Goal: Task Accomplishment & Management: Manage account settings

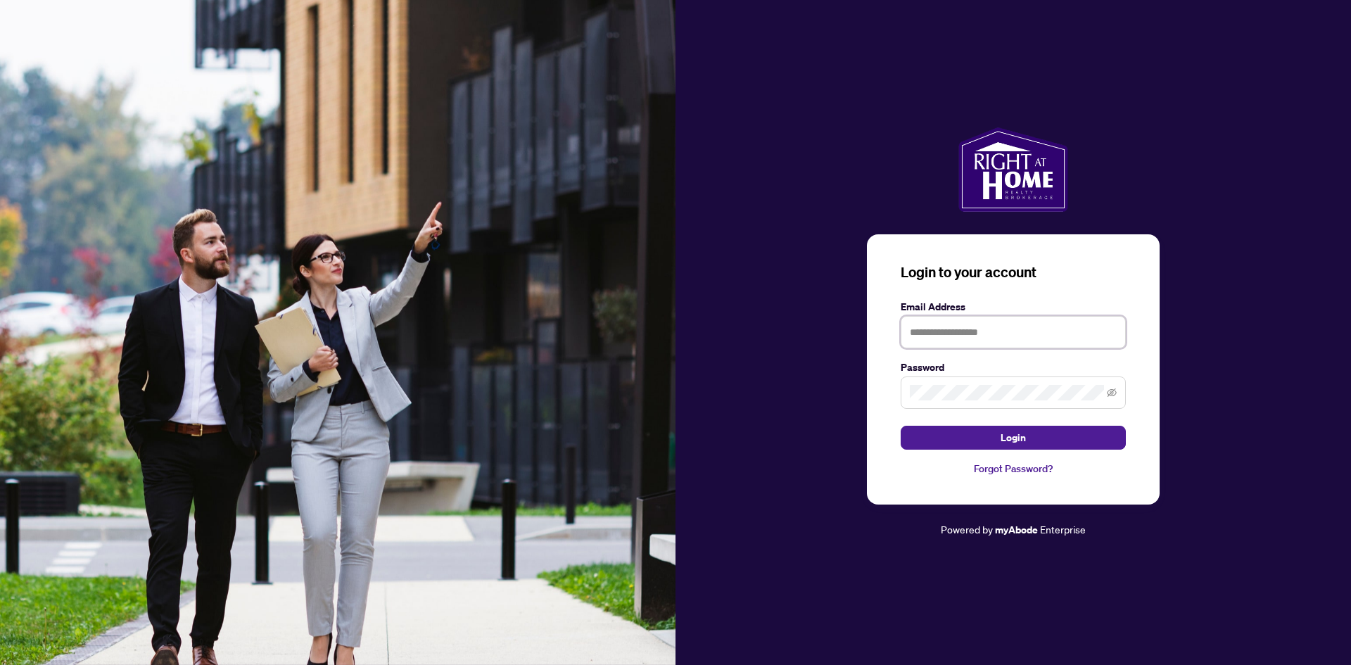
type input "**********"
click at [977, 452] on div "**********" at bounding box center [1013, 369] width 293 height 270
click at [973, 436] on button "Login" at bounding box center [1013, 438] width 225 height 24
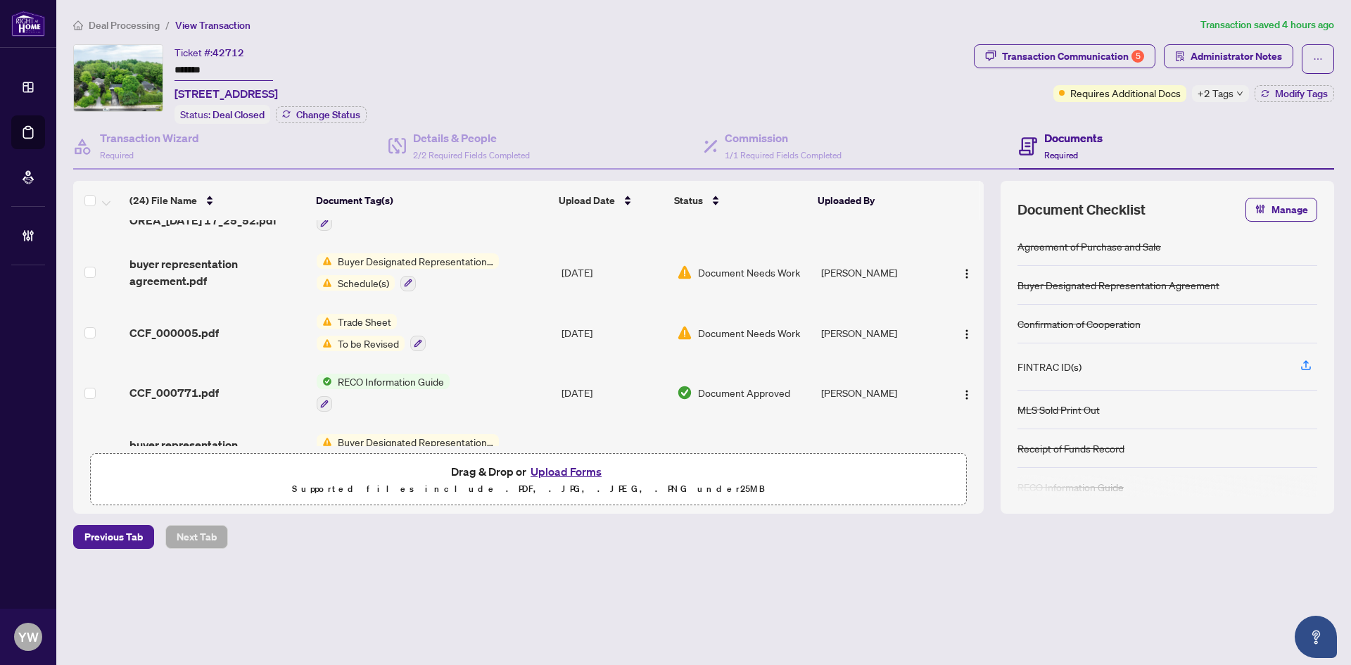
scroll to position [493, 0]
click at [210, 327] on span "CCF_000005.pdf" at bounding box center [173, 333] width 89 height 17
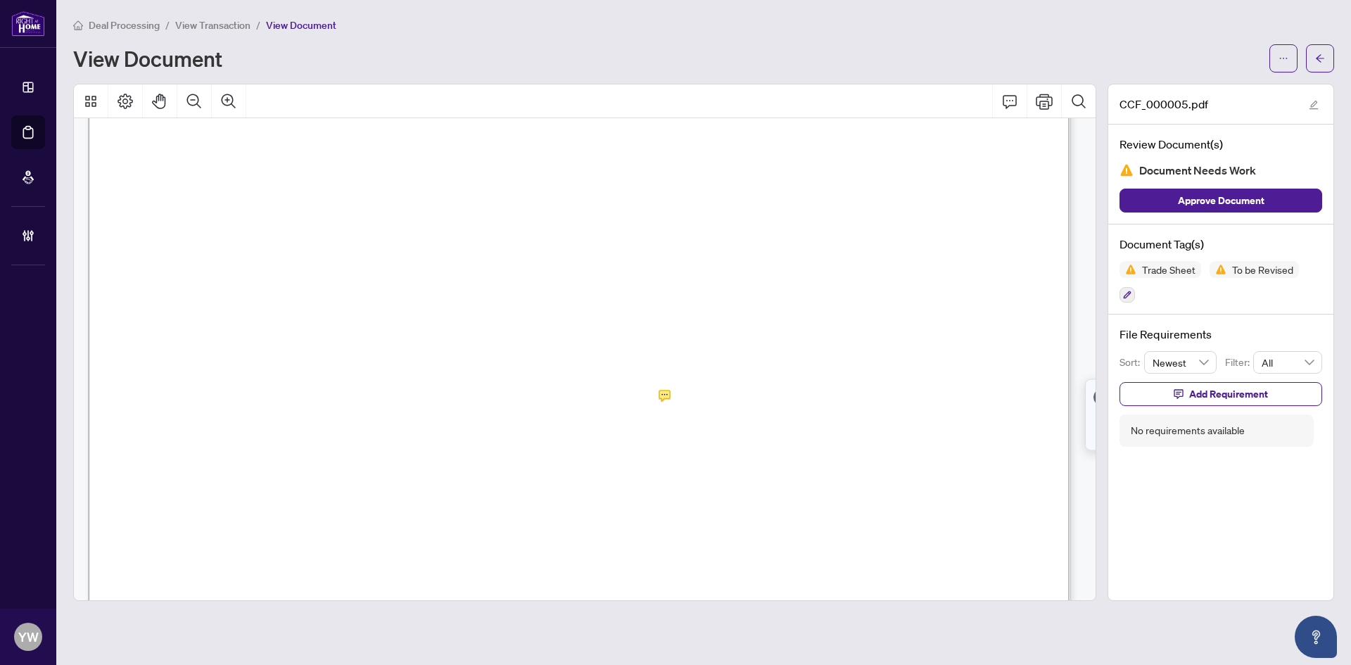
scroll to position [352, 0]
click at [1309, 63] on button "button" at bounding box center [1320, 58] width 28 height 28
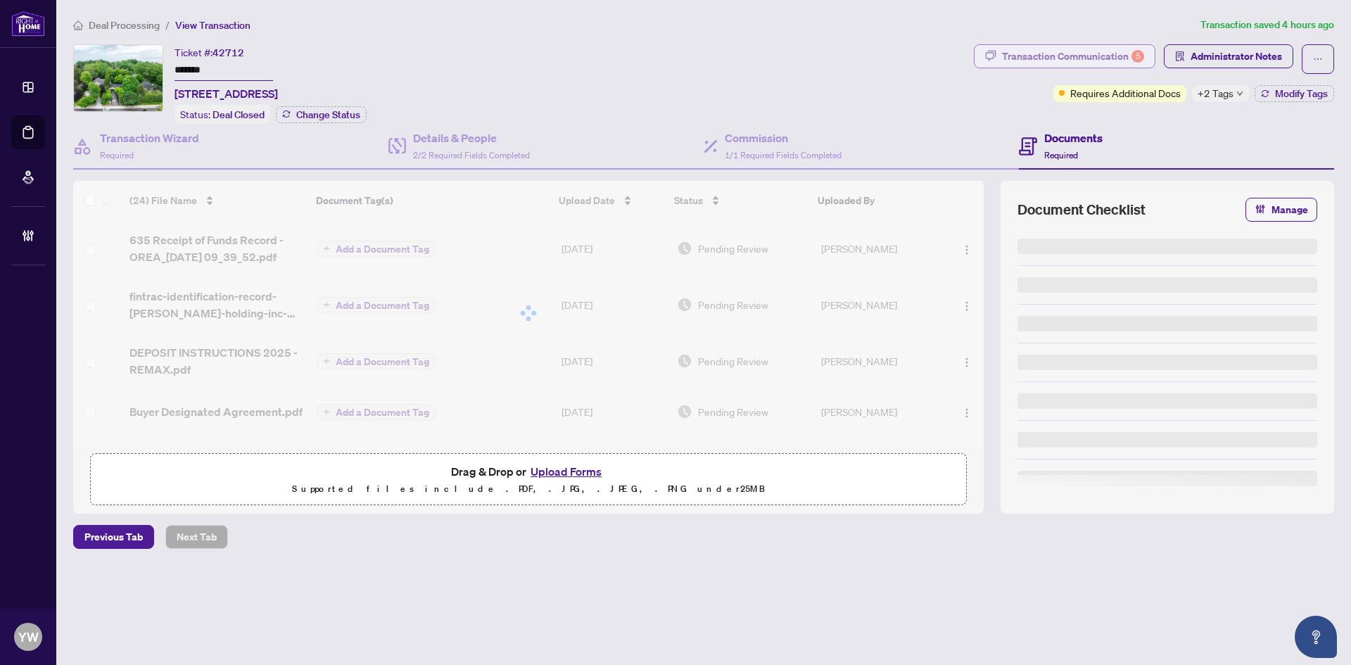
click at [1098, 56] on div "Transaction Communication 5" at bounding box center [1073, 56] width 142 height 23
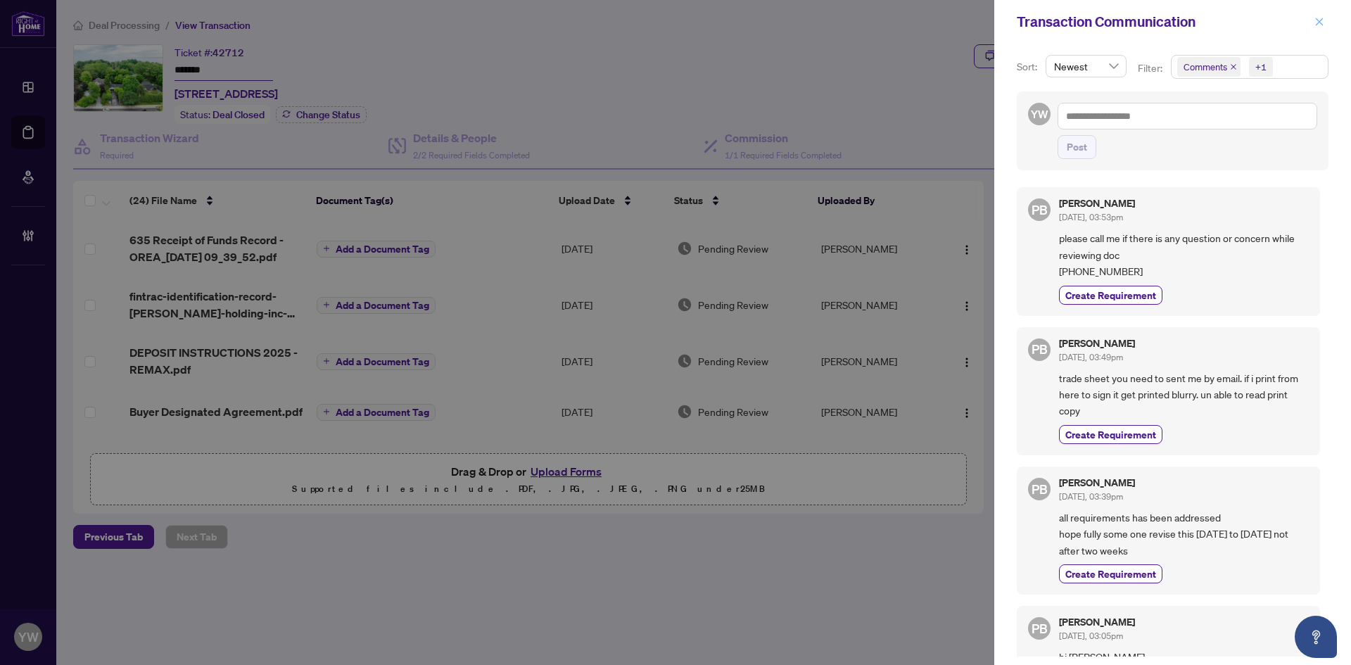
click at [1317, 24] on icon "close" at bounding box center [1320, 22] width 10 height 10
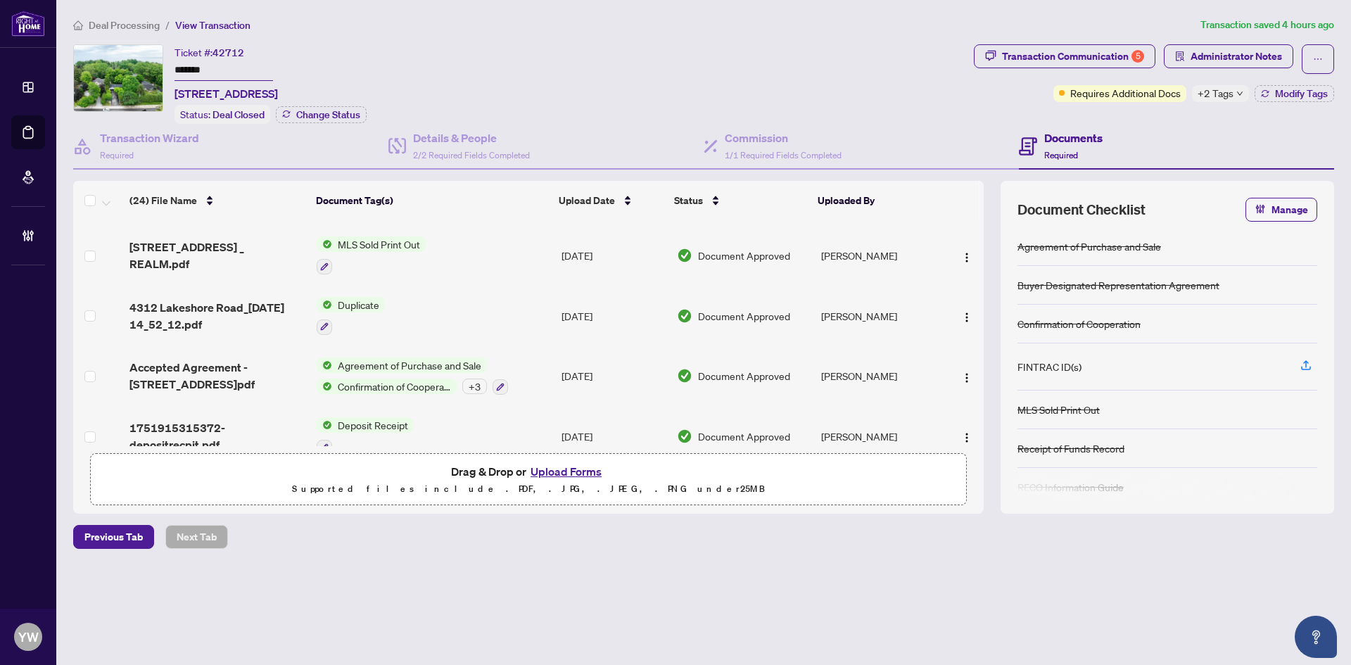
scroll to position [1189, 0]
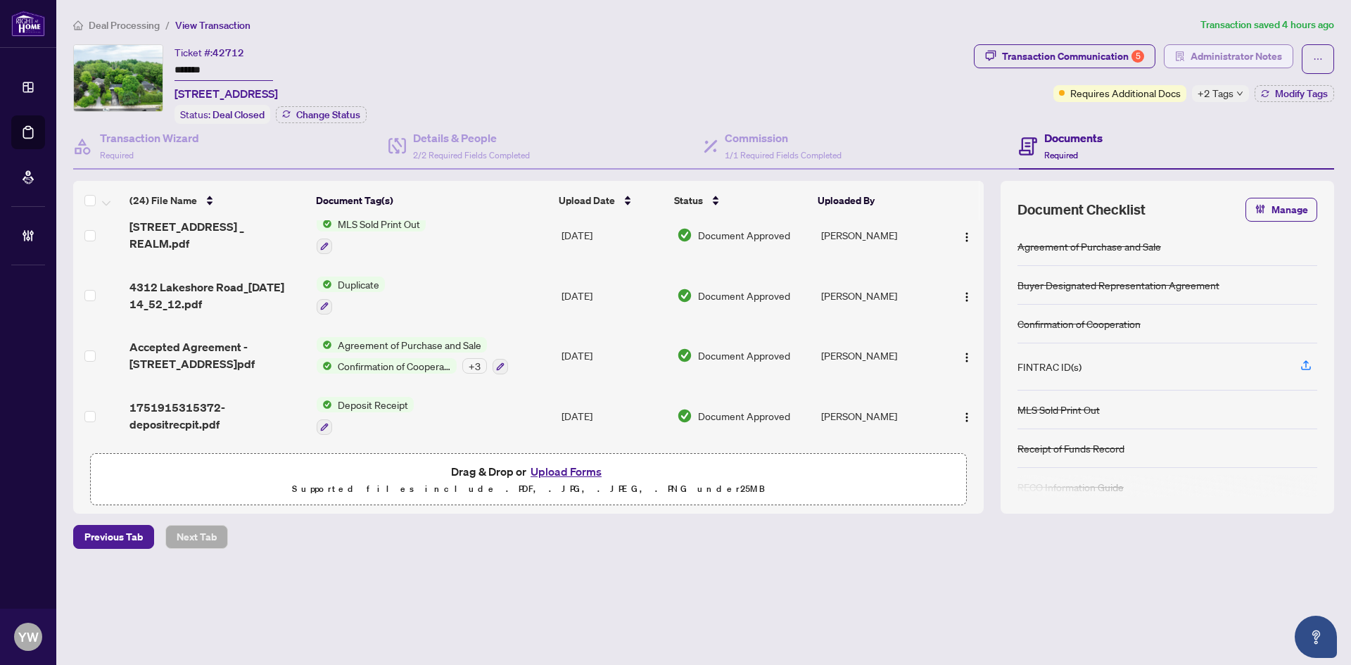
click at [1229, 61] on span "Administrator Notes" at bounding box center [1236, 56] width 91 height 23
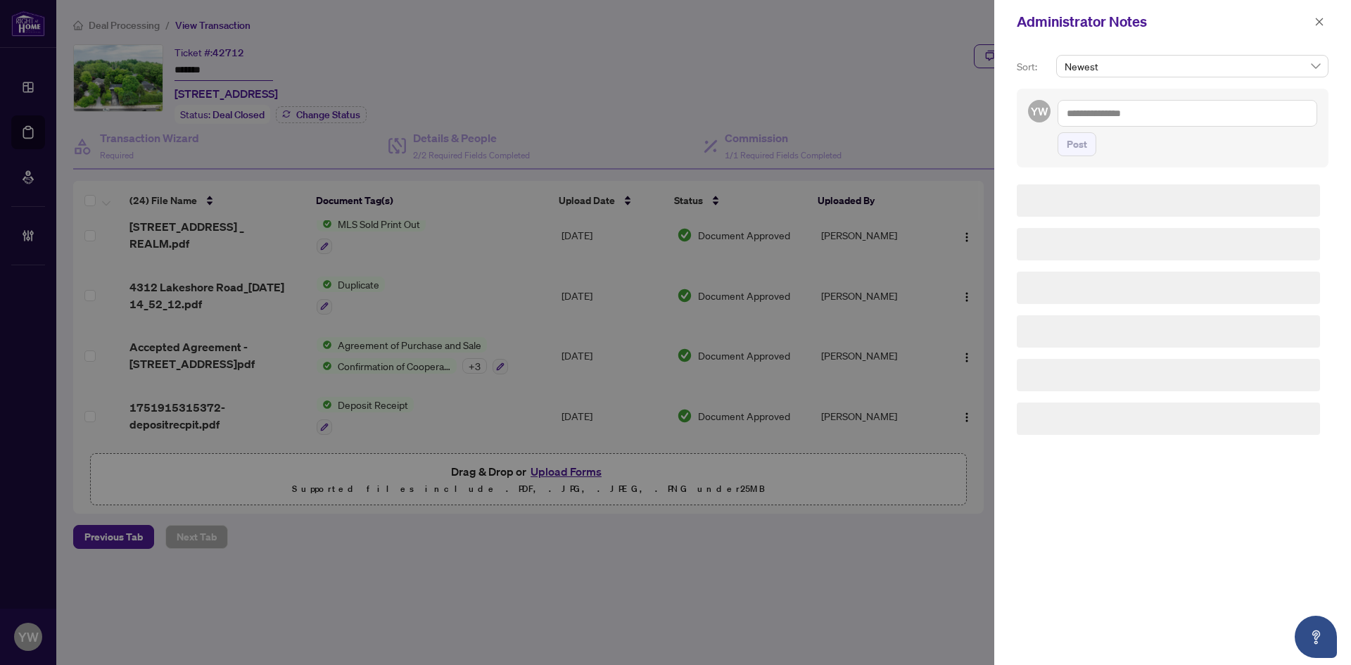
click at [959, 296] on div at bounding box center [675, 332] width 1351 height 665
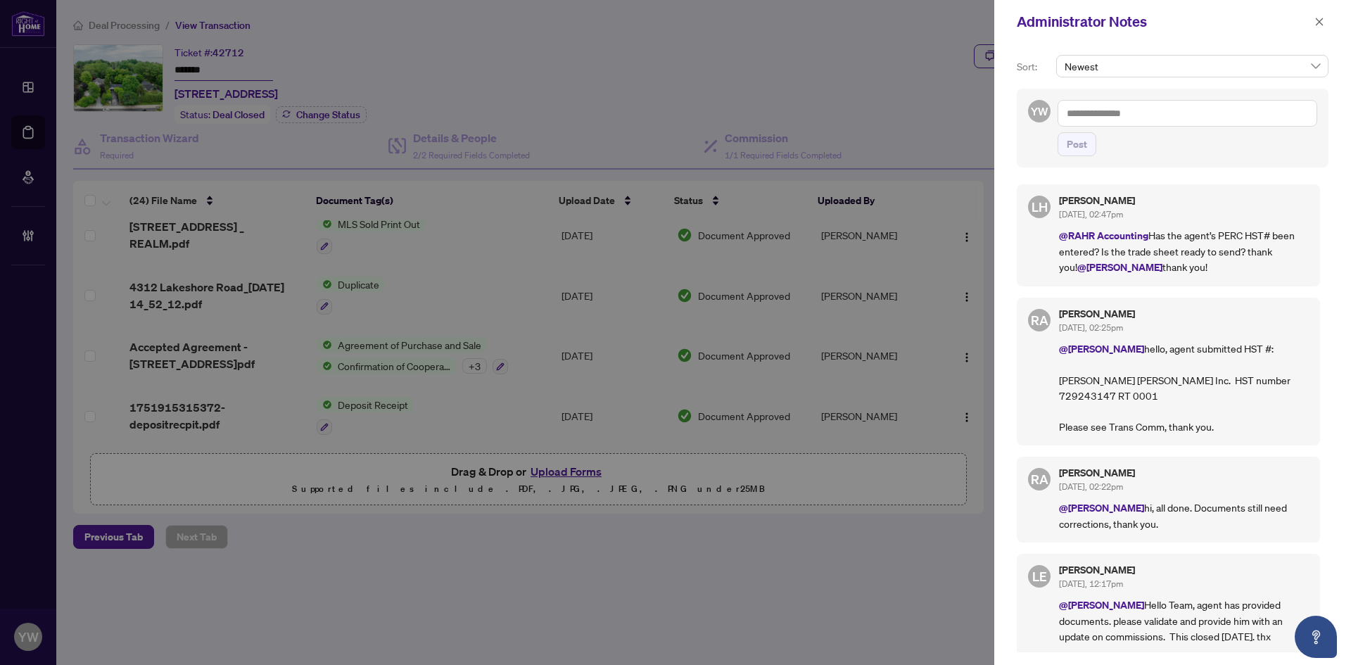
click at [1117, 317] on div "RA Rhea Alipio Aug/18/2025, 02:25pm @Lulu Hao hello, agent submitted HST #: Par…" at bounding box center [1168, 372] width 303 height 148
click at [1326, 18] on button "button" at bounding box center [1319, 21] width 18 height 17
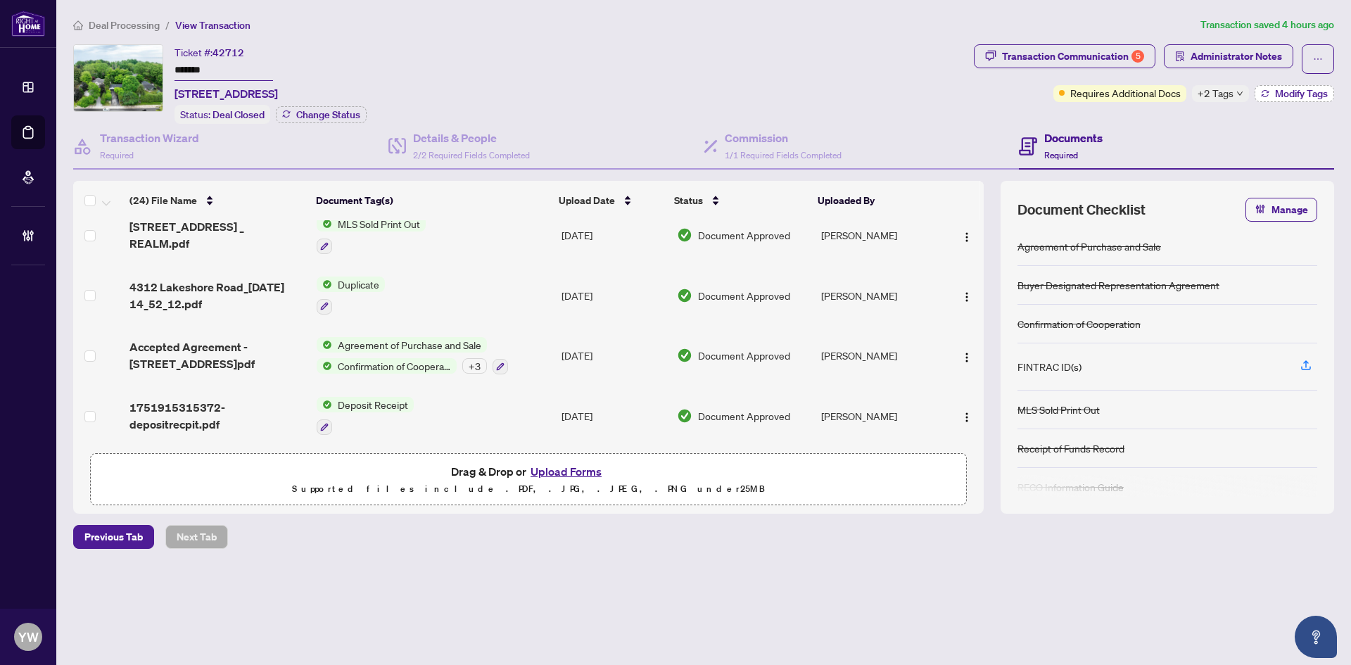
click at [1279, 92] on span "Modify Tags" at bounding box center [1301, 94] width 53 height 10
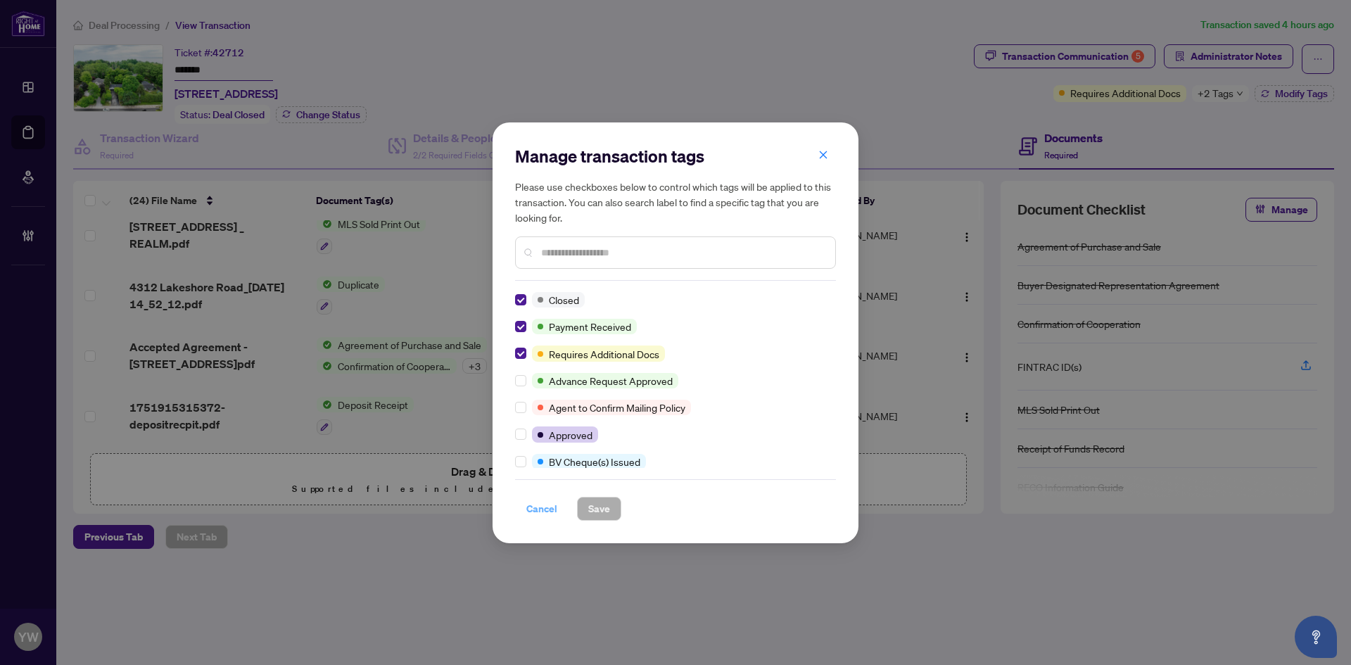
click at [536, 503] on span "Cancel" at bounding box center [541, 509] width 31 height 23
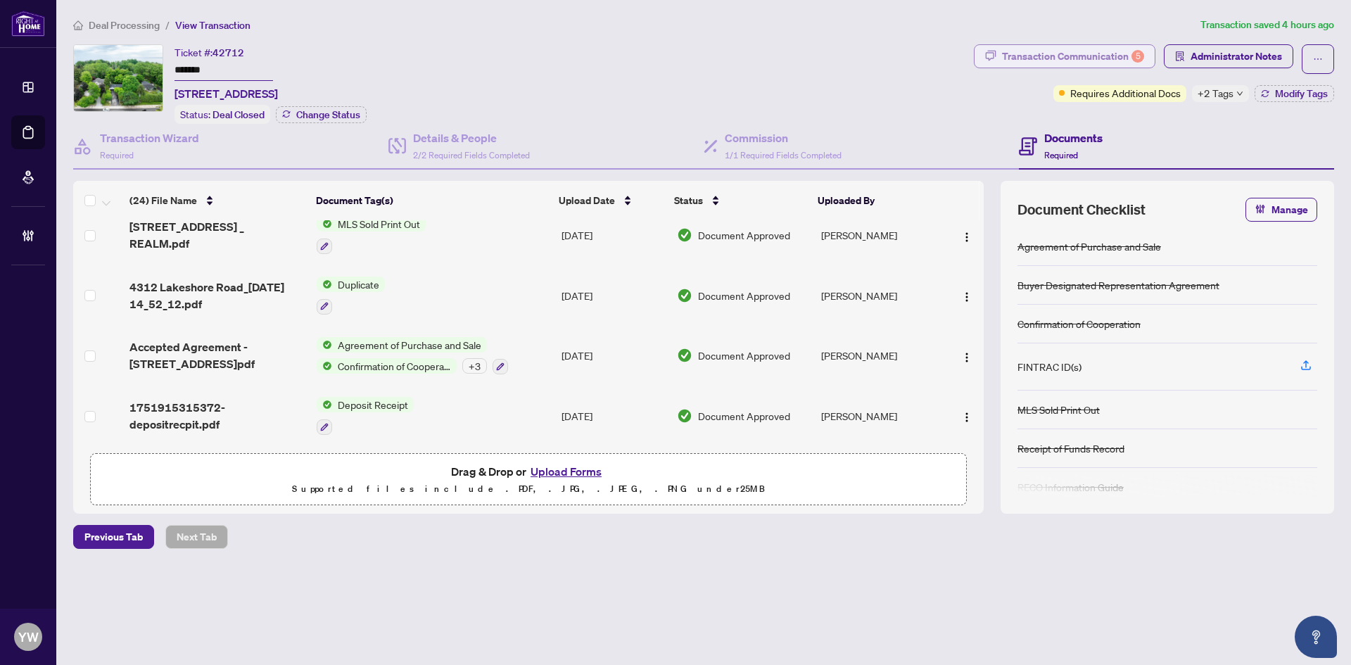
click at [1108, 65] on div "Transaction Communication 5" at bounding box center [1073, 56] width 142 height 23
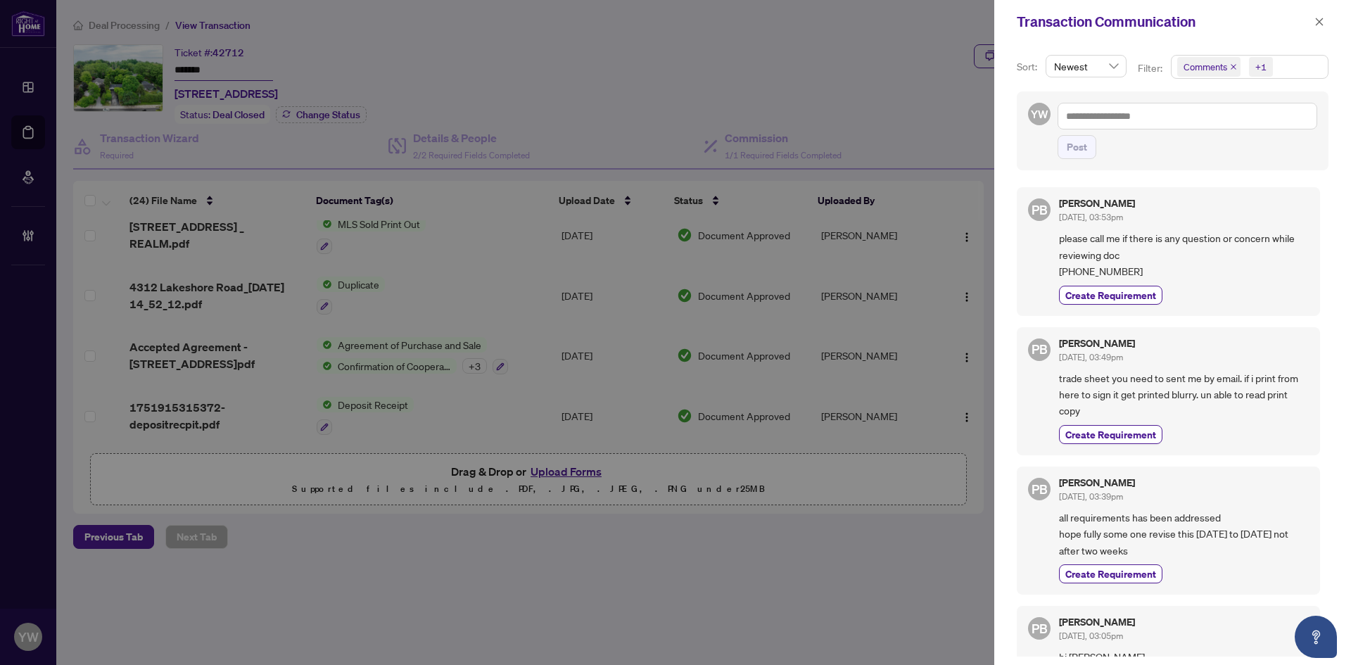
click at [1237, 64] on span "Comments" at bounding box center [1208, 67] width 63 height 20
click at [1197, 77] on span "Comments" at bounding box center [1208, 67] width 63 height 20
click at [1234, 68] on icon "close" at bounding box center [1233, 66] width 7 height 7
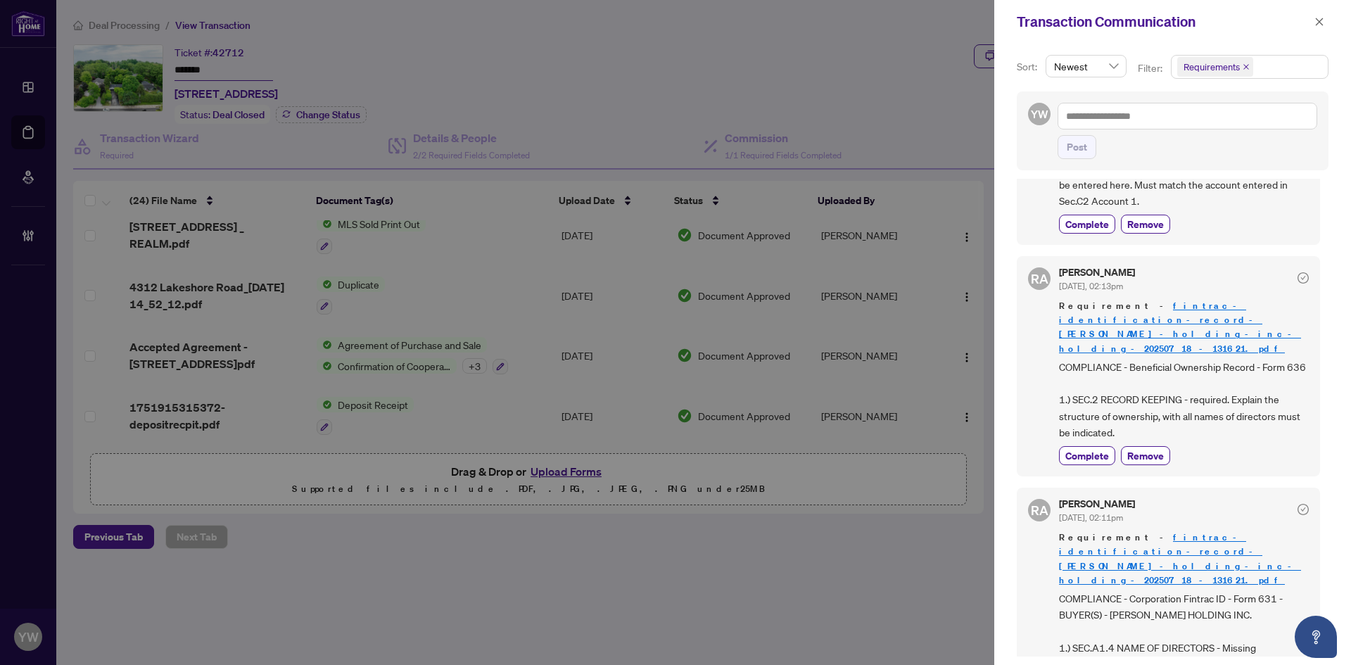
scroll to position [0, 0]
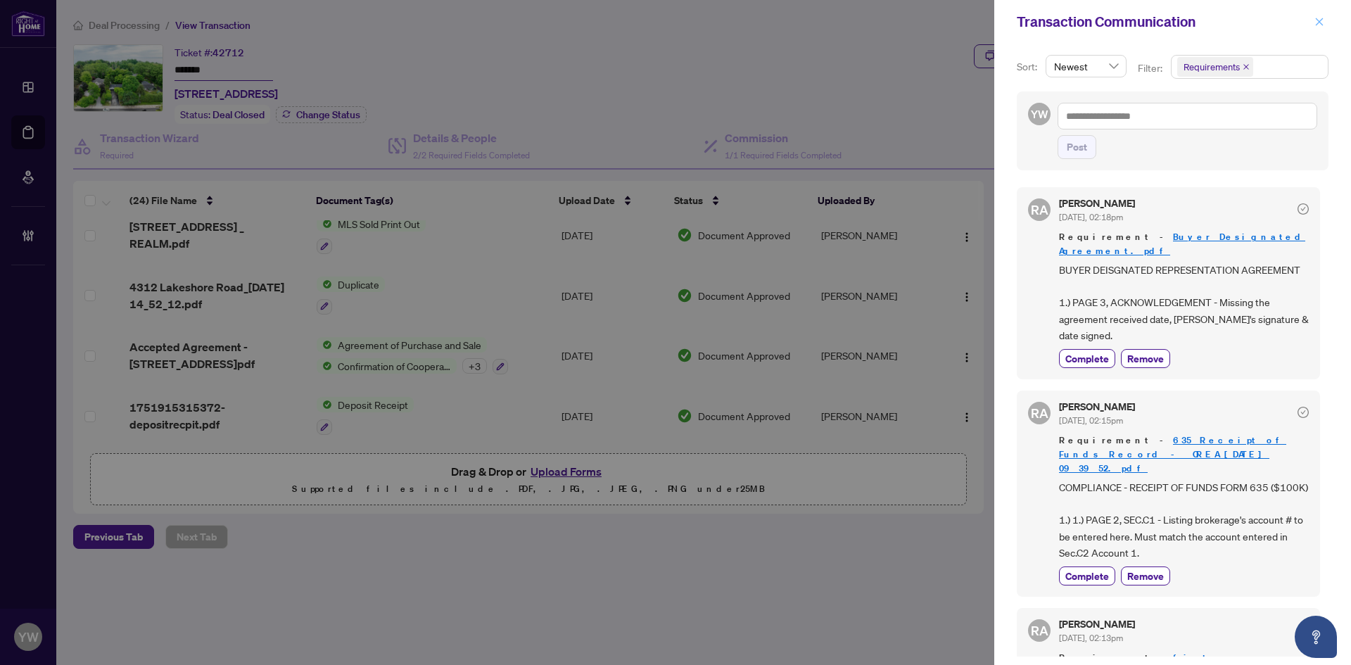
click at [1319, 20] on icon "close" at bounding box center [1320, 22] width 10 height 10
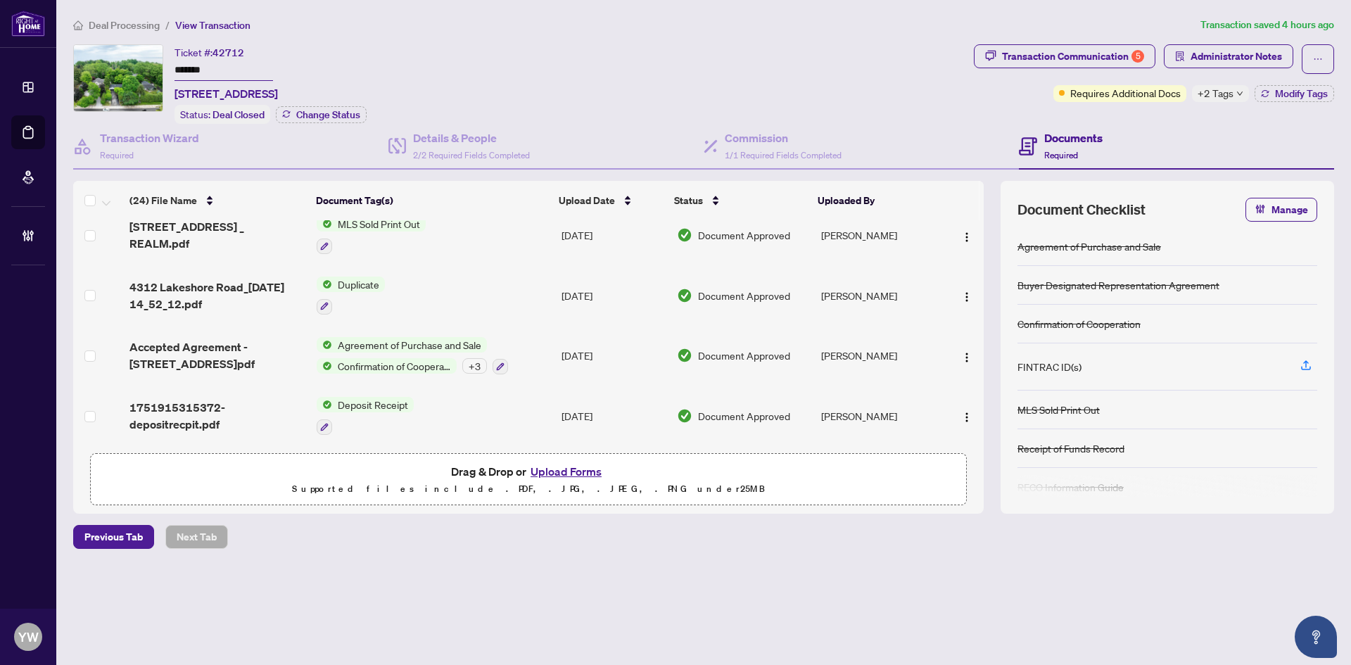
click at [1222, 68] on span "Administrator Notes" at bounding box center [1228, 59] width 129 height 30
click at [1224, 56] on span "Administrator Notes" at bounding box center [1236, 56] width 91 height 23
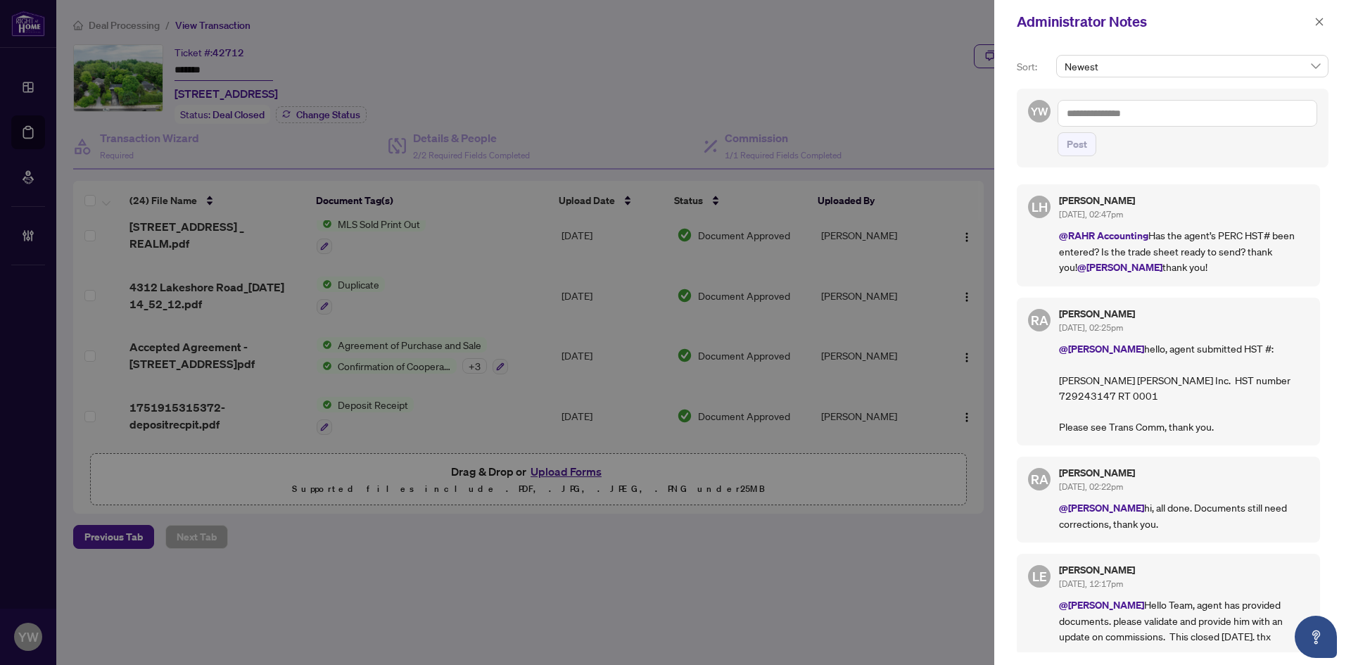
click at [1122, 113] on textarea at bounding box center [1188, 113] width 260 height 27
click at [1096, 128] on b "Lulu" at bounding box center [1100, 123] width 19 height 13
type textarea "**********"
click at [1075, 141] on span "Post" at bounding box center [1077, 144] width 20 height 23
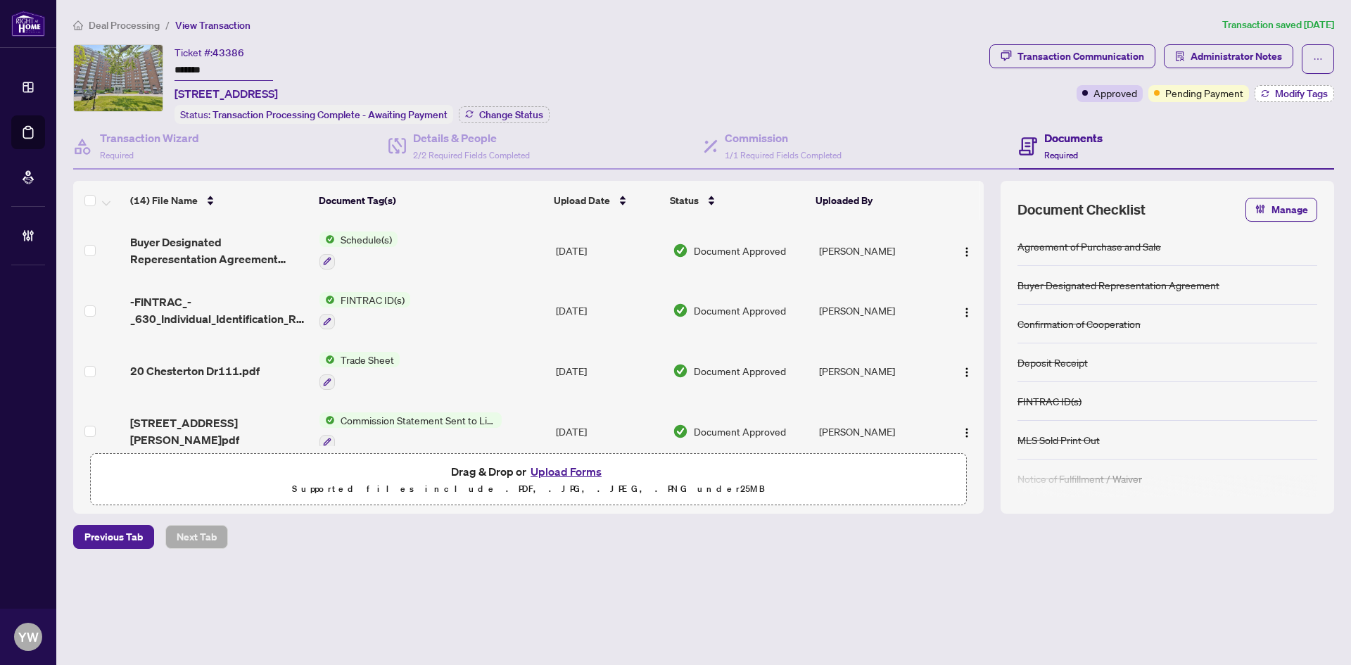
click at [1279, 95] on span "Modify Tags" at bounding box center [1301, 94] width 53 height 10
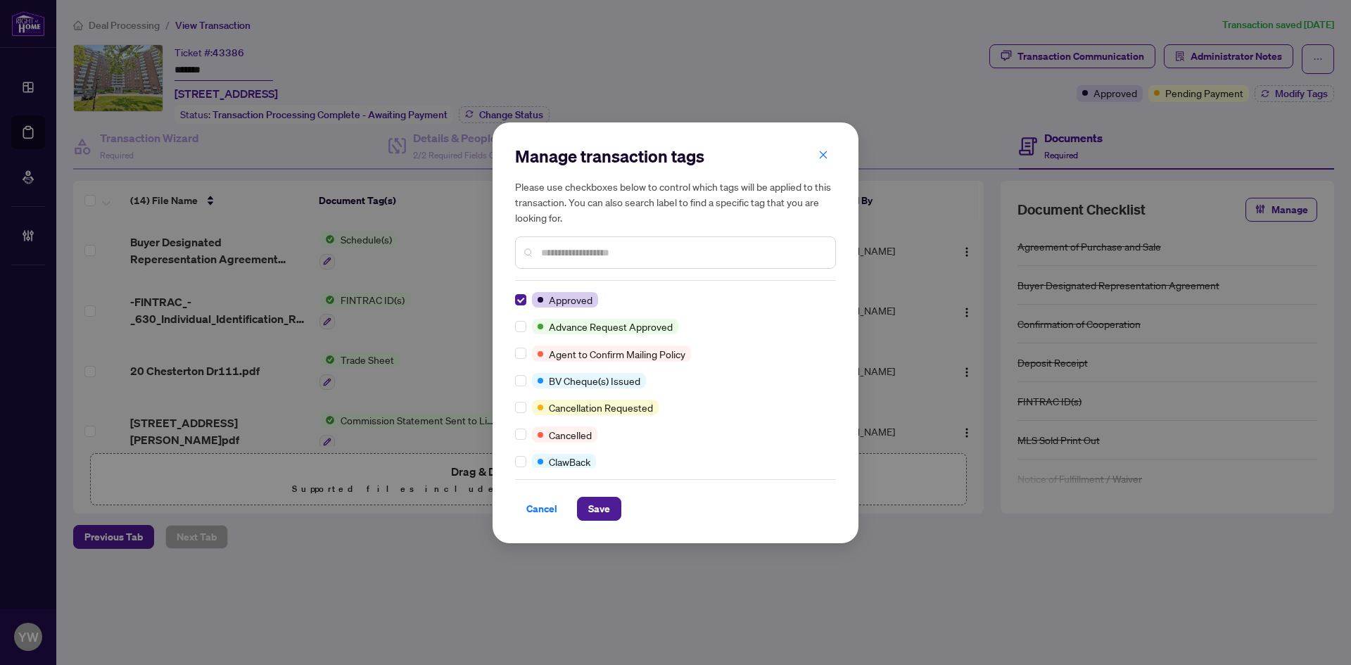
click at [547, 252] on input "text" at bounding box center [682, 252] width 283 height 15
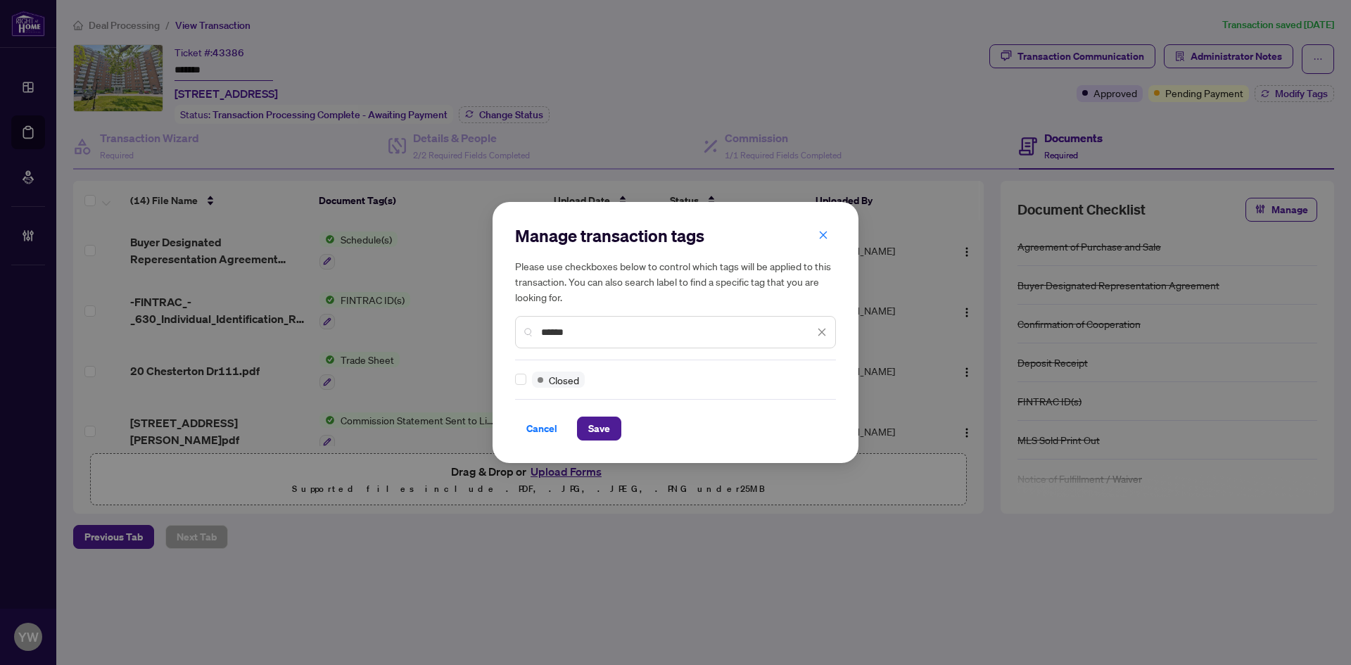
type input "******"
click at [609, 431] on span "Save" at bounding box center [599, 428] width 22 height 23
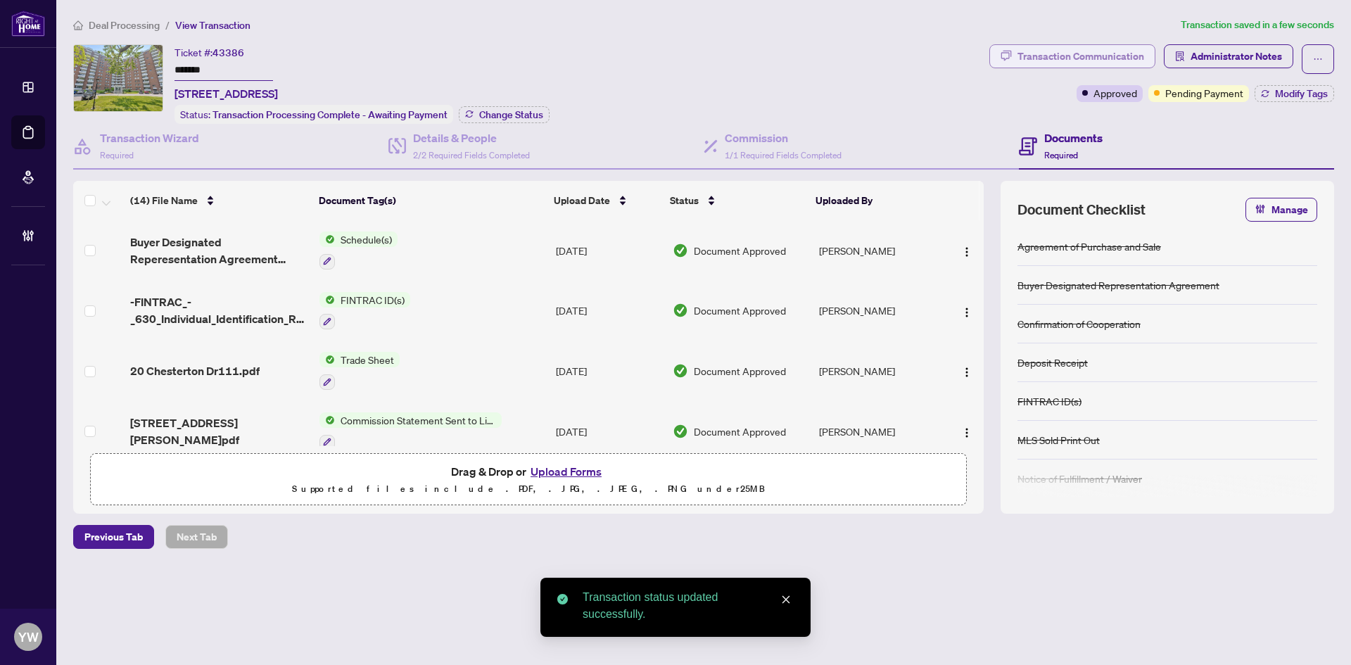
click at [1089, 65] on div "Transaction Communication" at bounding box center [1081, 56] width 127 height 23
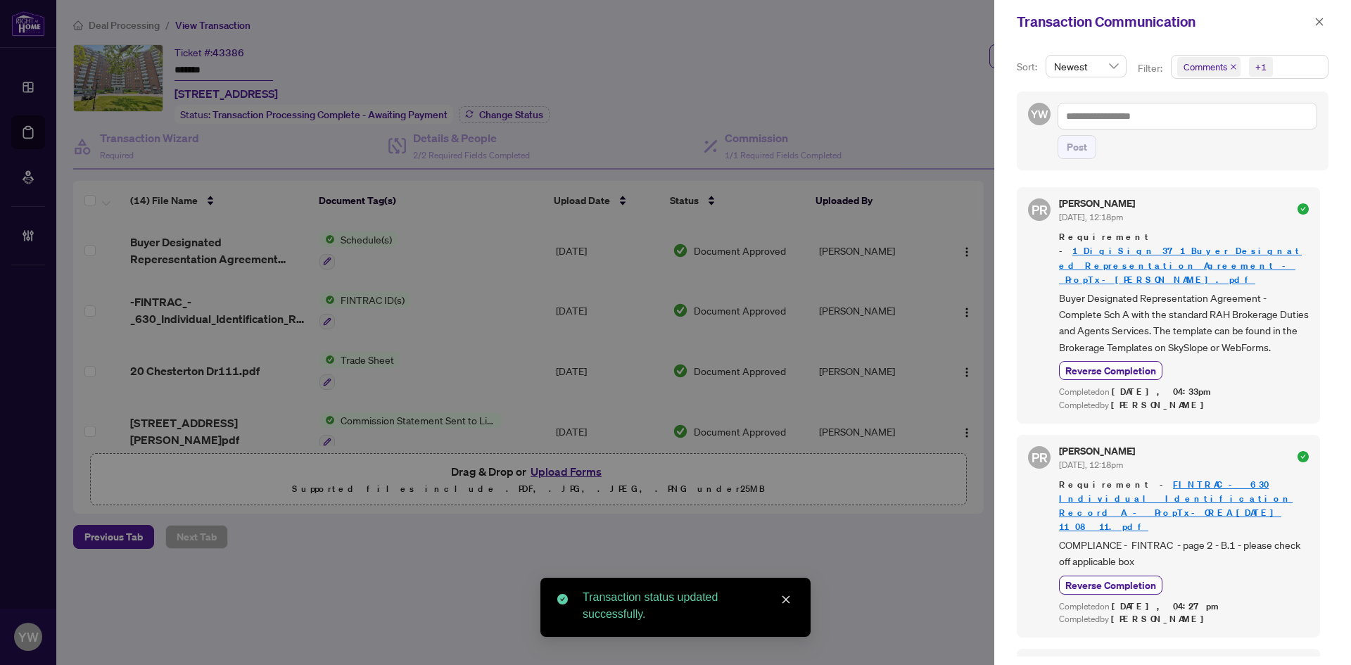
click at [1233, 66] on icon "close" at bounding box center [1234, 67] width 6 height 6
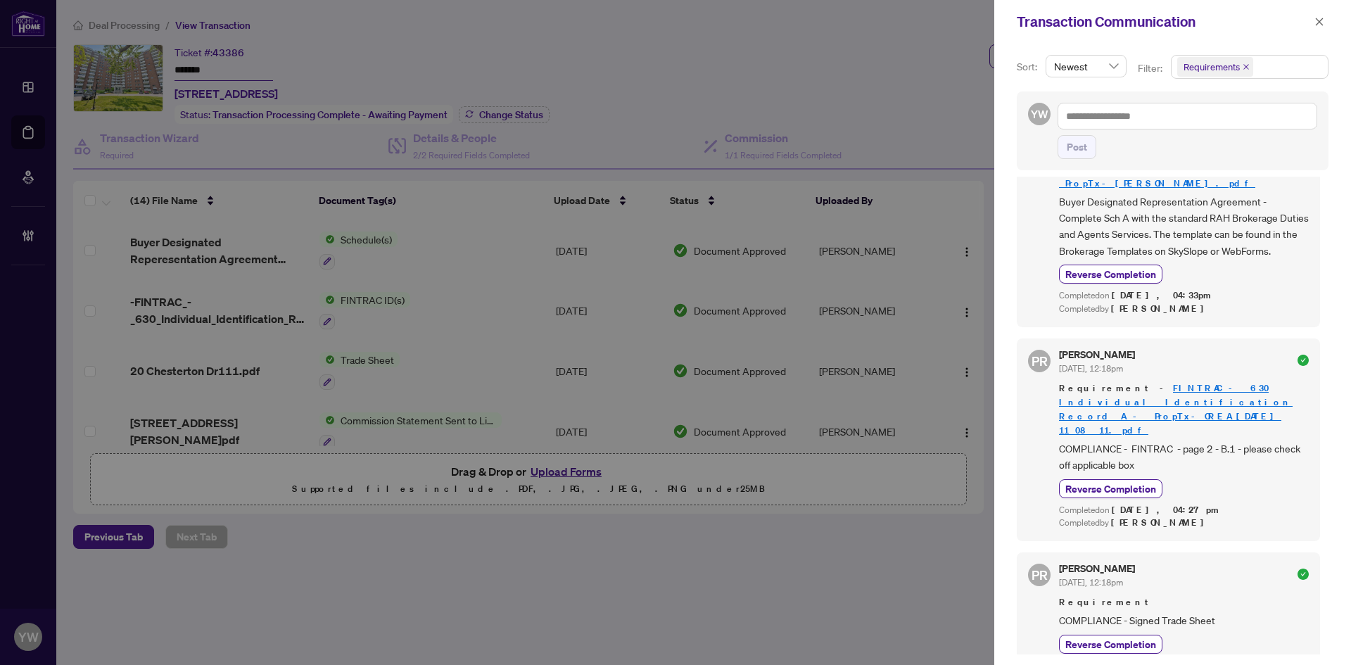
scroll to position [3, 0]
drag, startPoint x: 1324, startPoint y: 19, endPoint x: 1244, endPoint y: 15, distance: 80.3
click at [1324, 19] on button "button" at bounding box center [1319, 21] width 18 height 17
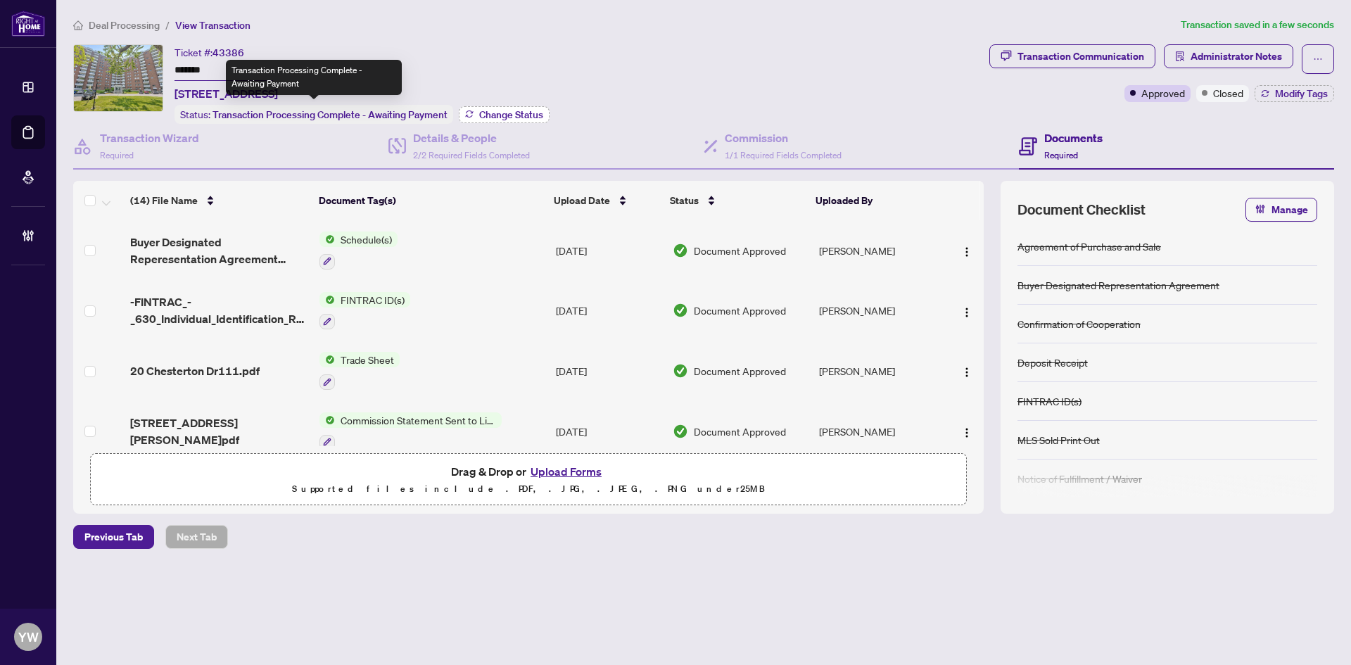
click at [481, 114] on span "Change Status" at bounding box center [511, 115] width 64 height 10
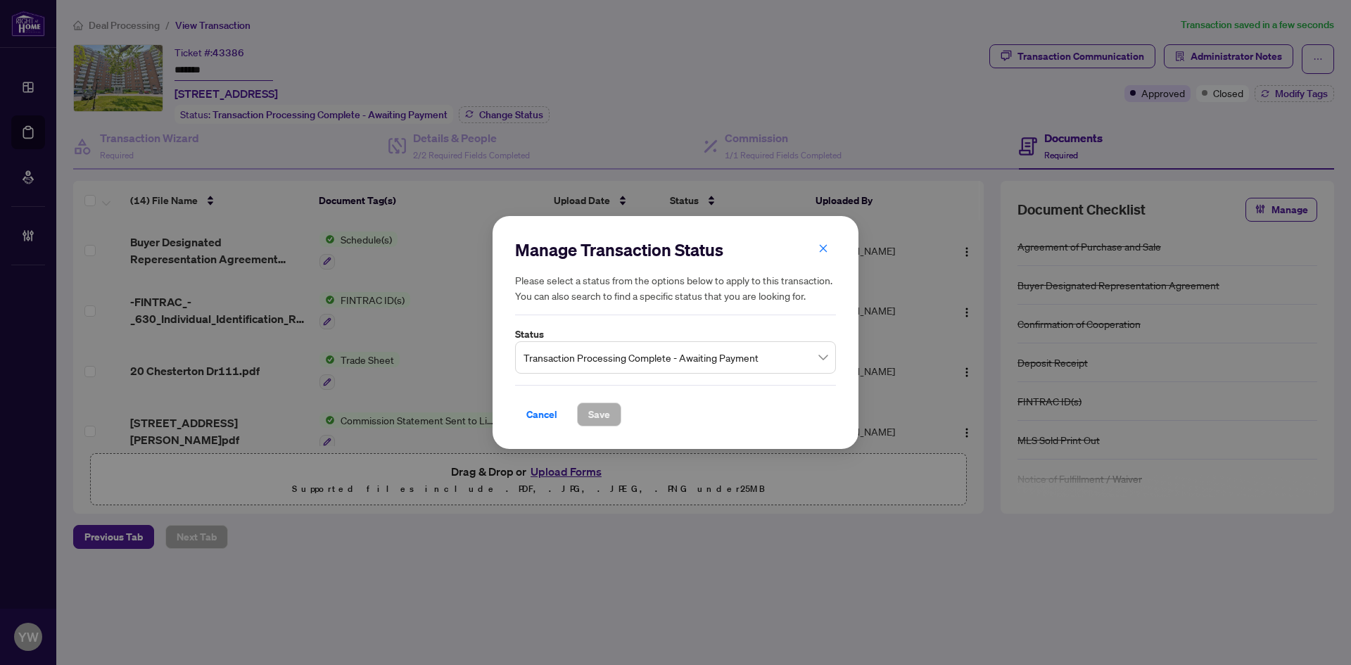
click at [634, 362] on span "Transaction Processing Complete - Awaiting Payment" at bounding box center [676, 357] width 304 height 27
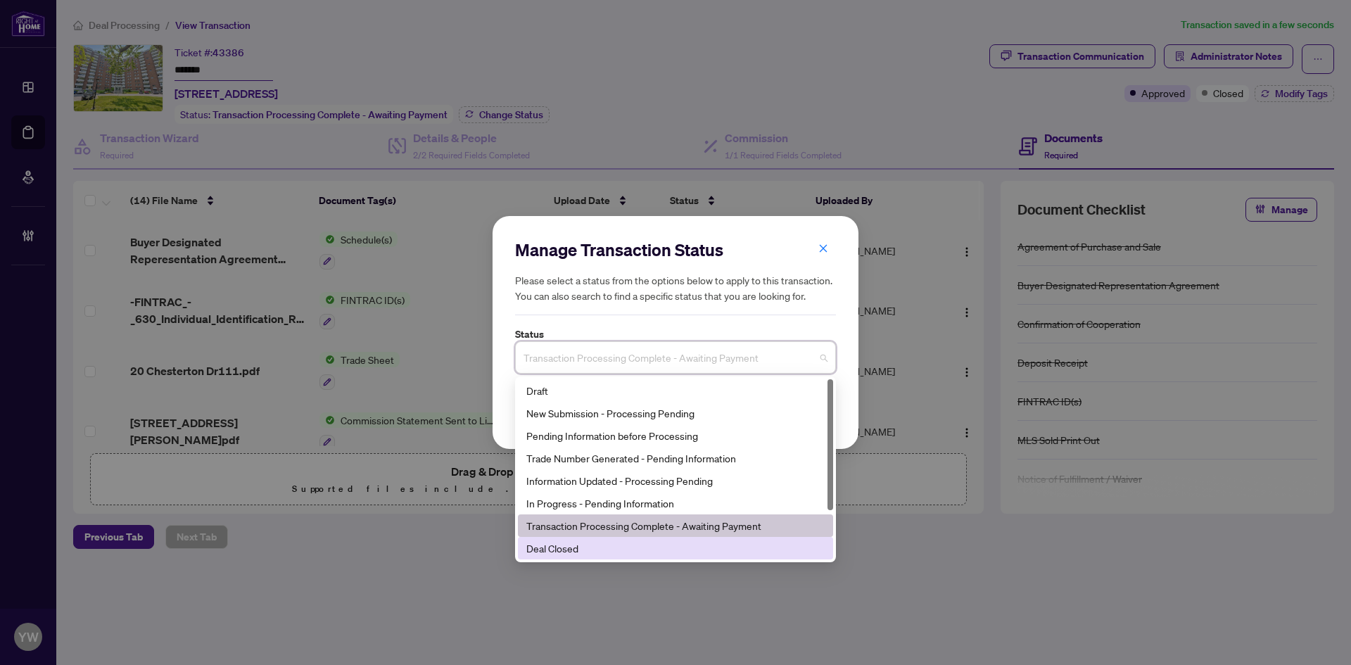
click at [576, 546] on div "Deal Closed" at bounding box center [675, 547] width 298 height 15
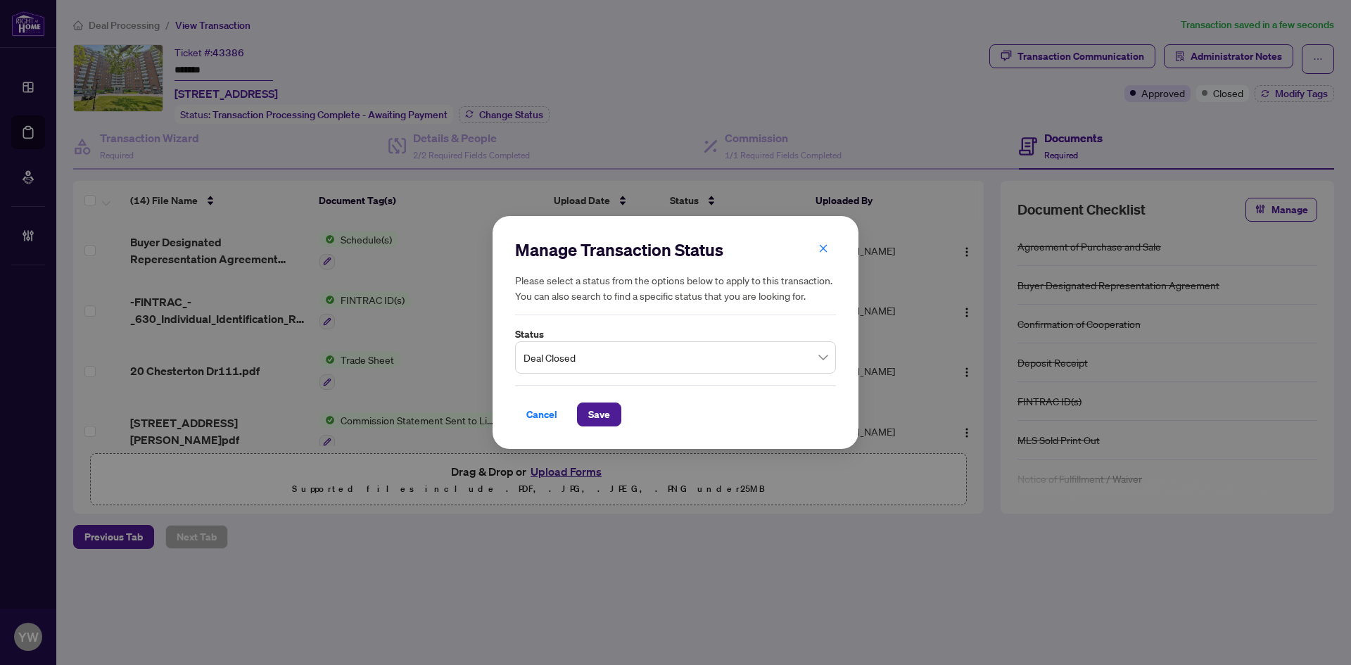
drag, startPoint x: 607, startPoint y: 423, endPoint x: 643, endPoint y: 398, distance: 43.5
click at [609, 422] on span "Save" at bounding box center [599, 414] width 22 height 23
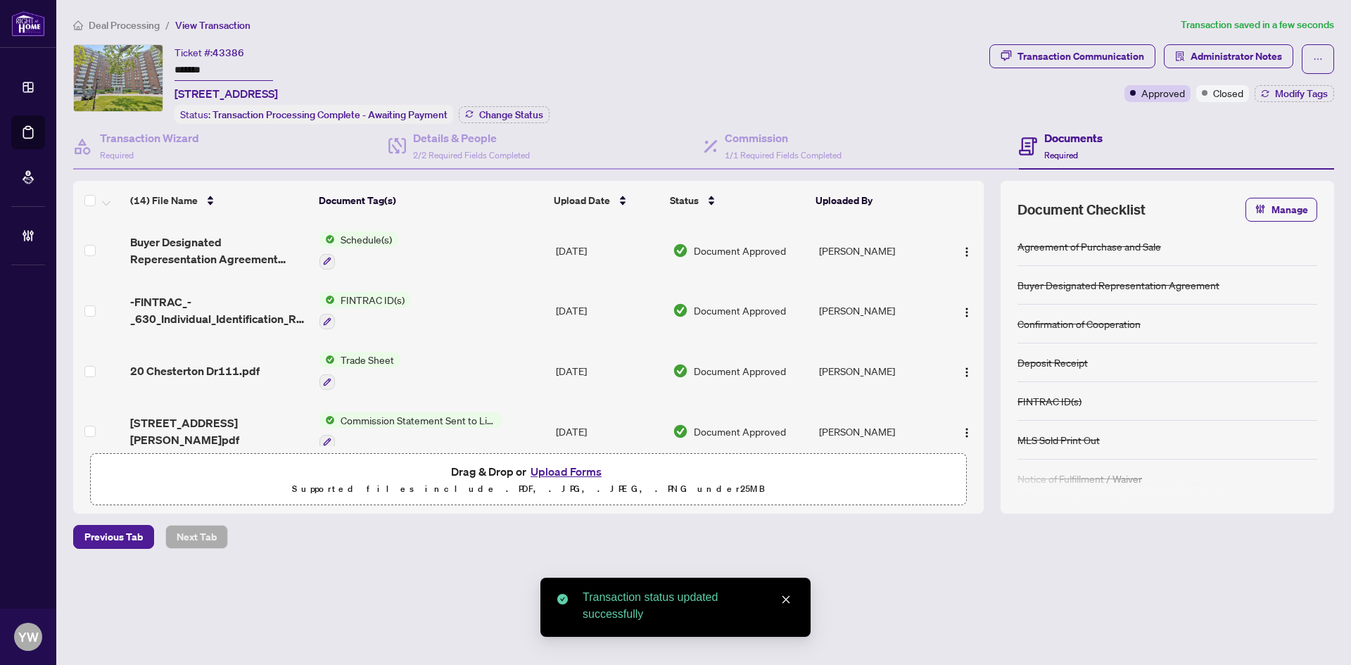
click at [1299, 93] on span "Modify Tags" at bounding box center [1301, 94] width 53 height 10
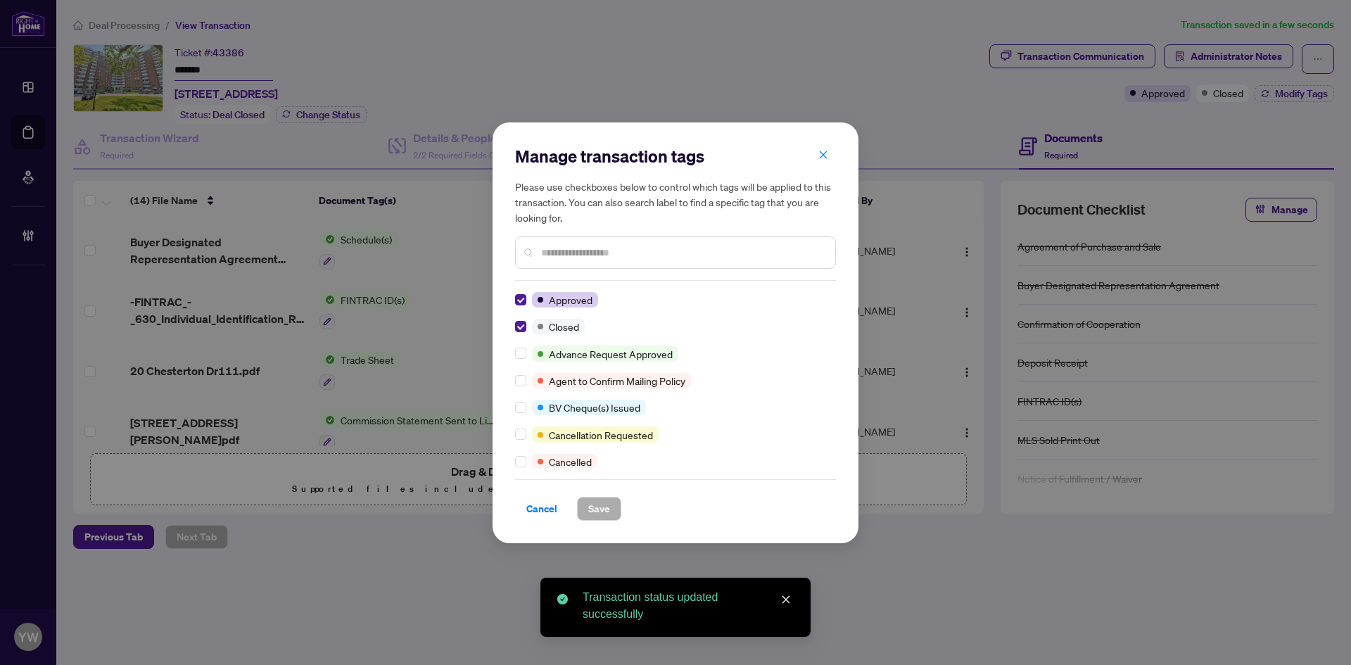
click at [569, 258] on input "text" at bounding box center [682, 252] width 283 height 15
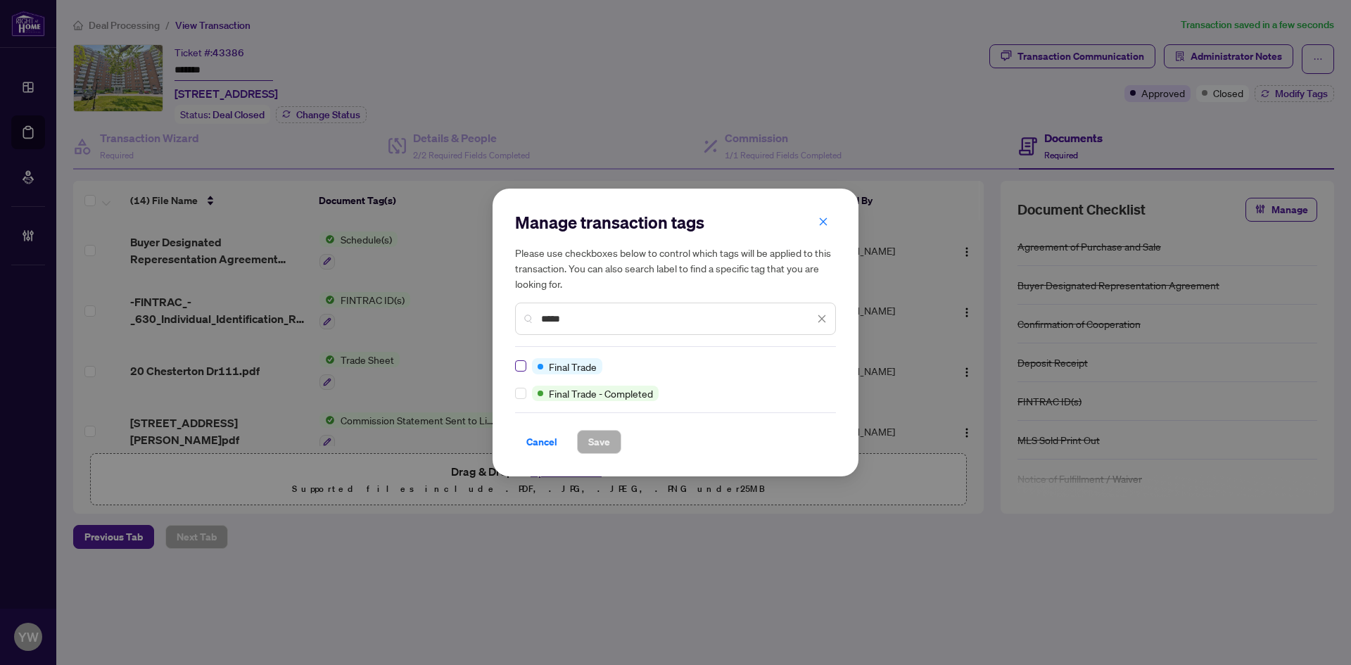
type input "*****"
drag, startPoint x: 599, startPoint y: 448, endPoint x: 593, endPoint y: 424, distance: 23.9
click at [600, 448] on span "Save" at bounding box center [599, 442] width 22 height 23
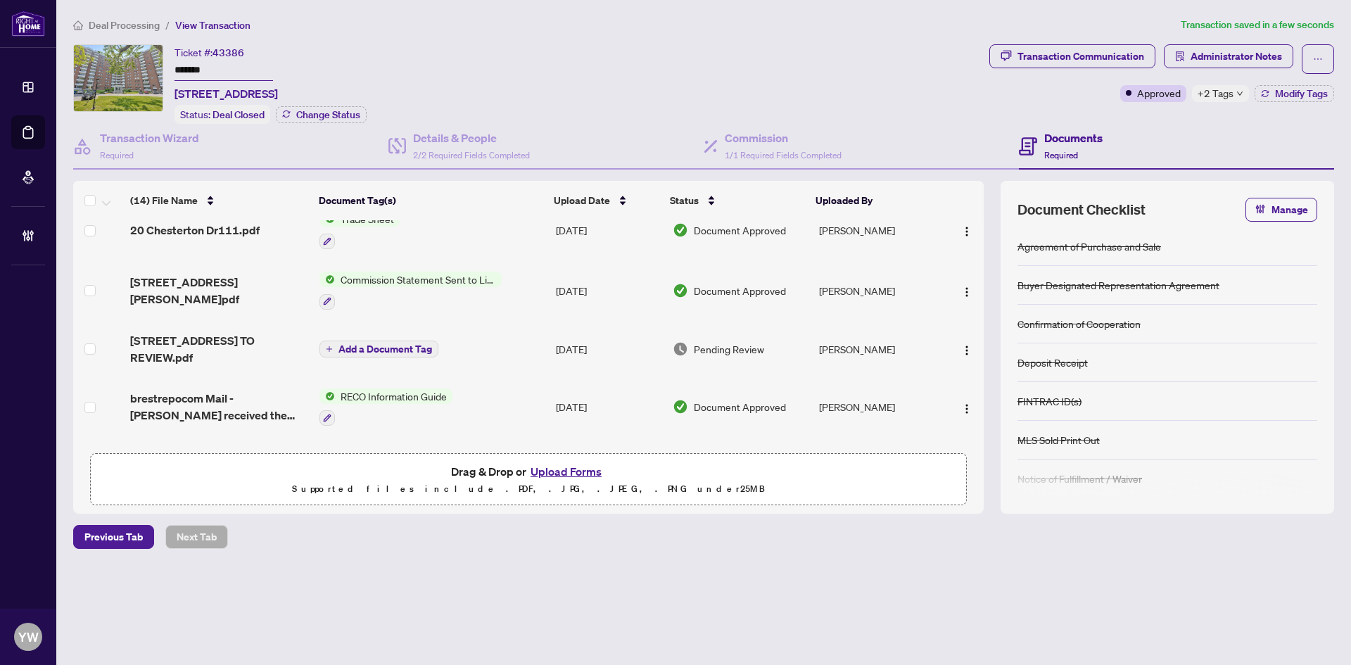
scroll to position [0, 0]
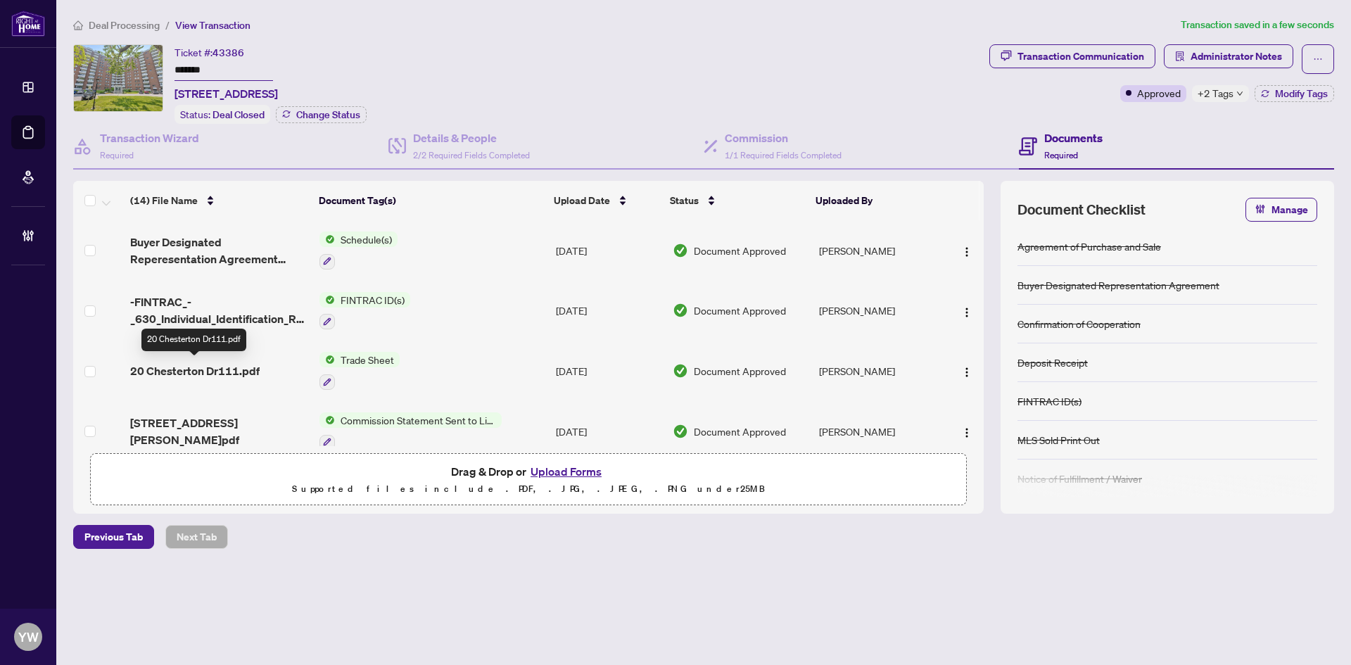
click at [234, 366] on span "20 Chesterton Dr111.pdf" at bounding box center [194, 370] width 129 height 17
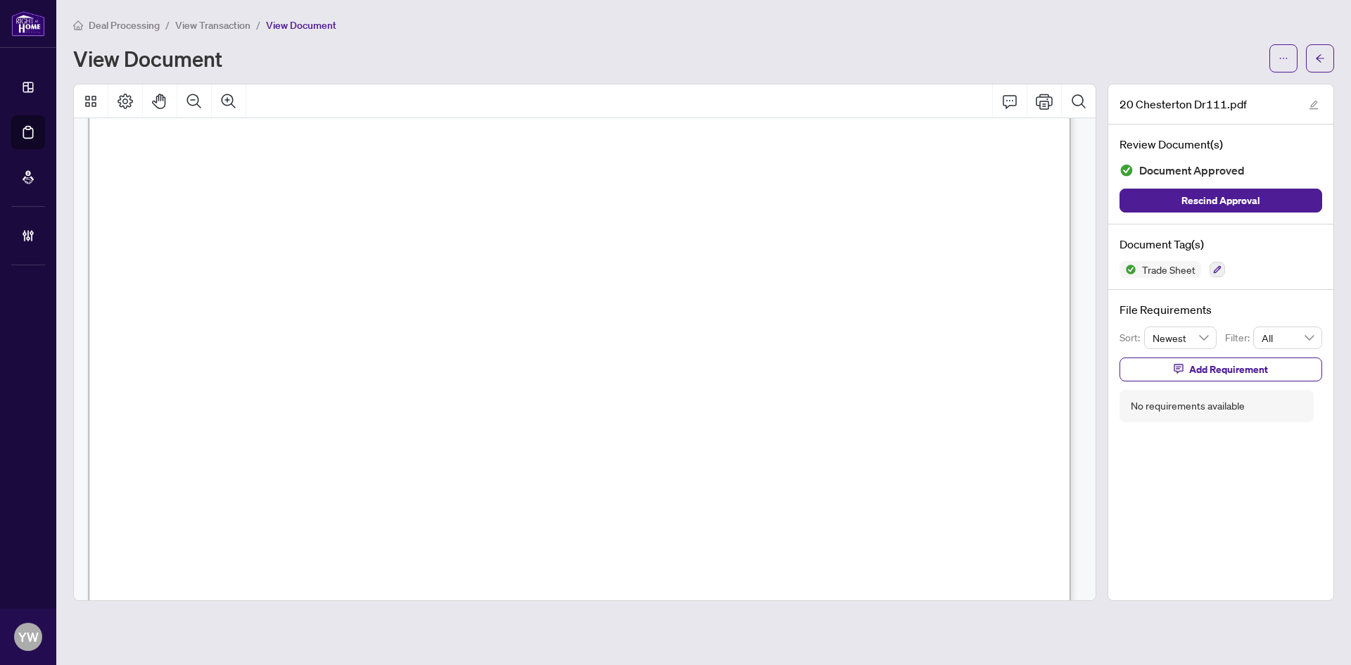
scroll to position [211, 0]
click at [1321, 53] on icon "arrow-left" at bounding box center [1320, 58] width 10 height 10
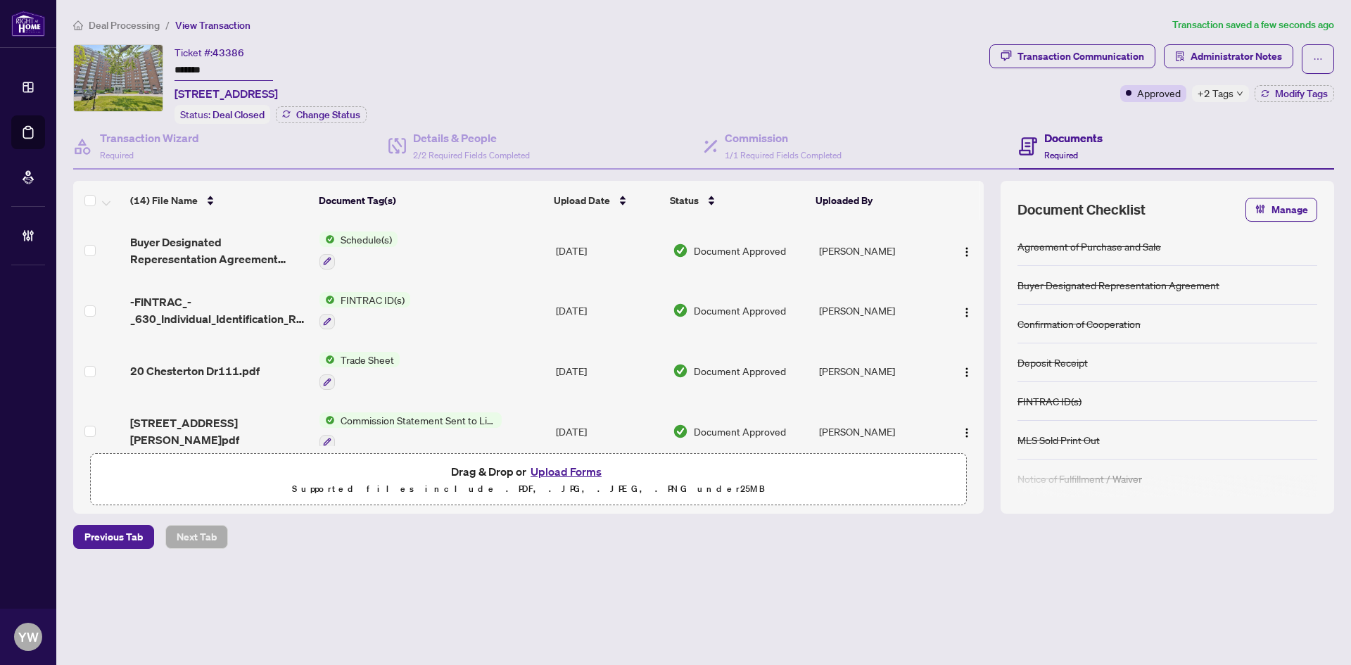
click at [1313, 101] on div "Transaction Communication Administrator Notes Approved +2 Tags Modify Tags" at bounding box center [1162, 84] width 350 height 80
click at [1321, 94] on span "Modify Tags" at bounding box center [1301, 94] width 53 height 10
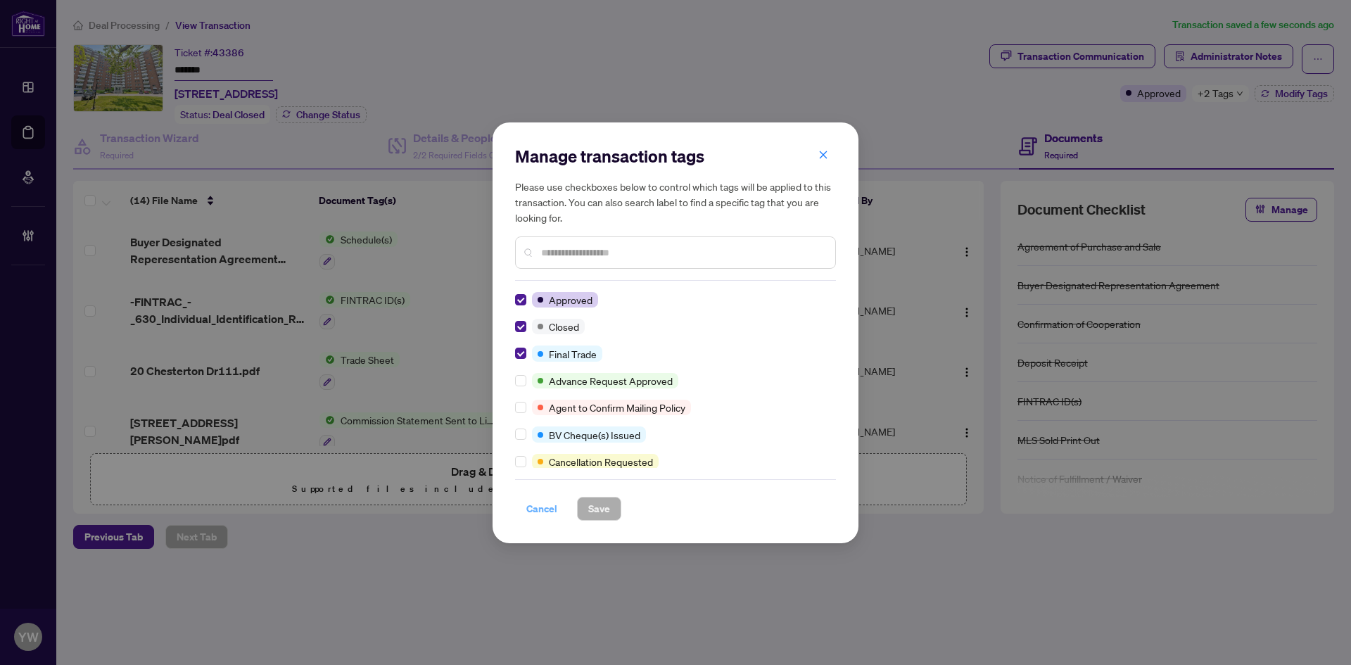
click at [538, 512] on span "Cancel" at bounding box center [541, 509] width 31 height 23
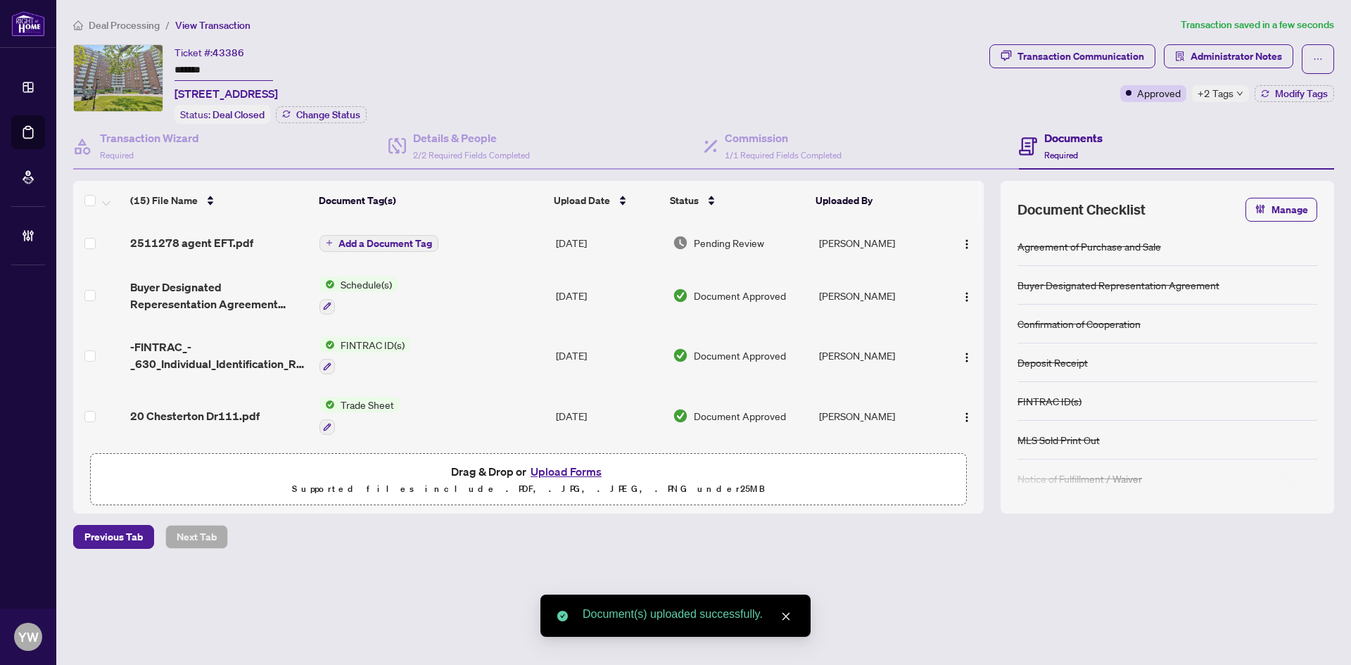
click at [385, 241] on span "Add a Document Tag" at bounding box center [385, 244] width 94 height 10
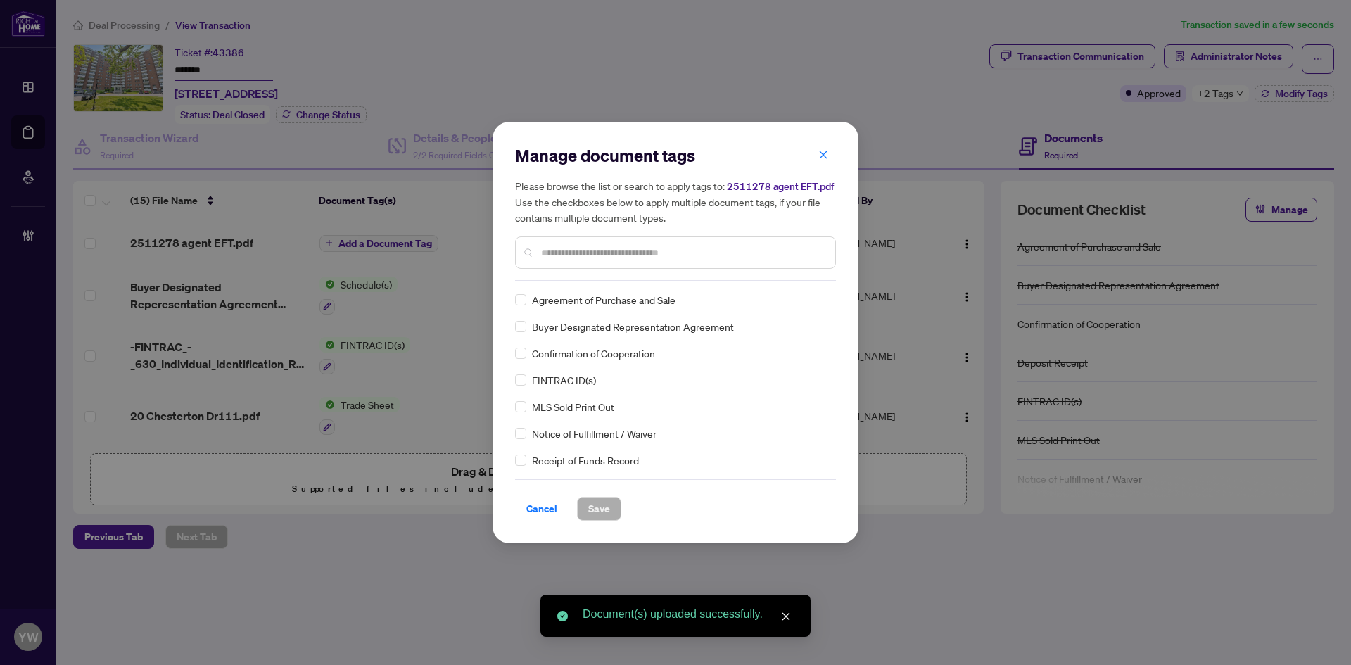
click at [578, 257] on input "text" at bounding box center [682, 252] width 283 height 15
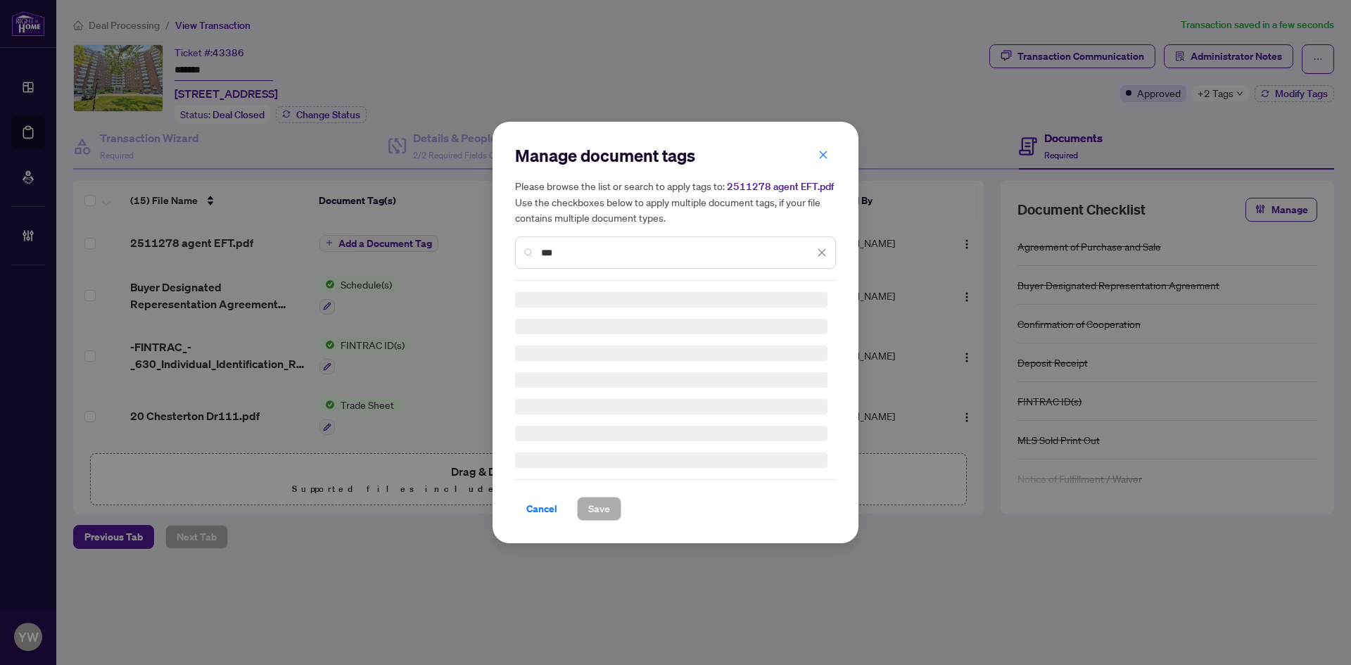
type input "***"
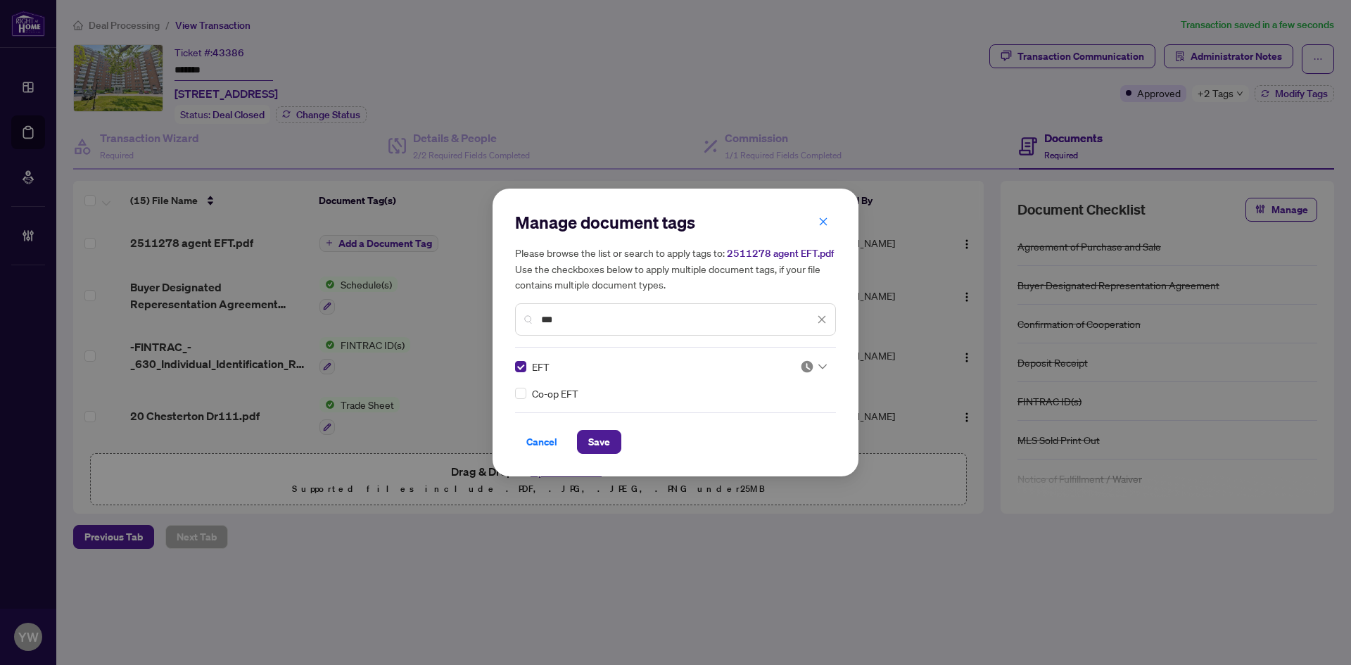
click at [806, 362] on img at bounding box center [807, 367] width 14 height 14
click at [759, 435] on div "Approved" at bounding box center [771, 435] width 90 height 15
click at [600, 443] on span "Save" at bounding box center [599, 442] width 22 height 23
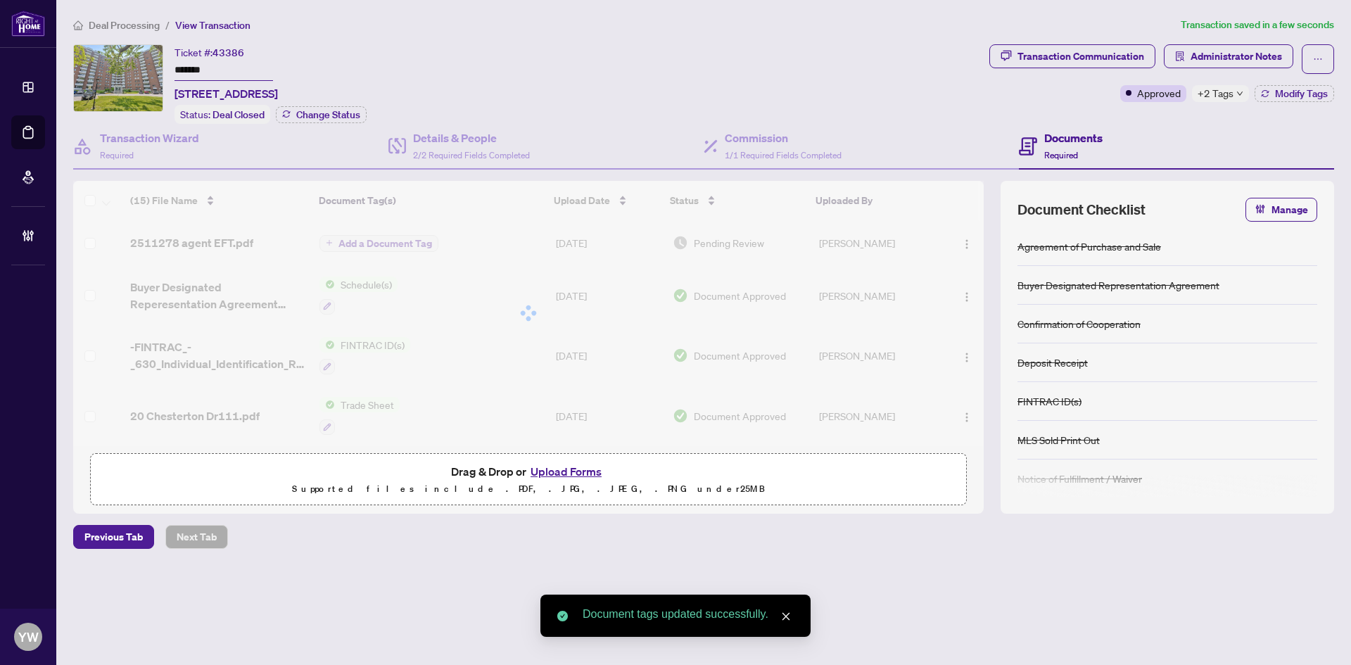
click at [966, 241] on div at bounding box center [528, 313] width 911 height 265
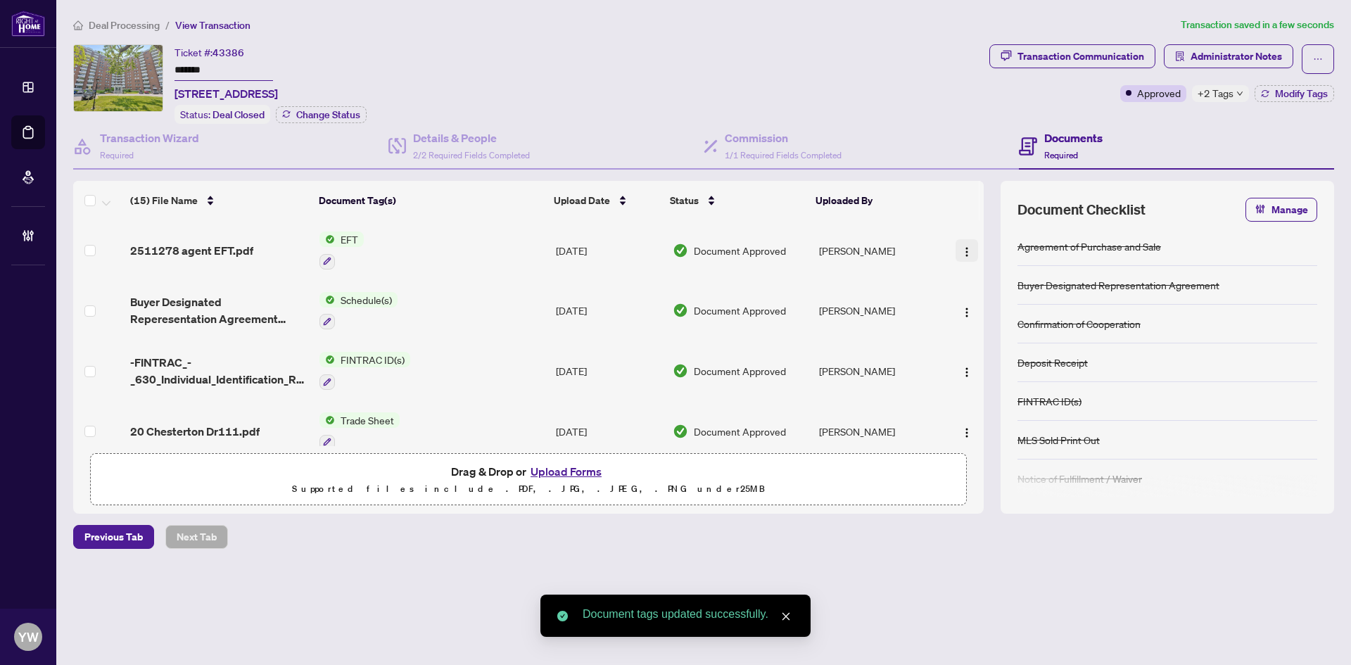
click at [961, 255] on img "button" at bounding box center [966, 251] width 11 height 11
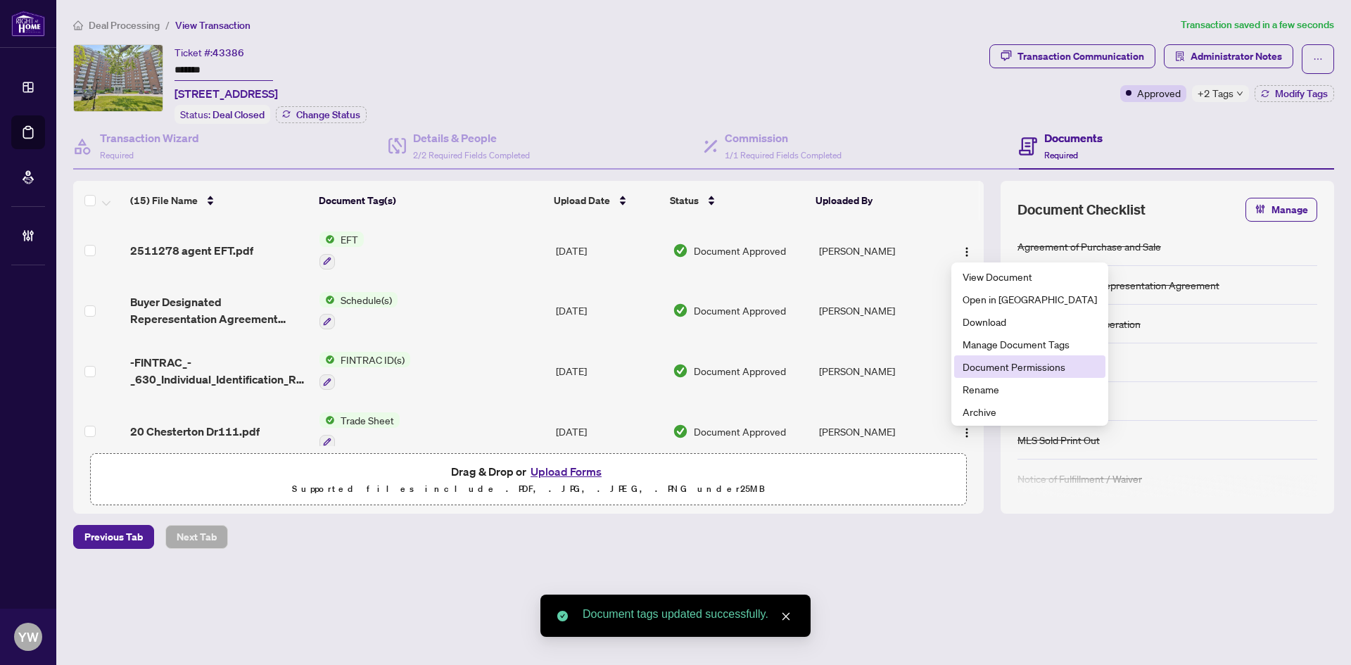
click at [999, 362] on span "Document Permissions" at bounding box center [1030, 366] width 134 height 15
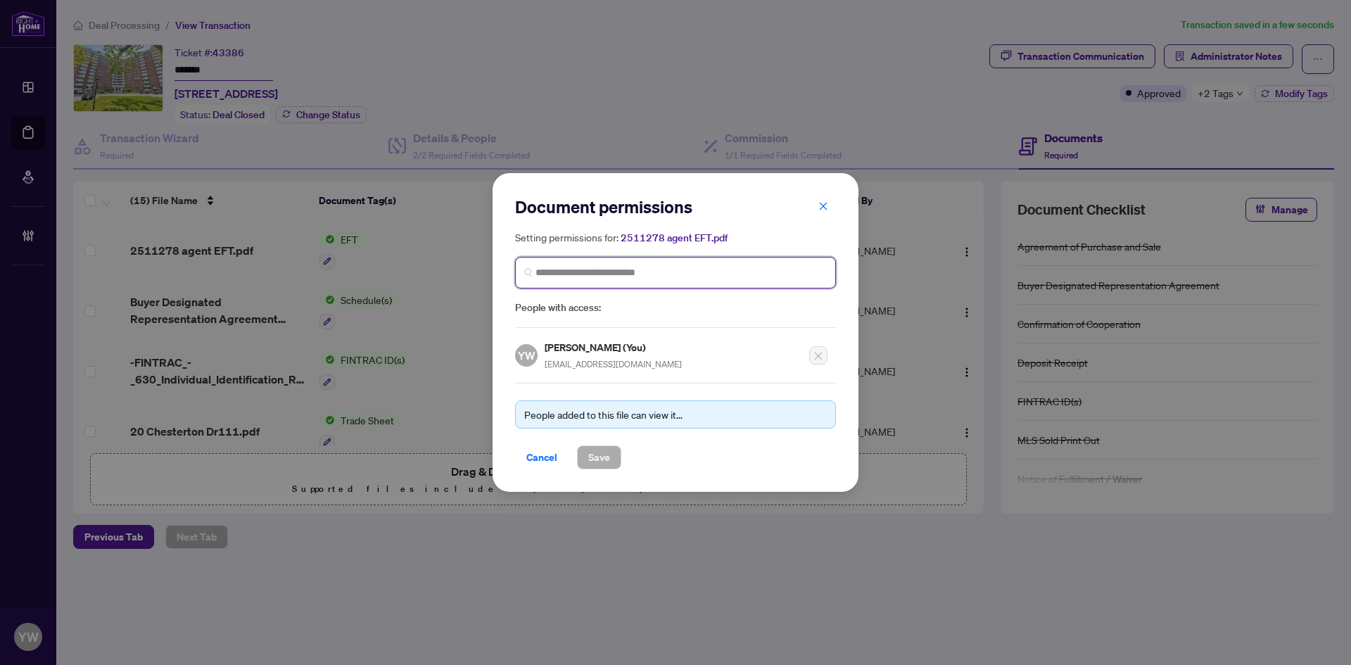
click at [566, 272] on input "search" at bounding box center [681, 272] width 291 height 15
type input "*******"
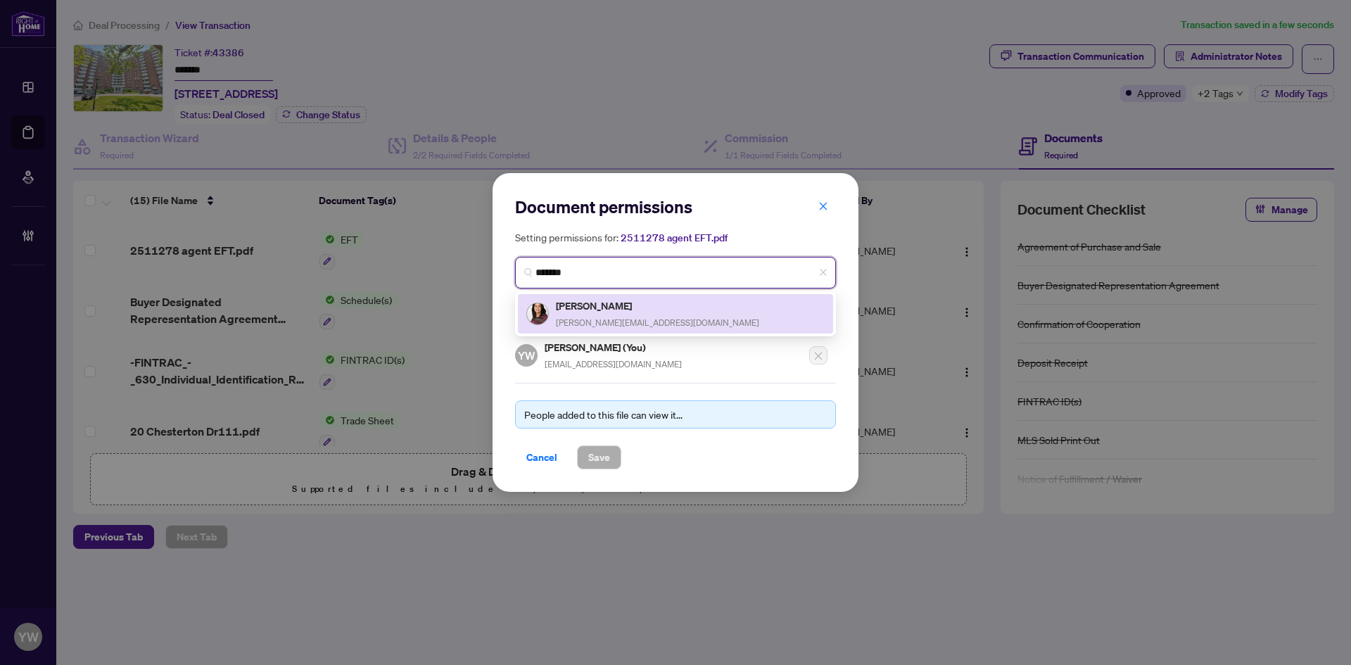
click at [657, 307] on div "Marta B Restrepo marta@brestrepo.com" at bounding box center [675, 314] width 298 height 32
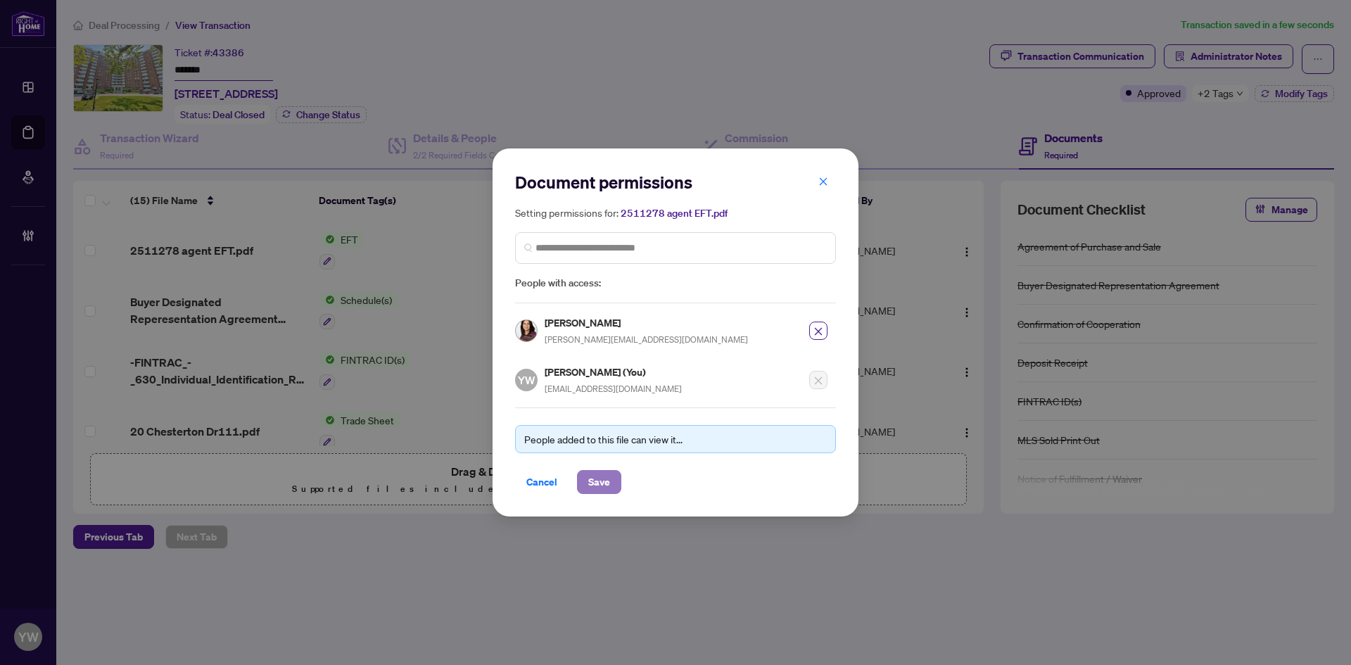
click at [618, 470] on button "Save" at bounding box center [599, 482] width 44 height 24
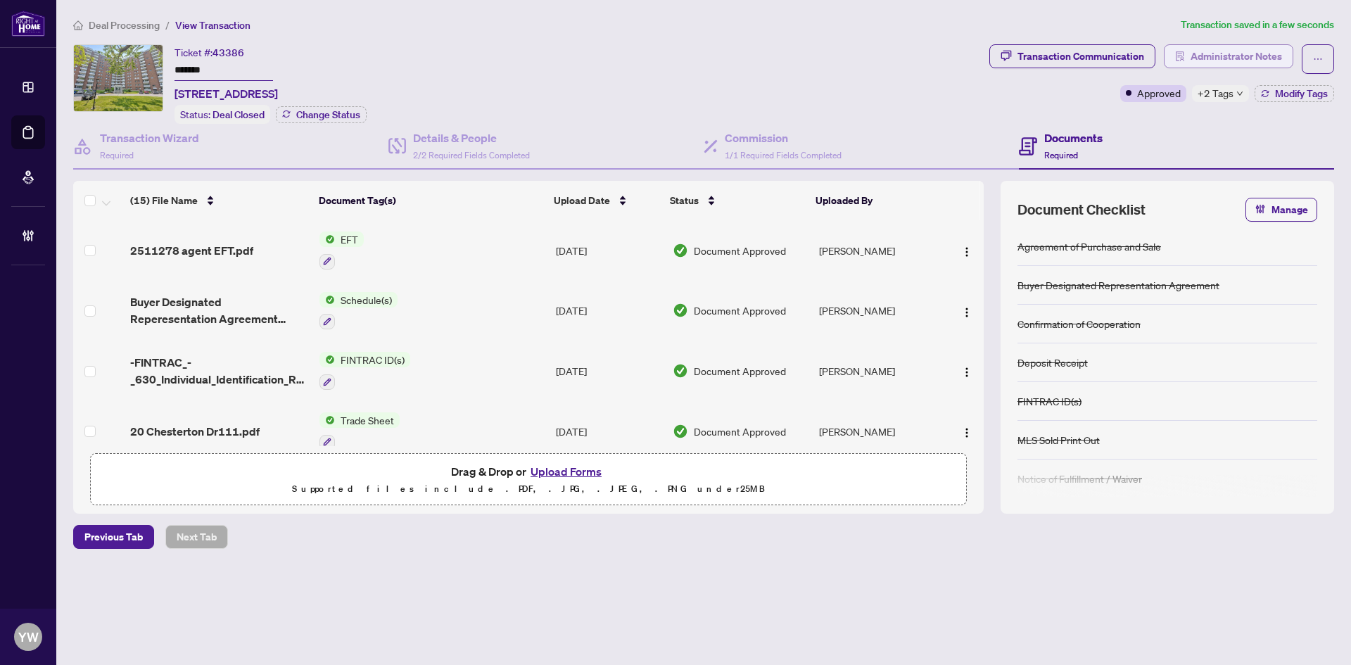
click at [1226, 58] on span "Administrator Notes" at bounding box center [1236, 56] width 91 height 23
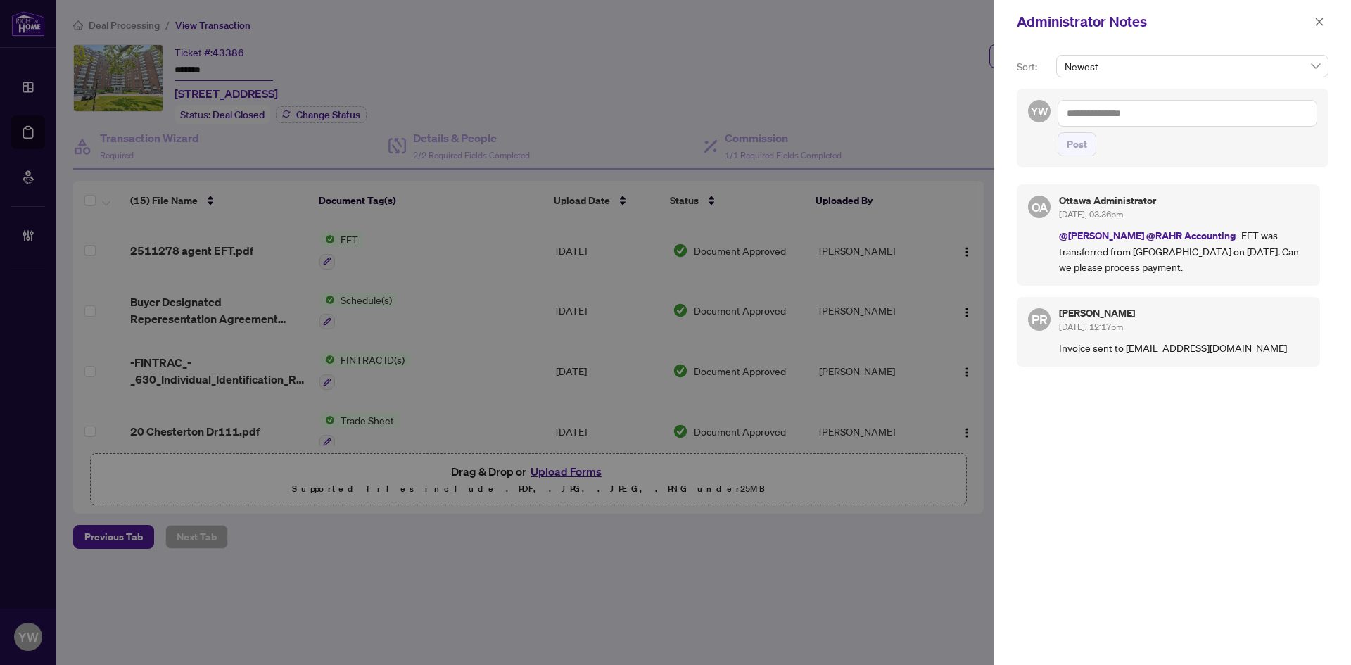
click at [1119, 107] on textarea at bounding box center [1188, 113] width 260 height 27
type textarea "*"
type textarea "**********"
click at [1070, 143] on span "Post" at bounding box center [1077, 144] width 20 height 23
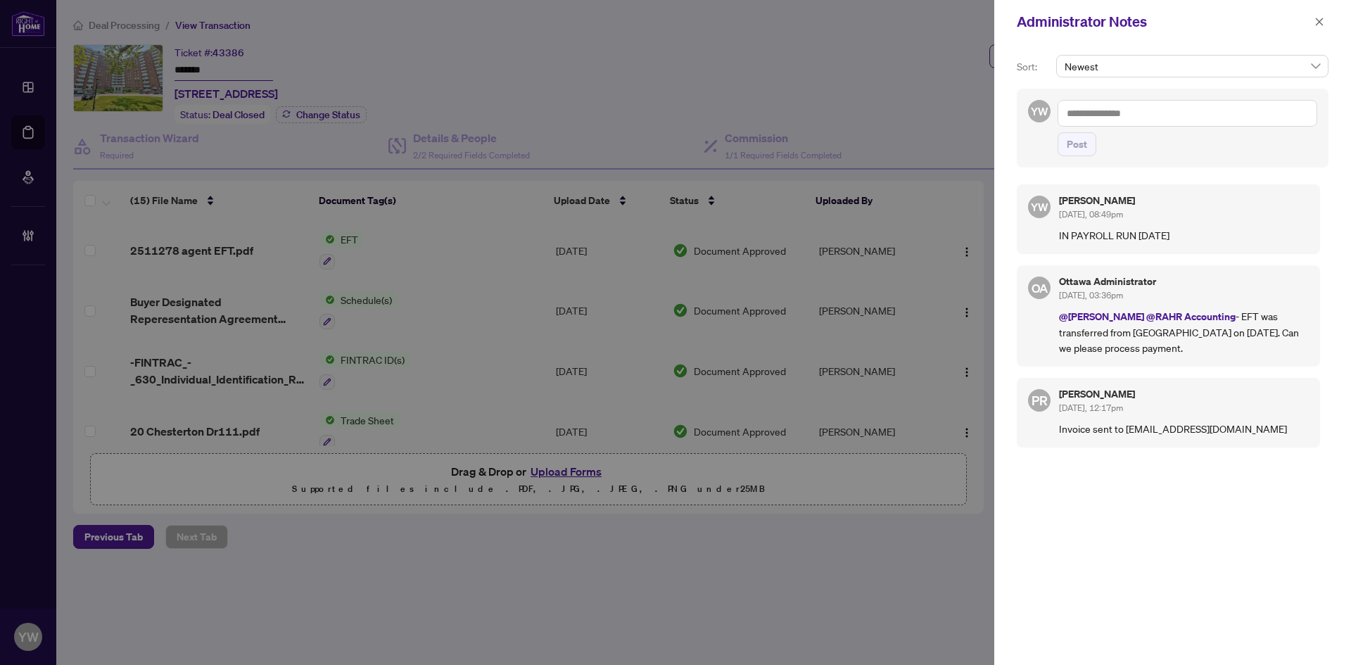
click at [1108, 115] on textarea at bounding box center [1188, 113] width 260 height 27
click at [1145, 125] on span "Otta wa Administrator" at bounding box center [1148, 123] width 94 height 13
drag, startPoint x: 1222, startPoint y: 110, endPoint x: 1072, endPoint y: 113, distance: 149.9
click at [1072, 113] on textarea "**********" at bounding box center [1188, 113] width 260 height 27
click at [1201, 110] on textarea "**********" at bounding box center [1188, 113] width 260 height 27
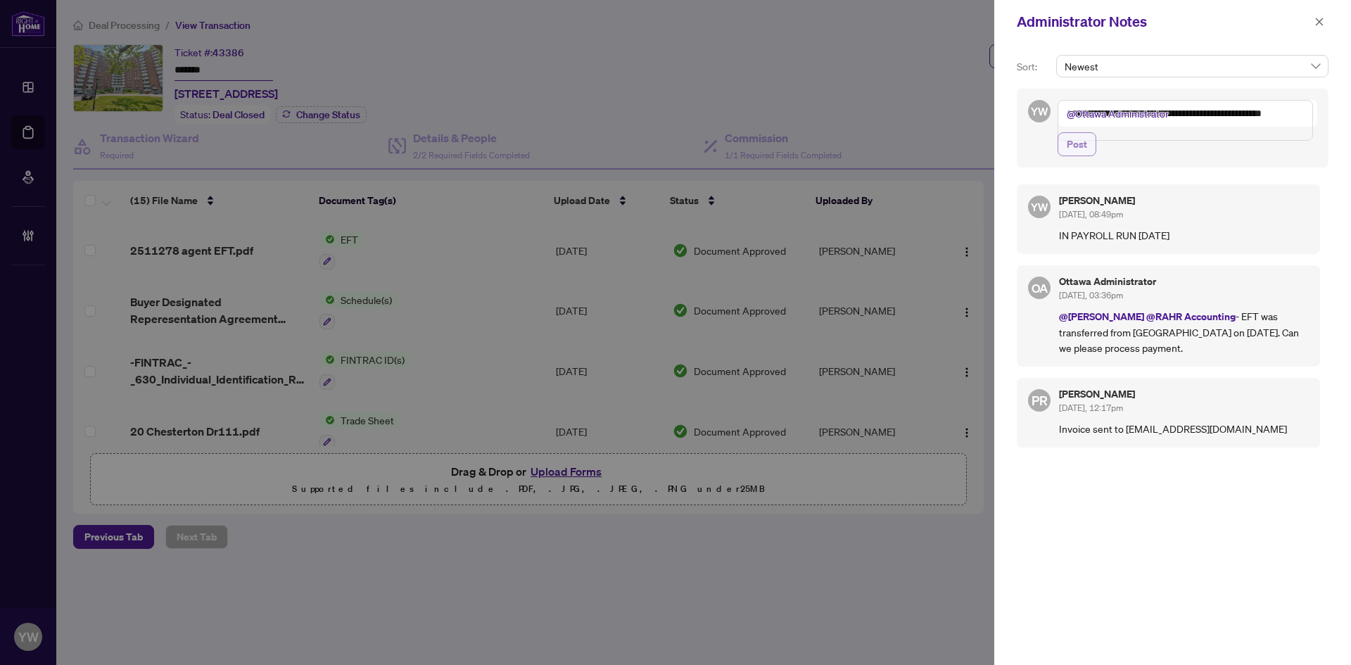
type textarea "**********"
click at [1067, 151] on span "Post" at bounding box center [1077, 144] width 20 height 23
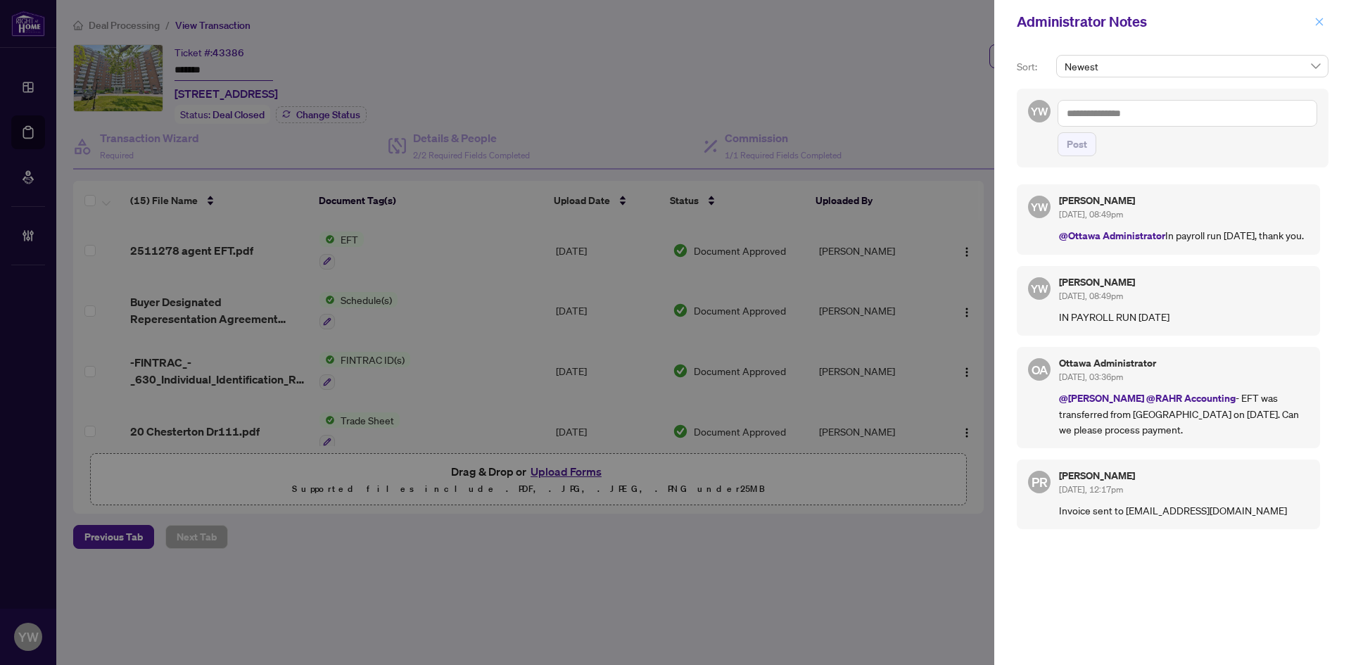
click at [1322, 19] on icon "close" at bounding box center [1320, 22] width 10 height 10
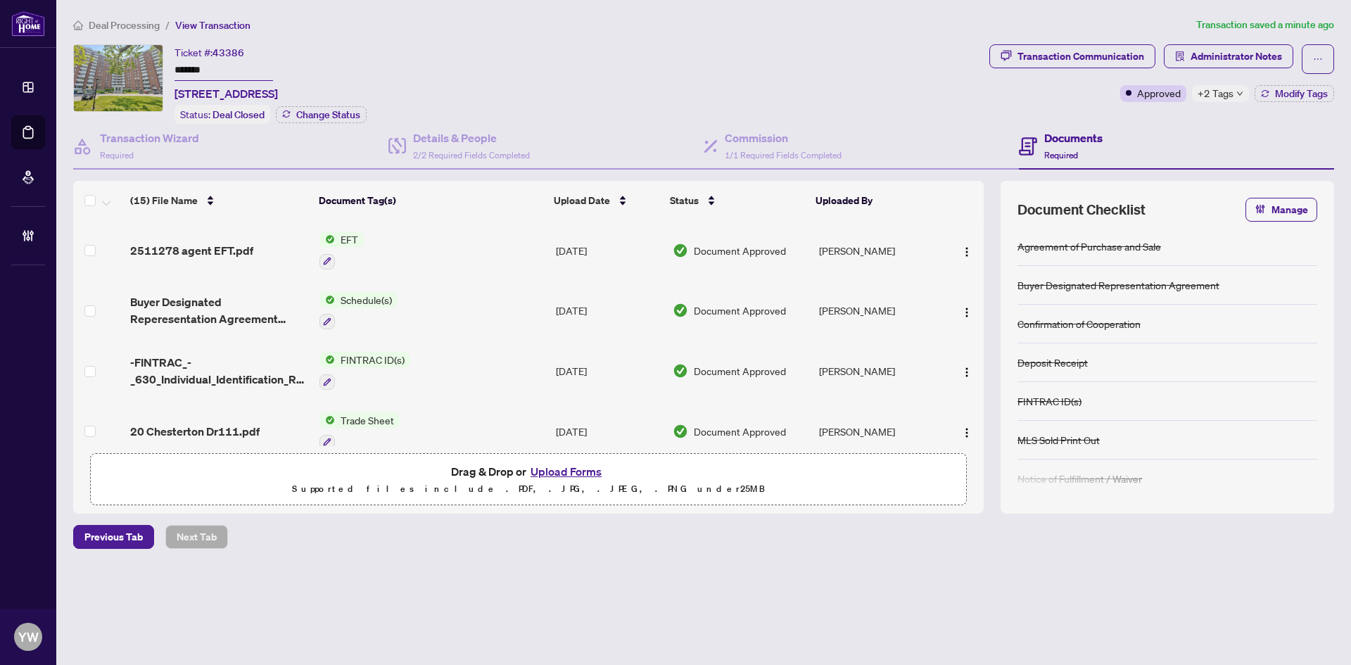
click at [141, 24] on span "Deal Processing" at bounding box center [124, 25] width 71 height 13
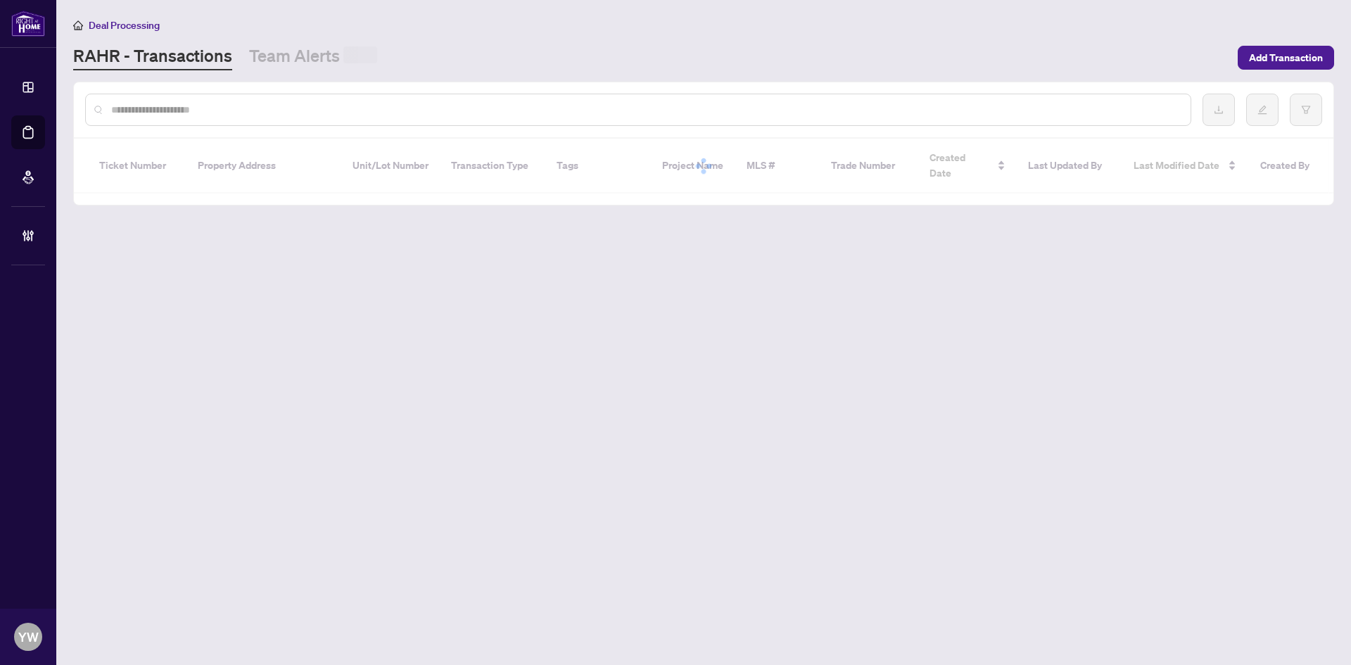
click at [158, 110] on input "text" at bounding box center [645, 109] width 1068 height 15
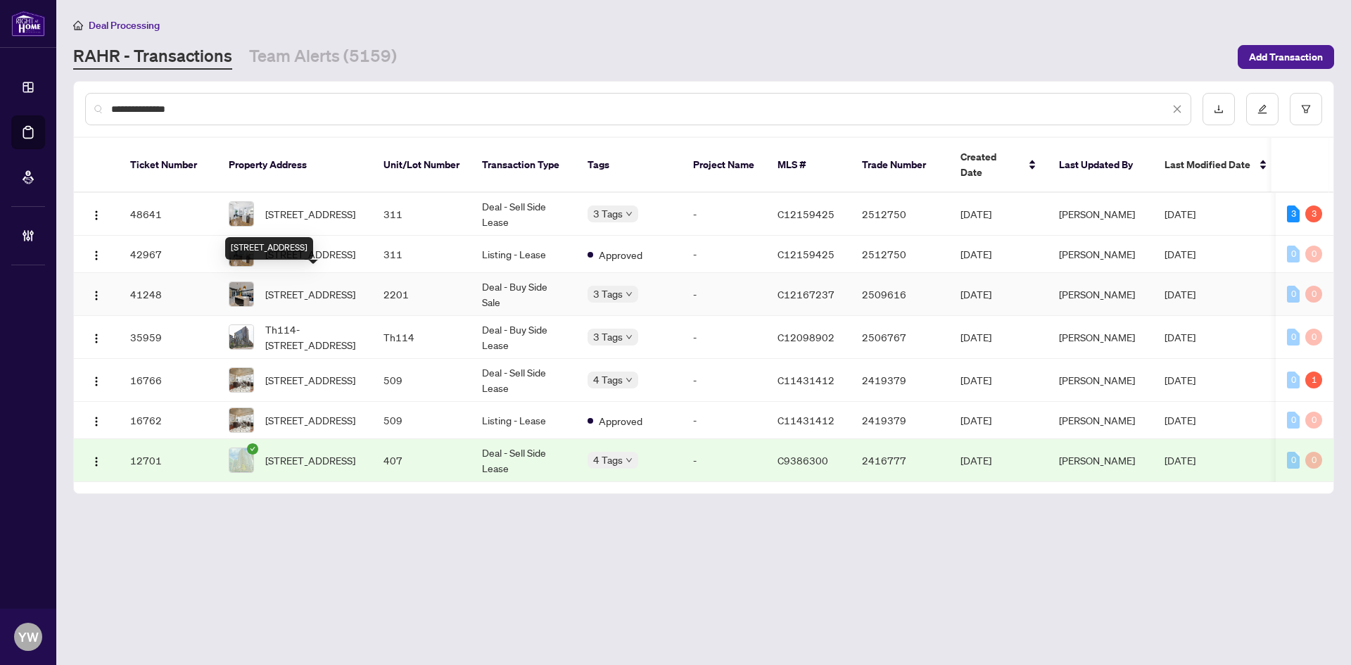
type input "**********"
click at [317, 293] on span "2201-59 East Liberty St, Toronto, Ontario M6K 3R1, Canada" at bounding box center [310, 293] width 90 height 15
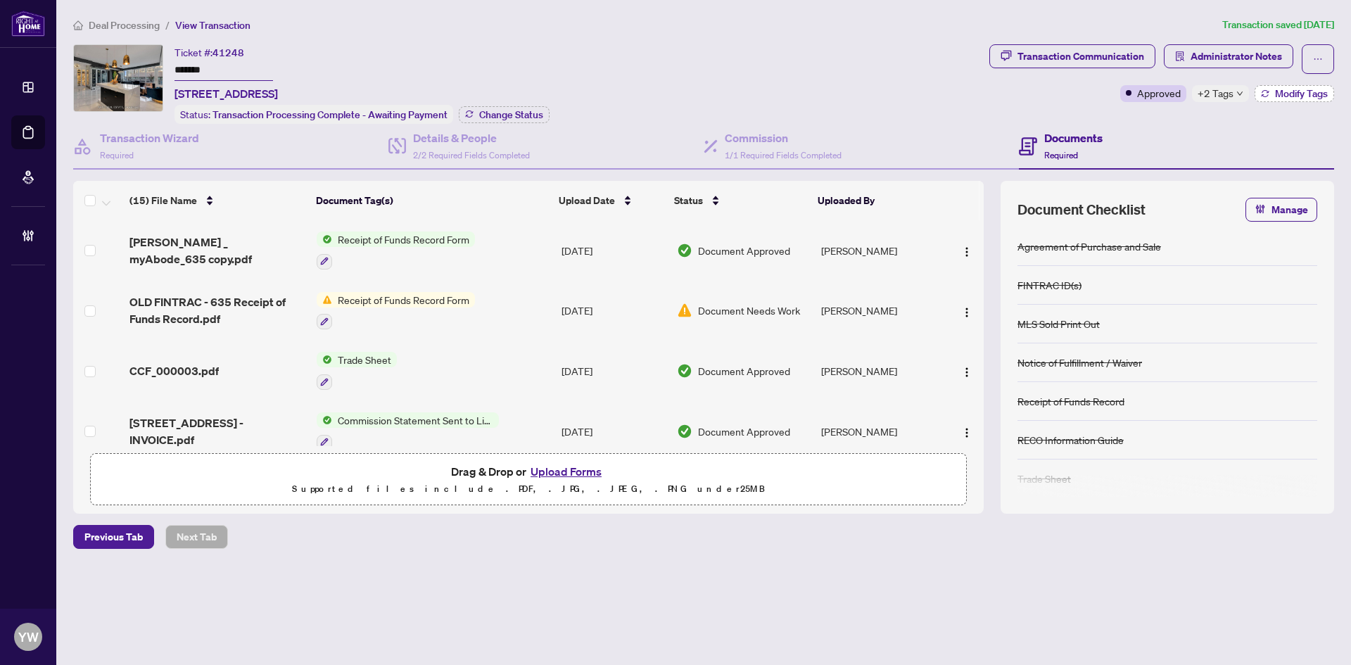
click at [1255, 99] on button "Modify Tags" at bounding box center [1295, 93] width 80 height 17
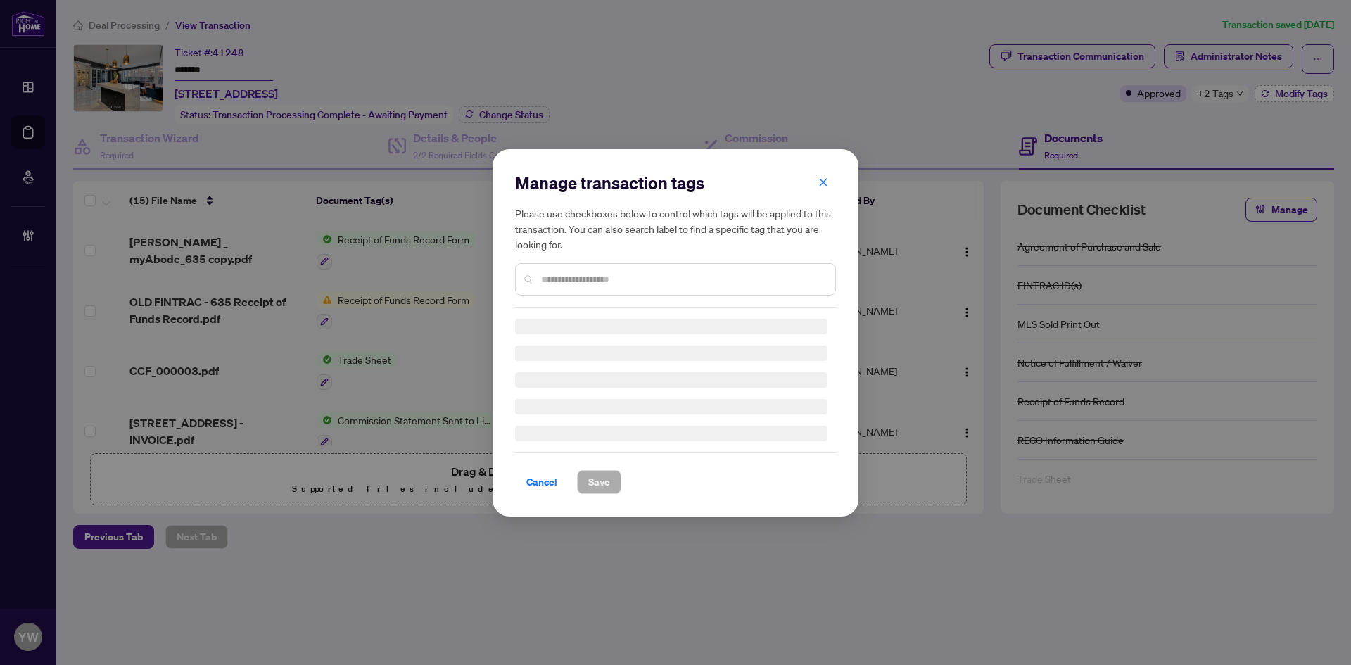
click at [1286, 88] on div "Manage transaction tags Please use checkboxes below to control which tags will …" at bounding box center [675, 332] width 1351 height 665
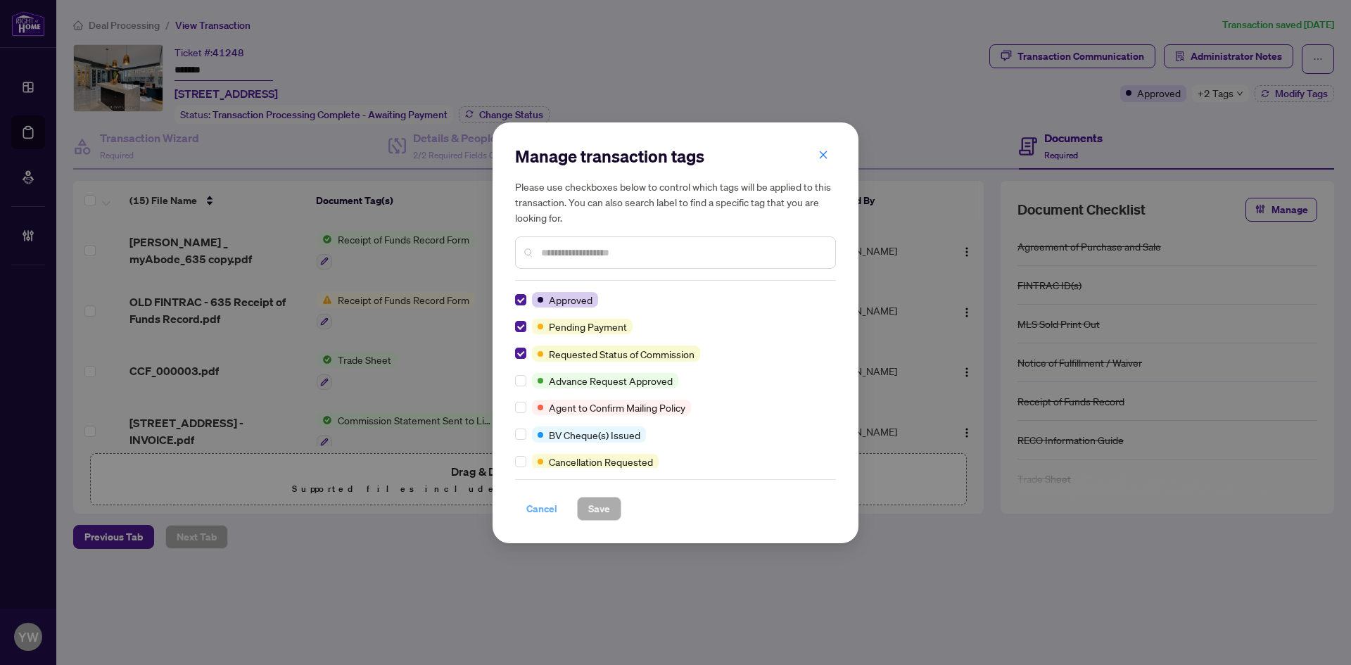
click at [536, 502] on span "Cancel" at bounding box center [541, 509] width 31 height 23
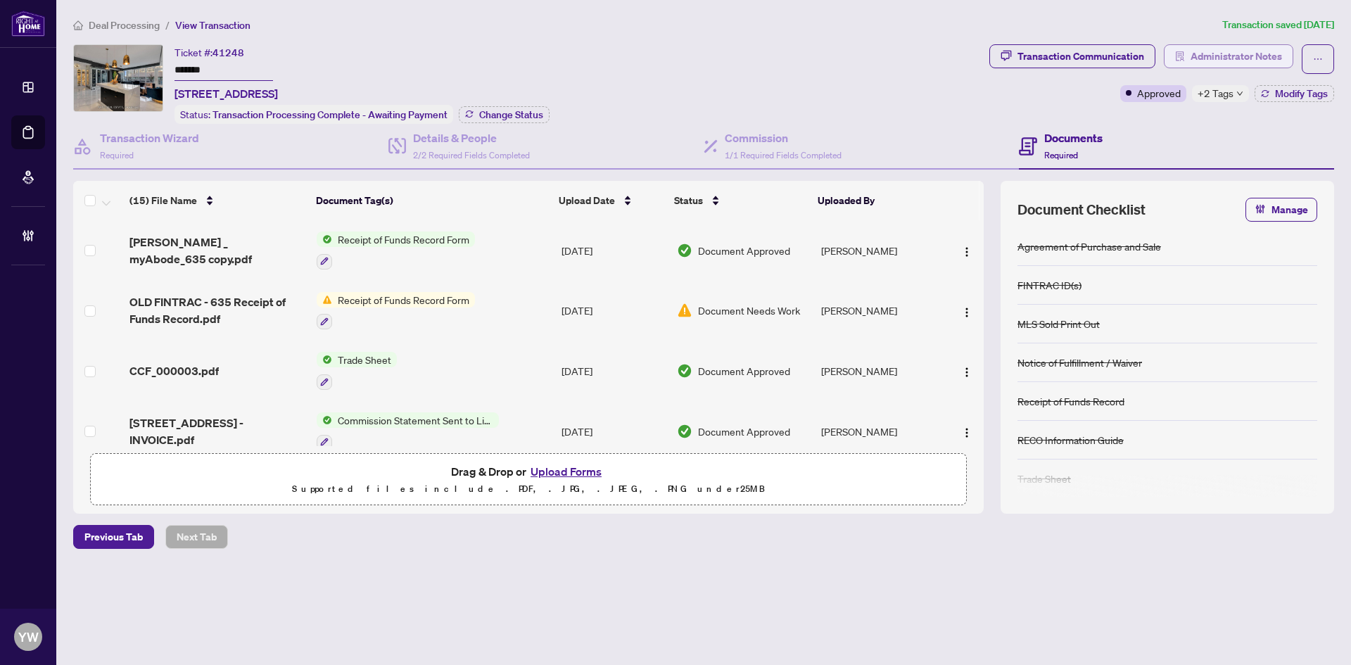
click at [1251, 54] on span "Administrator Notes" at bounding box center [1236, 56] width 91 height 23
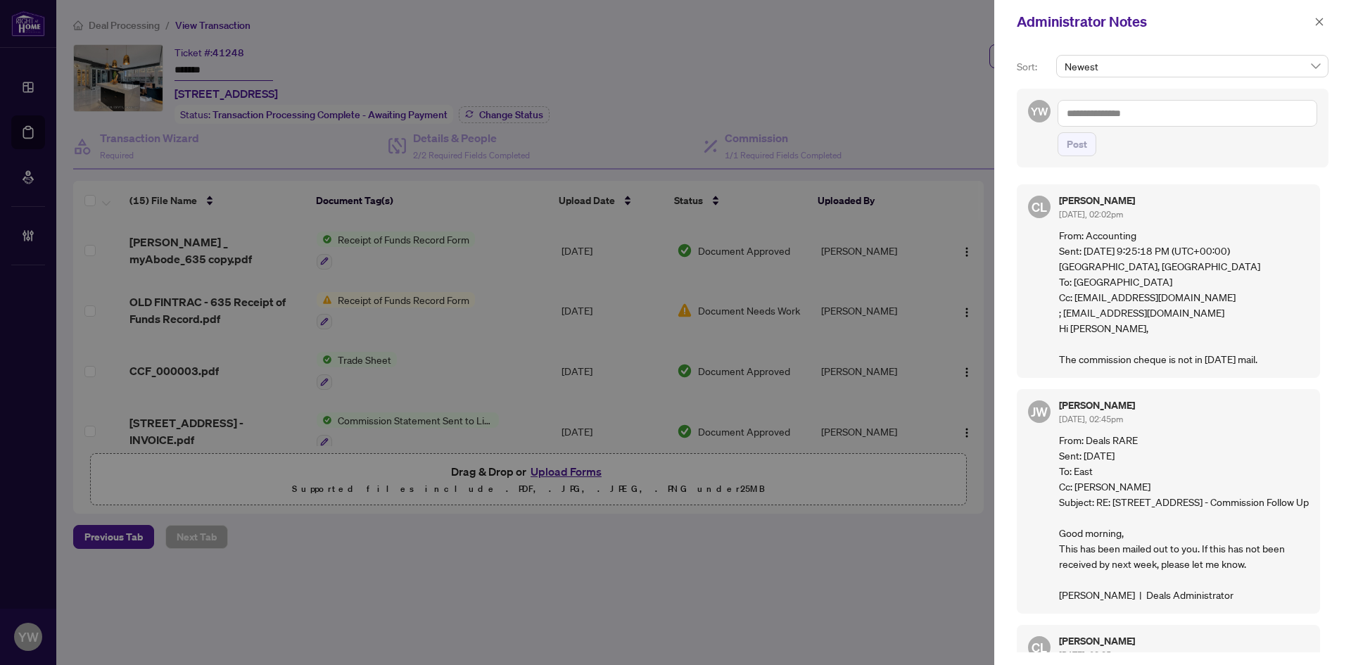
click at [1101, 118] on textarea at bounding box center [1188, 113] width 260 height 27
click at [1212, 296] on p "From: Accounting Sent: Friday, August 15, 2025 9:25:18 PM (UTC+00:00) Monrovia,…" at bounding box center [1184, 296] width 250 height 139
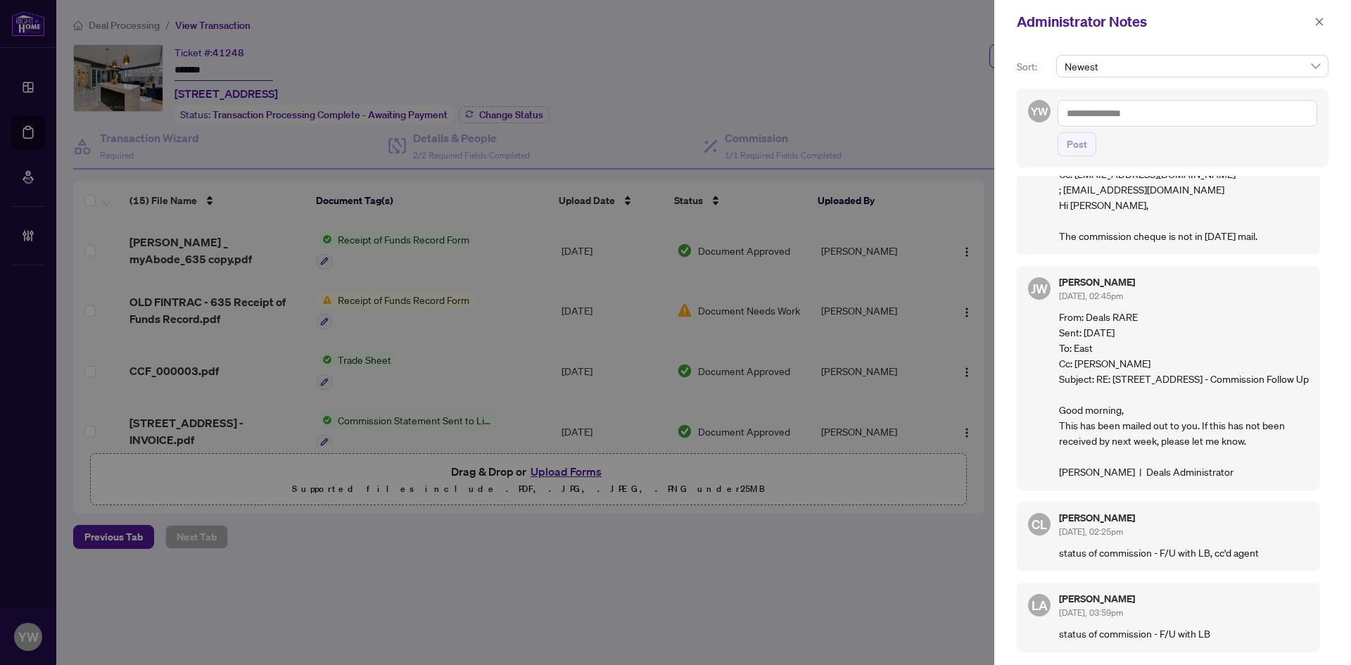
scroll to position [154, 0]
click at [1316, 25] on icon "close" at bounding box center [1320, 22] width 8 height 8
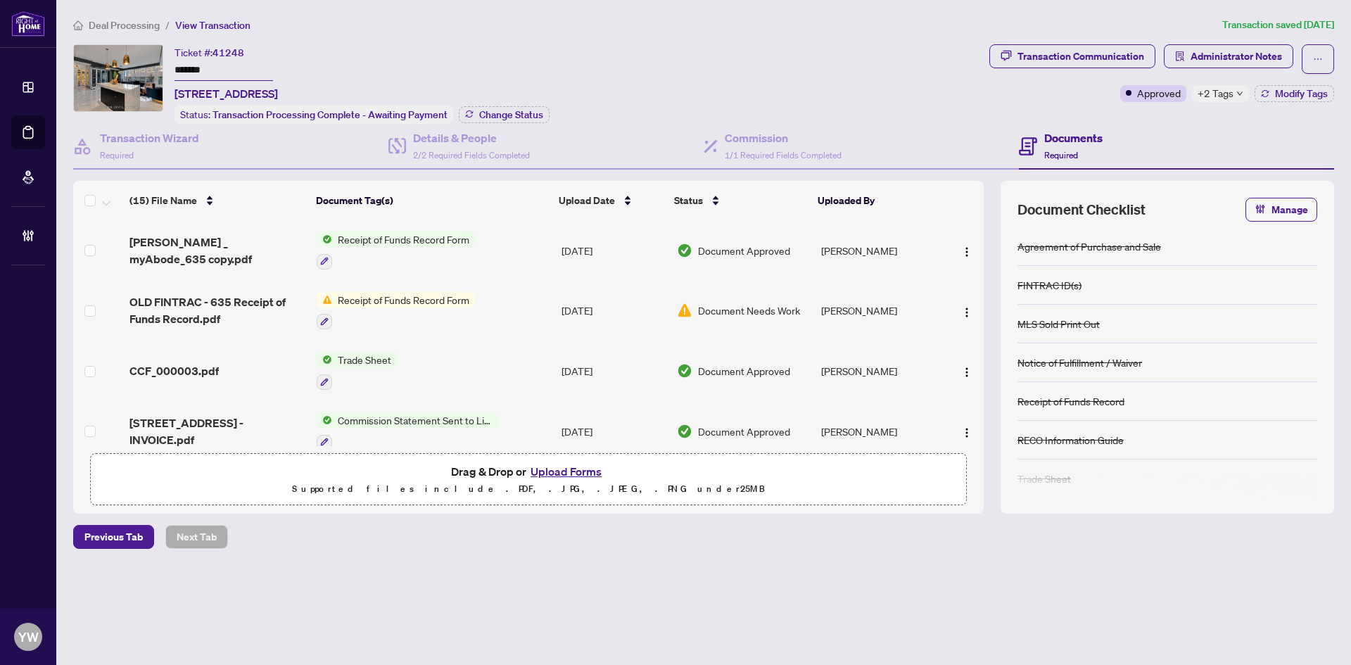
click at [109, 15] on main "Deal Processing / View Transaction Transaction saved 3 days ago Ticket #: 41248…" at bounding box center [703, 332] width 1295 height 665
click at [115, 20] on span "Deal Processing" at bounding box center [124, 25] width 71 height 13
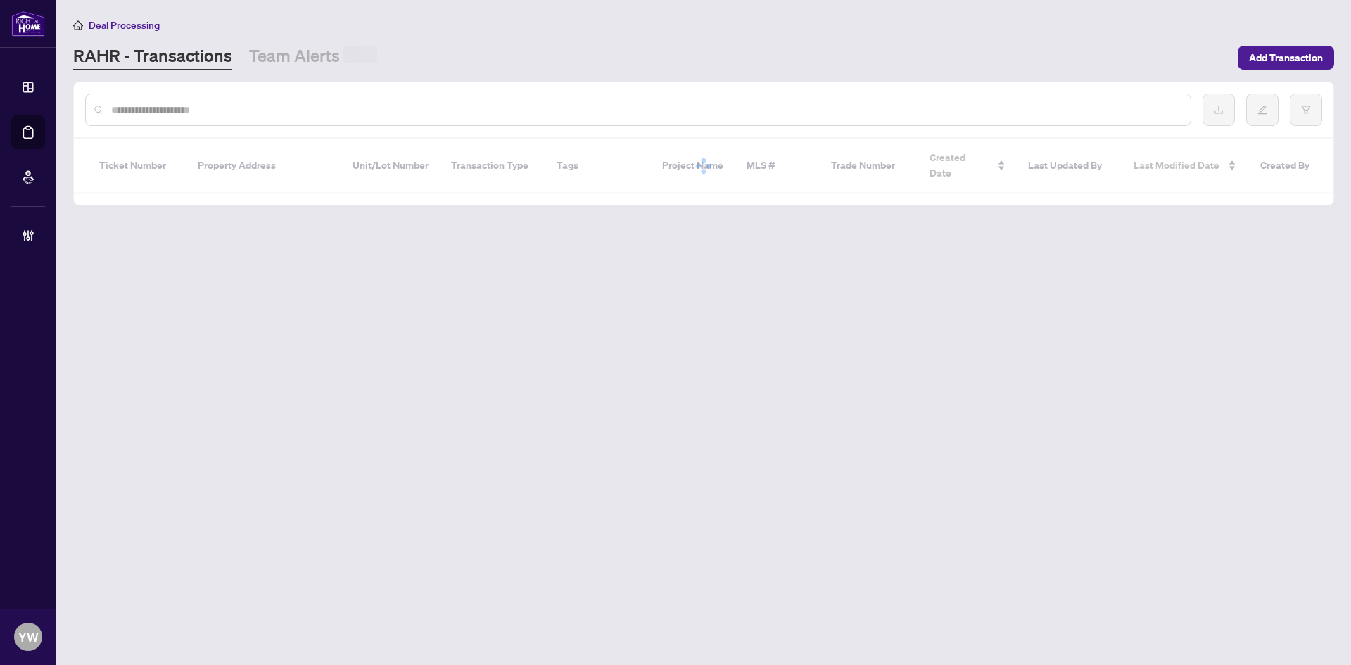
click at [113, 103] on input "text" at bounding box center [645, 109] width 1068 height 15
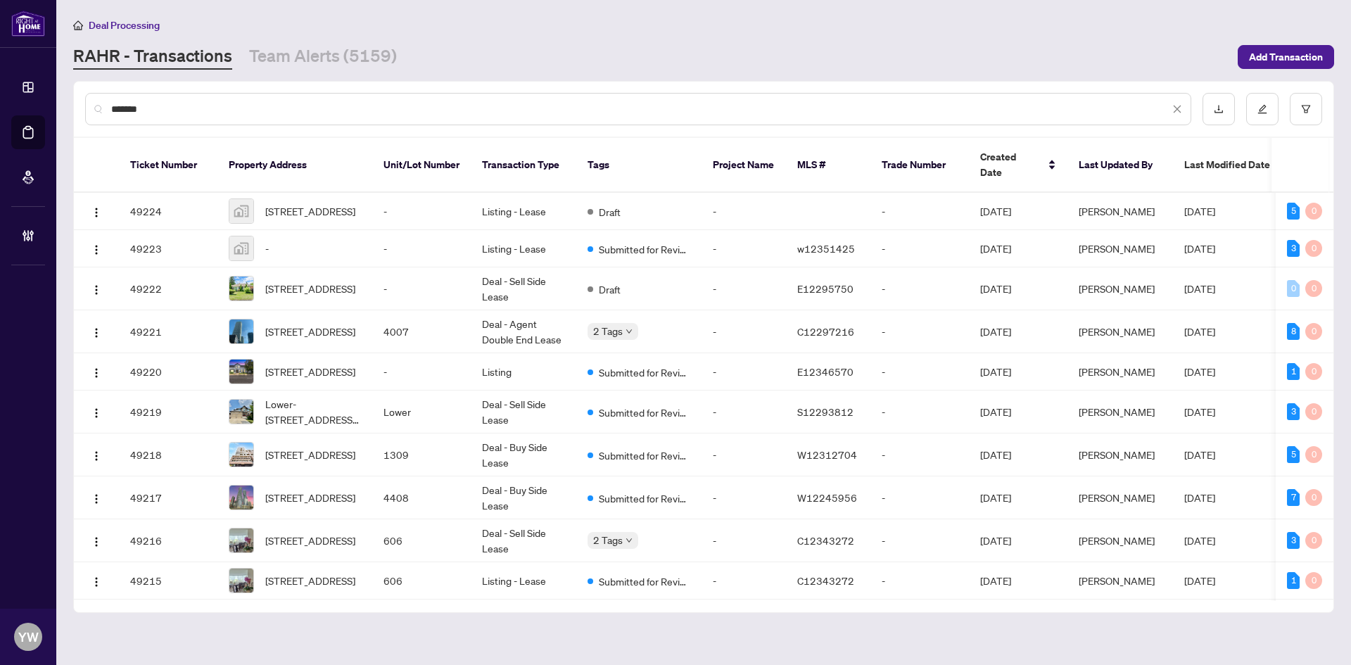
type input "*******"
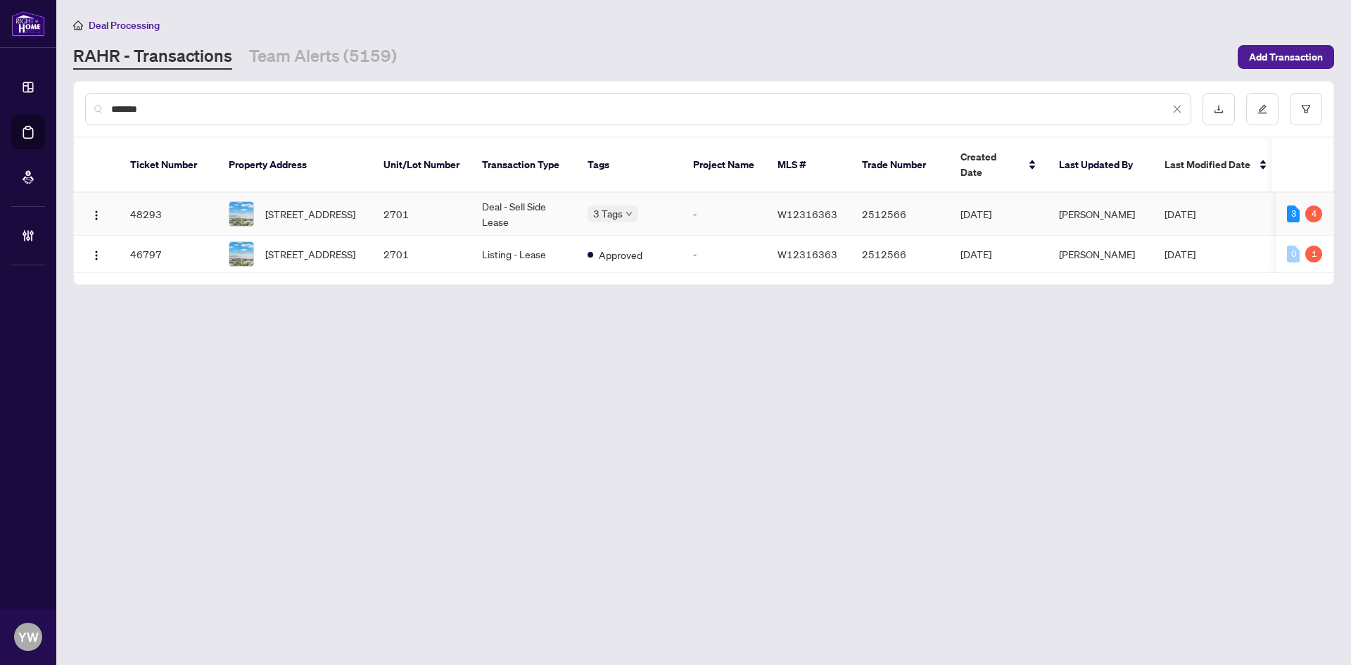
click at [288, 206] on span "2701-2230 Lakeshore Blvd, Toronto, Ontario M8V 1A5, Canada" at bounding box center [310, 213] width 90 height 15
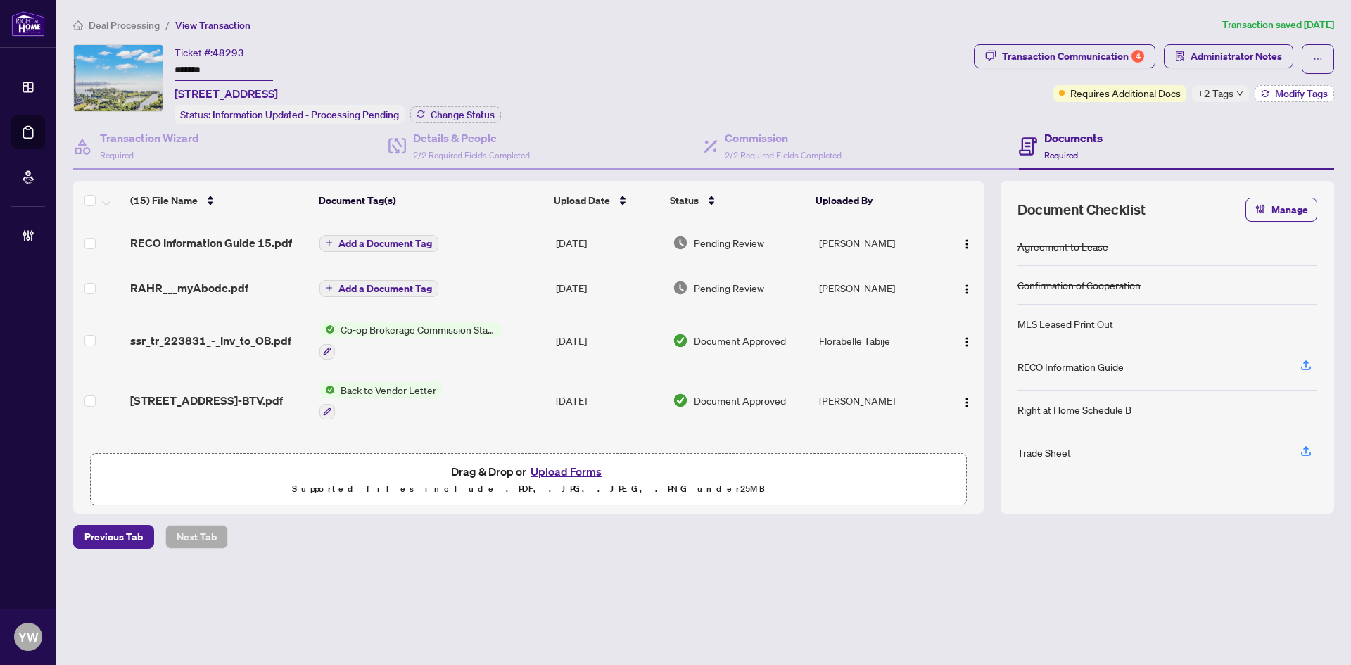
click at [1286, 90] on span "Modify Tags" at bounding box center [1301, 94] width 53 height 10
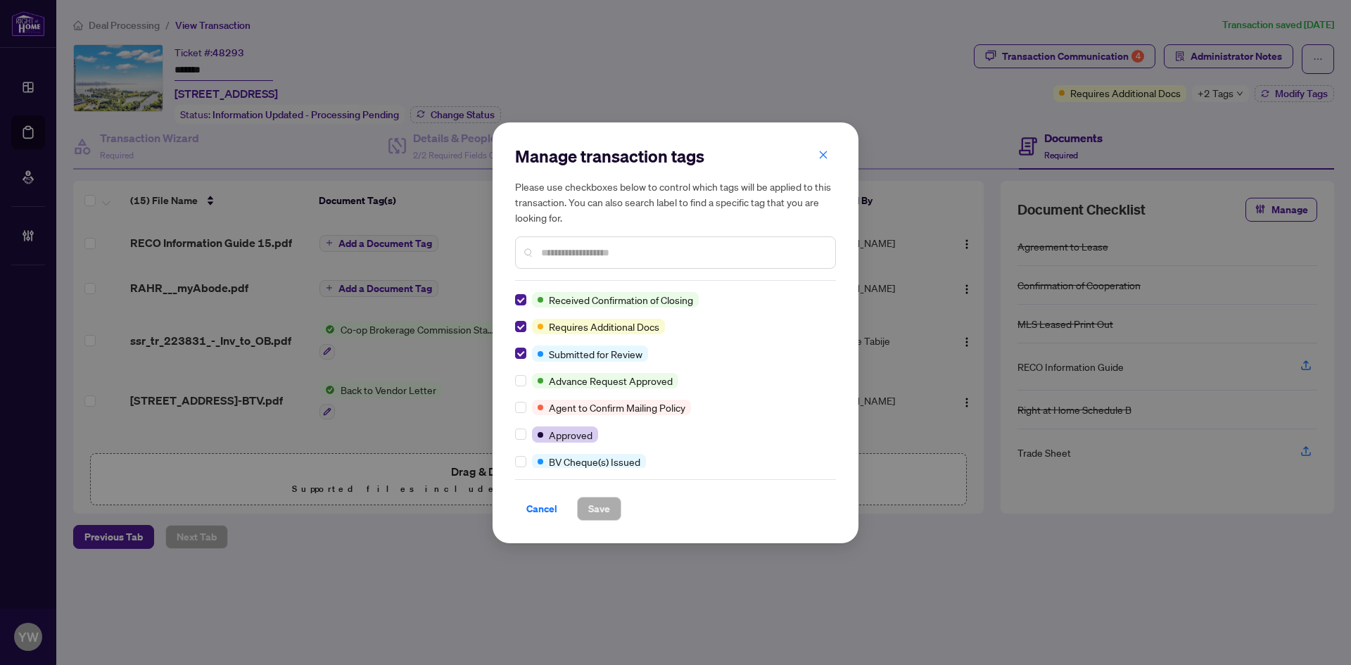
click at [546, 502] on span "Cancel" at bounding box center [541, 509] width 31 height 23
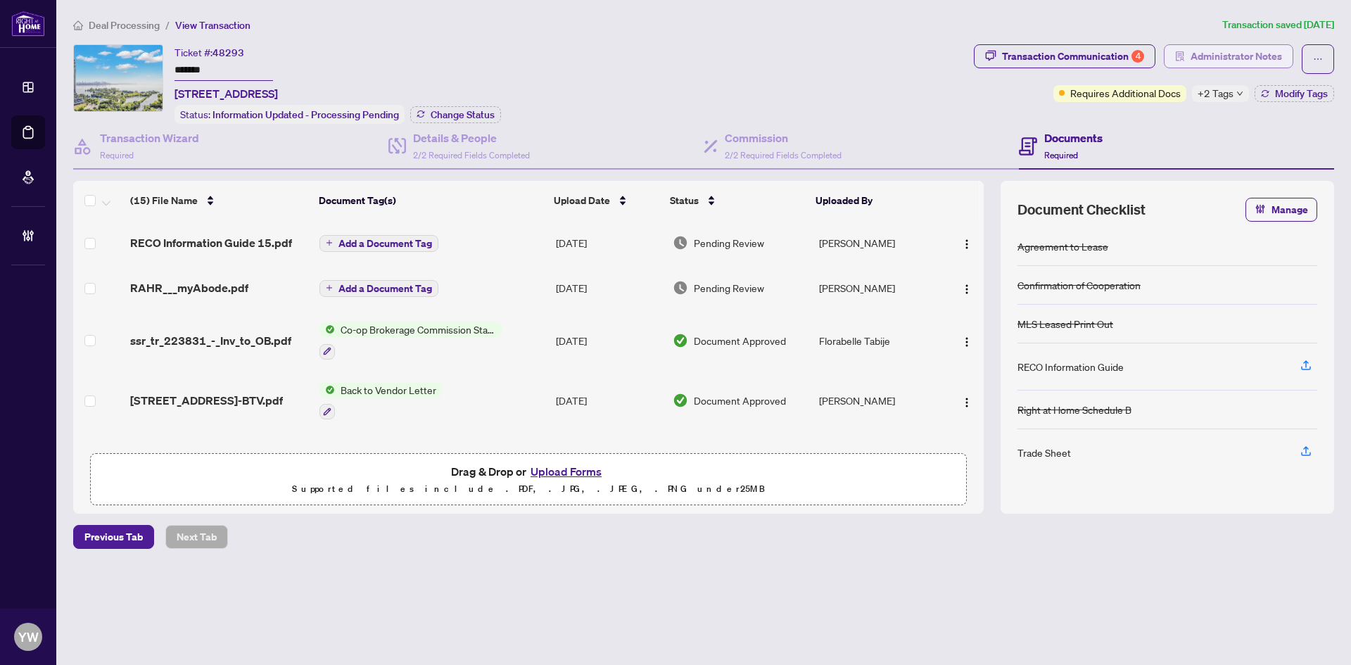
click at [1252, 53] on span "Administrator Notes" at bounding box center [1236, 56] width 91 height 23
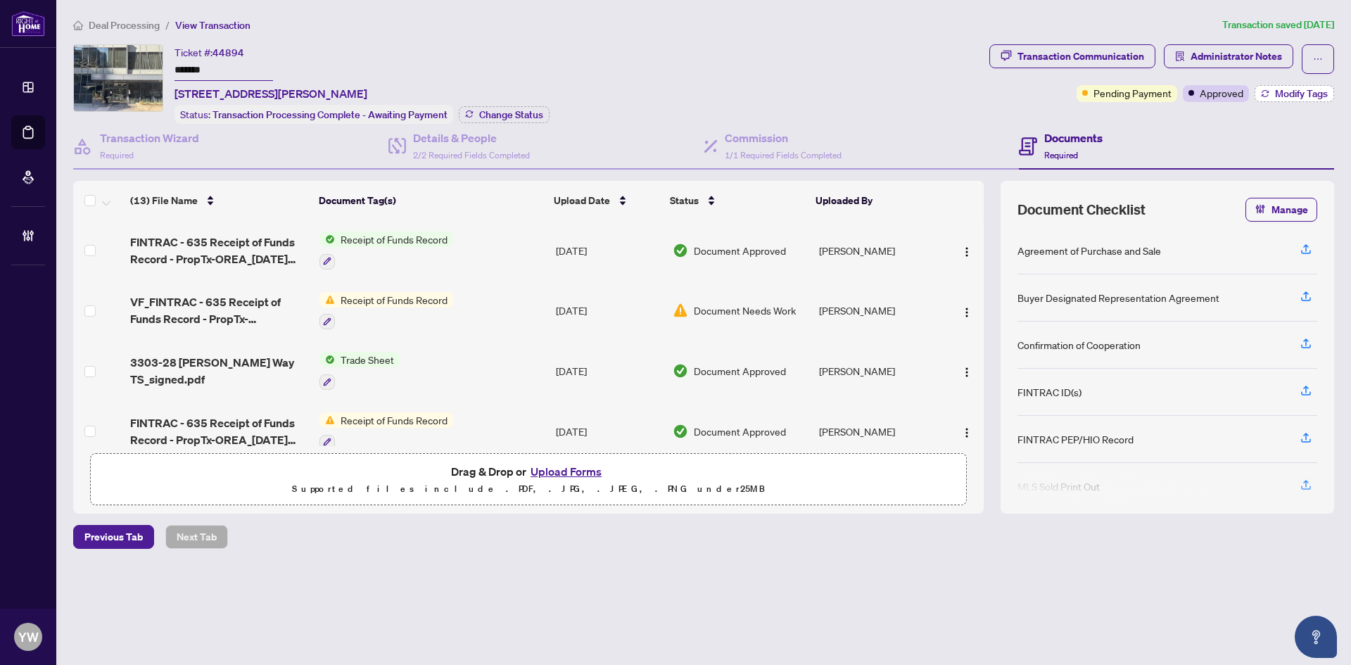
click at [1279, 101] on button "Modify Tags" at bounding box center [1295, 93] width 80 height 17
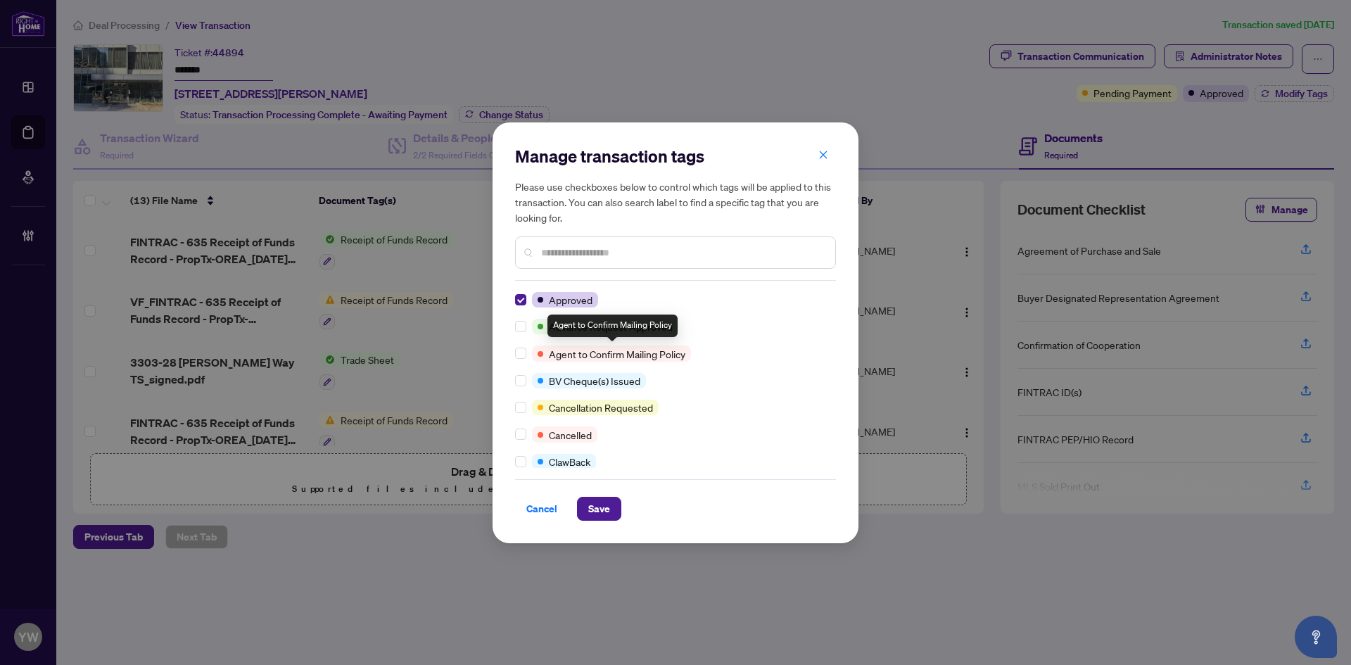
click at [573, 260] on div at bounding box center [675, 252] width 321 height 32
click at [571, 249] on input "text" at bounding box center [682, 252] width 283 height 15
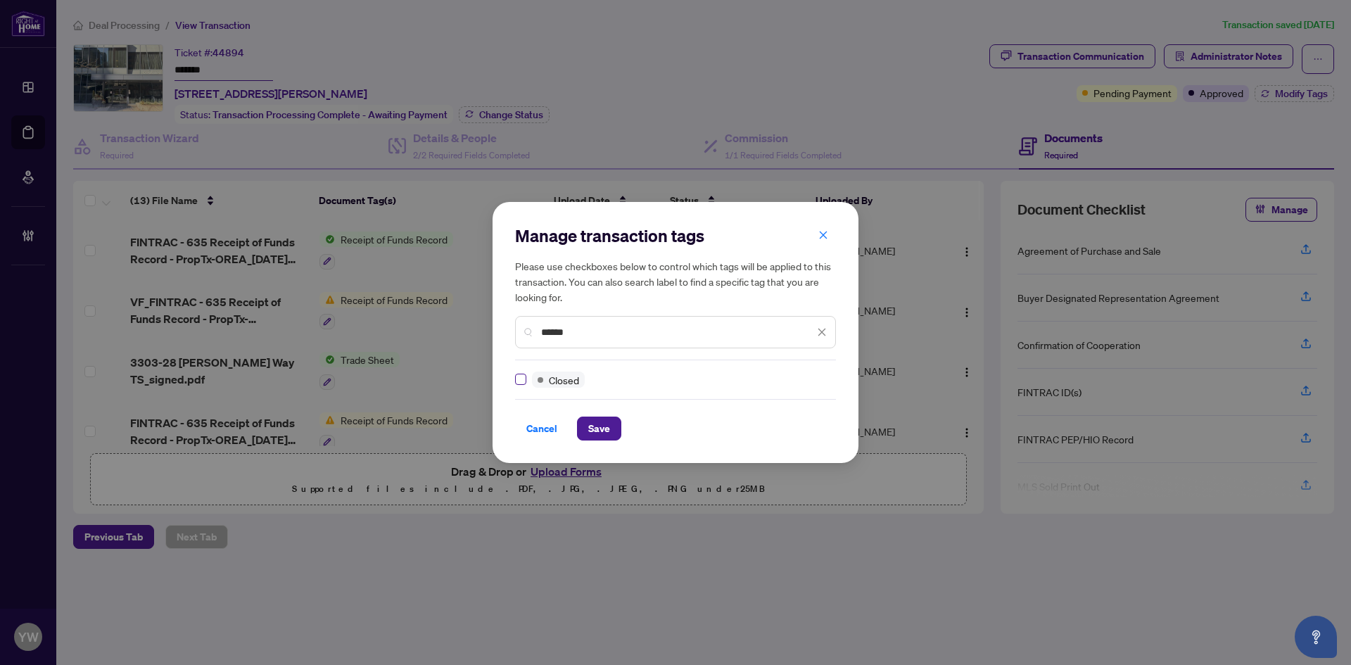
type input "******"
click at [599, 431] on span "Save" at bounding box center [599, 428] width 22 height 23
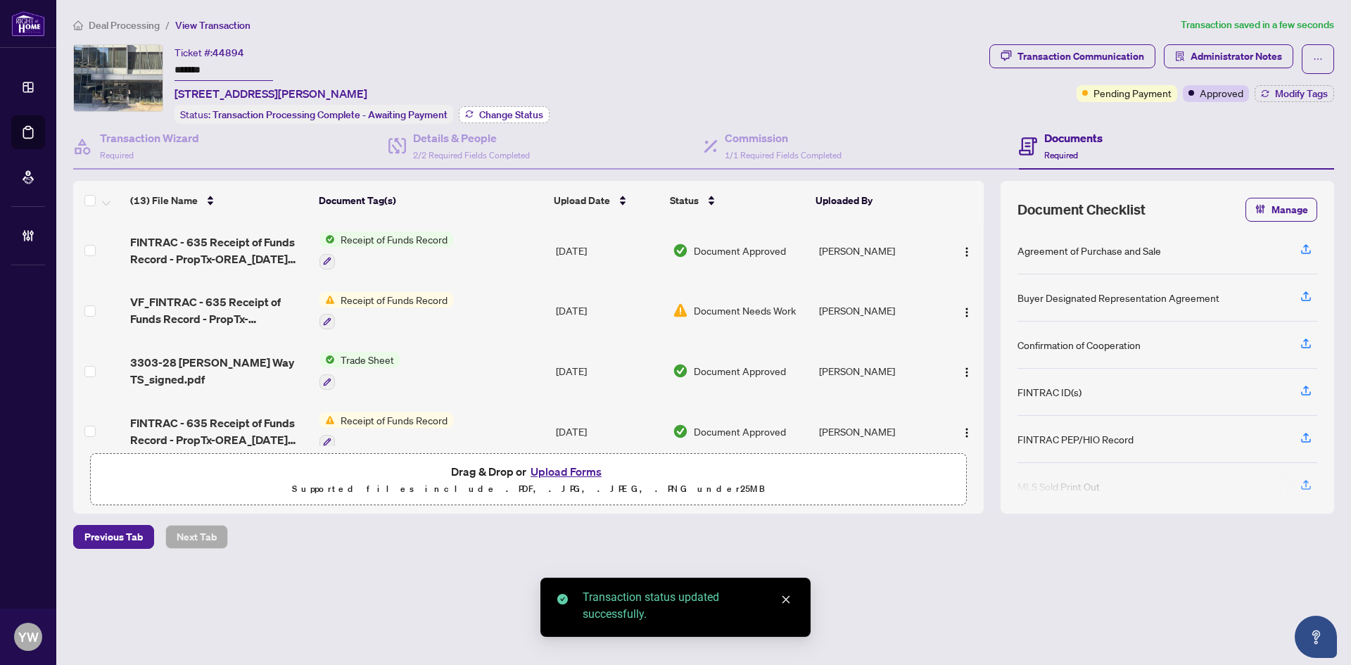
click at [534, 120] on button "Change Status" at bounding box center [504, 114] width 91 height 17
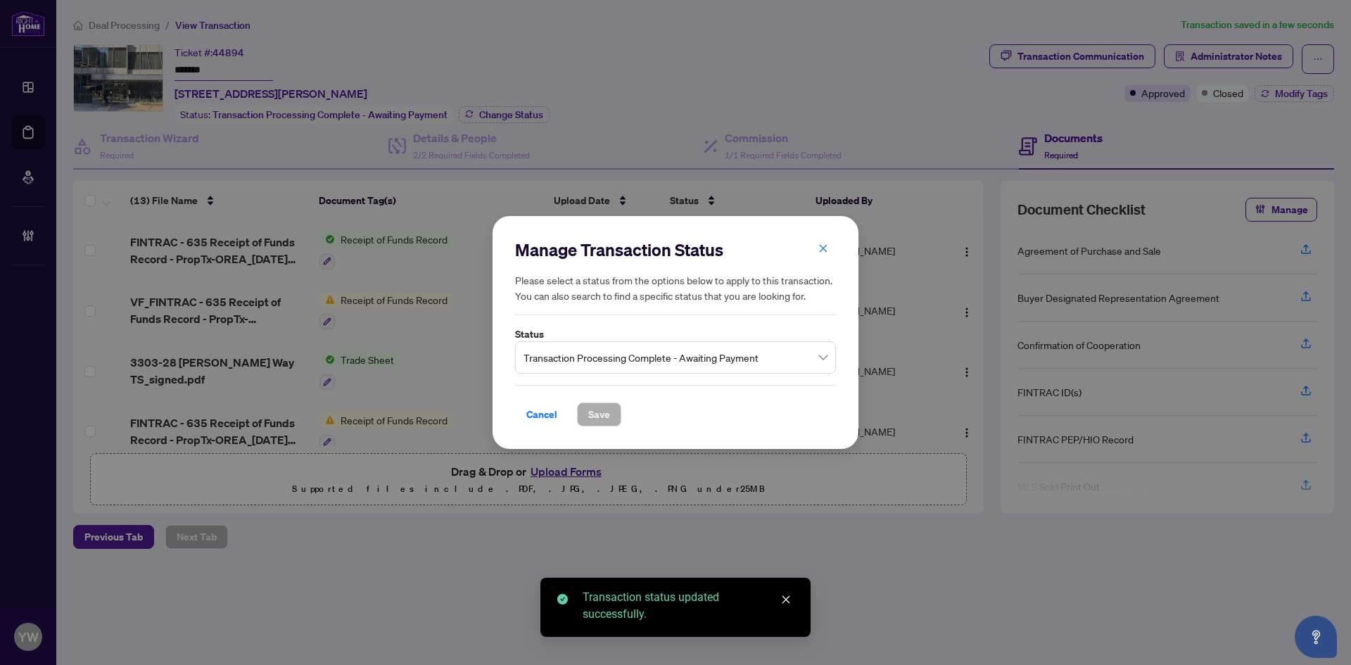
click at [564, 353] on span "Transaction Processing Complete - Awaiting Payment" at bounding box center [676, 357] width 304 height 27
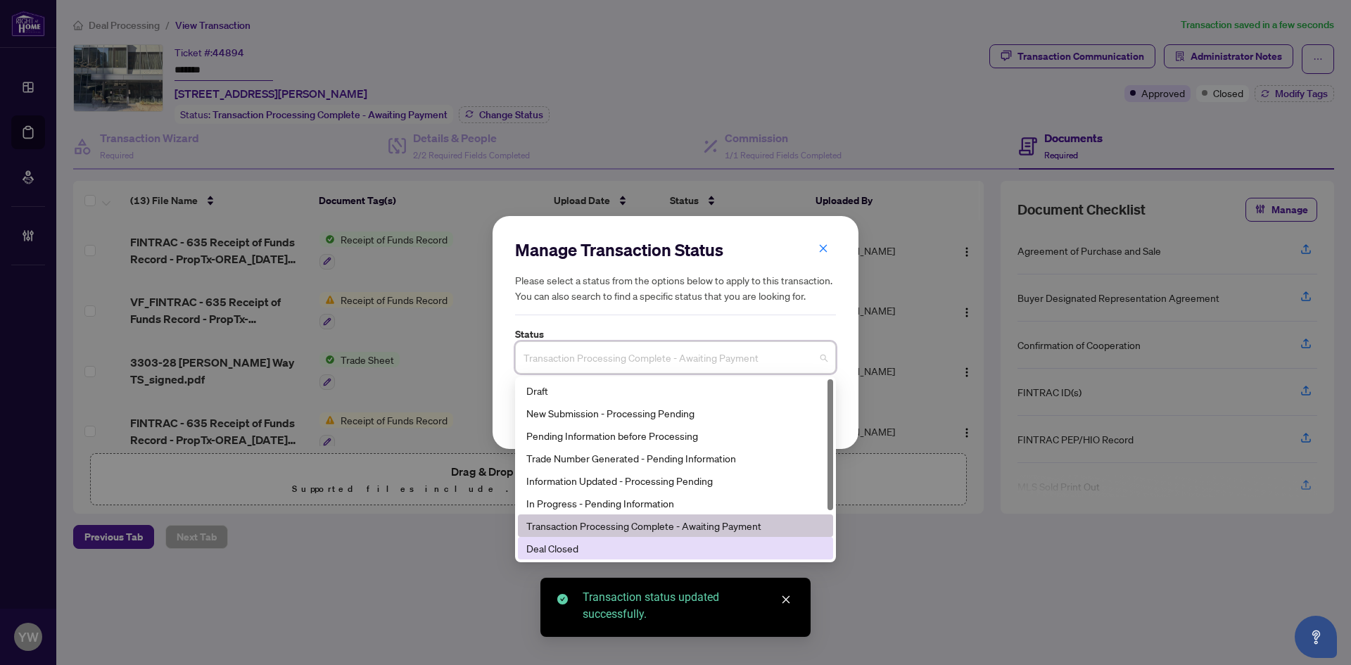
click at [569, 542] on div "Deal Closed" at bounding box center [675, 547] width 298 height 15
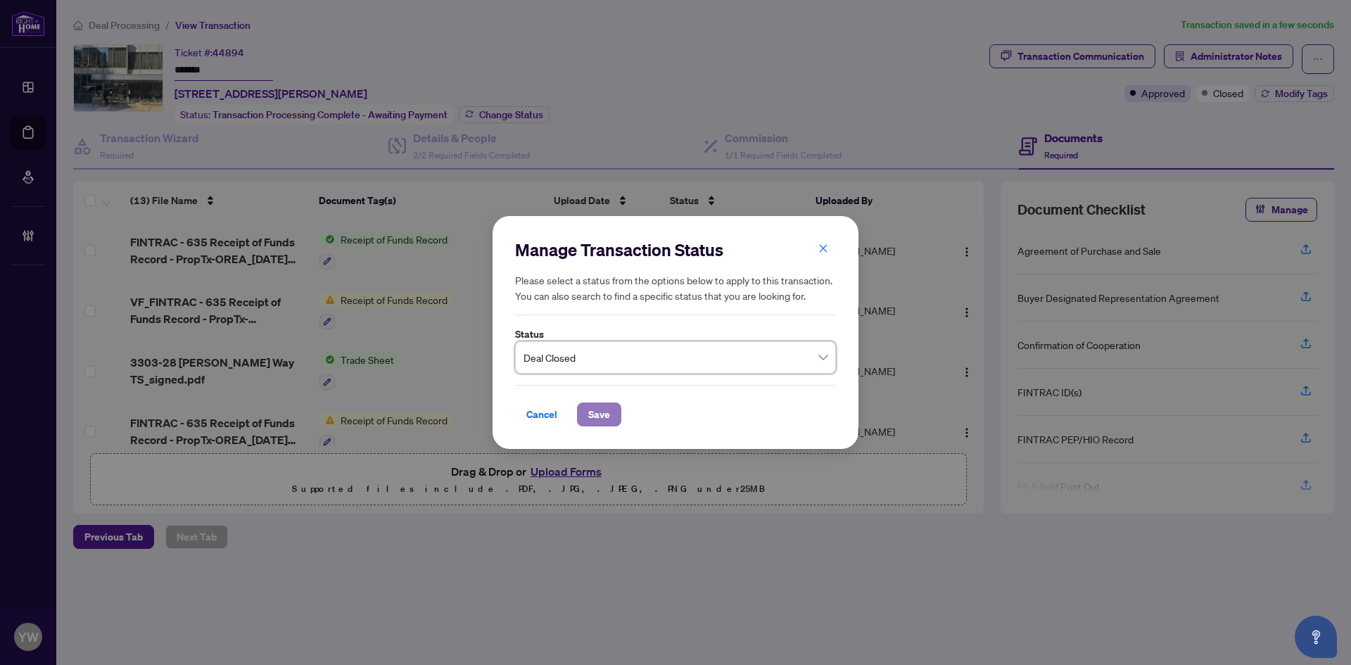
click at [600, 421] on span "Save" at bounding box center [599, 414] width 22 height 23
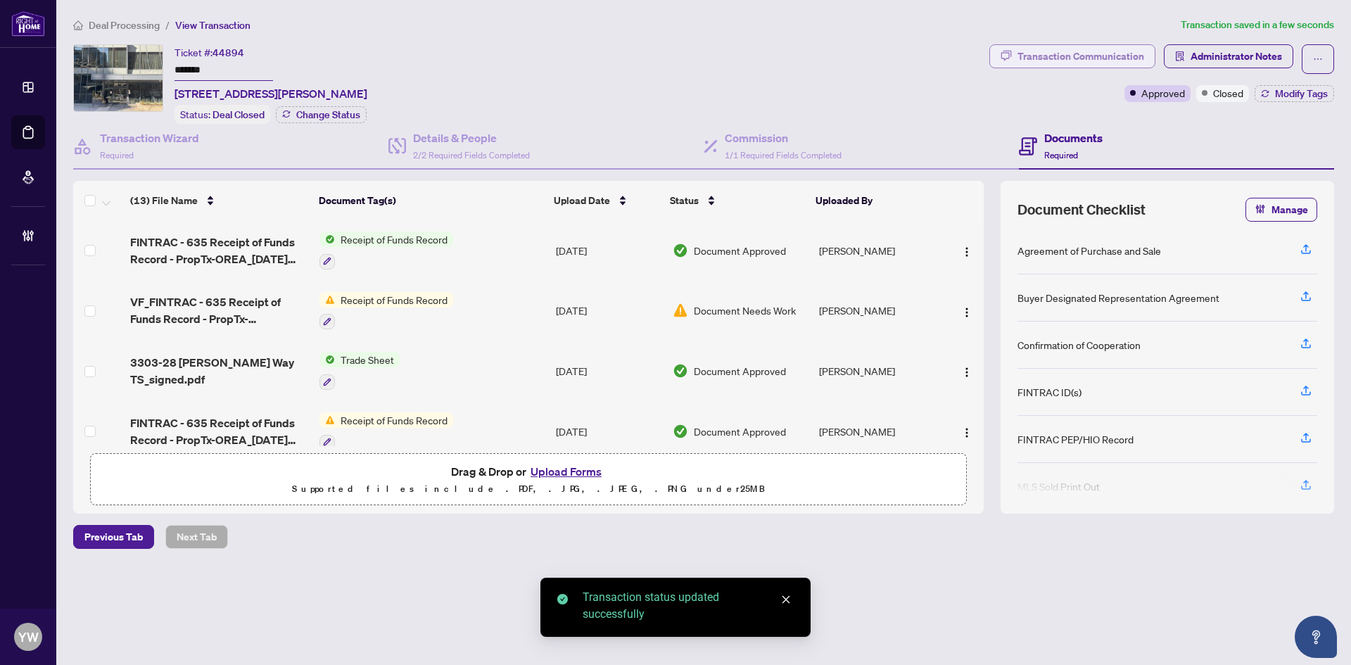
click at [1105, 46] on div "Transaction Communication" at bounding box center [1081, 56] width 127 height 23
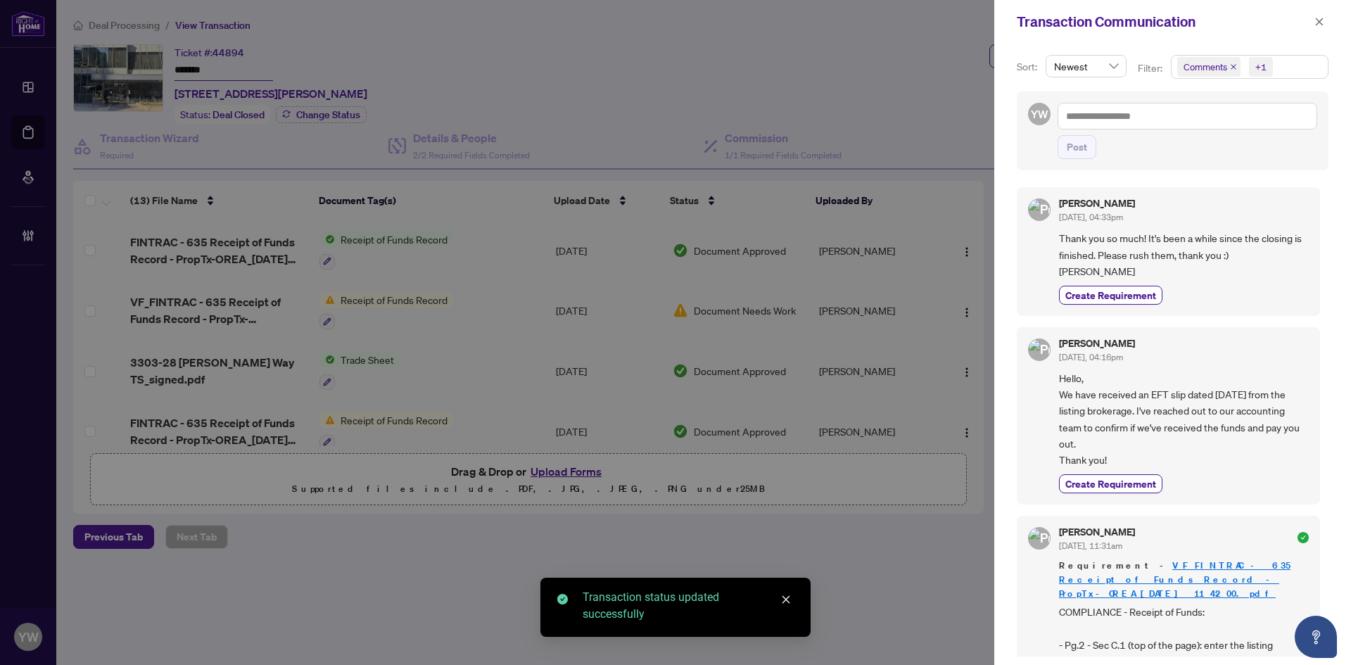
click at [1230, 67] on icon "close" at bounding box center [1233, 66] width 7 height 7
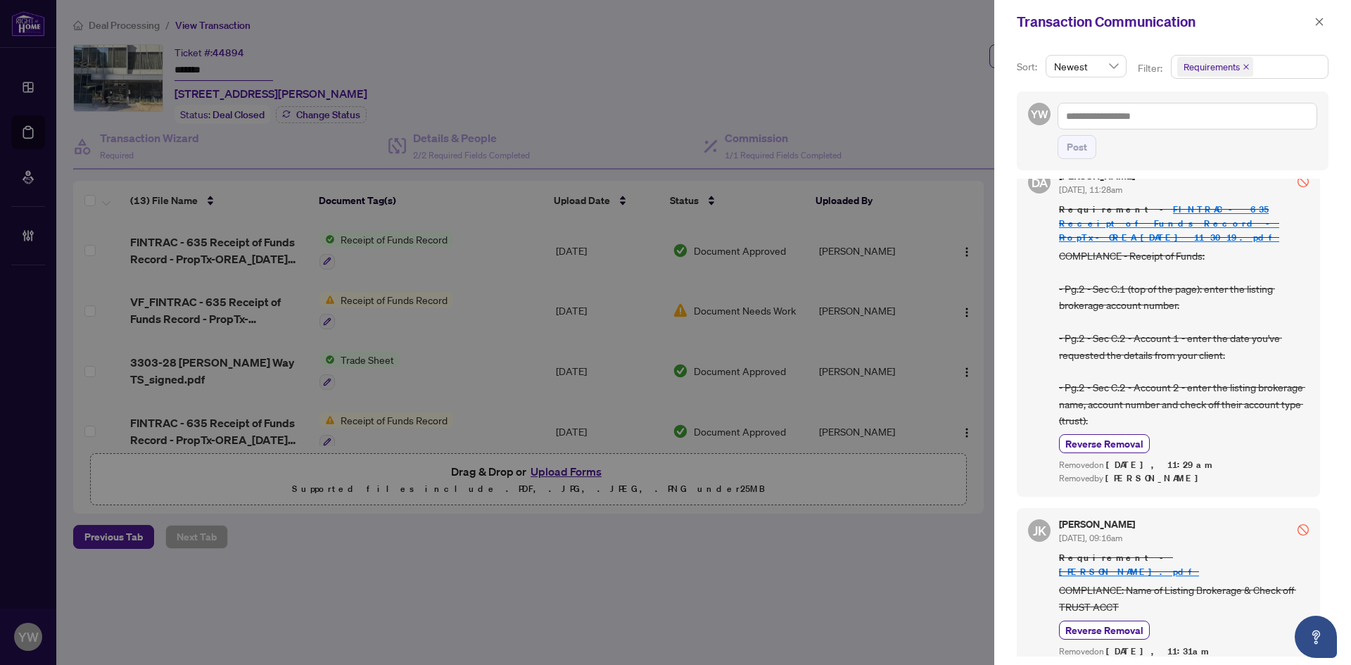
scroll to position [3, 0]
click at [1327, 20] on button "button" at bounding box center [1319, 21] width 18 height 17
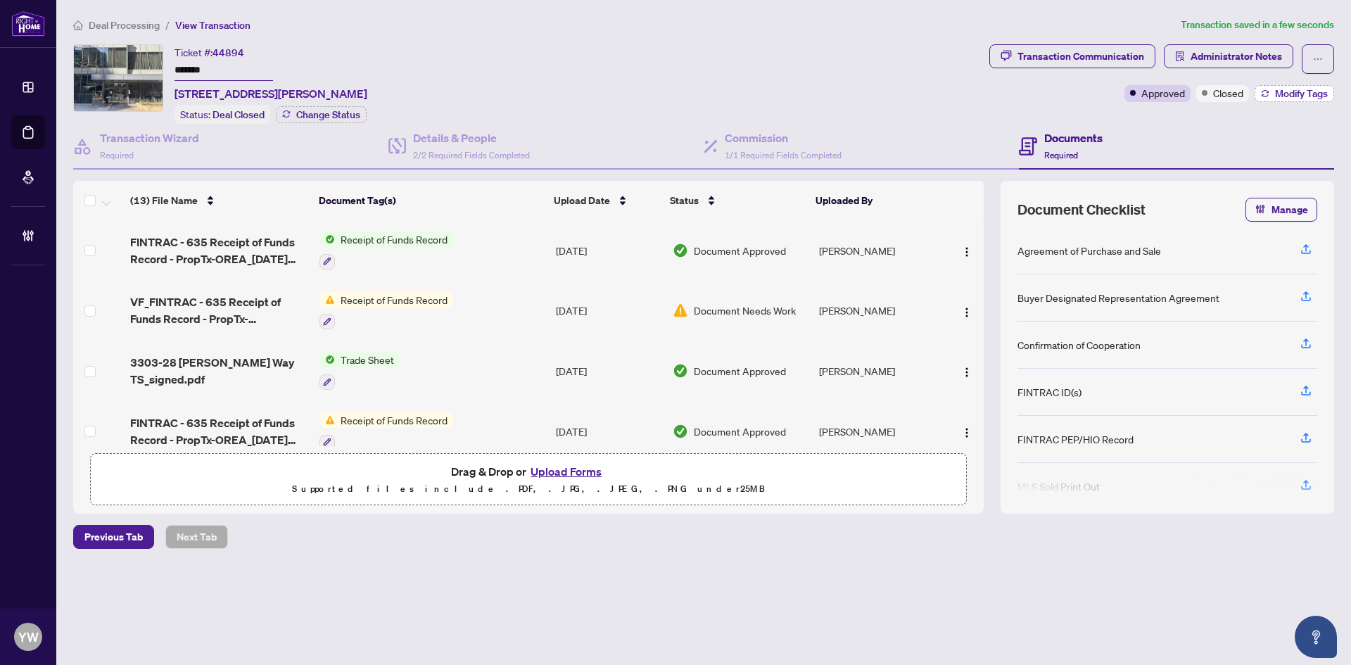
click at [1303, 89] on span "Modify Tags" at bounding box center [1301, 94] width 53 height 10
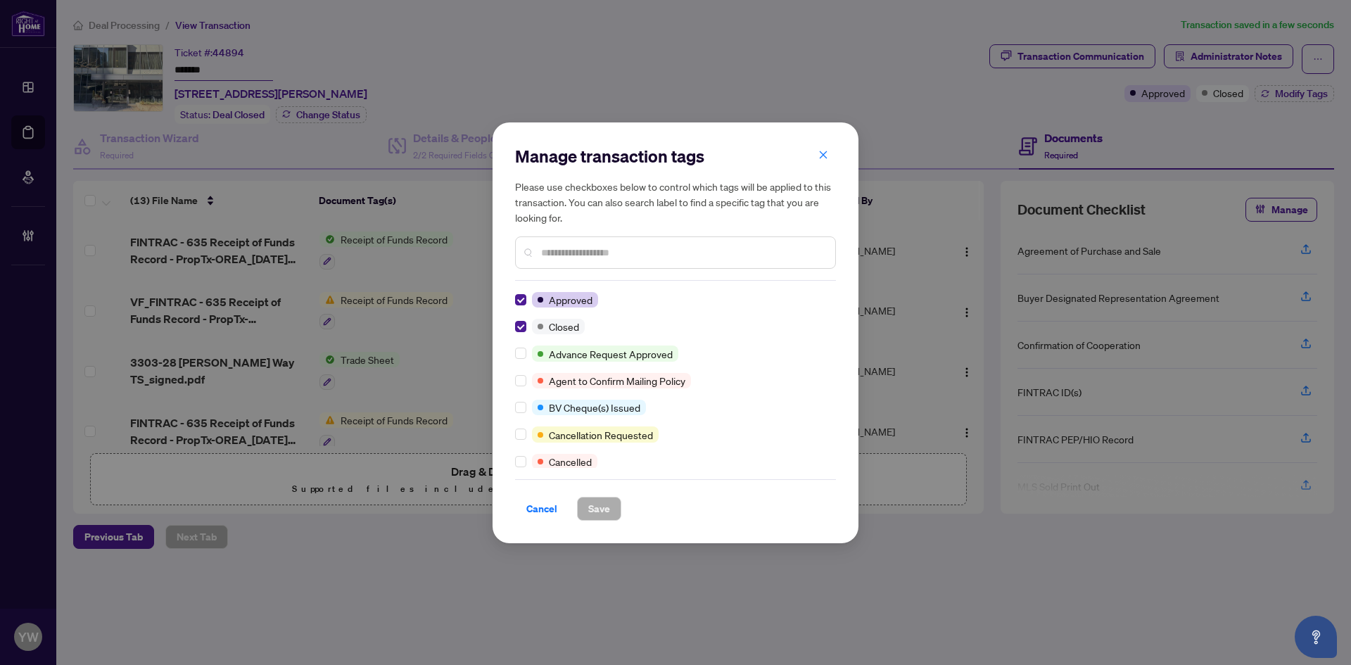
click at [565, 256] on input "text" at bounding box center [682, 252] width 283 height 15
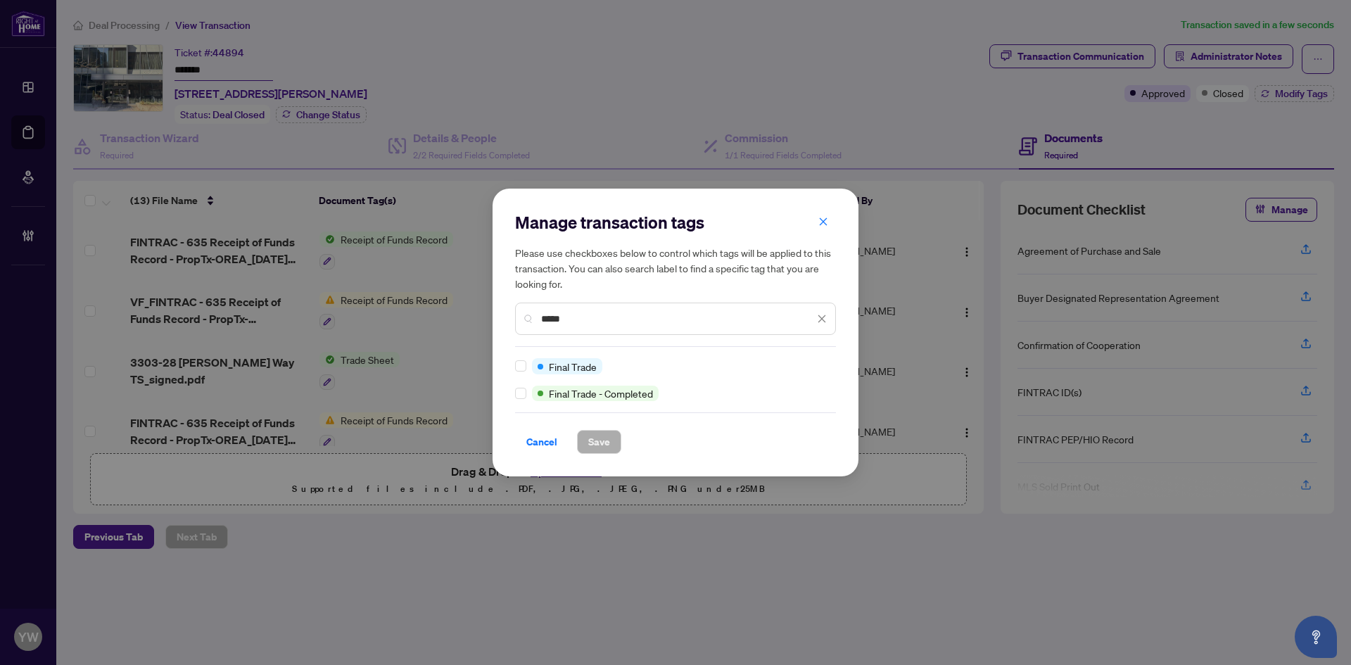
type input "*****"
click at [592, 445] on span "Save" at bounding box center [599, 442] width 22 height 23
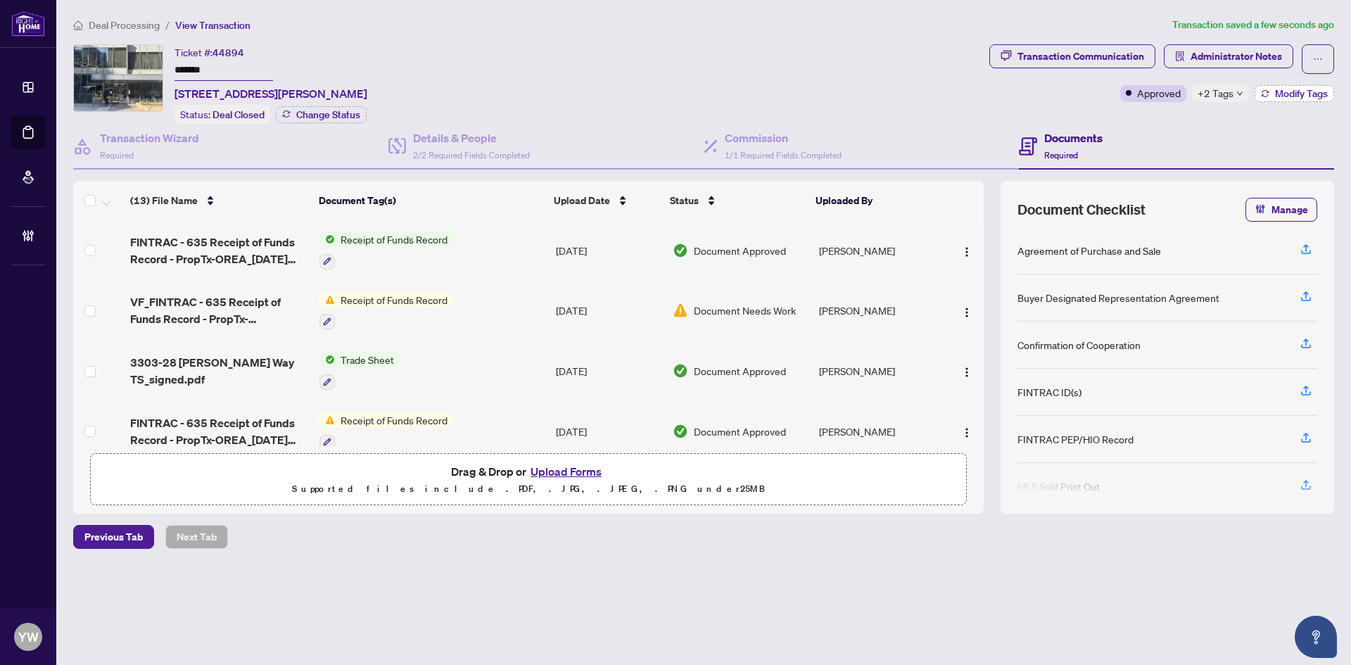
click at [1298, 89] on span "Modify Tags" at bounding box center [1301, 94] width 53 height 10
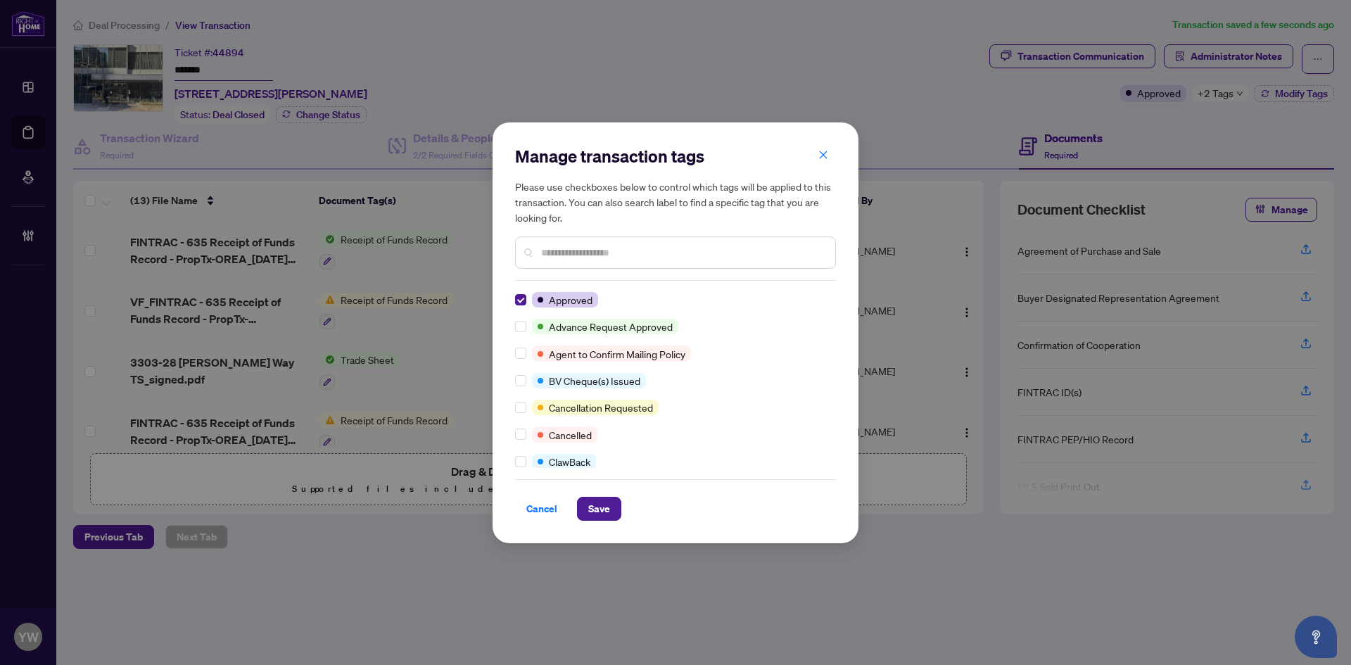
scroll to position [0, 0]
click at [566, 253] on input "text" at bounding box center [682, 252] width 283 height 15
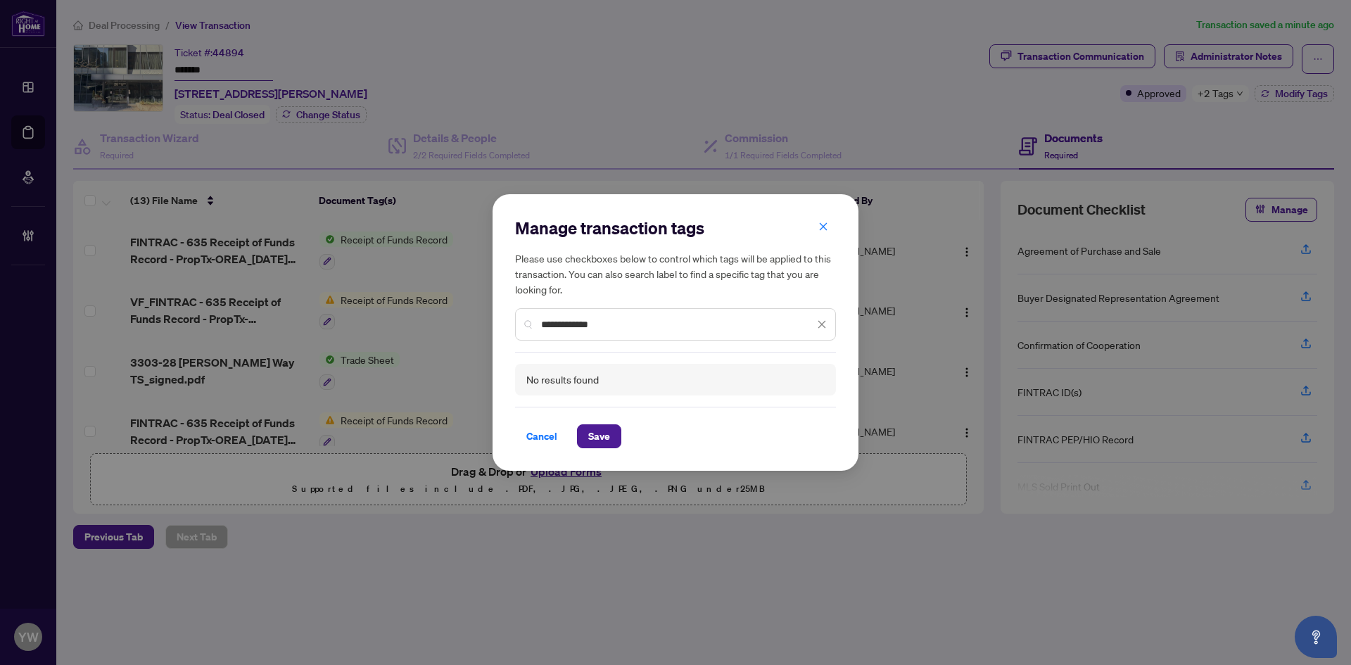
drag, startPoint x: 612, startPoint y: 326, endPoint x: 667, endPoint y: 326, distance: 54.9
click at [667, 326] on input "**********" at bounding box center [677, 324] width 273 height 15
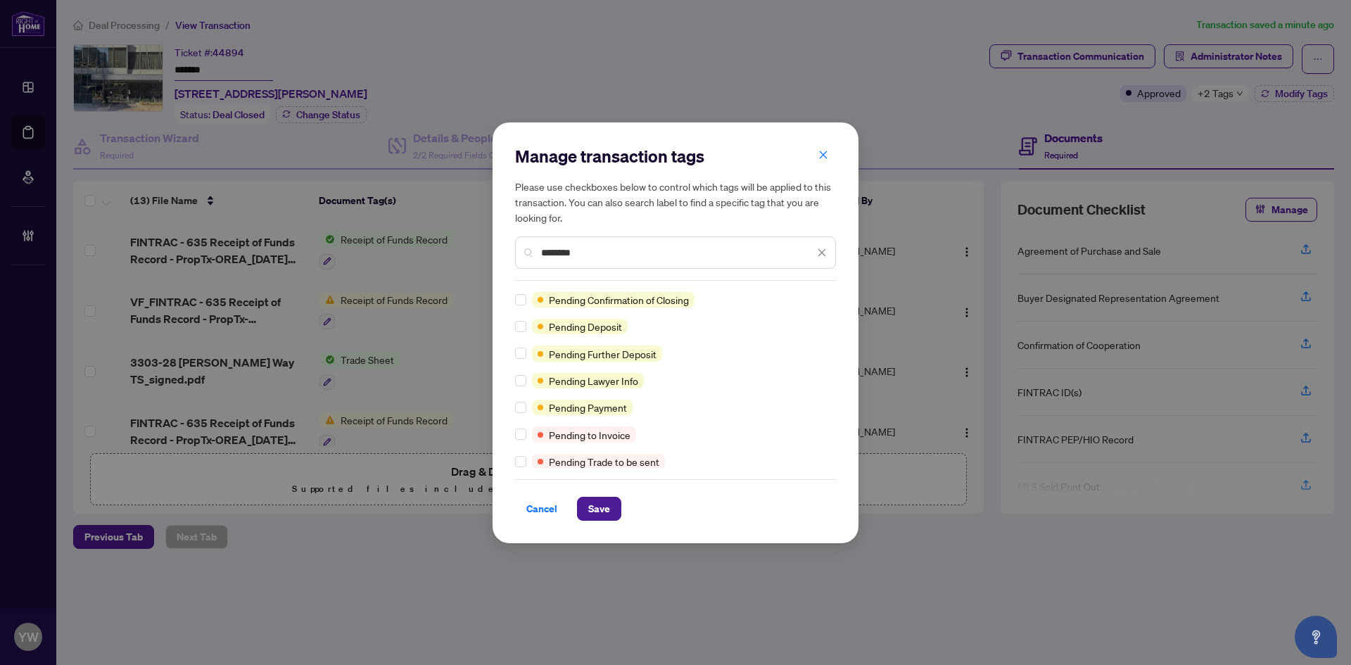
type input "*******"
click at [600, 508] on span "Save" at bounding box center [599, 509] width 22 height 23
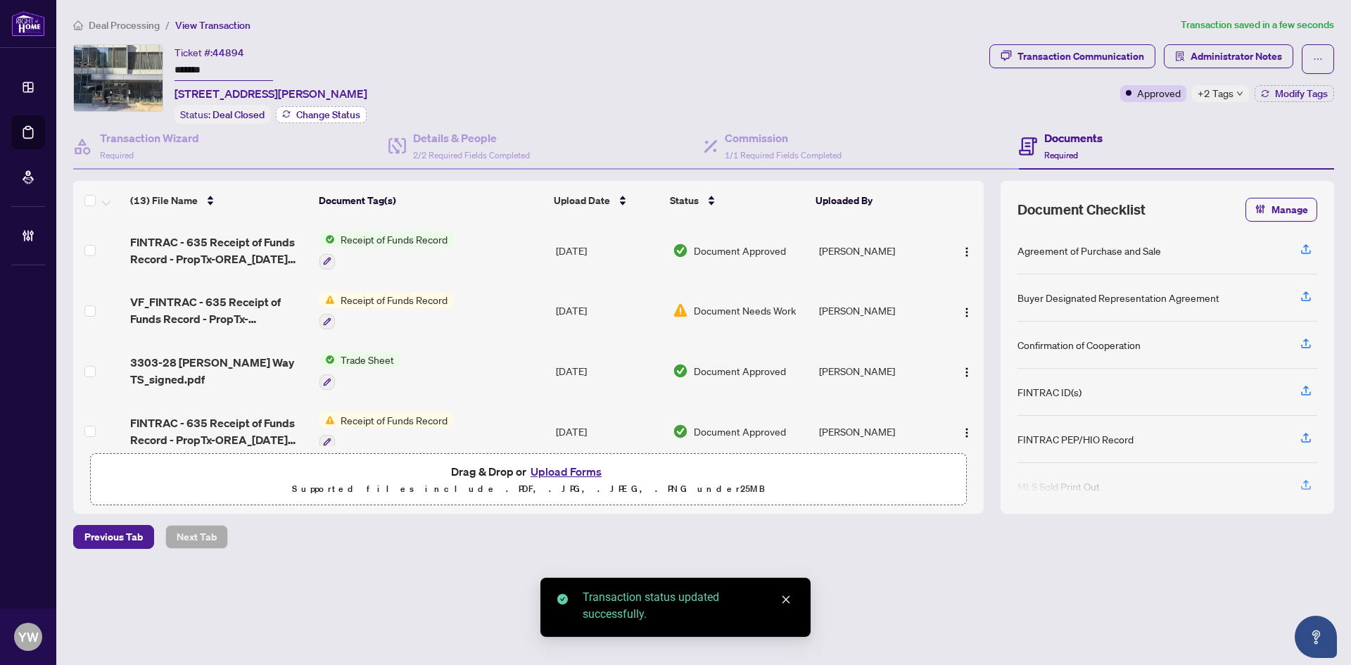
click at [322, 118] on span "Change Status" at bounding box center [328, 115] width 64 height 10
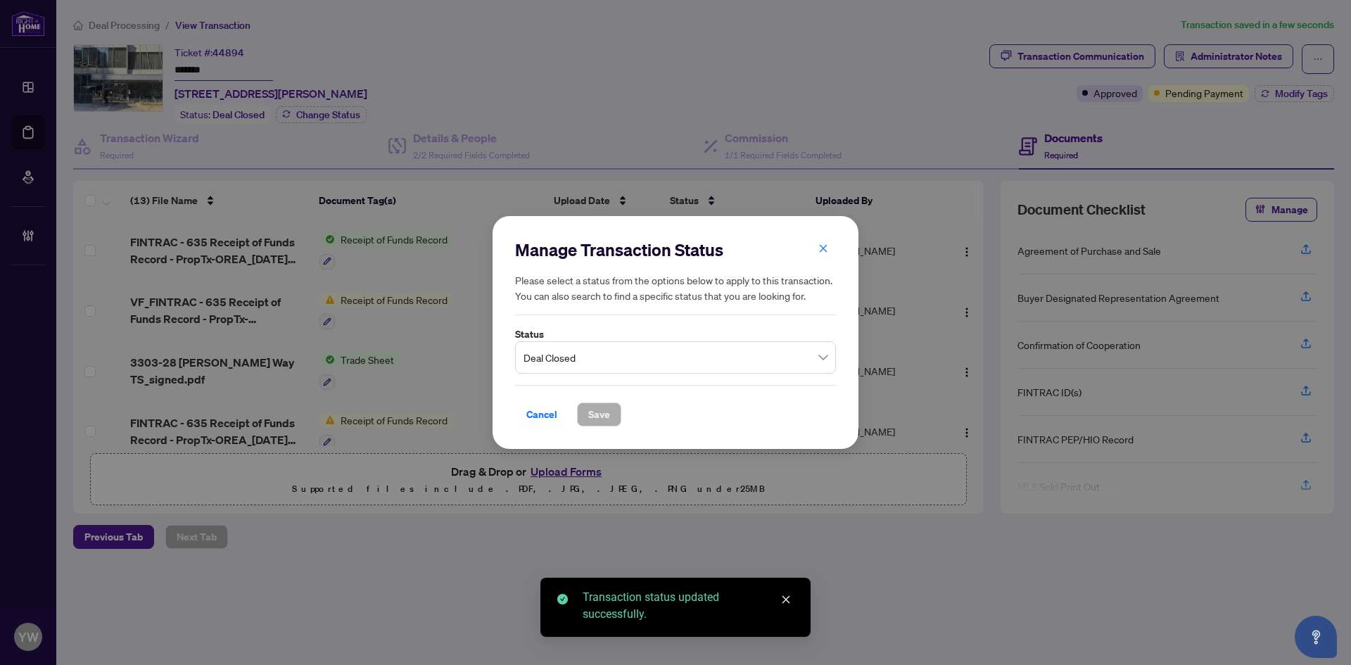
drag, startPoint x: 556, startPoint y: 360, endPoint x: 605, endPoint y: 371, distance: 50.5
click at [557, 360] on span "Deal Closed" at bounding box center [676, 357] width 304 height 27
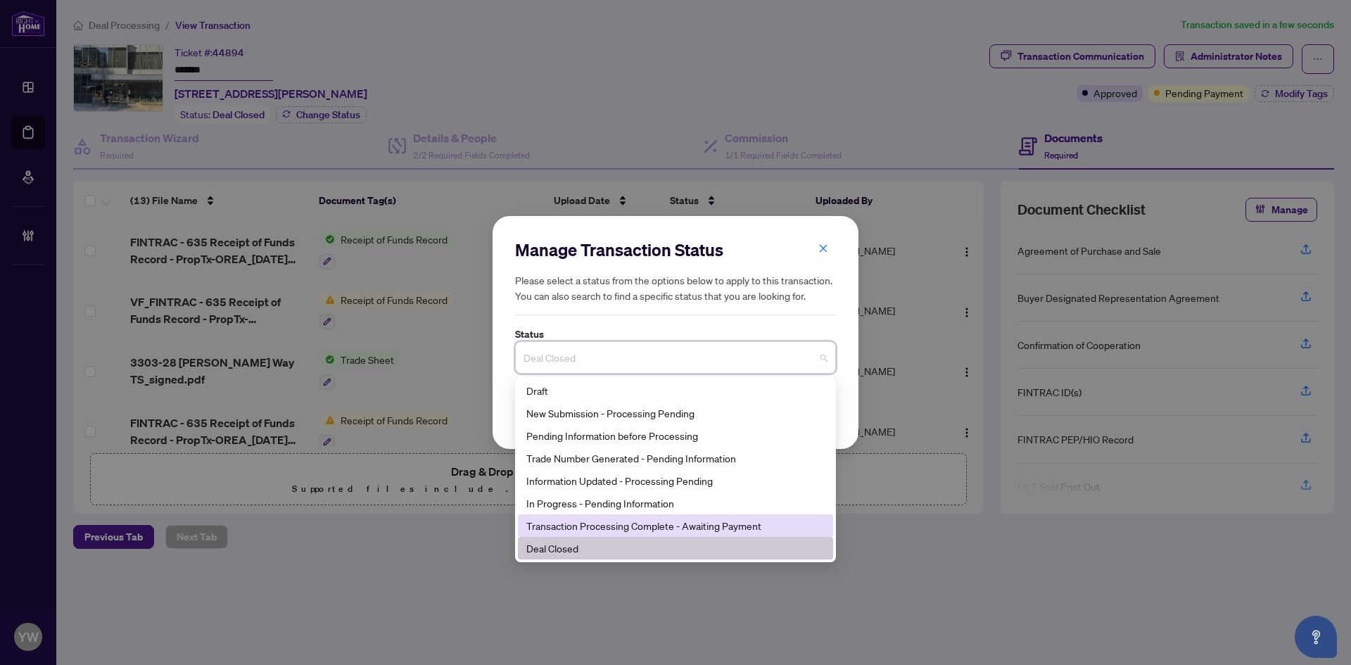
click at [763, 523] on div "Transaction Processing Complete - Awaiting Payment" at bounding box center [675, 525] width 298 height 15
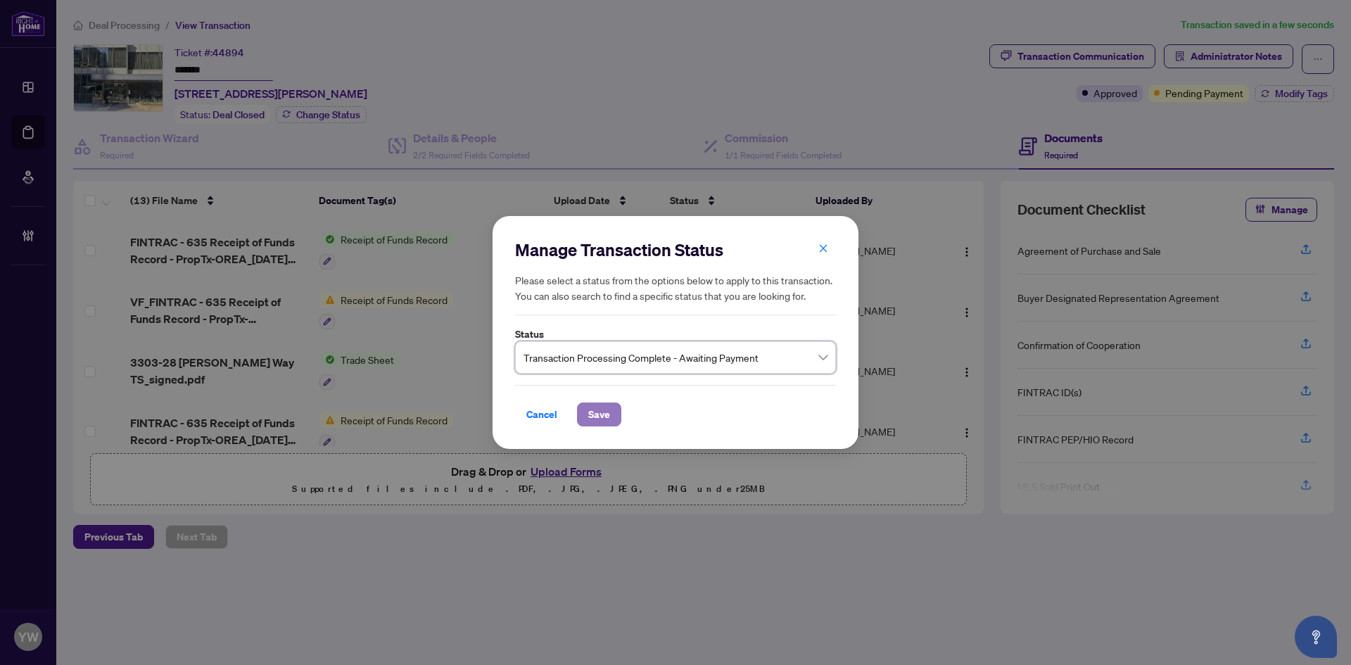
click at [612, 417] on button "Save" at bounding box center [599, 415] width 44 height 24
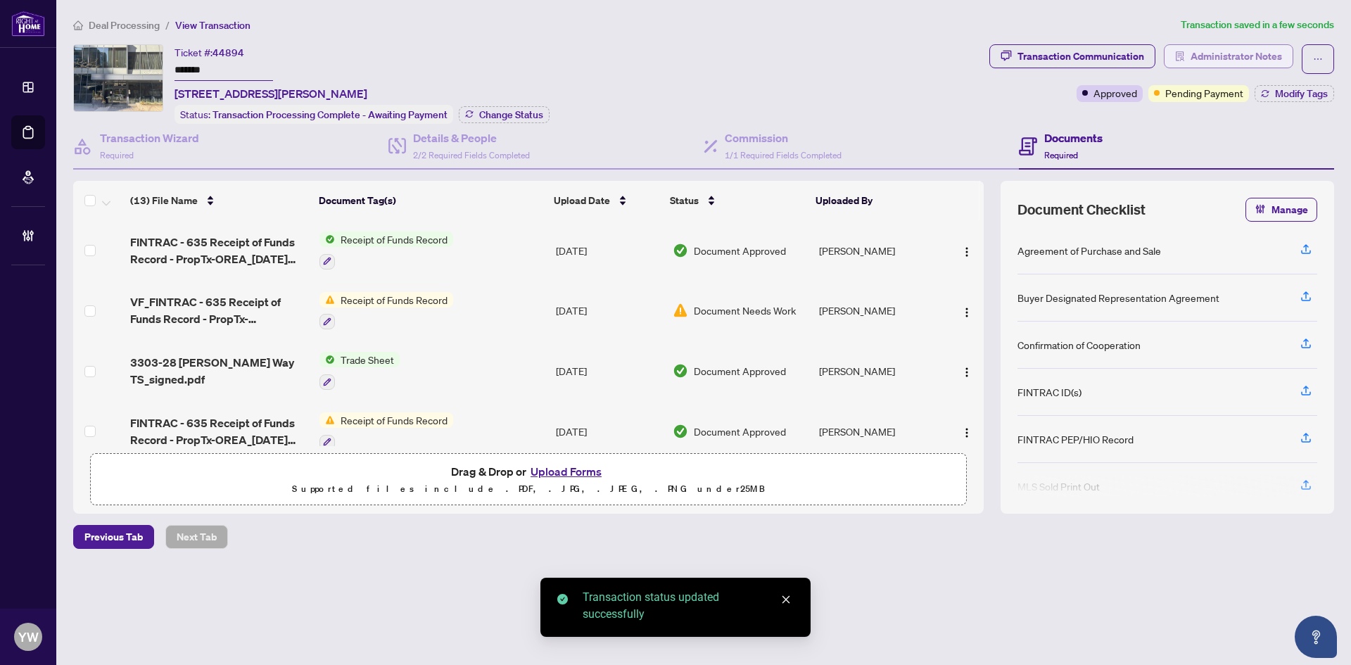
click at [1257, 53] on span "Administrator Notes" at bounding box center [1236, 56] width 91 height 23
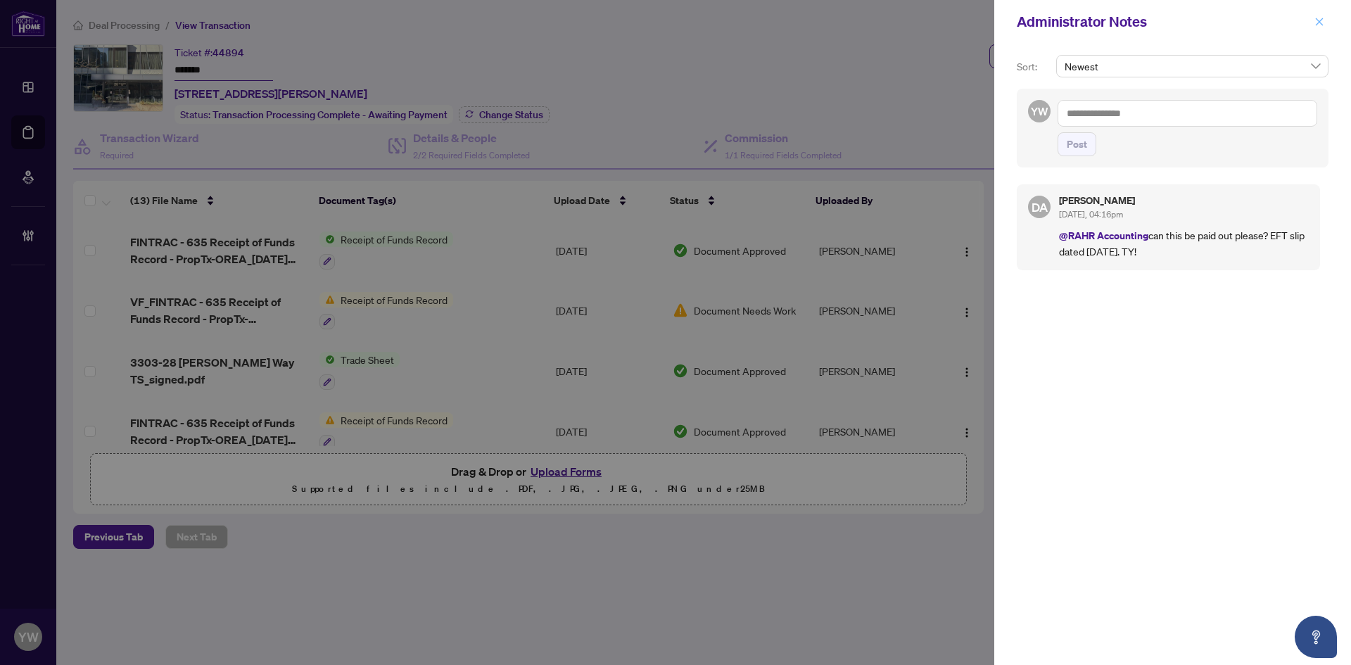
click at [1321, 26] on icon "close" at bounding box center [1320, 22] width 10 height 10
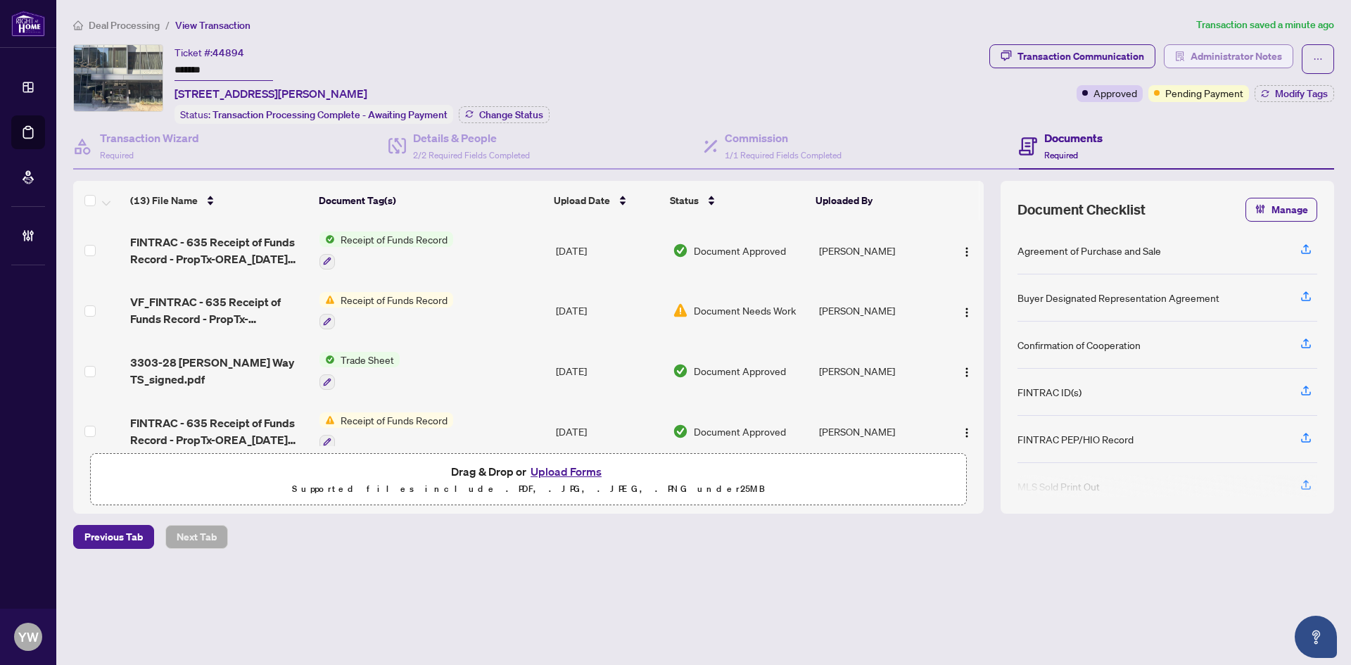
click at [1225, 54] on span "Administrator Notes" at bounding box center [1236, 56] width 91 height 23
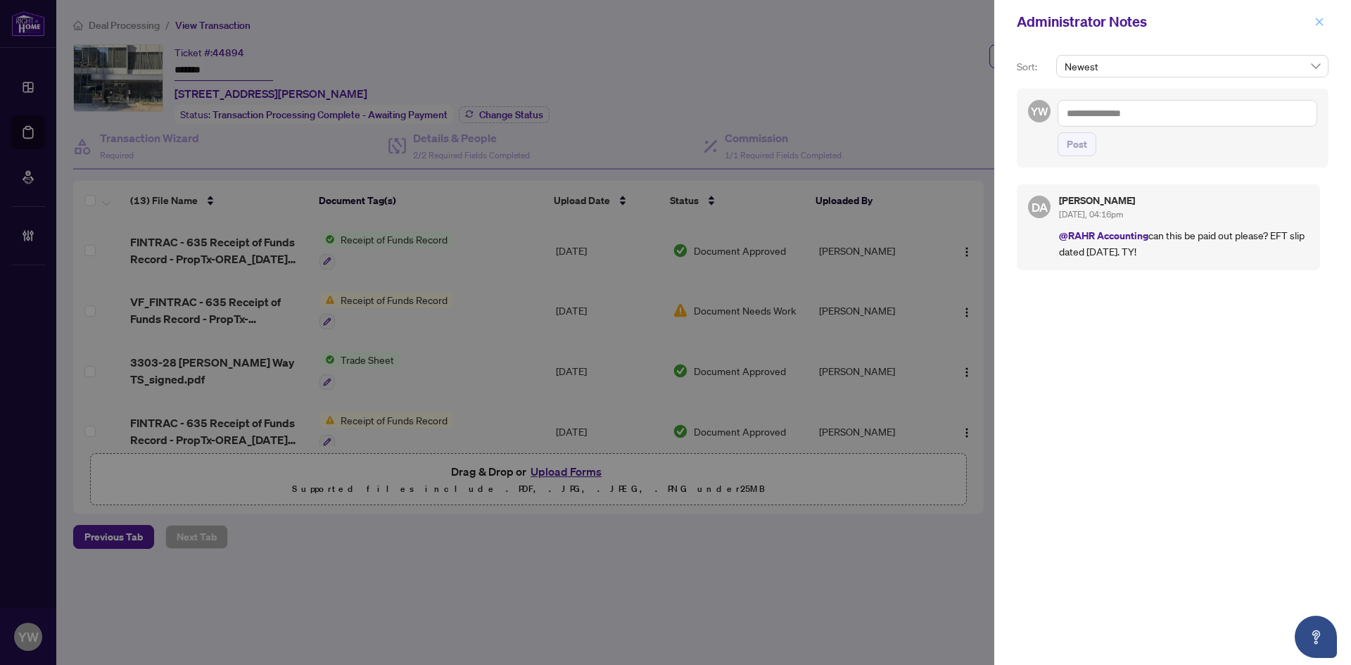
click at [1324, 18] on icon "close" at bounding box center [1320, 22] width 10 height 10
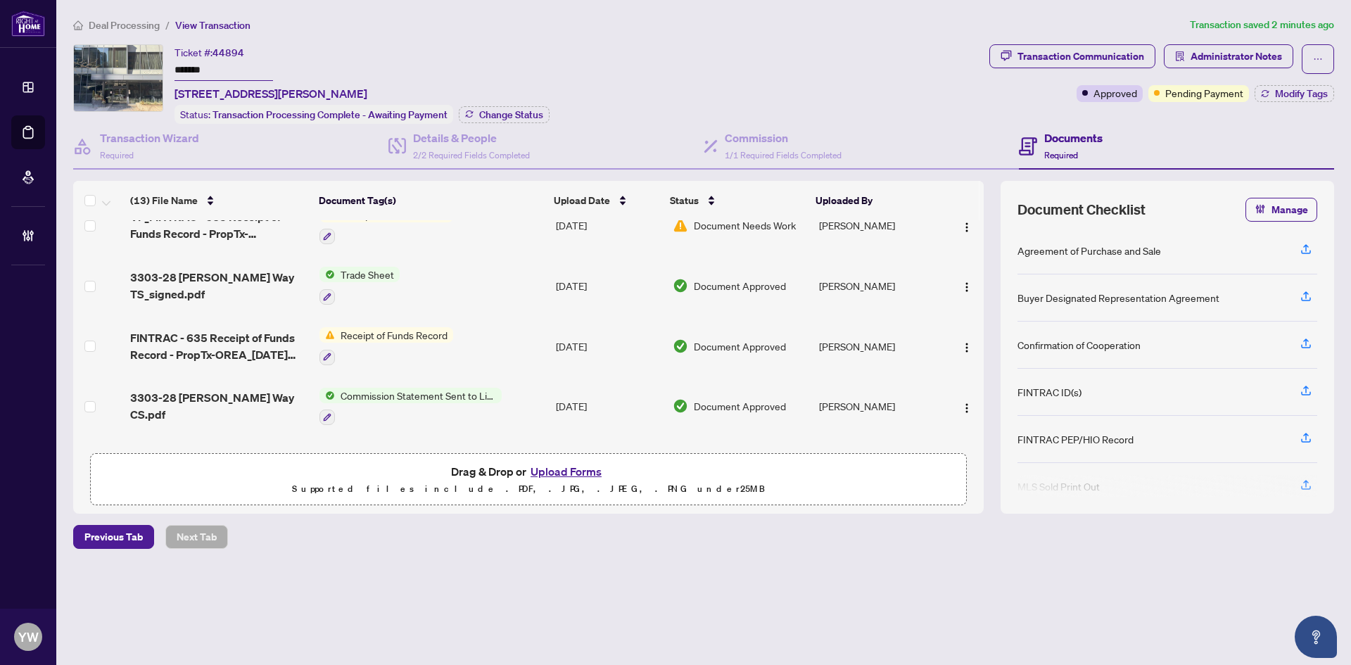
scroll to position [211, 0]
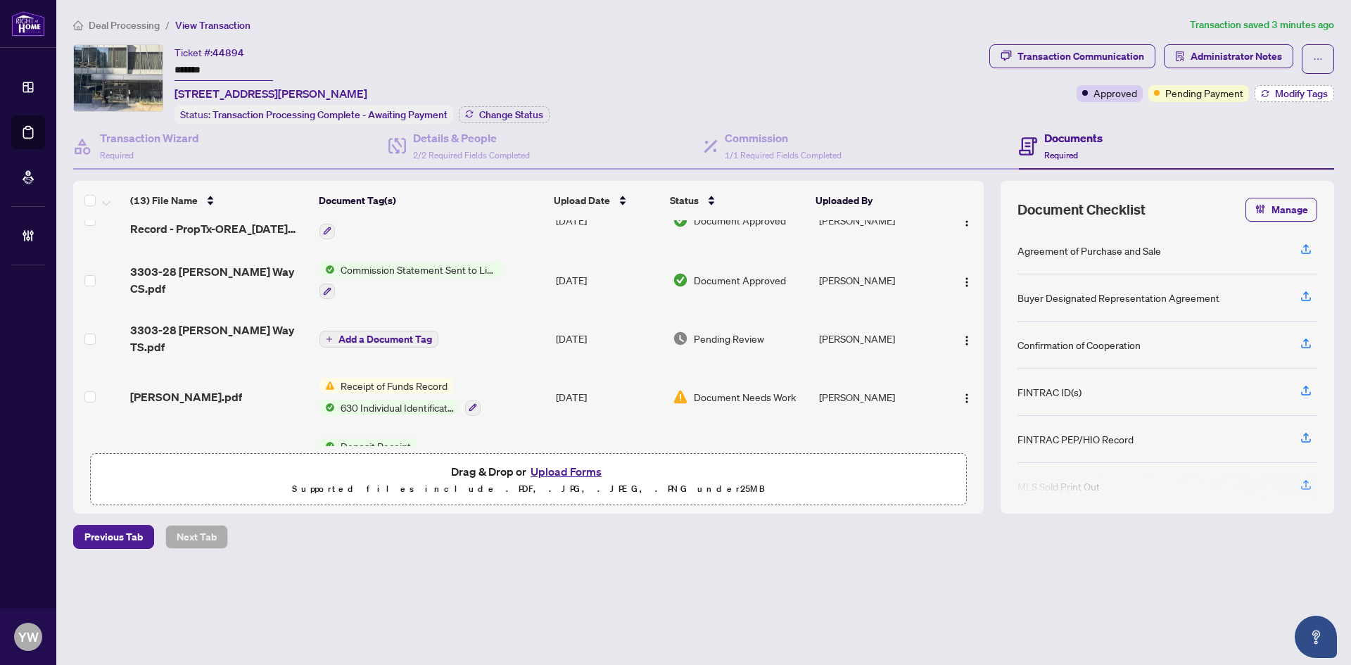
click at [1286, 89] on span "Modify Tags" at bounding box center [1301, 94] width 53 height 10
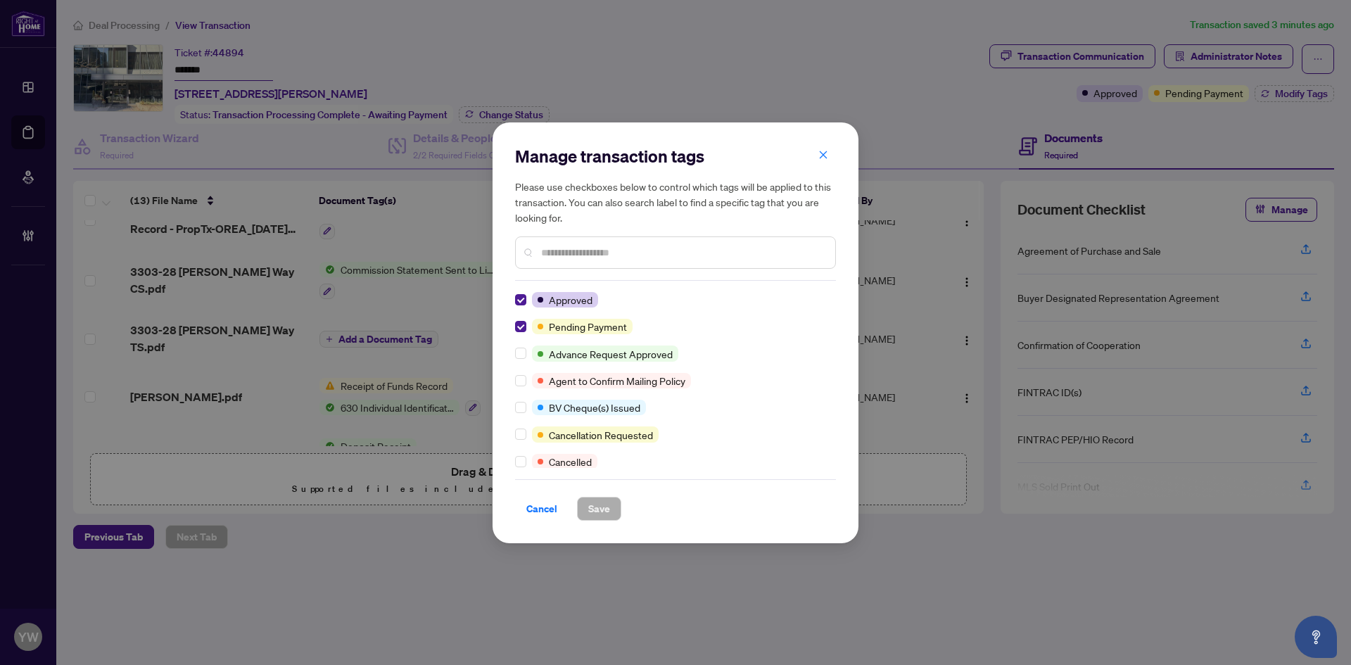
scroll to position [0, 0]
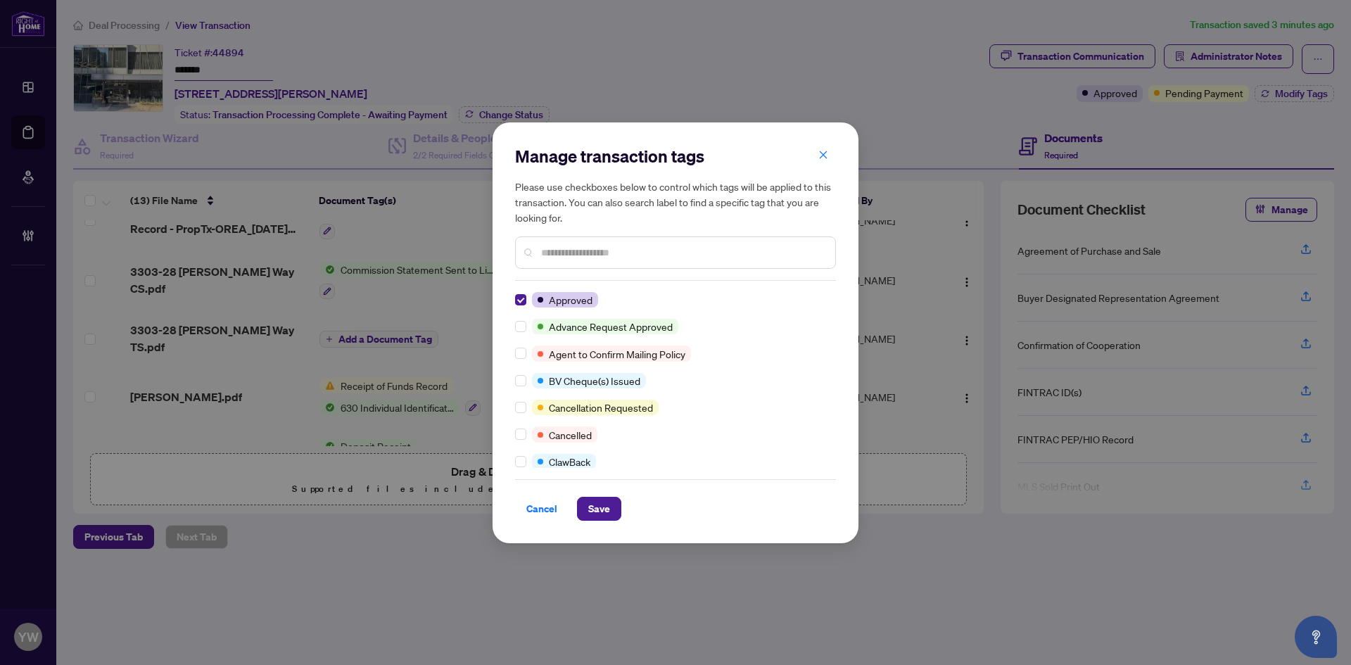
click at [574, 251] on input "text" at bounding box center [682, 252] width 283 height 15
type input "*"
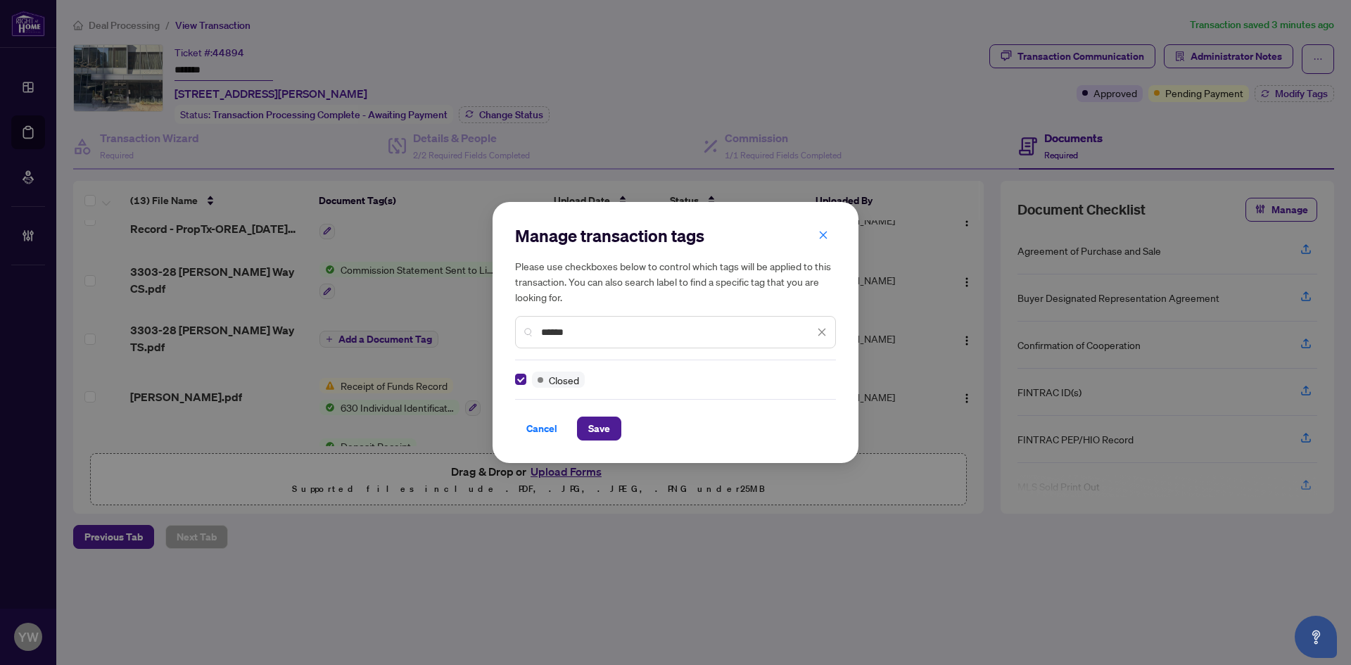
drag, startPoint x: 602, startPoint y: 326, endPoint x: 485, endPoint y: 329, distance: 117.6
click at [485, 329] on div "Manage transaction tags Please use checkboxes below to control which tags will …" at bounding box center [675, 332] width 1351 height 665
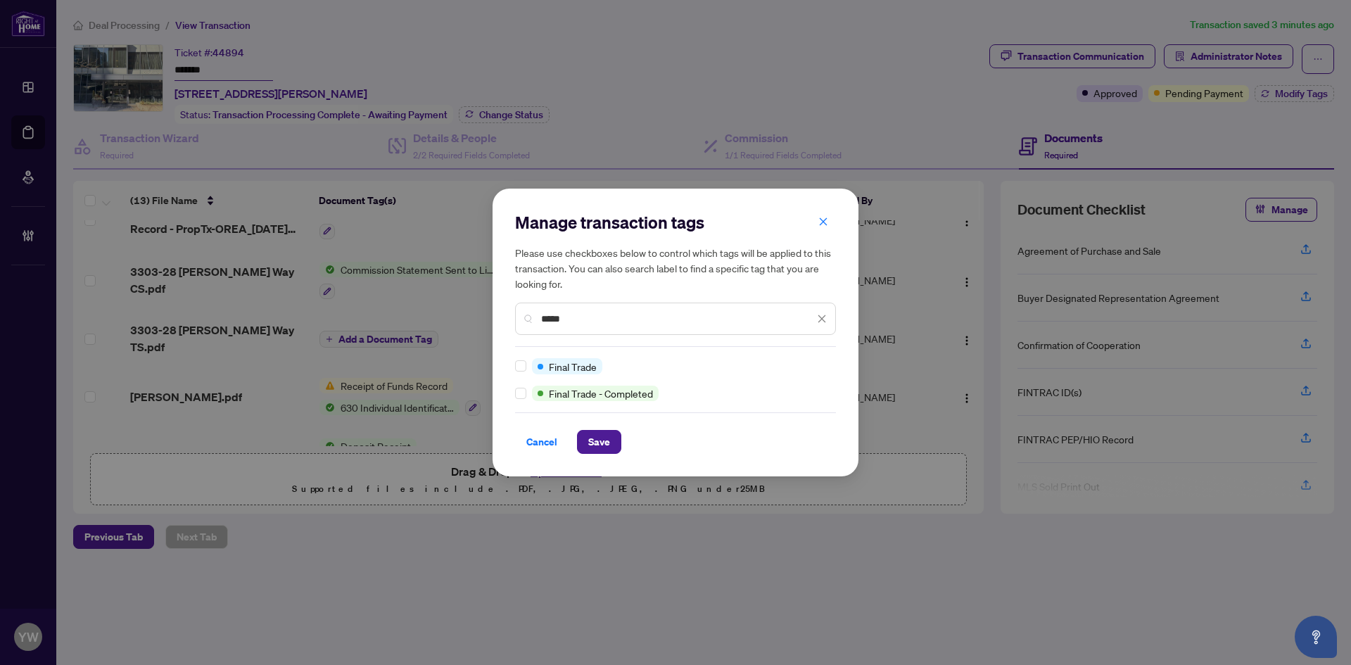
type input "*****"
click at [591, 441] on span "Save" at bounding box center [599, 442] width 22 height 23
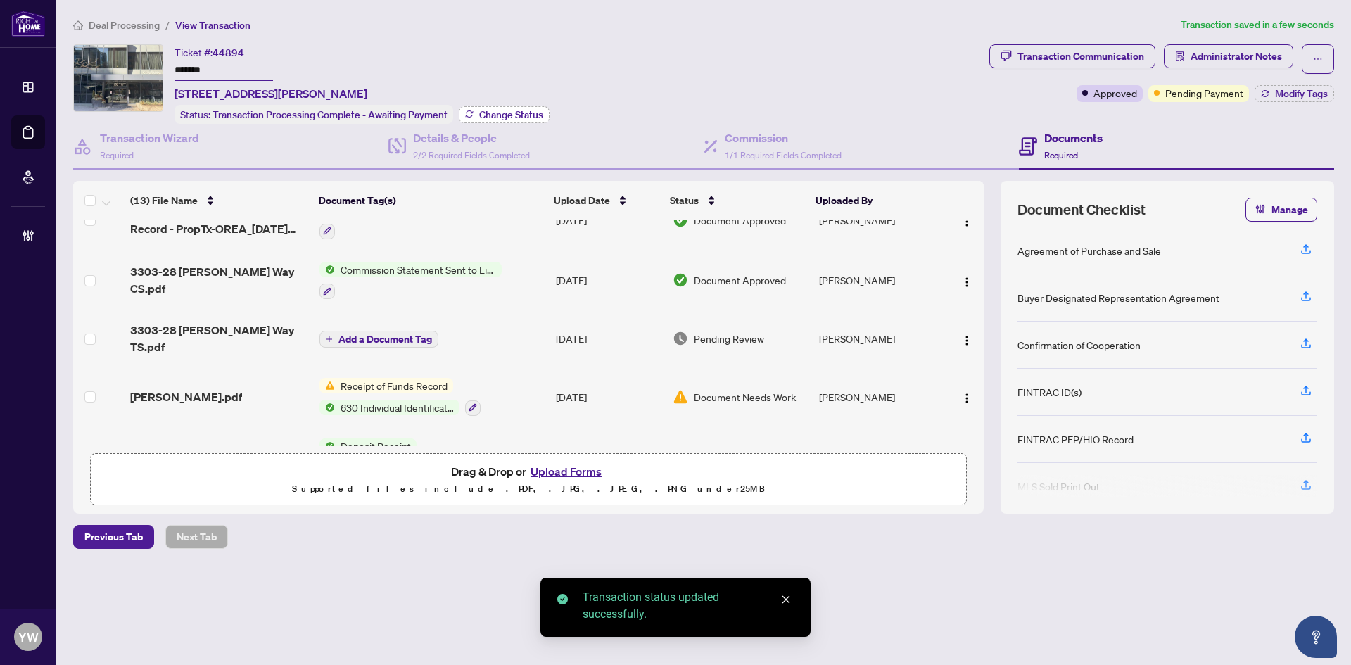
click at [527, 113] on span "Change Status" at bounding box center [511, 115] width 64 height 10
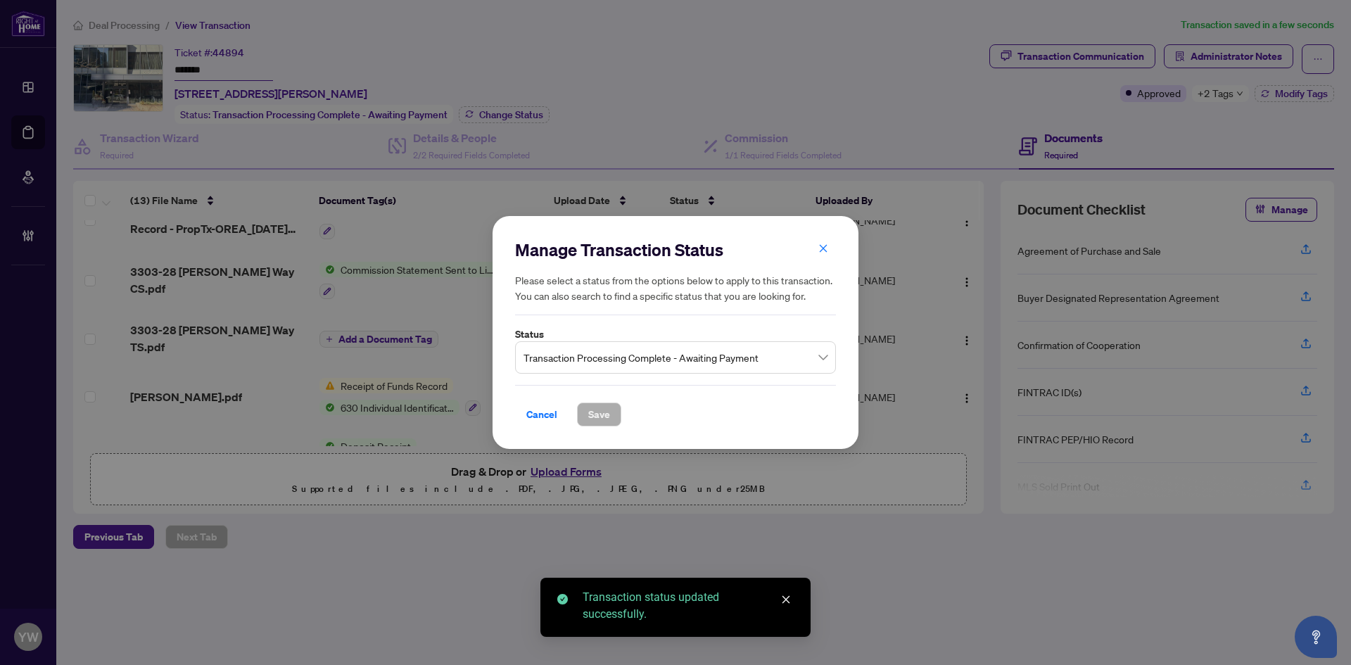
click at [556, 362] on span "Transaction Processing Complete - Awaiting Payment" at bounding box center [676, 357] width 304 height 27
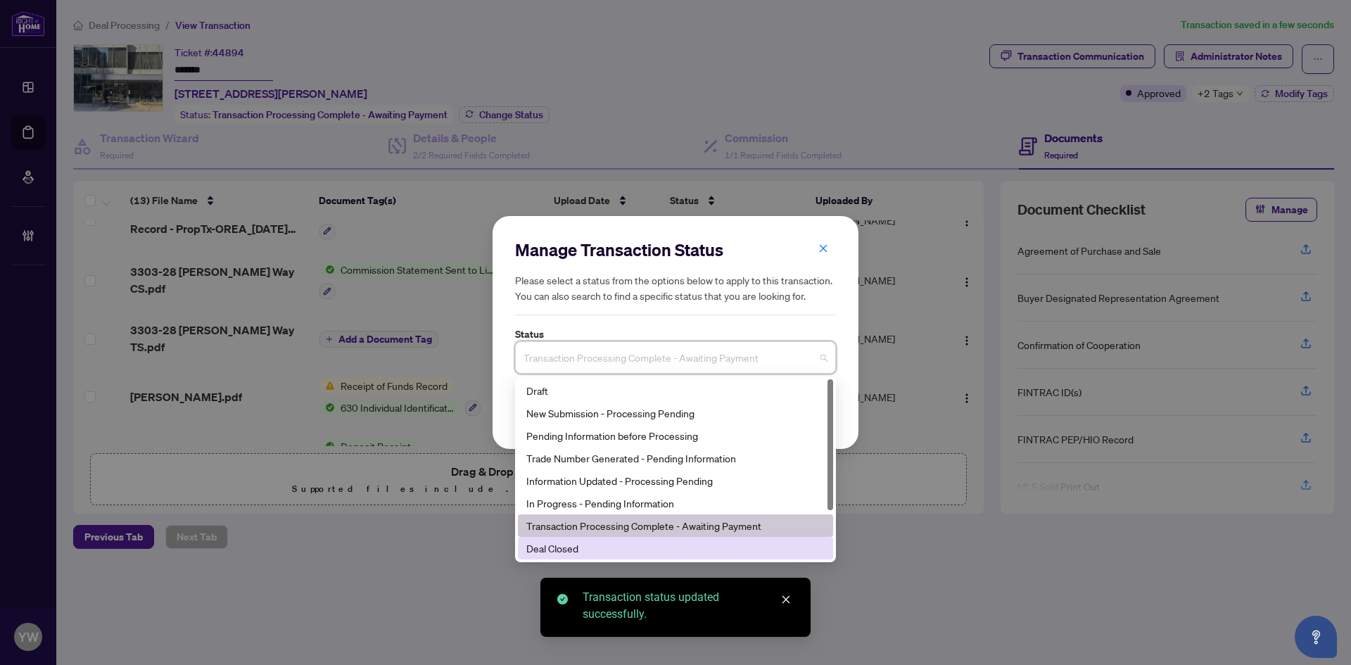
click at [555, 551] on div "Deal Closed" at bounding box center [675, 547] width 298 height 15
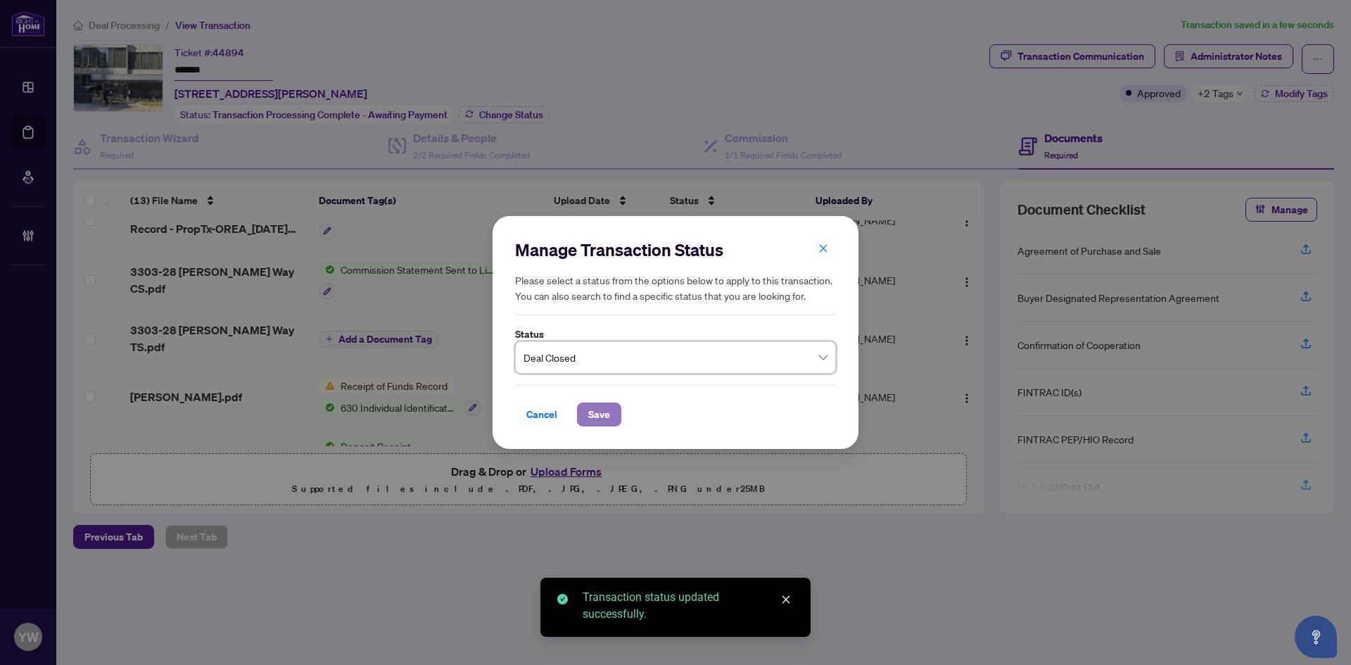
click at [597, 422] on span "Save" at bounding box center [599, 414] width 22 height 23
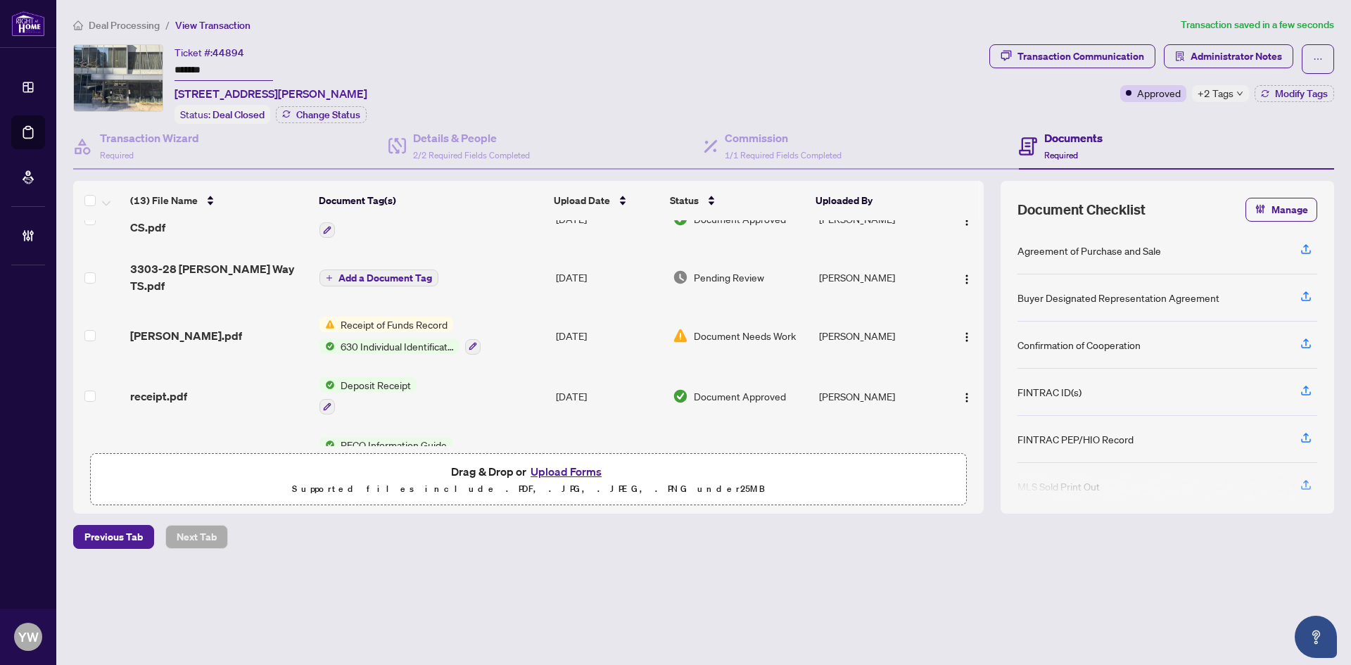
scroll to position [281, 0]
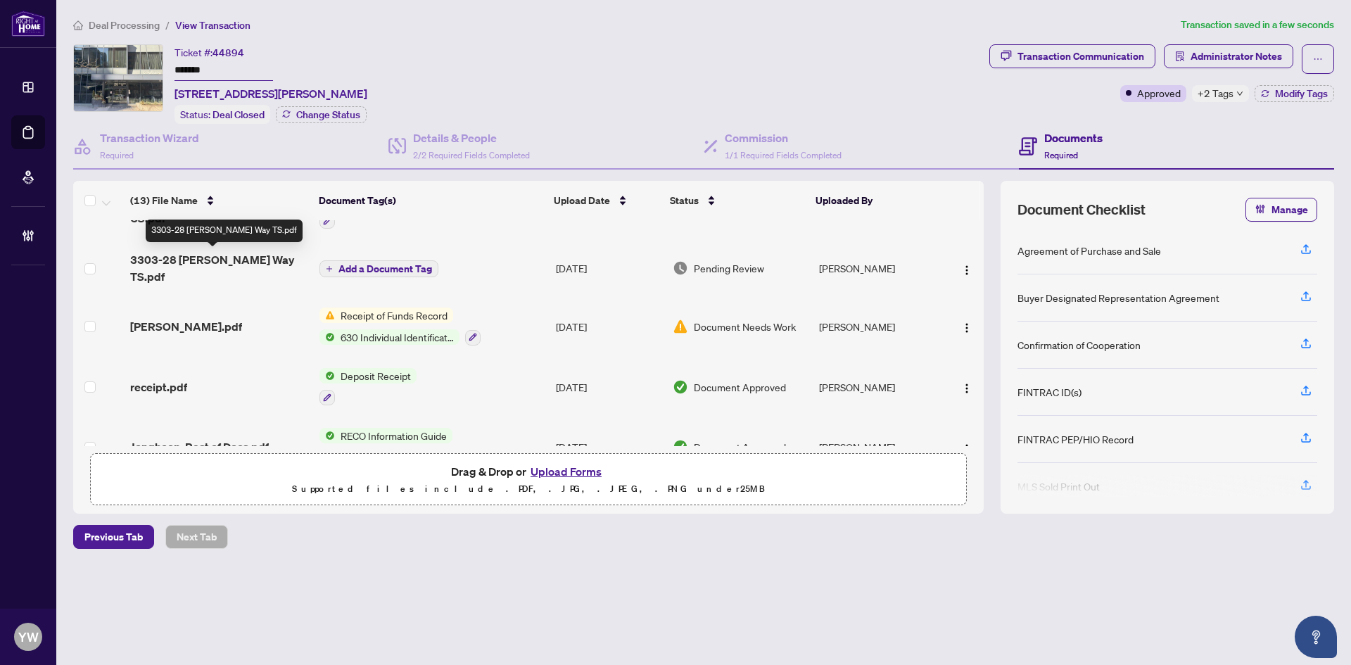
click at [272, 258] on span "3303-28 Ted Rogers Way TS.pdf" at bounding box center [219, 268] width 178 height 34
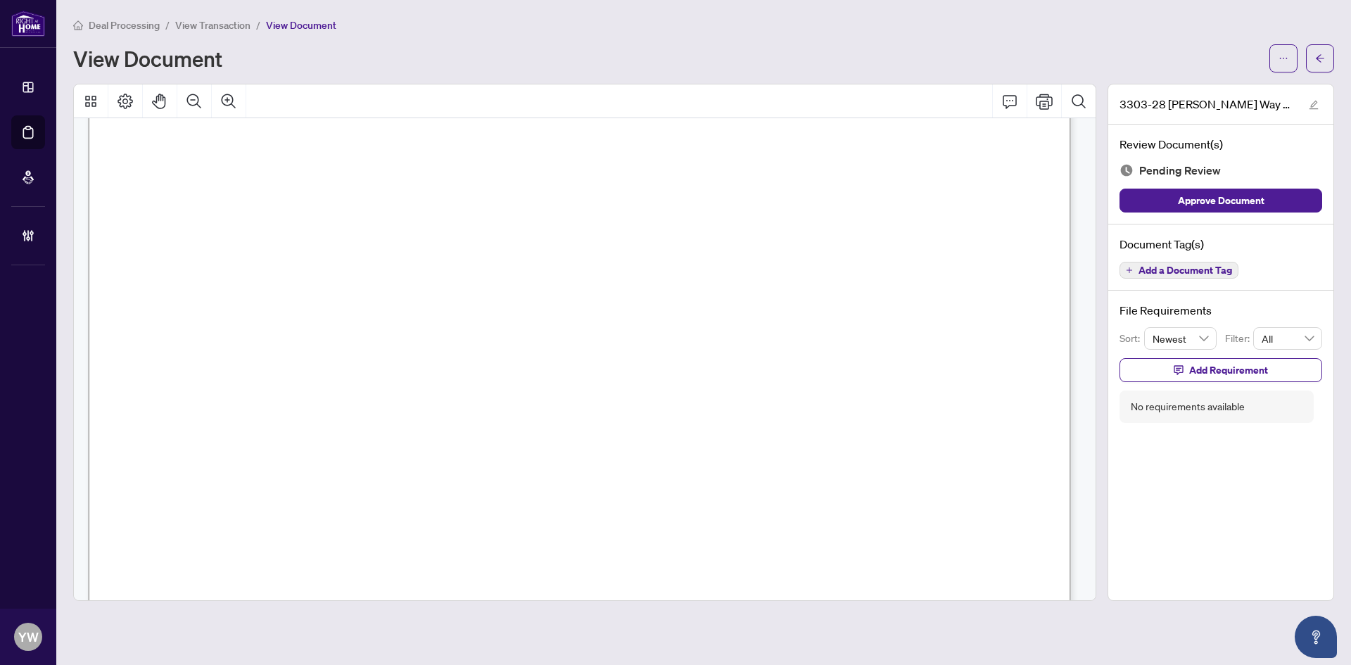
scroll to position [818, 0]
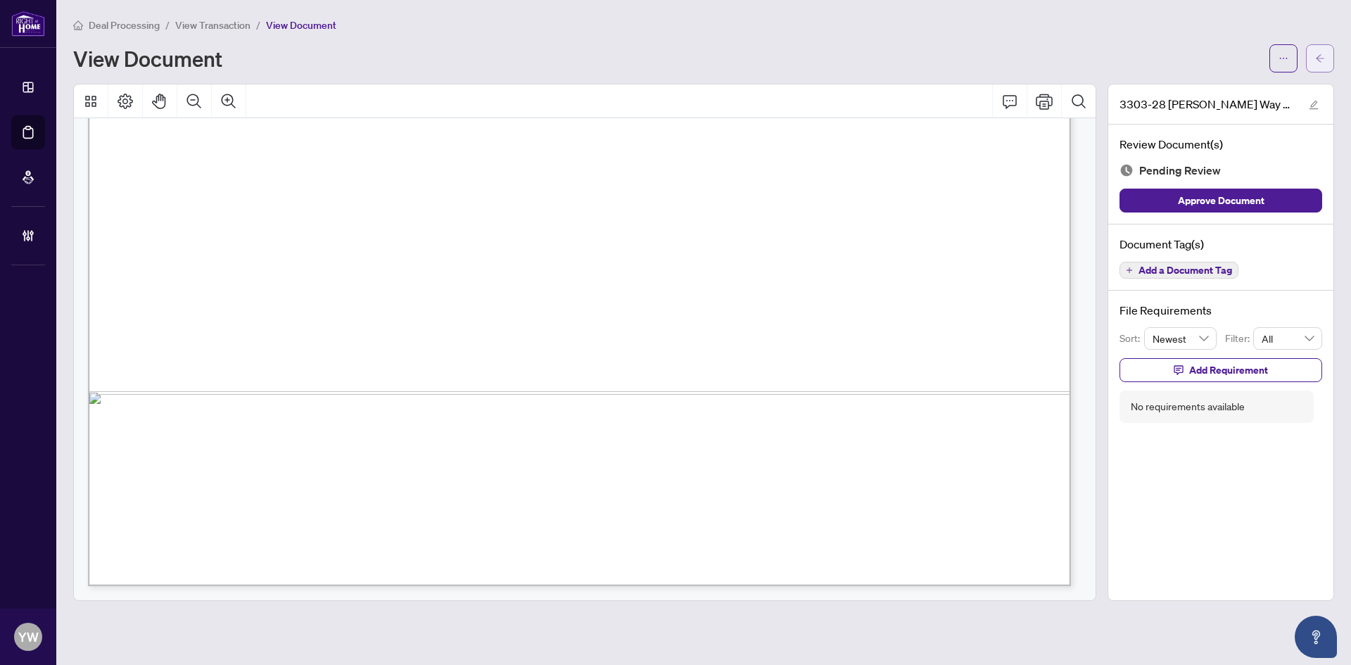
click at [1329, 61] on button "button" at bounding box center [1320, 58] width 28 height 28
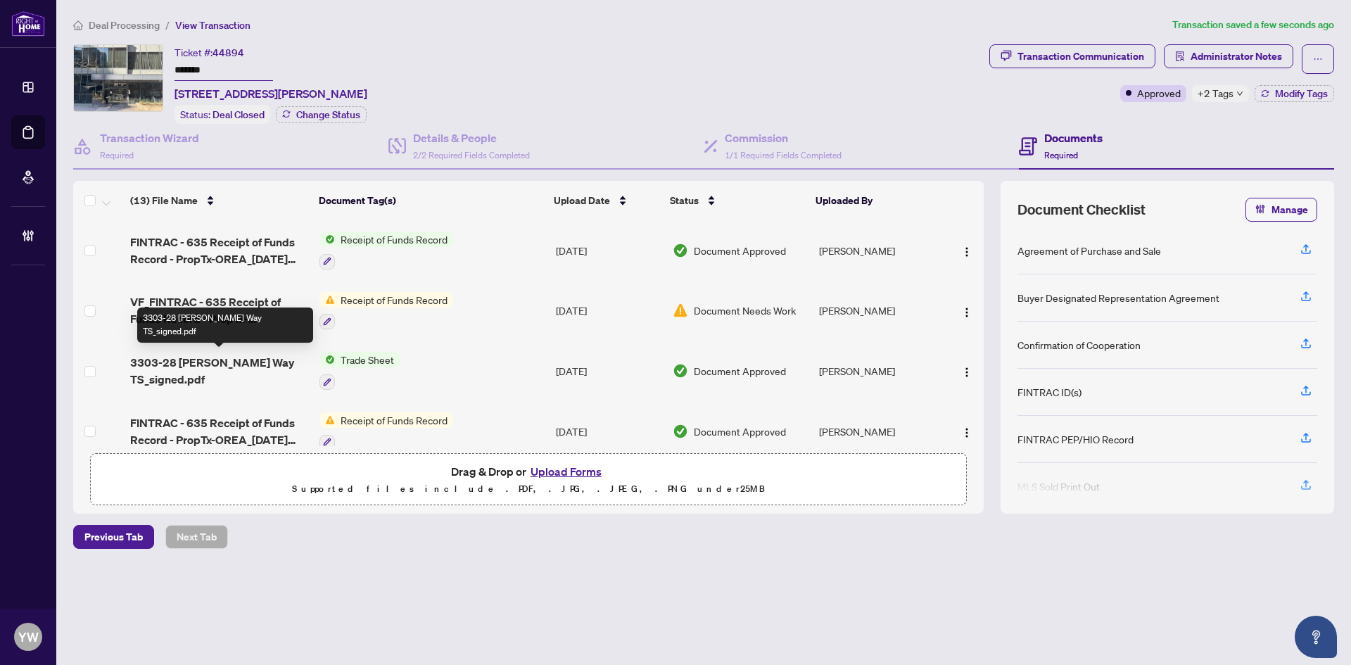
click at [217, 360] on span "3303-28 Ted Rogers Way TS_signed.pdf" at bounding box center [219, 371] width 178 height 34
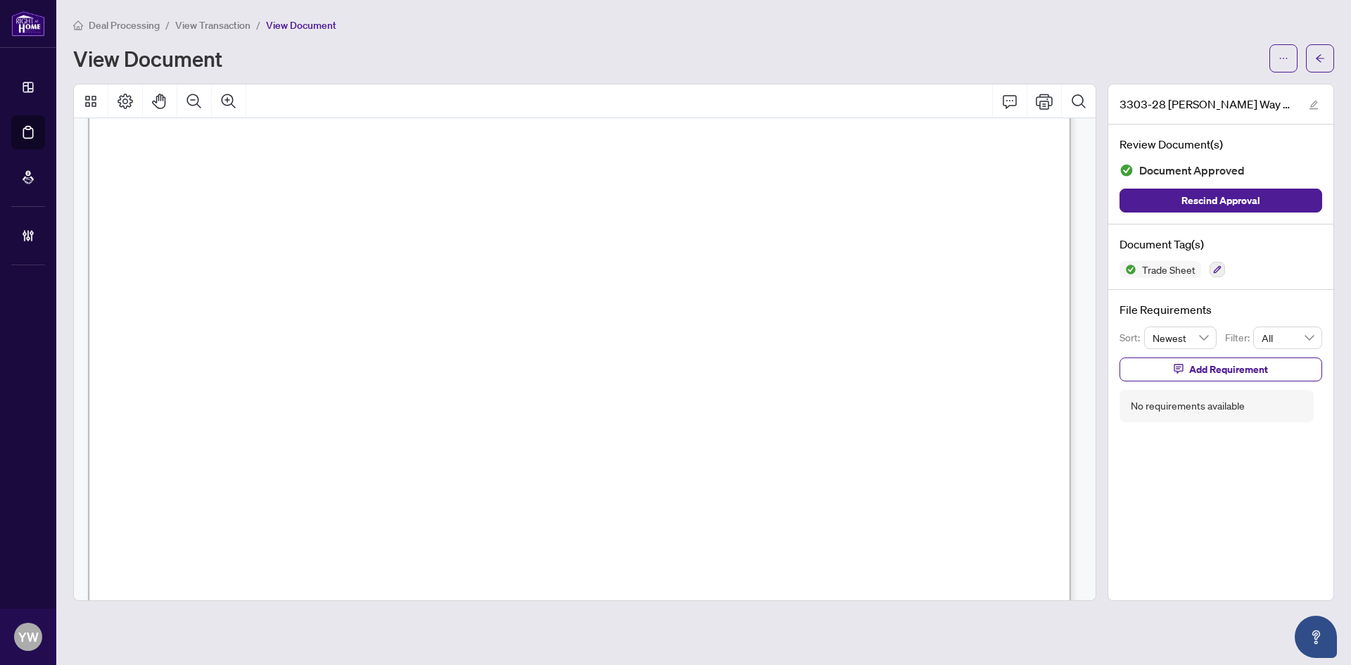
scroll to position [211, 0]
click at [1327, 58] on button "button" at bounding box center [1320, 58] width 28 height 28
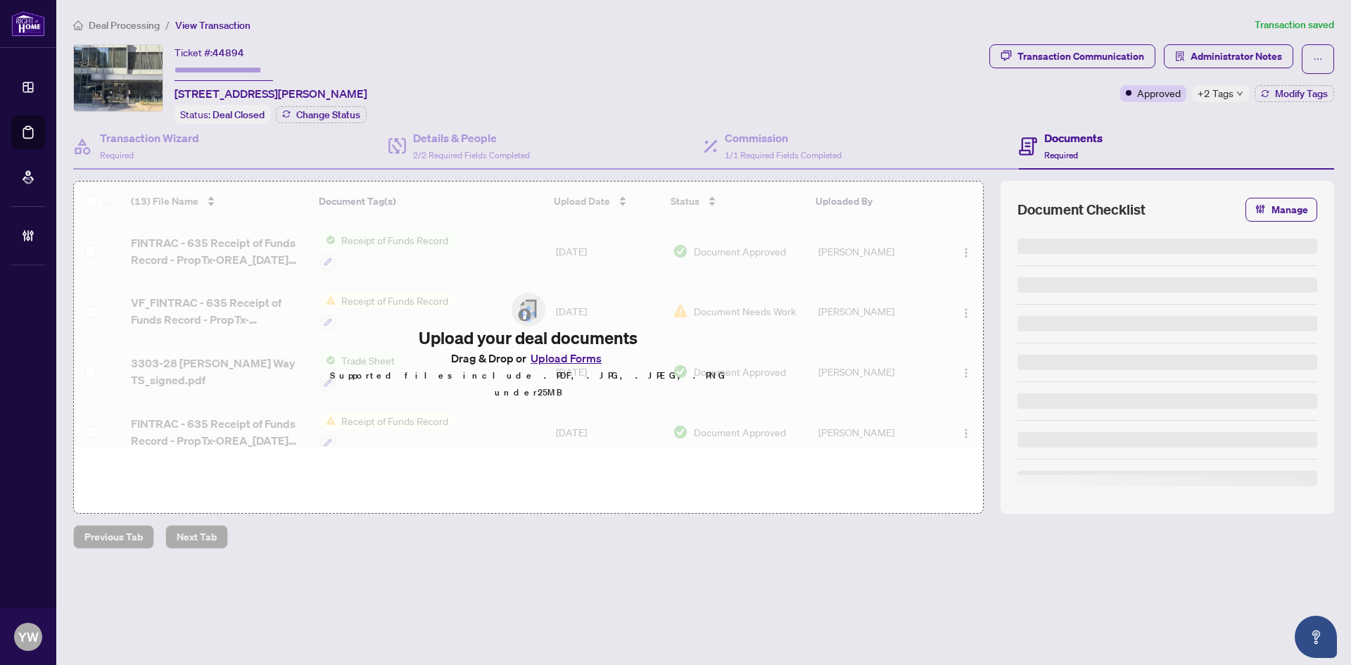
type input "*******"
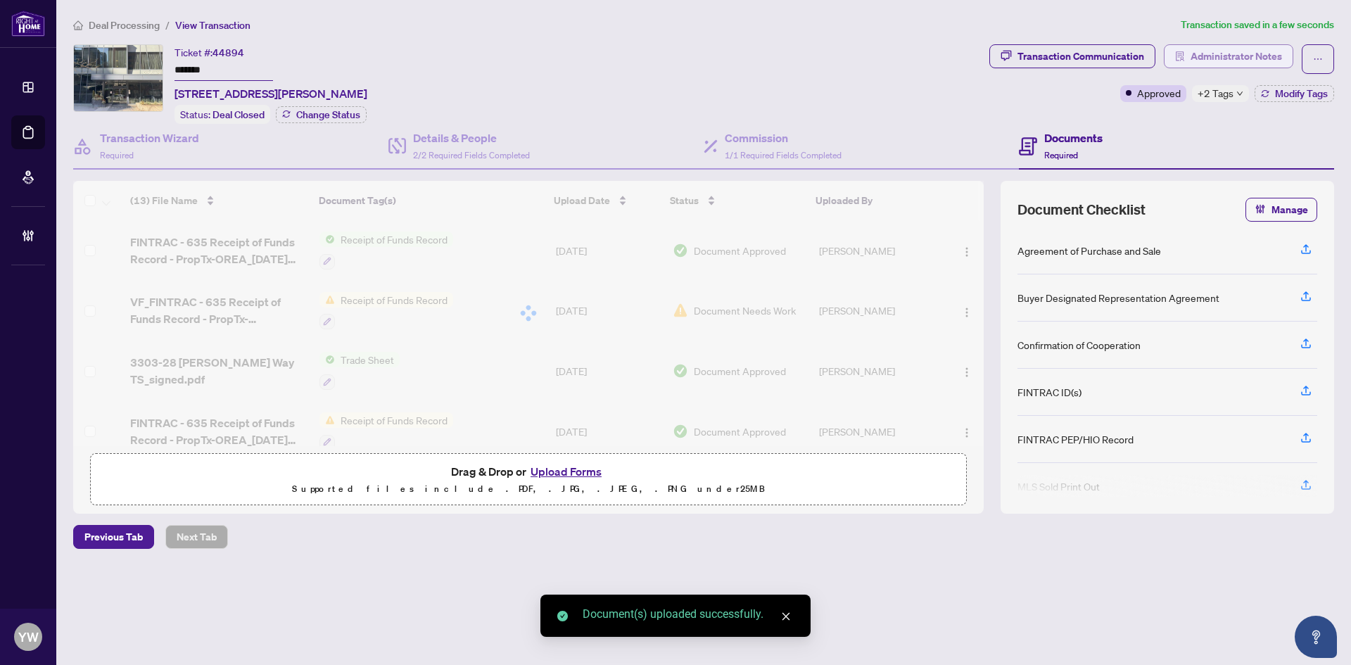
click at [1222, 54] on span "Administrator Notes" at bounding box center [1236, 56] width 91 height 23
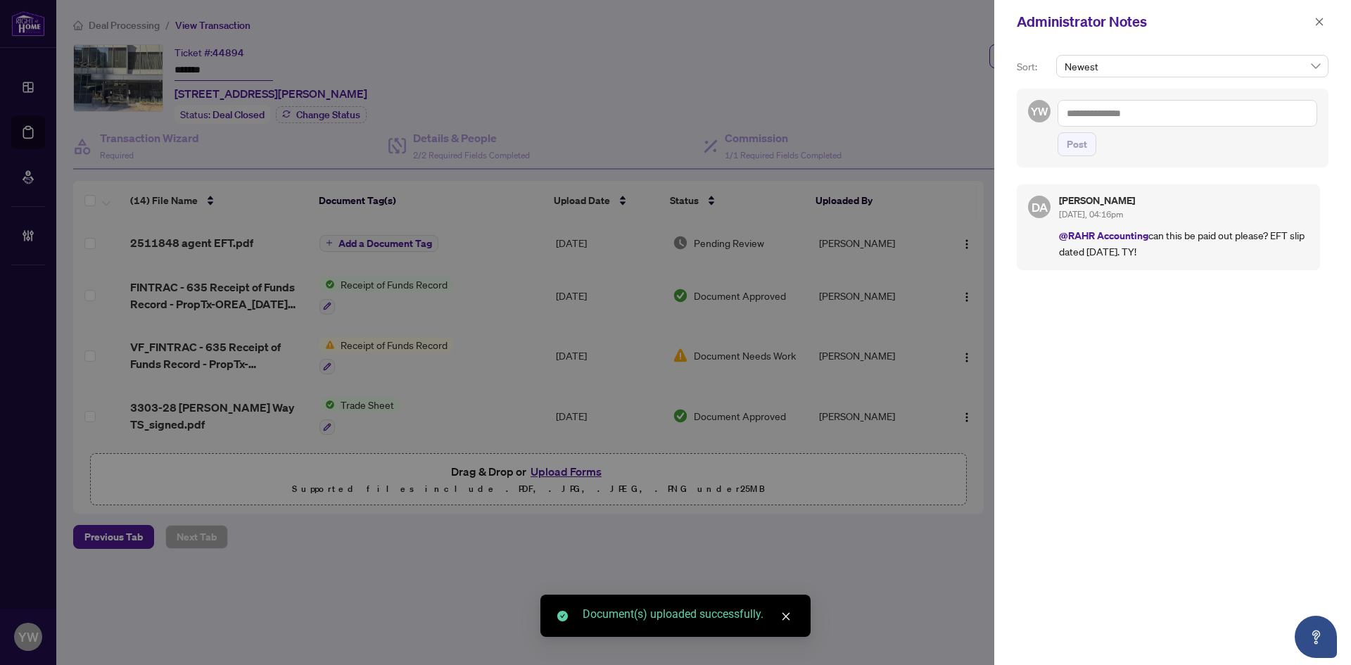
click at [1147, 123] on textarea at bounding box center [1188, 113] width 260 height 27
type textarea "*"
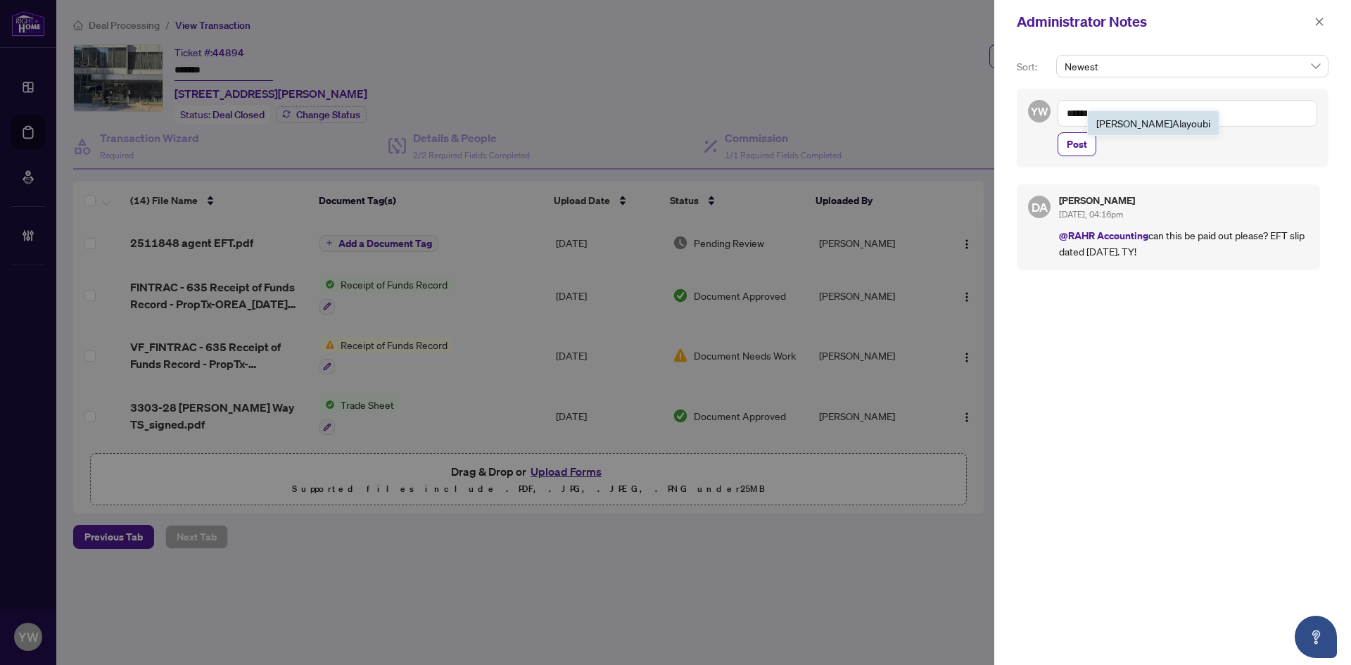
drag, startPoint x: 1138, startPoint y: 121, endPoint x: 1350, endPoint y: 185, distance: 222.0
click at [1139, 122] on span "[PERSON_NAME]" at bounding box center [1153, 123] width 114 height 13
type textarea "**********"
click at [1069, 146] on span "Post" at bounding box center [1077, 144] width 20 height 23
click at [1318, 23] on icon "close" at bounding box center [1320, 22] width 8 height 8
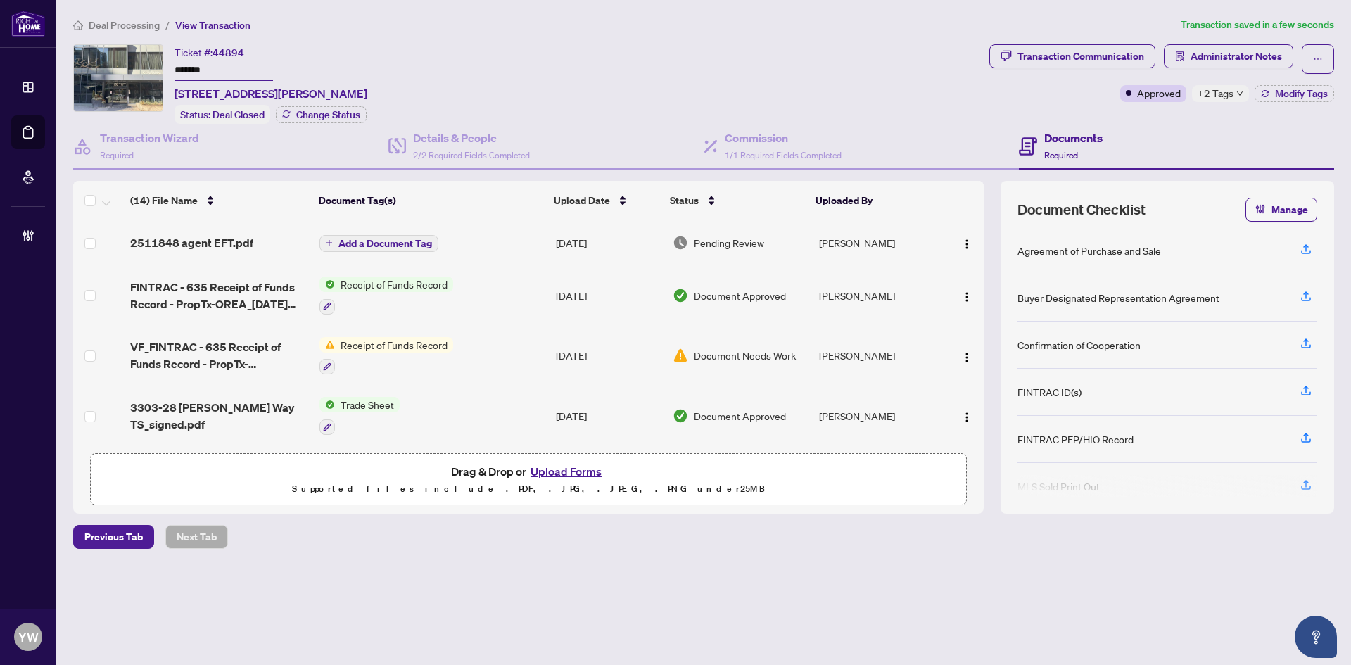
click at [416, 241] on span "Add a Document Tag" at bounding box center [385, 244] width 94 height 10
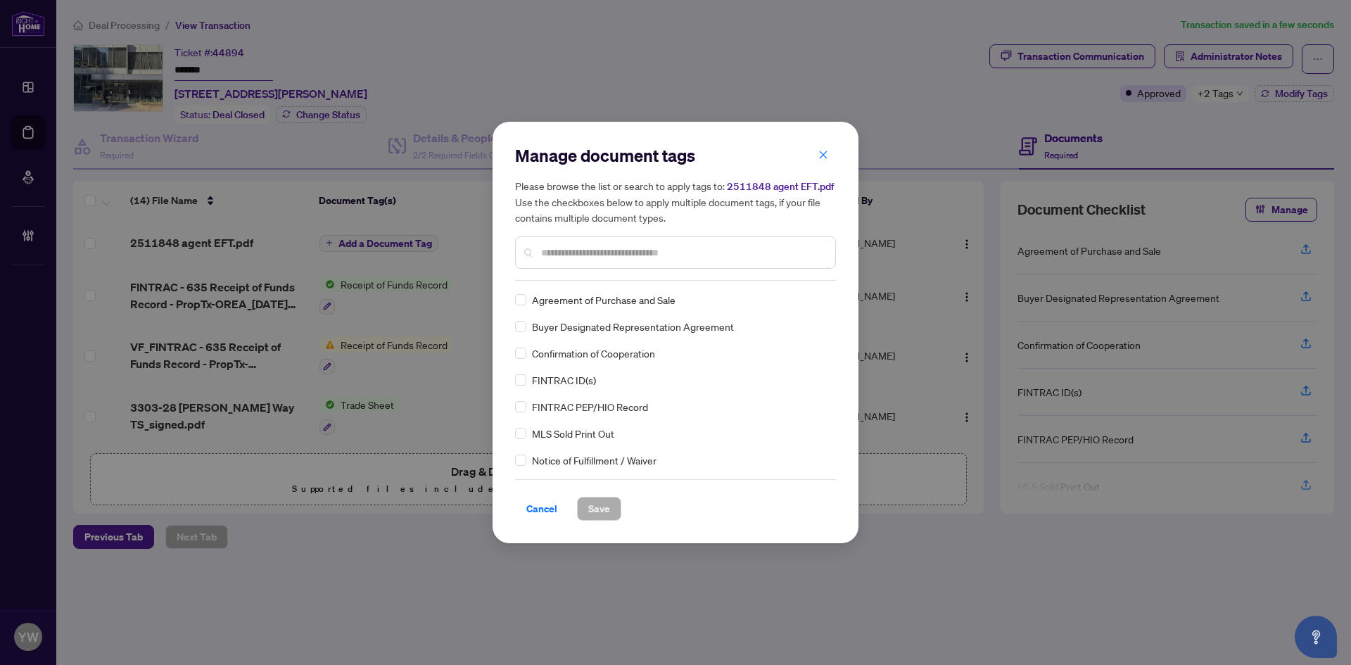
click at [570, 243] on div at bounding box center [675, 252] width 321 height 32
click at [581, 257] on input "text" at bounding box center [682, 252] width 283 height 15
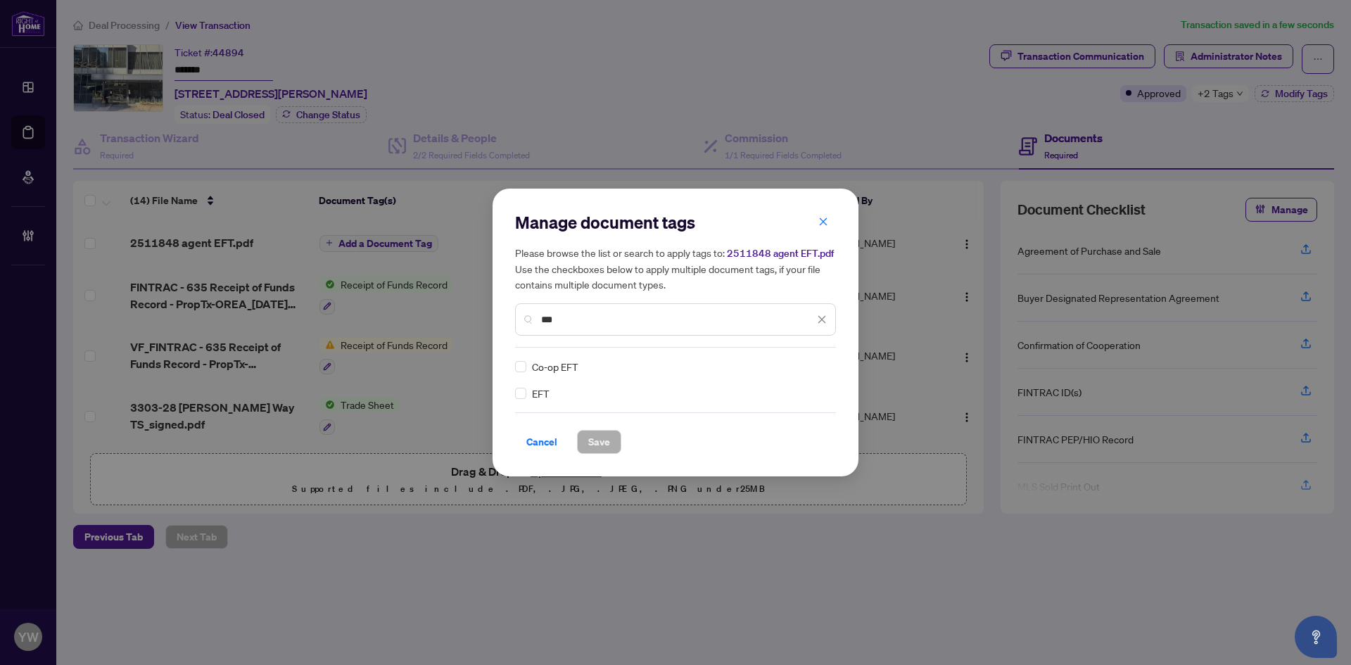
type input "***"
click at [533, 396] on div "EFT" at bounding box center [671, 393] width 312 height 15
click at [814, 366] on img at bounding box center [807, 367] width 14 height 14
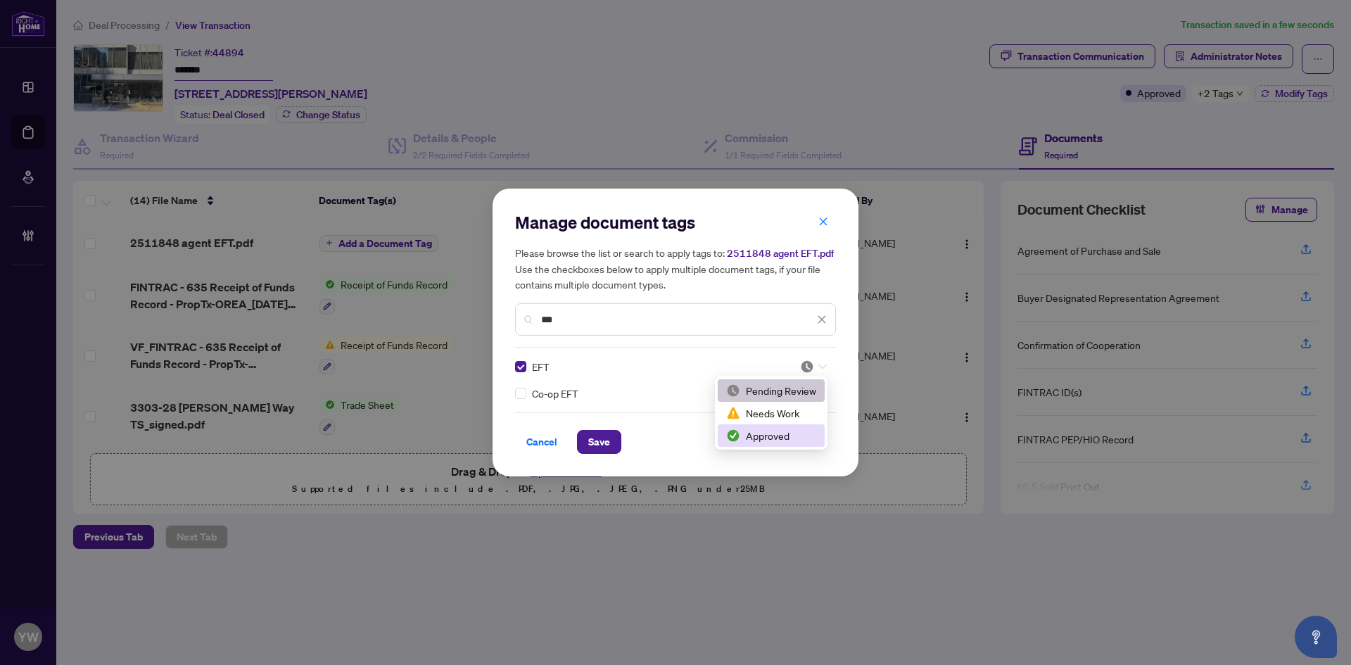
click at [767, 424] on div "Approved" at bounding box center [771, 435] width 107 height 23
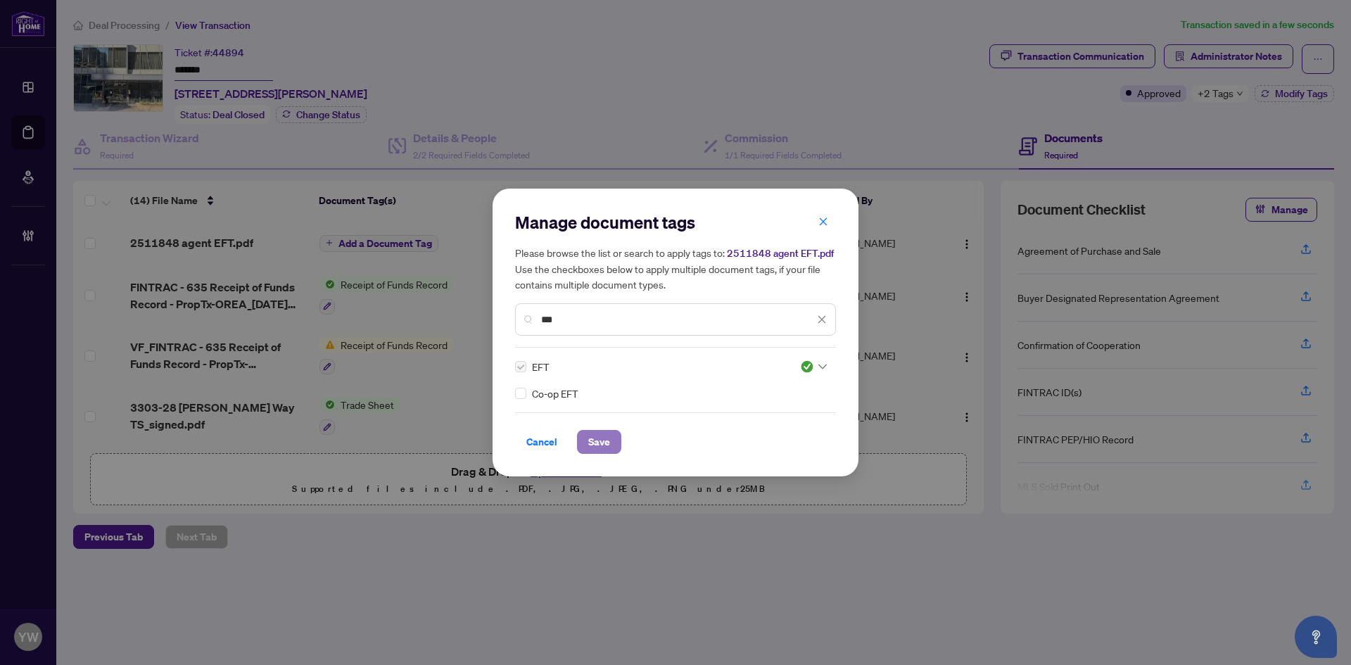
click at [605, 445] on span "Save" at bounding box center [599, 442] width 22 height 23
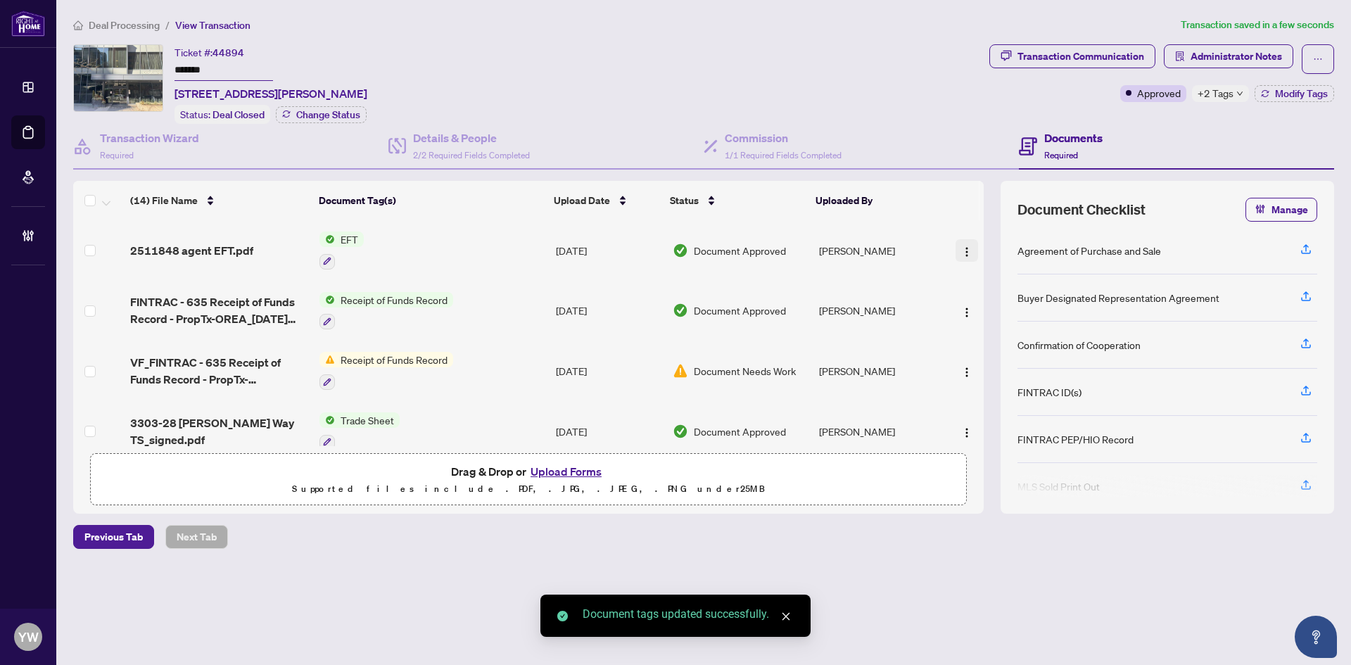
click at [970, 242] on button "button" at bounding box center [967, 250] width 23 height 23
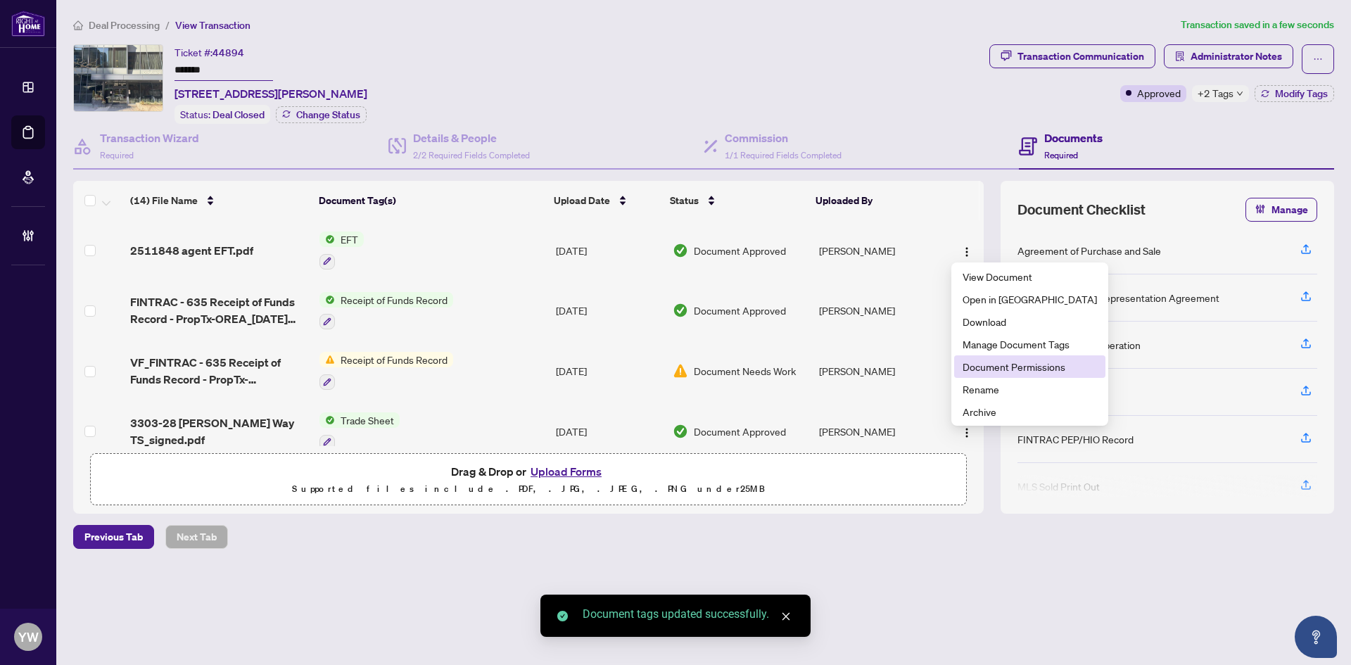
click at [1001, 365] on span "Document Permissions" at bounding box center [1030, 366] width 134 height 15
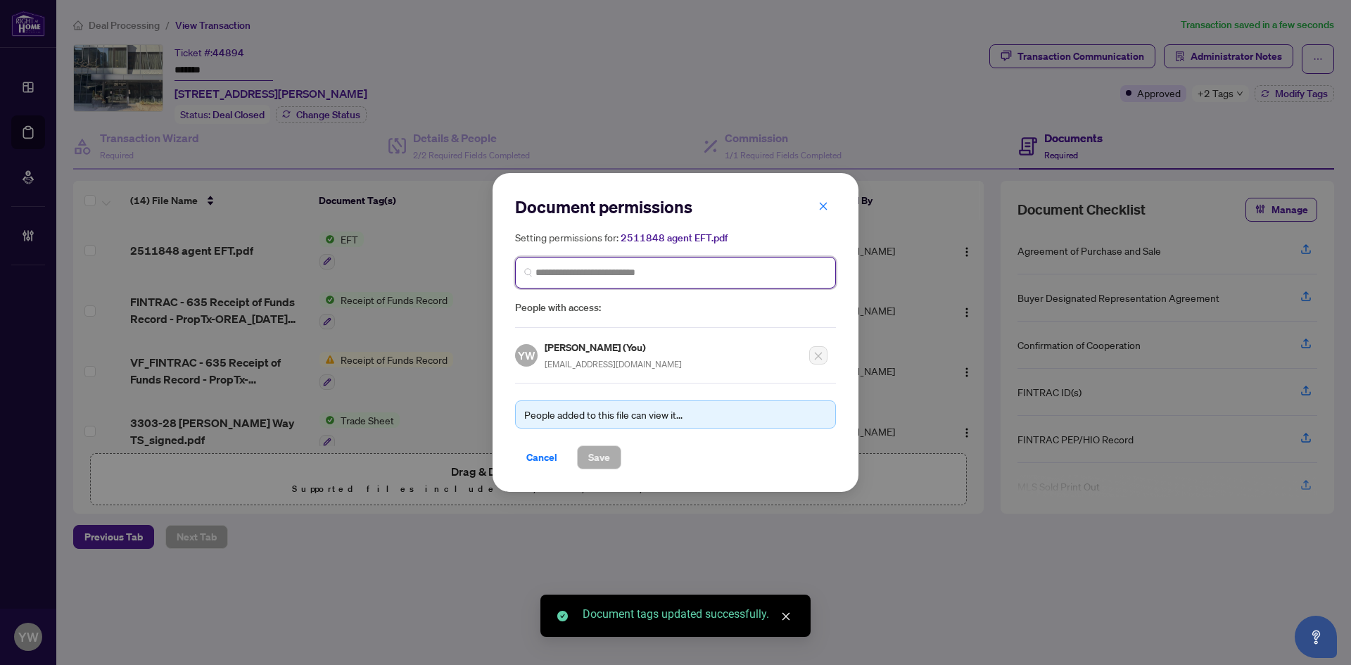
click at [605, 274] on input "search" at bounding box center [681, 272] width 291 height 15
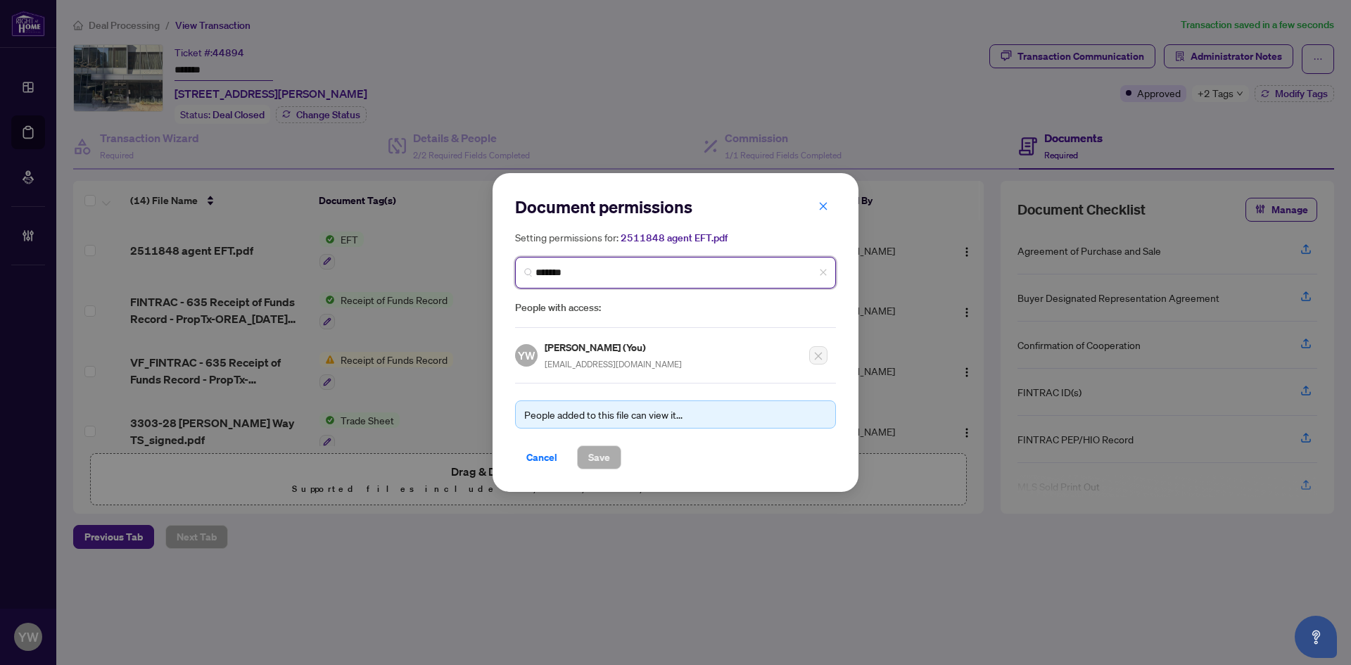
type input "********"
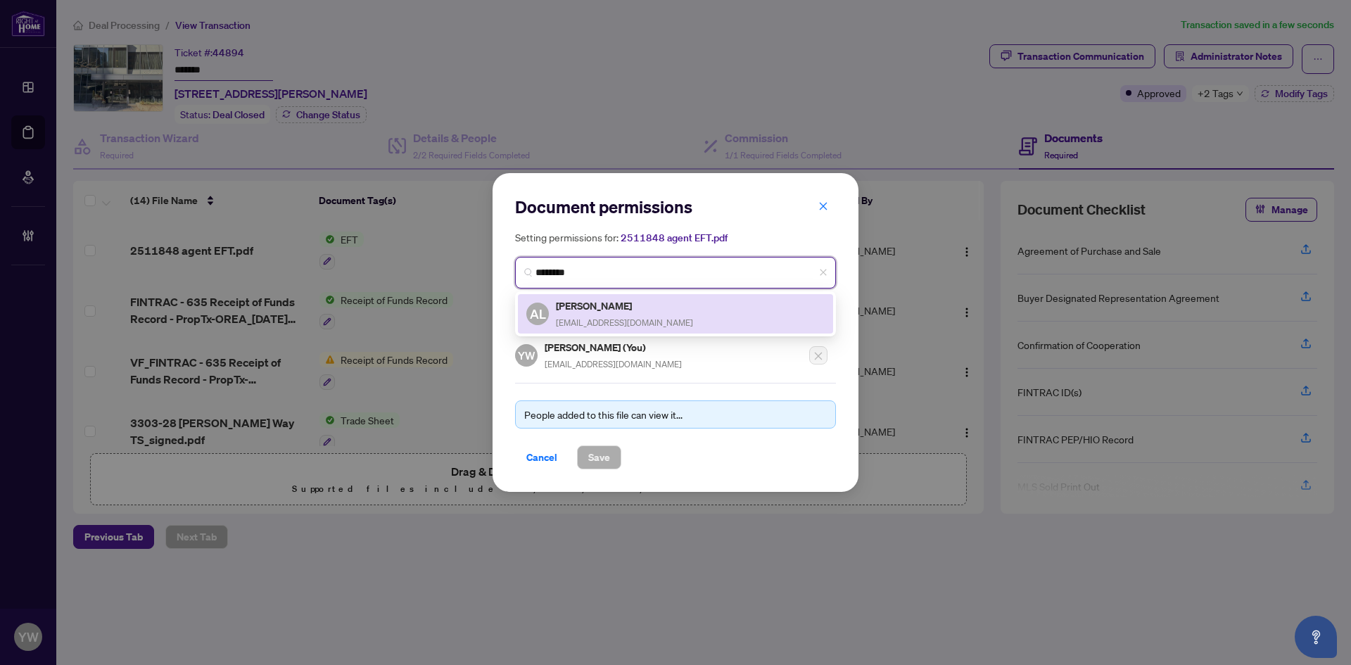
drag, startPoint x: 593, startPoint y: 314, endPoint x: 595, endPoint y: 509, distance: 195.6
click at [593, 314] on div "Alex Lee home.by.alexlee@gmail.com" at bounding box center [624, 314] width 137 height 32
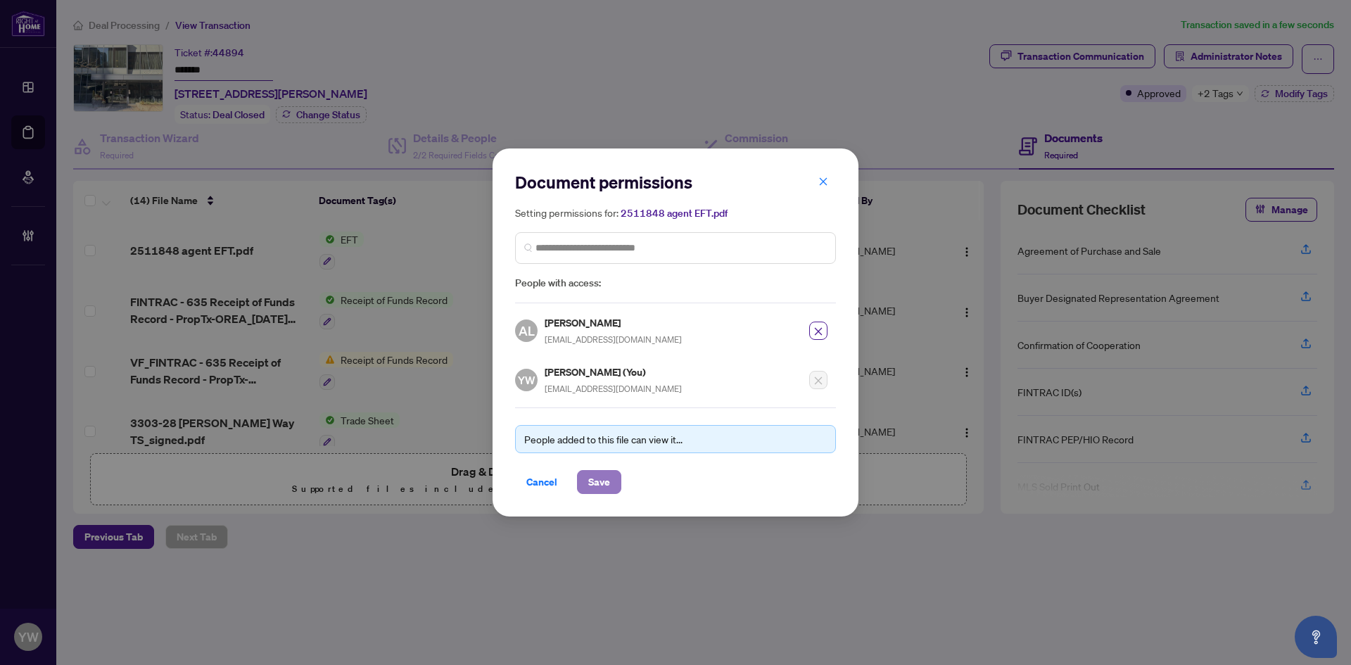
click at [593, 489] on span "Save" at bounding box center [599, 482] width 22 height 23
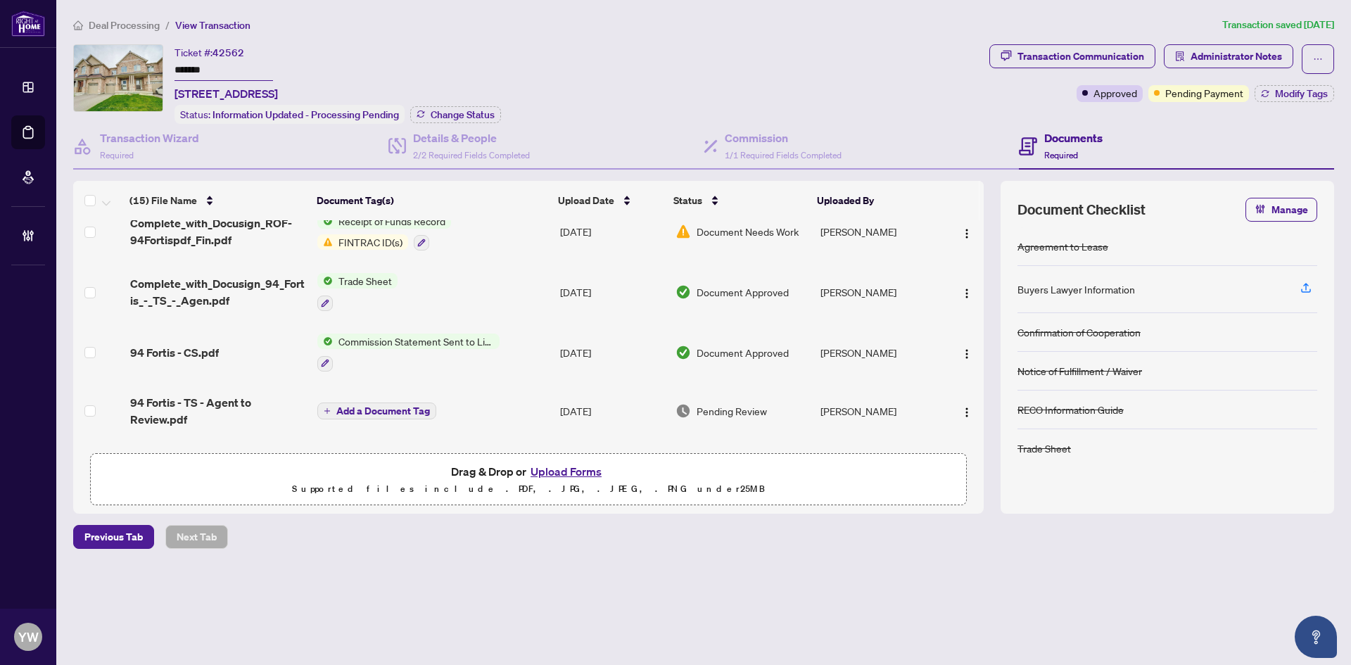
scroll to position [42, 0]
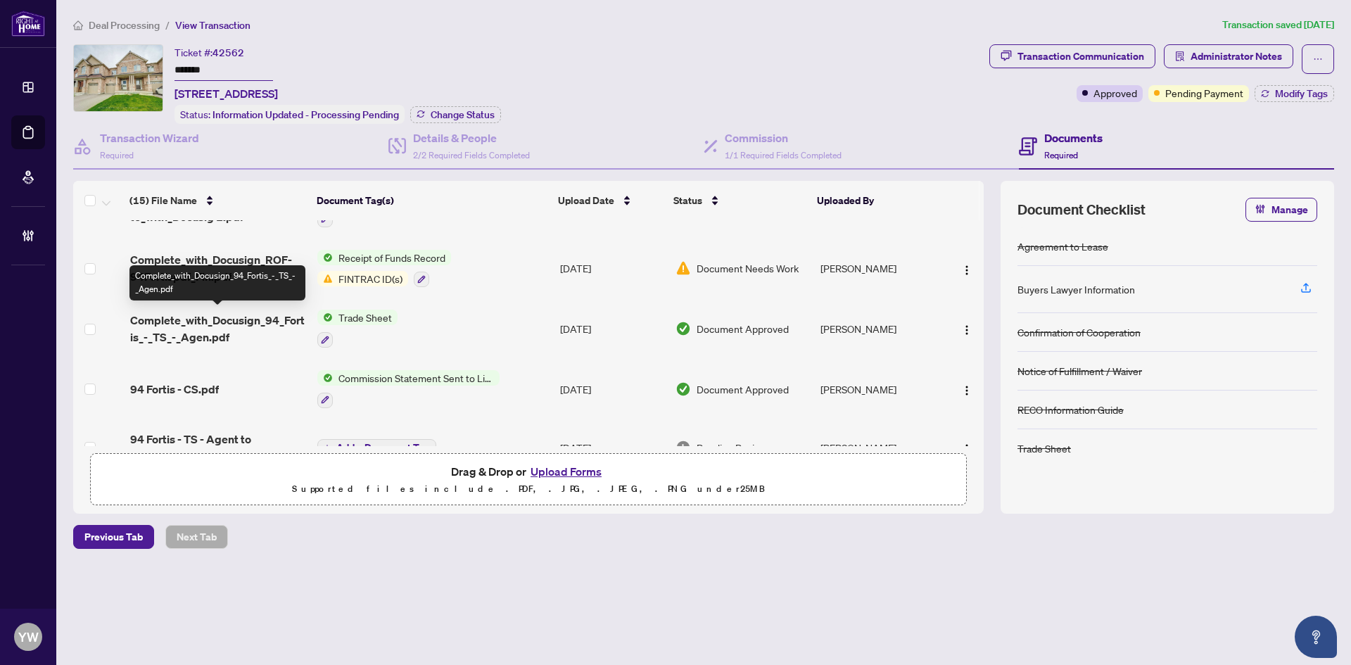
click at [210, 321] on span "Complete_with_Docusign_94_Fortis_-_TS_-_Agen.pdf" at bounding box center [218, 329] width 176 height 34
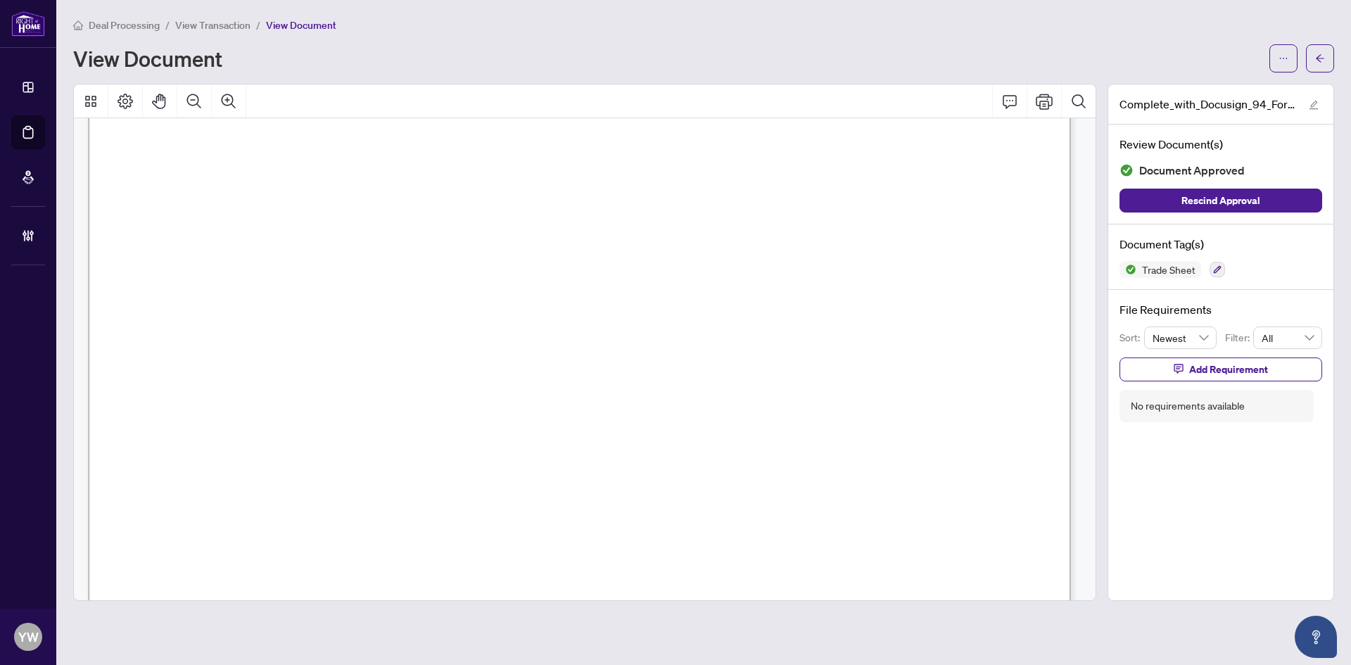
scroll to position [352, 0]
click at [1333, 53] on main "Deal Processing / View Transaction / View Document View Document Complete_with_…" at bounding box center [703, 332] width 1295 height 665
click at [1321, 53] on icon "arrow-left" at bounding box center [1320, 58] width 10 height 10
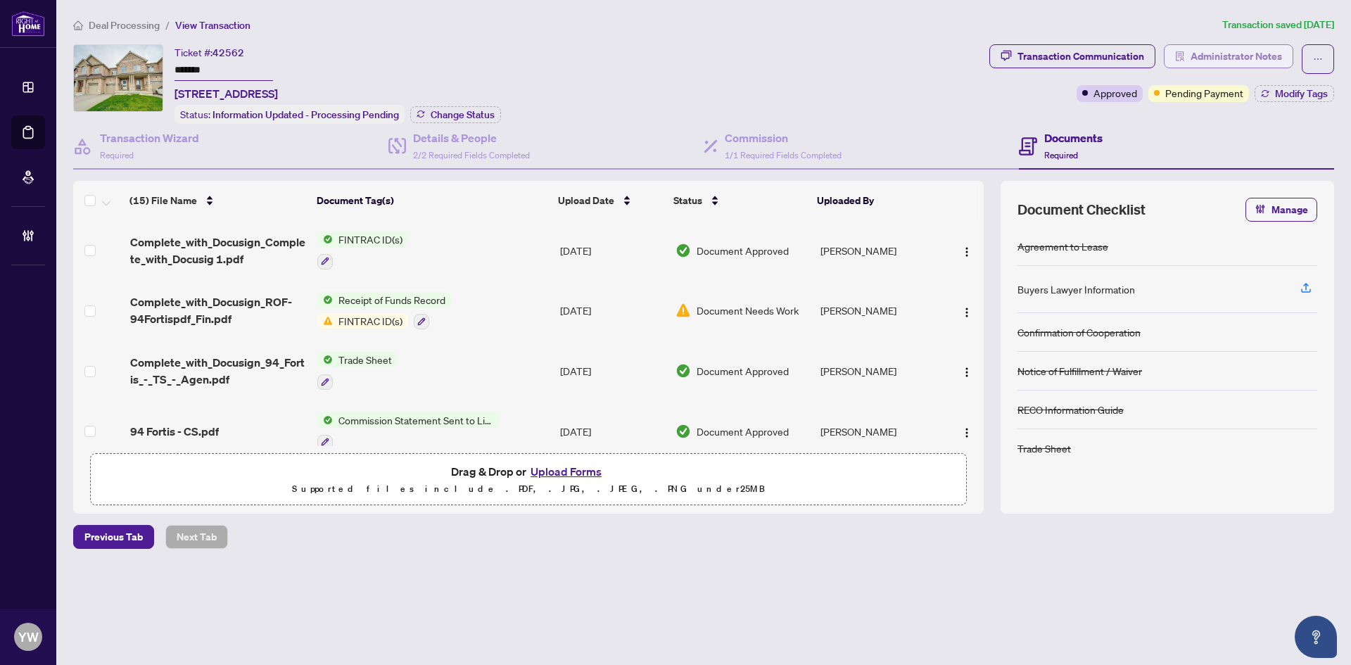
click at [1223, 58] on span "Administrator Notes" at bounding box center [1236, 56] width 91 height 23
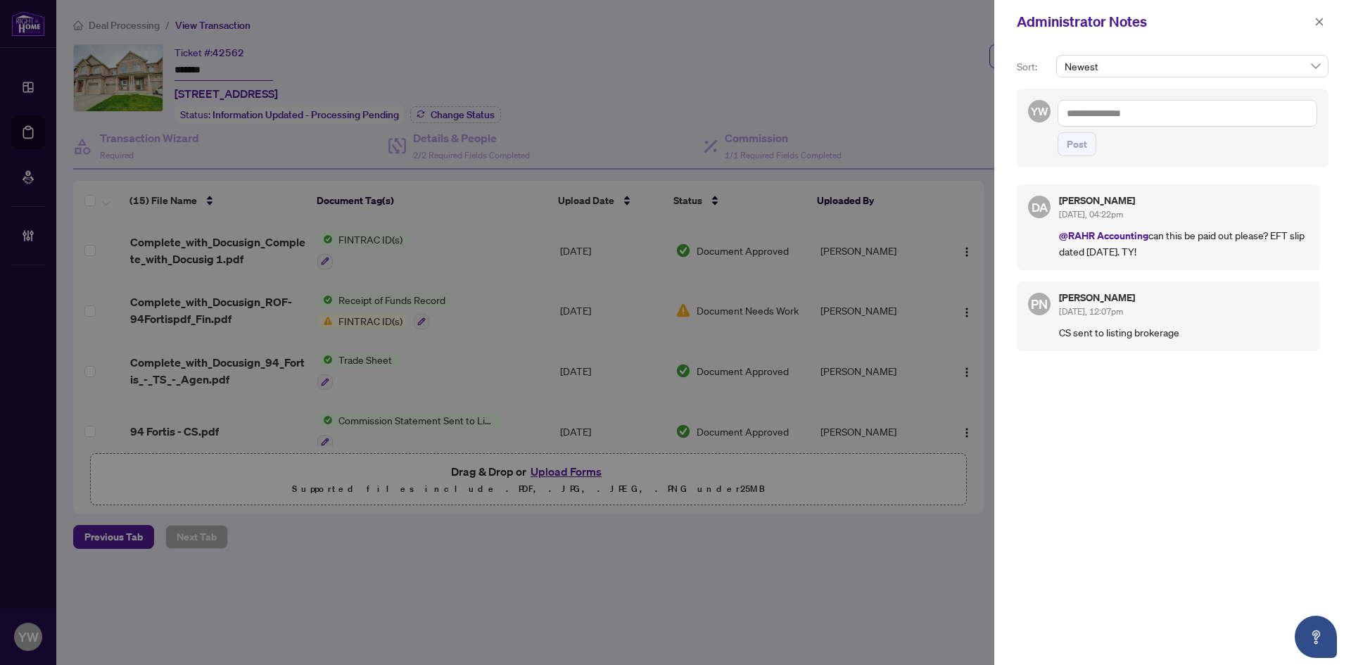
click at [1110, 121] on textarea at bounding box center [1188, 113] width 260 height 27
click at [1315, 30] on span "button" at bounding box center [1320, 22] width 10 height 23
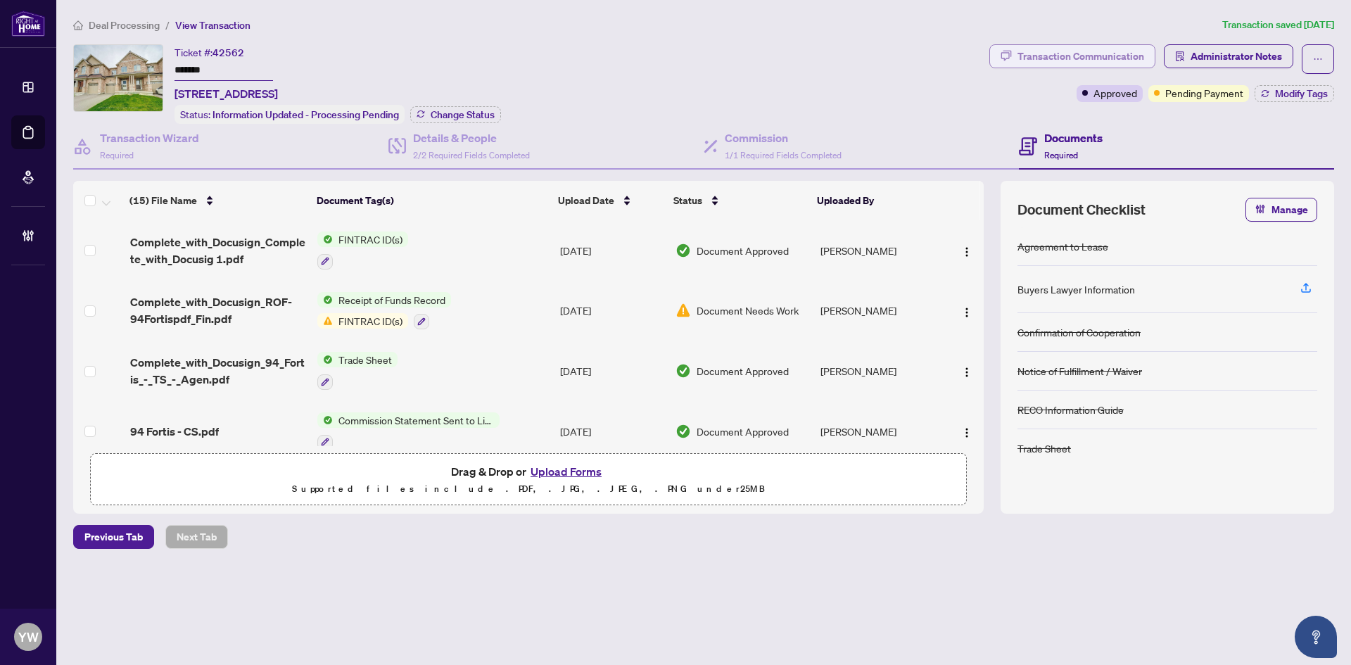
click at [1063, 46] on div "Transaction Communication" at bounding box center [1081, 56] width 127 height 23
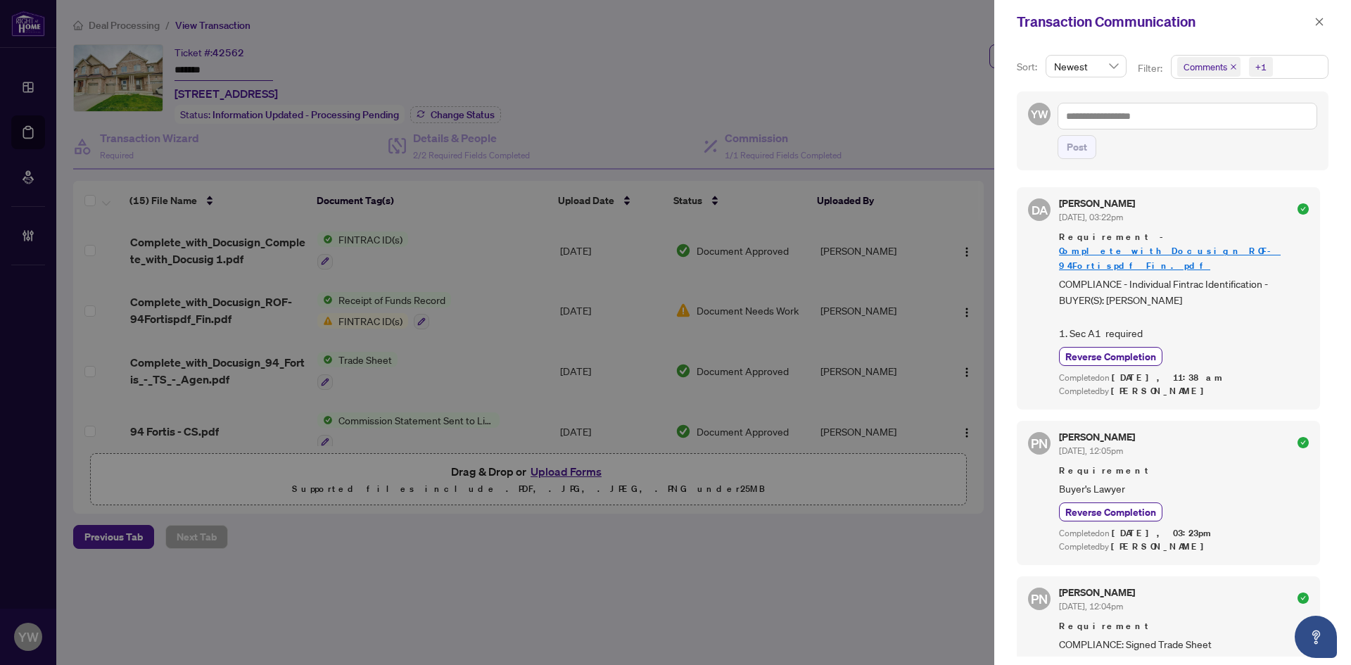
click at [1234, 65] on icon "close" at bounding box center [1234, 67] width 6 height 6
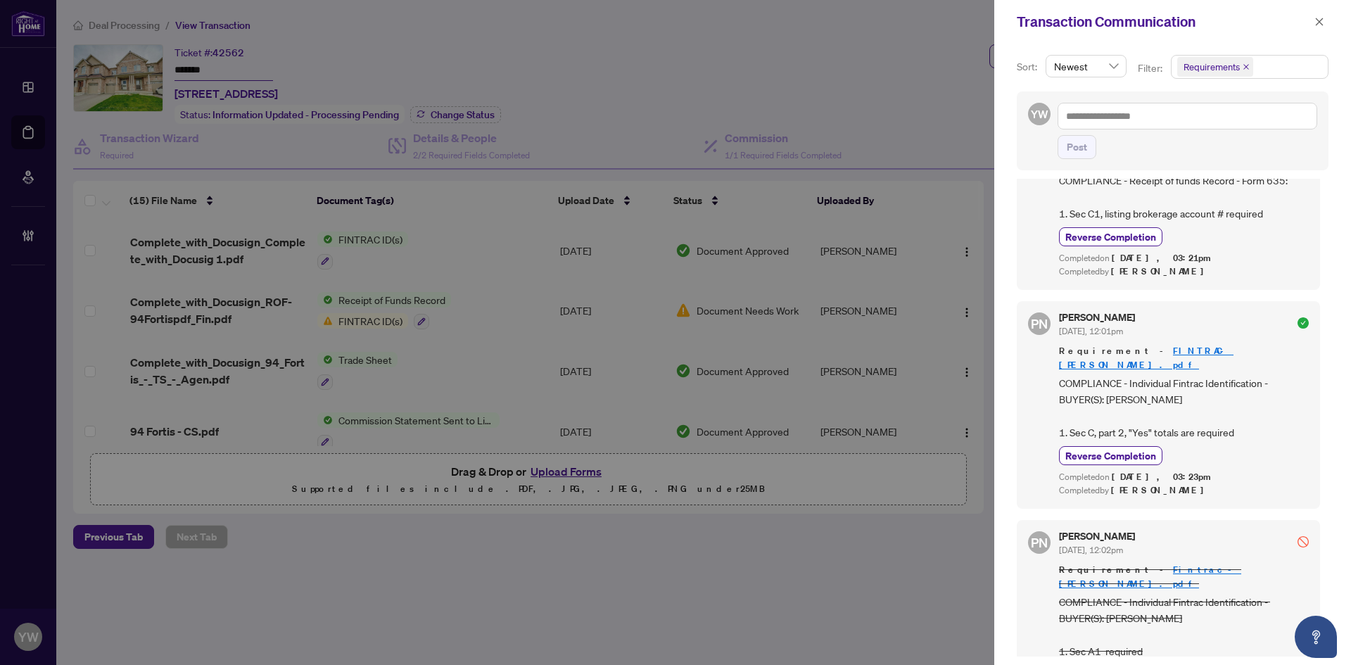
scroll to position [664, 0]
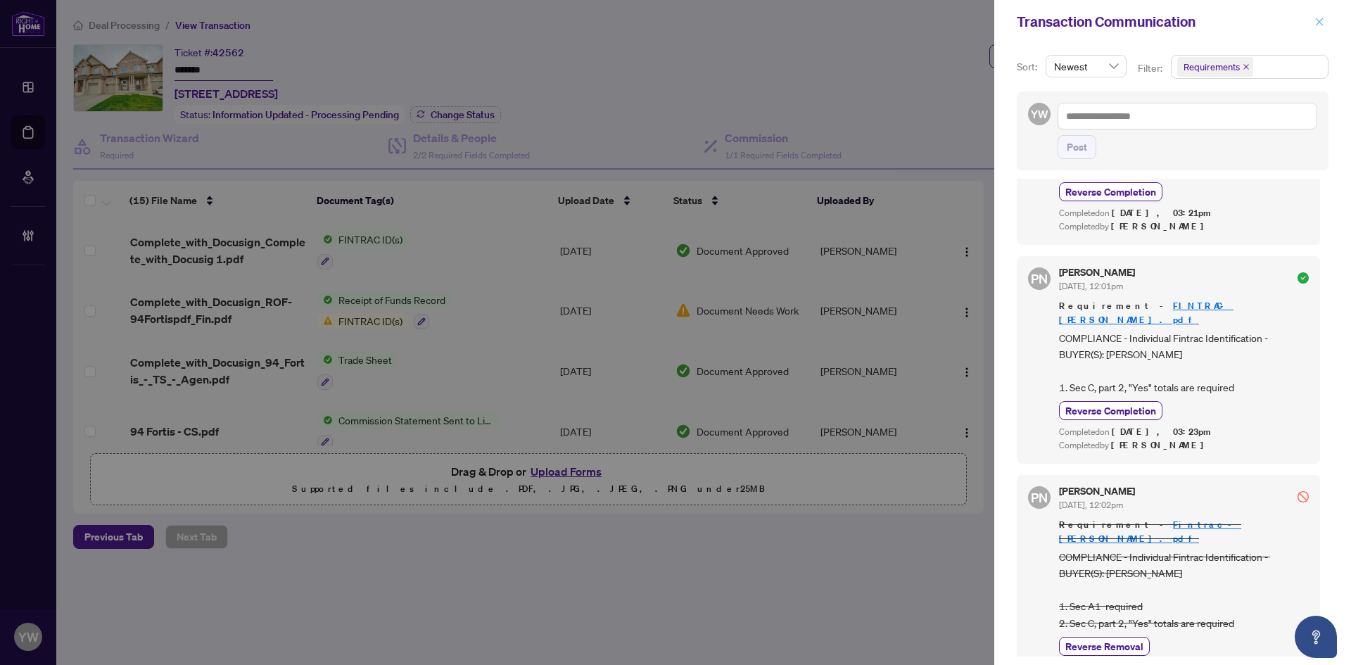
click at [1325, 17] on button "button" at bounding box center [1319, 21] width 18 height 17
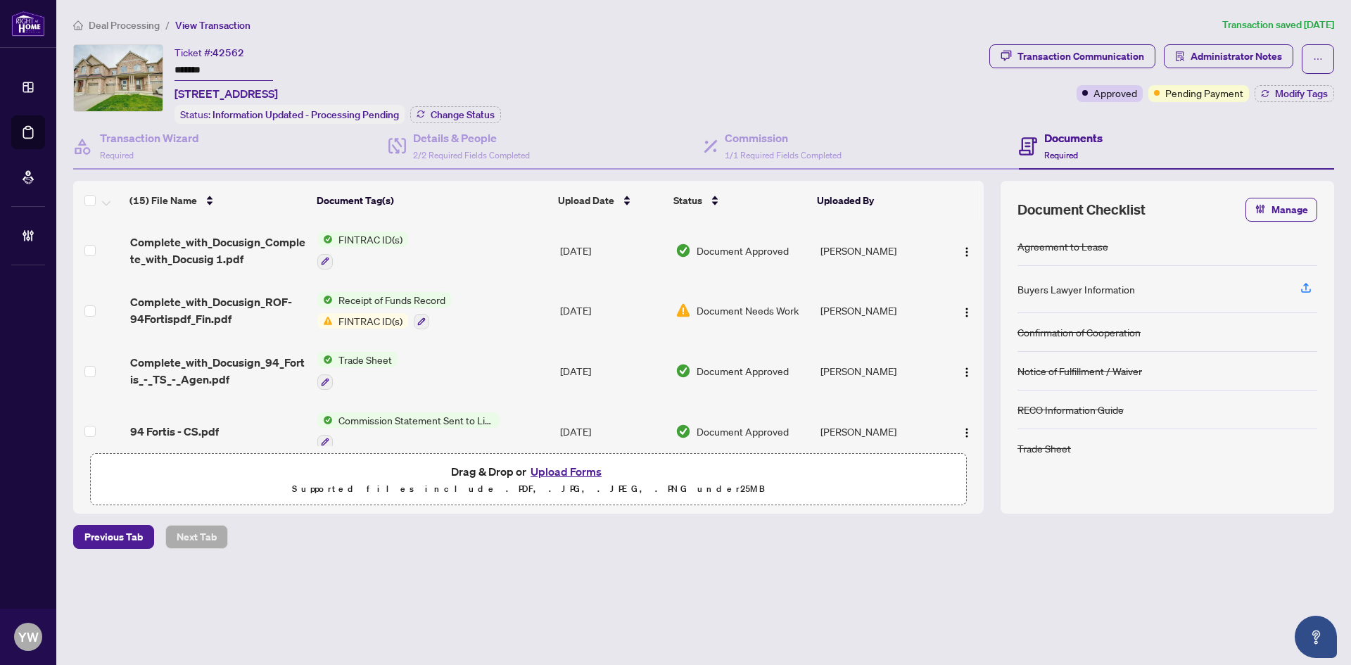
click at [1265, 62] on span "Administrator Notes" at bounding box center [1236, 56] width 91 height 23
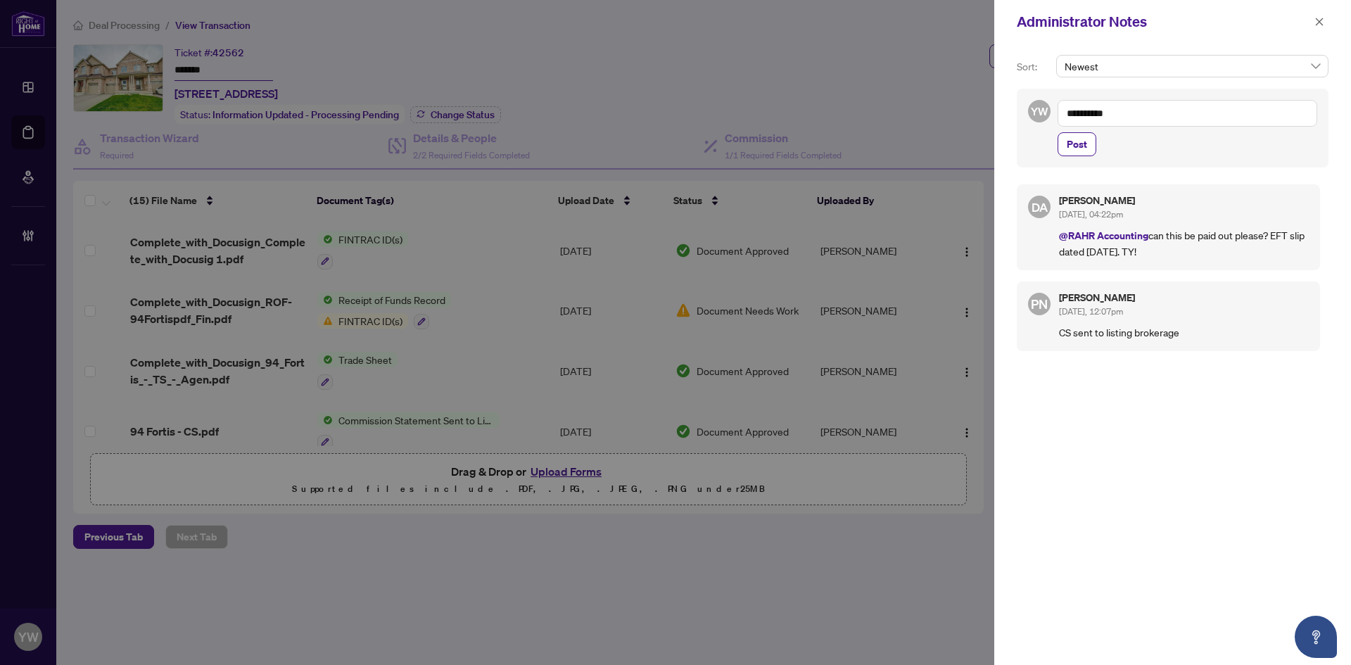
click at [1132, 110] on textarea "**********" at bounding box center [1188, 113] width 260 height 27
drag, startPoint x: 1132, startPoint y: 110, endPoint x: 1041, endPoint y: 128, distance: 92.5
click at [1041, 128] on div "**********" at bounding box center [1173, 128] width 312 height 79
click at [1137, 123] on span "Dalal Alayoubi" at bounding box center [1164, 123] width 114 height 13
type textarea "**********"
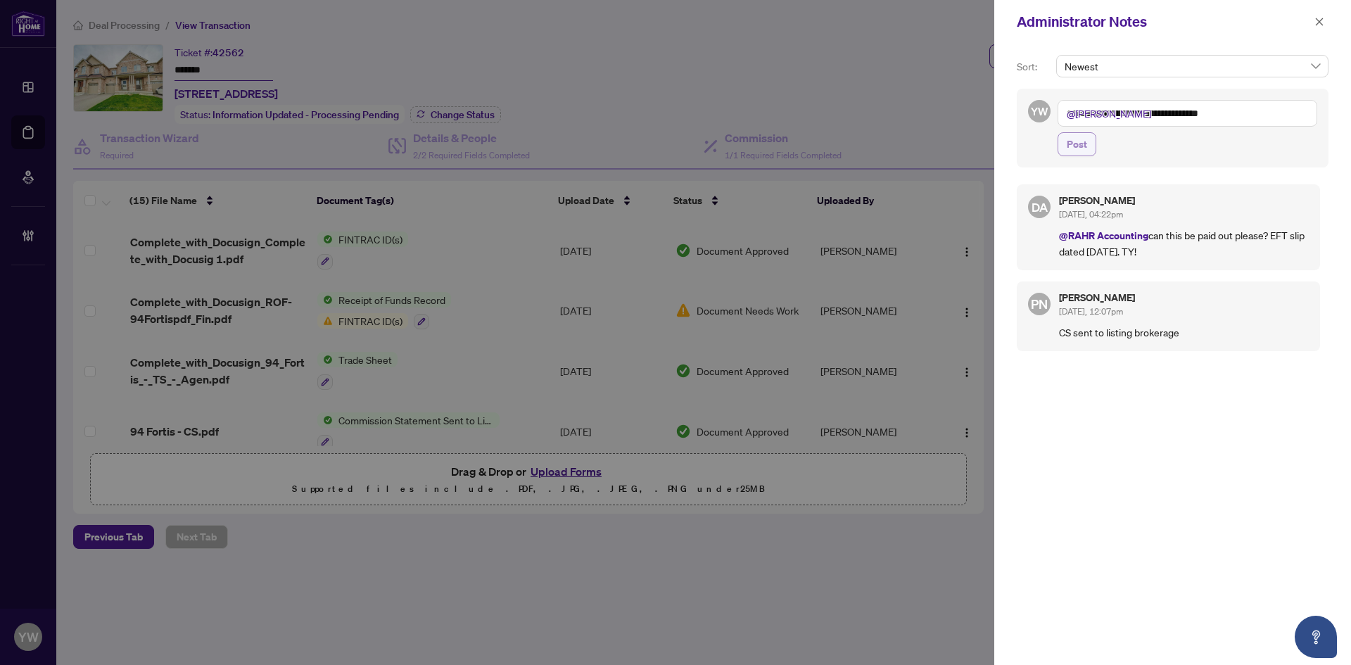
click at [1081, 144] on span "Post" at bounding box center [1077, 144] width 20 height 23
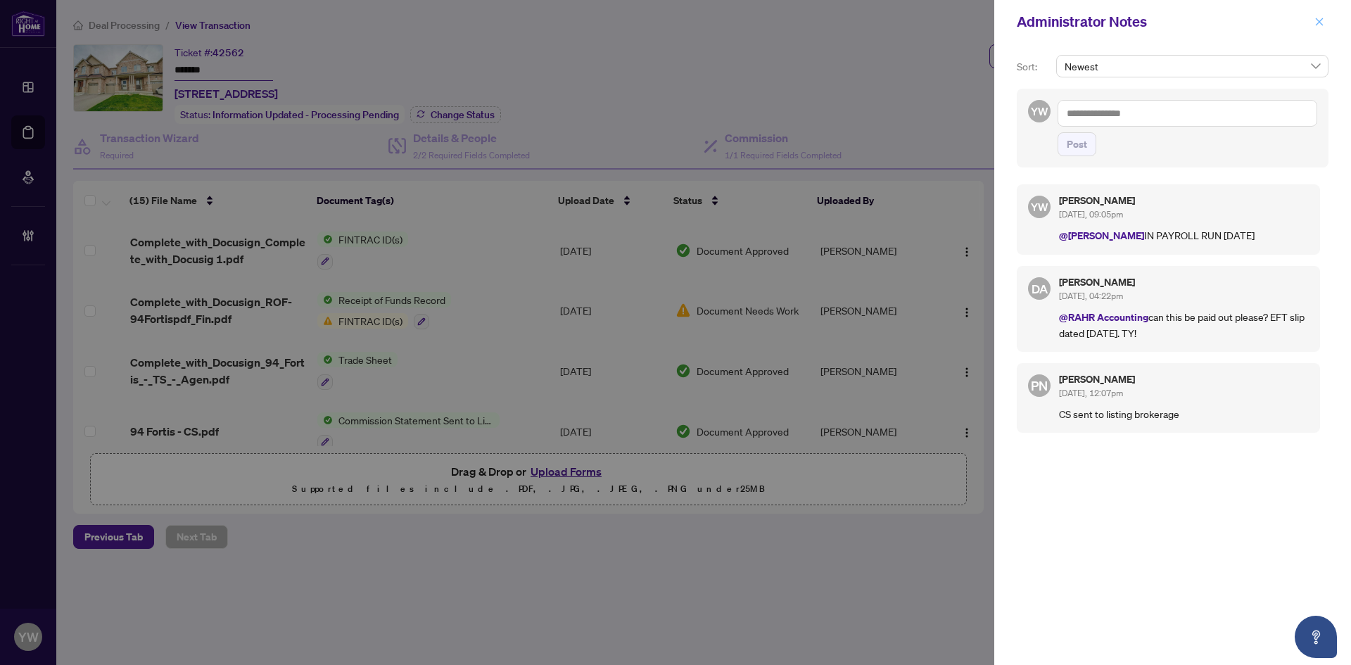
click at [1319, 22] on icon "close" at bounding box center [1320, 22] width 8 height 8
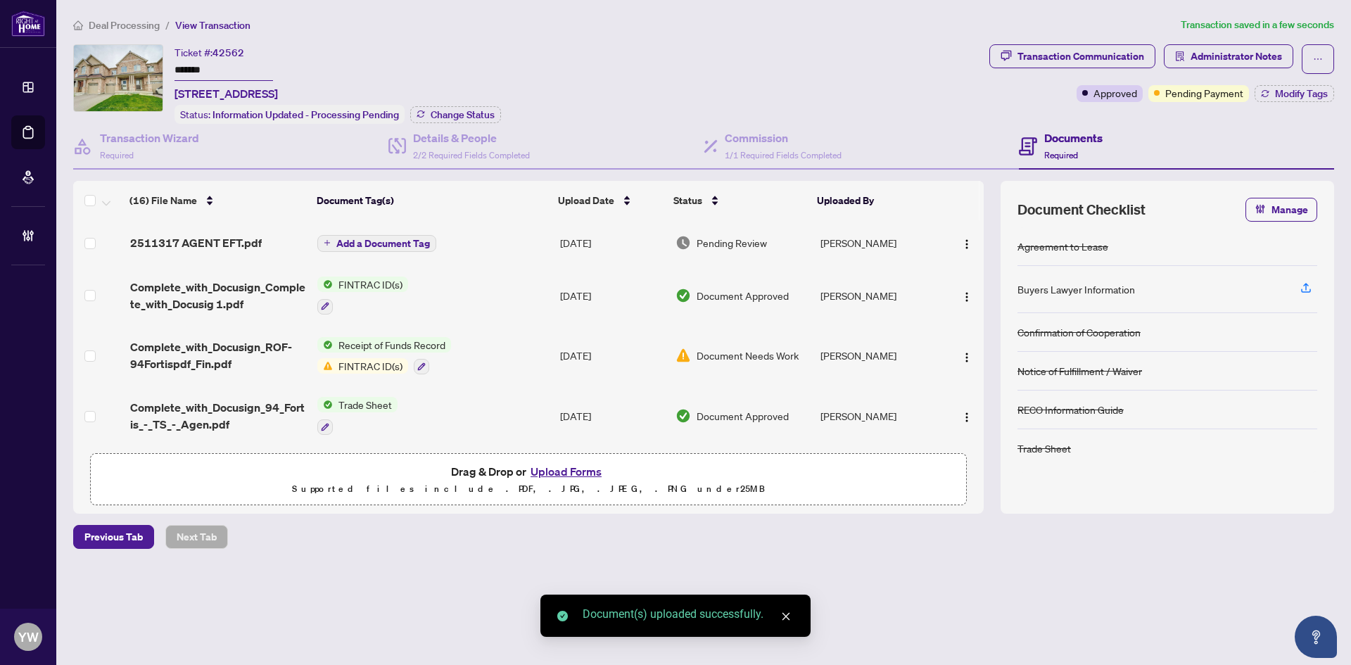
click at [405, 243] on span "Add a Document Tag" at bounding box center [383, 244] width 94 height 10
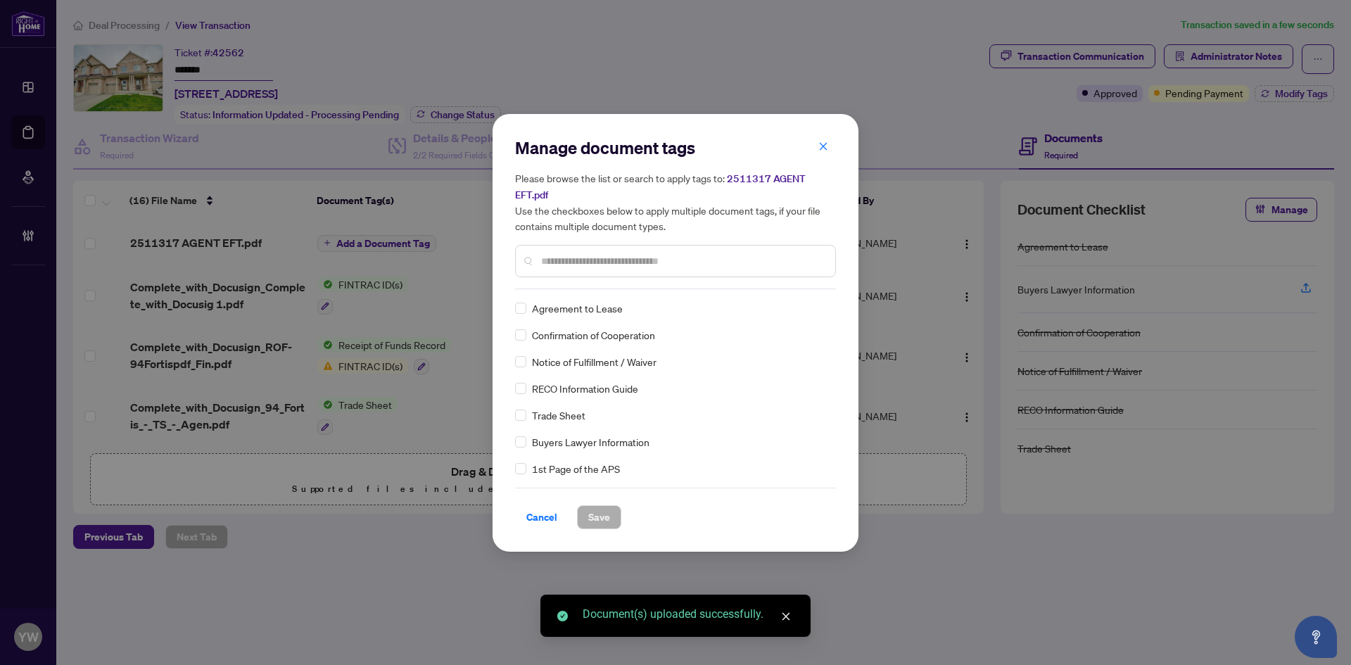
click at [575, 265] on input "text" at bounding box center [682, 260] width 283 height 15
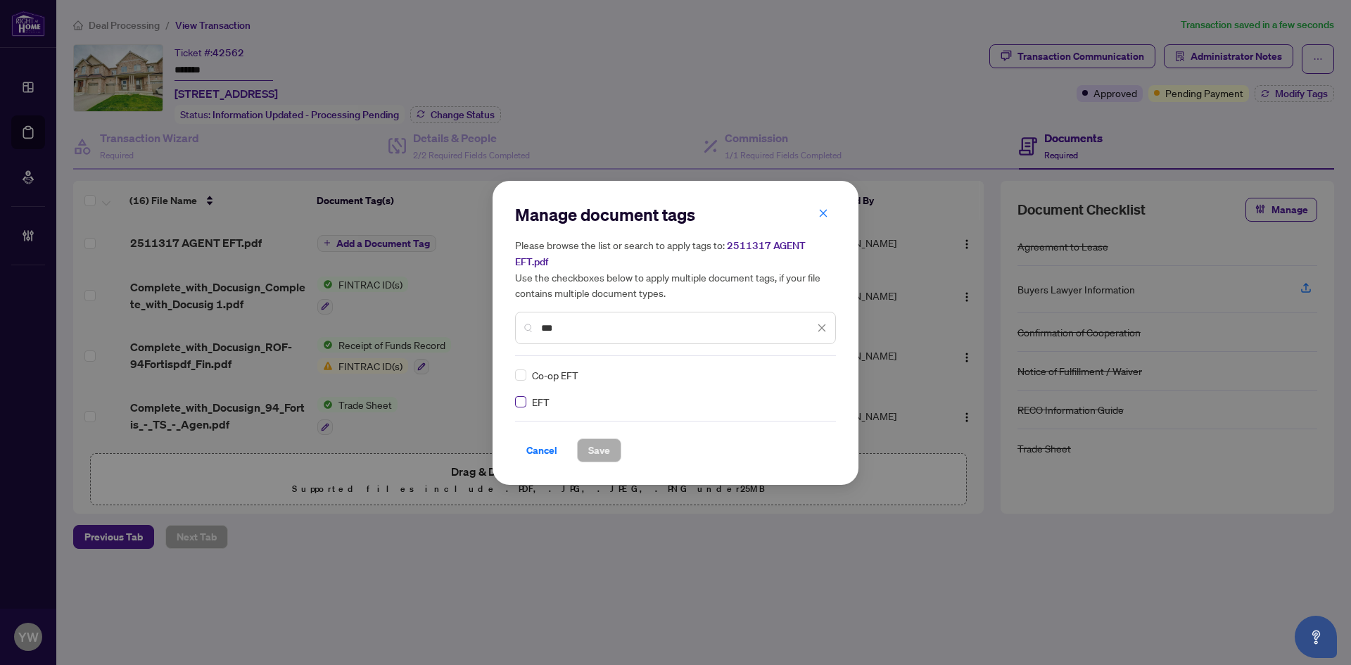
type input "***"
click at [821, 372] on icon at bounding box center [822, 375] width 8 height 6
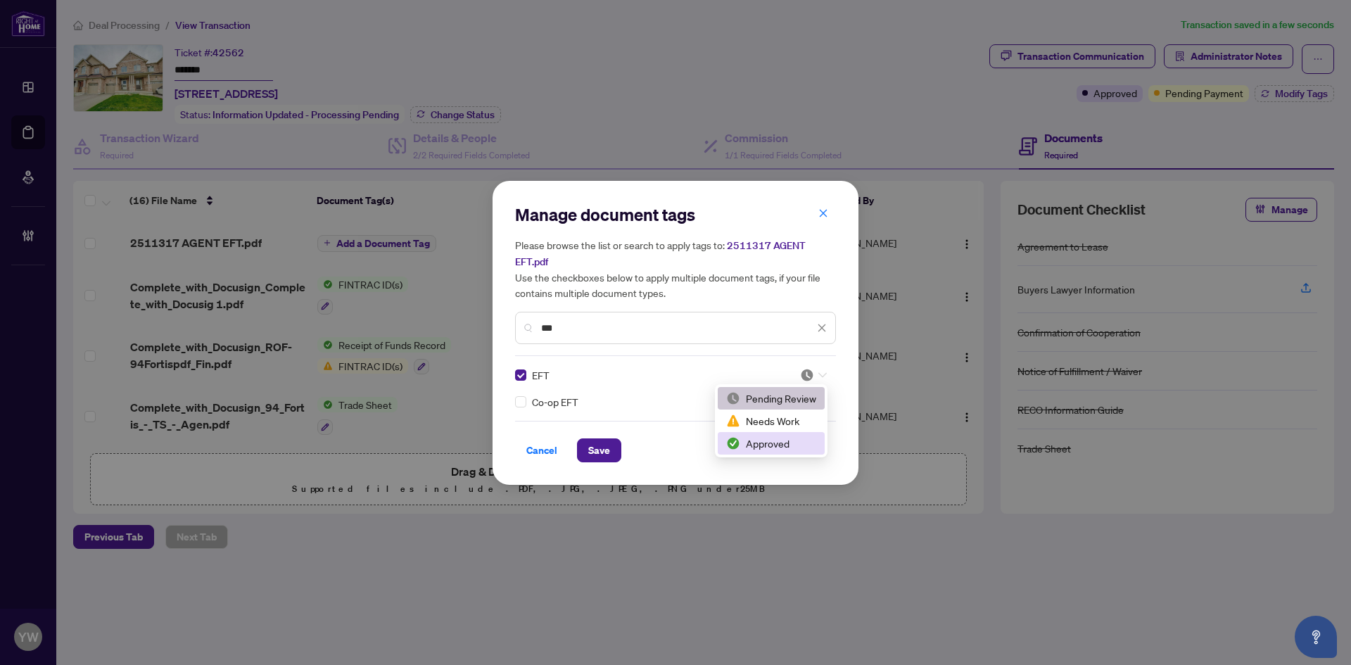
drag, startPoint x: 786, startPoint y: 438, endPoint x: 736, endPoint y: 443, distance: 50.2
click at [786, 438] on div "Approved" at bounding box center [771, 443] width 90 height 15
click at [612, 454] on button "Save" at bounding box center [599, 450] width 44 height 24
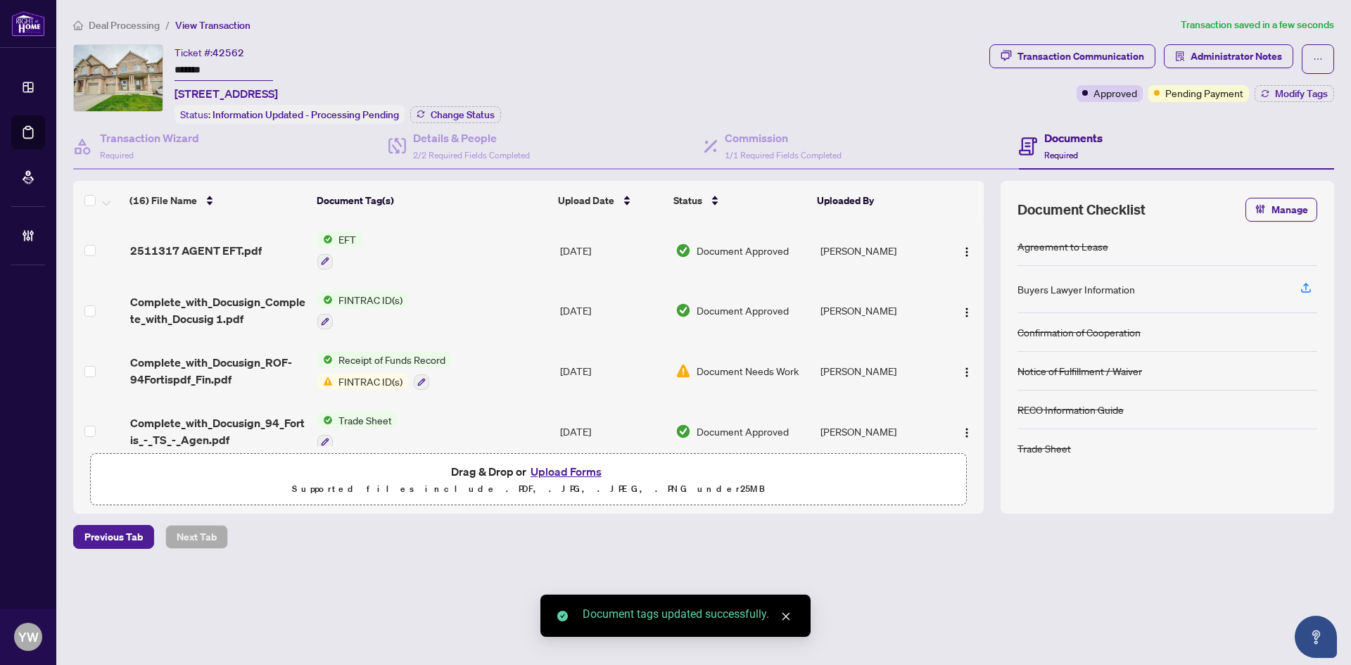
click at [966, 246] on img "button" at bounding box center [966, 251] width 11 height 11
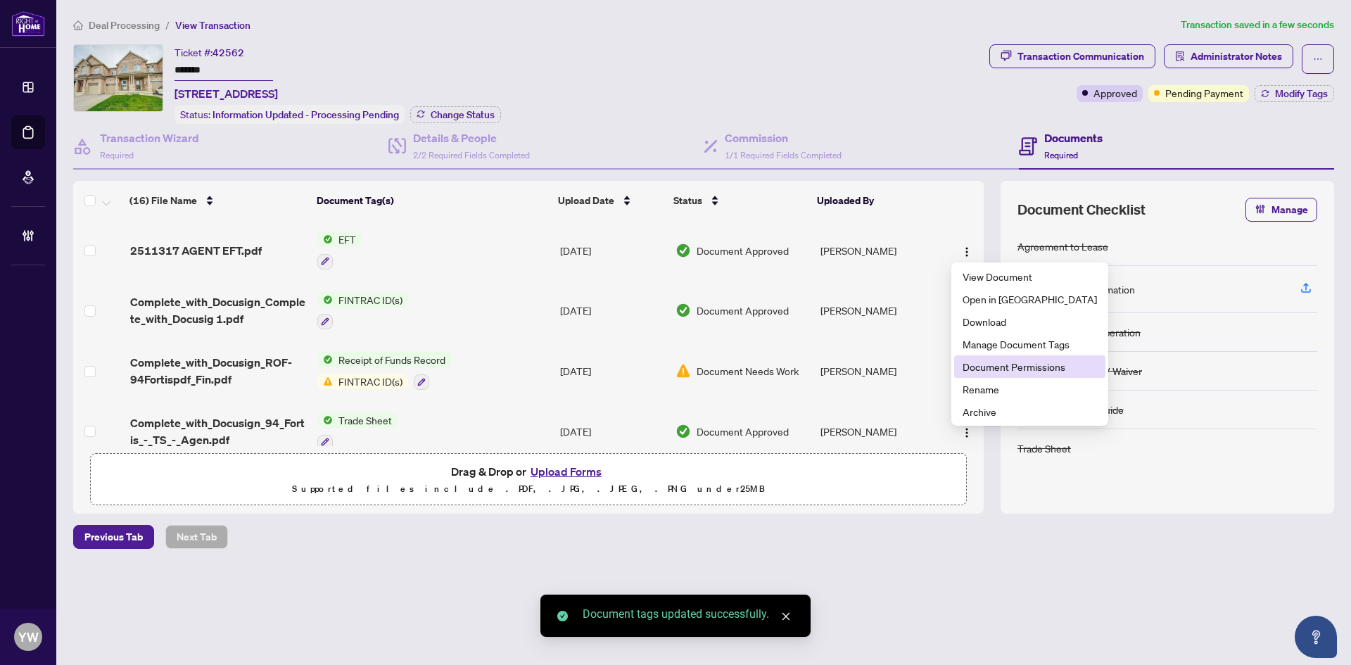
click at [989, 361] on span "Document Permissions" at bounding box center [1030, 366] width 134 height 15
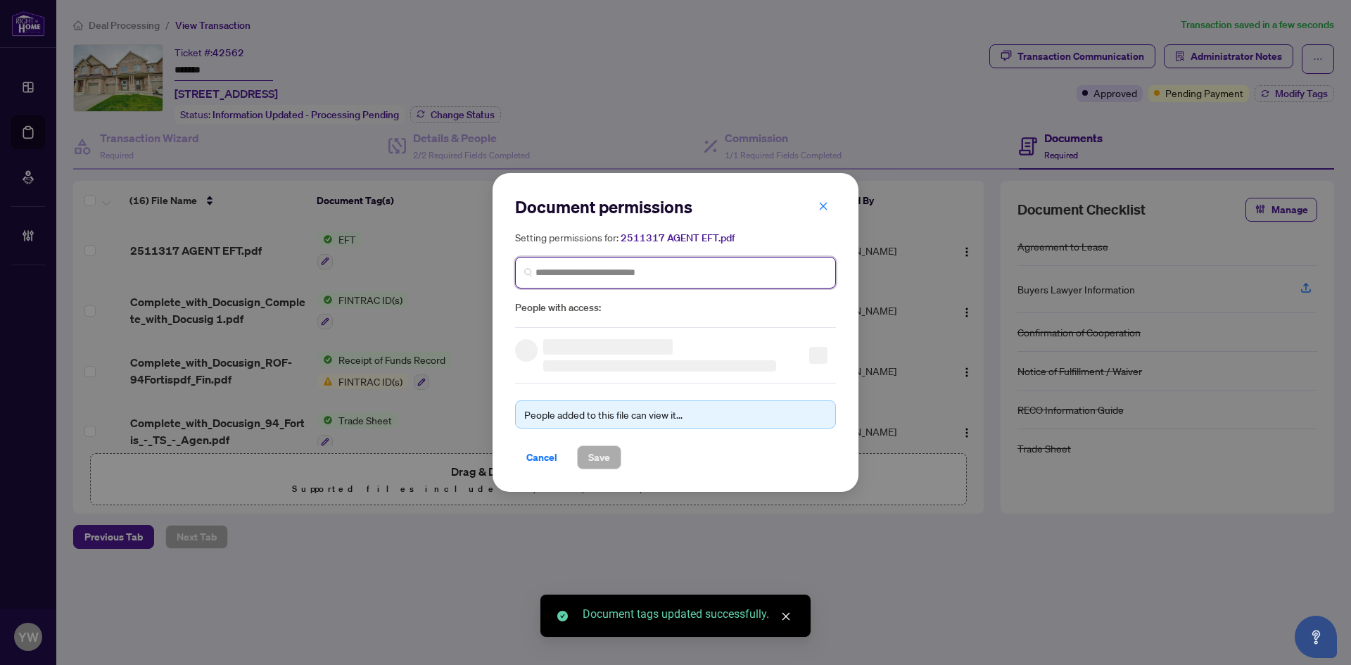
click at [655, 274] on input "search" at bounding box center [681, 272] width 291 height 15
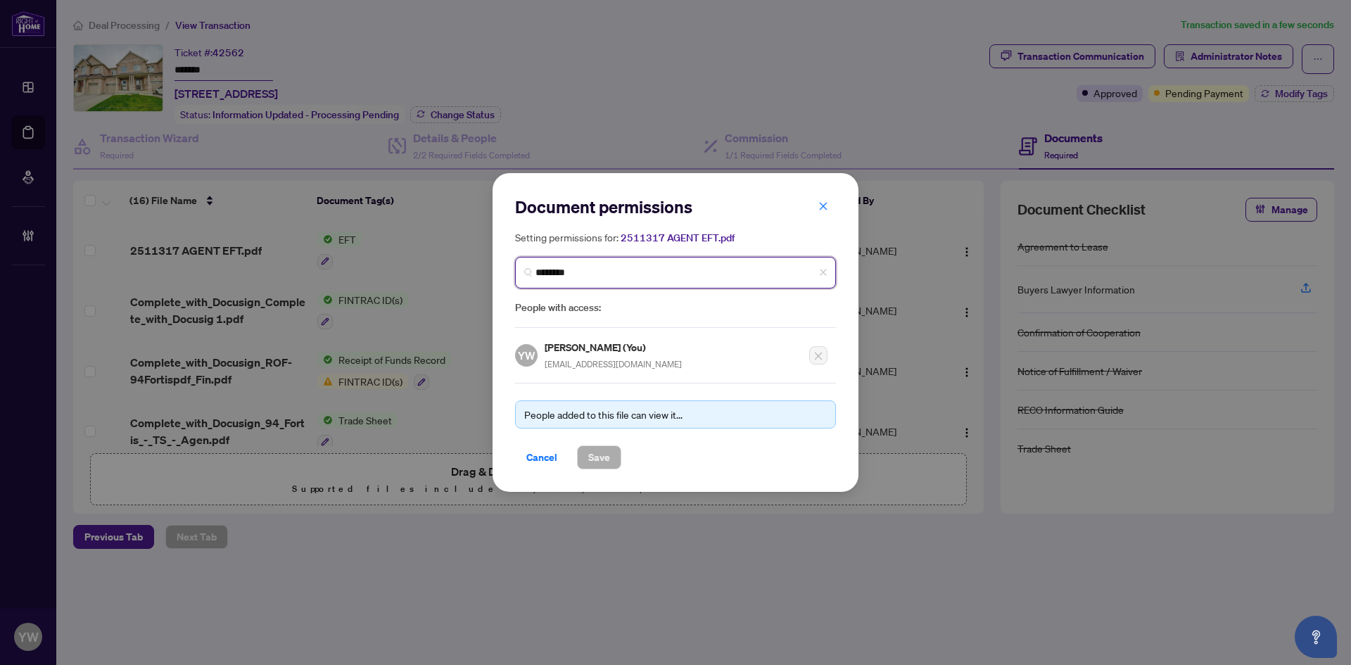
type input "*********"
click at [613, 317] on span "markosrealestate@gmail.com" at bounding box center [624, 322] width 137 height 11
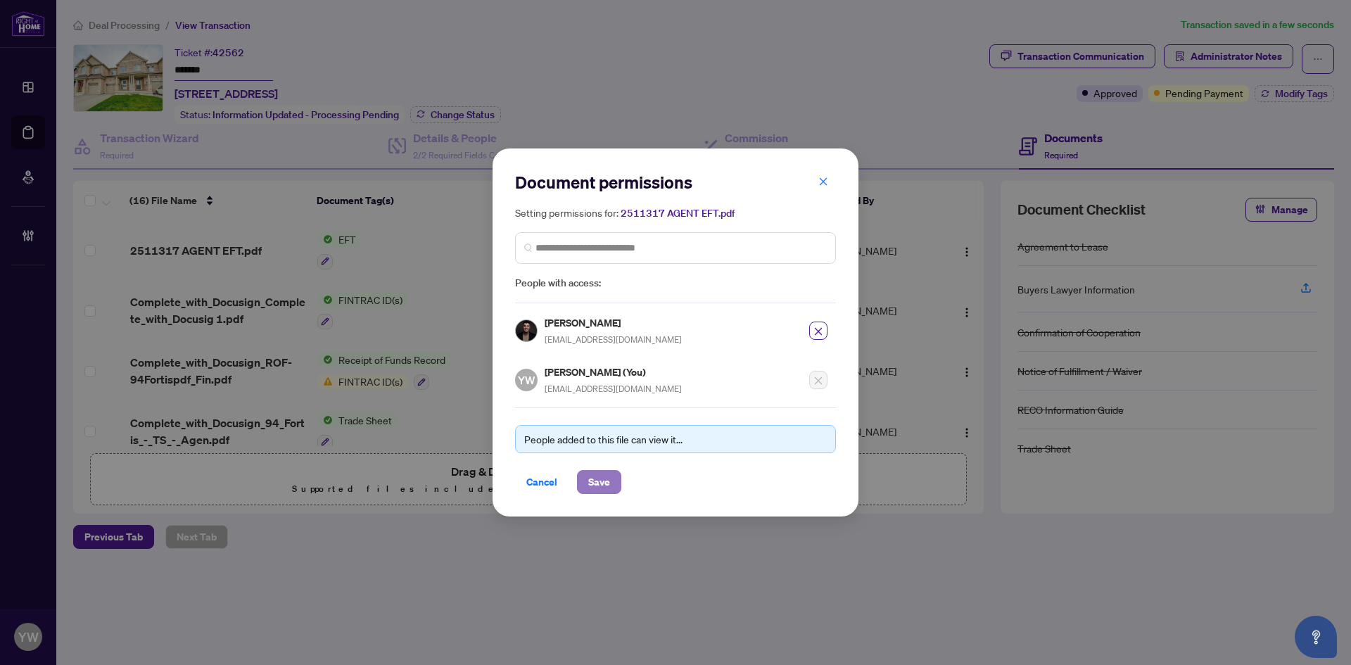
click at [602, 484] on span "Save" at bounding box center [599, 482] width 22 height 23
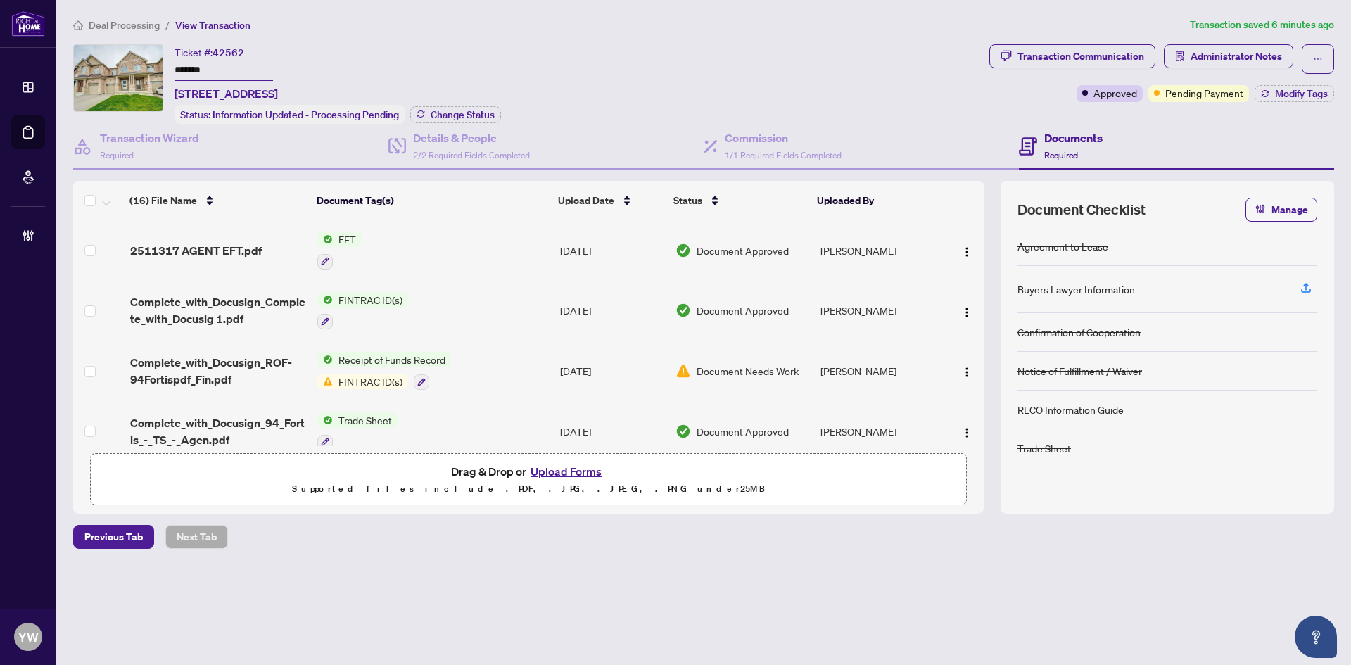
click at [115, 29] on span "Deal Processing" at bounding box center [124, 25] width 71 height 13
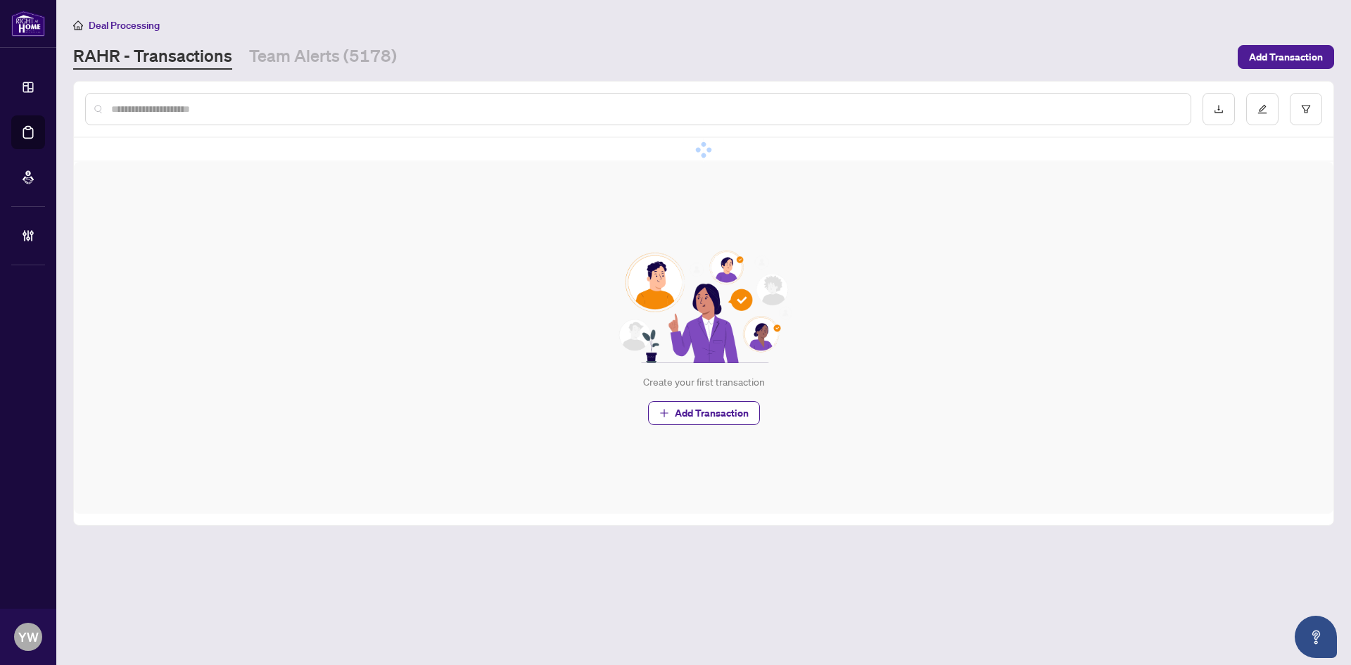
drag, startPoint x: 152, startPoint y: 114, endPoint x: 205, endPoint y: 48, distance: 85.1
click at [152, 114] on input "text" at bounding box center [645, 108] width 1068 height 15
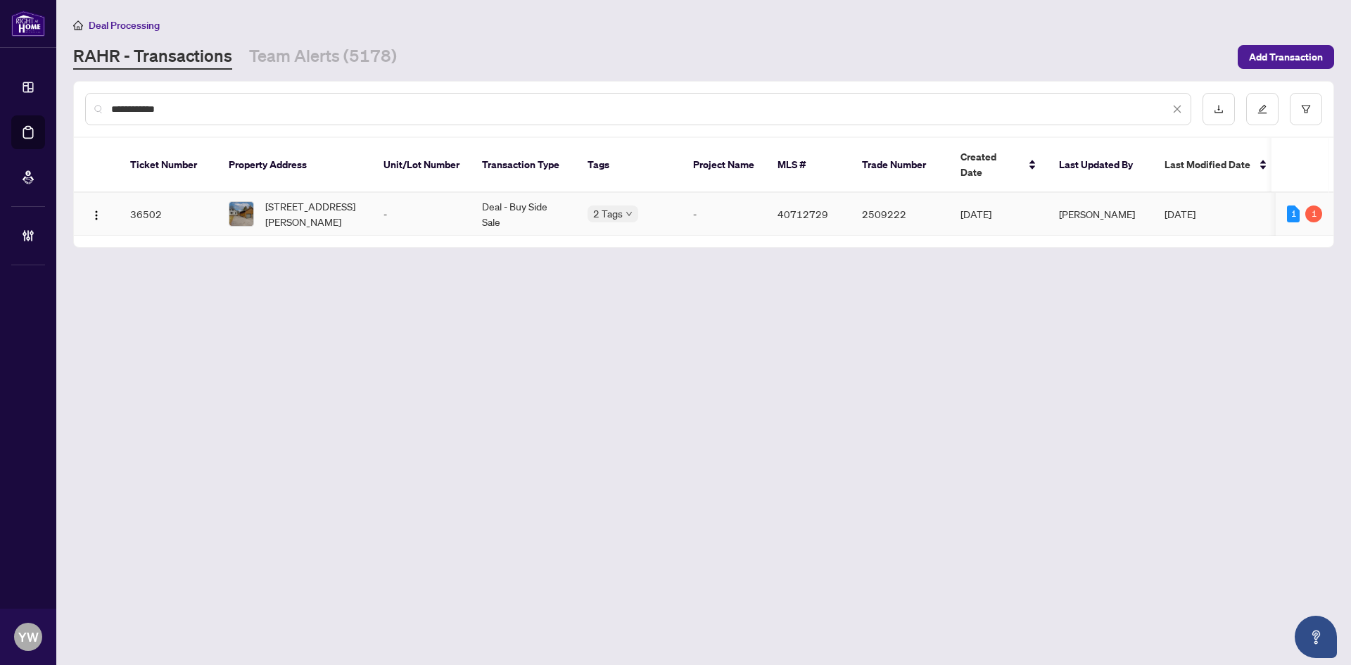
type input "**********"
click at [334, 214] on td "40 Frederick Street, Acton, ON L7J 2C1, Canada" at bounding box center [294, 214] width 155 height 43
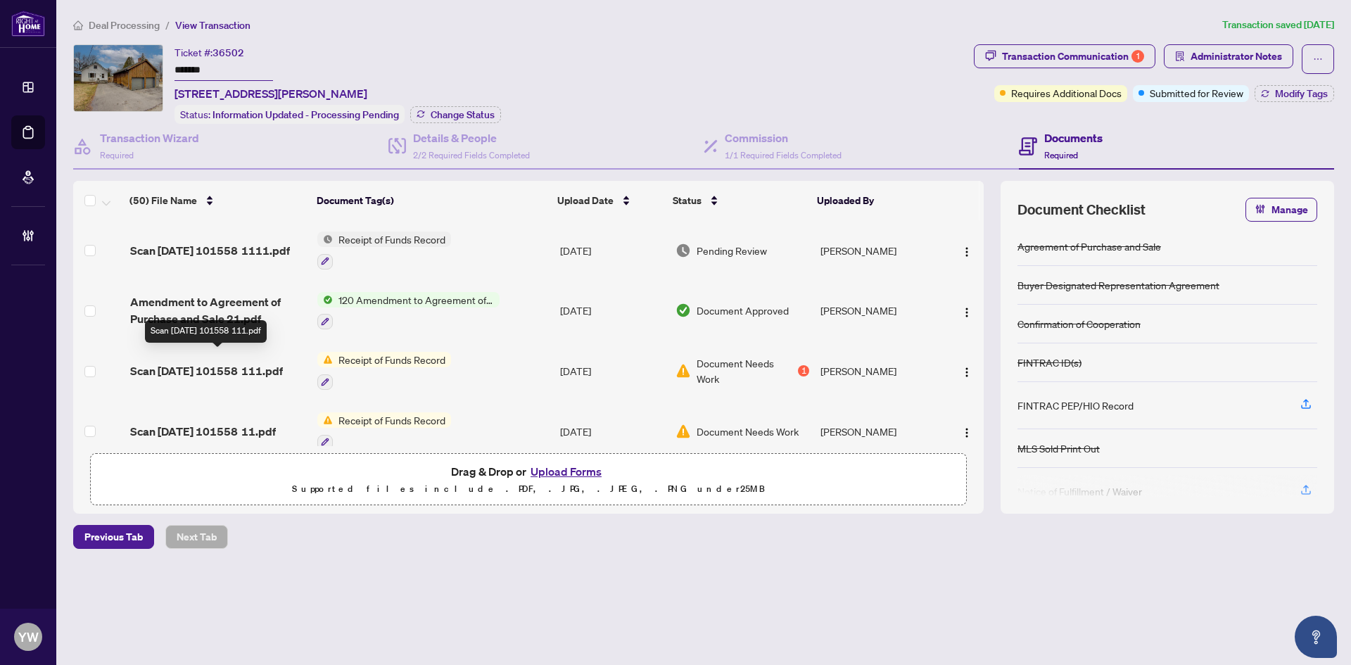
scroll to position [281, 0]
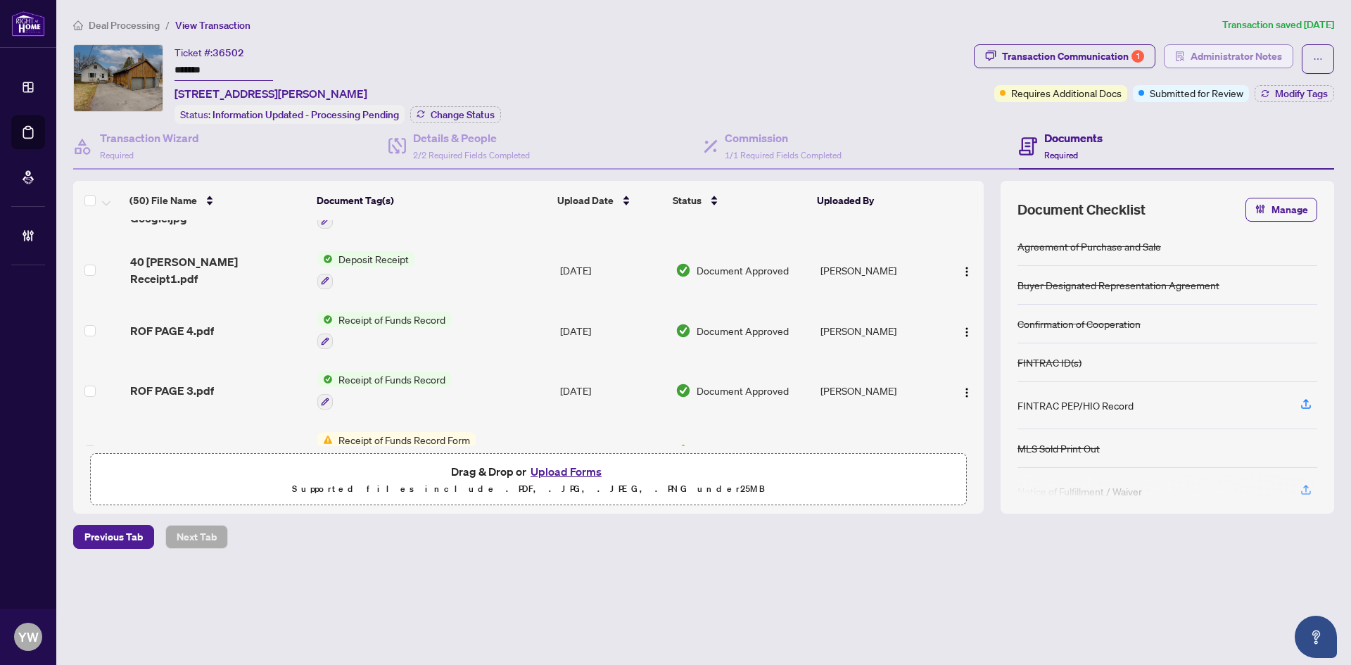
click at [1214, 65] on span "Administrator Notes" at bounding box center [1236, 56] width 91 height 23
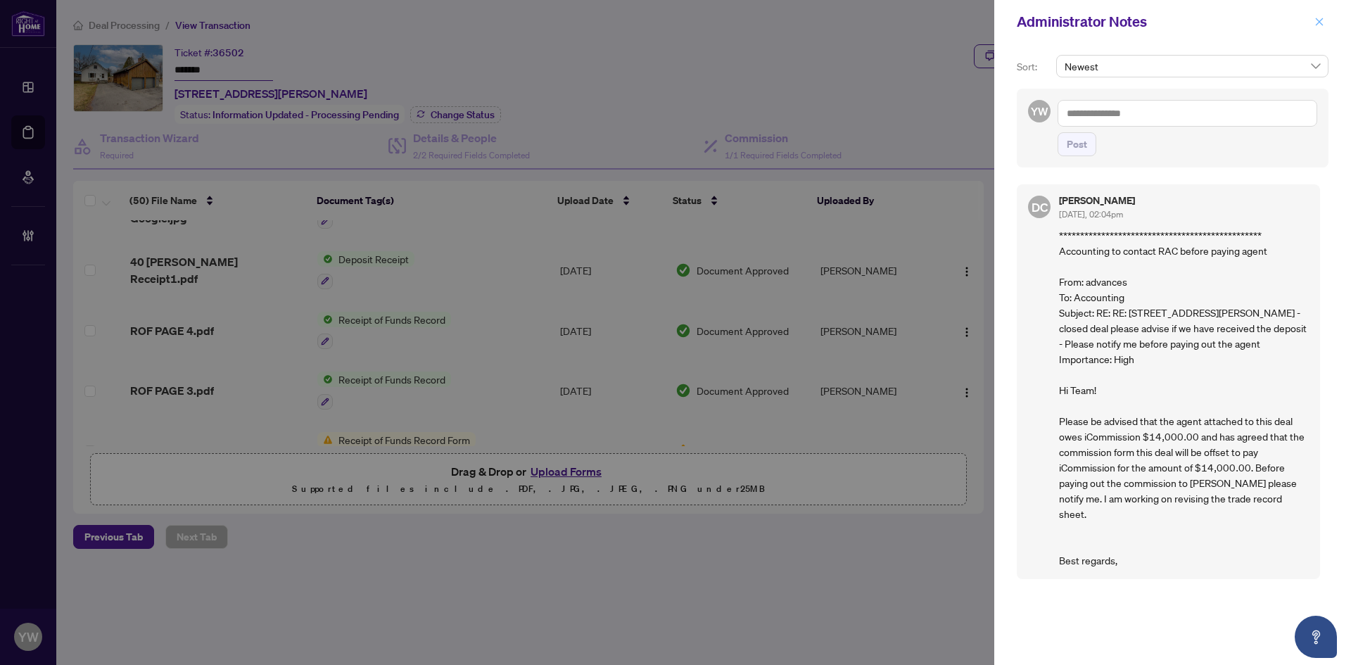
click at [1317, 20] on icon "close" at bounding box center [1320, 22] width 8 height 8
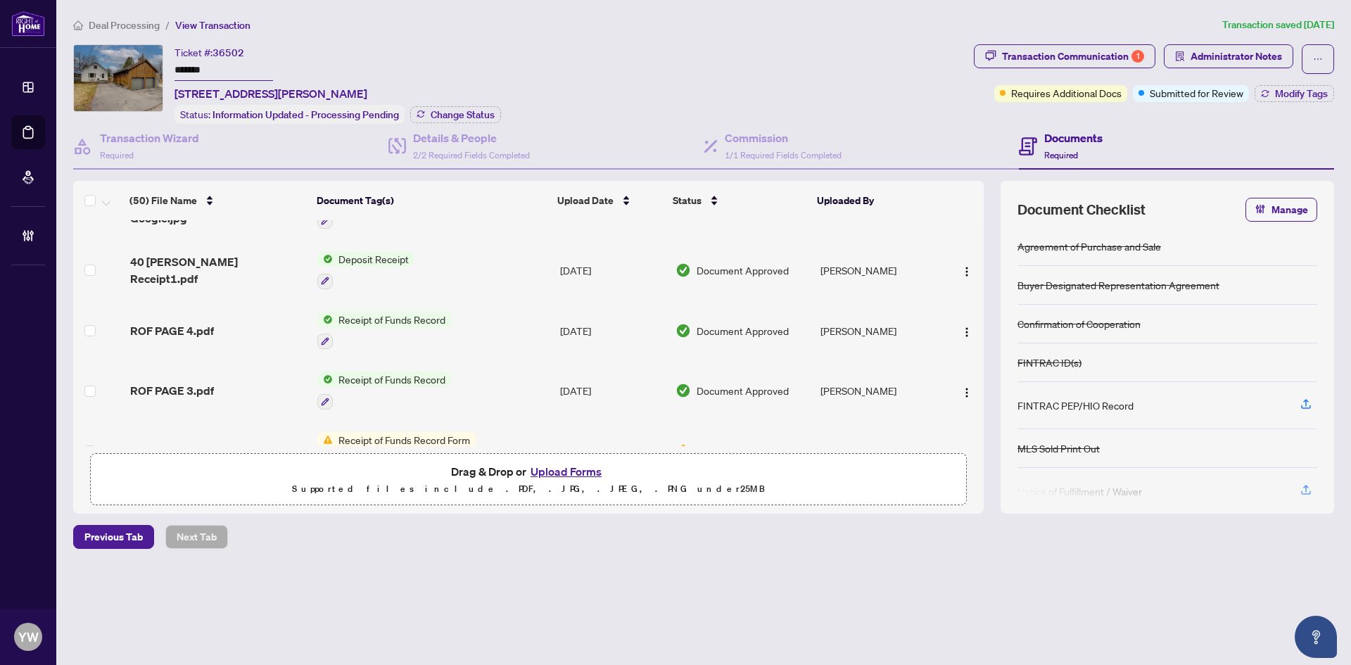
click at [471, 11] on main "Deal Processing / View Transaction Transaction saved 7 days ago Ticket #: 36502…" at bounding box center [703, 332] width 1295 height 665
click at [96, 27] on span "Deal Processing" at bounding box center [124, 25] width 71 height 13
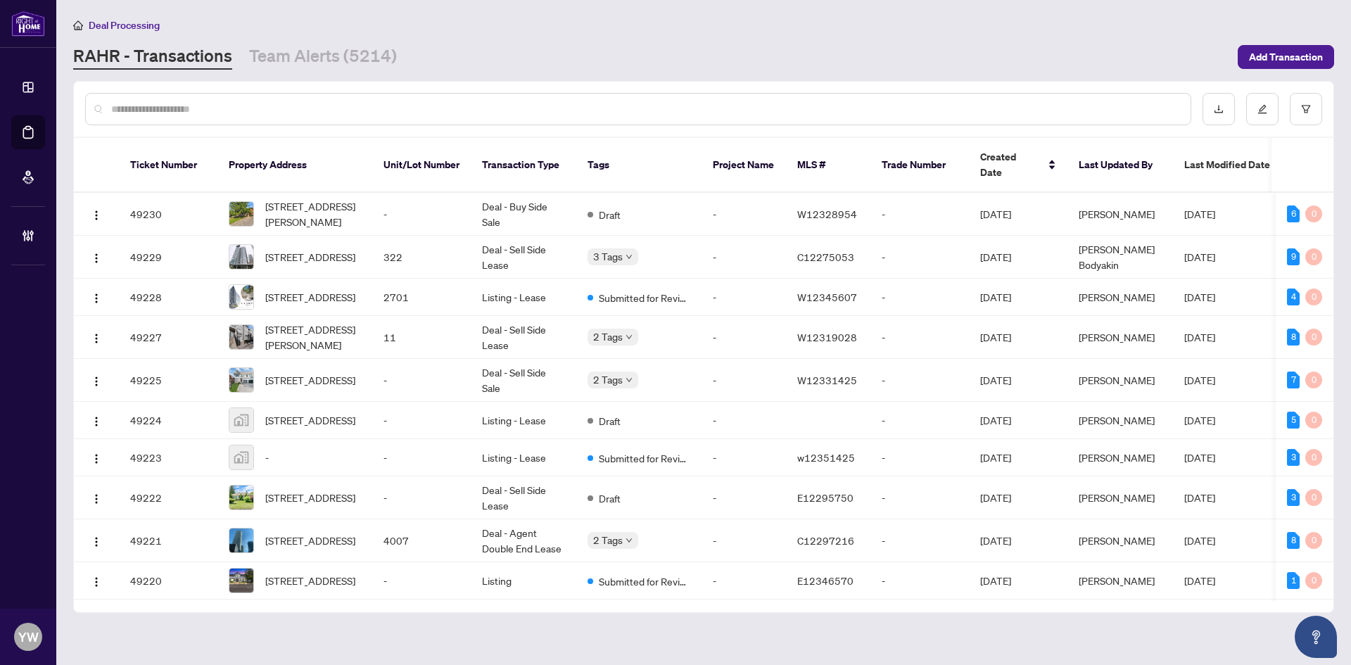
click at [329, 71] on main "Deal Processing RAHR - Transactions Team Alerts (5214) Add Transaction Ticket N…" at bounding box center [703, 332] width 1295 height 665
click at [332, 60] on link "Team Alerts (5214)" at bounding box center [323, 56] width 148 height 25
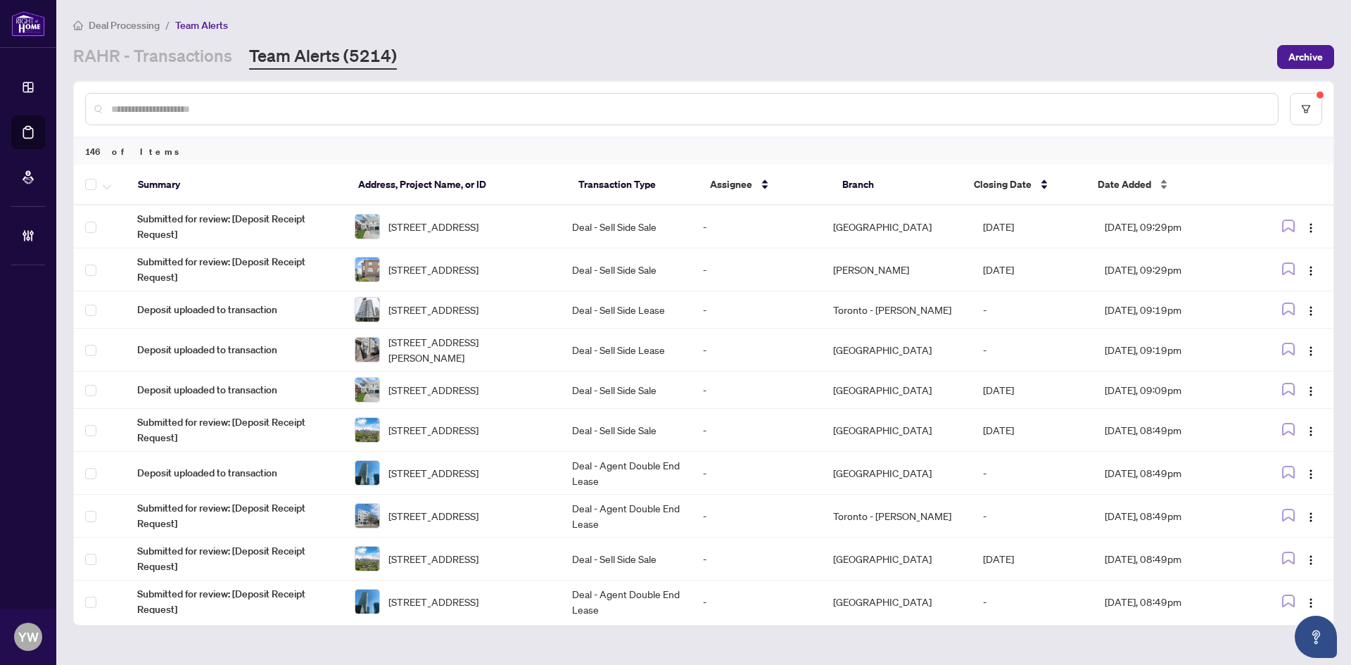
click at [1117, 182] on span "Date Added" at bounding box center [1124, 184] width 53 height 15
click at [1123, 188] on span "Date Added" at bounding box center [1124, 184] width 53 height 15
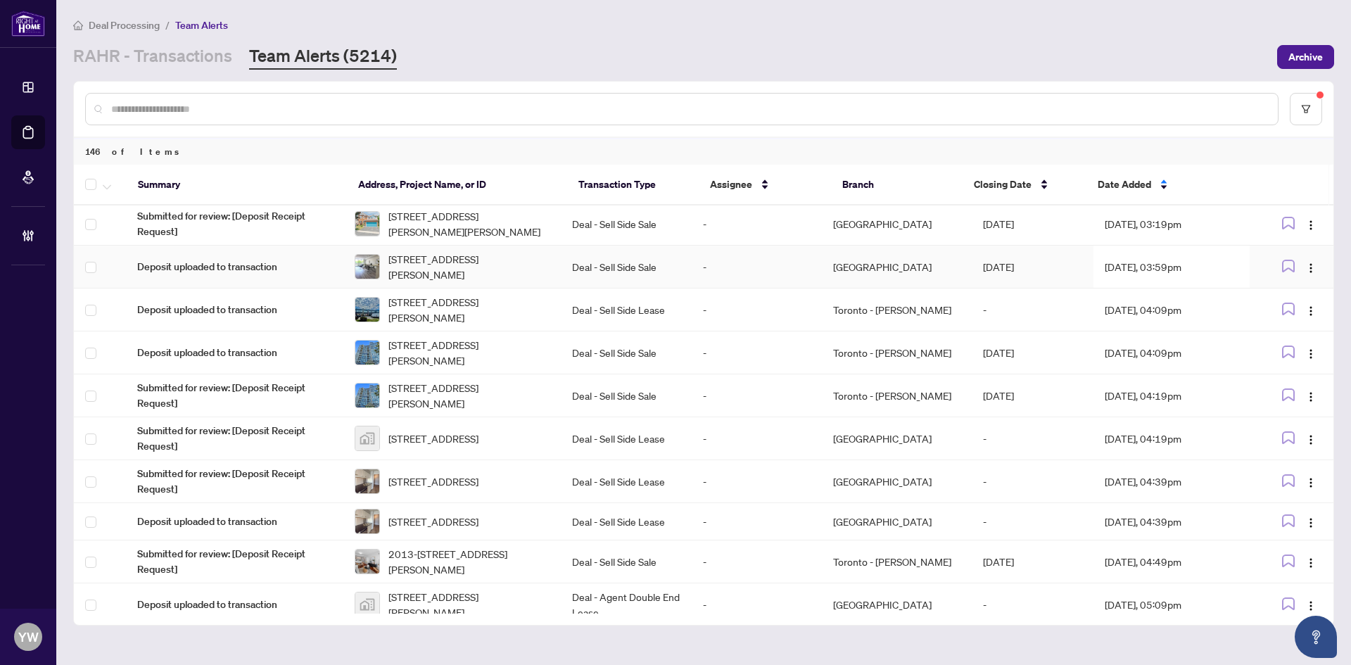
scroll to position [345, 0]
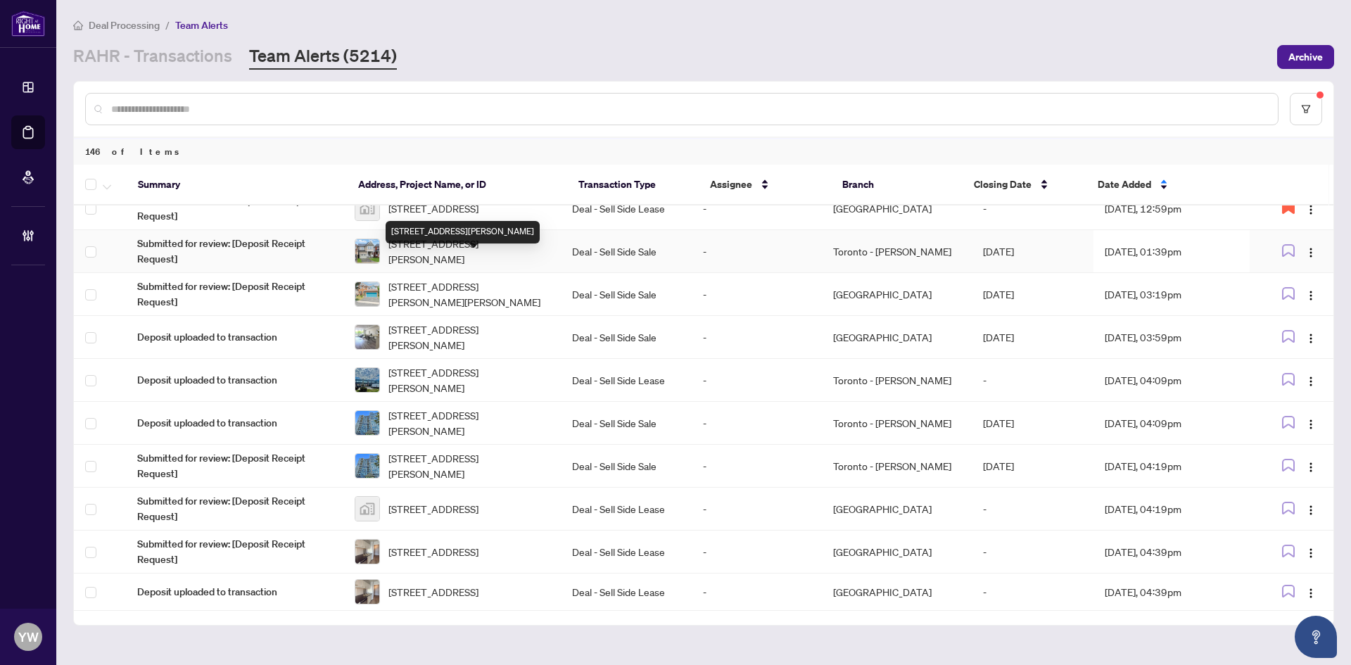
click at [509, 263] on span "78 Wagner Cres, Essa, Ontario L3W 0R6, Canada" at bounding box center [468, 251] width 161 height 31
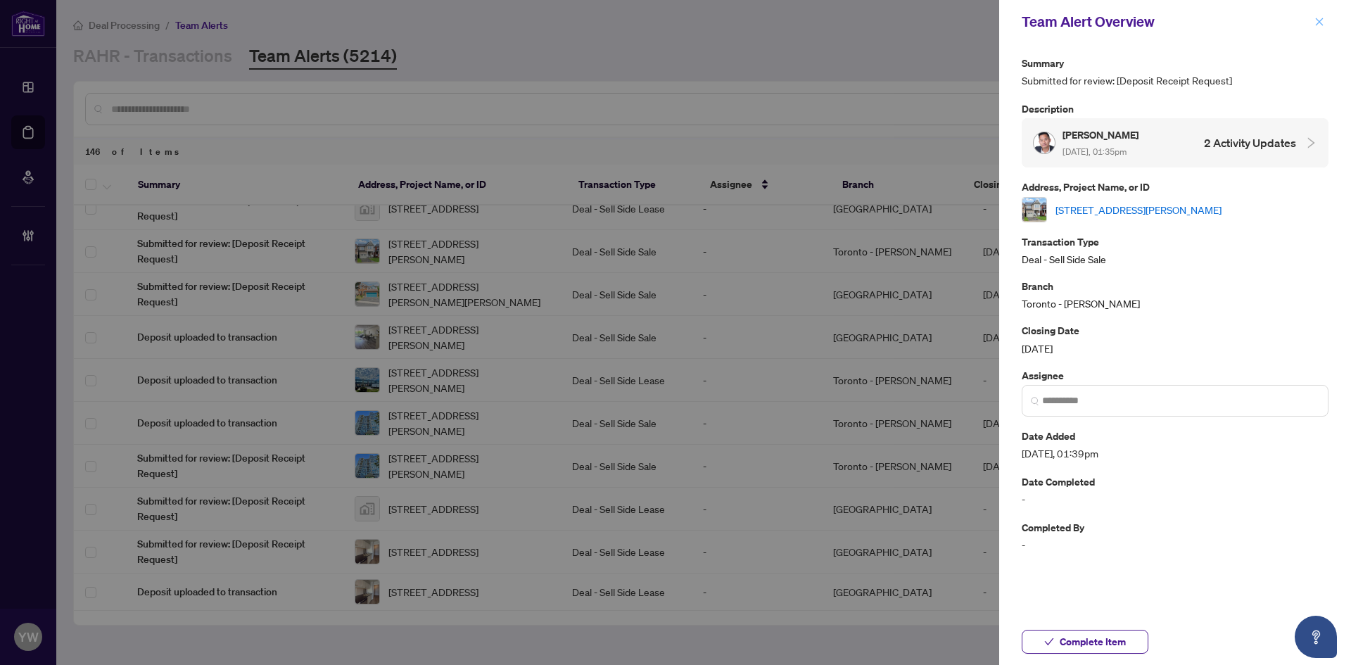
click at [1322, 22] on icon "close" at bounding box center [1320, 22] width 10 height 10
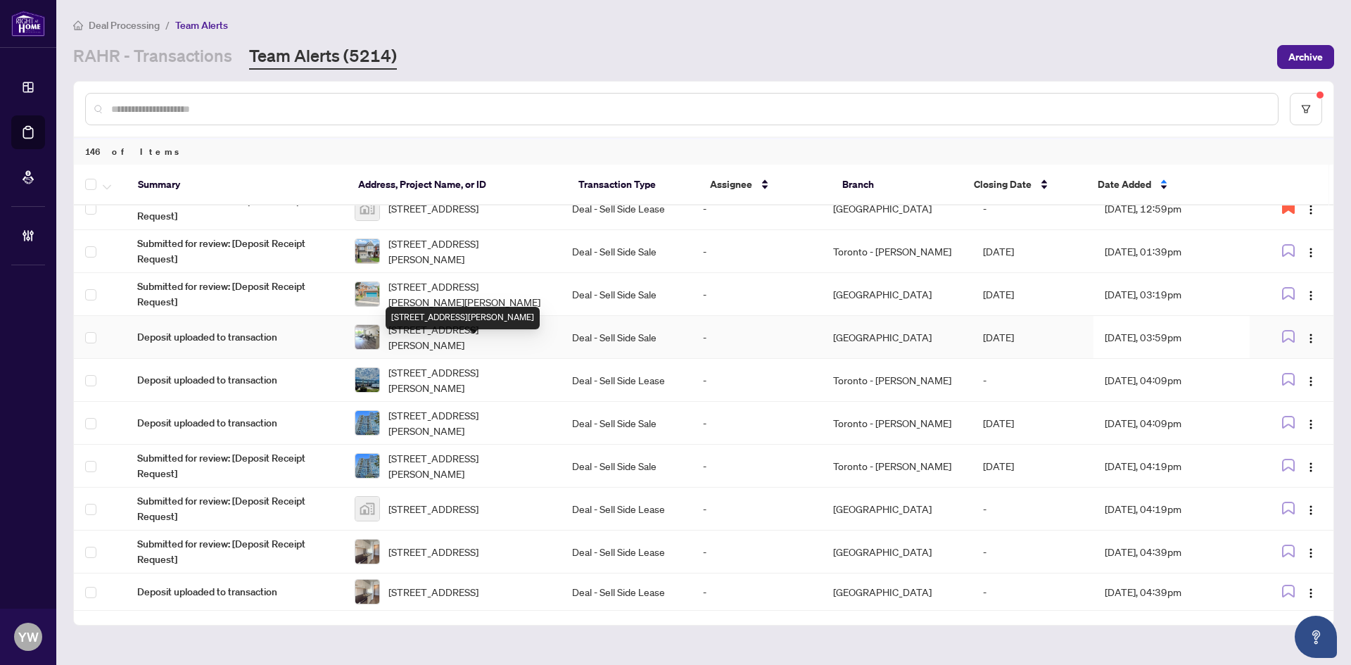
click at [498, 351] on span "115-309 Major Mackenzie Dr, Richmond Hill, Ontario L4C 9V5, Canada" at bounding box center [468, 337] width 161 height 31
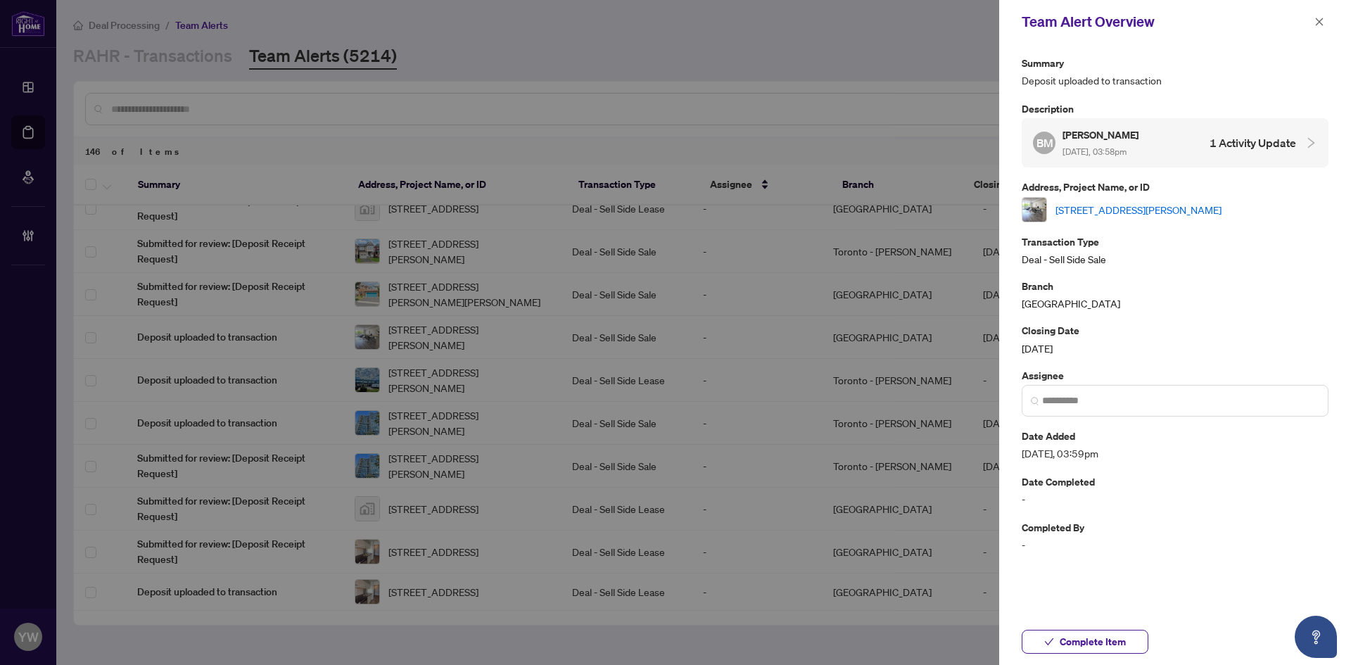
click at [1073, 205] on link "115-309 Major Mackenzie Dr, Richmond Hill, Ontario L4C 9V5, Canada" at bounding box center [1139, 209] width 166 height 15
click at [1113, 650] on span "Complete Item" at bounding box center [1093, 642] width 66 height 23
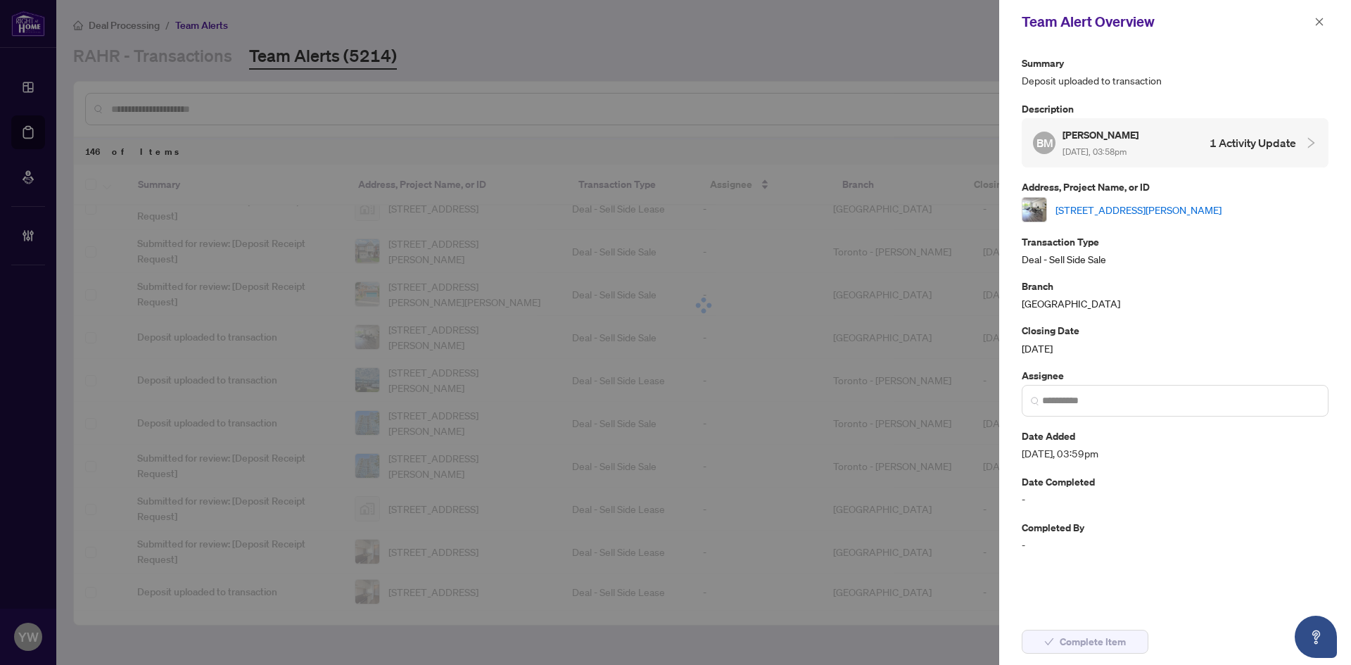
click at [1330, 14] on div "Team Alert Overview" at bounding box center [1175, 22] width 352 height 44
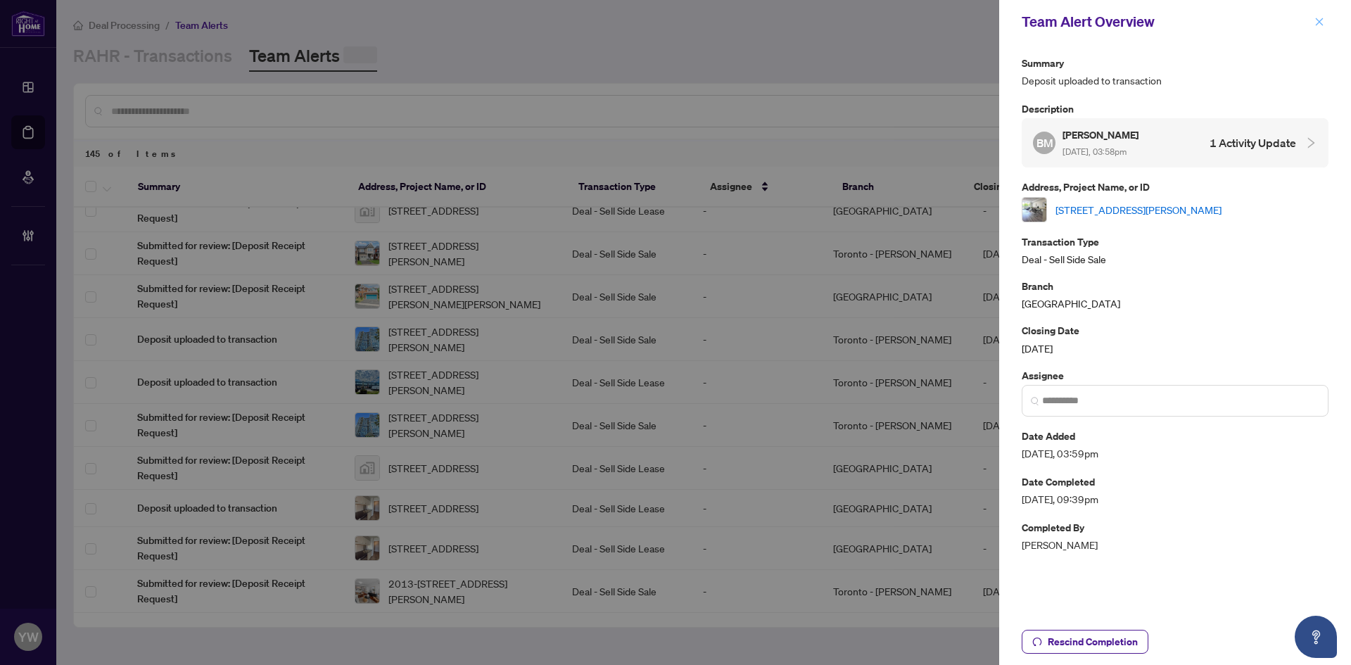
scroll to position [0, 0]
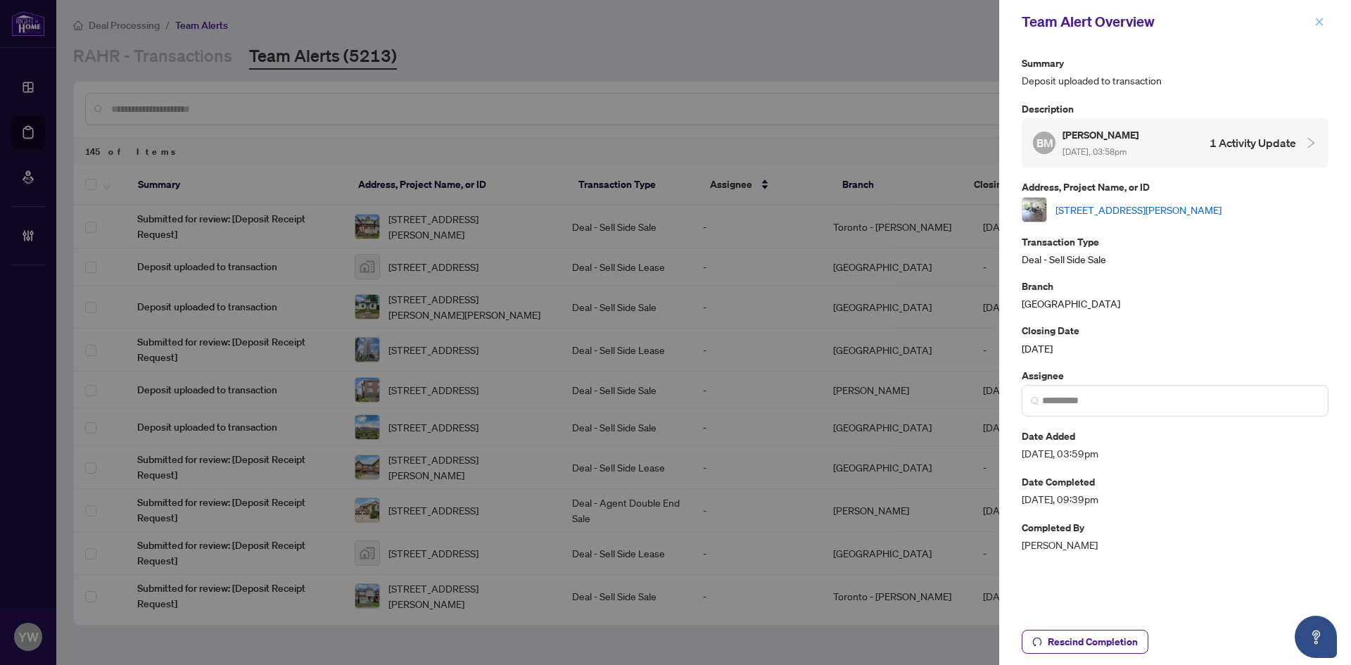
click at [1324, 18] on icon "close" at bounding box center [1320, 22] width 10 height 10
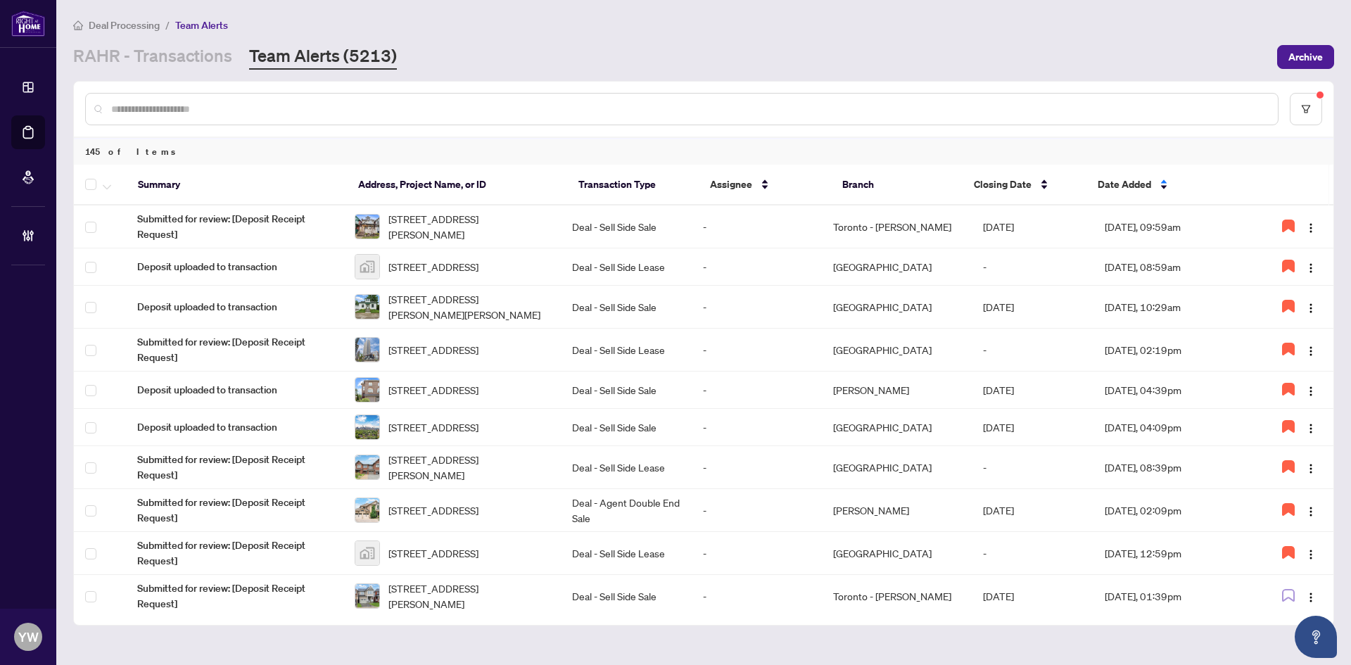
click at [382, 109] on input "text" at bounding box center [689, 108] width 1156 height 15
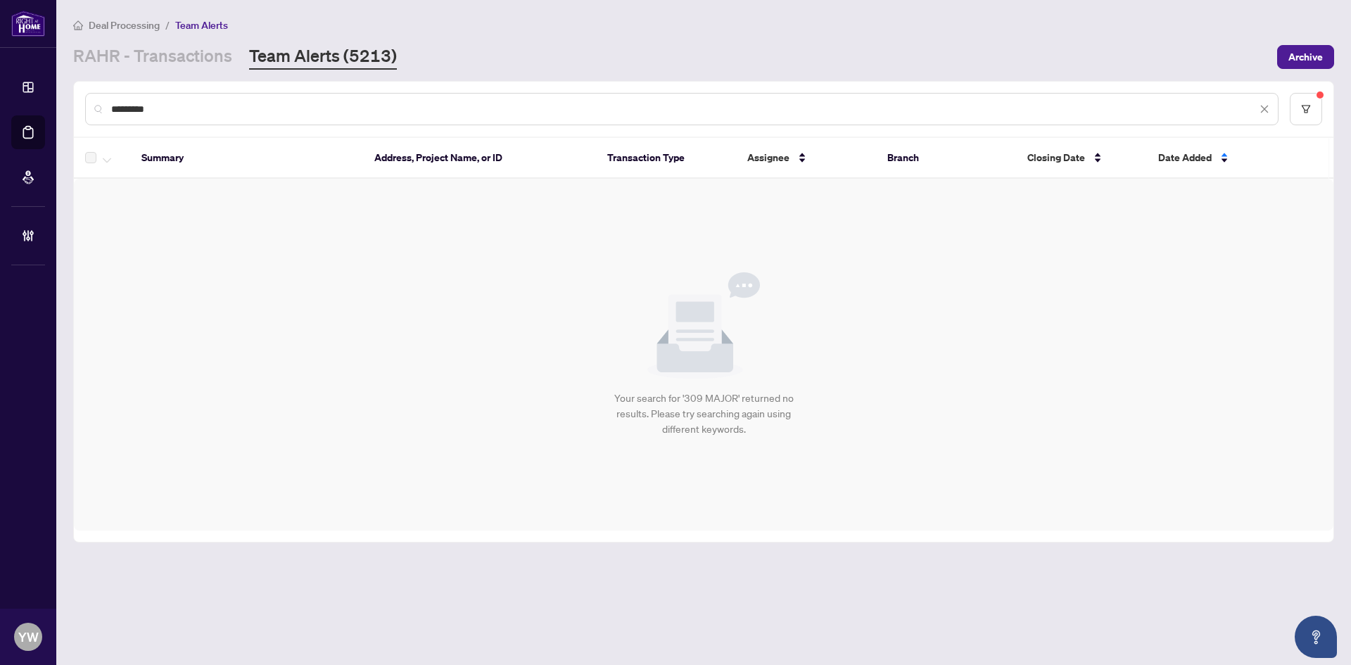
type input "*********"
drag, startPoint x: 197, startPoint y: 111, endPoint x: 65, endPoint y: 113, distance: 132.3
click at [65, 113] on main "Deal Processing / Team Alerts RAHR - Transactions Team Alerts (5213) Archive **…" at bounding box center [703, 332] width 1295 height 665
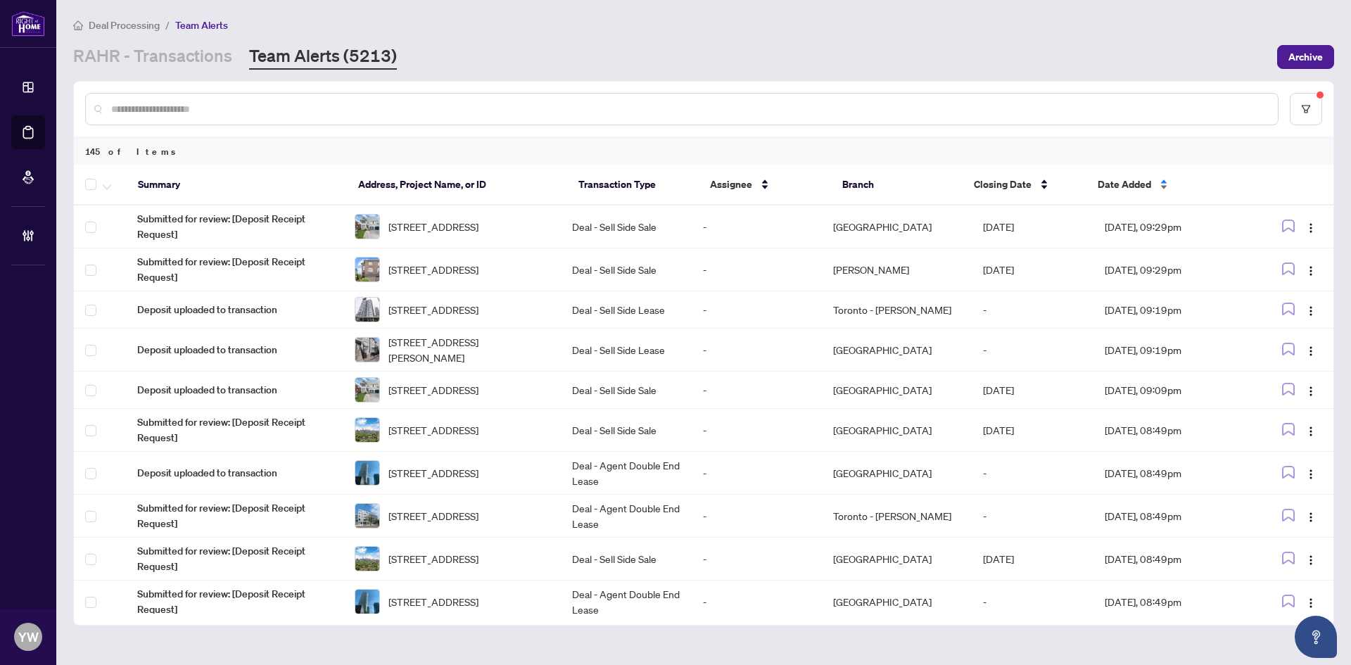
click at [1113, 184] on span "Date Added" at bounding box center [1124, 184] width 53 height 15
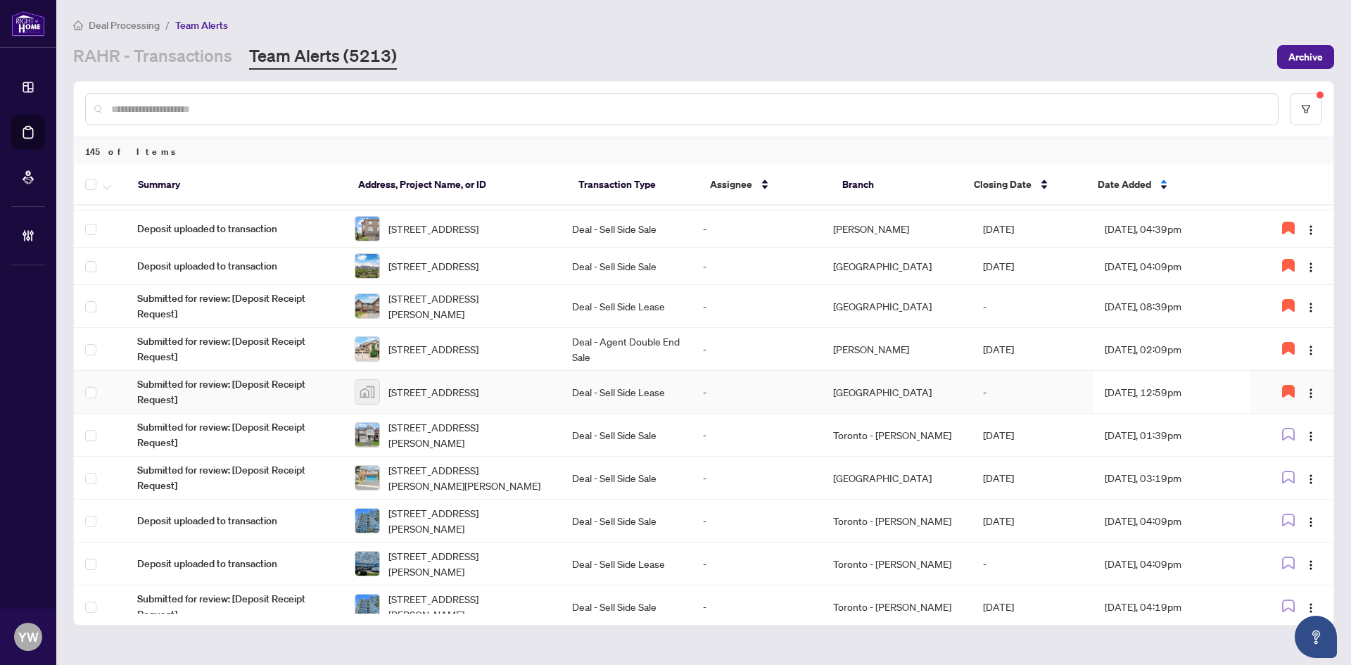
scroll to position [211, 0]
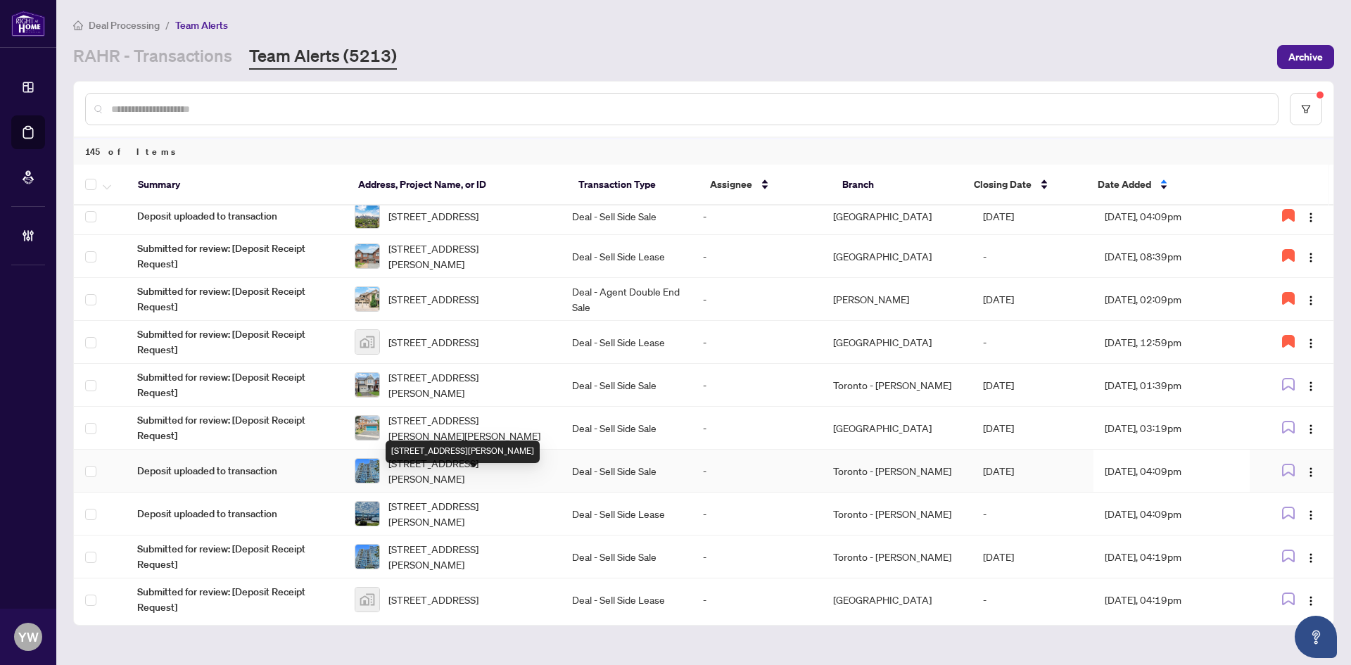
click at [486, 486] on span "1107-350 Alton Towers Circ, Toronto, Ontario M1V 5E3, Canada" at bounding box center [468, 470] width 161 height 31
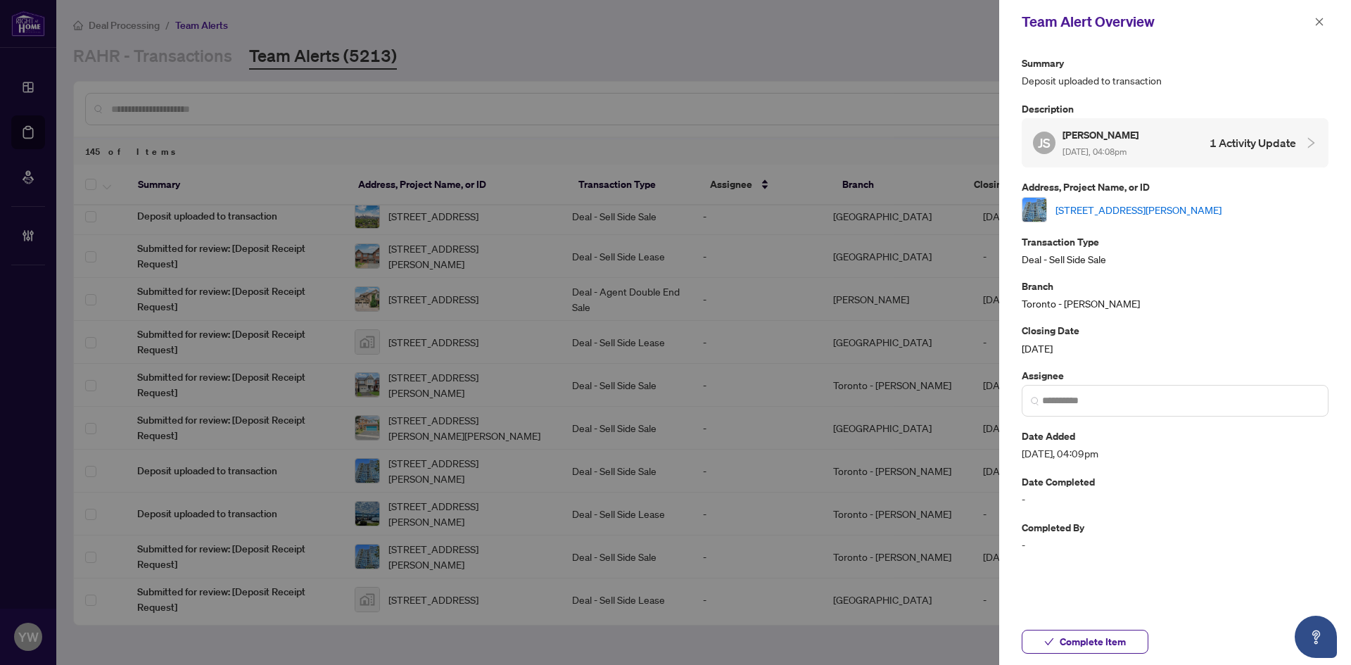
click at [1089, 208] on link "1107-350 Alton Towers Circ, Toronto, Ontario M1V 5E3, Canada" at bounding box center [1139, 209] width 166 height 15
click at [1314, 22] on button "button" at bounding box center [1319, 21] width 18 height 17
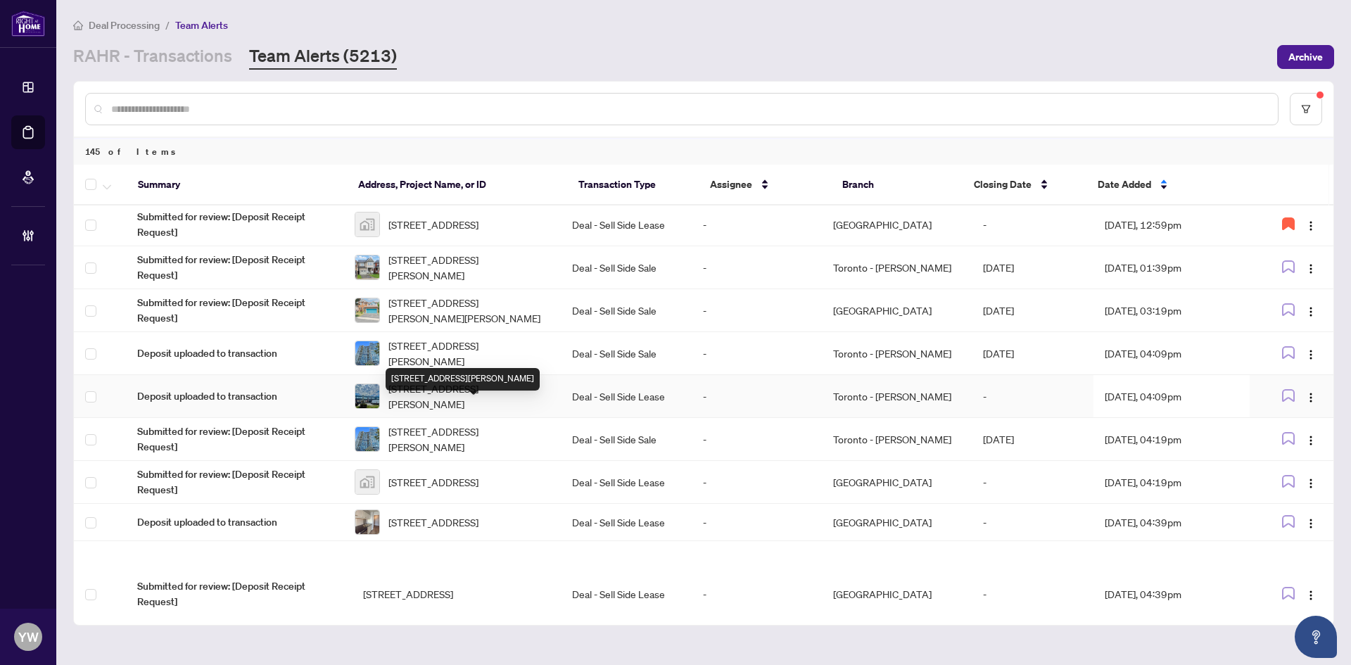
scroll to position [352, 0]
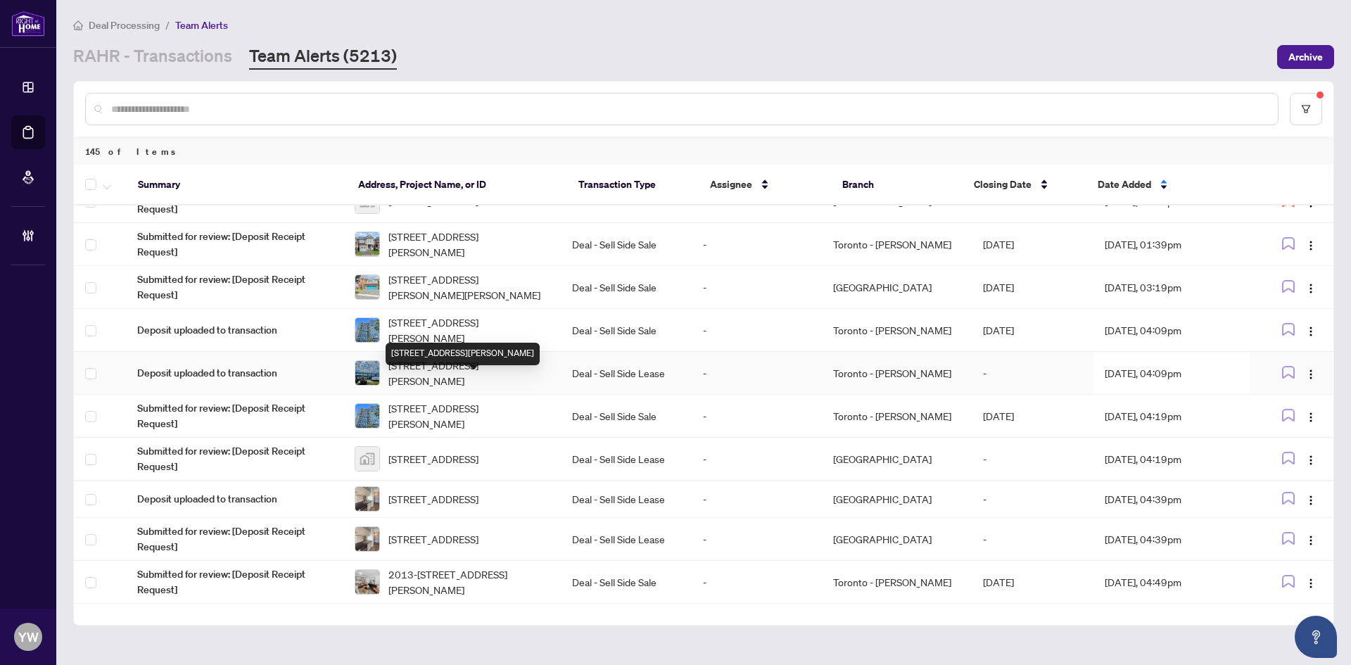
click at [486, 388] on span "214-2404 Haines Rd, Mississauga, Ontario L4Y 2B7, Canada" at bounding box center [468, 372] width 161 height 31
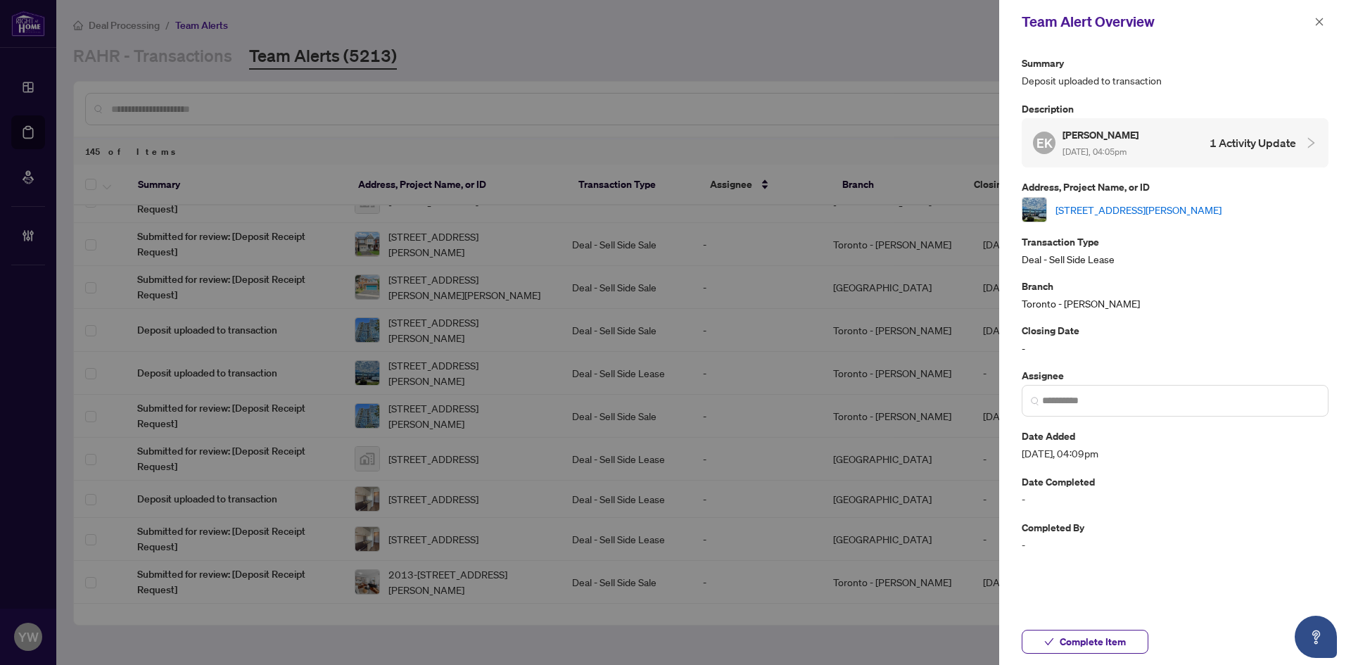
click at [1063, 208] on link "214-2404 Haines Rd, Mississauga, Ontario L4Y 2B7, Canada" at bounding box center [1139, 209] width 166 height 15
click at [1312, 17] on button "button" at bounding box center [1319, 21] width 18 height 17
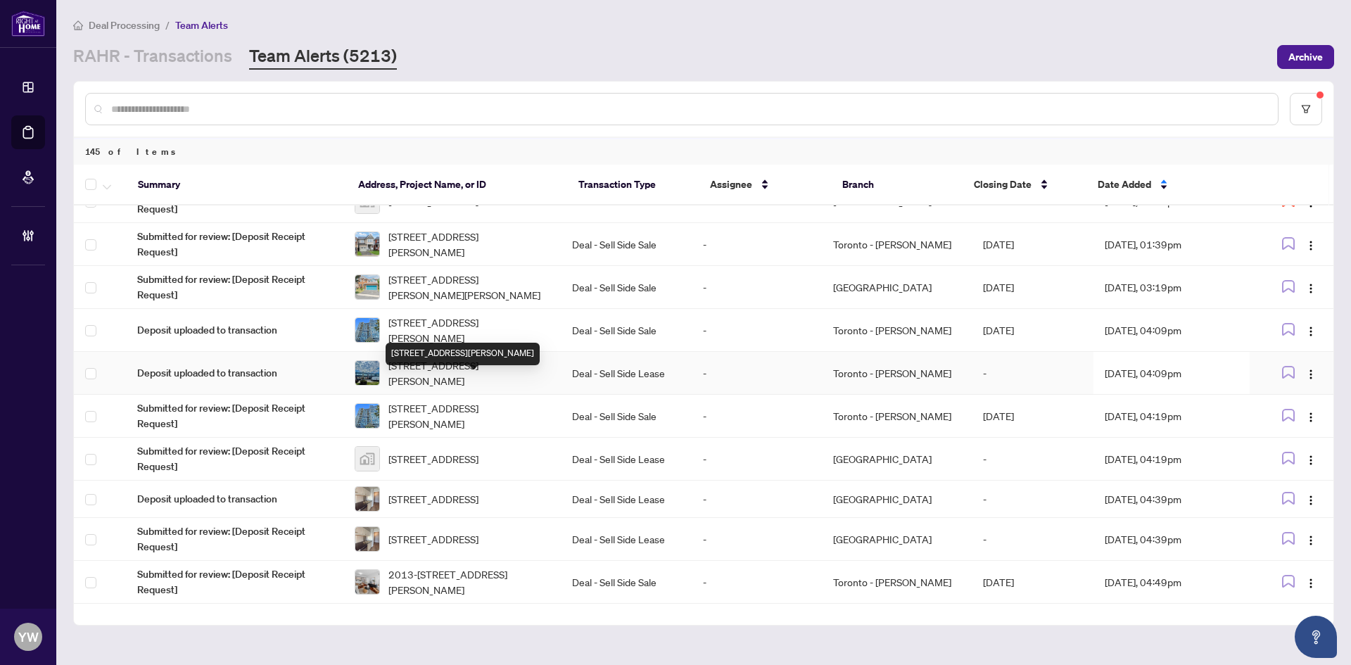
click at [504, 384] on span "214-2404 Haines Rd, Mississauga, Ontario L4Y 2B7, Canada" at bounding box center [468, 372] width 161 height 31
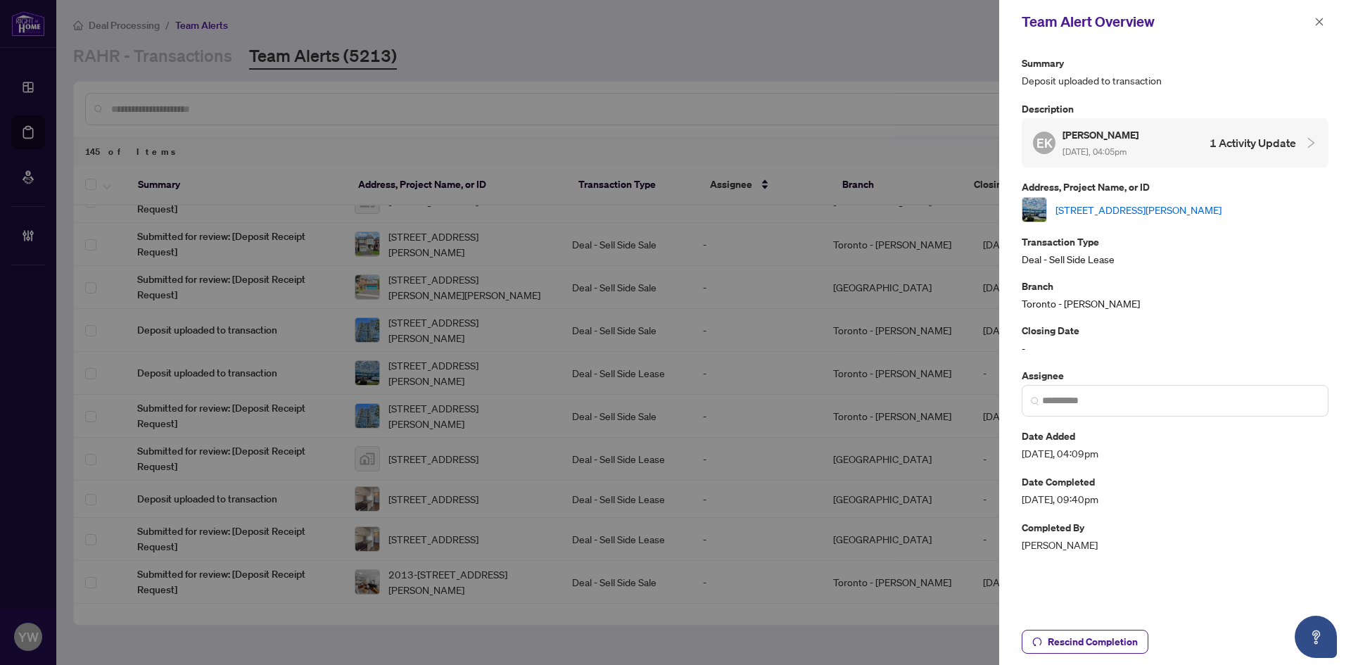
click at [1162, 211] on link "214-2404 Haines Rd, Mississauga, Ontario L4Y 2B7, Canada" at bounding box center [1139, 209] width 166 height 15
click at [1317, 20] on icon "close" at bounding box center [1320, 22] width 8 height 8
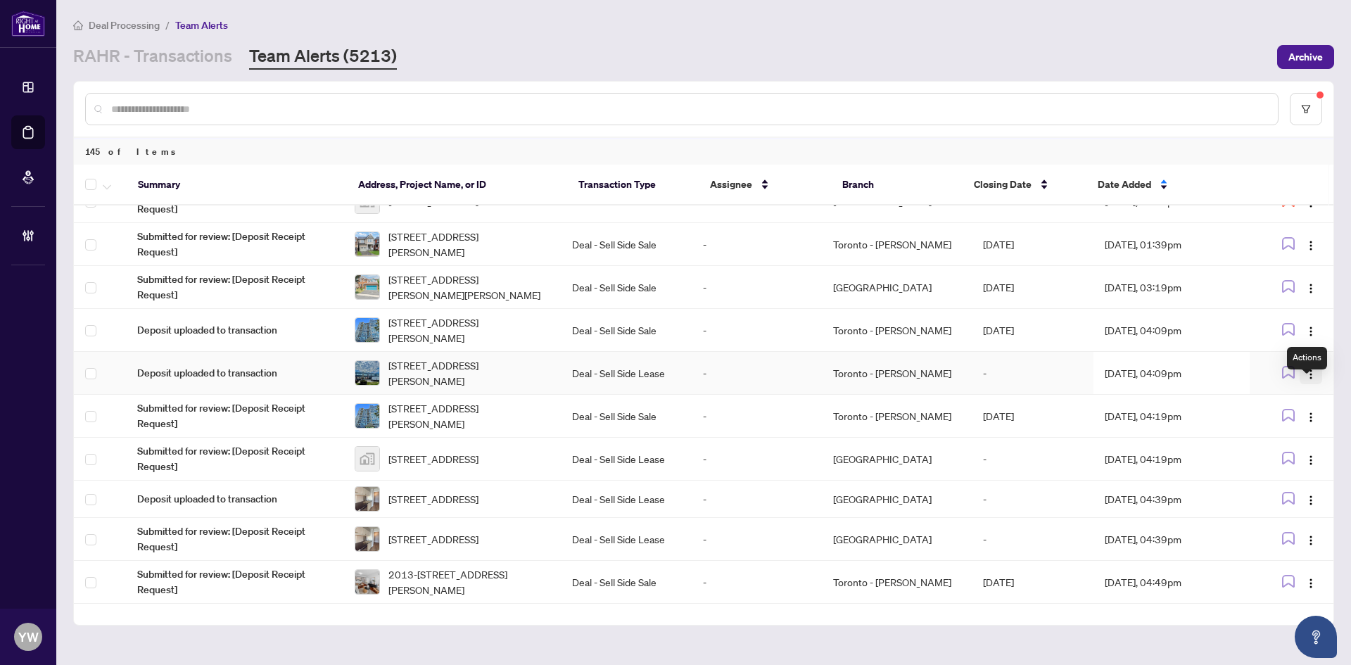
click at [1305, 380] on img "button" at bounding box center [1310, 374] width 11 height 11
click at [1292, 469] on span "Complete Item" at bounding box center [1273, 462] width 65 height 15
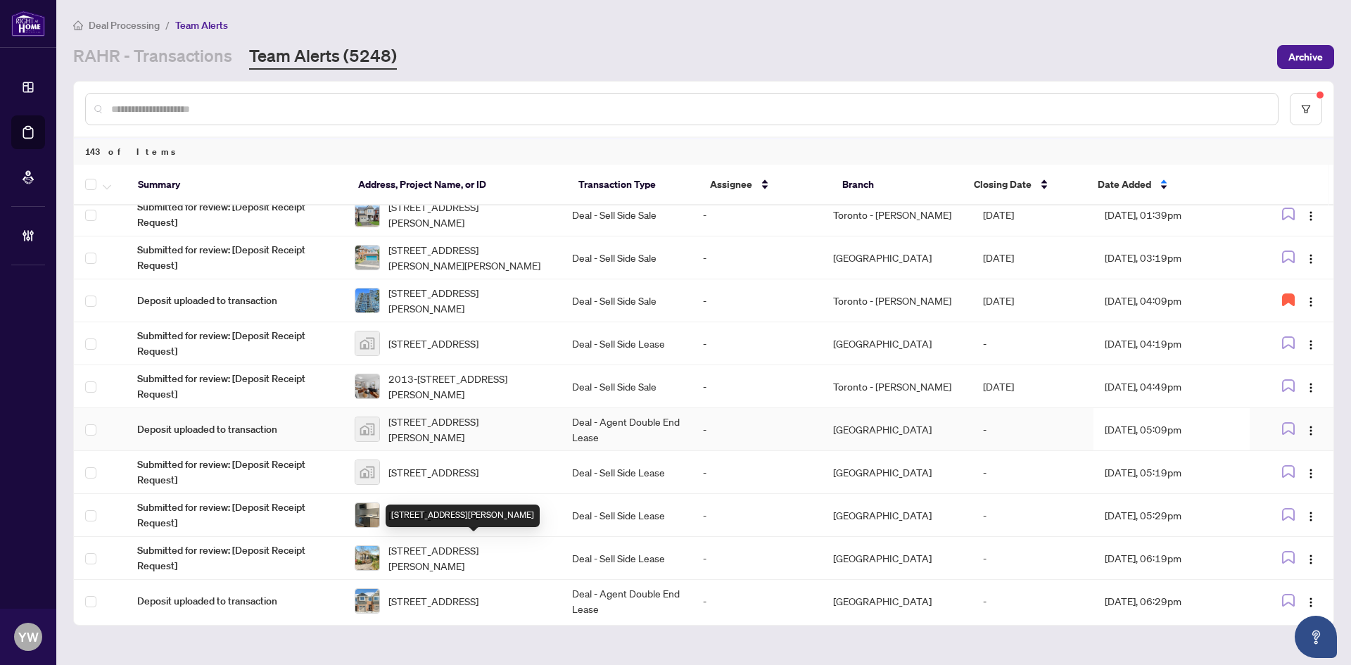
scroll to position [380, 0]
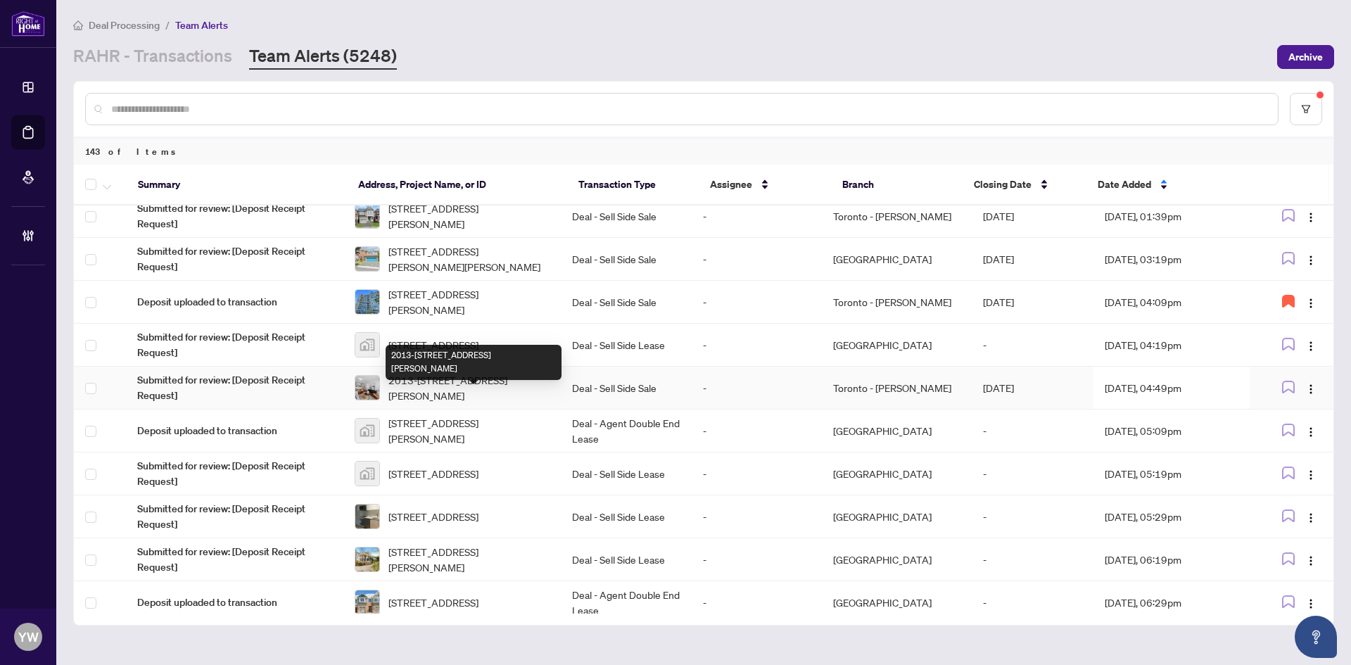
click at [495, 401] on span "2013-18 Lee Centre Dr, Toronto, Ontario M1H 3H5, Canada" at bounding box center [468, 387] width 161 height 31
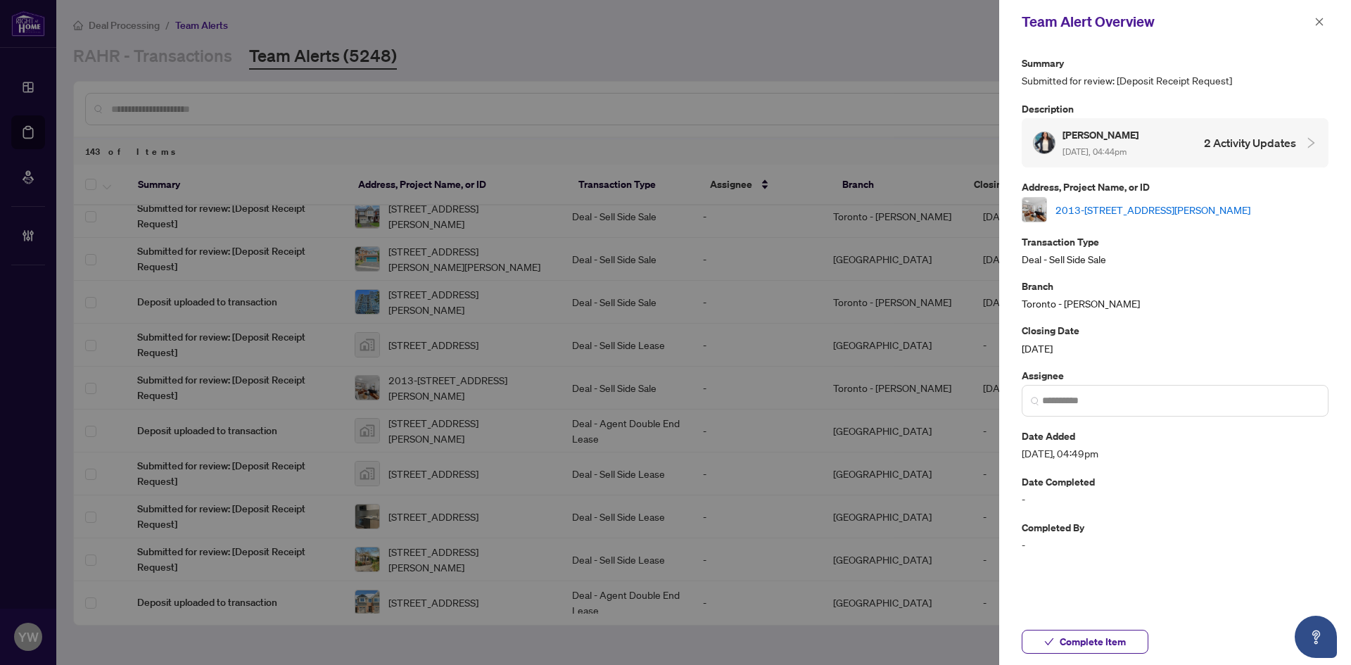
click at [1064, 213] on link "2013-18 Lee Centre Dr, Toronto, Ontario M1H 3H5, Canada" at bounding box center [1153, 209] width 195 height 15
click at [1062, 635] on span "Complete Item" at bounding box center [1093, 642] width 66 height 23
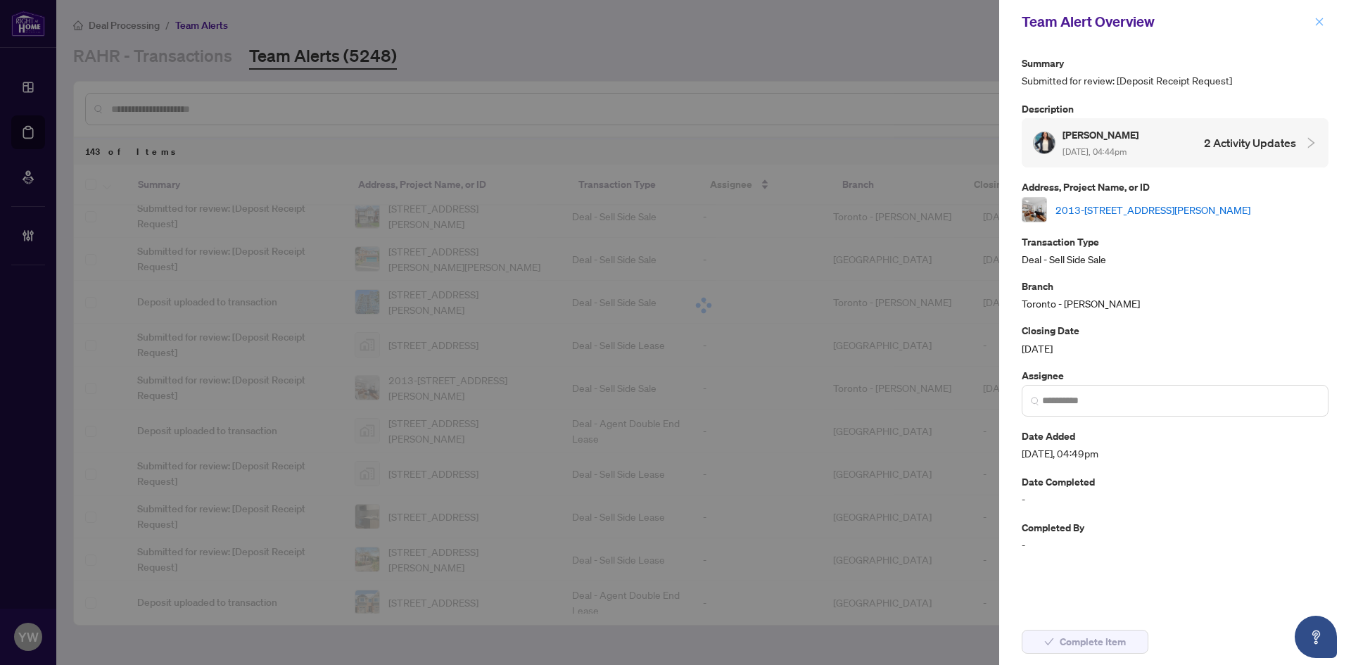
click at [1315, 22] on icon "close" at bounding box center [1320, 22] width 10 height 10
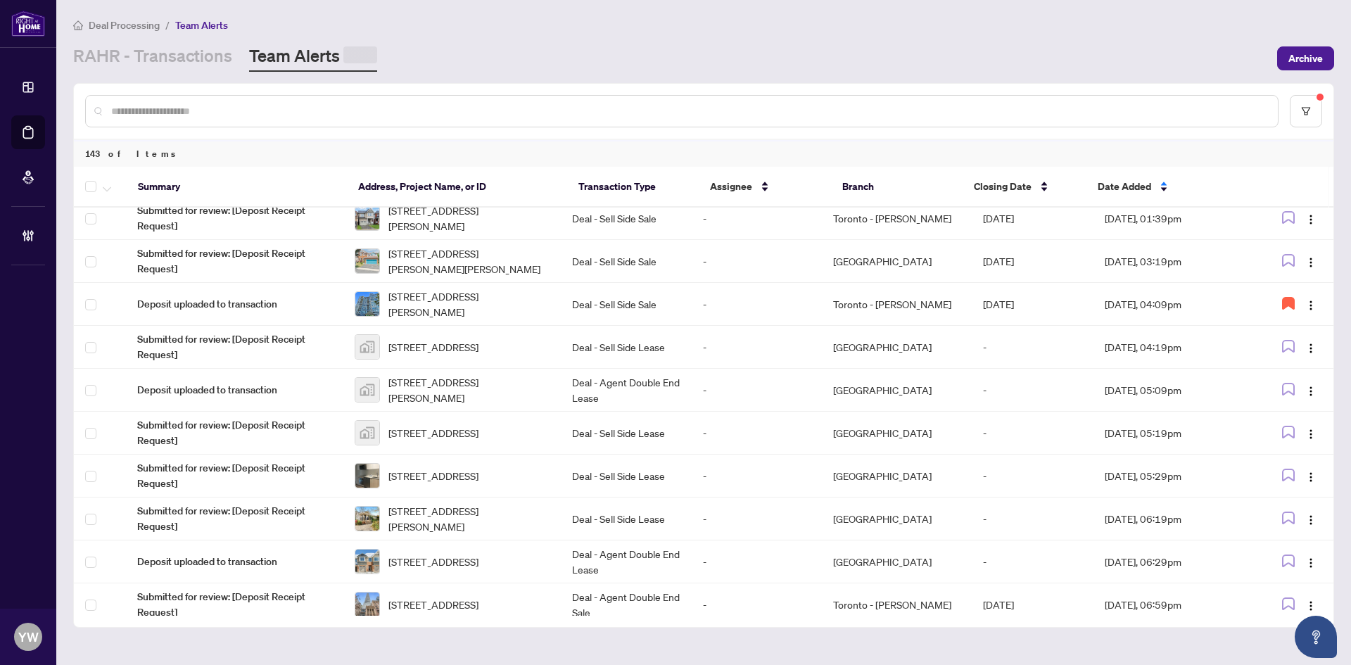
scroll to position [0, 0]
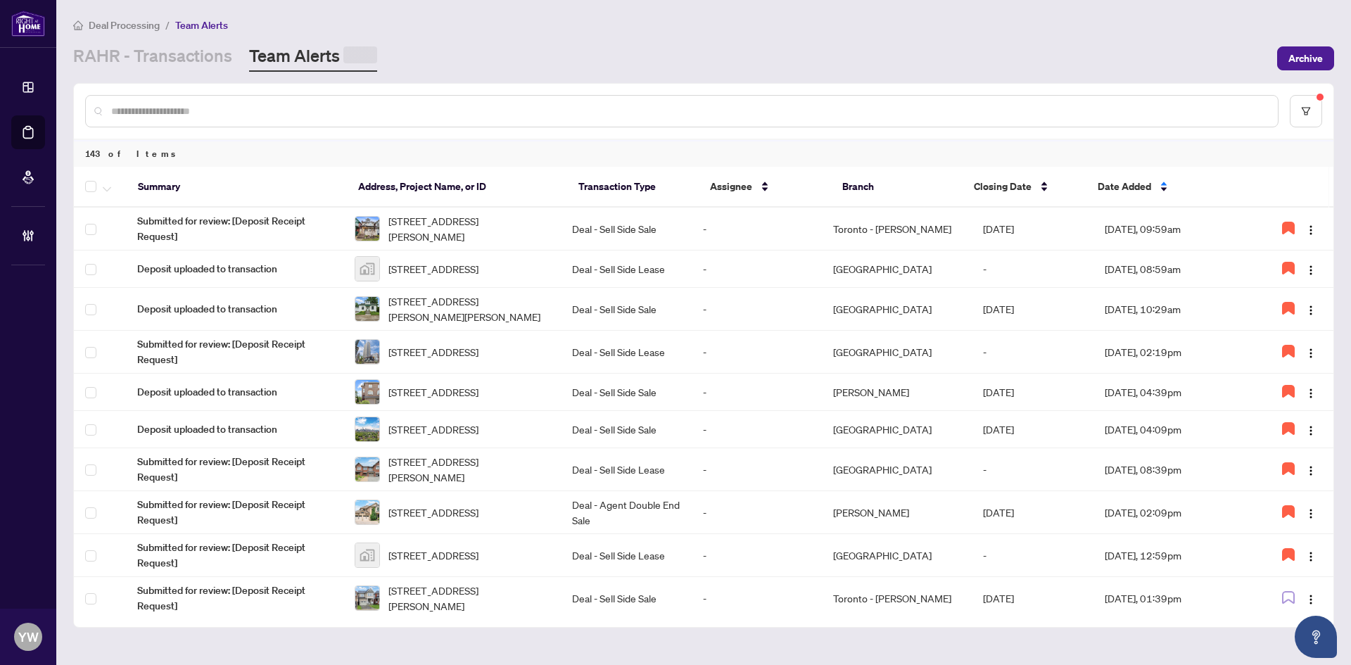
click at [343, 101] on div at bounding box center [682, 111] width 1194 height 32
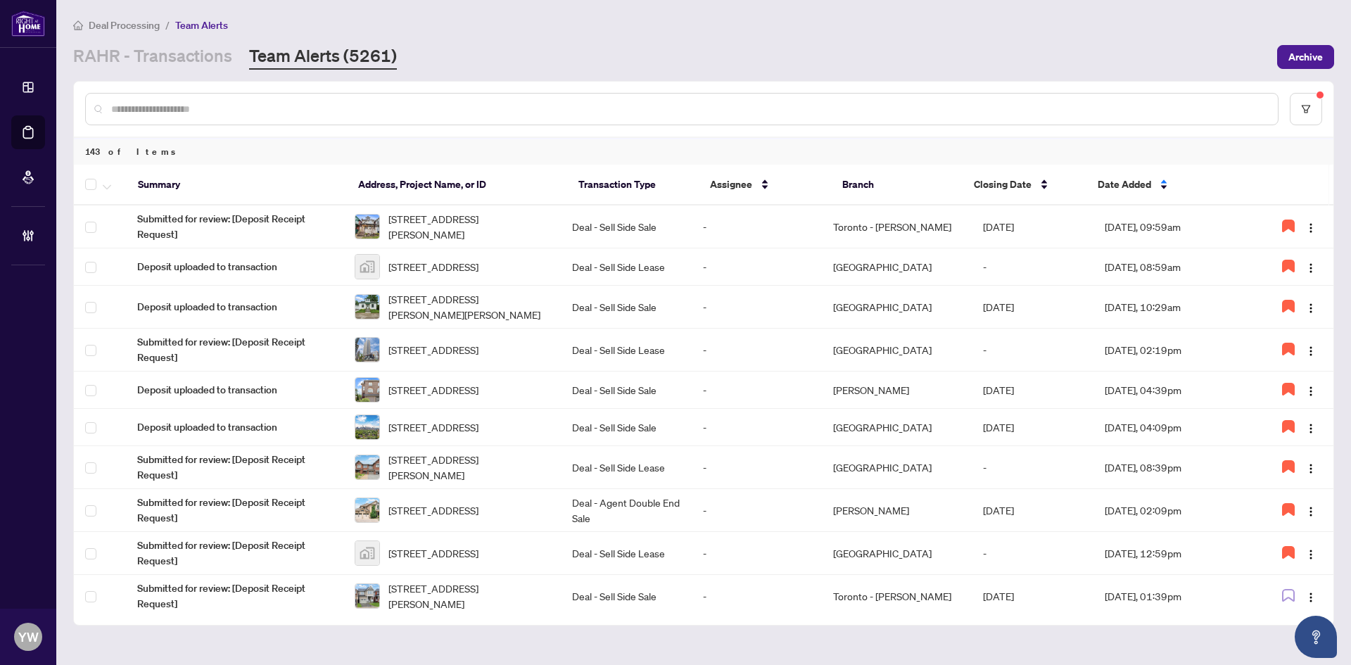
click at [343, 101] on input "text" at bounding box center [689, 108] width 1156 height 15
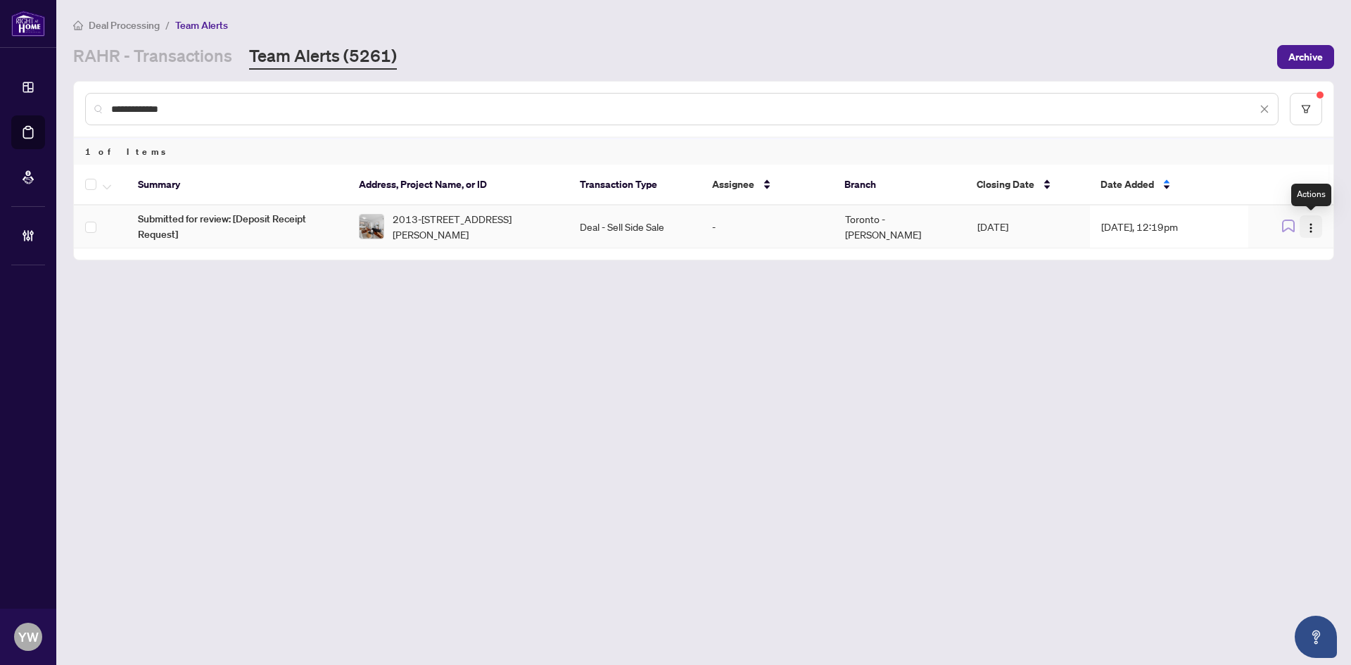
type input "**********"
click at [1312, 224] on img "button" at bounding box center [1310, 227] width 11 height 11
click at [1298, 303] on span "Complete Item" at bounding box center [1278, 298] width 65 height 15
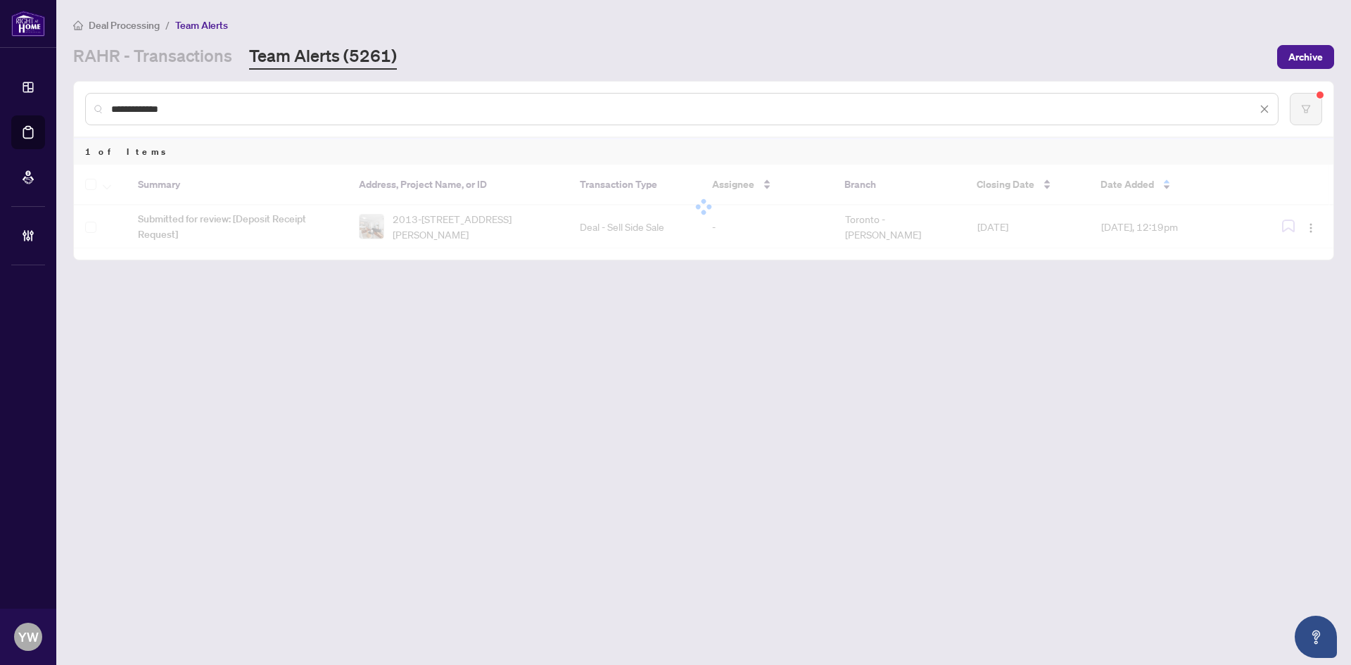
click at [713, 421] on main "**********" at bounding box center [703, 332] width 1295 height 665
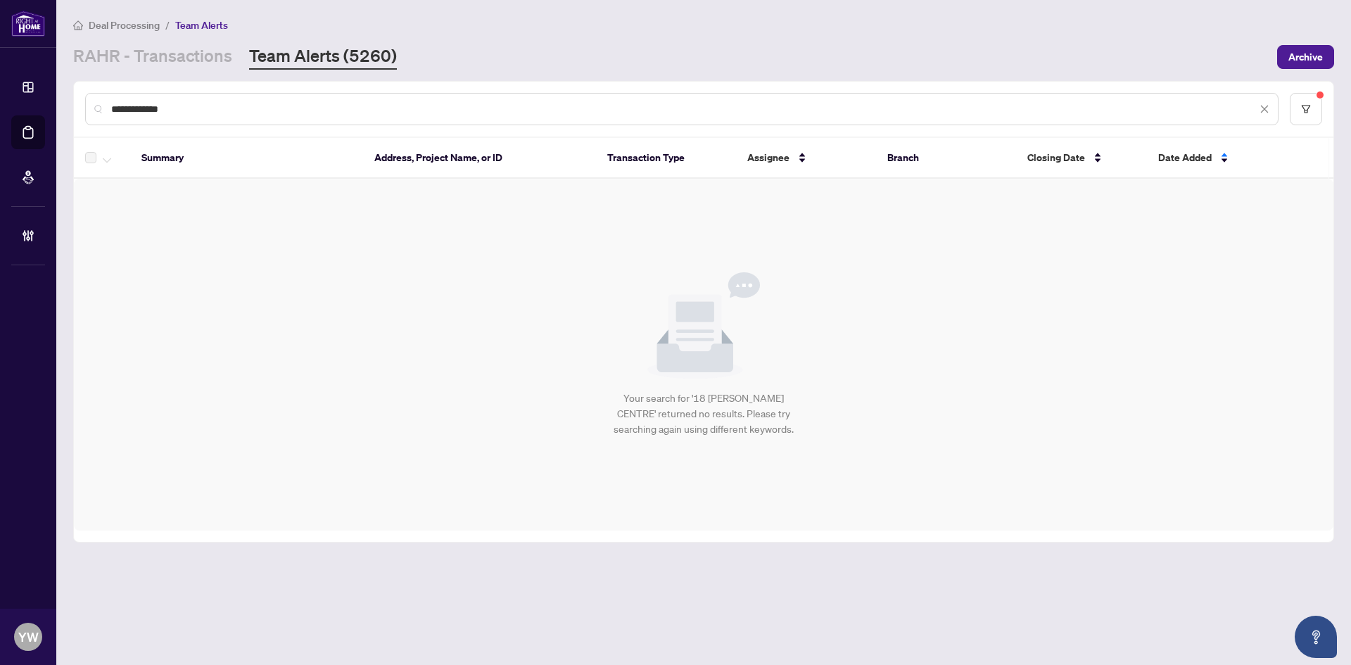
drag, startPoint x: 204, startPoint y: 110, endPoint x: 78, endPoint y: 106, distance: 126.0
click at [78, 106] on div "**********" at bounding box center [704, 109] width 1260 height 55
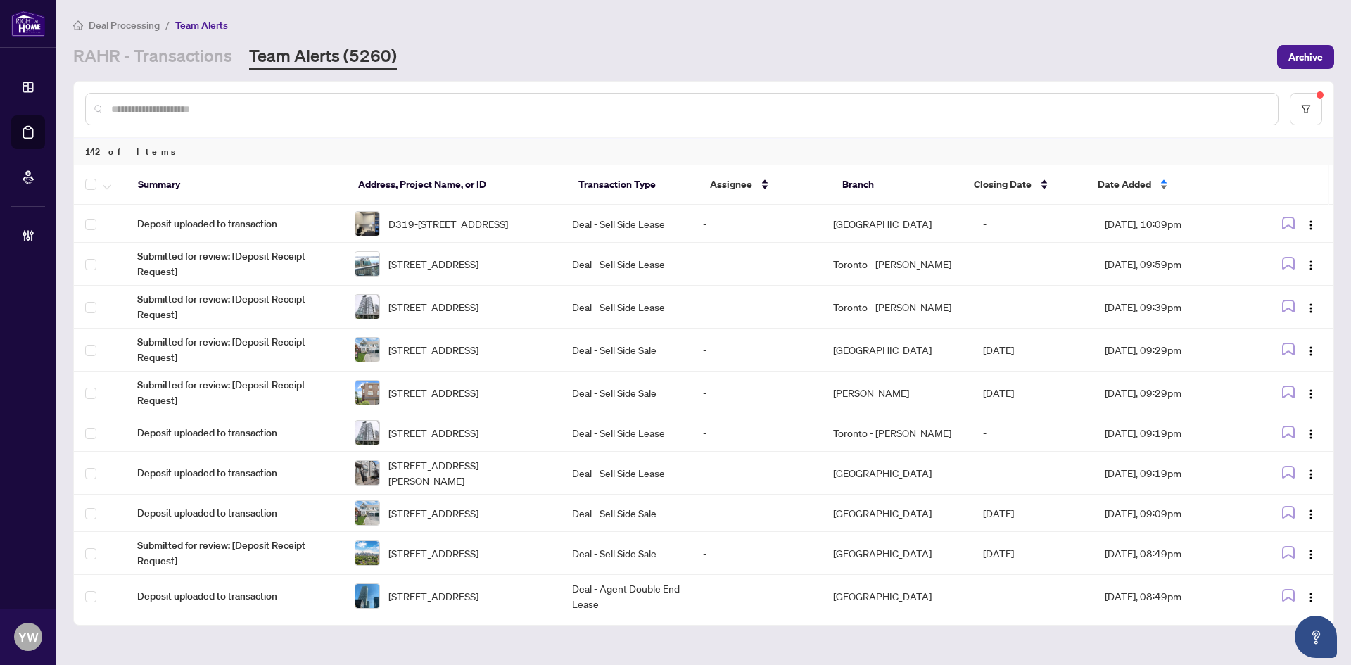
drag, startPoint x: 1127, startPoint y: 177, endPoint x: 1132, endPoint y: 185, distance: 9.6
click at [1127, 182] on span "Date Added" at bounding box center [1124, 184] width 53 height 15
click at [1132, 185] on span "Date Added" at bounding box center [1124, 184] width 53 height 15
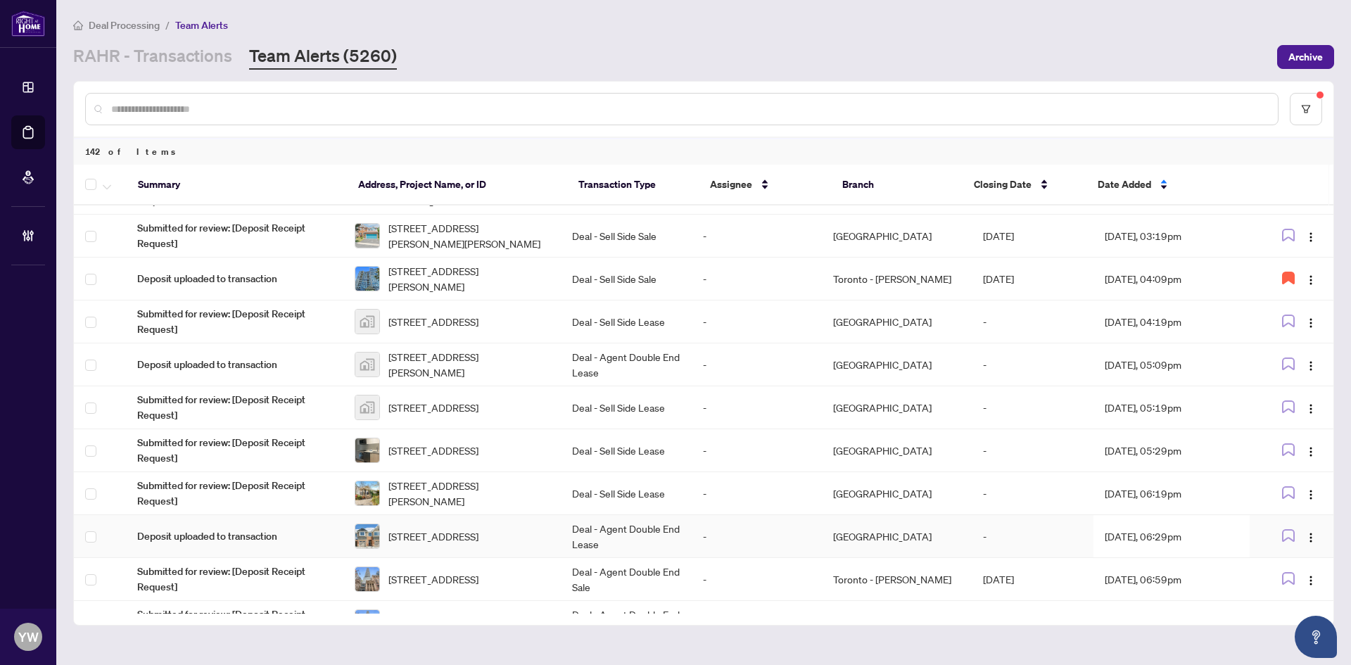
scroll to position [422, 0]
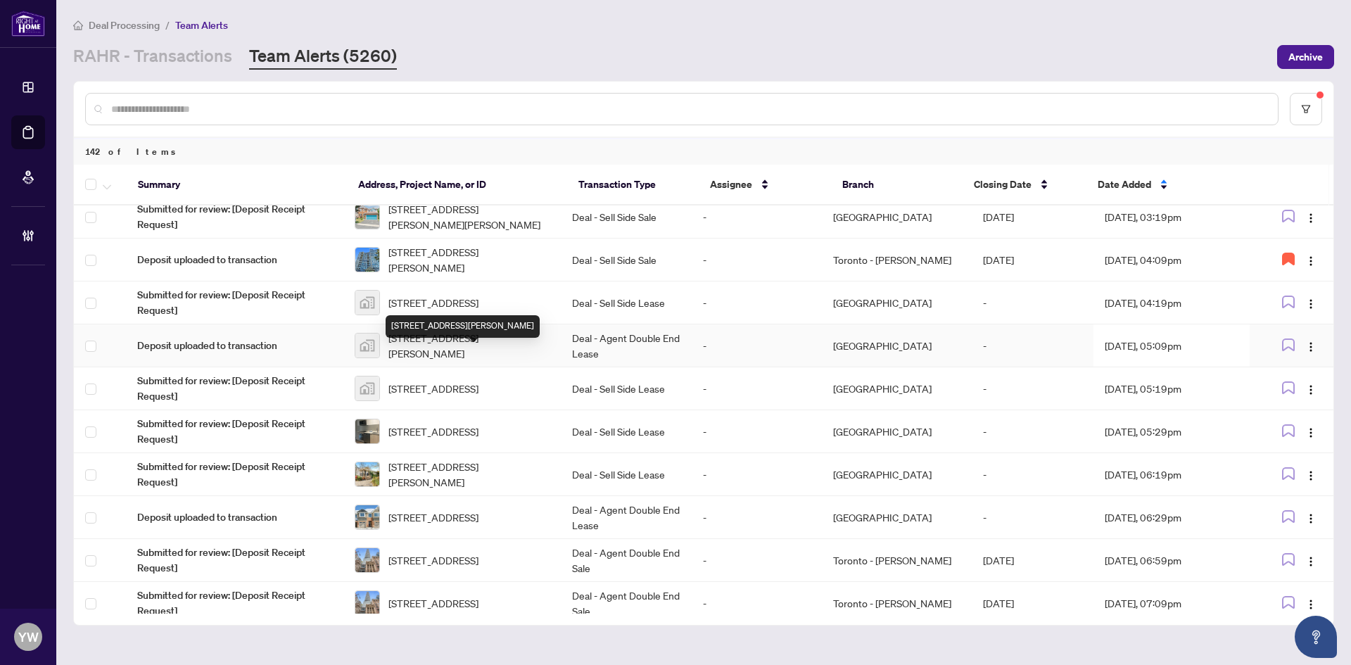
click at [455, 355] on span "87 Peter St #2112, Toronto, Ontario M5V 0P1, Canada" at bounding box center [468, 345] width 161 height 31
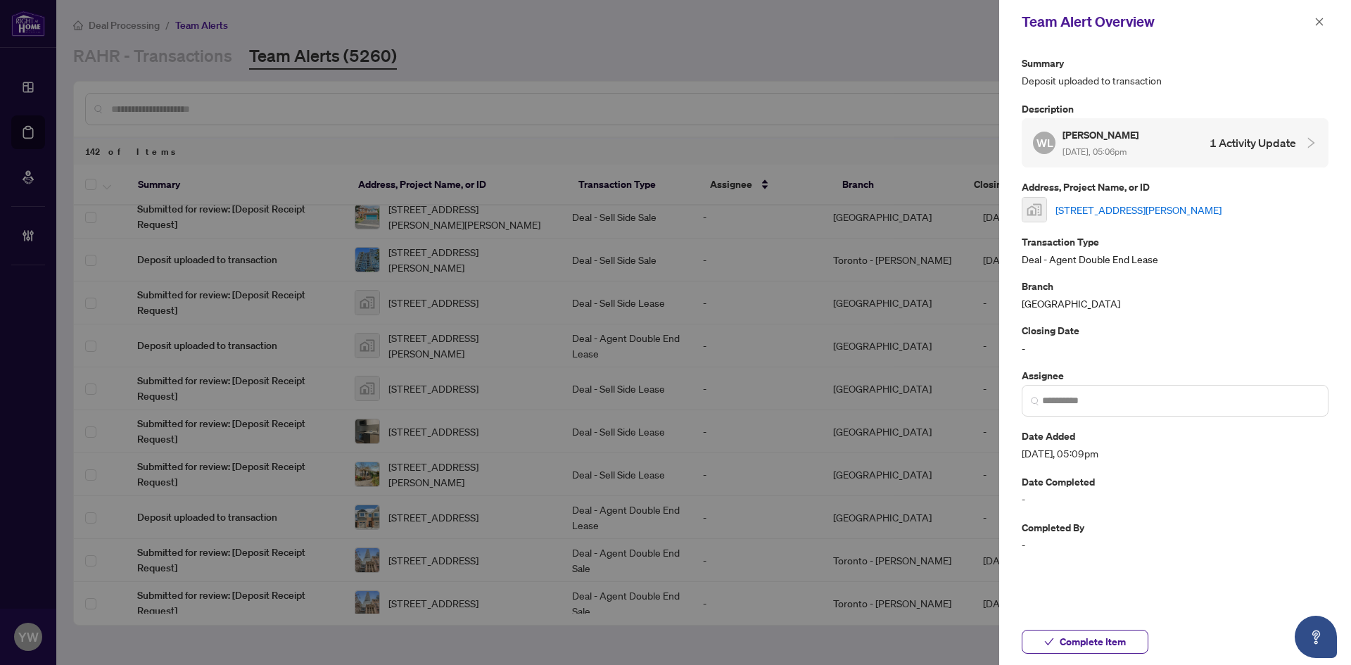
click at [1061, 210] on link "87 Peter St #2112, Toronto, Ontario M5V 0P1, Canada" at bounding box center [1139, 209] width 166 height 15
click at [1056, 636] on button "Complete Item" at bounding box center [1085, 642] width 127 height 24
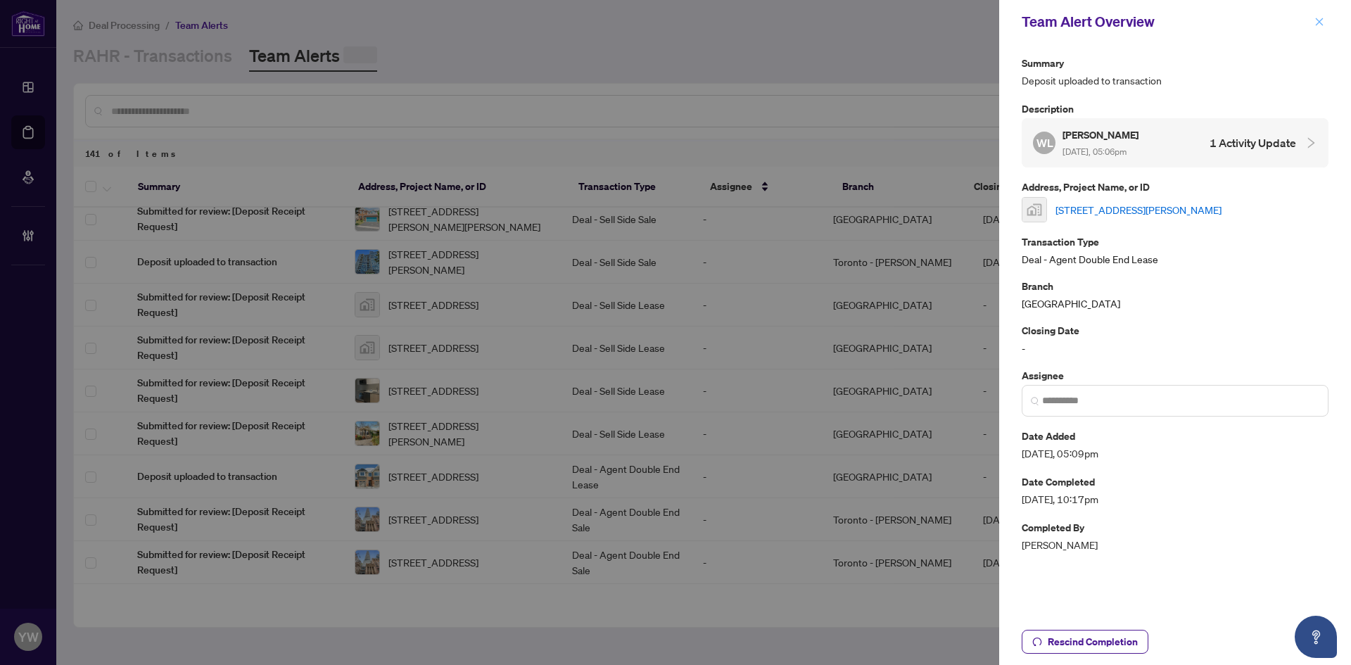
click at [1313, 25] on button "button" at bounding box center [1319, 21] width 18 height 17
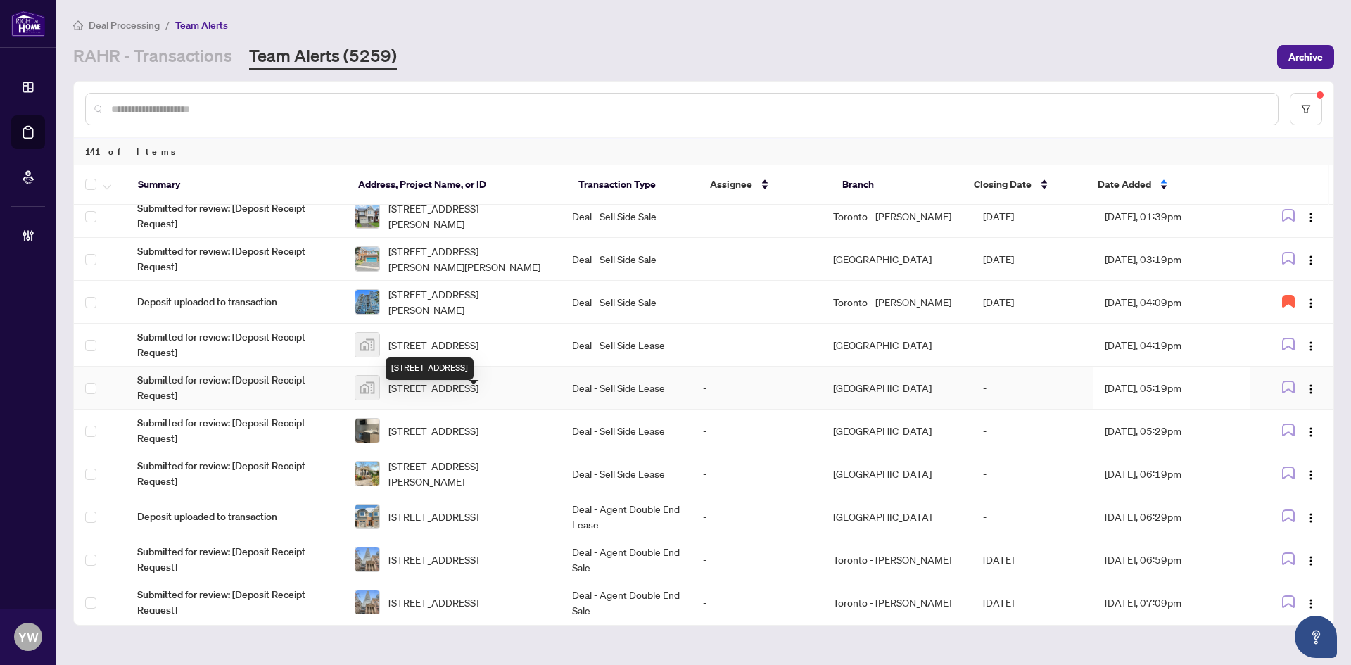
scroll to position [239, 0]
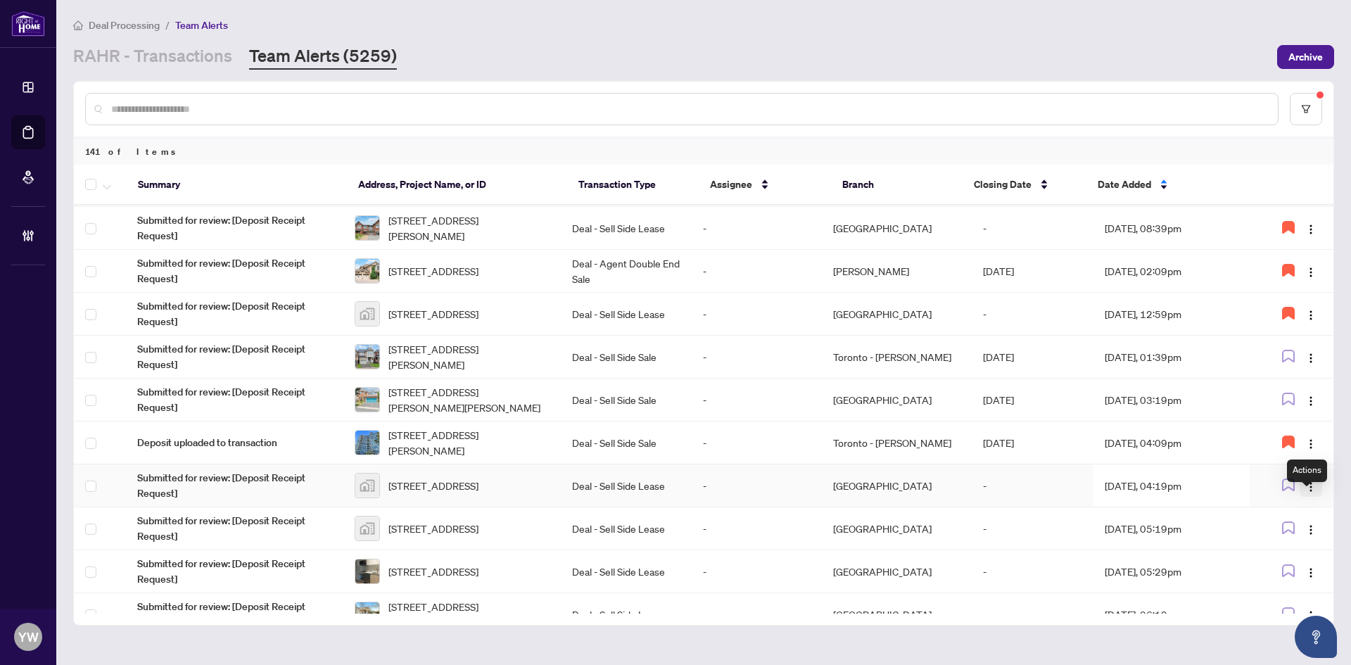
click at [1305, 493] on img "button" at bounding box center [1310, 486] width 11 height 11
click at [1293, 580] on span "Complete Item" at bounding box center [1273, 574] width 65 height 15
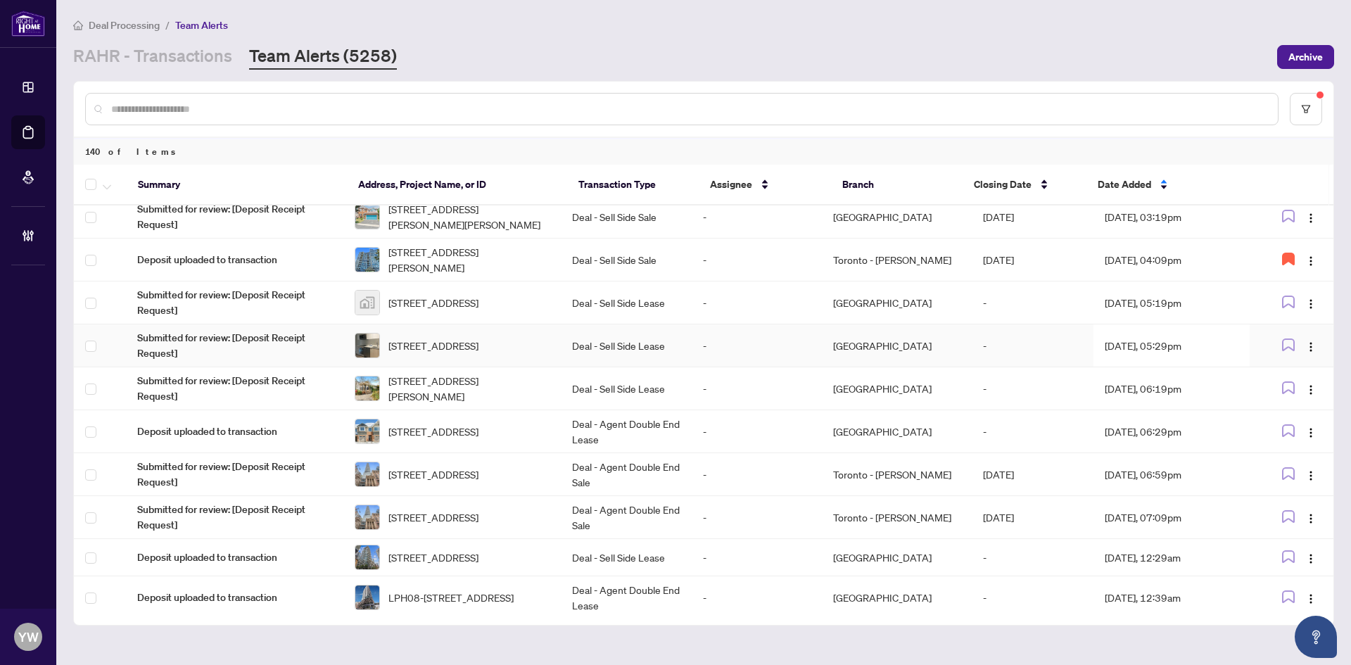
scroll to position [450, 0]
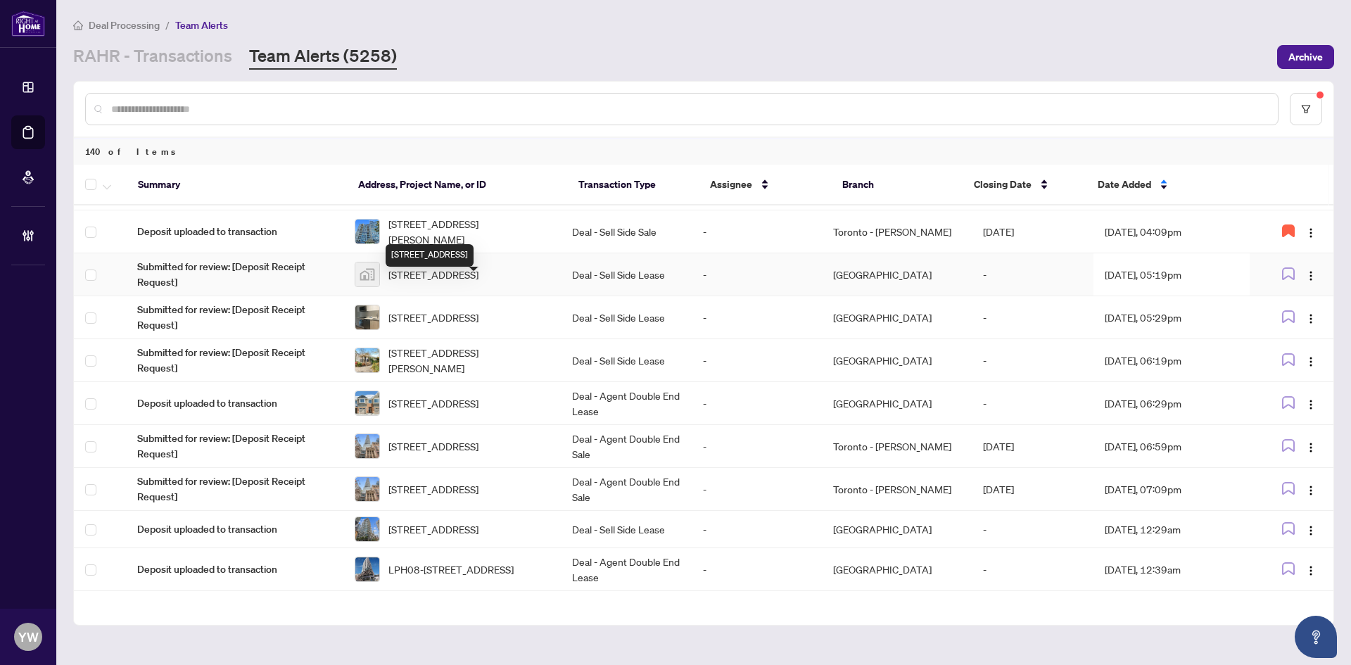
click at [473, 282] on span "4450 Tucana Court #1110, Mississauga, ON, Canada" at bounding box center [433, 274] width 90 height 15
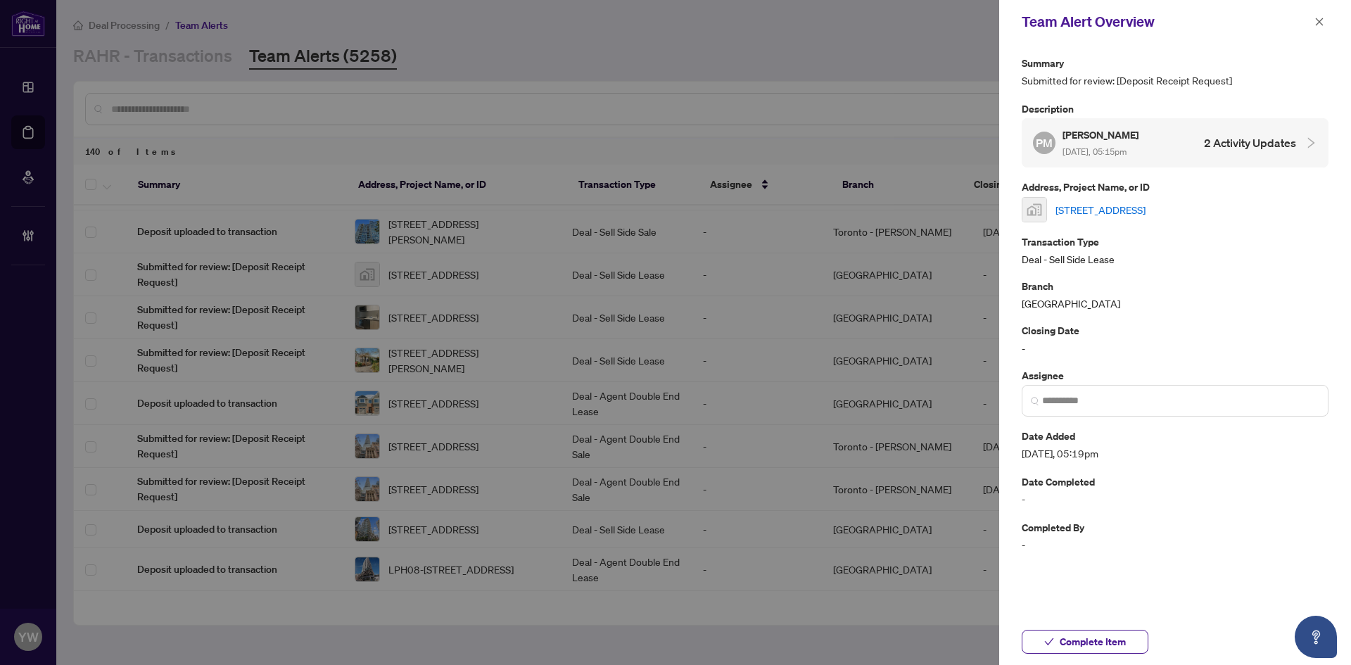
click at [1098, 208] on link "4450 Tucana Court #1110, Mississauga, ON, Canada" at bounding box center [1101, 209] width 90 height 15
click at [1091, 644] on span "Complete Item" at bounding box center [1093, 642] width 66 height 23
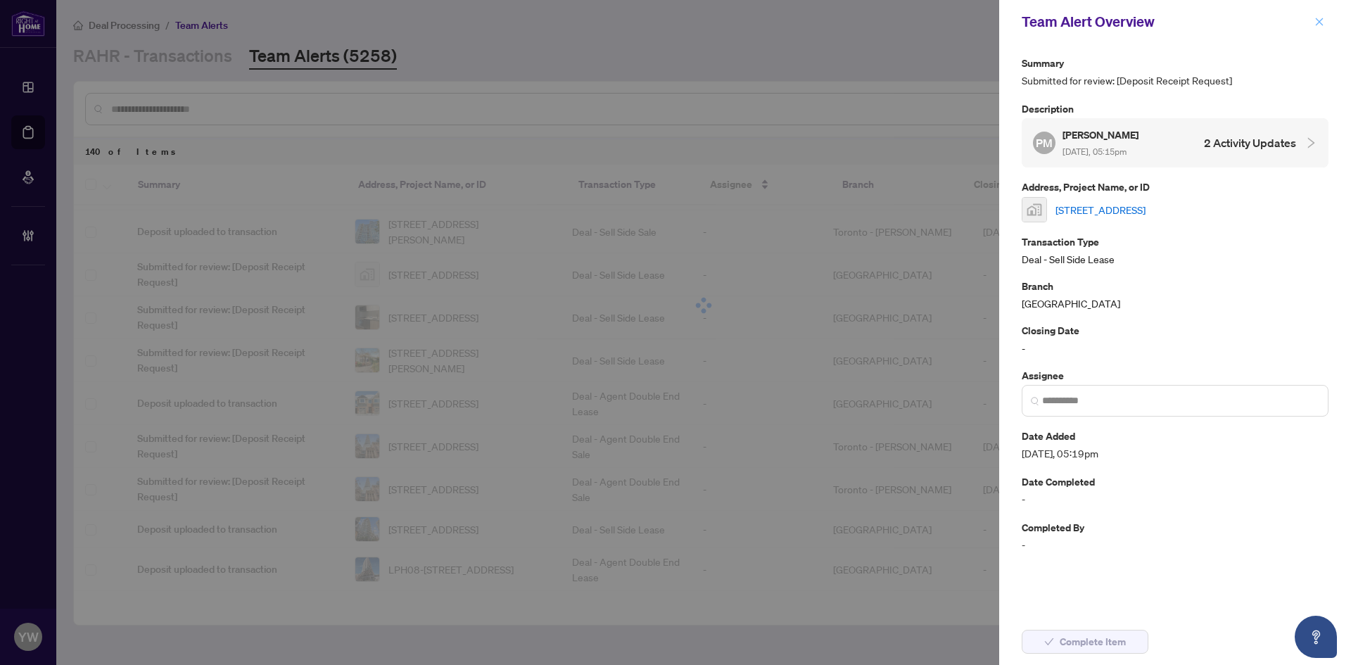
click at [1319, 16] on span "button" at bounding box center [1320, 22] width 10 height 23
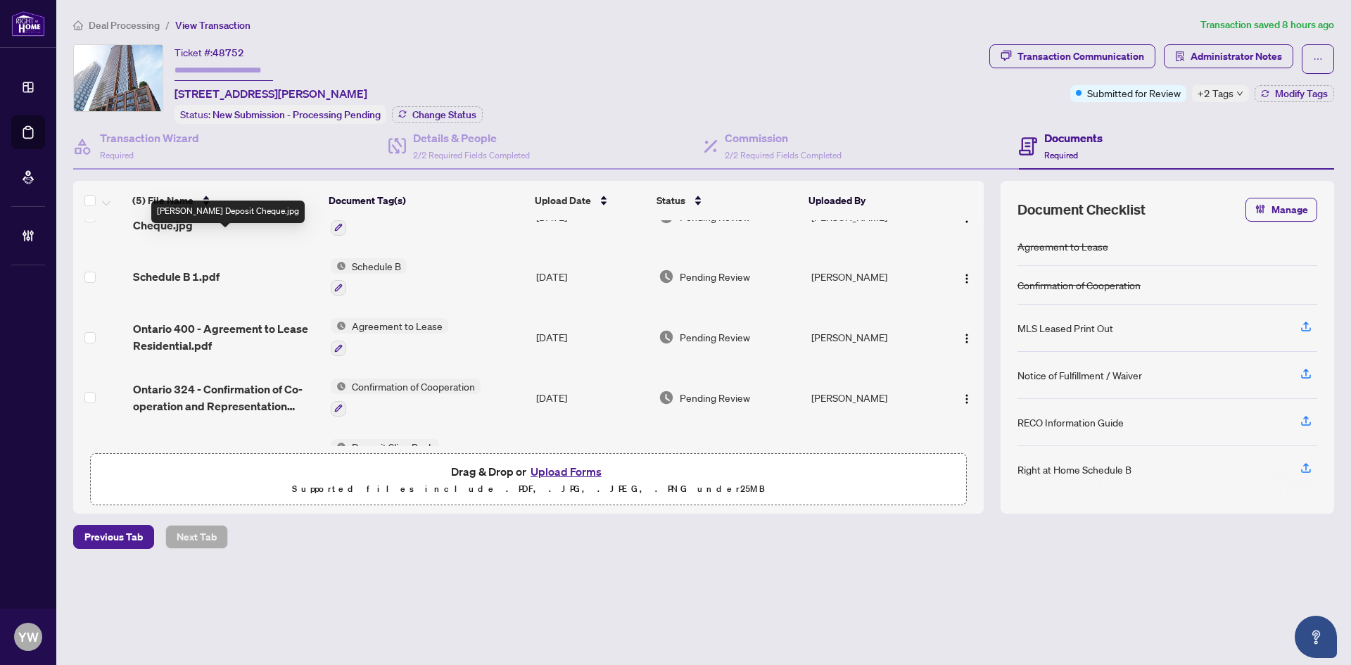
scroll to position [79, 0]
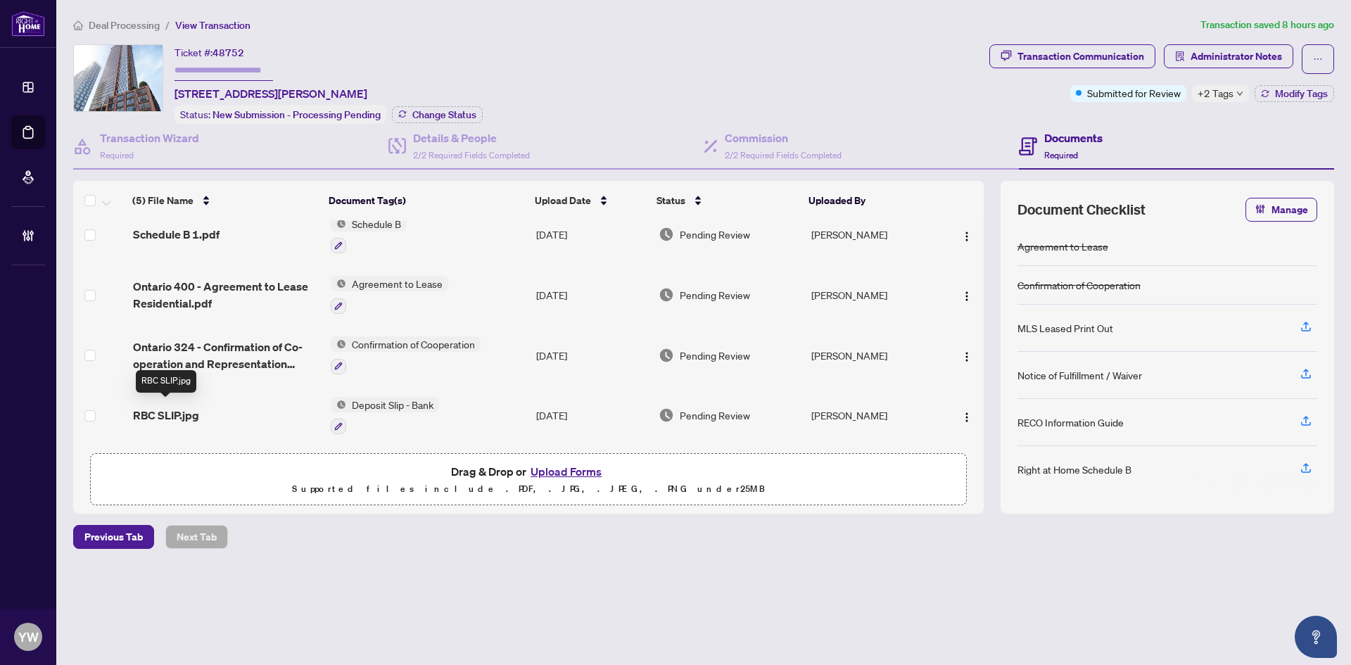
click at [167, 415] on span "RBC SLIP.jpg" at bounding box center [166, 415] width 66 height 17
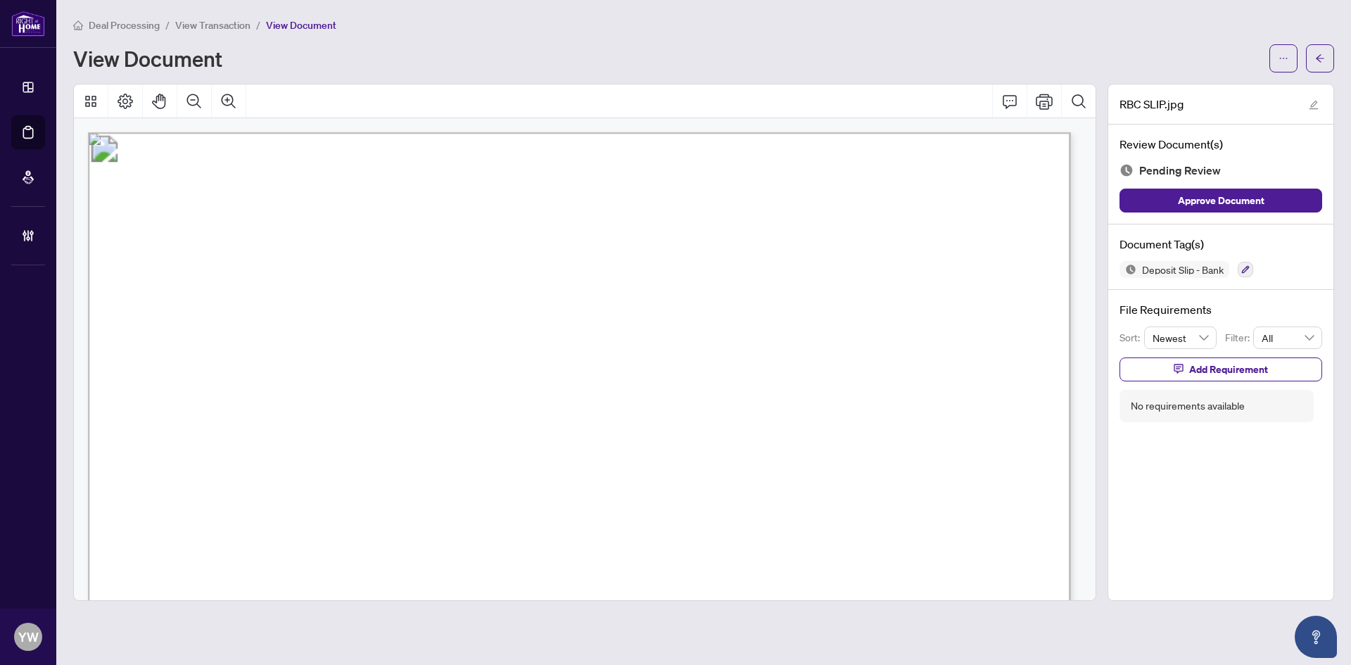
click at [1249, 205] on span "Approve Document" at bounding box center [1221, 200] width 87 height 23
click at [1332, 56] on button "button" at bounding box center [1320, 58] width 28 height 28
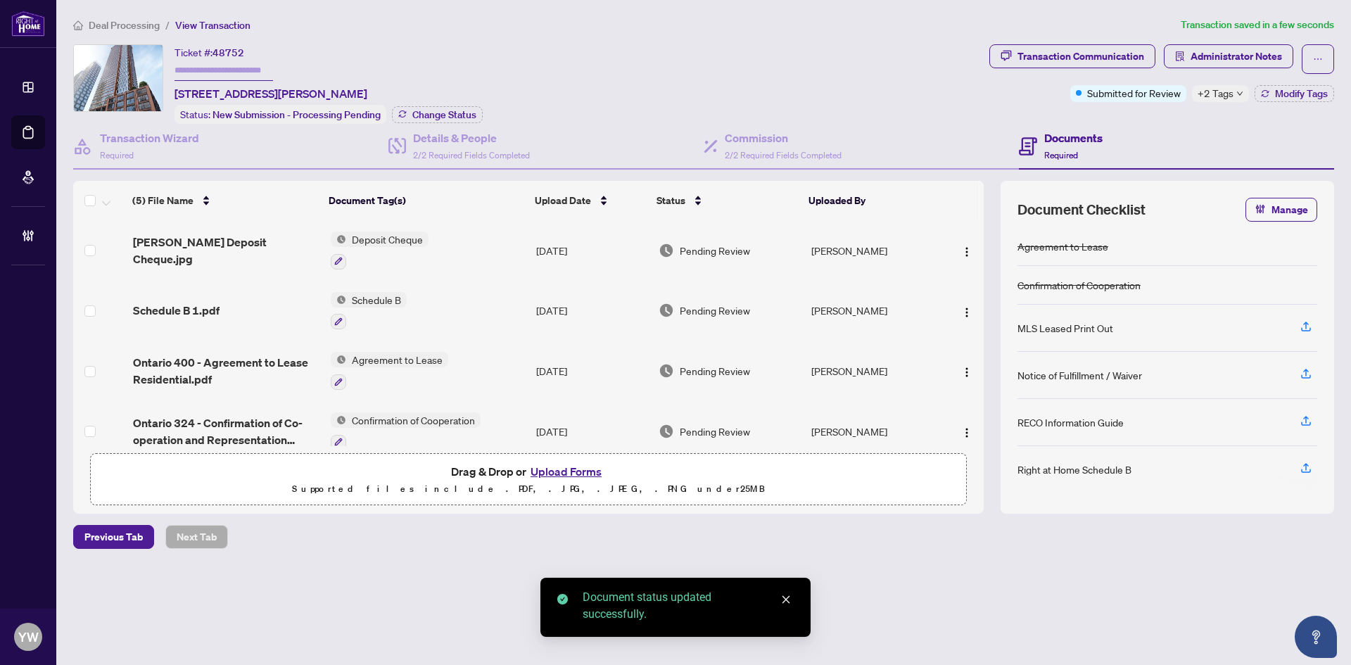
click at [215, 243] on span "[PERSON_NAME] Deposit Cheque.jpg" at bounding box center [226, 251] width 186 height 34
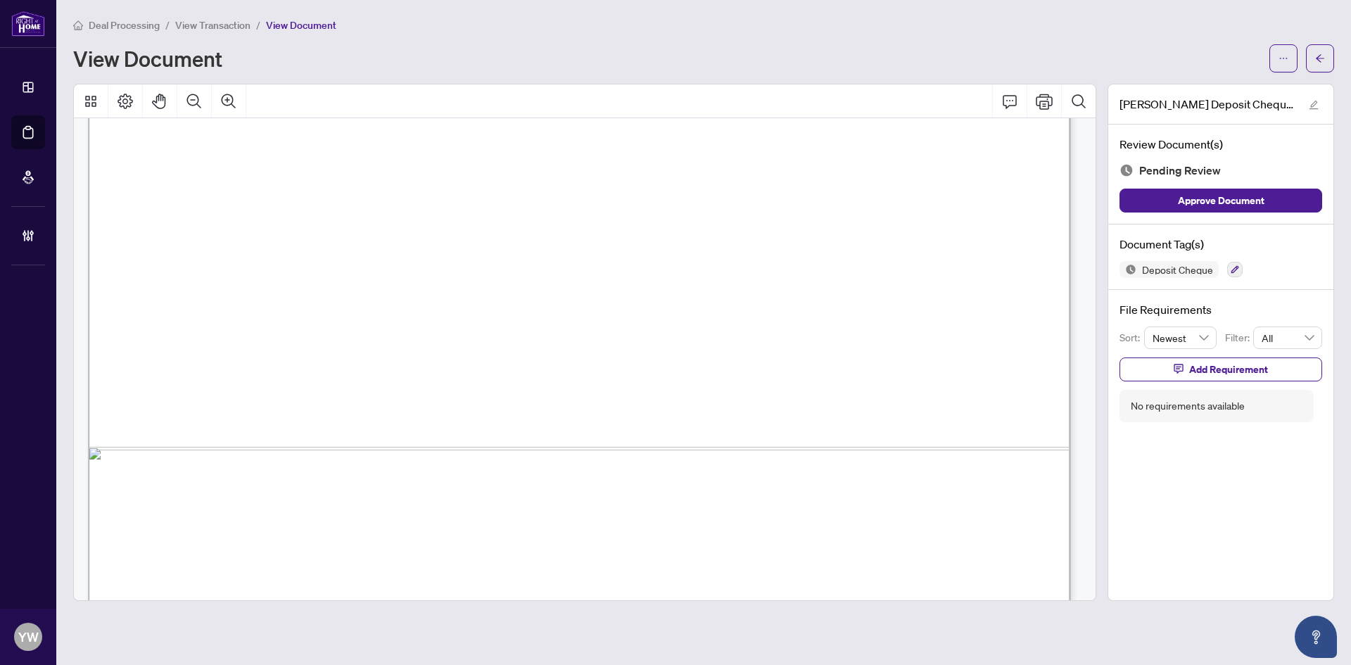
scroll to position [774, 0]
click at [1217, 208] on span "Approve Document" at bounding box center [1221, 200] width 87 height 23
click at [1321, 59] on icon "arrow-left" at bounding box center [1320, 58] width 10 height 10
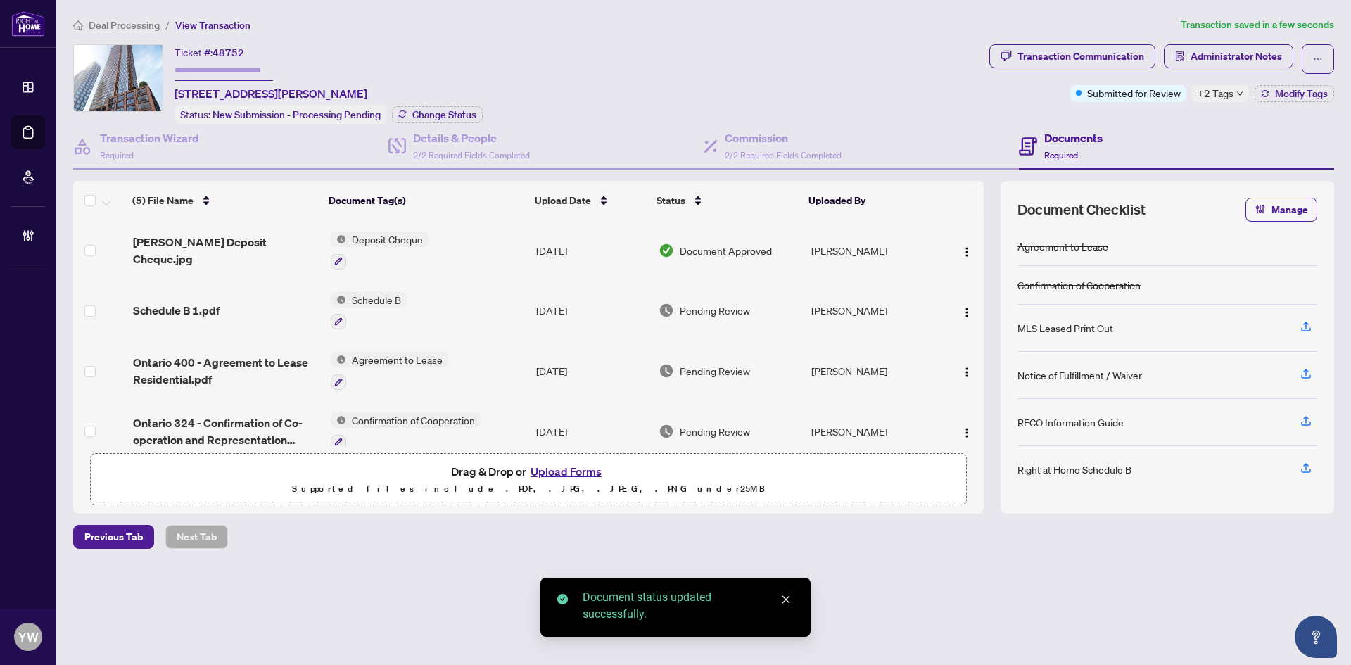
scroll to position [79, 0]
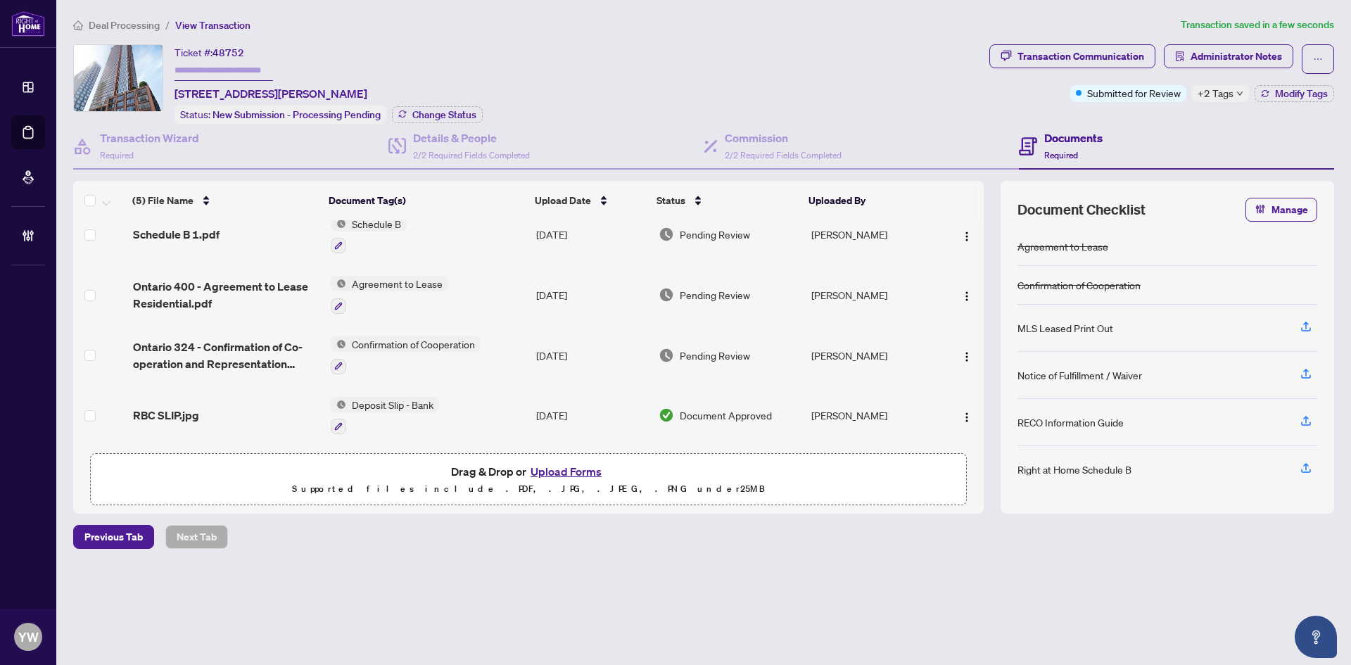
click at [122, 25] on span "Deal Processing" at bounding box center [124, 25] width 71 height 13
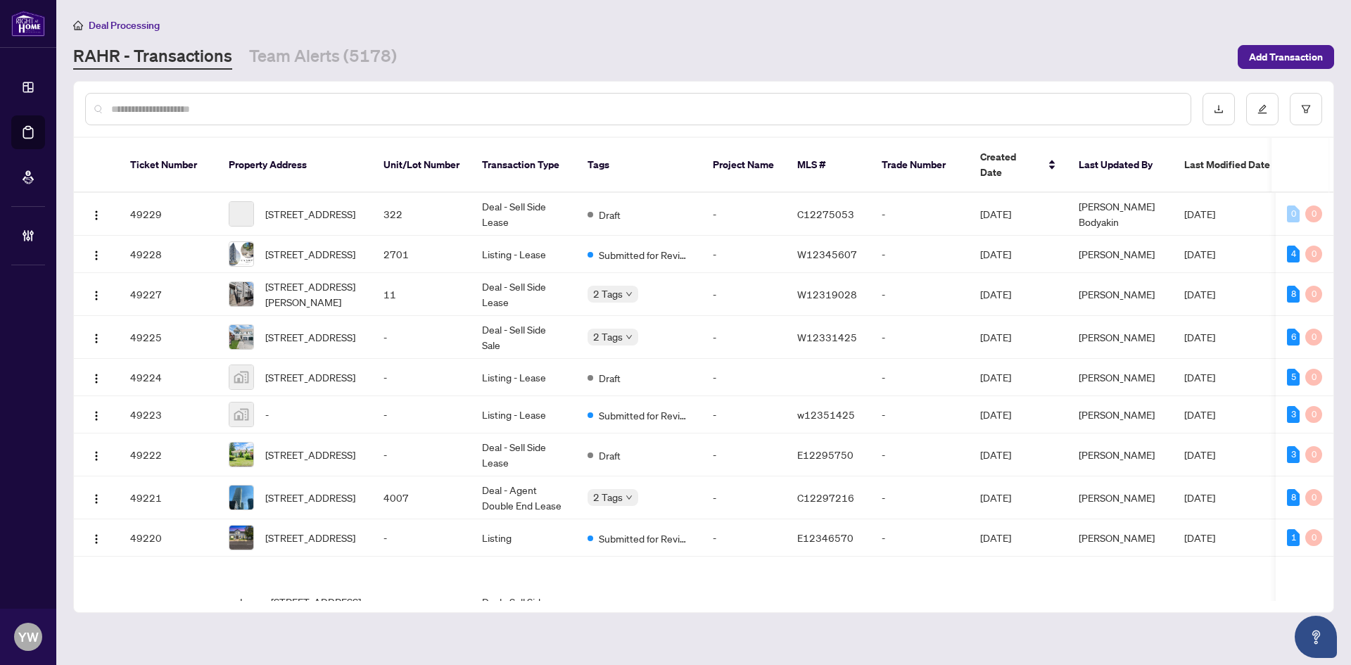
click at [174, 110] on input "text" at bounding box center [645, 108] width 1068 height 15
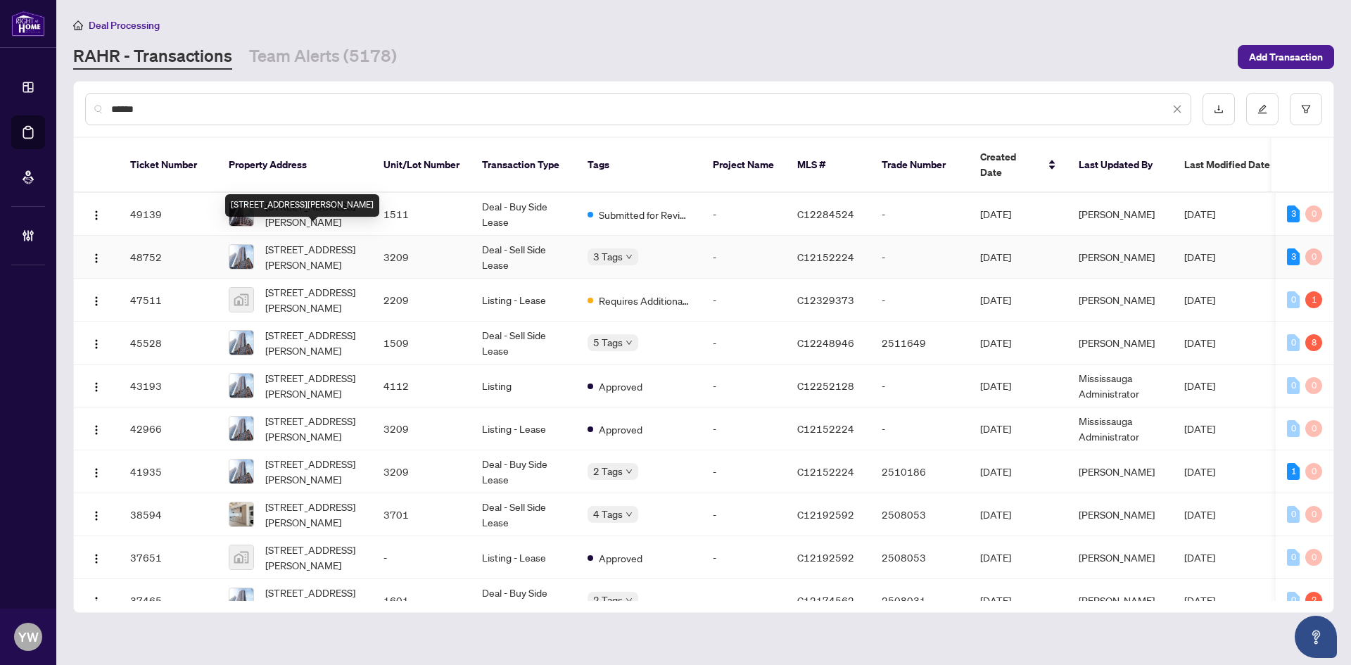
type input "******"
click at [327, 241] on span "3209-55 Mercer St, Toronto, Ontario M5V 1H2, Canada" at bounding box center [313, 256] width 96 height 31
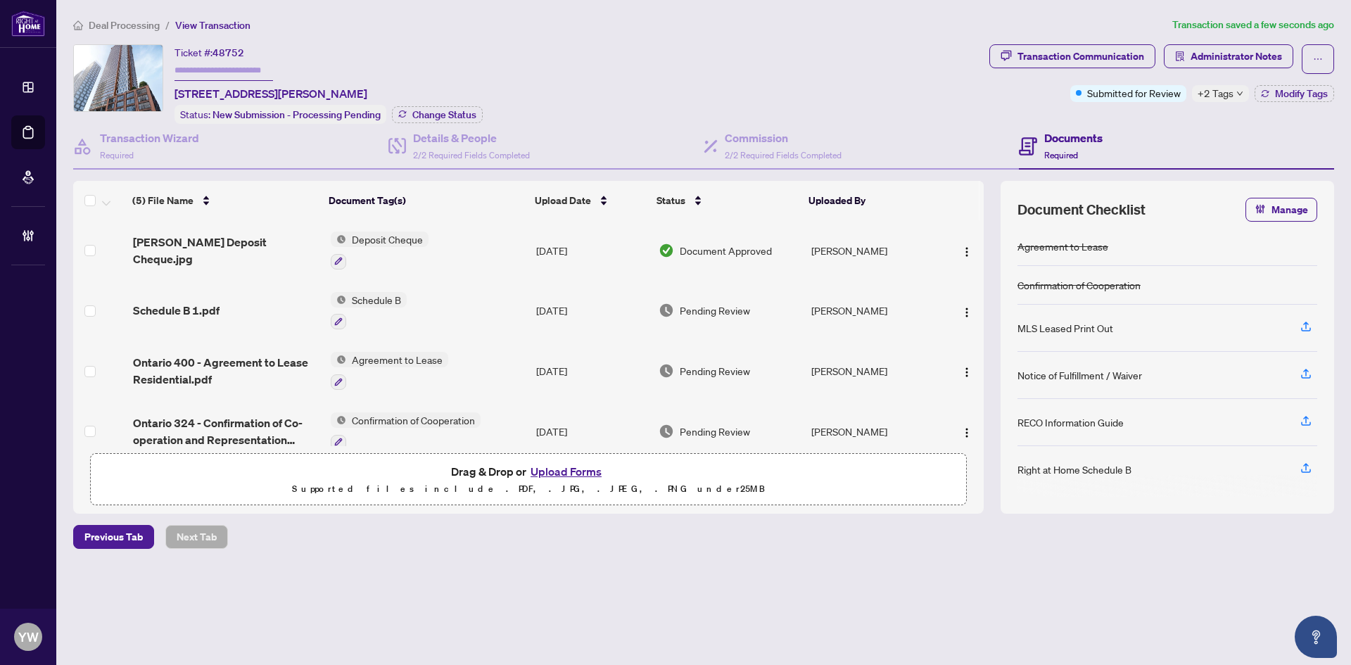
click at [111, 20] on span "Deal Processing" at bounding box center [124, 25] width 71 height 13
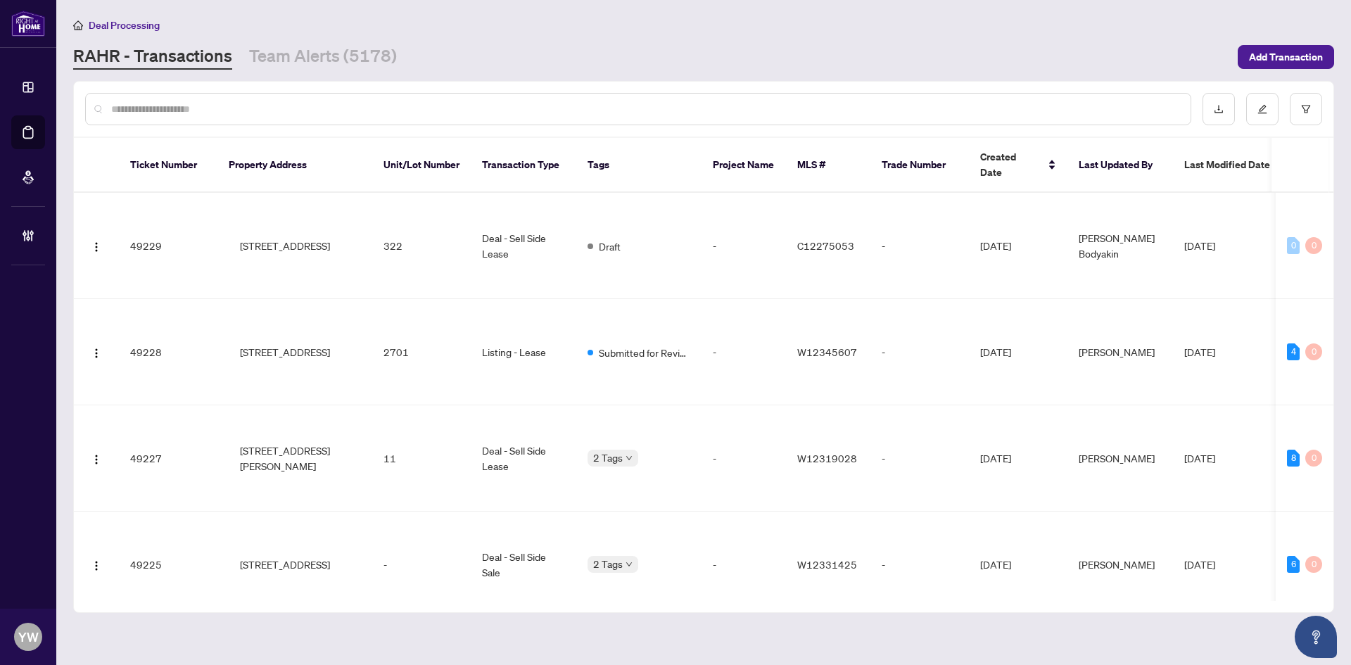
click at [144, 101] on input "text" at bounding box center [645, 108] width 1068 height 15
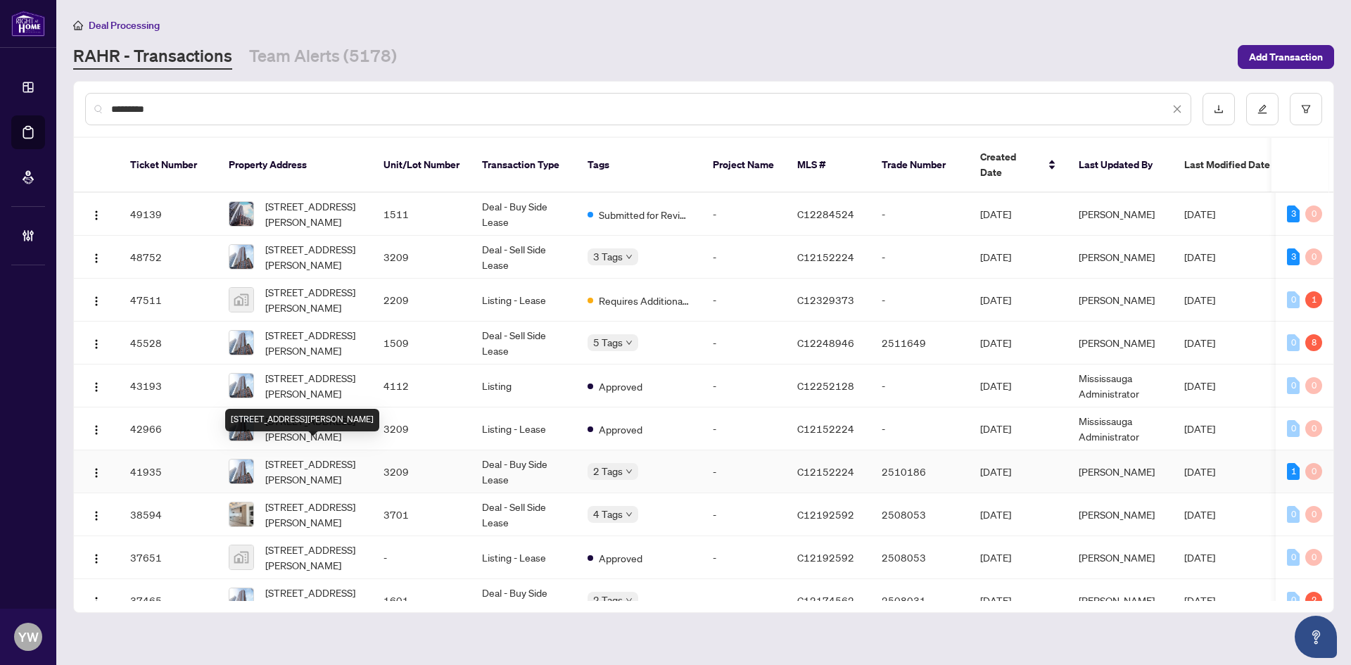
type input "*********"
click at [304, 456] on span "3209-55 Mercer St, Toronto, Ontario M5V 1H2, Canada" at bounding box center [313, 471] width 96 height 31
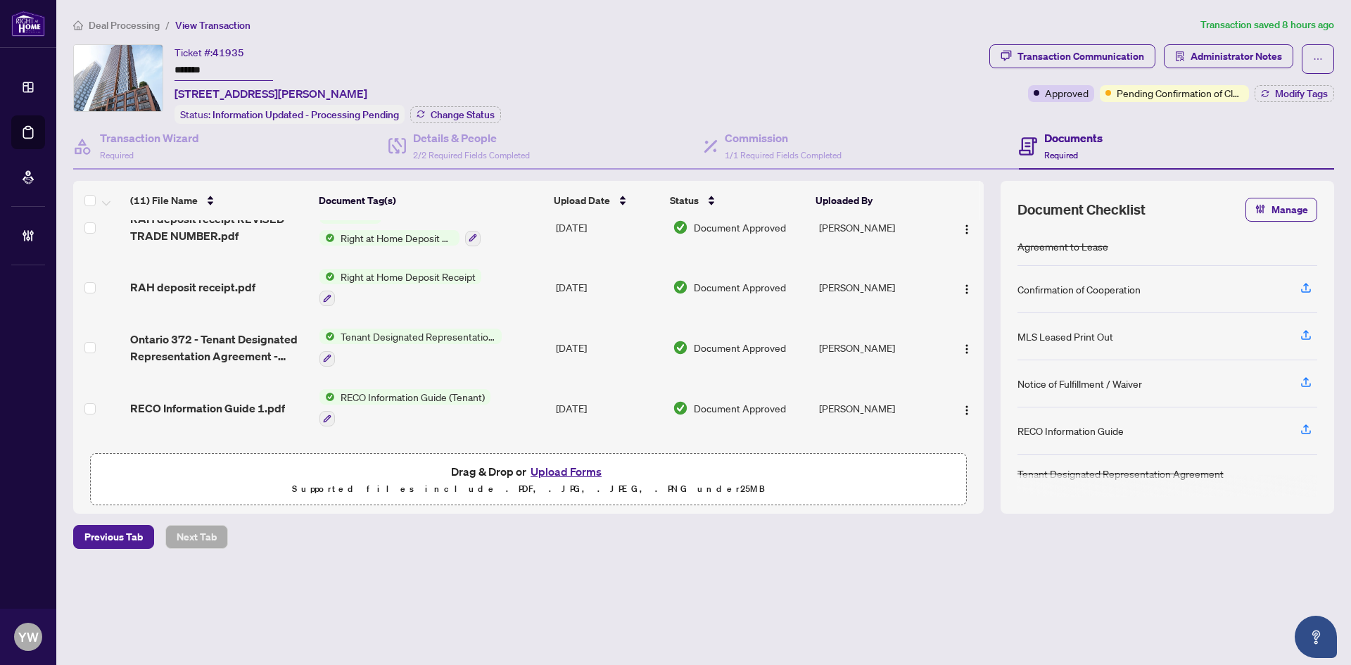
scroll to position [253, 0]
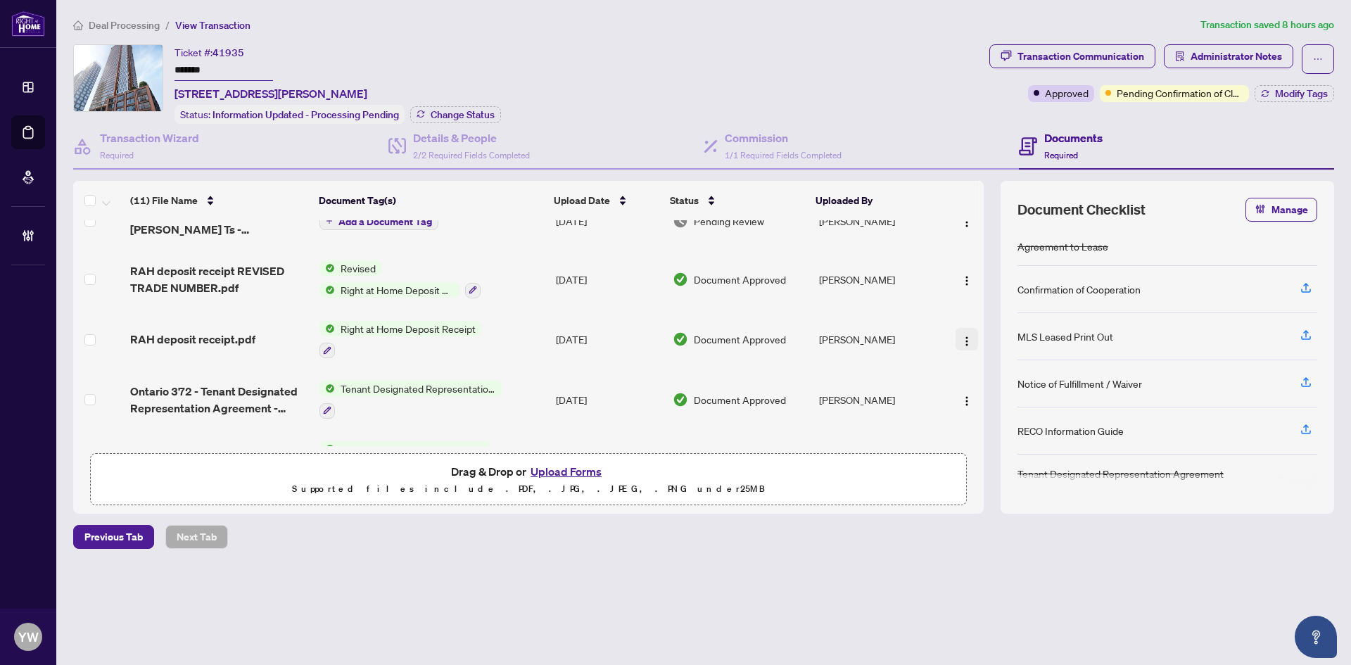
click at [961, 336] on img "button" at bounding box center [966, 341] width 11 height 11
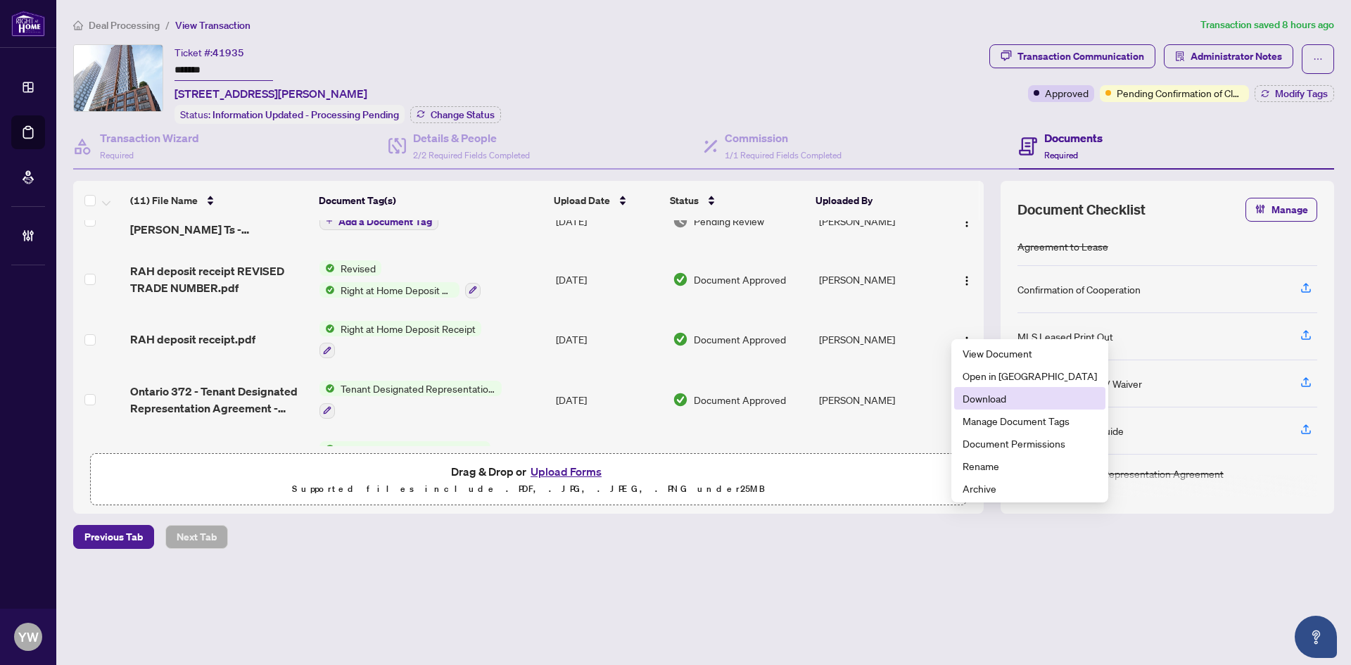
click at [1000, 399] on span "Download" at bounding box center [1030, 398] width 134 height 15
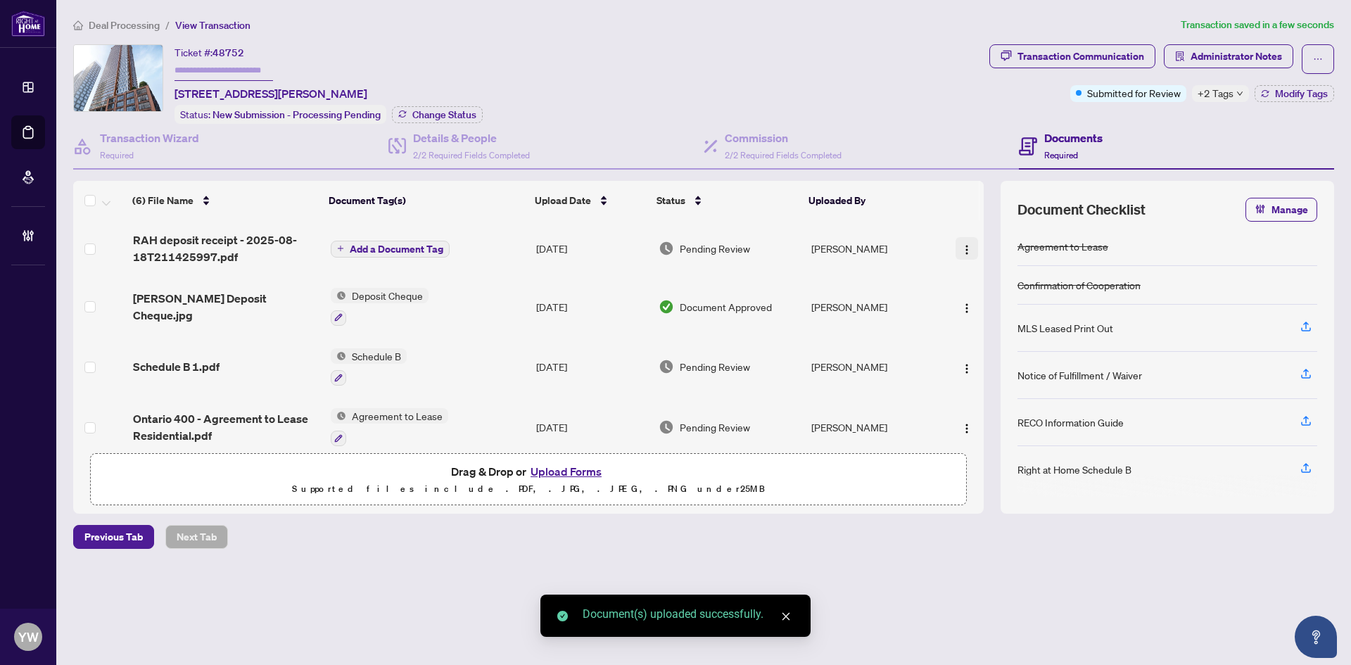
click at [968, 246] on button "button" at bounding box center [967, 248] width 23 height 23
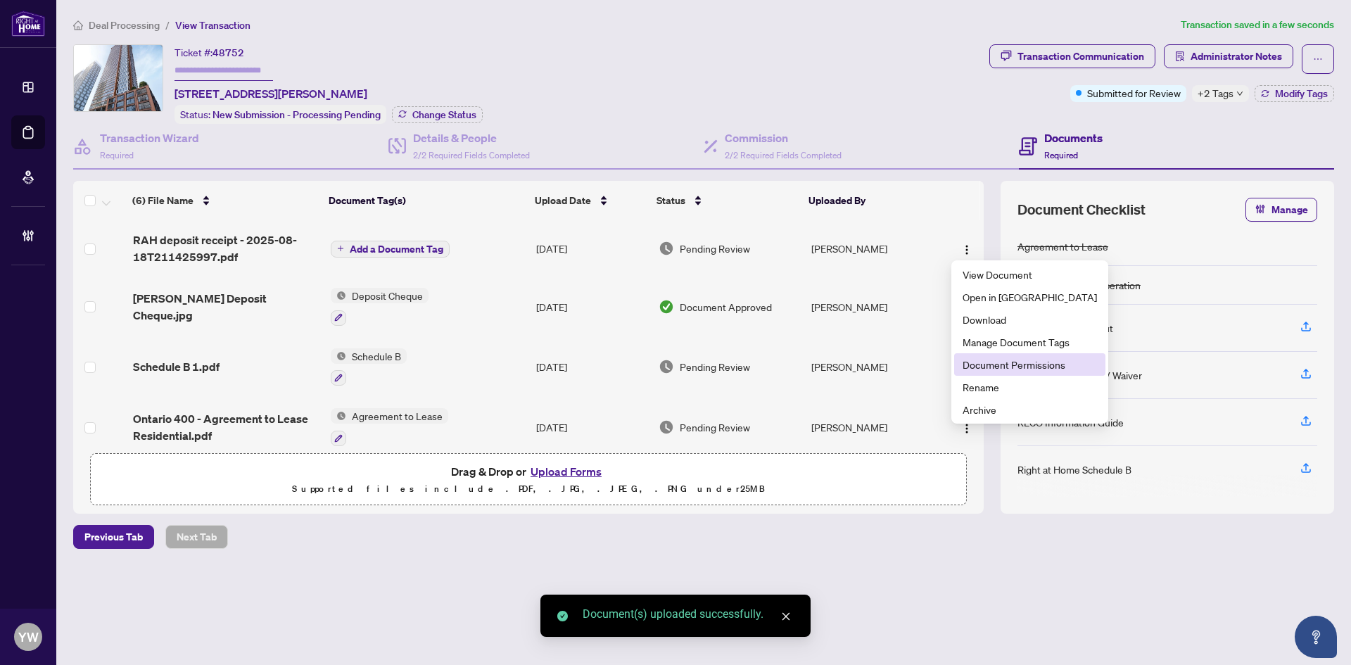
click at [1013, 360] on span "Document Permissions" at bounding box center [1030, 364] width 134 height 15
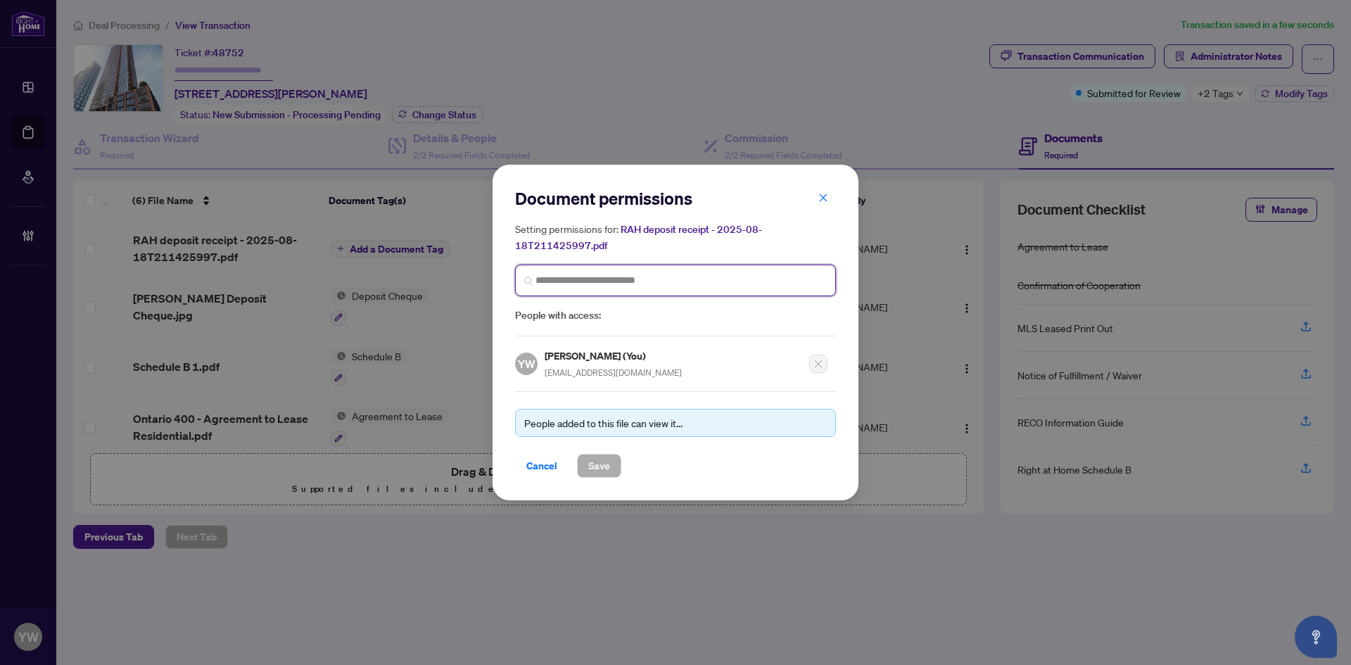
click at [619, 279] on input "search" at bounding box center [681, 280] width 291 height 15
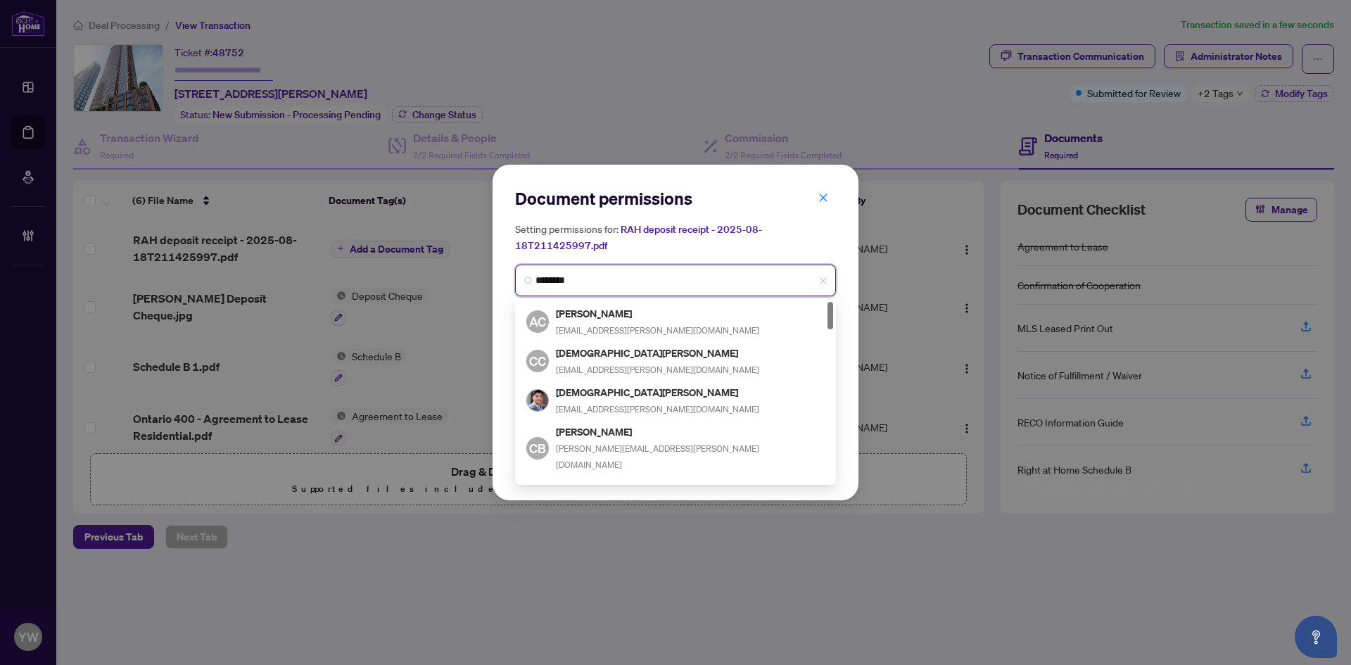
type input "*********"
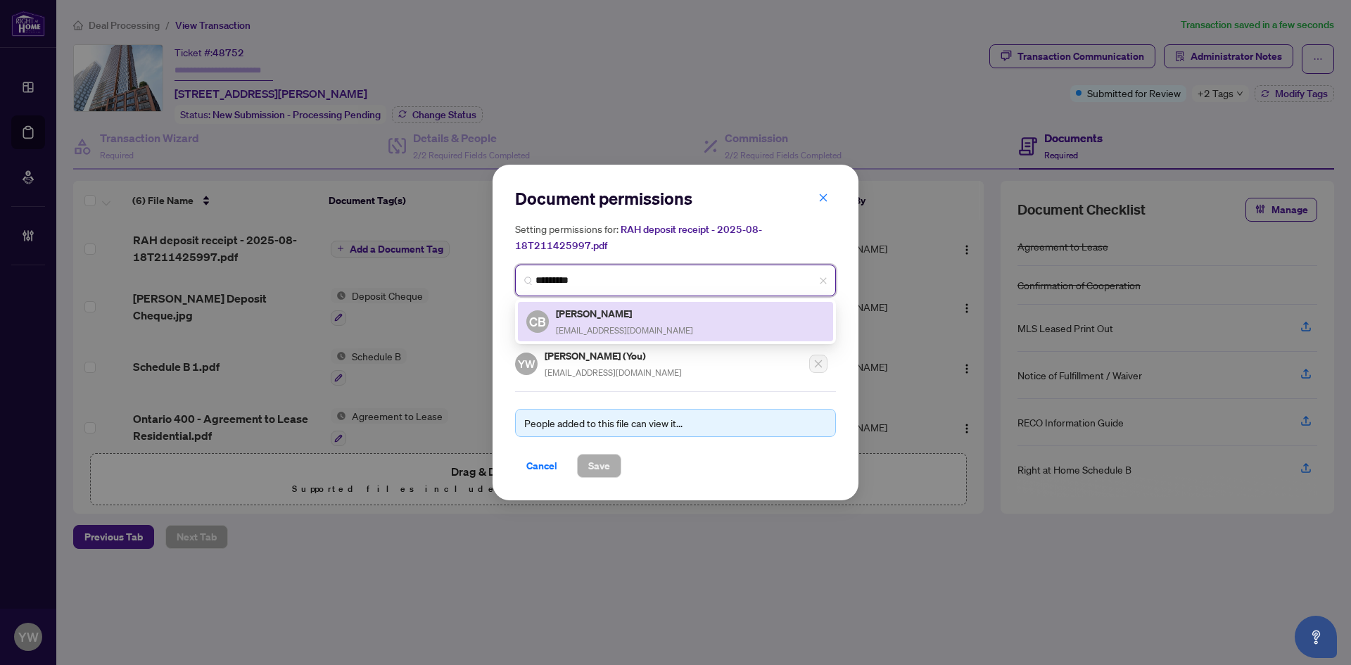
click at [618, 327] on span "[EMAIL_ADDRESS][DOMAIN_NAME]" at bounding box center [624, 330] width 137 height 11
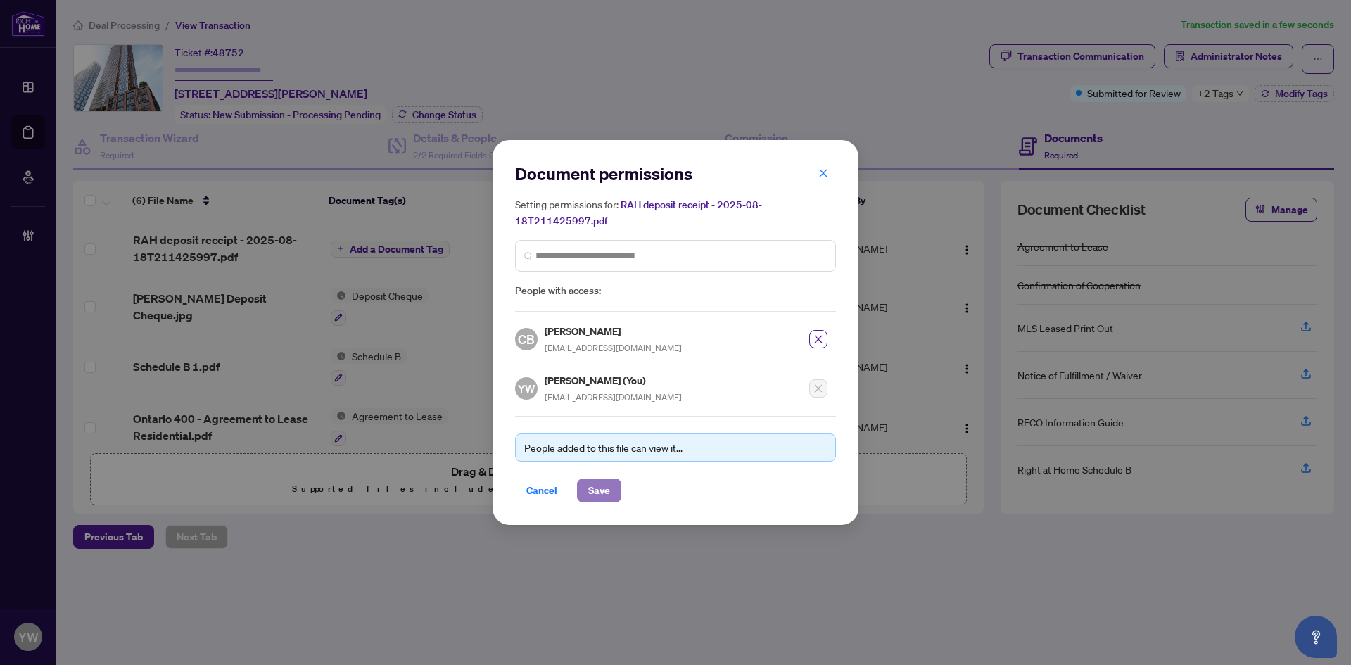
click at [590, 486] on span "Save" at bounding box center [599, 490] width 22 height 23
click at [677, 568] on div "Document permissions Setting permissions for: RAH deposit receipt - 2025-08-18T…" at bounding box center [675, 332] width 1351 height 665
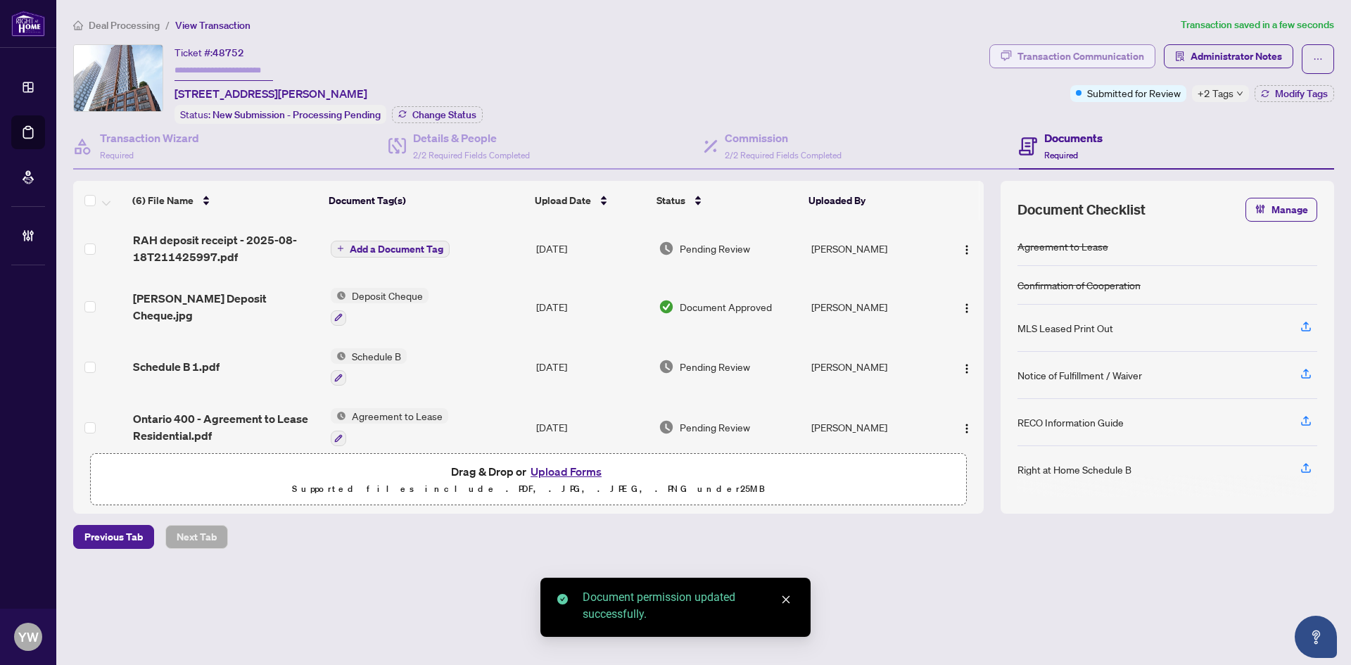
click at [1067, 55] on div "Transaction Communication" at bounding box center [1081, 56] width 127 height 23
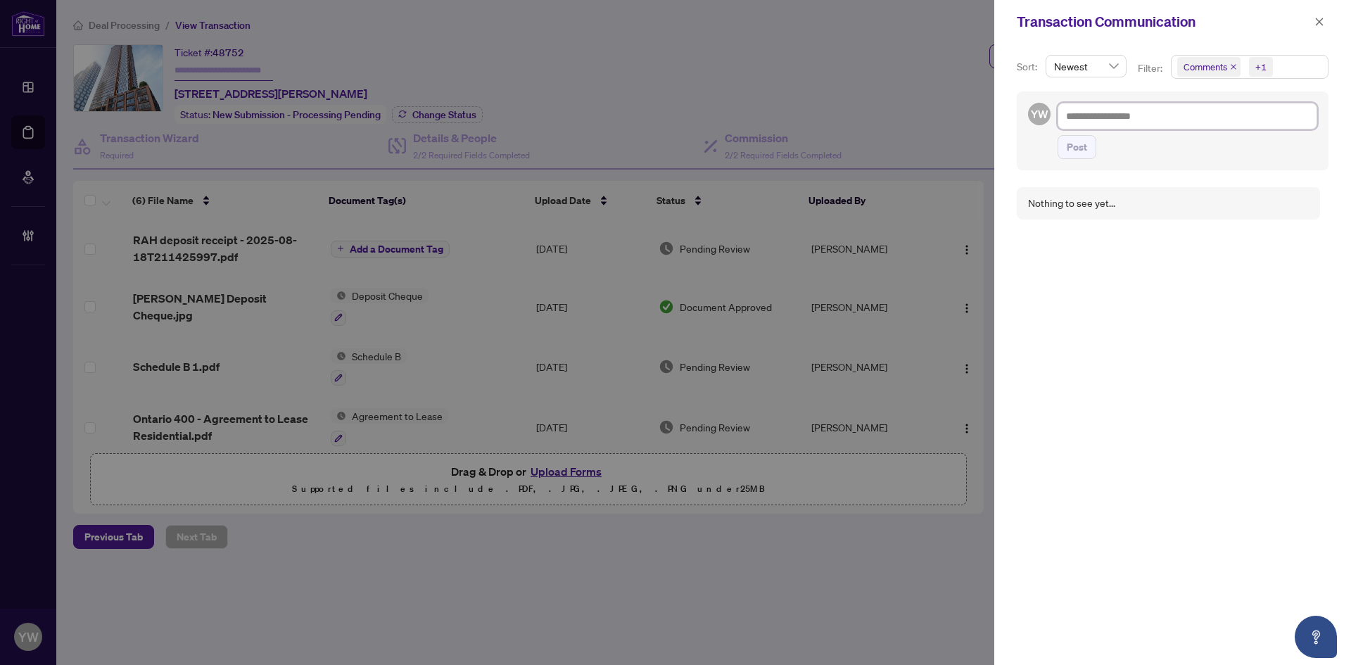
drag, startPoint x: 1082, startPoint y: 125, endPoint x: 1092, endPoint y: 127, distance: 10.1
click at [1082, 125] on textarea at bounding box center [1188, 116] width 260 height 27
paste textarea "**********"
type textarea "**********"
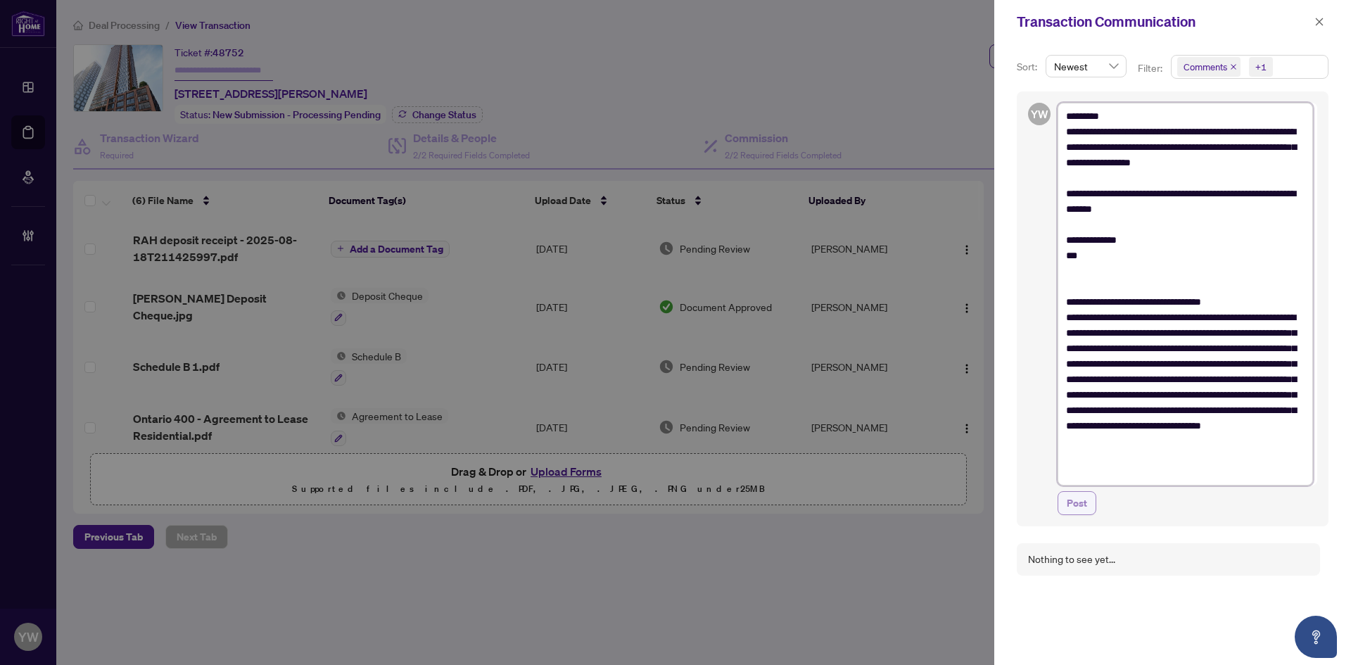
type textarea "**********"
click at [1076, 512] on span "Post" at bounding box center [1077, 503] width 20 height 23
type textarea "**********"
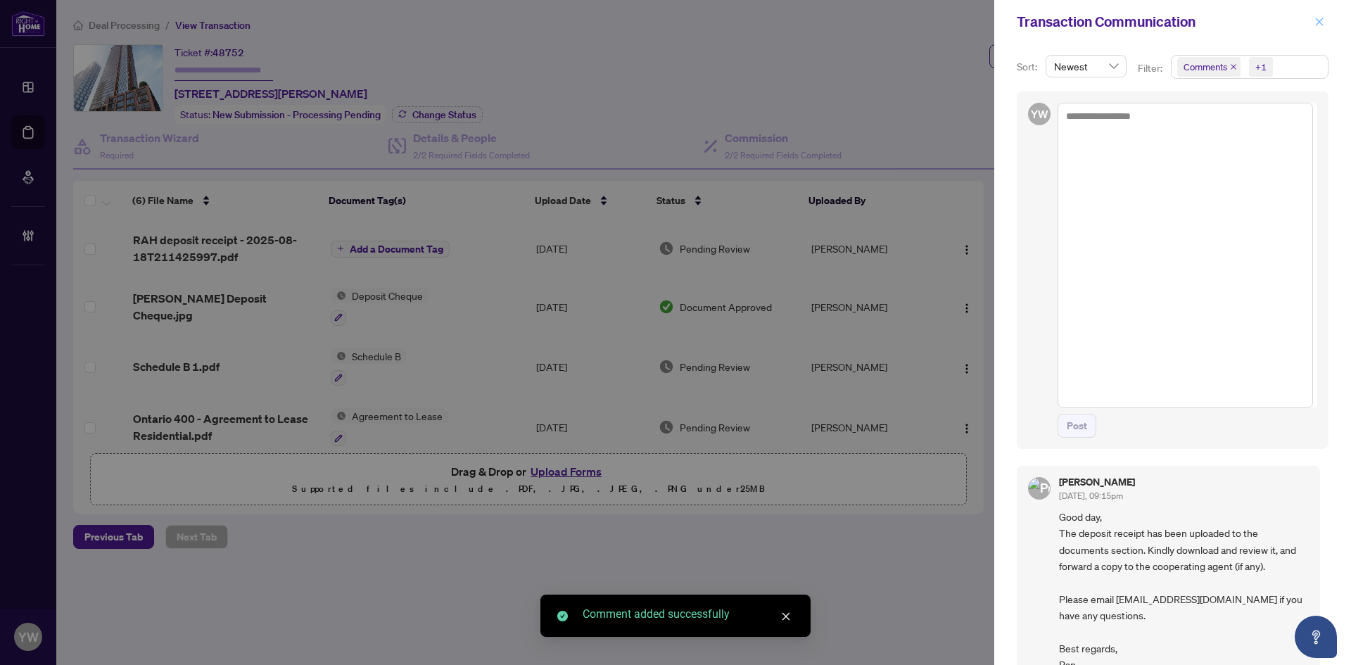
click at [1314, 23] on button "button" at bounding box center [1319, 21] width 18 height 17
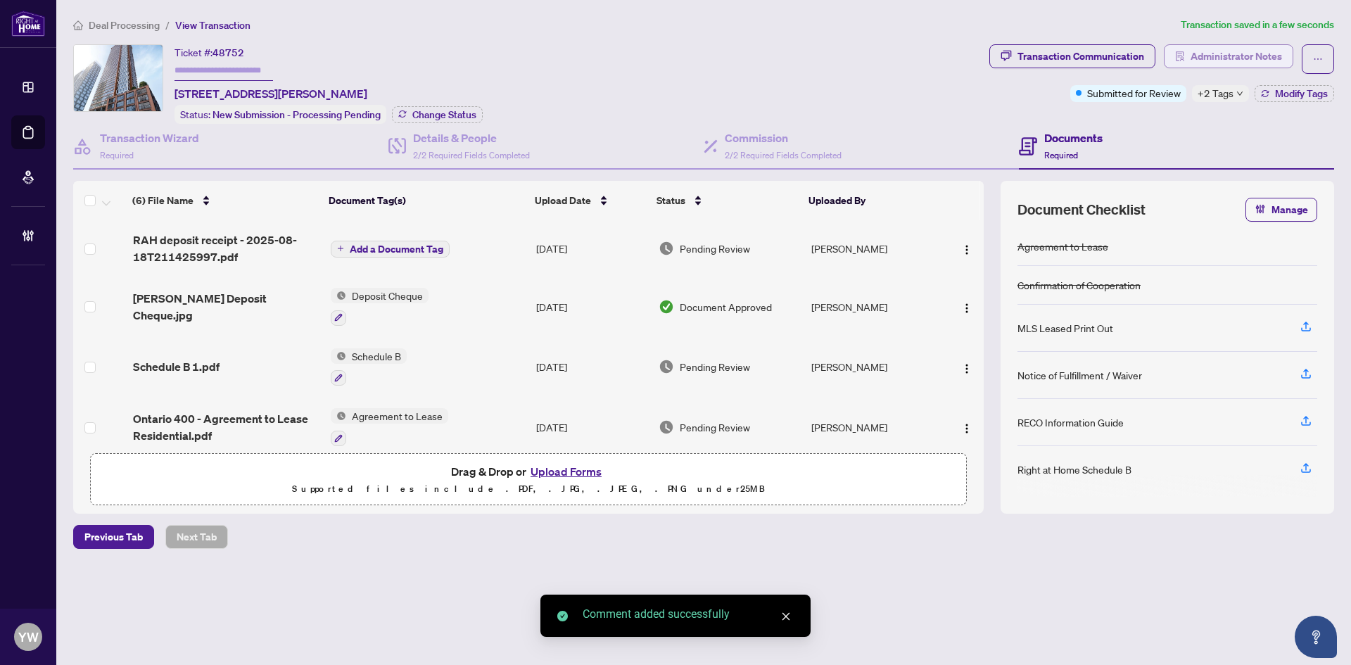
click at [1232, 55] on span "Administrator Notes" at bounding box center [1236, 56] width 91 height 23
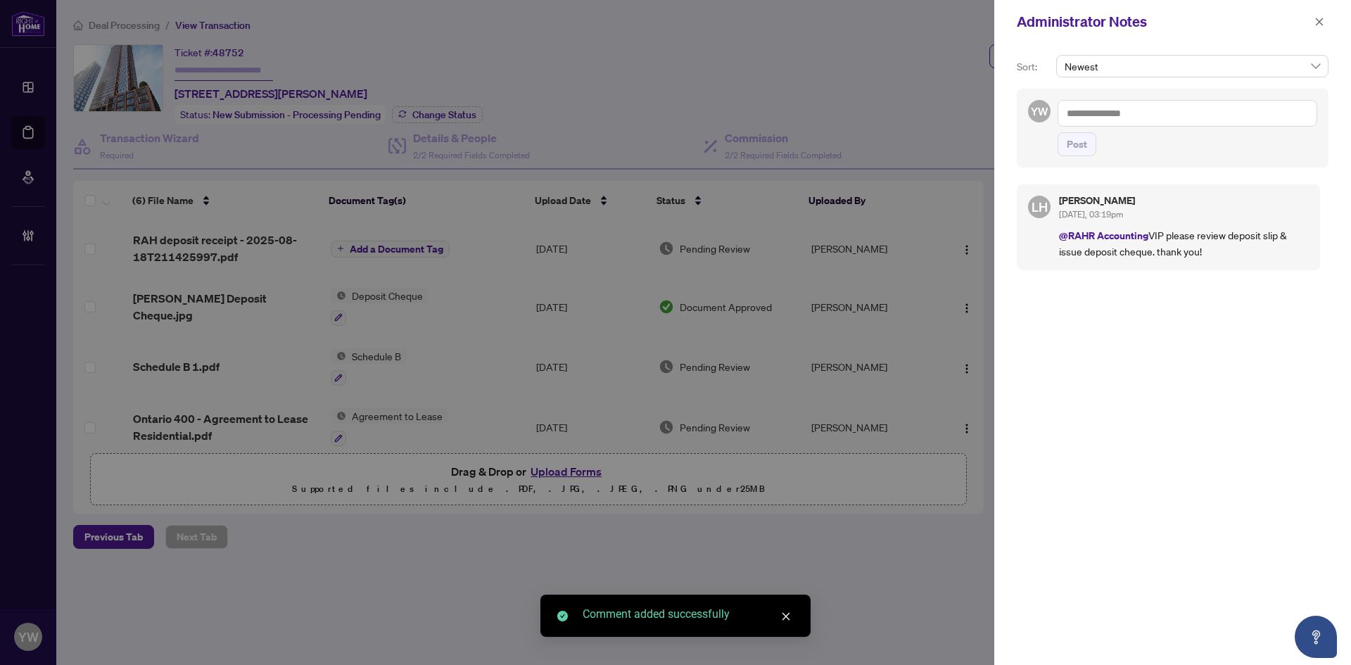
click at [1150, 117] on textarea at bounding box center [1188, 113] width 260 height 27
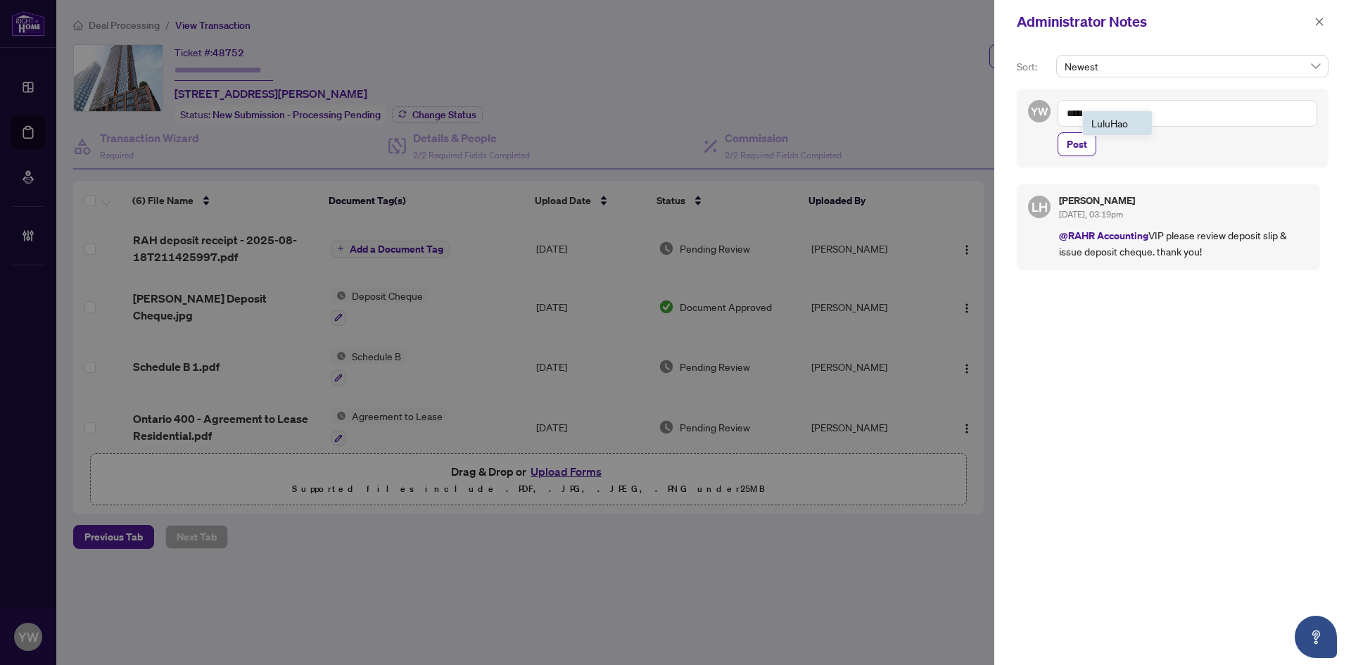
click at [1128, 122] on span "[PERSON_NAME]" at bounding box center [1109, 123] width 37 height 13
type textarea "**********"
click at [1079, 150] on span "Post" at bounding box center [1077, 144] width 20 height 23
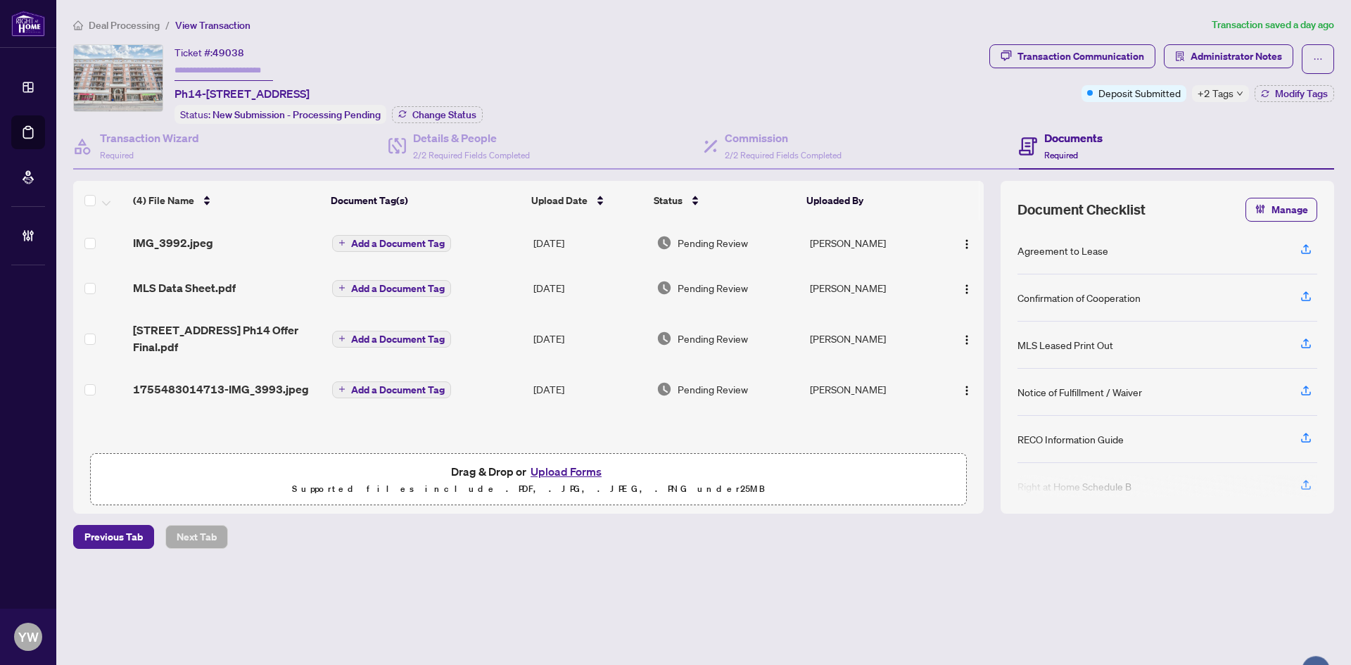
click at [184, 245] on span "IMG_3992.jpeg" at bounding box center [173, 242] width 80 height 17
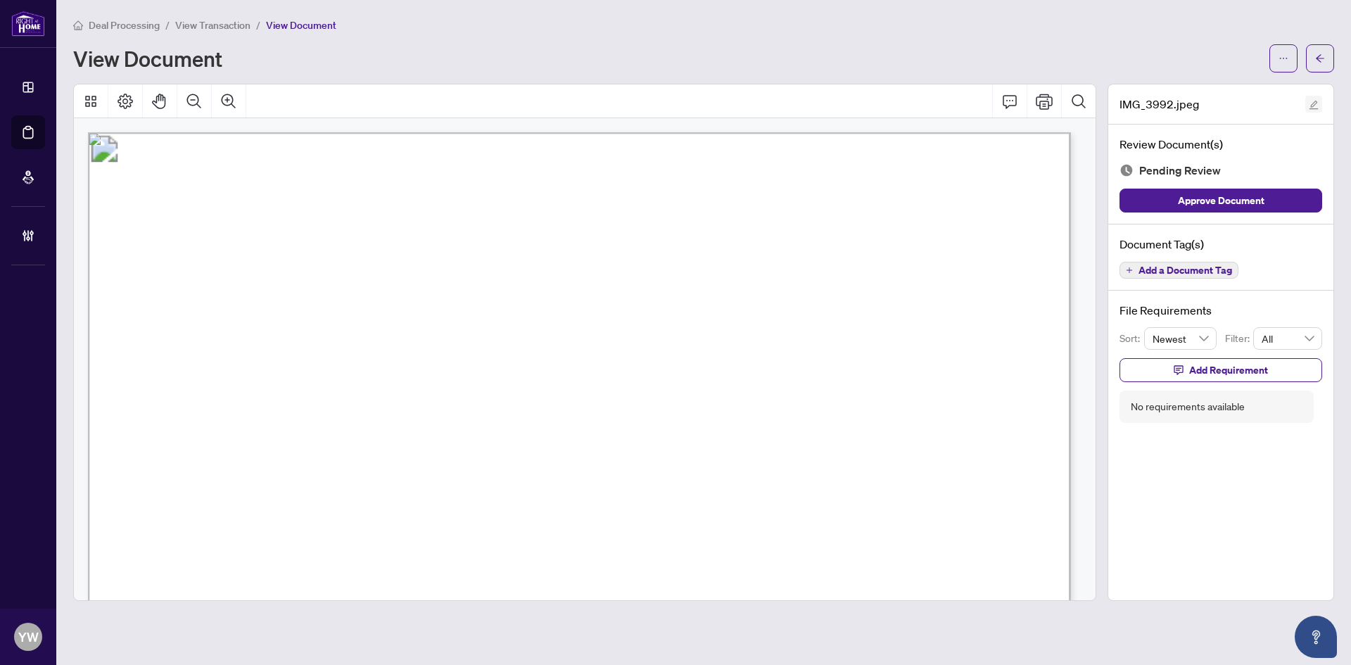
click at [1313, 105] on icon "edit" at bounding box center [1314, 105] width 10 height 10
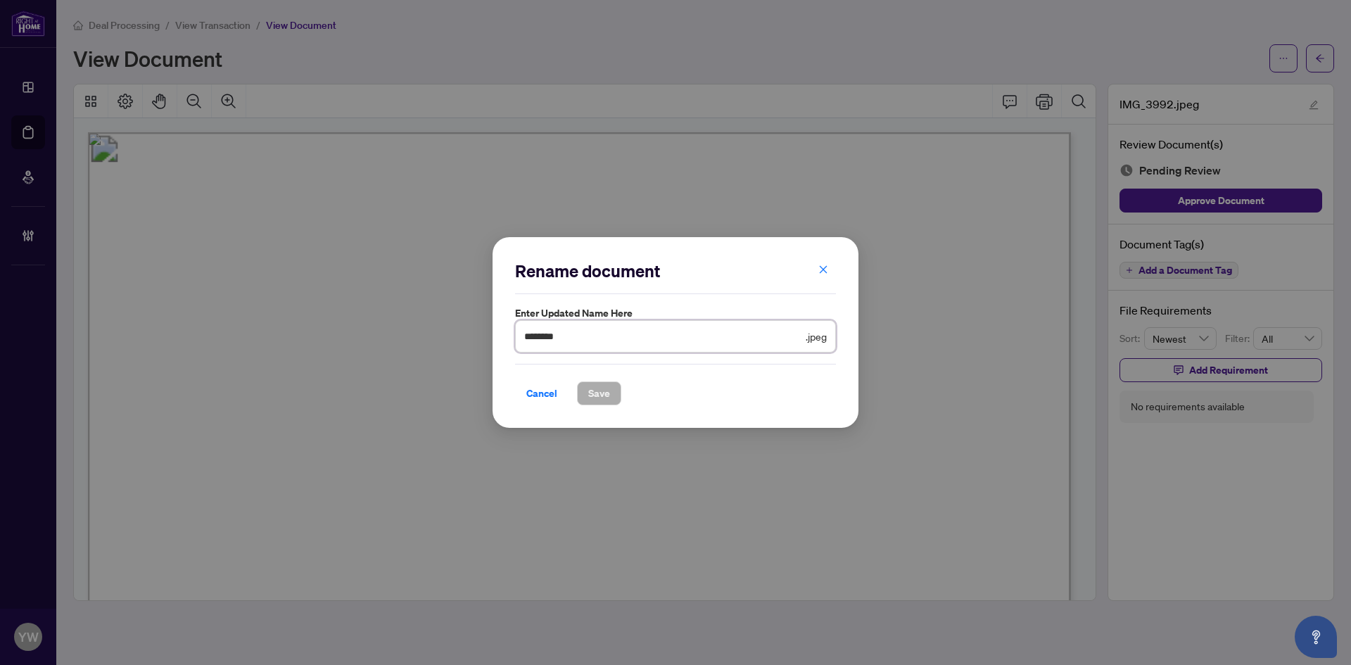
drag, startPoint x: 595, startPoint y: 331, endPoint x: 396, endPoint y: 335, distance: 199.2
click at [396, 335] on div "Rename document Enter updated name here ******** .jpeg Cancel Save Cancel OK" at bounding box center [675, 332] width 1351 height 665
type input "**********"
drag, startPoint x: 593, startPoint y: 393, endPoint x: 720, endPoint y: 348, distance: 135.1
click at [593, 393] on span "Save" at bounding box center [599, 393] width 22 height 23
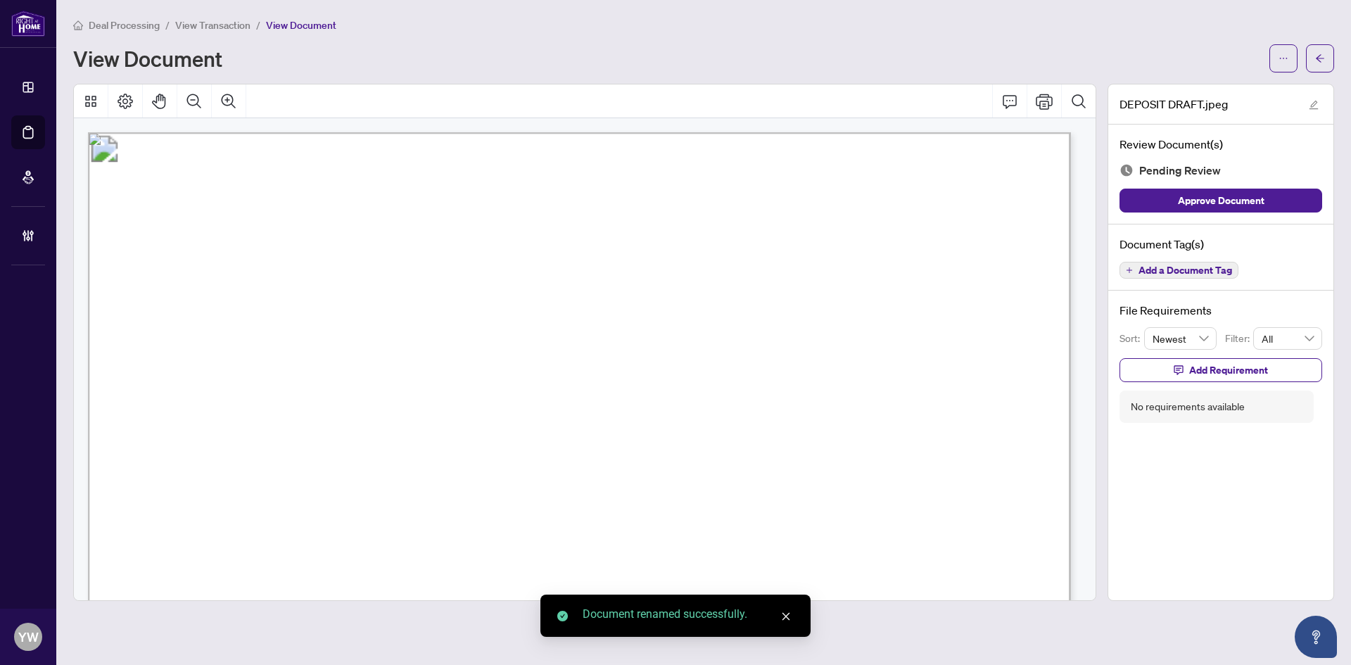
click at [1249, 205] on span "Approve Document" at bounding box center [1221, 200] width 87 height 23
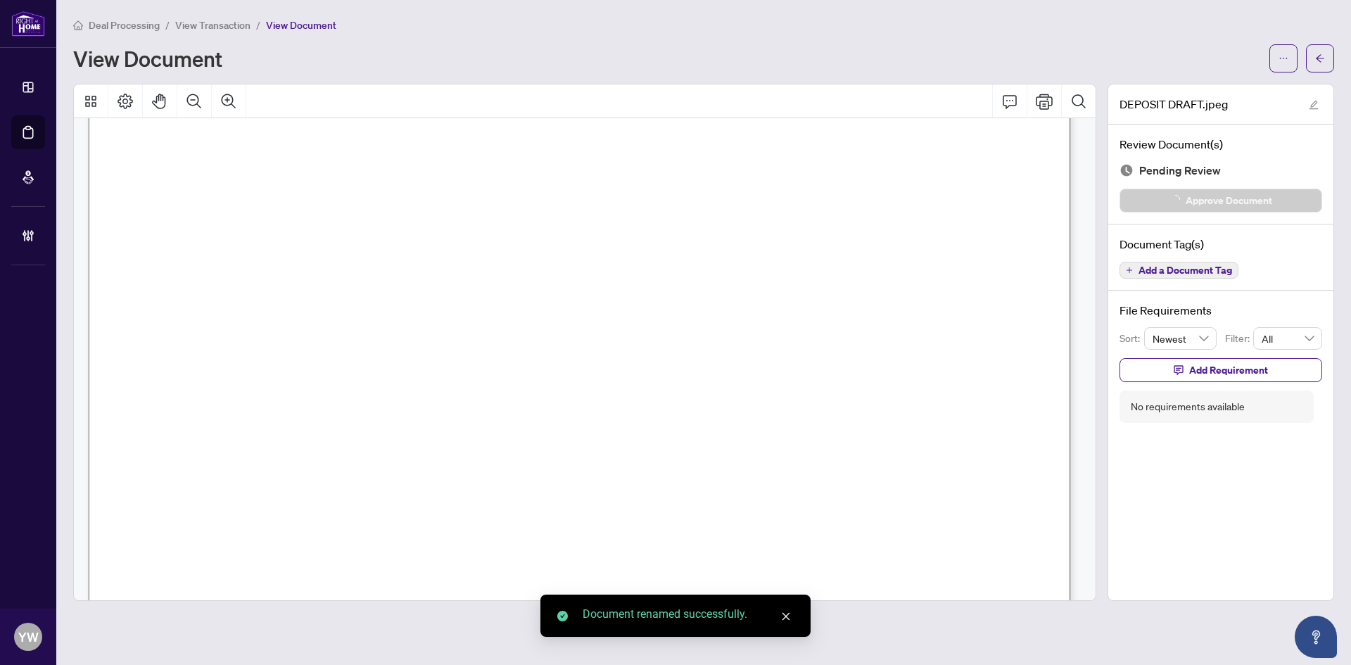
scroll to position [563, 0]
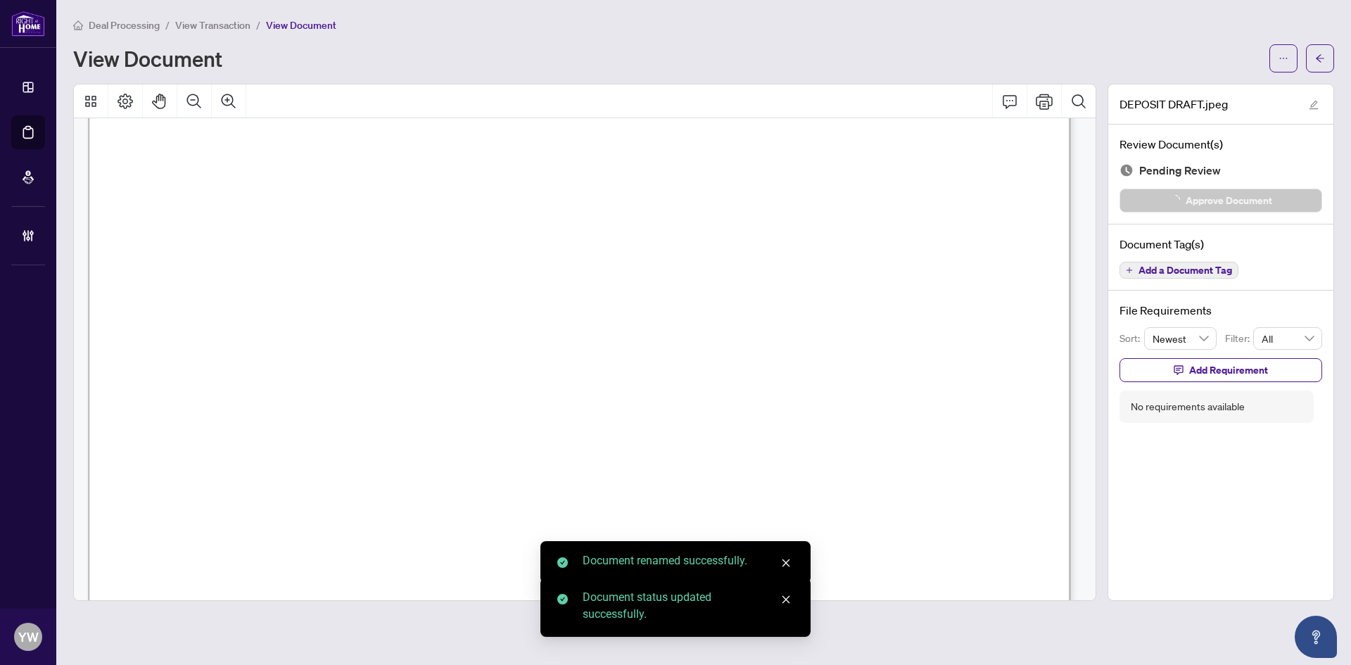
click at [1322, 63] on icon "arrow-left" at bounding box center [1320, 58] width 10 height 10
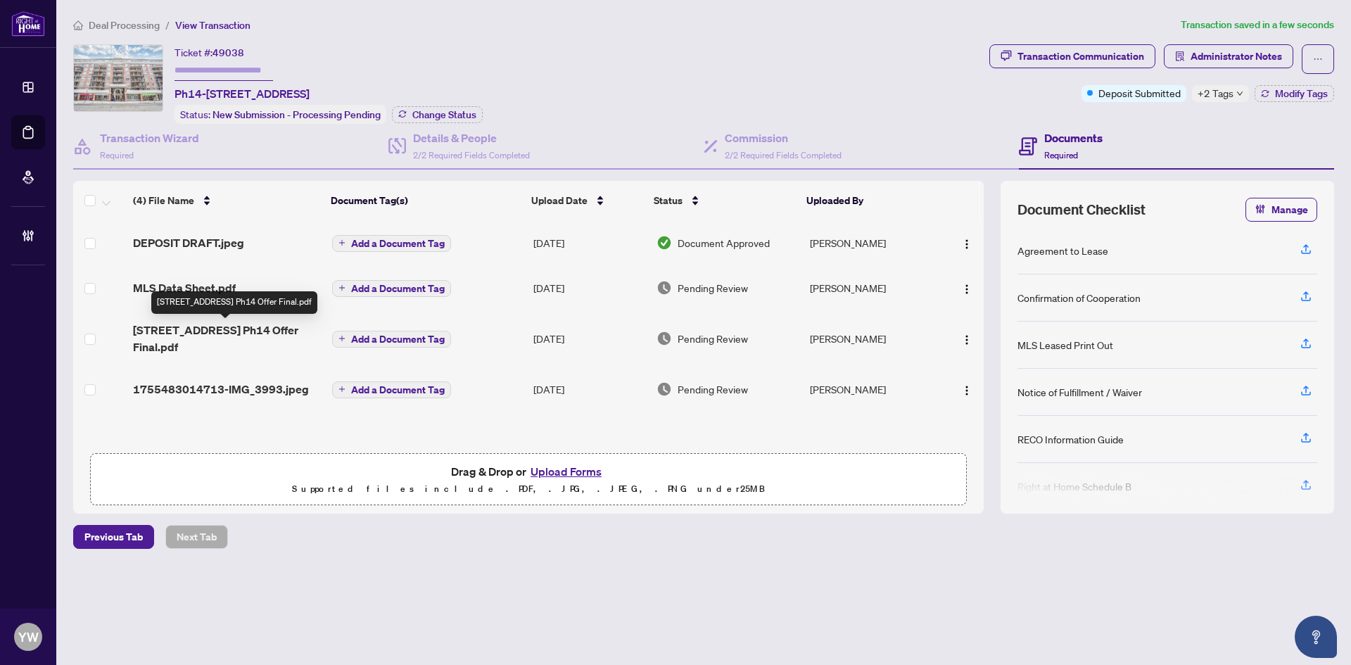
click at [289, 381] on span "1755483014713-IMG_3993.jpeg" at bounding box center [221, 389] width 176 height 17
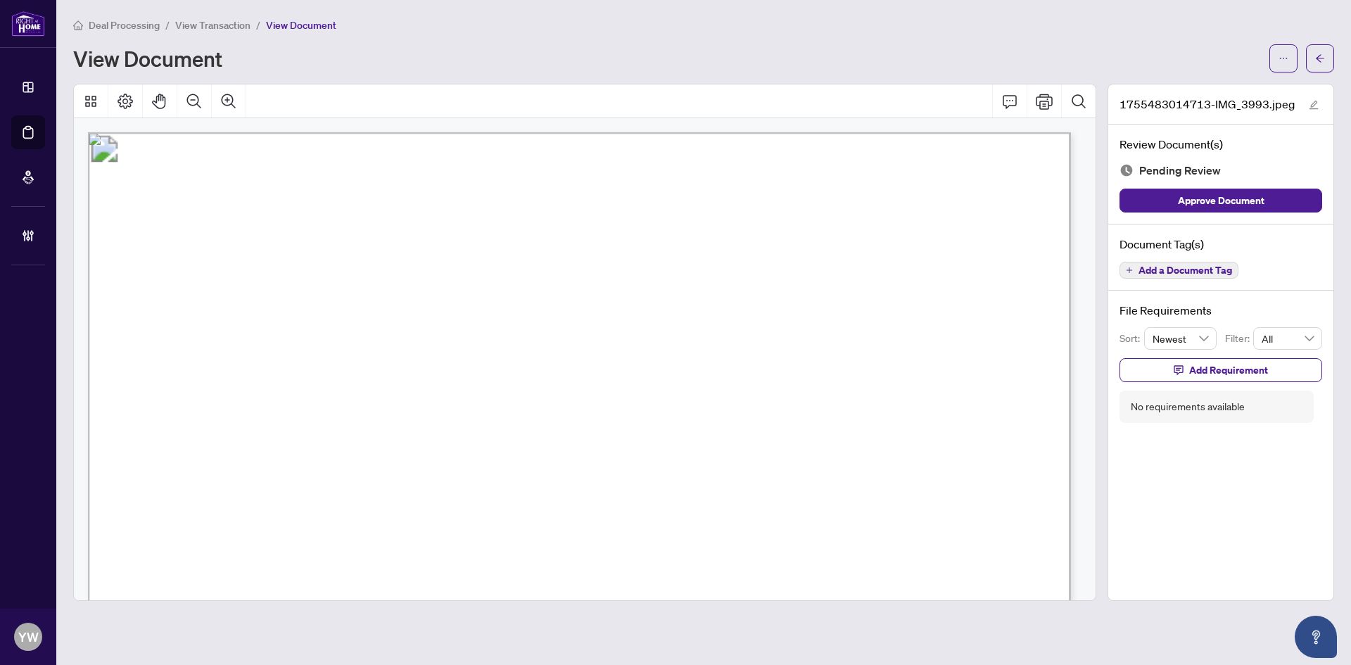
scroll to position [211, 0]
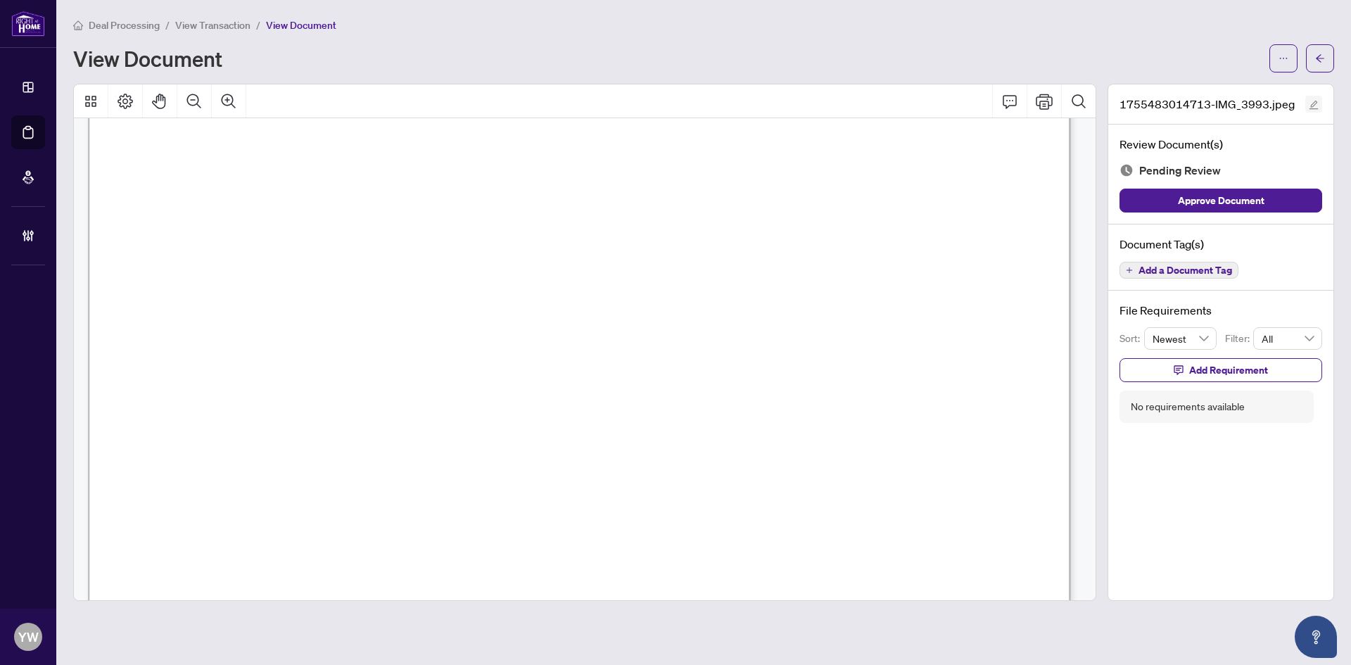
click at [1312, 103] on icon "edit" at bounding box center [1314, 105] width 10 height 10
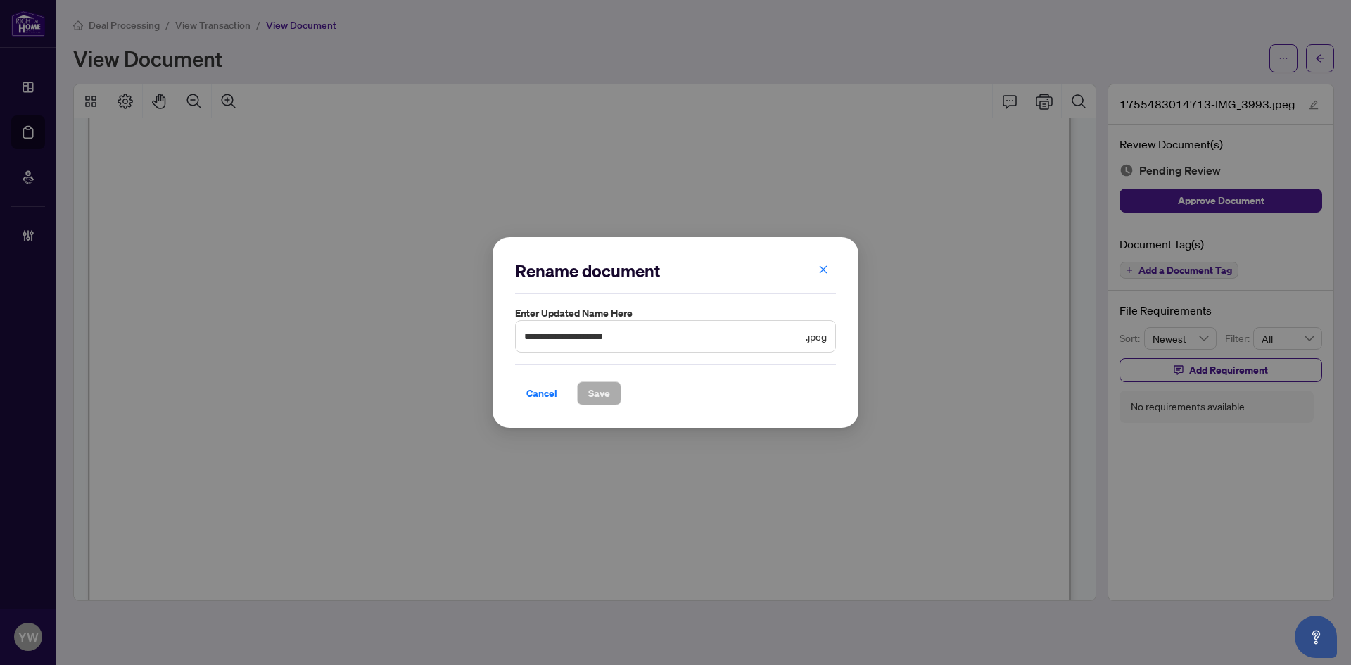
drag, startPoint x: 659, startPoint y: 343, endPoint x: 560, endPoint y: 341, distance: 99.2
click at [553, 341] on span "**********" at bounding box center [675, 336] width 321 height 32
drag, startPoint x: 679, startPoint y: 331, endPoint x: 419, endPoint y: 340, distance: 259.8
click at [421, 340] on div "**********" at bounding box center [675, 332] width 1351 height 665
type input "********"
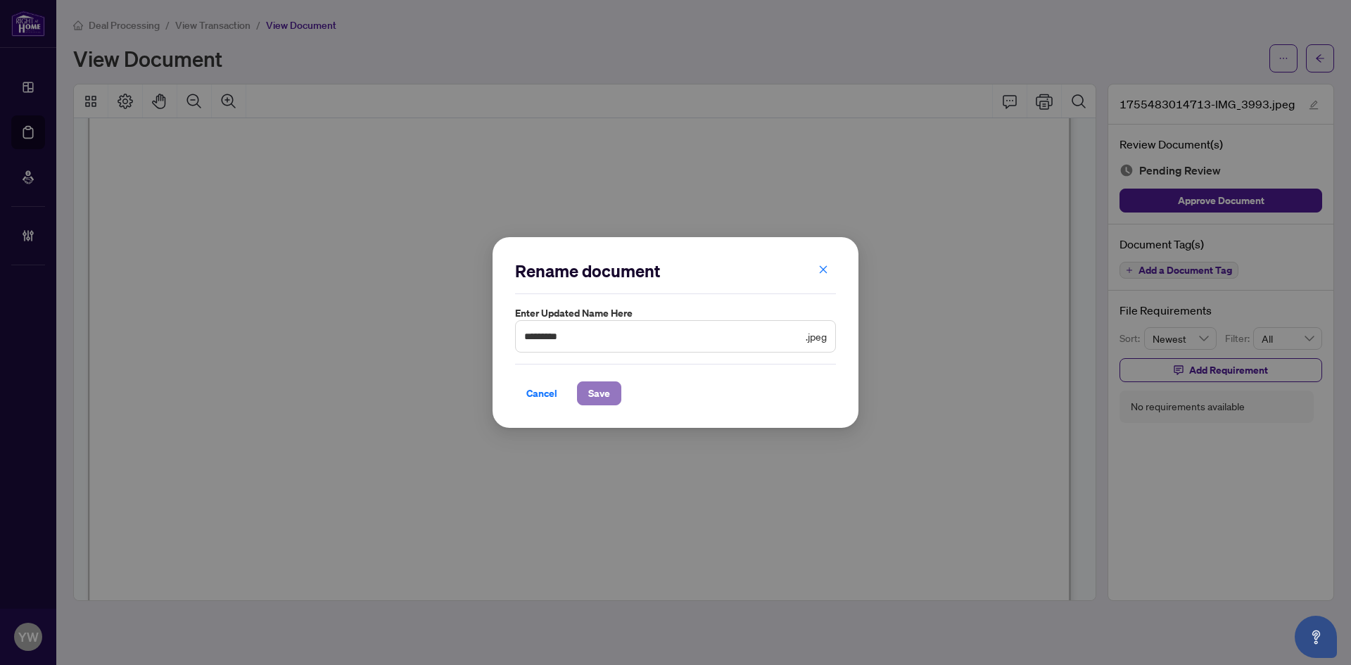
click at [597, 395] on span "Save" at bounding box center [599, 393] width 22 height 23
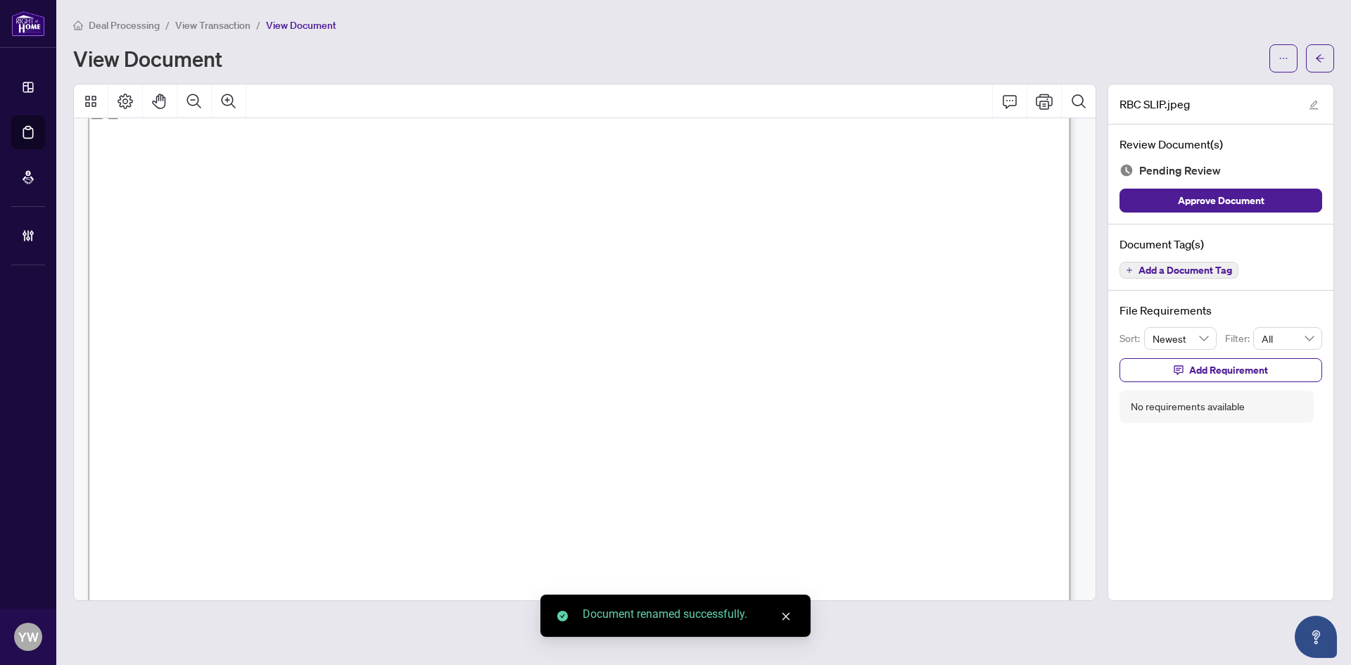
scroll to position [0, 0]
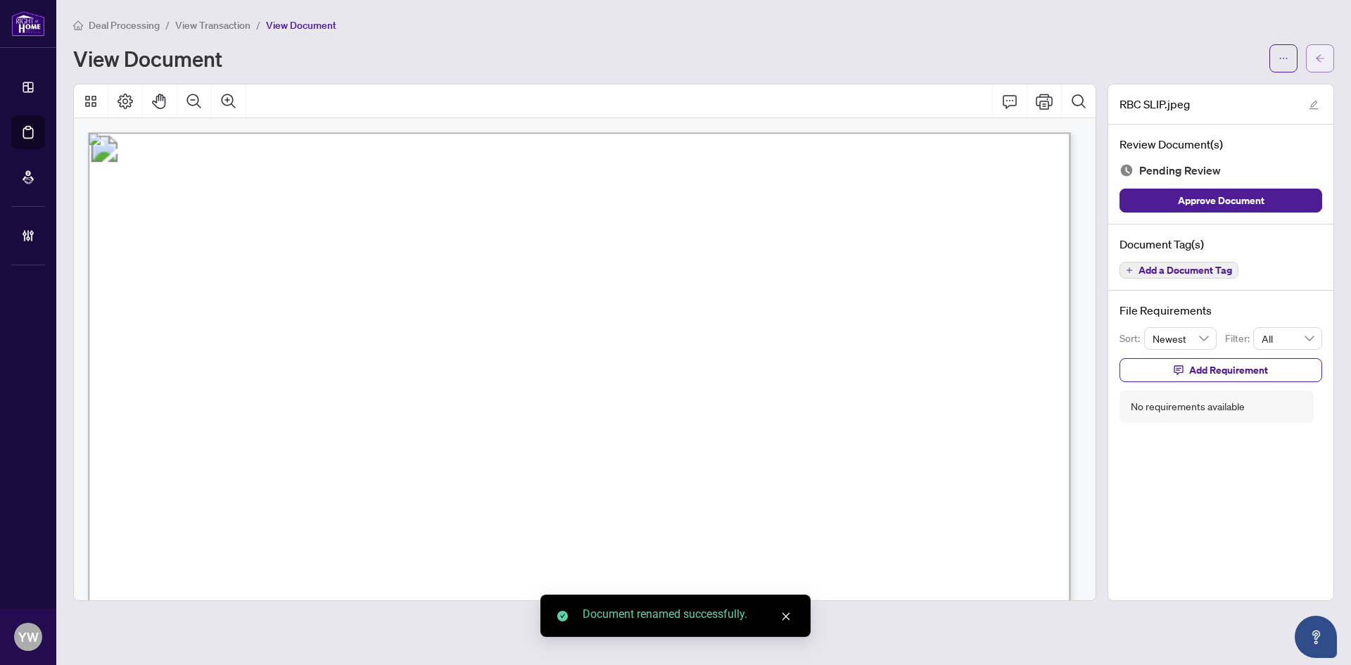
click at [1317, 46] on button "button" at bounding box center [1320, 58] width 28 height 28
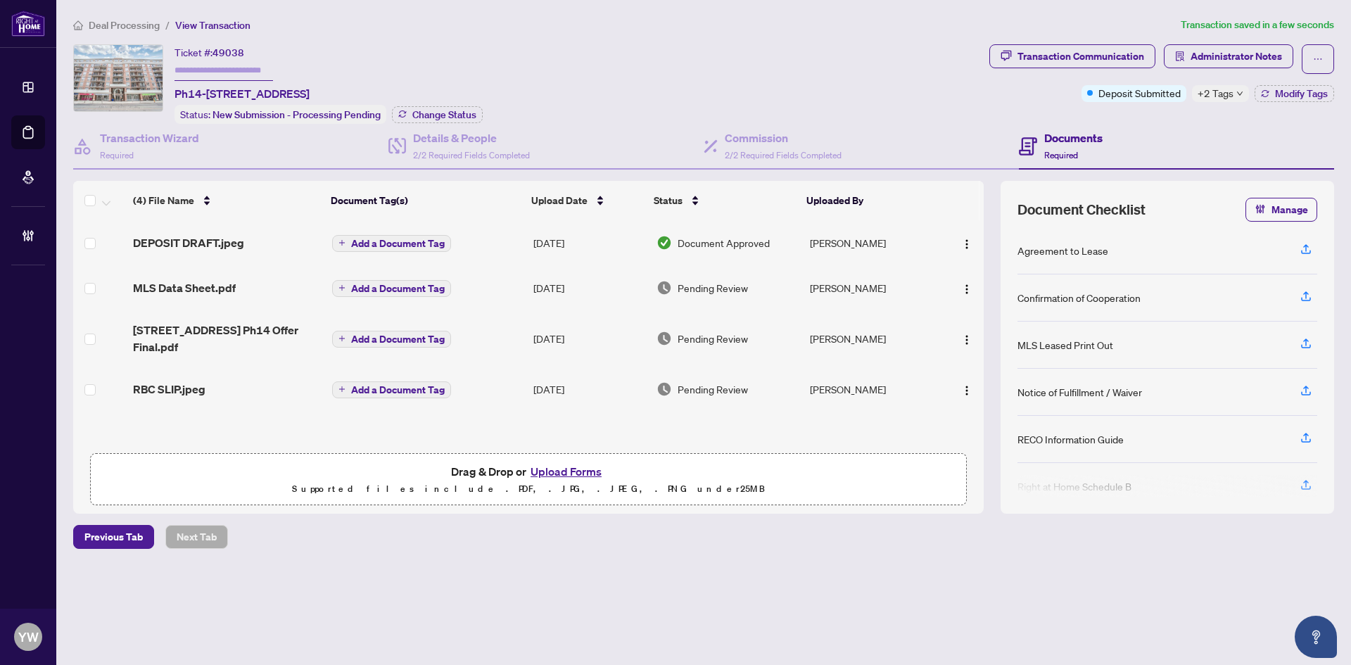
click at [185, 381] on span "RBC SLIP.jpeg" at bounding box center [169, 389] width 72 height 17
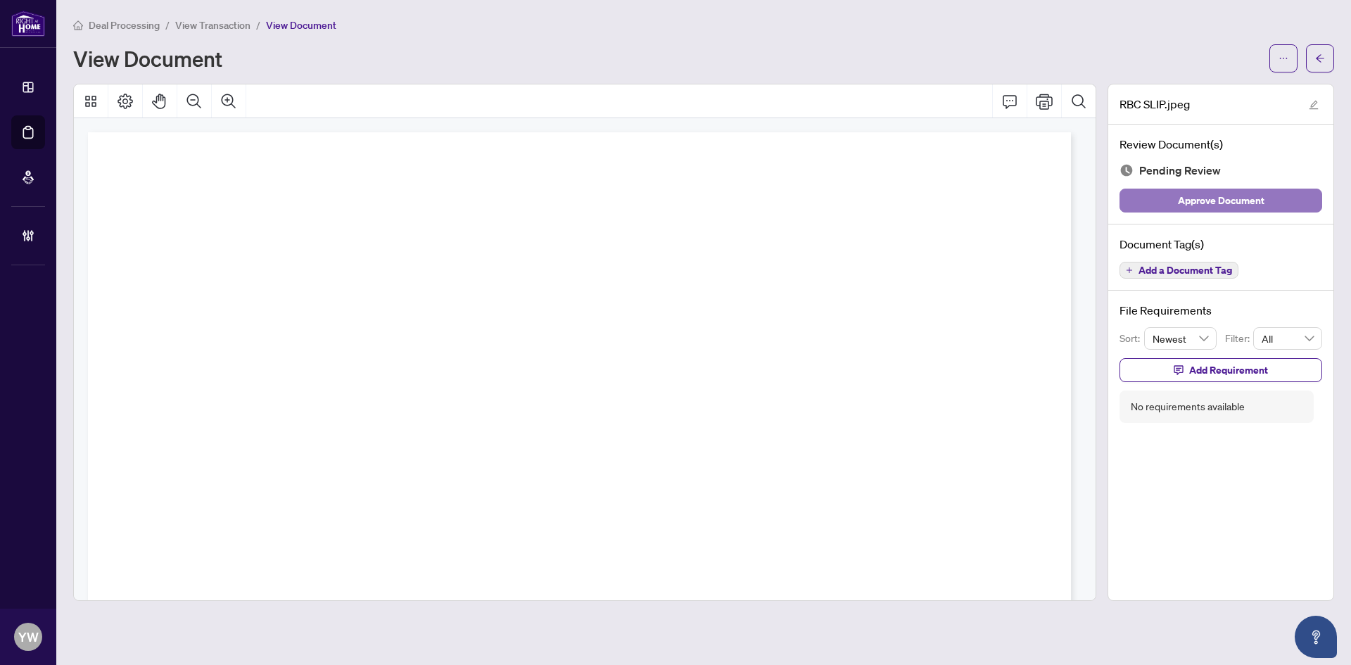
click at [1172, 196] on button "Approve Document" at bounding box center [1221, 201] width 203 height 24
click at [1323, 55] on icon "arrow-left" at bounding box center [1320, 58] width 10 height 10
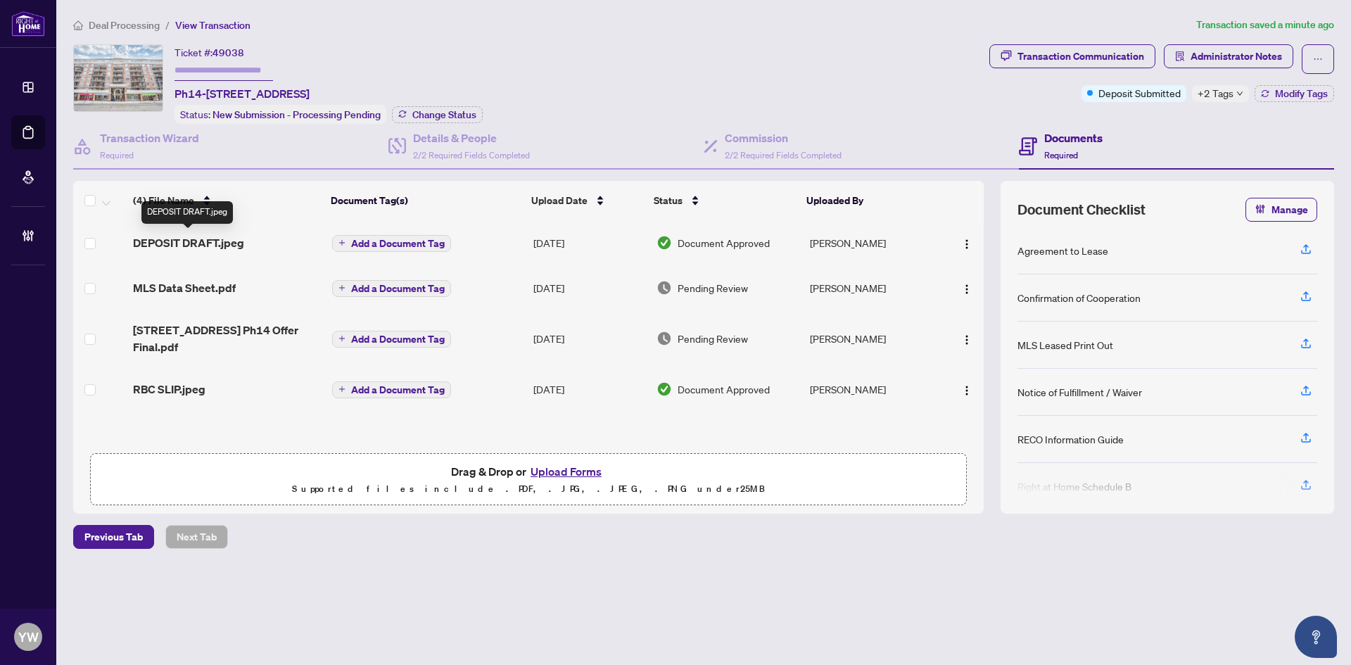
click at [232, 239] on span "DEPOSIT DRAFT.jpeg" at bounding box center [188, 242] width 111 height 17
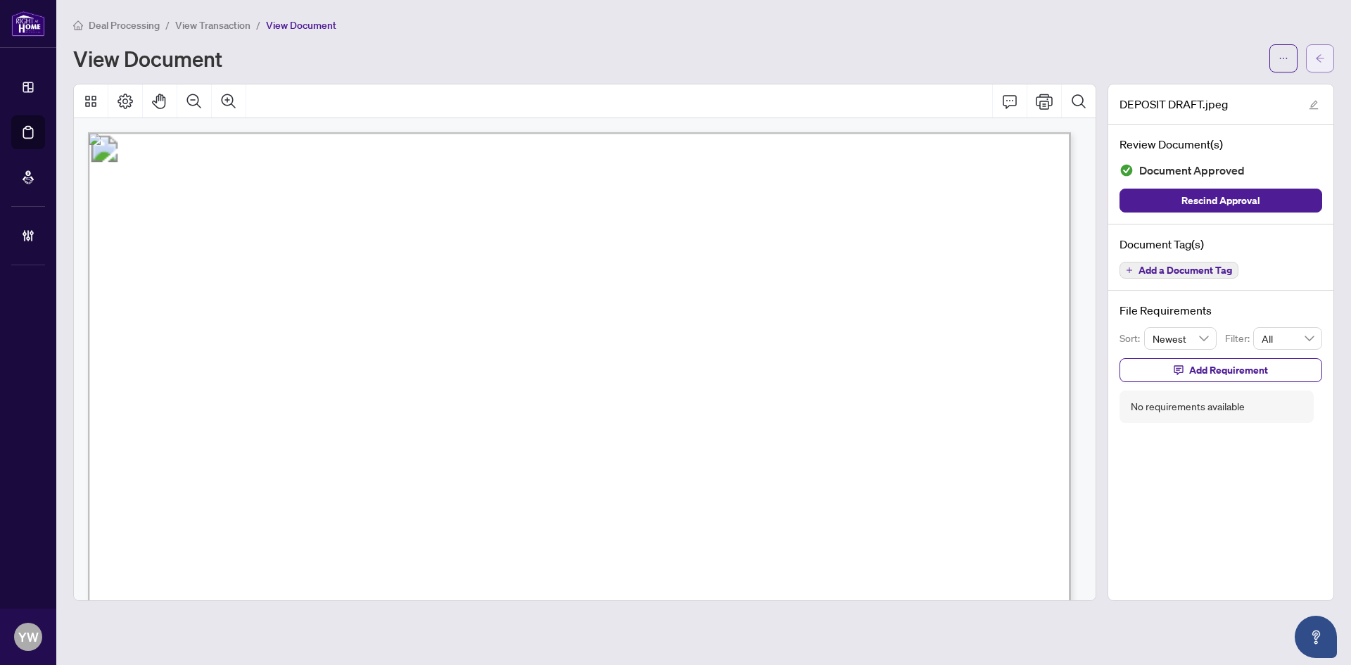
click at [1324, 57] on icon "arrow-left" at bounding box center [1320, 58] width 10 height 10
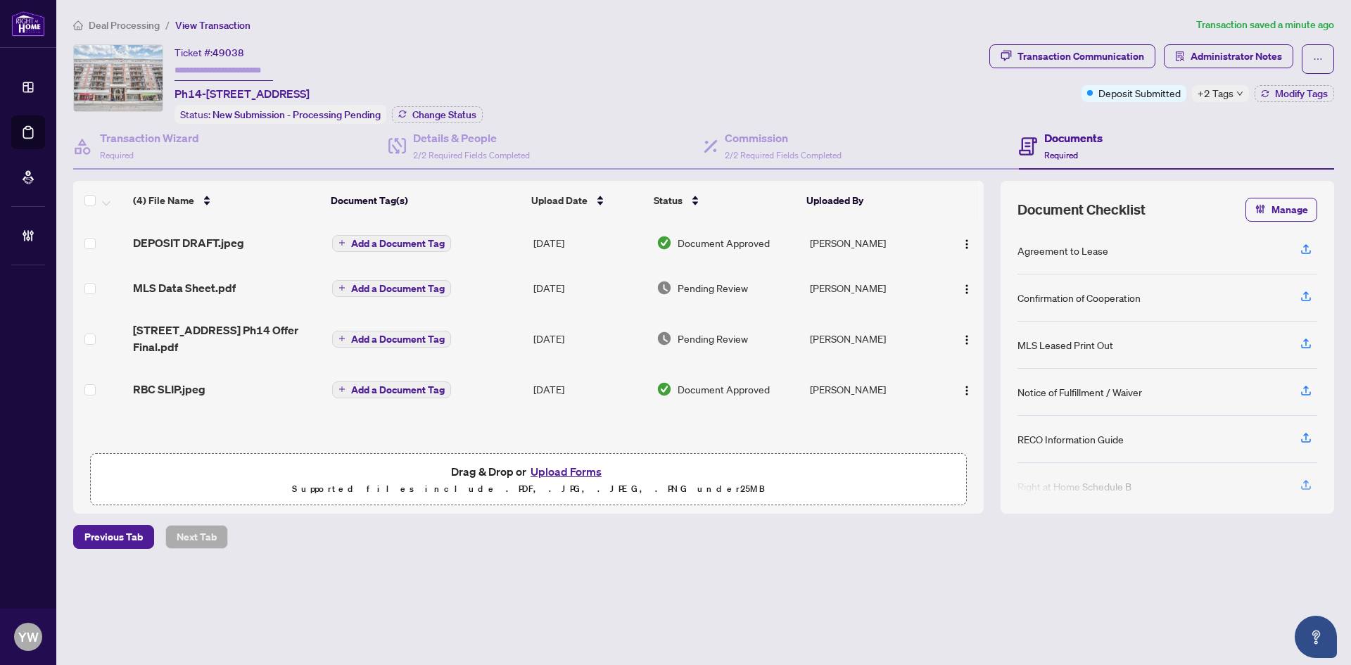
drag, startPoint x: 480, startPoint y: 507, endPoint x: 489, endPoint y: 533, distance: 27.6
click at [481, 512] on div "Deal Processing / View Transaction Transaction saved a minute ago Ticket #: 490…" at bounding box center [704, 307] width 1272 height 581
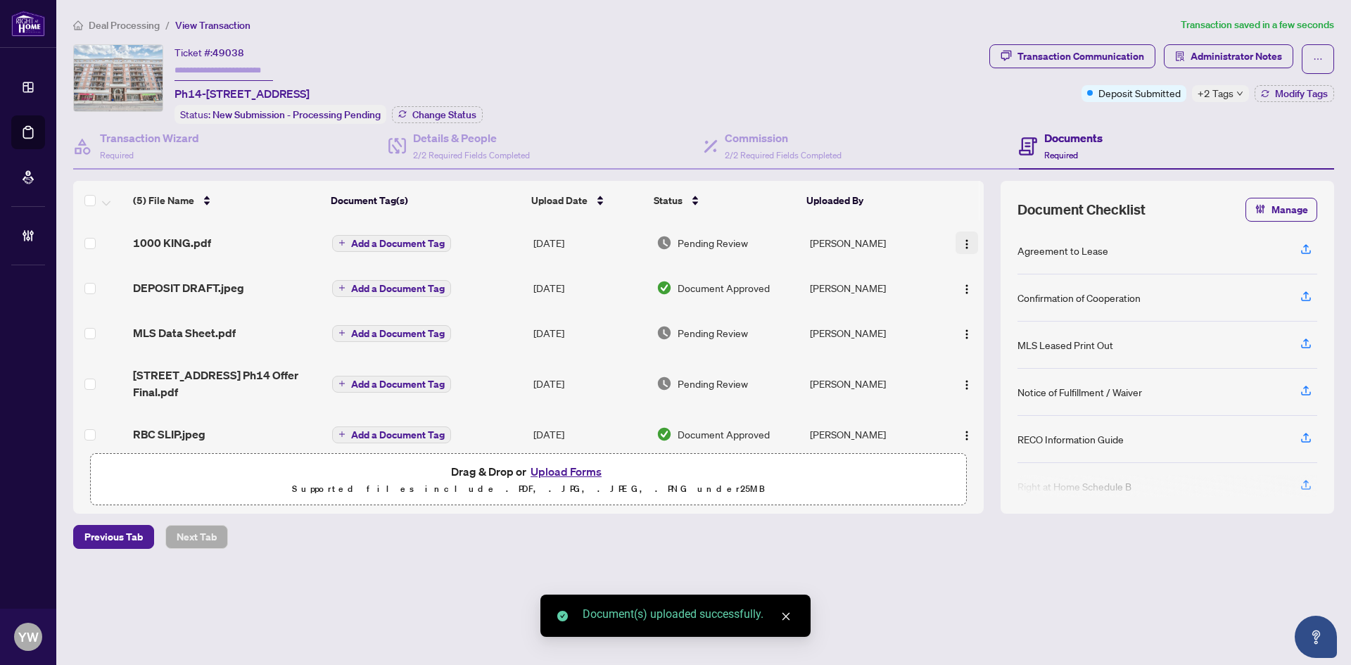
click at [961, 239] on img "button" at bounding box center [966, 244] width 11 height 11
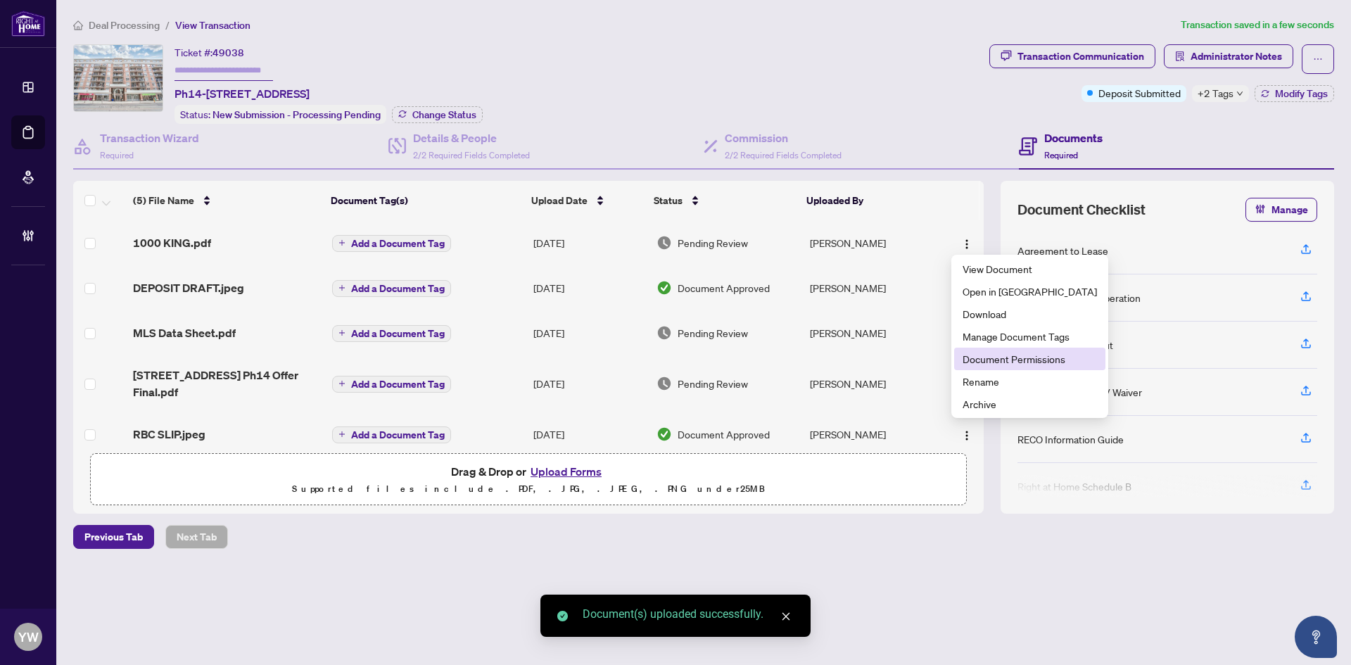
click at [1001, 366] on span "Document Permissions" at bounding box center [1030, 358] width 134 height 15
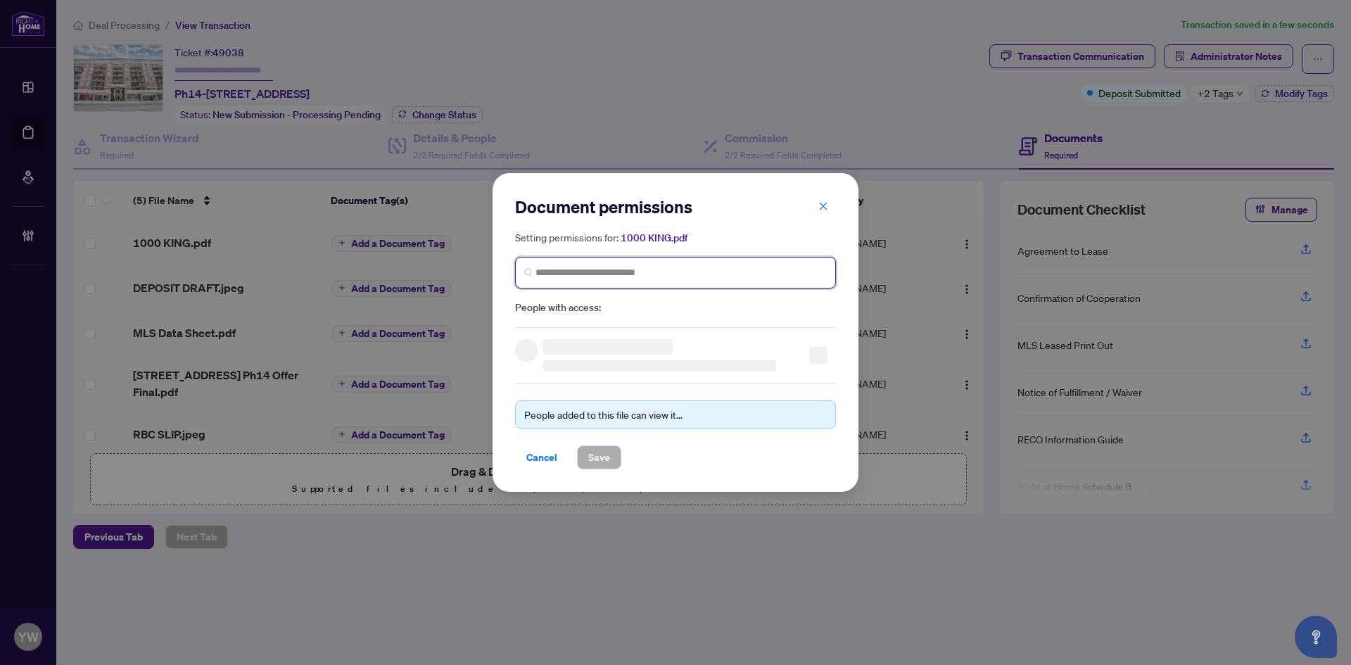
click at [601, 270] on input "search" at bounding box center [681, 272] width 291 height 15
type input "*****"
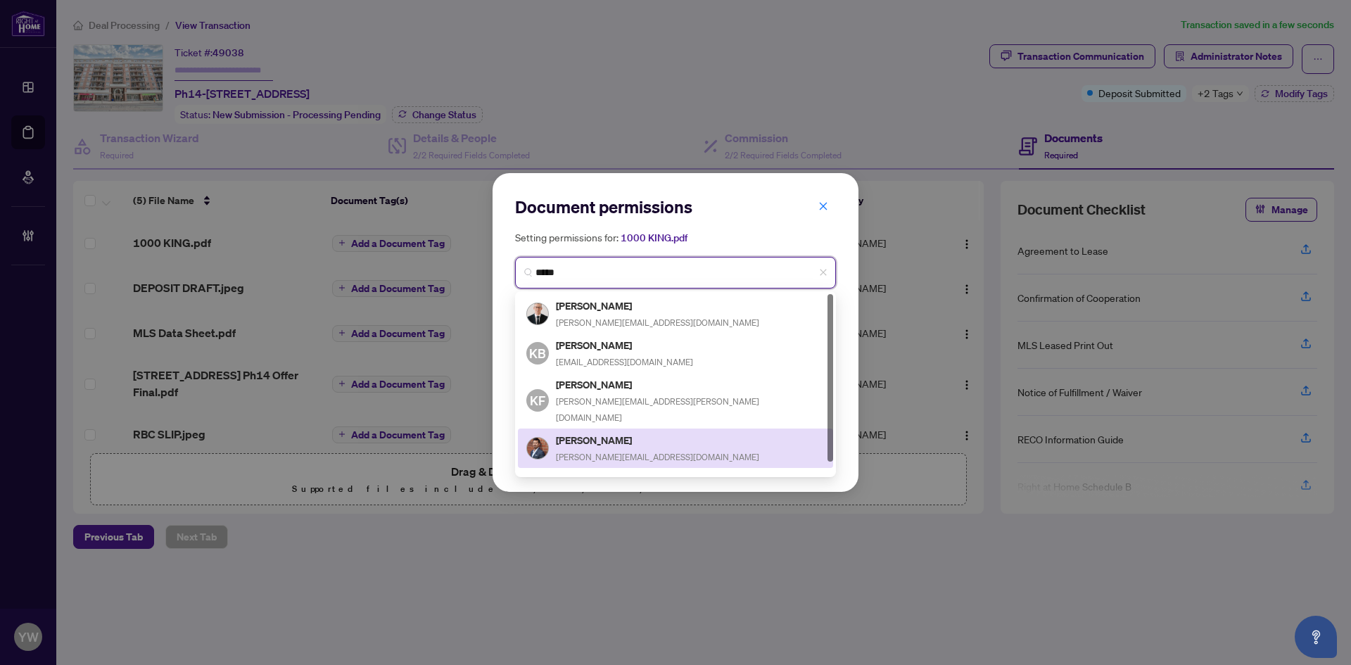
click at [614, 432] on h5 "[PERSON_NAME]" at bounding box center [657, 440] width 203 height 16
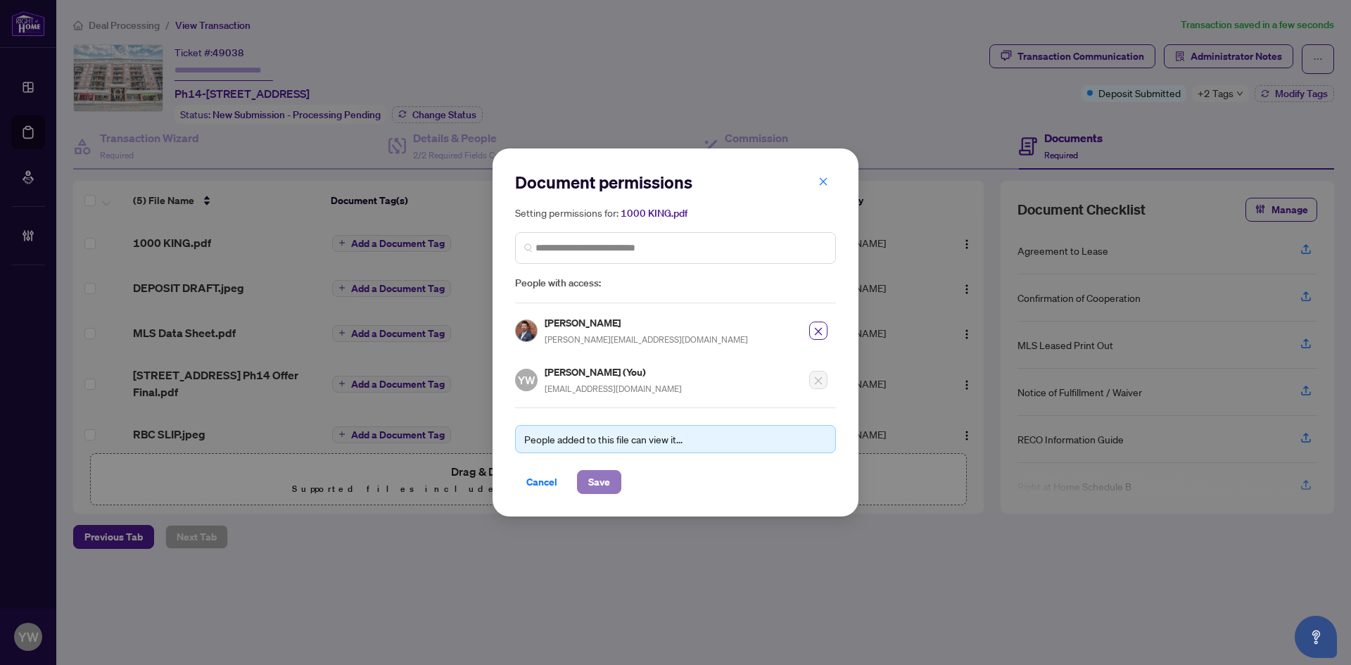
click at [607, 470] on button "Save" at bounding box center [599, 482] width 44 height 24
click at [899, 550] on div "Document permissions Setting permissions for: 1000 KING.pdf 6566 [PERSON_NAME] …" at bounding box center [675, 332] width 1351 height 665
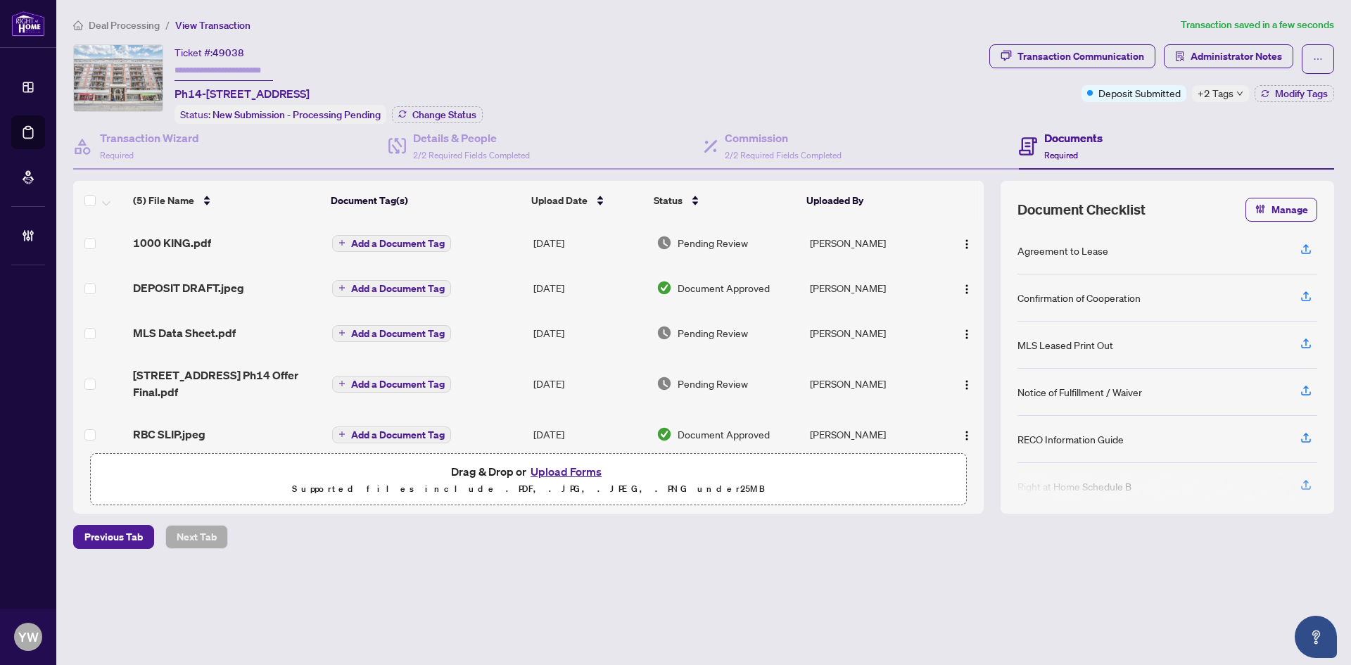
click at [1296, 104] on div "Transaction Communication Administrator Notes Deposit Submitted +2 Tags Modify …" at bounding box center [1162, 84] width 350 height 80
click at [1306, 94] on span "Modify Tags" at bounding box center [1301, 94] width 53 height 10
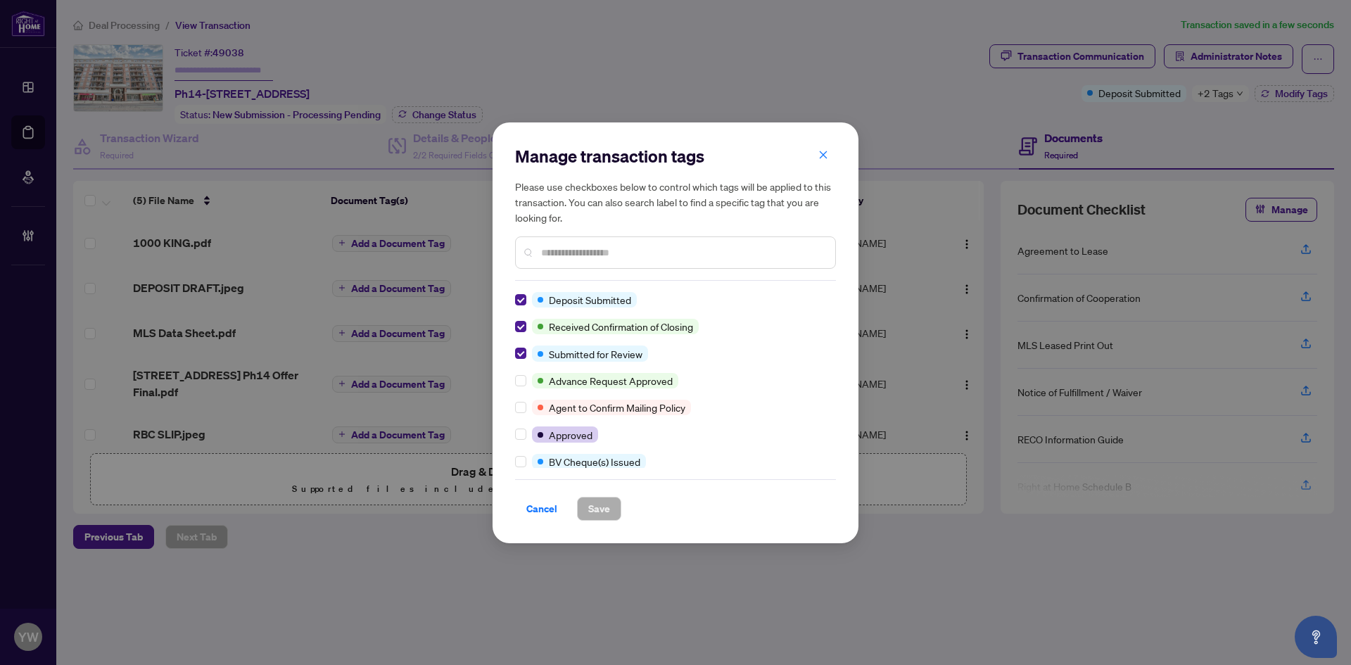
click at [526, 300] on div at bounding box center [523, 299] width 17 height 15
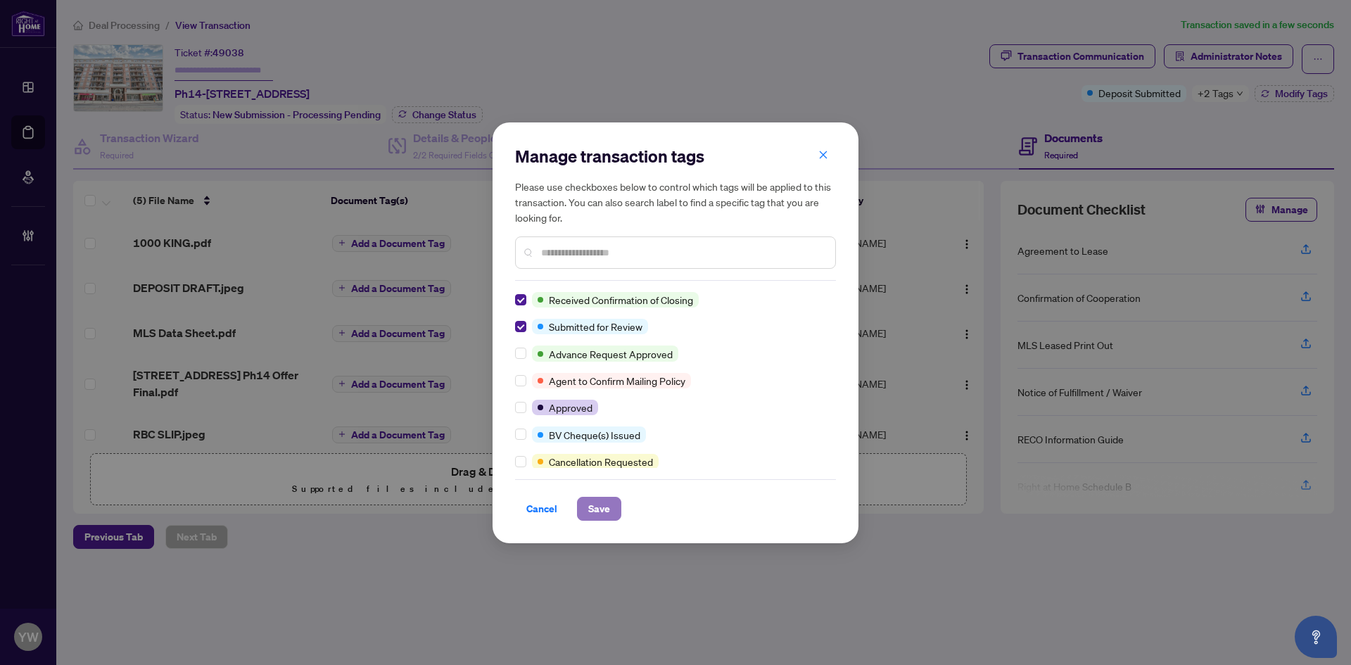
click at [595, 505] on span "Save" at bounding box center [599, 509] width 22 height 23
click at [429, 574] on div "Manage transaction tags Please use checkboxes below to control which tags will …" at bounding box center [675, 332] width 1351 height 665
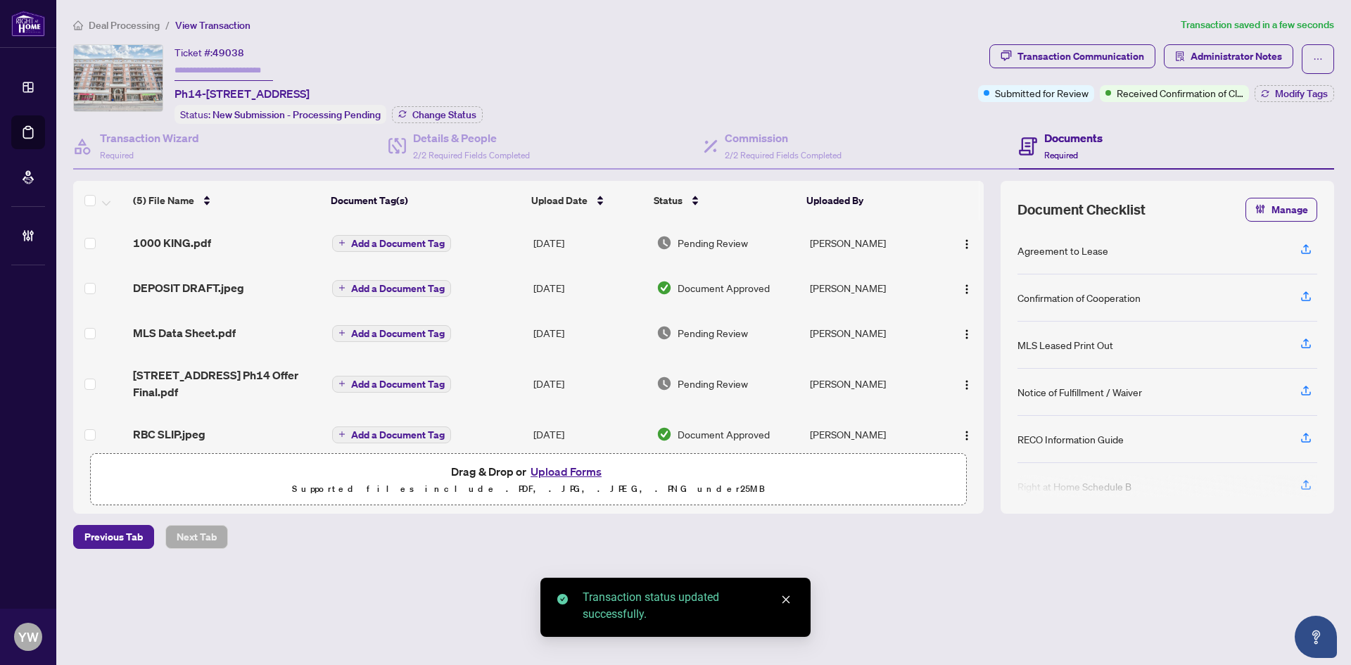
drag, startPoint x: 251, startPoint y: 558, endPoint x: 400, endPoint y: 398, distance: 218.6
click at [251, 558] on div "Deal Processing / View Transaction Transaction saved in a few seconds Ticket #:…" at bounding box center [704, 307] width 1272 height 581
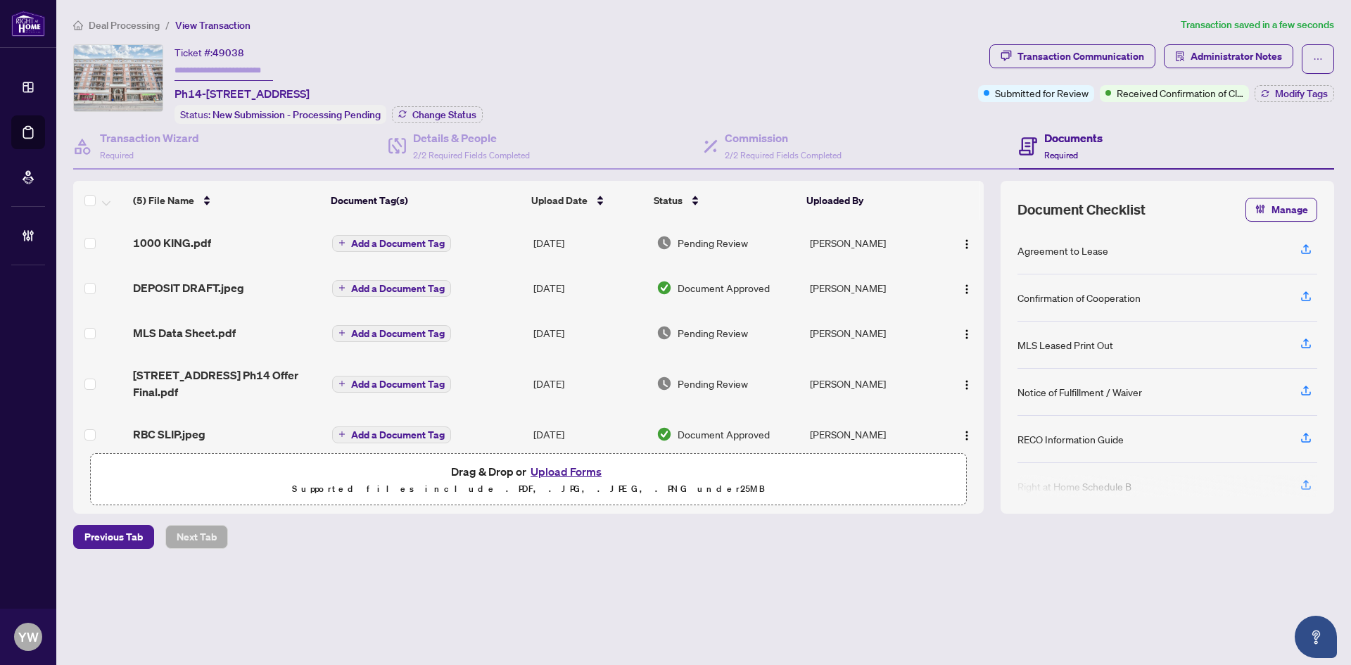
click at [407, 244] on span "Add a Document Tag" at bounding box center [398, 244] width 94 height 10
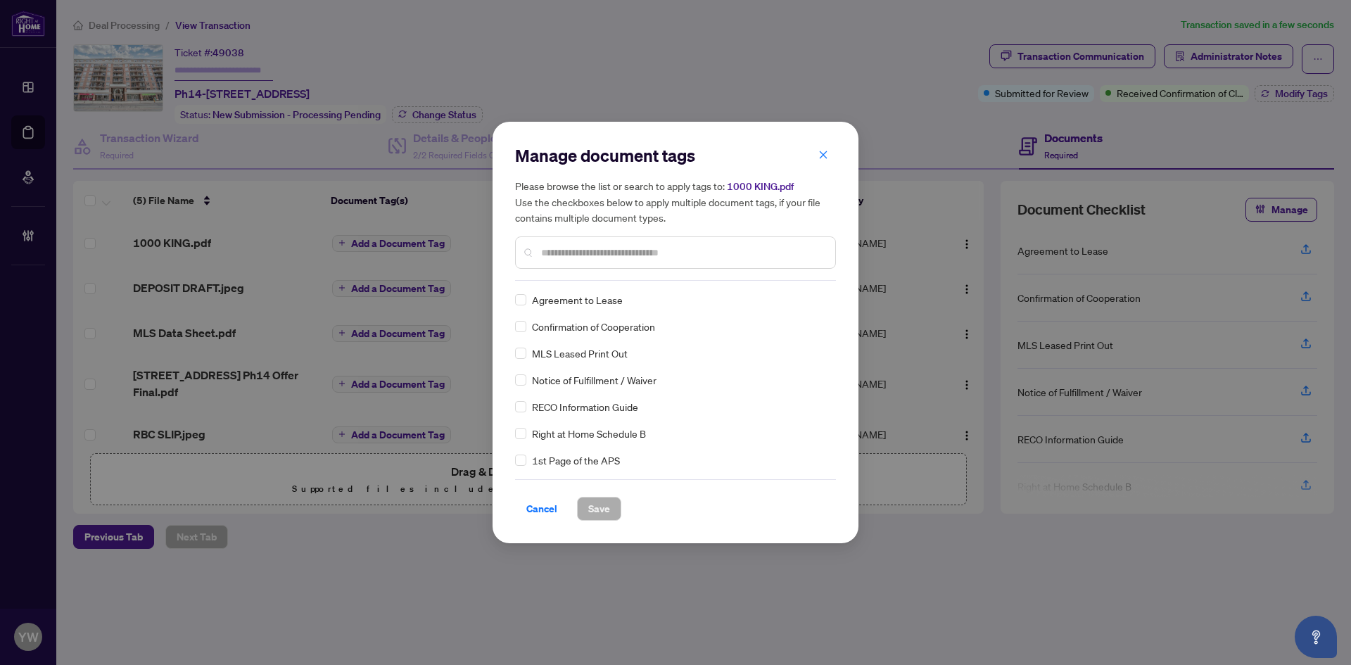
click at [592, 258] on input "text" at bounding box center [682, 252] width 283 height 15
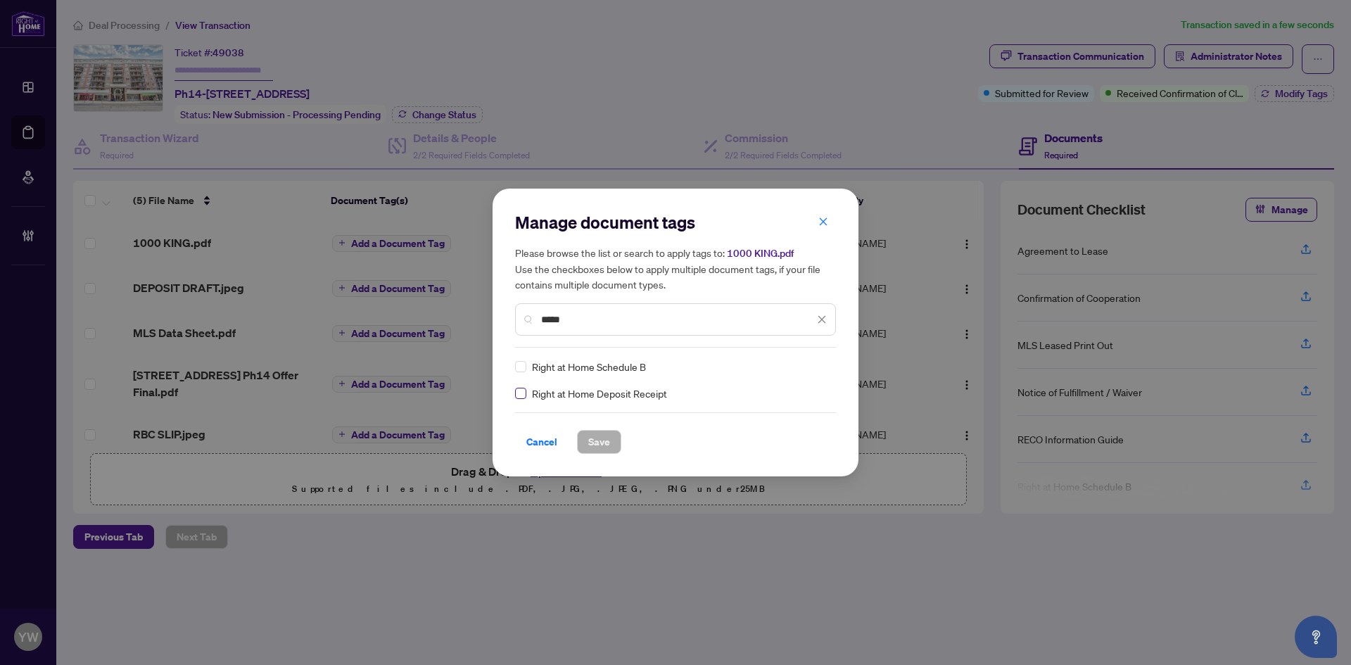
type input "*****"
click at [517, 400] on label at bounding box center [520, 393] width 11 height 15
click at [792, 368] on div at bounding box center [810, 367] width 36 height 14
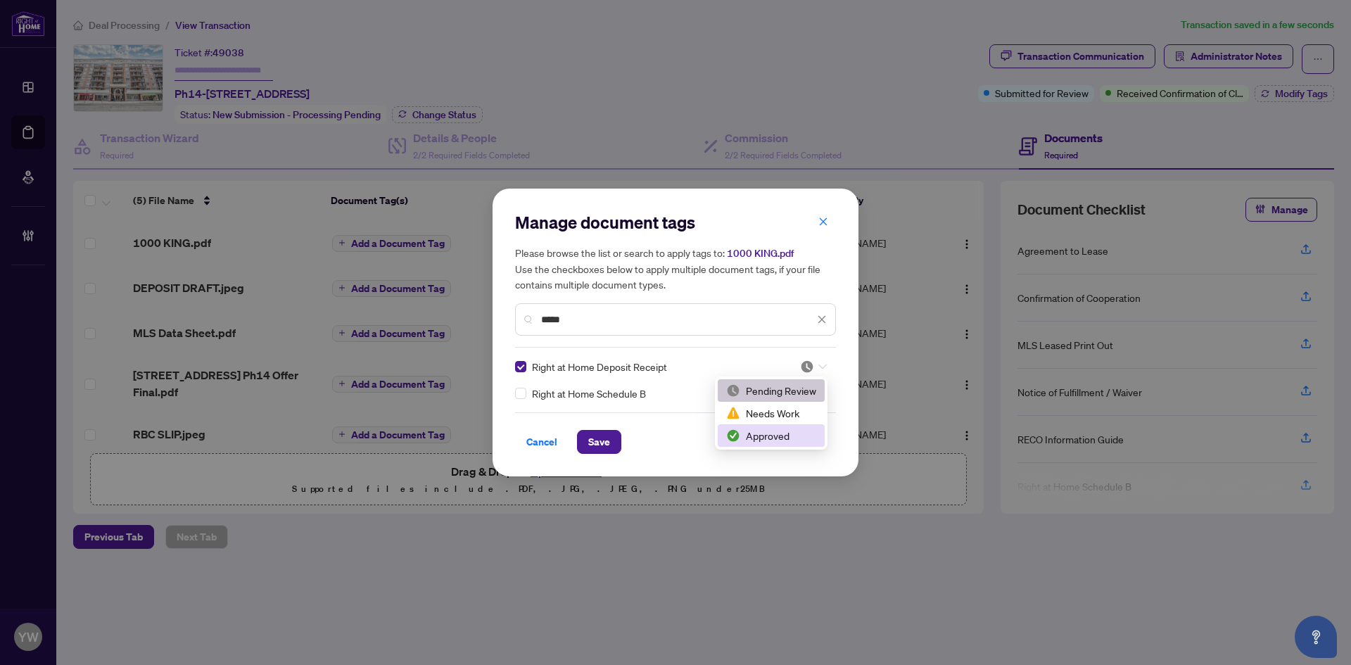
click at [768, 437] on div "Approved" at bounding box center [771, 435] width 90 height 15
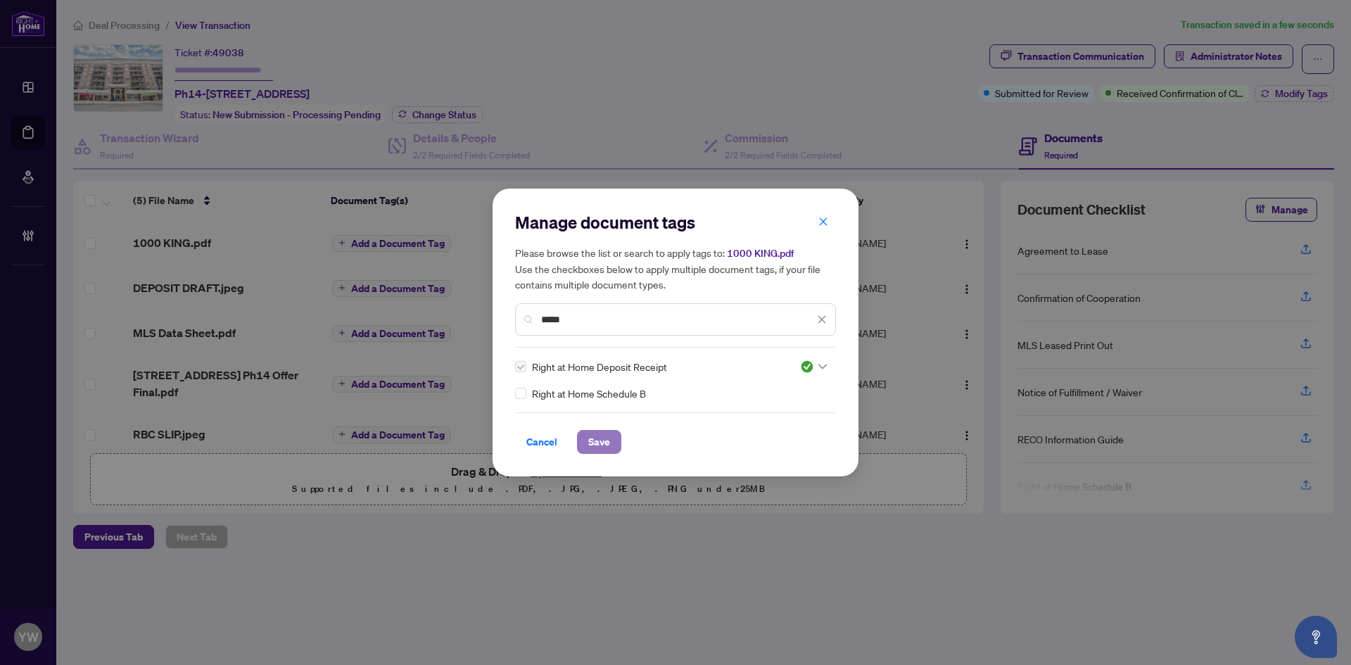
click at [607, 439] on span "Save" at bounding box center [599, 442] width 22 height 23
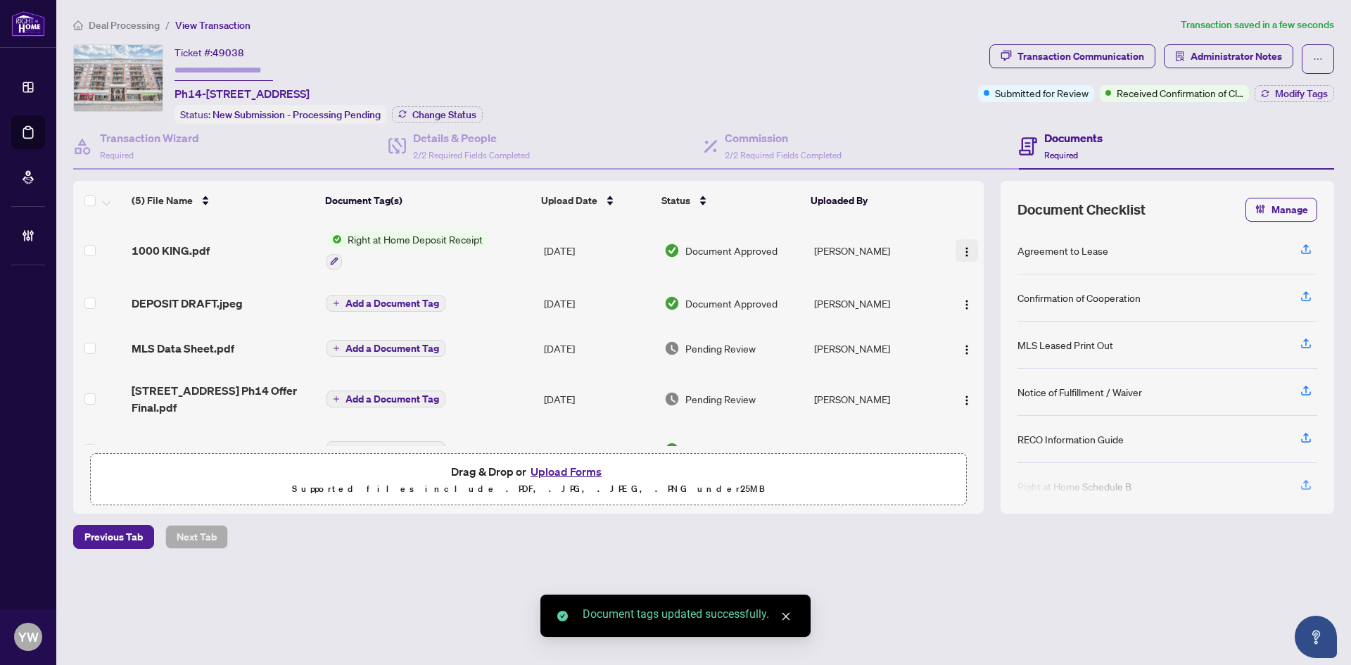
click at [965, 246] on img "button" at bounding box center [966, 251] width 11 height 11
click at [994, 394] on span "Rename" at bounding box center [1030, 388] width 134 height 15
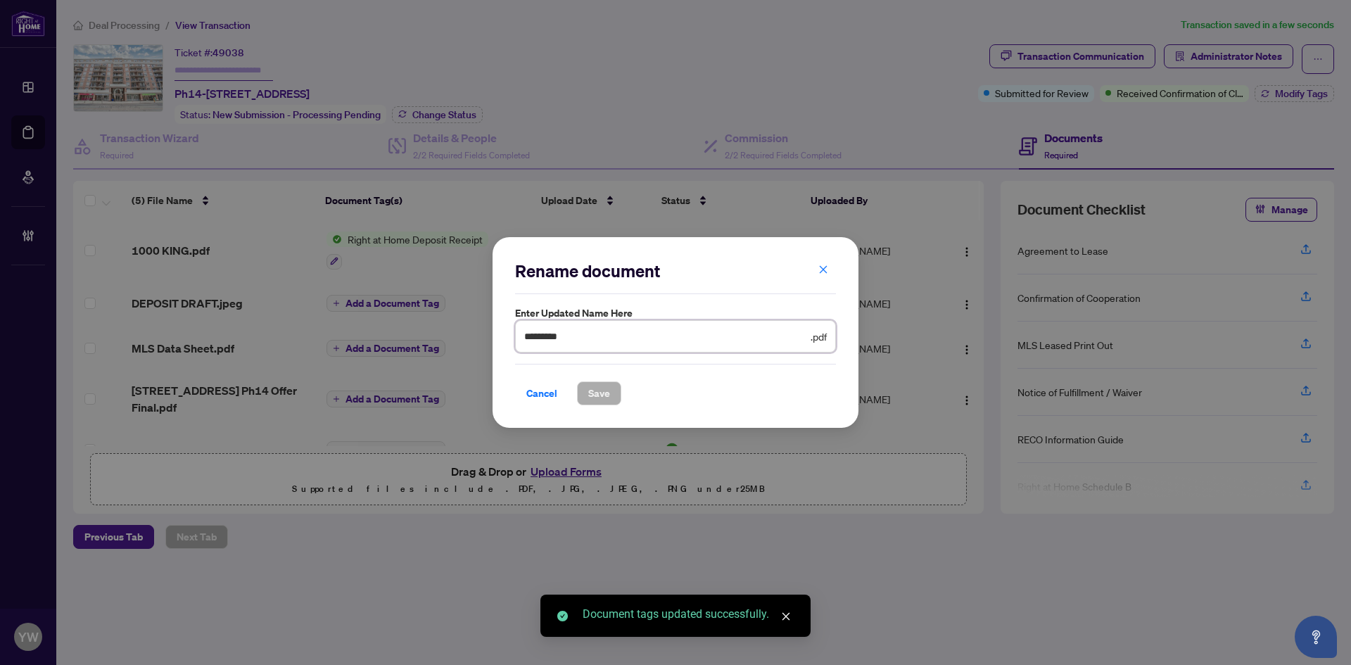
drag, startPoint x: 526, startPoint y: 330, endPoint x: 508, endPoint y: 330, distance: 17.6
click at [508, 330] on div "Rename document Enter updated name here ********* .pdf Cancel Save Cancel OK" at bounding box center [676, 332] width 366 height 191
type input "**********"
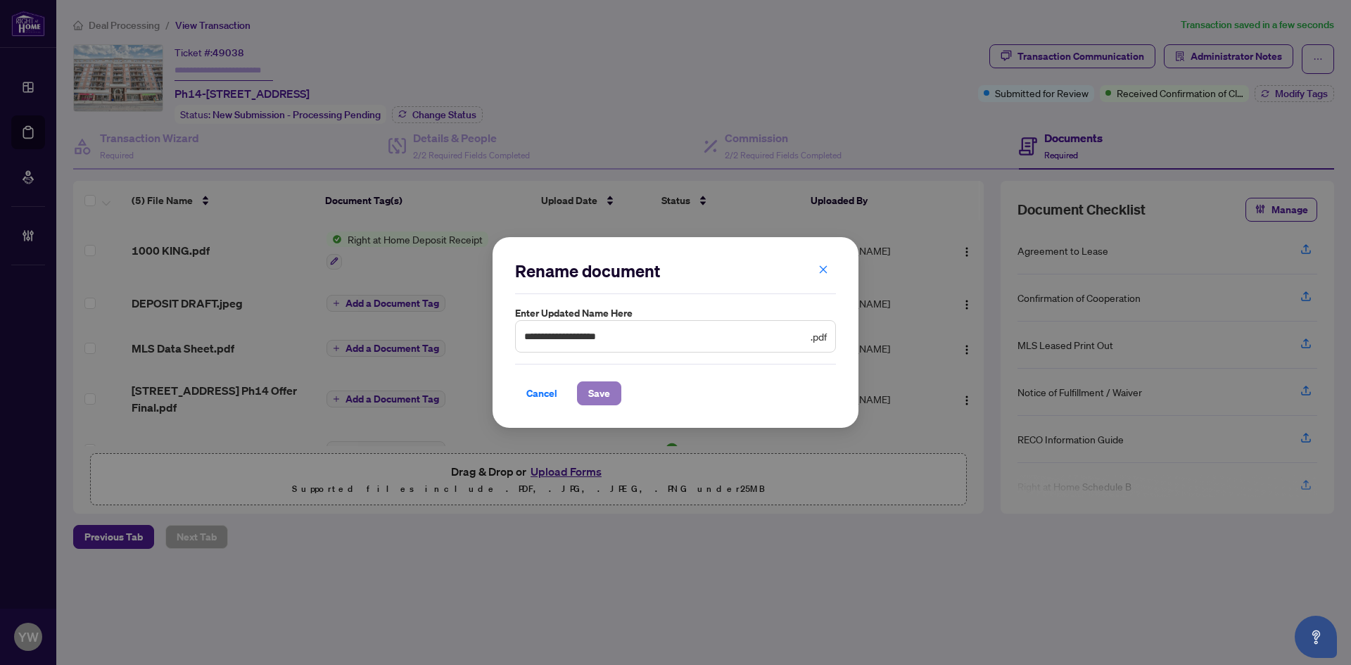
click at [602, 389] on span "Save" at bounding box center [599, 393] width 22 height 23
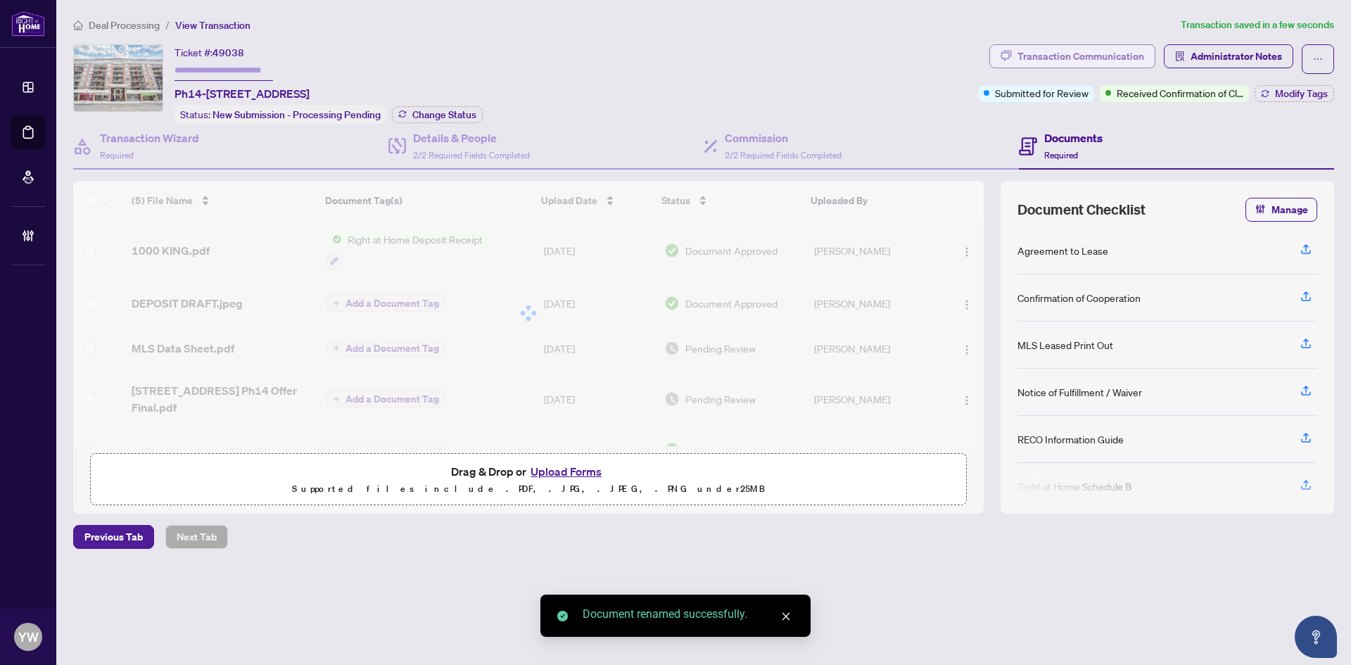
click at [1089, 56] on div "Transaction Communication" at bounding box center [1081, 56] width 127 height 23
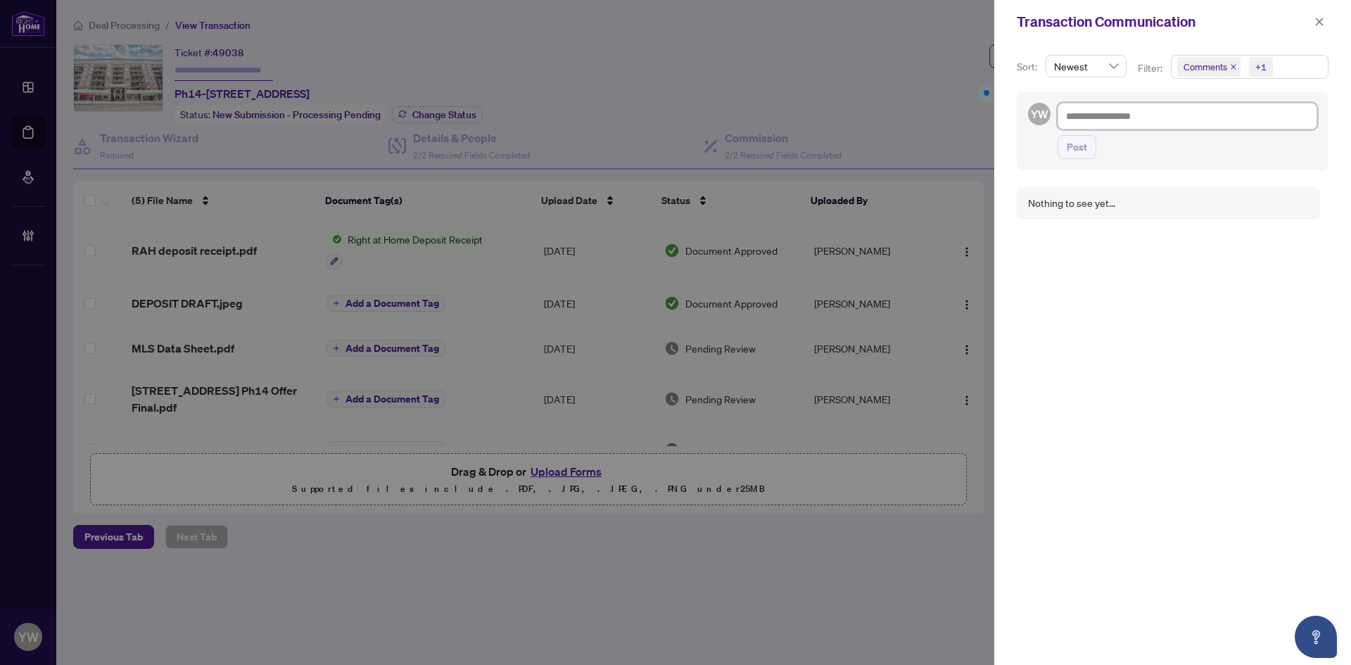
drag, startPoint x: 1102, startPoint y: 118, endPoint x: 1171, endPoint y: 155, distance: 78.1
click at [1102, 118] on textarea at bounding box center [1188, 116] width 260 height 27
paste textarea "**********"
type textarea "**********"
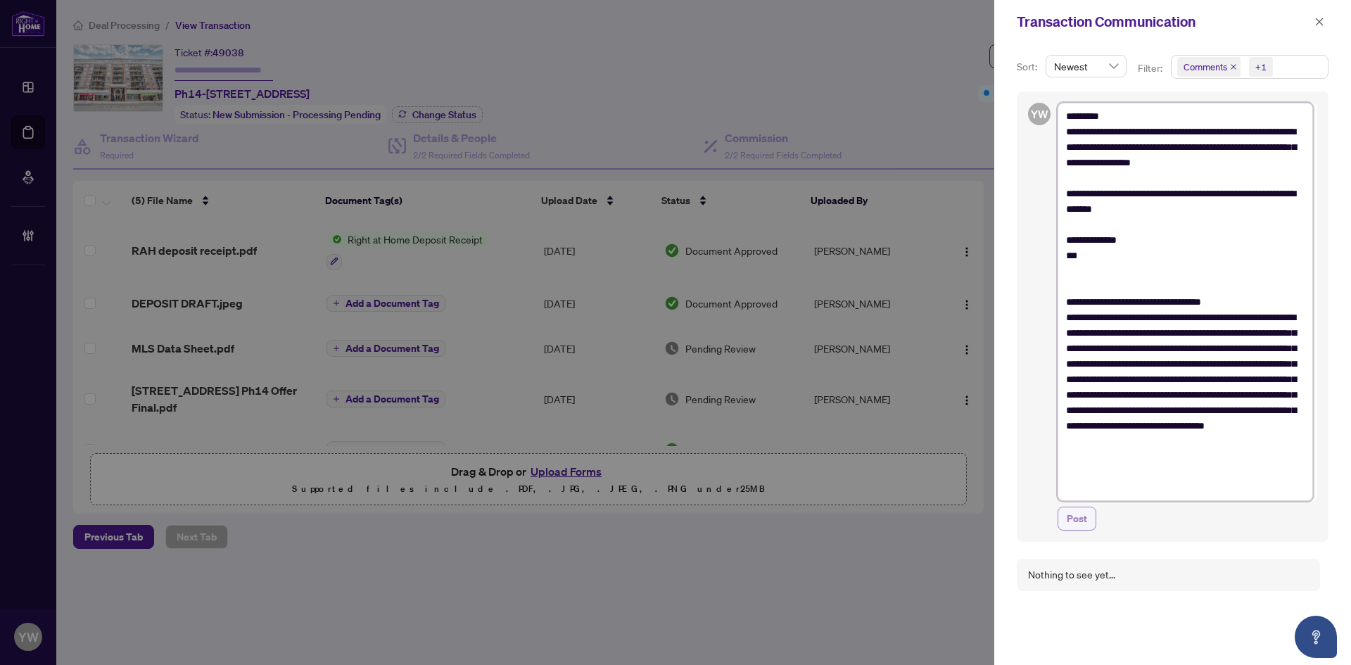
type textarea "**********"
click at [1072, 516] on span "Post" at bounding box center [1077, 518] width 20 height 23
type textarea "**********"
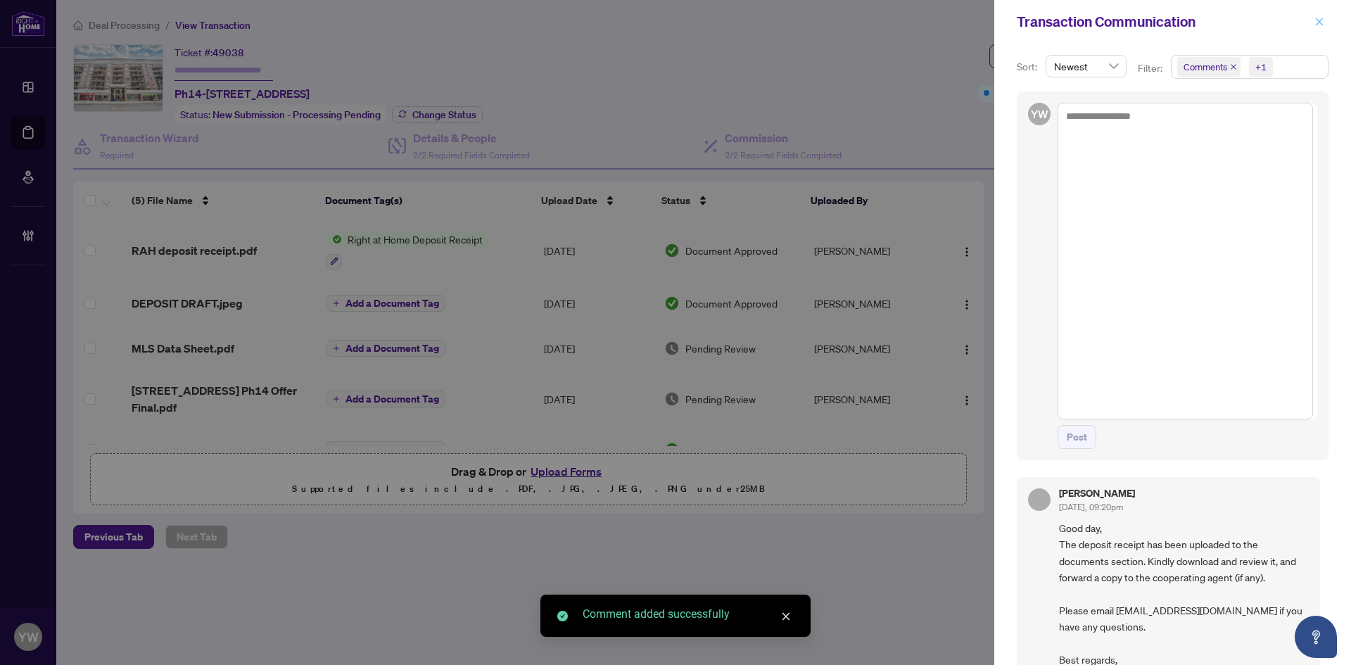
click at [1312, 22] on button "button" at bounding box center [1319, 21] width 18 height 17
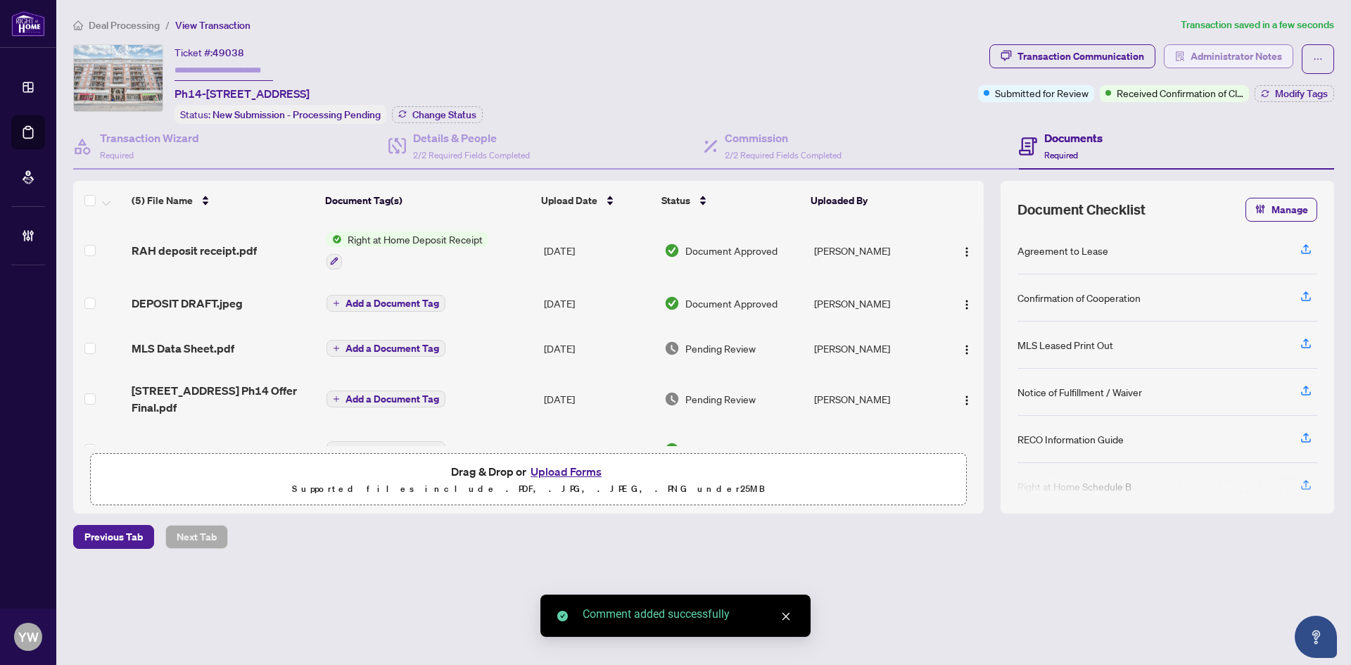
click at [1201, 60] on span "Administrator Notes" at bounding box center [1236, 56] width 91 height 23
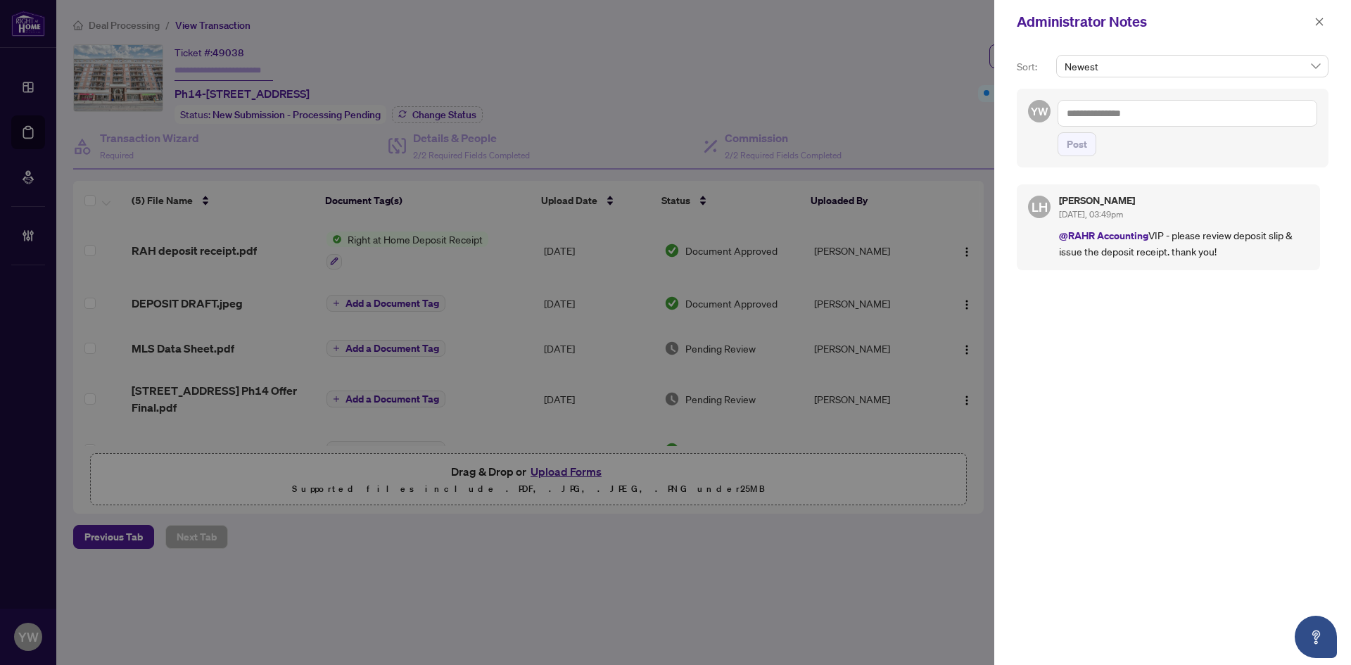
click at [1103, 112] on textarea at bounding box center [1188, 113] width 260 height 27
paste textarea "**********"
type textarea "**********"
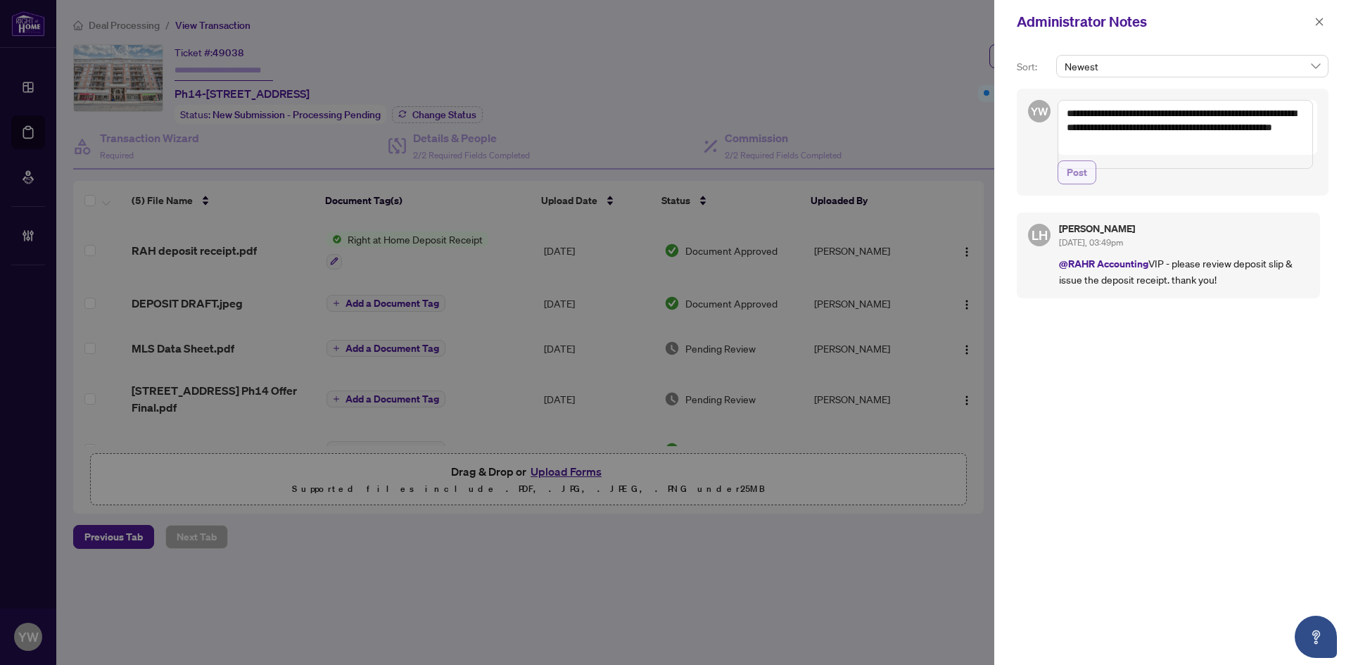
click at [1084, 182] on span "Post" at bounding box center [1077, 172] width 20 height 23
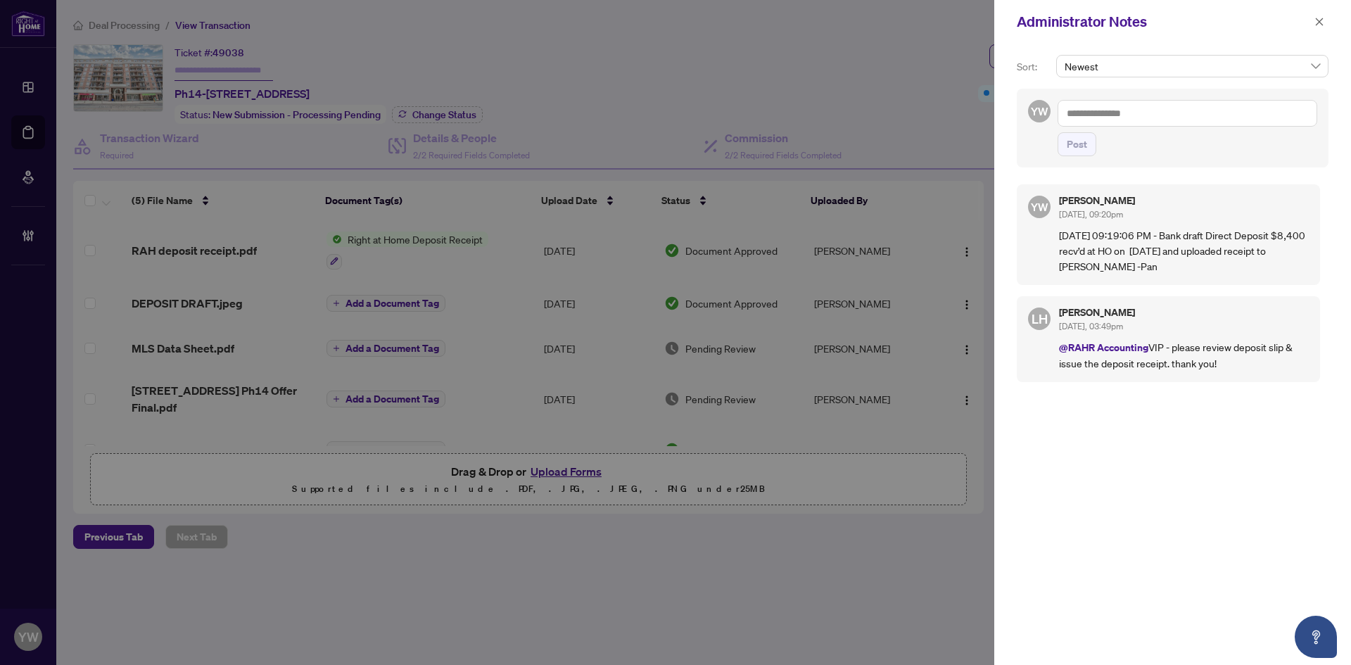
click at [1090, 117] on textarea at bounding box center [1188, 113] width 260 height 27
drag, startPoint x: 1131, startPoint y: 122, endPoint x: 1207, endPoint y: 129, distance: 76.4
click at [1132, 122] on span "[PERSON_NAME]" at bounding box center [1117, 123] width 37 height 13
type textarea "**********"
click at [1080, 151] on span "Post" at bounding box center [1077, 144] width 20 height 23
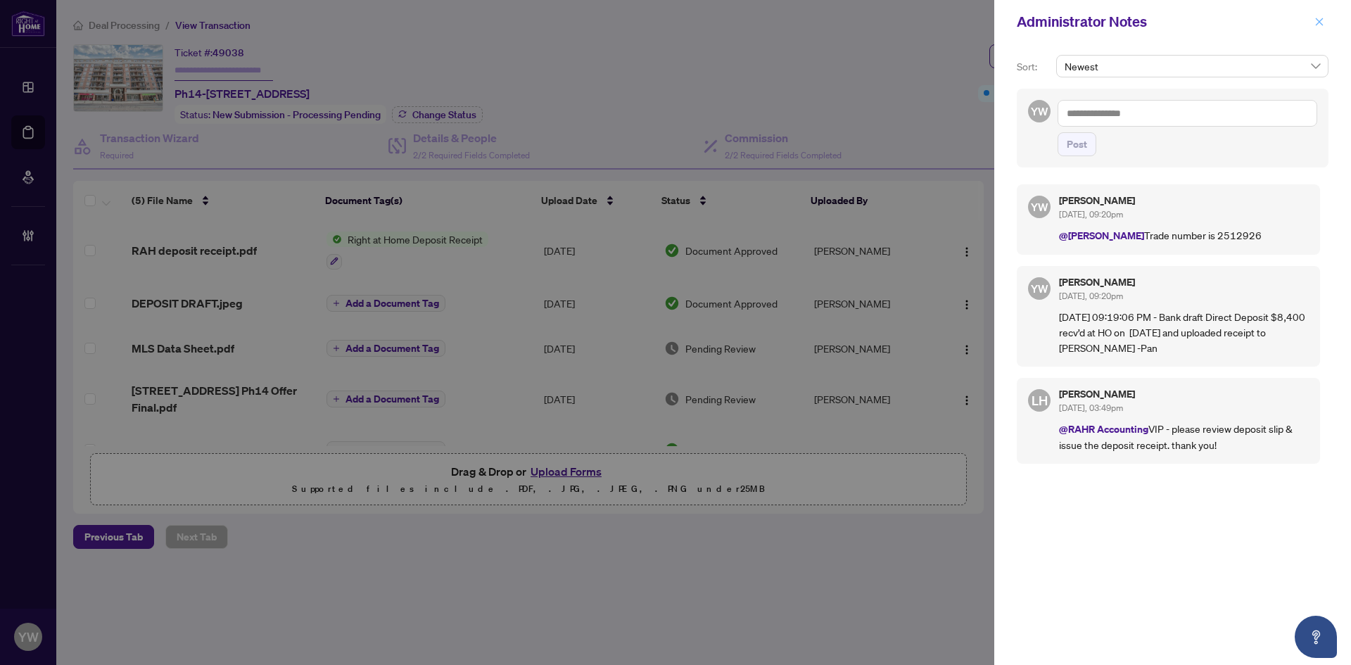
click at [1315, 17] on icon "close" at bounding box center [1320, 22] width 10 height 10
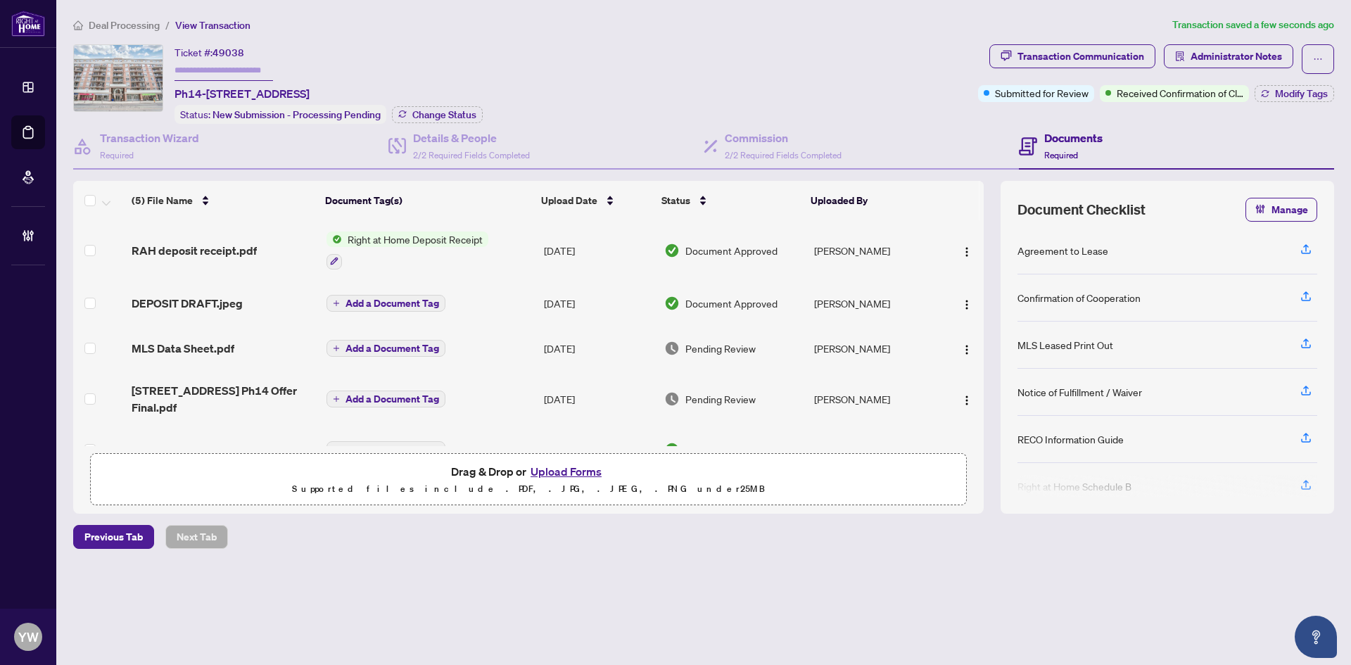
click at [132, 19] on span "Deal Processing" at bounding box center [124, 25] width 71 height 13
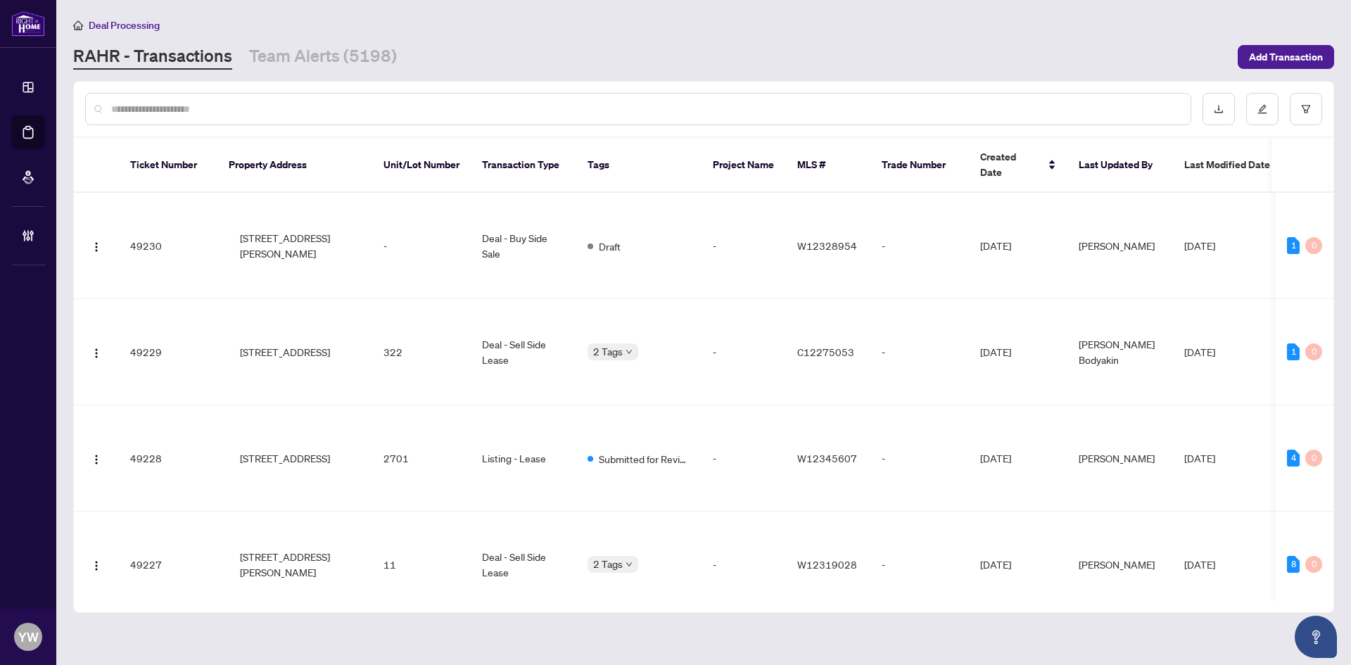
click at [137, 110] on input "text" at bounding box center [645, 108] width 1068 height 15
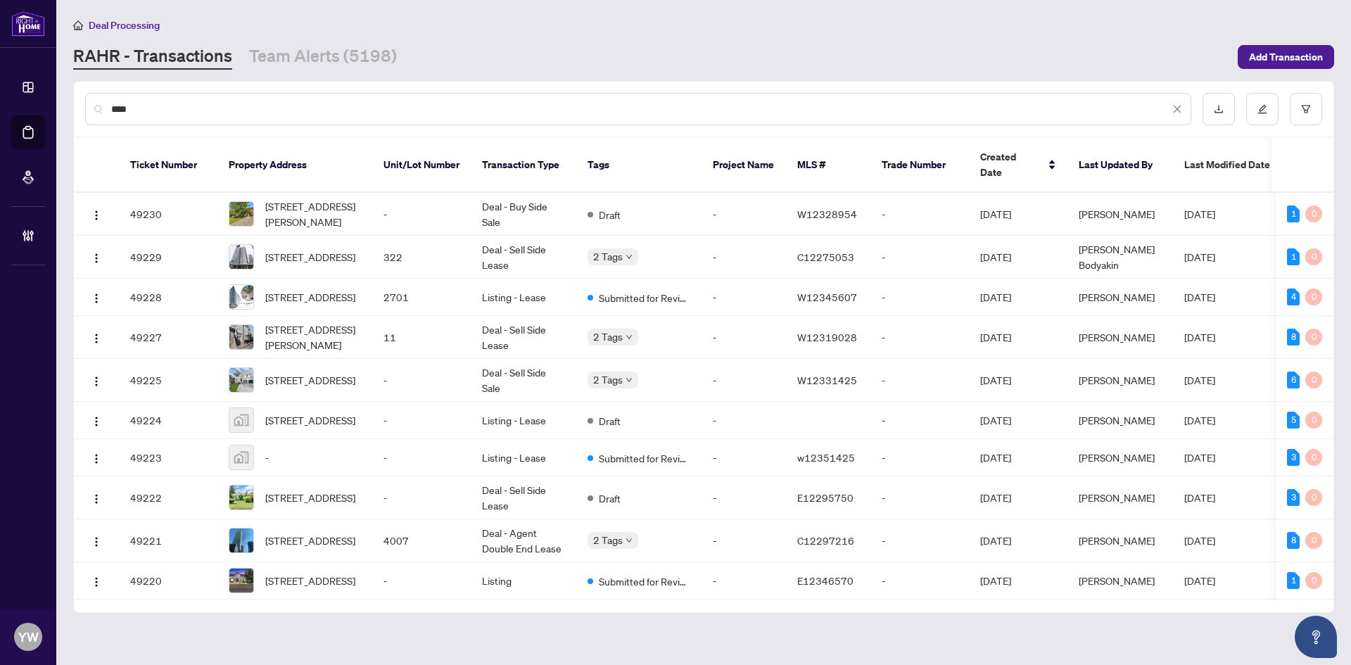
type input "****"
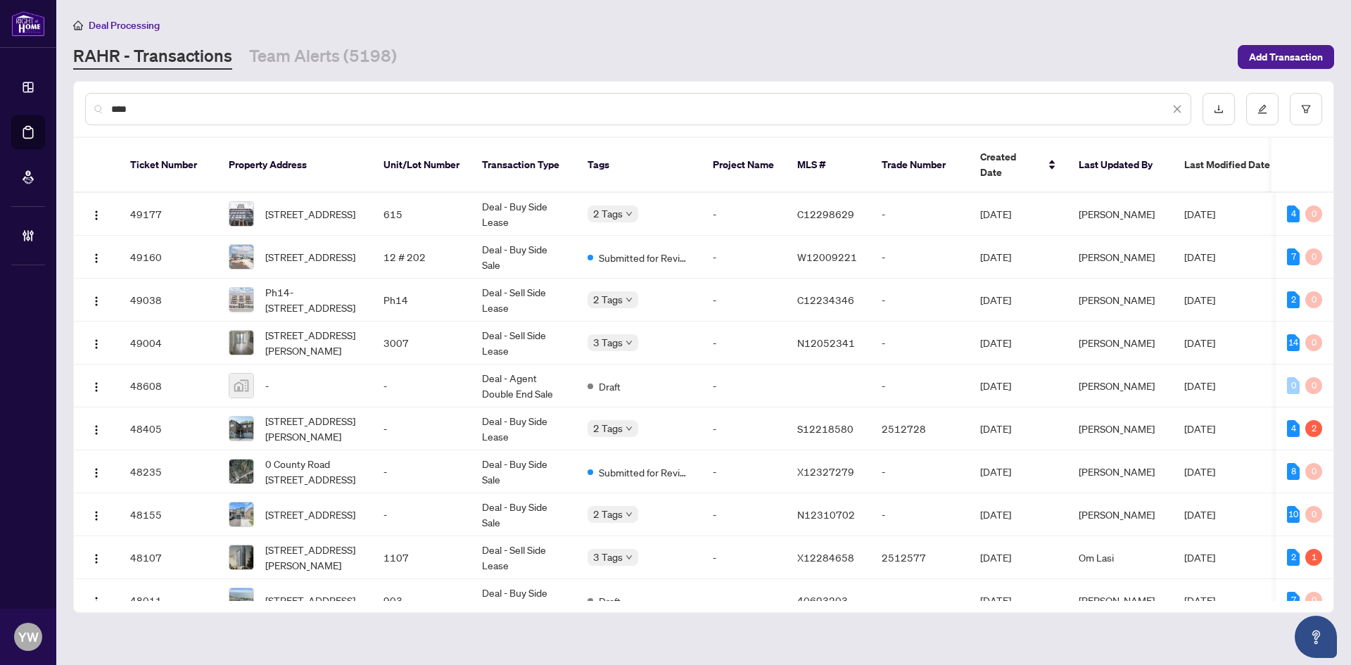
drag, startPoint x: 376, startPoint y: 49, endPoint x: 327, endPoint y: 78, distance: 56.5
click at [376, 49] on link "Team Alerts (5198)" at bounding box center [323, 56] width 148 height 25
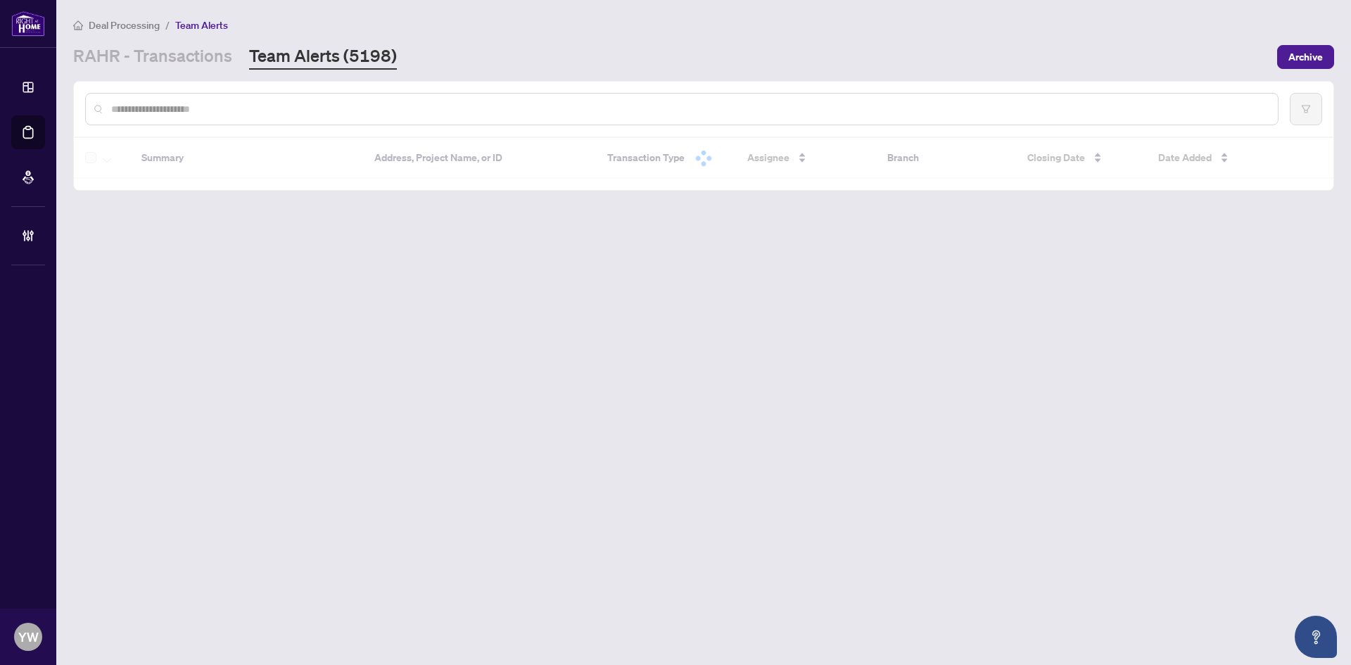
click at [222, 110] on input "text" at bounding box center [689, 108] width 1156 height 15
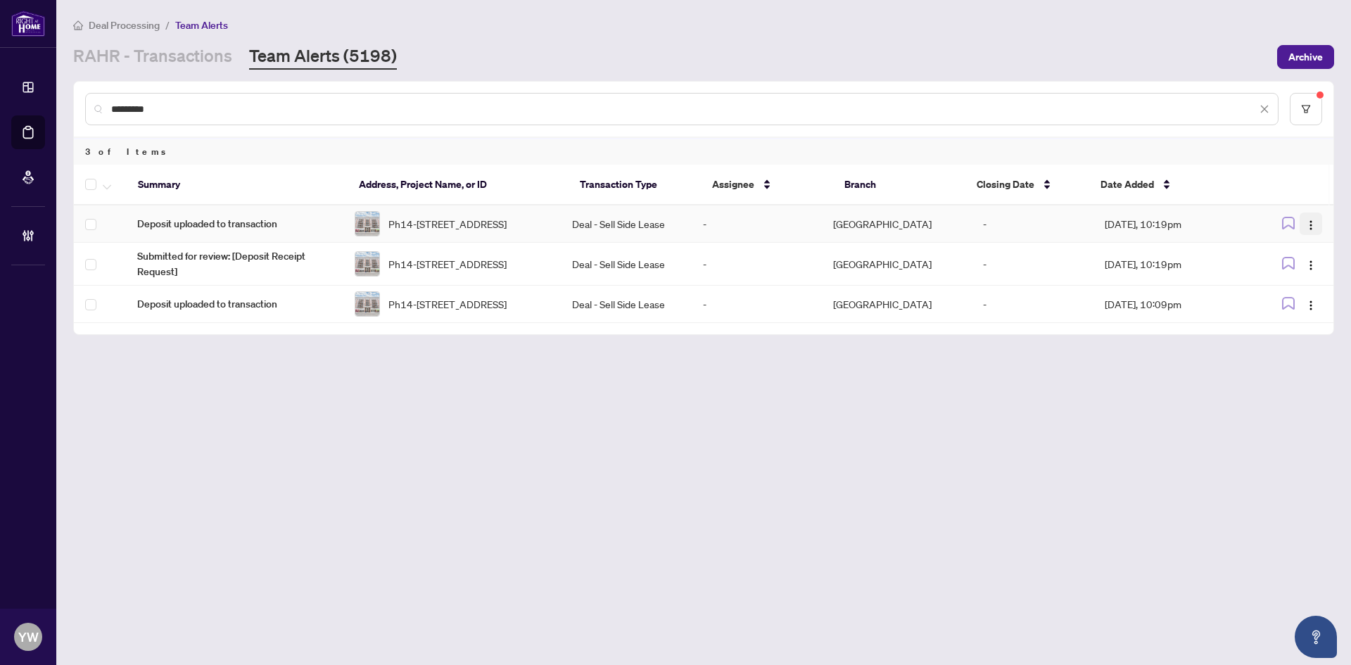
type input "*********"
click at [1310, 224] on img "button" at bounding box center [1310, 225] width 11 height 11
click at [1294, 301] on span "Complete Item" at bounding box center [1278, 298] width 65 height 15
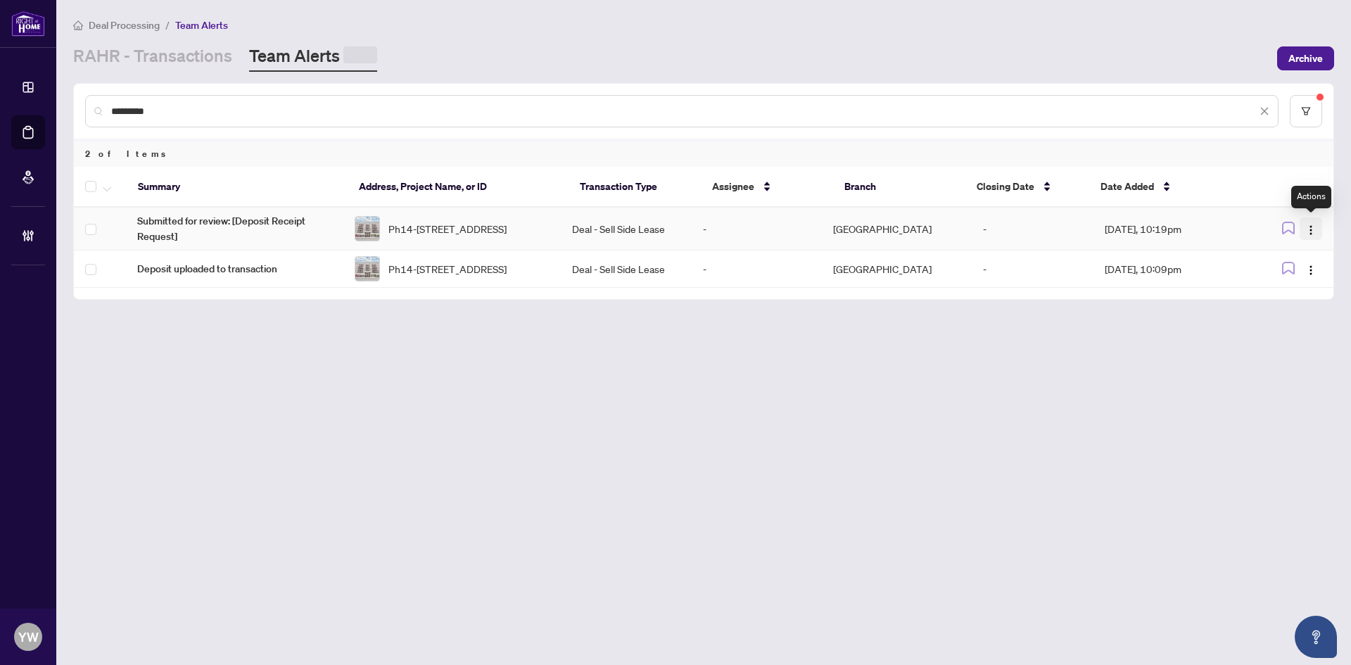
click at [1310, 232] on img "button" at bounding box center [1310, 229] width 11 height 11
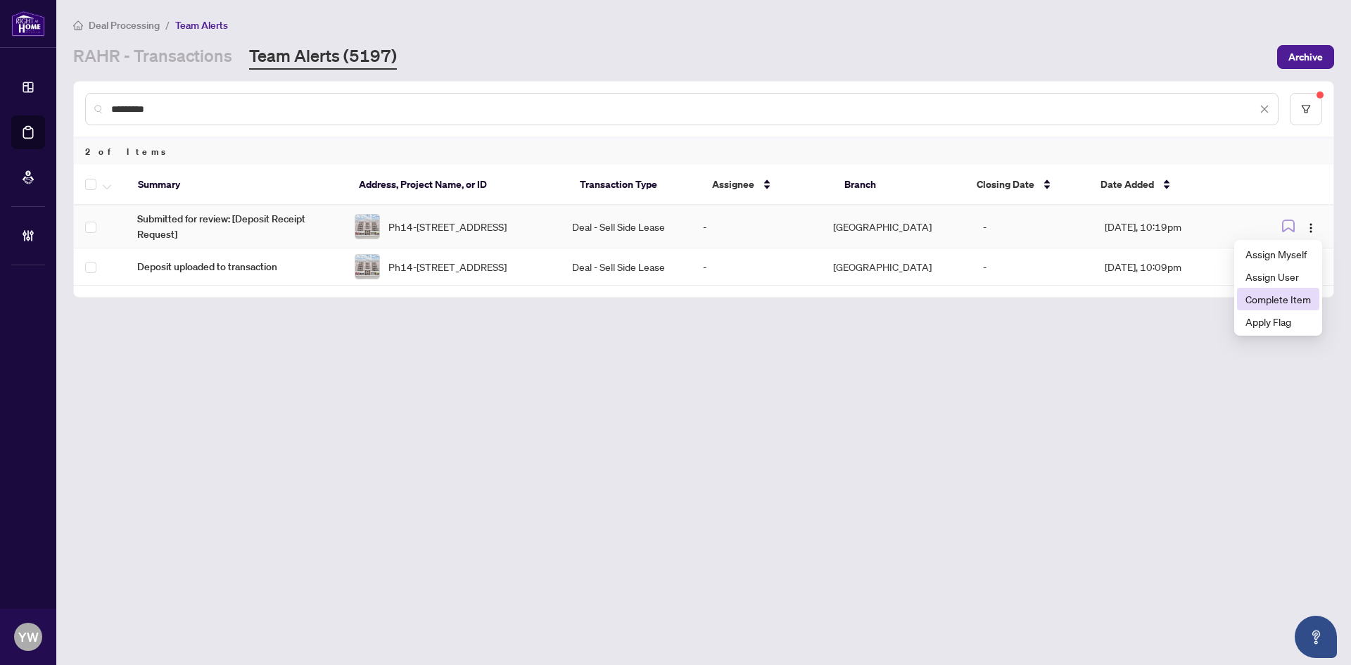
click at [1305, 303] on span "Complete Item" at bounding box center [1278, 298] width 65 height 15
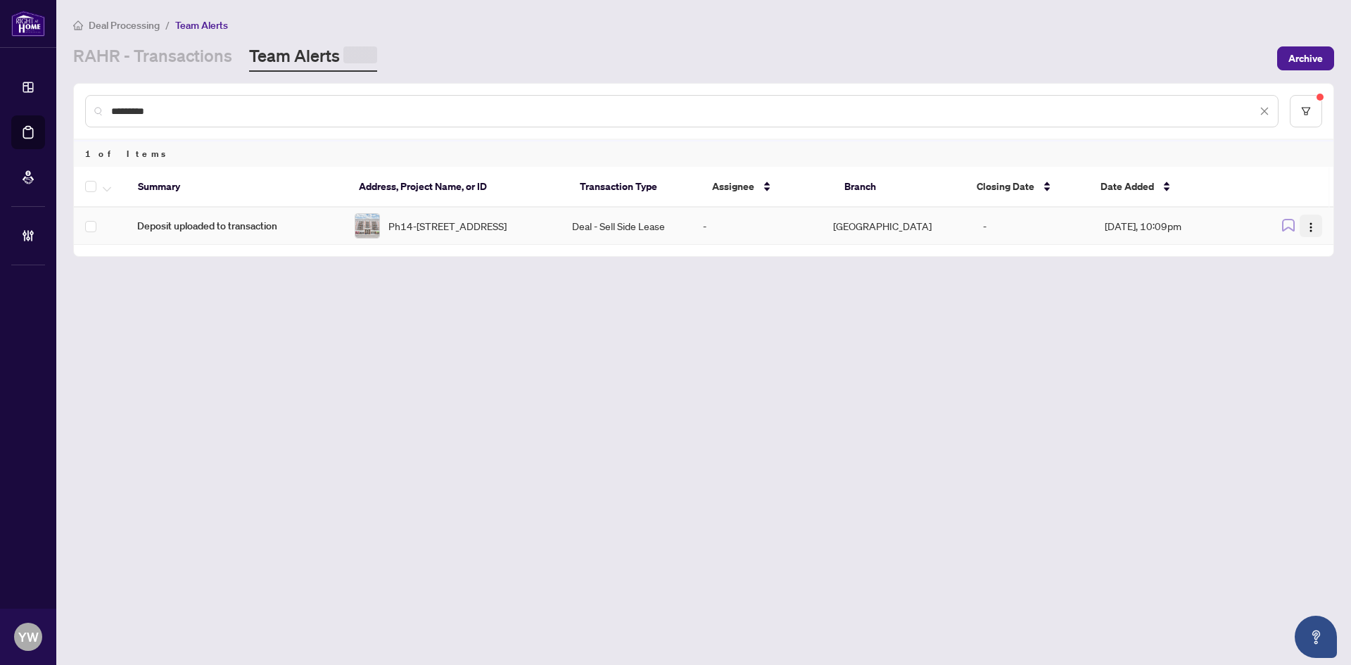
click at [1309, 229] on img "button" at bounding box center [1310, 227] width 11 height 11
click at [1296, 289] on li "Complete Item" at bounding box center [1278, 299] width 82 height 23
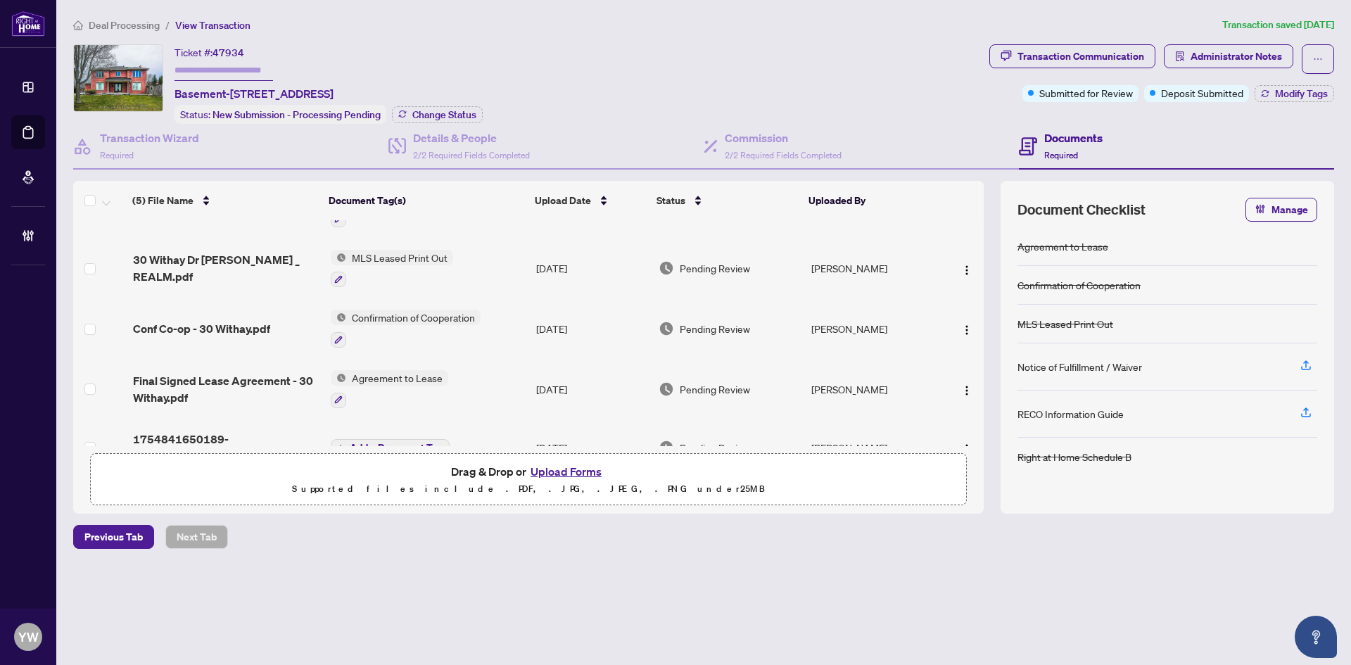
scroll to position [75, 0]
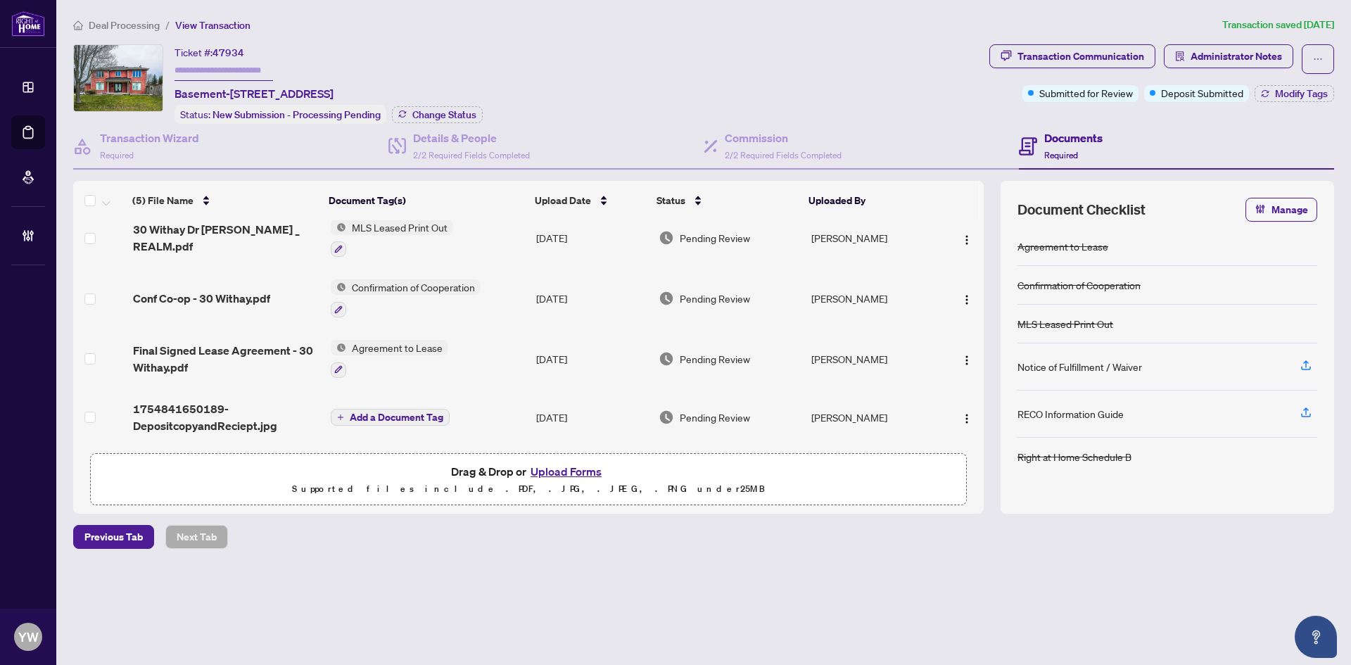
click at [196, 422] on span "1754841650189-DepositcopyandReciept.jpg" at bounding box center [226, 417] width 186 height 34
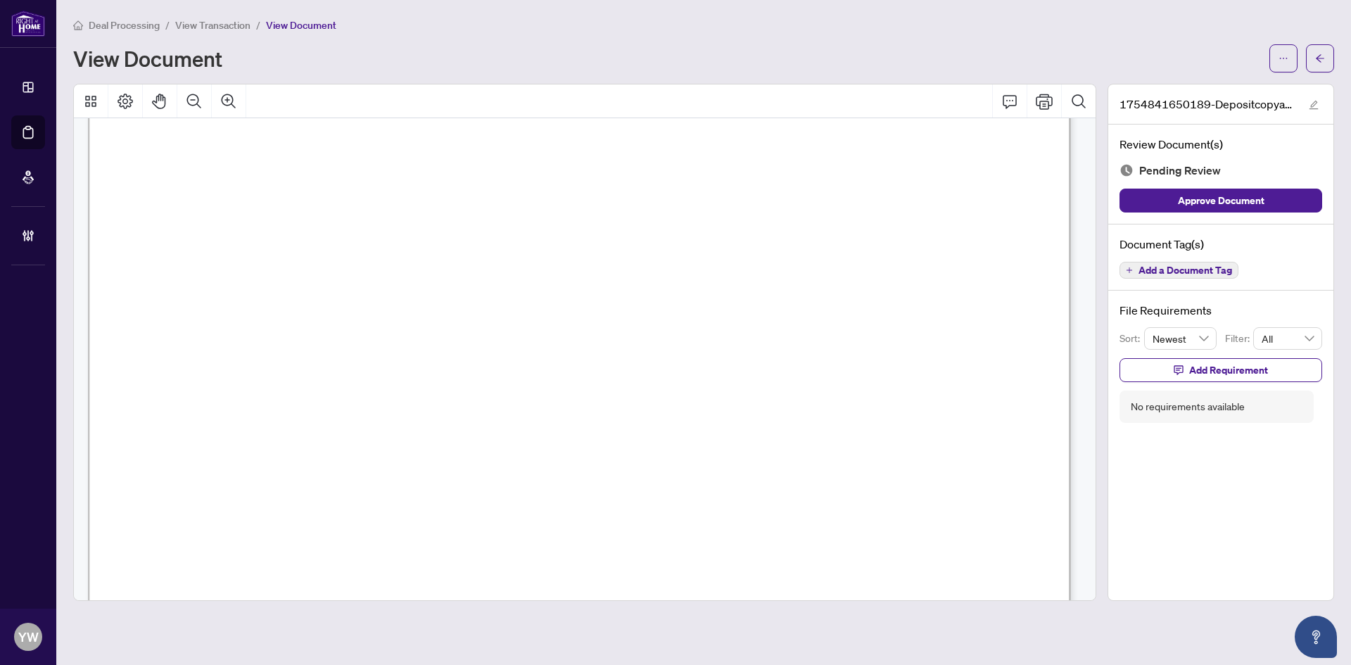
scroll to position [281, 0]
click at [1252, 201] on span "Approve Document" at bounding box center [1221, 200] width 87 height 23
click at [1317, 100] on icon "edit" at bounding box center [1314, 105] width 10 height 10
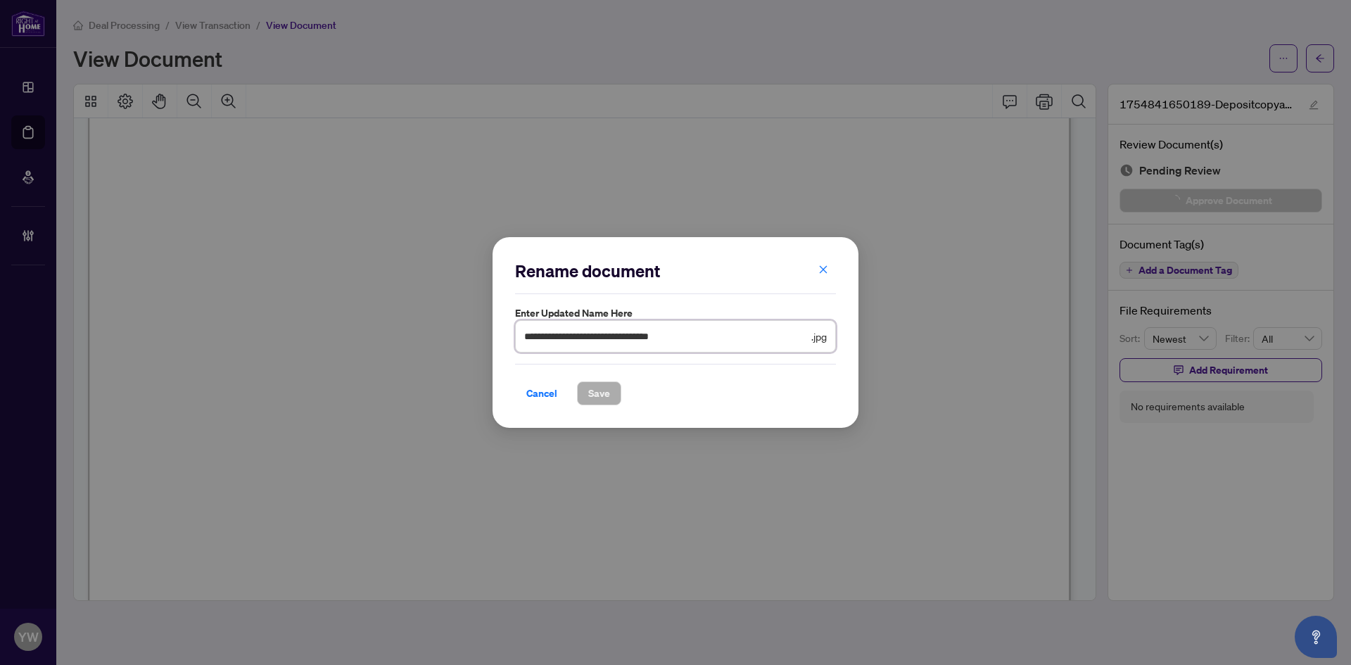
drag, startPoint x: 719, startPoint y: 329, endPoint x: 329, endPoint y: 351, distance: 391.2
click at [329, 351] on div "**********" at bounding box center [675, 332] width 1351 height 665
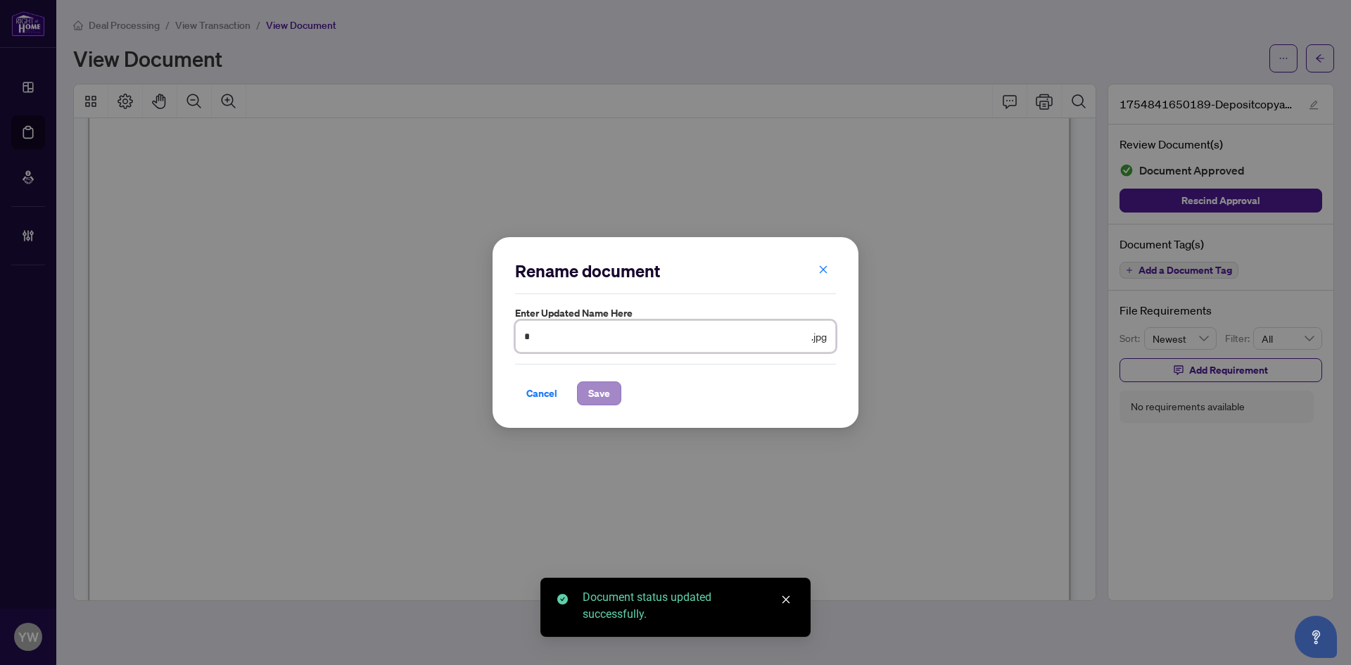
type input "**********"
click at [604, 393] on span "Save" at bounding box center [599, 393] width 22 height 23
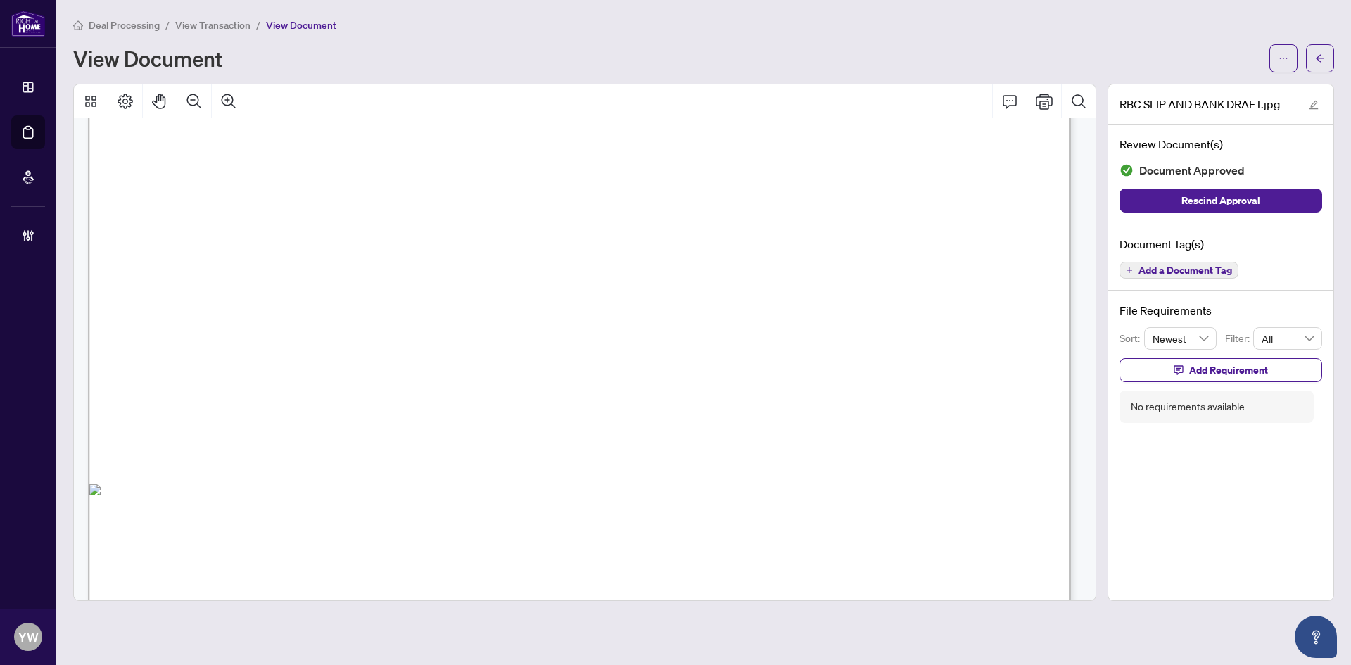
scroll to position [774, 0]
click at [1322, 65] on span "button" at bounding box center [1320, 58] width 10 height 23
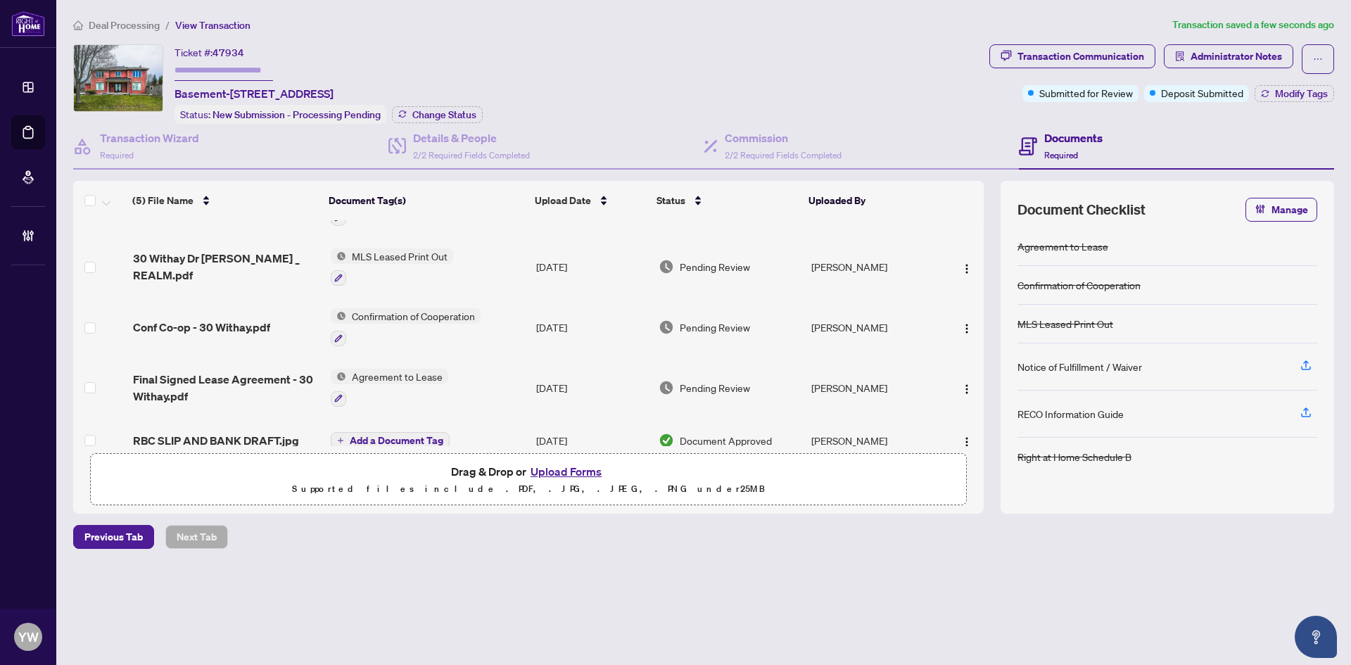
scroll to position [64, 0]
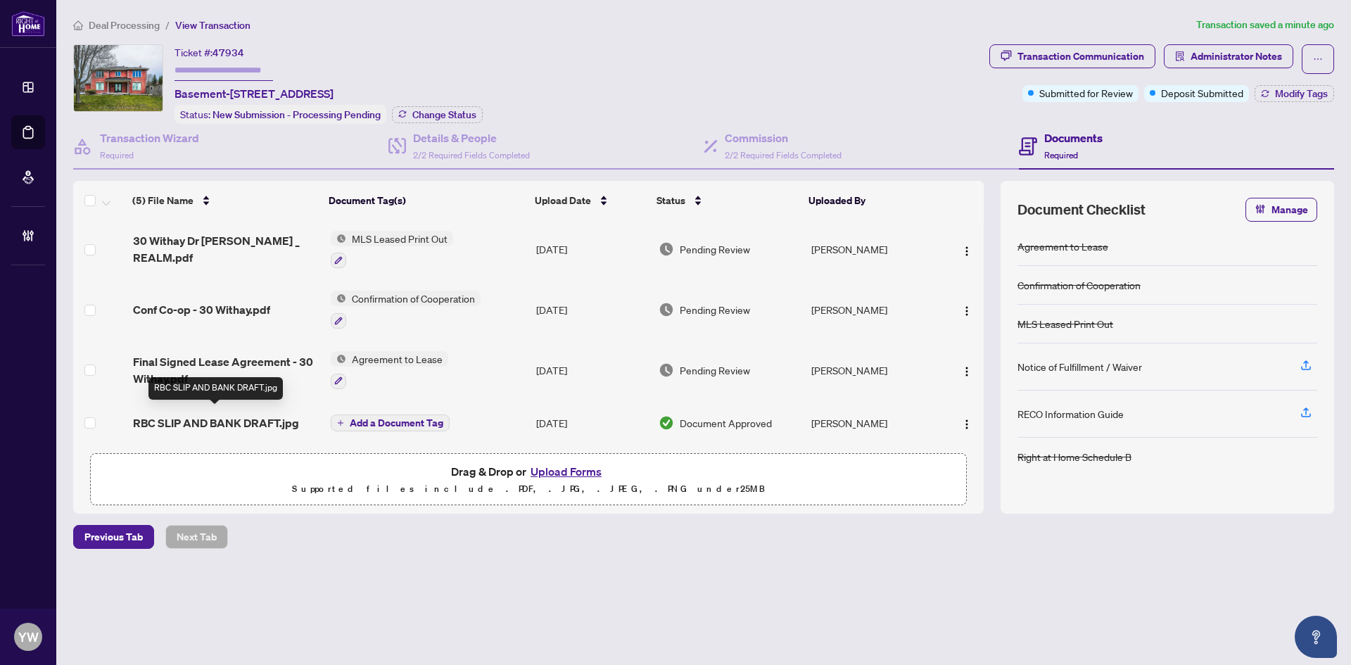
click at [248, 414] on span "RBC SLIP AND BANK DRAFT.jpg" at bounding box center [216, 422] width 166 height 17
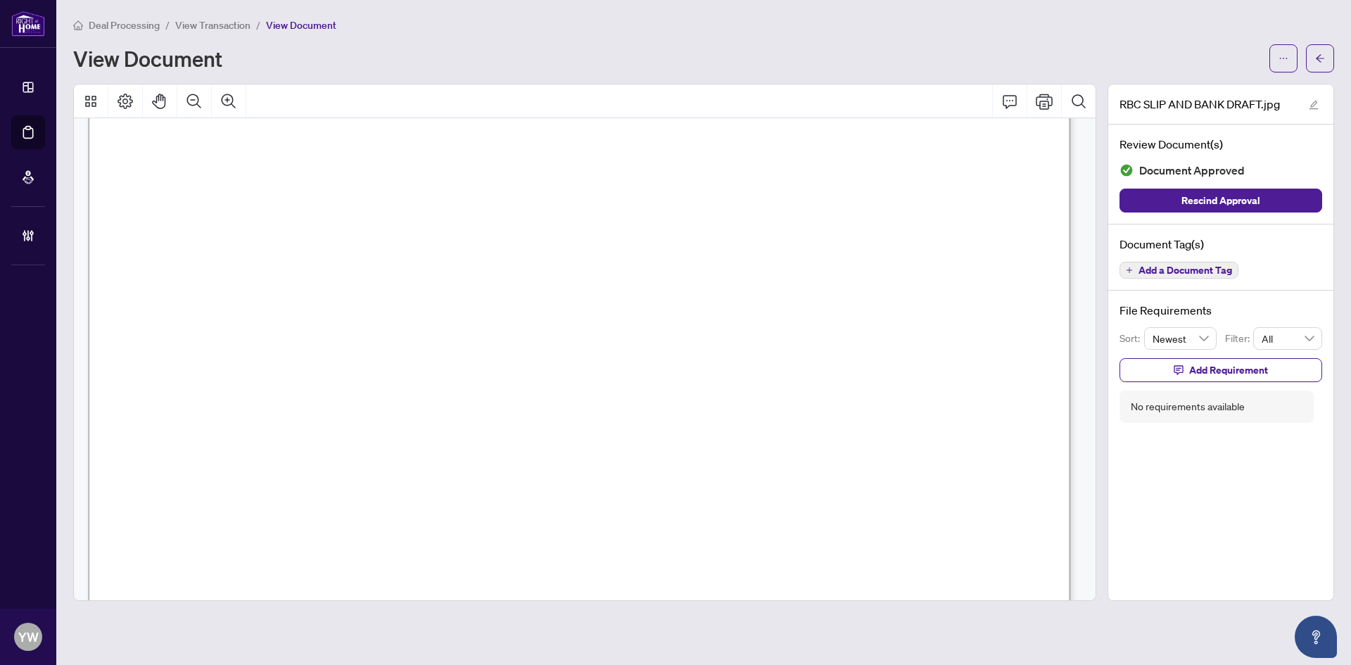
scroll to position [211, 0]
click at [1329, 60] on button "button" at bounding box center [1320, 58] width 28 height 28
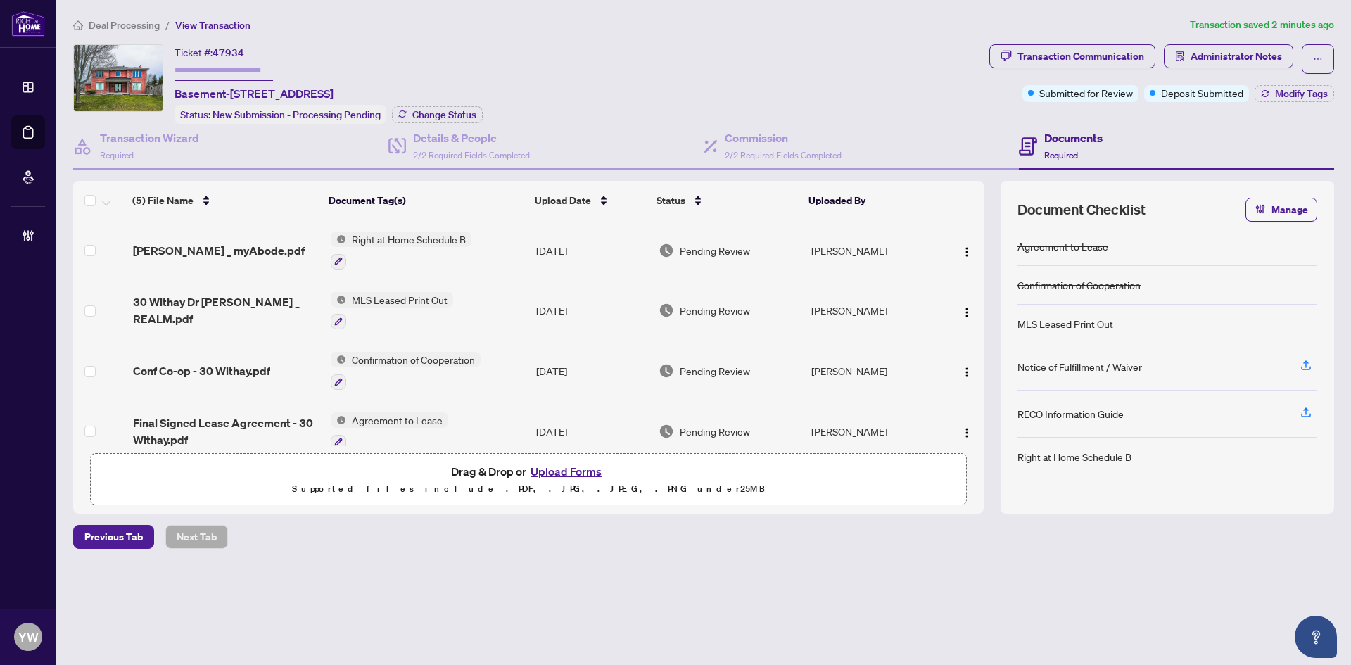
drag, startPoint x: 602, startPoint y: 590, endPoint x: 626, endPoint y: 586, distance: 23.5
click at [602, 590] on div "Deal Processing / View Transaction Transaction saved 2 minutes ago Ticket #: 47…" at bounding box center [704, 307] width 1272 height 581
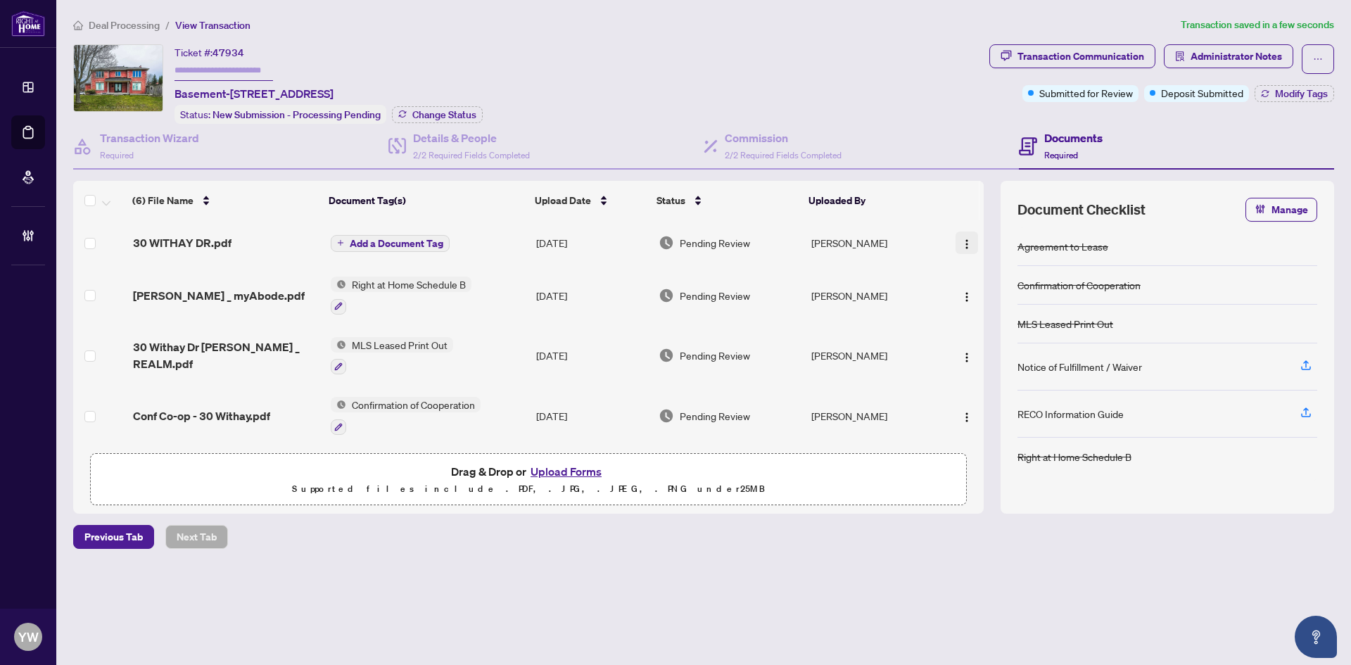
click at [968, 245] on img "button" at bounding box center [966, 244] width 11 height 11
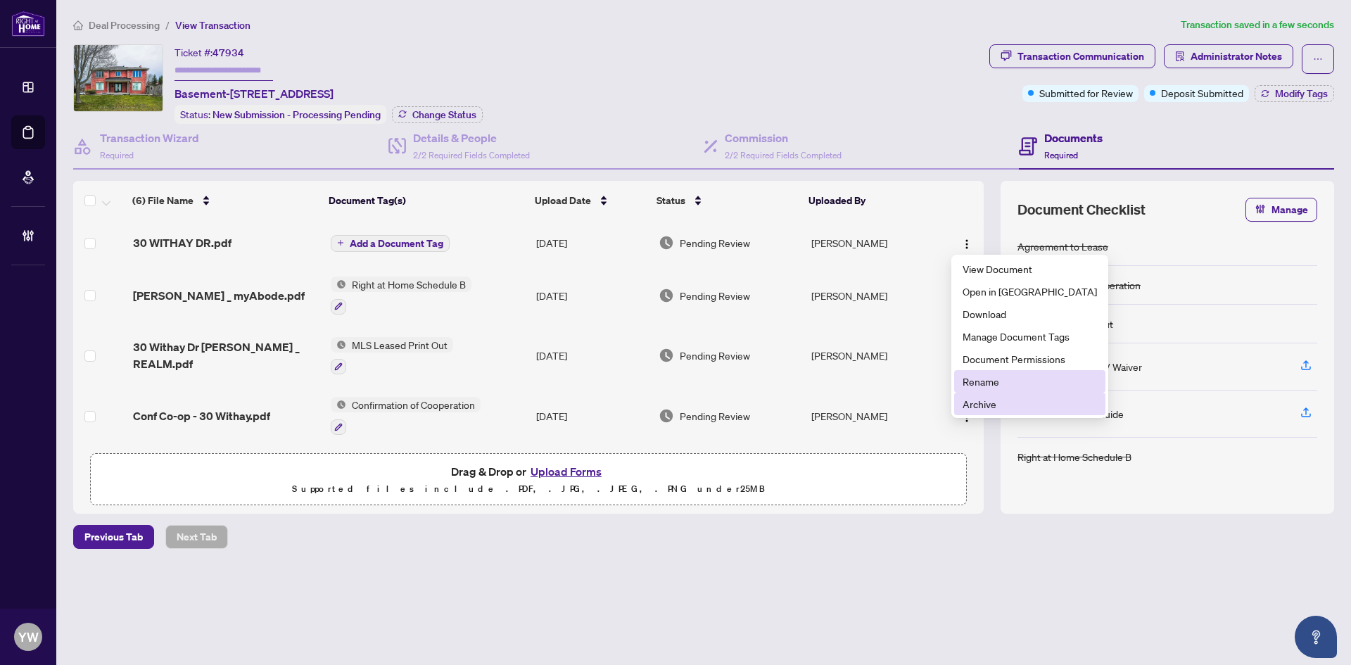
click at [996, 385] on span "Rename" at bounding box center [1030, 381] width 134 height 15
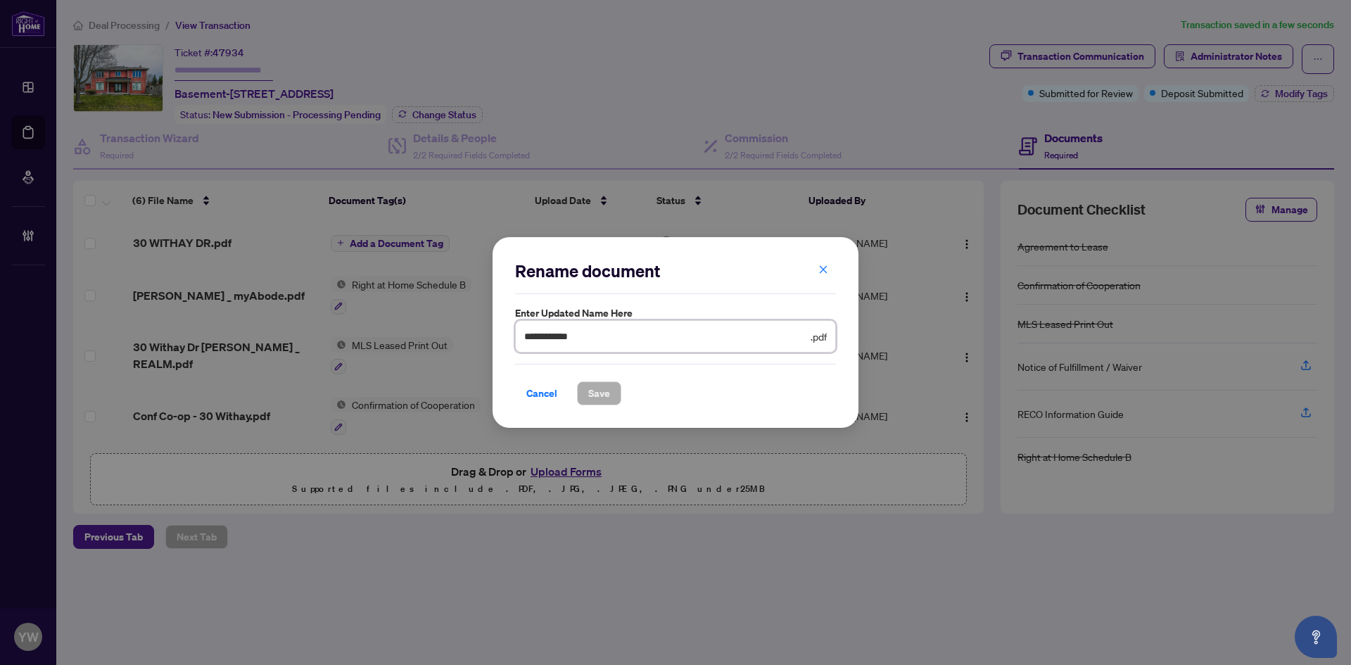
drag, startPoint x: 525, startPoint y: 334, endPoint x: 457, endPoint y: 338, distance: 68.4
click at [432, 334] on div "**********" at bounding box center [675, 332] width 1351 height 665
type input "**********"
click at [597, 391] on span "Save" at bounding box center [599, 393] width 22 height 23
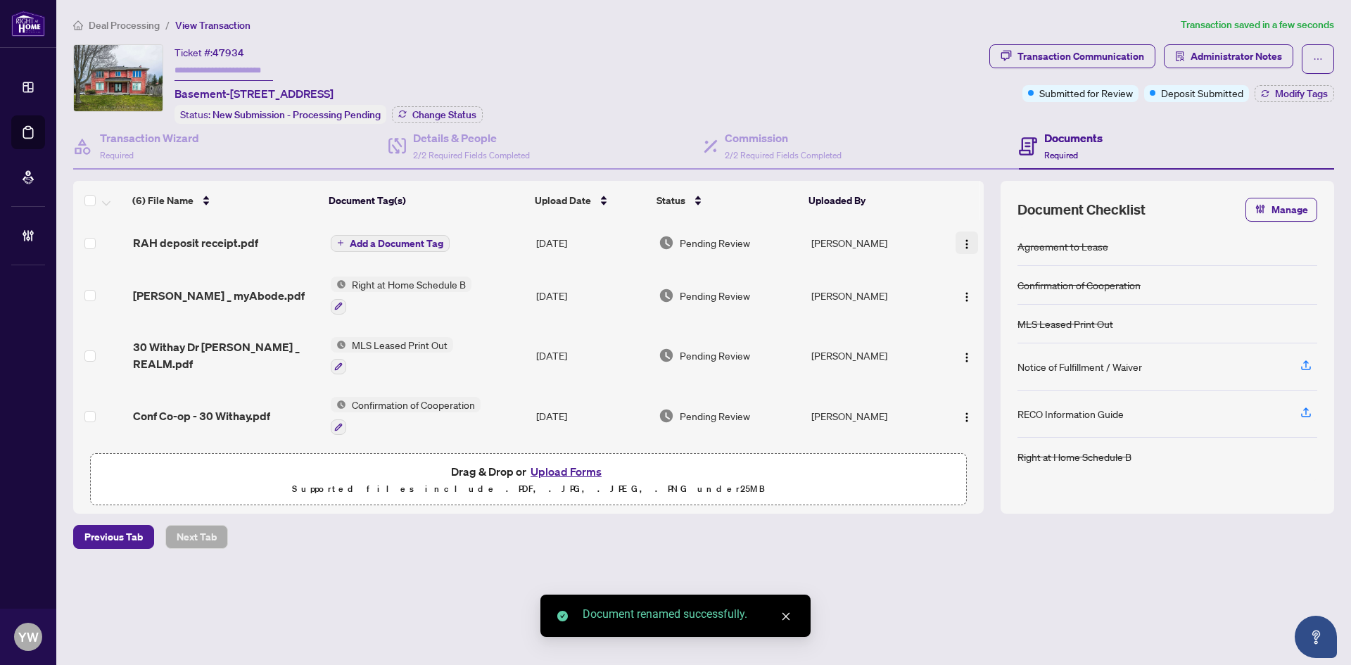
click at [962, 239] on img "button" at bounding box center [966, 244] width 11 height 11
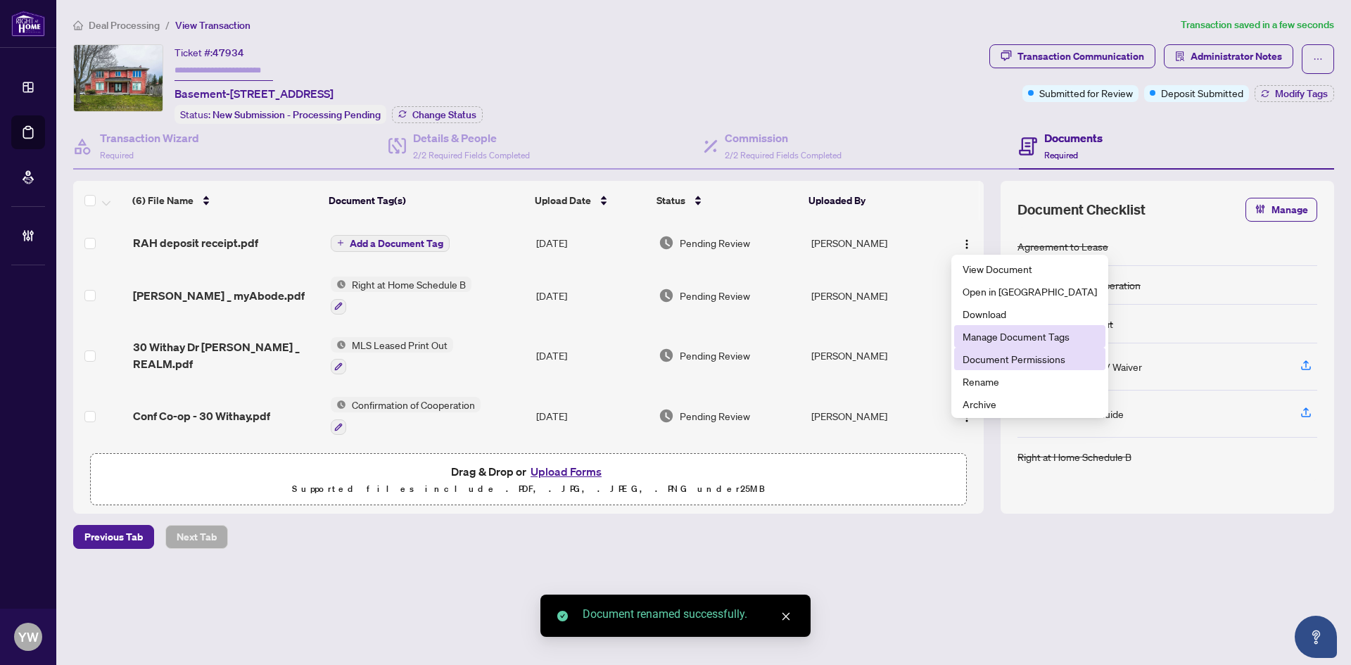
click at [992, 358] on span "Document Permissions" at bounding box center [1030, 358] width 134 height 15
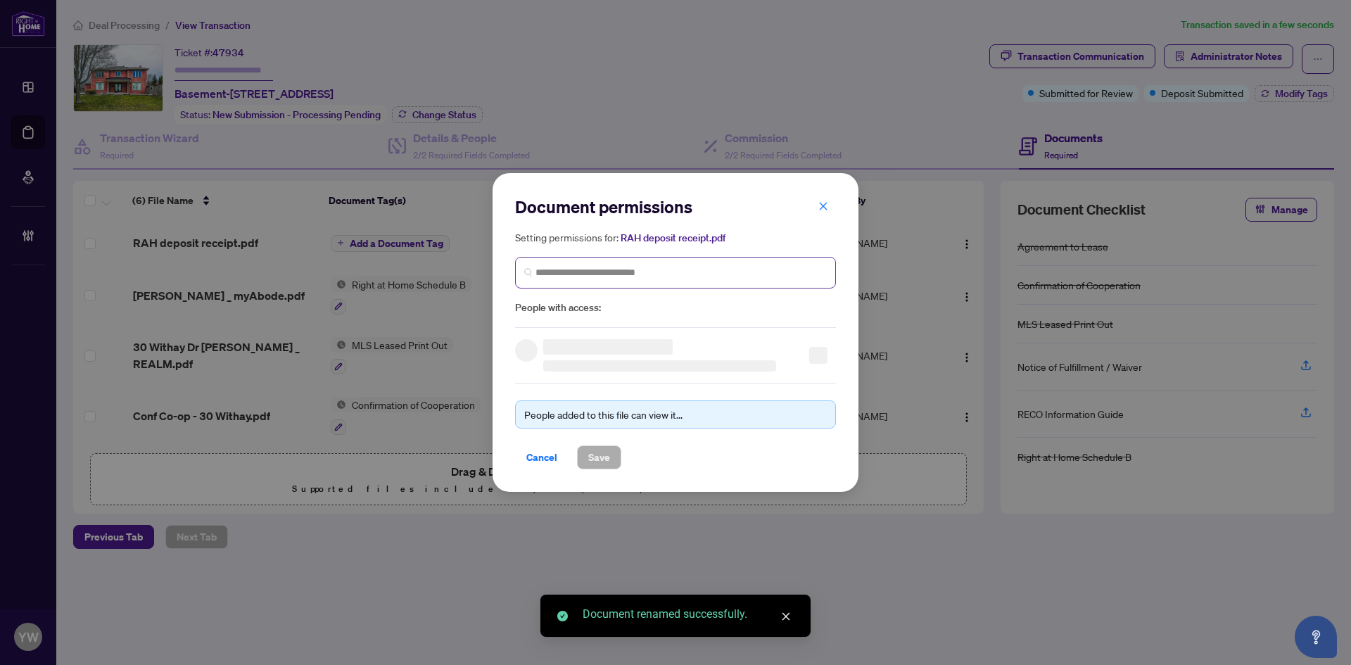
click at [581, 281] on span at bounding box center [675, 273] width 321 height 32
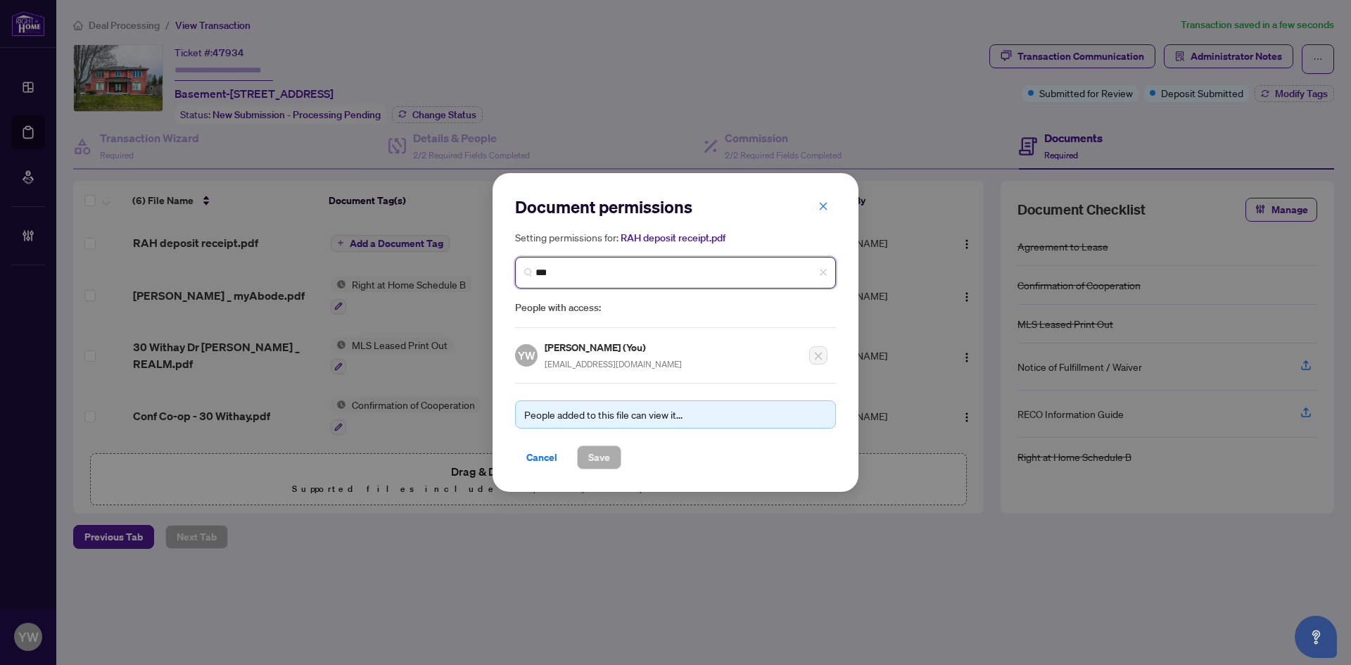
click at [558, 267] on input "***" at bounding box center [681, 272] width 291 height 15
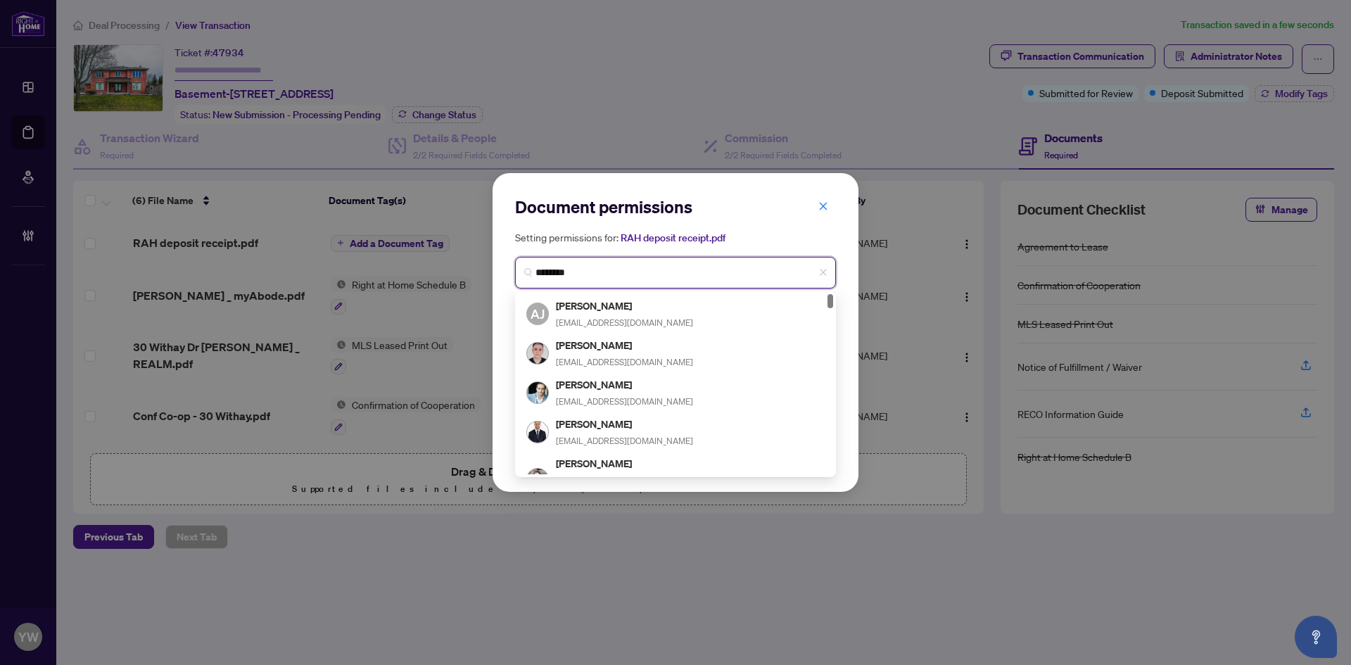
type input "*********"
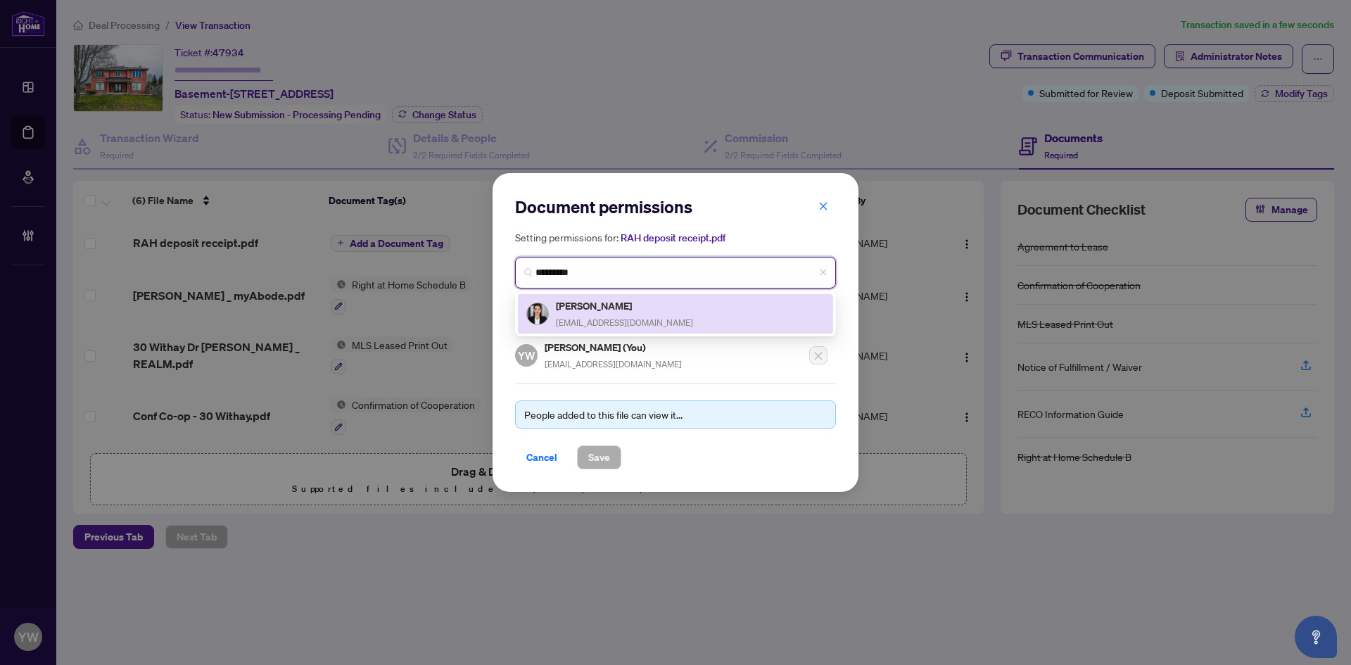
click at [638, 321] on span "[EMAIL_ADDRESS][DOMAIN_NAME]" at bounding box center [624, 322] width 137 height 11
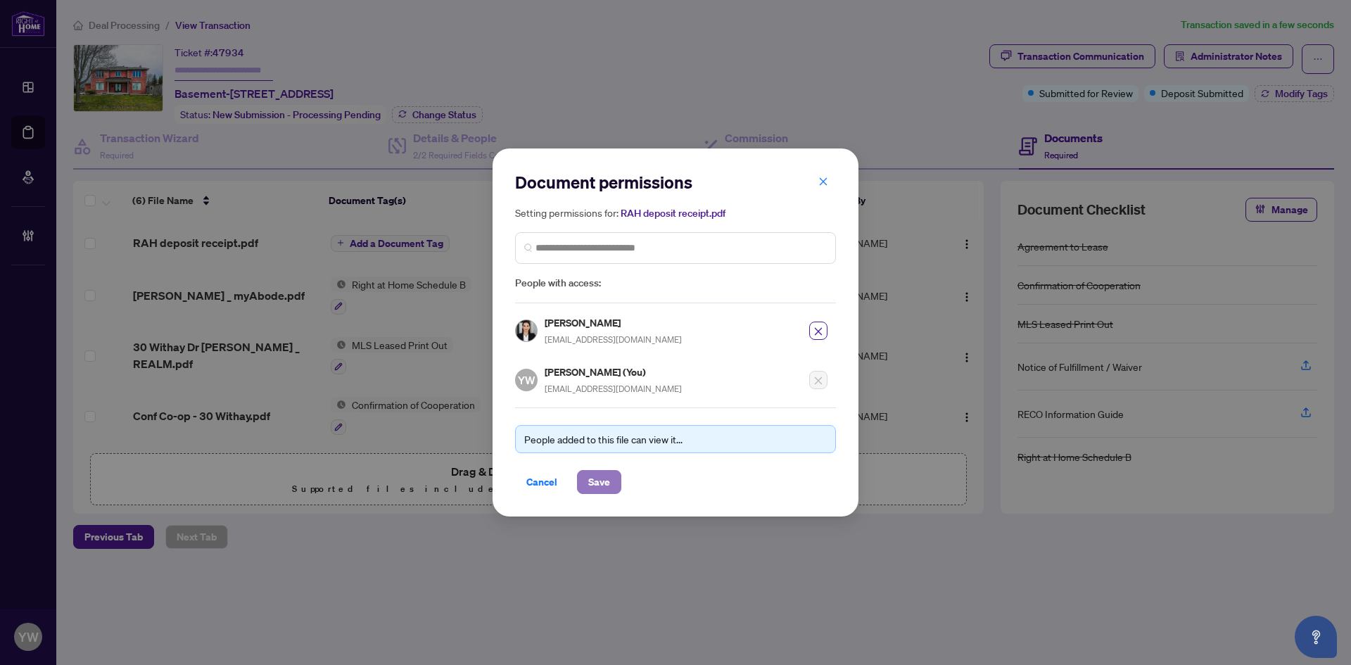
click at [596, 486] on span "Save" at bounding box center [599, 482] width 22 height 23
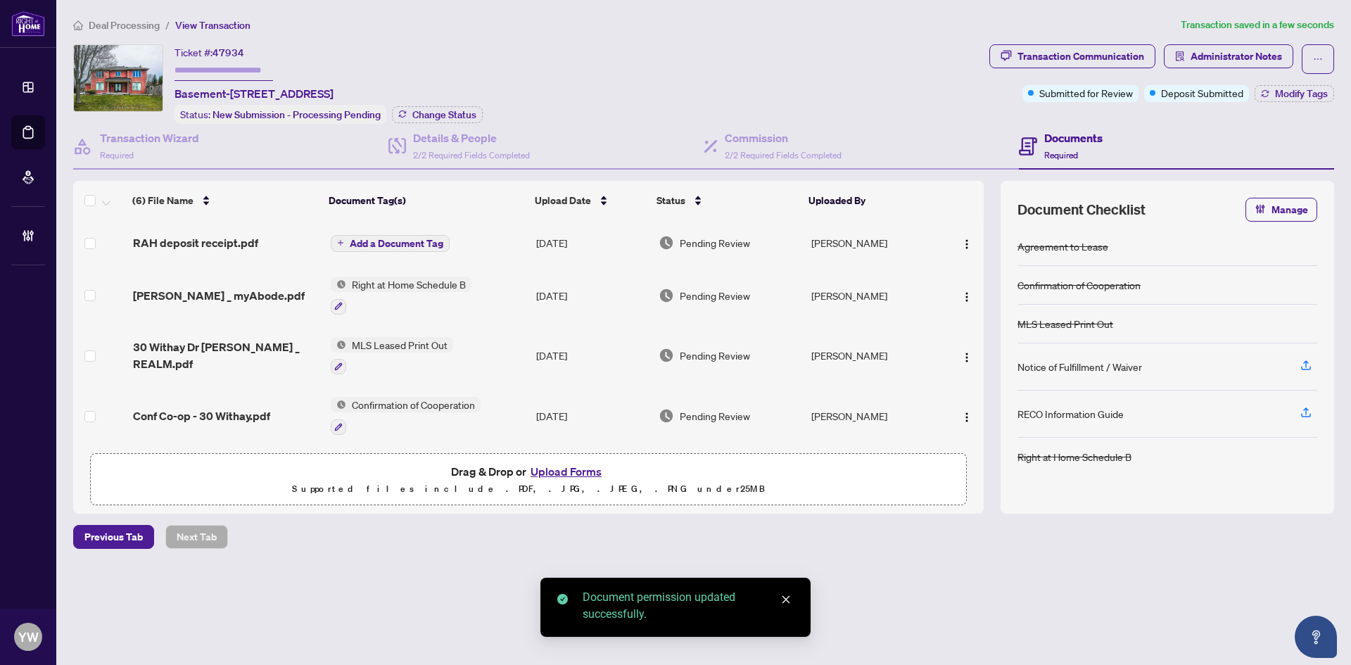
click at [424, 239] on span "Add a Document Tag" at bounding box center [397, 244] width 94 height 10
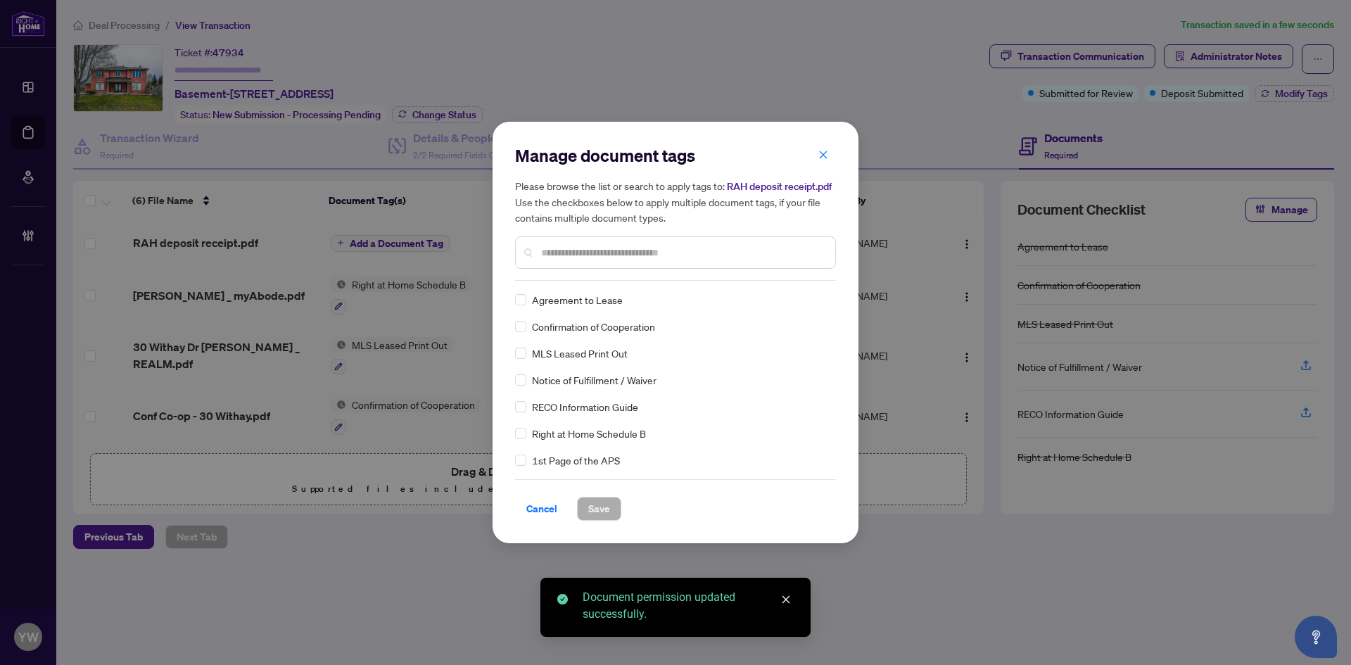
click at [597, 260] on input "text" at bounding box center [682, 252] width 283 height 15
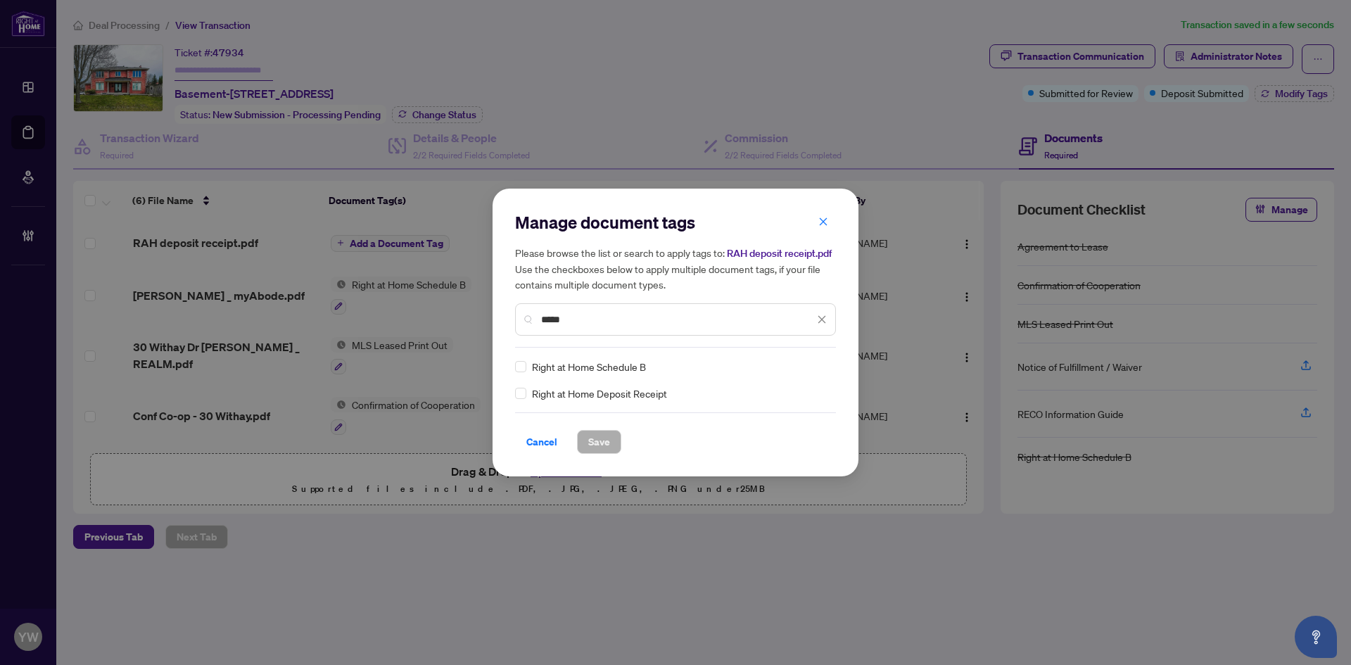
type input "*****"
click at [810, 368] on img at bounding box center [807, 367] width 14 height 14
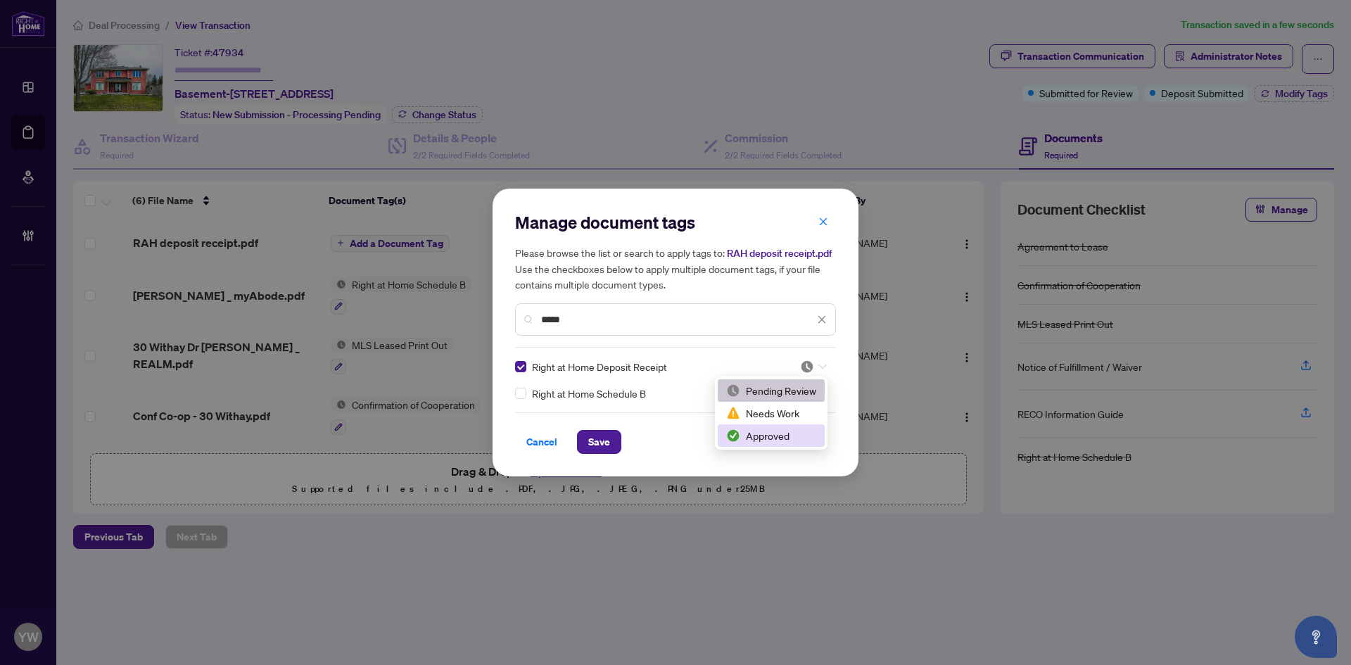
click at [757, 427] on div "Approved" at bounding box center [771, 435] width 107 height 23
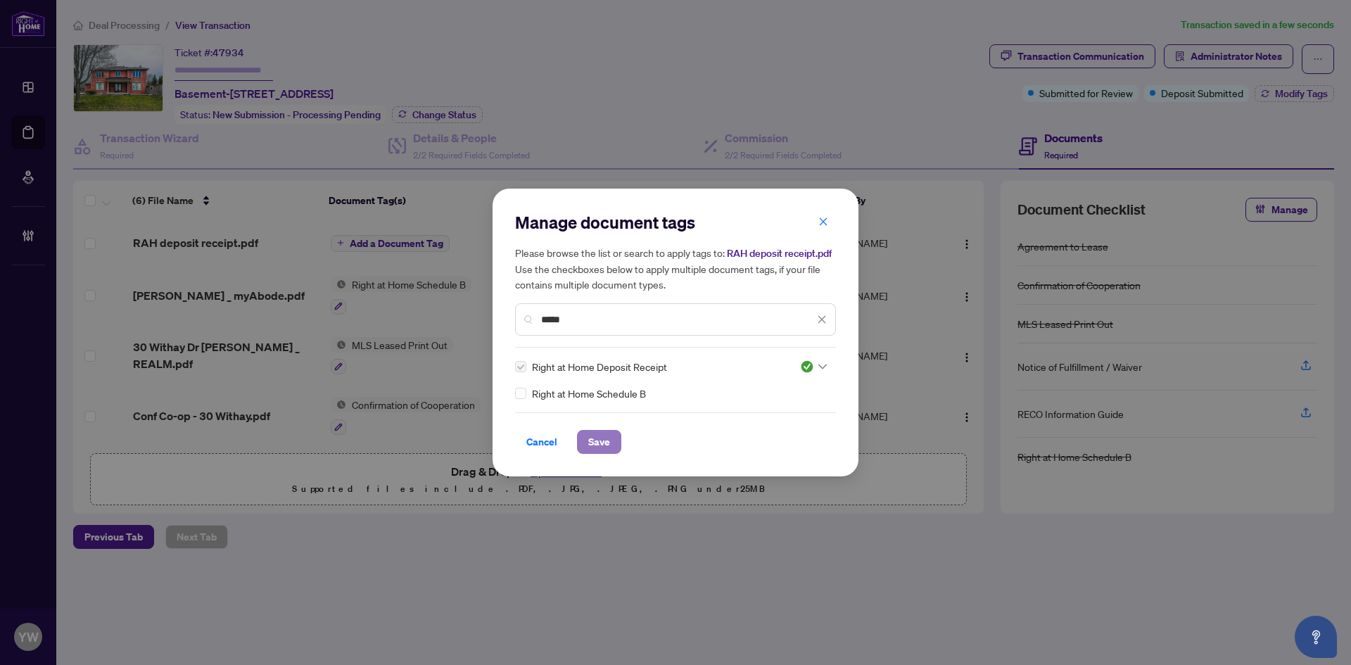
click at [603, 440] on span "Save" at bounding box center [599, 442] width 22 height 23
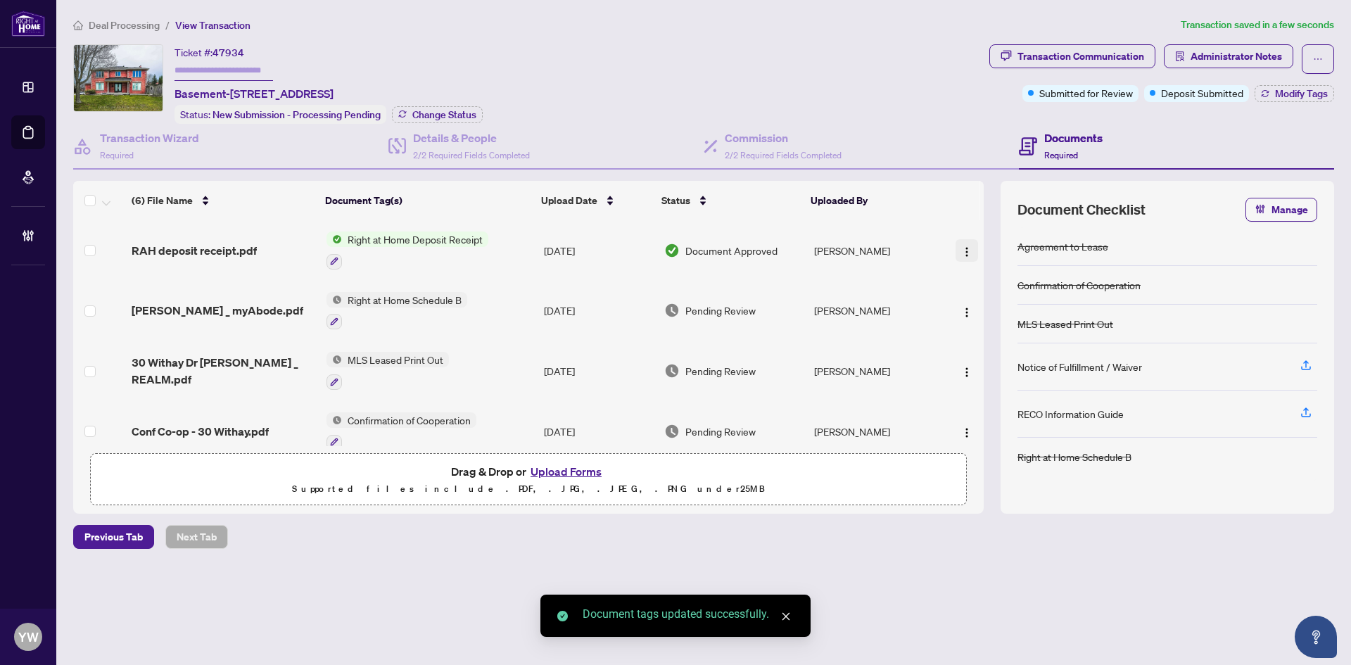
click at [961, 246] on img "button" at bounding box center [966, 251] width 11 height 11
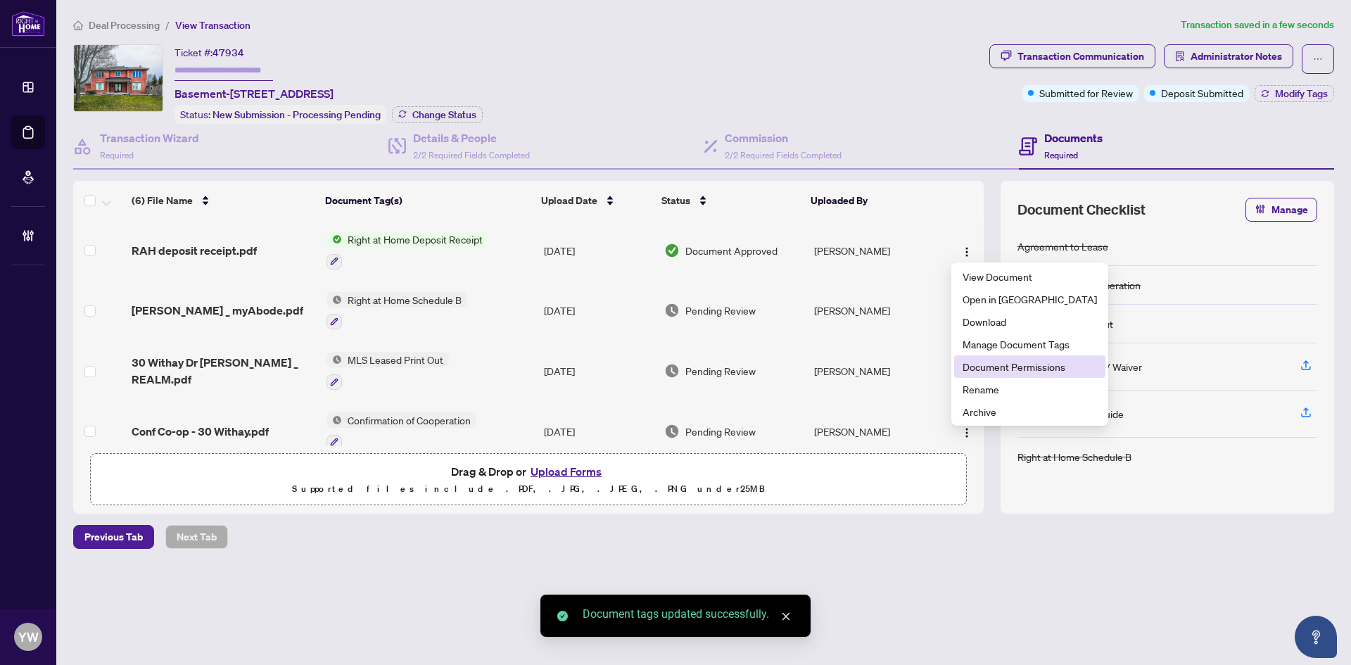
click at [1018, 369] on span "Document Permissions" at bounding box center [1030, 366] width 134 height 15
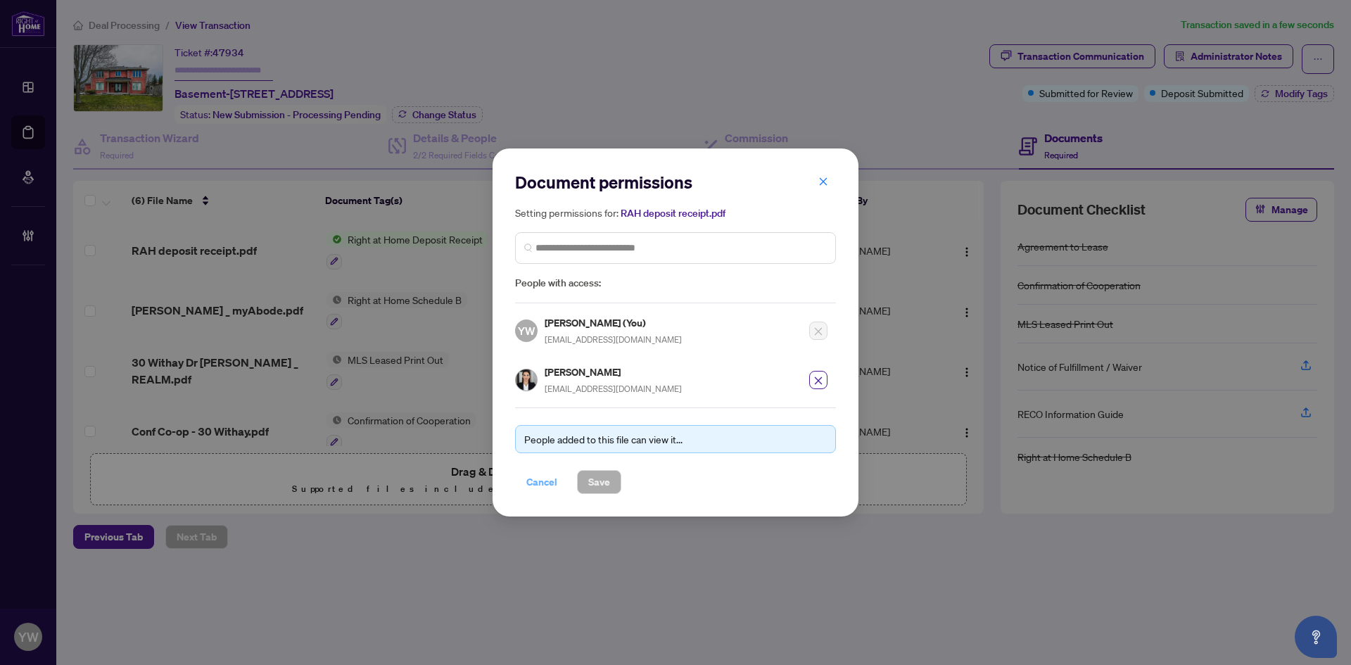
click at [554, 480] on span "Cancel" at bounding box center [541, 482] width 31 height 23
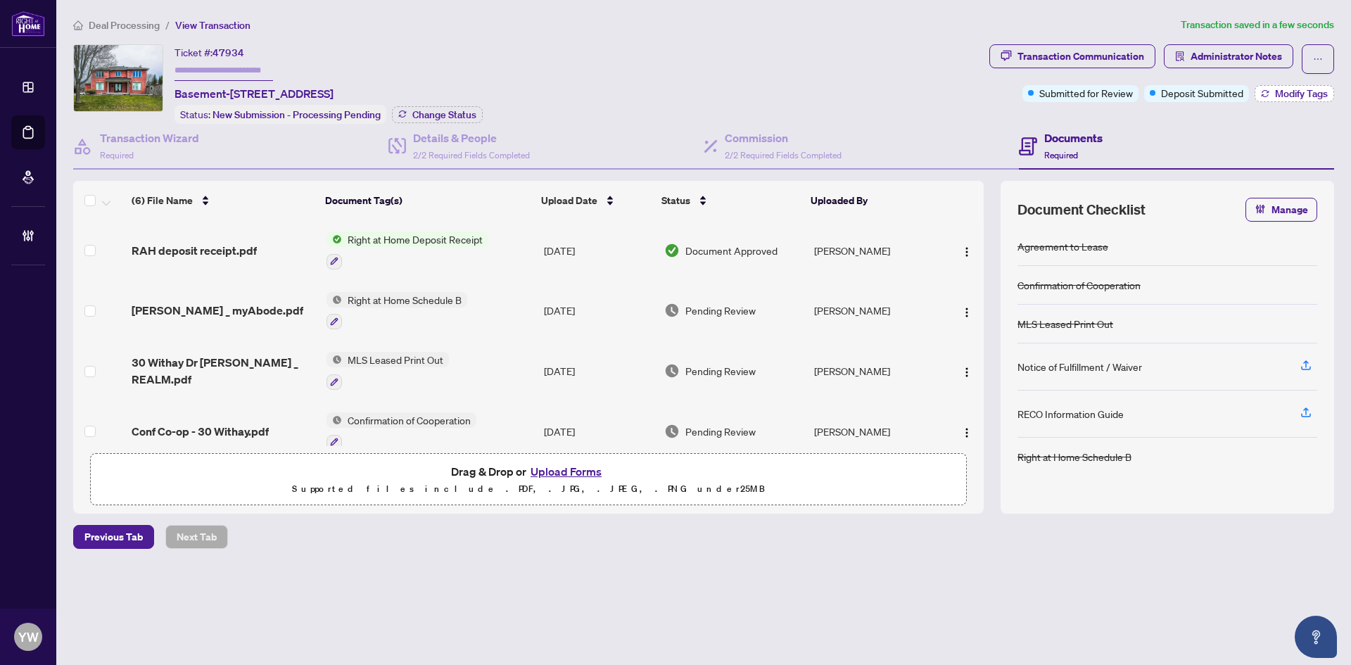
click at [1284, 96] on span "Modify Tags" at bounding box center [1301, 94] width 53 height 10
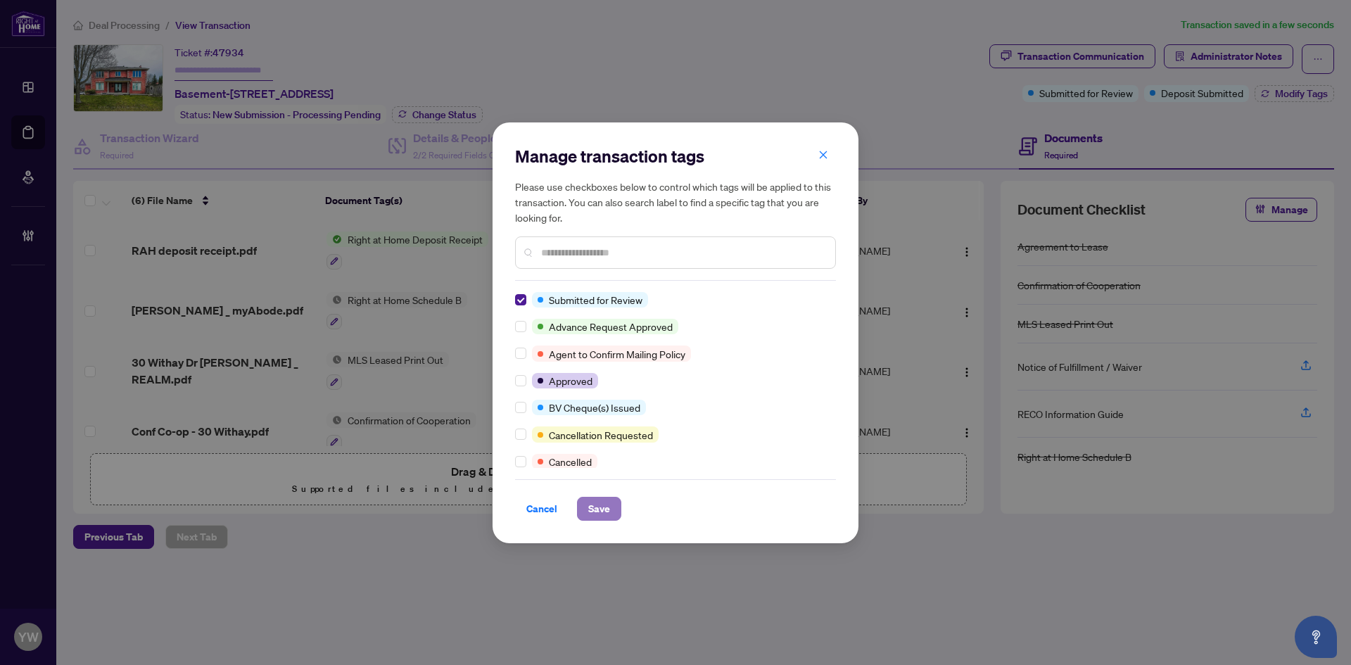
click at [600, 502] on span "Save" at bounding box center [599, 509] width 22 height 23
click at [303, 594] on div "Manage transaction tags Please use checkboxes below to control which tags will …" at bounding box center [675, 332] width 1351 height 665
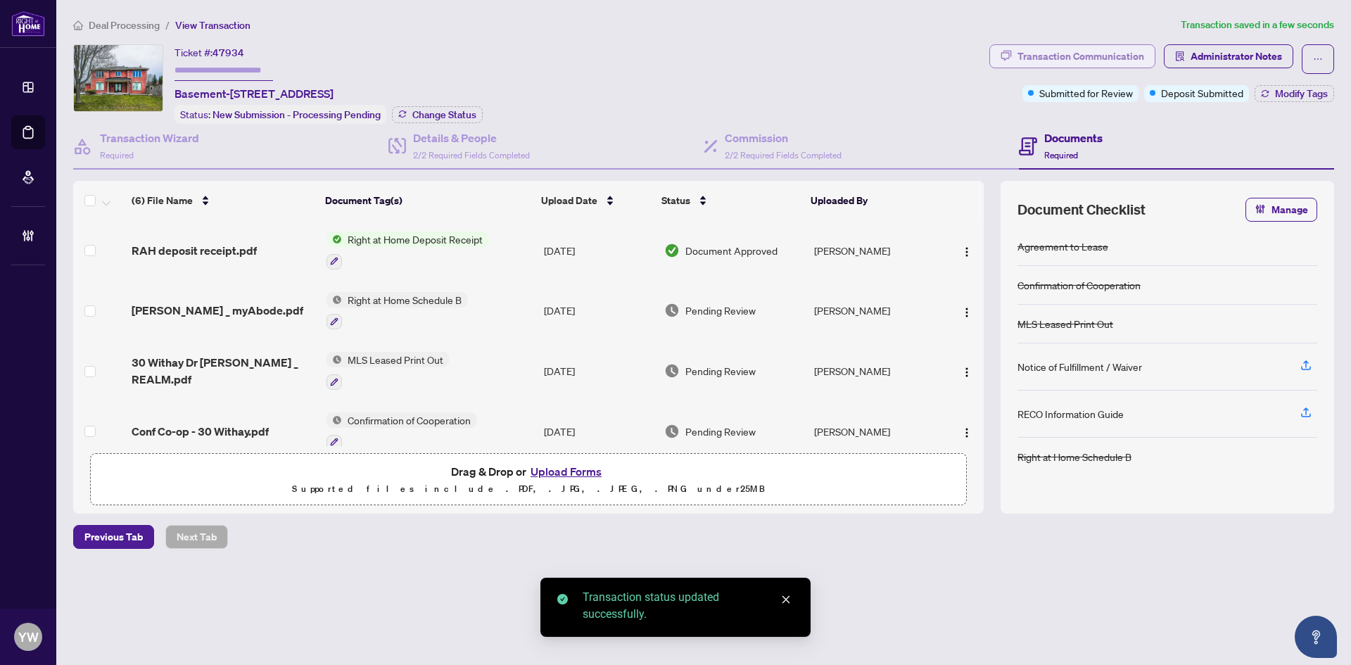
click at [1039, 63] on div "Transaction Communication" at bounding box center [1081, 56] width 127 height 23
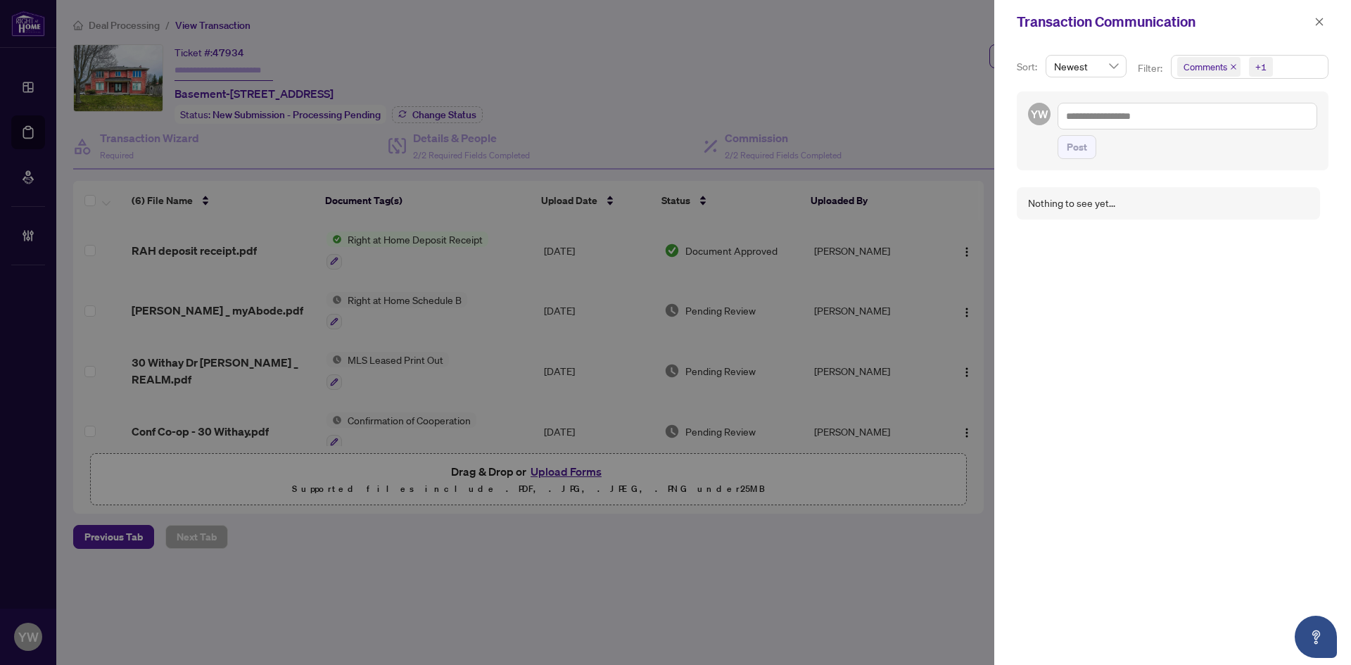
drag, startPoint x: 1101, startPoint y: 131, endPoint x: 1206, endPoint y: 134, distance: 104.9
click at [1101, 131] on div "Post" at bounding box center [1188, 131] width 260 height 56
click at [1179, 127] on textarea at bounding box center [1188, 116] width 260 height 27
paste textarea "**********"
type textarea "**********"
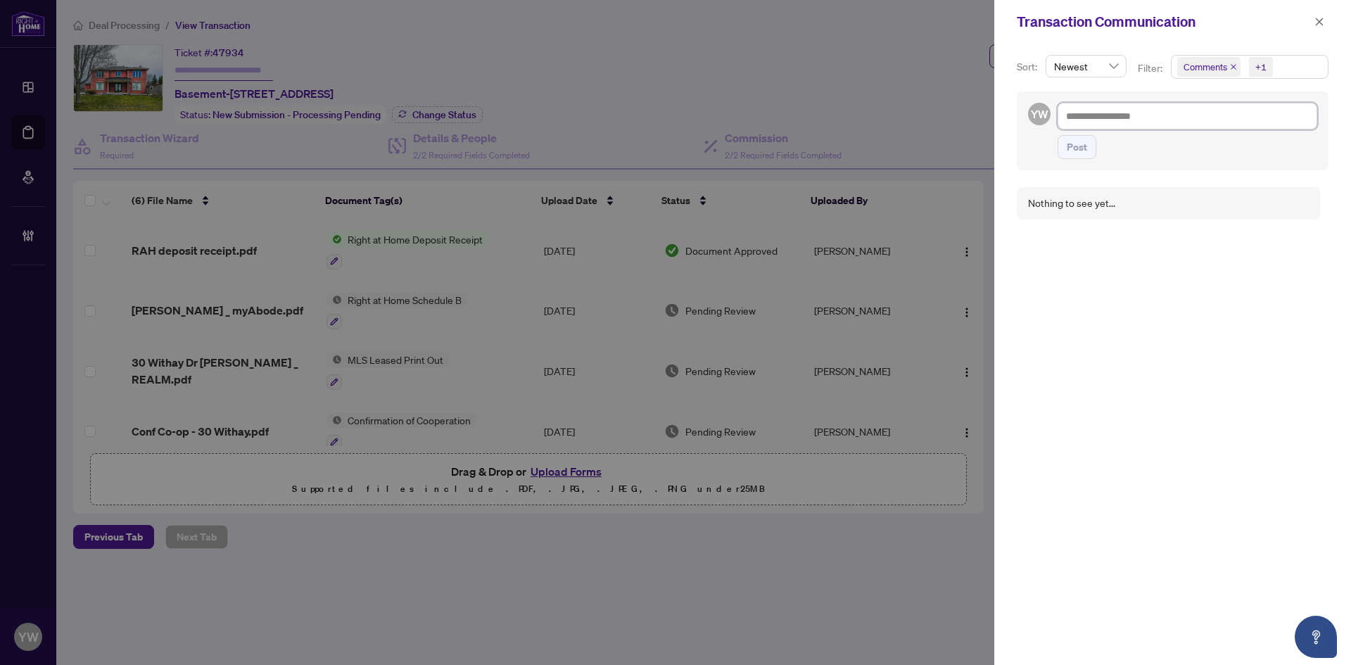
type textarea "**********"
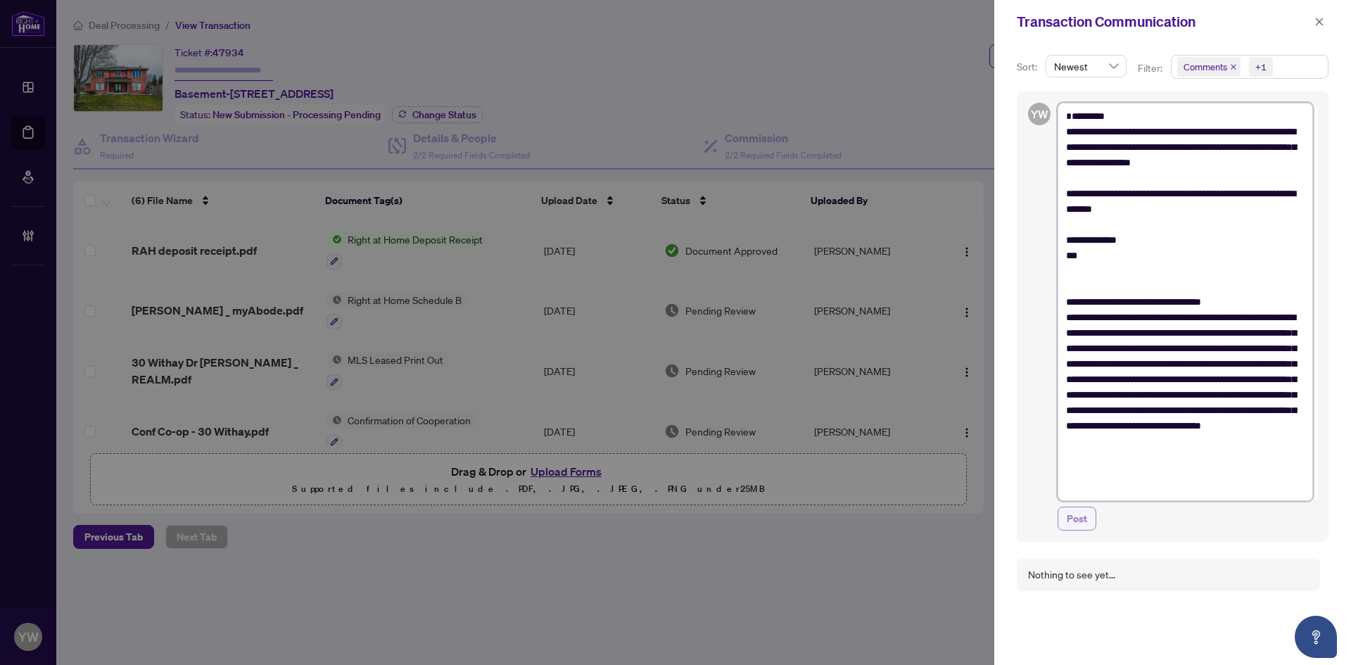
type textarea "**********"
click at [1082, 521] on span "Post" at bounding box center [1077, 518] width 20 height 23
type textarea "**********"
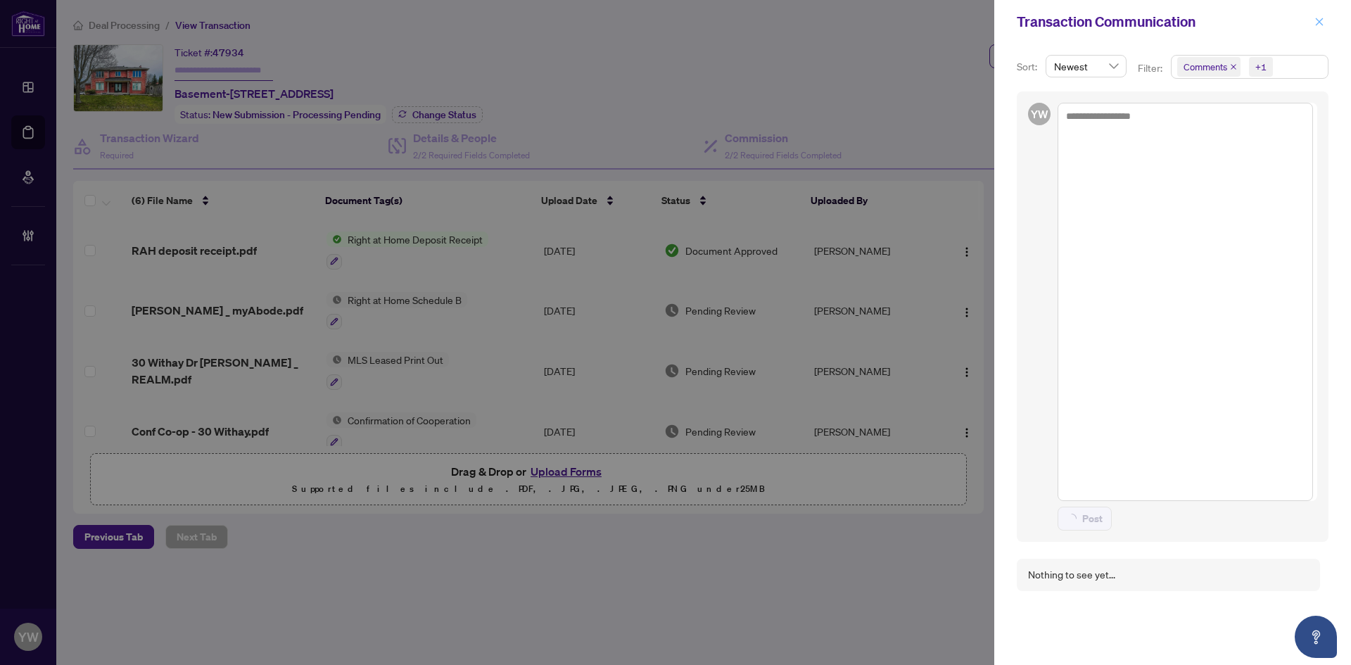
click at [1320, 20] on icon "close" at bounding box center [1320, 22] width 10 height 10
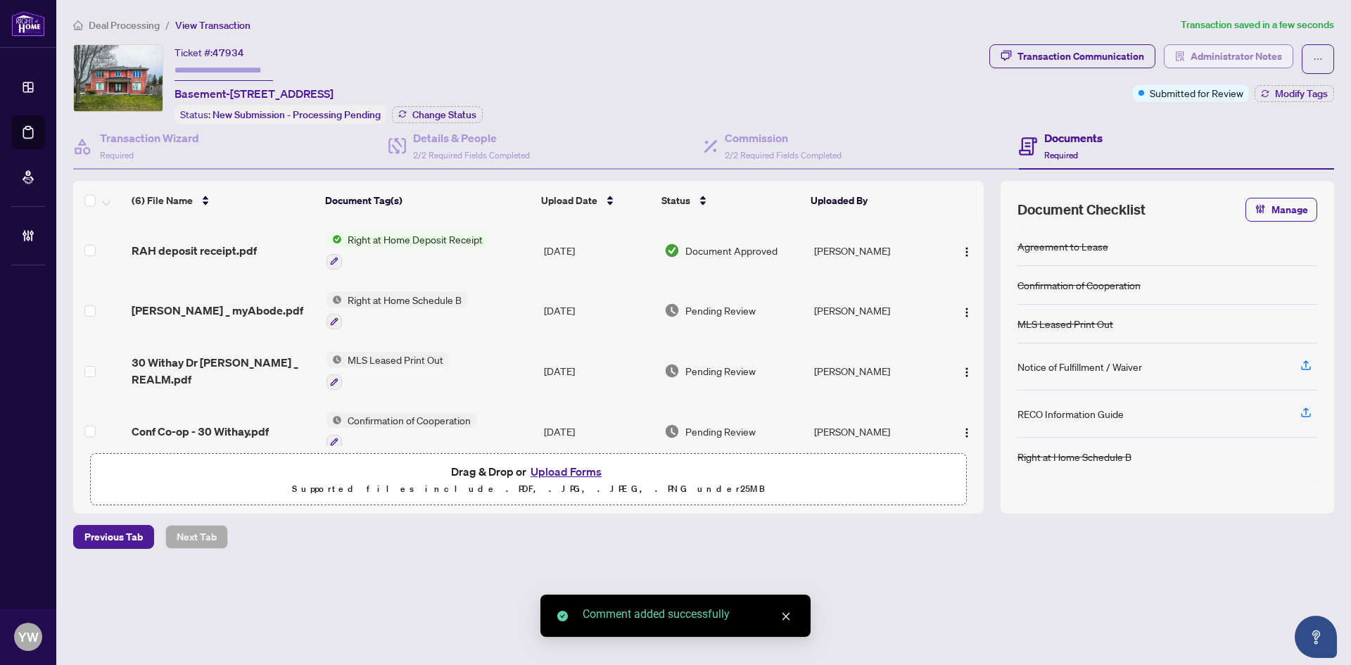
click at [1232, 56] on span "Administrator Notes" at bounding box center [1236, 56] width 91 height 23
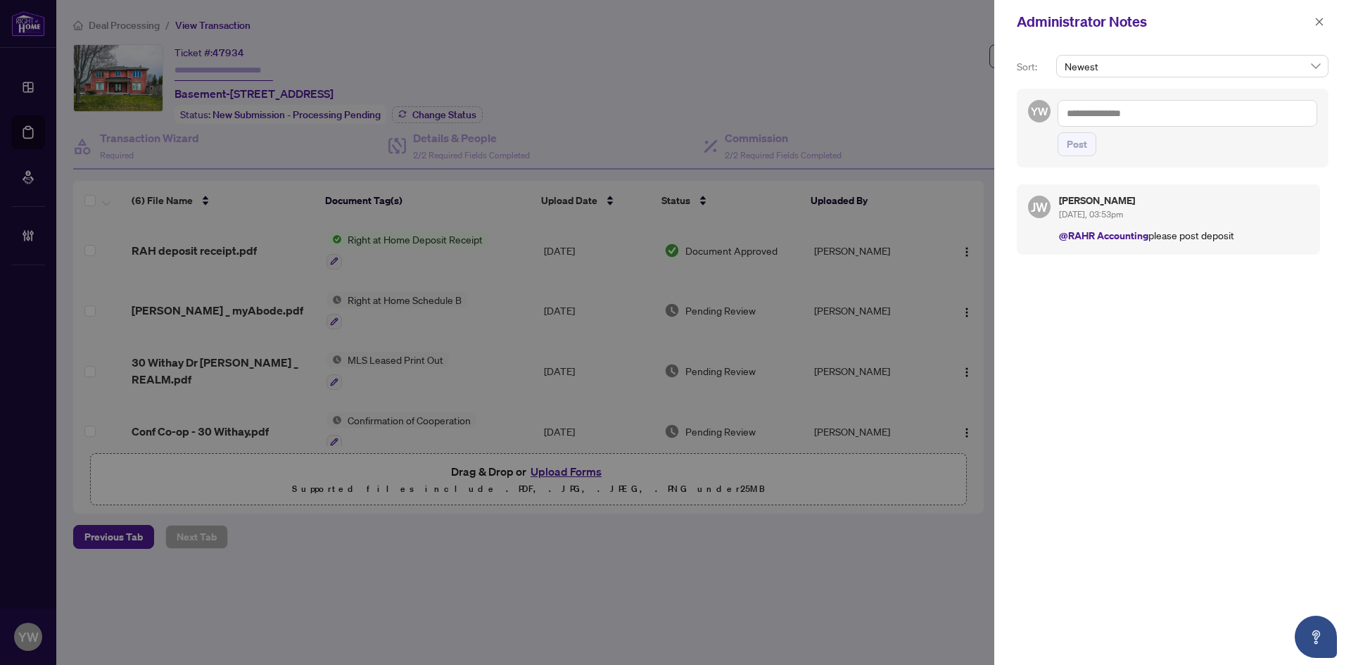
click at [1146, 101] on textarea at bounding box center [1188, 113] width 260 height 27
click at [1149, 117] on textarea at bounding box center [1188, 113] width 260 height 27
paste textarea "**********"
type textarea "**********"
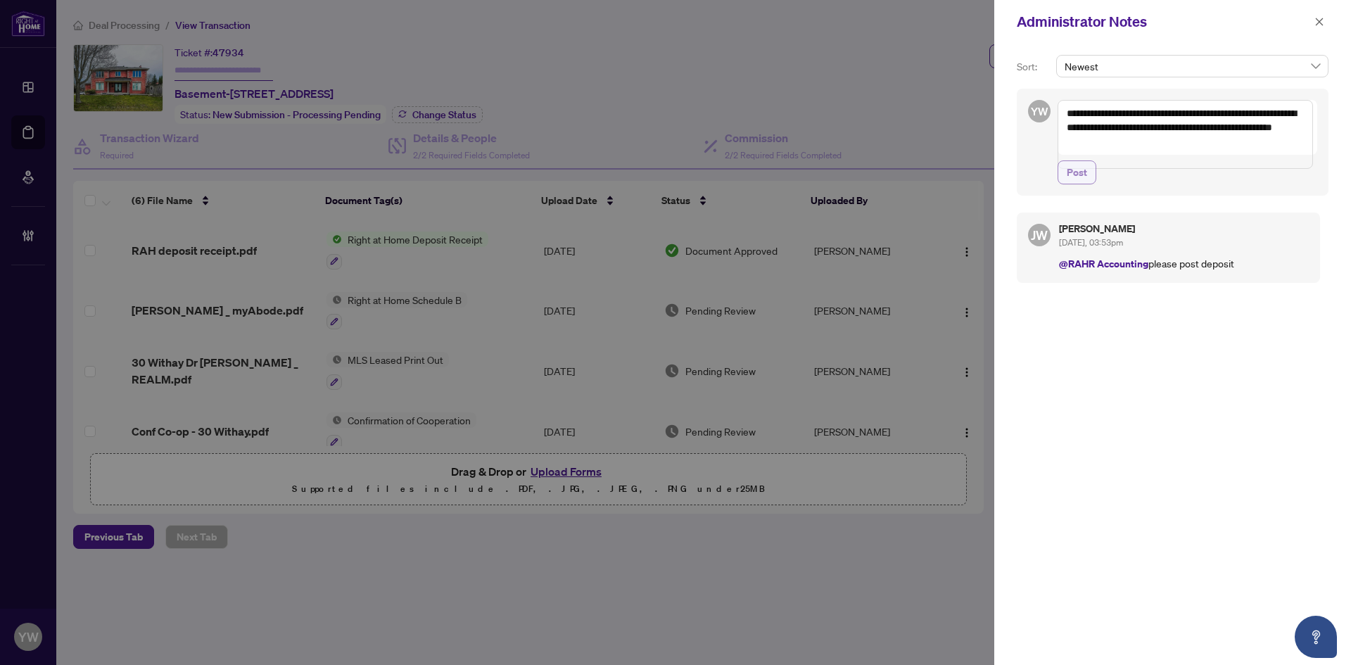
click at [1079, 184] on span "Post" at bounding box center [1077, 172] width 20 height 23
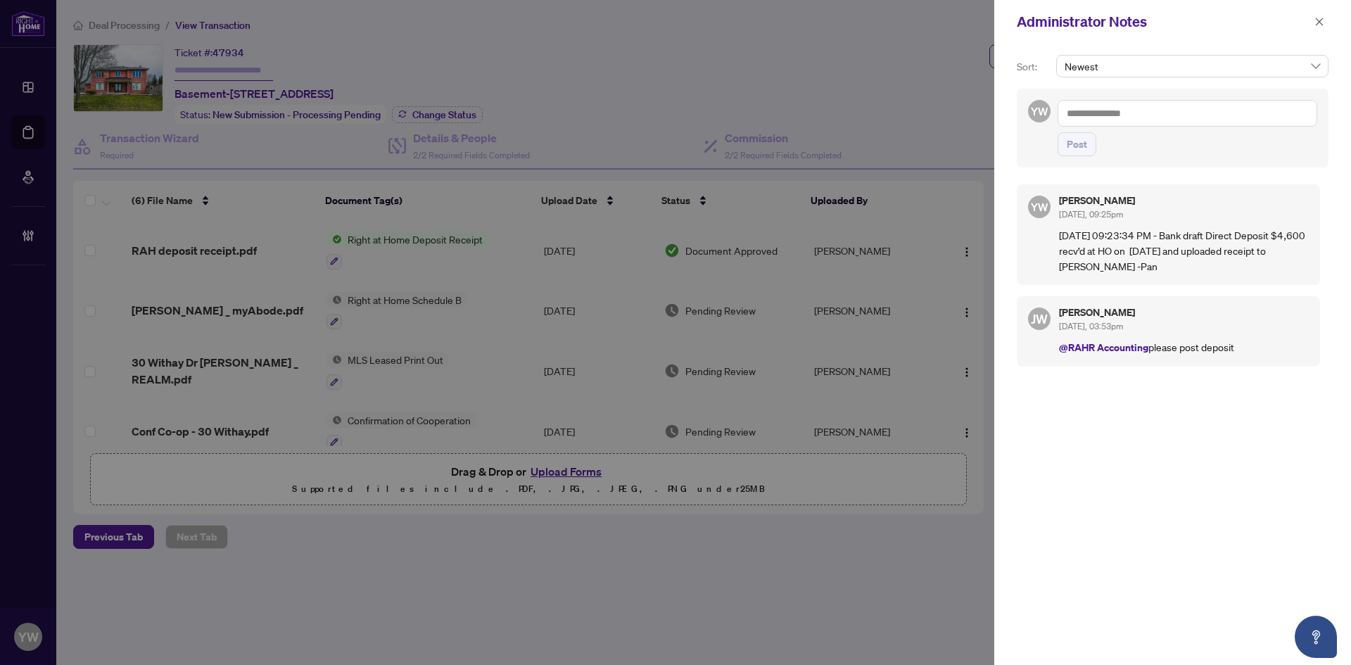
click at [1088, 108] on textarea at bounding box center [1188, 113] width 260 height 27
drag, startPoint x: 1130, startPoint y: 122, endPoint x: 1316, endPoint y: 138, distance: 186.4
click at [1135, 122] on span "Jackie Wu" at bounding box center [1183, 123] width 152 height 13
type textarea "**********"
click at [1076, 147] on span "Post" at bounding box center [1077, 144] width 20 height 23
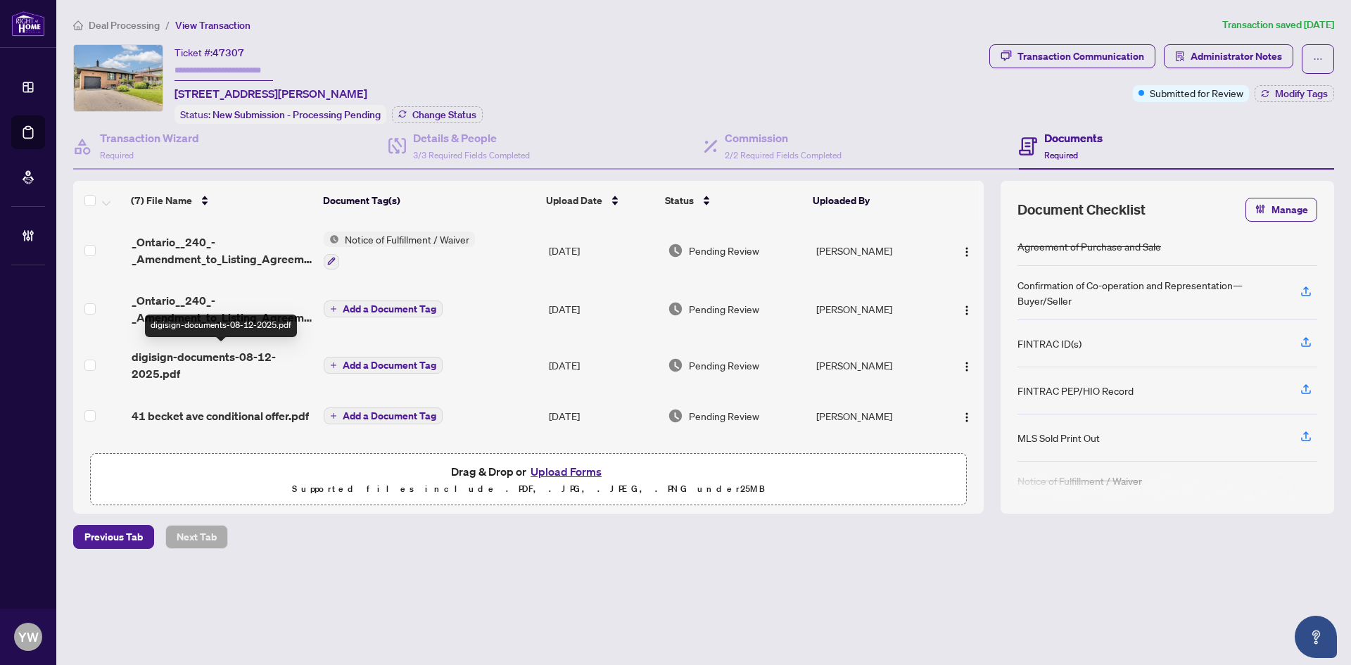
scroll to position [170, 0]
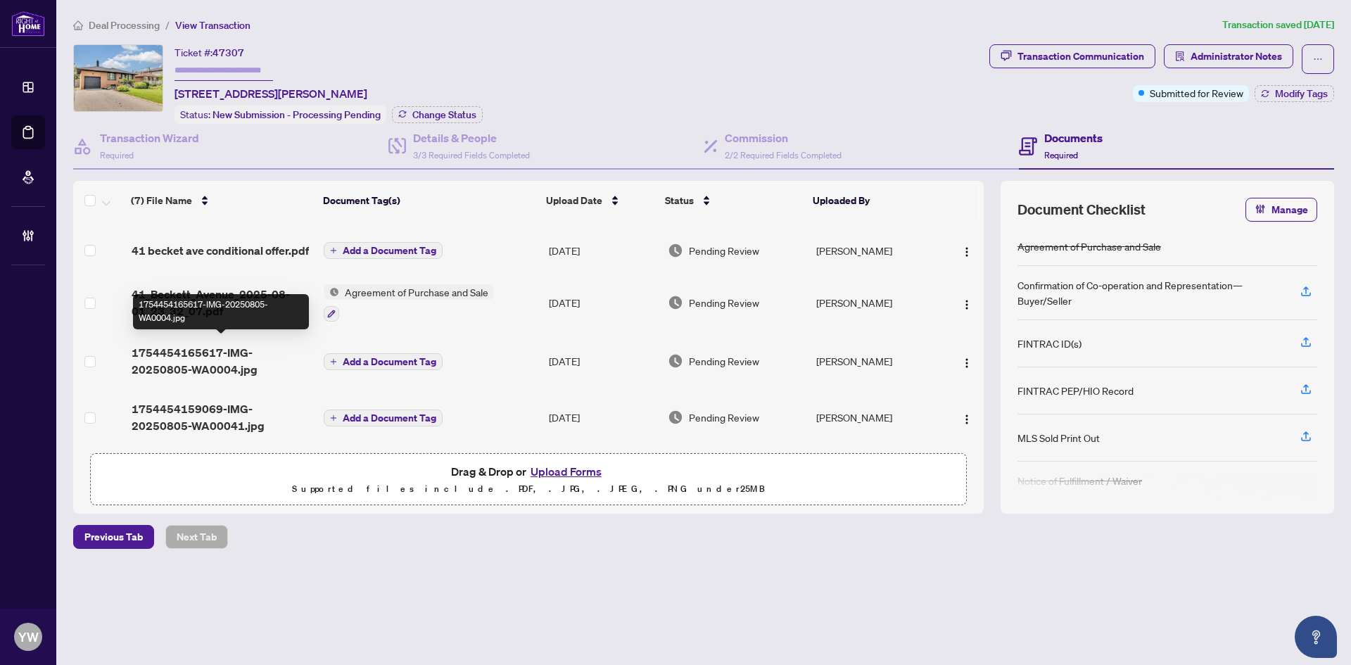
click at [289, 344] on span "1754454165617-IMG-20250805-WA0004.jpg" at bounding box center [222, 361] width 181 height 34
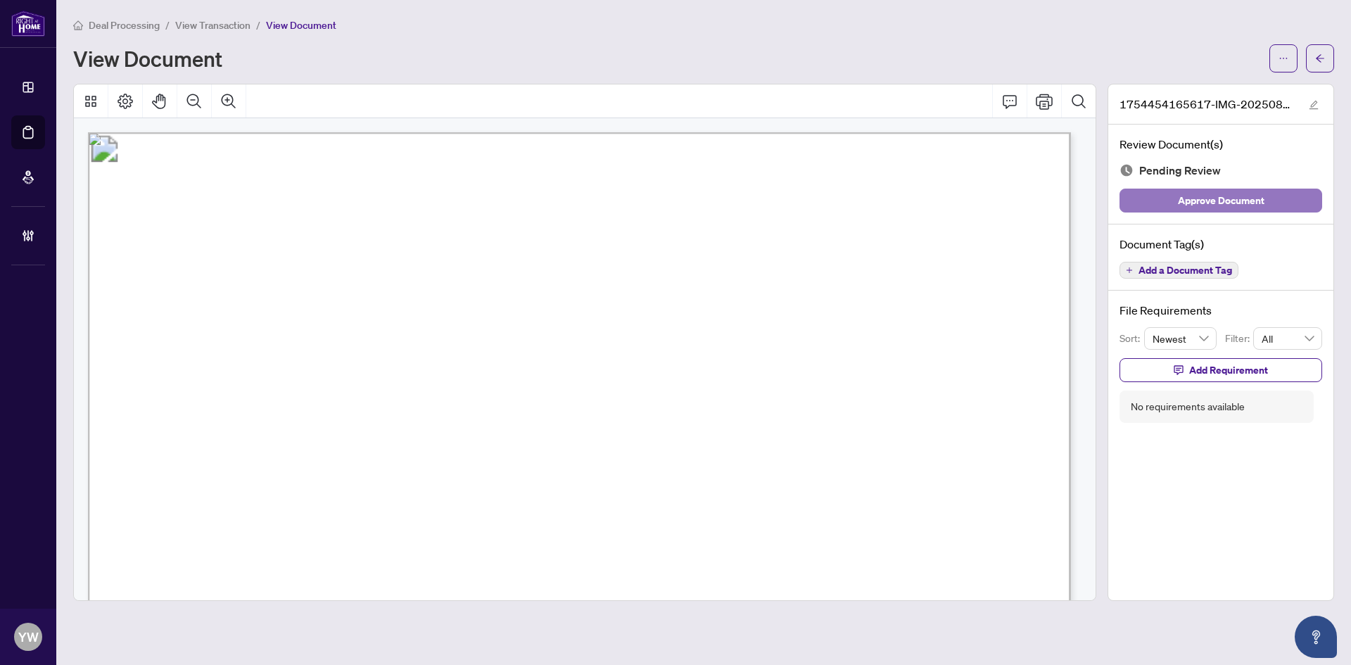
click at [1206, 197] on span "Approve Document" at bounding box center [1221, 200] width 87 height 23
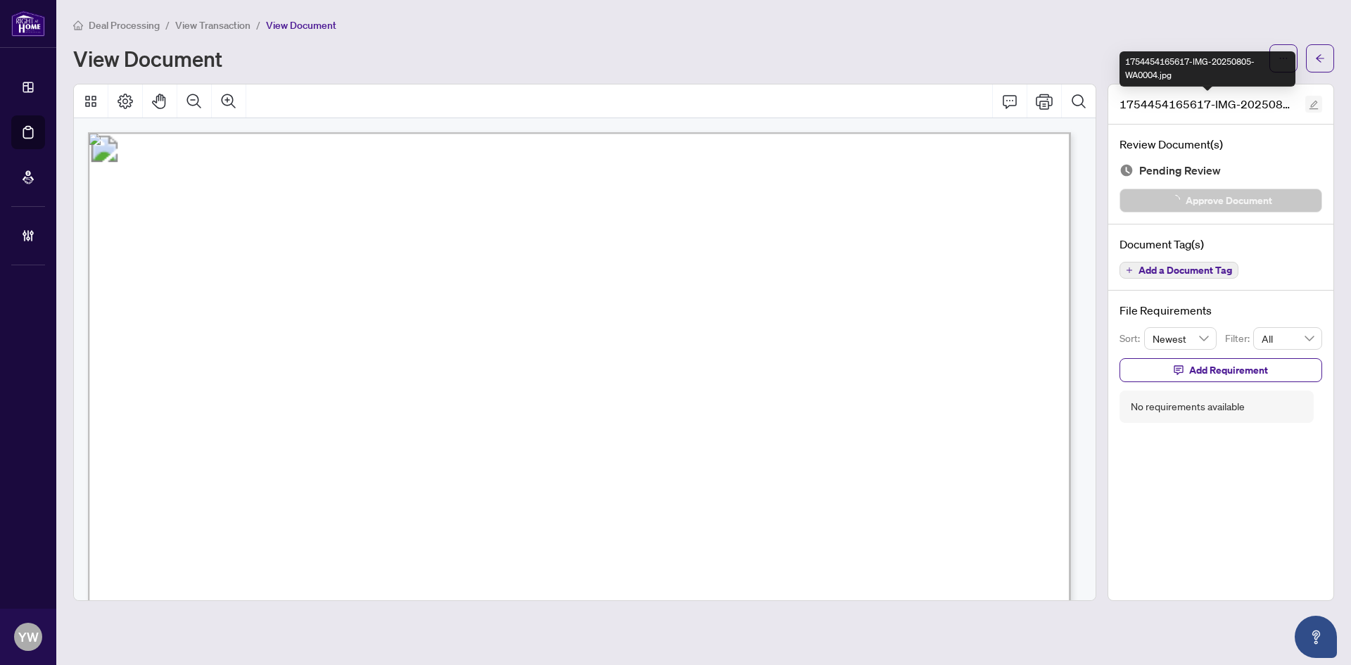
click at [1318, 100] on icon "edit" at bounding box center [1314, 105] width 10 height 10
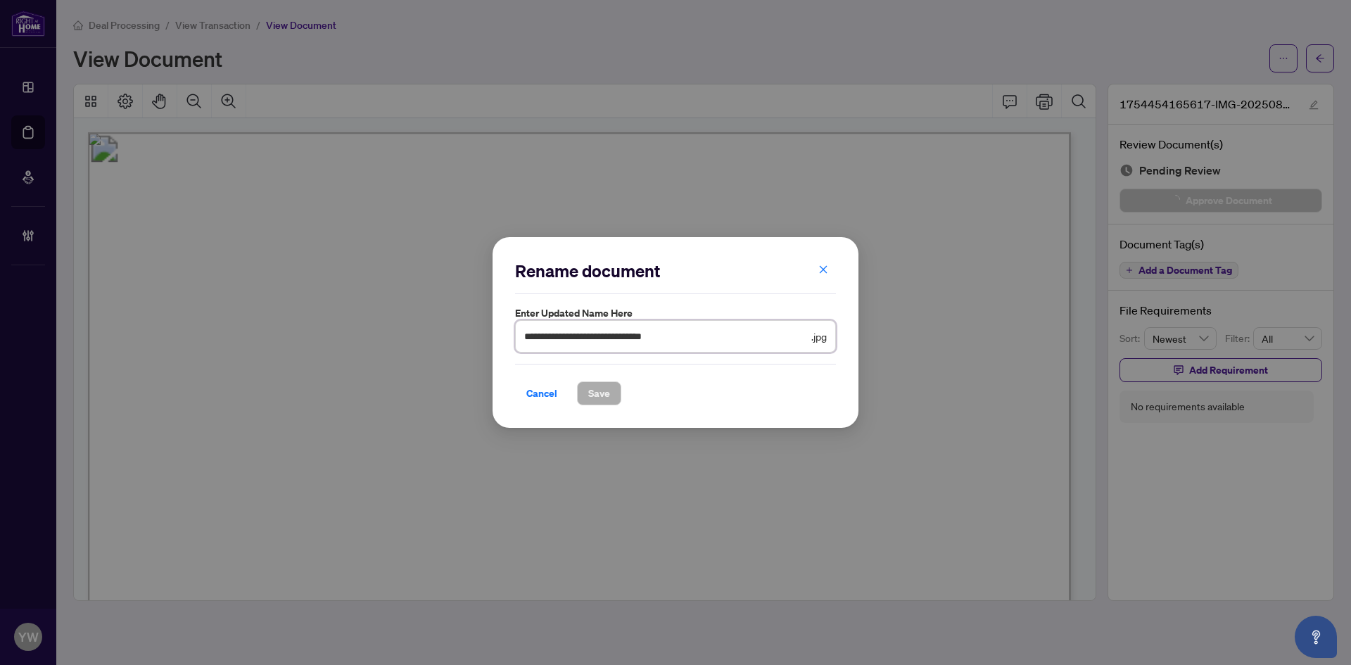
drag, startPoint x: 721, startPoint y: 337, endPoint x: 544, endPoint y: 372, distance: 180.1
click at [448, 339] on div "**********" at bounding box center [675, 332] width 1351 height 665
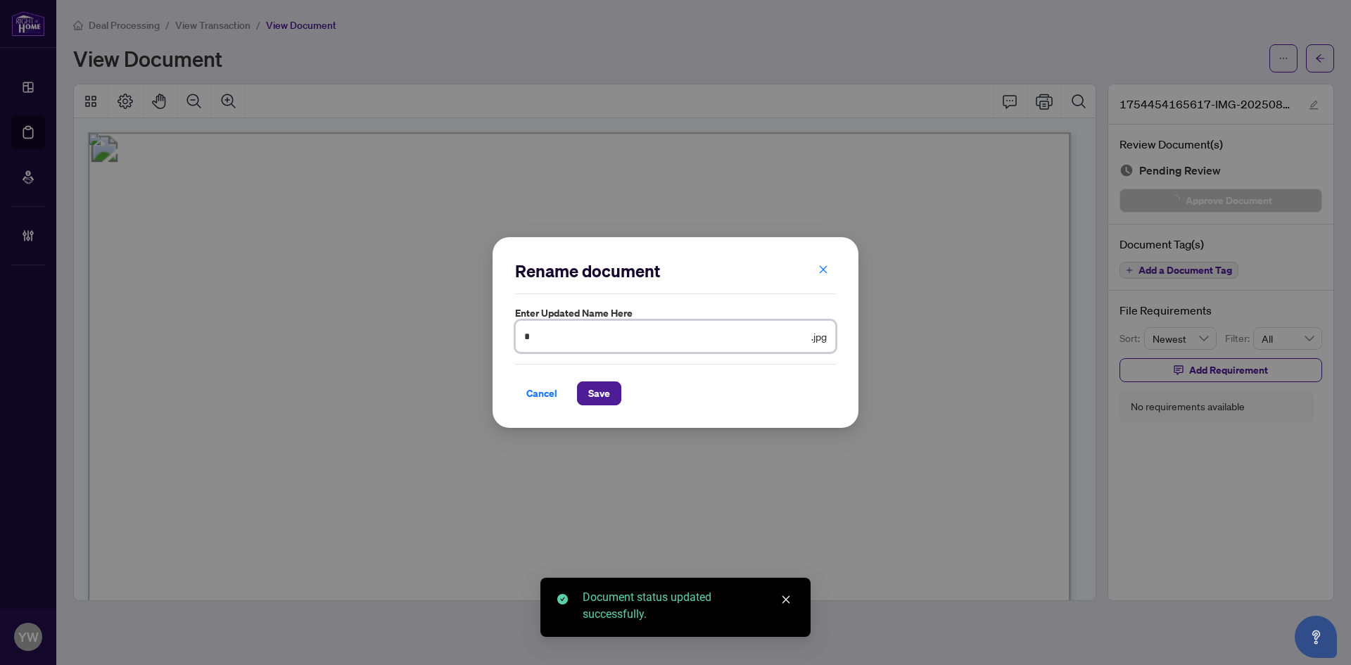
type input "********"
click at [604, 391] on span "Save" at bounding box center [599, 393] width 22 height 23
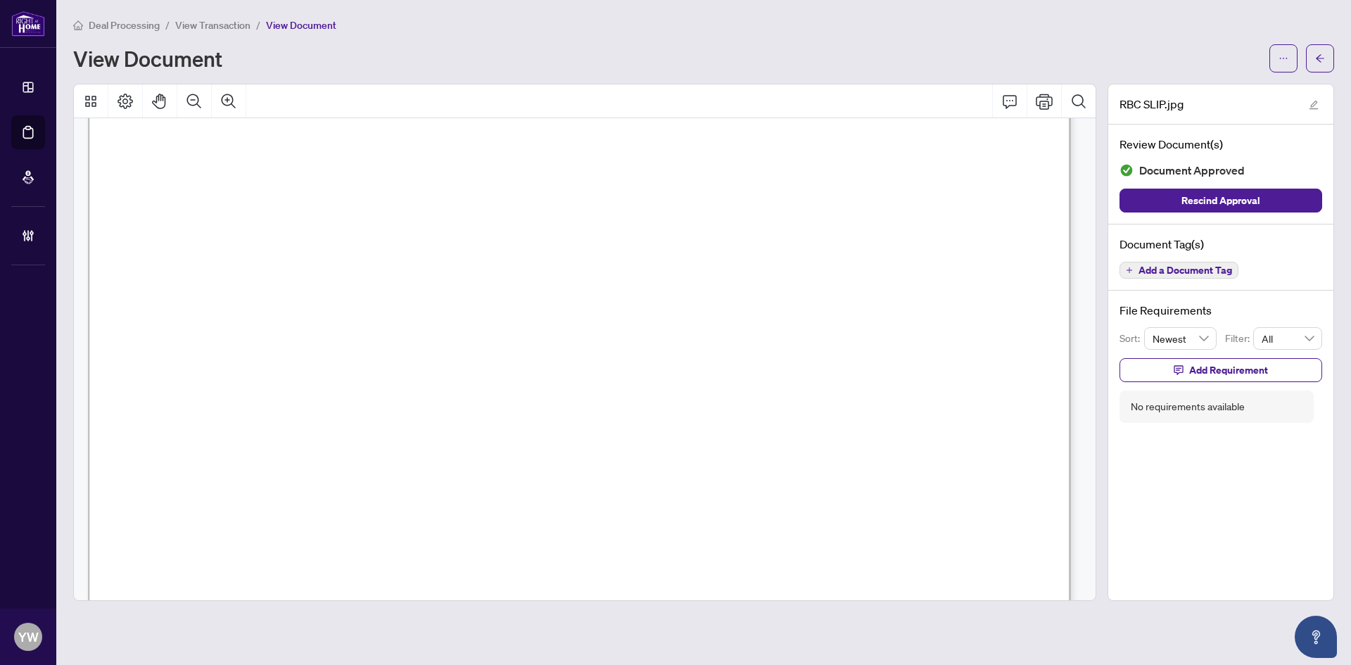
scroll to position [211, 0]
click at [1321, 57] on icon "arrow-left" at bounding box center [1320, 58] width 10 height 10
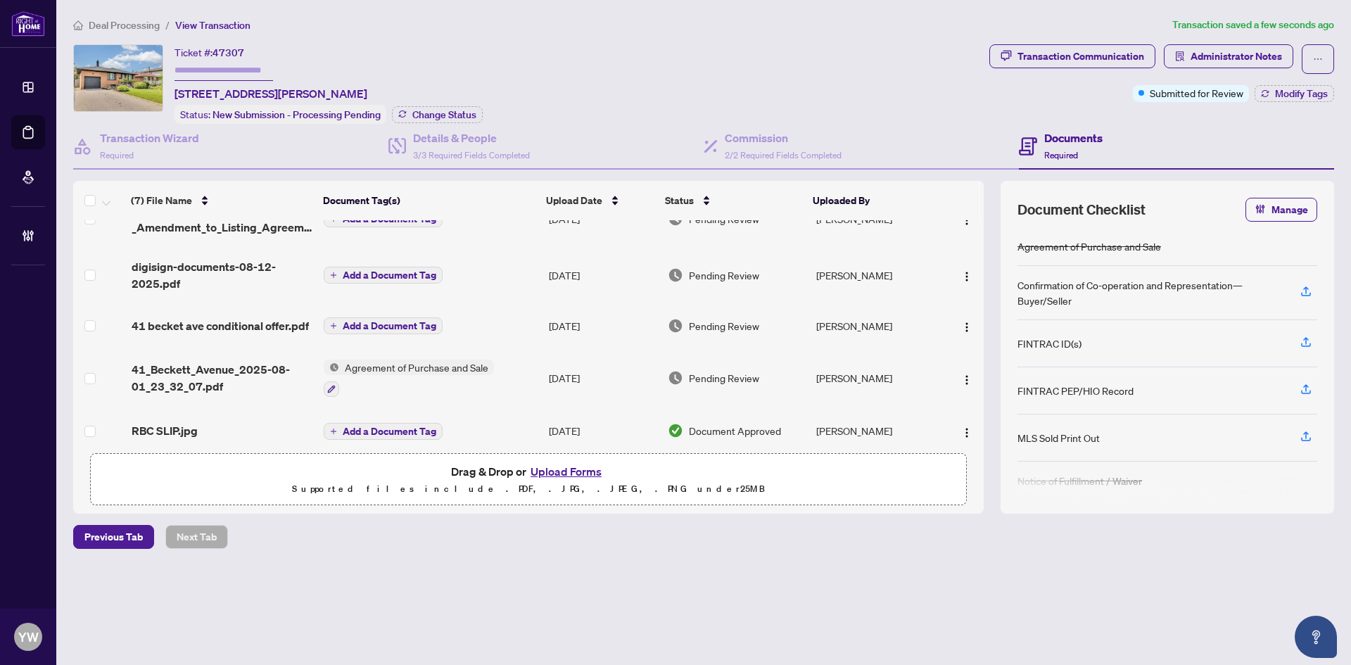
scroll to position [158, 0]
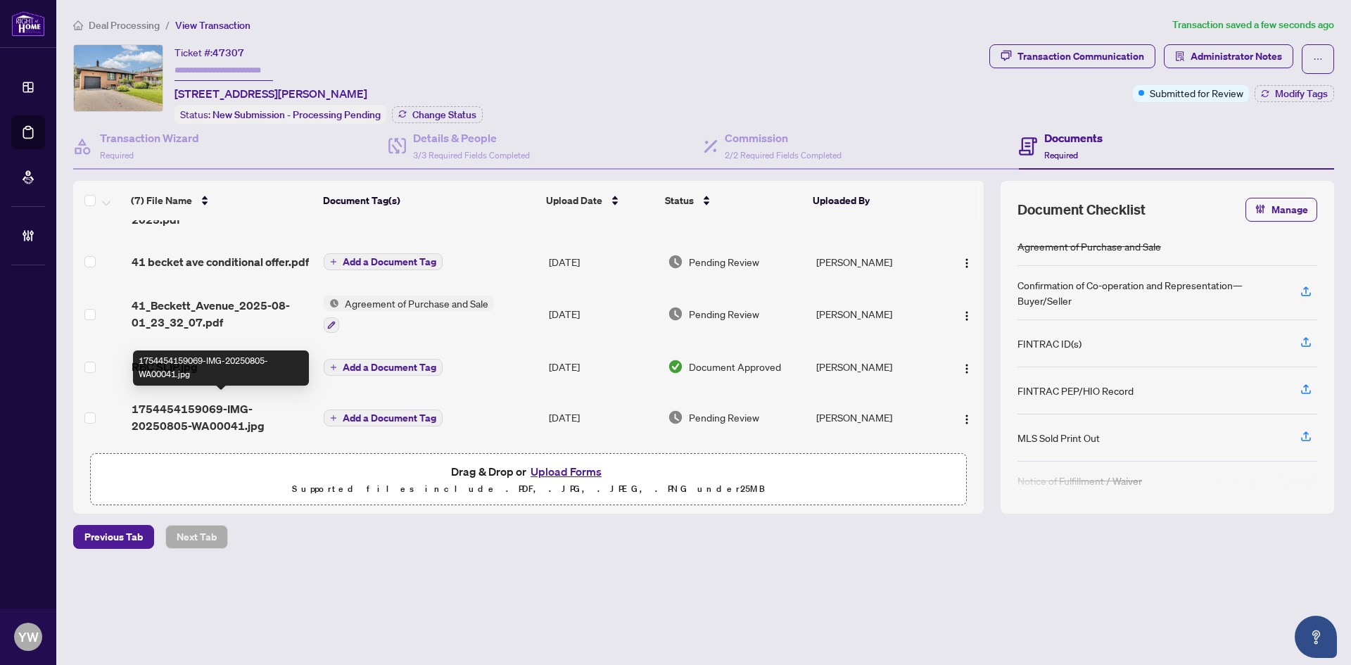
click at [251, 407] on span "1754454159069-IMG-20250805-WA00041.jpg" at bounding box center [222, 417] width 181 height 34
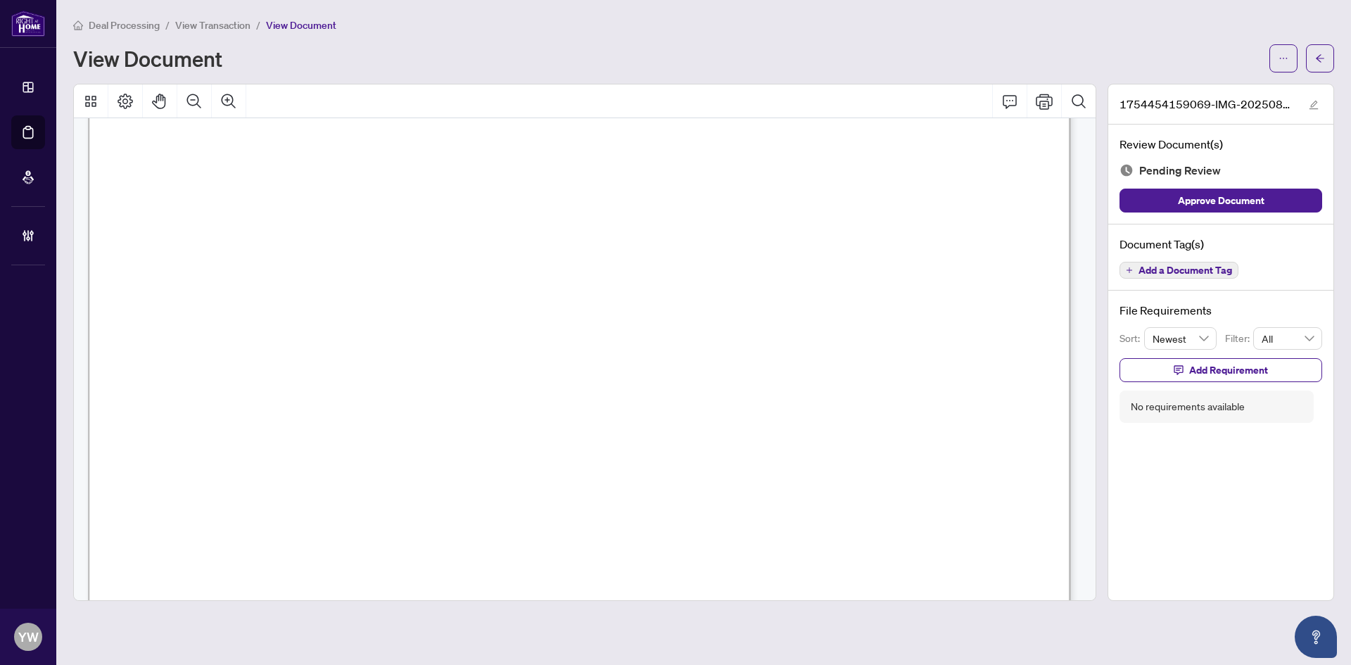
scroll to position [211, 0]
drag, startPoint x: 1292, startPoint y: 203, endPoint x: 1297, endPoint y: 101, distance: 102.2
click at [1292, 203] on button "Approve Document" at bounding box center [1221, 201] width 203 height 24
click at [1324, 56] on icon "arrow-left" at bounding box center [1320, 58] width 10 height 10
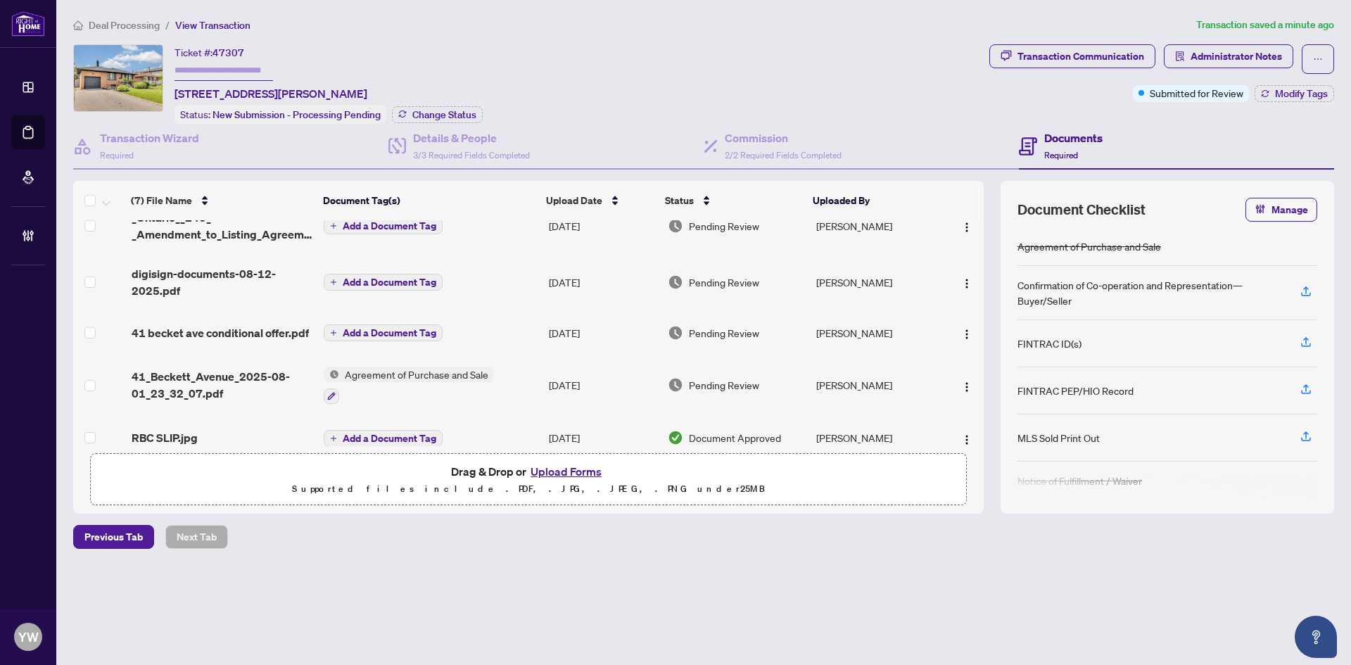
scroll to position [158, 0]
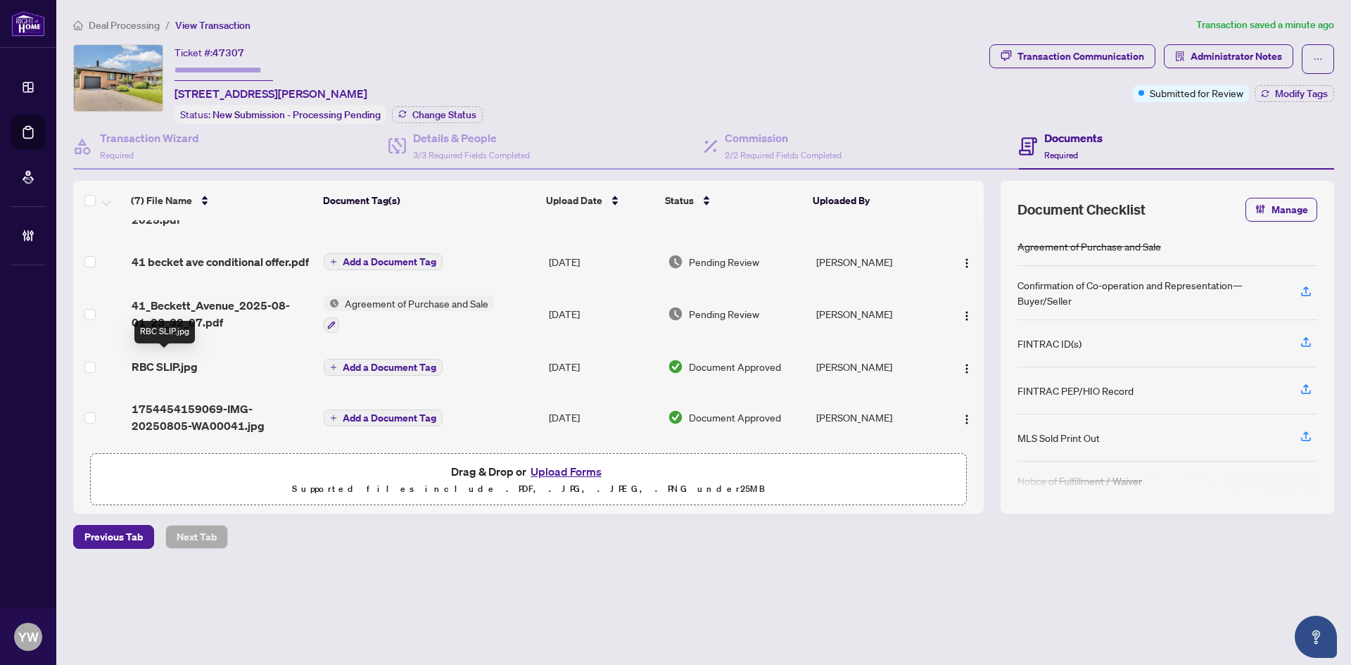
click at [175, 358] on span "RBC SLIP.jpg" at bounding box center [165, 366] width 66 height 17
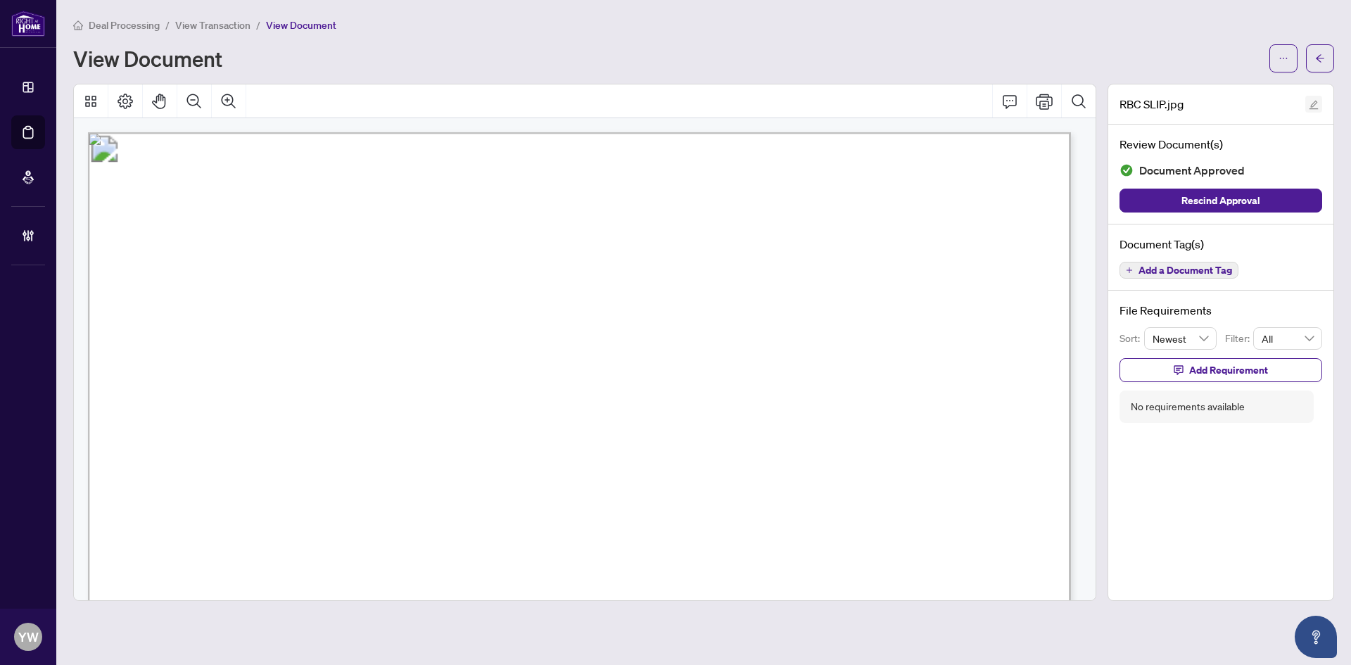
click at [1319, 106] on button "button" at bounding box center [1313, 104] width 17 height 17
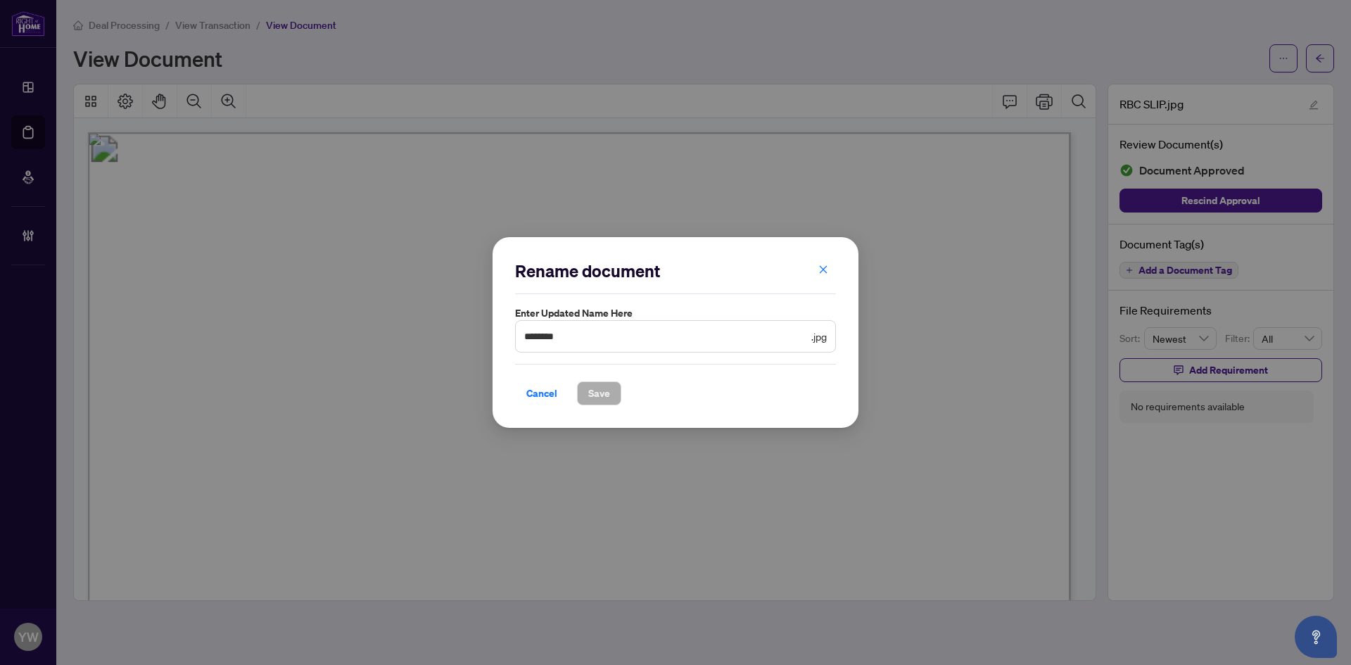
click at [629, 328] on span "******** .jpg" at bounding box center [675, 336] width 321 height 32
type input "**********"
click at [583, 396] on button "Save" at bounding box center [599, 393] width 44 height 24
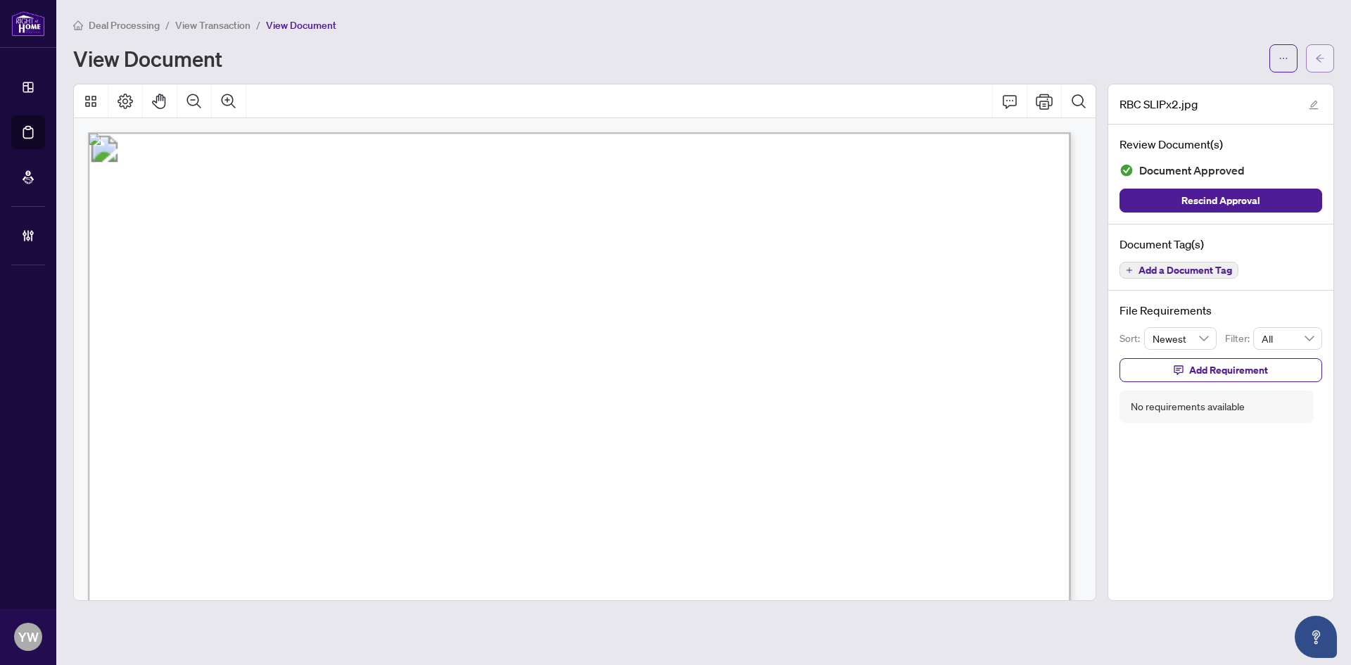
click at [1329, 60] on button "button" at bounding box center [1320, 58] width 28 height 28
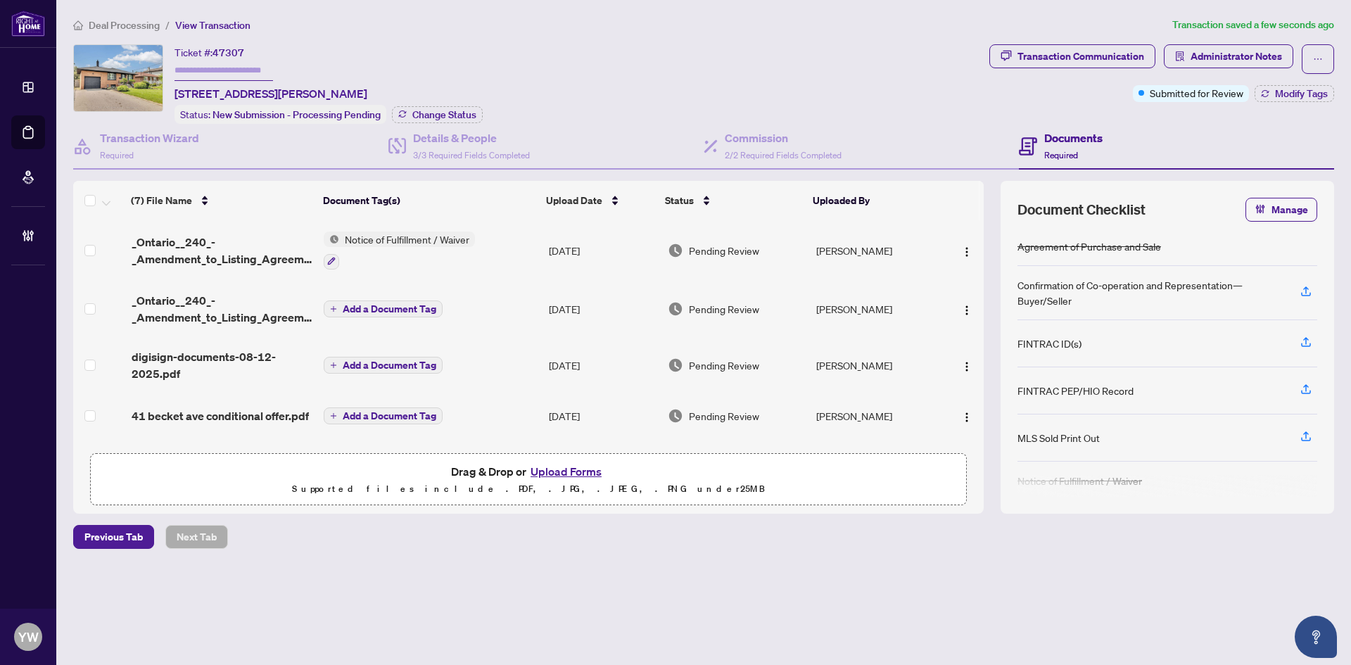
scroll to position [158, 0]
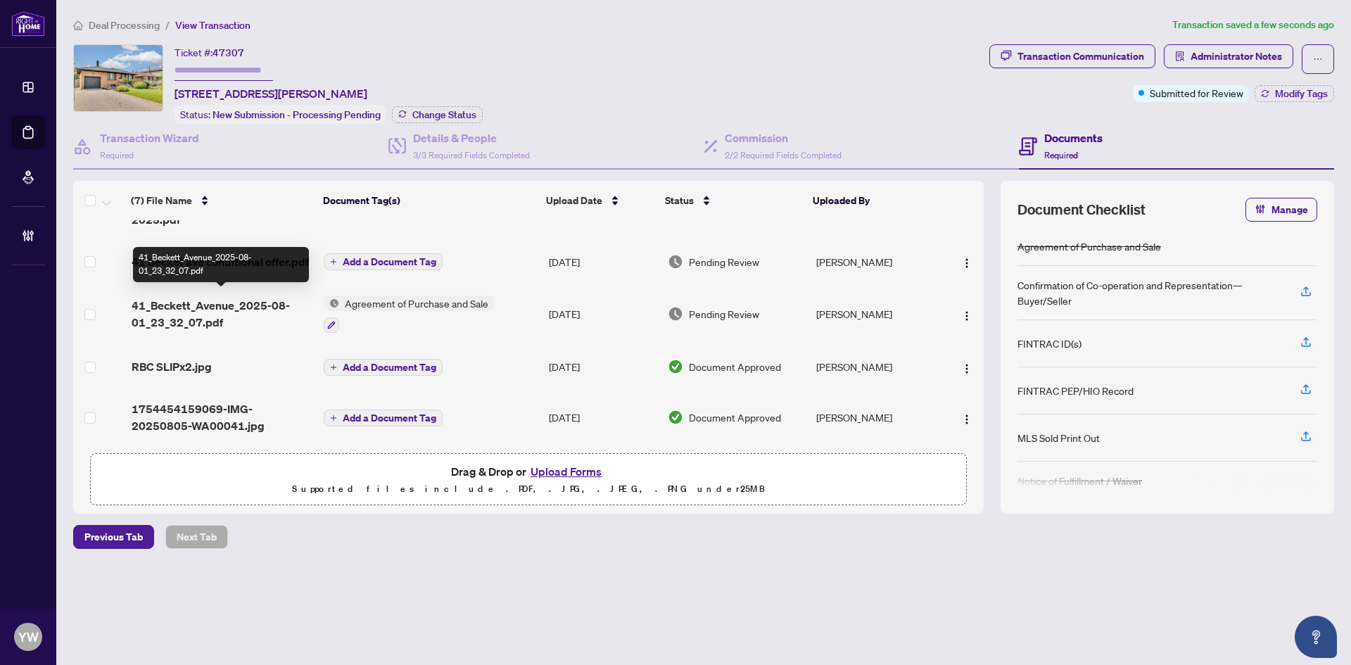
click at [182, 310] on span "41_Beckett_Avenue_2025-08-01_23_32_07.pdf" at bounding box center [222, 314] width 181 height 34
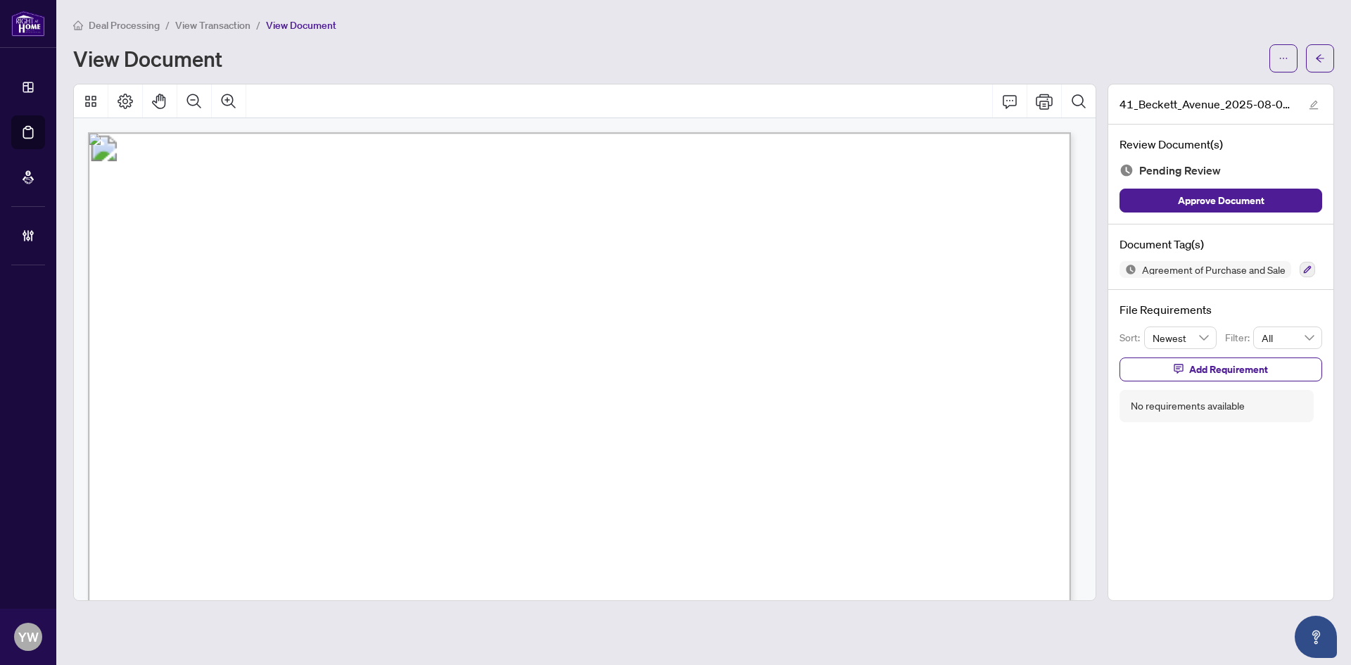
drag, startPoint x: 276, startPoint y: 395, endPoint x: 445, endPoint y: 496, distance: 196.6
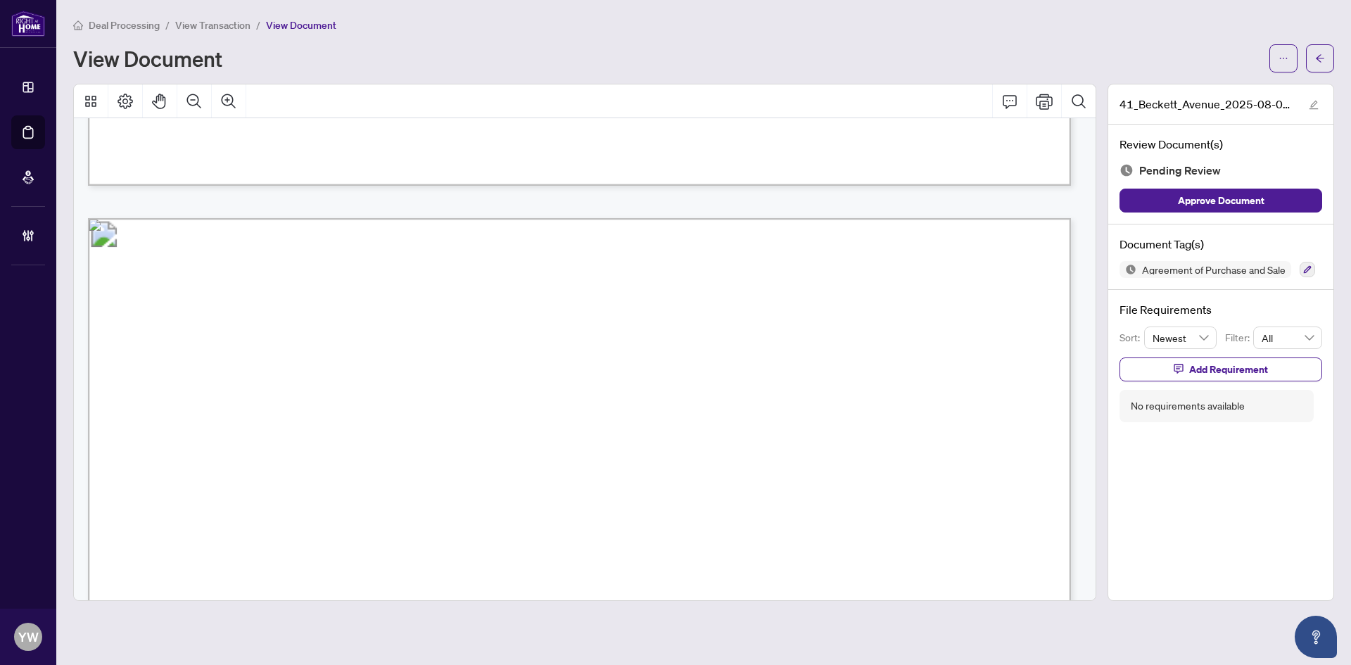
scroll to position [1196, 0]
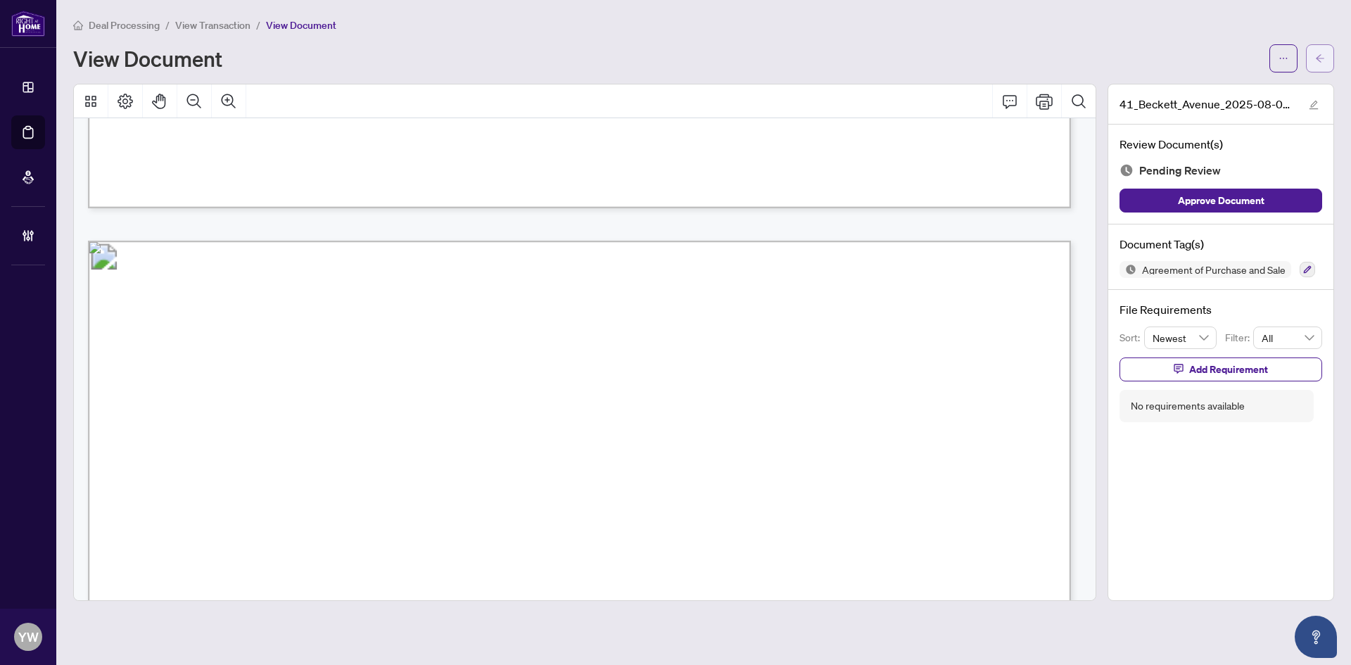
drag, startPoint x: 1319, startPoint y: 58, endPoint x: 849, endPoint y: 597, distance: 715.7
click at [1319, 58] on icon "arrow-left" at bounding box center [1320, 58] width 10 height 10
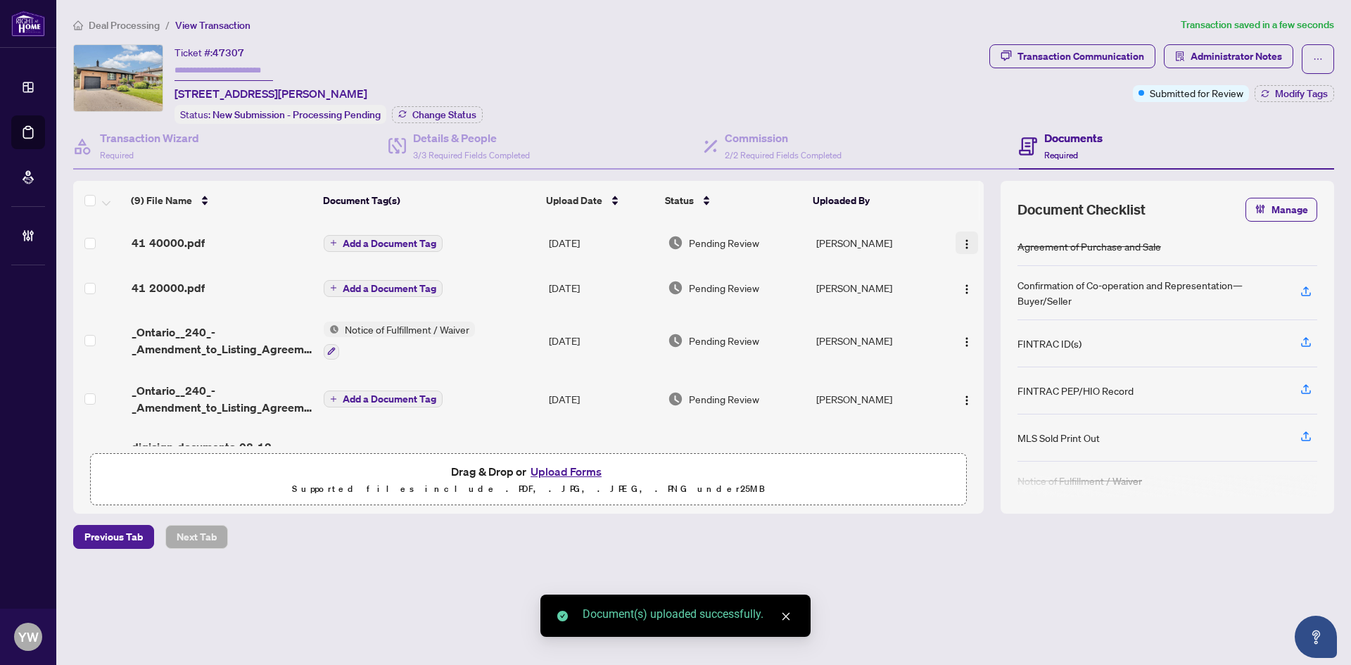
click at [968, 243] on img "button" at bounding box center [966, 244] width 11 height 11
click at [987, 365] on span "Document Permissions" at bounding box center [1030, 358] width 134 height 15
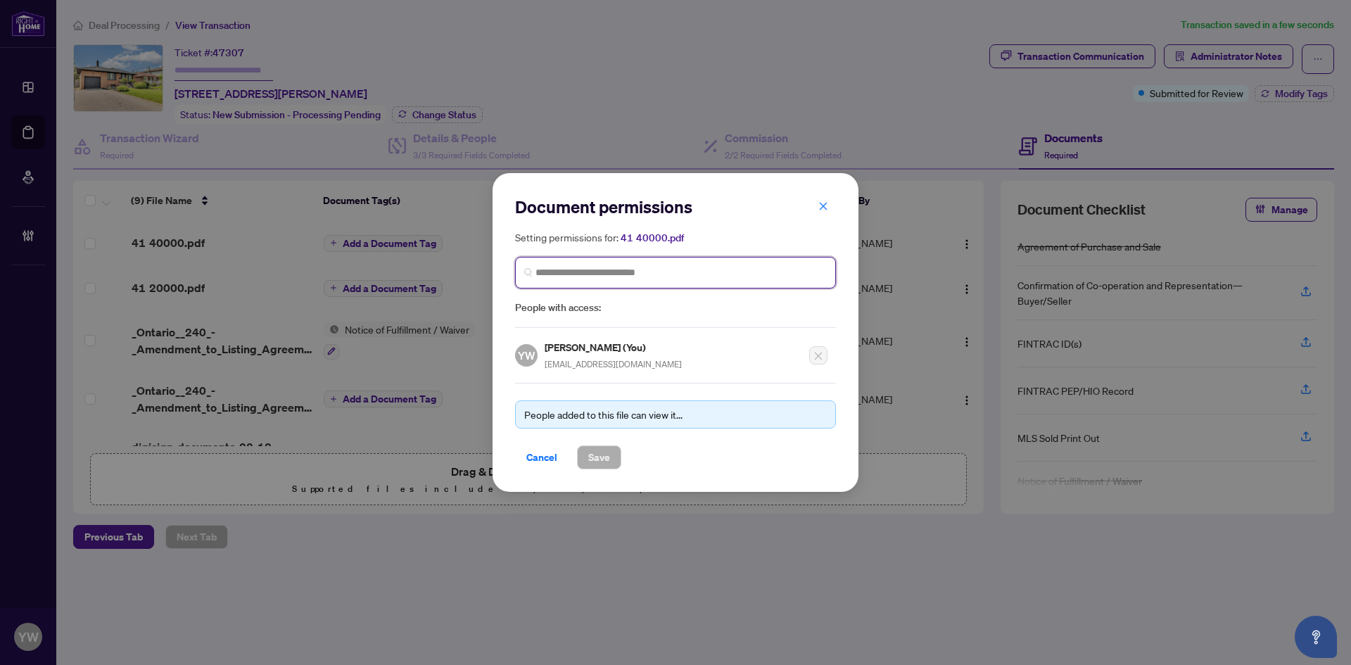
click at [564, 268] on input "search" at bounding box center [681, 272] width 291 height 15
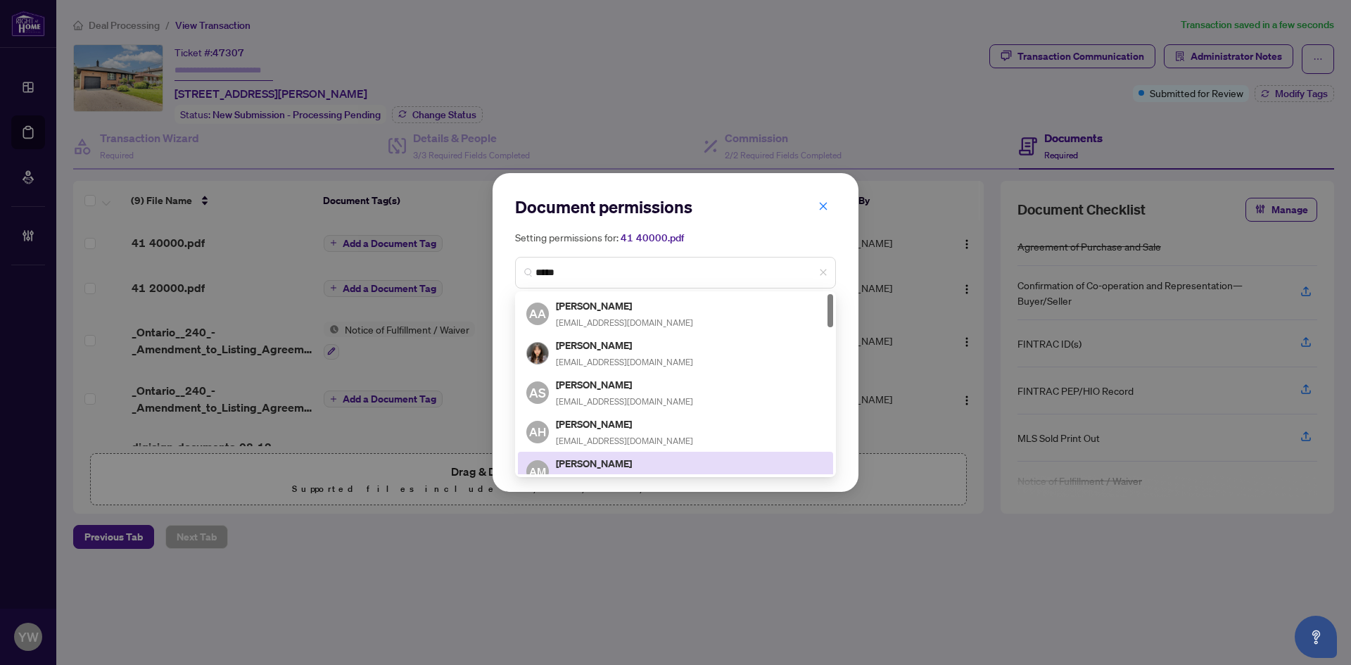
click at [854, 379] on div "Document permissions Setting permissions for: 41 40000.pdf ***** 2862 3208 1383…" at bounding box center [676, 332] width 366 height 319
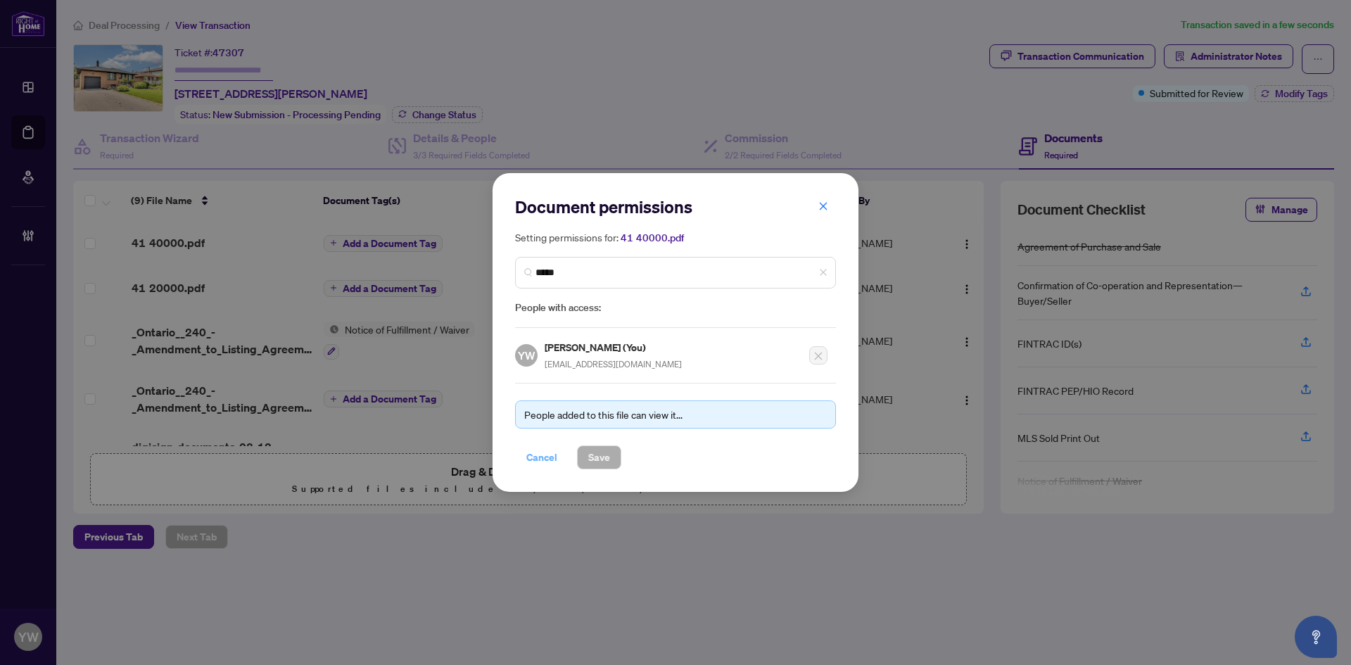
click at [536, 462] on span "Cancel" at bounding box center [541, 457] width 31 height 23
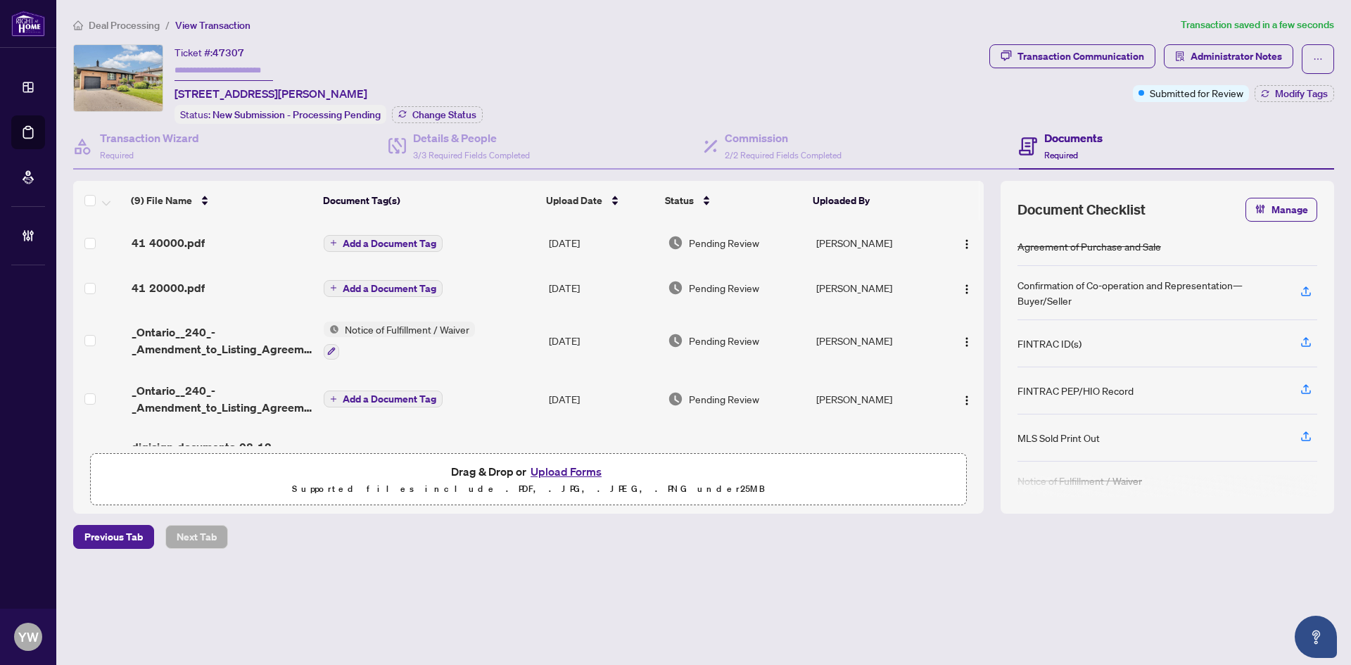
drag, startPoint x: 962, startPoint y: 243, endPoint x: 985, endPoint y: 273, distance: 37.6
click at [962, 243] on img "button" at bounding box center [966, 244] width 11 height 11
click at [993, 363] on span "Document Permissions" at bounding box center [1030, 358] width 134 height 15
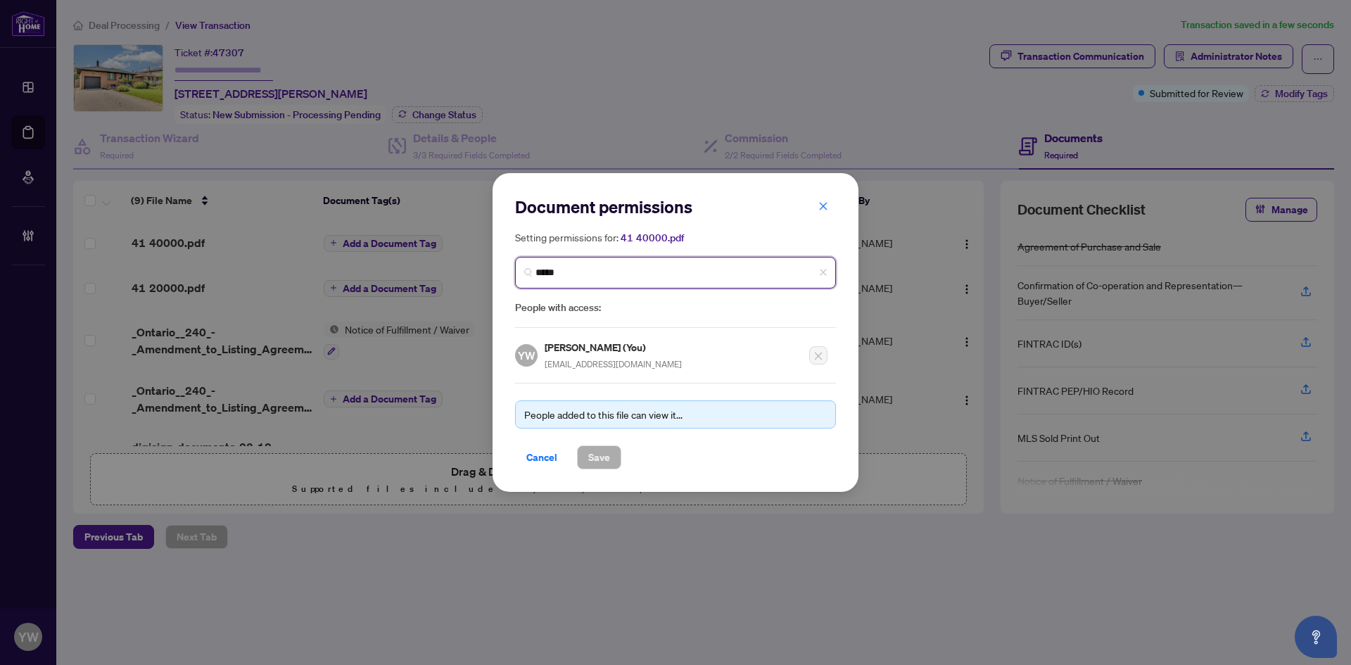
click at [566, 275] on input "*****" at bounding box center [681, 272] width 291 height 15
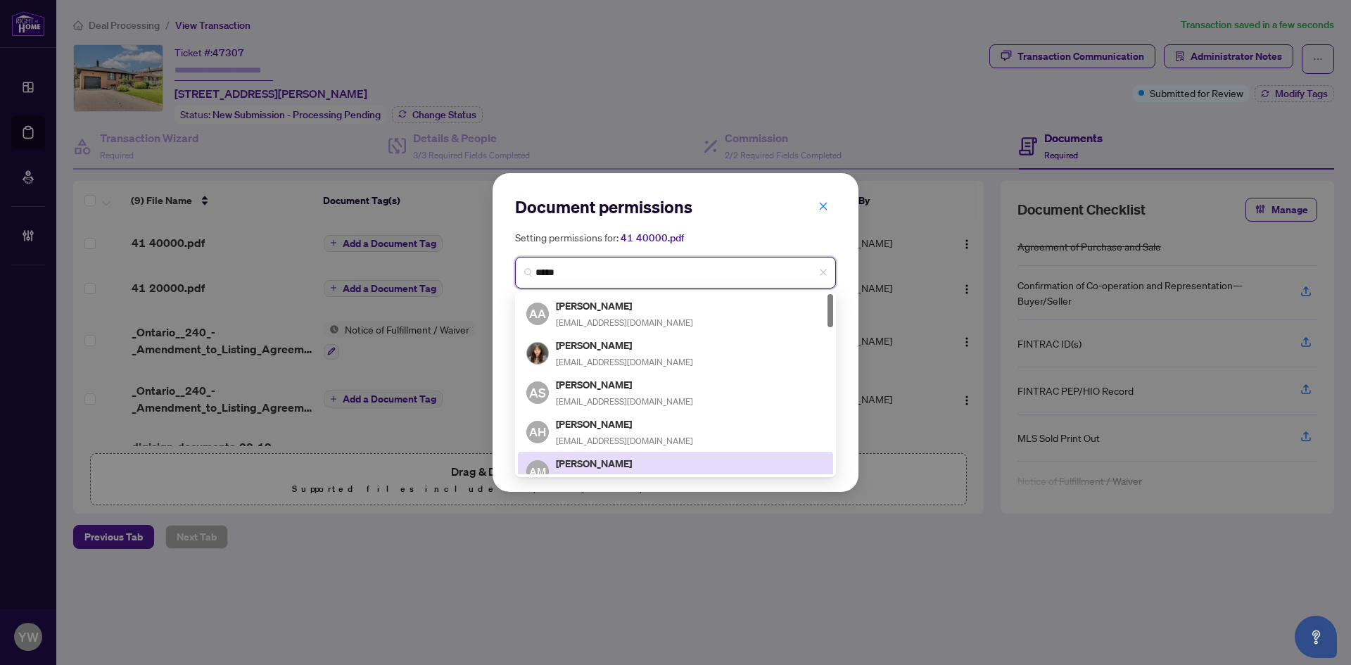
drag, startPoint x: 573, startPoint y: 273, endPoint x: 463, endPoint y: 272, distance: 109.8
click at [463, 272] on div "Document permissions Setting permissions for: 41 40000.pdf ***** 2862 3208 1383…" at bounding box center [675, 332] width 1351 height 665
type input "*****"
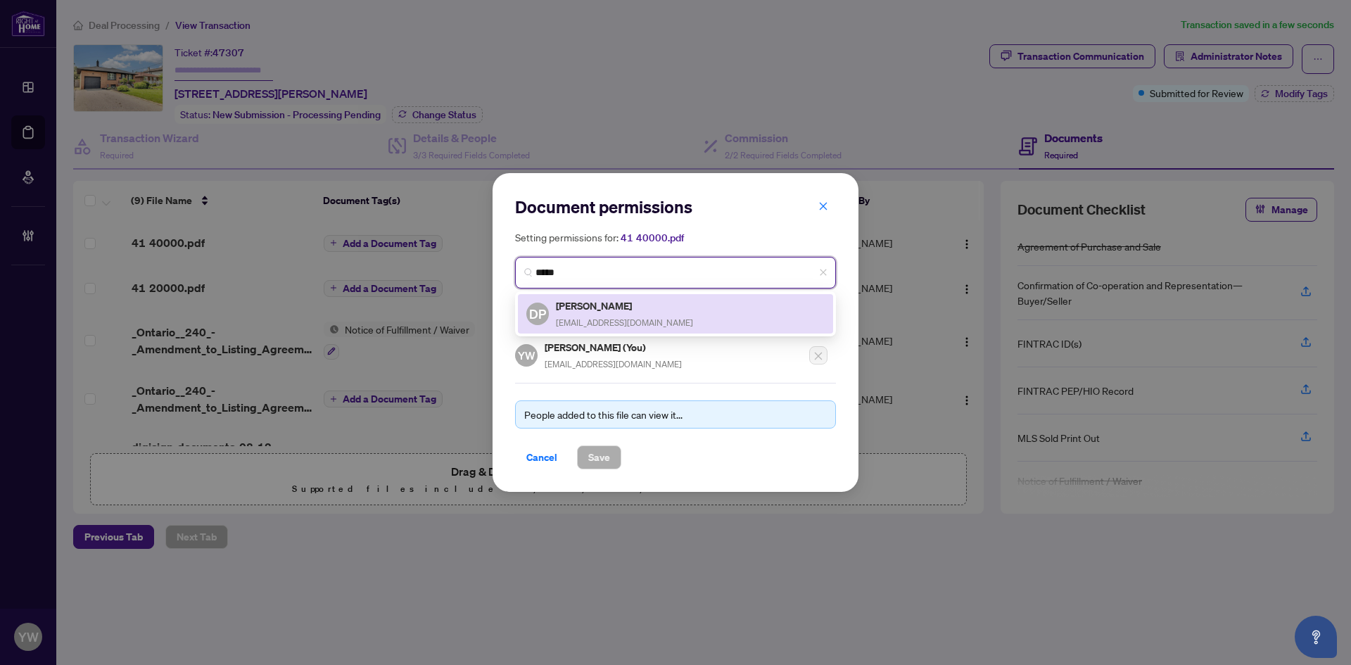
click at [660, 312] on div "Duyen Pham duyenpham1729@gmail.com" at bounding box center [624, 314] width 137 height 32
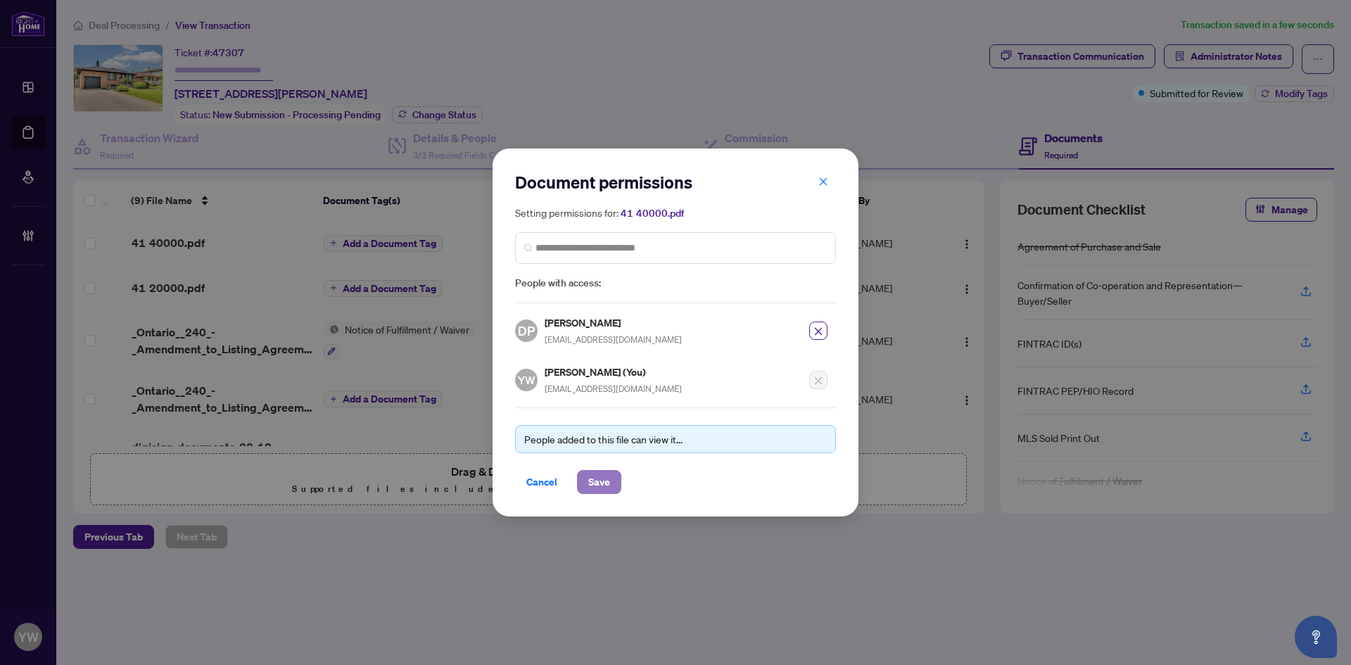
click at [602, 487] on span "Save" at bounding box center [599, 482] width 22 height 23
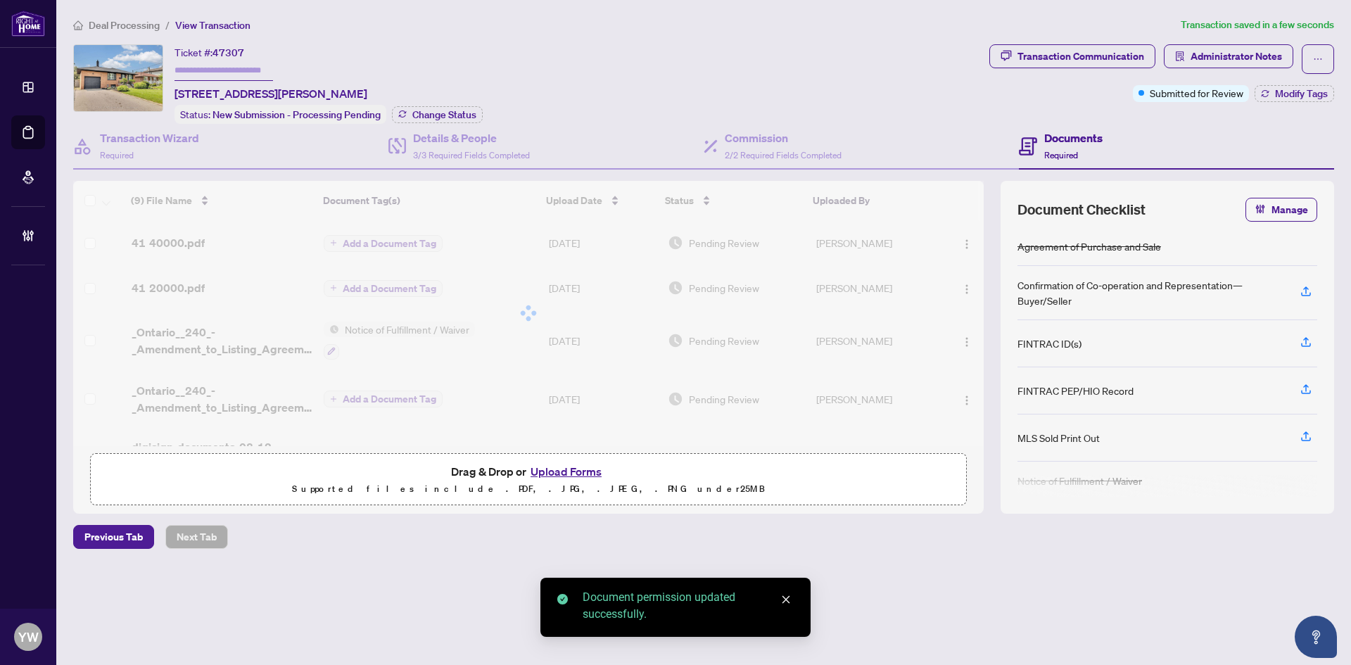
drag, startPoint x: 965, startPoint y: 286, endPoint x: 993, endPoint y: 306, distance: 34.4
click at [966, 286] on img "button" at bounding box center [966, 289] width 11 height 11
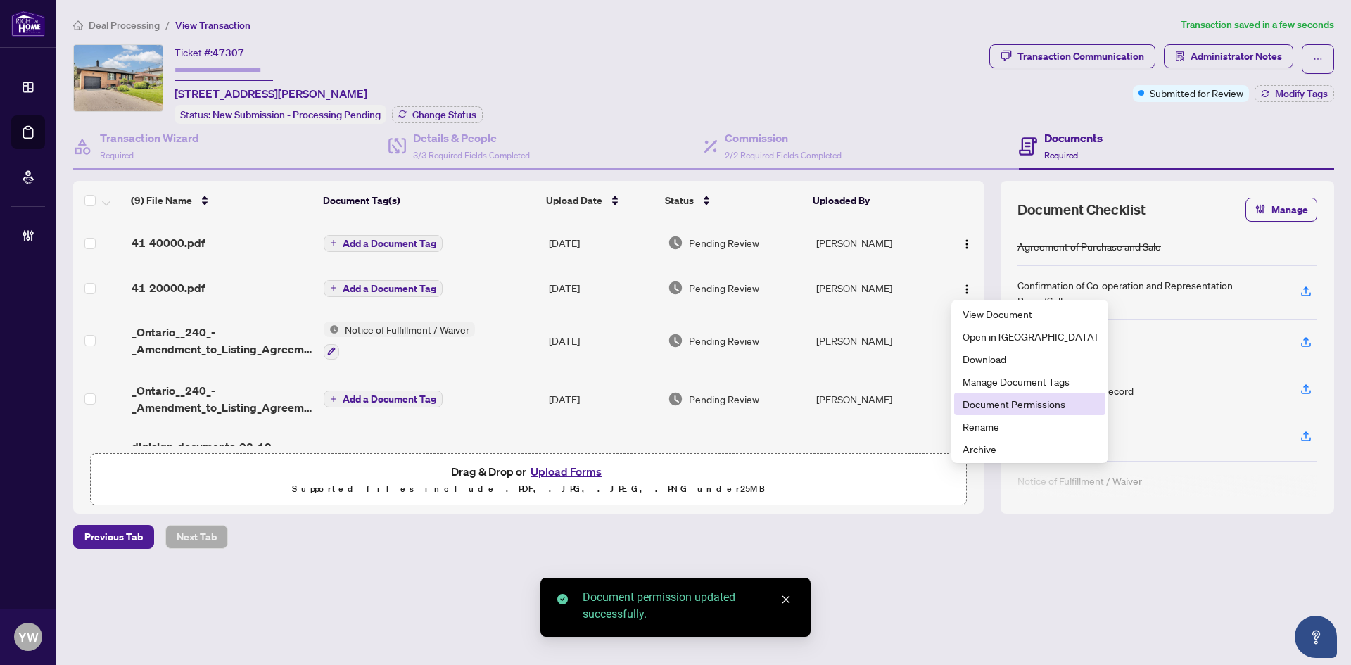
click at [987, 399] on span "Document Permissions" at bounding box center [1030, 403] width 134 height 15
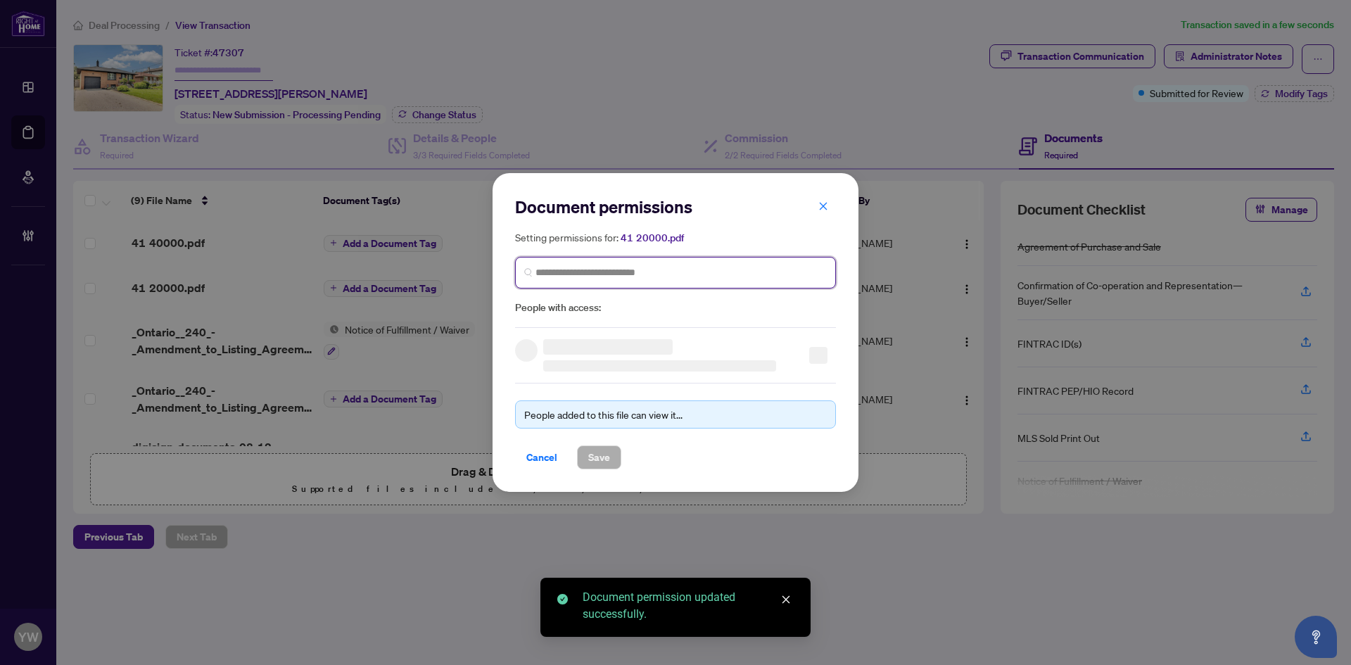
click at [0, 0] on input "search" at bounding box center [0, 0] width 0 height 0
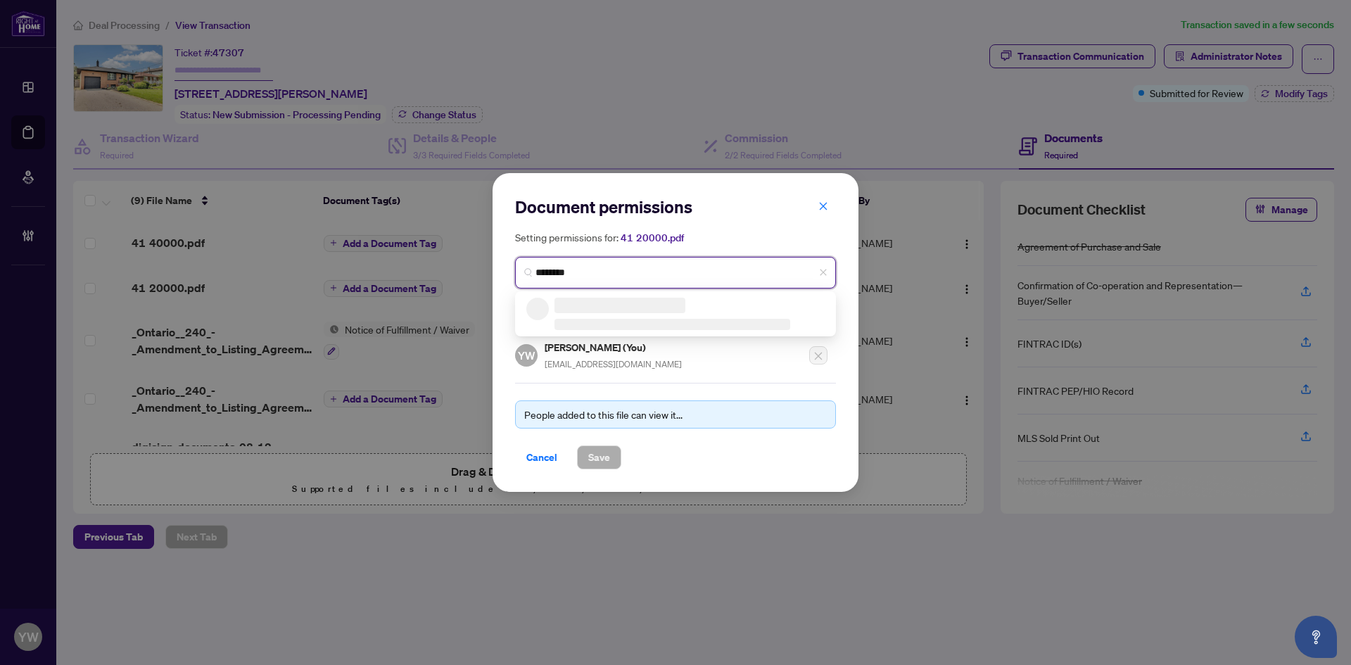
type input "*********"
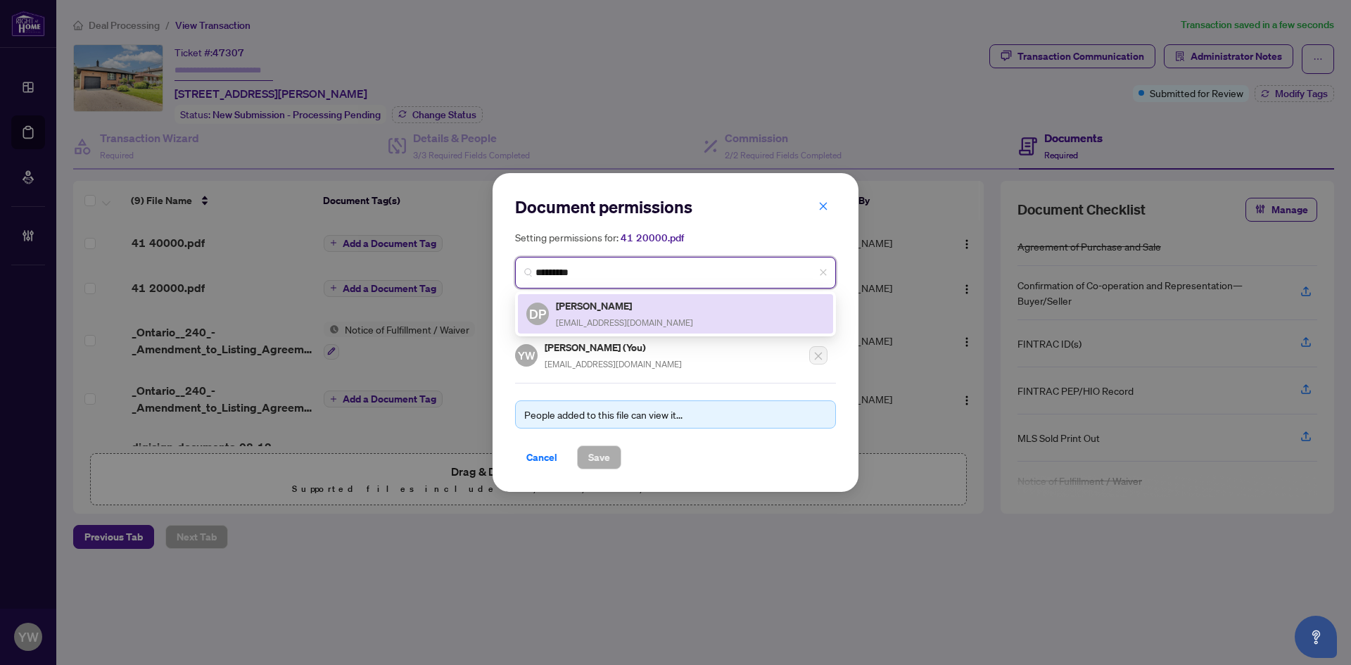
click at [631, 317] on span "duyenpham1729@gmail.com" at bounding box center [624, 322] width 137 height 11
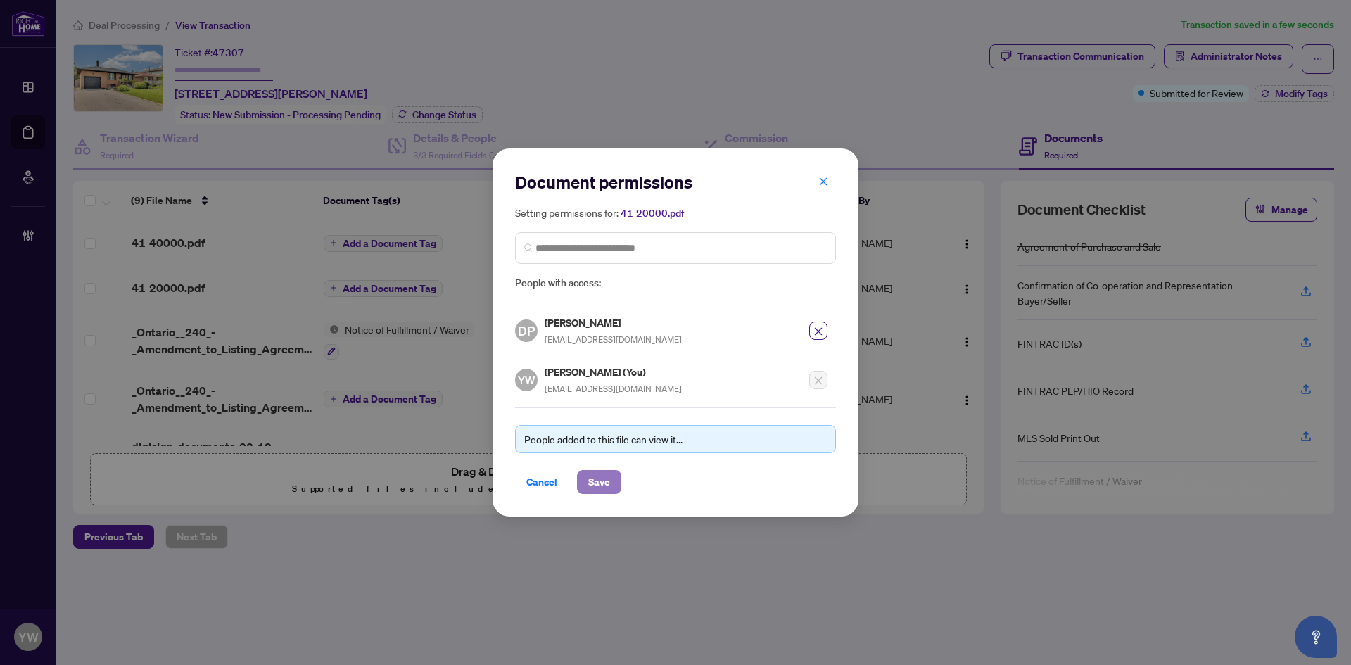
drag, startPoint x: 612, startPoint y: 480, endPoint x: 627, endPoint y: 476, distance: 15.4
click at [616, 476] on button "Save" at bounding box center [599, 482] width 44 height 24
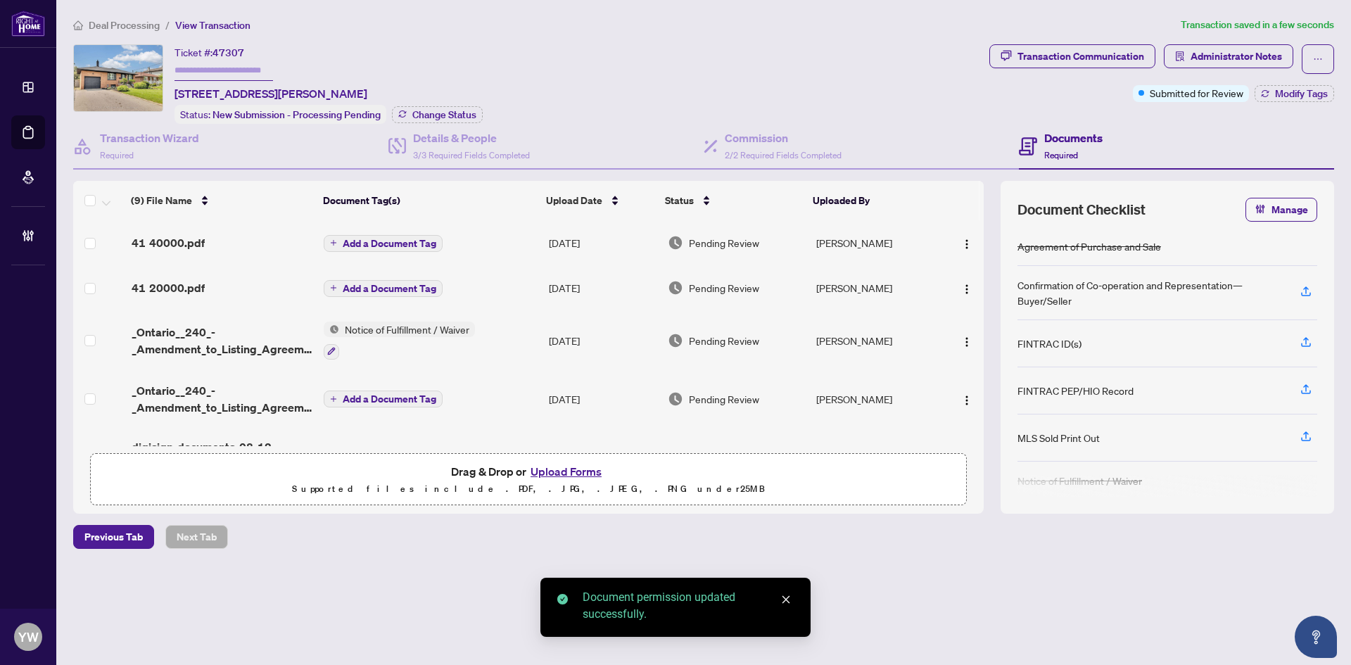
click at [974, 244] on td at bounding box center [963, 242] width 42 height 45
click at [961, 243] on img "button" at bounding box center [966, 244] width 11 height 11
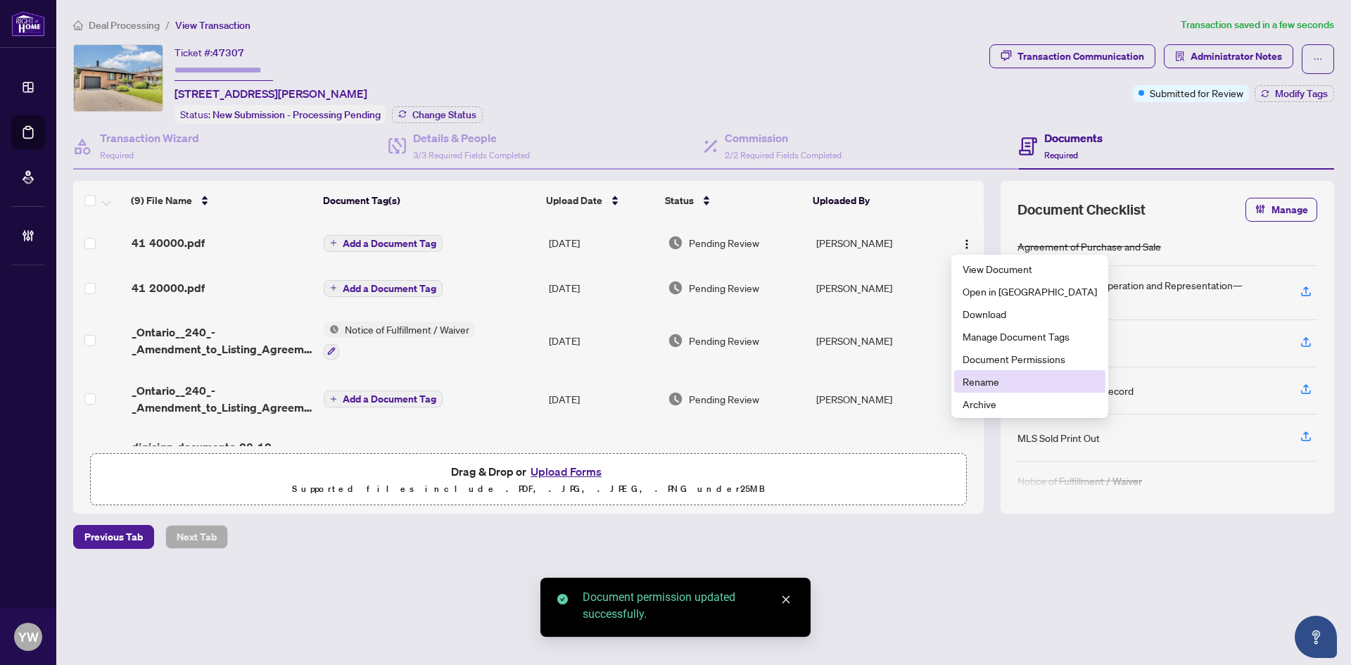
click at [985, 378] on span "Rename" at bounding box center [1030, 381] width 134 height 15
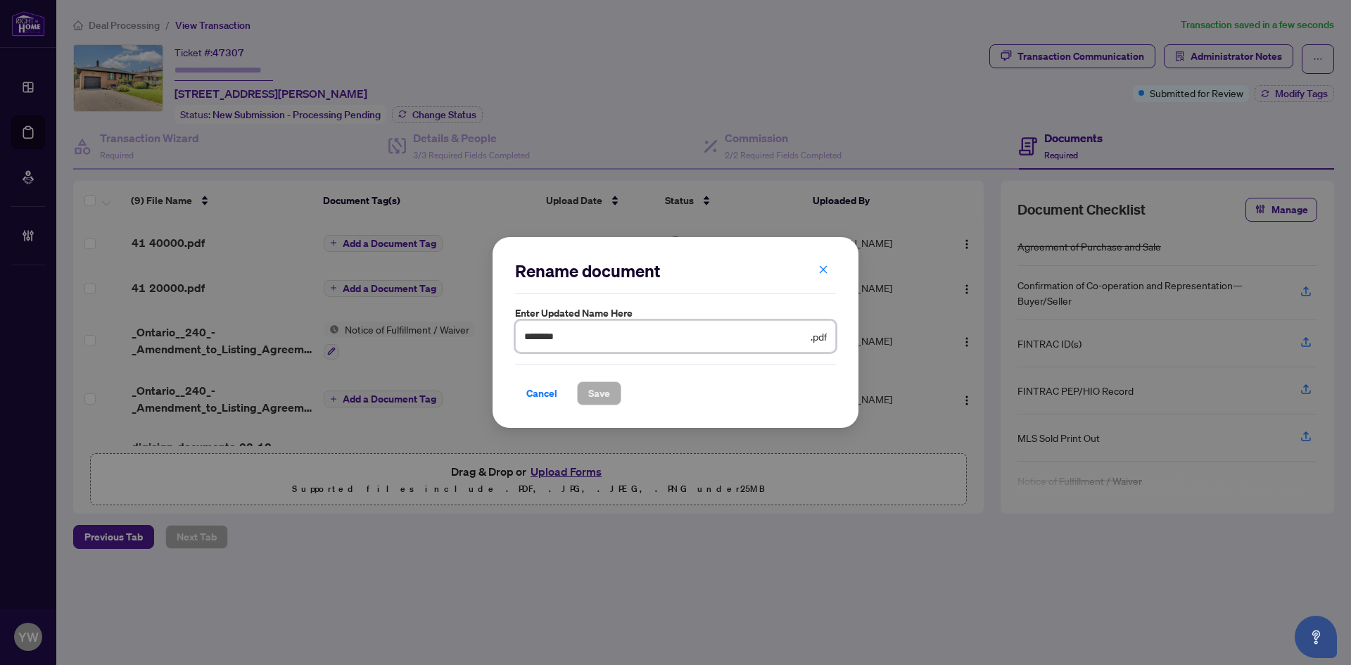
drag, startPoint x: 533, startPoint y: 334, endPoint x: 510, endPoint y: 336, distance: 23.3
click at [509, 334] on div "Rename document Enter updated name here ******** .pdf Cancel Save Cancel OK" at bounding box center [676, 332] width 366 height 191
drag, startPoint x: 612, startPoint y: 330, endPoint x: 448, endPoint y: 334, distance: 164.0
click at [448, 334] on div "**********" at bounding box center [675, 332] width 1351 height 665
type input "**********"
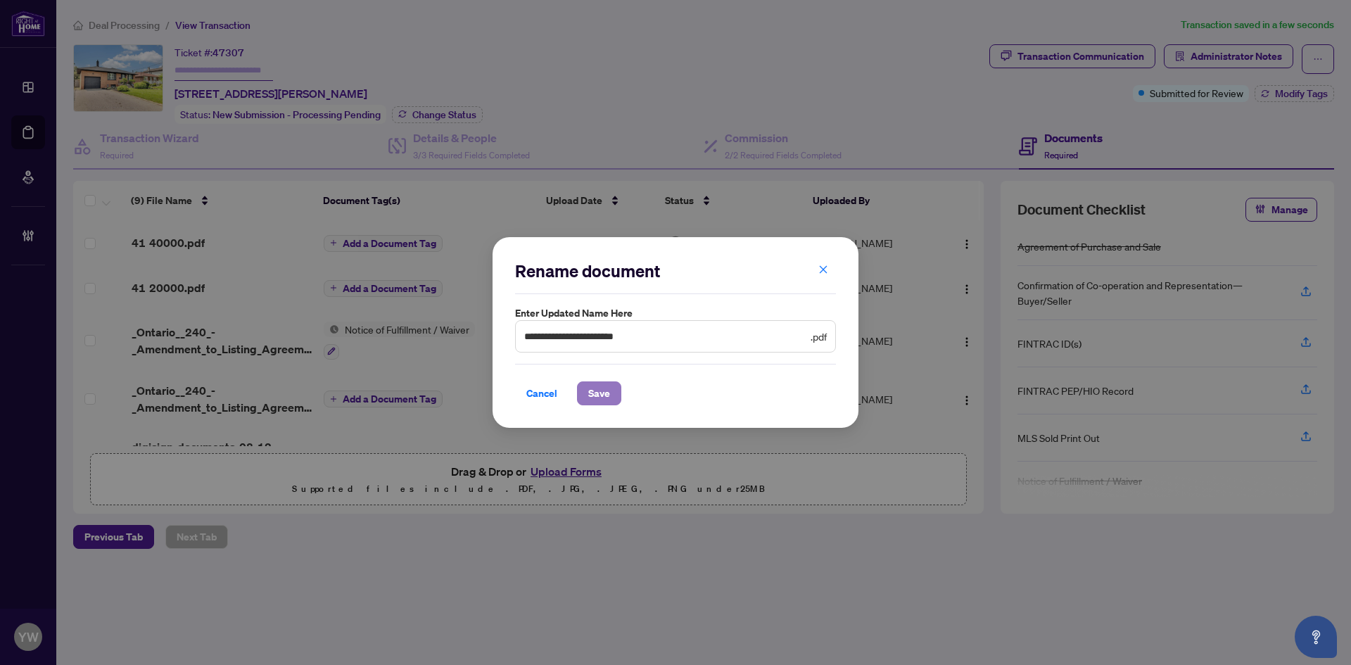
click at [603, 395] on span "Save" at bounding box center [599, 393] width 22 height 23
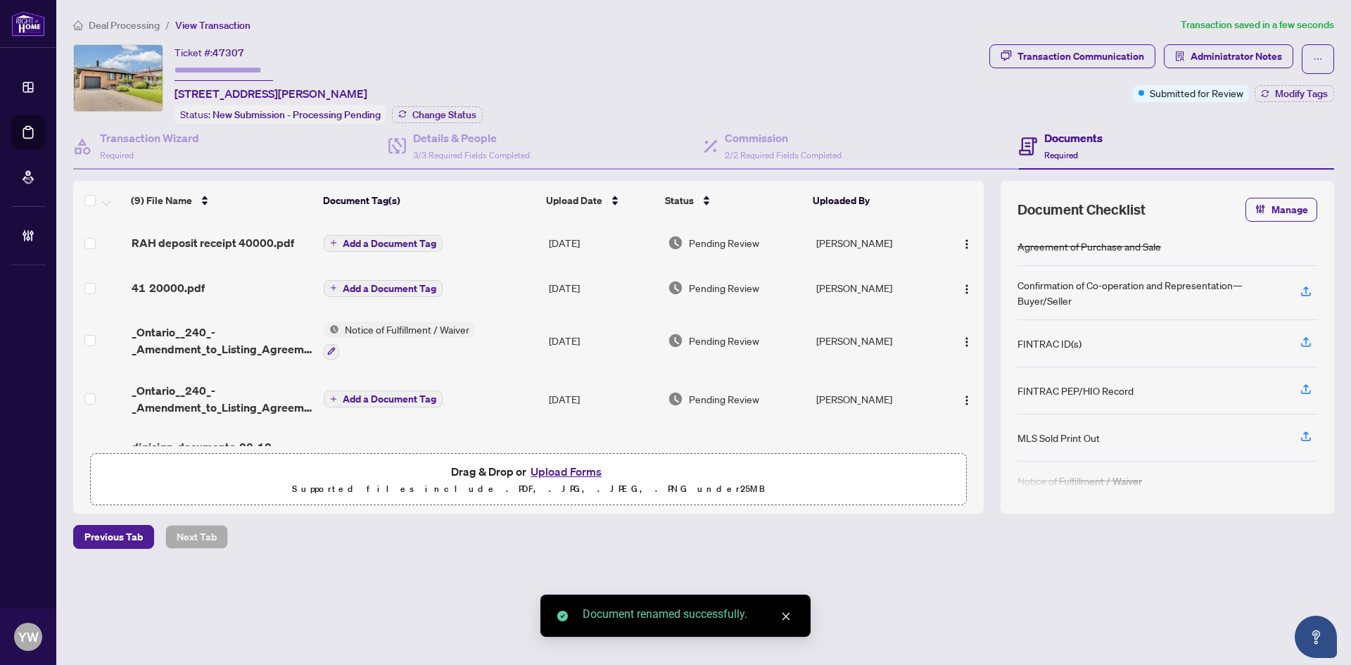
drag, startPoint x: 963, startPoint y: 280, endPoint x: 1020, endPoint y: 447, distance: 176.3
click at [971, 284] on button "button" at bounding box center [967, 288] width 23 height 23
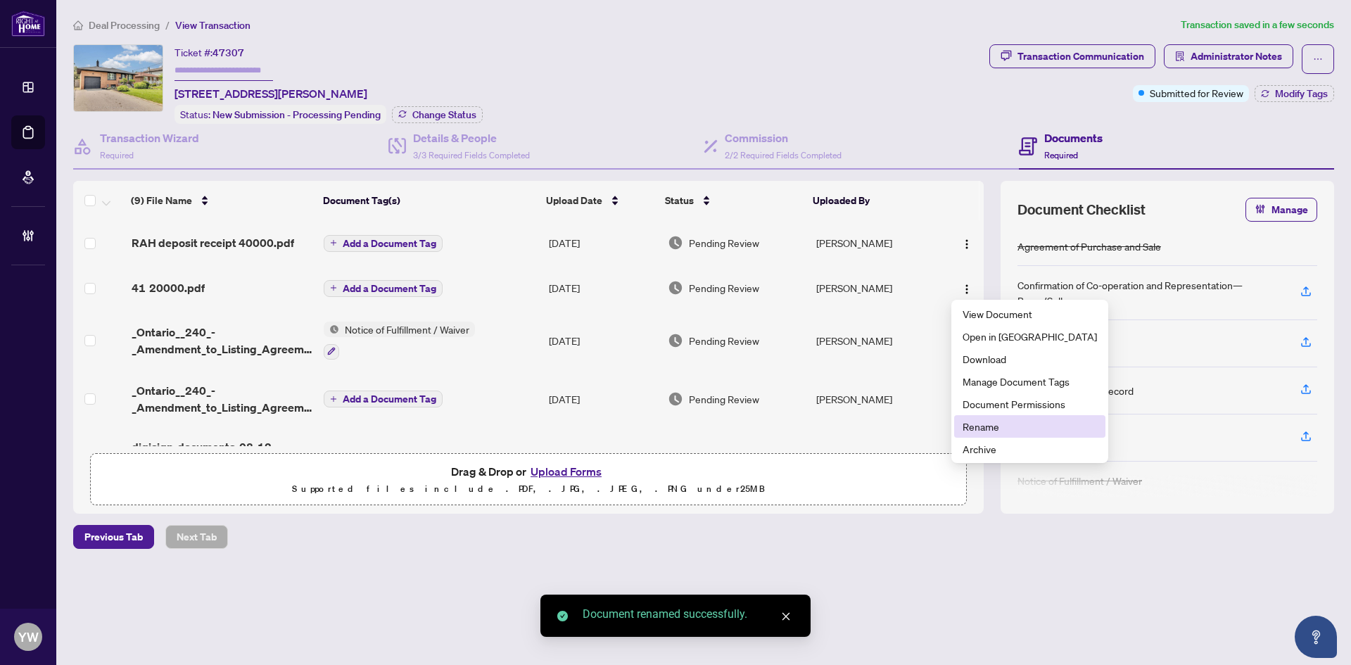
click at [988, 429] on span "Rename" at bounding box center [1030, 426] width 134 height 15
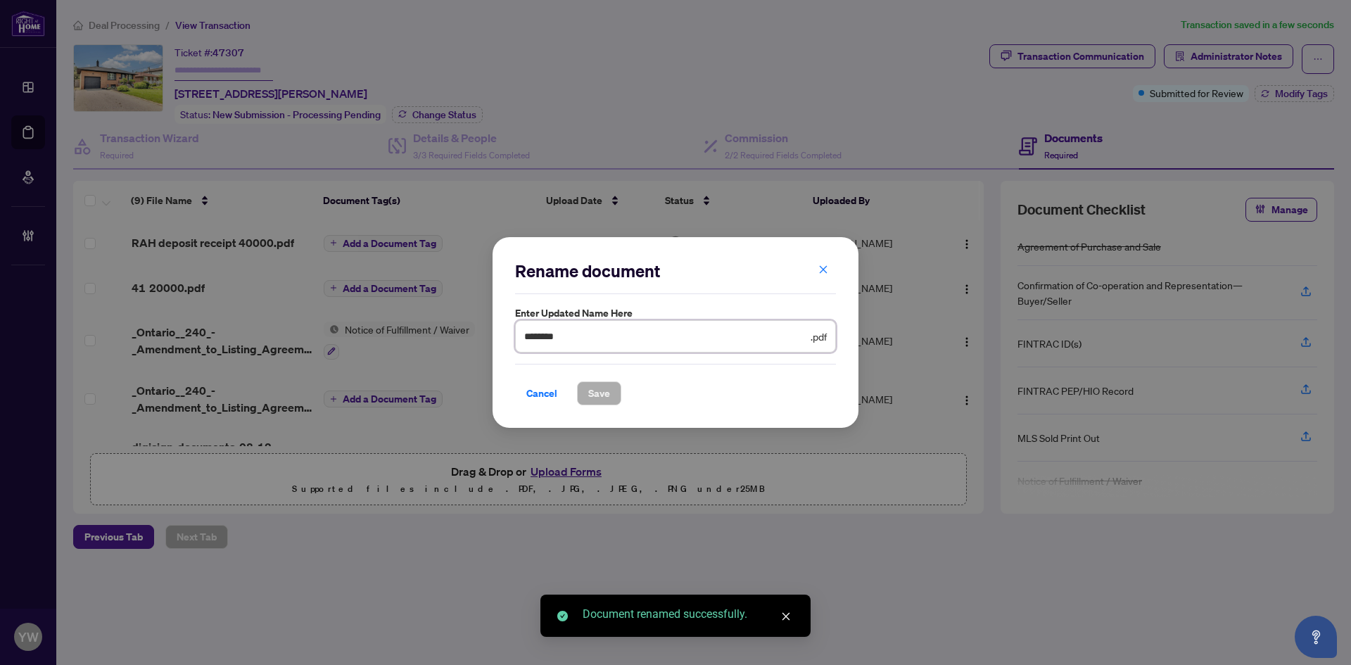
click at [531, 336] on input "********" at bounding box center [666, 336] width 284 height 15
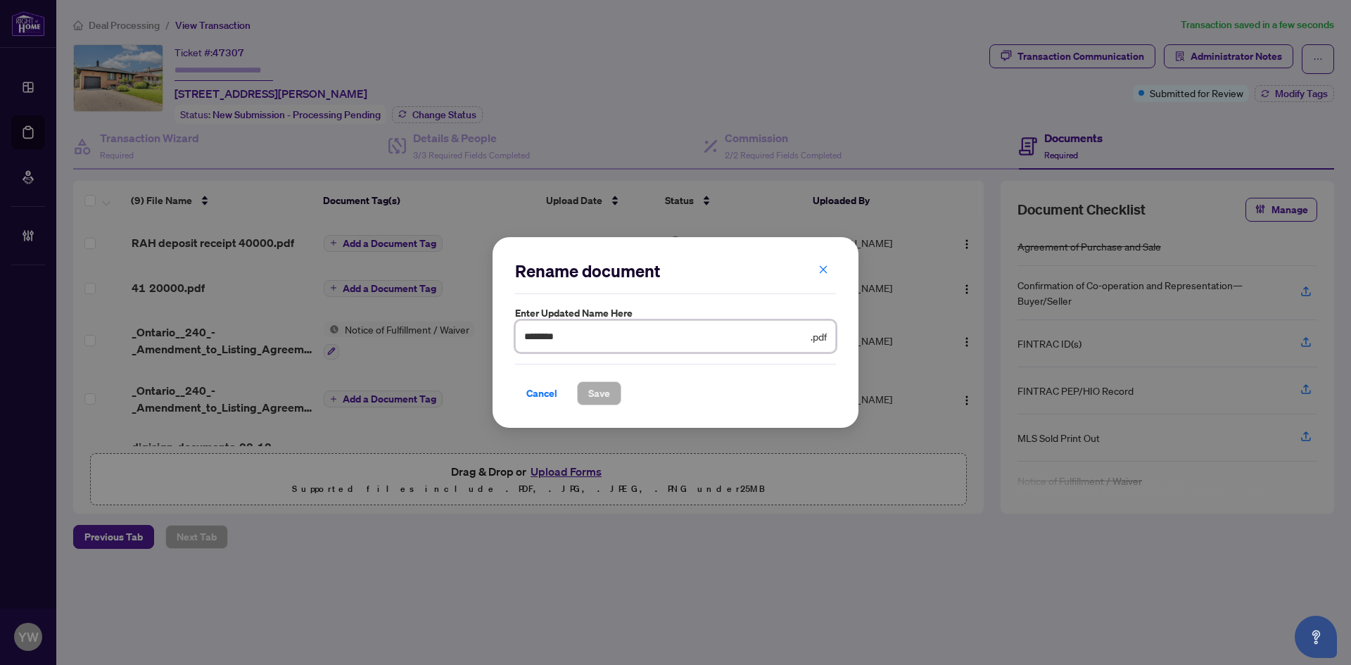
drag, startPoint x: 533, startPoint y: 333, endPoint x: 504, endPoint y: 333, distance: 28.9
click at [504, 333] on div "Rename document Enter updated name here ******** .pdf Cancel Save Cancel OK" at bounding box center [676, 332] width 366 height 191
paste input "**********"
type input "**********"
click at [607, 393] on span "Save" at bounding box center [599, 393] width 22 height 23
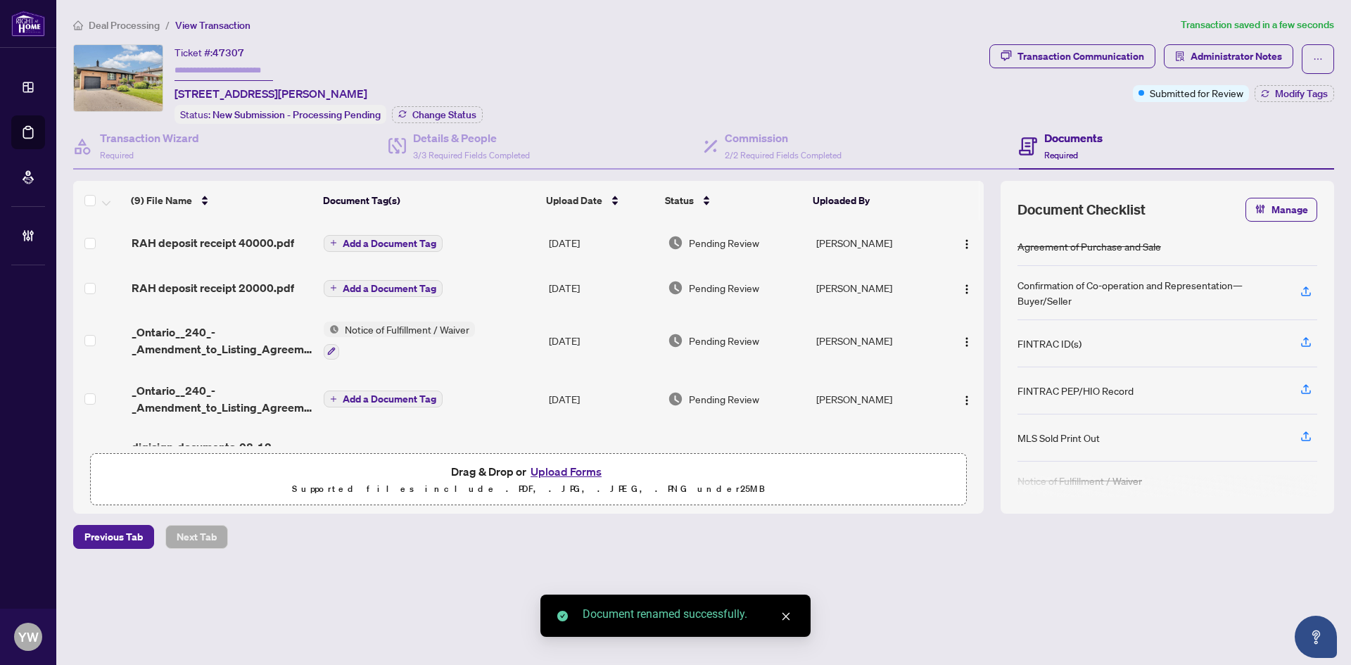
click at [358, 243] on span "Add a Document Tag" at bounding box center [390, 244] width 94 height 10
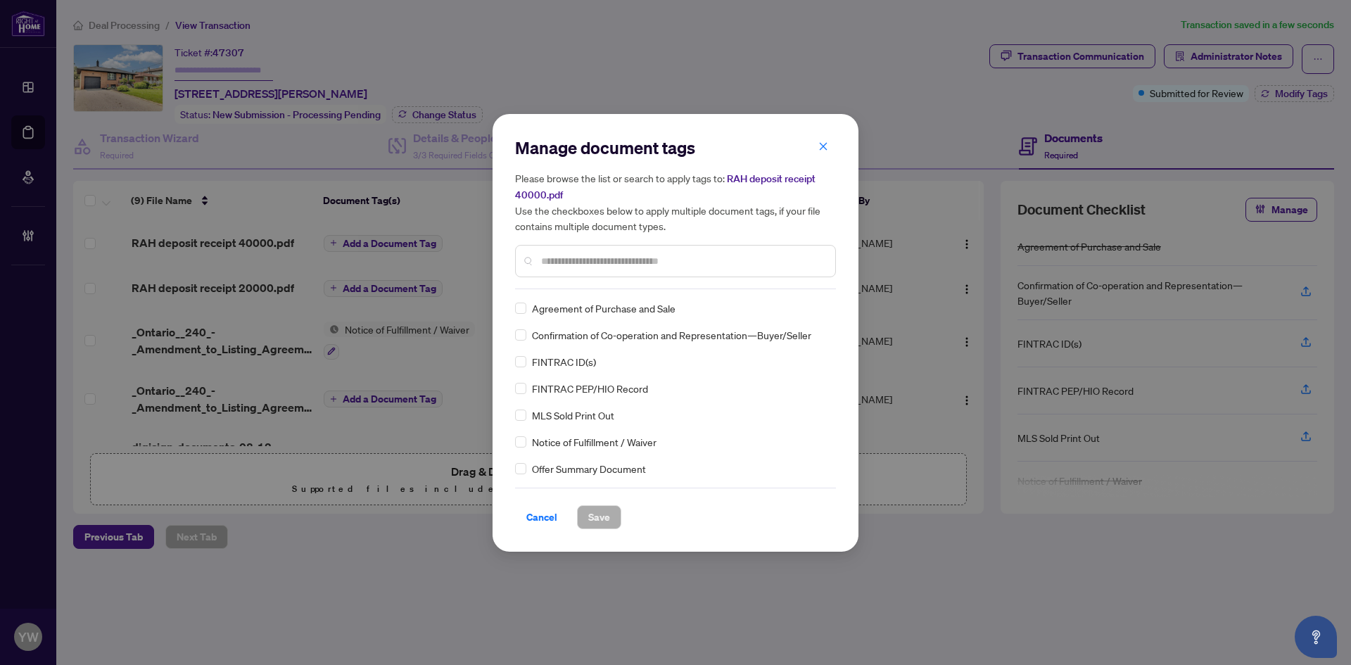
click at [602, 262] on input "text" at bounding box center [682, 260] width 283 height 15
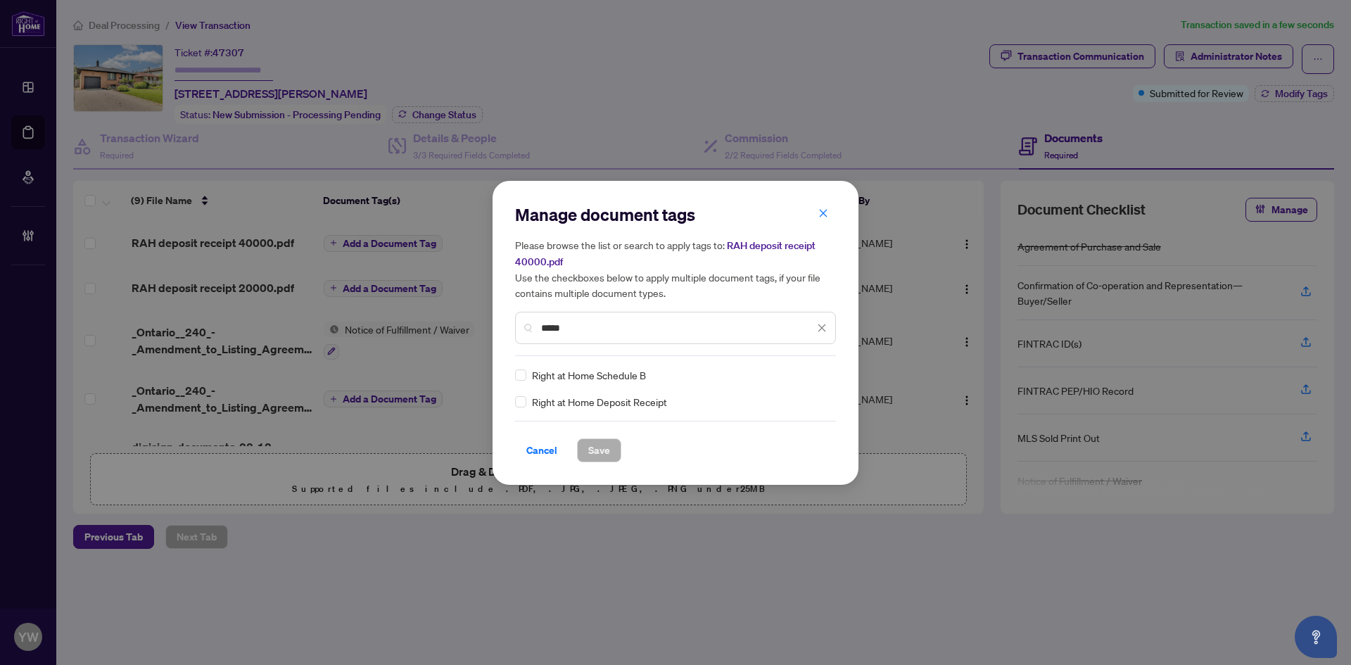
type input "*****"
click at [811, 371] on img at bounding box center [807, 375] width 14 height 14
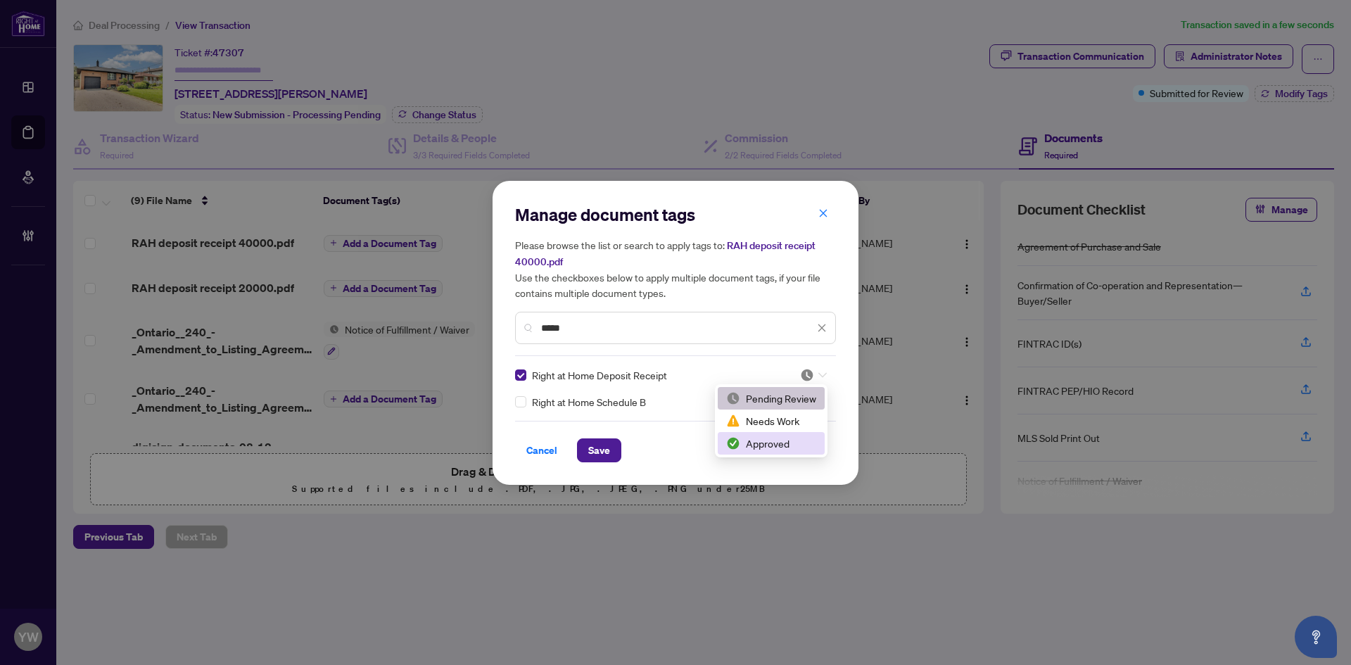
drag, startPoint x: 765, startPoint y: 444, endPoint x: 572, endPoint y: 447, distance: 192.8
click at [764, 445] on div "Approved" at bounding box center [771, 443] width 90 height 15
click at [612, 453] on button "Save" at bounding box center [599, 450] width 44 height 24
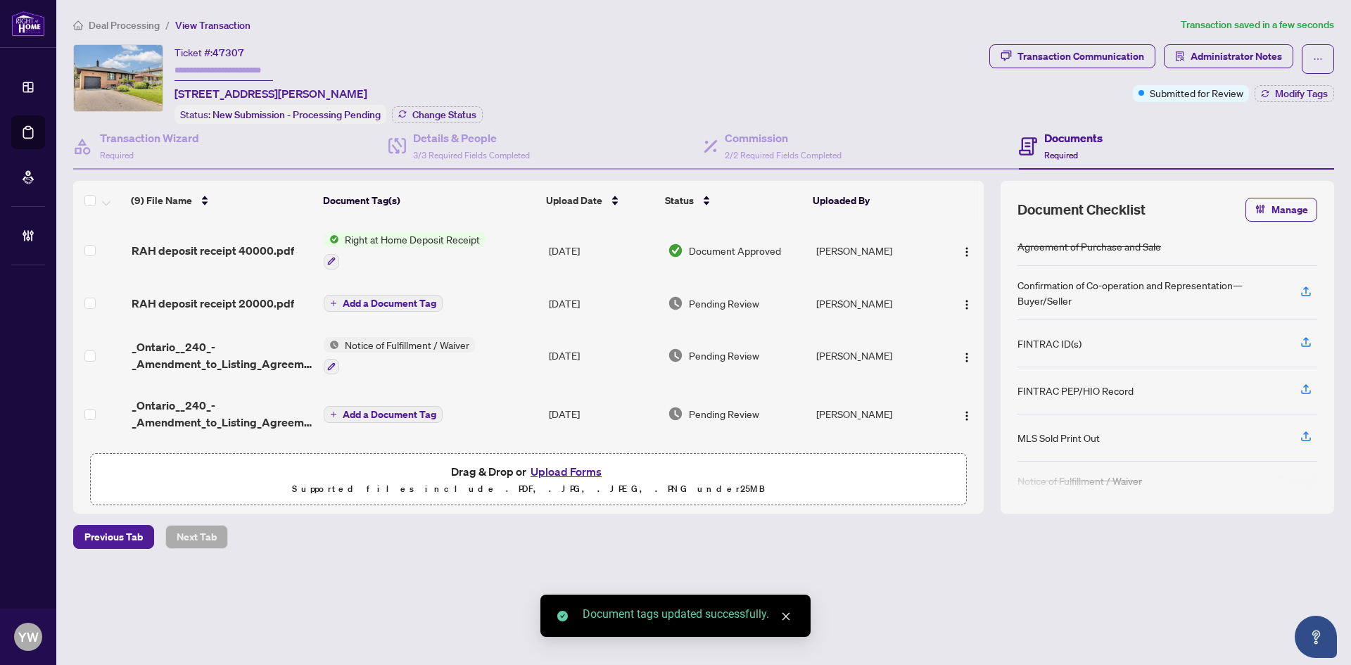
click at [376, 306] on span "Add a Document Tag" at bounding box center [390, 303] width 94 height 10
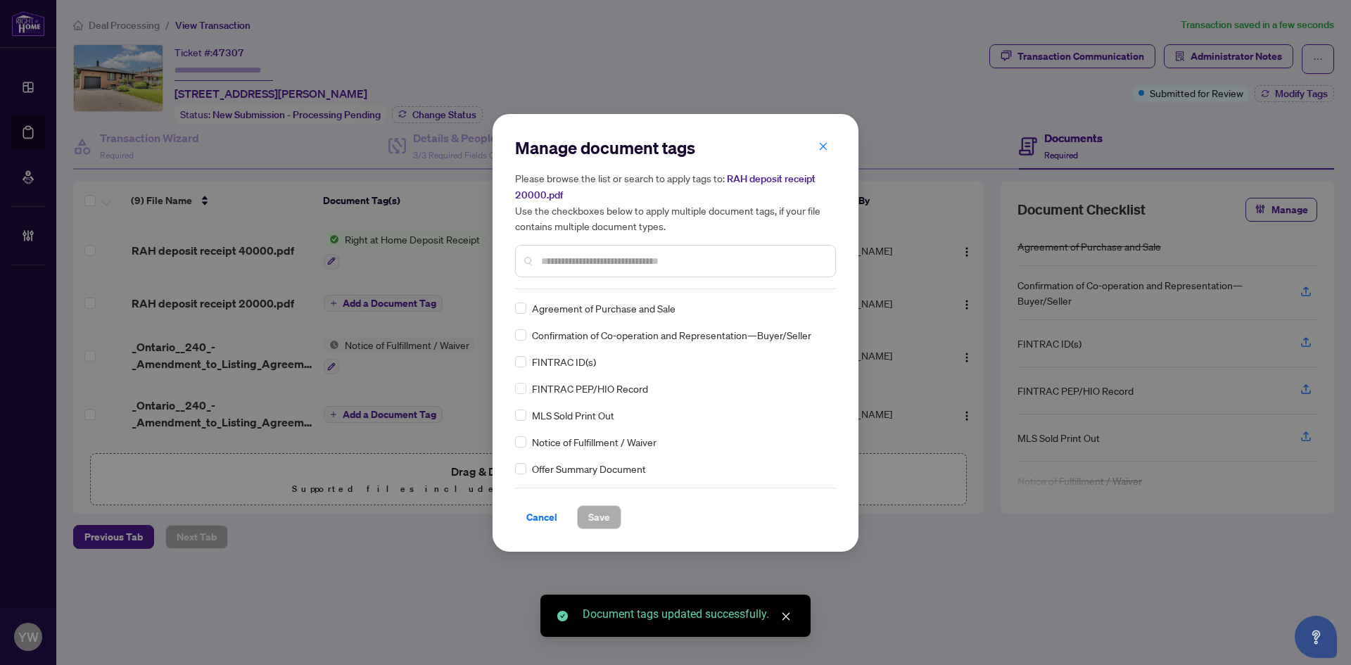
click at [547, 256] on input "text" at bounding box center [682, 260] width 283 height 15
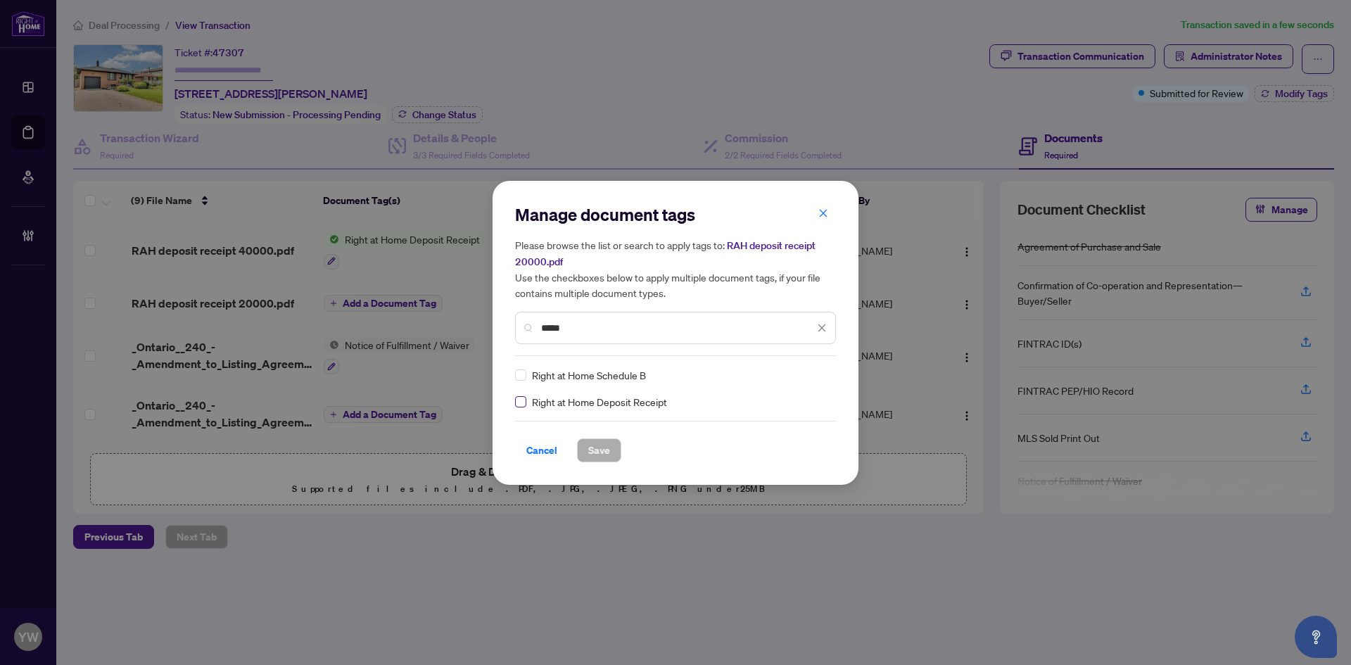
type input "*****"
click at [820, 375] on icon at bounding box center [822, 375] width 8 height 6
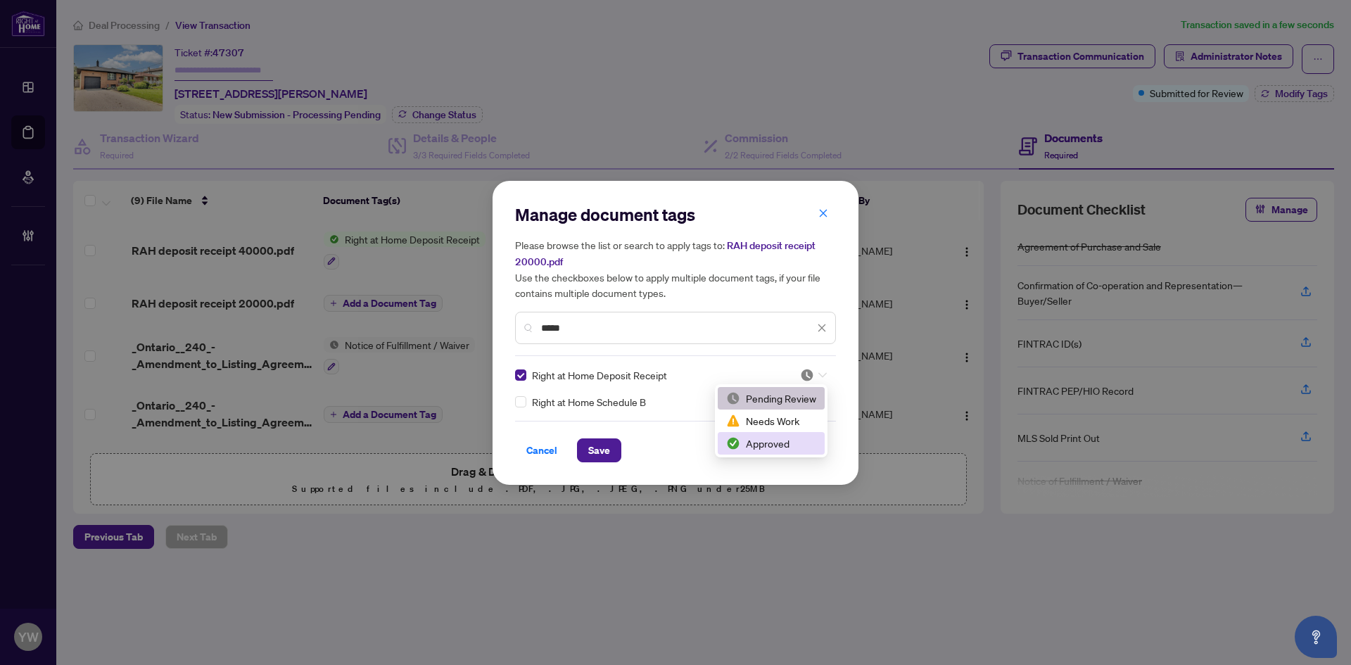
click at [779, 440] on div "Approved" at bounding box center [771, 443] width 90 height 15
click at [607, 460] on span "Save" at bounding box center [599, 450] width 22 height 23
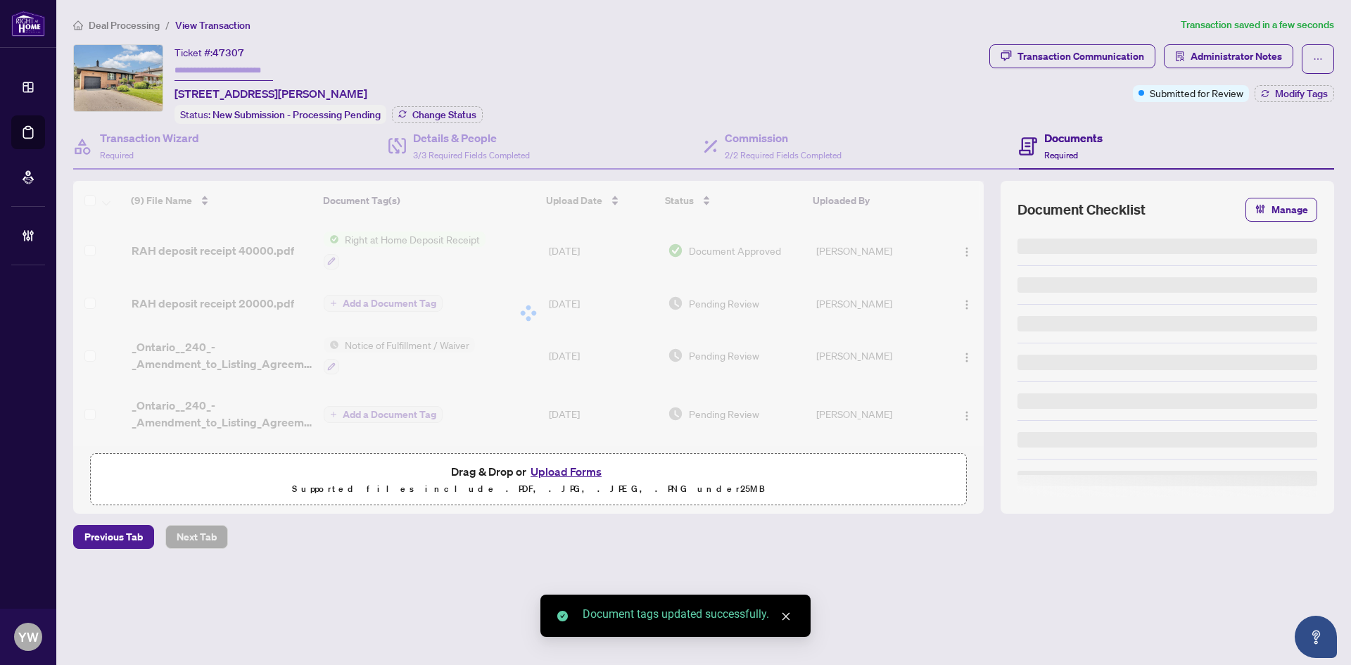
click at [1078, 56] on div "Transaction Communication" at bounding box center [1081, 56] width 127 height 23
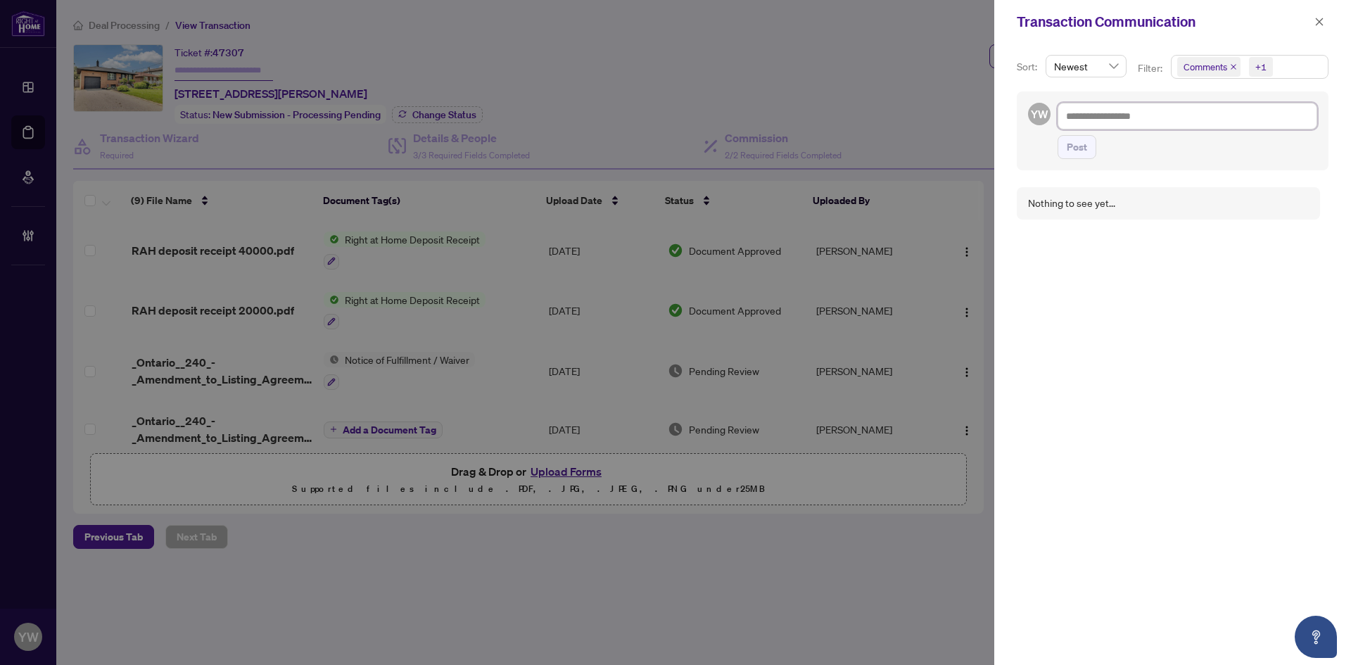
click at [1111, 123] on textarea at bounding box center [1188, 116] width 260 height 27
paste textarea "**********"
type textarea "**********"
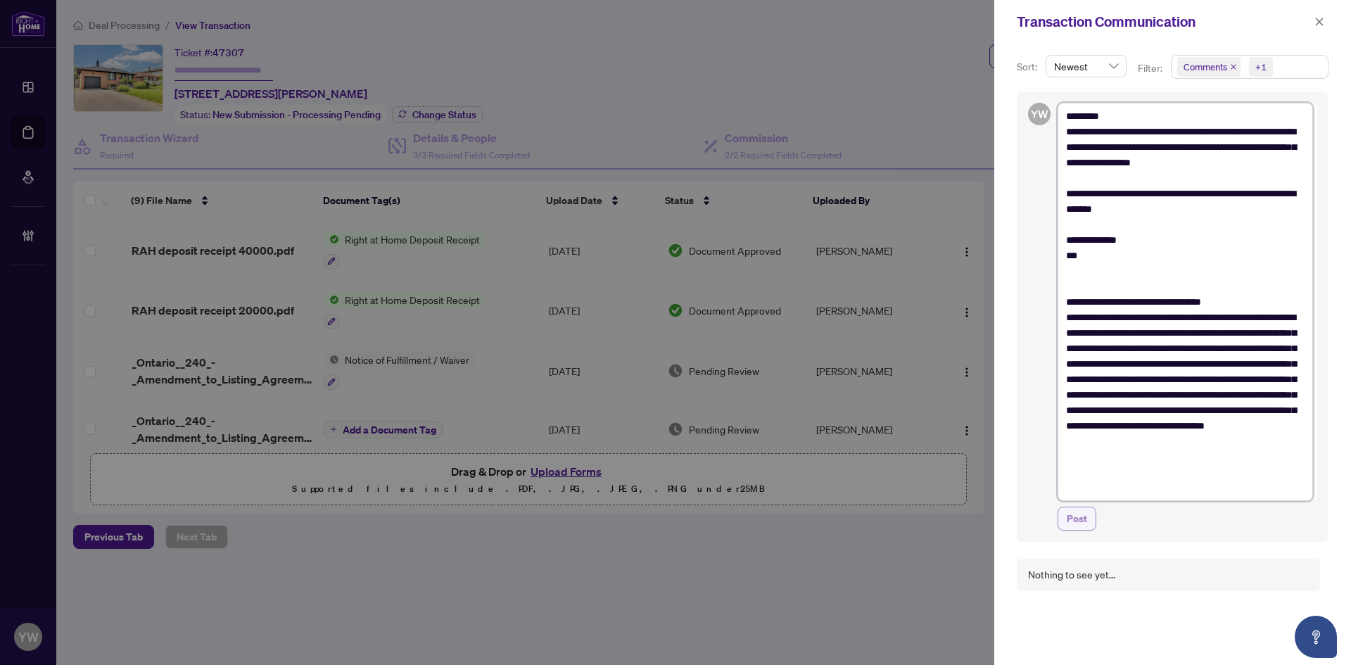
type textarea "**********"
click at [1082, 529] on span "Post" at bounding box center [1077, 518] width 20 height 23
type textarea "**********"
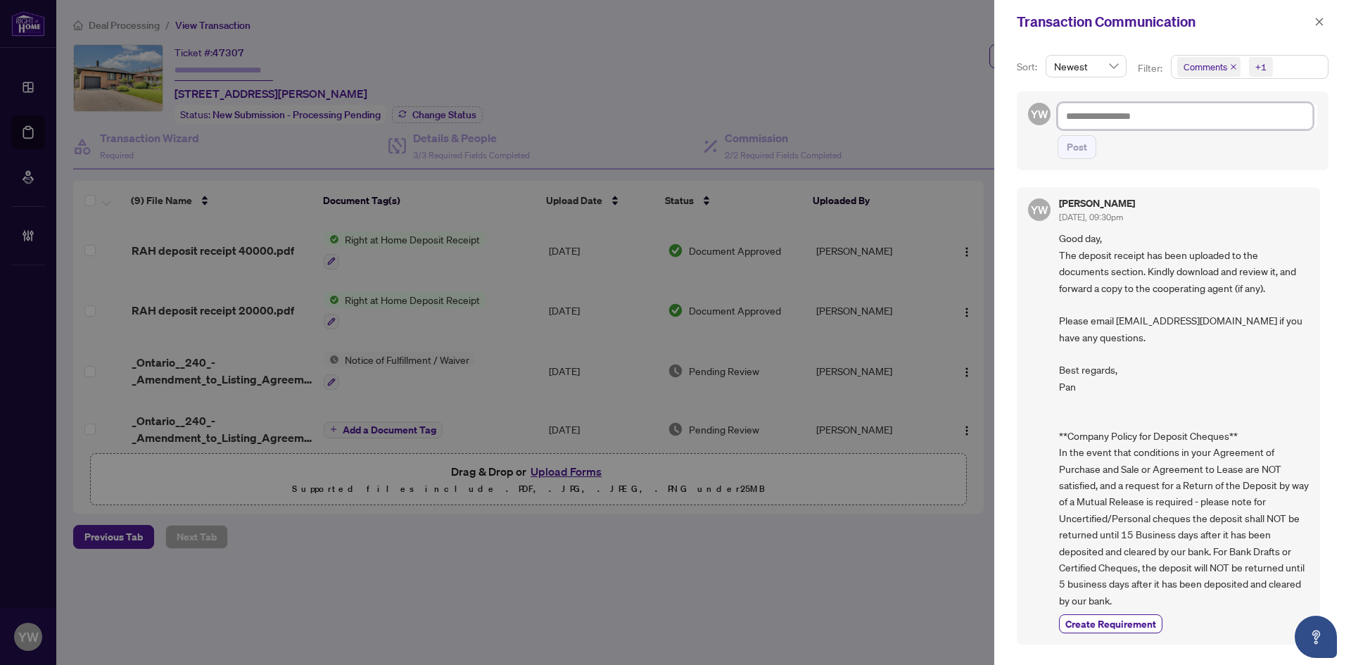
click at [1203, 112] on textarea at bounding box center [1185, 116] width 255 height 27
paste textarea "**********"
type textarea "**********"
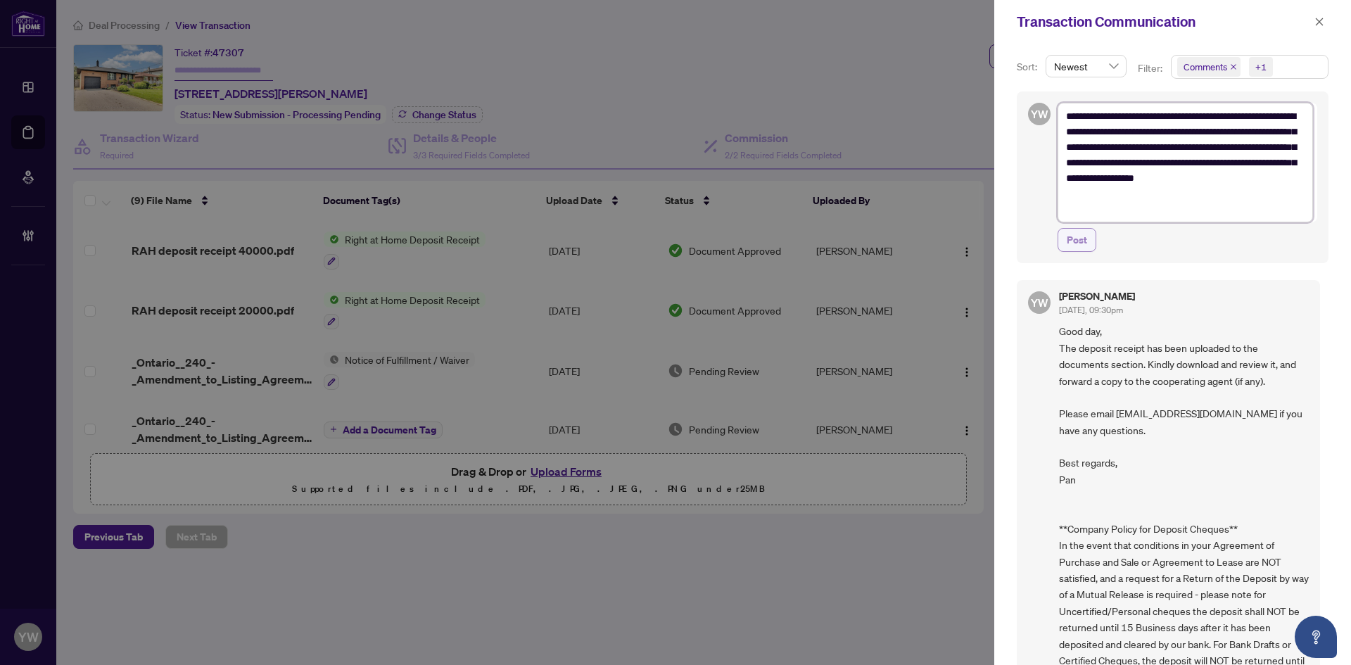
type textarea "**********"
click at [1082, 239] on span "Post" at bounding box center [1077, 240] width 20 height 23
type textarea "**********"
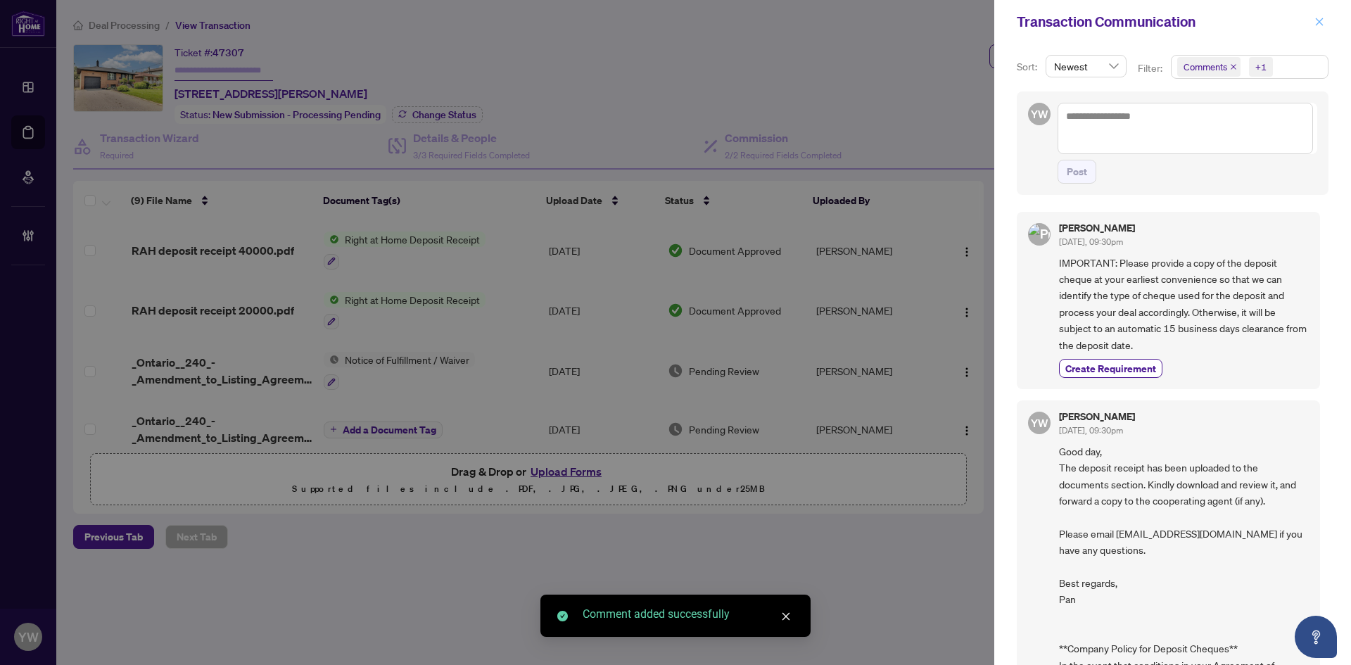
click at [1320, 19] on icon "close" at bounding box center [1320, 22] width 10 height 10
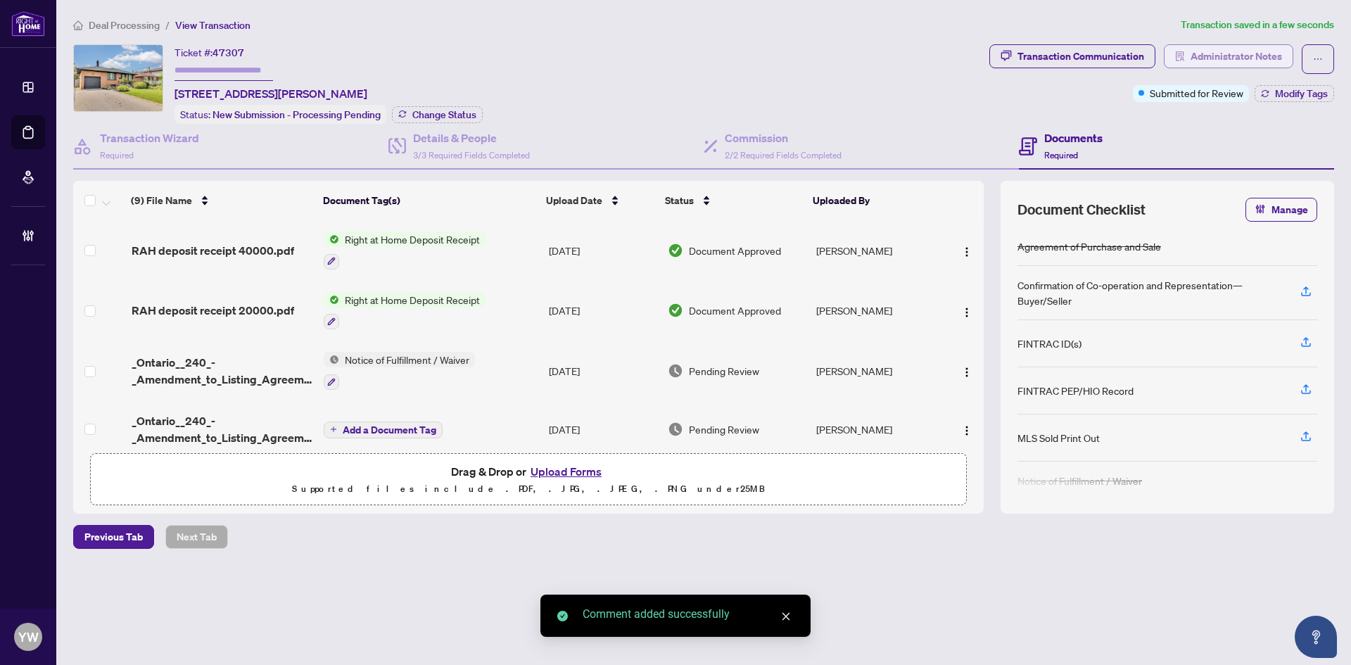
click at [1256, 53] on span "Administrator Notes" at bounding box center [1236, 56] width 91 height 23
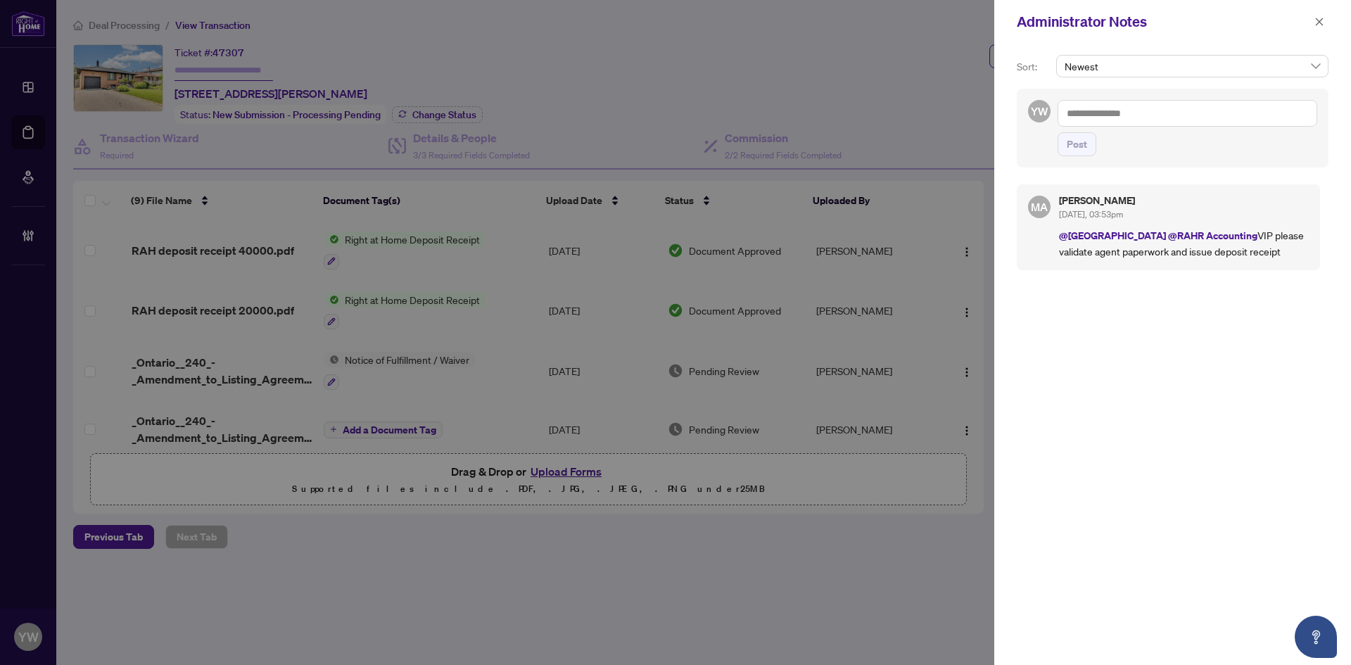
drag, startPoint x: 1084, startPoint y: 113, endPoint x: 1130, endPoint y: 153, distance: 61.8
click at [1084, 113] on textarea at bounding box center [1188, 113] width 260 height 27
paste textarea "**********"
type textarea "**********"
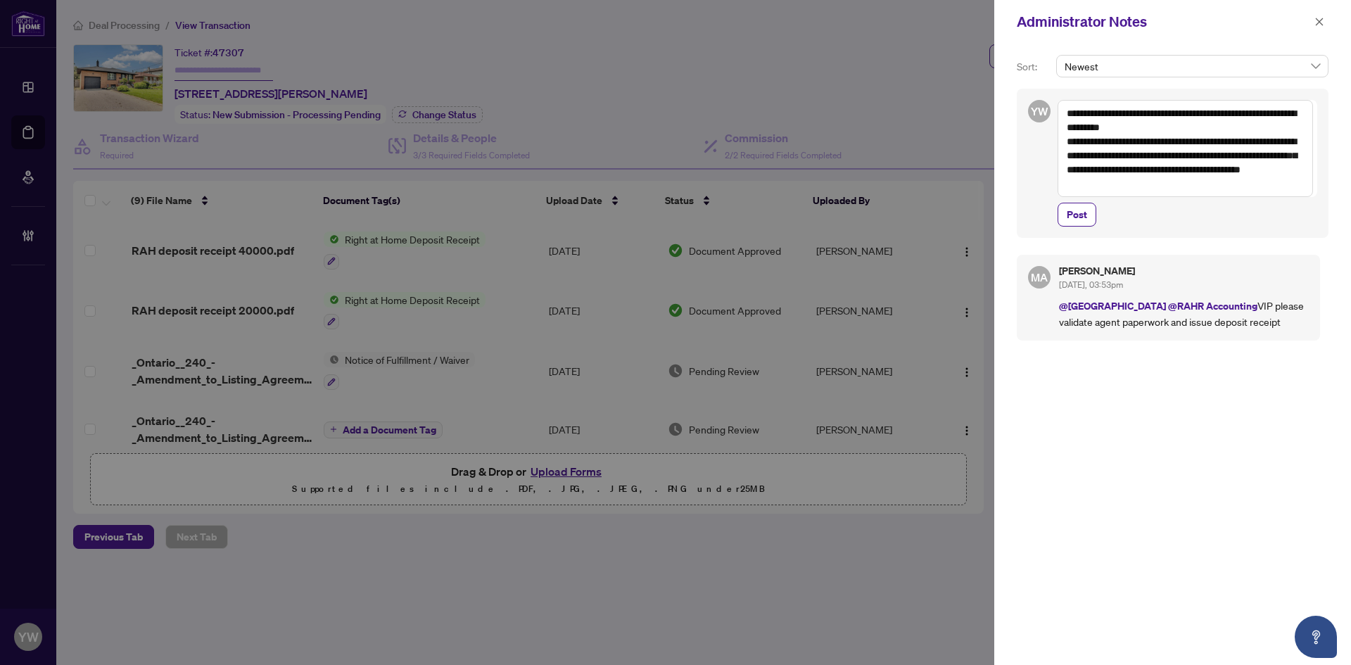
drag, startPoint x: 1096, startPoint y: 213, endPoint x: 1136, endPoint y: 222, distance: 41.1
click at [1096, 213] on button "Post" at bounding box center [1077, 215] width 39 height 24
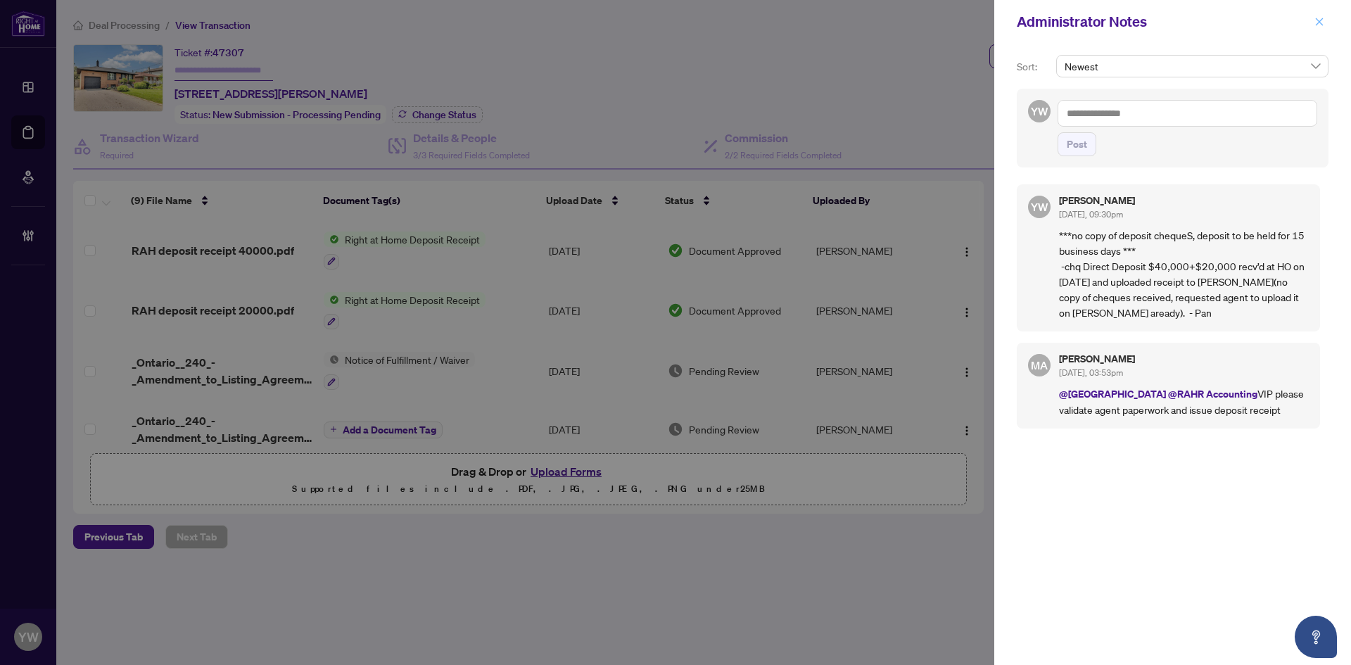
drag, startPoint x: 1315, startPoint y: 37, endPoint x: 1320, endPoint y: 25, distance: 12.9
click at [1315, 32] on div "Administrator Notes" at bounding box center [1172, 22] width 357 height 44
click at [1320, 25] on icon "close" at bounding box center [1320, 22] width 10 height 10
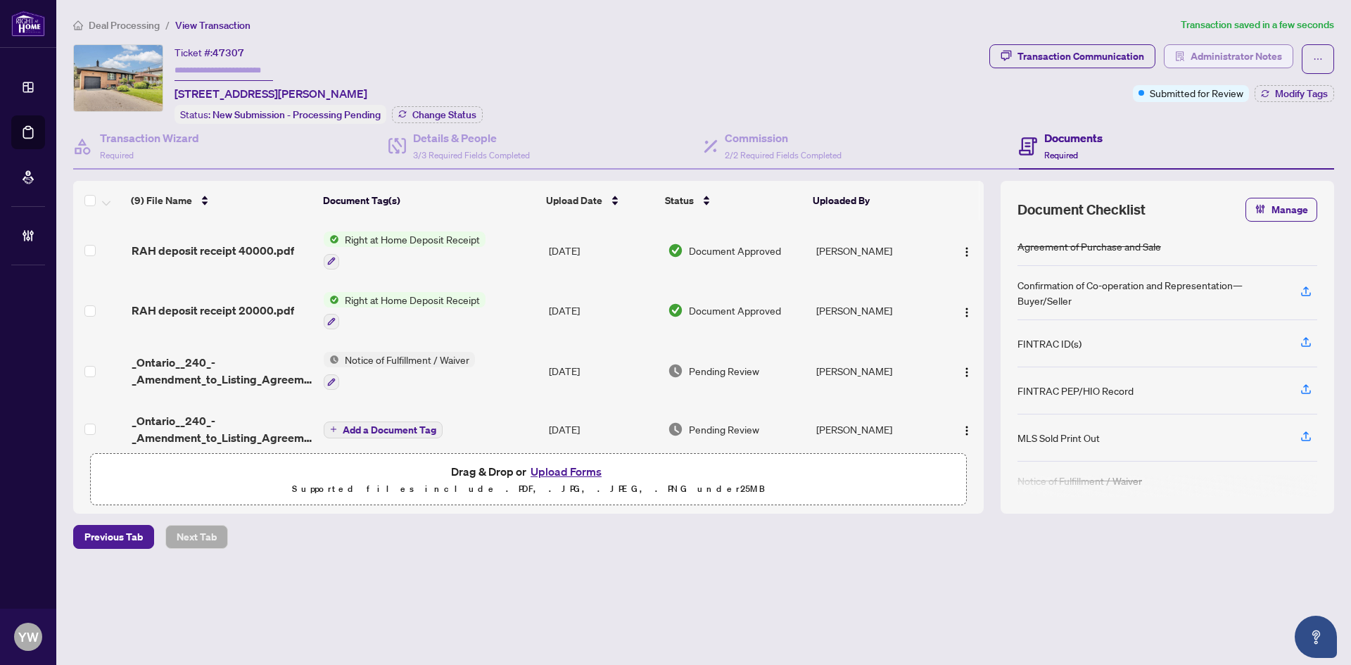
click at [1246, 57] on span "Administrator Notes" at bounding box center [1236, 56] width 91 height 23
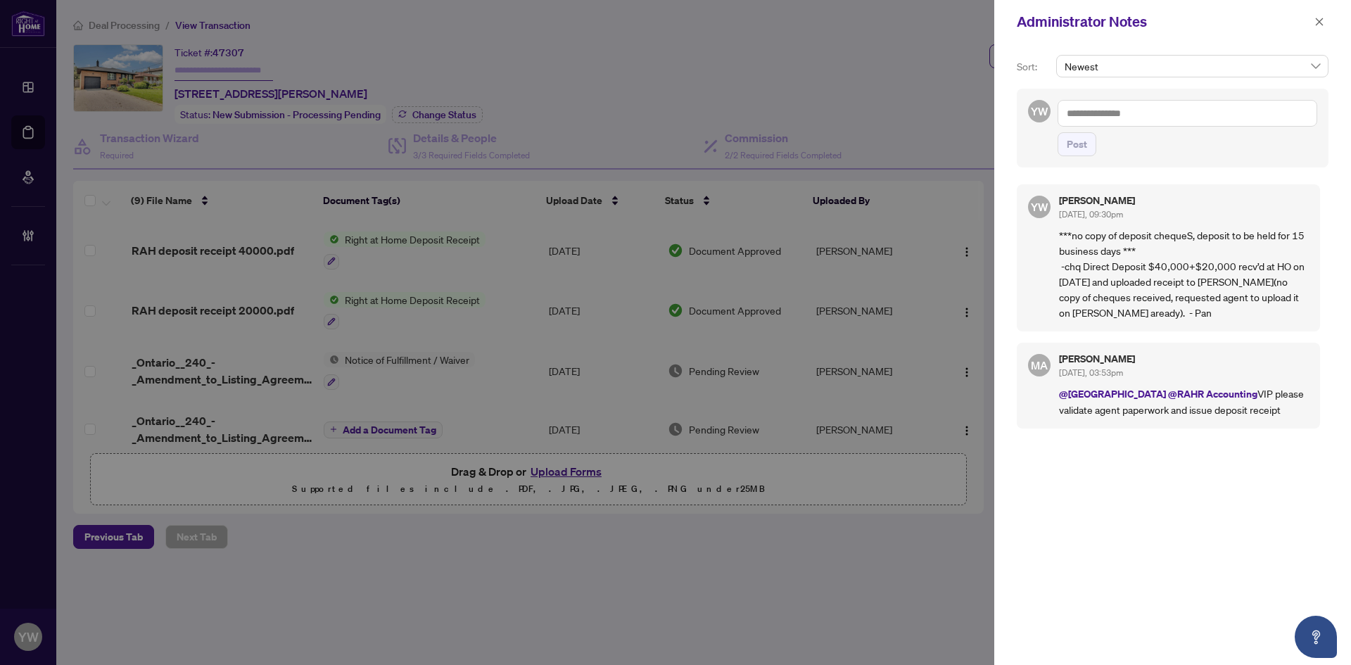
click at [1153, 108] on textarea at bounding box center [1188, 113] width 260 height 27
click at [1140, 145] on span "Deals East" at bounding box center [1121, 147] width 44 height 13
drag, startPoint x: 1194, startPoint y: 122, endPoint x: 1260, endPoint y: 130, distance: 66.0
click at [1211, 124] on span "Maryam Arman" at bounding box center [1200, 123] width 65 height 13
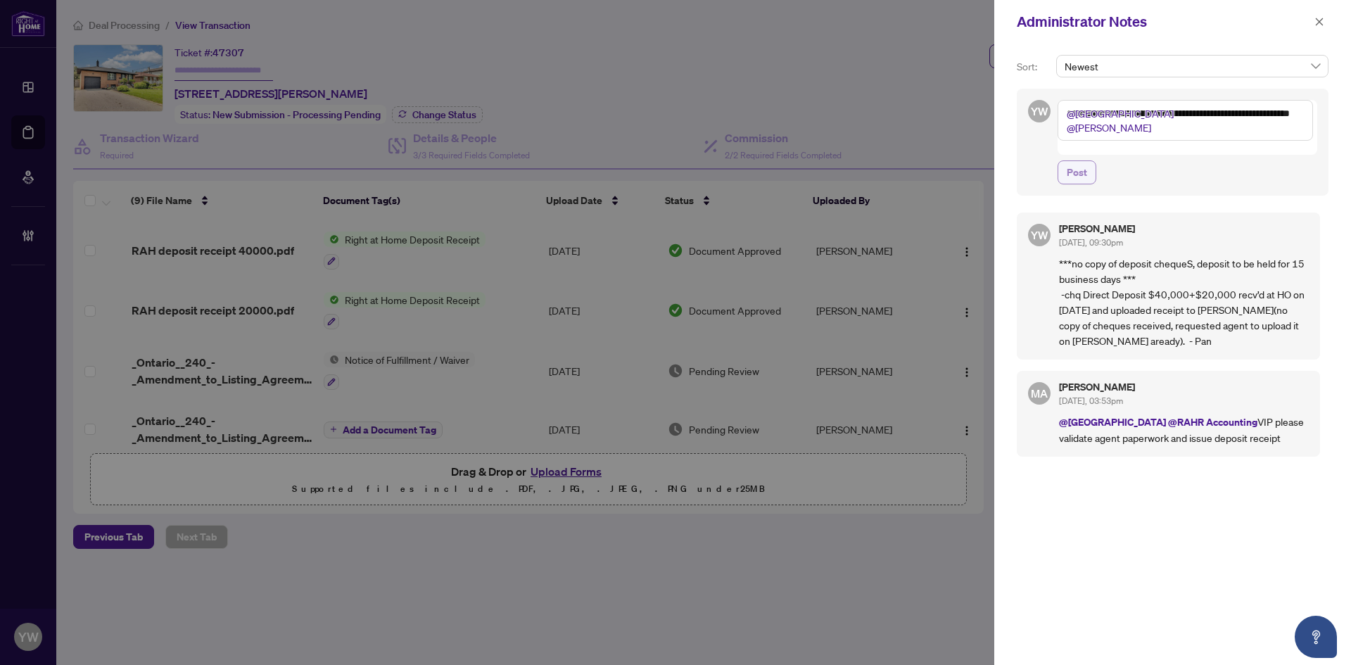
type textarea "**********"
click at [1080, 164] on span "Post" at bounding box center [1077, 172] width 20 height 23
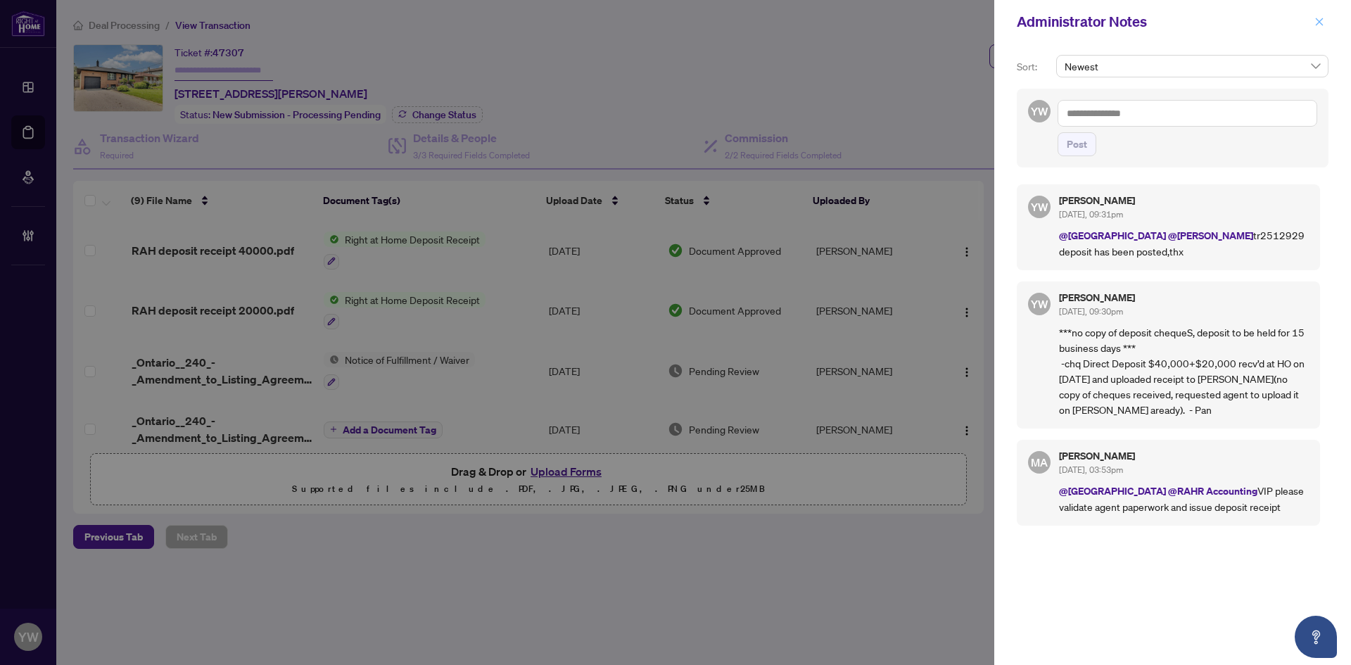
click at [1321, 22] on icon "close" at bounding box center [1320, 22] width 10 height 10
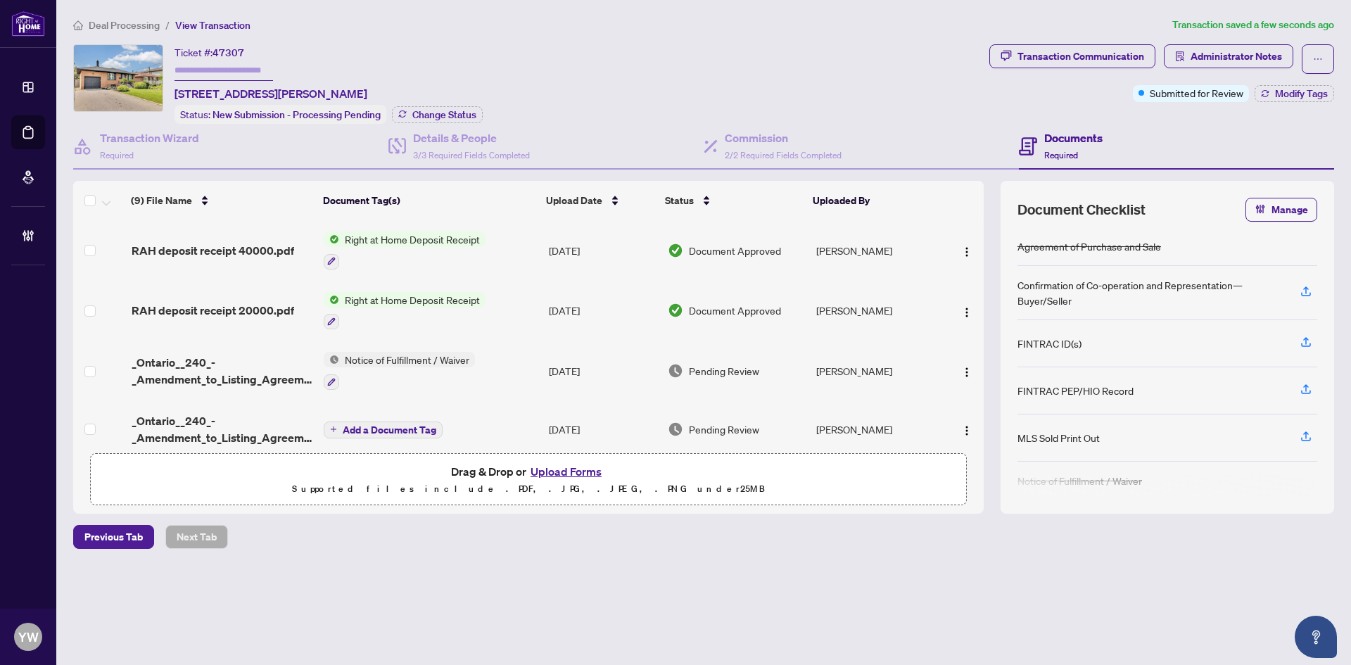
click at [110, 28] on span "Deal Processing" at bounding box center [124, 25] width 71 height 13
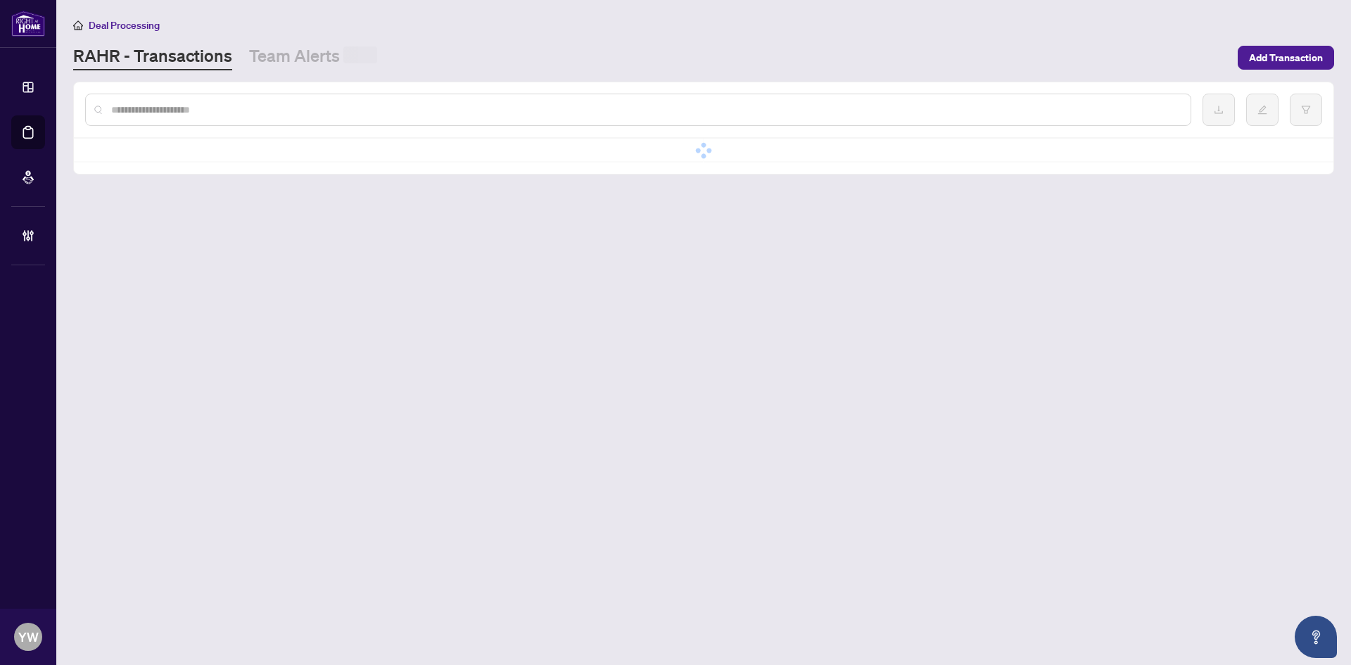
click at [136, 116] on div at bounding box center [638, 110] width 1106 height 32
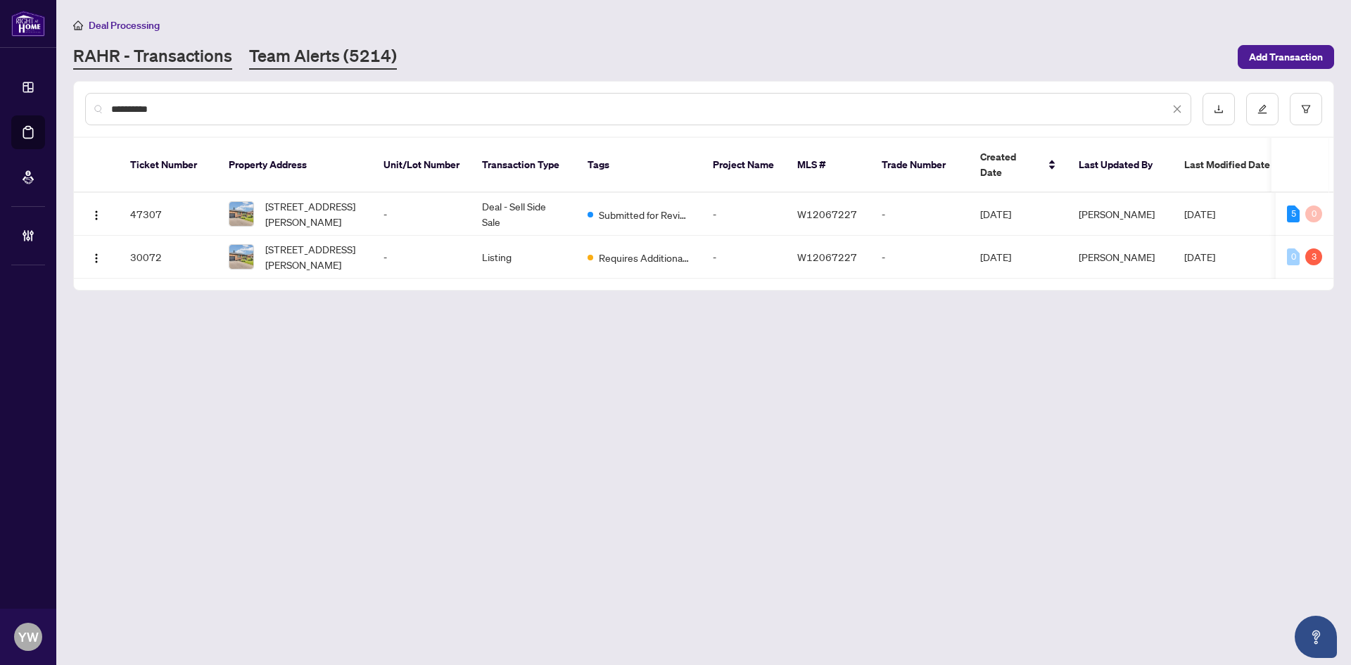
type input "**********"
click at [303, 54] on link "Team Alerts (5214)" at bounding box center [323, 56] width 148 height 25
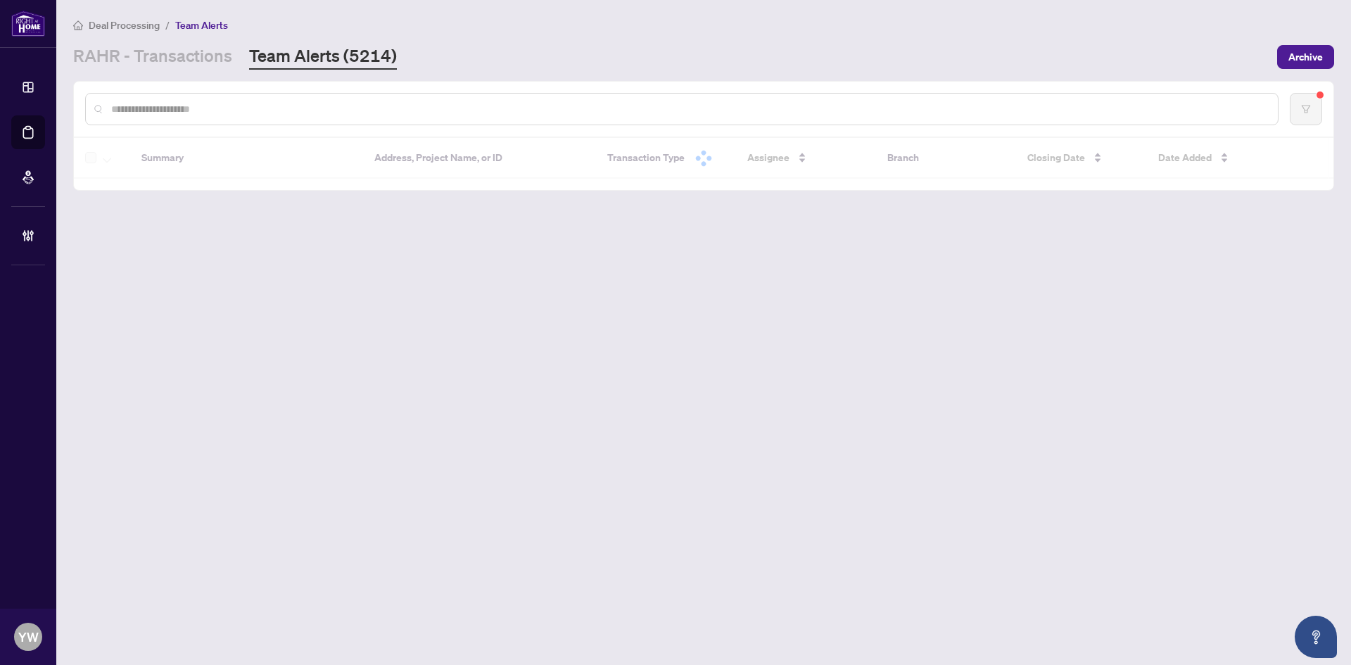
click at [189, 99] on div at bounding box center [682, 109] width 1194 height 32
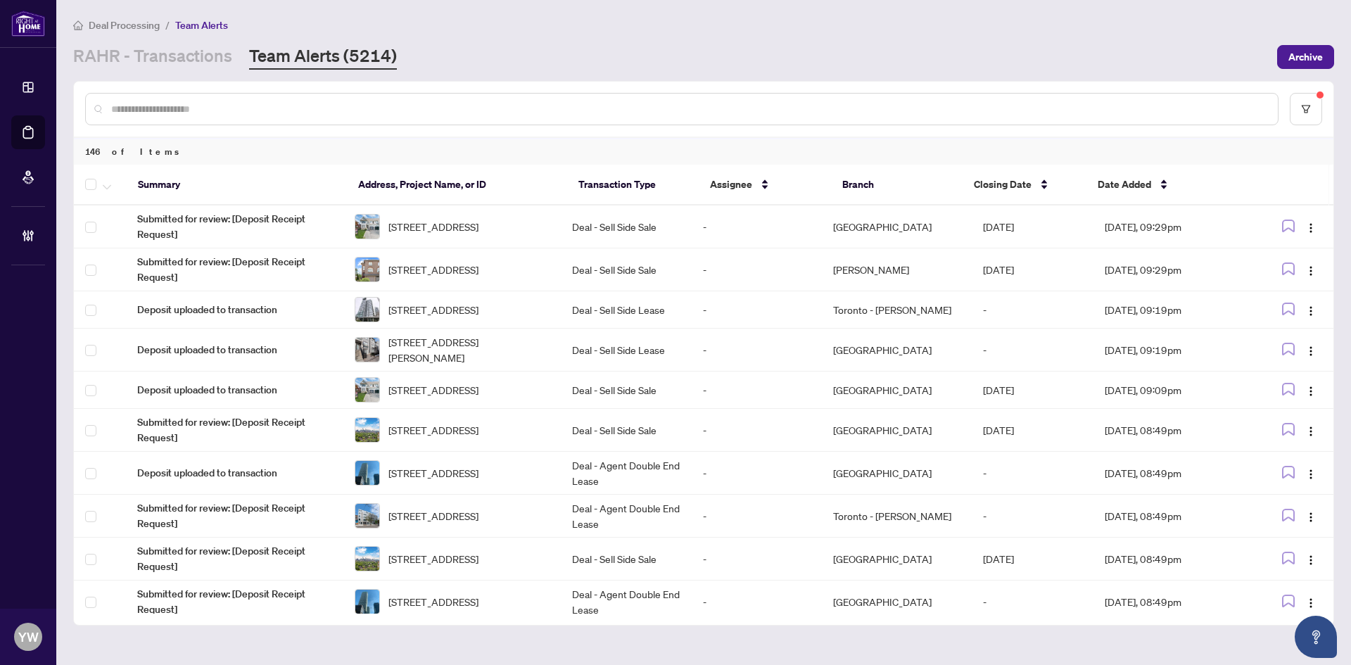
click at [183, 101] on input "text" at bounding box center [689, 108] width 1156 height 15
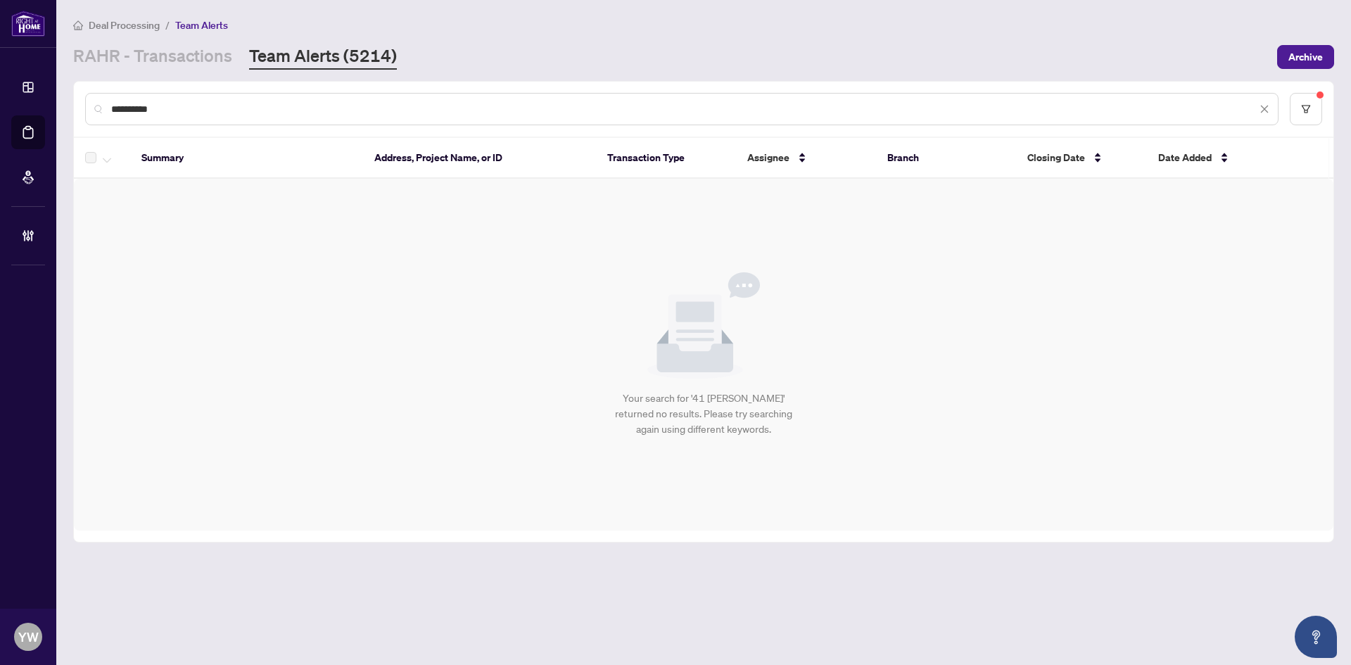
type input "**********"
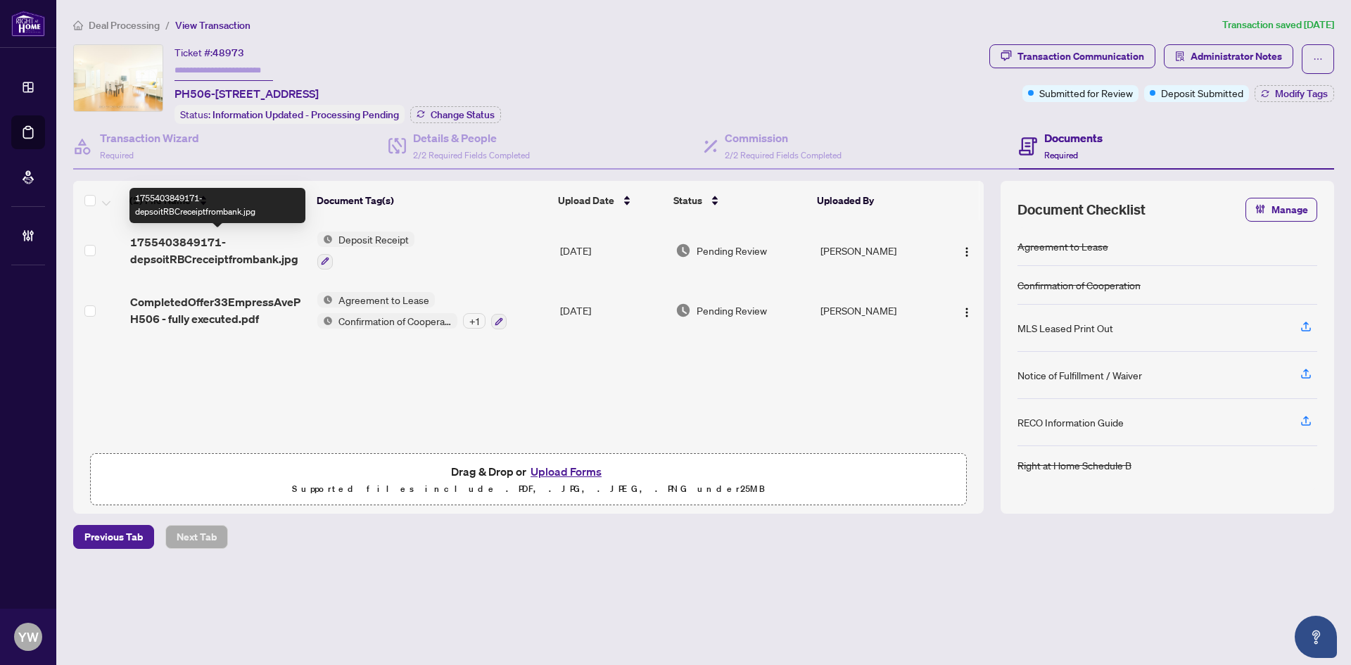
click at [222, 255] on span "1755403849171-depsoitRBCreceiptfrombank.jpg" at bounding box center [218, 251] width 176 height 34
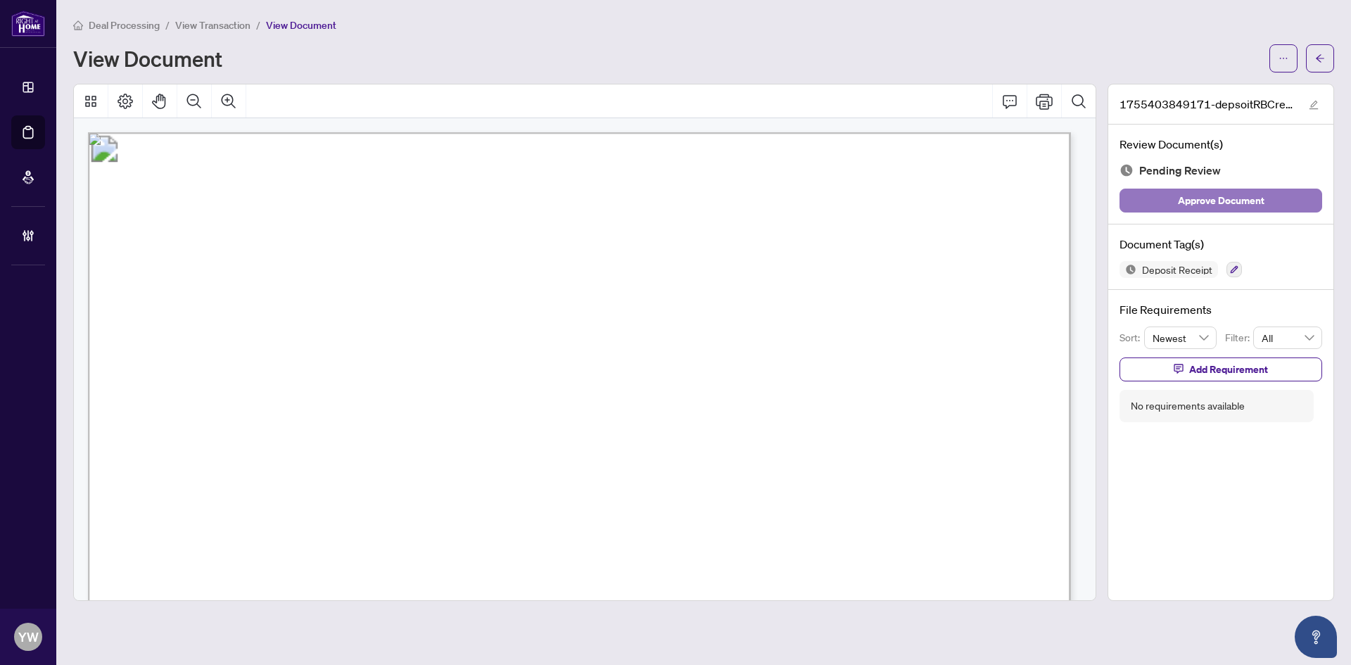
click at [1259, 208] on span "Approve Document" at bounding box center [1221, 200] width 87 height 23
click at [1312, 99] on div "1755403849171-depsoitRBCreceiptfrombank.jpg" at bounding box center [1220, 104] width 225 height 40
click at [1311, 100] on icon "edit" at bounding box center [1314, 105] width 10 height 10
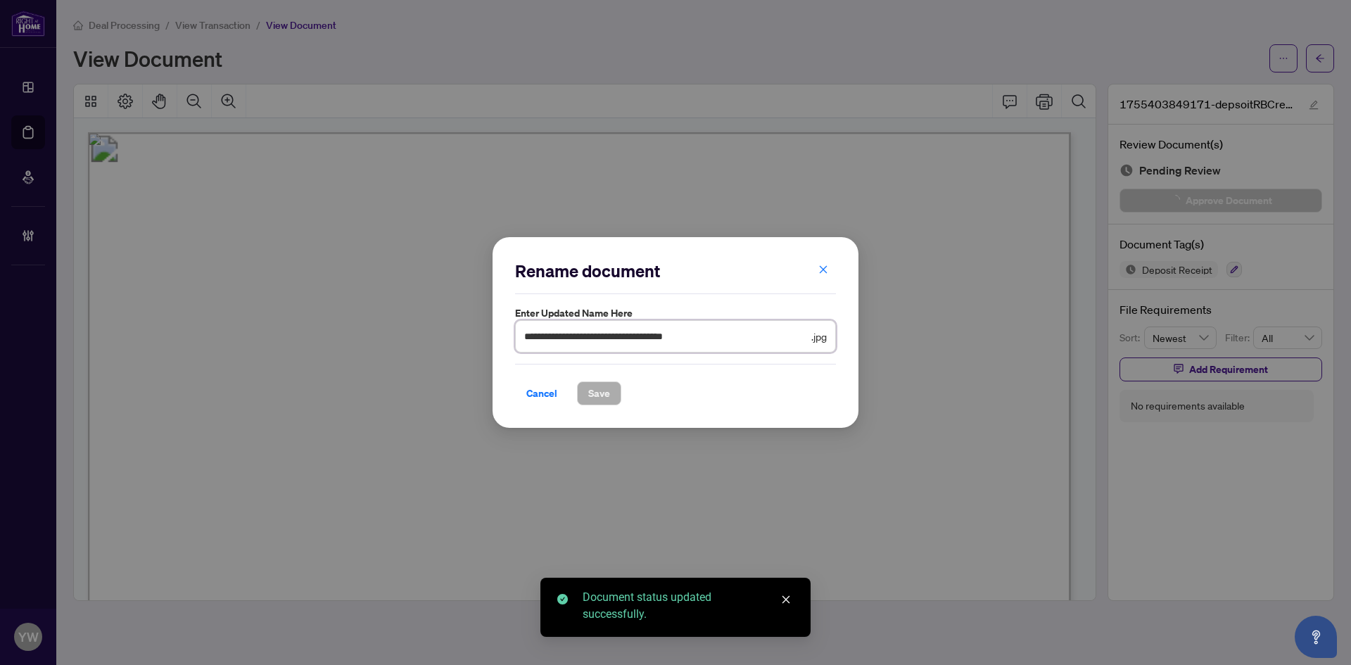
drag, startPoint x: 759, startPoint y: 336, endPoint x: 590, endPoint y: 399, distance: 180.8
click at [419, 337] on div "**********" at bounding box center [675, 332] width 1351 height 665
type input "********"
click at [603, 400] on span "Save" at bounding box center [599, 393] width 22 height 23
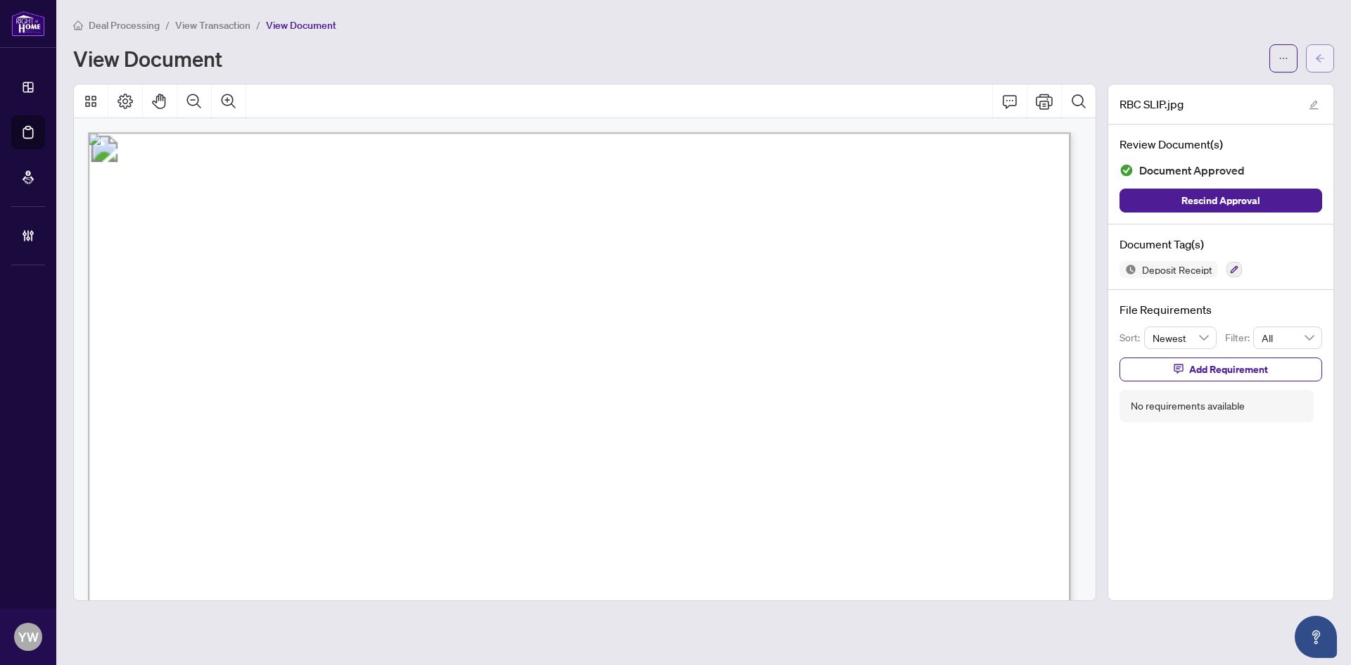
click at [1317, 56] on icon "arrow-left" at bounding box center [1320, 58] width 10 height 10
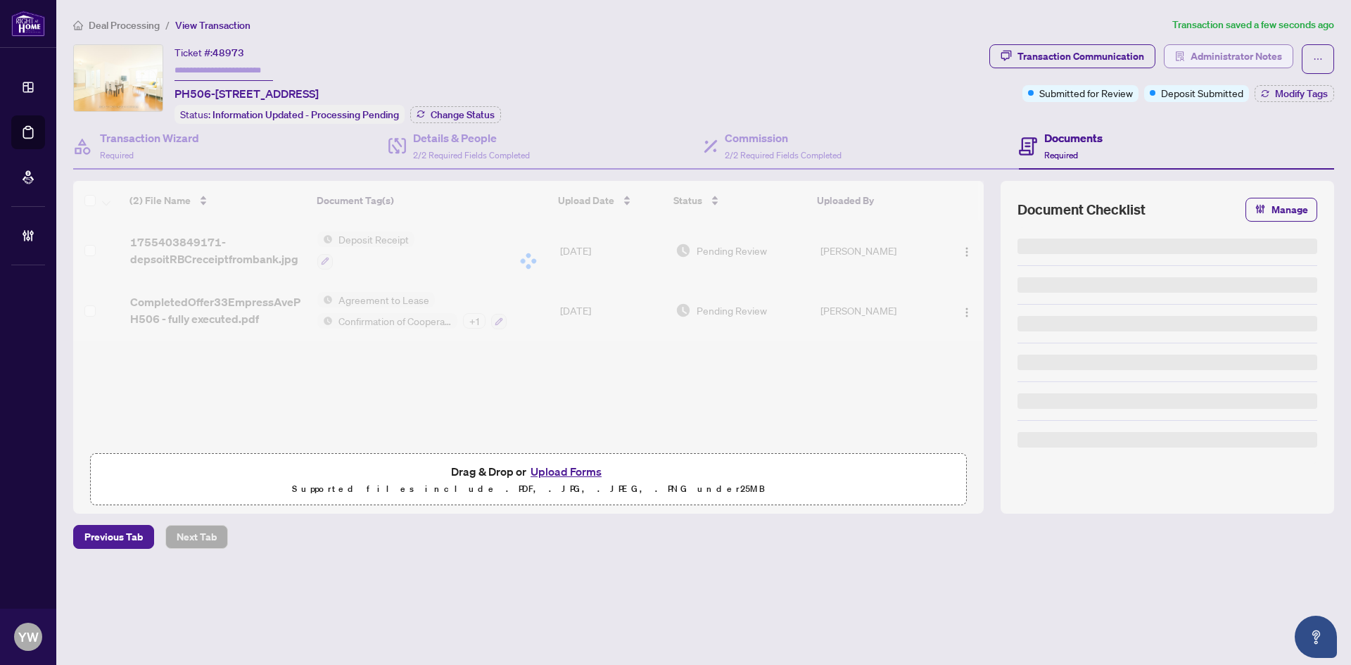
click at [1224, 59] on span "Administrator Notes" at bounding box center [1236, 56] width 91 height 23
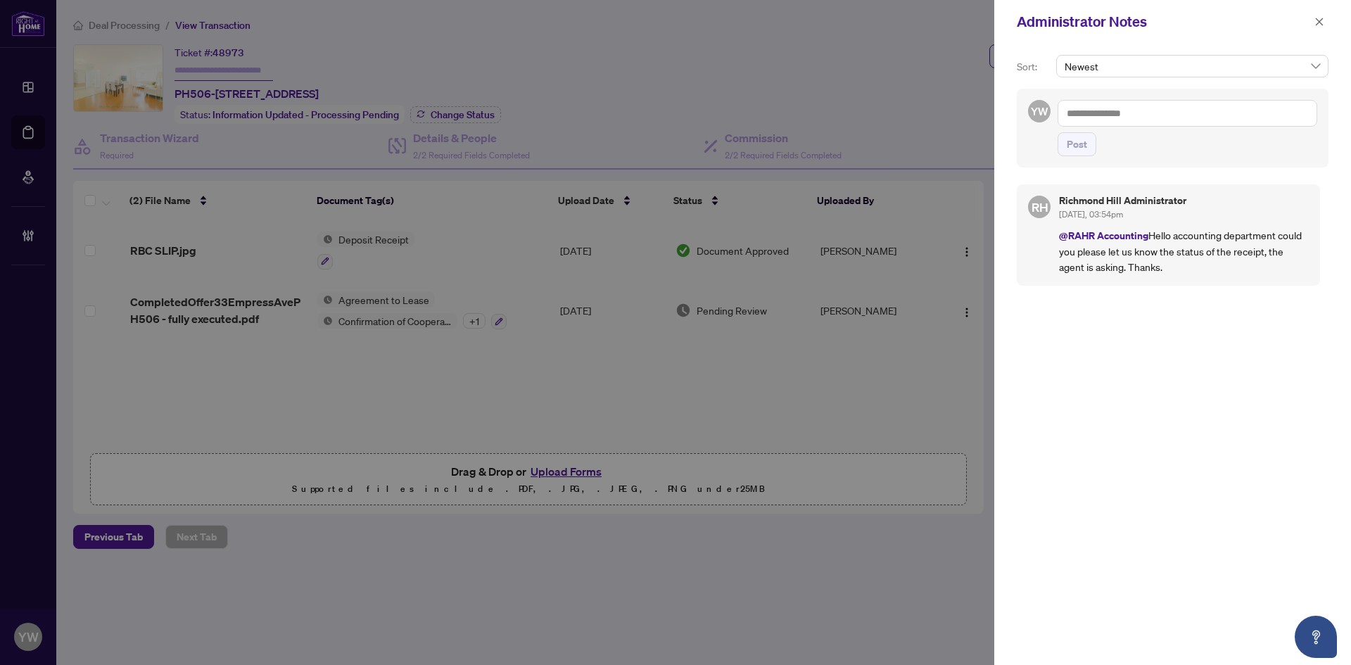
click at [1109, 117] on textarea at bounding box center [1188, 113] width 260 height 27
click at [1166, 124] on span "Richmond Hill Administrator" at bounding box center [1205, 123] width 175 height 13
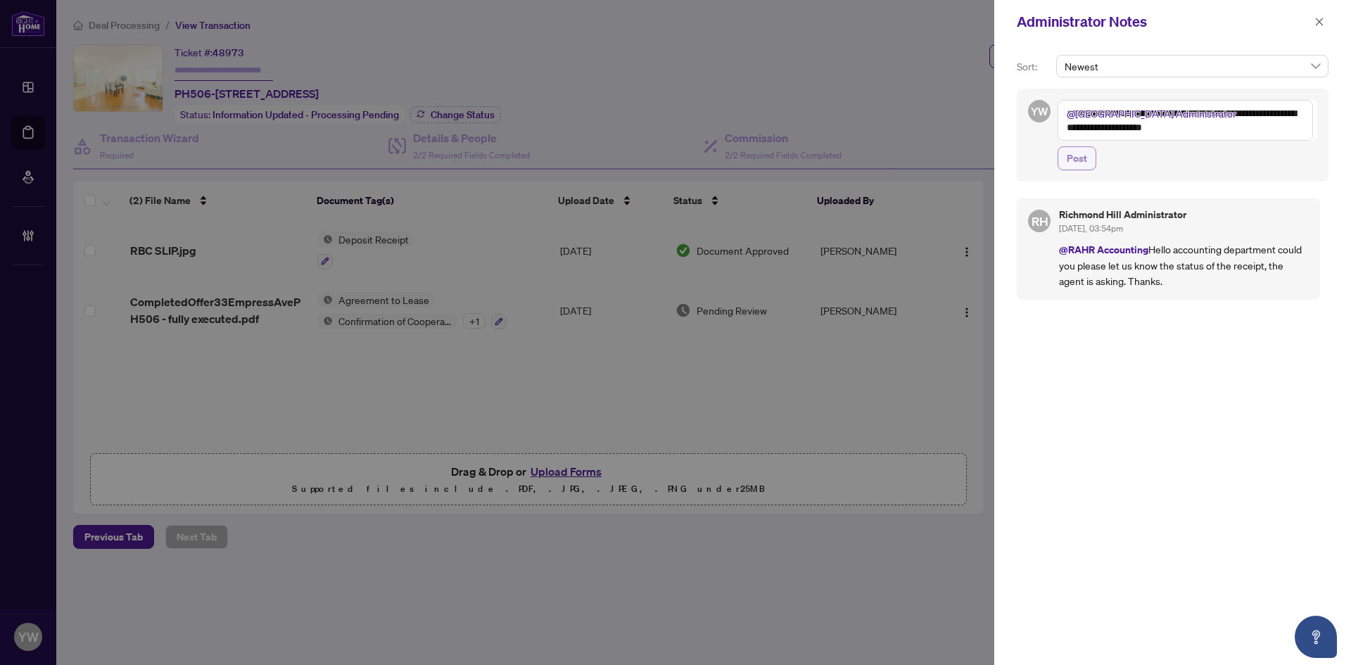
type textarea "**********"
click at [1066, 151] on button "Post" at bounding box center [1077, 158] width 39 height 24
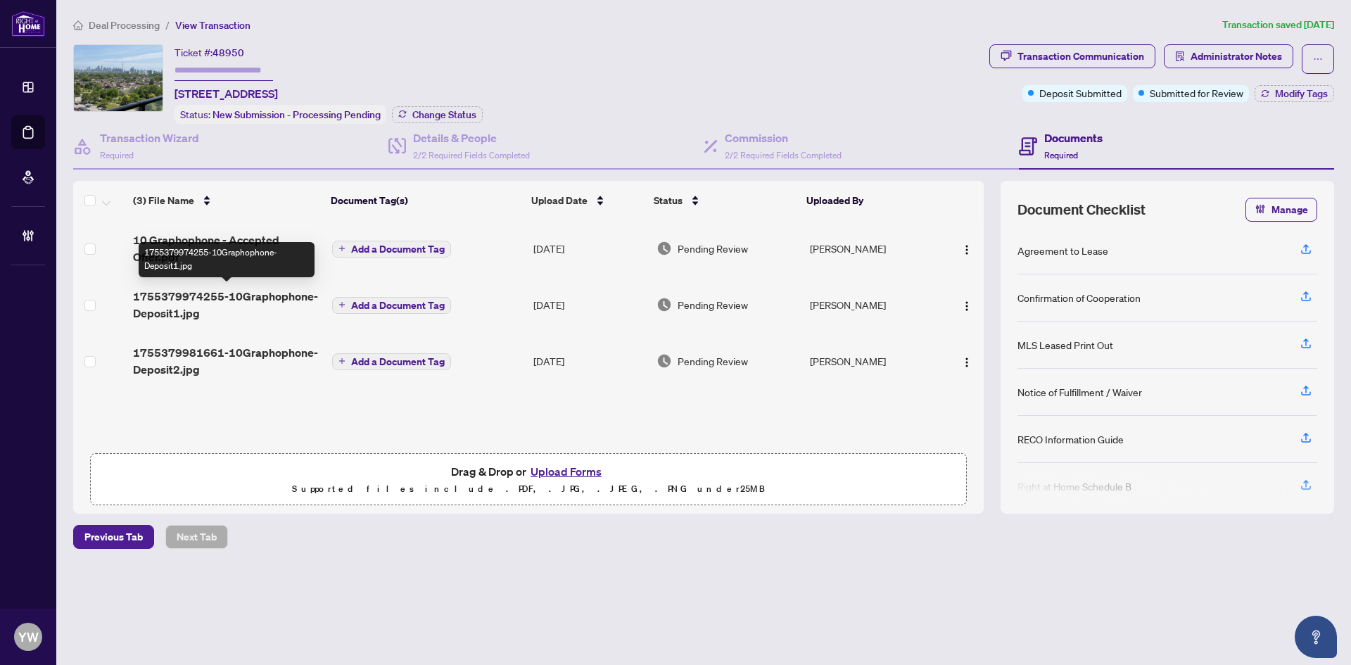
click at [281, 303] on span "1755379974255-10Graphophone-Deposit1.jpg" at bounding box center [227, 305] width 188 height 34
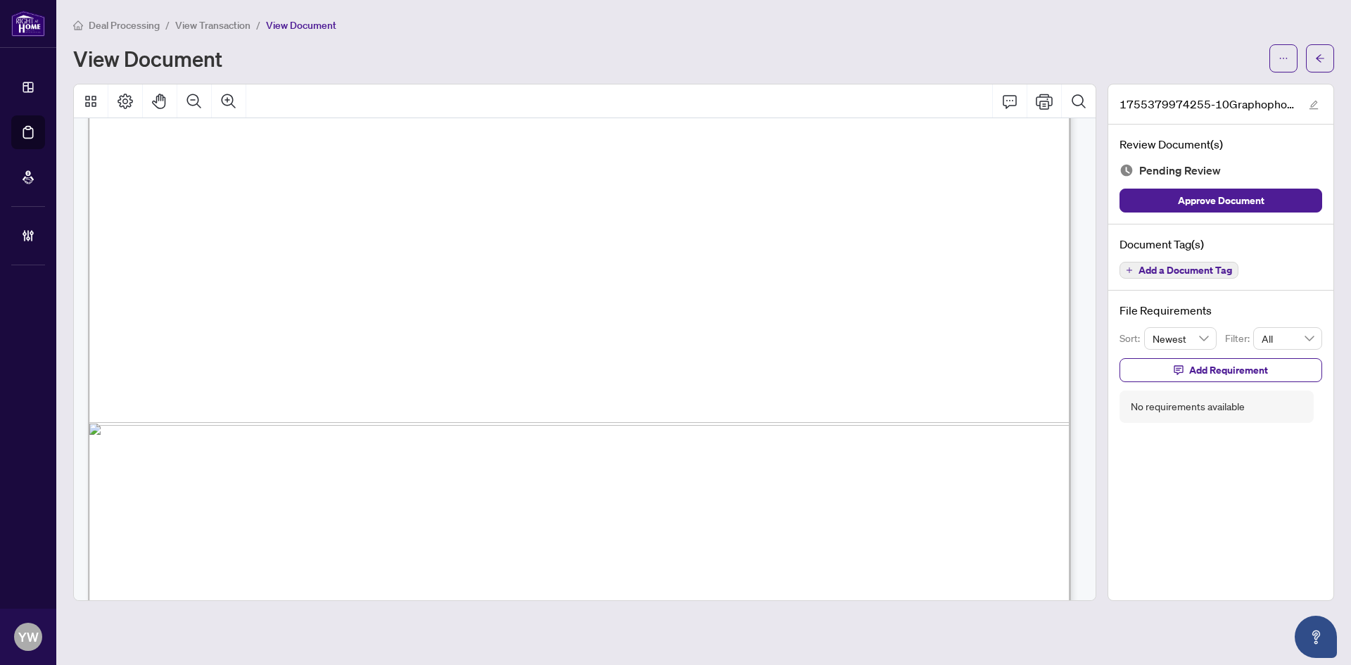
scroll to position [844, 0]
click at [1316, 101] on icon "edit" at bounding box center [1314, 105] width 9 height 9
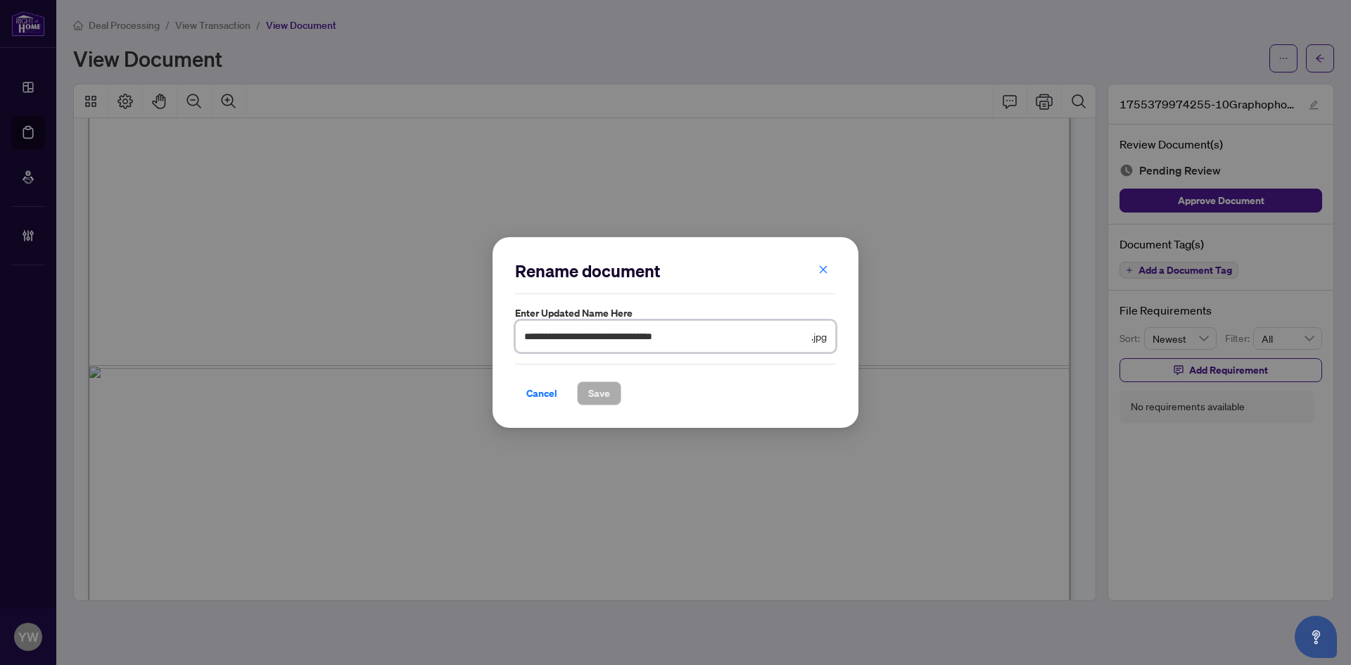
drag, startPoint x: 635, startPoint y: 342, endPoint x: 406, endPoint y: 338, distance: 229.5
click at [406, 338] on div "**********" at bounding box center [675, 332] width 1351 height 665
click at [586, 390] on button "Save" at bounding box center [599, 393] width 44 height 24
click at [1018, 389] on div "**********" at bounding box center [675, 332] width 1351 height 665
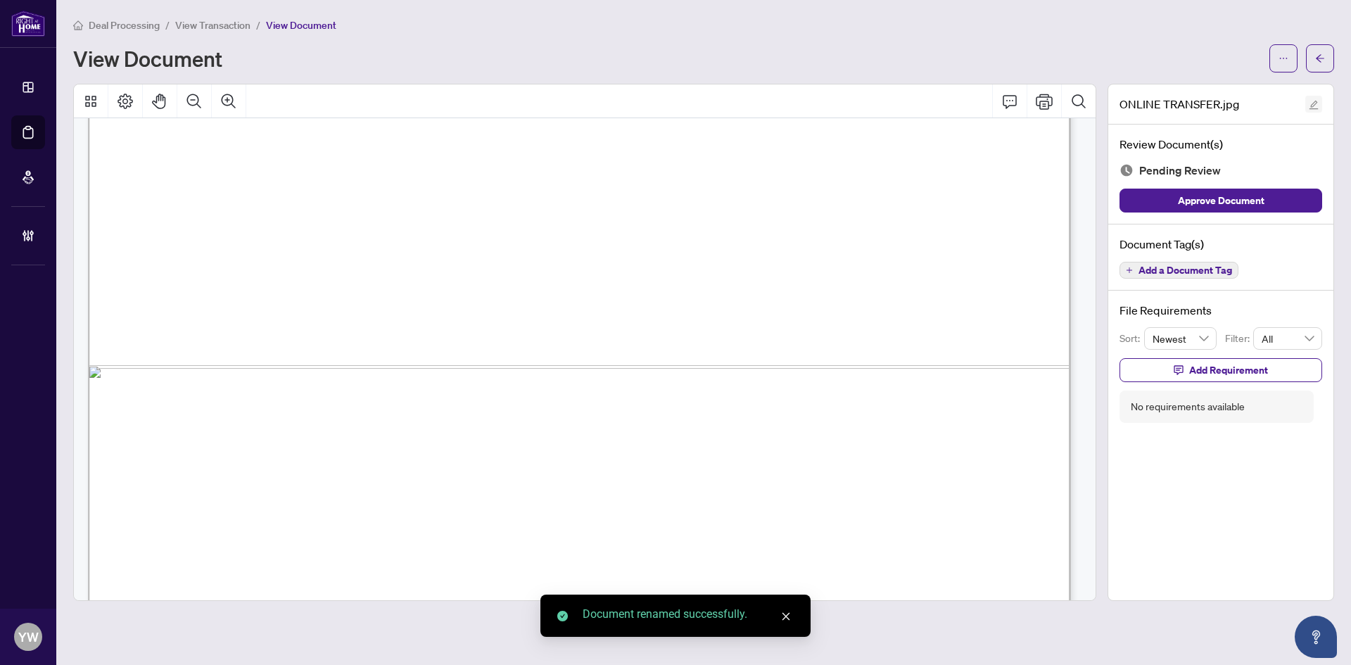
click at [1311, 97] on span "button" at bounding box center [1314, 103] width 10 height 15
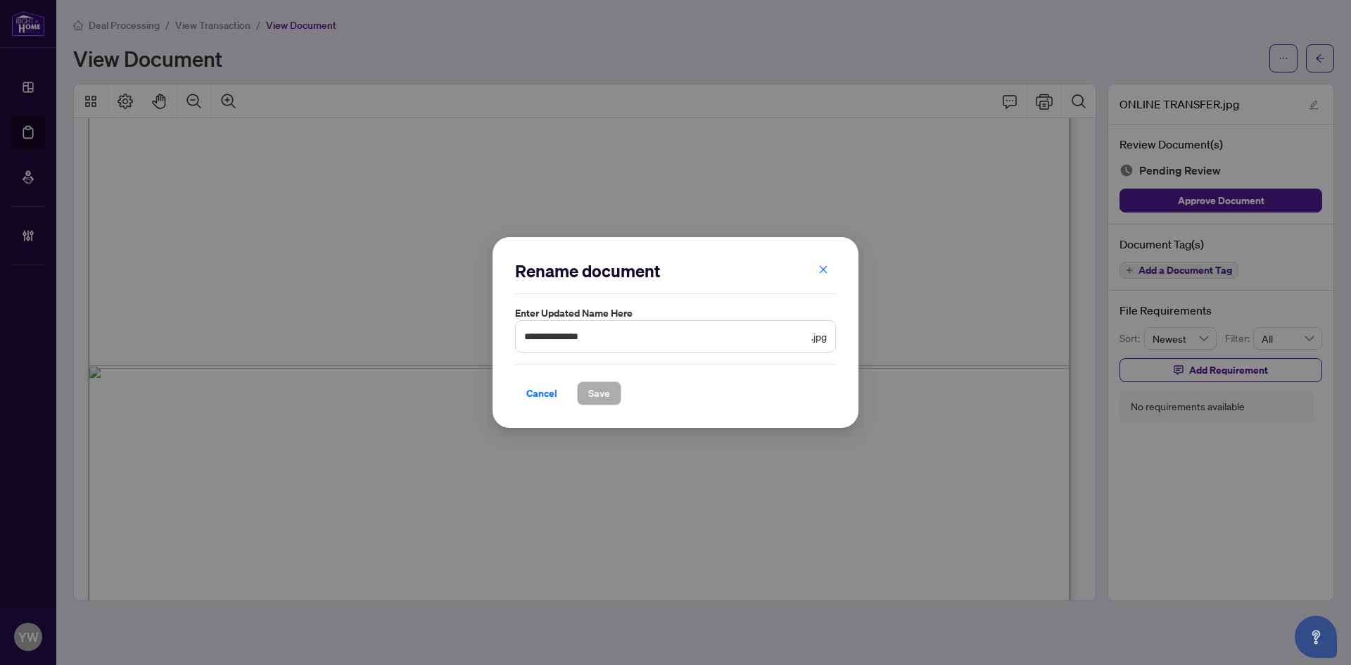
click at [691, 325] on span "**********" at bounding box center [675, 336] width 321 height 32
type input "**********"
drag, startPoint x: 540, startPoint y: 393, endPoint x: 773, endPoint y: 265, distance: 265.8
click at [540, 393] on span "Cancel" at bounding box center [541, 393] width 31 height 23
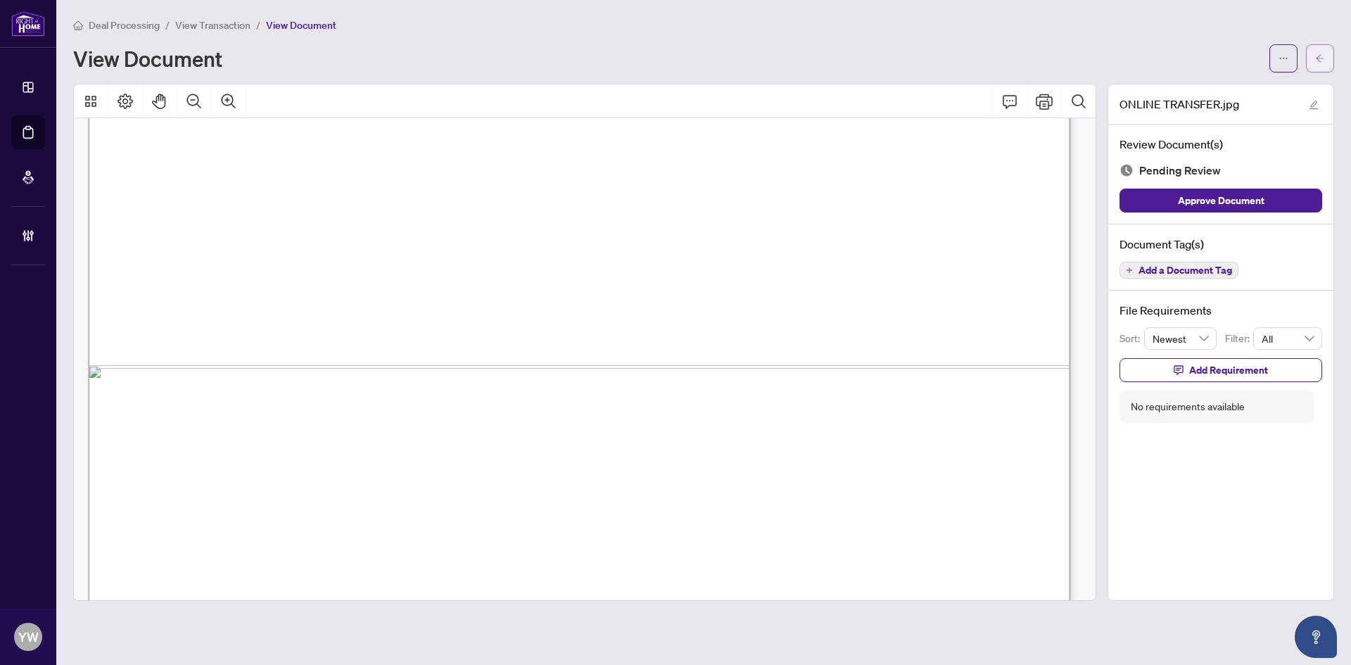
click at [1325, 55] on button "button" at bounding box center [1320, 58] width 28 height 28
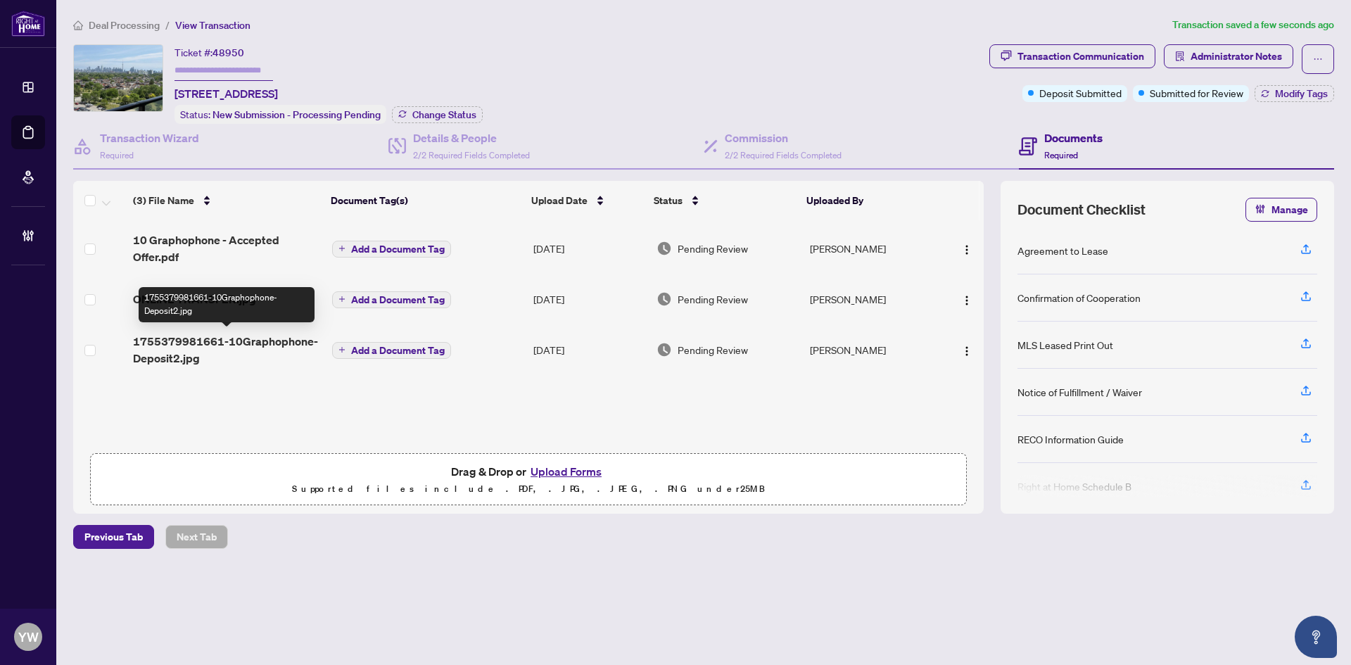
click at [262, 341] on span "1755379981661-10Graphophone-Deposit2.jpg" at bounding box center [227, 350] width 188 height 34
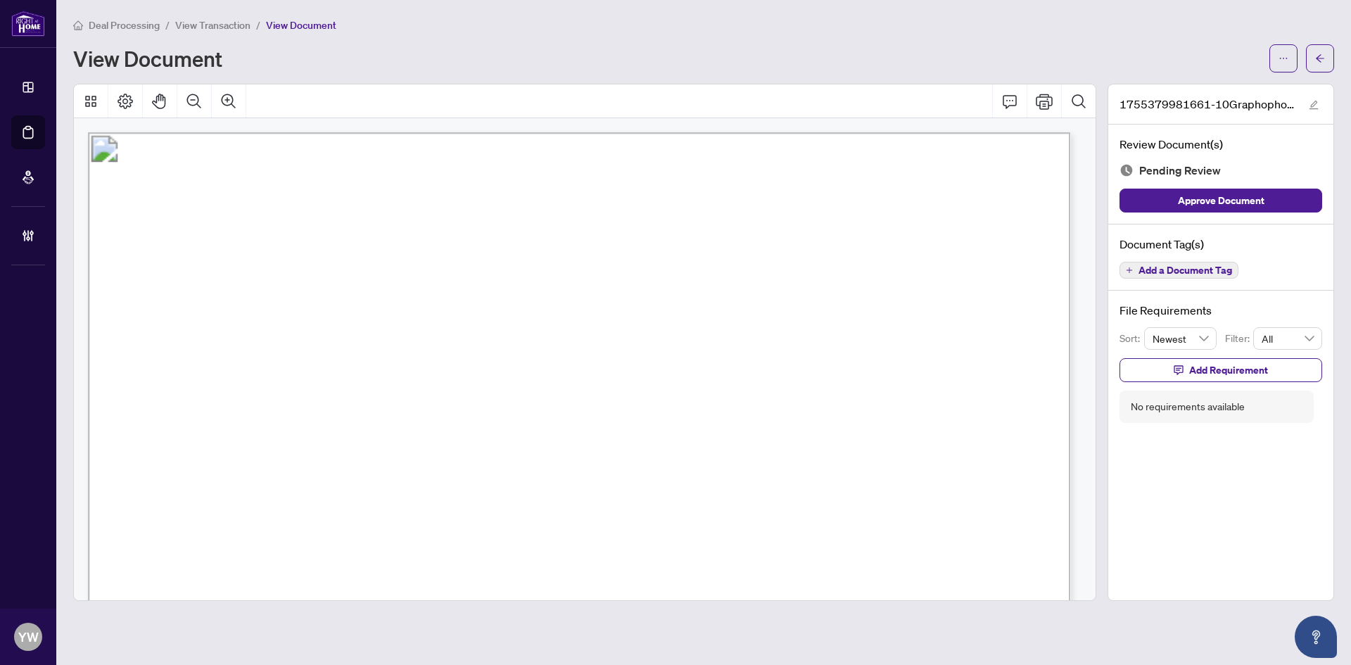
scroll to position [352, 0]
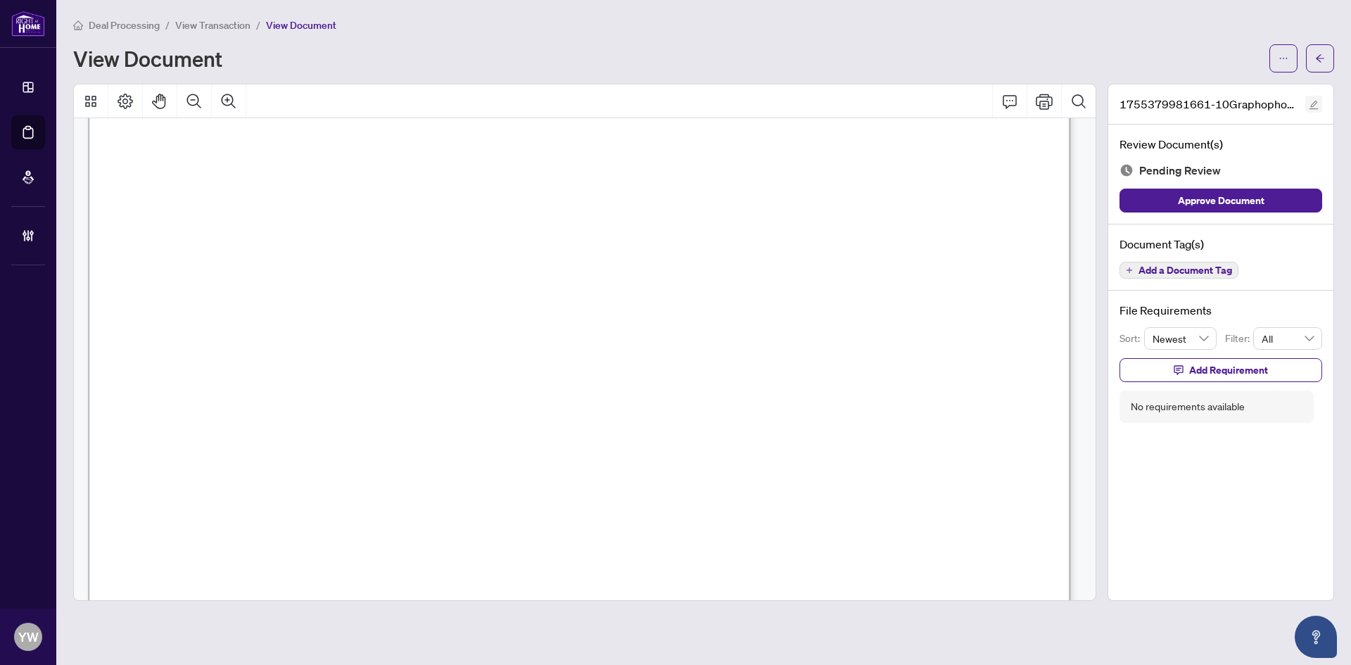
click at [1312, 108] on icon "edit" at bounding box center [1314, 105] width 9 height 9
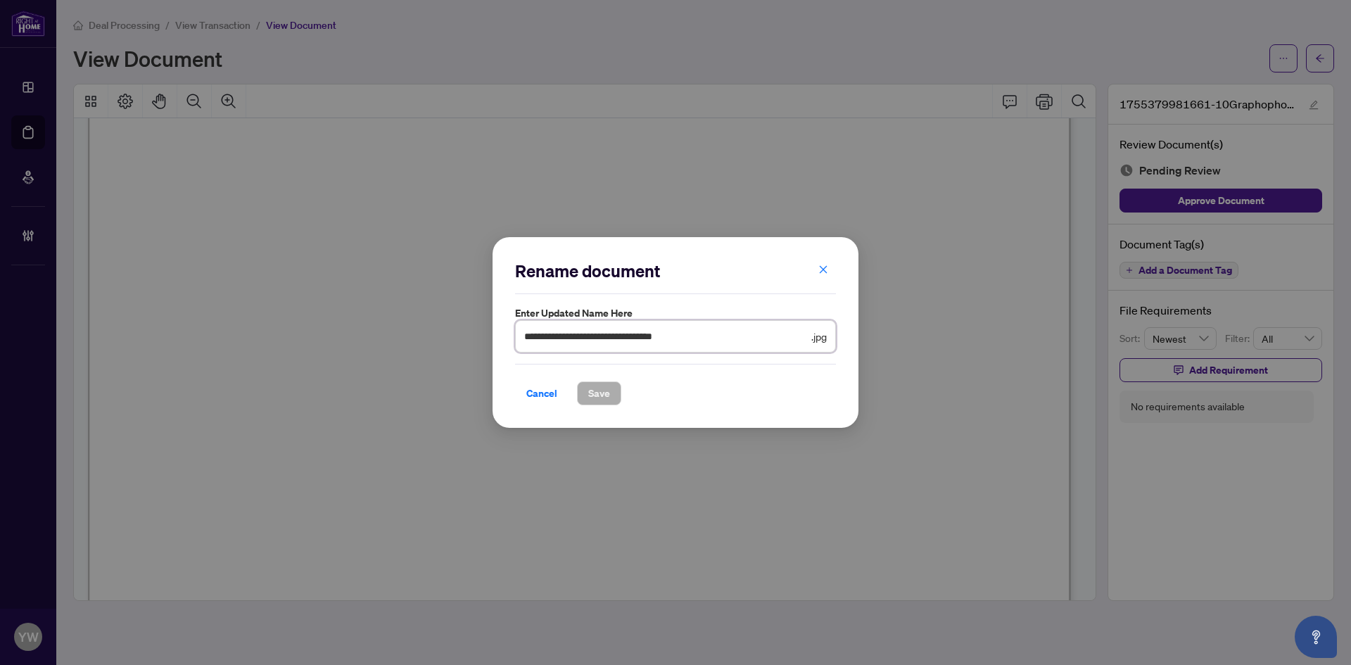
drag, startPoint x: 747, startPoint y: 337, endPoint x: 362, endPoint y: 334, distance: 384.9
click at [362, 334] on div "**********" at bounding box center [675, 332] width 1351 height 665
type input "**********"
click at [607, 394] on span "Save" at bounding box center [599, 393] width 22 height 23
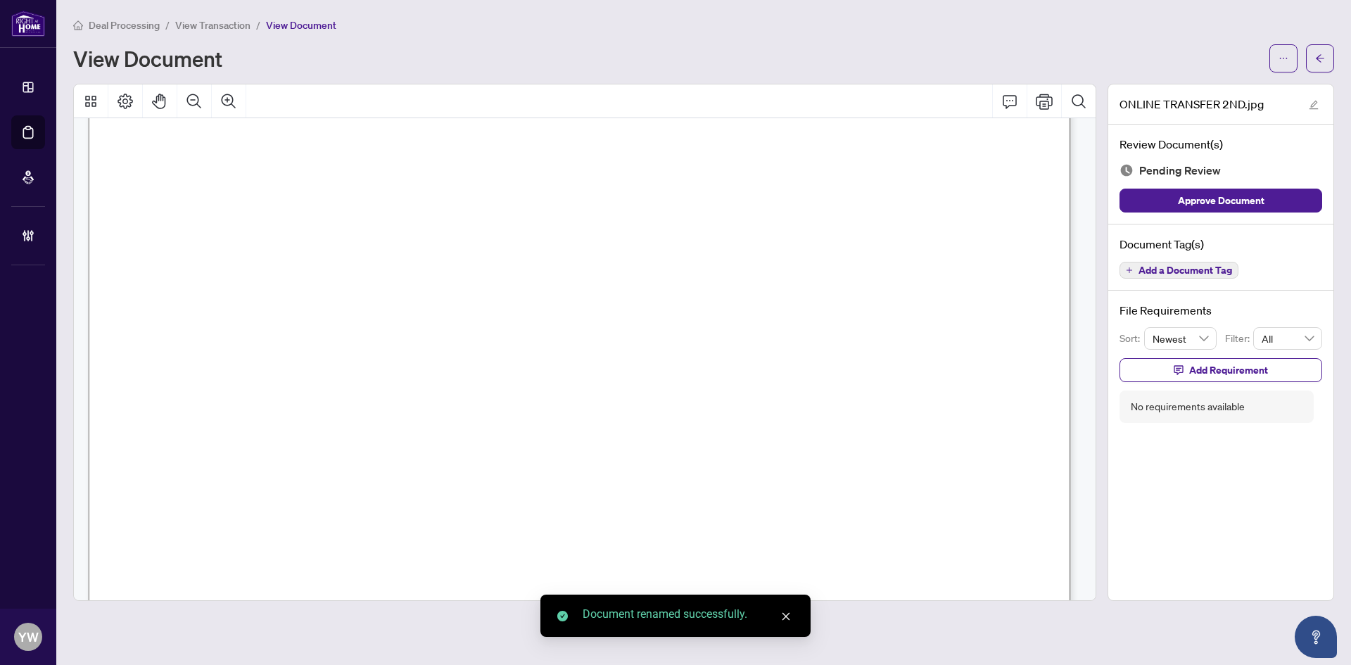
scroll to position [633, 0]
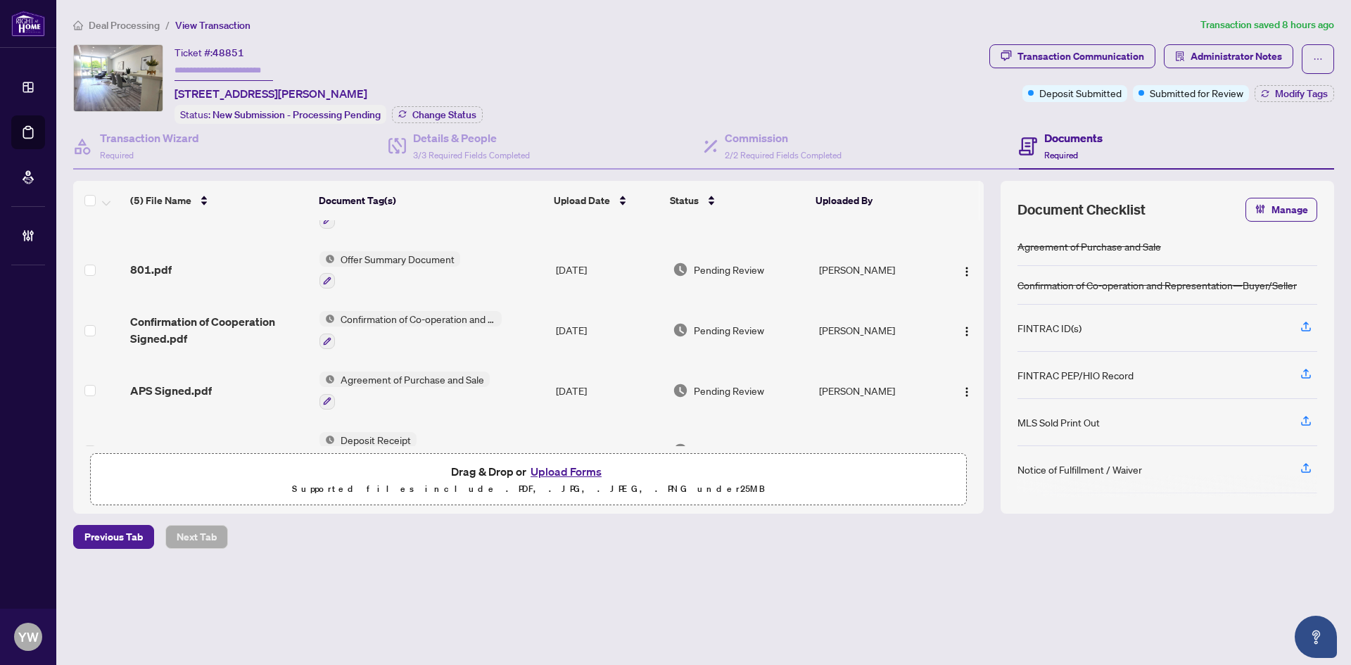
scroll to position [79, 0]
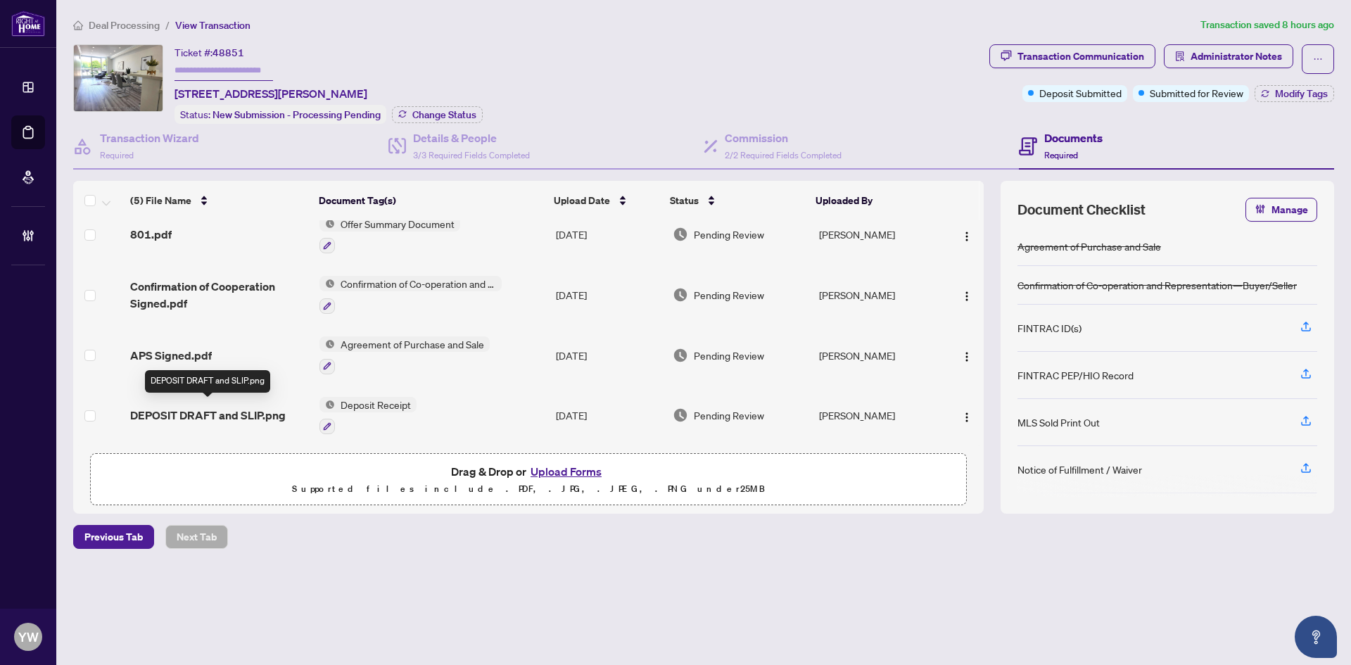
click at [237, 412] on span "DEPOSIT DRAFT and SLIP.png" at bounding box center [208, 415] width 156 height 17
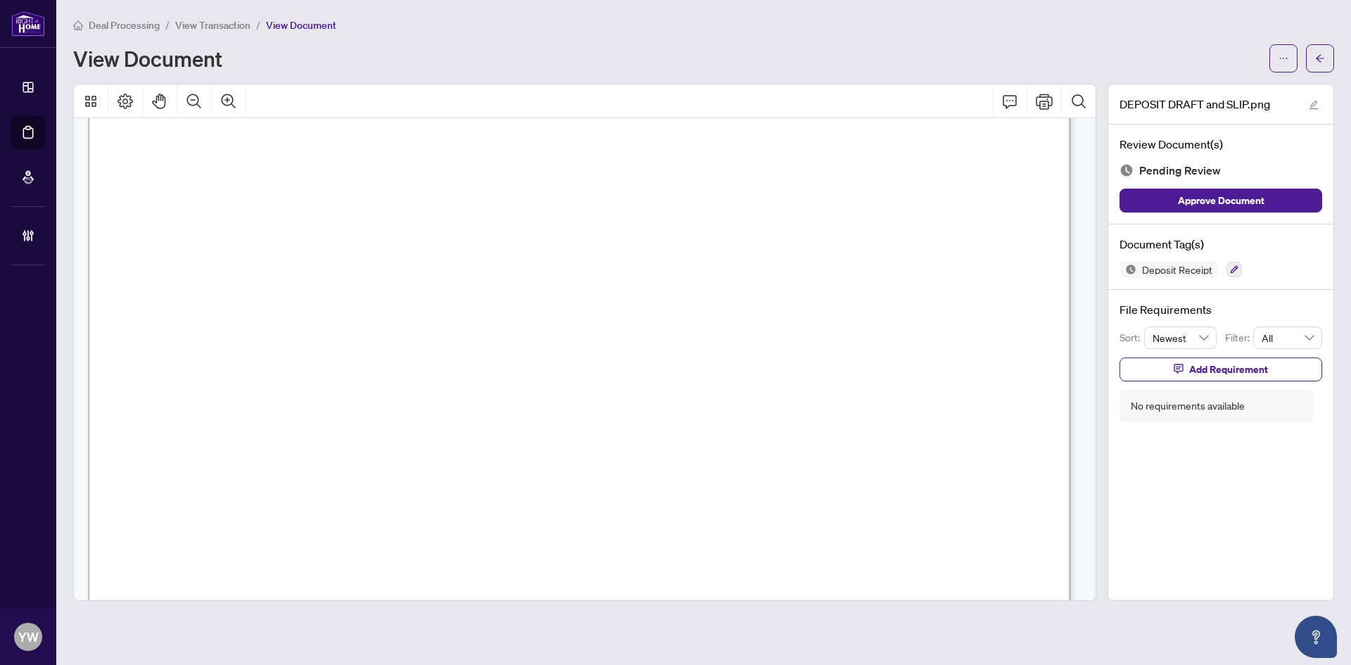
scroll to position [92, 0]
click at [1263, 203] on span "Approve Document" at bounding box center [1221, 200] width 87 height 23
click at [1321, 53] on icon "arrow-left" at bounding box center [1320, 58] width 10 height 10
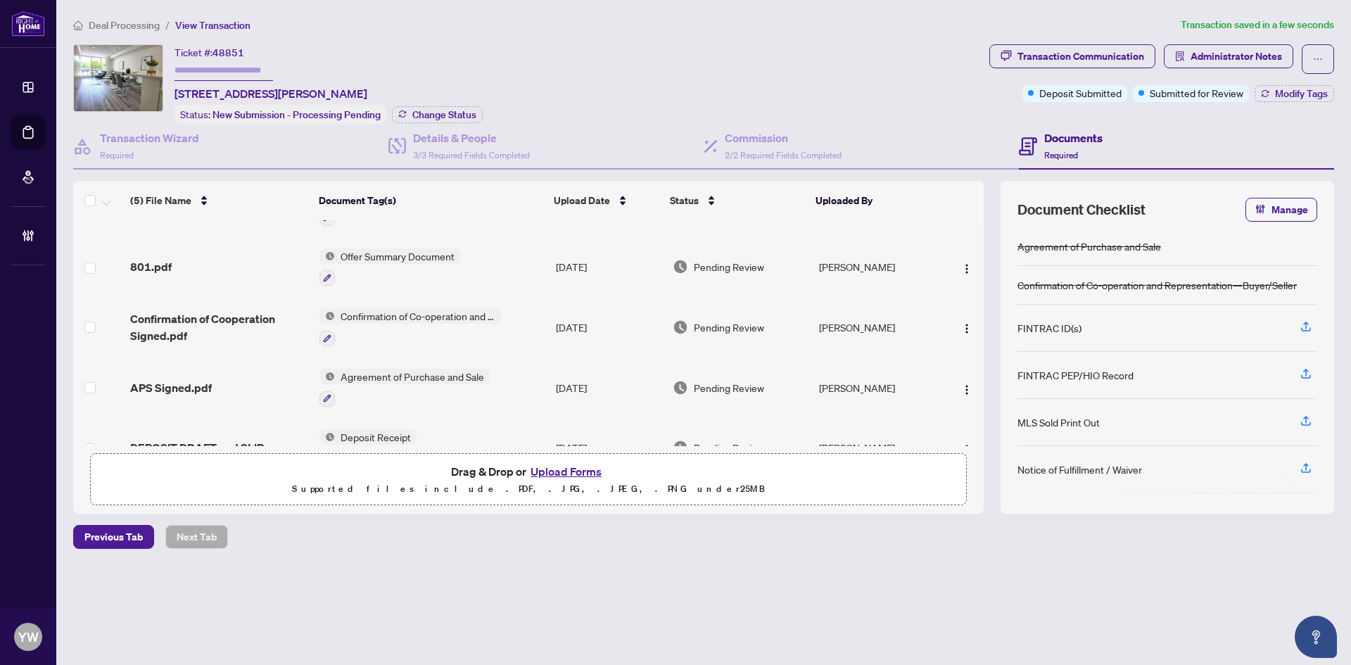
scroll to position [79, 0]
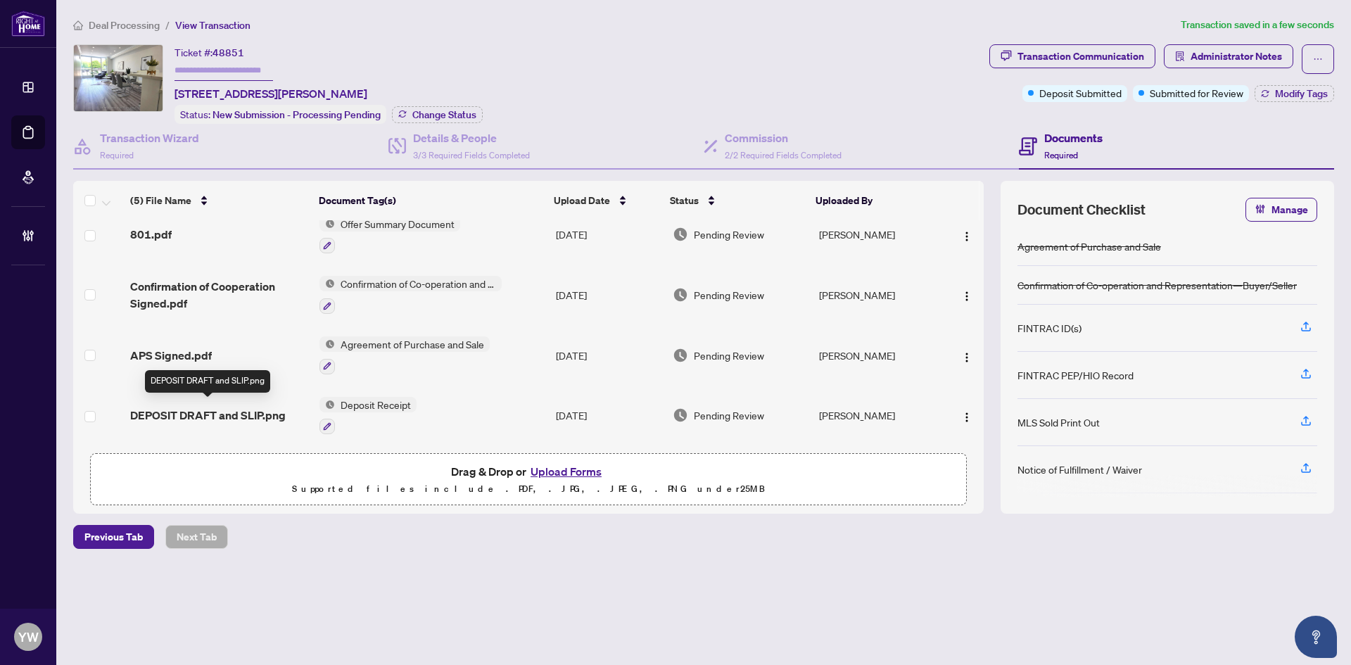
click at [220, 417] on span "DEPOSIT DRAFT and SLIP.png" at bounding box center [208, 415] width 156 height 17
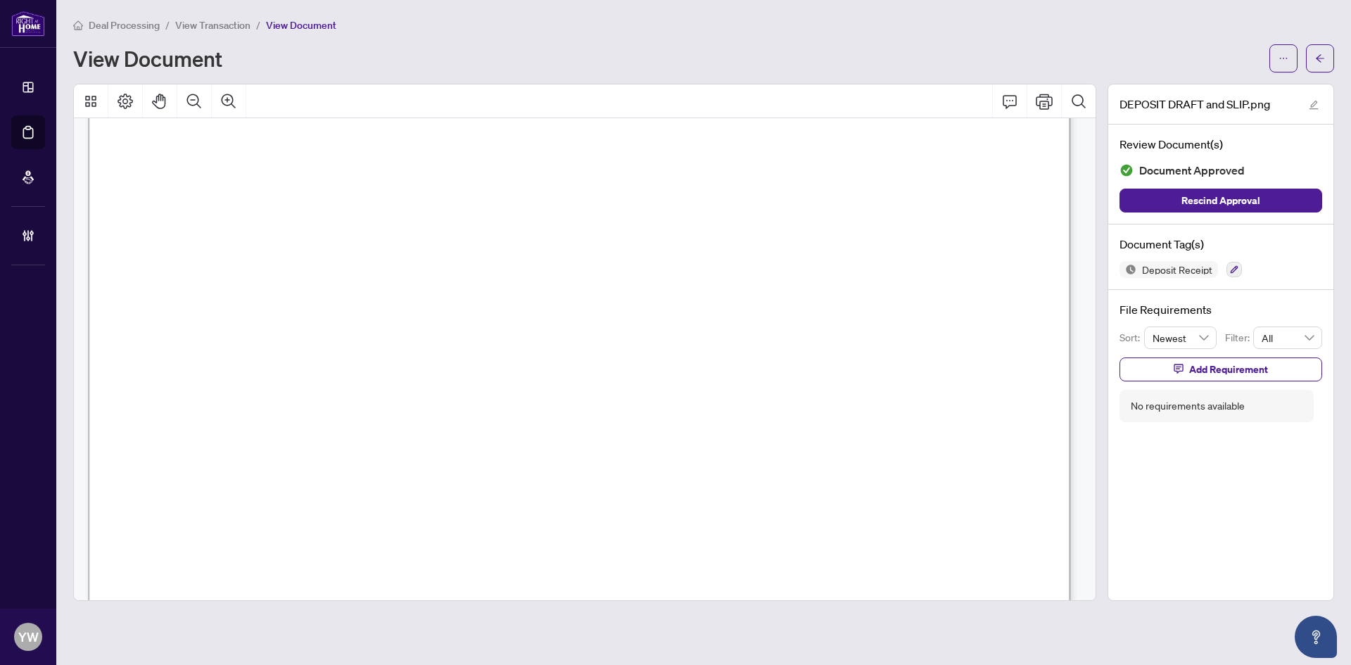
scroll to position [493, 0]
click at [1324, 62] on icon "arrow-left" at bounding box center [1320, 58] width 10 height 10
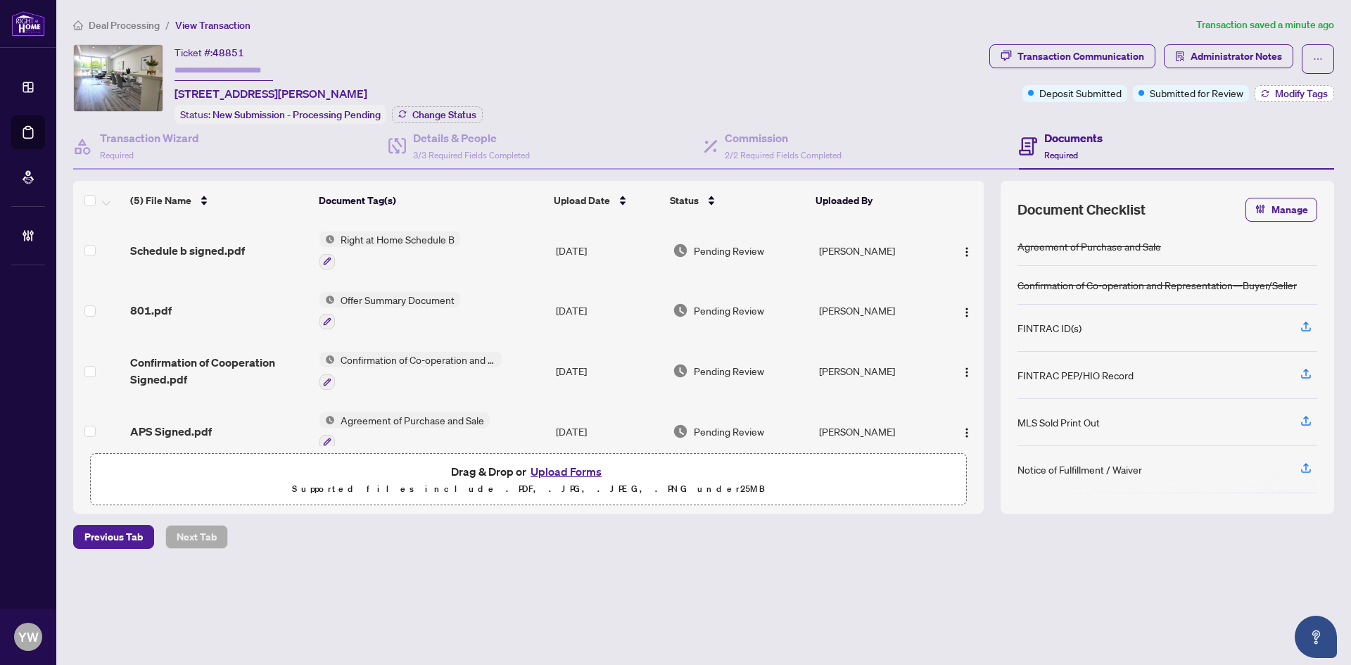
drag, startPoint x: 1276, startPoint y: 90, endPoint x: 1284, endPoint y: 93, distance: 8.2
click at [1284, 93] on span "Modify Tags" at bounding box center [1301, 94] width 53 height 10
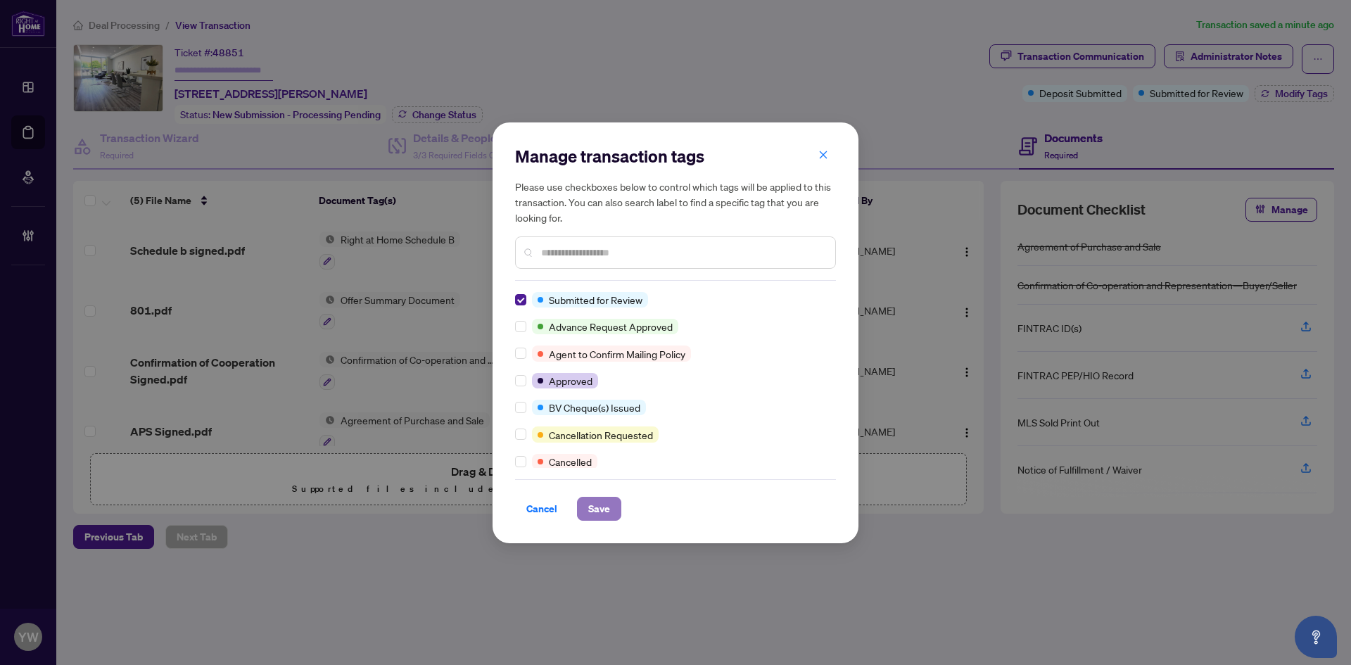
click at [605, 514] on span "Save" at bounding box center [599, 509] width 22 height 23
click at [476, 583] on div "Manage transaction tags Please use checkboxes below to control which tags will …" at bounding box center [675, 332] width 1351 height 665
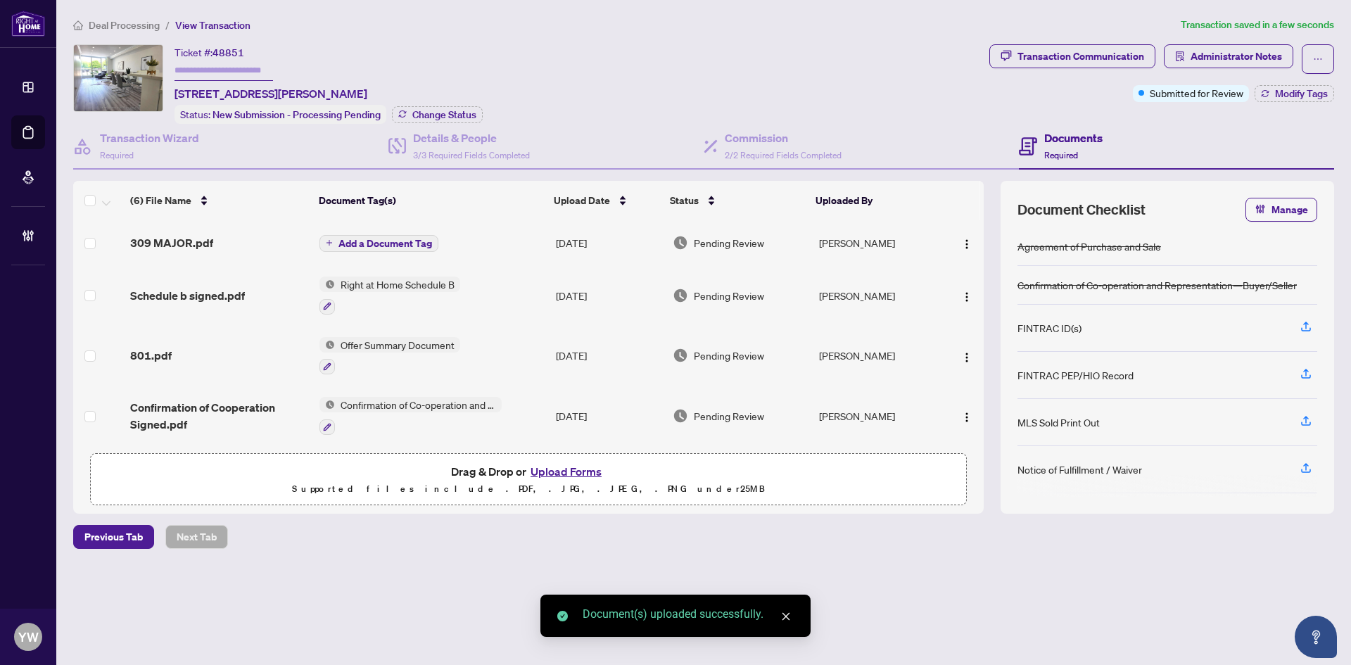
drag, startPoint x: 963, startPoint y: 239, endPoint x: 992, endPoint y: 256, distance: 33.2
click at [963, 239] on img "button" at bounding box center [966, 244] width 11 height 11
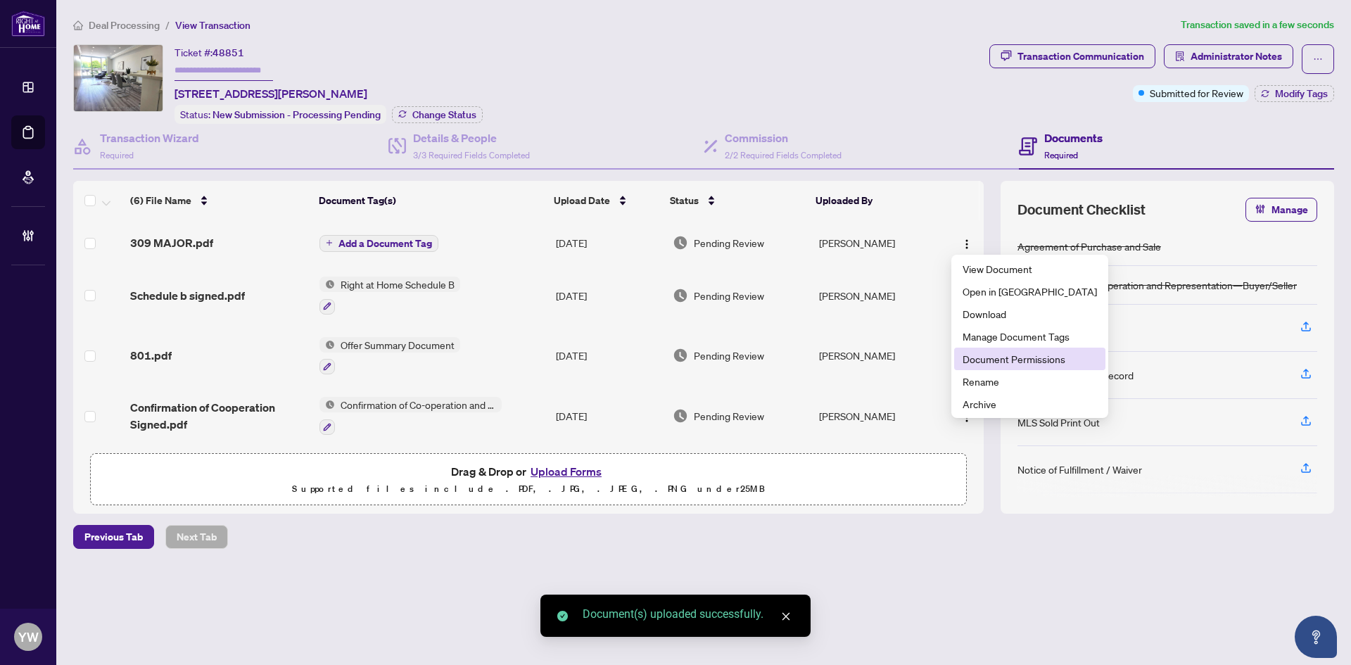
click at [999, 363] on span "Document Permissions" at bounding box center [1030, 358] width 134 height 15
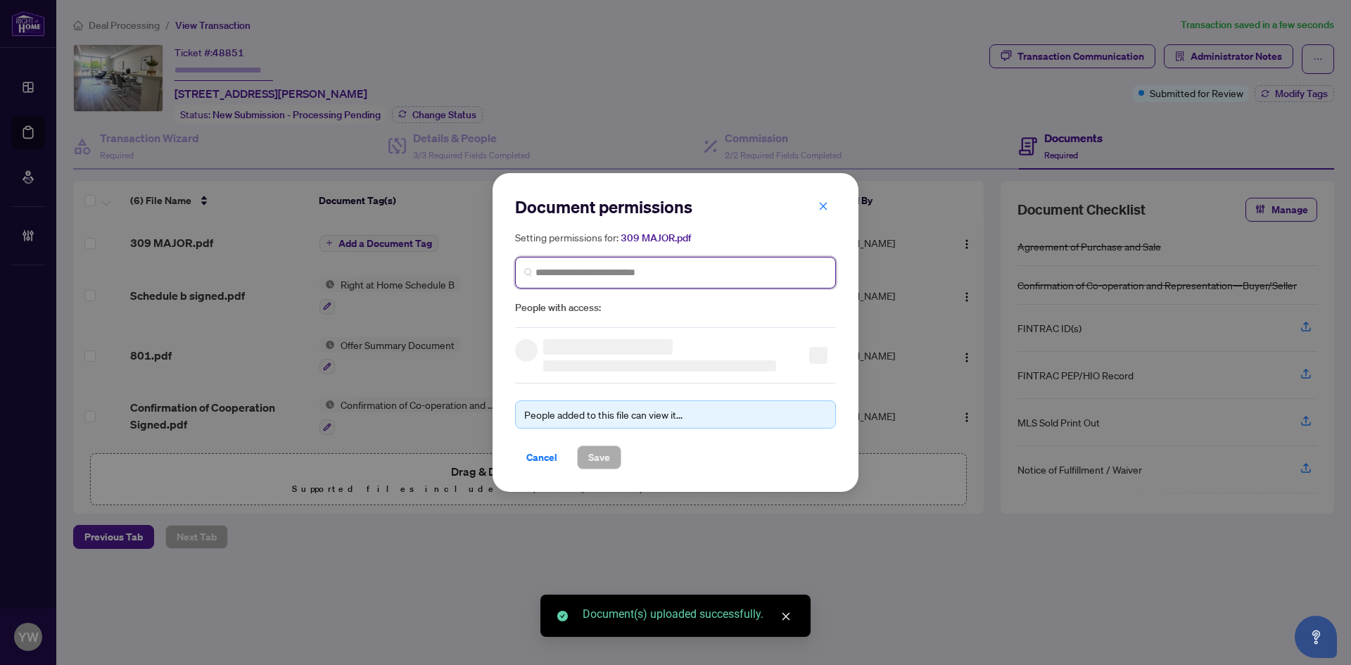
click at [572, 268] on input "search" at bounding box center [681, 272] width 291 height 15
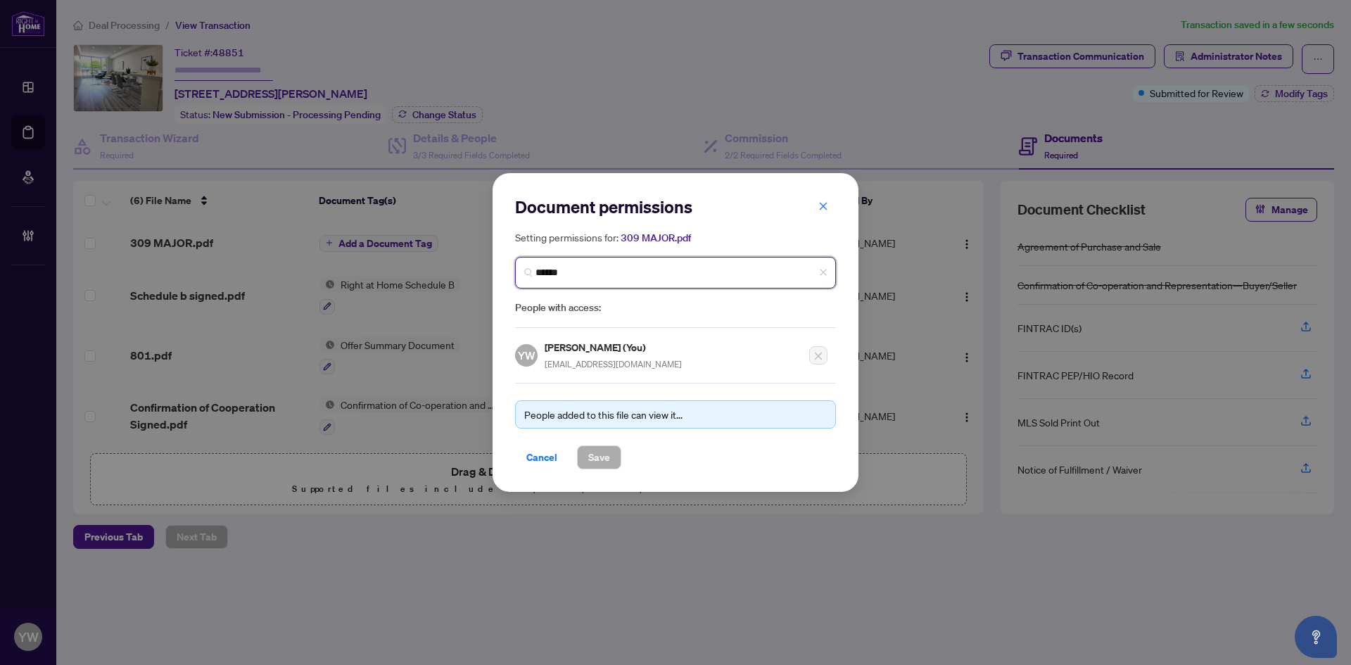
click at [605, 270] on input "******" at bounding box center [681, 272] width 291 height 15
type input "********"
click at [632, 317] on div at bounding box center [686, 314] width 262 height 32
click at [613, 277] on input "********" at bounding box center [681, 272] width 291 height 15
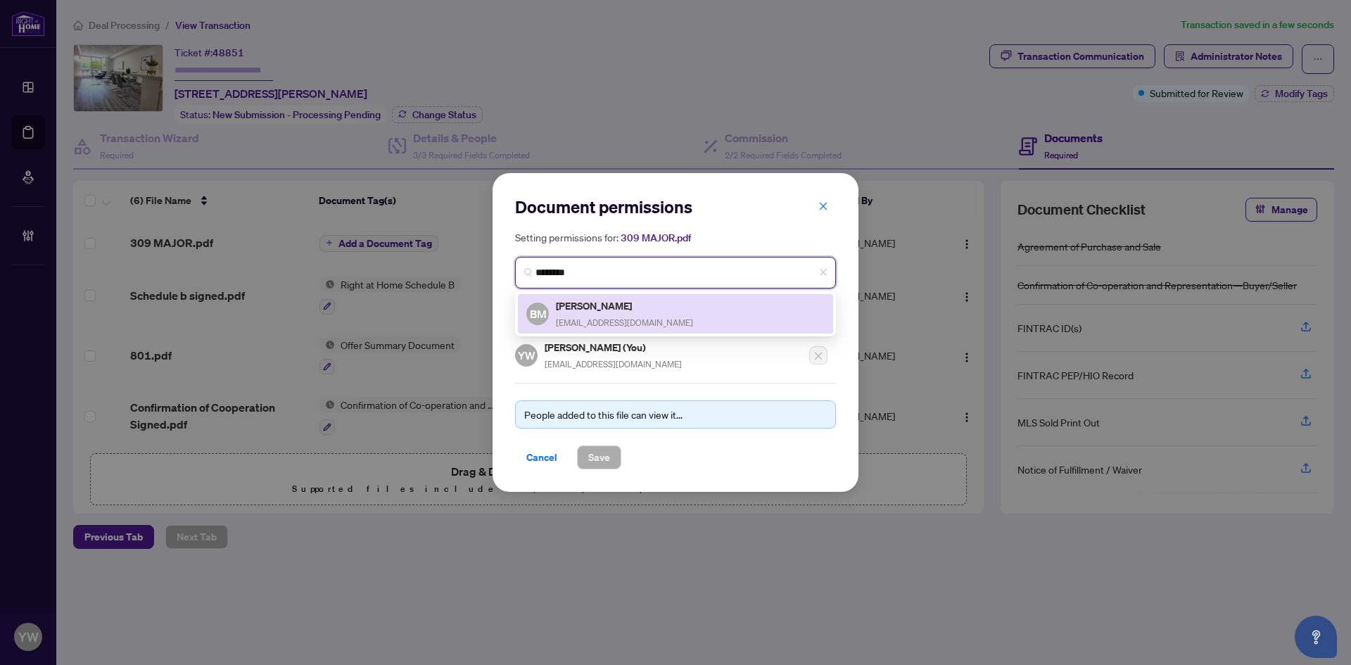
click at [632, 319] on span "soldbuyben@gmail.com" at bounding box center [624, 322] width 137 height 11
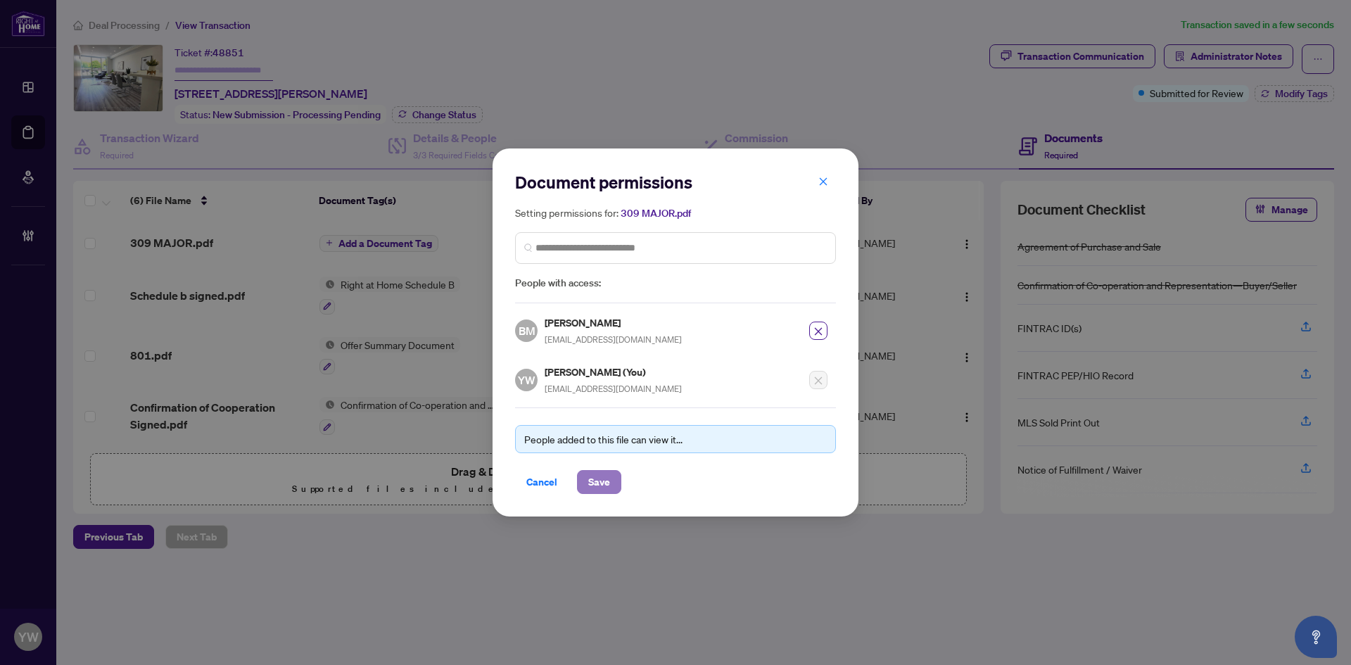
click at [607, 488] on span "Save" at bounding box center [599, 482] width 22 height 23
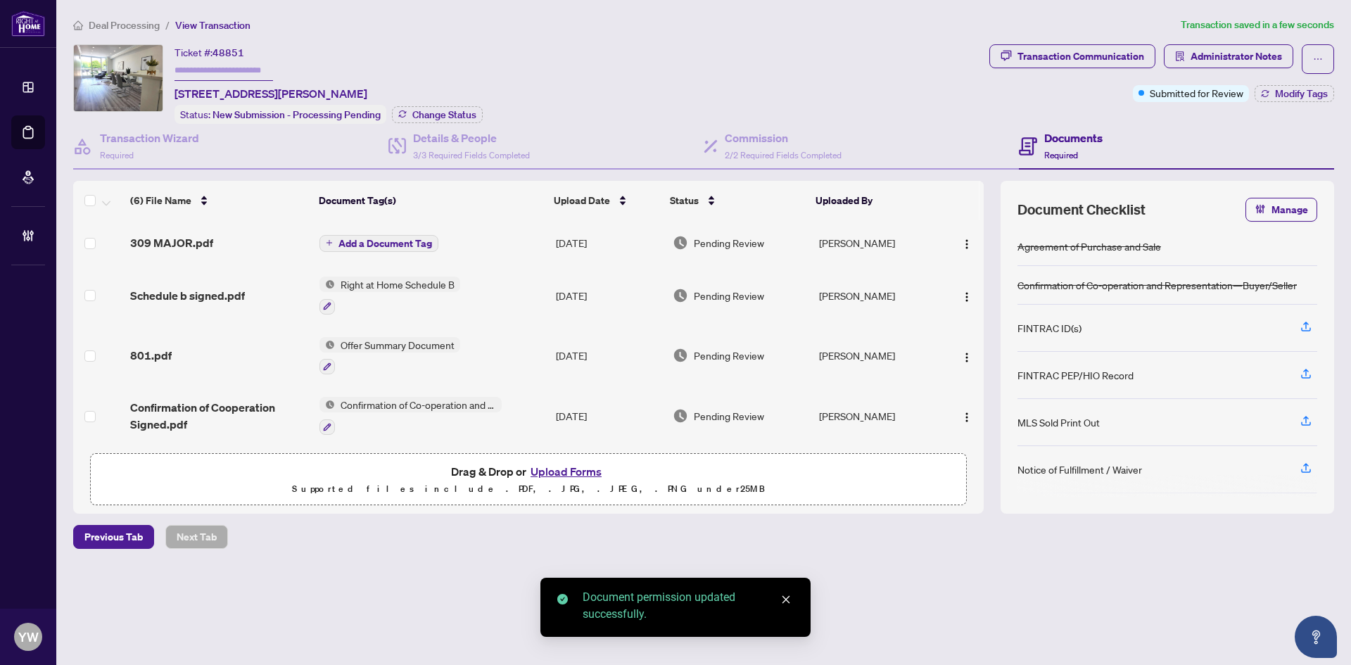
click at [391, 239] on span "Add a Document Tag" at bounding box center [385, 244] width 94 height 10
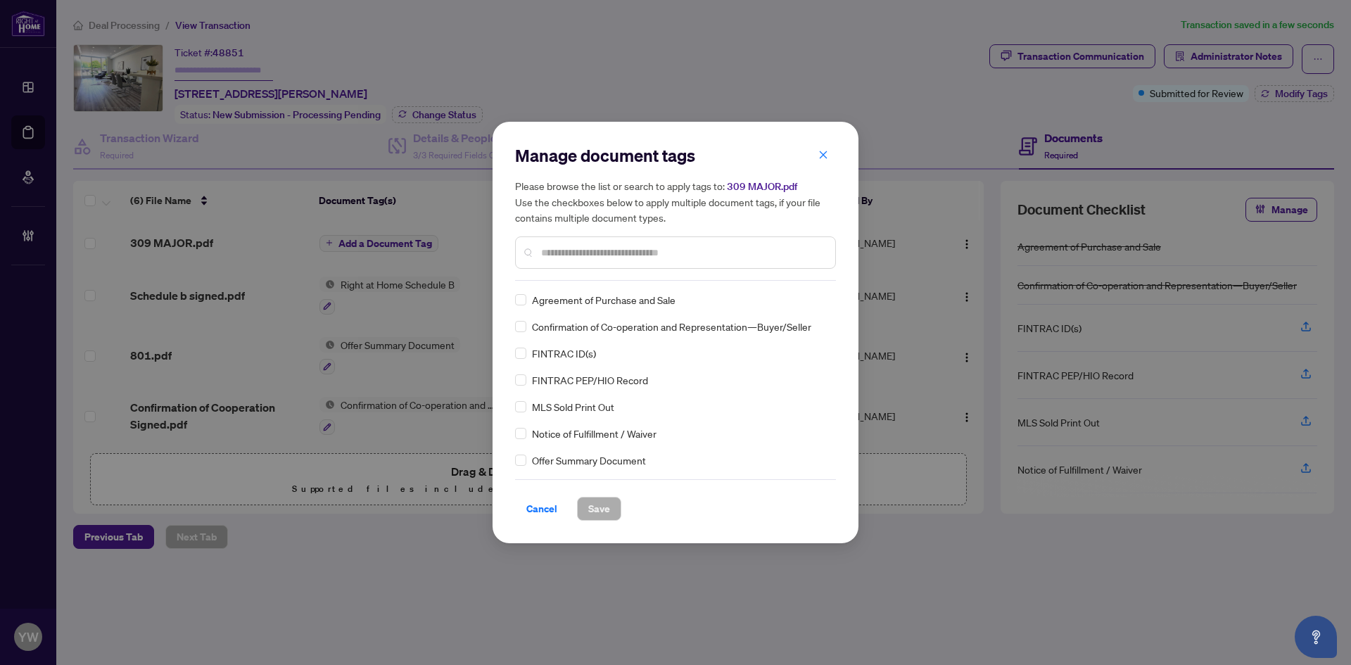
click at [632, 253] on input "text" at bounding box center [682, 252] width 283 height 15
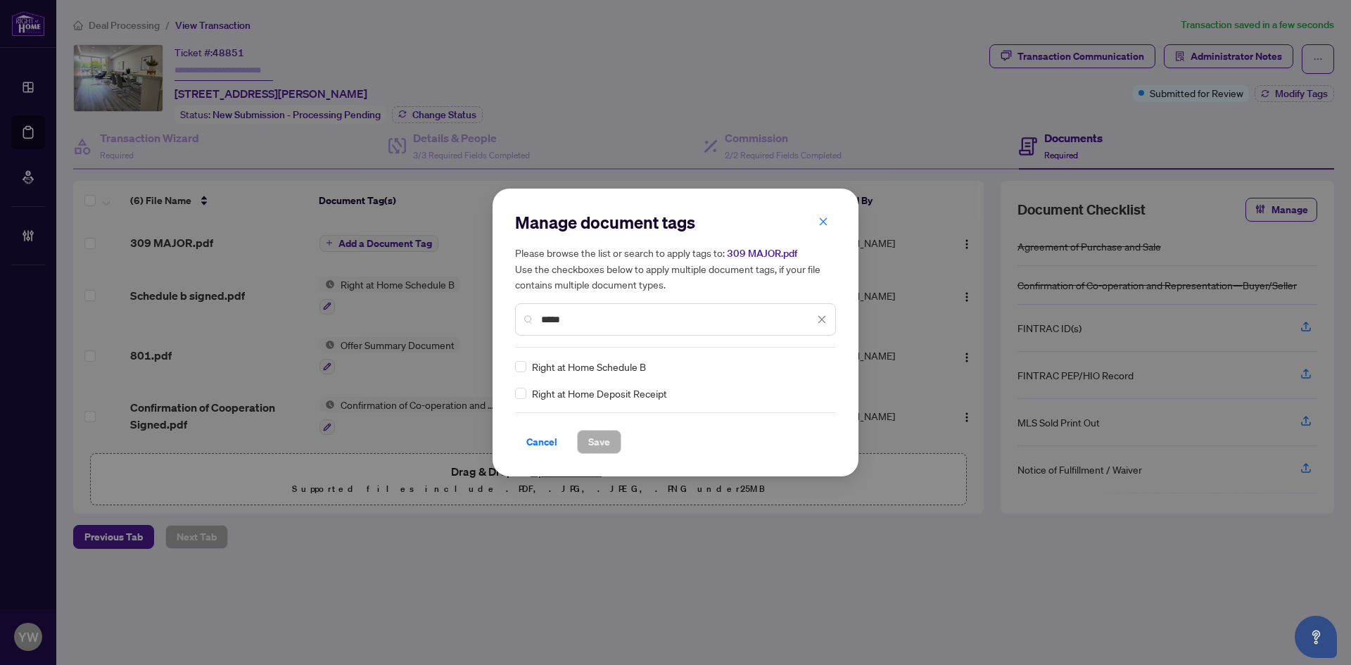
type input "*****"
click at [828, 365] on div "Right at Home Deposit Receipt Right at Home Schedule B" at bounding box center [675, 380] width 321 height 42
click at [807, 365] on img at bounding box center [807, 367] width 14 height 14
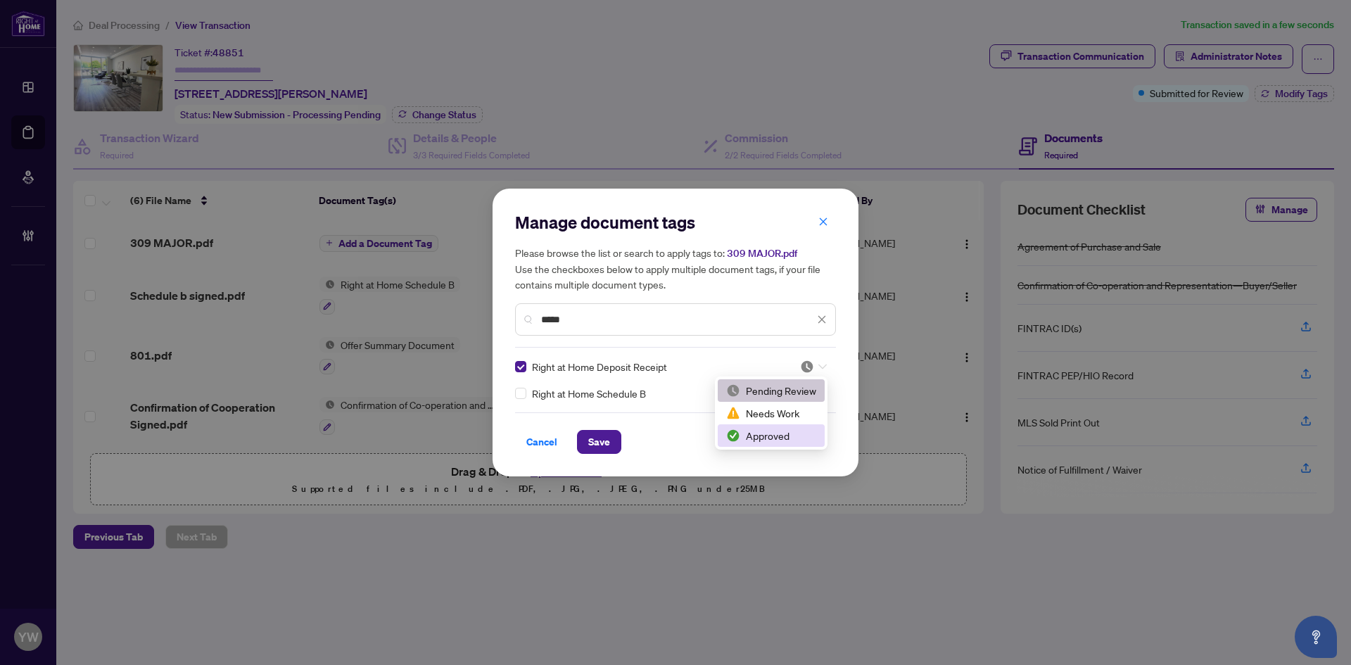
drag, startPoint x: 776, startPoint y: 441, endPoint x: 751, endPoint y: 443, distance: 24.7
click at [775, 441] on div "Approved" at bounding box center [771, 435] width 90 height 15
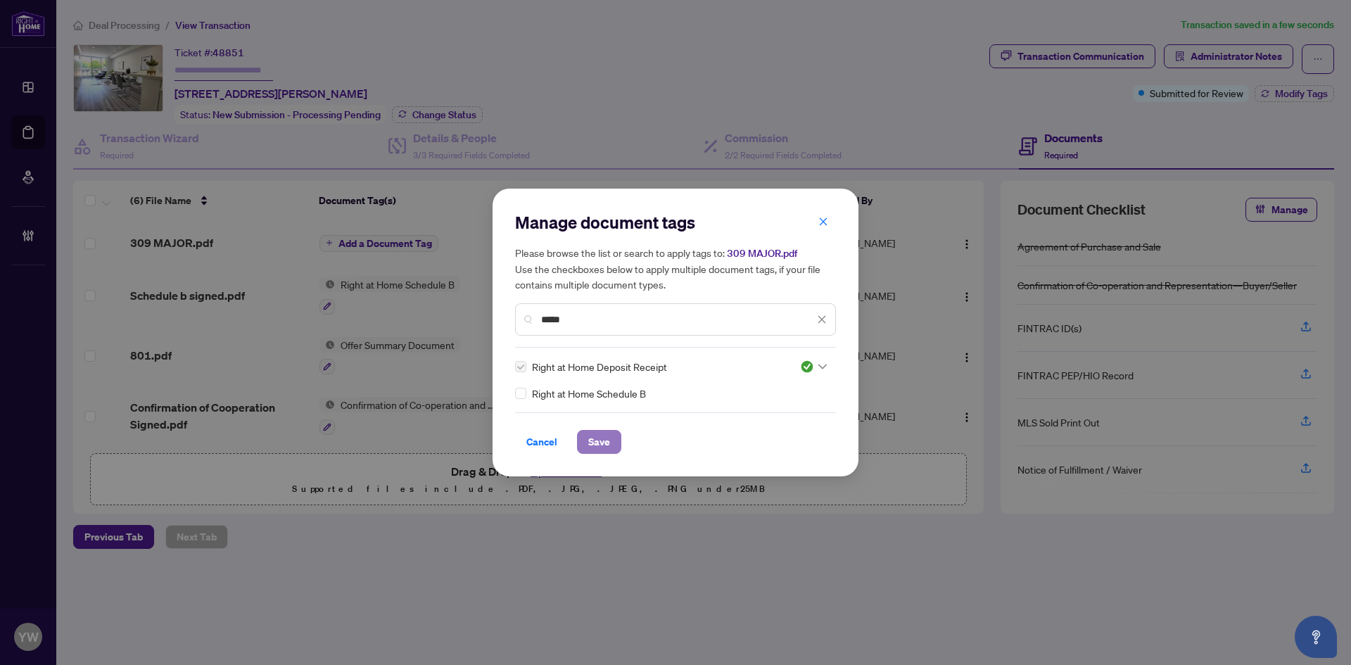
click at [606, 442] on span "Save" at bounding box center [599, 442] width 22 height 23
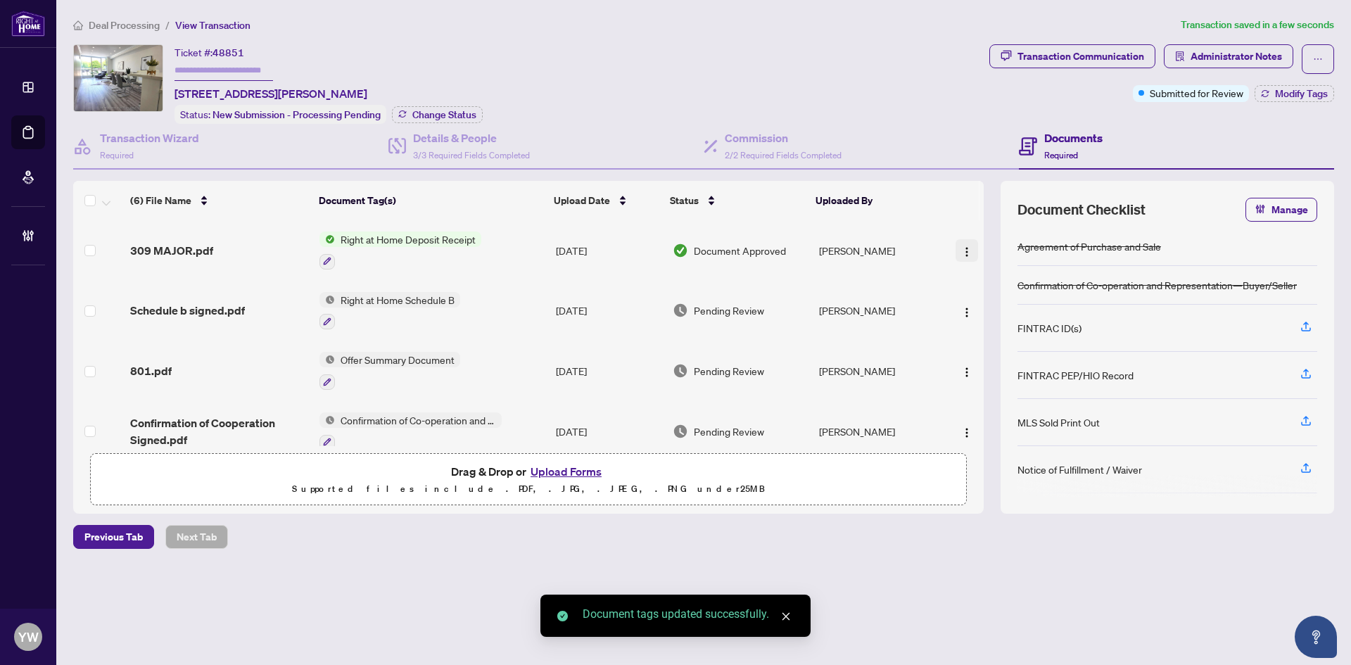
click at [964, 246] on img "button" at bounding box center [966, 251] width 11 height 11
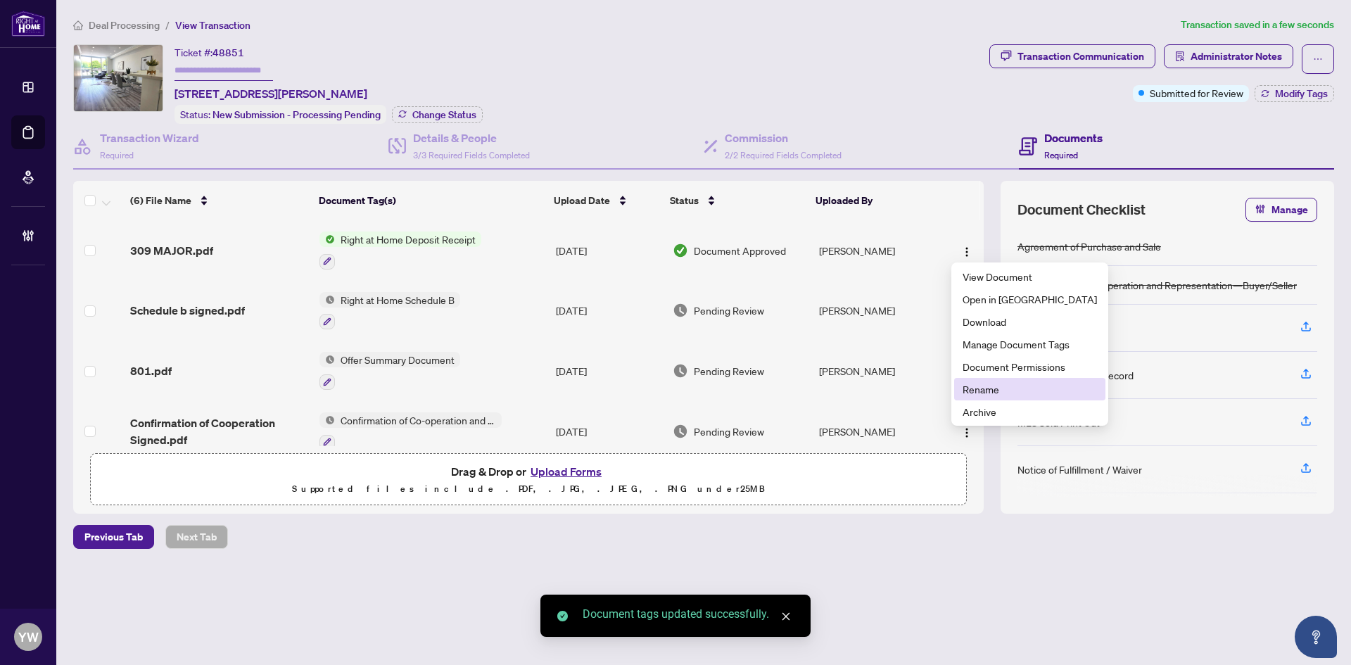
click at [990, 398] on li "Rename" at bounding box center [1029, 389] width 151 height 23
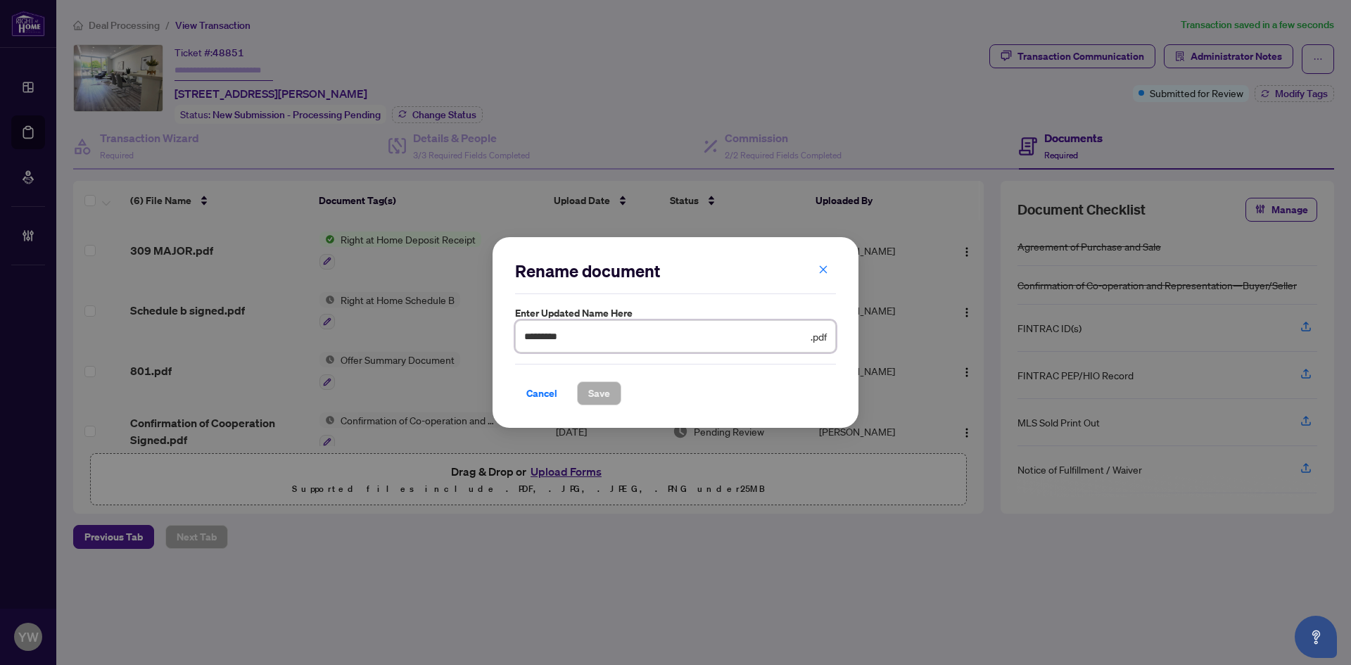
drag, startPoint x: 588, startPoint y: 342, endPoint x: 420, endPoint y: 334, distance: 168.4
click at [420, 334] on div "Rename document Enter updated name here ********* .pdf Cancel Save Cancel OK" at bounding box center [675, 332] width 1351 height 665
type input "**********"
click at [593, 392] on span "Save" at bounding box center [599, 393] width 22 height 23
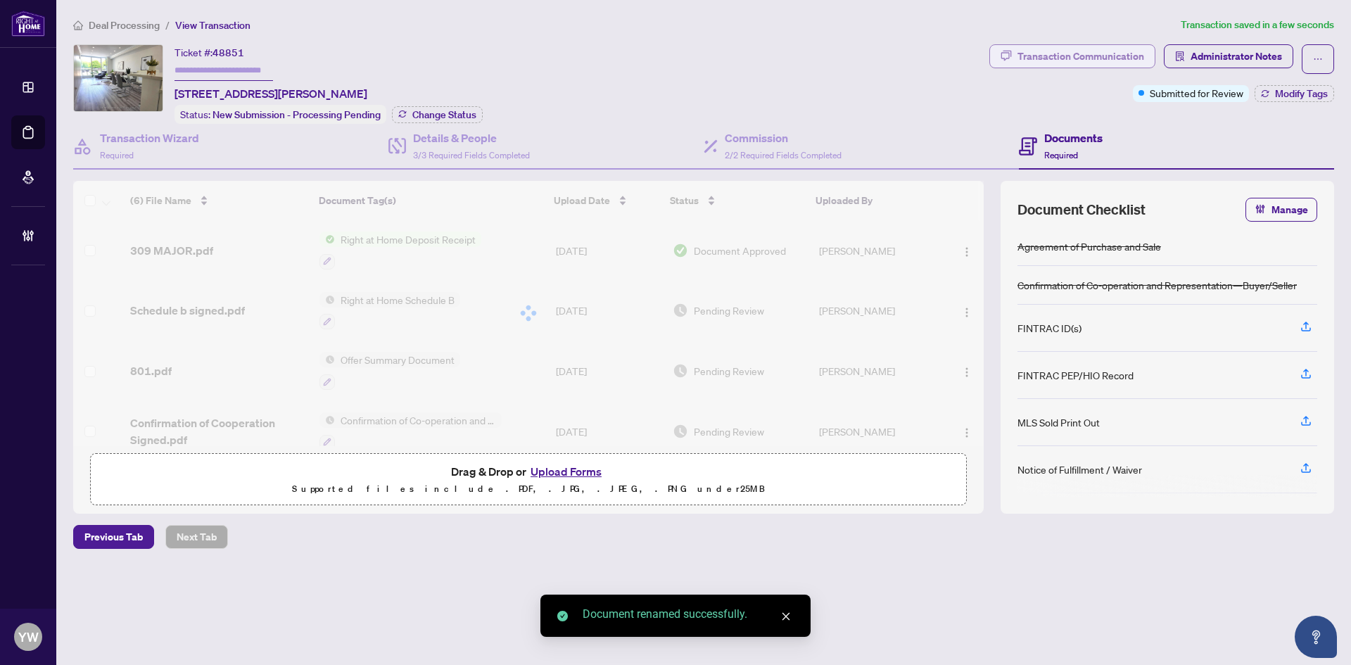
click at [1099, 63] on div "Transaction Communication" at bounding box center [1081, 56] width 127 height 23
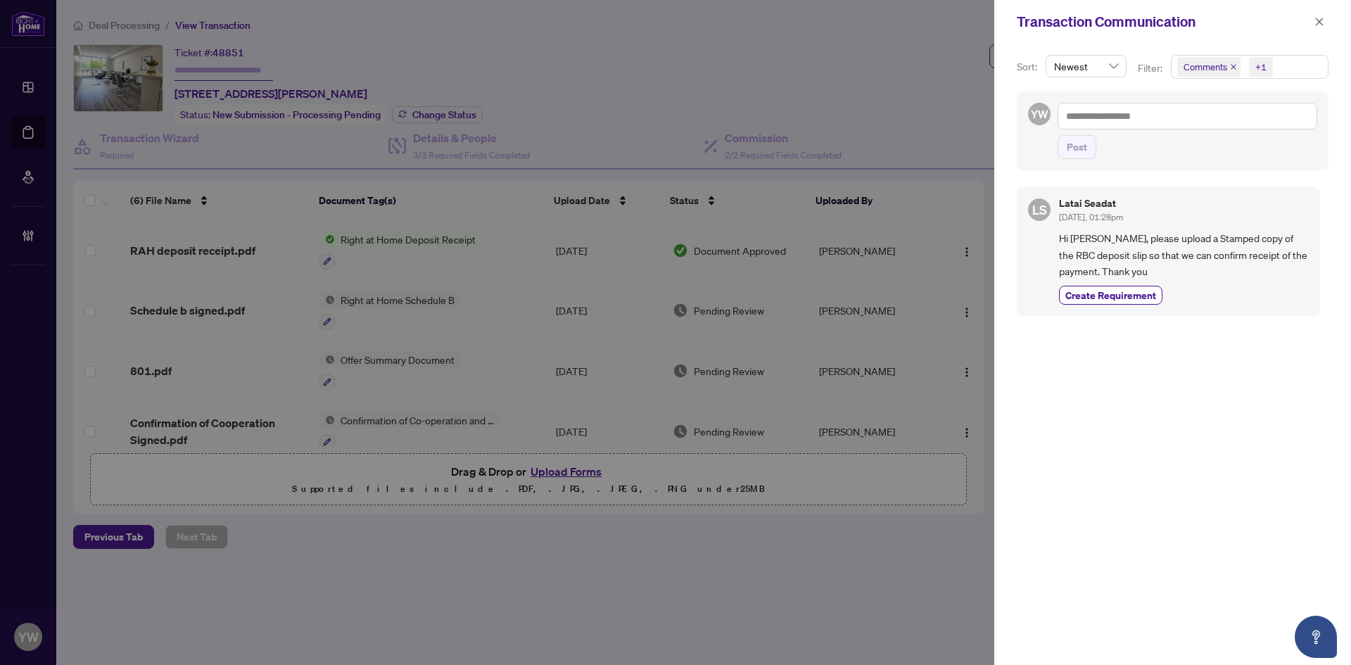
drag, startPoint x: 749, startPoint y: 414, endPoint x: 416, endPoint y: 340, distance: 341.0
click at [416, 340] on div at bounding box center [675, 332] width 1351 height 665
click at [1131, 100] on div "YW Post" at bounding box center [1173, 130] width 312 height 79
click at [1144, 105] on textarea at bounding box center [1188, 116] width 260 height 27
paste textarea "**********"
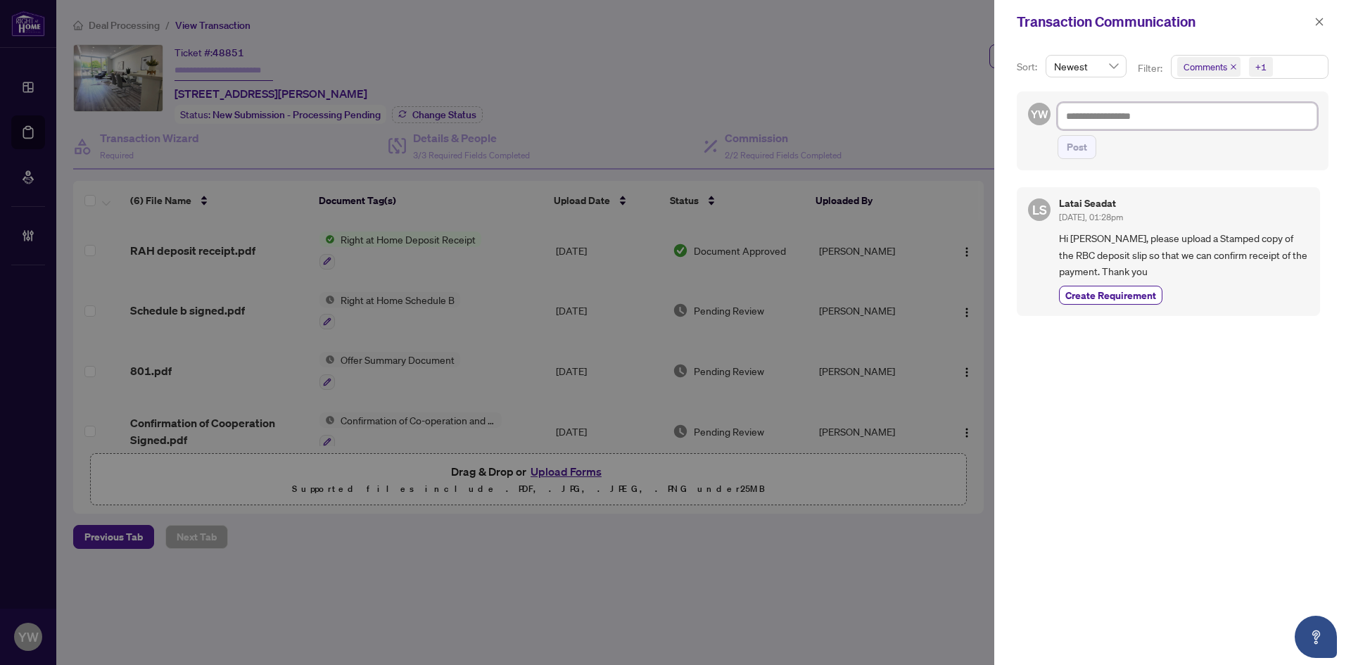
type textarea "**********"
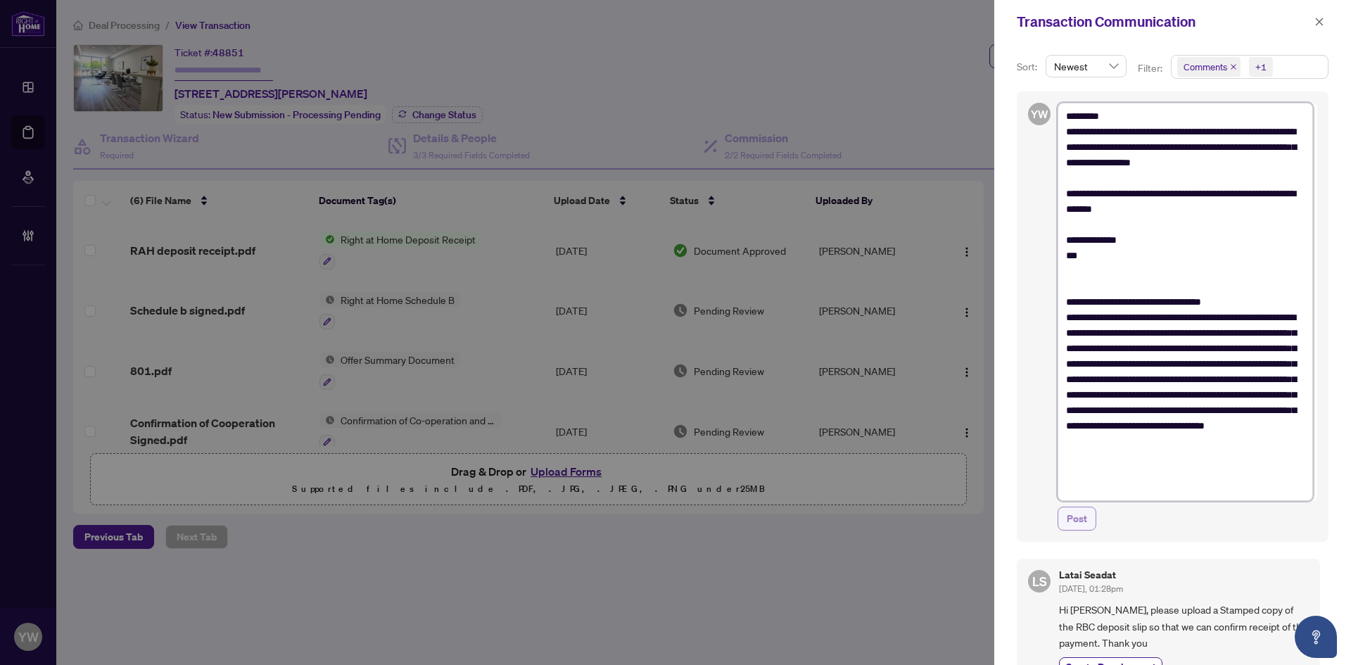
type textarea "**********"
click at [1073, 515] on span "Post" at bounding box center [1077, 518] width 20 height 23
type textarea "**********"
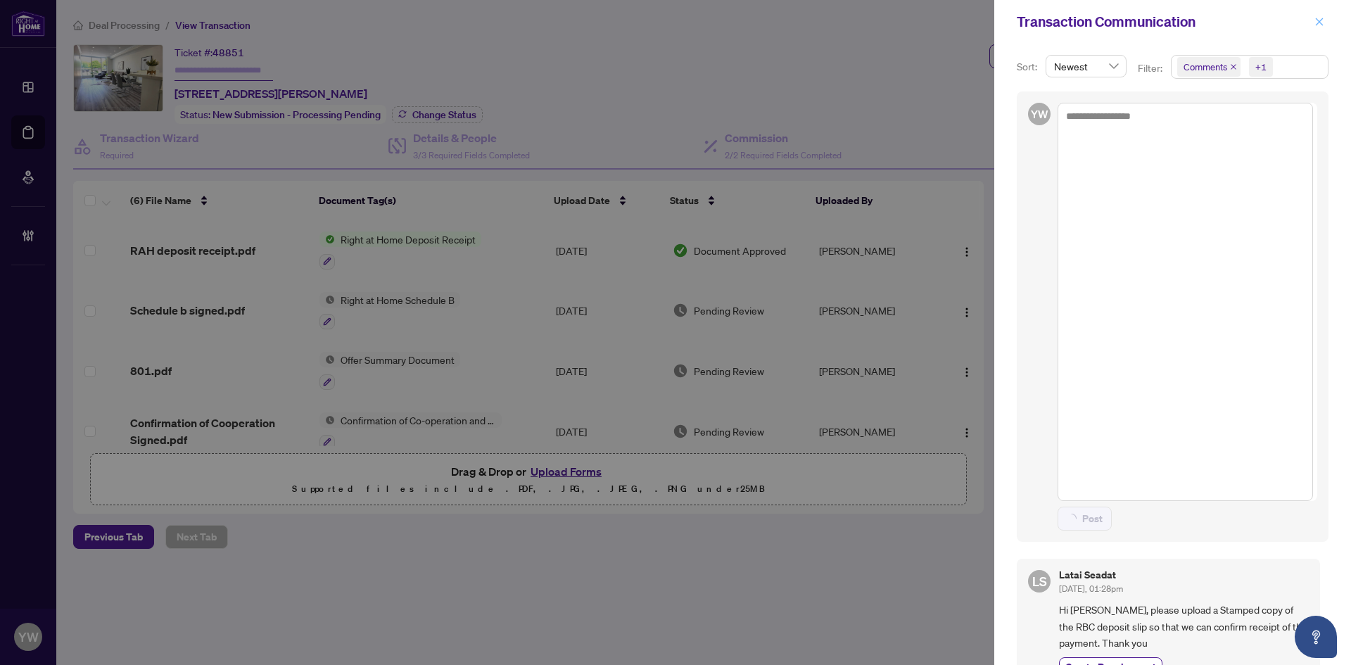
click at [1319, 15] on span "button" at bounding box center [1320, 22] width 10 height 23
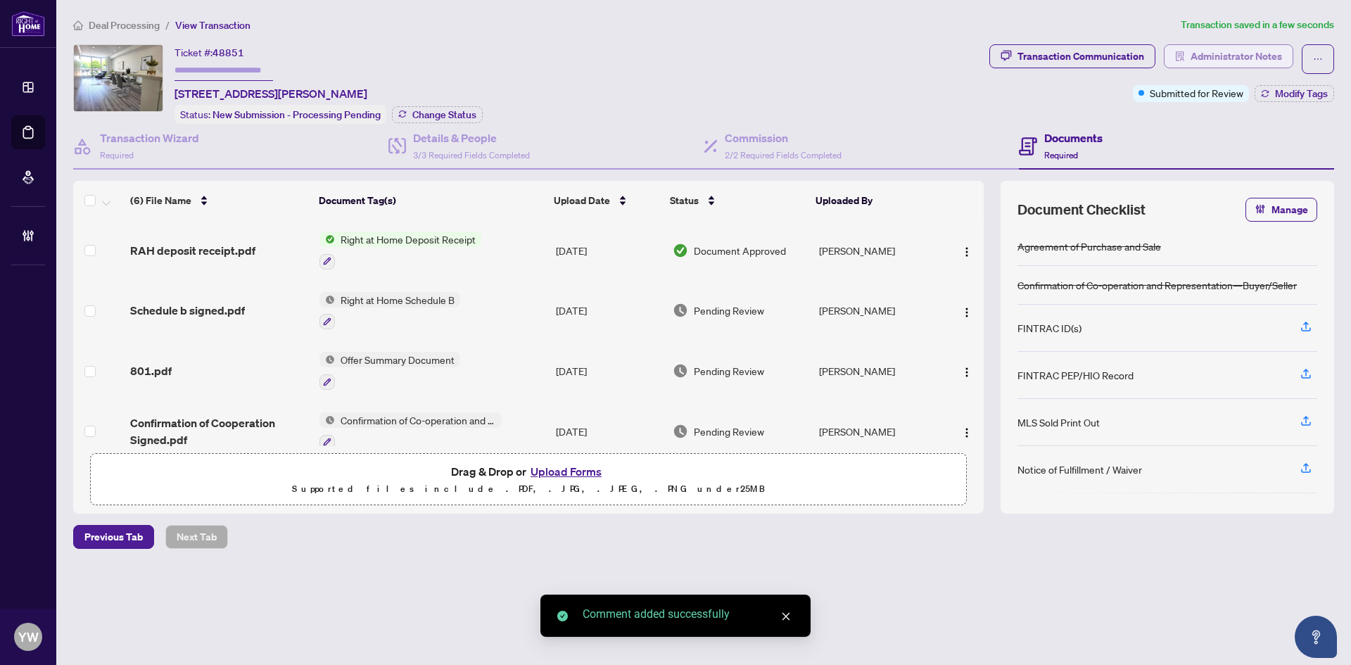
click at [1258, 56] on span "Administrator Notes" at bounding box center [1236, 56] width 91 height 23
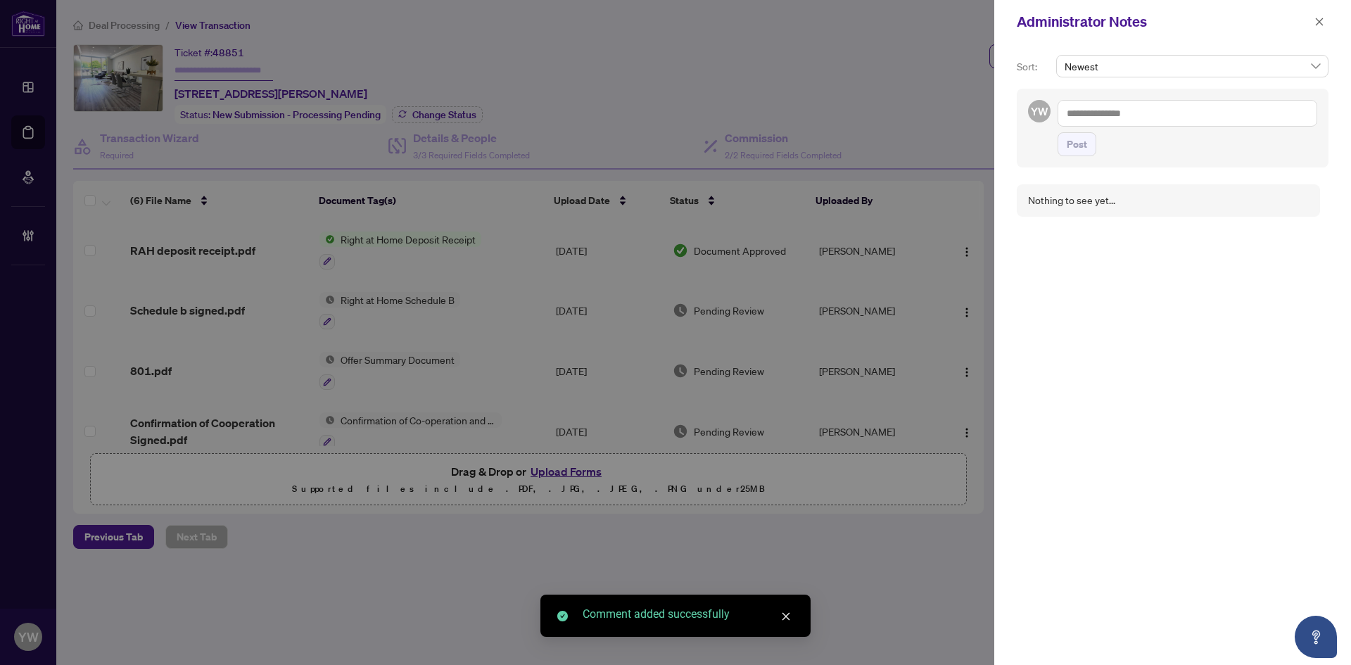
drag, startPoint x: 1090, startPoint y: 118, endPoint x: 1113, endPoint y: 137, distance: 29.5
click at [1090, 118] on textarea at bounding box center [1188, 113] width 260 height 27
paste textarea "**********"
type textarea "**********"
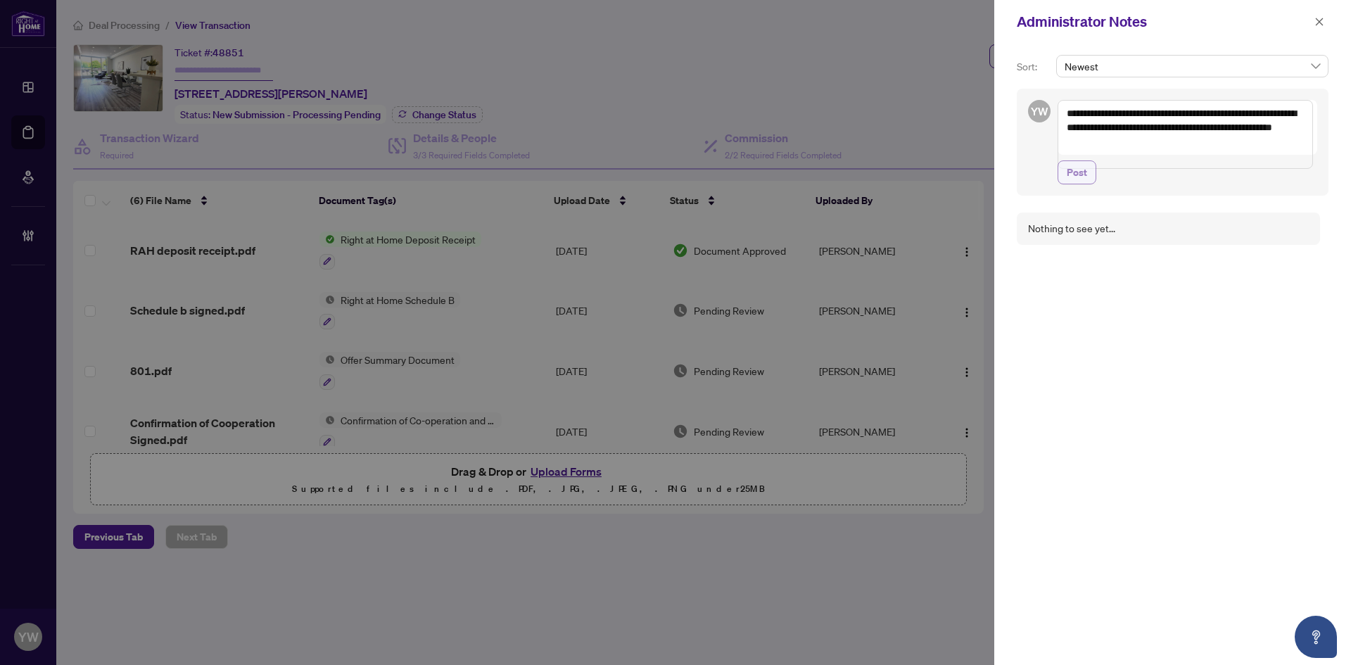
click at [1075, 184] on span "Post" at bounding box center [1077, 172] width 20 height 23
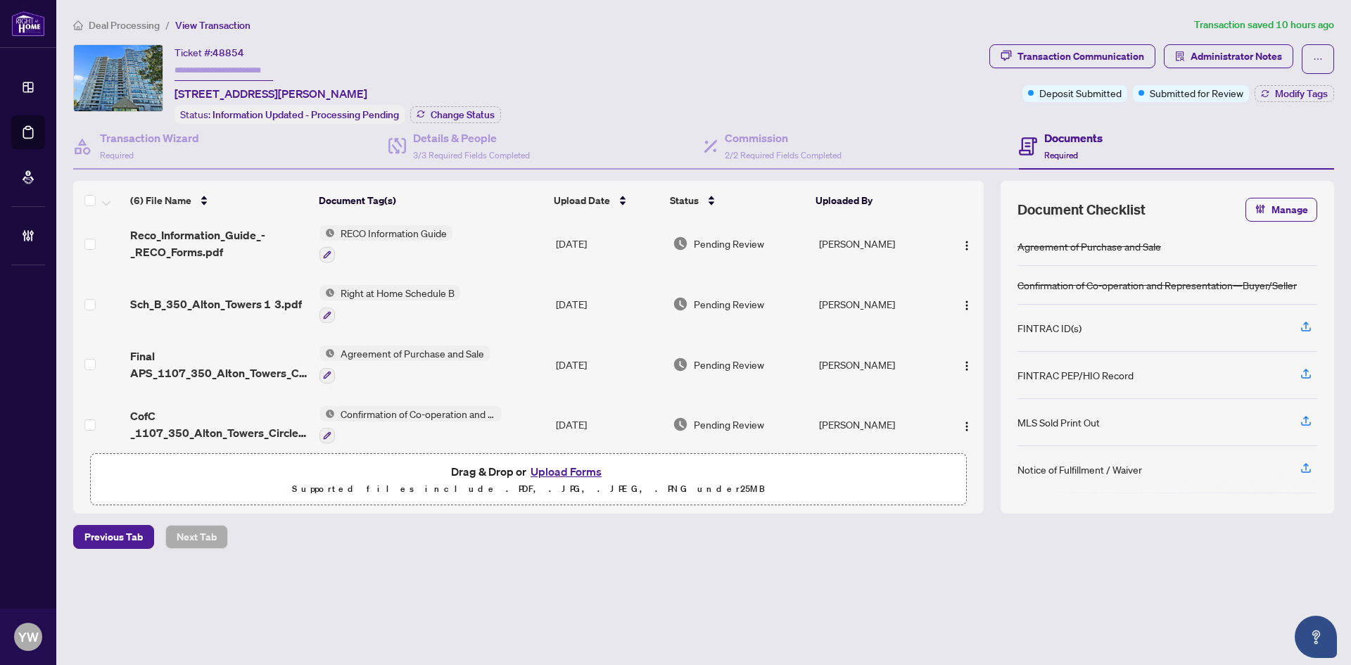
scroll to position [139, 0]
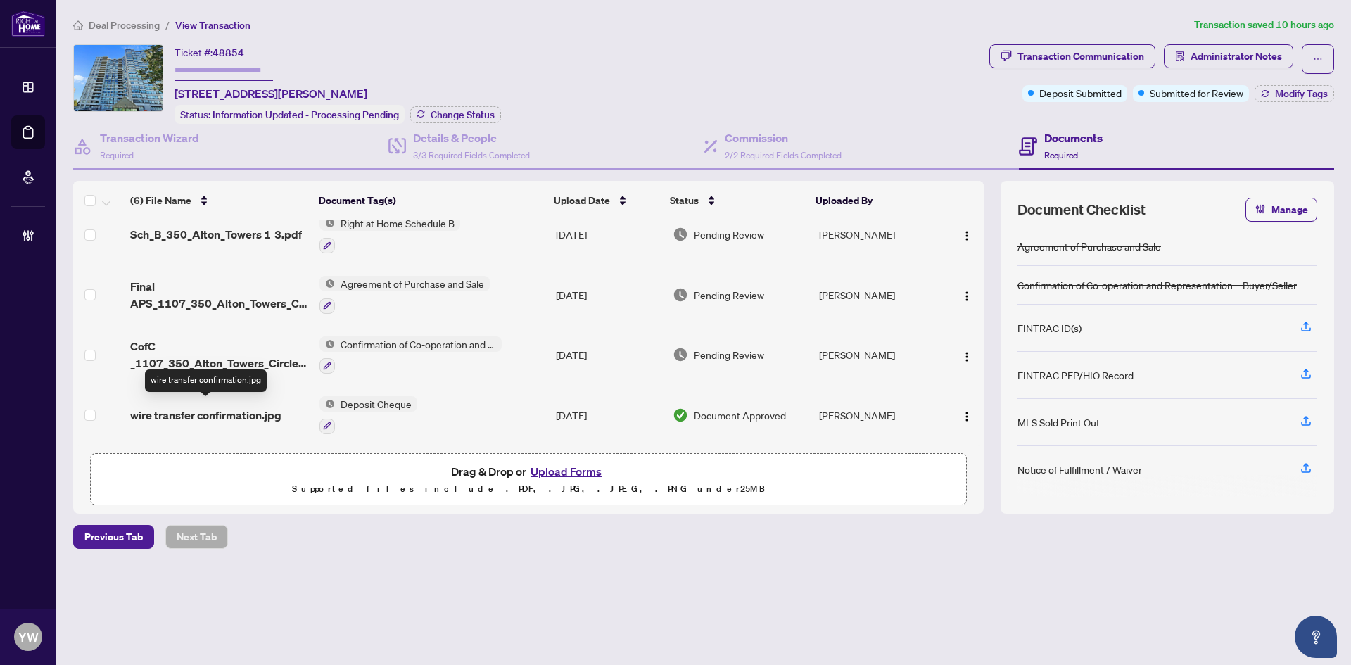
click at [213, 412] on span "wire transfer confirmation.jpg" at bounding box center [205, 415] width 151 height 17
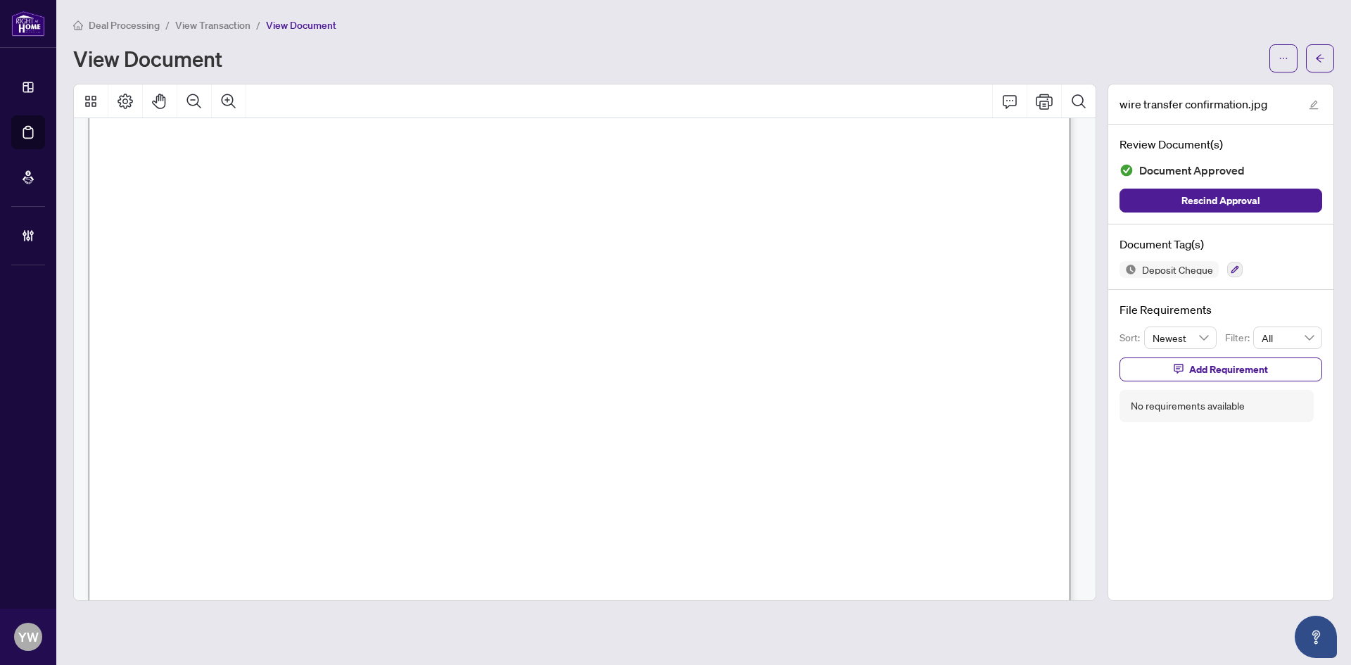
scroll to position [352, 0]
click at [1318, 53] on icon "arrow-left" at bounding box center [1320, 58] width 10 height 10
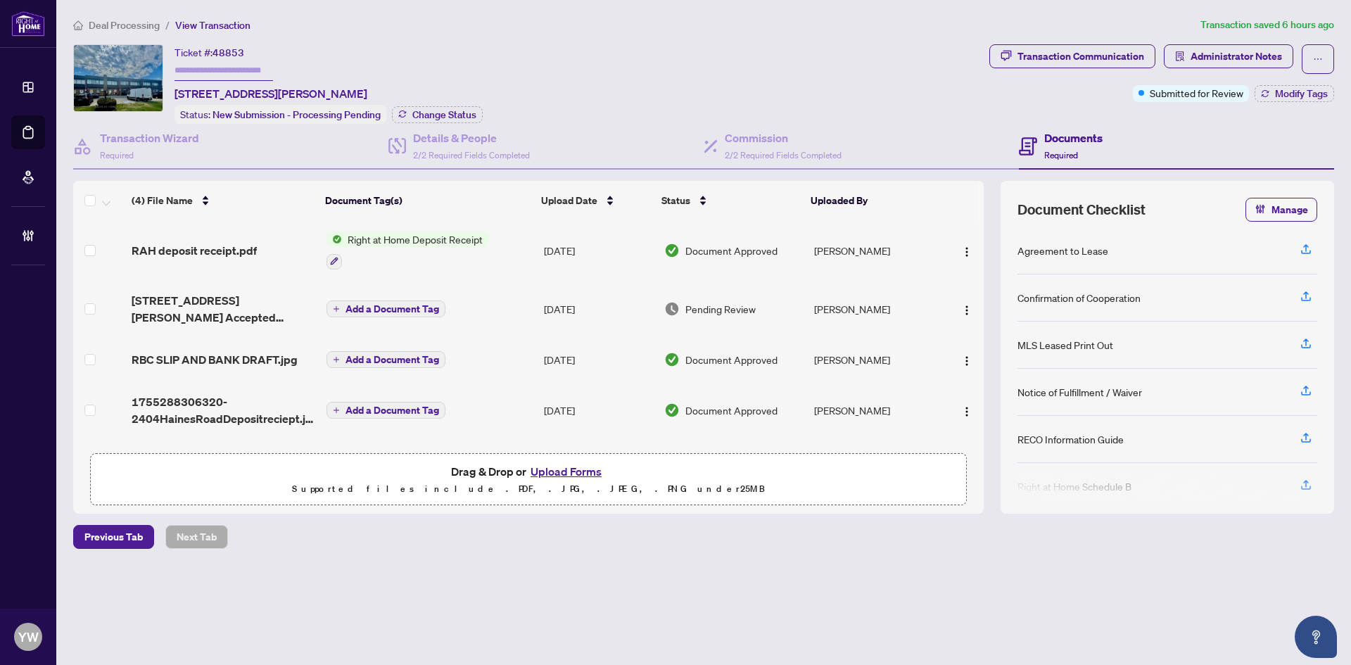
scroll to position [1, 0]
click at [628, 101] on div "Ticket #: 48853 214-[STREET_ADDRESS][PERSON_NAME] Status: New Submission - Proc…" at bounding box center [528, 84] width 911 height 80
click at [116, 25] on span "Deal Processing" at bounding box center [124, 25] width 71 height 13
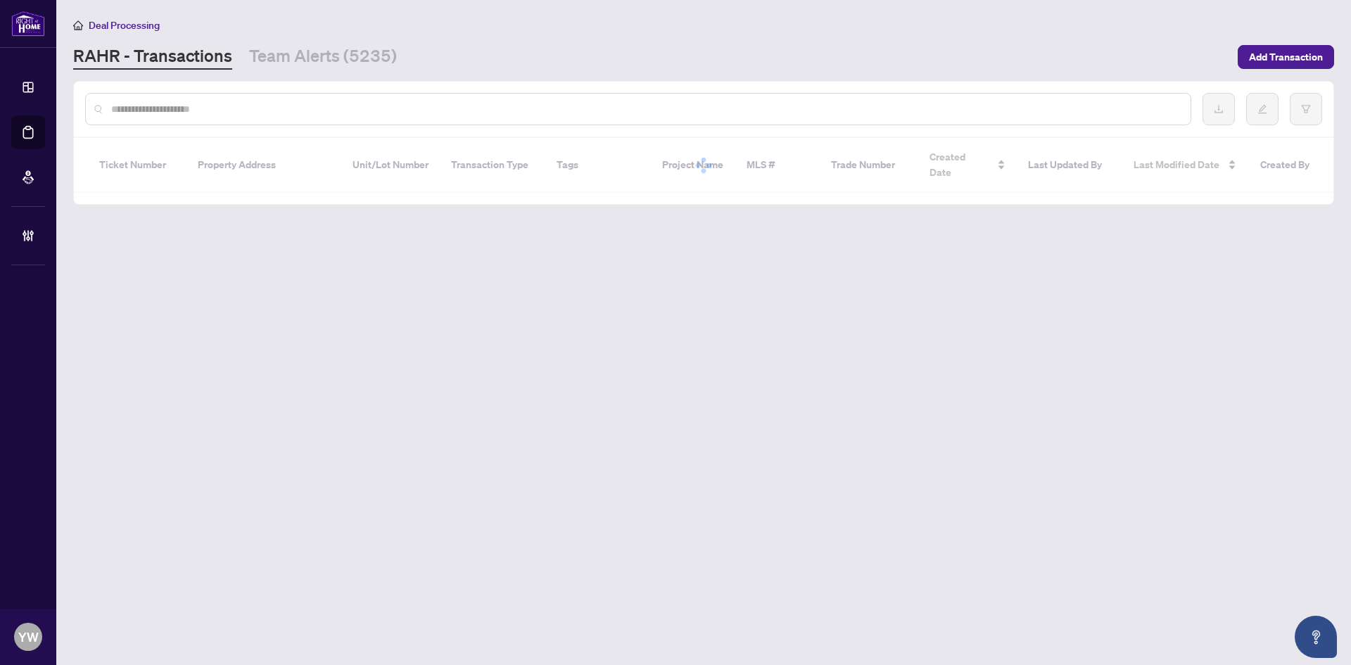
click at [279, 61] on link "Team Alerts (5235)" at bounding box center [323, 56] width 148 height 25
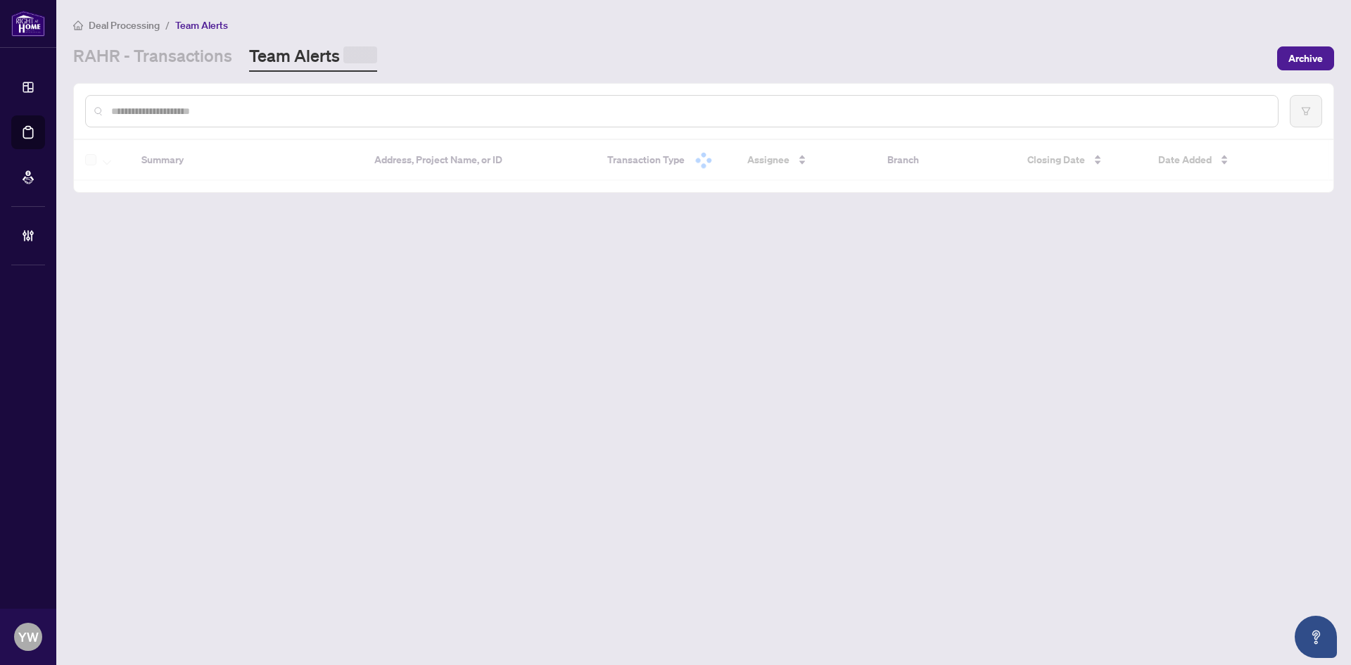
click at [258, 112] on input "text" at bounding box center [689, 110] width 1156 height 15
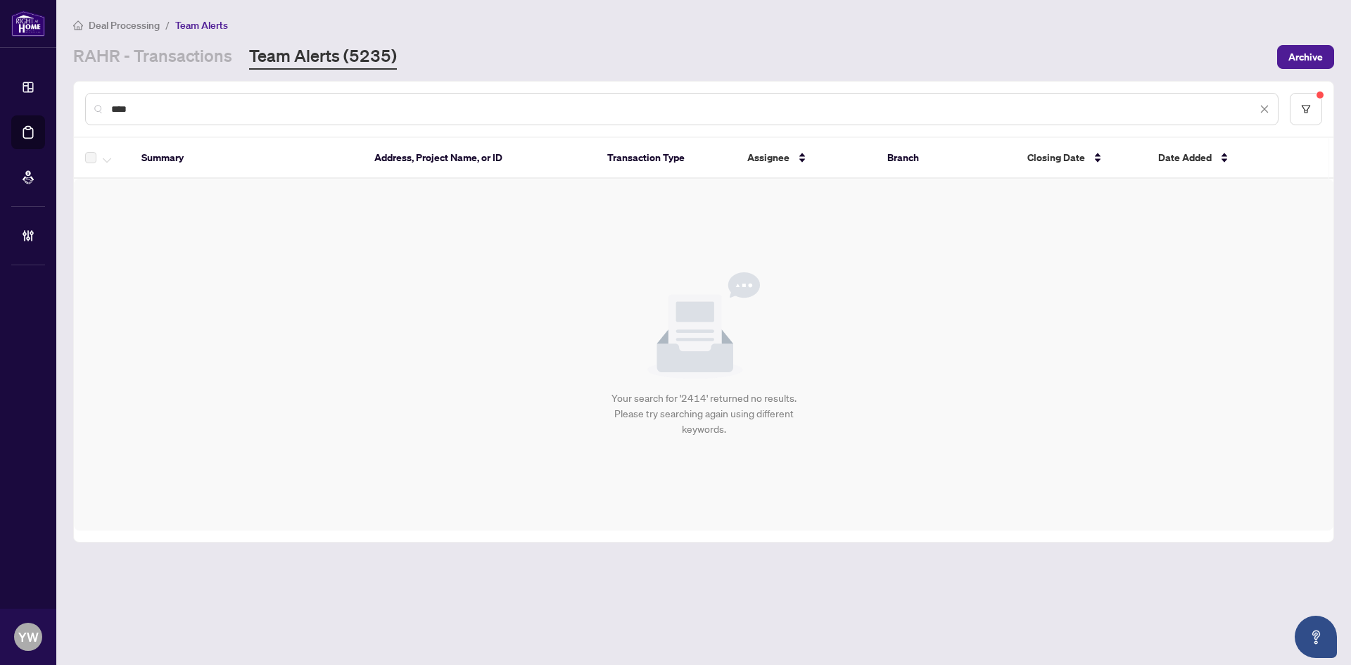
click at [127, 103] on input "****" at bounding box center [684, 108] width 1146 height 15
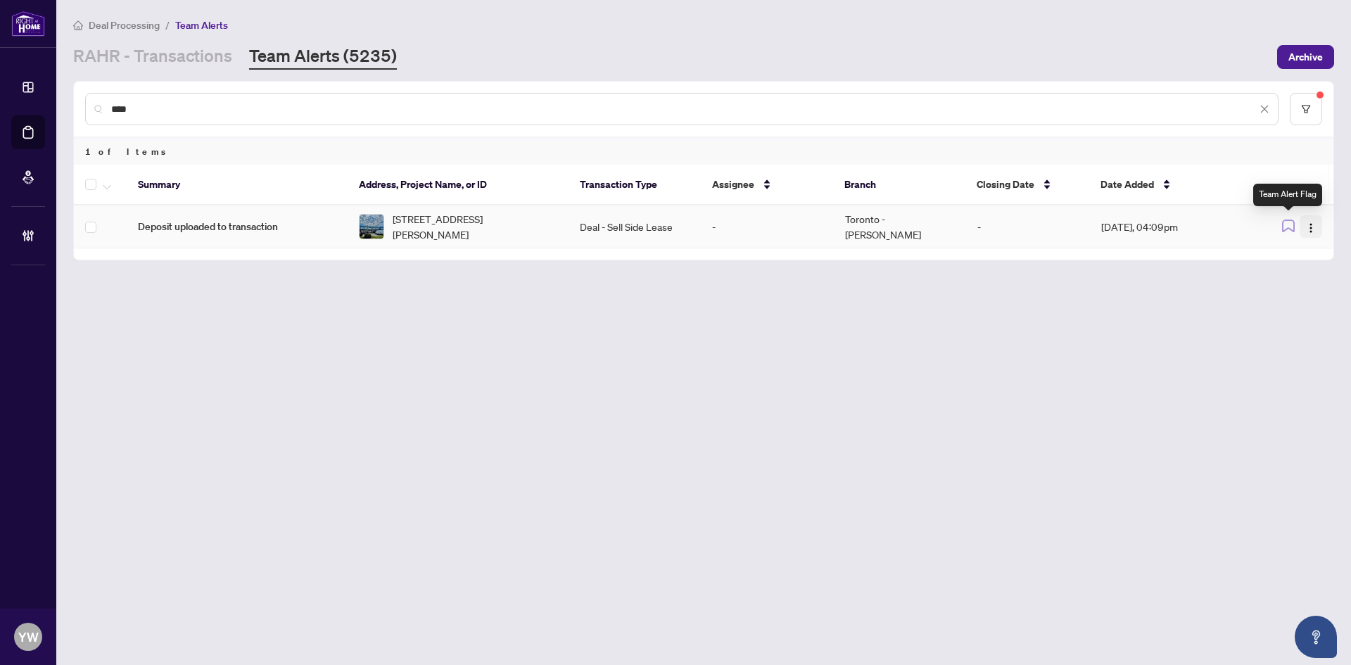
type input "****"
click at [1303, 225] on button "button" at bounding box center [1311, 226] width 23 height 23
click at [1296, 291] on span "Complete Item" at bounding box center [1278, 298] width 65 height 15
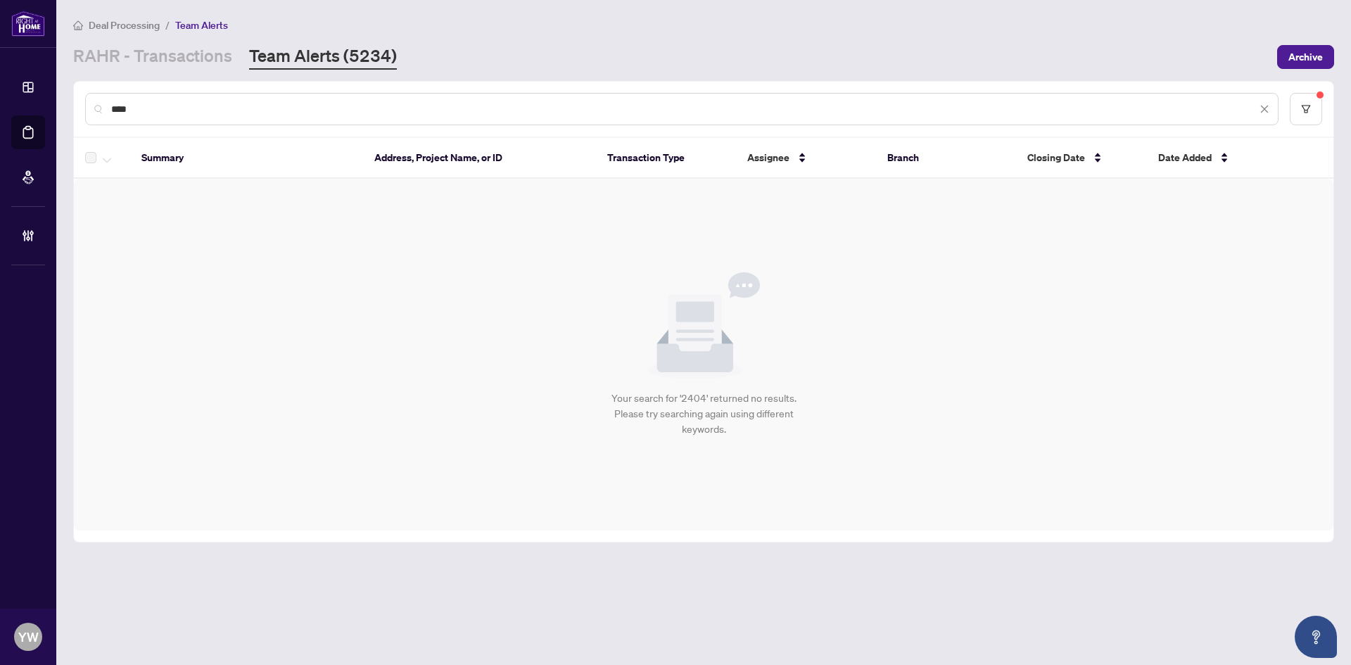
click at [165, 113] on input "****" at bounding box center [684, 108] width 1146 height 15
drag, startPoint x: 158, startPoint y: 111, endPoint x: 68, endPoint y: 98, distance: 91.8
click at [68, 98] on main "Deal Processing / Team Alerts [PERSON_NAME] - Transactions Team Alerts (5234) A…" at bounding box center [703, 332] width 1295 height 665
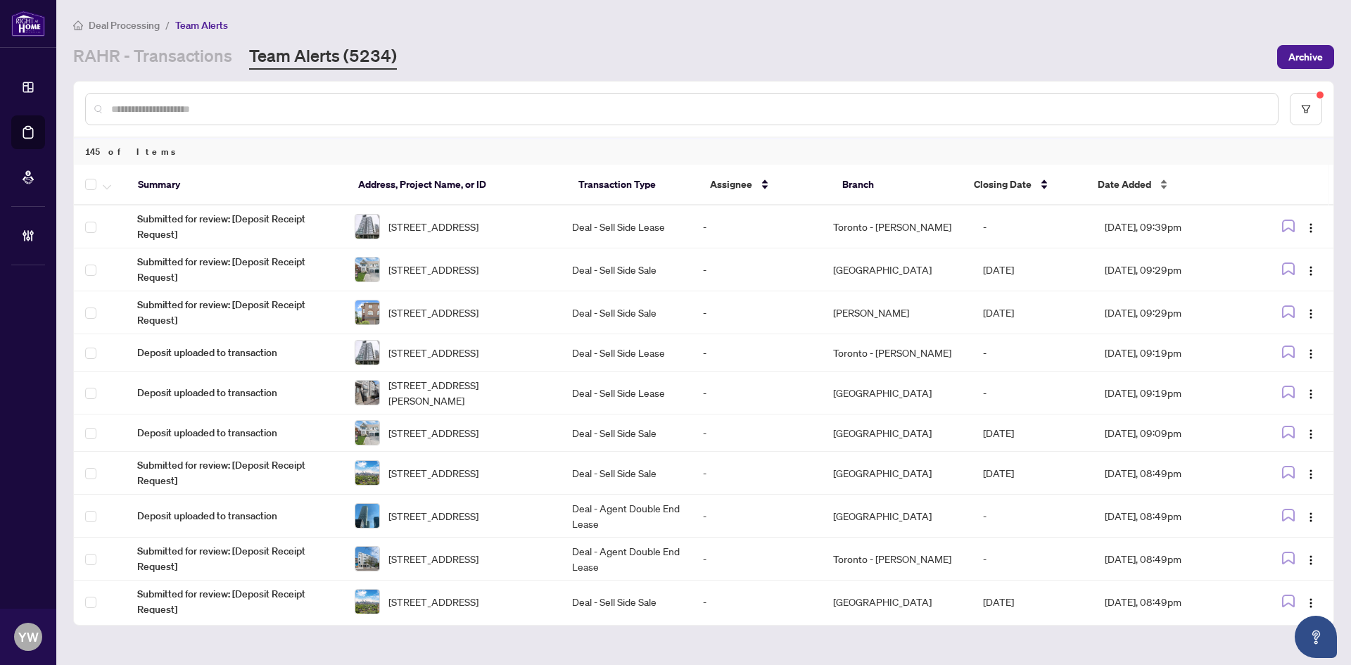
click at [1118, 177] on div "Date Added" at bounding box center [1166, 184] width 136 height 15
click at [1121, 182] on span "Date Added" at bounding box center [1124, 184] width 53 height 15
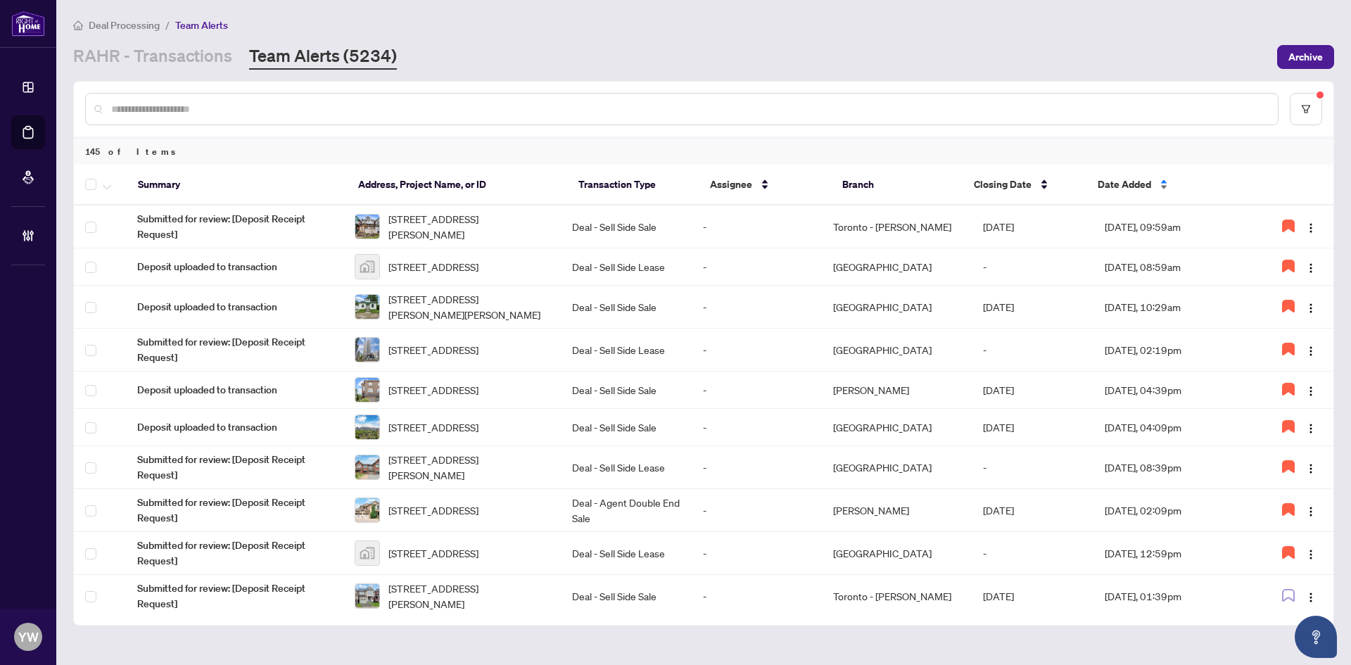
click at [1121, 182] on span "Date Added" at bounding box center [1124, 184] width 53 height 15
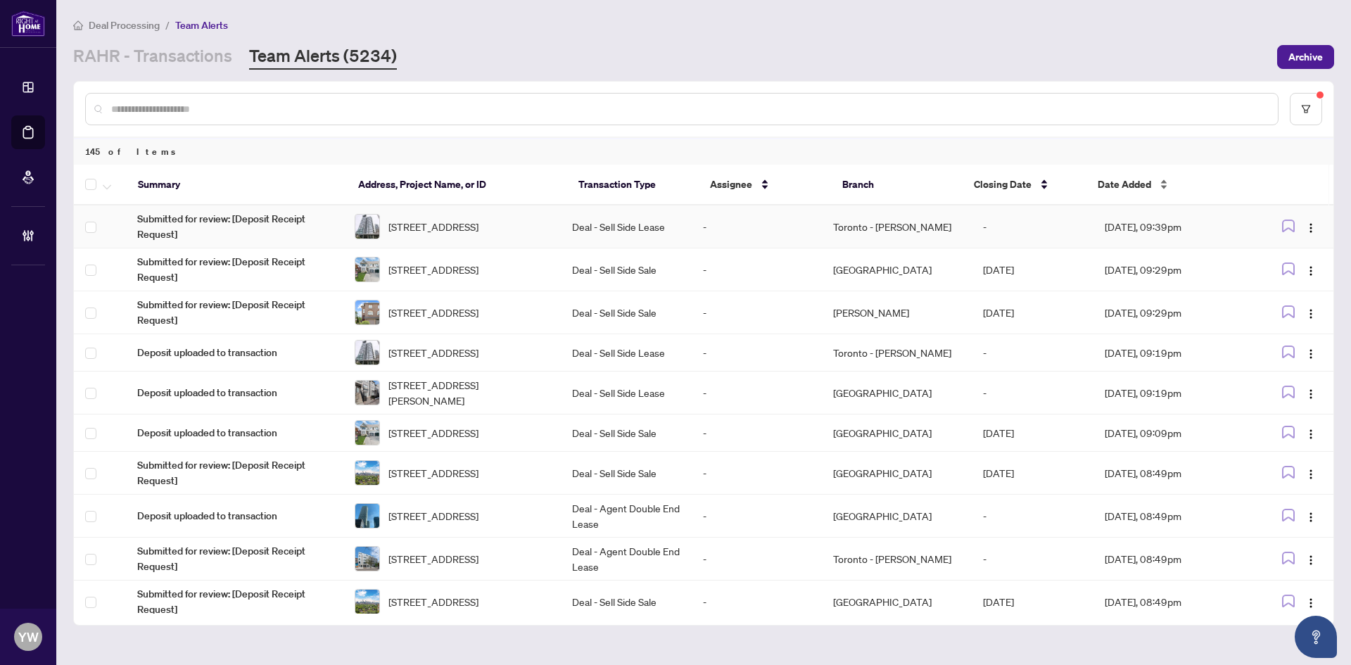
click at [1124, 192] on div "Date Added" at bounding box center [1166, 184] width 136 height 15
click at [1125, 189] on span "Date Added" at bounding box center [1124, 184] width 53 height 15
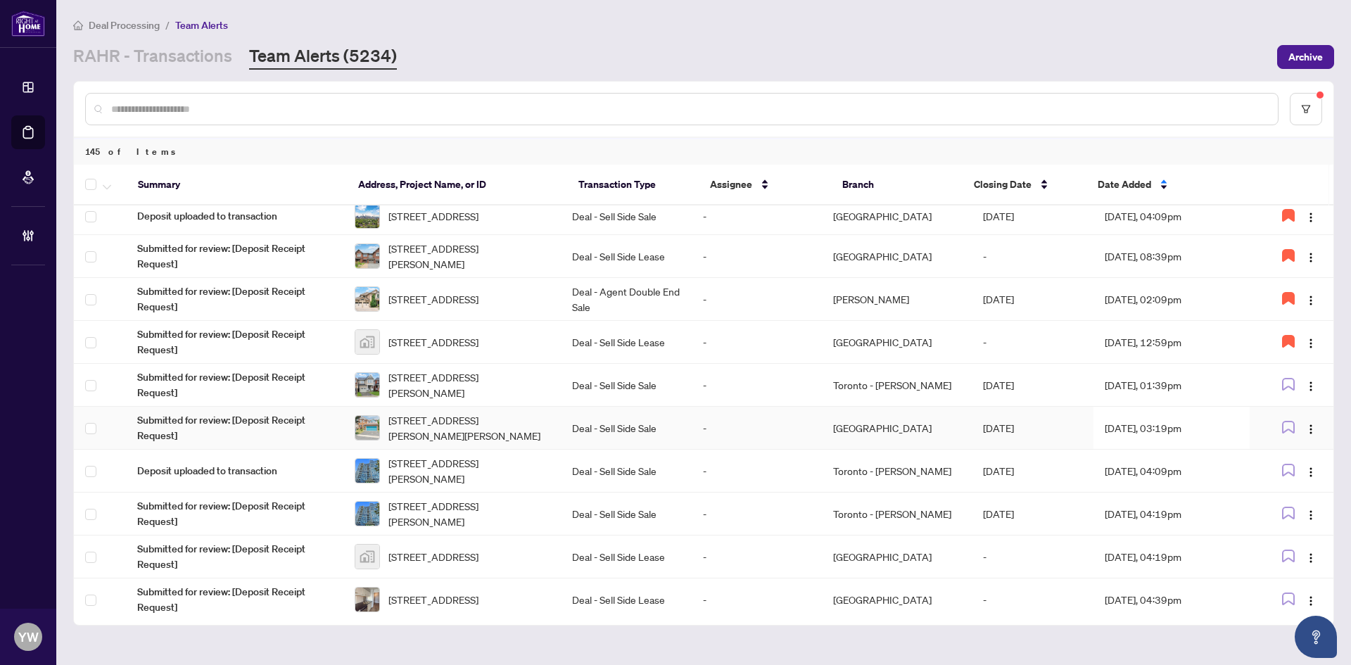
scroll to position [281, 0]
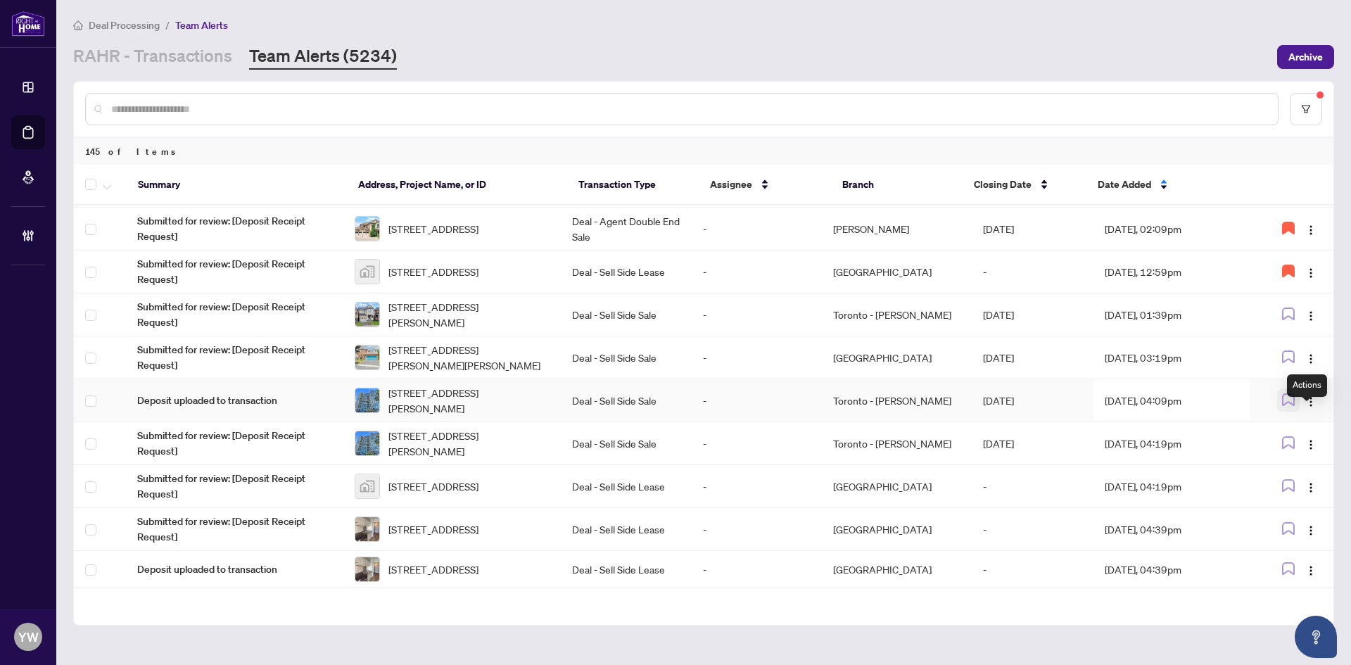
click at [1289, 406] on icon "button" at bounding box center [1288, 399] width 13 height 13
click at [1319, 463] on td at bounding box center [1292, 443] width 84 height 43
click at [1305, 450] on img "button" at bounding box center [1310, 444] width 11 height 11
drag, startPoint x: 1302, startPoint y: 531, endPoint x: 1183, endPoint y: 501, distance: 122.7
click at [1302, 532] on span "Complete Item" at bounding box center [1273, 532] width 65 height 15
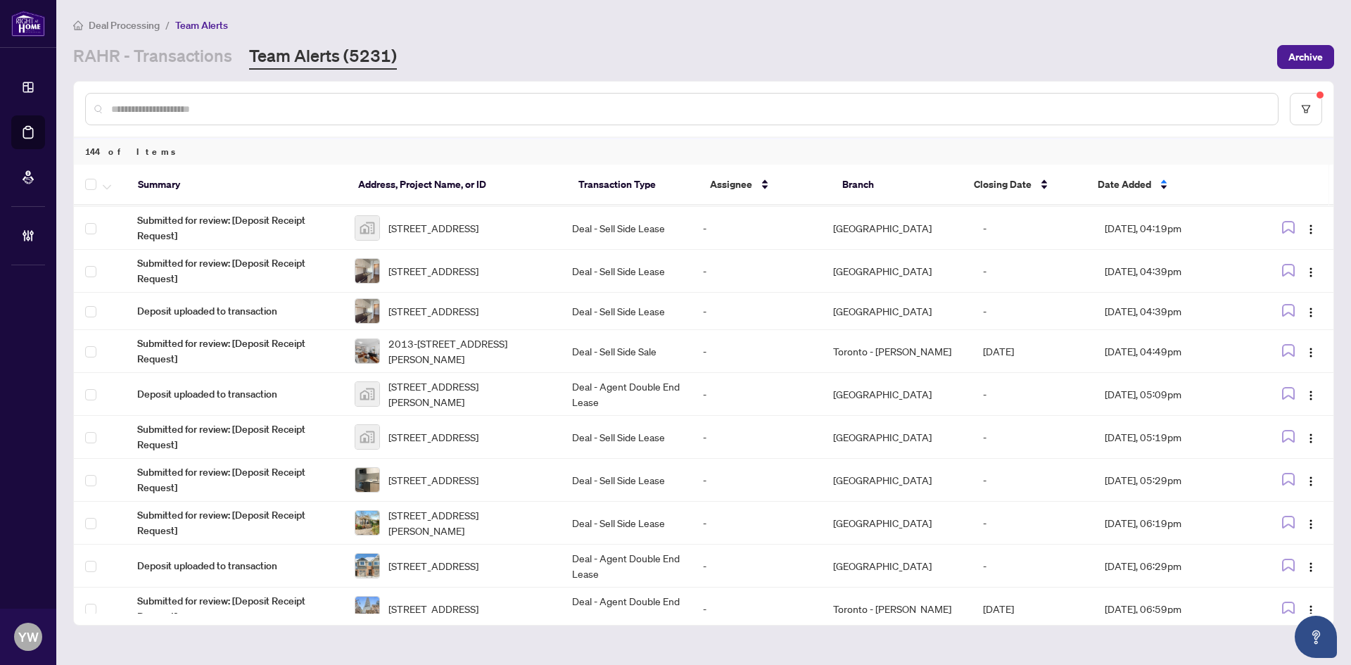
scroll to position [450, 0]
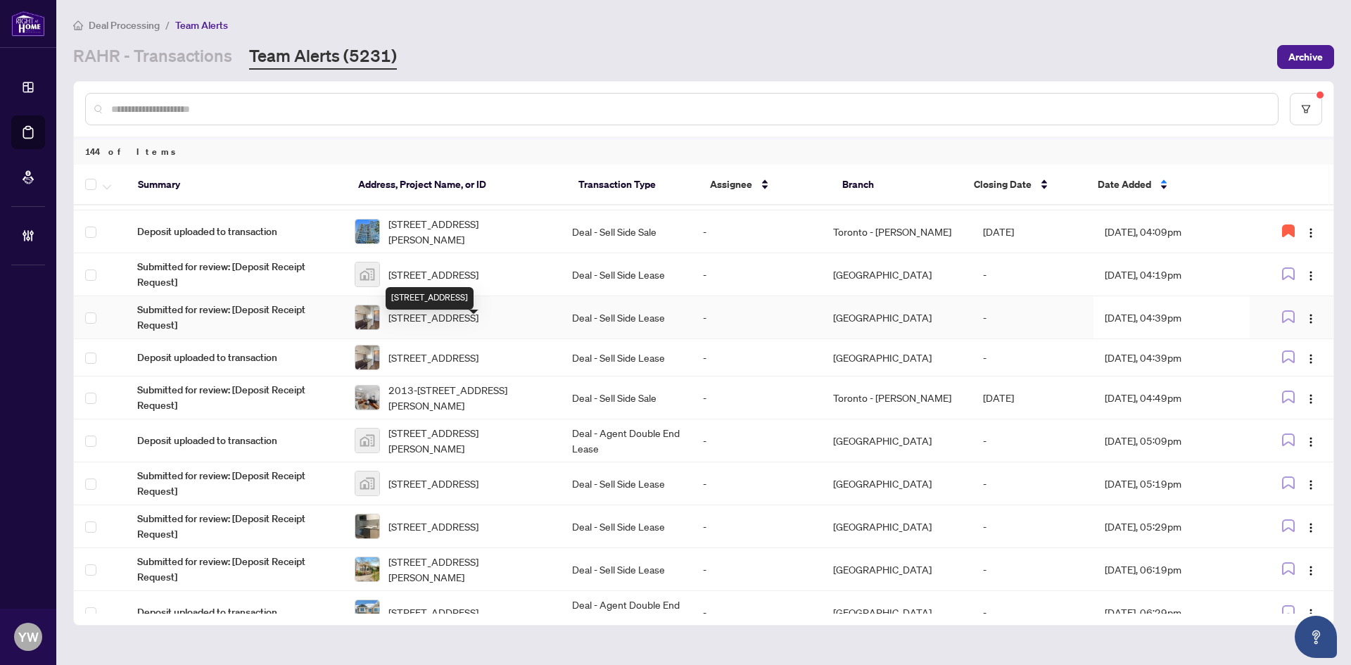
click at [479, 325] on span "[STREET_ADDRESS]" at bounding box center [433, 317] width 90 height 15
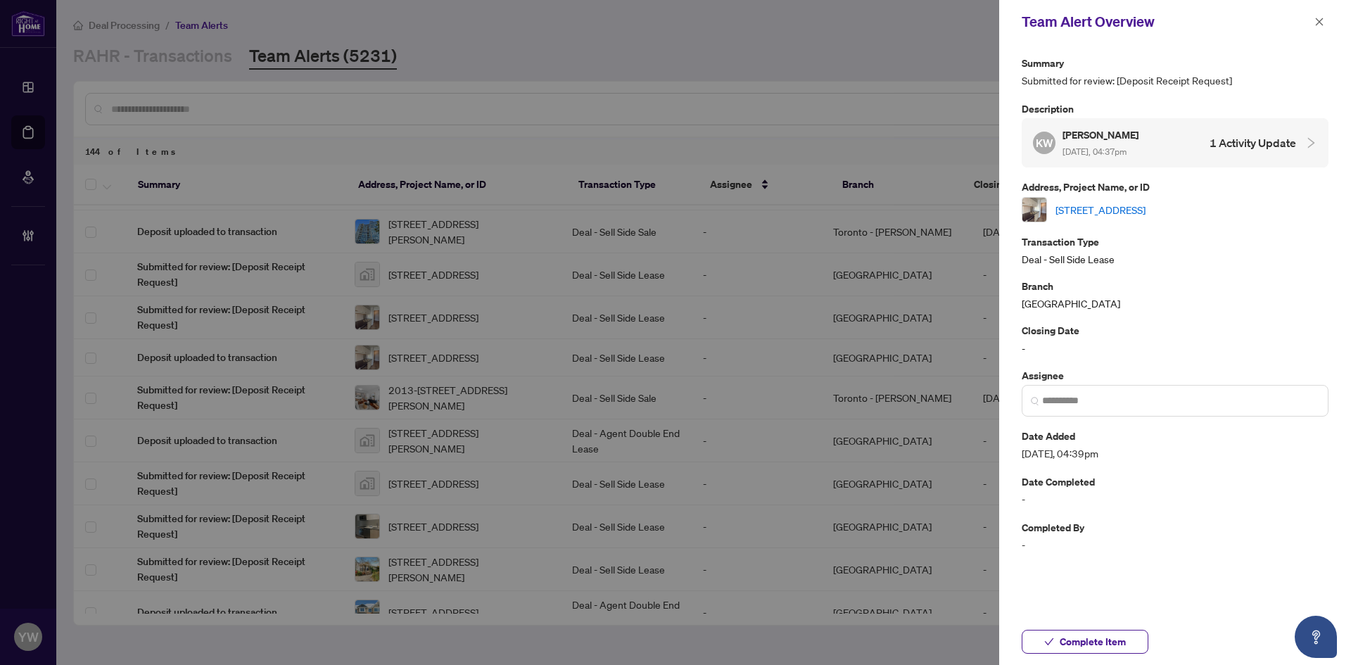
click at [1104, 211] on link "[STREET_ADDRESS]" at bounding box center [1101, 209] width 90 height 15
click at [1125, 640] on span "Complete Item" at bounding box center [1093, 642] width 66 height 23
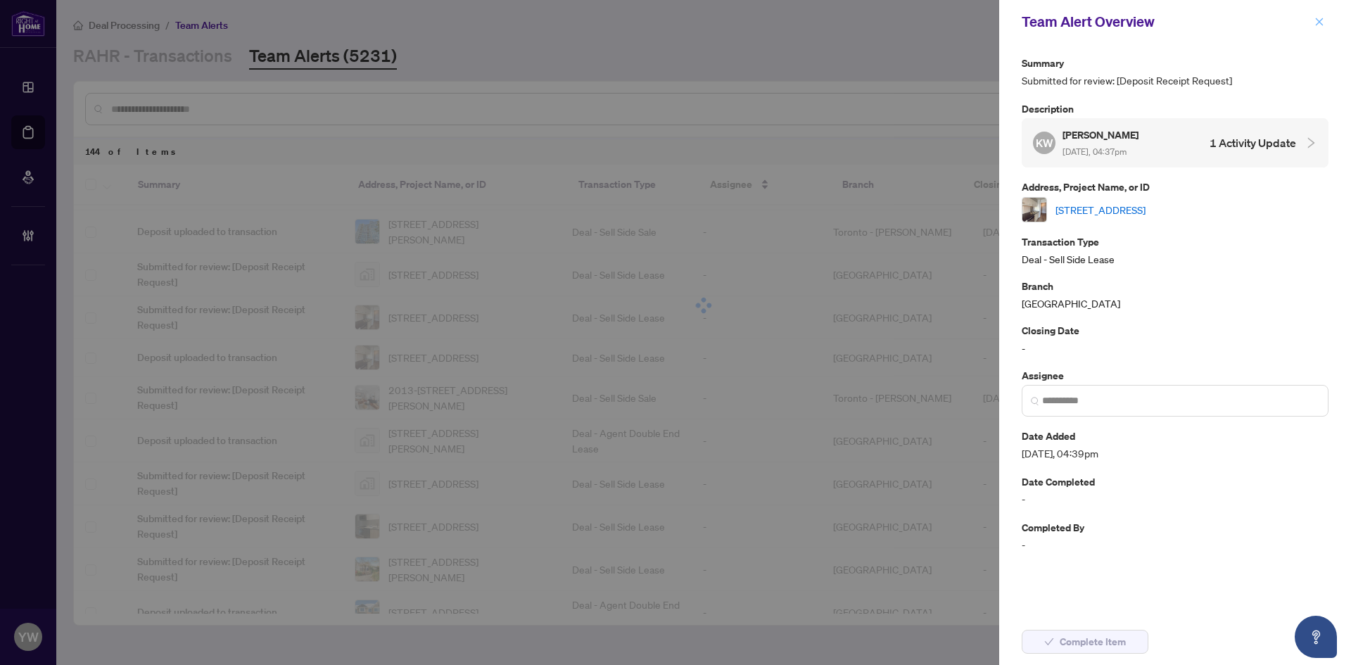
click at [1319, 19] on icon "close" at bounding box center [1320, 22] width 10 height 10
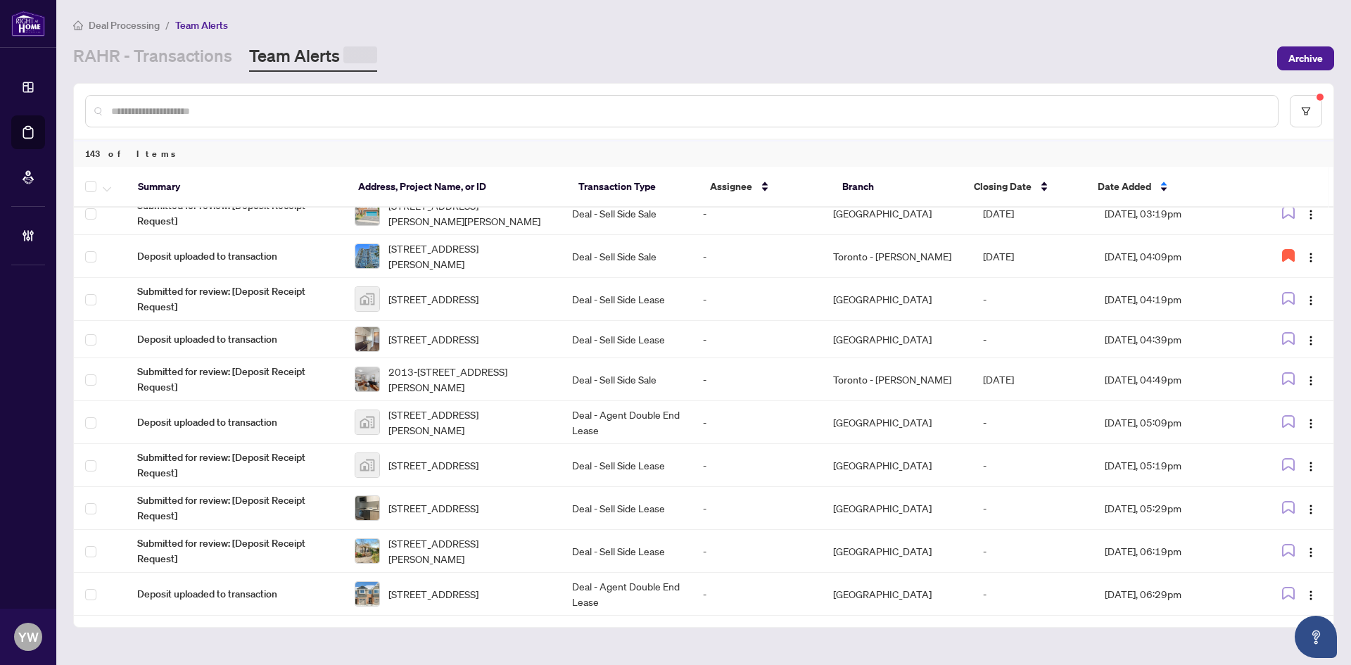
scroll to position [0, 0]
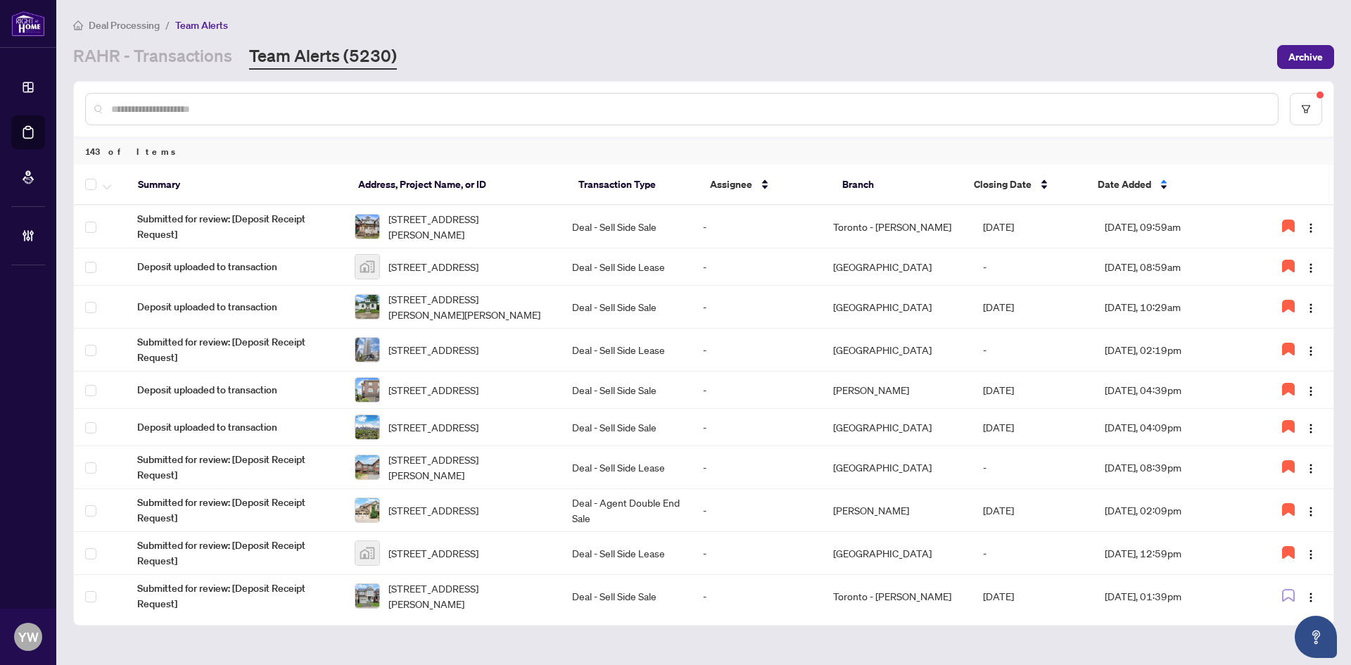
click at [300, 117] on div at bounding box center [682, 109] width 1194 height 32
click at [300, 109] on input "text" at bounding box center [689, 108] width 1156 height 15
type input "**"
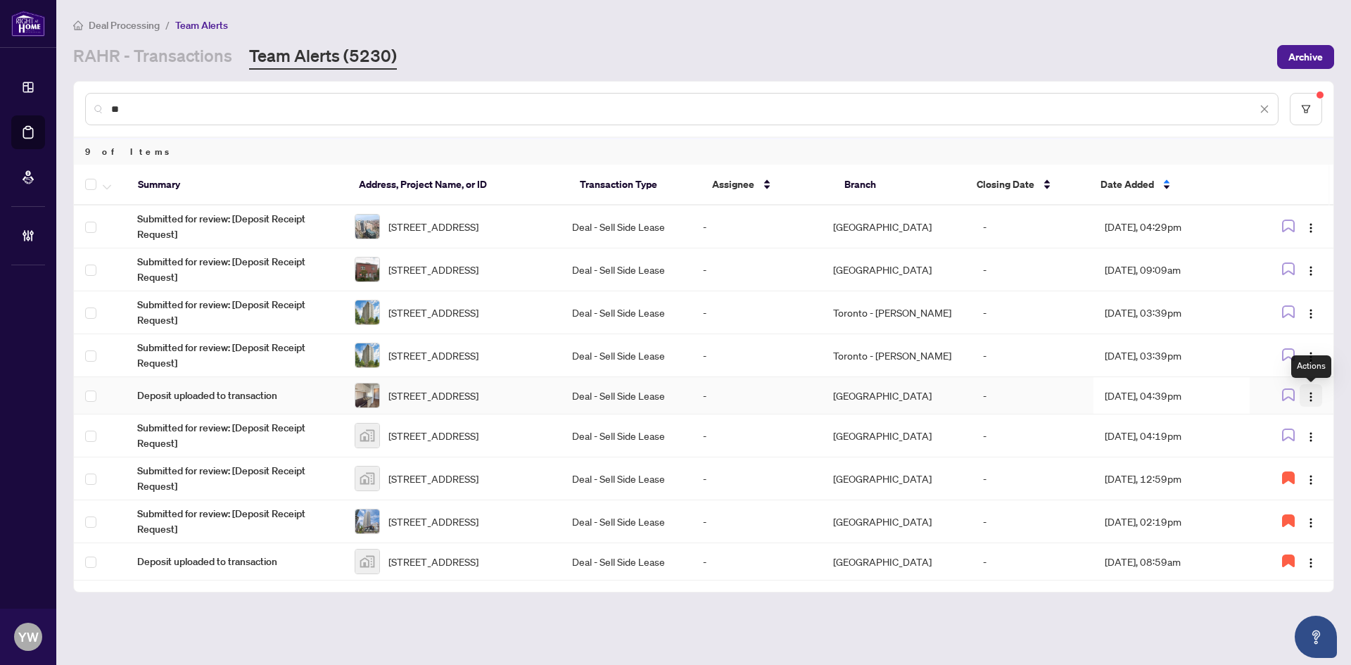
click at [1304, 393] on button "button" at bounding box center [1311, 395] width 23 height 23
click at [1305, 468] on span "Complete Item" at bounding box center [1278, 470] width 65 height 15
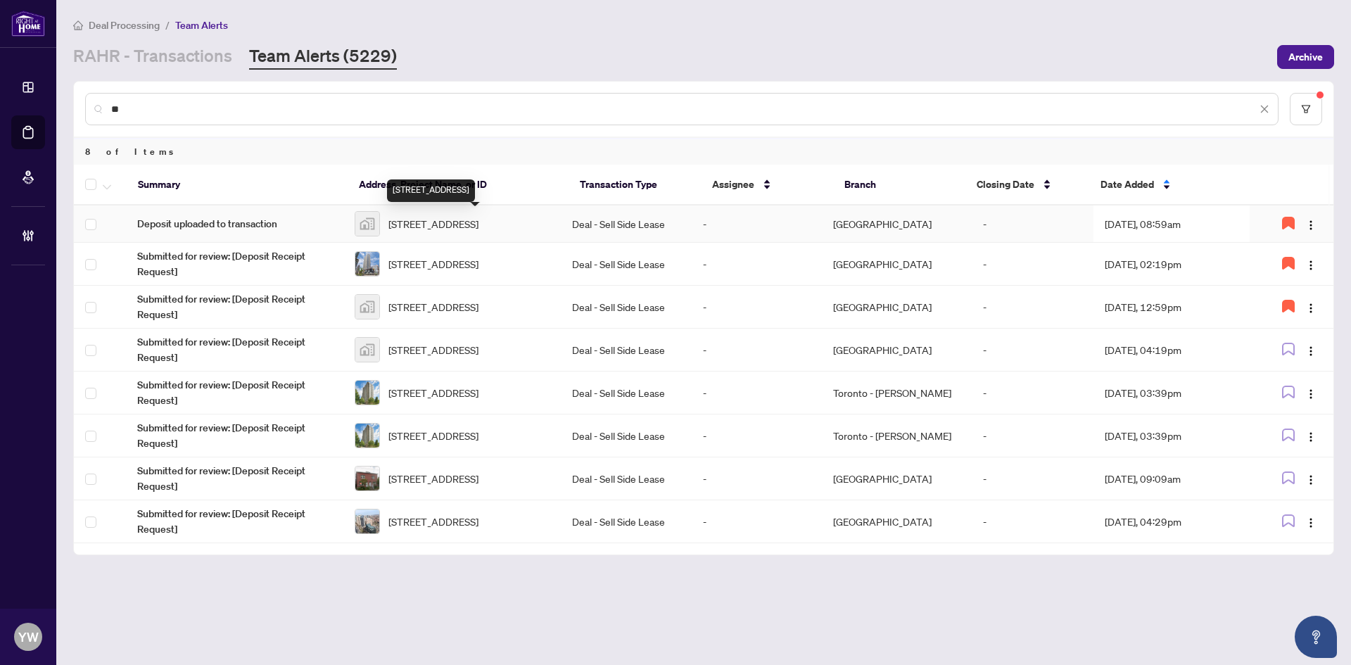
click at [471, 216] on span "1001 Bay St. #402, Toronto, Ontario M5S 3A6, Canada" at bounding box center [433, 223] width 90 height 15
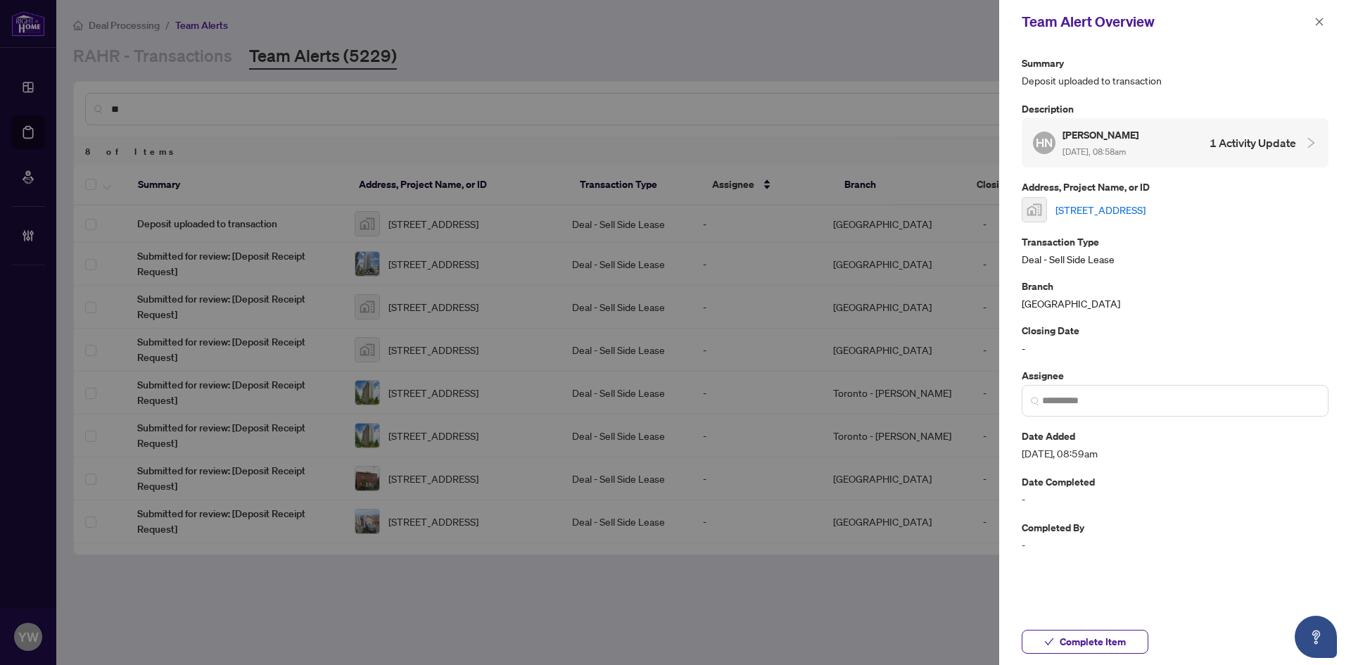
click at [1126, 207] on link "1001 Bay St. #402, Toronto, Ontario M5S 3A6, Canada" at bounding box center [1101, 209] width 90 height 15
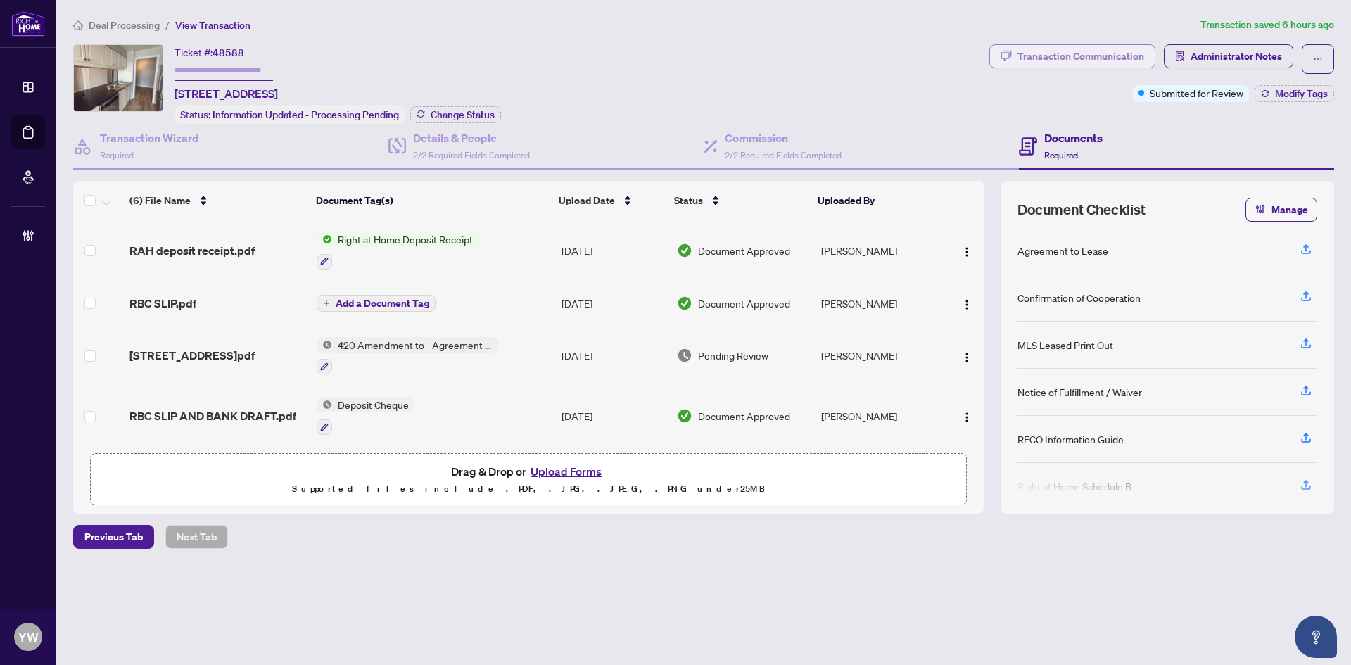
click at [1091, 58] on div "Transaction Communication" at bounding box center [1081, 56] width 127 height 23
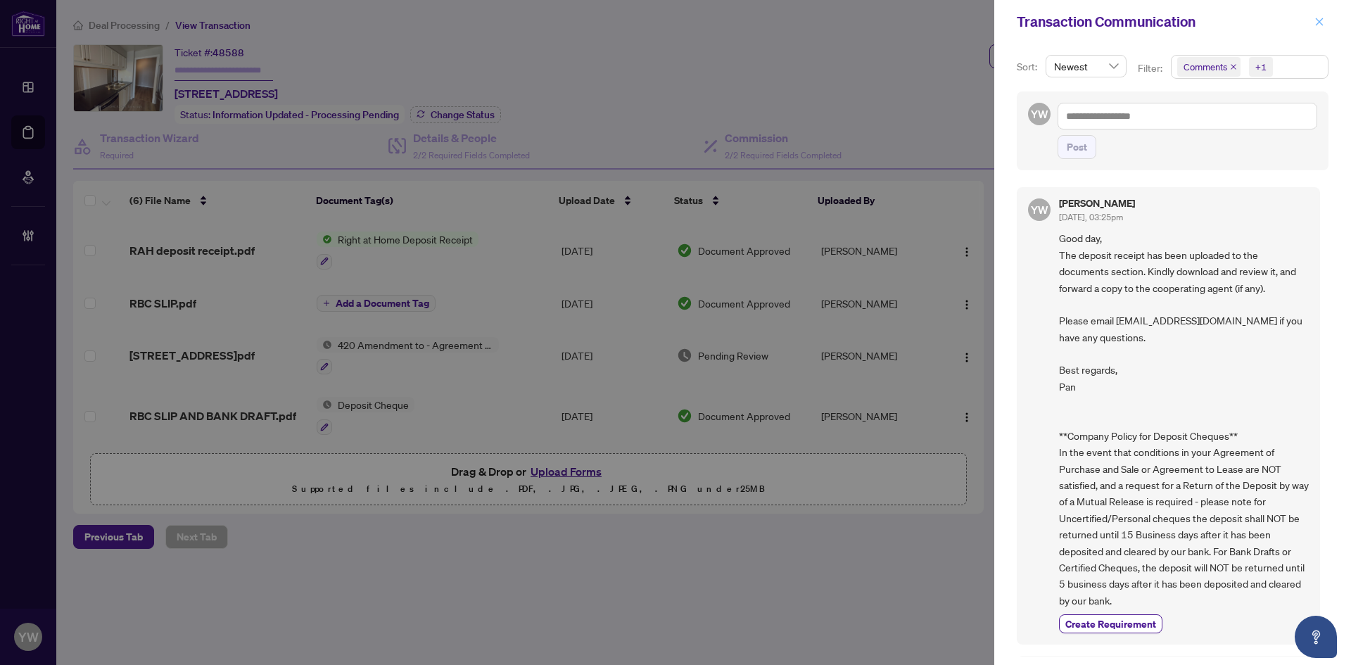
click at [1325, 22] on button "button" at bounding box center [1319, 21] width 18 height 17
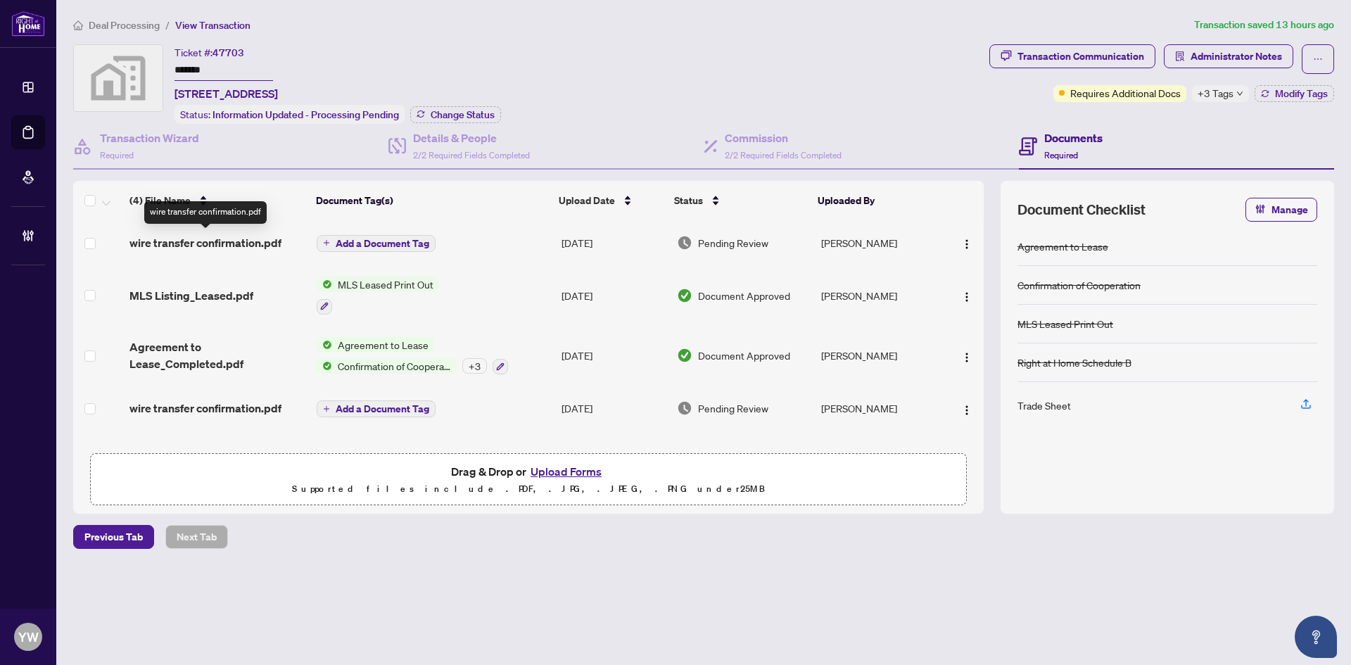
click at [228, 247] on span "wire transfer confirmation.pdf" at bounding box center [205, 242] width 152 height 17
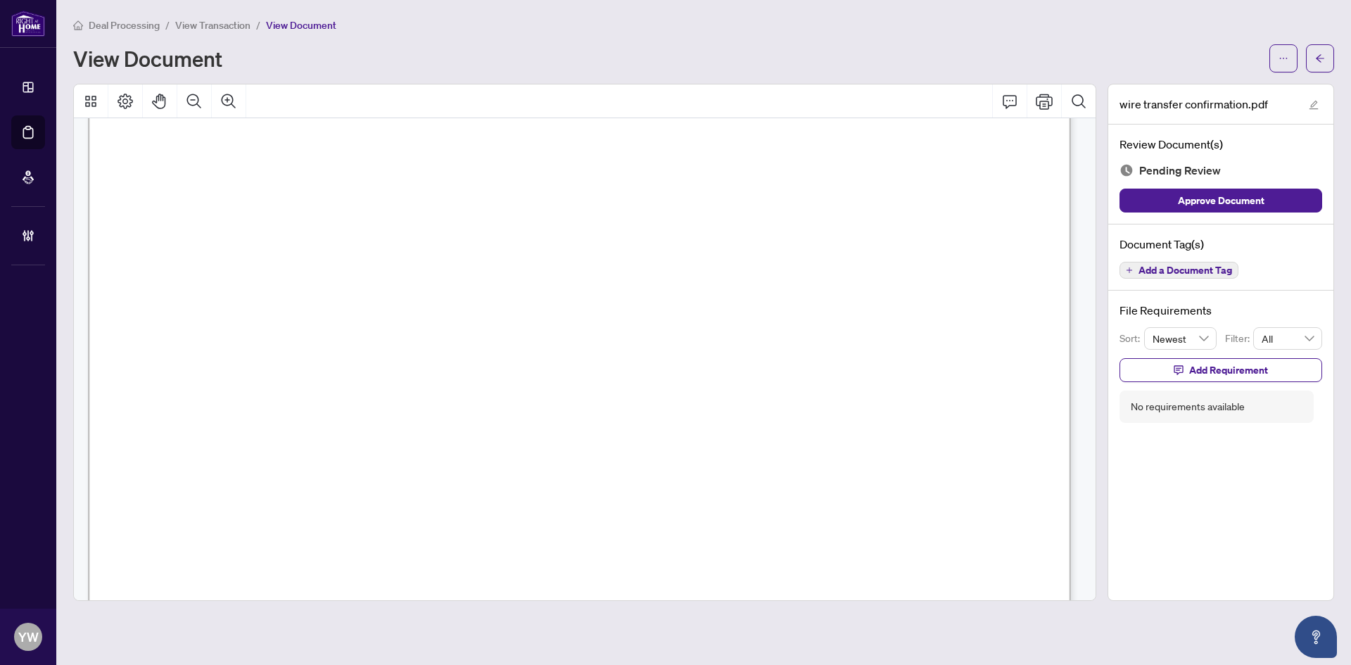
scroll to position [352, 0]
click at [1312, 65] on button "button" at bounding box center [1320, 58] width 28 height 28
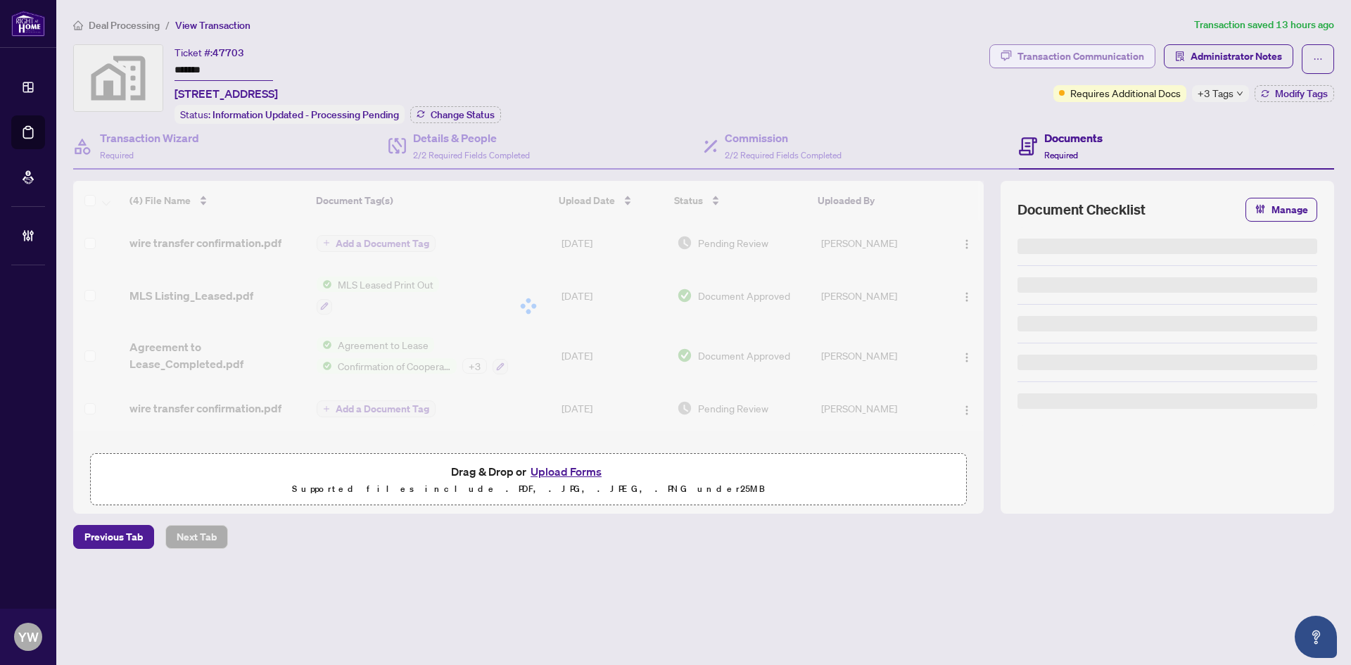
click at [1067, 46] on div "Transaction Communication" at bounding box center [1081, 56] width 127 height 23
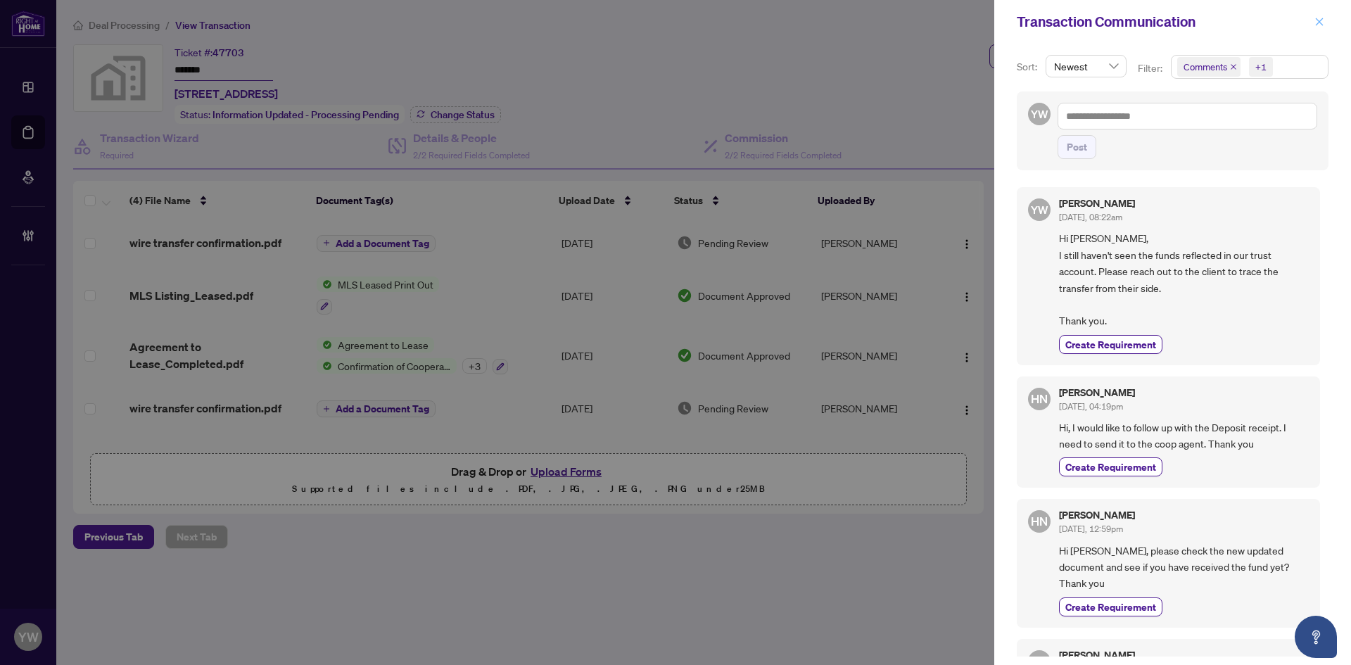
click at [1319, 20] on icon "close" at bounding box center [1320, 22] width 10 height 10
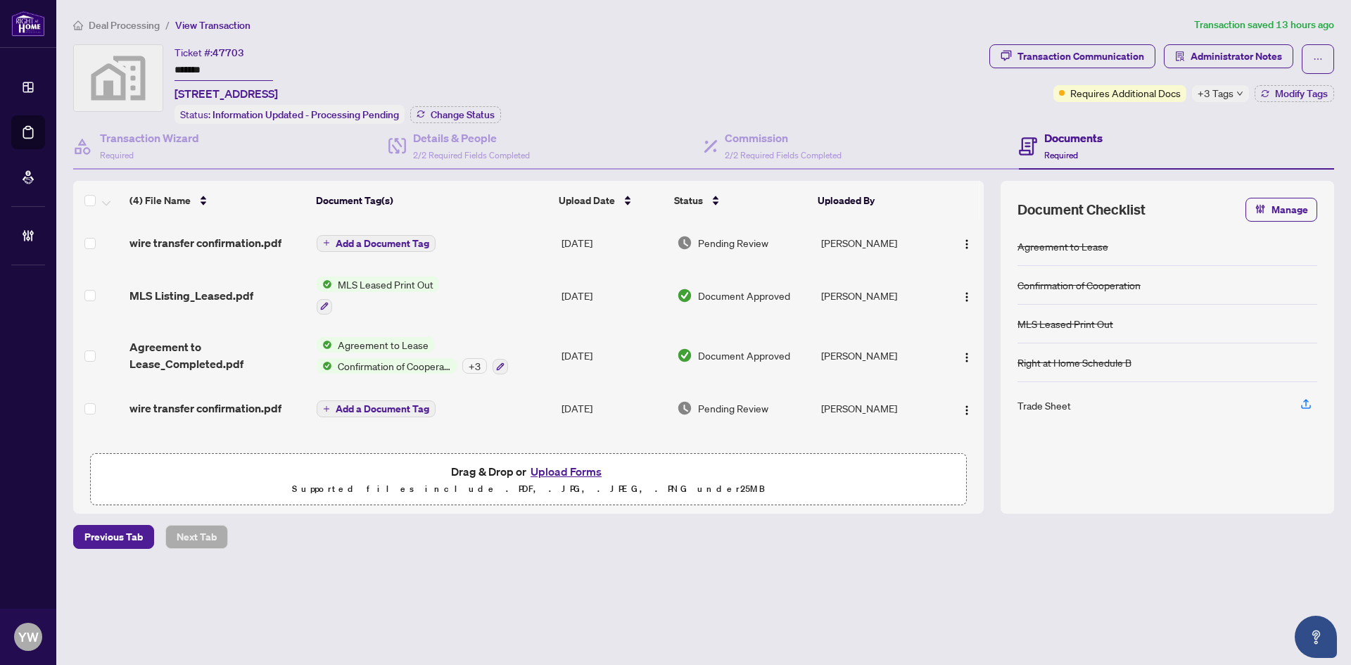
click at [1247, 93] on div "+3 Tags" at bounding box center [1220, 93] width 57 height 17
drag, startPoint x: 1318, startPoint y: 99, endPoint x: 1320, endPoint y: 106, distance: 7.3
click at [1319, 99] on div "Pending Deposit" at bounding box center [1263, 99] width 124 height 17
click at [935, 108] on div "Ticket #: 47703 ******* 1001 Bay St. #402, Toronto, Ontario M5S 3A6, Canada Sta…" at bounding box center [528, 84] width 911 height 80
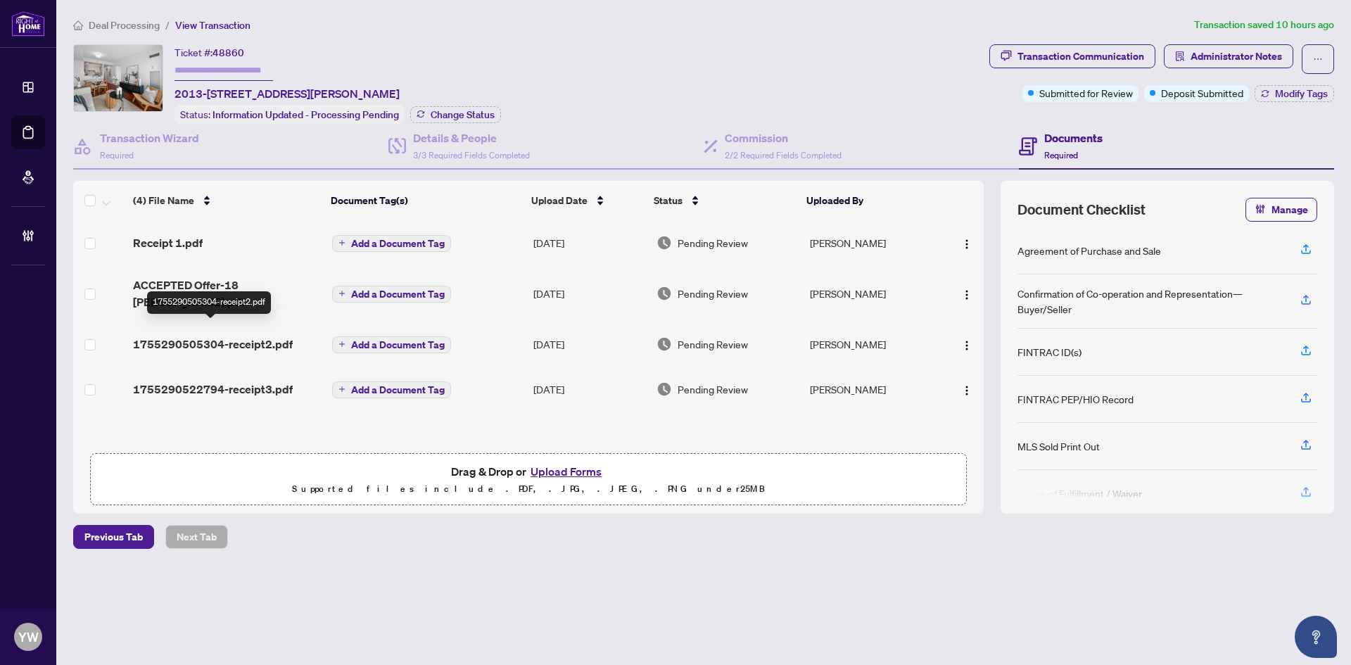
click at [272, 336] on span "1755290505304-receipt2.pdf" at bounding box center [213, 344] width 160 height 17
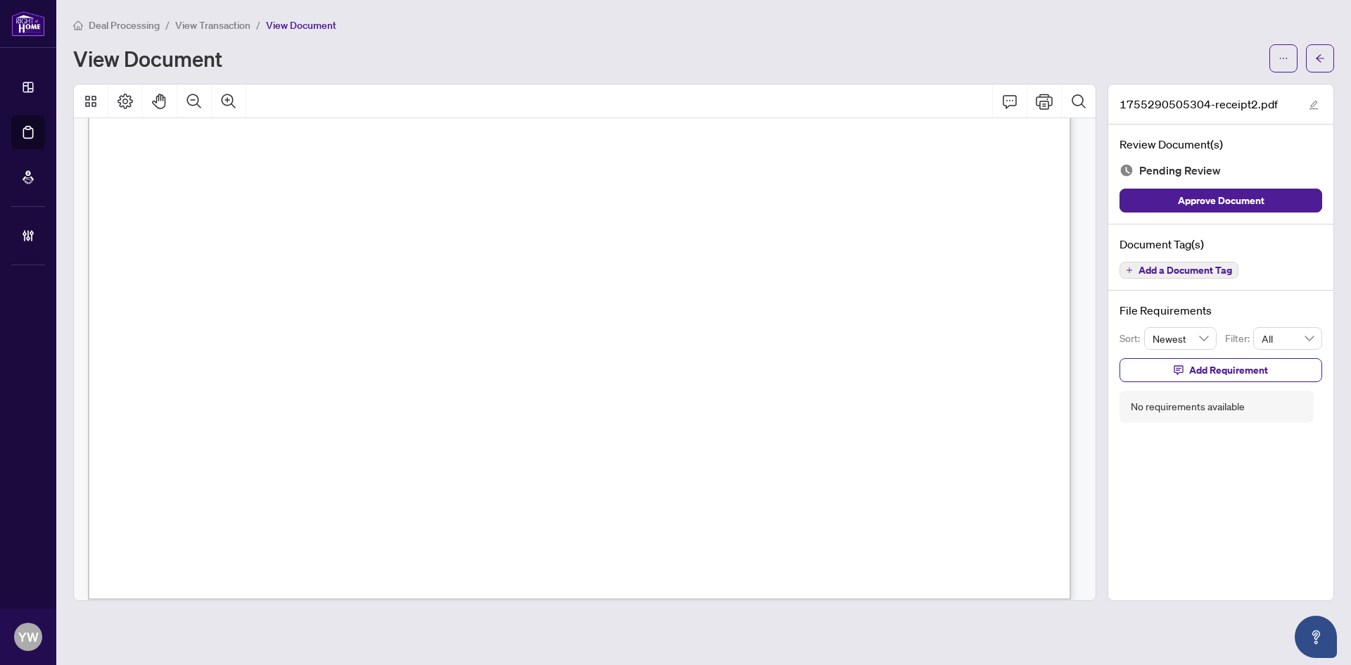
scroll to position [241, 0]
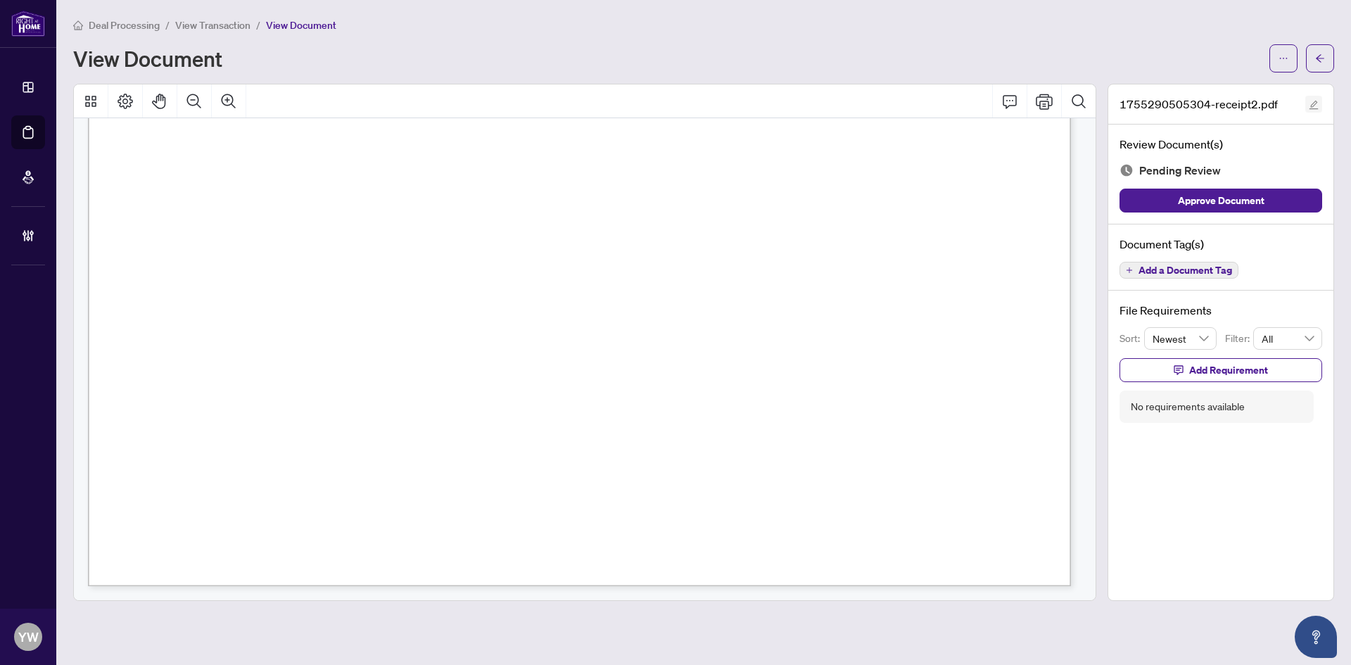
click at [1320, 104] on button "button" at bounding box center [1313, 104] width 17 height 17
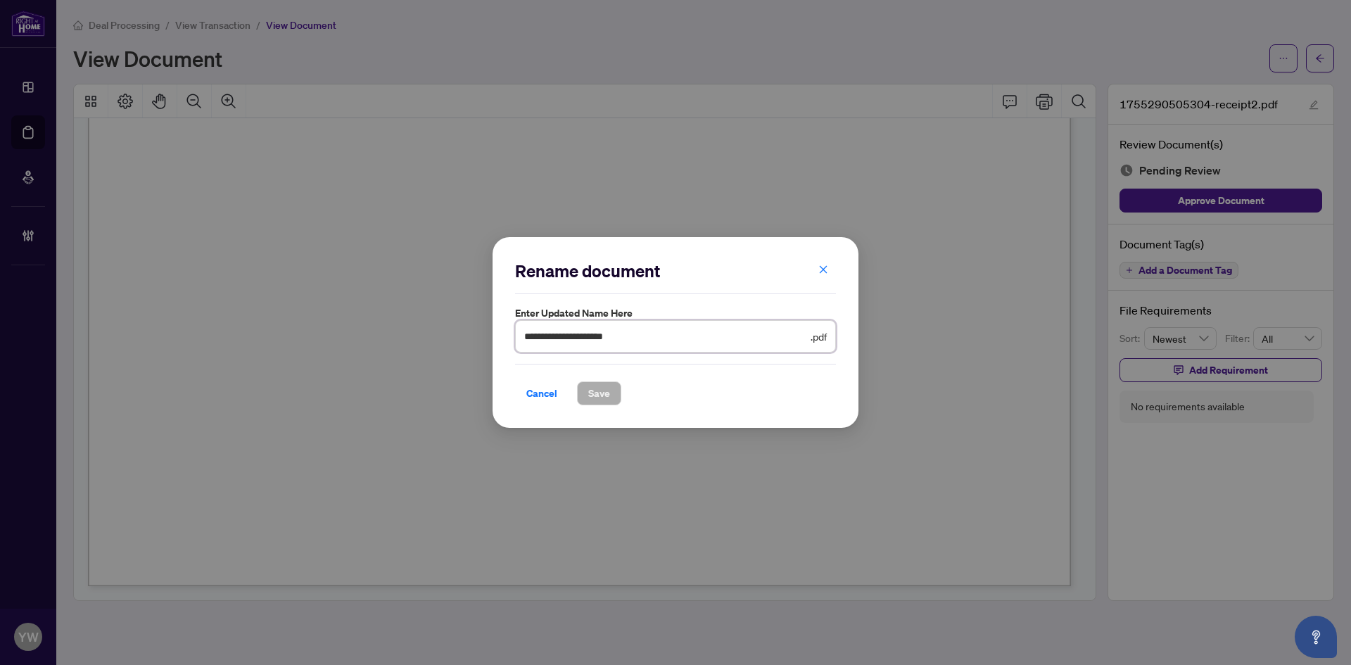
drag, startPoint x: 664, startPoint y: 339, endPoint x: 495, endPoint y: 342, distance: 168.9
click at [495, 342] on div "**********" at bounding box center [676, 332] width 366 height 191
type input "**********"
click at [610, 393] on button "Save" at bounding box center [599, 393] width 44 height 24
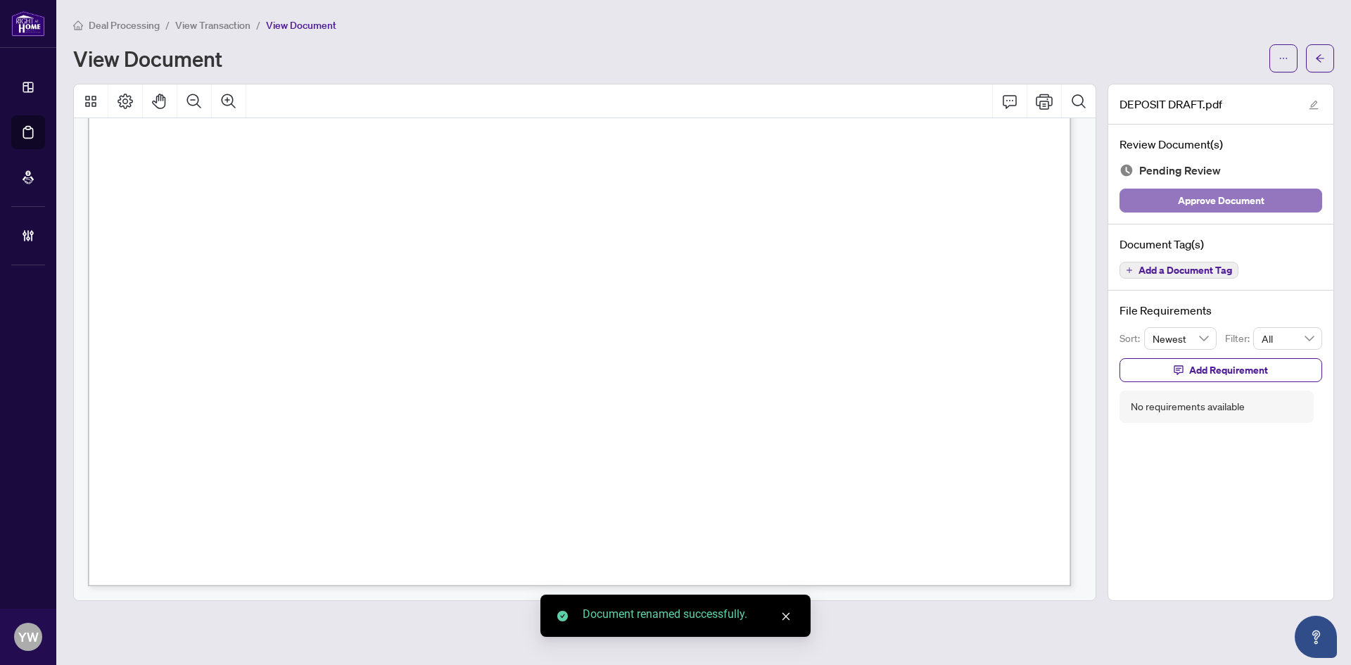
click at [1282, 202] on button "Approve Document" at bounding box center [1221, 201] width 203 height 24
click at [1317, 68] on span "button" at bounding box center [1320, 58] width 10 height 23
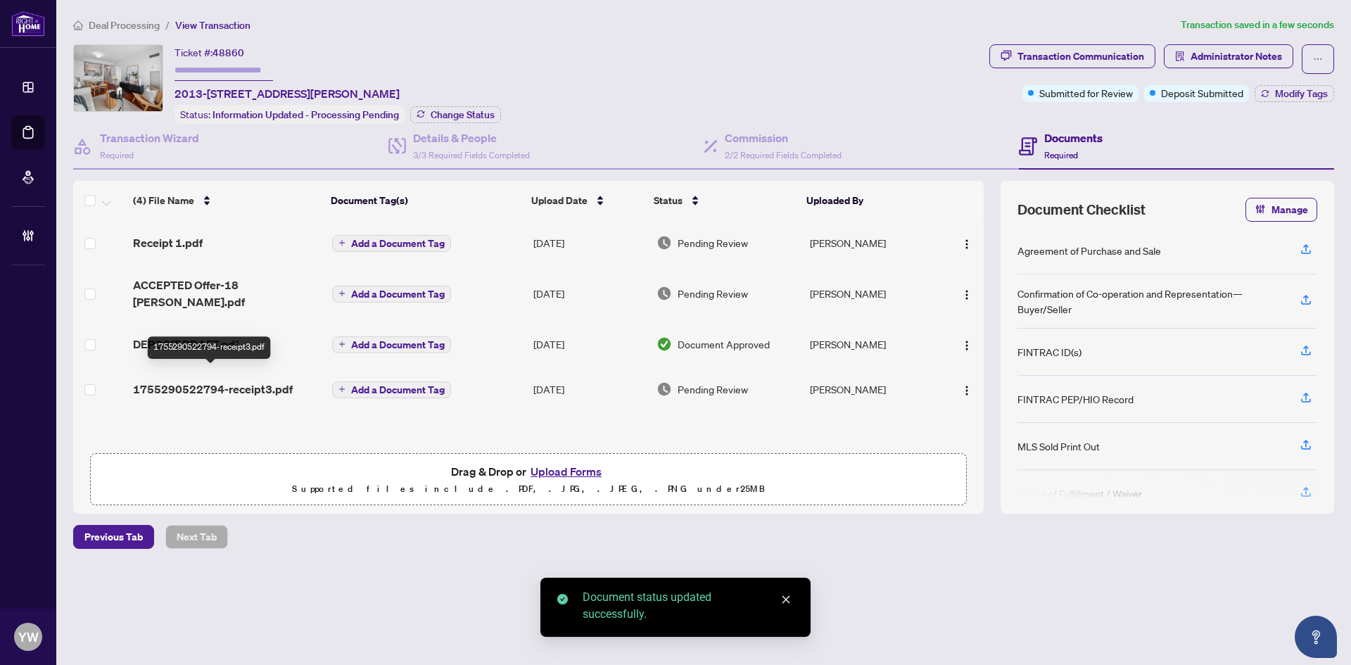
click at [251, 381] on span "1755290522794-receipt3.pdf" at bounding box center [213, 389] width 160 height 17
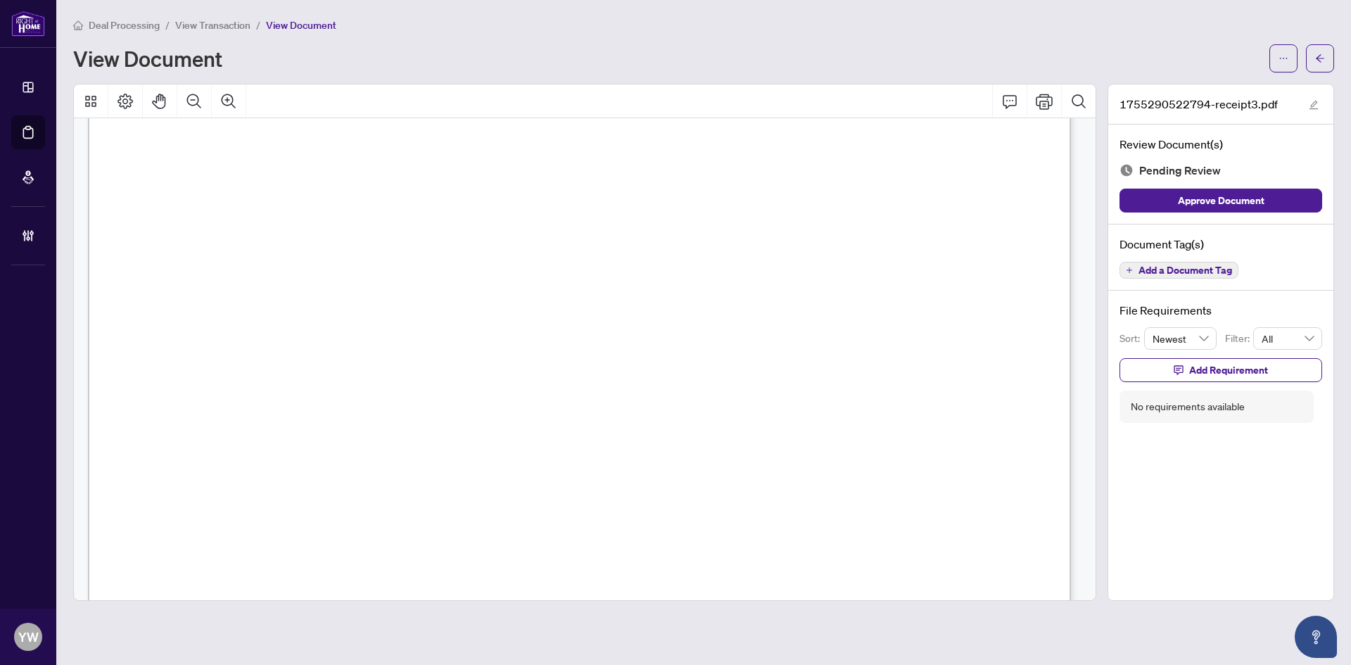
scroll to position [241, 0]
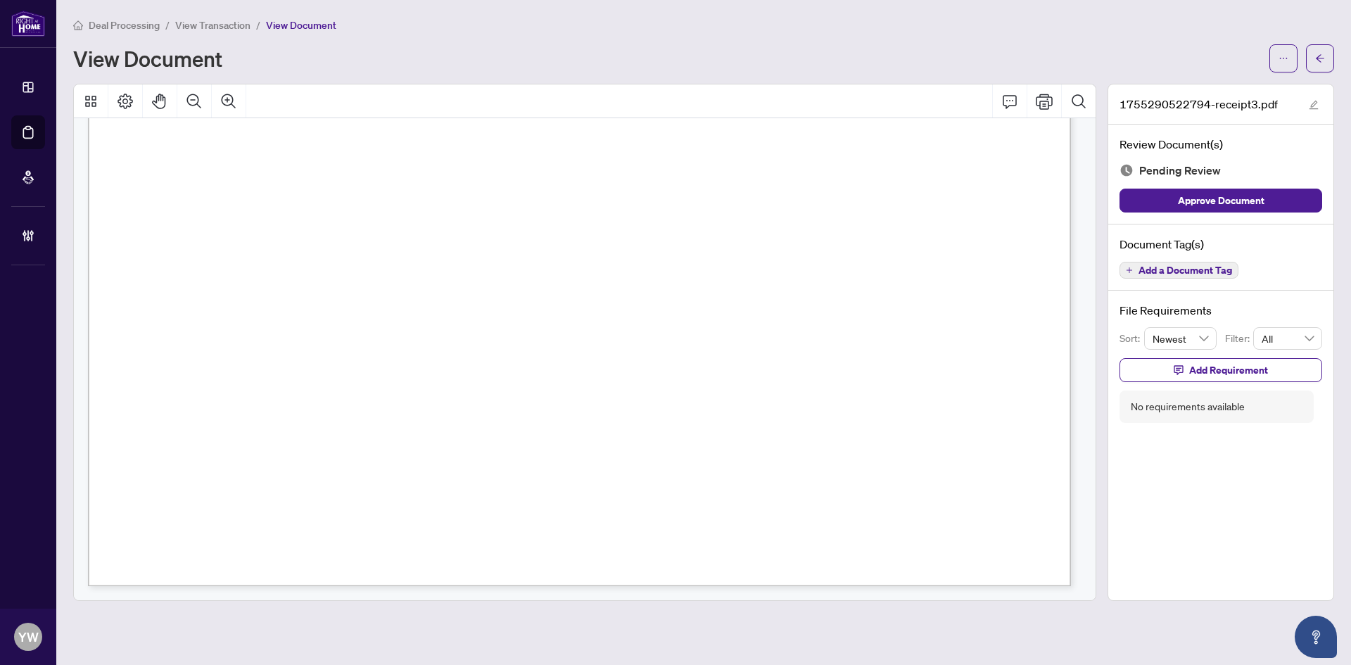
click at [826, 275] on div "Page 1" at bounding box center [903, 468] width 1631 height 1153
click at [1312, 101] on icon "edit" at bounding box center [1314, 105] width 10 height 10
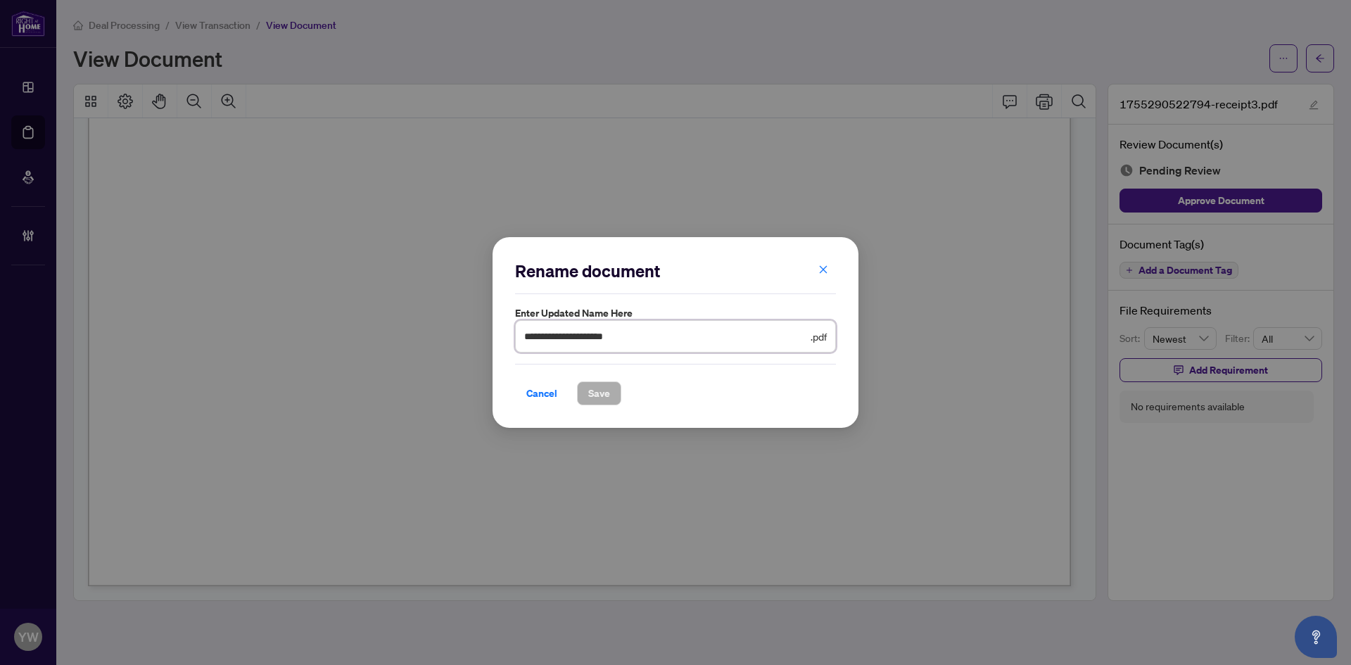
drag, startPoint x: 650, startPoint y: 341, endPoint x: 410, endPoint y: 340, distance: 240.0
click at [410, 340] on div "**********" at bounding box center [675, 332] width 1351 height 665
click at [605, 398] on span "Save" at bounding box center [599, 393] width 22 height 23
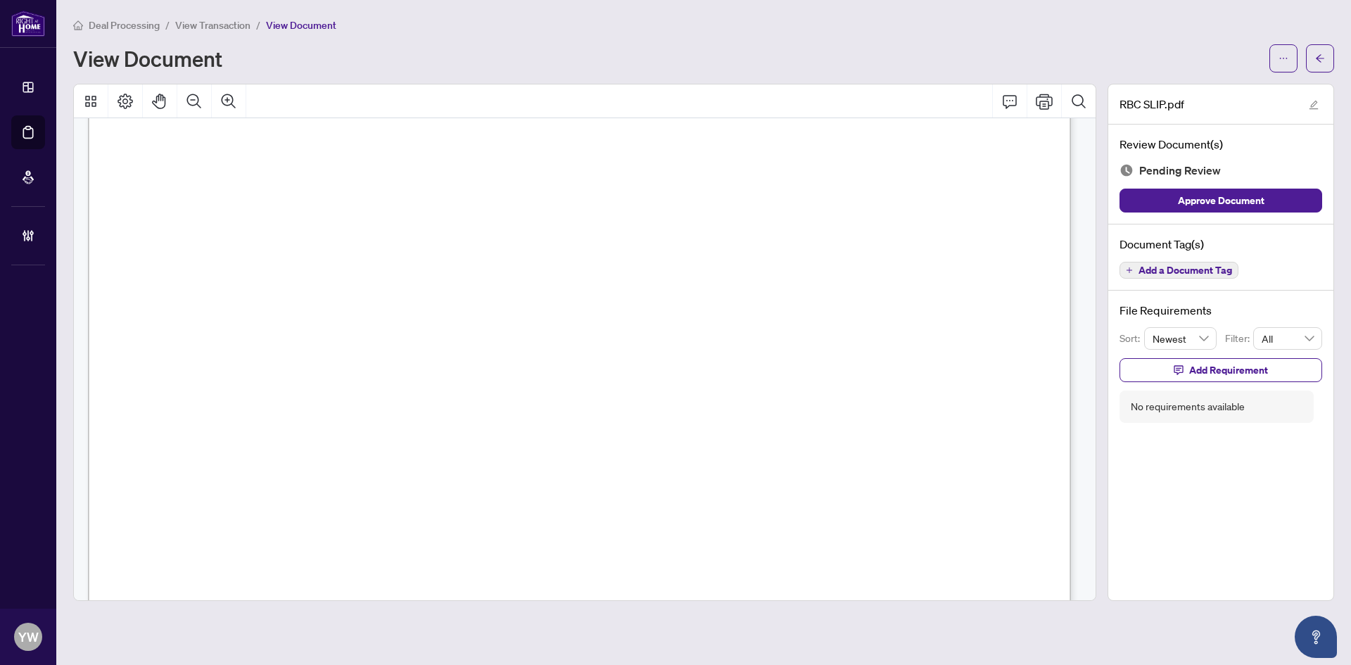
scroll to position [211, 0]
click at [1256, 201] on span "Approve Document" at bounding box center [1221, 200] width 87 height 23
click at [1315, 103] on icon "edit" at bounding box center [1314, 105] width 9 height 9
type input "********"
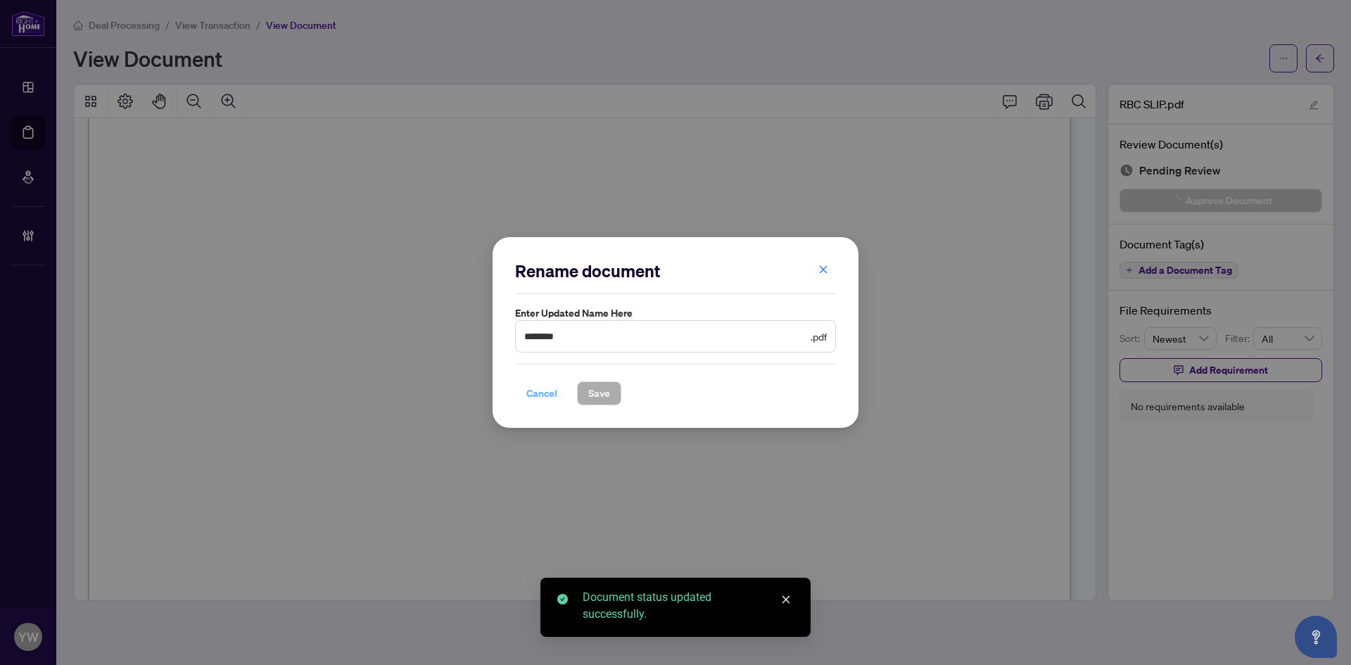
click at [539, 400] on span "Cancel" at bounding box center [541, 393] width 31 height 23
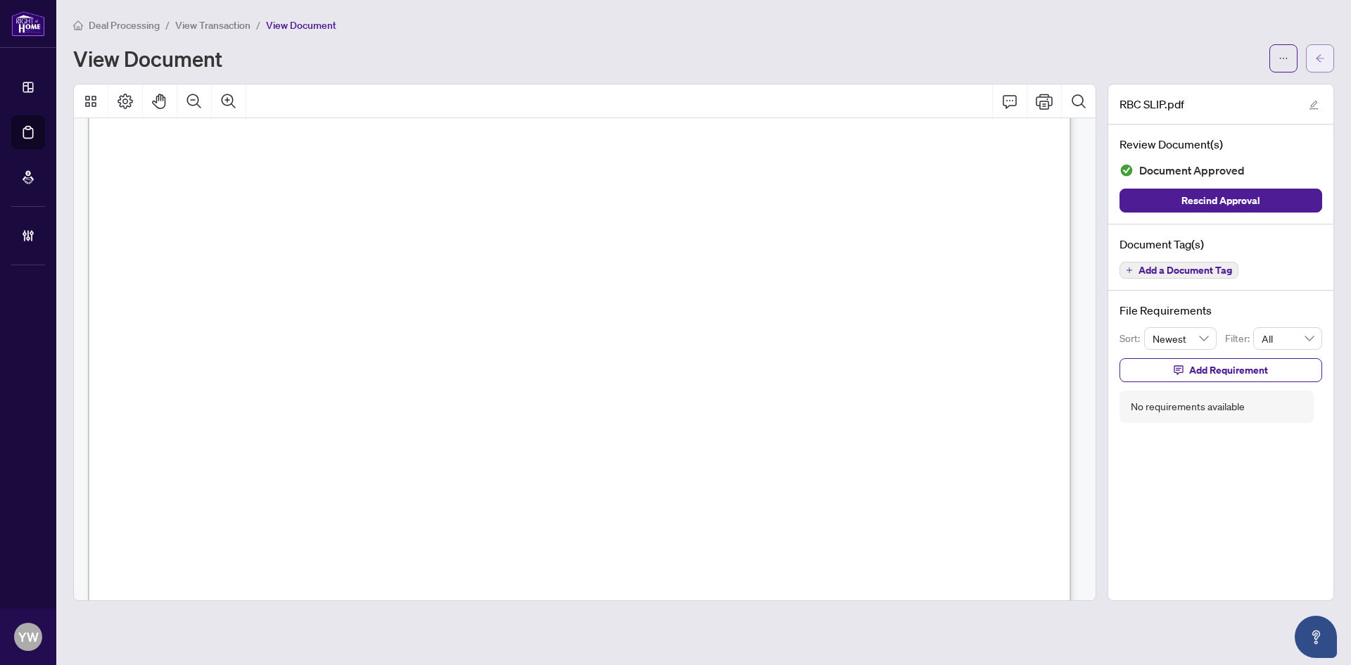
click at [1318, 59] on icon "arrow-left" at bounding box center [1320, 58] width 8 height 8
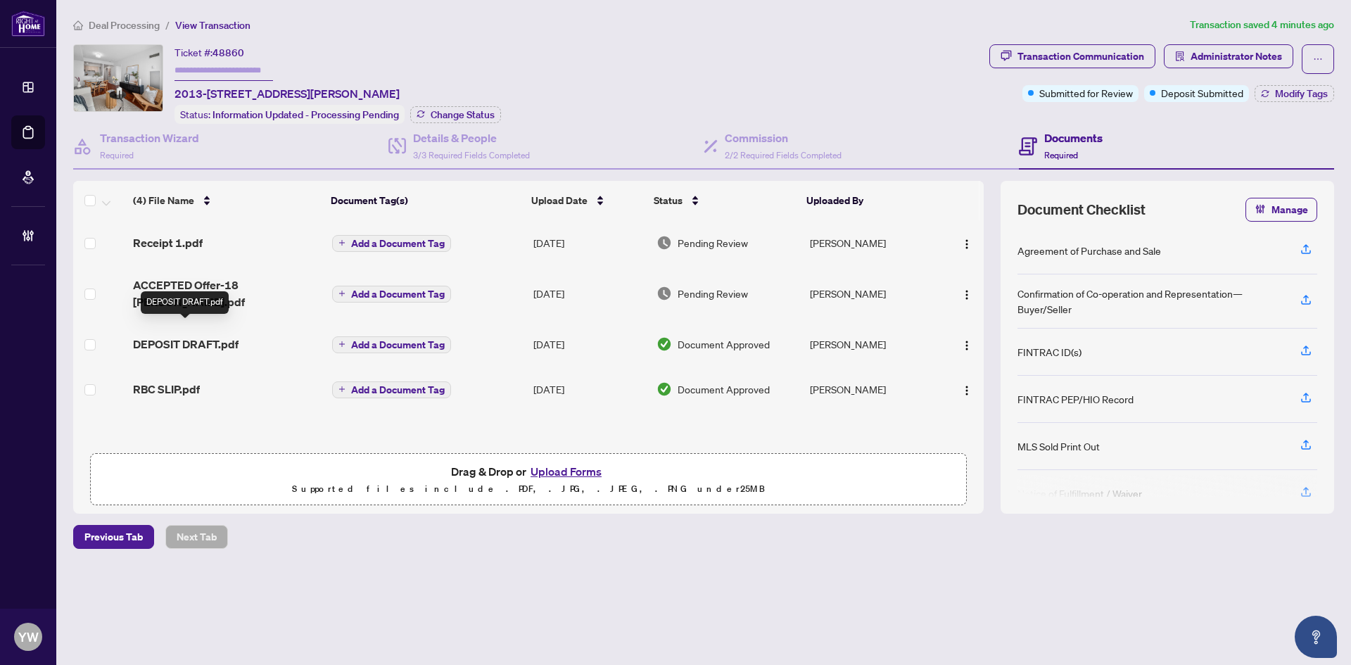
click at [206, 336] on span "DEPOSIT DRAFT.pdf" at bounding box center [186, 344] width 106 height 17
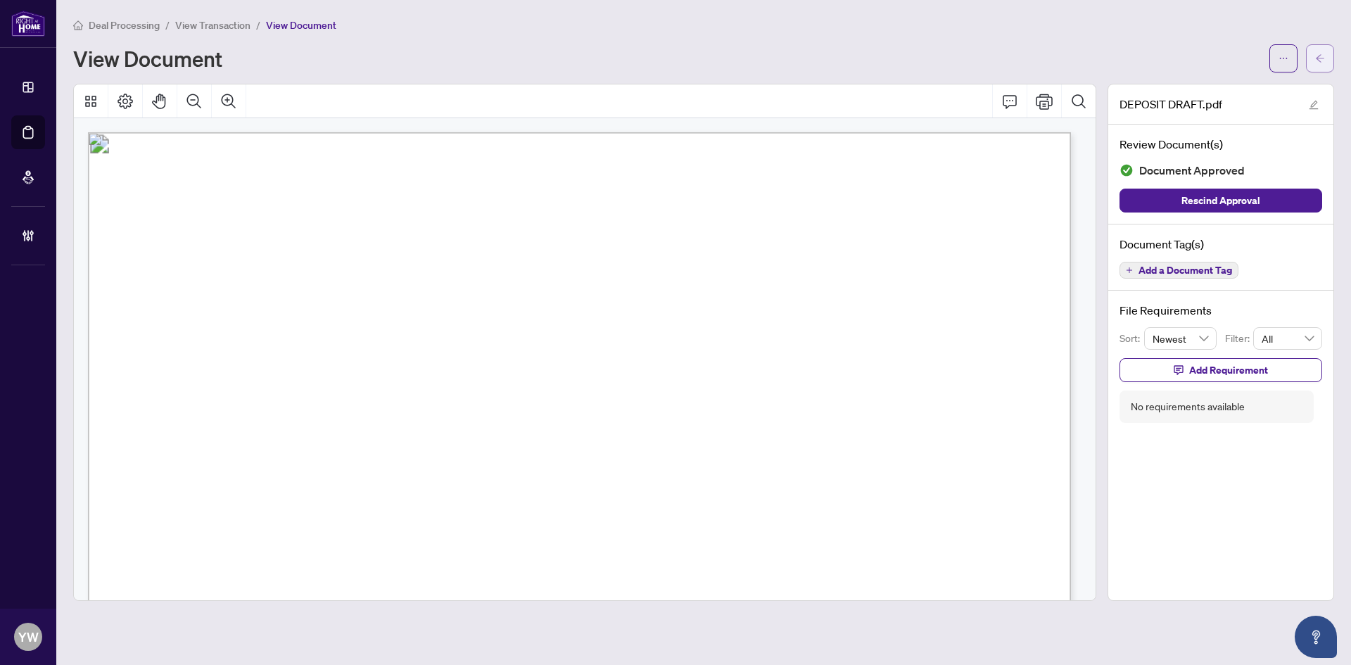
click at [1319, 65] on span "button" at bounding box center [1320, 58] width 10 height 23
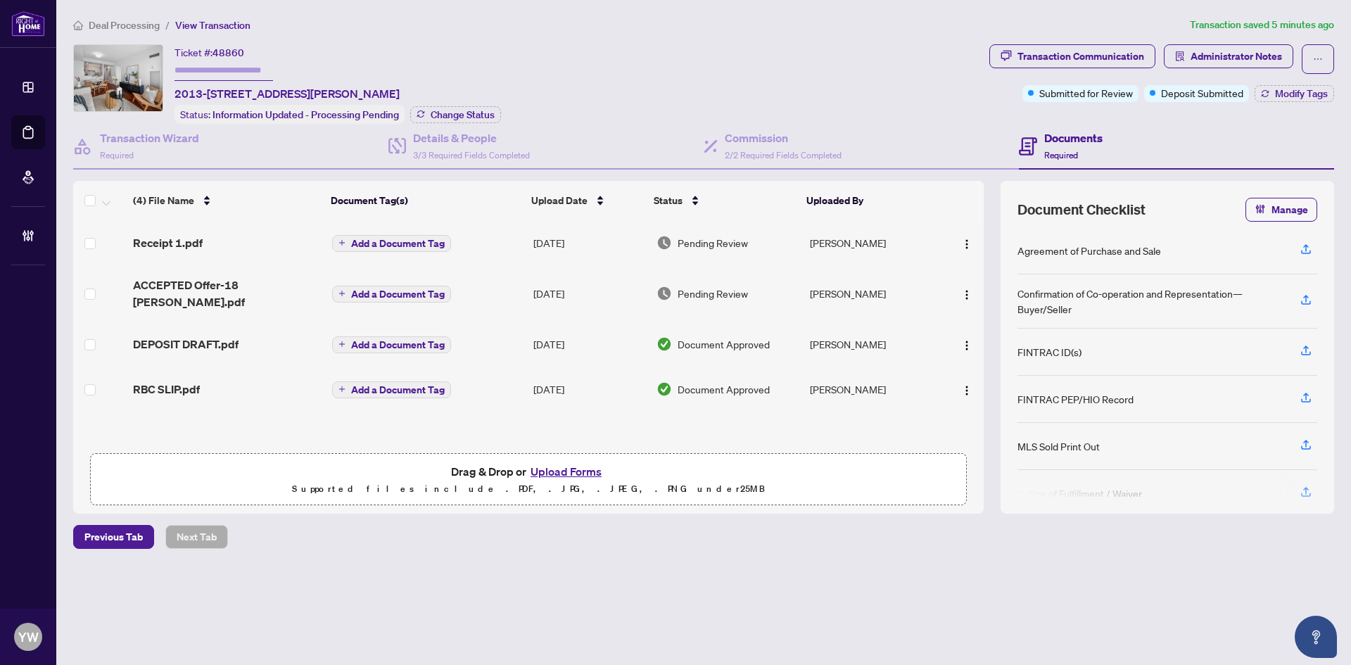
click at [360, 528] on div "Previous Tab Next Tab" at bounding box center [703, 537] width 1261 height 24
click at [544, 534] on div "Previous Tab Next Tab" at bounding box center [703, 537] width 1261 height 24
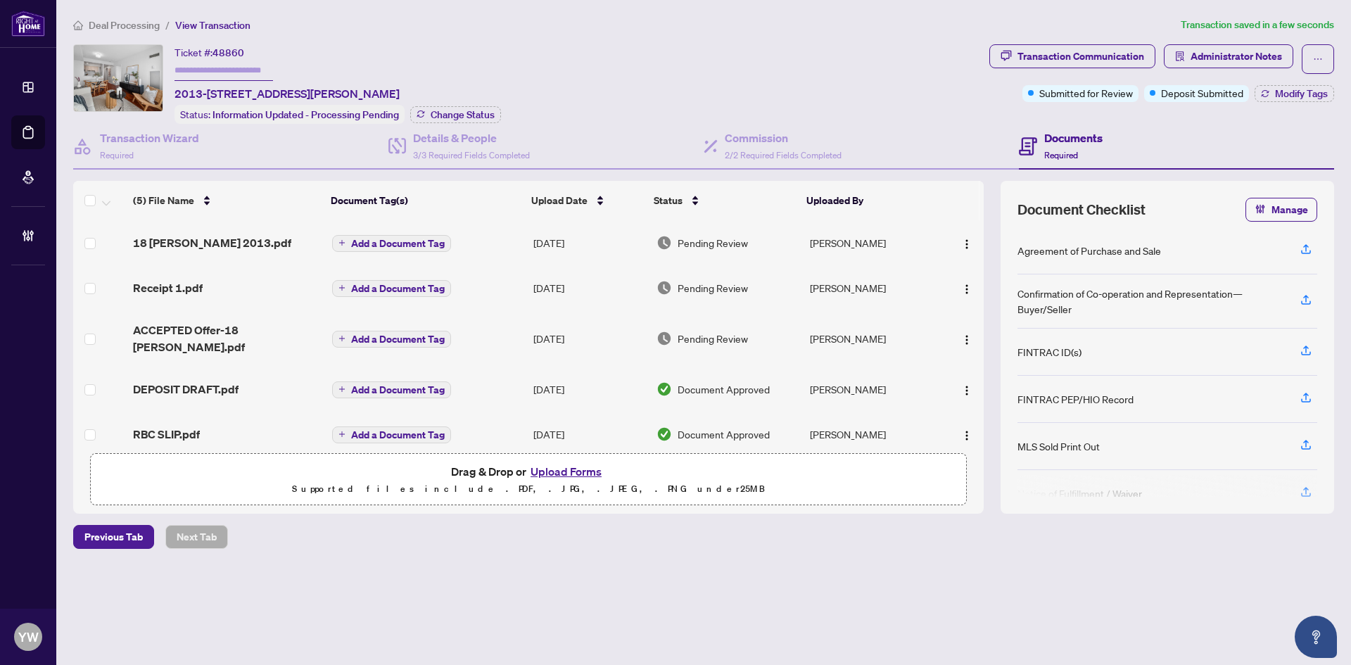
drag, startPoint x: 960, startPoint y: 244, endPoint x: 974, endPoint y: 248, distance: 14.7
click at [961, 244] on img "button" at bounding box center [966, 244] width 11 height 11
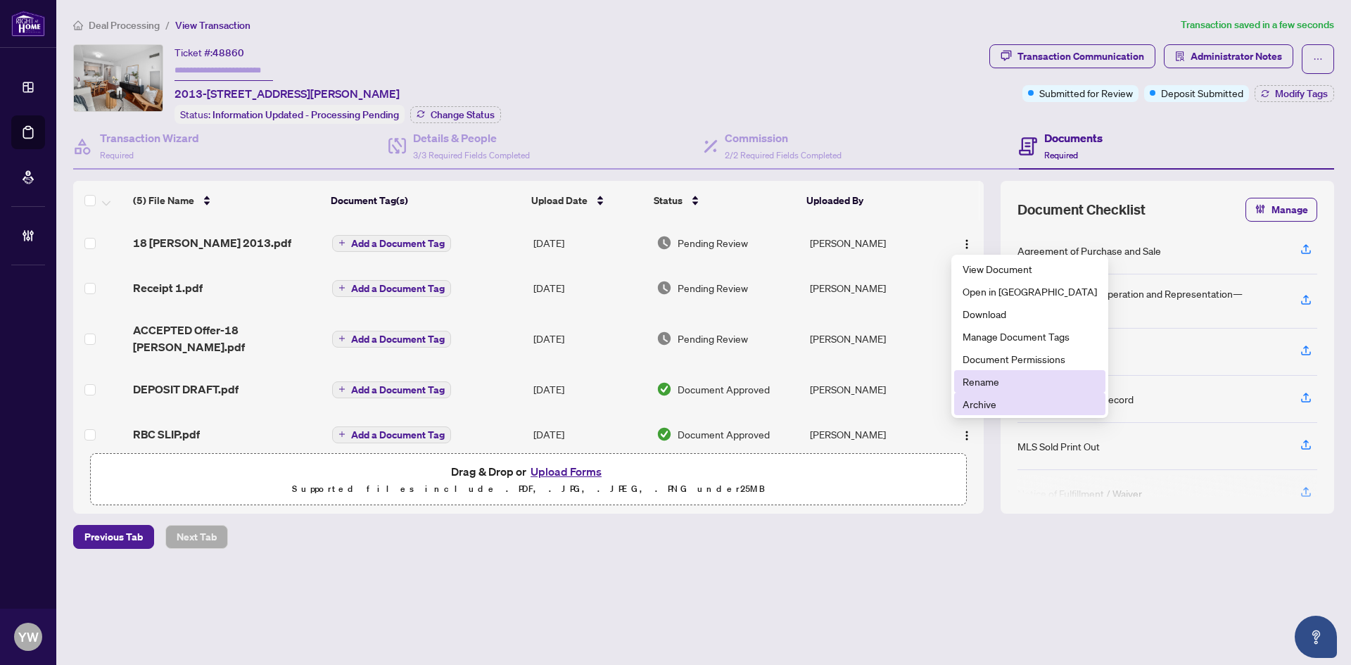
click at [981, 387] on span "Rename" at bounding box center [1030, 381] width 134 height 15
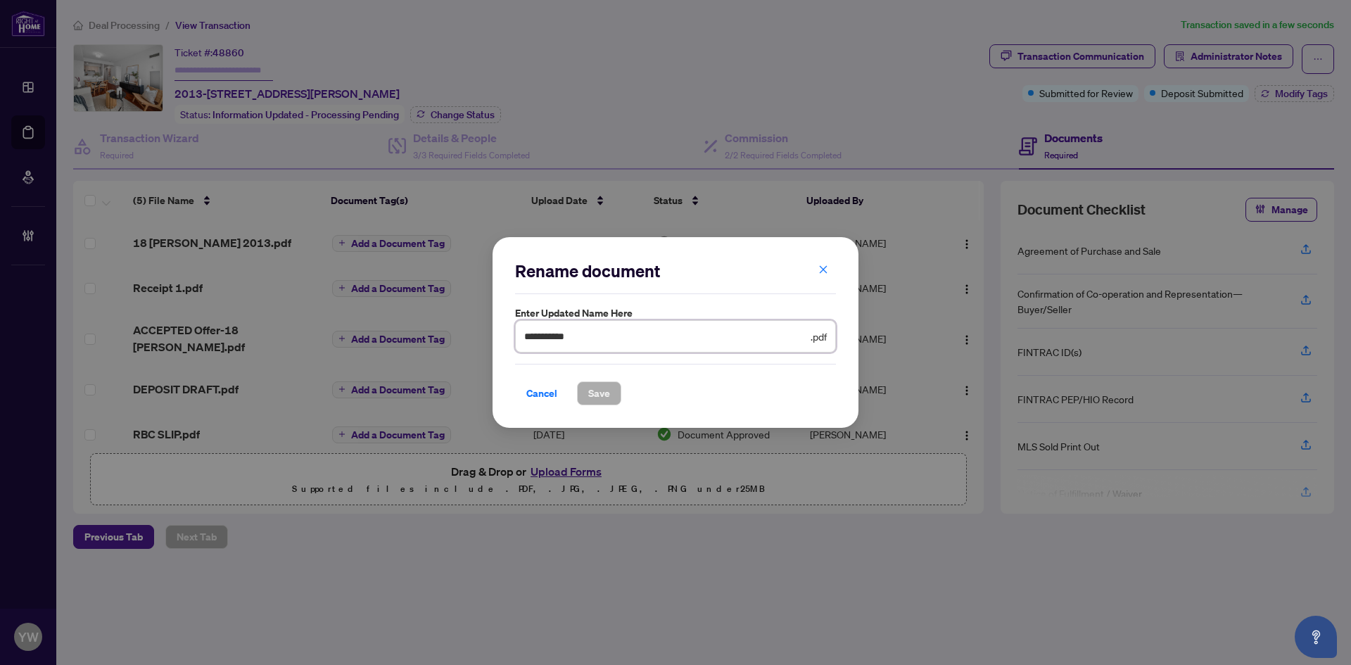
drag, startPoint x: 475, startPoint y: 335, endPoint x: 427, endPoint y: 335, distance: 47.9
click at [427, 335] on div "**********" at bounding box center [675, 332] width 1351 height 665
type input "**********"
click at [600, 400] on span "Save" at bounding box center [599, 393] width 22 height 23
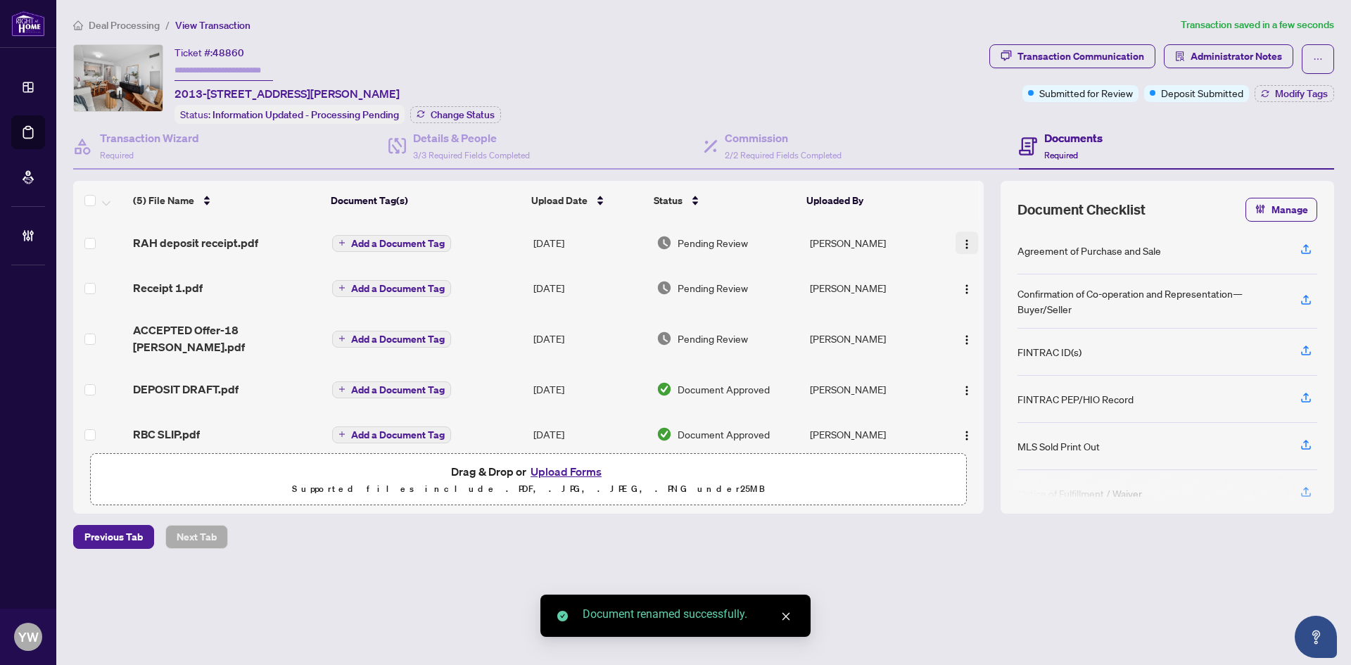
click at [961, 239] on img "button" at bounding box center [966, 244] width 11 height 11
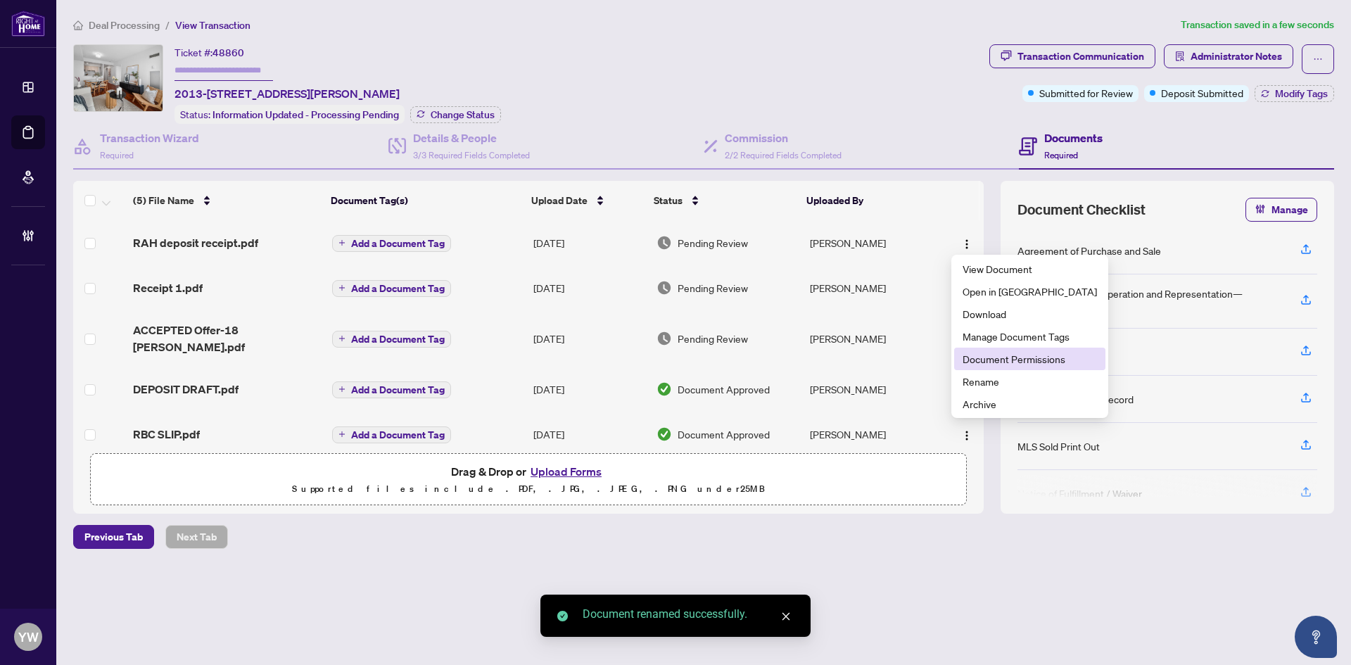
click at [1001, 364] on span "Document Permissions" at bounding box center [1030, 358] width 134 height 15
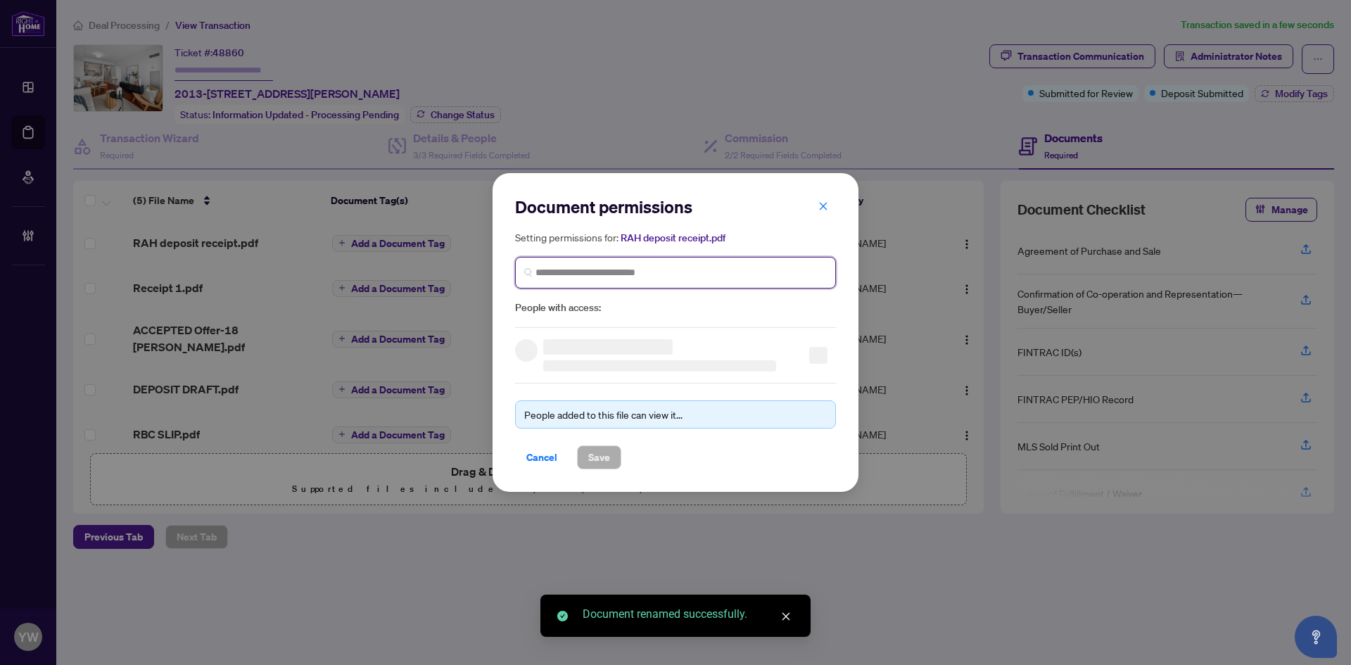
click at [603, 270] on input "search" at bounding box center [681, 272] width 291 height 15
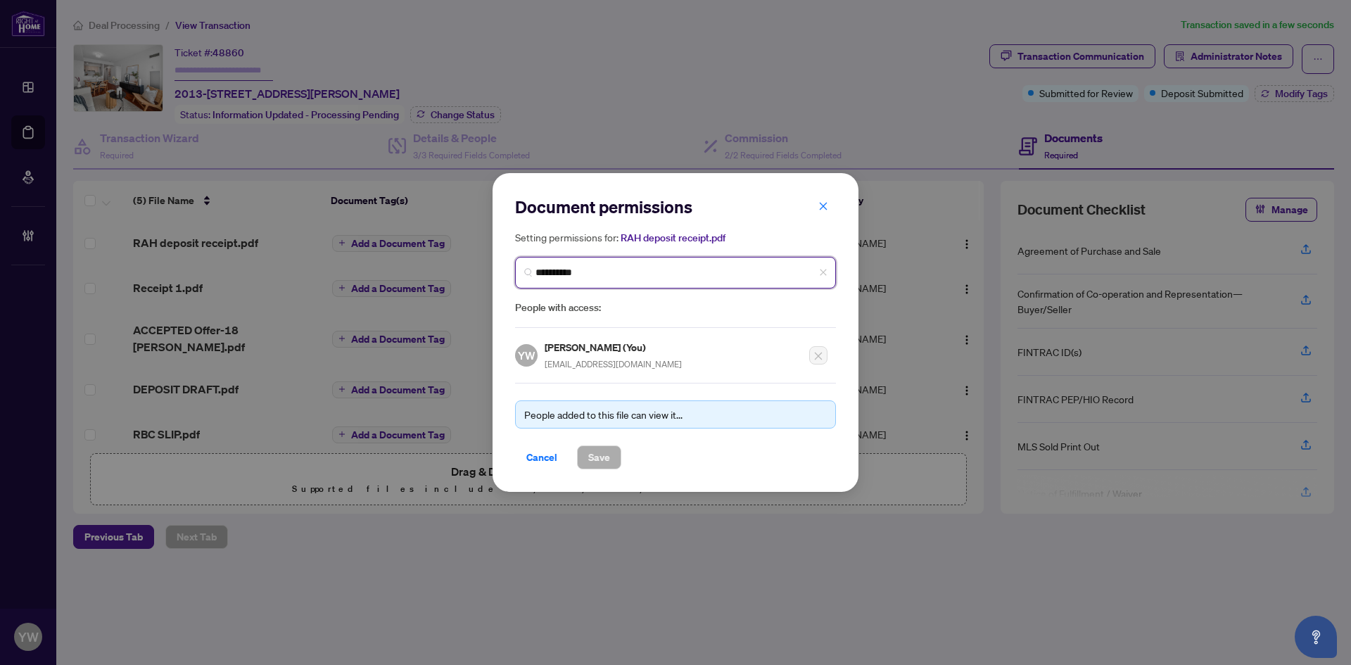
type input "**********"
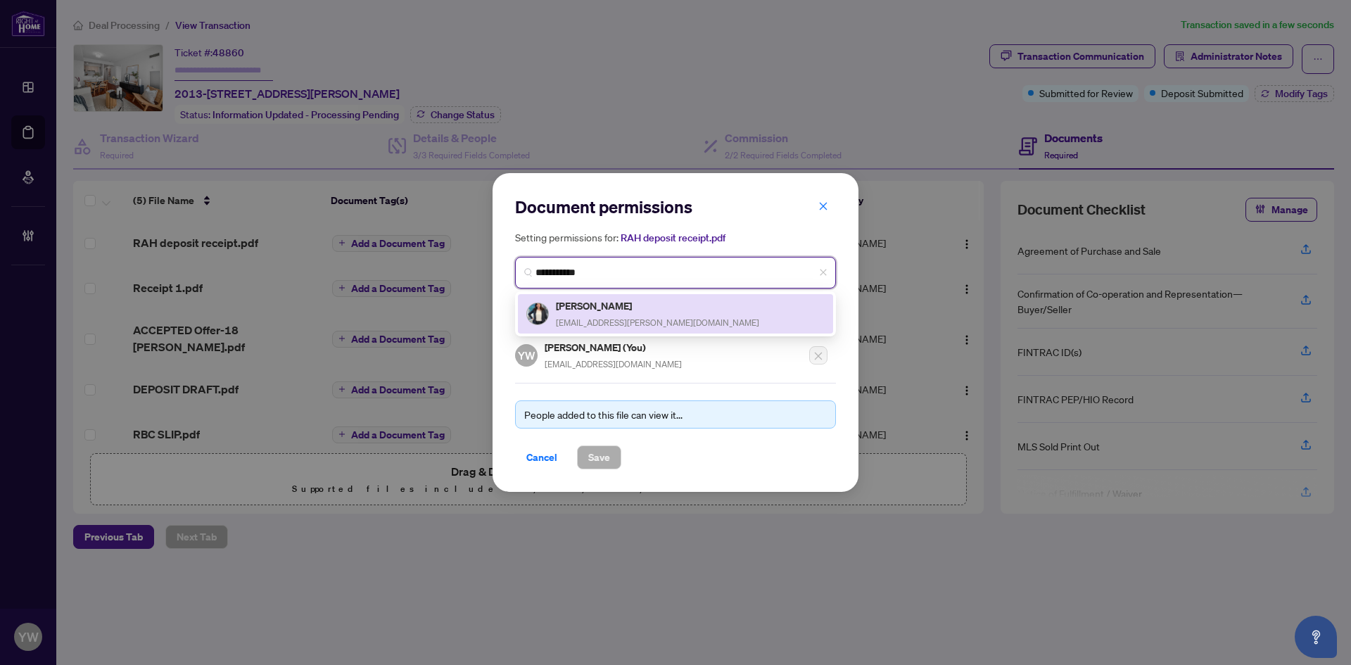
click at [654, 315] on div "Catherine Young YOUNG.CATHERINE.J@GMAIL.COM" at bounding box center [657, 314] width 203 height 32
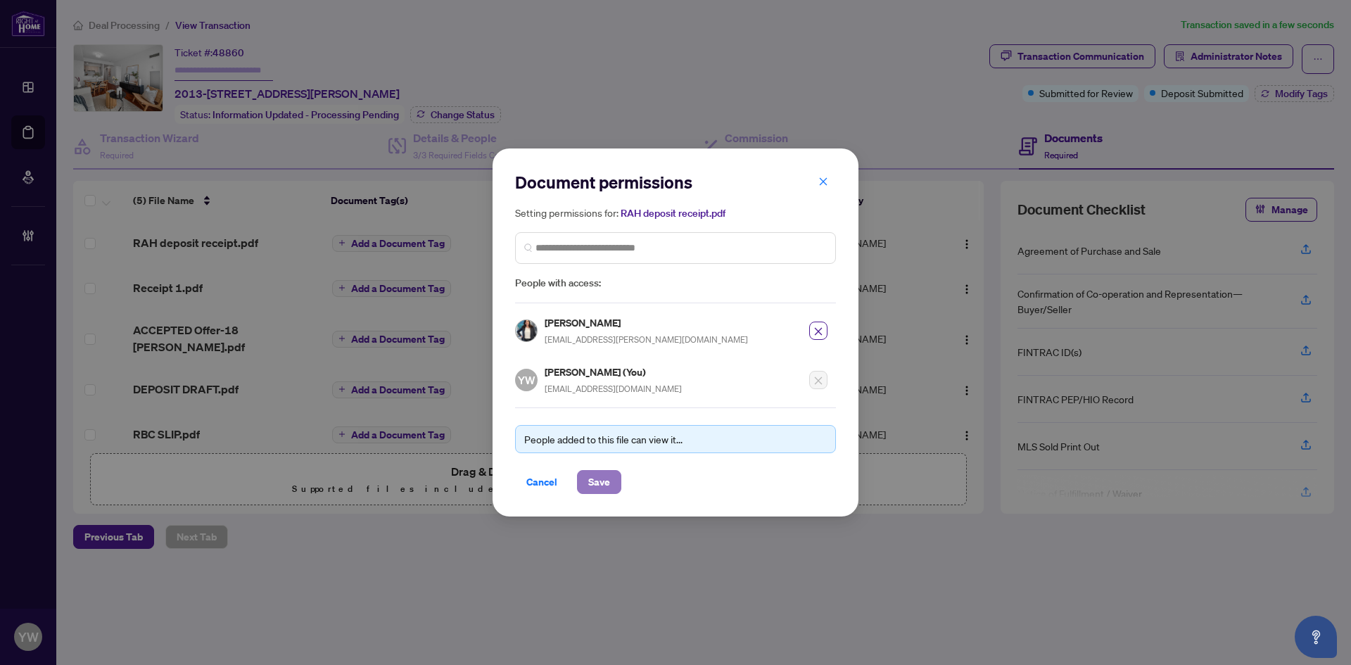
click at [597, 483] on span "Save" at bounding box center [599, 482] width 22 height 23
click at [505, 566] on div "Document permissions Setting permissions for: RAH deposit receipt.pdf 5955 Cath…" at bounding box center [675, 332] width 1351 height 665
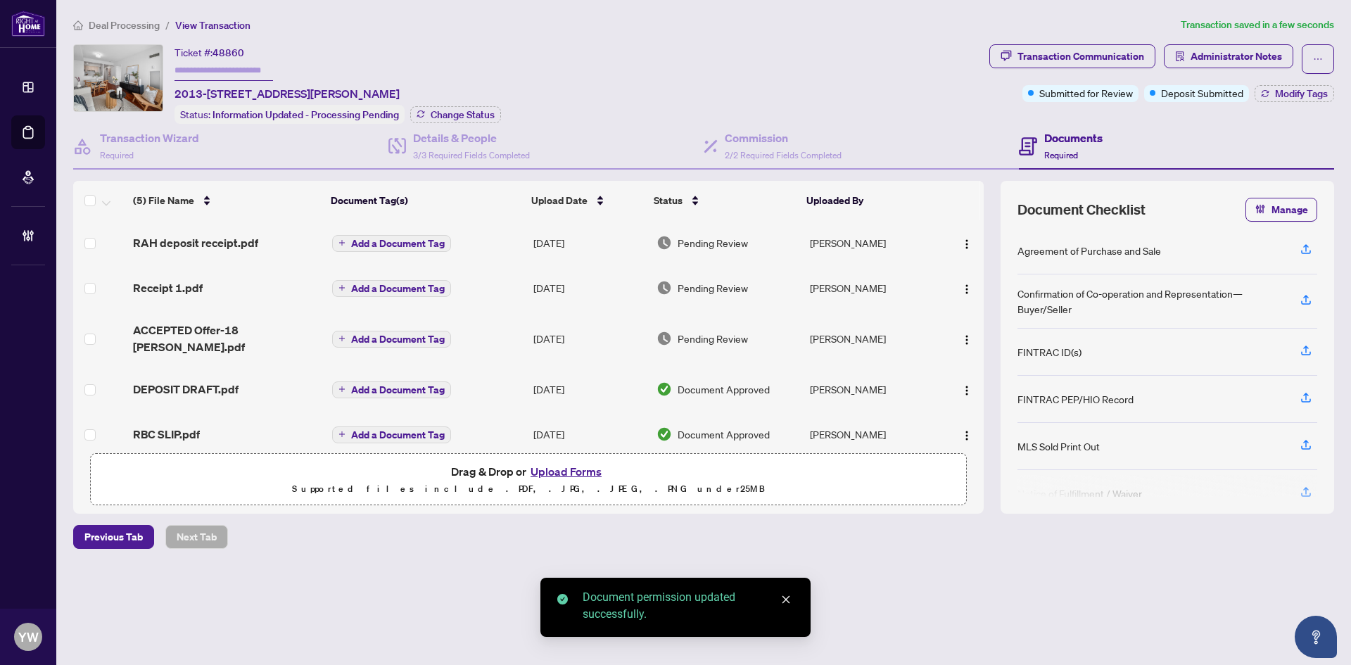
click at [415, 243] on span "Add a Document Tag" at bounding box center [398, 244] width 94 height 10
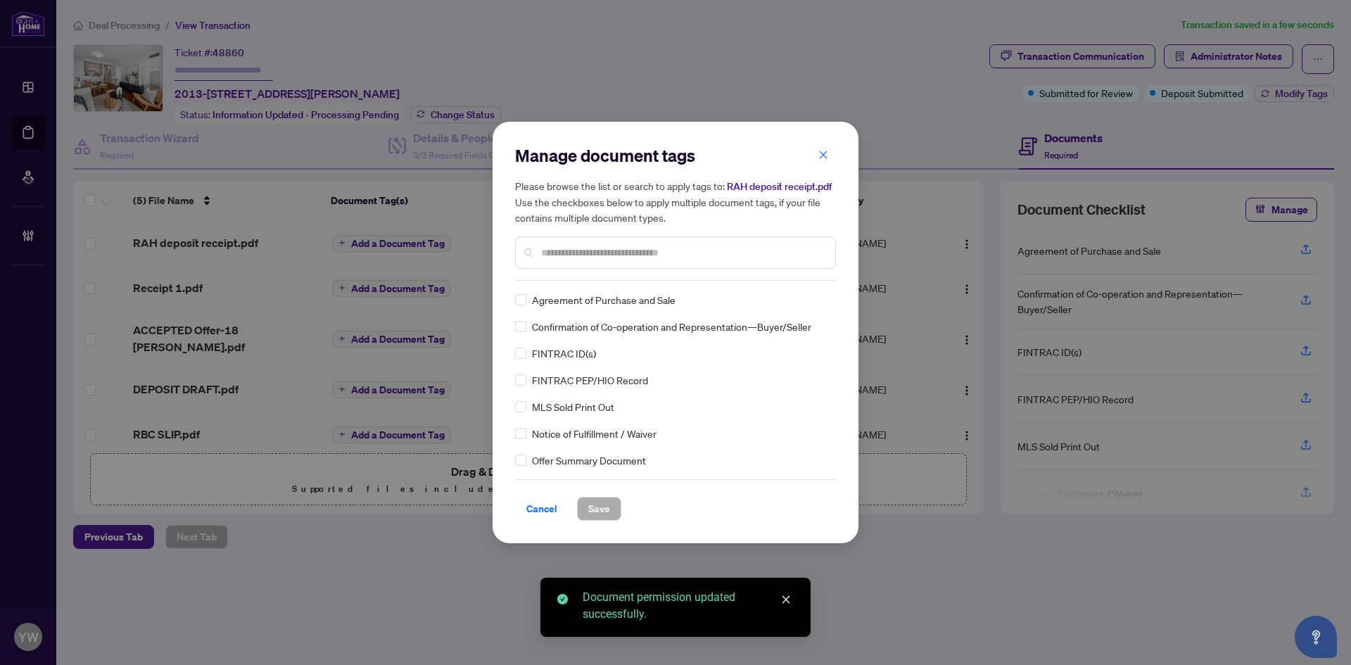
click at [547, 255] on input "text" at bounding box center [682, 252] width 283 height 15
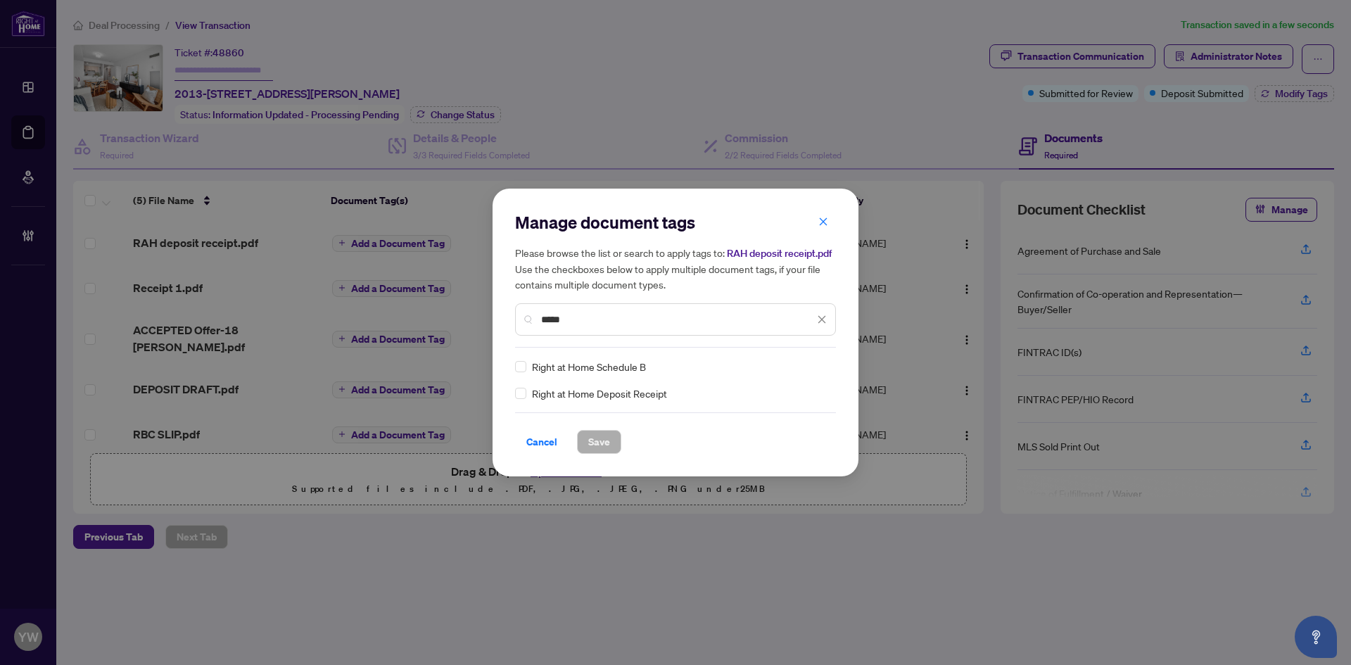
type input "*****"
click at [817, 367] on div at bounding box center [813, 367] width 27 height 14
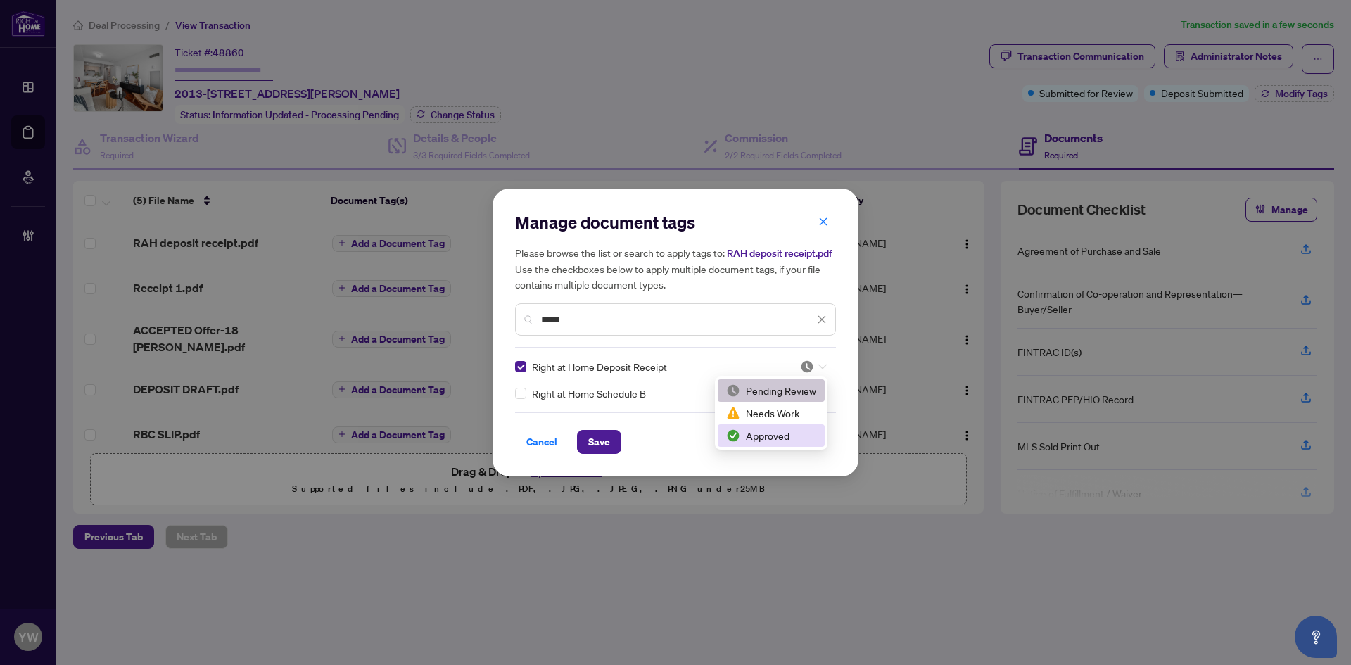
drag, startPoint x: 766, startPoint y: 431, endPoint x: 635, endPoint y: 443, distance: 131.4
click at [764, 433] on div "Approved" at bounding box center [771, 435] width 90 height 15
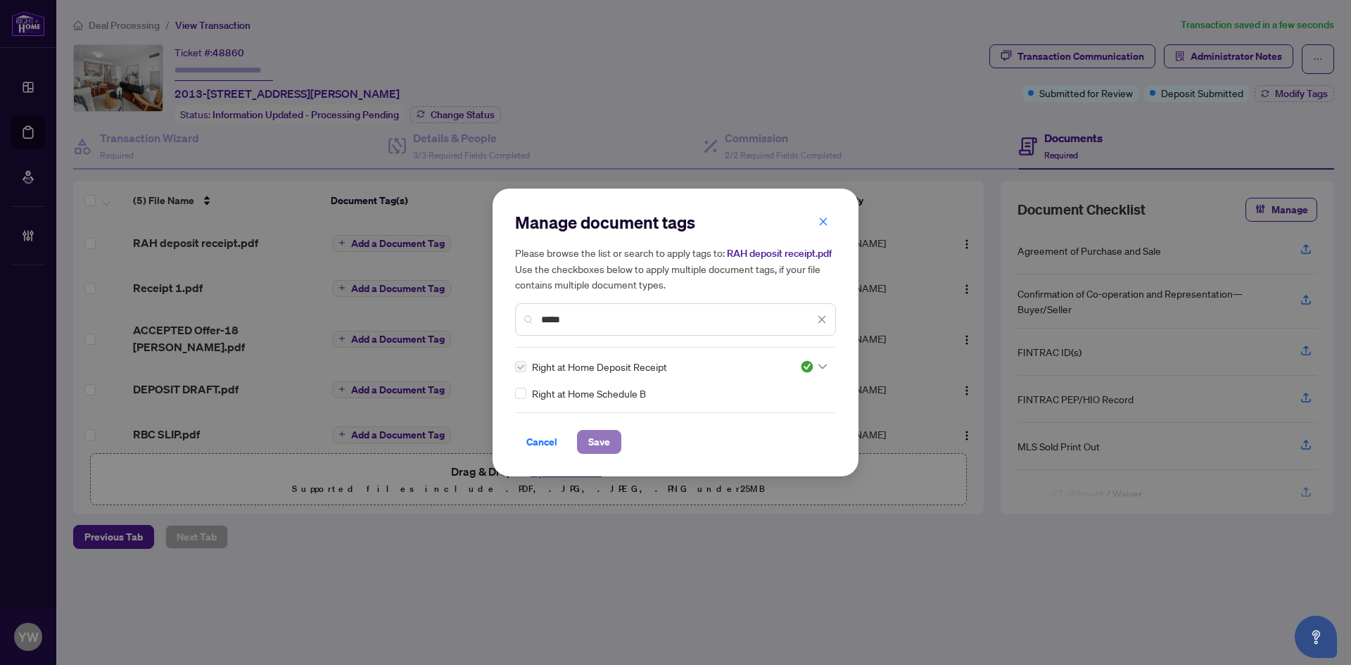
click at [608, 439] on span "Save" at bounding box center [599, 442] width 22 height 23
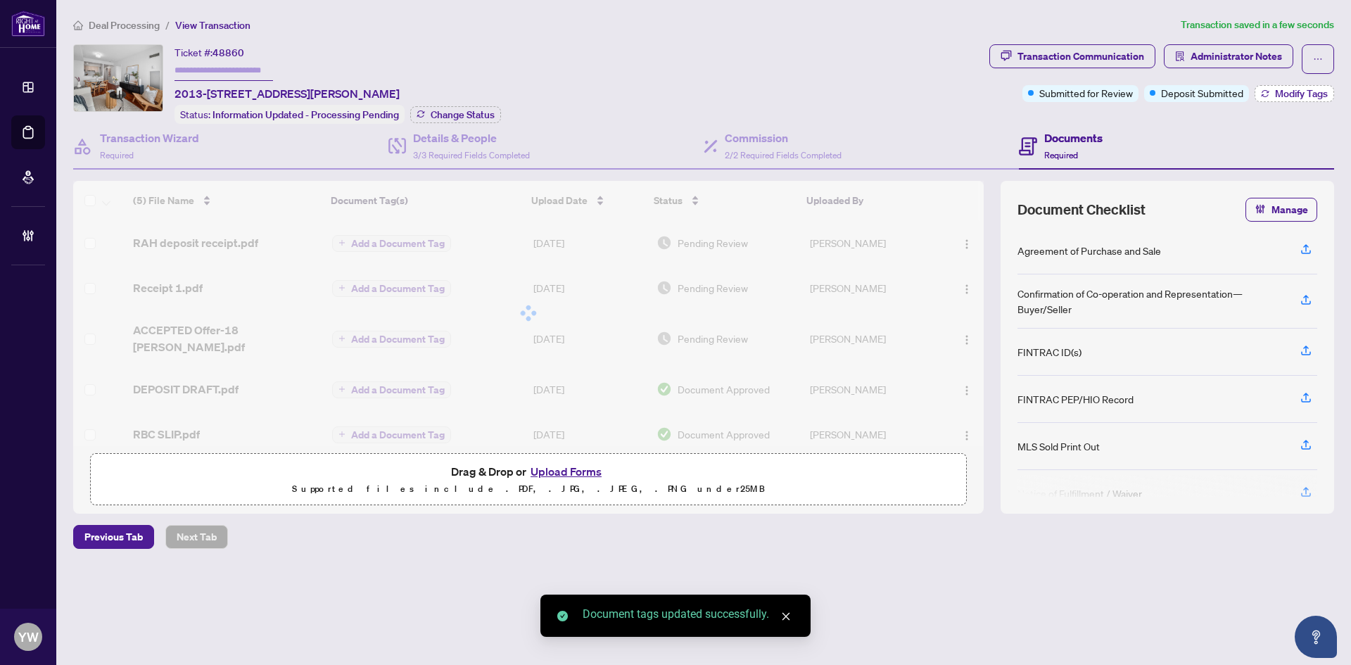
click at [1296, 98] on span "Modify Tags" at bounding box center [1301, 94] width 53 height 10
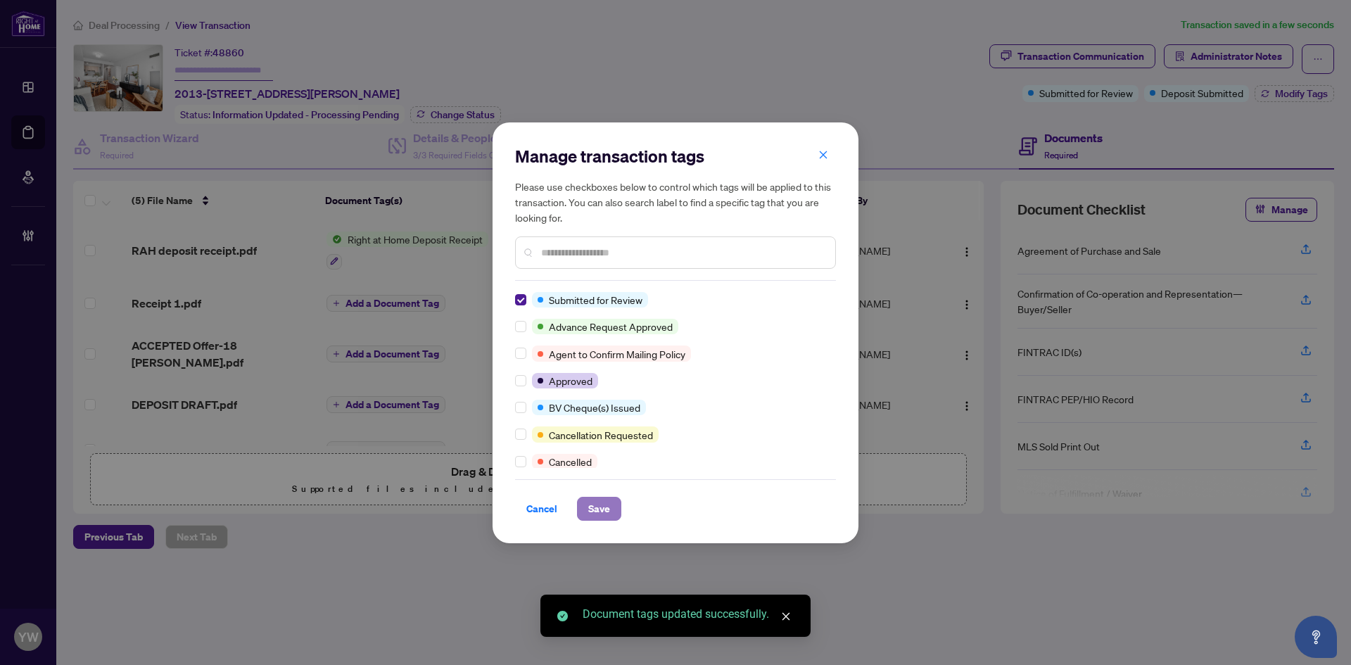
click at [597, 508] on span "Save" at bounding box center [599, 509] width 22 height 23
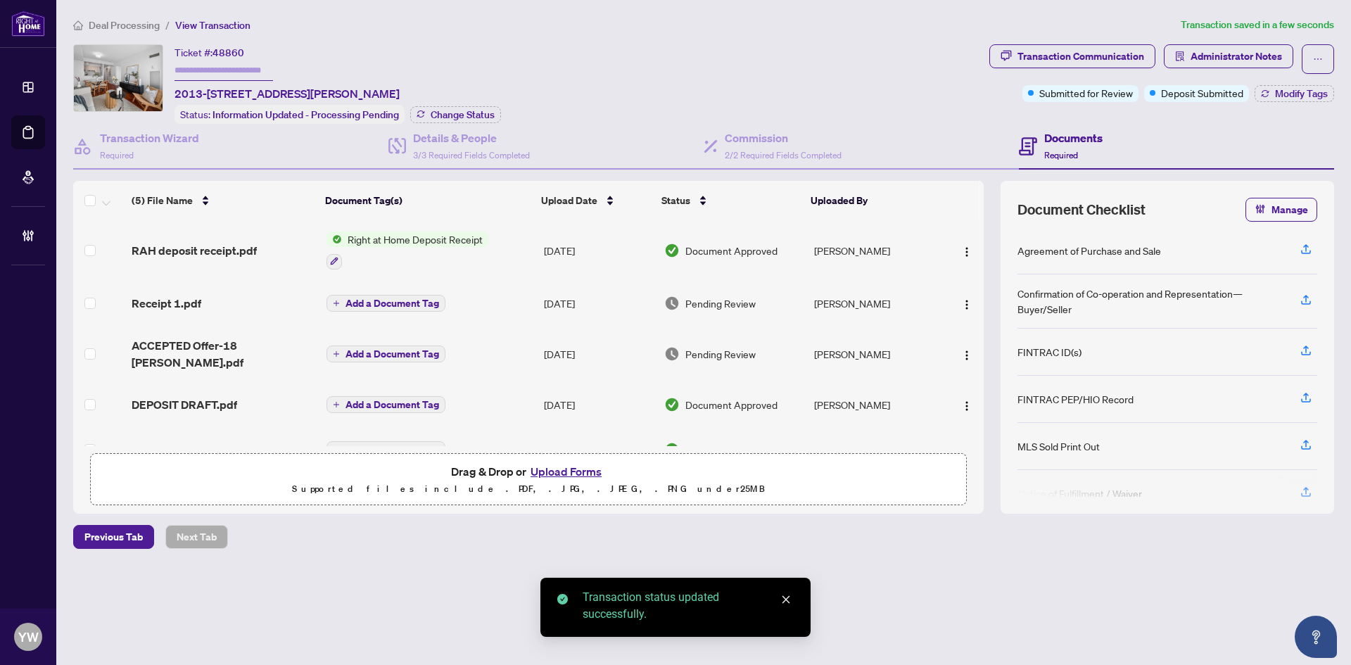
click at [1042, 58] on div "Transaction Communication" at bounding box center [1081, 56] width 127 height 23
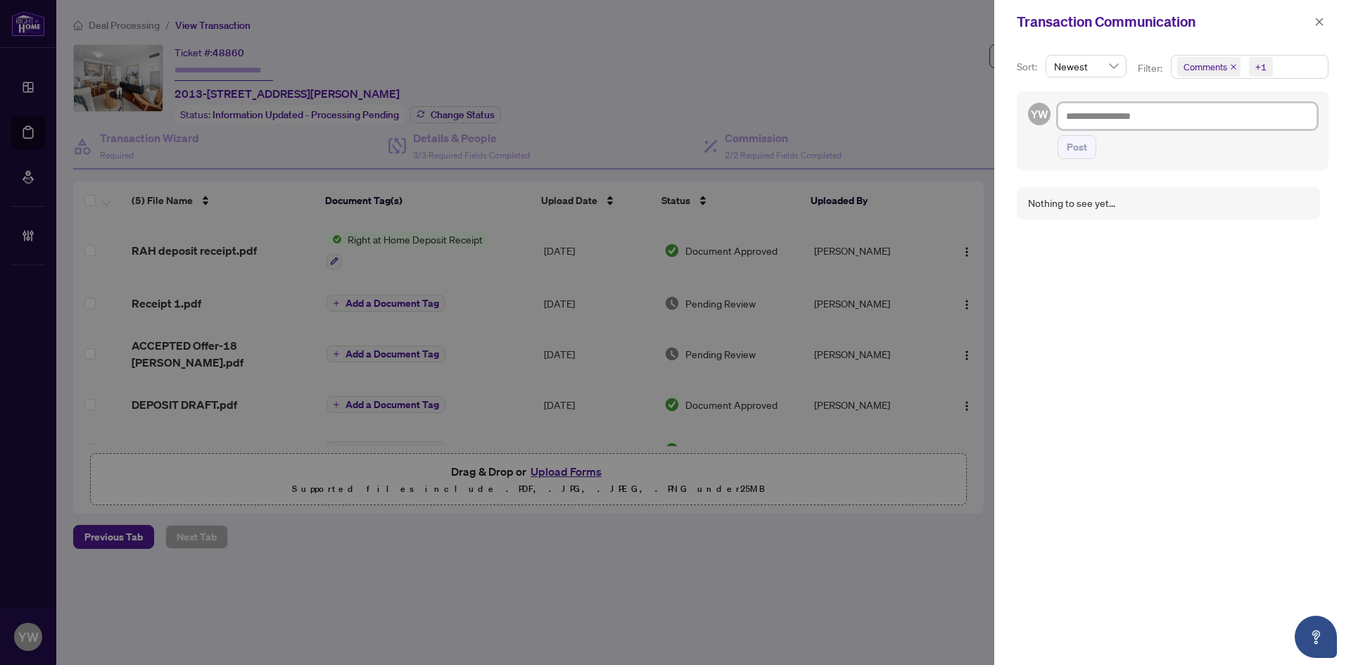
click at [1101, 125] on textarea at bounding box center [1188, 116] width 260 height 27
paste textarea "**********"
type textarea "**********"
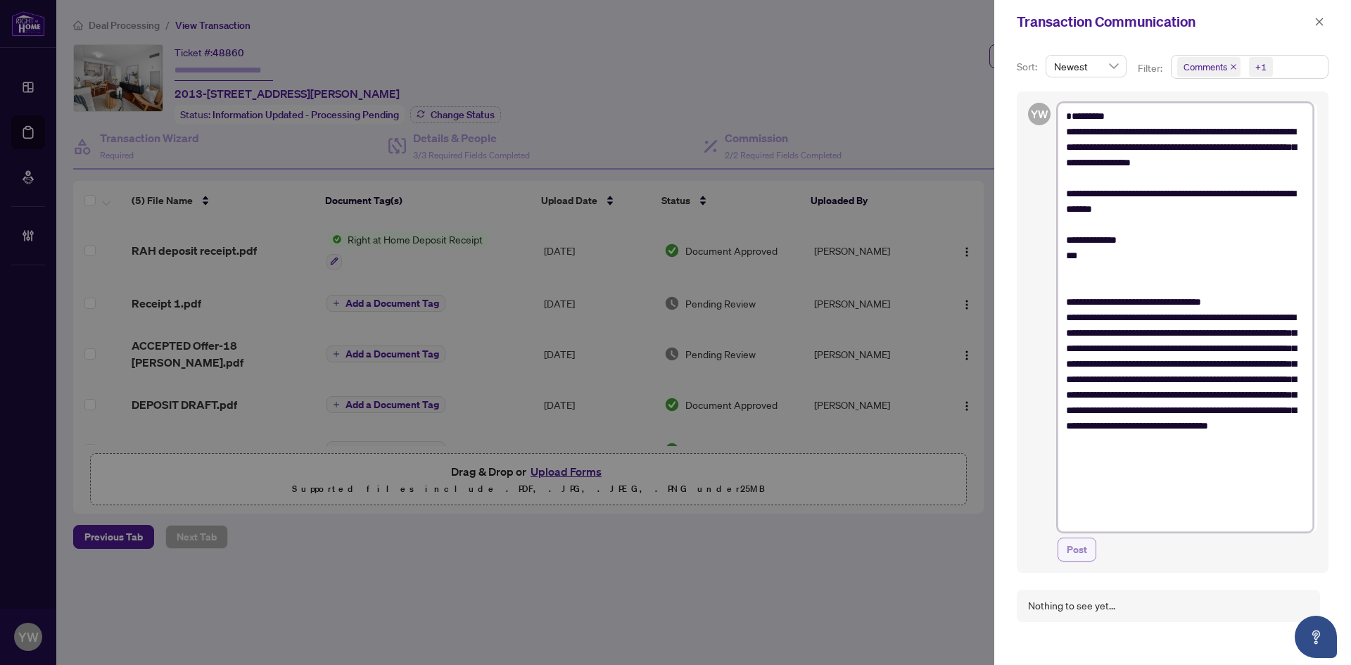
type textarea "**********"
click at [1075, 555] on span "Post" at bounding box center [1077, 549] width 20 height 23
type textarea "**********"
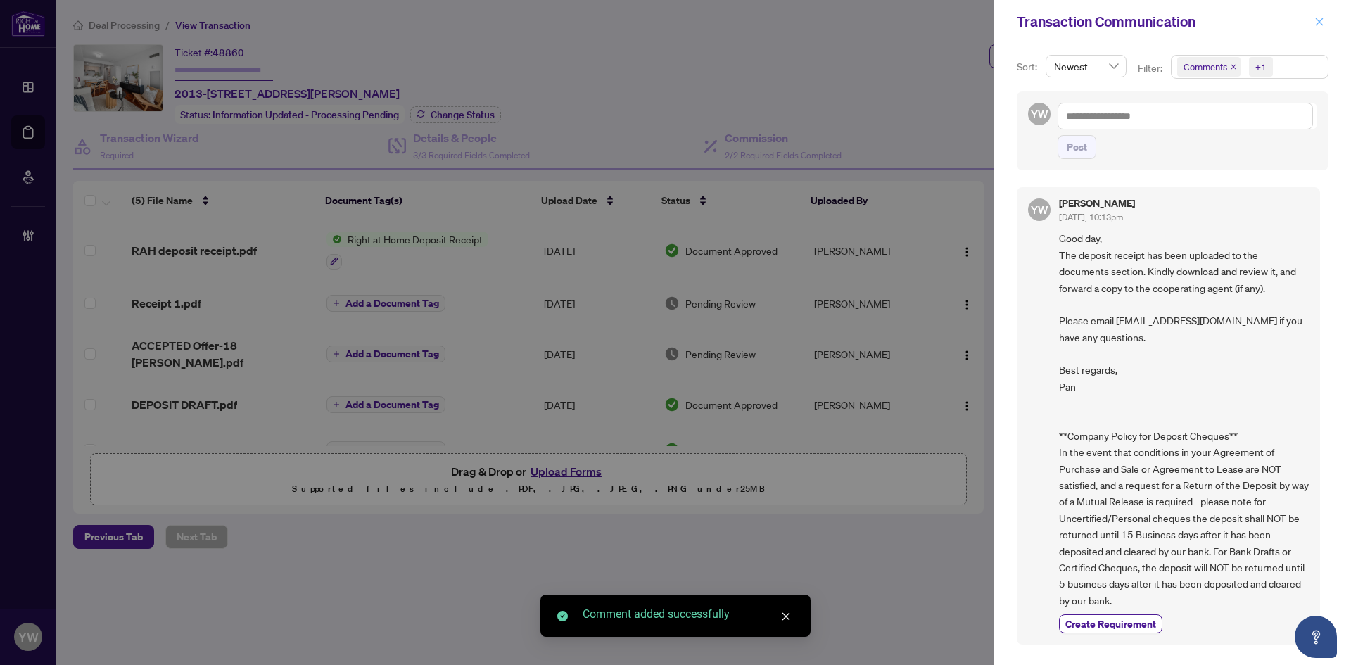
click at [1317, 19] on icon "close" at bounding box center [1320, 22] width 8 height 8
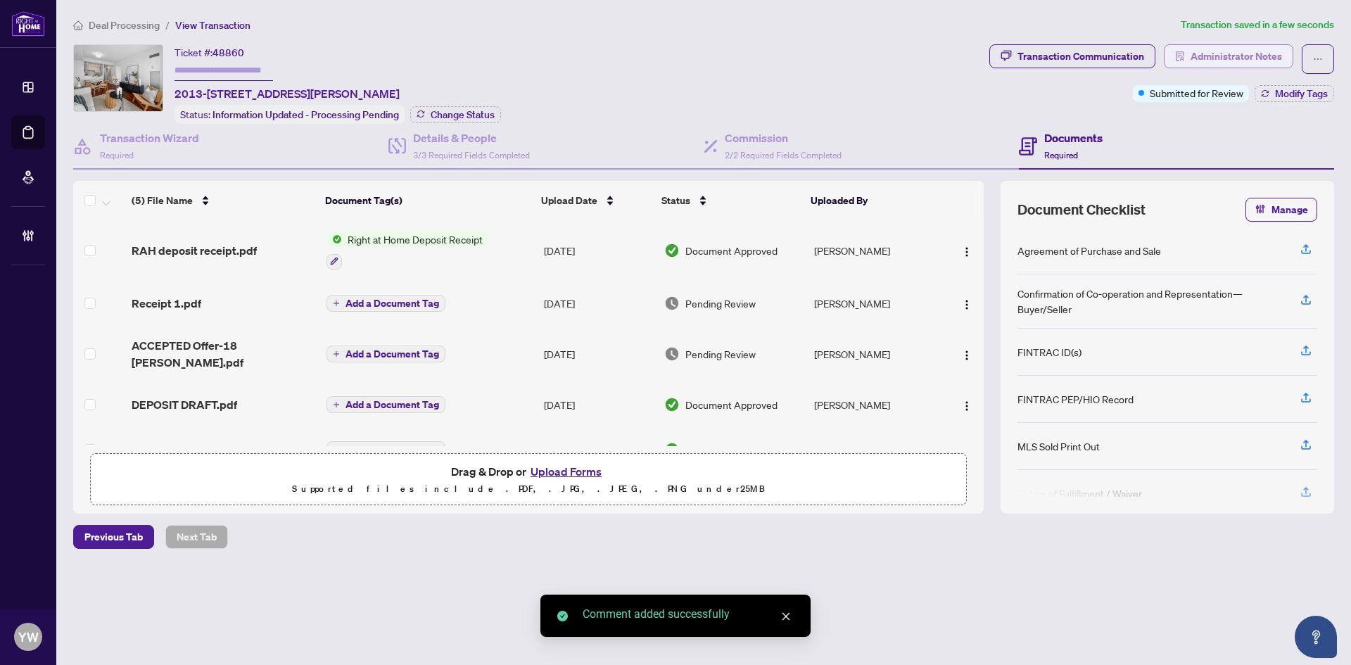
click at [1251, 65] on span "Administrator Notes" at bounding box center [1236, 56] width 91 height 23
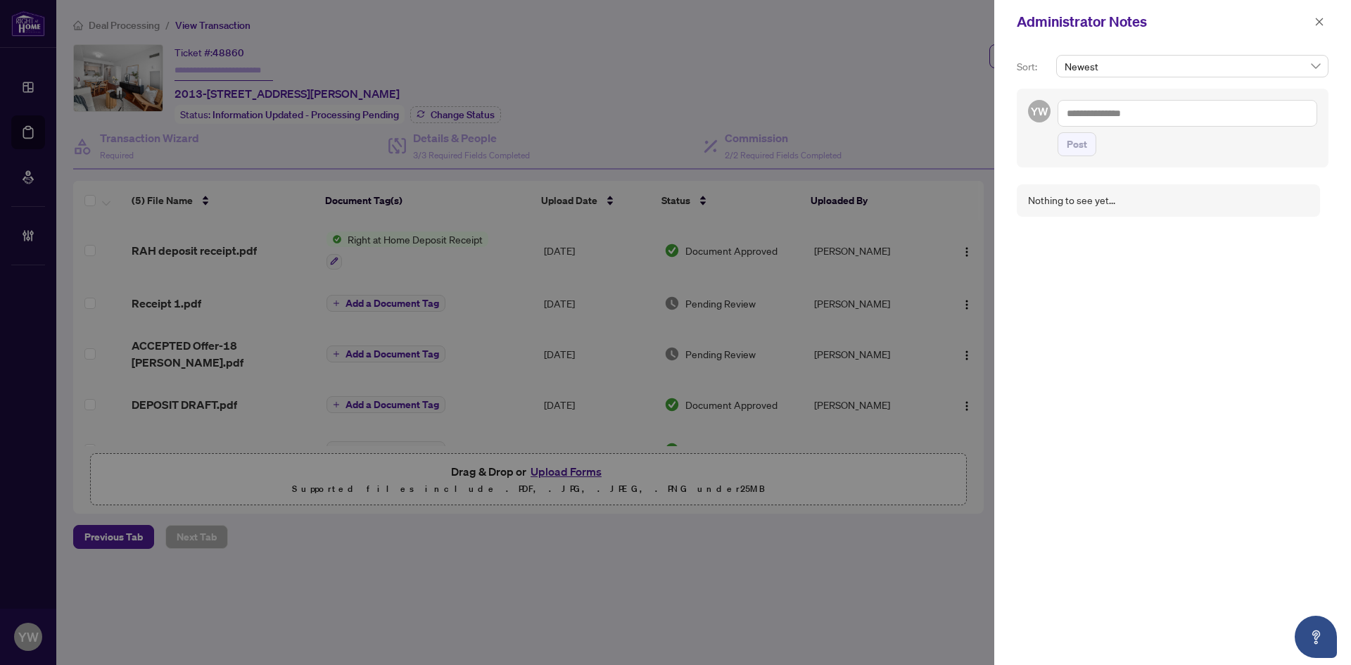
click at [1141, 106] on textarea at bounding box center [1188, 113] width 260 height 27
paste textarea "**********"
type textarea "**********"
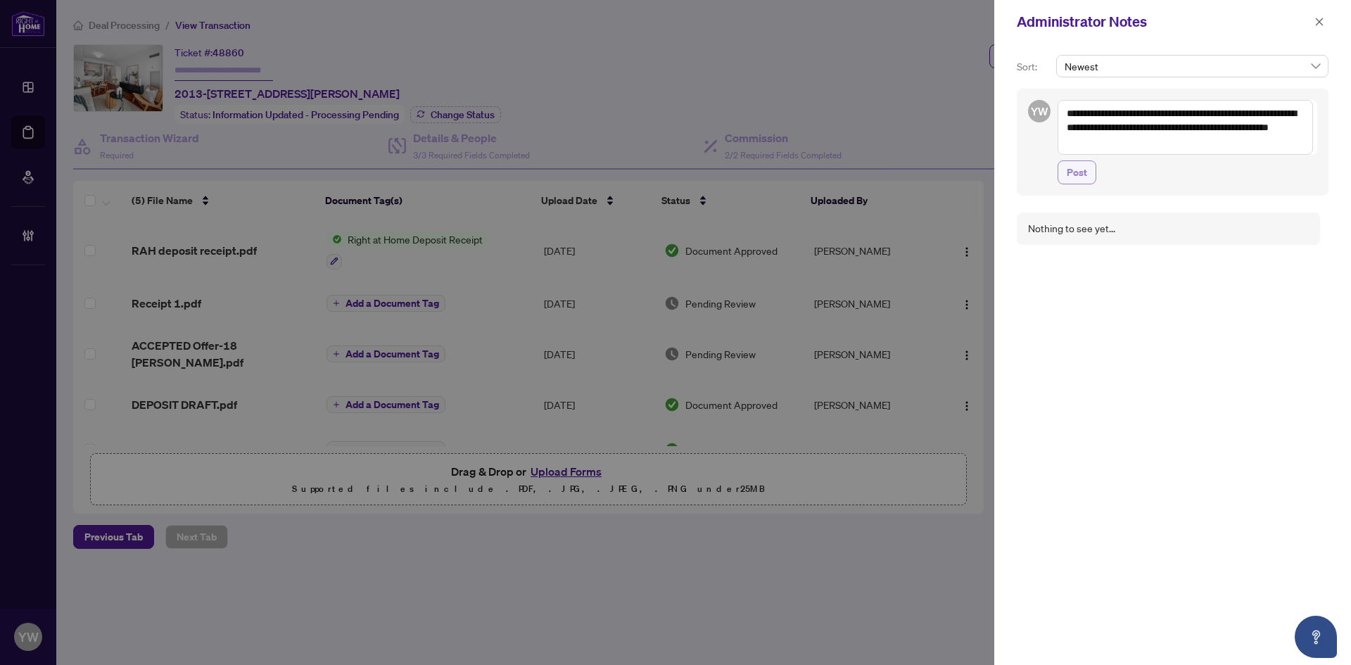
click at [1080, 178] on span "Post" at bounding box center [1077, 172] width 20 height 23
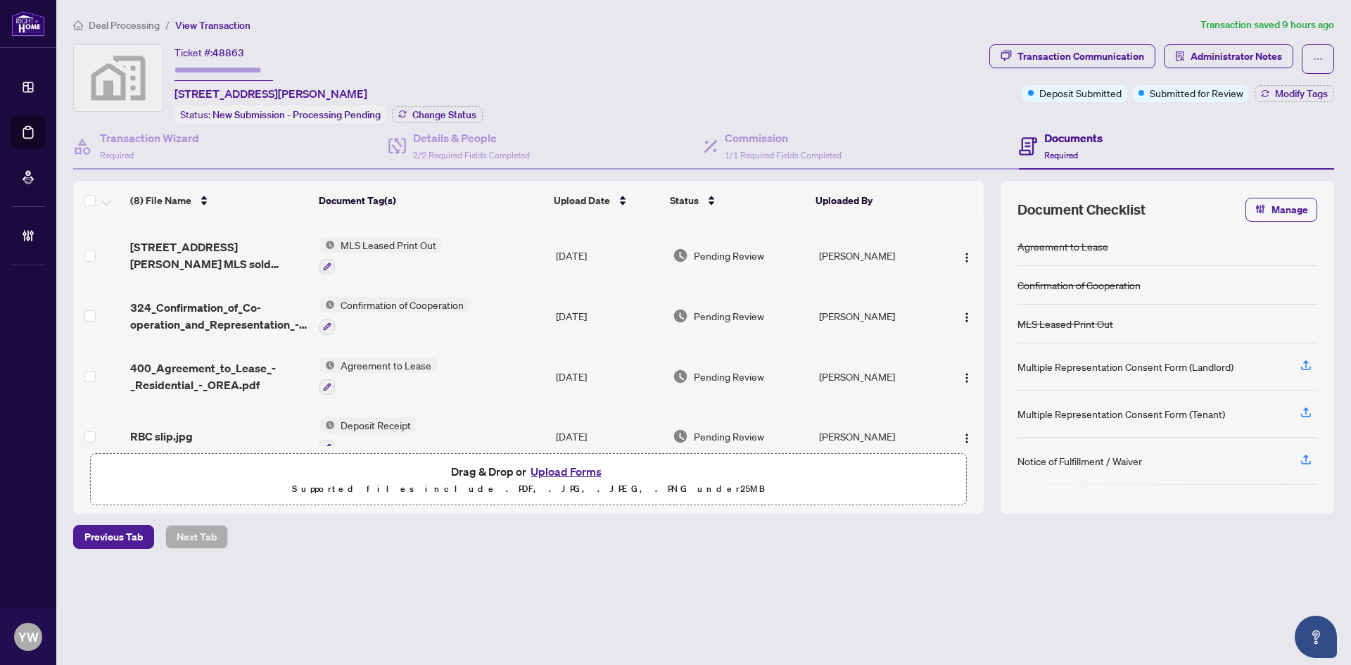
scroll to position [259, 0]
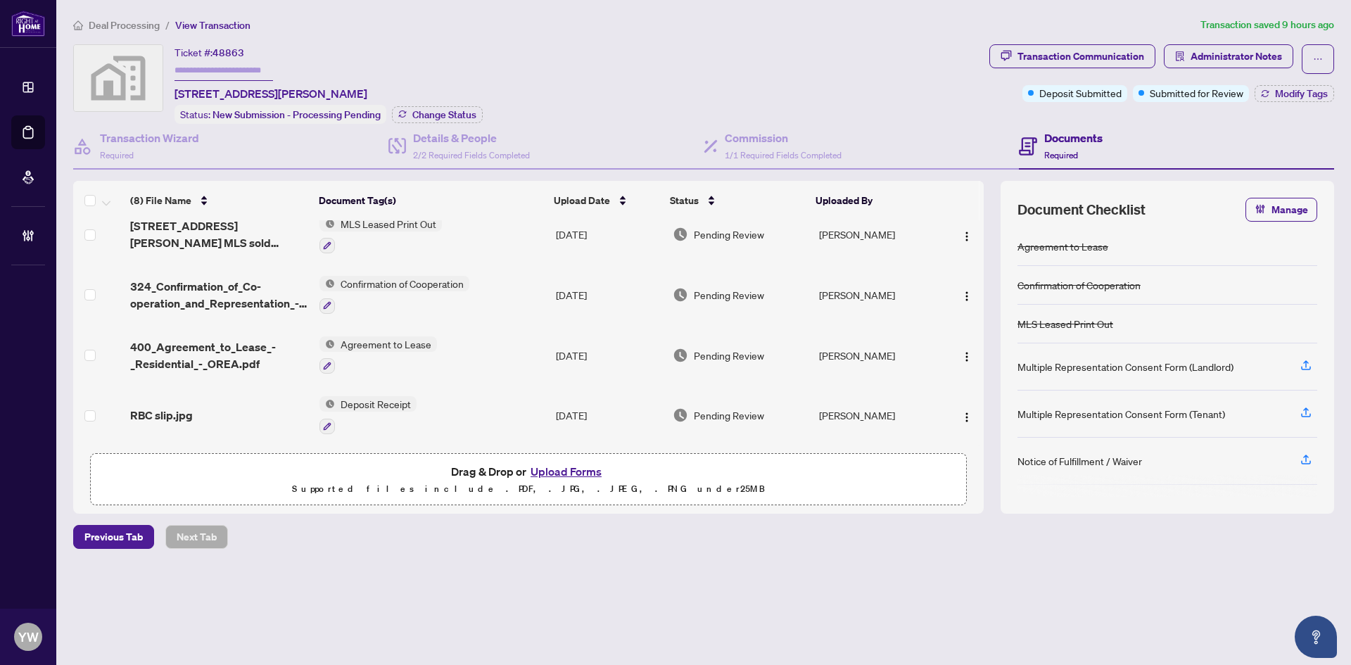
click at [159, 407] on span "RBC slip.jpg" at bounding box center [161, 415] width 63 height 17
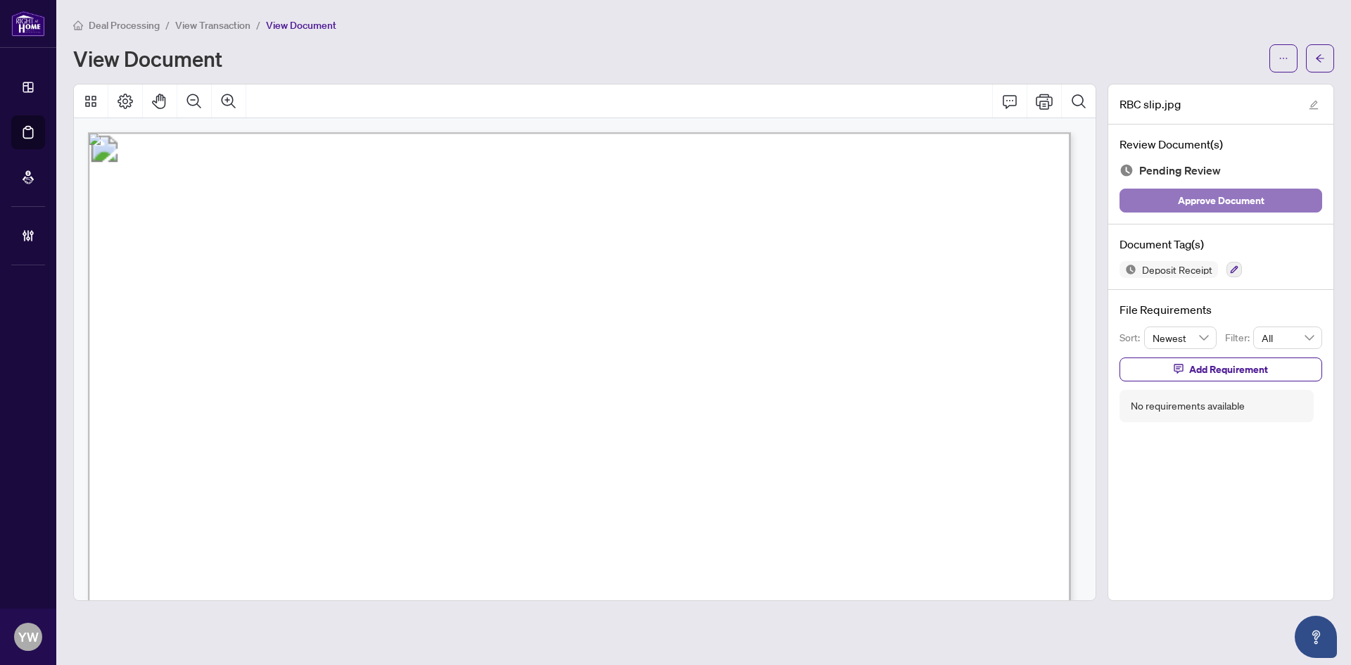
click at [1241, 201] on span "Approve Document" at bounding box center [1221, 200] width 87 height 23
click at [1322, 58] on icon "arrow-left" at bounding box center [1320, 58] width 8 height 8
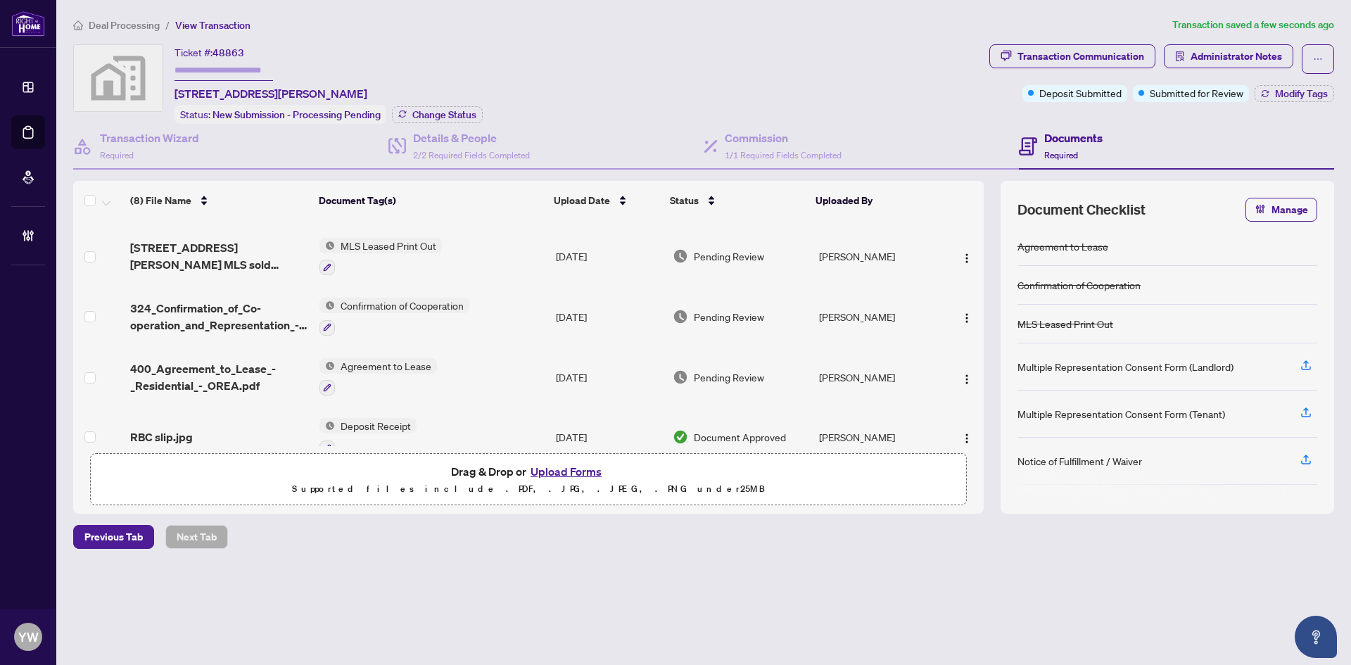
scroll to position [259, 0]
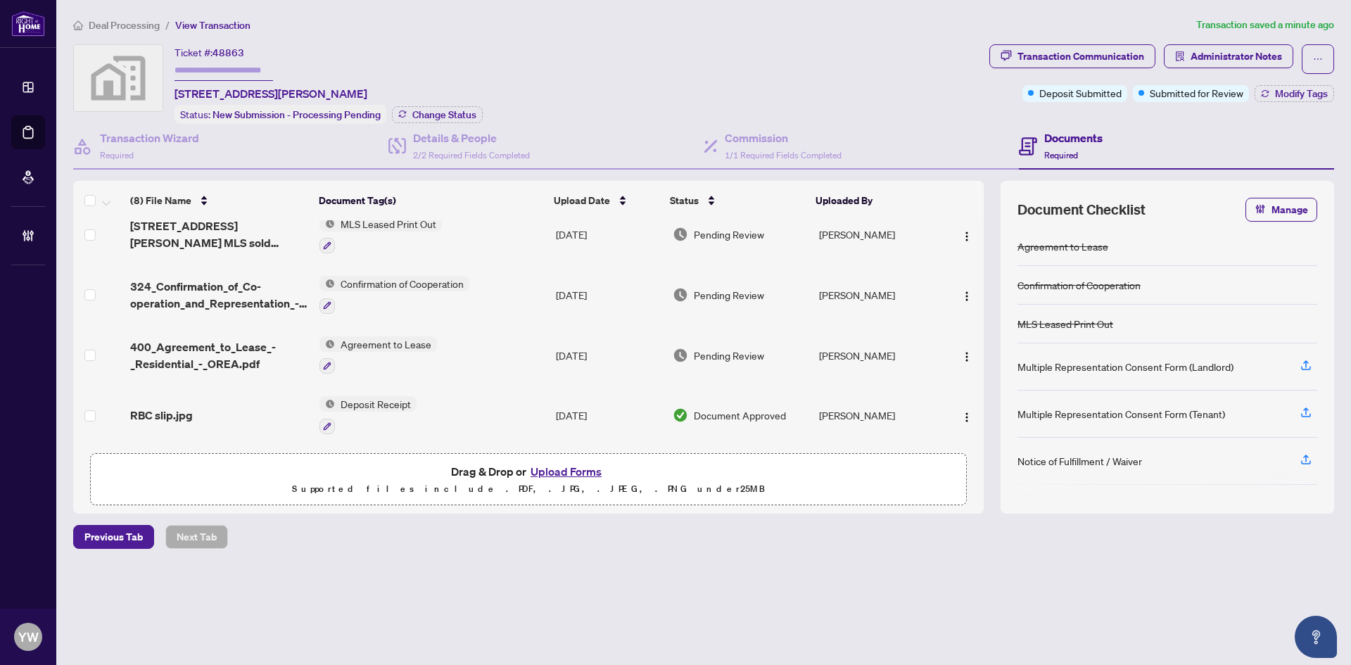
click at [223, 354] on span "400_Agreement_to_Lease_-_Residential_-_OREA.pdf" at bounding box center [219, 355] width 178 height 34
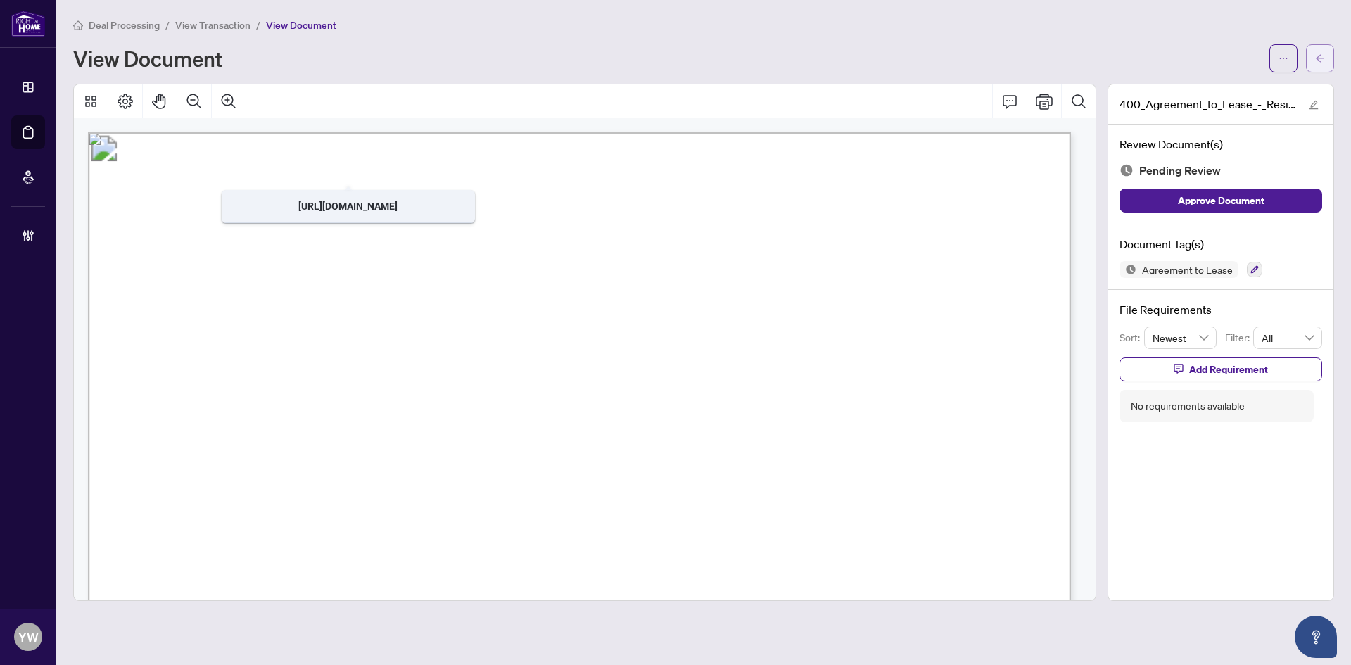
click at [1324, 61] on icon "arrow-left" at bounding box center [1320, 58] width 10 height 10
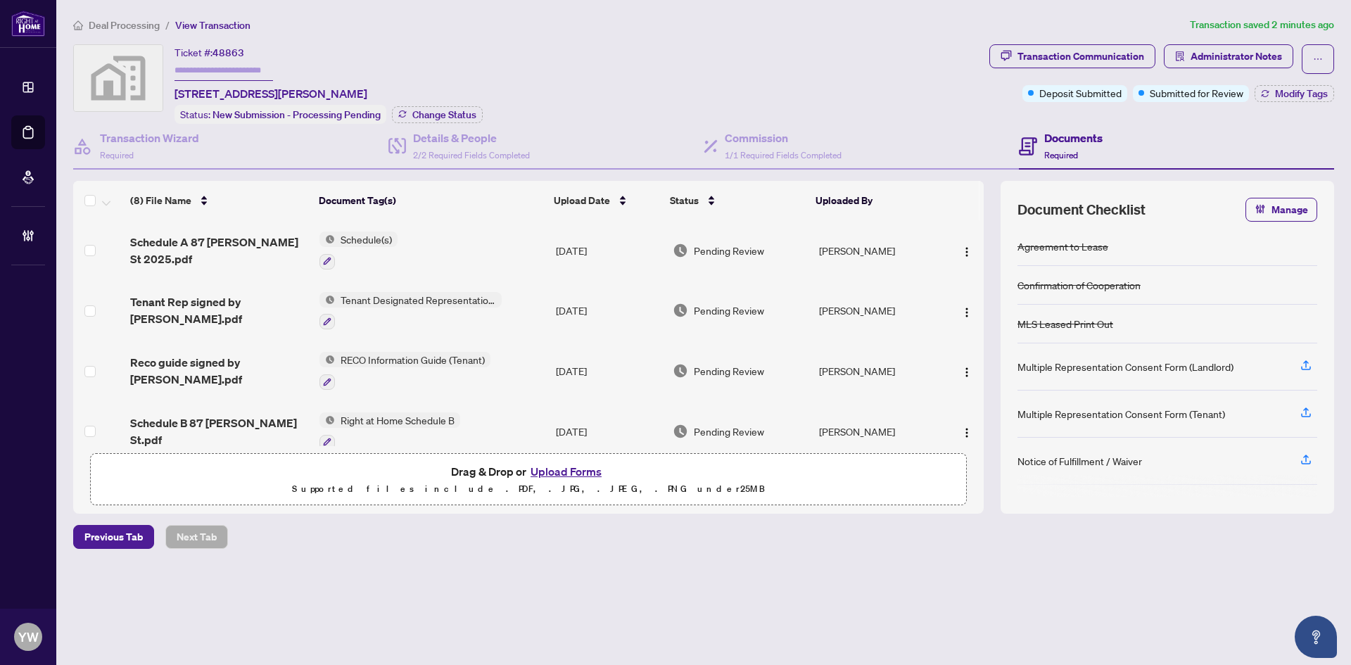
drag, startPoint x: 440, startPoint y: 630, endPoint x: 682, endPoint y: 662, distance: 244.1
click at [446, 630] on main "Deal Processing / View Transaction Transaction saved 2 minutes ago Ticket #: 48…" at bounding box center [703, 332] width 1295 height 665
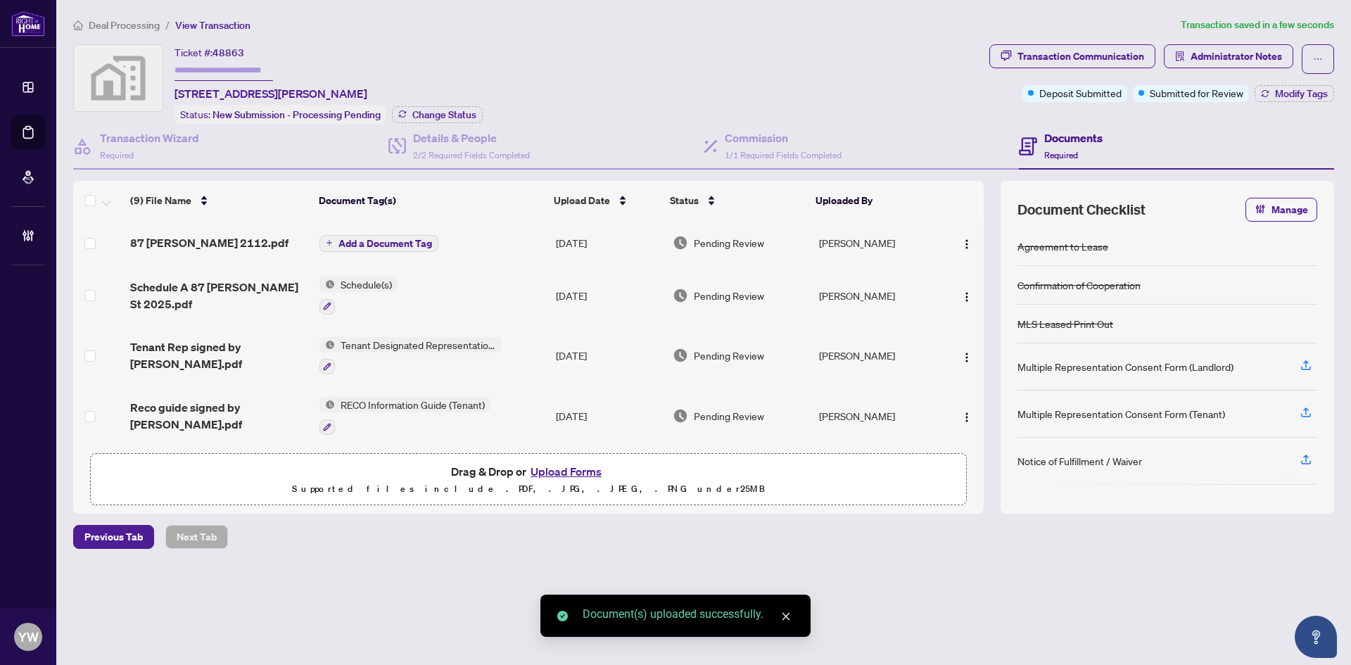
drag, startPoint x: 968, startPoint y: 239, endPoint x: 1005, endPoint y: 269, distance: 48.0
click at [968, 239] on img "button" at bounding box center [966, 244] width 11 height 11
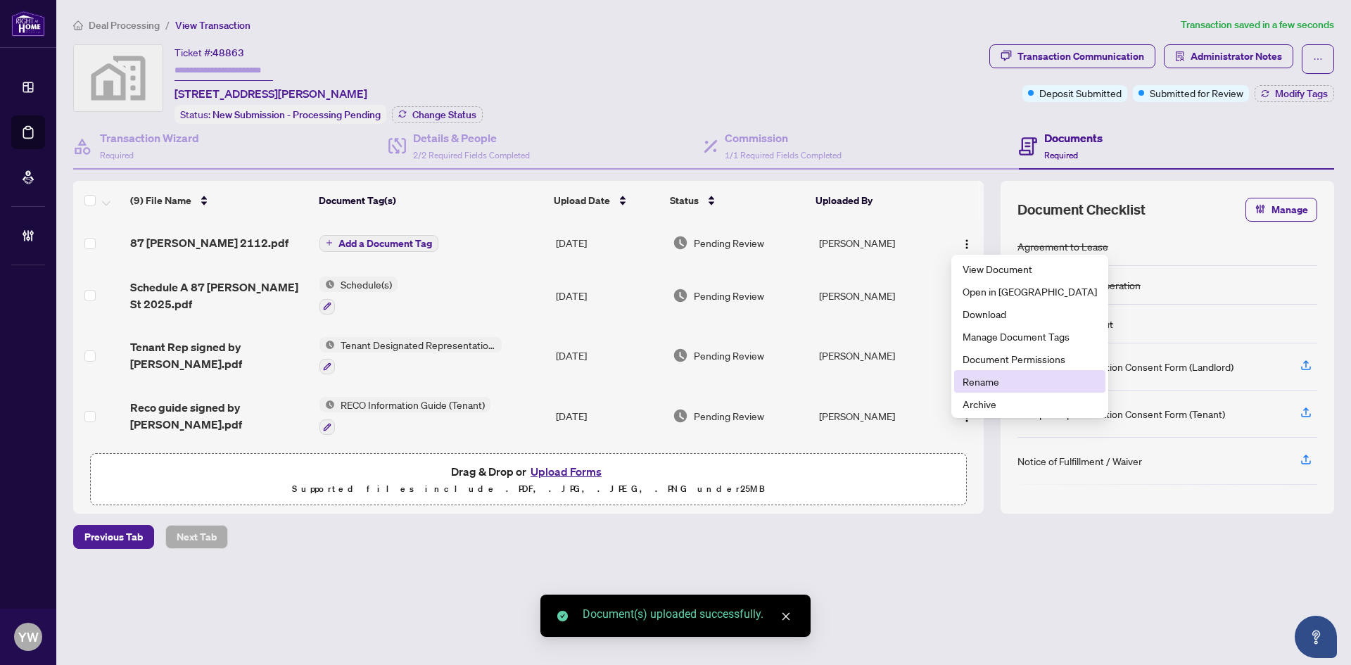
click at [1010, 374] on span "Rename" at bounding box center [1030, 381] width 134 height 15
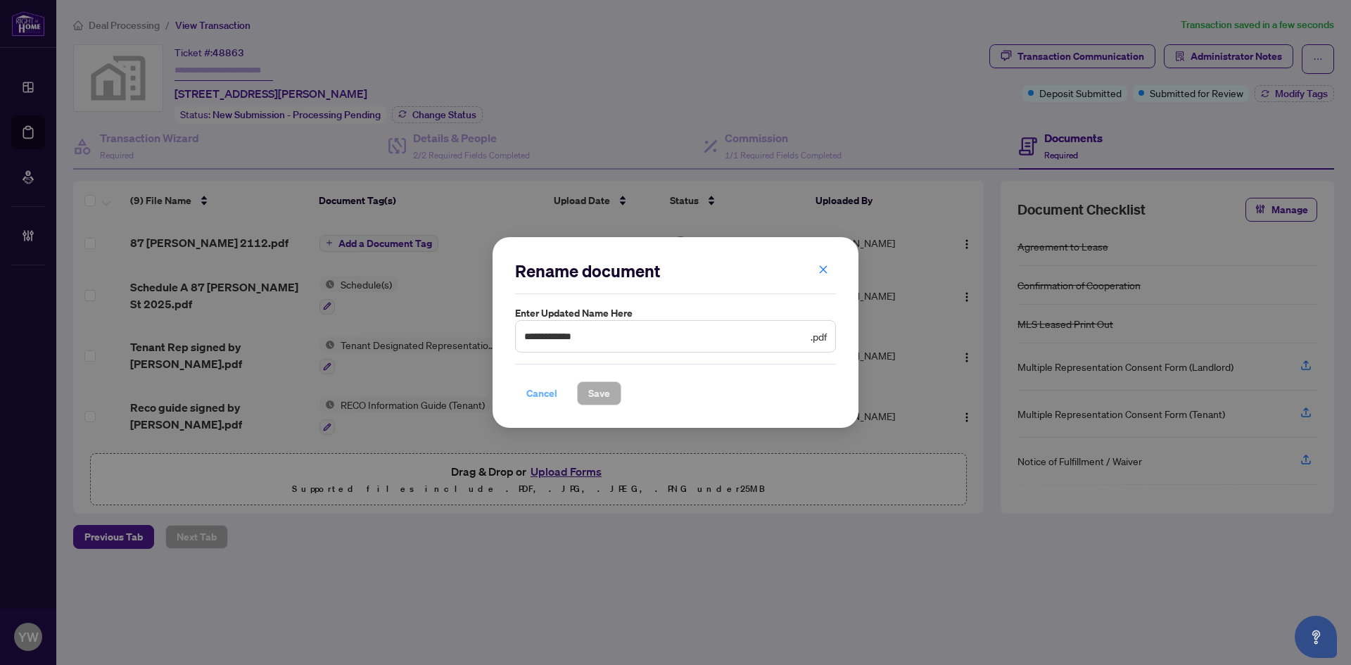
click at [540, 395] on span "Cancel" at bounding box center [541, 393] width 31 height 23
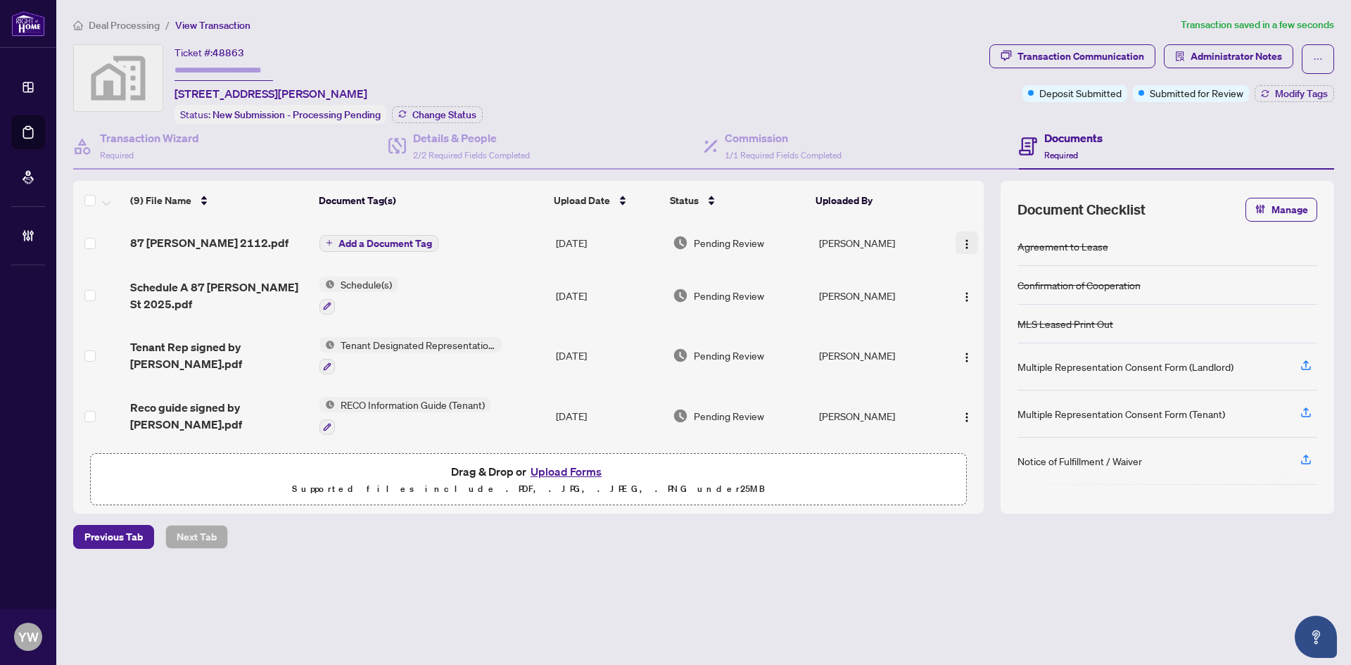
click at [956, 241] on button "button" at bounding box center [967, 243] width 23 height 23
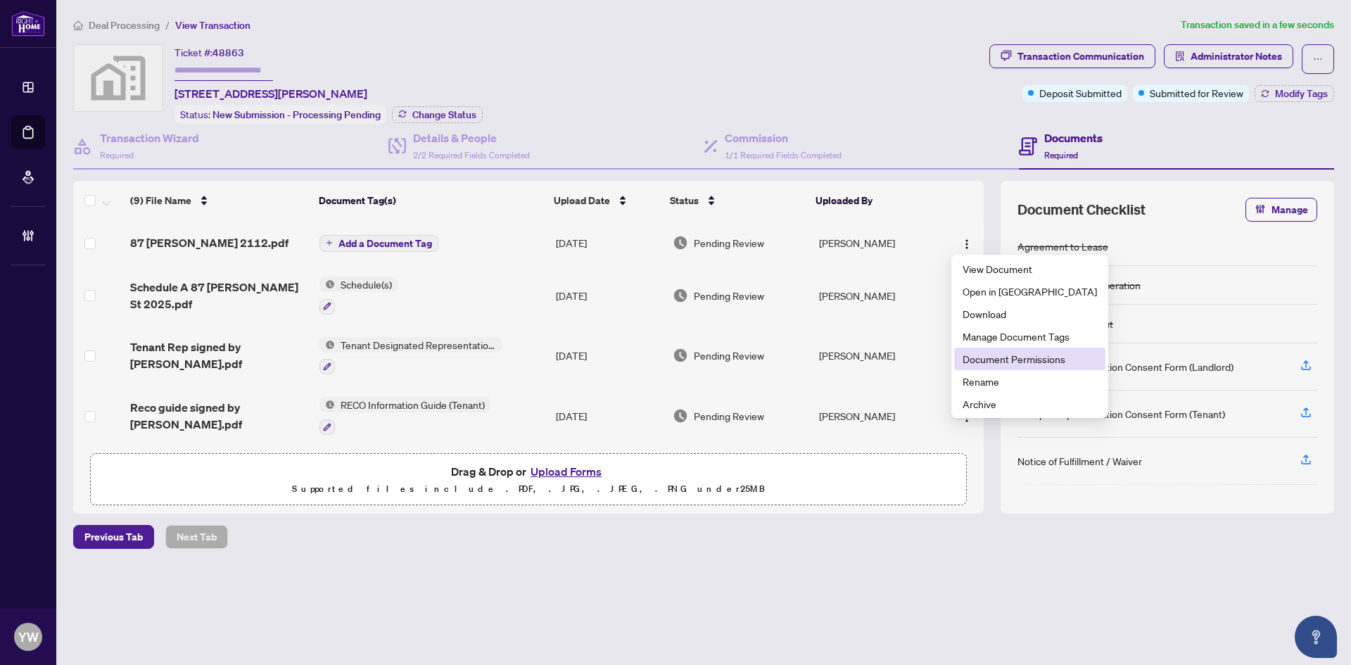
click at [985, 357] on span "Document Permissions" at bounding box center [1030, 358] width 134 height 15
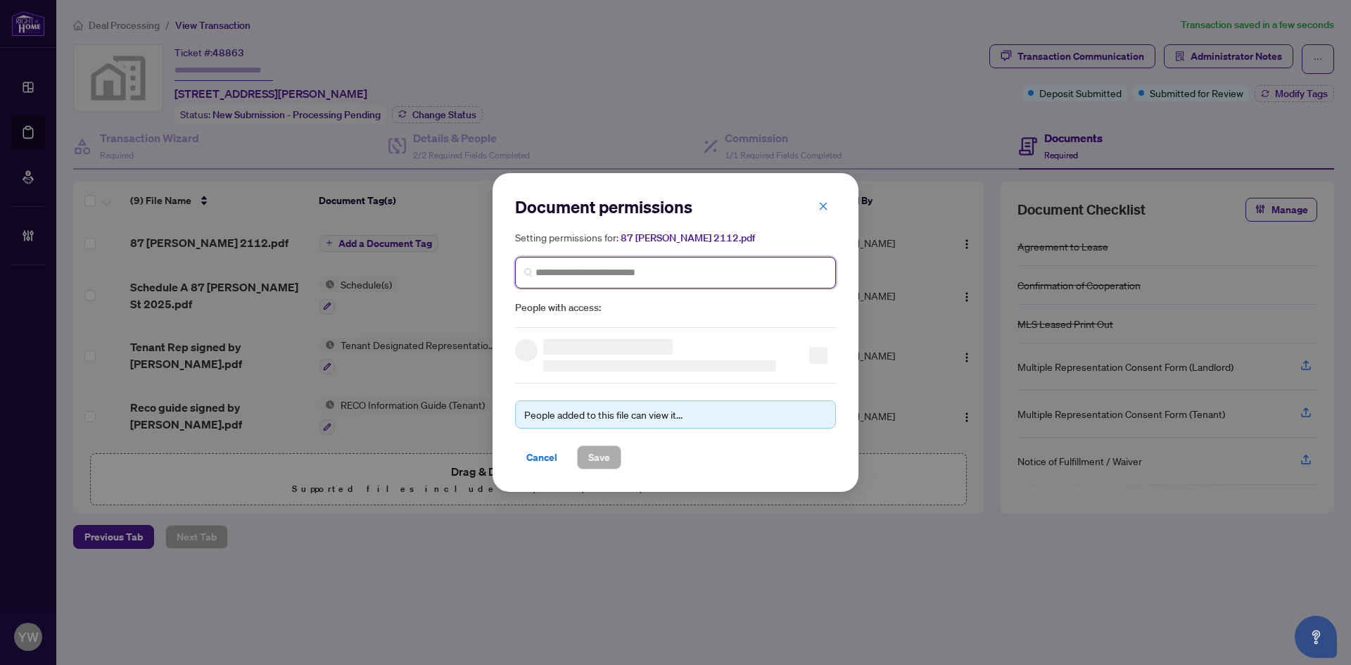
click at [570, 271] on input "search" at bounding box center [681, 272] width 291 height 15
type input "****"
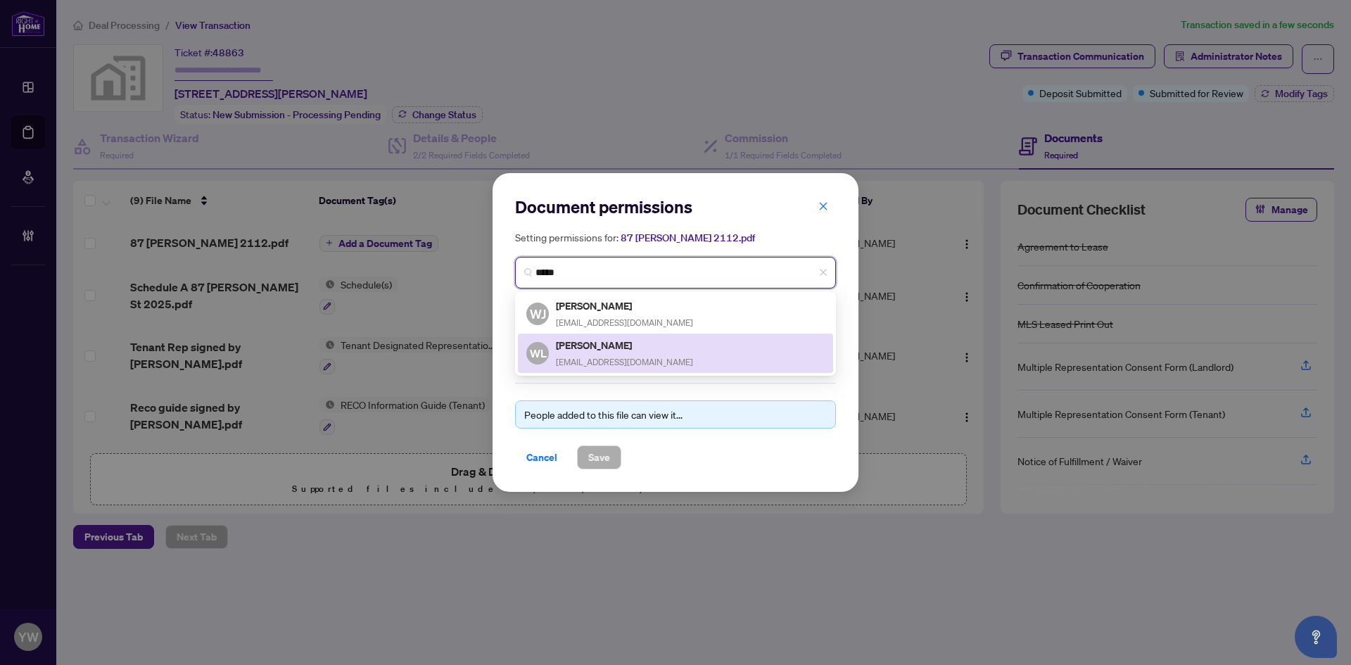
click at [618, 350] on h5 "Wade Li" at bounding box center [624, 345] width 137 height 16
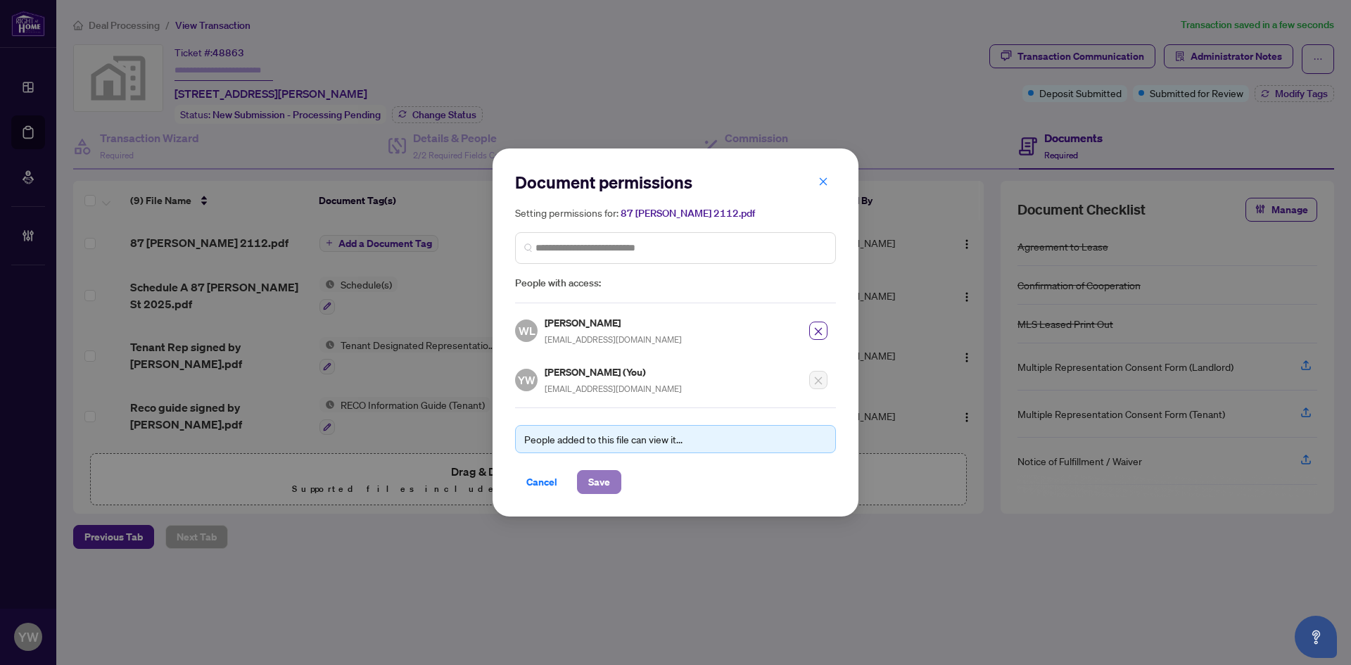
click at [598, 483] on span "Save" at bounding box center [599, 482] width 22 height 23
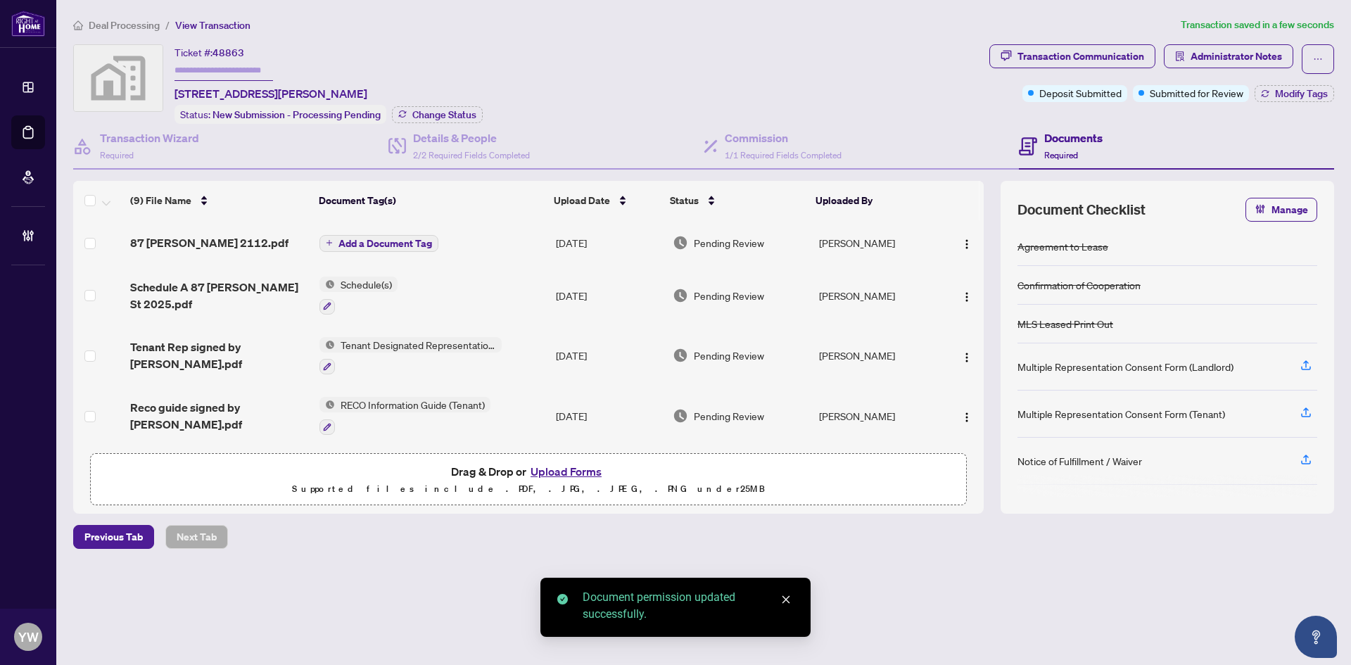
click at [410, 245] on span "Add a Document Tag" at bounding box center [385, 244] width 94 height 10
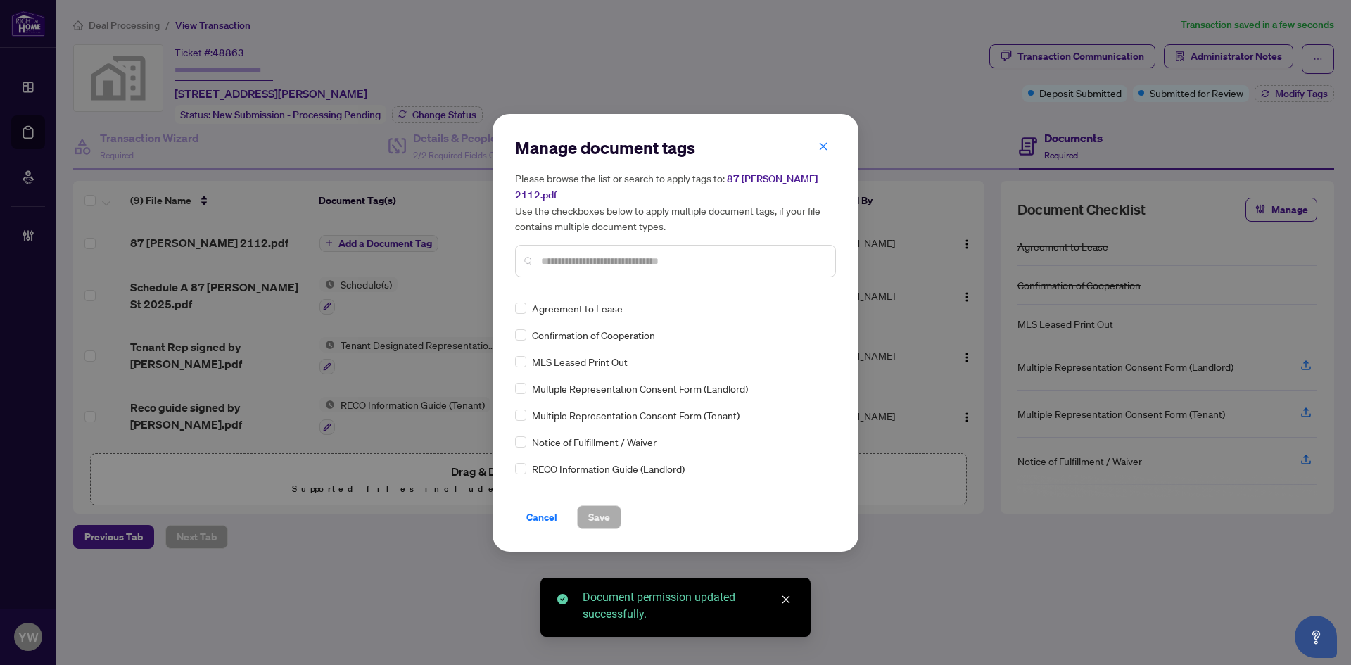
click at [600, 258] on input "text" at bounding box center [682, 260] width 283 height 15
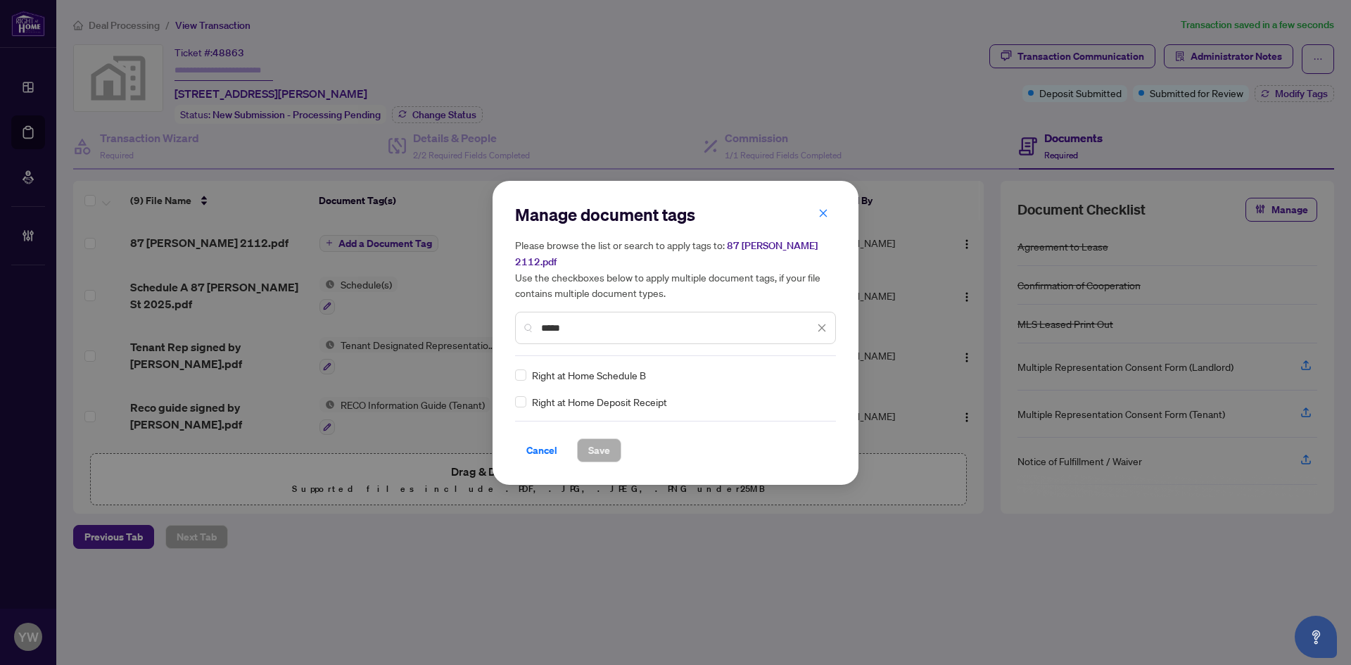
type input "*****"
click at [811, 370] on img at bounding box center [807, 375] width 14 height 14
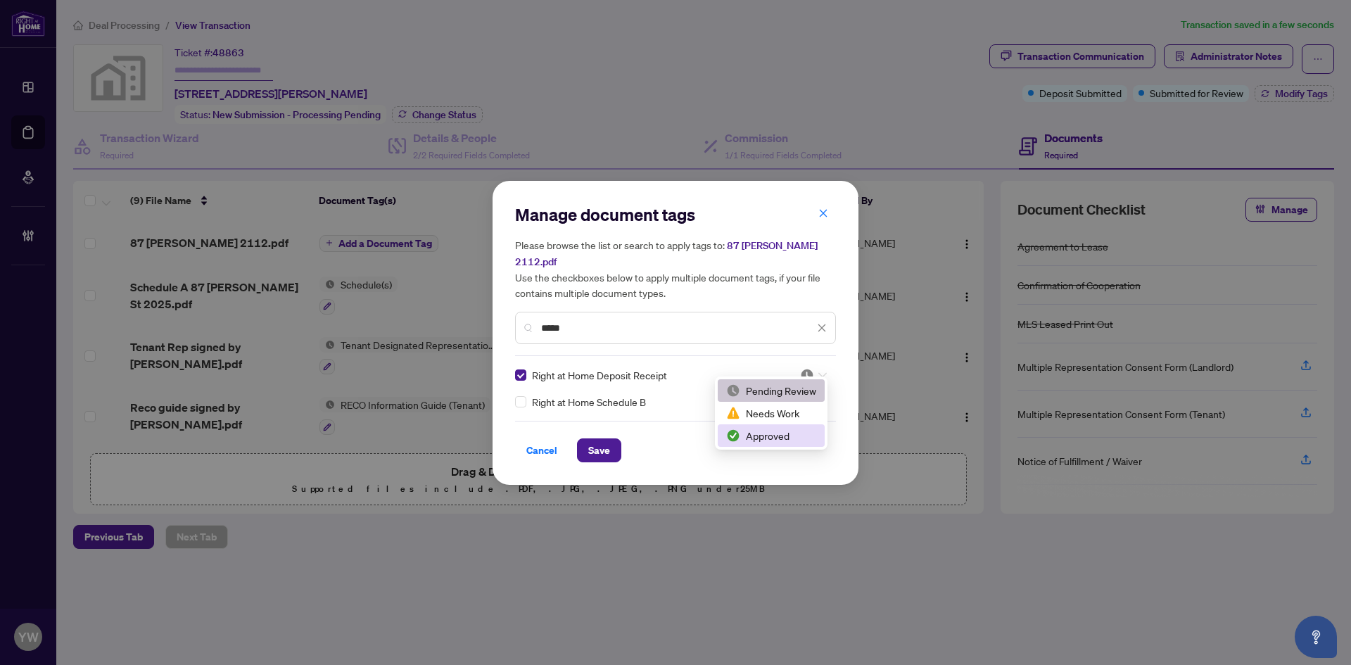
drag, startPoint x: 766, startPoint y: 429, endPoint x: 752, endPoint y: 435, distance: 14.8
click at [764, 431] on div "Approved" at bounding box center [771, 435] width 90 height 15
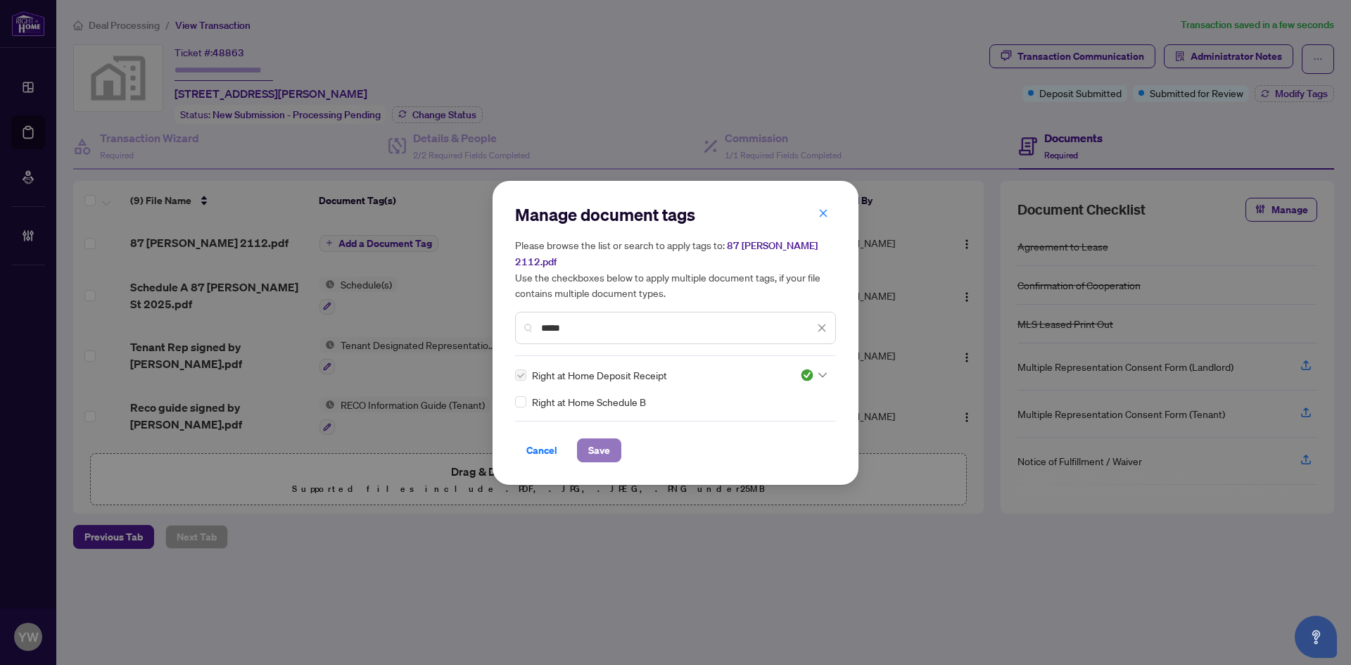
click at [597, 450] on span "Save" at bounding box center [599, 450] width 22 height 23
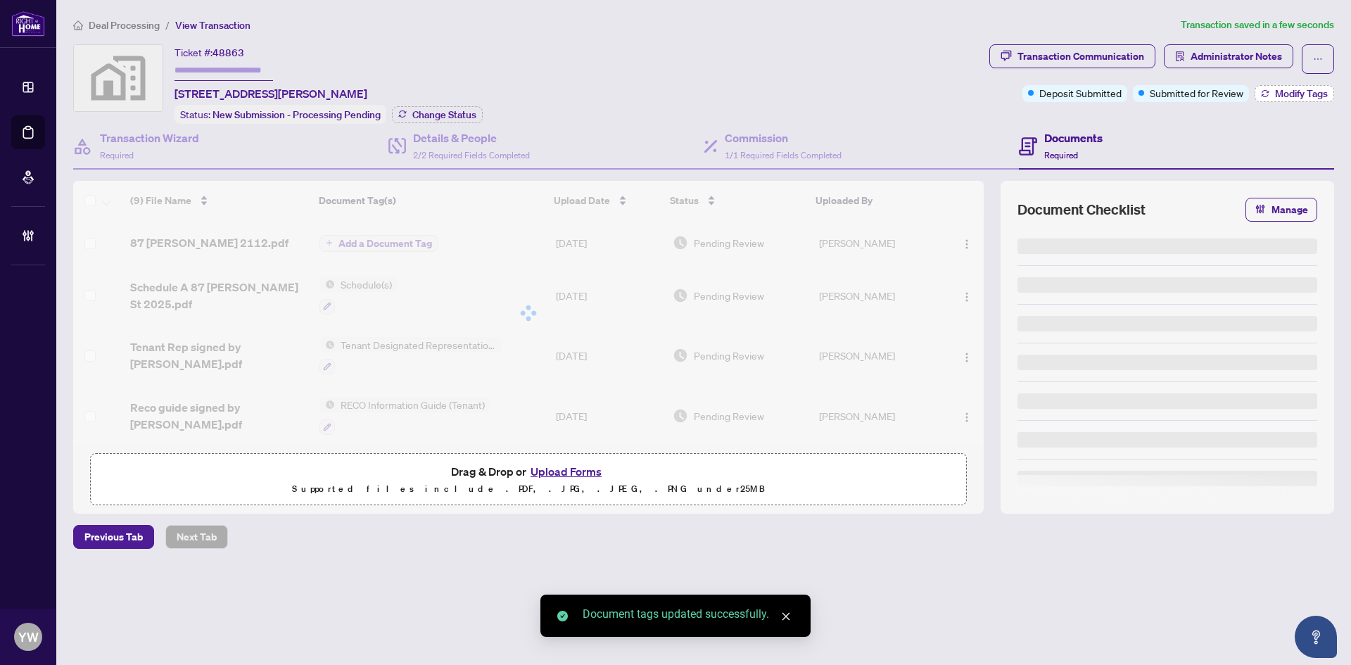
click at [1301, 91] on span "Modify Tags" at bounding box center [1301, 94] width 53 height 10
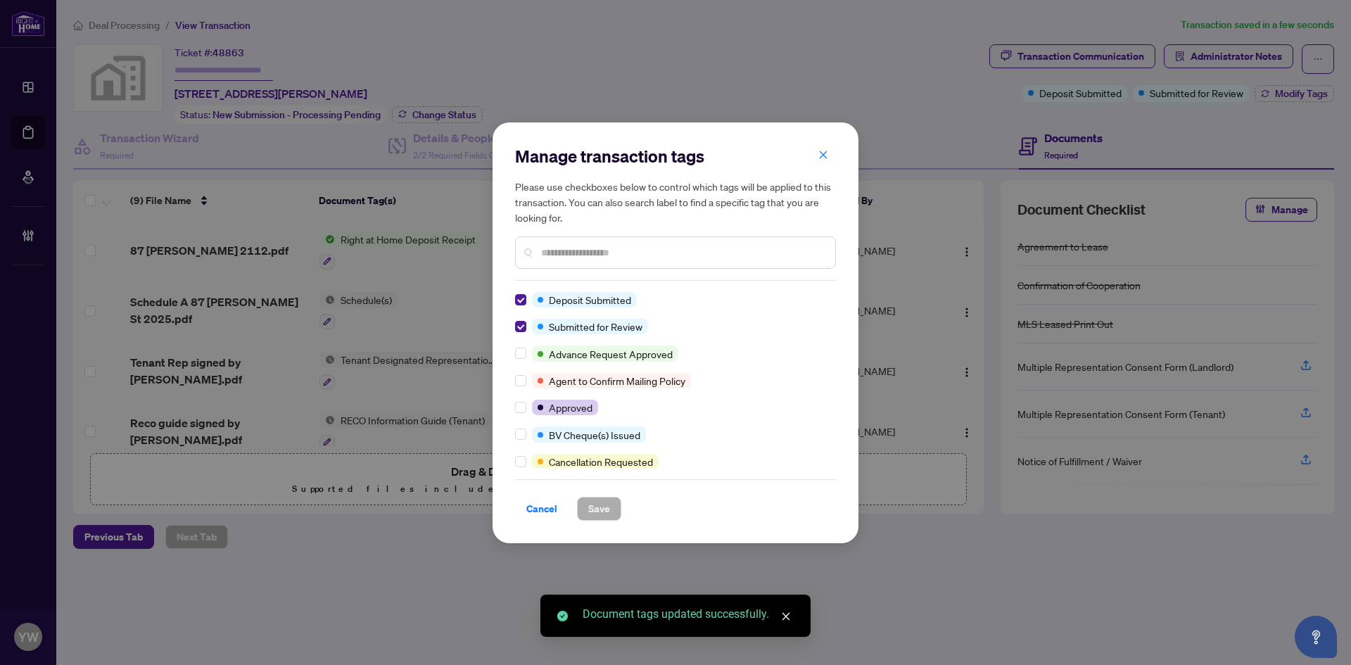
click at [514, 295] on div "Manage transaction tags Please use checkboxes below to control which tags will …" at bounding box center [676, 332] width 366 height 421
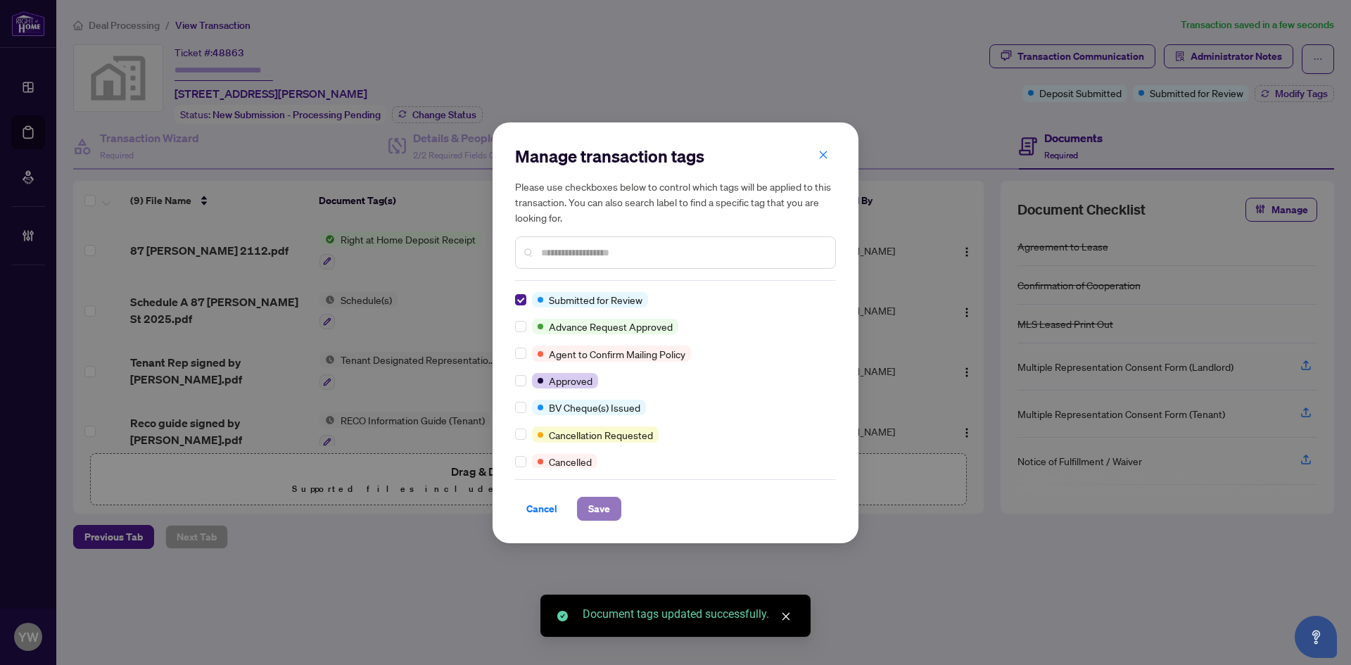
click at [583, 511] on button "Save" at bounding box center [599, 509] width 44 height 24
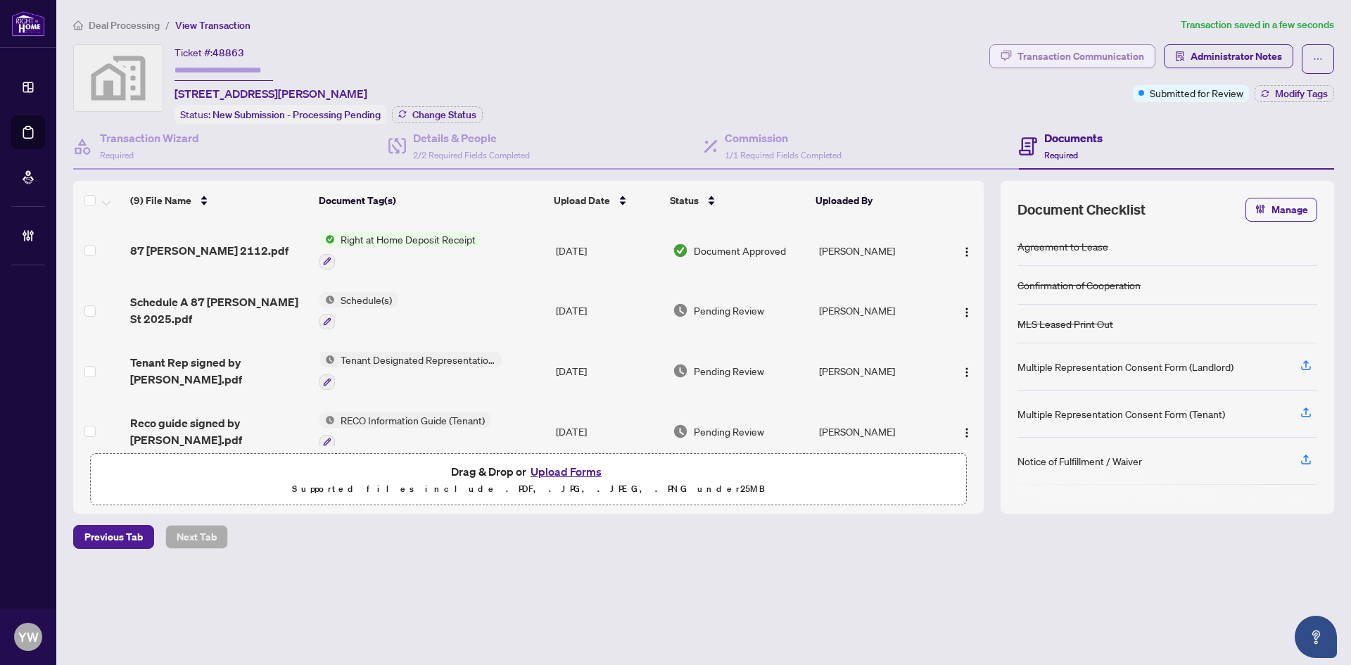
click at [1086, 57] on div "Transaction Communication" at bounding box center [1081, 56] width 127 height 23
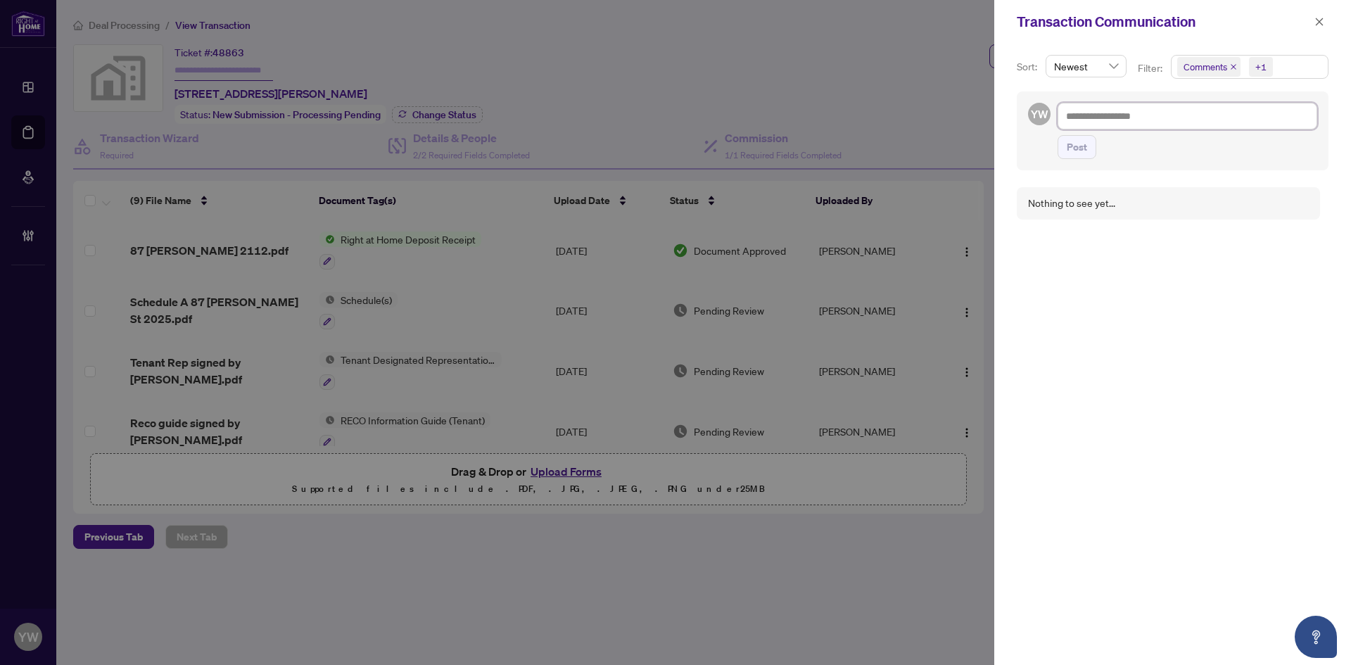
click at [1160, 111] on textarea at bounding box center [1188, 116] width 260 height 27
paste textarea "**********"
type textarea "**********"
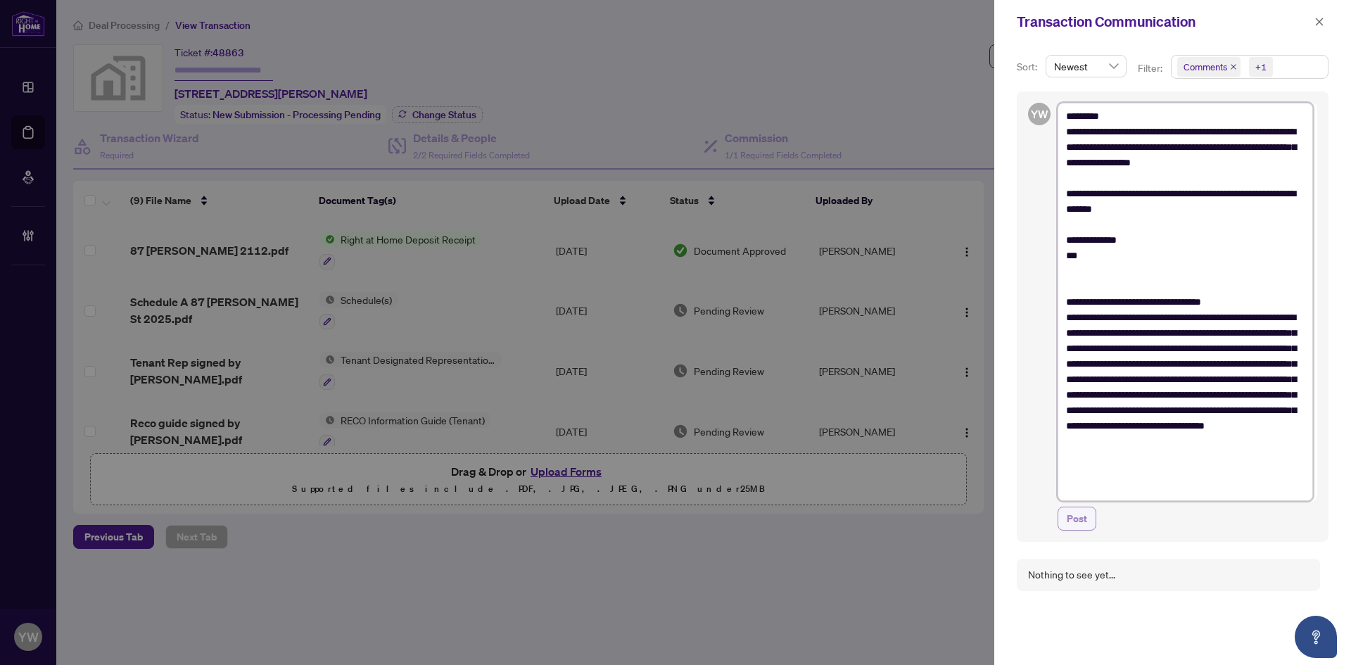
type textarea "**********"
click at [1074, 521] on span "Post" at bounding box center [1077, 518] width 20 height 23
type textarea "**********"
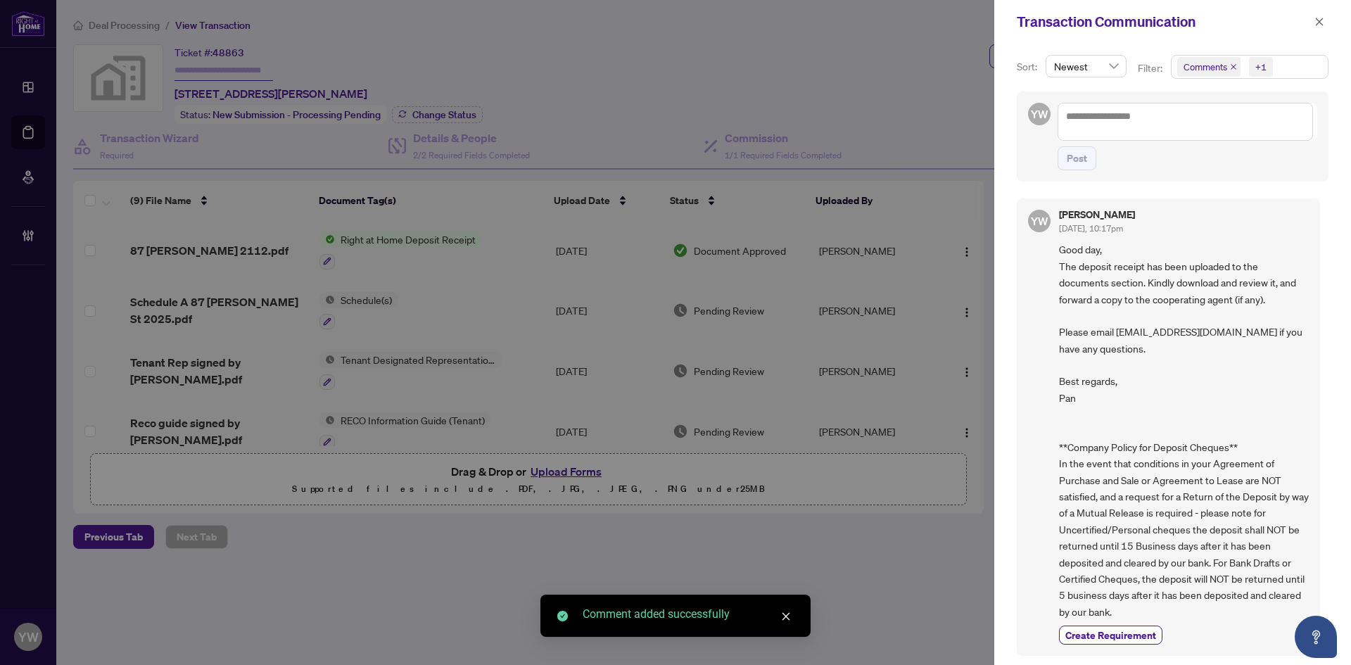
click at [1325, 12] on div "Transaction Communication" at bounding box center [1172, 22] width 357 height 44
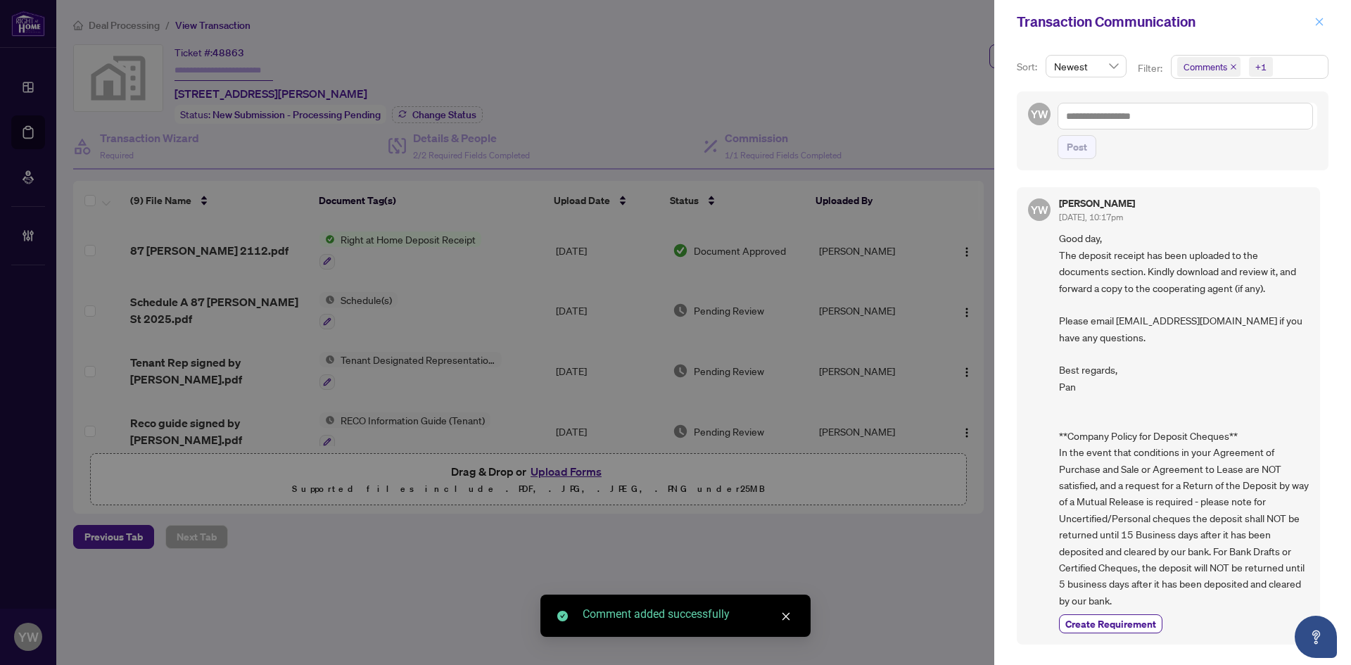
click at [1325, 25] on button "button" at bounding box center [1319, 21] width 18 height 17
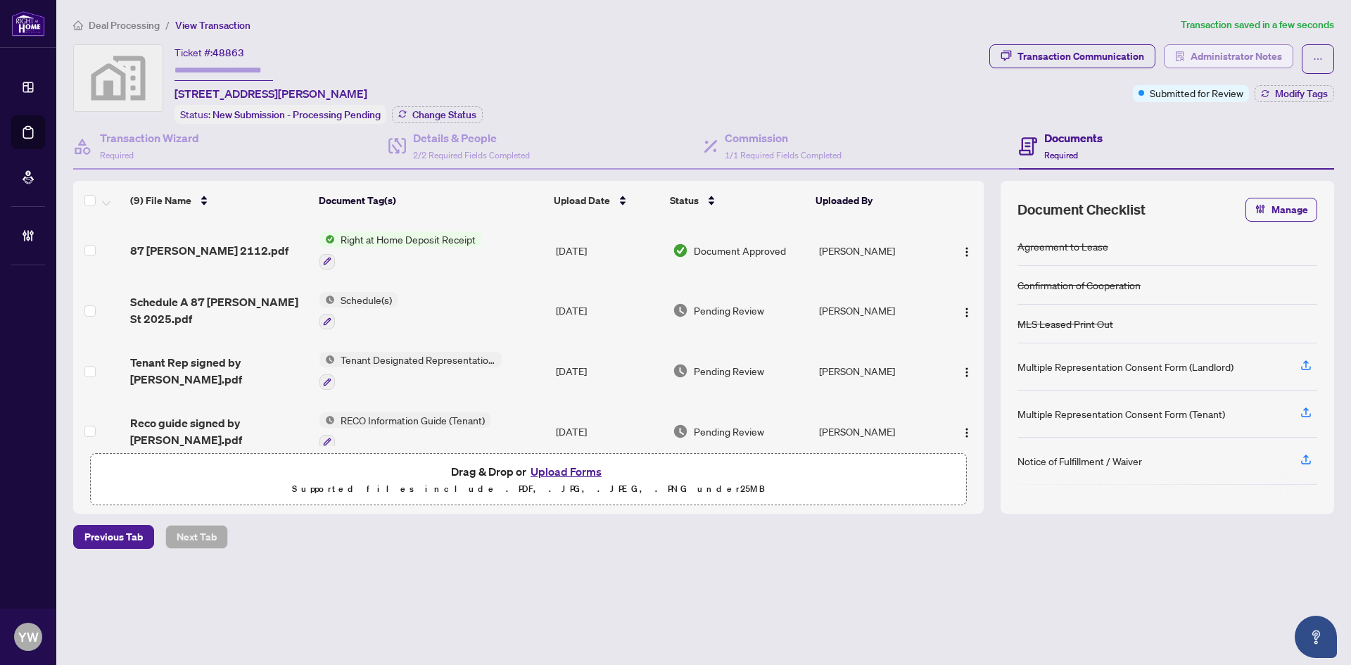
click at [1216, 53] on span "Administrator Notes" at bounding box center [1236, 56] width 91 height 23
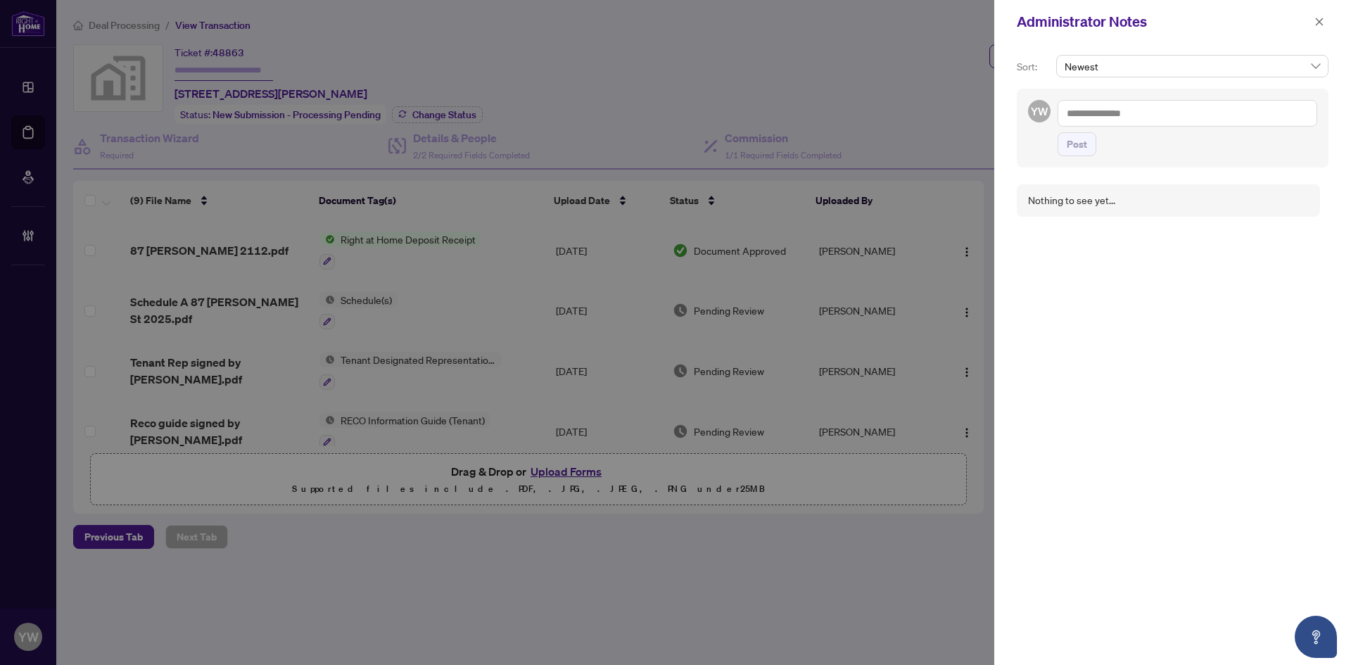
click at [1109, 113] on textarea at bounding box center [1188, 113] width 260 height 27
paste textarea "**********"
type textarea "**********"
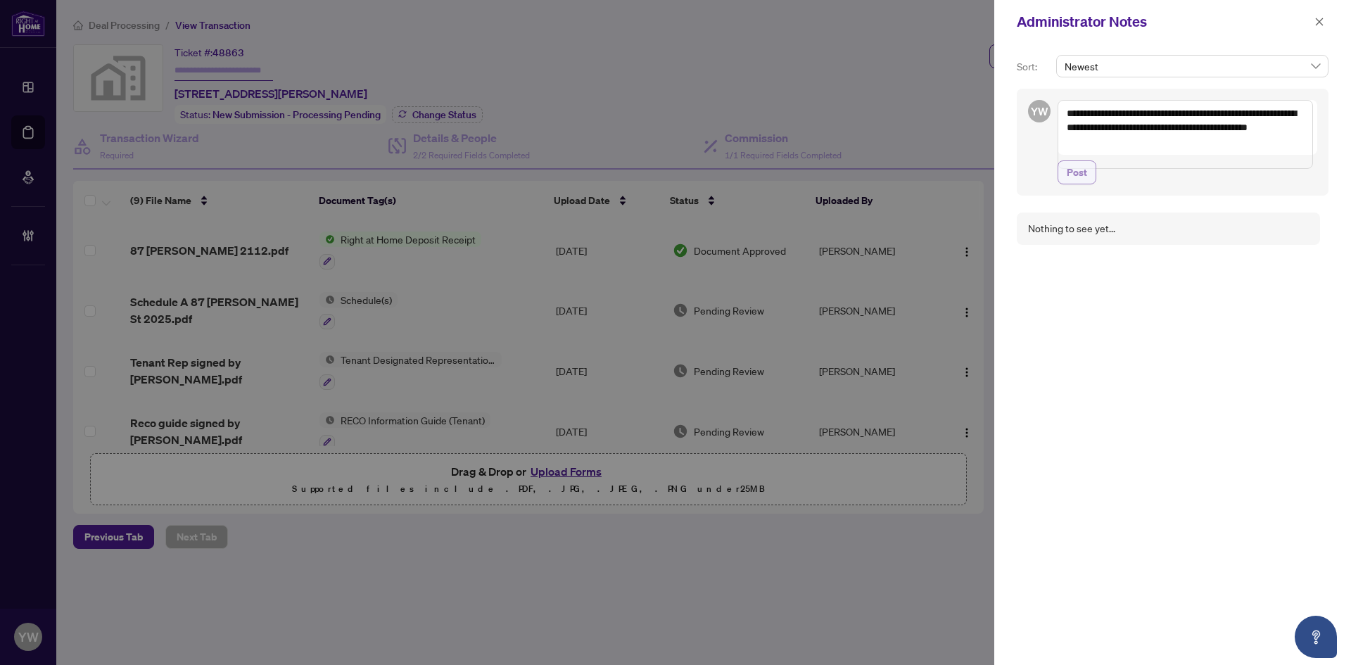
click at [1074, 184] on span "Post" at bounding box center [1077, 172] width 20 height 23
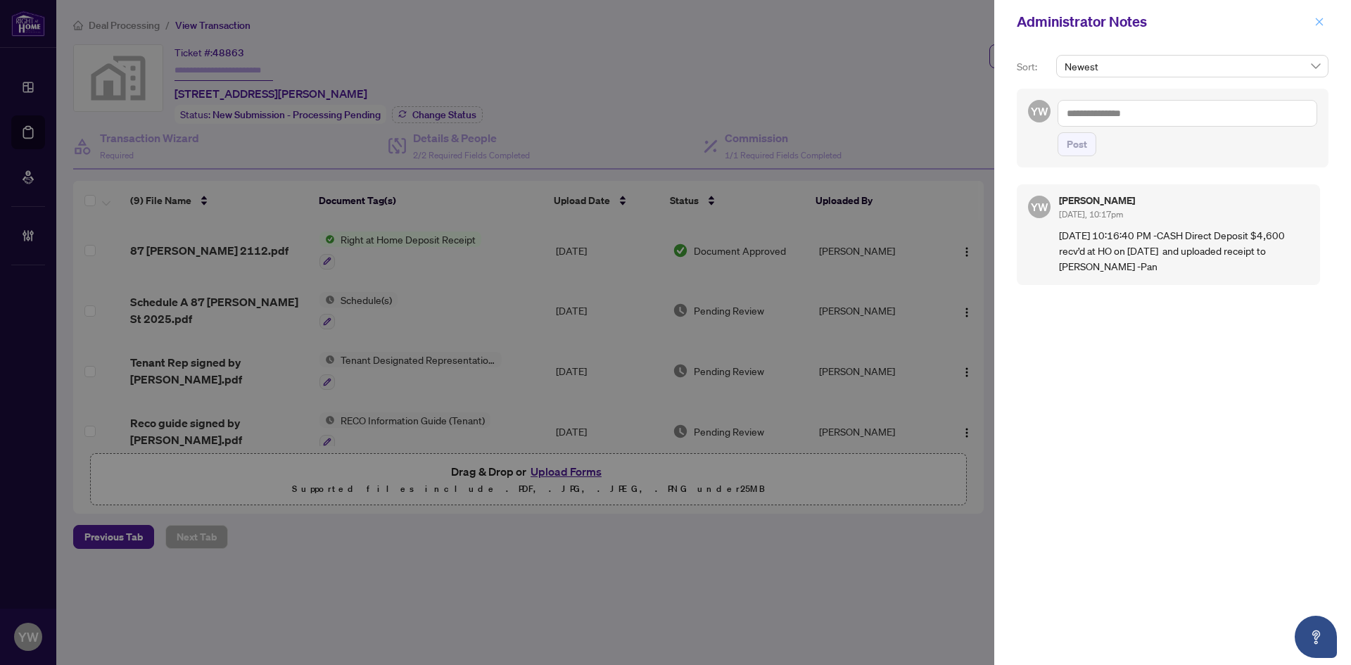
click at [1324, 22] on icon "close" at bounding box center [1320, 22] width 10 height 10
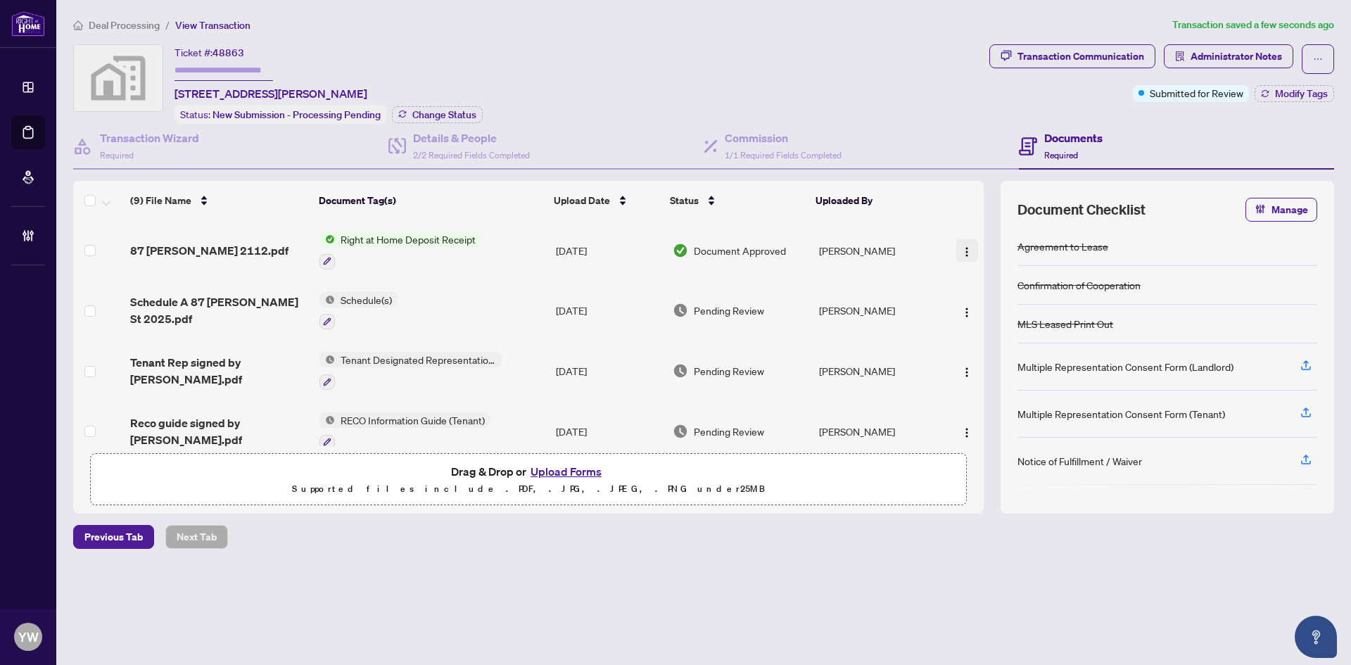
click at [967, 253] on img "button" at bounding box center [966, 251] width 11 height 11
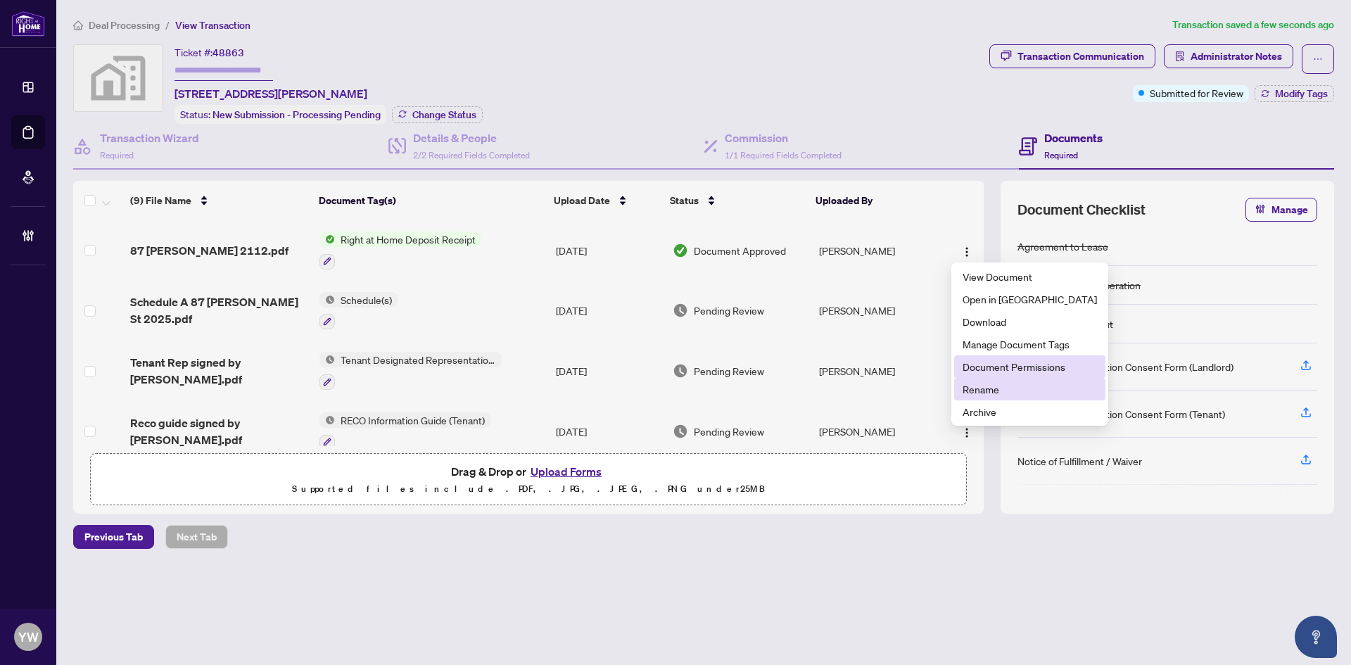
click at [1013, 368] on span "Document Permissions" at bounding box center [1030, 366] width 134 height 15
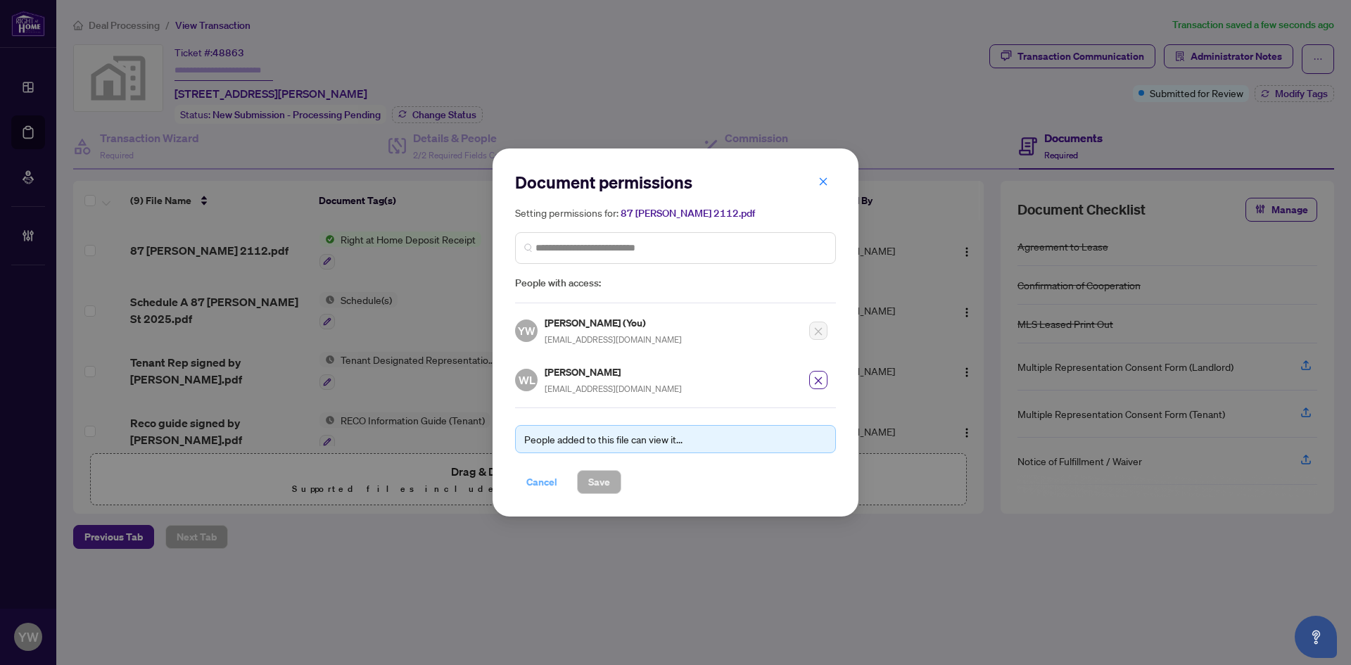
click at [536, 484] on span "Cancel" at bounding box center [541, 482] width 31 height 23
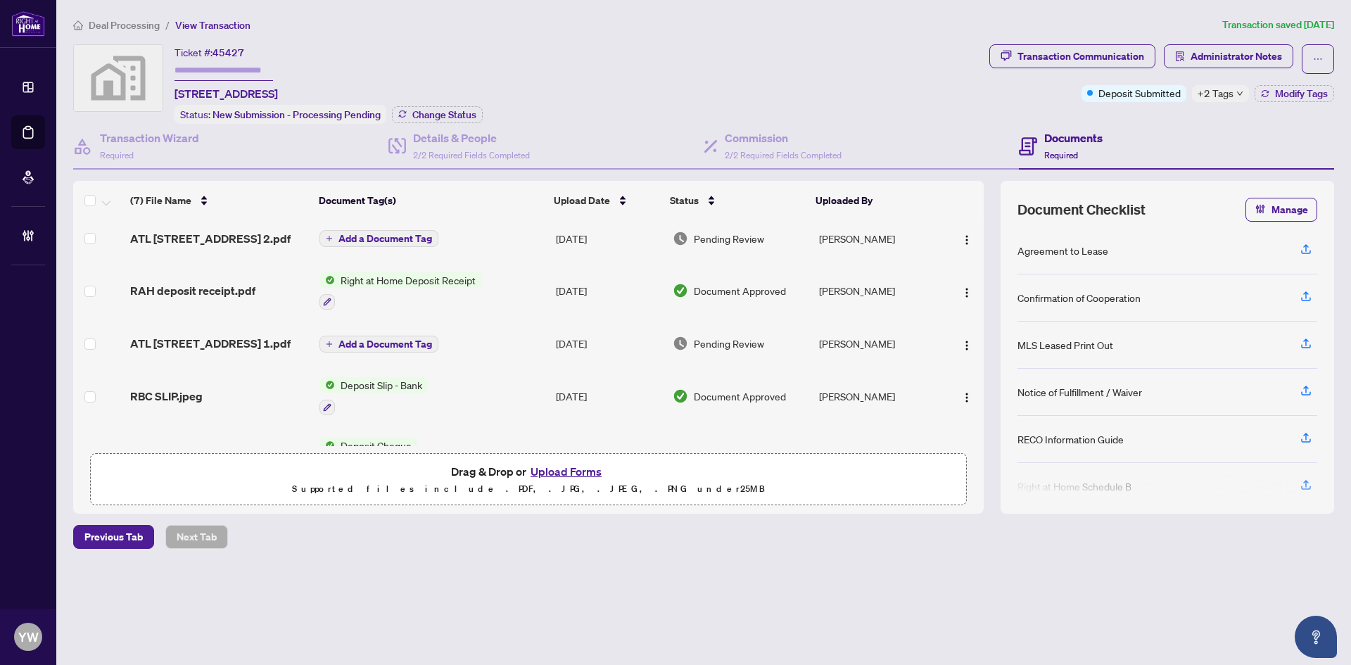
scroll to position [191, 0]
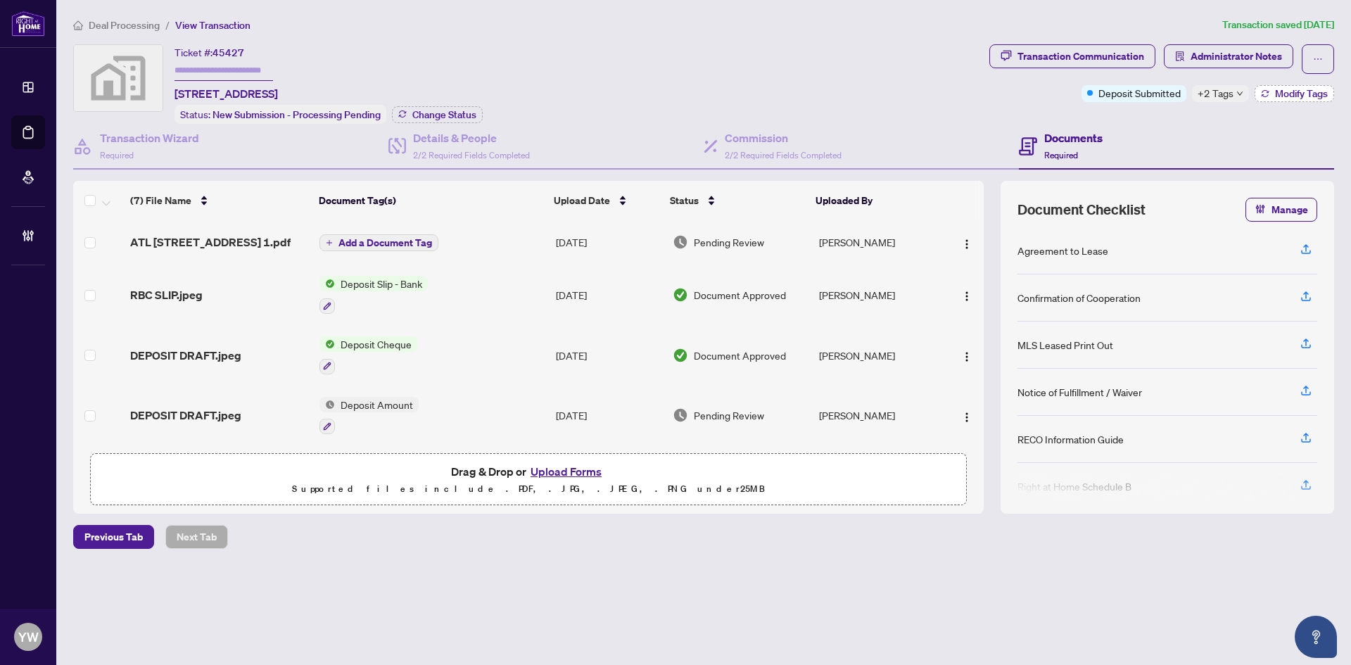
click at [1299, 98] on span "Modify Tags" at bounding box center [1301, 94] width 53 height 10
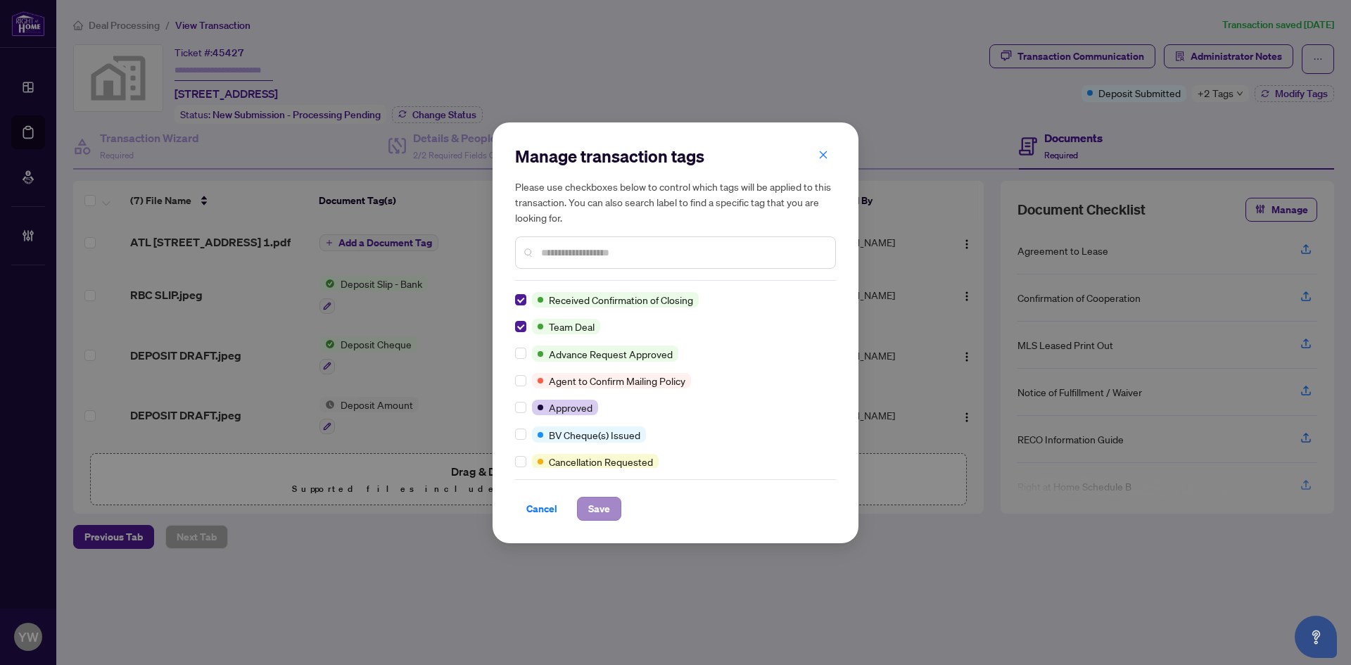
scroll to position [0, 0]
click at [585, 513] on button "Save" at bounding box center [599, 509] width 44 height 24
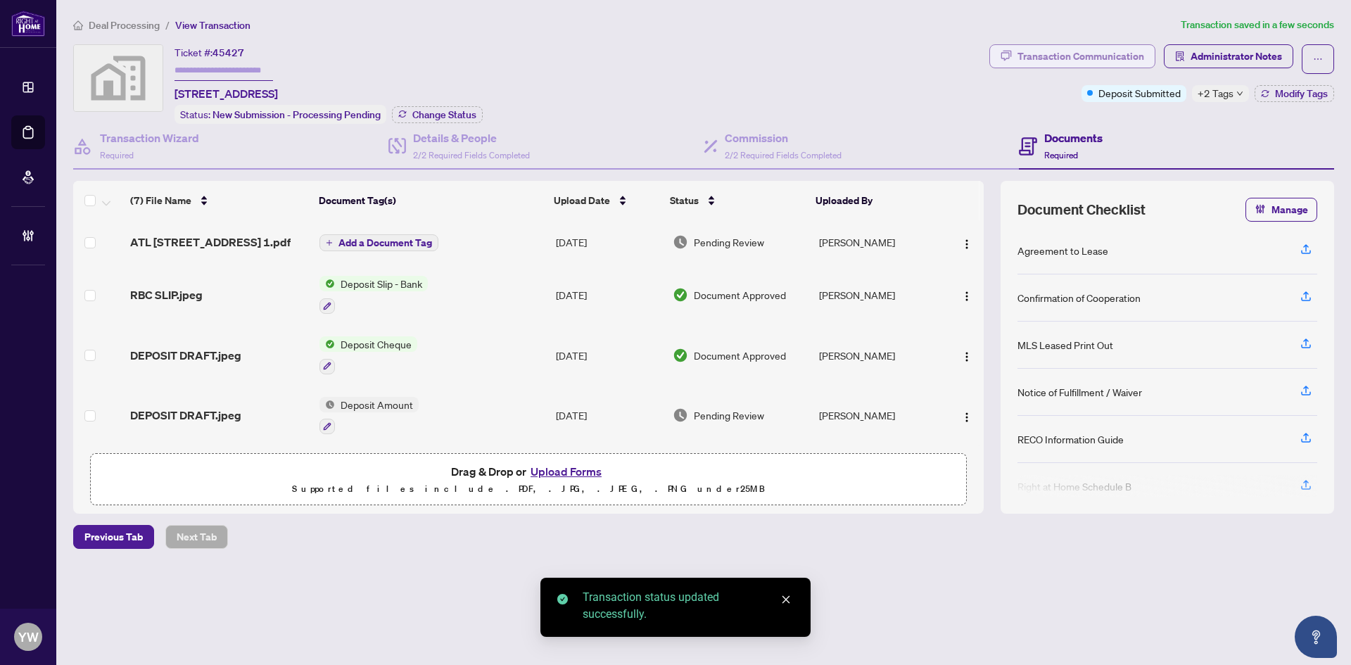
click at [1087, 50] on div "Transaction Communication" at bounding box center [1081, 56] width 127 height 23
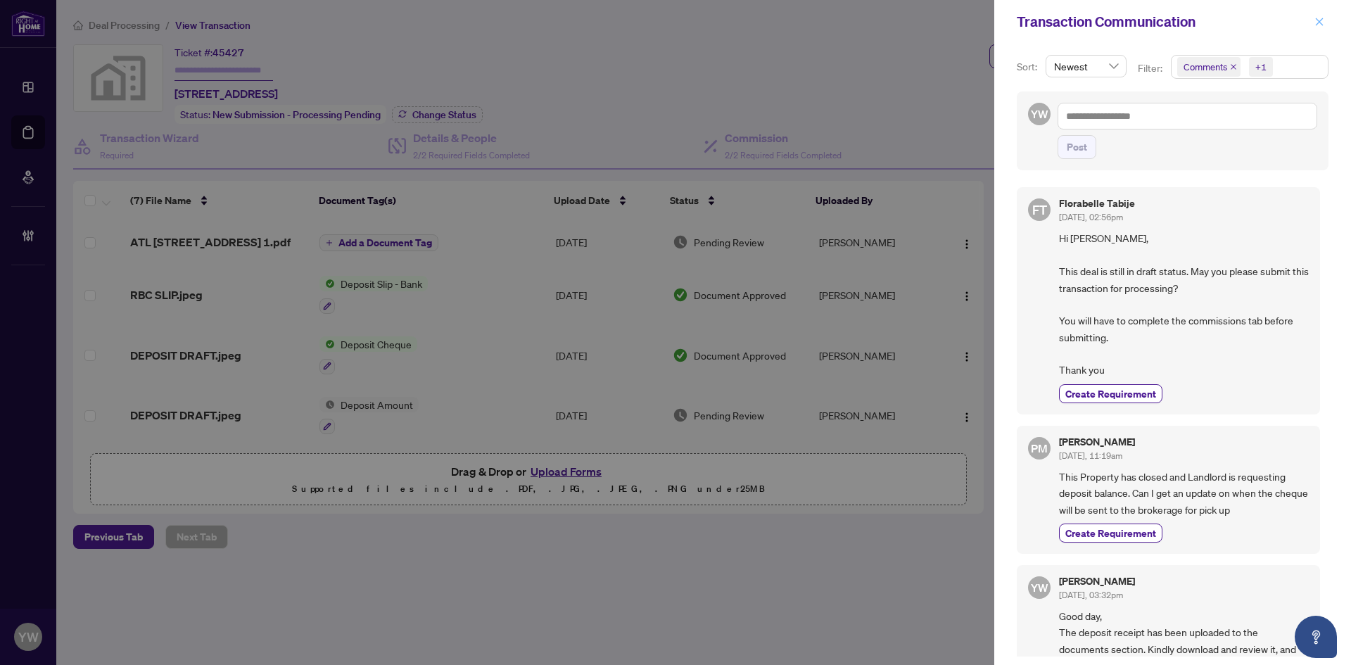
click at [1319, 22] on icon "close" at bounding box center [1320, 22] width 8 height 8
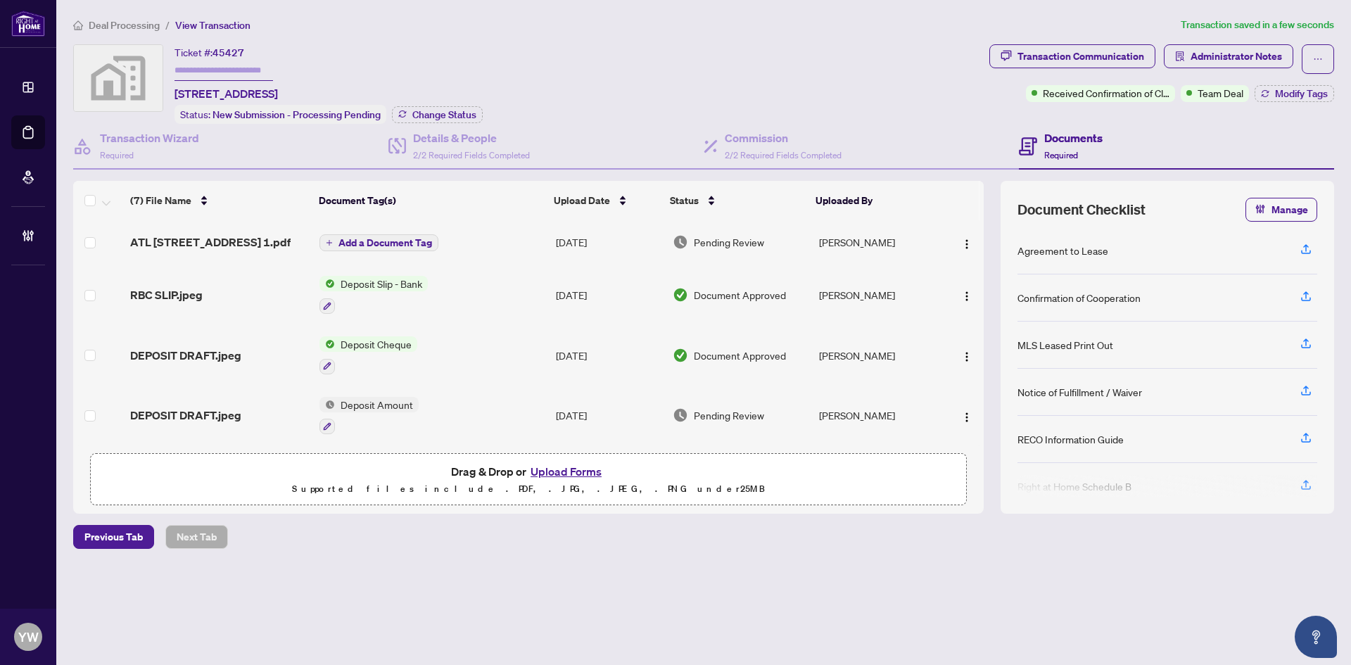
click at [118, 25] on span "Deal Processing" at bounding box center [124, 25] width 71 height 13
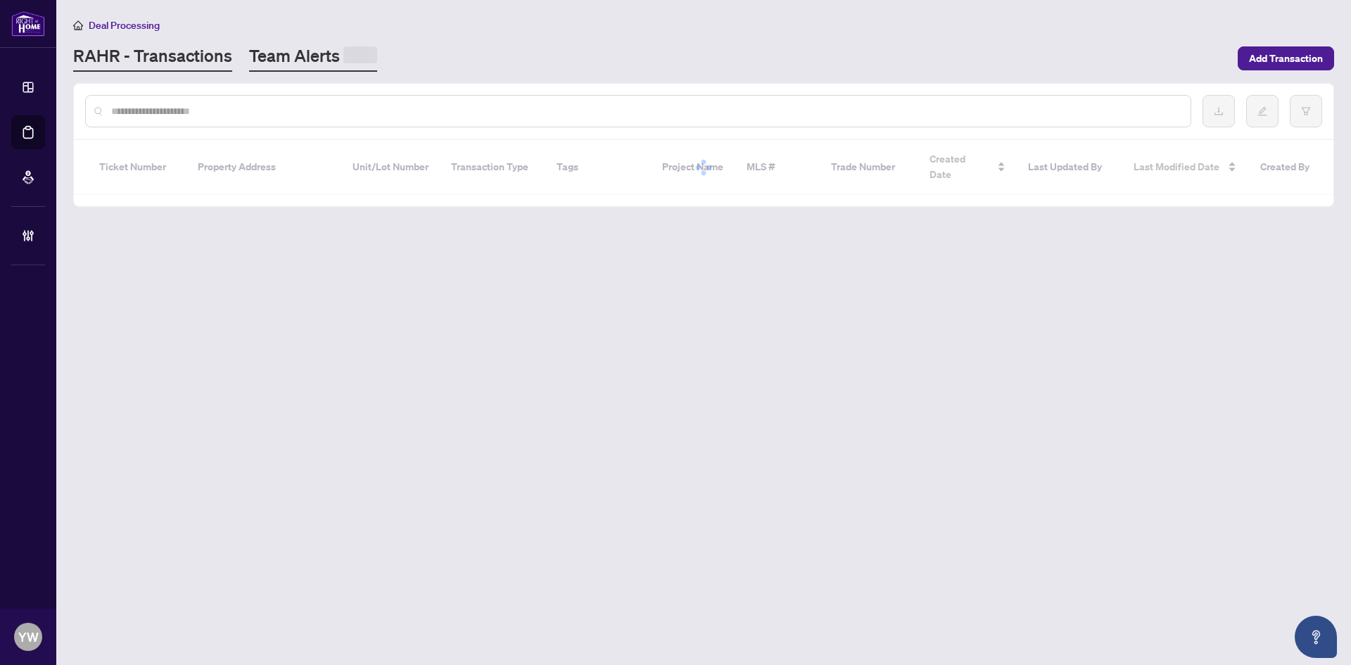
click at [311, 65] on link "Team Alerts" at bounding box center [313, 57] width 128 height 27
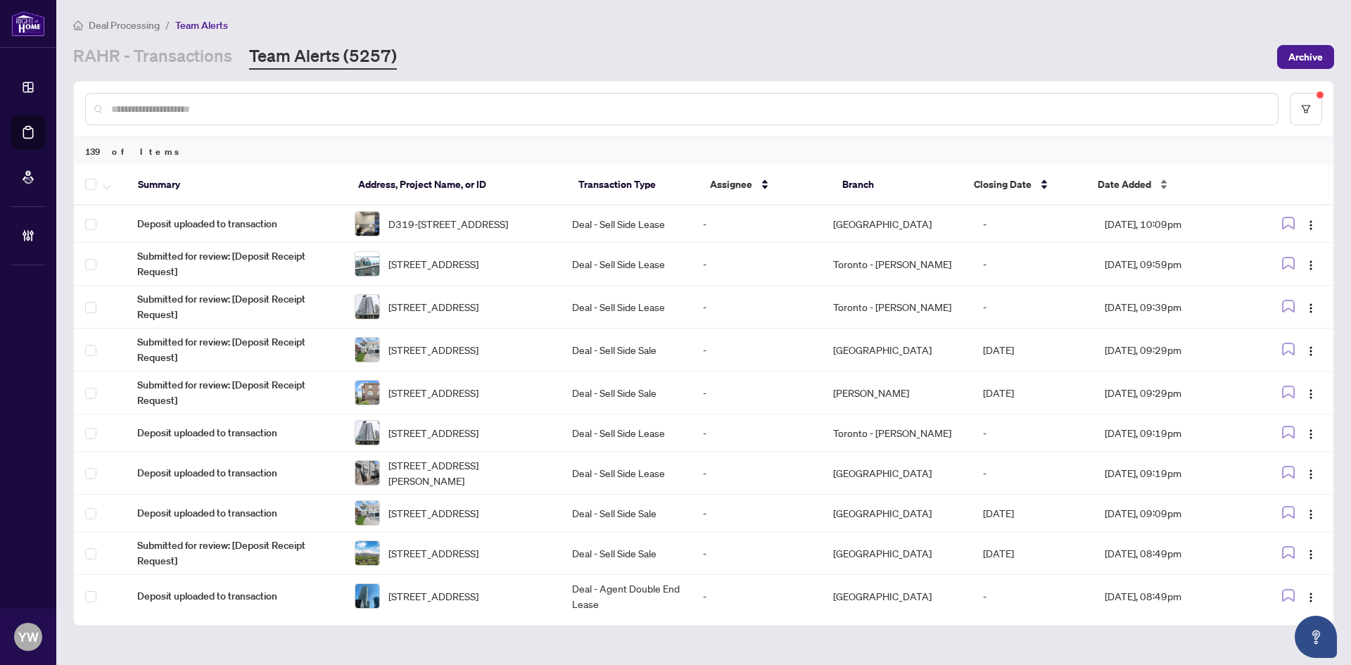
click at [1108, 182] on span "Date Added" at bounding box center [1124, 184] width 53 height 15
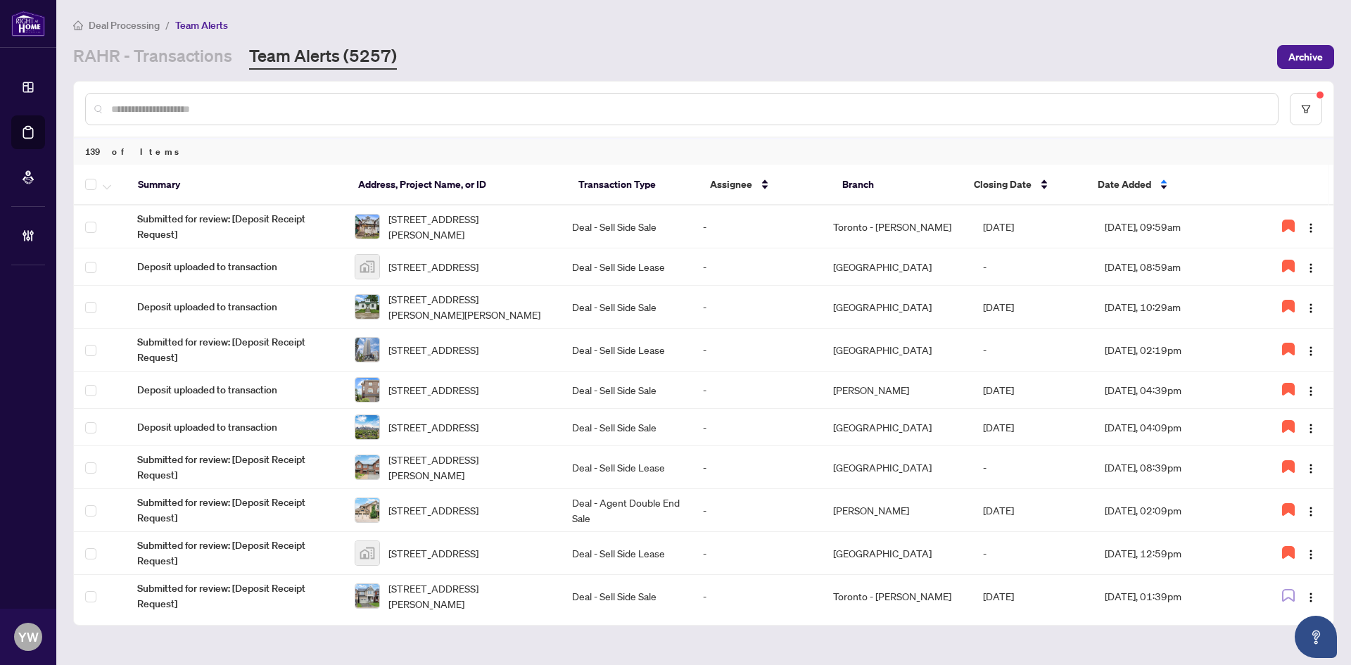
click at [1108, 182] on span "Date Added" at bounding box center [1124, 184] width 53 height 15
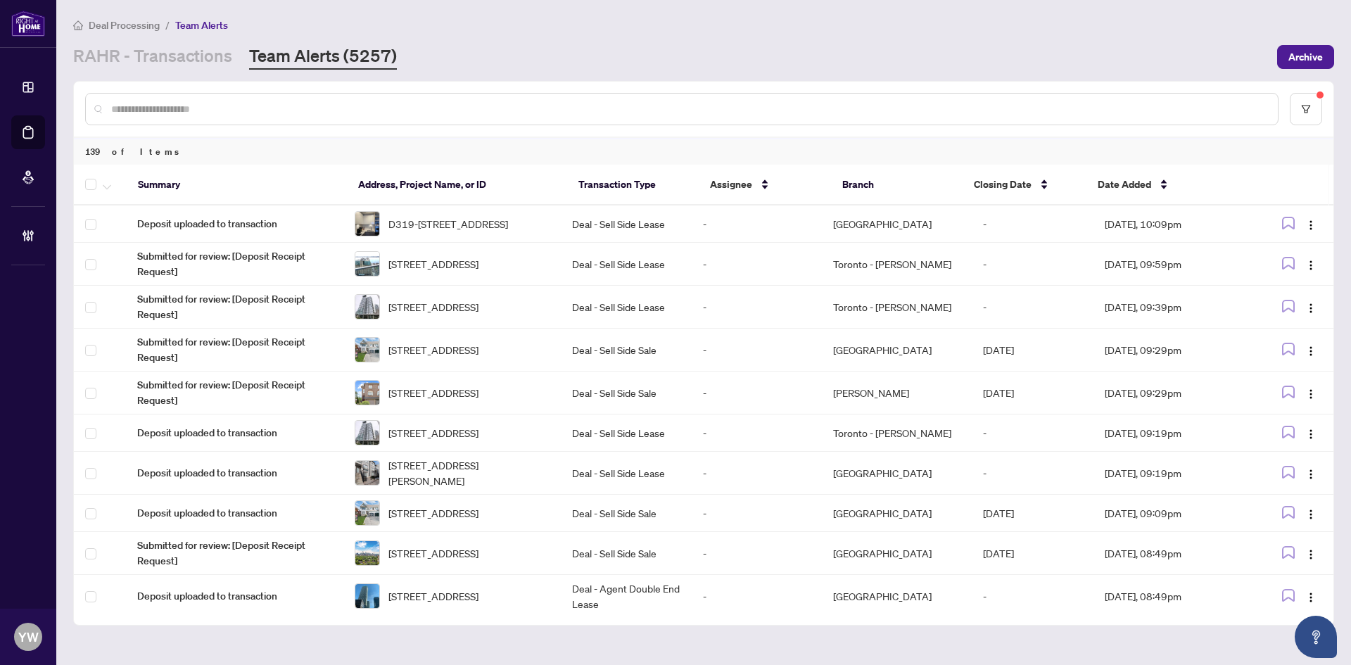
click at [1108, 182] on span "Date Added" at bounding box center [1124, 184] width 53 height 15
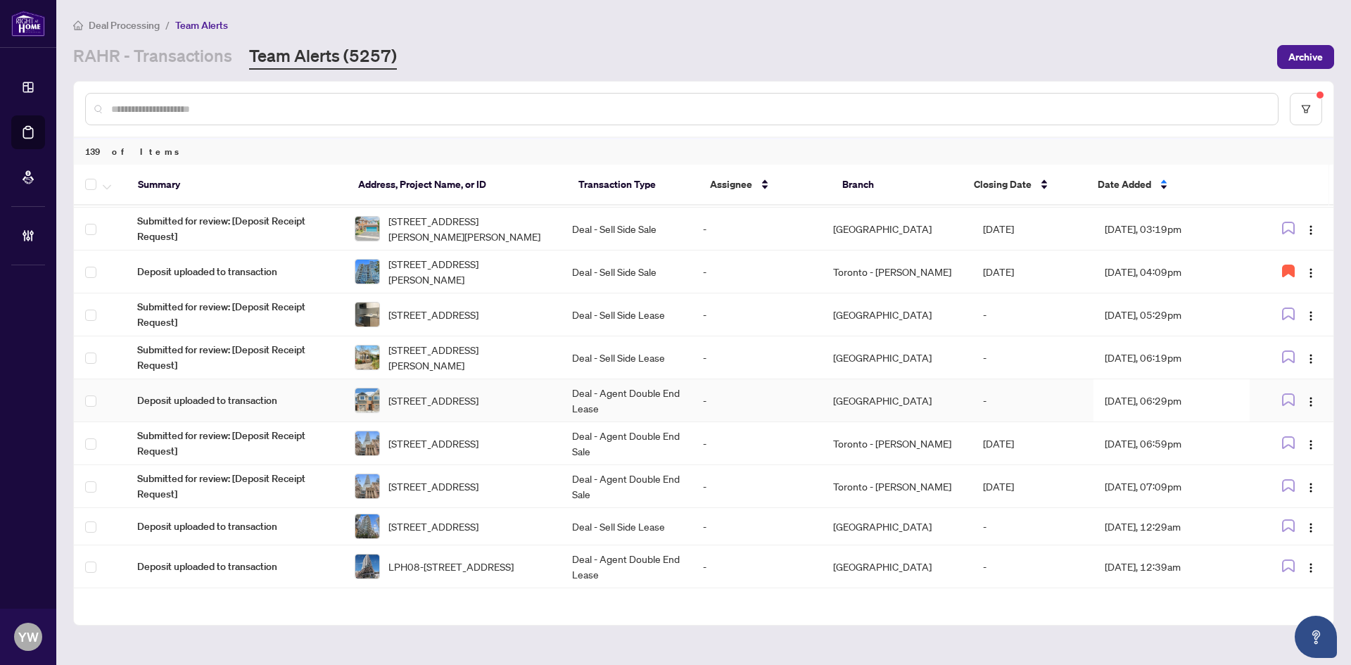
scroll to position [450, 0]
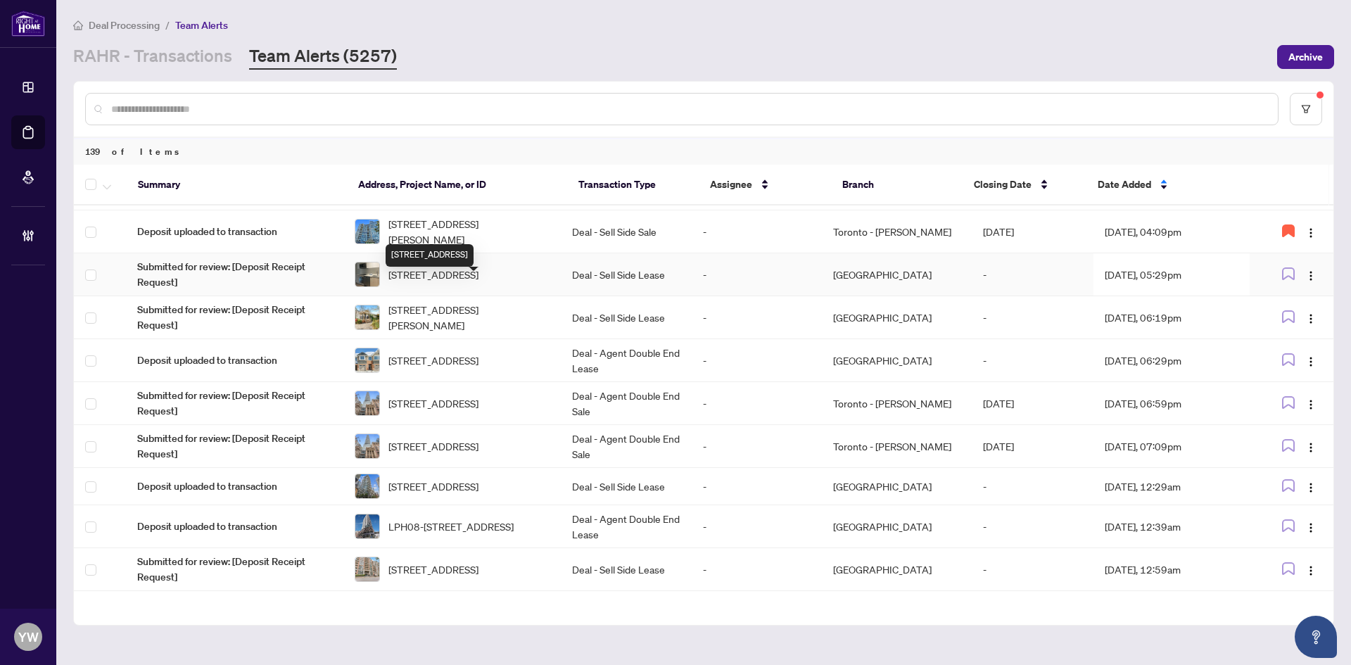
click at [435, 282] on span "[STREET_ADDRESS]" at bounding box center [433, 274] width 90 height 15
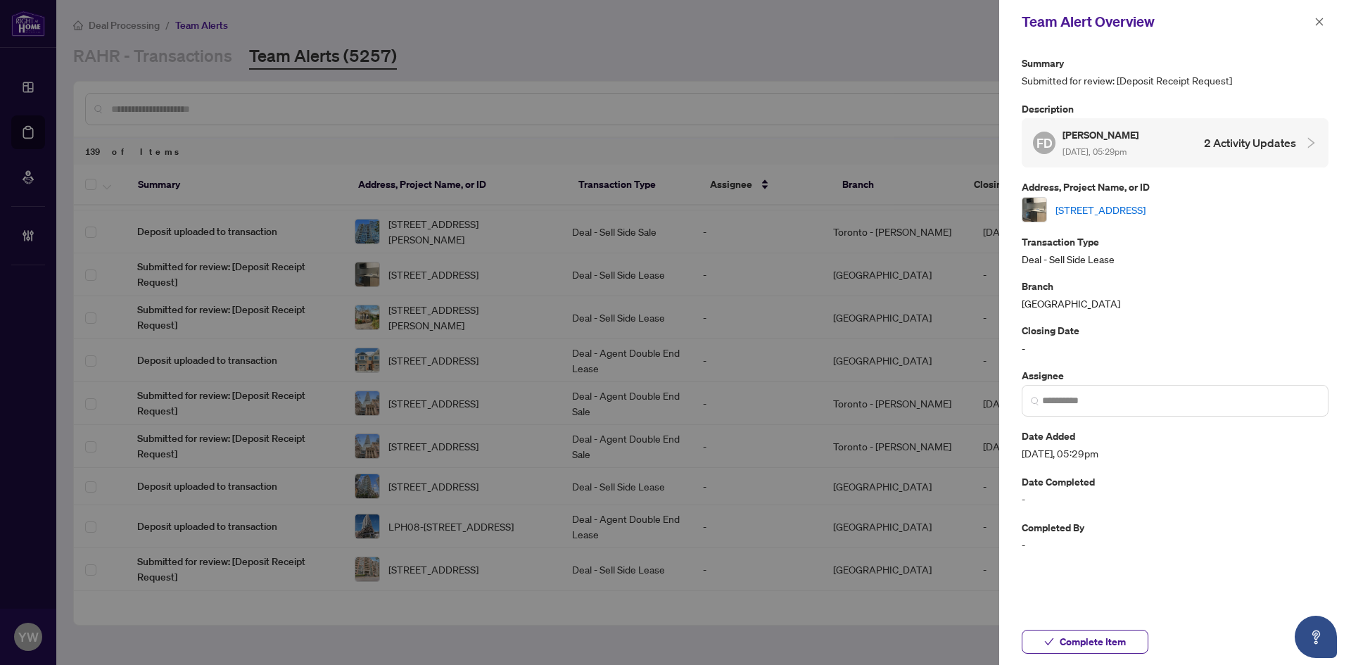
click at [1110, 214] on link "[STREET_ADDRESS]" at bounding box center [1101, 209] width 90 height 15
click at [1058, 647] on button "Complete Item" at bounding box center [1085, 642] width 127 height 24
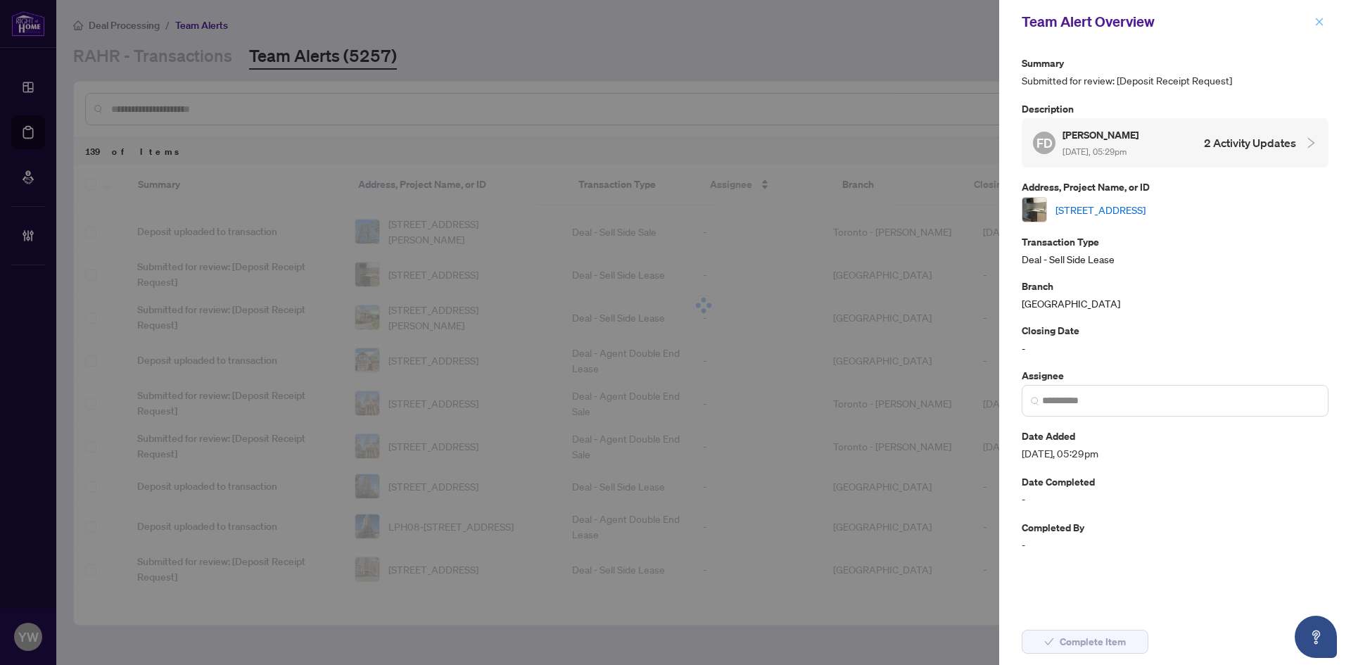
click at [1319, 20] on icon "close" at bounding box center [1320, 22] width 10 height 10
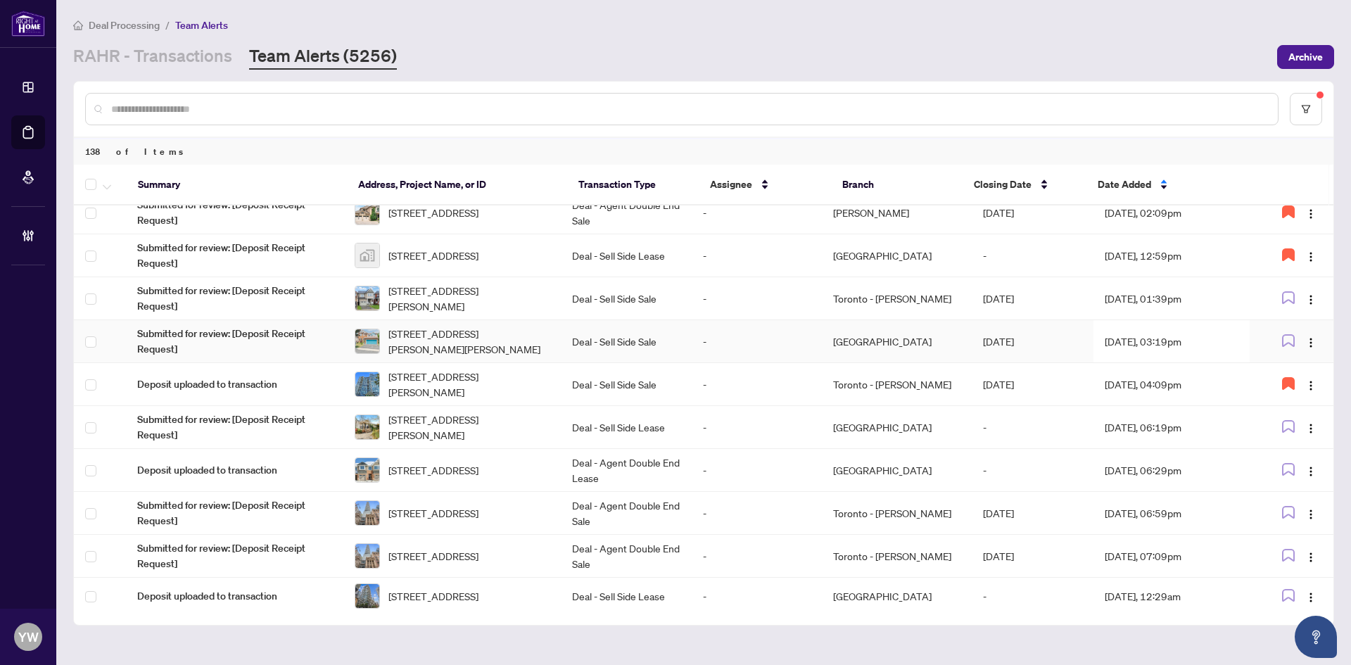
scroll to position [352, 0]
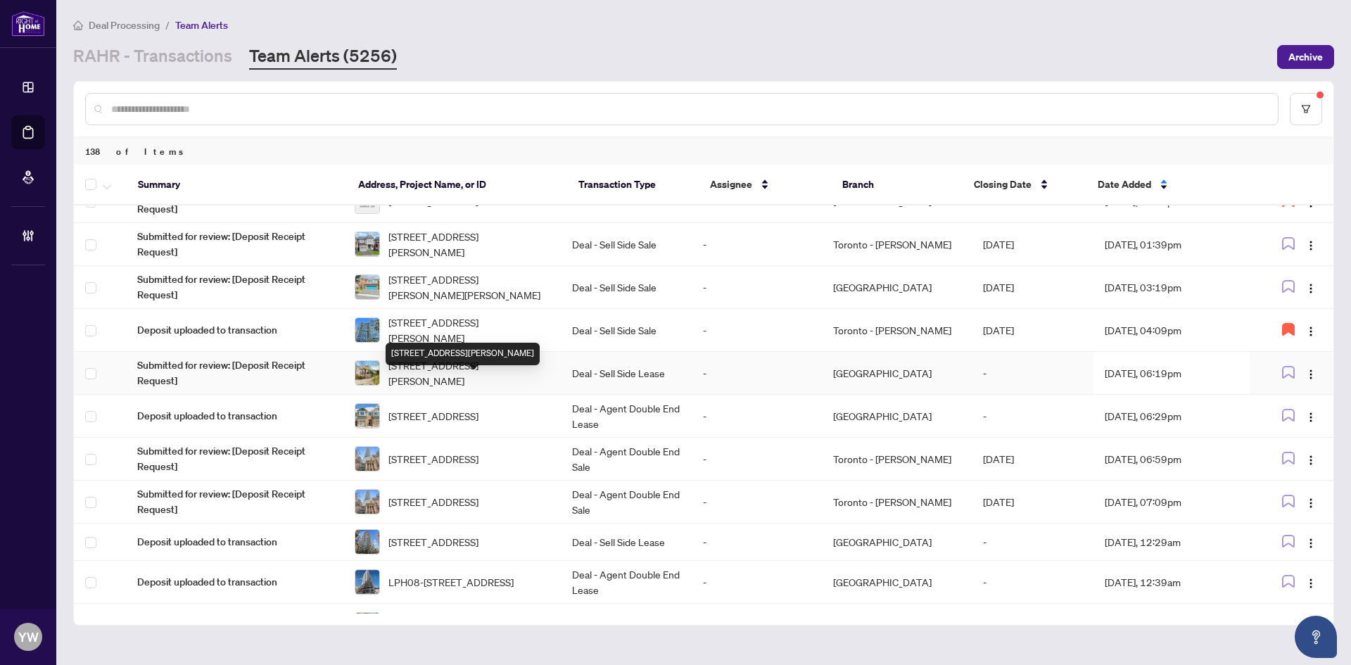
click at [476, 386] on span "[STREET_ADDRESS][PERSON_NAME]" at bounding box center [468, 372] width 161 height 31
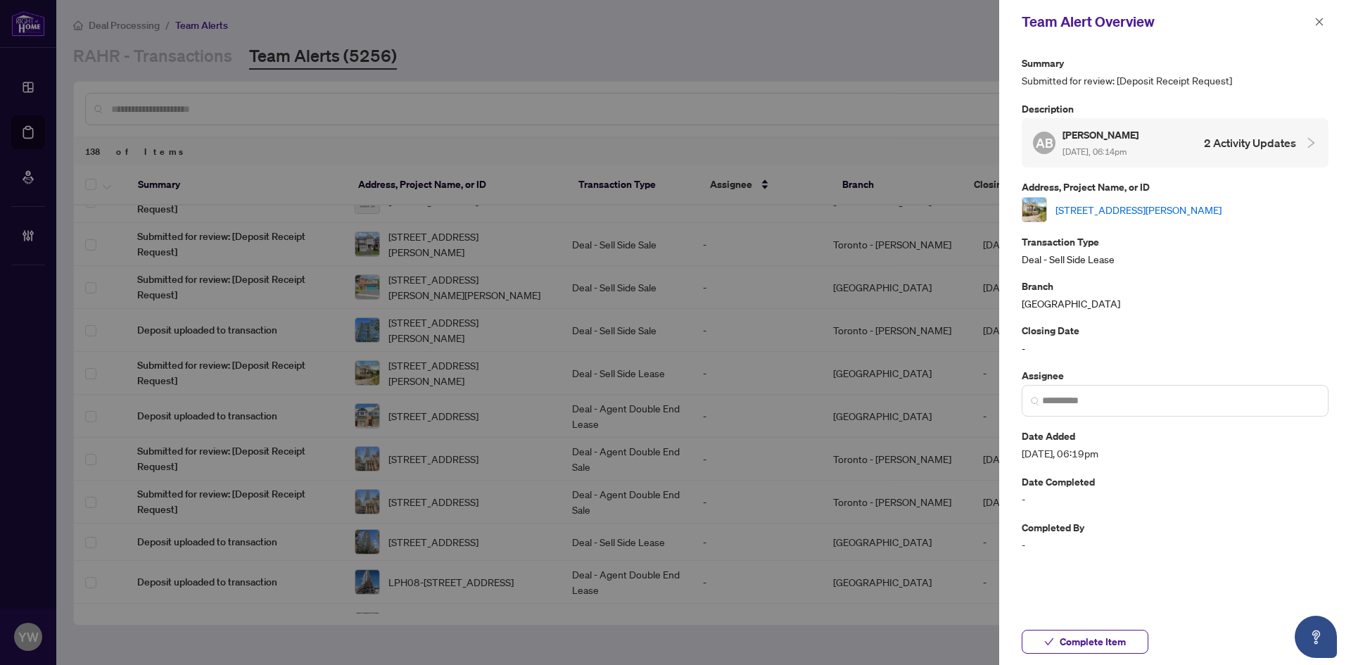
click at [1087, 210] on link "[STREET_ADDRESS][PERSON_NAME]" at bounding box center [1139, 209] width 166 height 15
click at [1108, 643] on span "Complete Item" at bounding box center [1093, 642] width 66 height 23
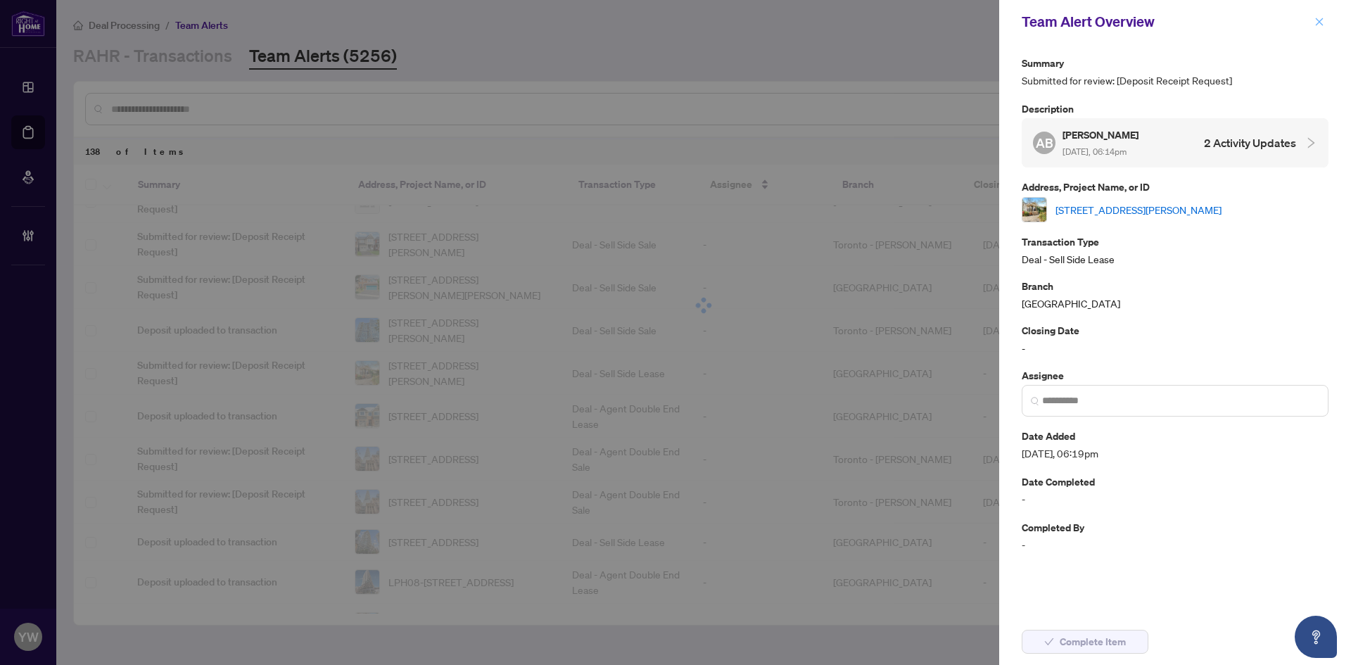
click at [1319, 18] on icon "close" at bounding box center [1320, 22] width 10 height 10
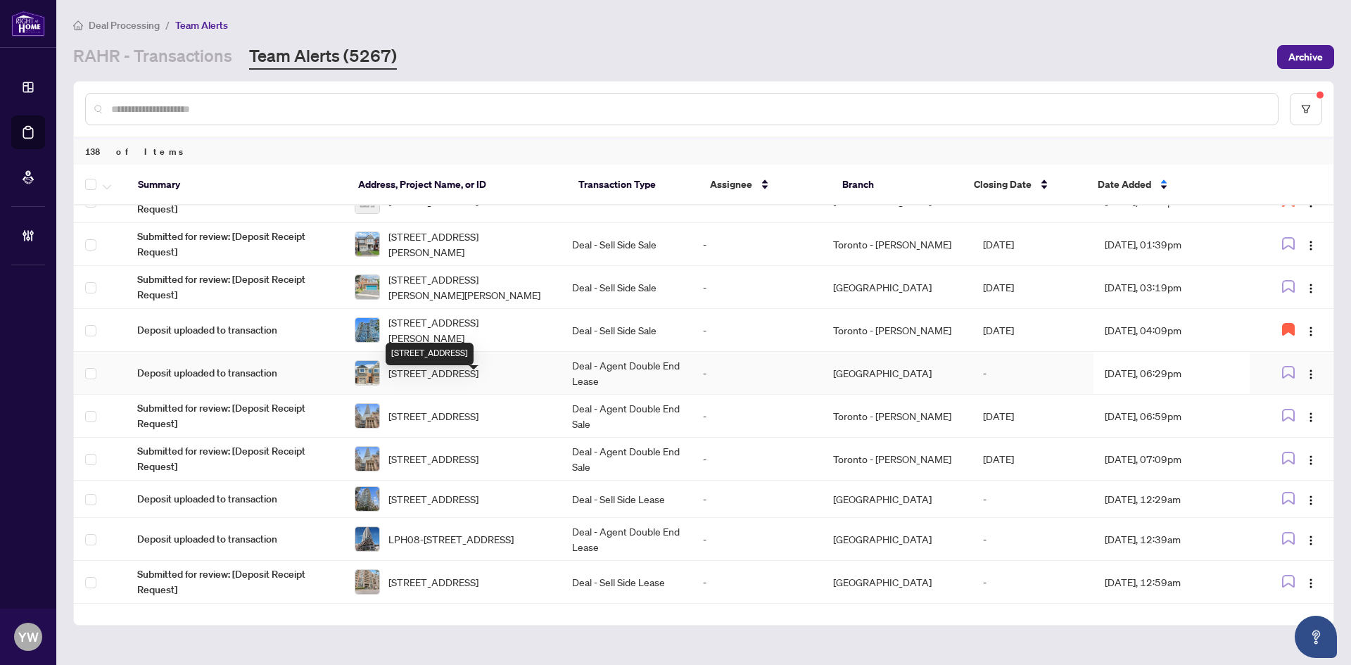
click at [437, 381] on span "[STREET_ADDRESS]" at bounding box center [433, 372] width 90 height 15
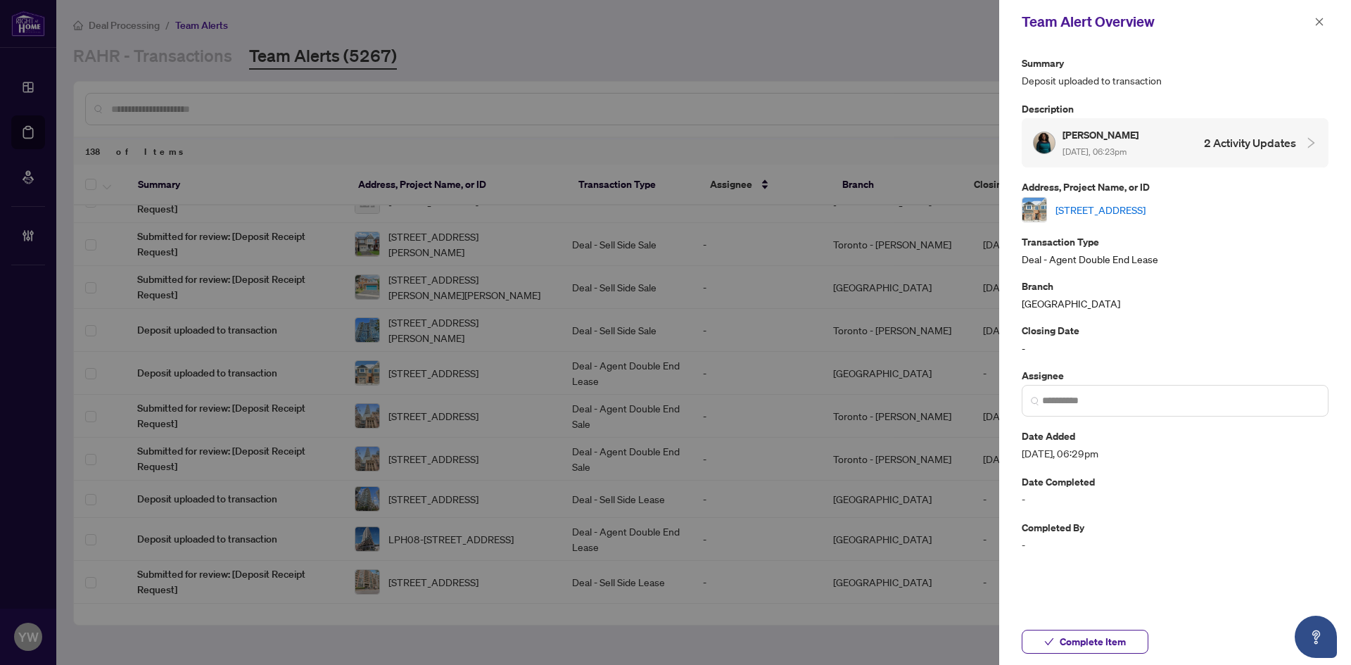
click at [1120, 213] on link "[STREET_ADDRESS]" at bounding box center [1101, 209] width 90 height 15
click at [1065, 650] on span "Complete Item" at bounding box center [1093, 642] width 66 height 23
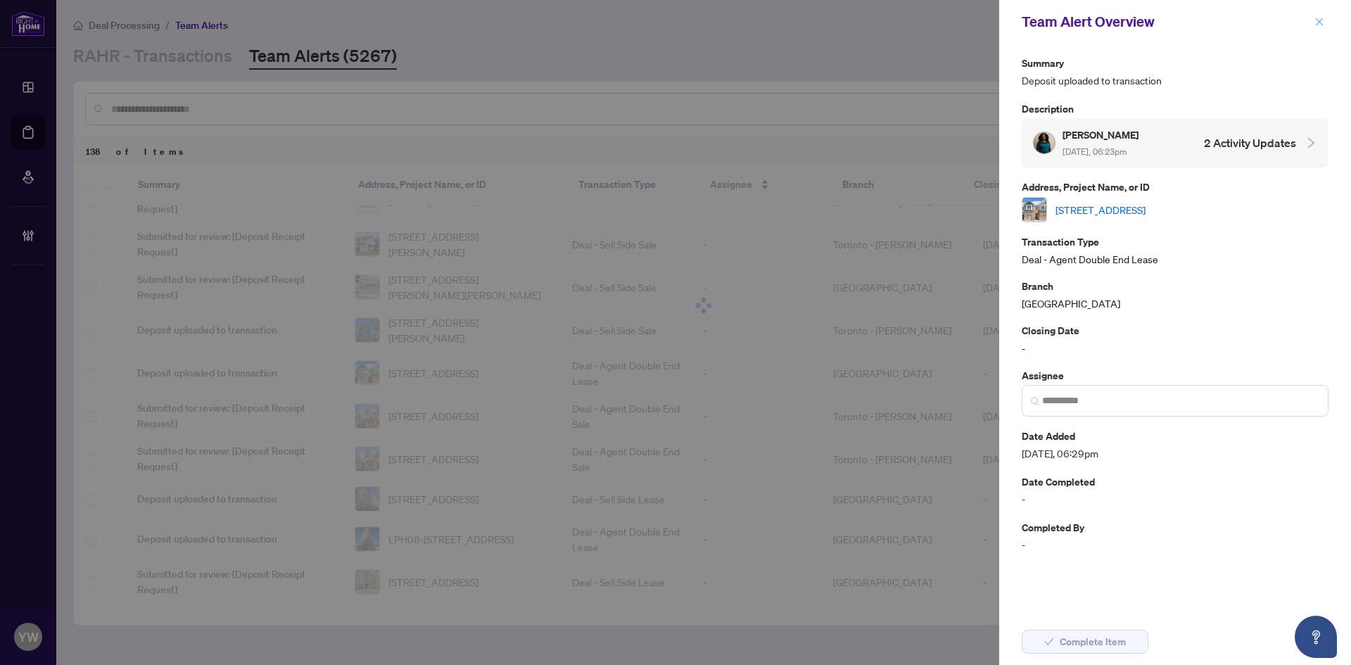
click at [1320, 23] on icon "close" at bounding box center [1320, 22] width 8 height 8
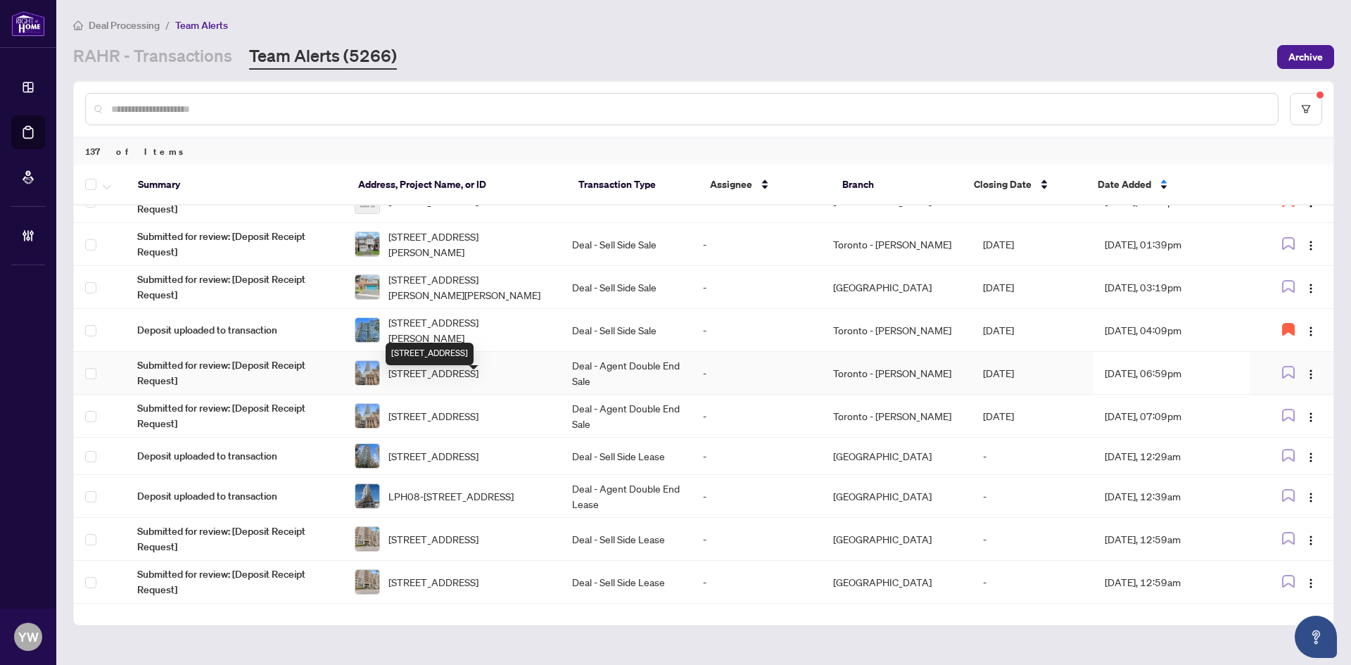
click at [437, 381] on span "[STREET_ADDRESS]" at bounding box center [433, 372] width 90 height 15
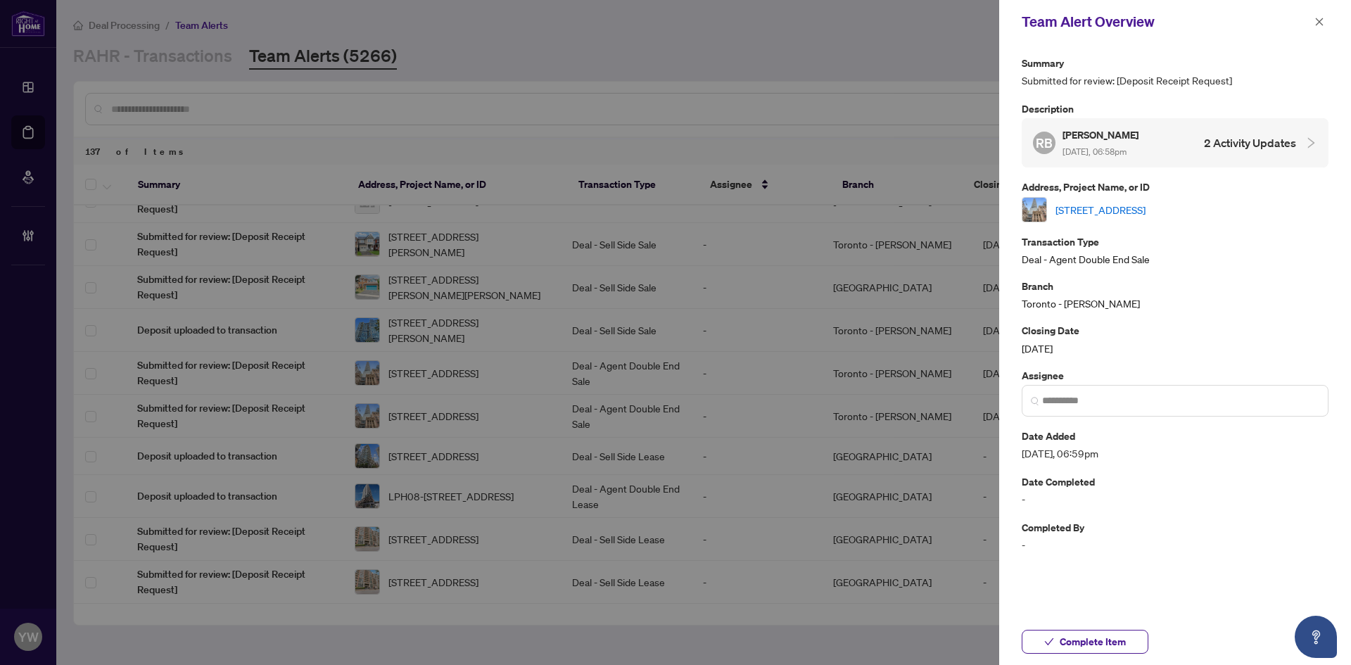
click at [1075, 208] on link "[STREET_ADDRESS]" at bounding box center [1101, 209] width 90 height 15
click at [1099, 636] on span "Complete Item" at bounding box center [1093, 642] width 66 height 23
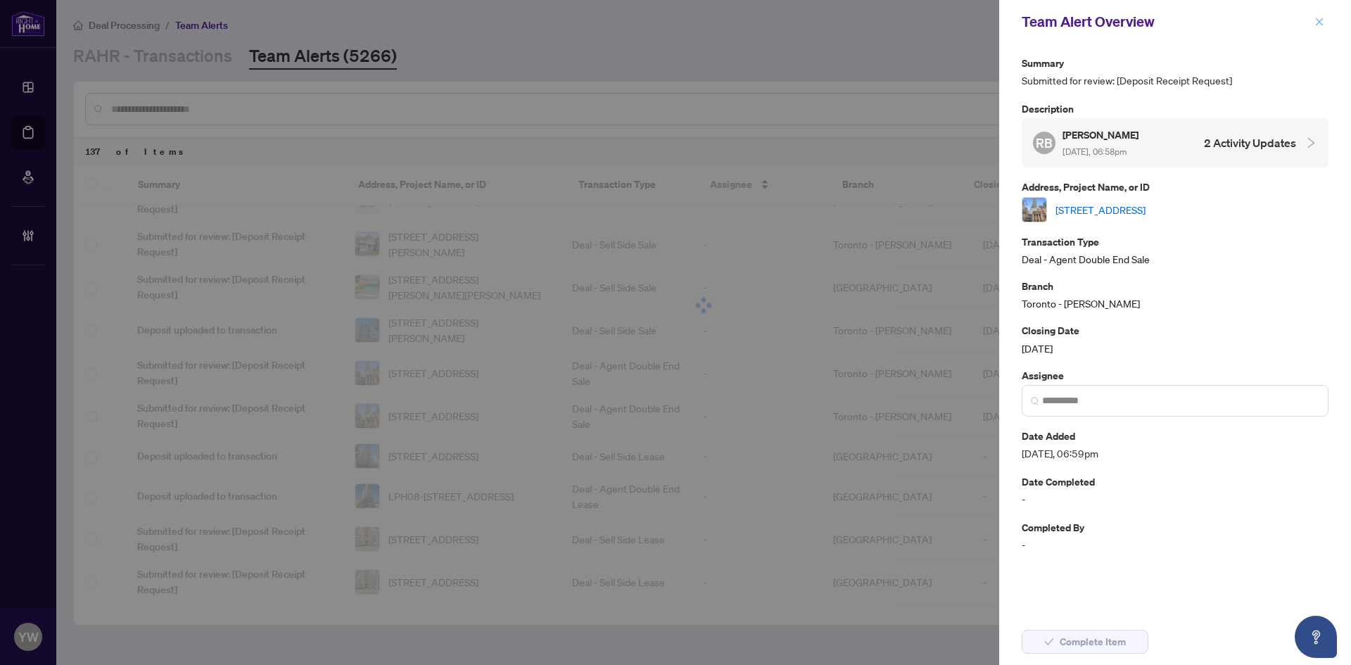
click at [1317, 17] on icon "close" at bounding box center [1320, 22] width 10 height 10
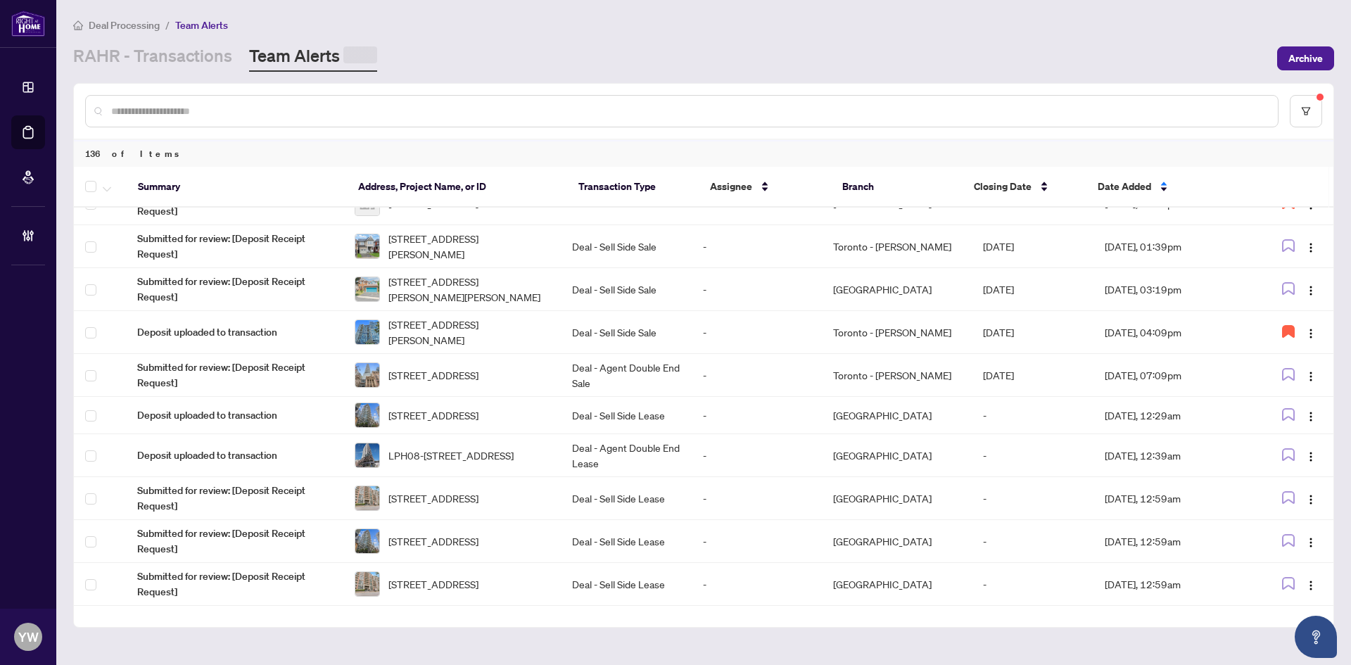
click at [177, 101] on div at bounding box center [682, 111] width 1194 height 32
click at [184, 108] on input "text" at bounding box center [689, 108] width 1156 height 15
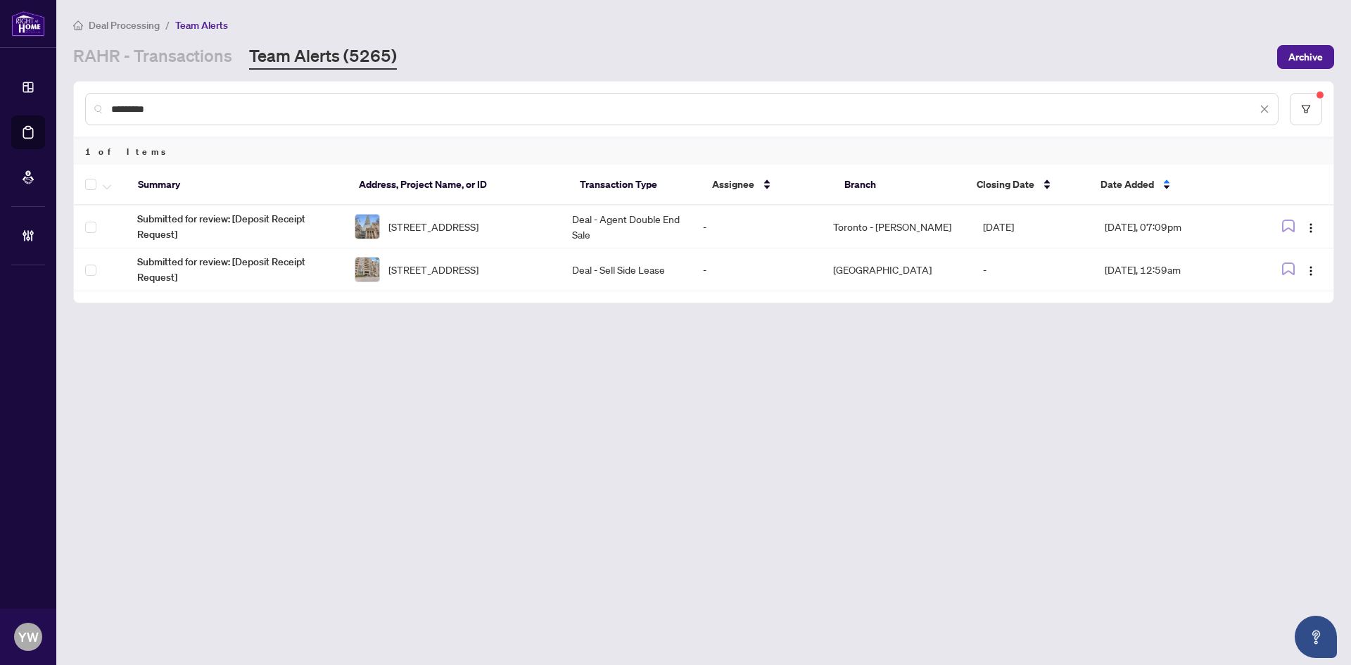
scroll to position [0, 0]
type input "*********"
click at [1315, 222] on img "button" at bounding box center [1310, 227] width 11 height 11
click at [1302, 312] on li "Apply Flag" at bounding box center [1278, 321] width 82 height 23
click at [1293, 226] on icon "button" at bounding box center [1288, 225] width 11 height 11
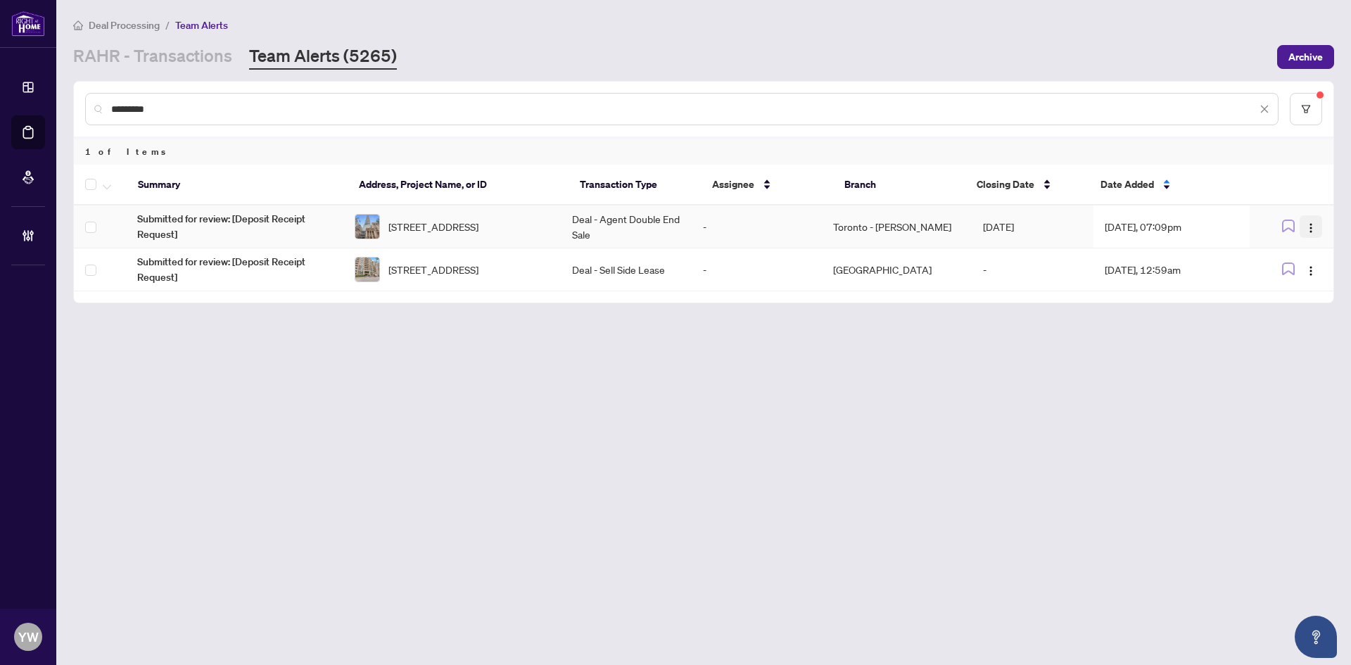
click at [1313, 228] on img "button" at bounding box center [1310, 227] width 11 height 11
click at [1300, 292] on span "Complete Item" at bounding box center [1278, 298] width 65 height 15
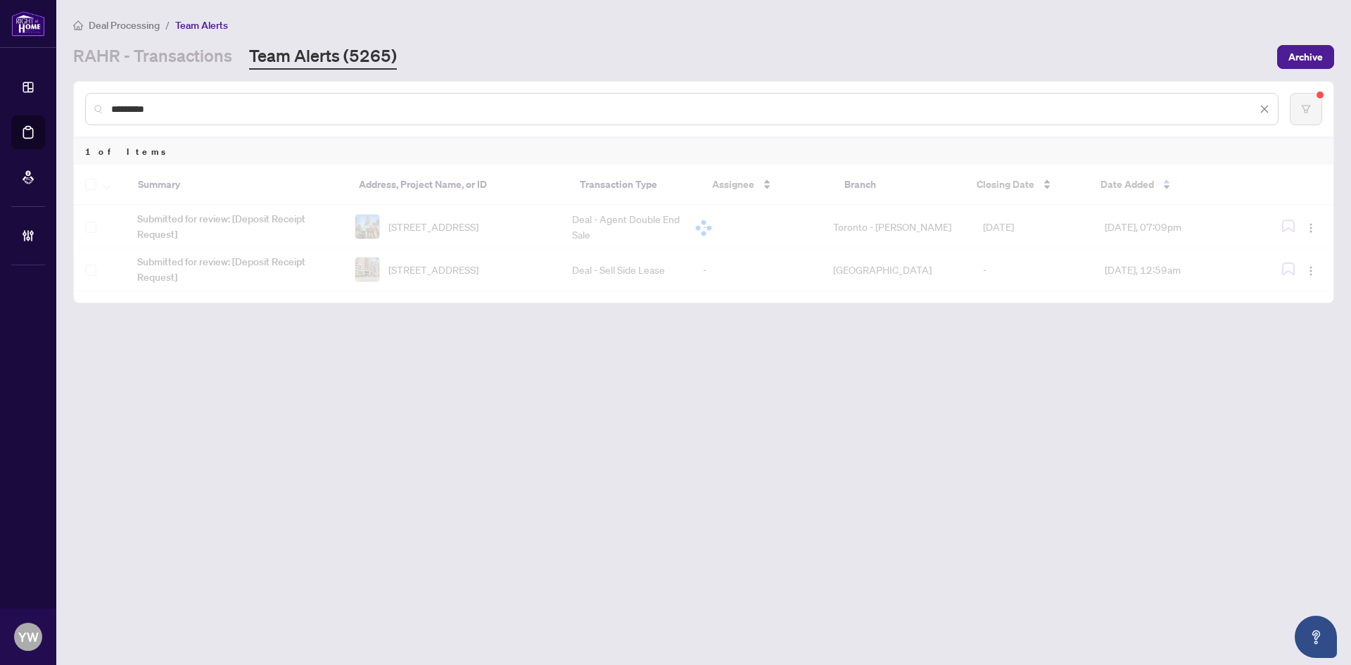
click at [633, 400] on main "Deal Processing / Team Alerts [PERSON_NAME] - Transactions Team Alerts (5265) A…" at bounding box center [703, 332] width 1295 height 665
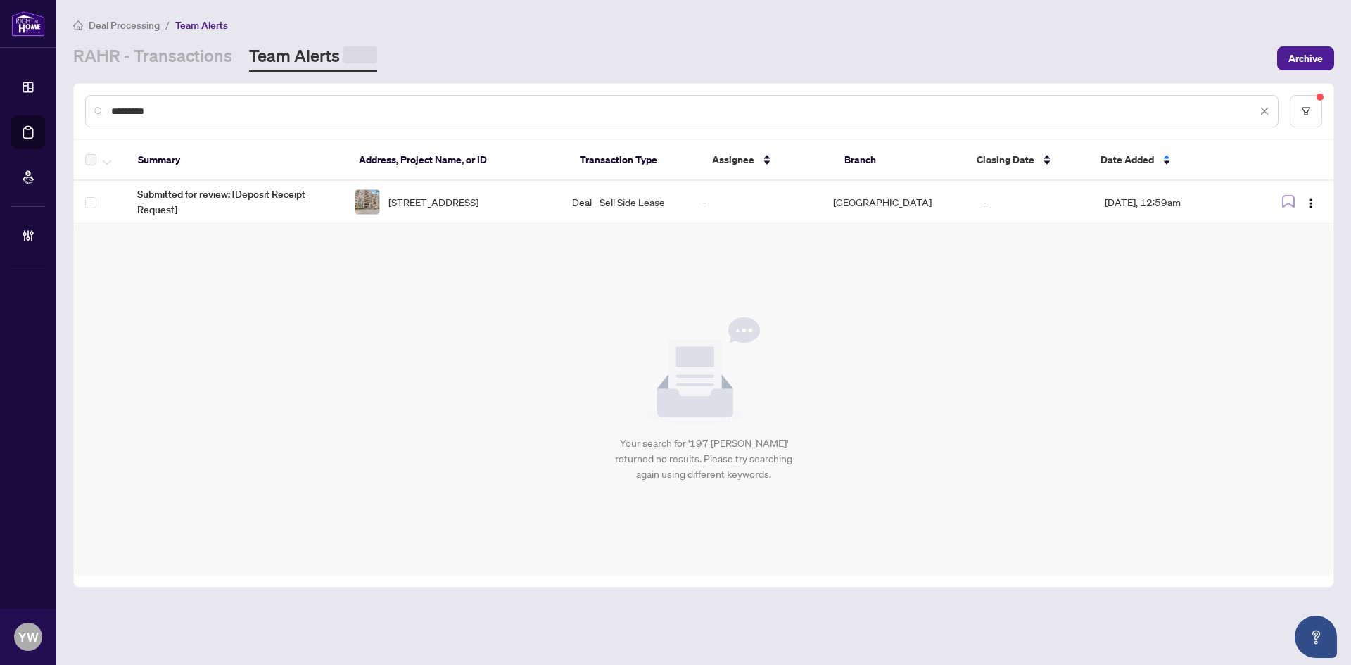
drag, startPoint x: 239, startPoint y: 108, endPoint x: 192, endPoint y: 113, distance: 47.4
click at [239, 108] on input "*********" at bounding box center [684, 110] width 1146 height 15
drag, startPoint x: 192, startPoint y: 113, endPoint x: 69, endPoint y: 106, distance: 123.4
click at [69, 106] on main "Deal Processing / Team Alerts [PERSON_NAME] - Transactions Team Alerts (5264) A…" at bounding box center [703, 332] width 1295 height 665
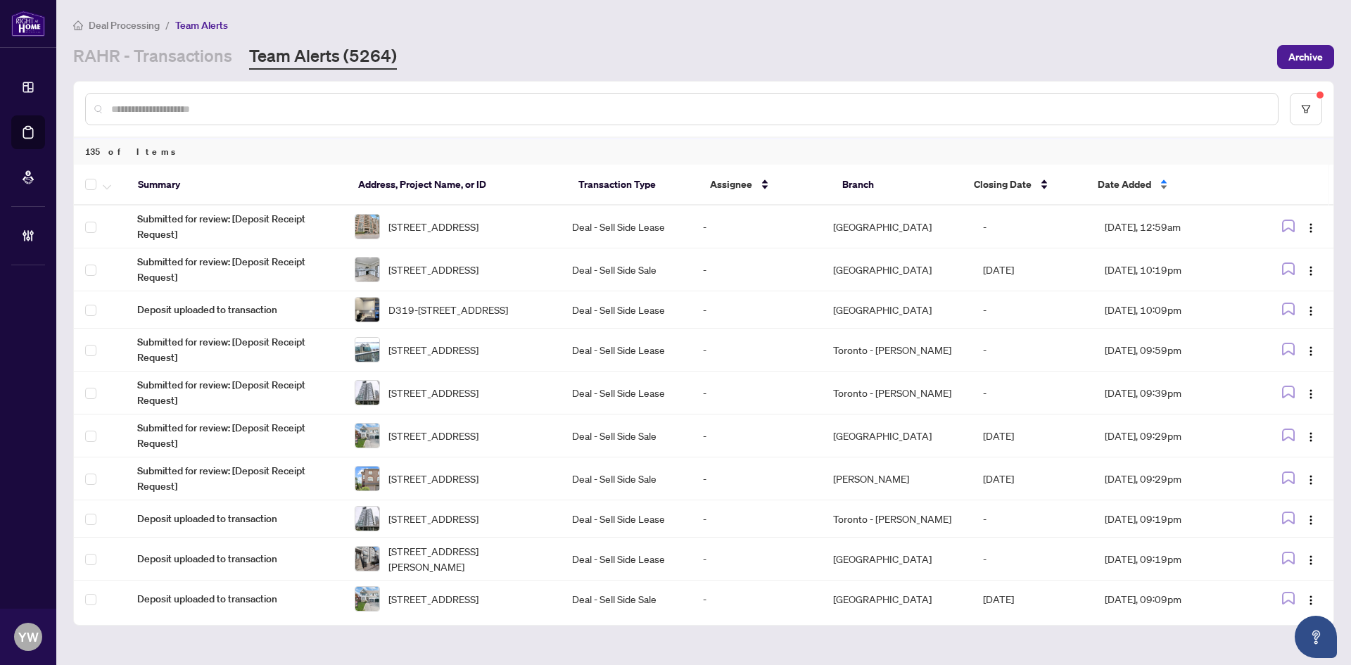
click at [1139, 182] on span "Date Added" at bounding box center [1124, 184] width 53 height 15
click at [1136, 182] on span "Date Added" at bounding box center [1124, 184] width 53 height 15
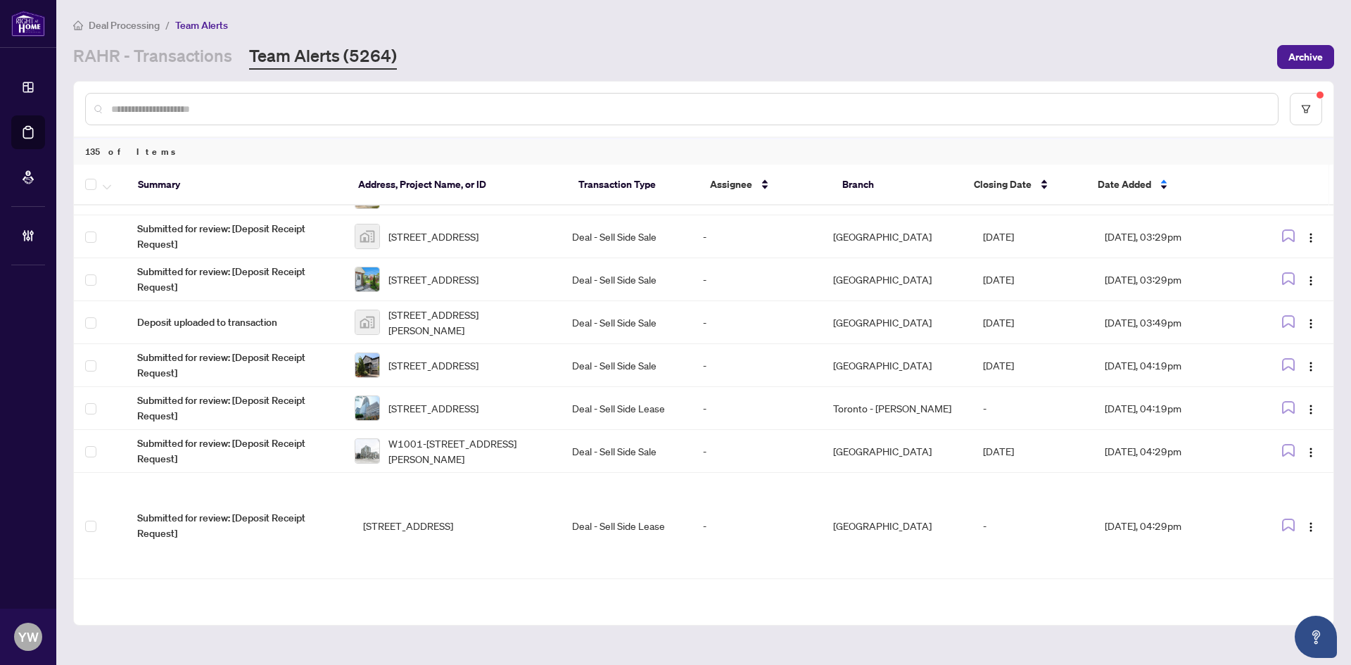
scroll to position [4092, 0]
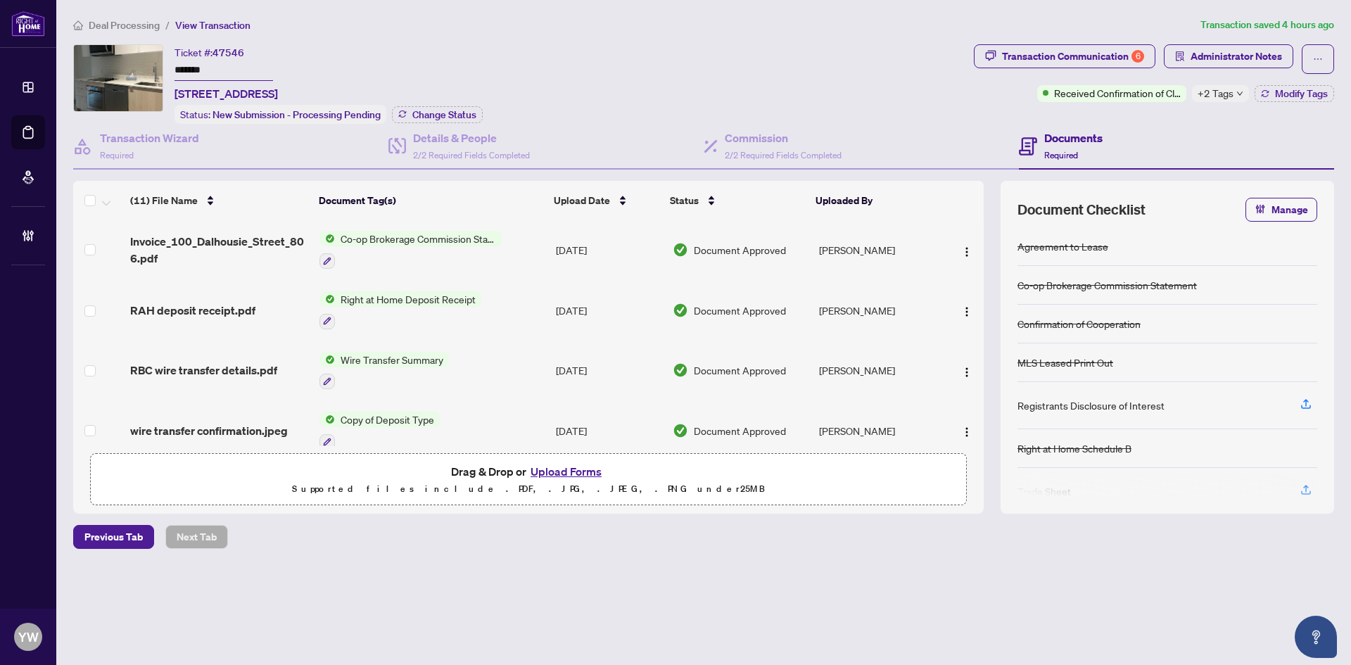
scroll to position [439, 0]
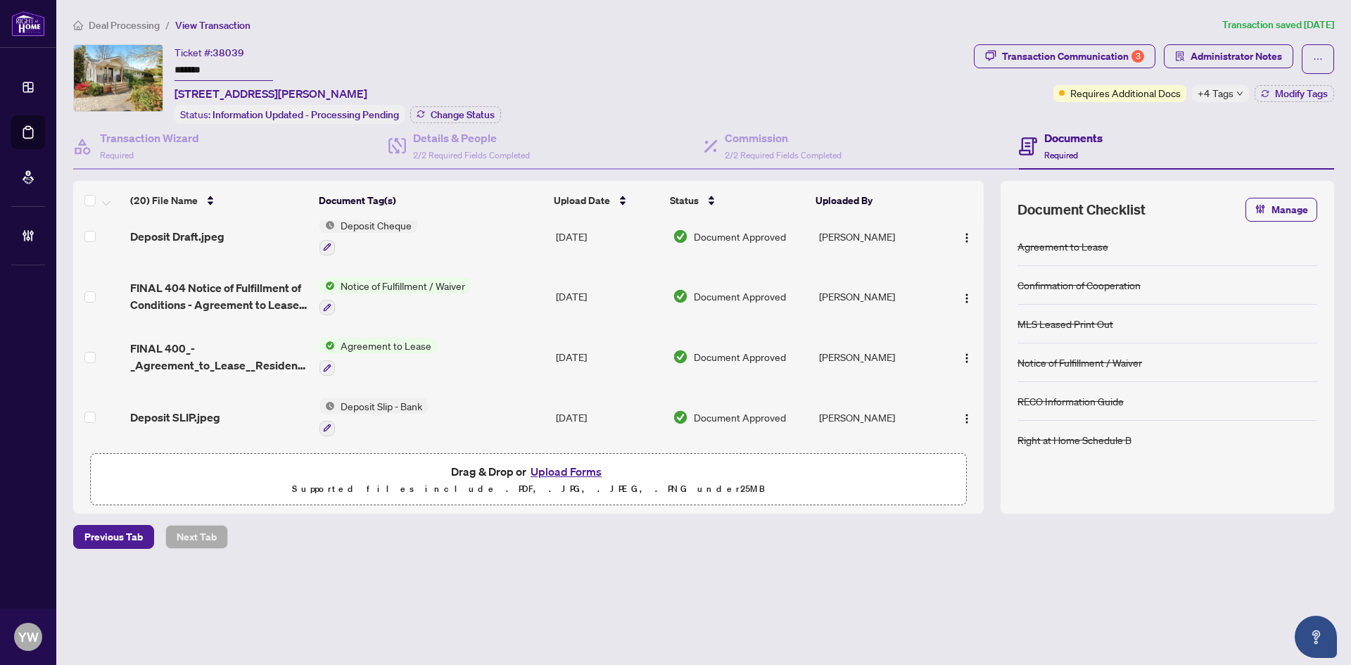
scroll to position [979, 0]
click at [193, 414] on span "Deposit SLIP.jpeg" at bounding box center [175, 416] width 90 height 17
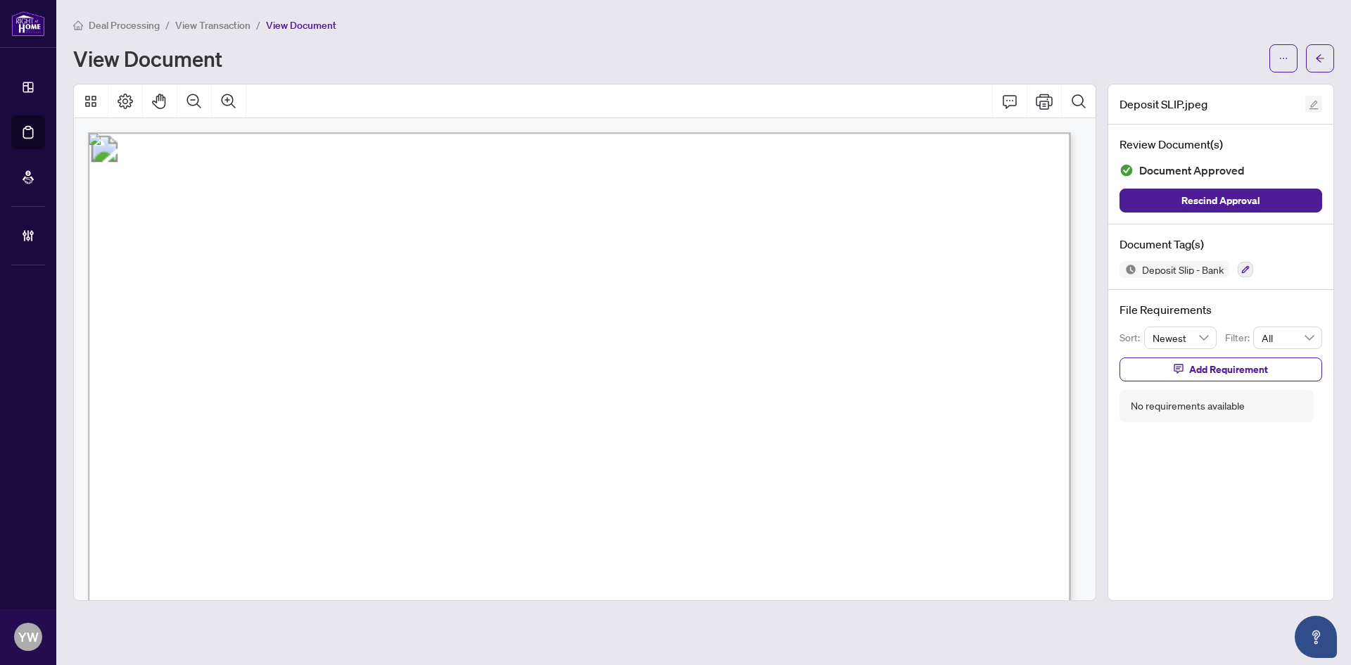
click at [1309, 102] on icon "edit" at bounding box center [1314, 105] width 10 height 10
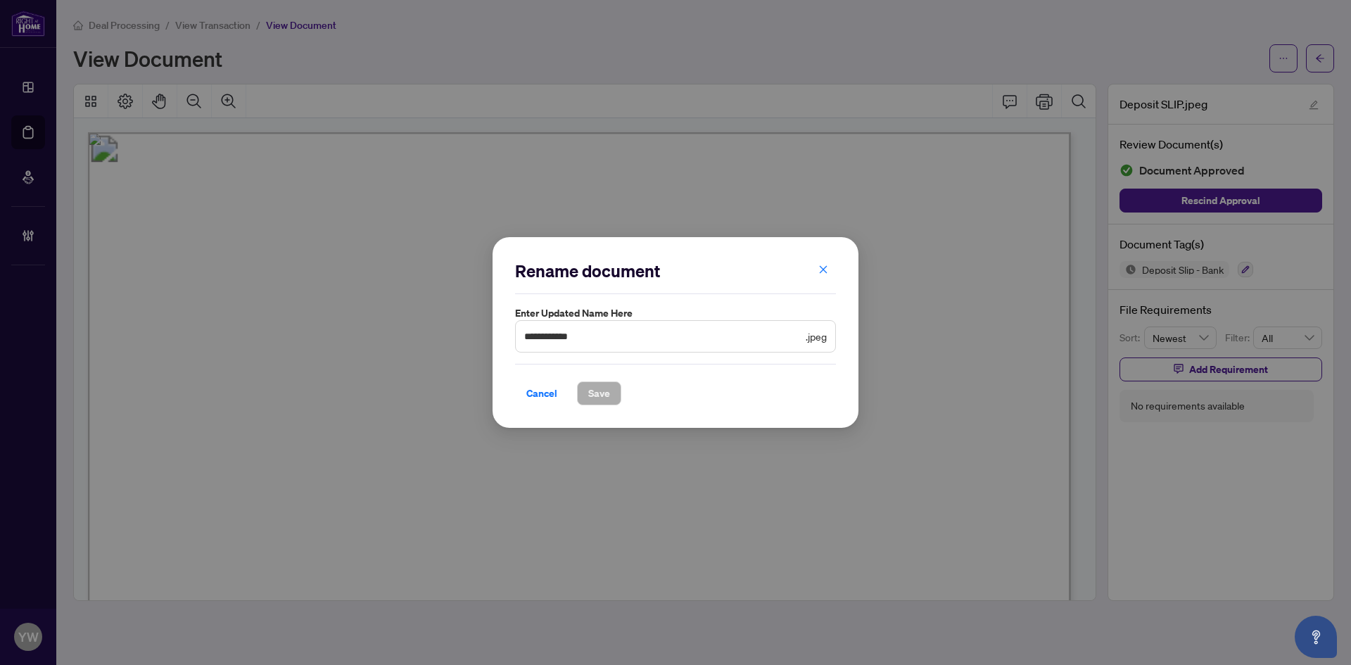
click at [634, 355] on div "**********" at bounding box center [675, 333] width 321 height 146
click at [641, 335] on input "**********" at bounding box center [663, 336] width 279 height 15
type input "**********"
click at [614, 393] on button "Save" at bounding box center [599, 393] width 44 height 24
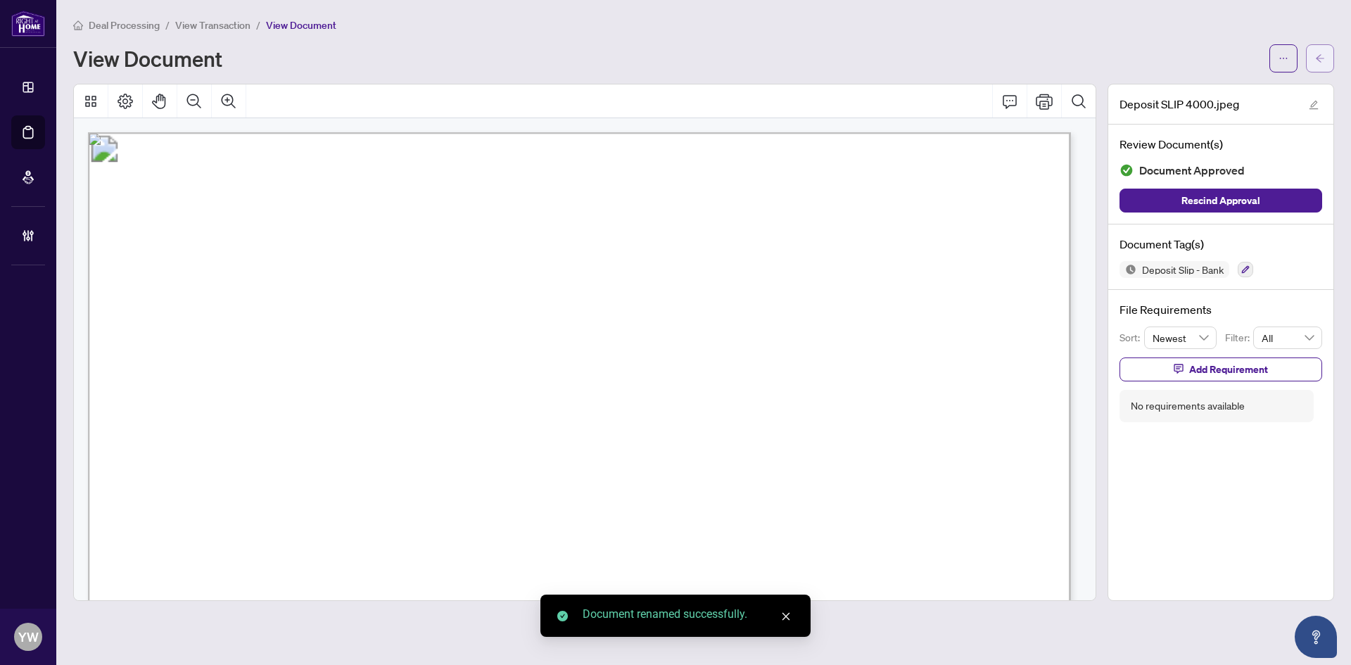
click at [1330, 49] on button "button" at bounding box center [1320, 58] width 28 height 28
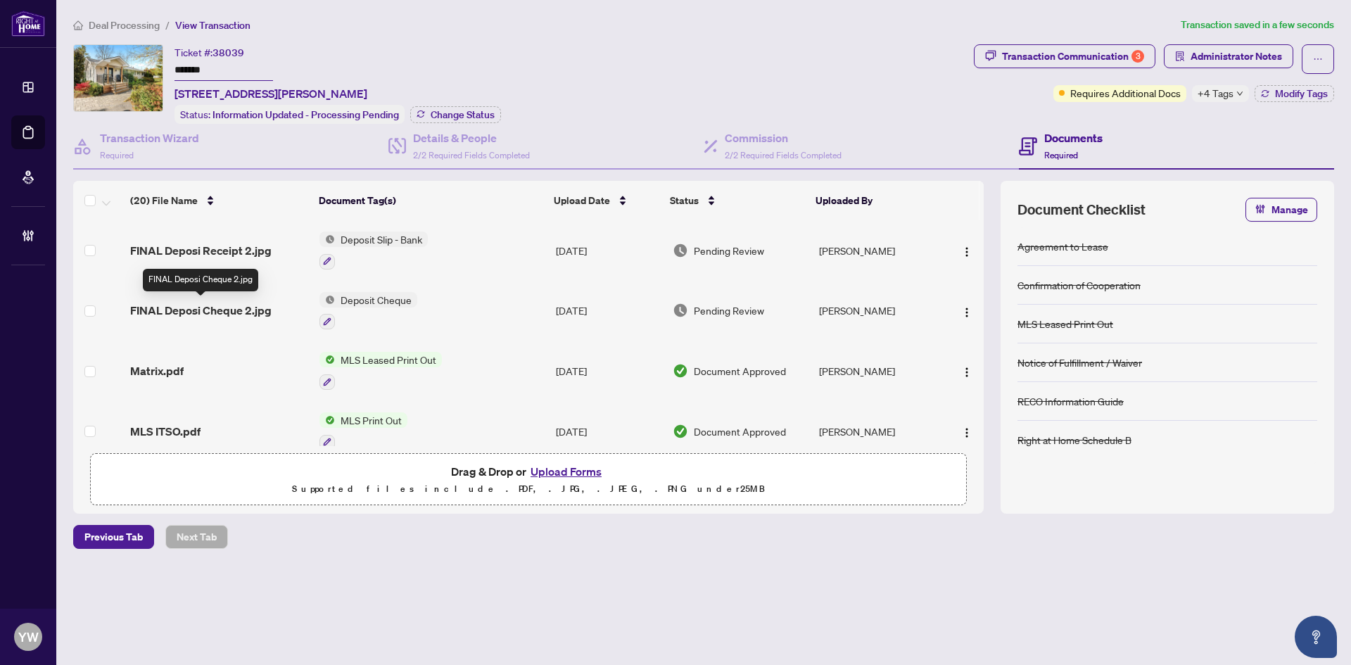
click at [250, 305] on span "FINAL Deposi Cheque 2.jpg" at bounding box center [200, 310] width 141 height 17
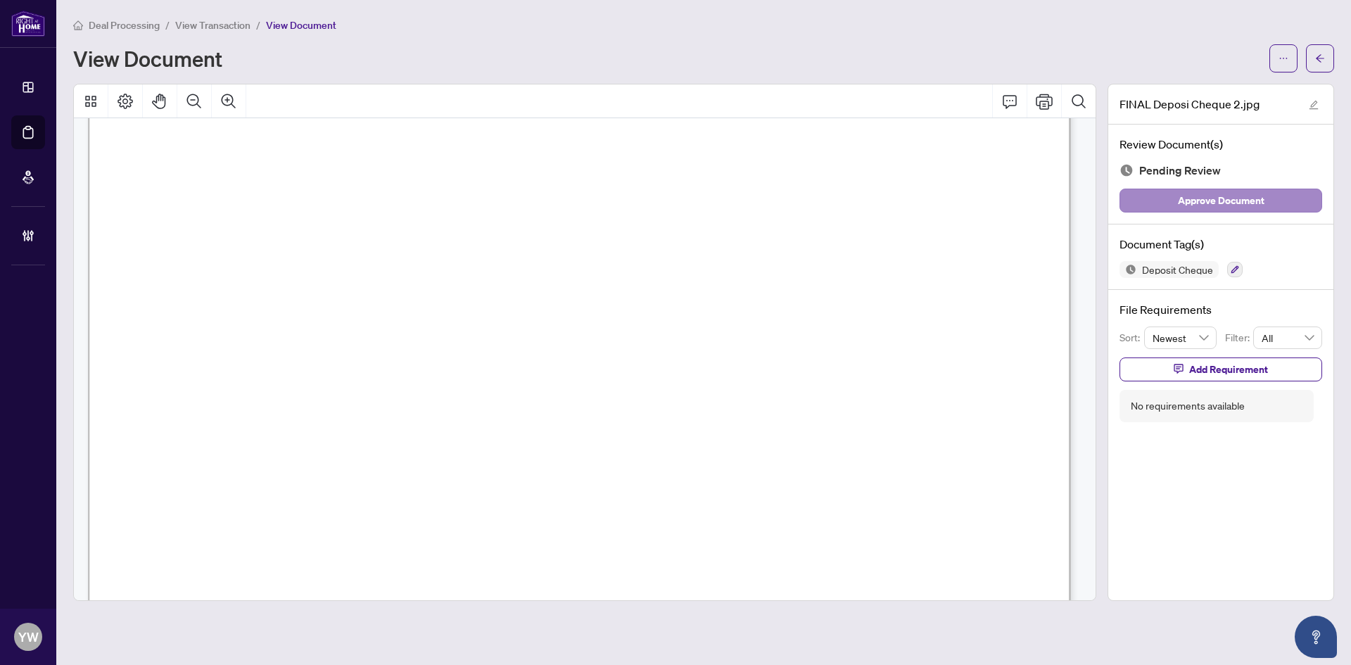
scroll to position [563, 0]
click at [1310, 108] on icon "edit" at bounding box center [1314, 105] width 9 height 9
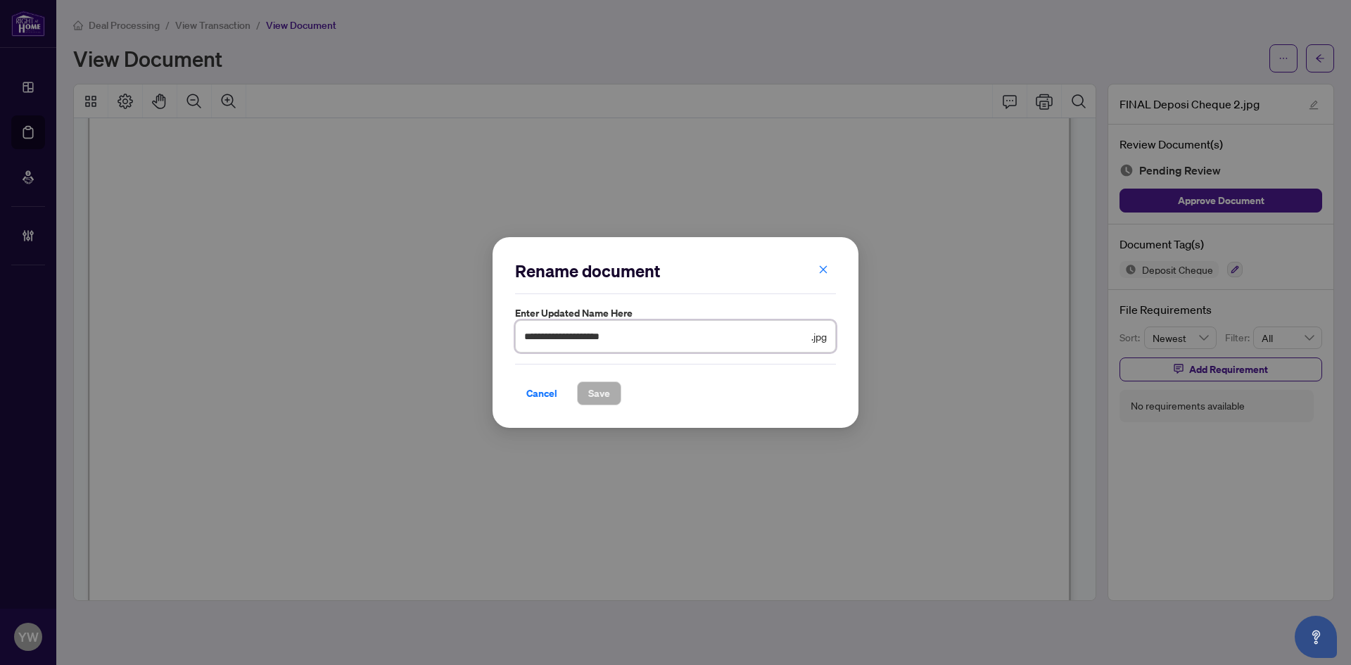
drag, startPoint x: 605, startPoint y: 338, endPoint x: 417, endPoint y: 340, distance: 187.9
click at [417, 340] on div "**********" at bounding box center [675, 332] width 1351 height 665
click at [596, 387] on span "Save" at bounding box center [599, 393] width 22 height 23
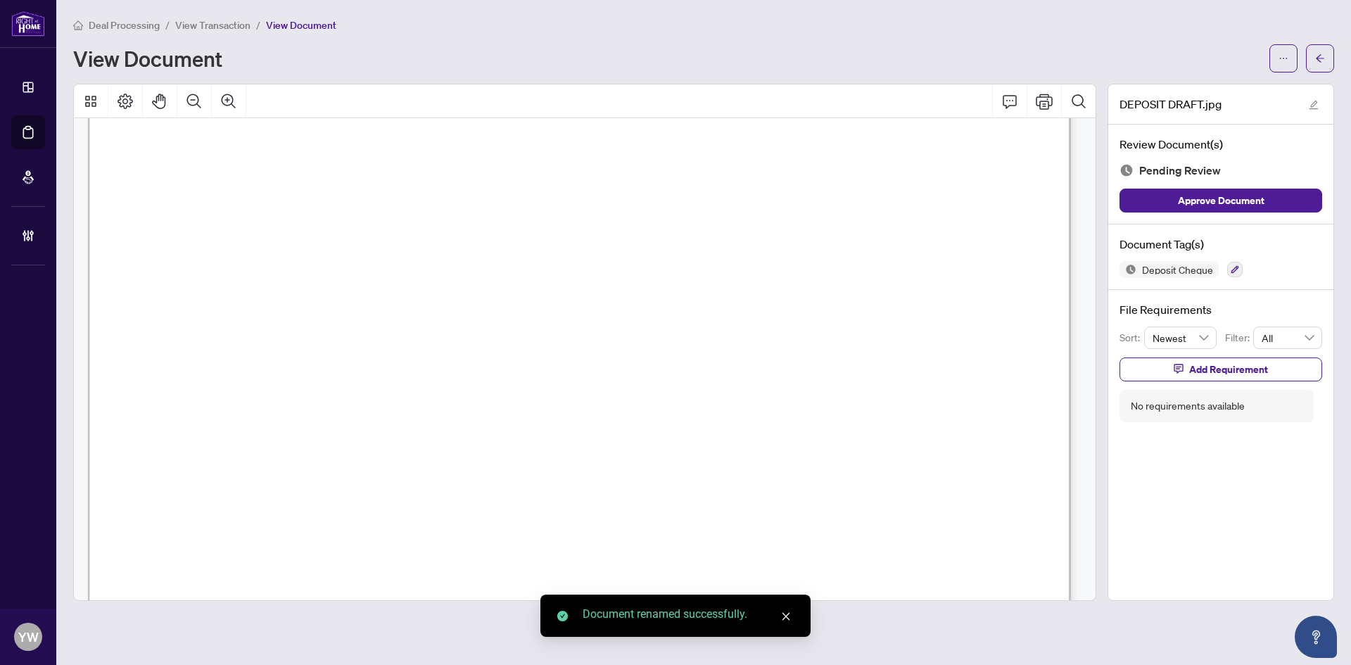
scroll to position [0, 0]
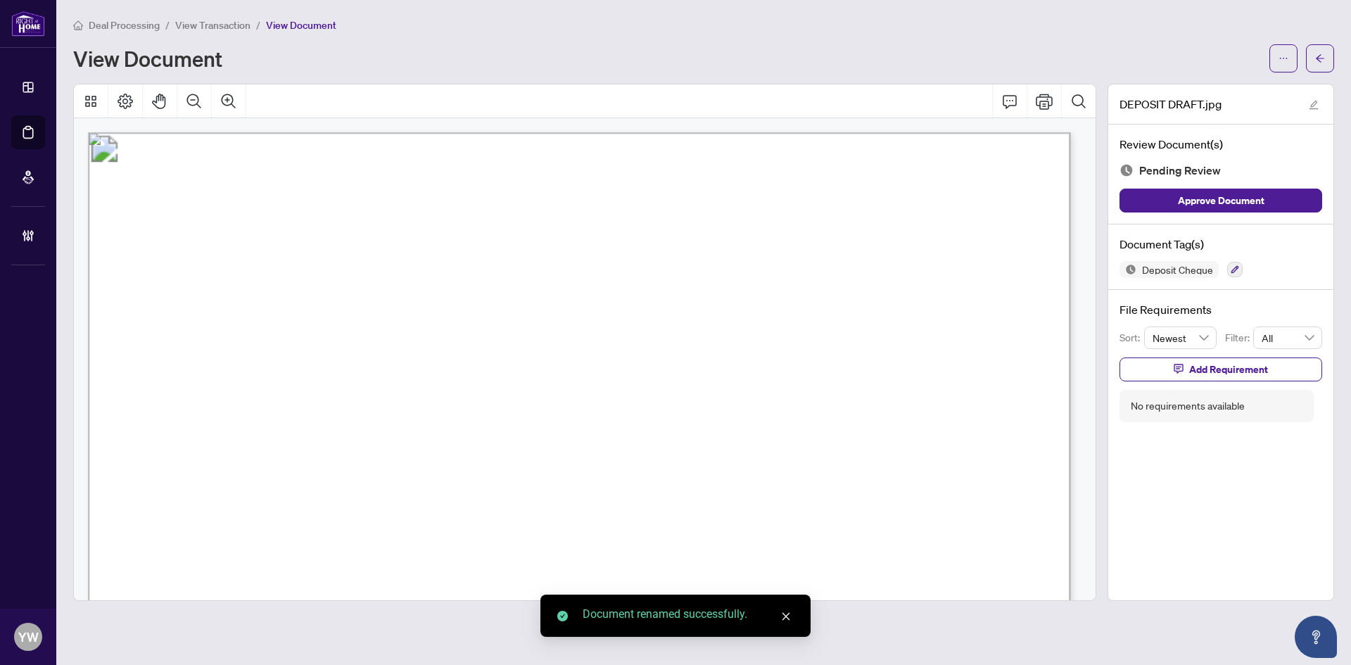
click at [1305, 102] on div "DEPOSIT DRAFT.jpg" at bounding box center [1220, 104] width 225 height 40
click at [1313, 106] on icon "edit" at bounding box center [1314, 105] width 10 height 10
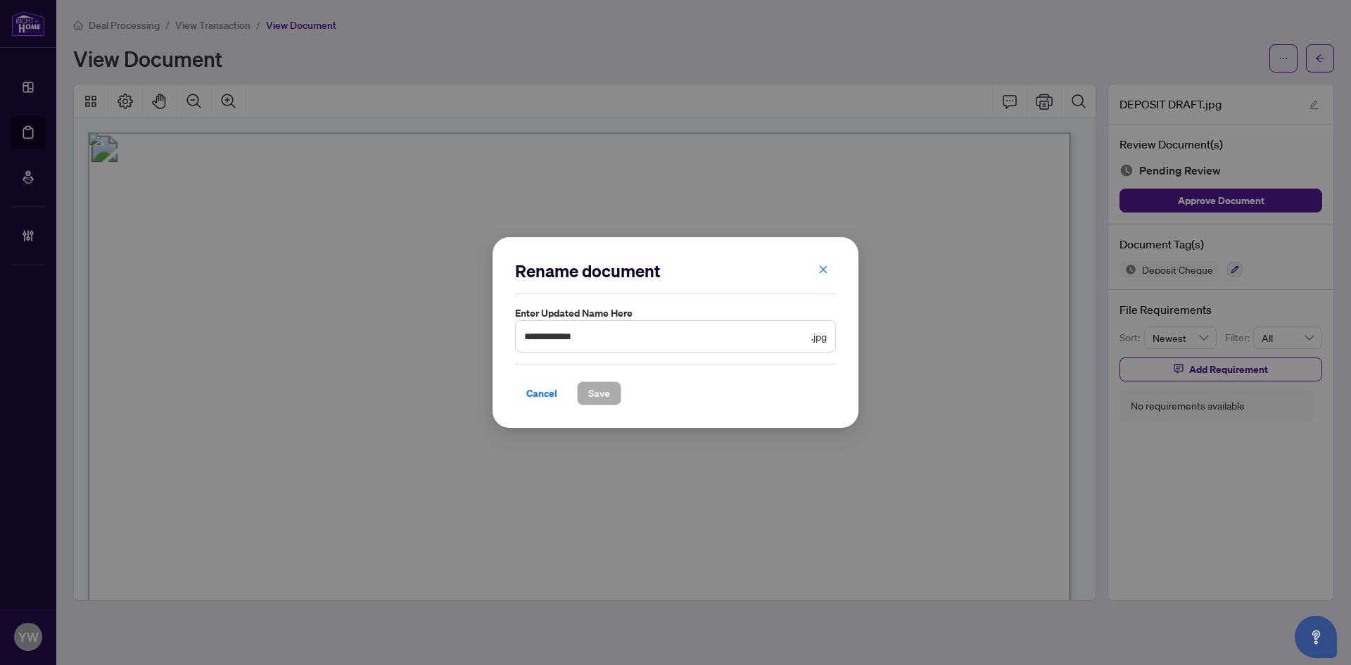
click at [632, 359] on div "**********" at bounding box center [675, 333] width 321 height 146
click at [635, 342] on input "**********" at bounding box center [666, 336] width 284 height 15
type input "**********"
click at [580, 405] on button "Save" at bounding box center [599, 393] width 44 height 24
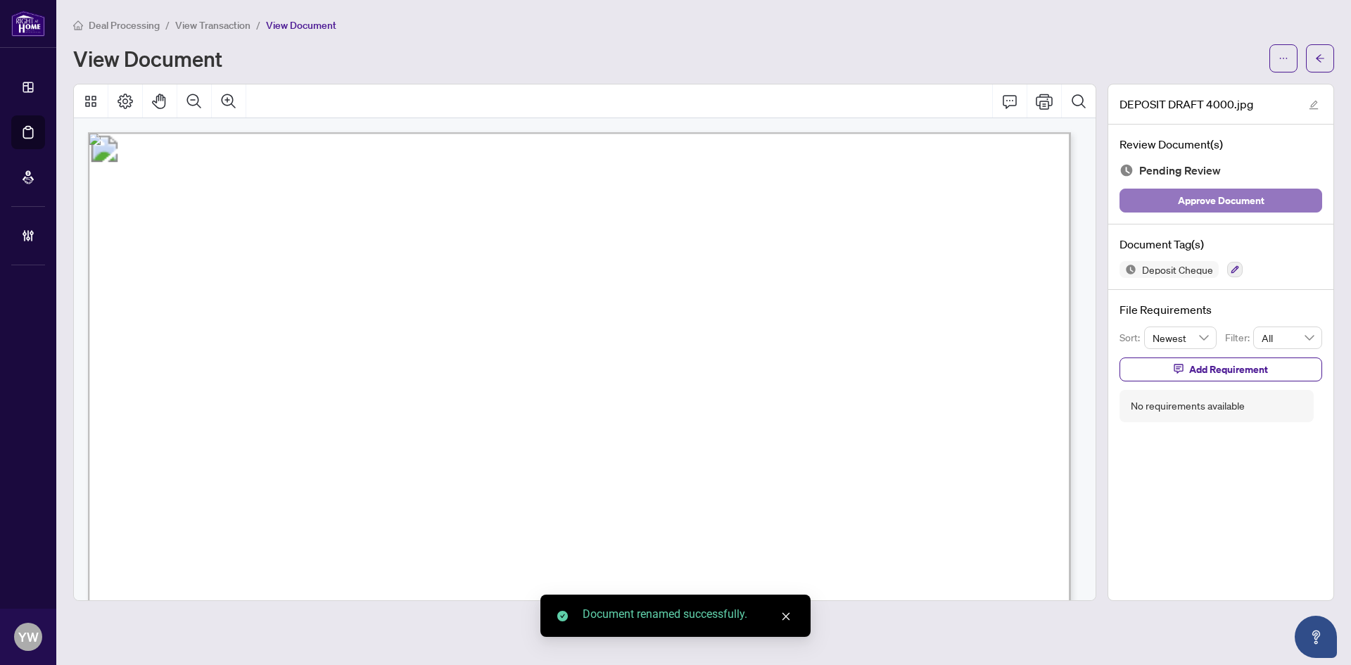
click at [1246, 199] on span "Approve Document" at bounding box center [1221, 200] width 87 height 23
click at [1319, 64] on span "button" at bounding box center [1320, 58] width 10 height 23
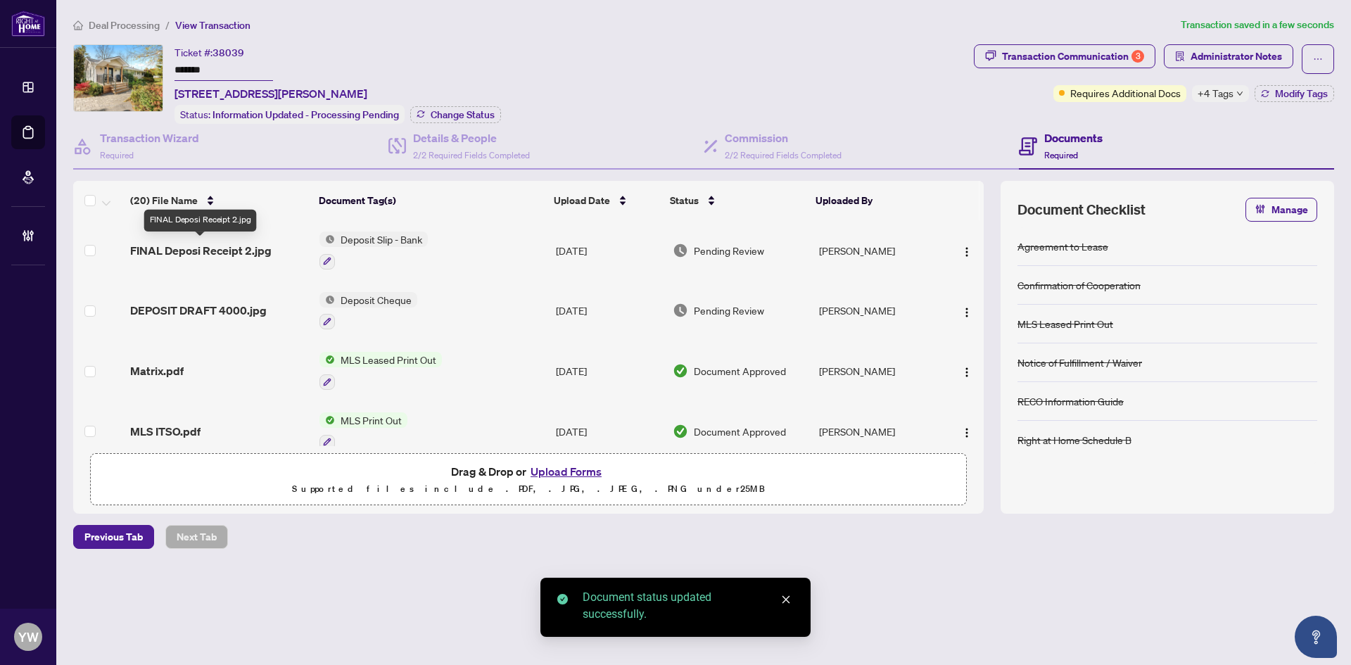
click at [252, 247] on span "FINAL Deposi Receipt 2.jpg" at bounding box center [200, 250] width 141 height 17
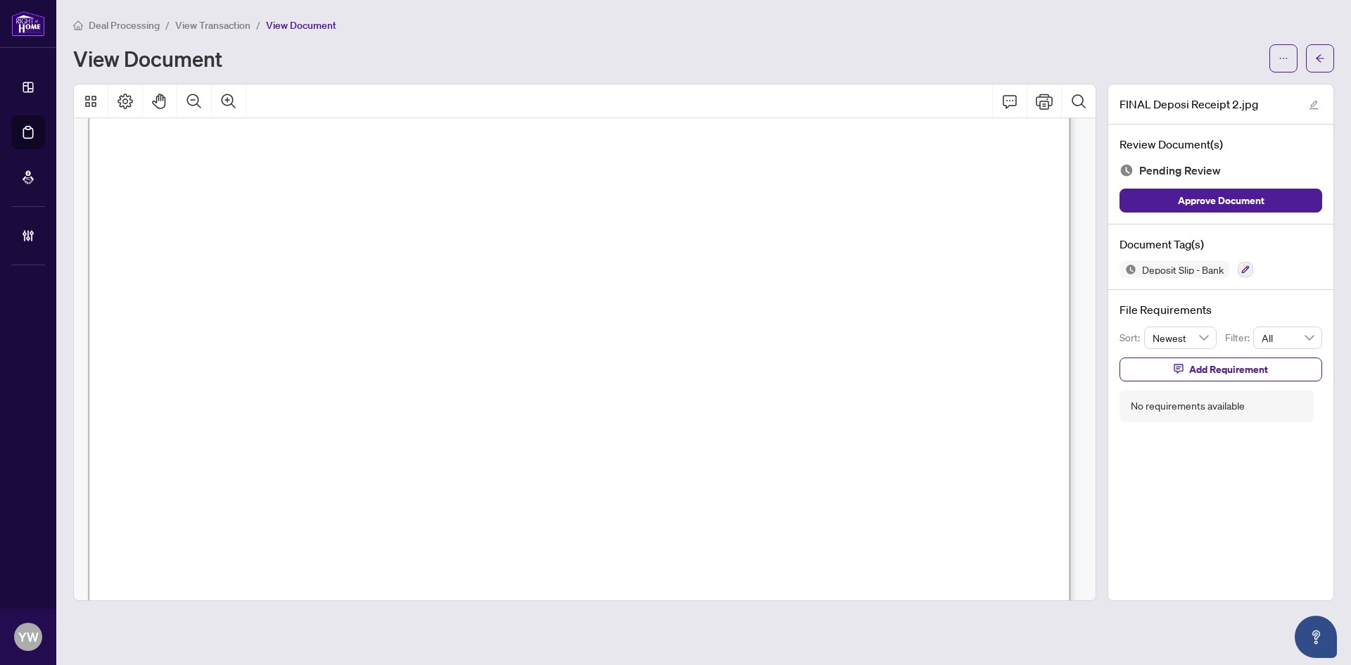
scroll to position [493, 0]
click at [1179, 198] on span "Approve Document" at bounding box center [1221, 200] width 87 height 23
click at [1315, 100] on icon "edit" at bounding box center [1314, 105] width 10 height 10
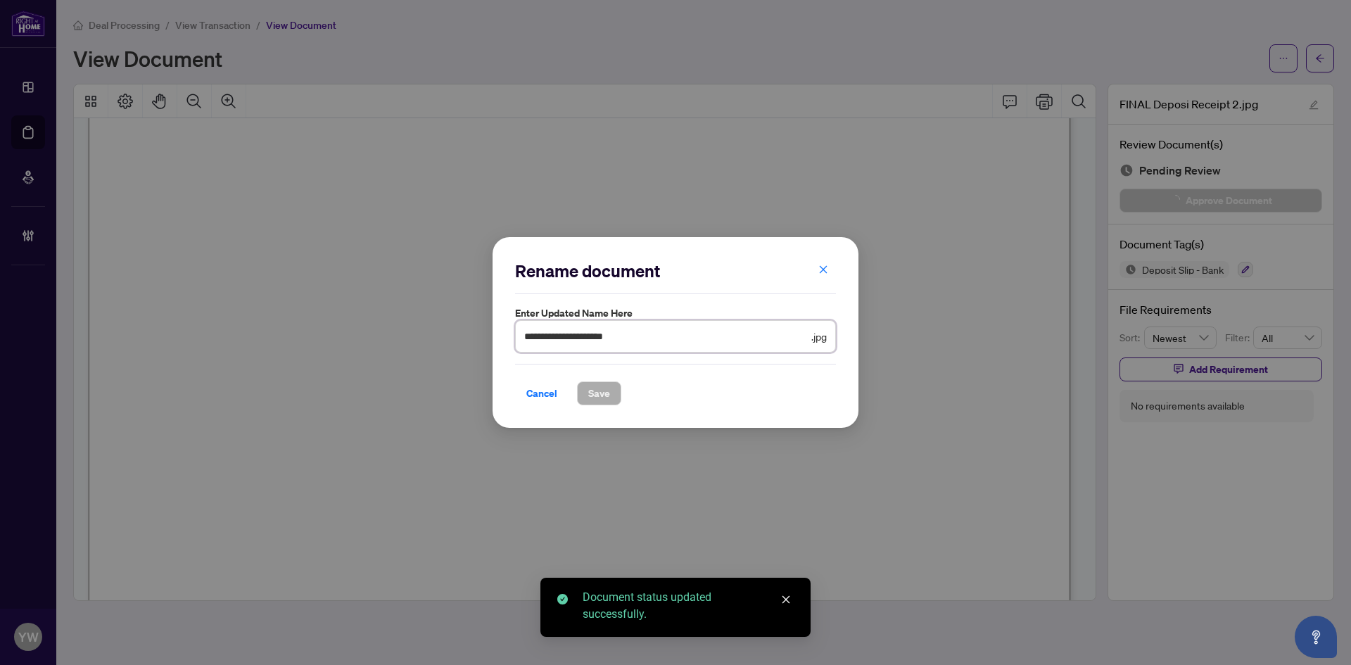
drag, startPoint x: 444, startPoint y: 343, endPoint x: 460, endPoint y: 357, distance: 20.9
click at [426, 344] on div "**********" at bounding box center [675, 332] width 1351 height 665
type input "********"
click at [605, 393] on span "Save" at bounding box center [599, 393] width 22 height 23
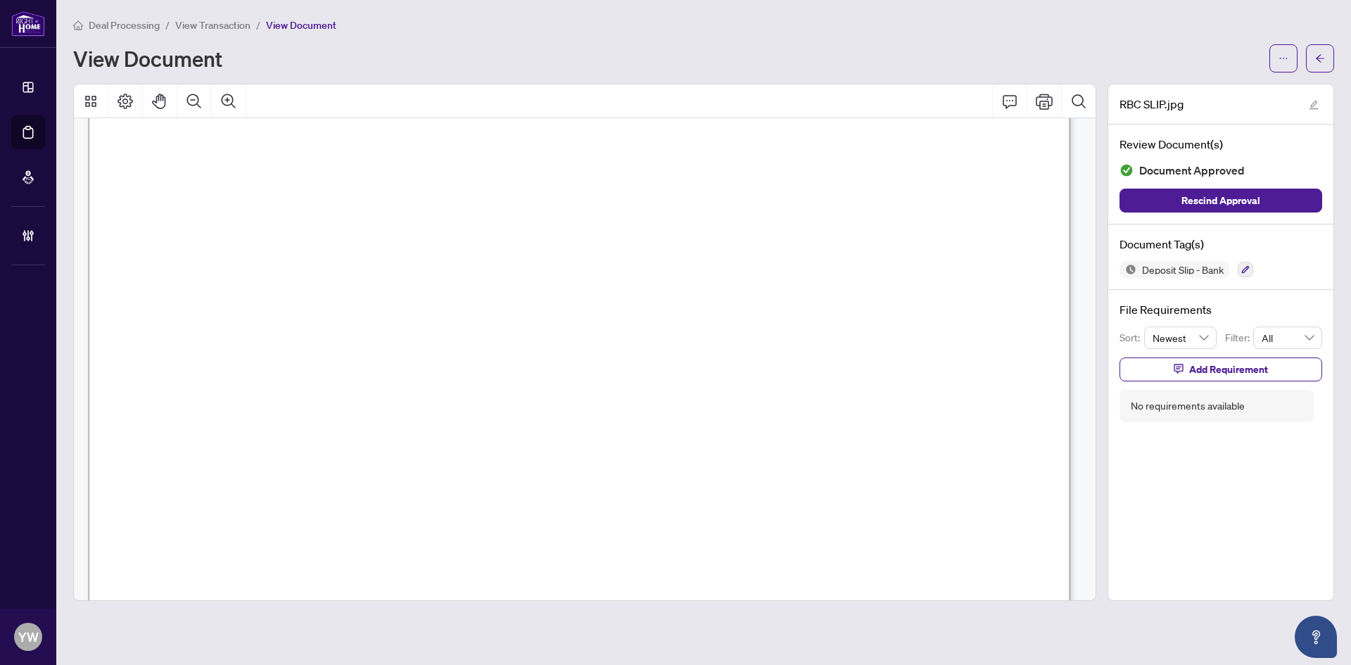
scroll to position [281, 0]
click at [1319, 62] on icon "arrow-left" at bounding box center [1320, 58] width 10 height 10
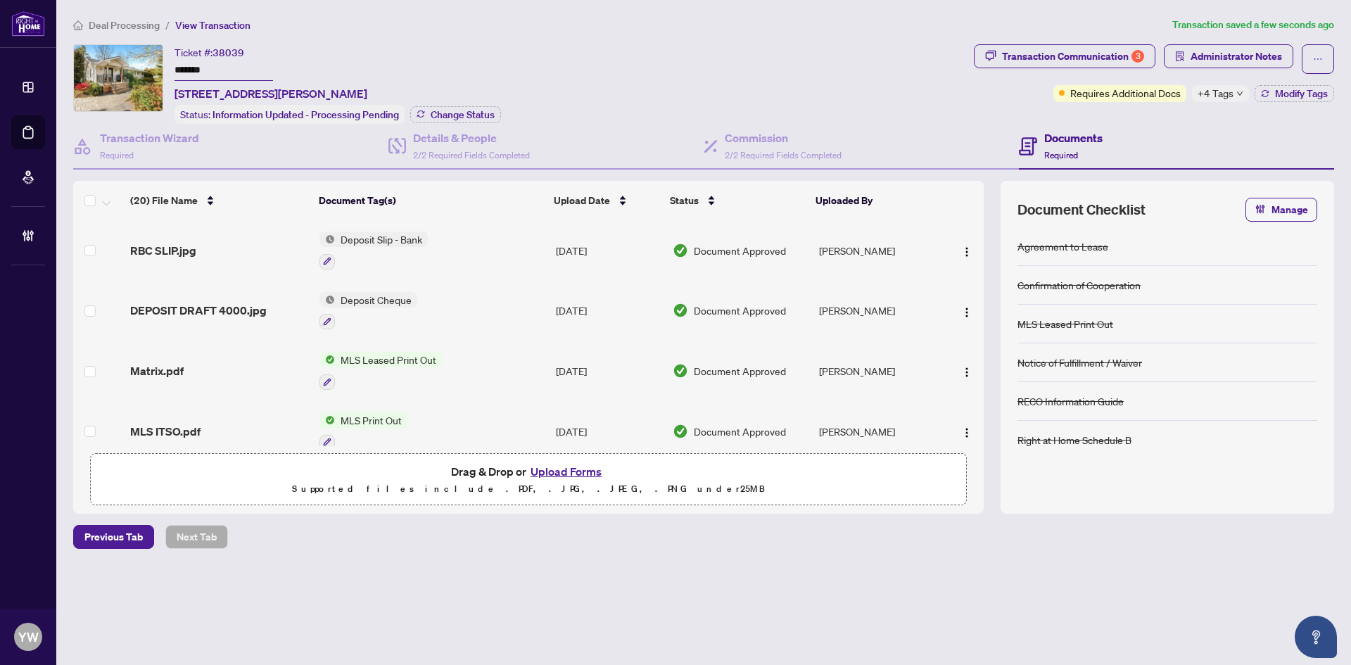
click at [216, 305] on span "DEPOSIT DRAFT 4000.jpg" at bounding box center [198, 310] width 137 height 17
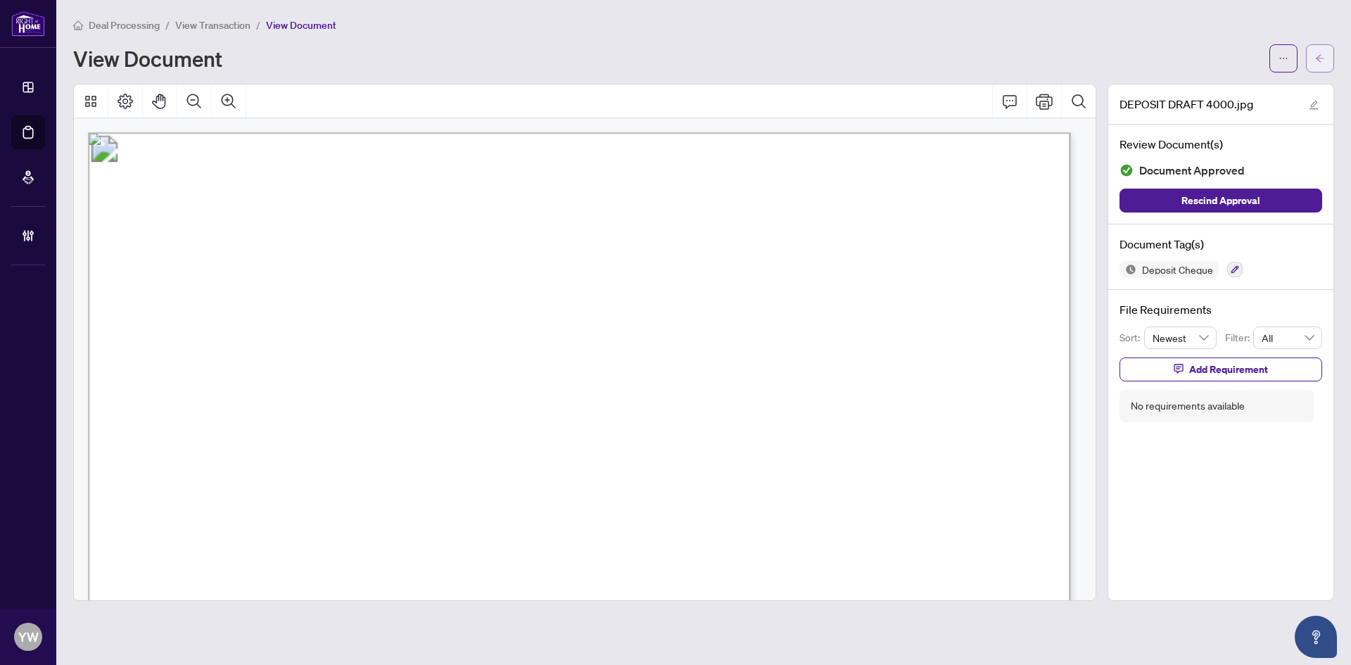
click at [1317, 63] on icon "arrow-left" at bounding box center [1320, 58] width 10 height 10
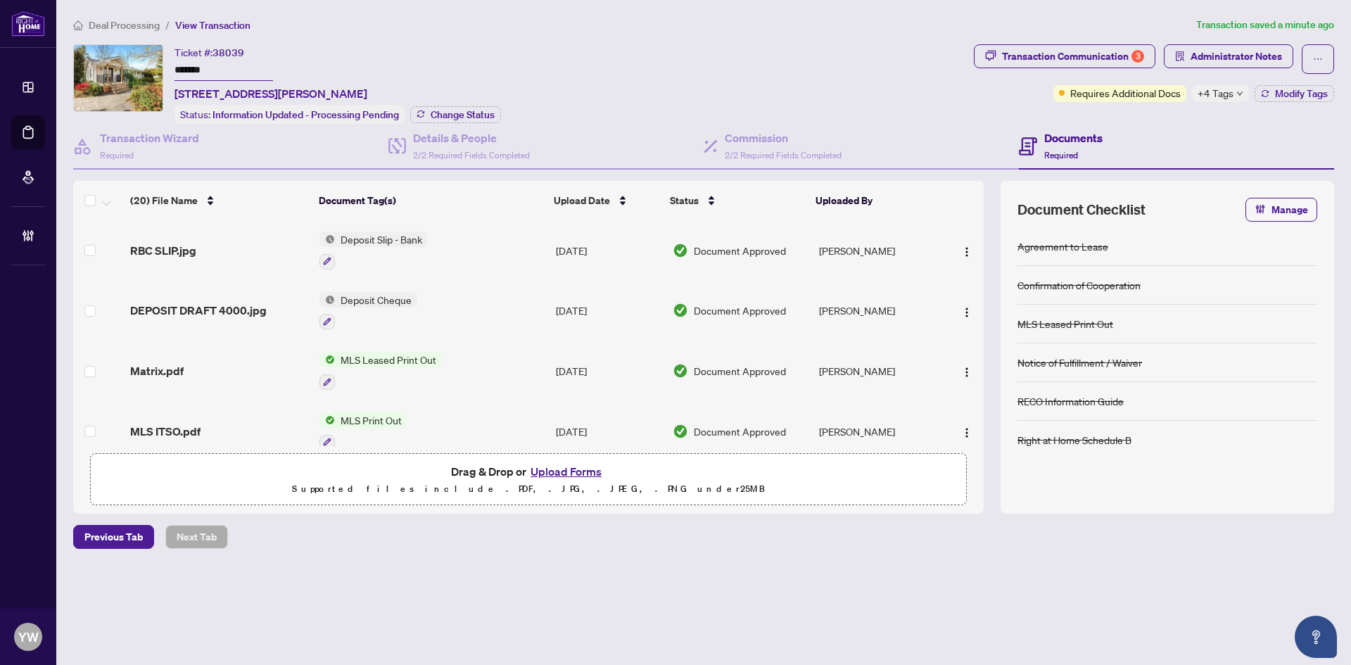
drag, startPoint x: 580, startPoint y: 542, endPoint x: 854, endPoint y: 629, distance: 287.3
click at [581, 541] on div "Previous Tab Next Tab" at bounding box center [703, 537] width 1261 height 24
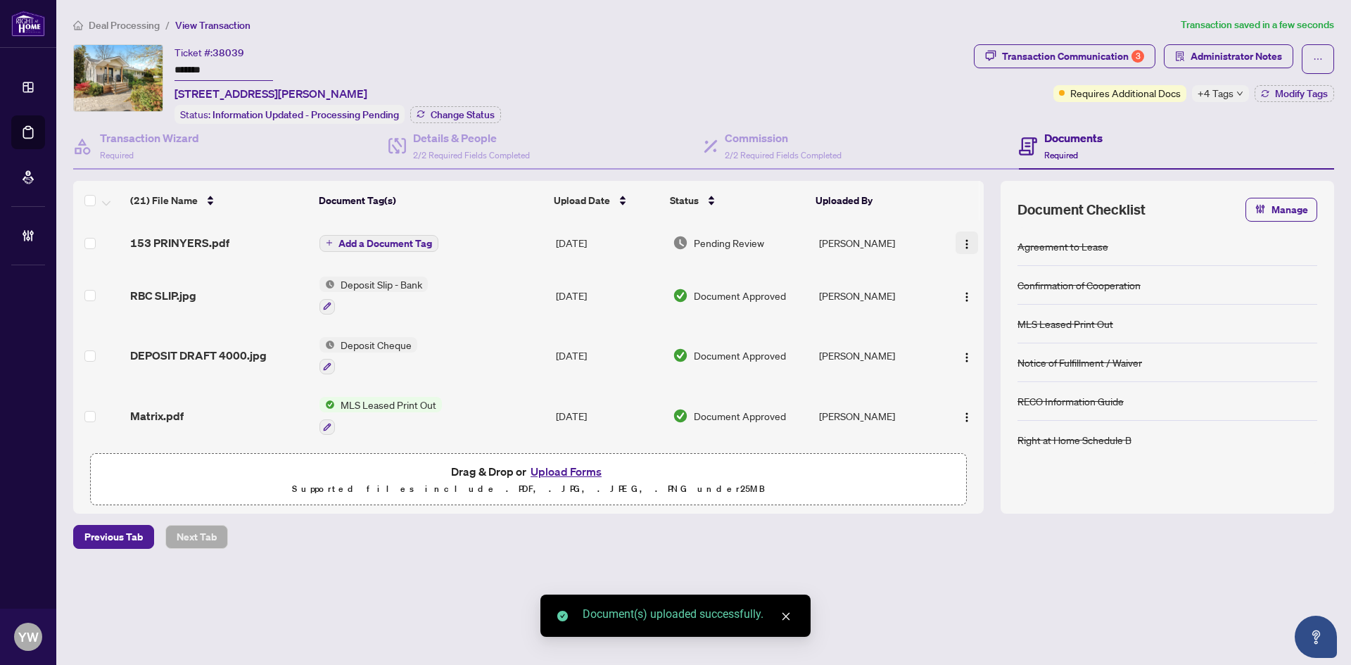
click at [965, 240] on img "button" at bounding box center [966, 244] width 11 height 11
click at [987, 386] on span "Rename" at bounding box center [1030, 381] width 134 height 15
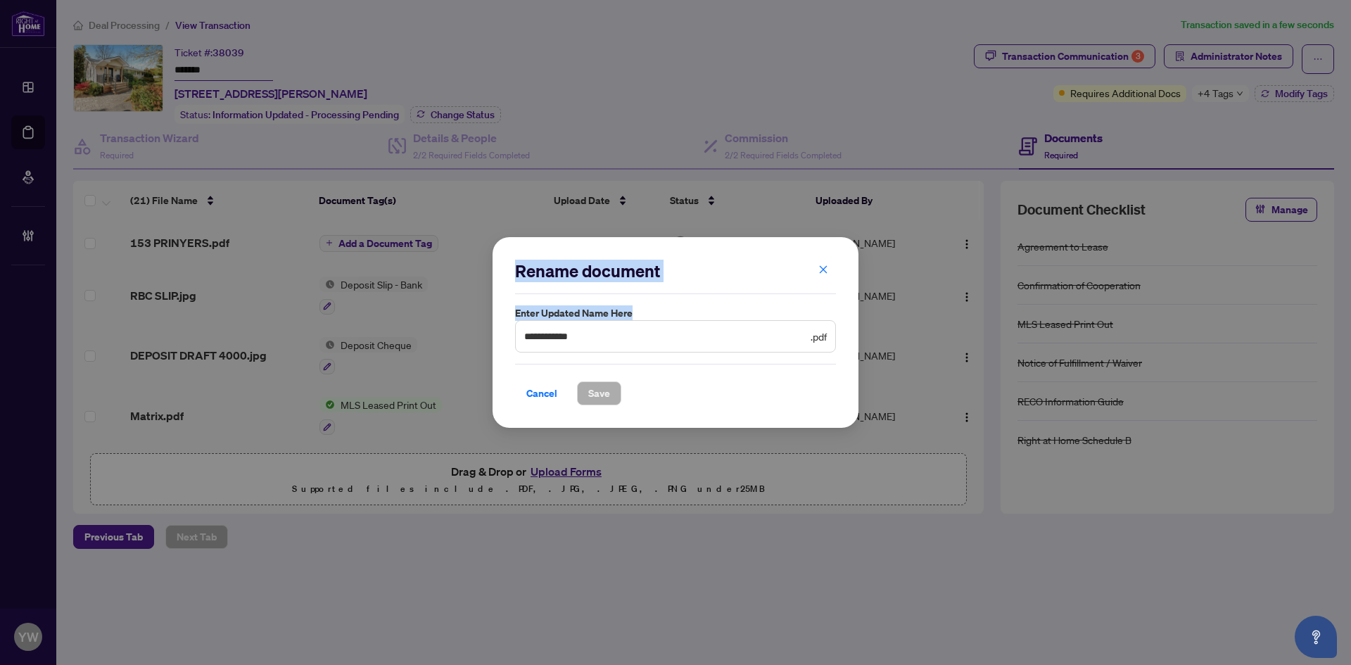
drag, startPoint x: 632, startPoint y: 326, endPoint x: 462, endPoint y: 337, distance: 170.0
click at [462, 337] on div "**********" at bounding box center [675, 332] width 1351 height 665
click at [595, 337] on input "**********" at bounding box center [666, 336] width 284 height 15
drag, startPoint x: 609, startPoint y: 337, endPoint x: 514, endPoint y: 339, distance: 95.0
click at [506, 337] on div "**********" at bounding box center [676, 332] width 366 height 191
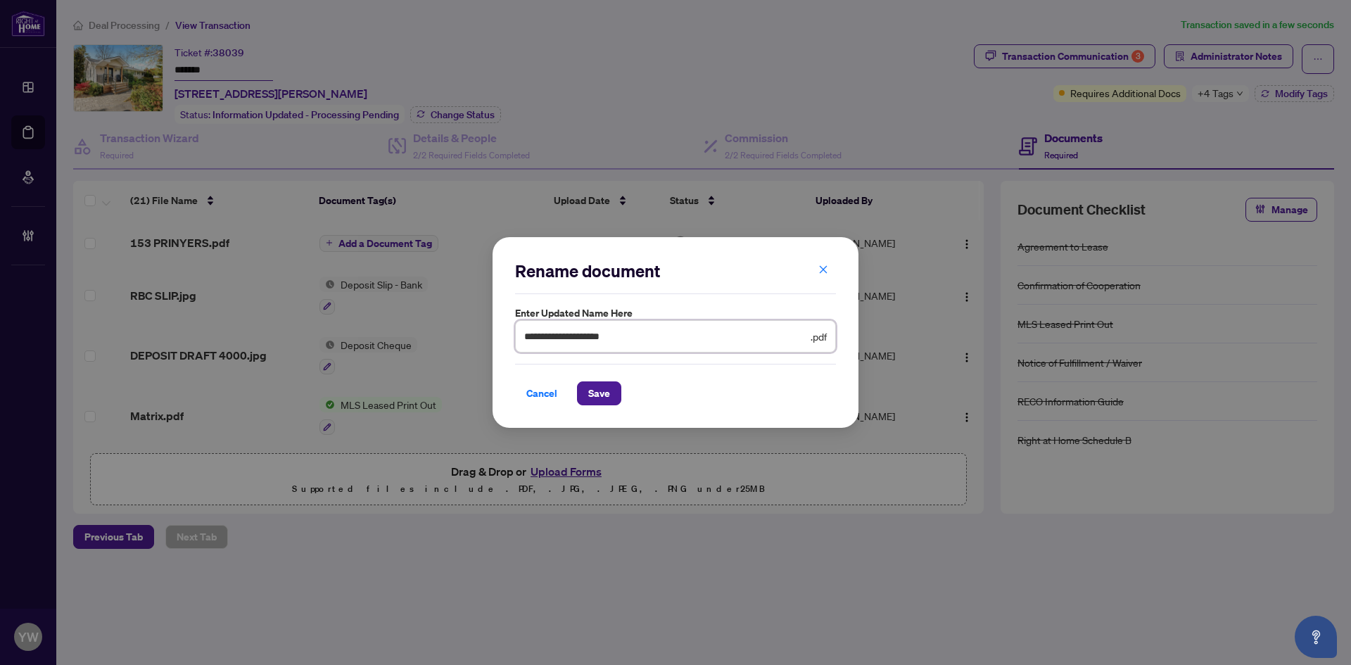
type input "**********"
click at [598, 387] on span "Save" at bounding box center [599, 393] width 22 height 23
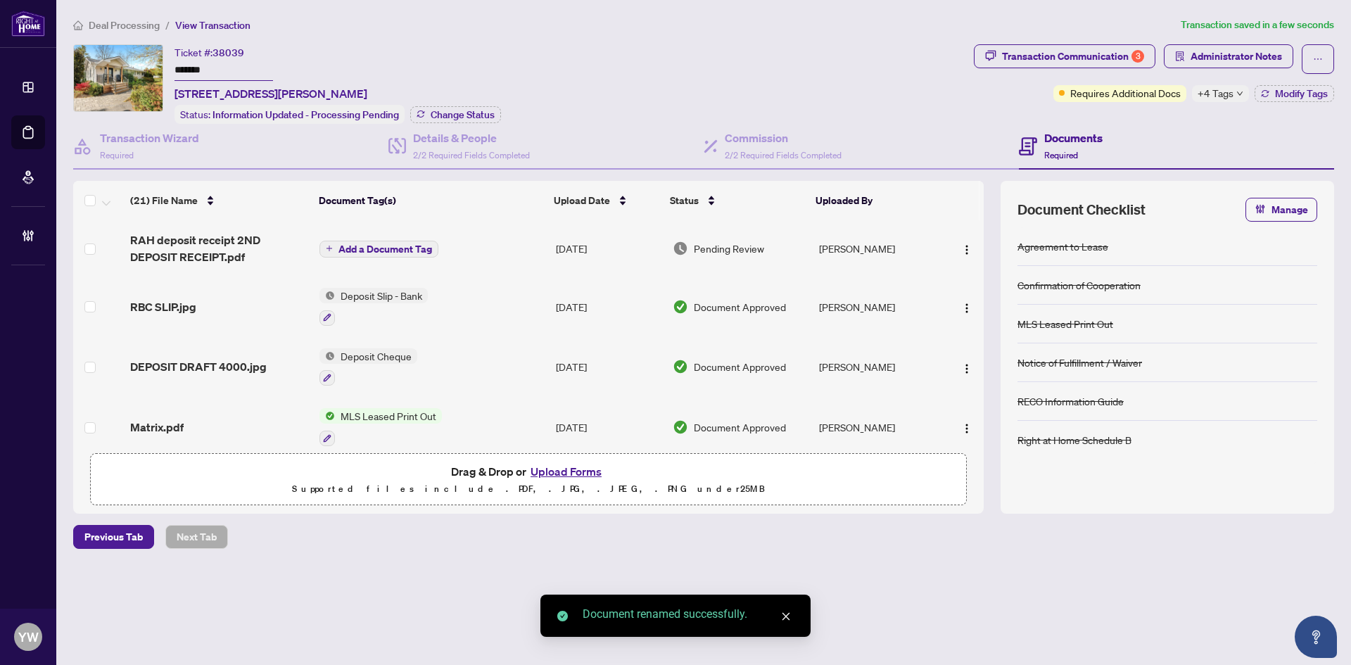
click at [410, 244] on span "Add a Document Tag" at bounding box center [385, 249] width 94 height 10
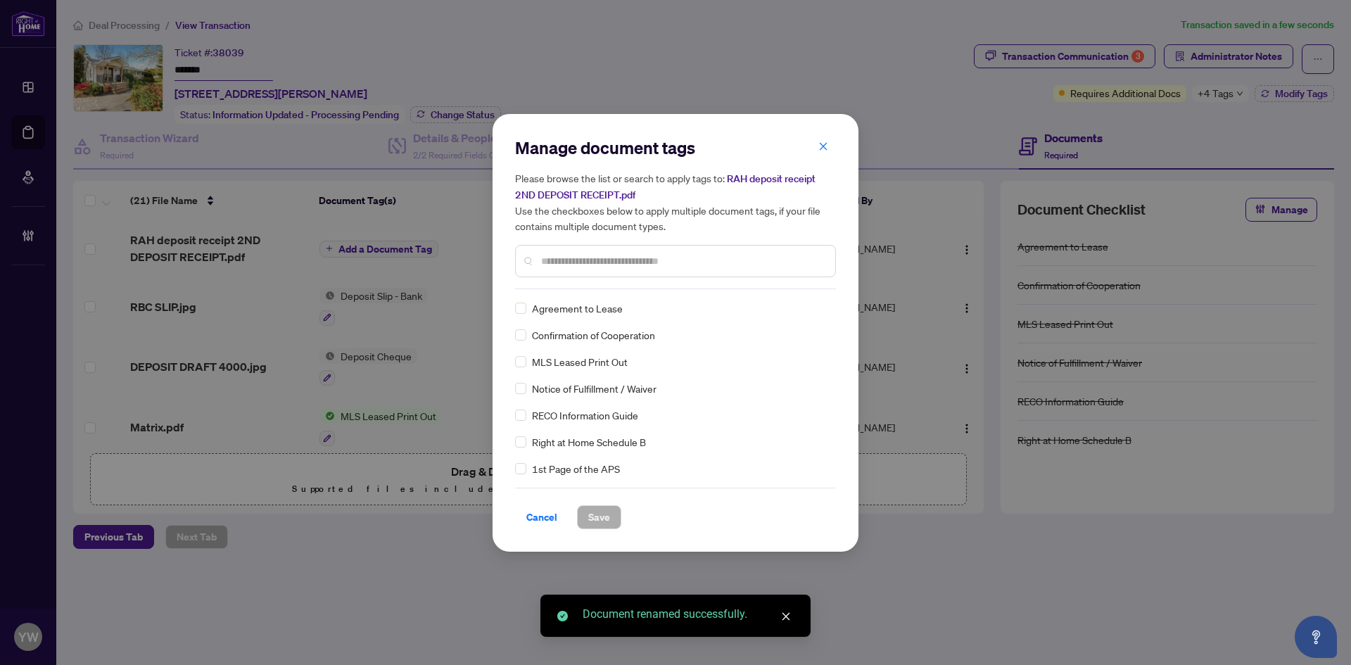
click at [573, 260] on input "text" at bounding box center [682, 260] width 283 height 15
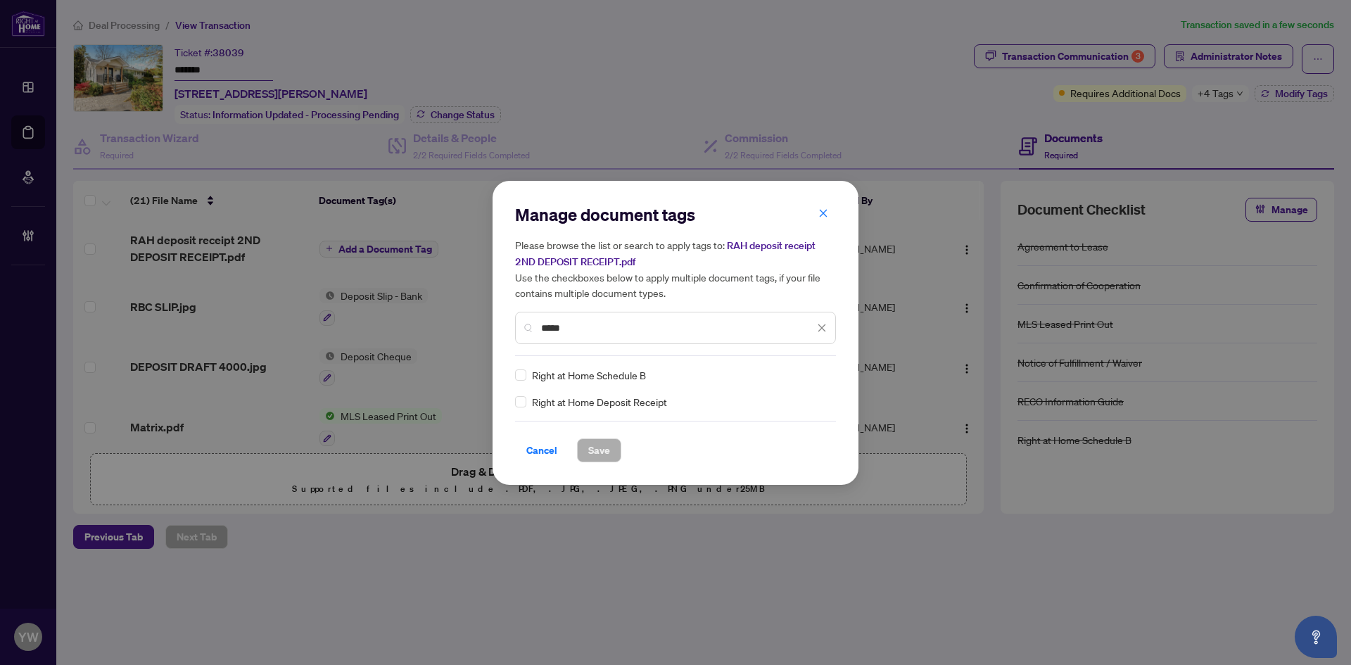
type input "*****"
click at [521, 395] on div "Right at Home Schedule B Right at Home Deposit Receipt" at bounding box center [675, 388] width 321 height 42
click at [814, 373] on img at bounding box center [807, 375] width 14 height 14
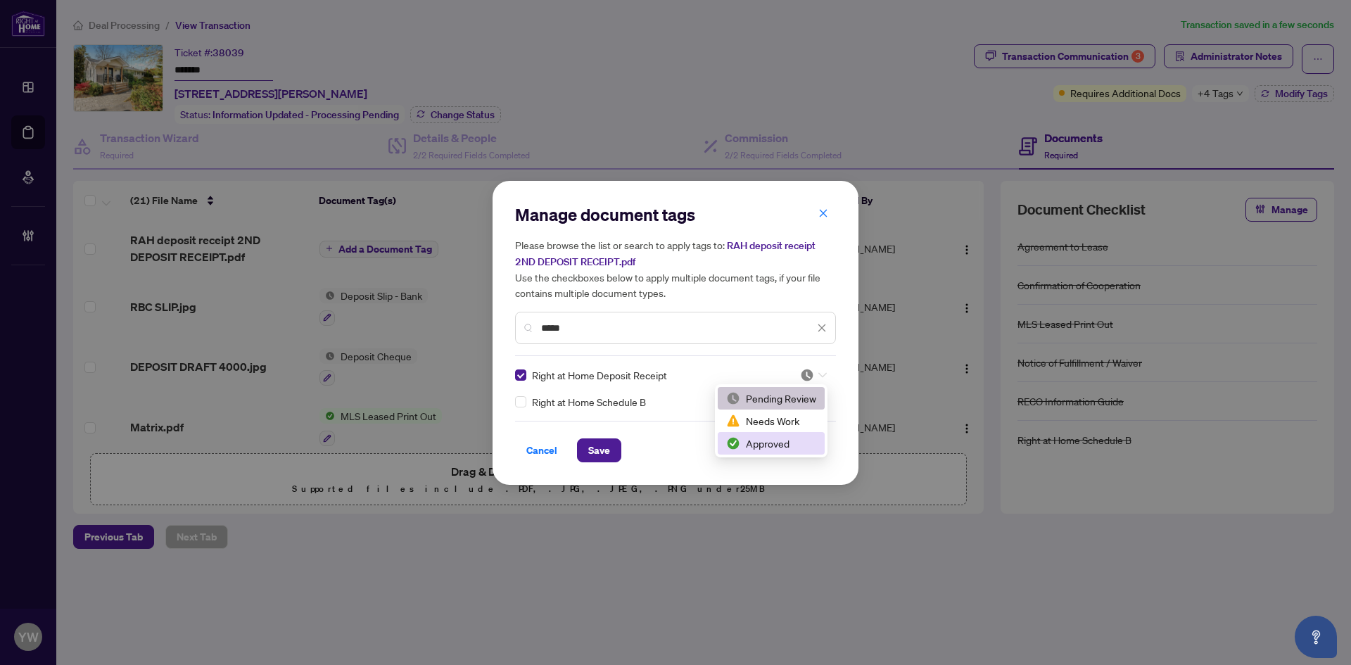
click at [739, 441] on img at bounding box center [733, 443] width 14 height 14
click at [603, 451] on span "Save" at bounding box center [599, 450] width 22 height 23
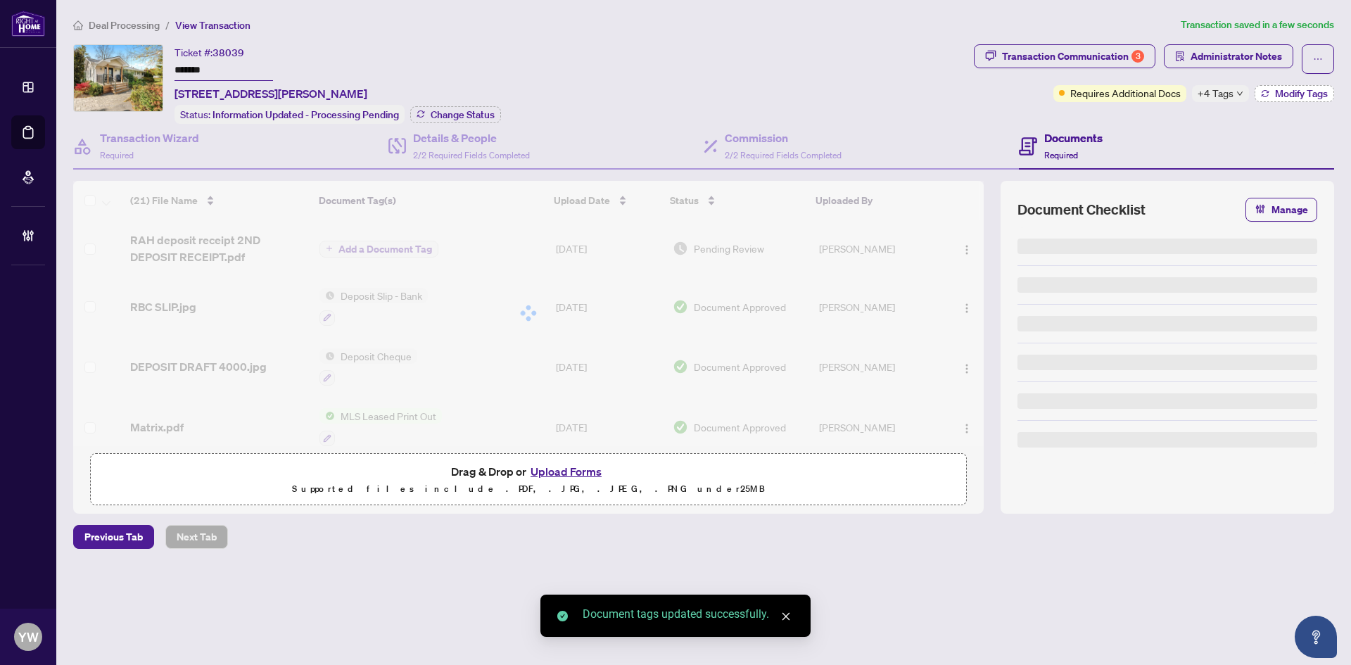
click at [1281, 89] on span "Modify Tags" at bounding box center [1301, 94] width 53 height 10
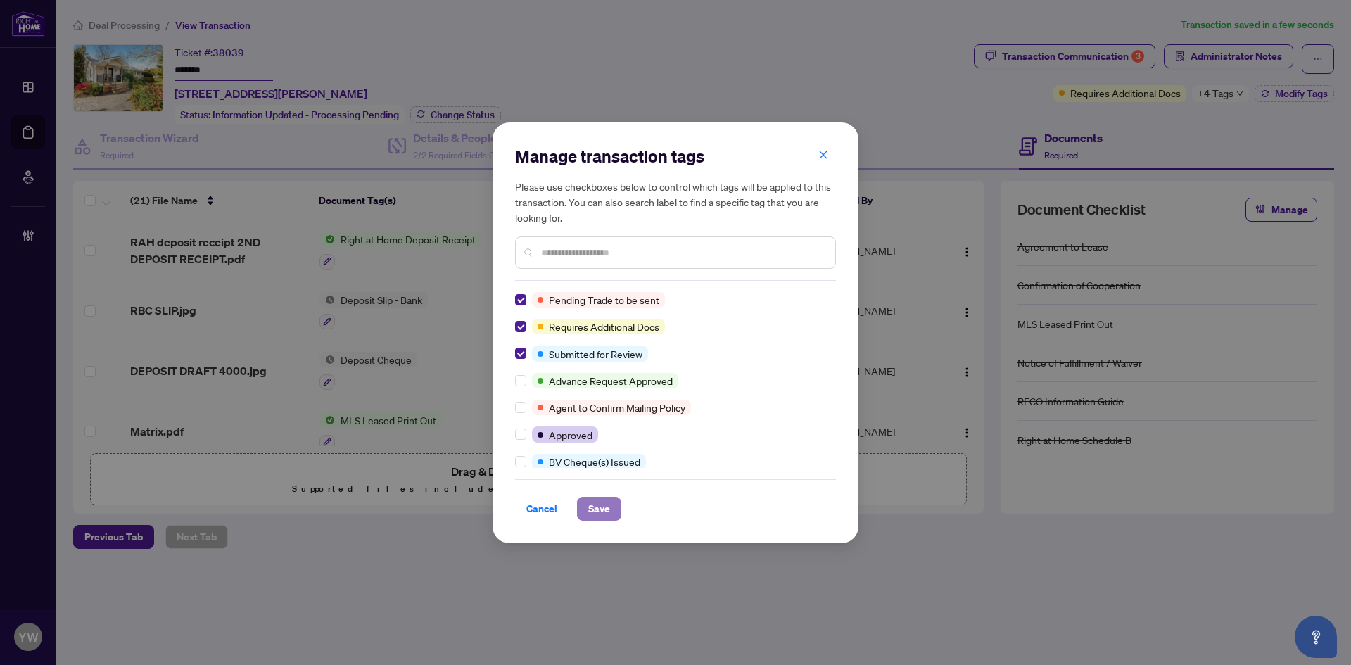
click at [609, 502] on span "Save" at bounding box center [599, 509] width 22 height 23
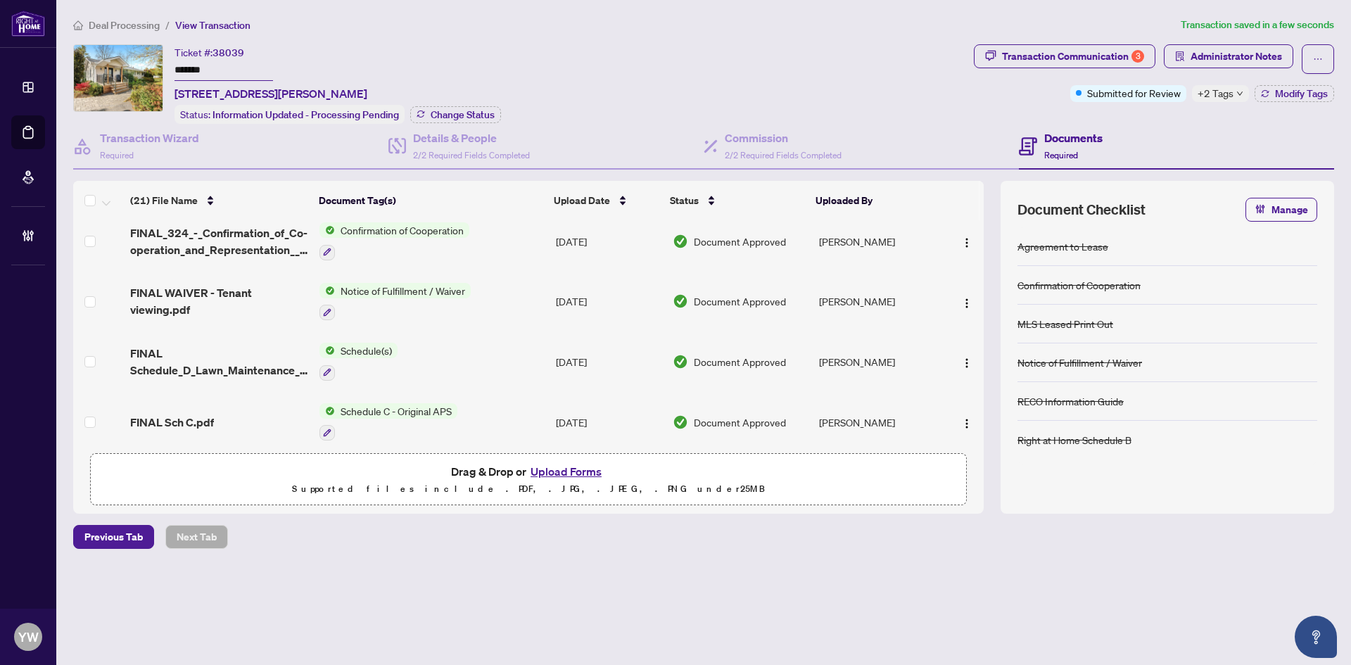
scroll to position [774, 0]
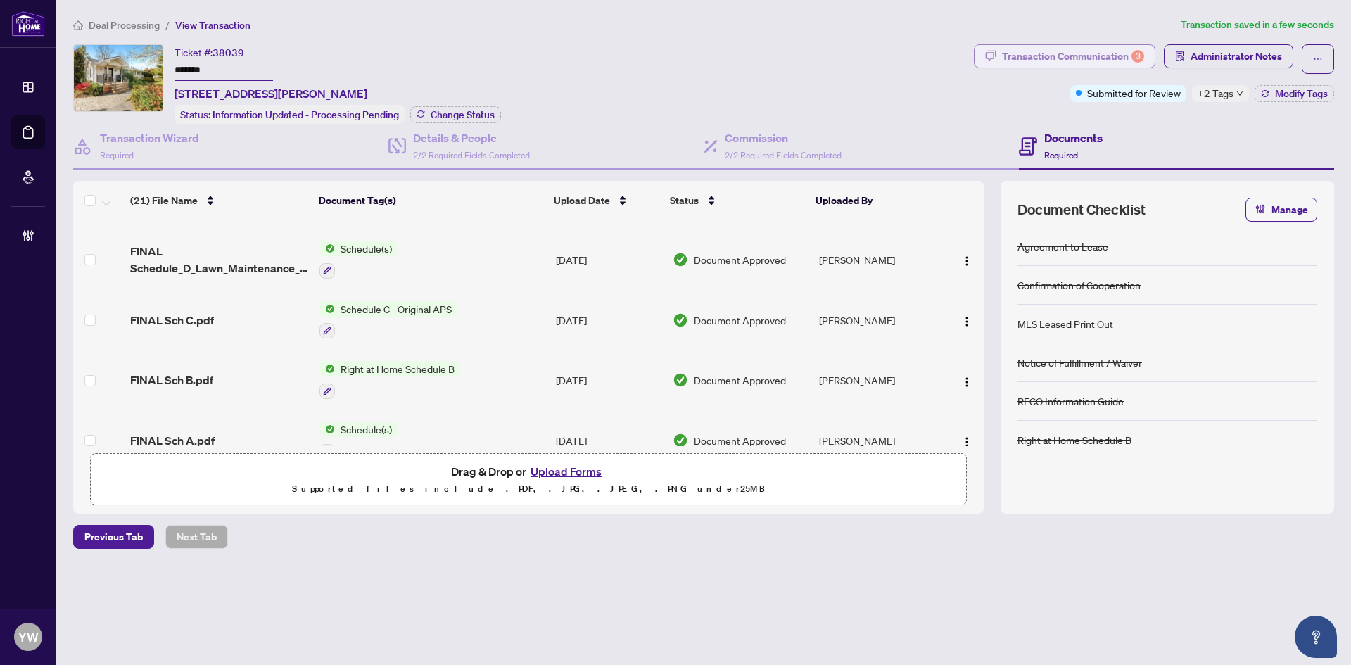
click at [1071, 53] on div "Transaction Communication 3" at bounding box center [1073, 56] width 142 height 23
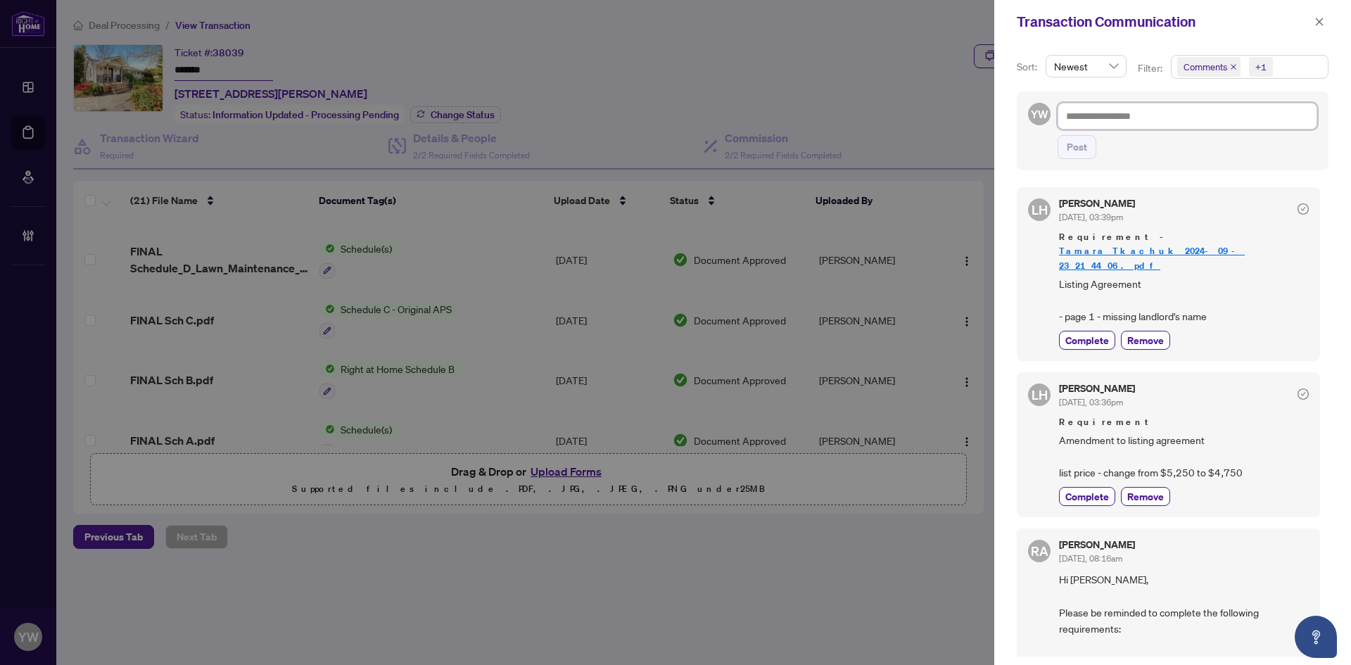
click at [1142, 113] on textarea at bounding box center [1188, 116] width 260 height 27
paste textarea "**********"
type textarea "**********"
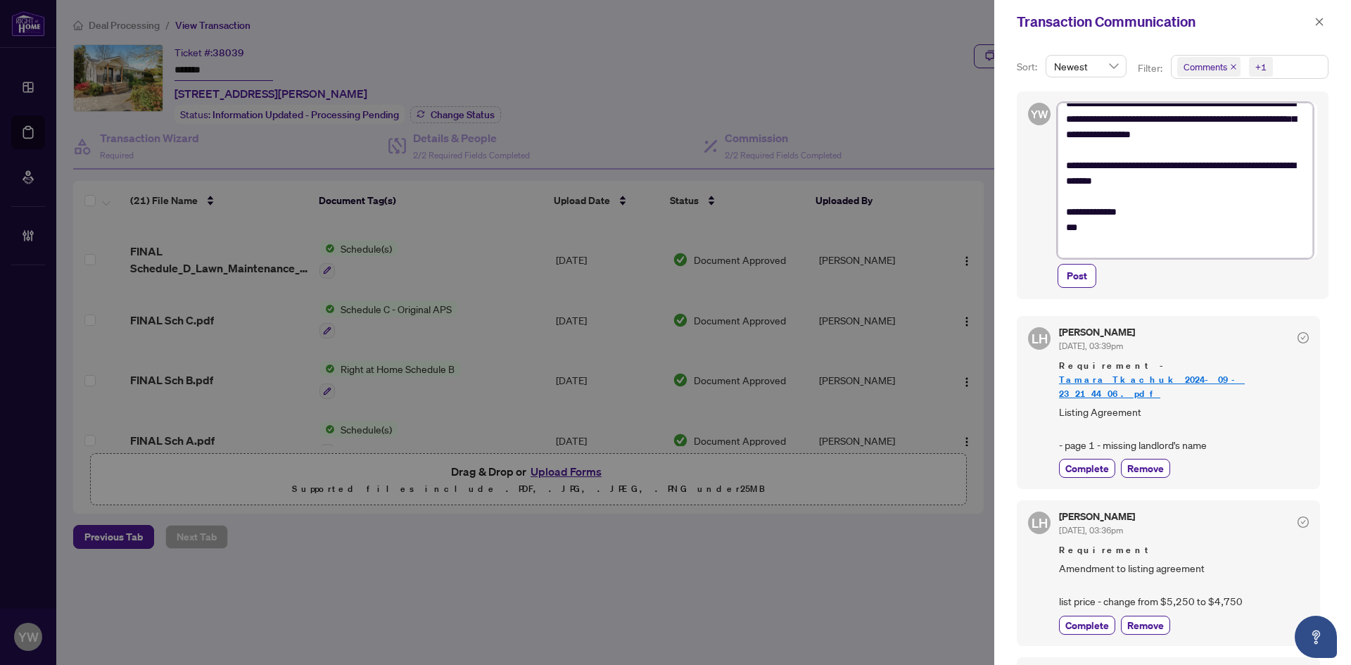
scroll to position [0, 0]
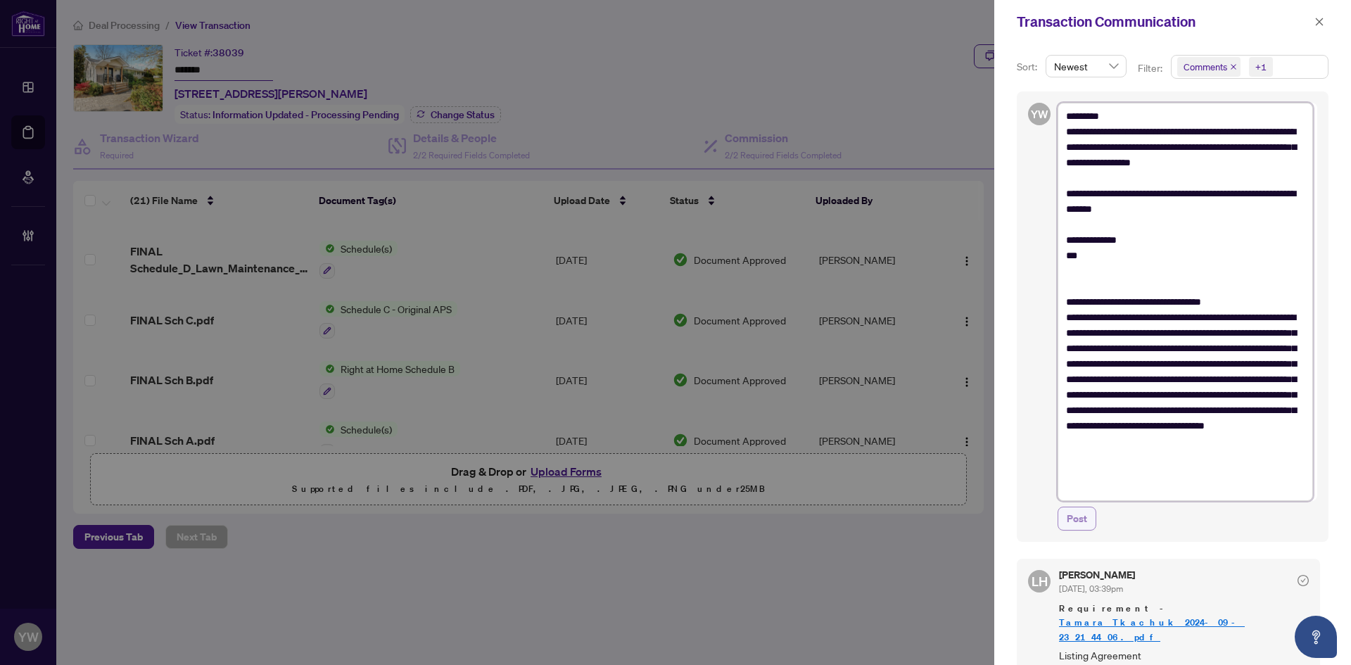
type textarea "**********"
click at [1073, 519] on span "Post" at bounding box center [1077, 518] width 20 height 23
type textarea "**********"
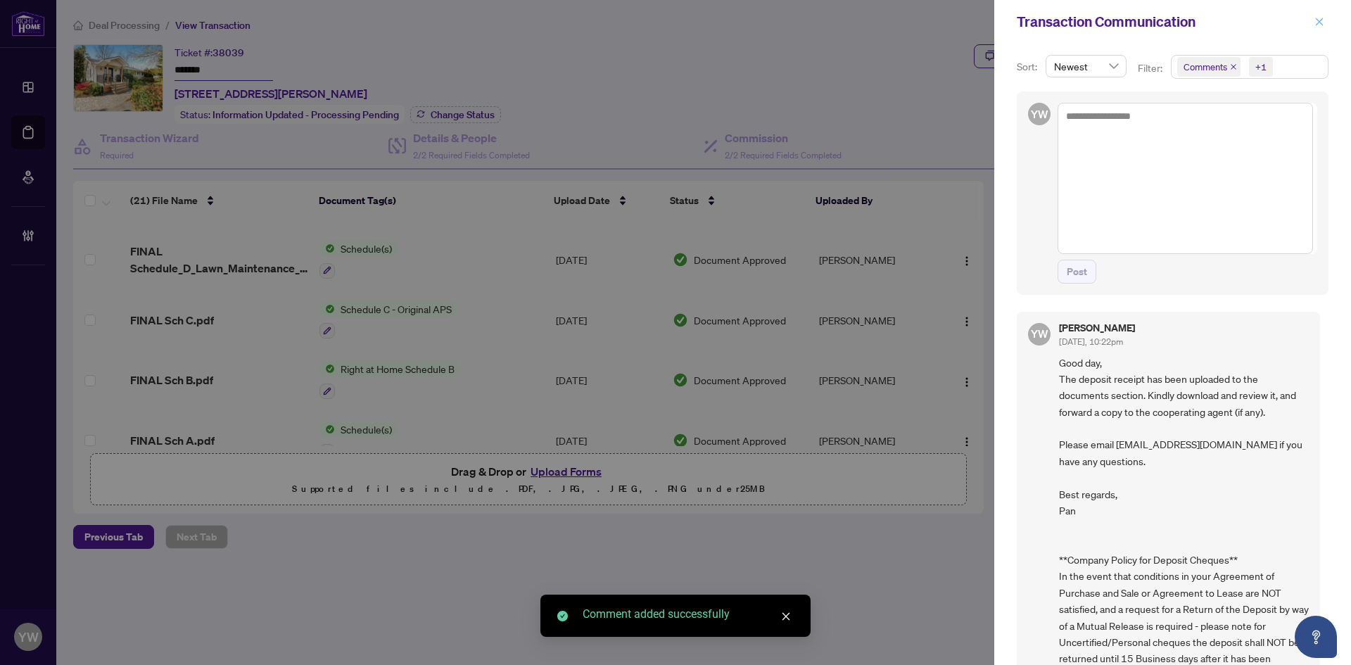
click at [1316, 19] on icon "close" at bounding box center [1320, 22] width 8 height 8
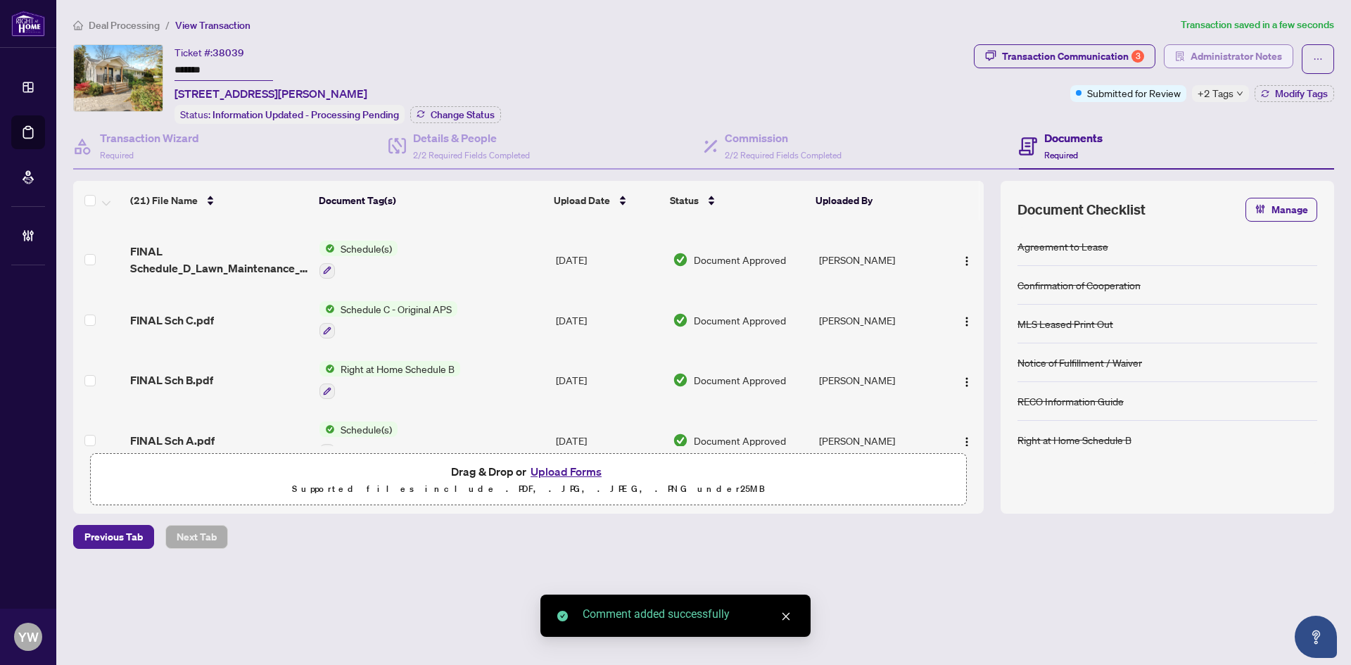
click at [1246, 60] on span "Administrator Notes" at bounding box center [1236, 56] width 91 height 23
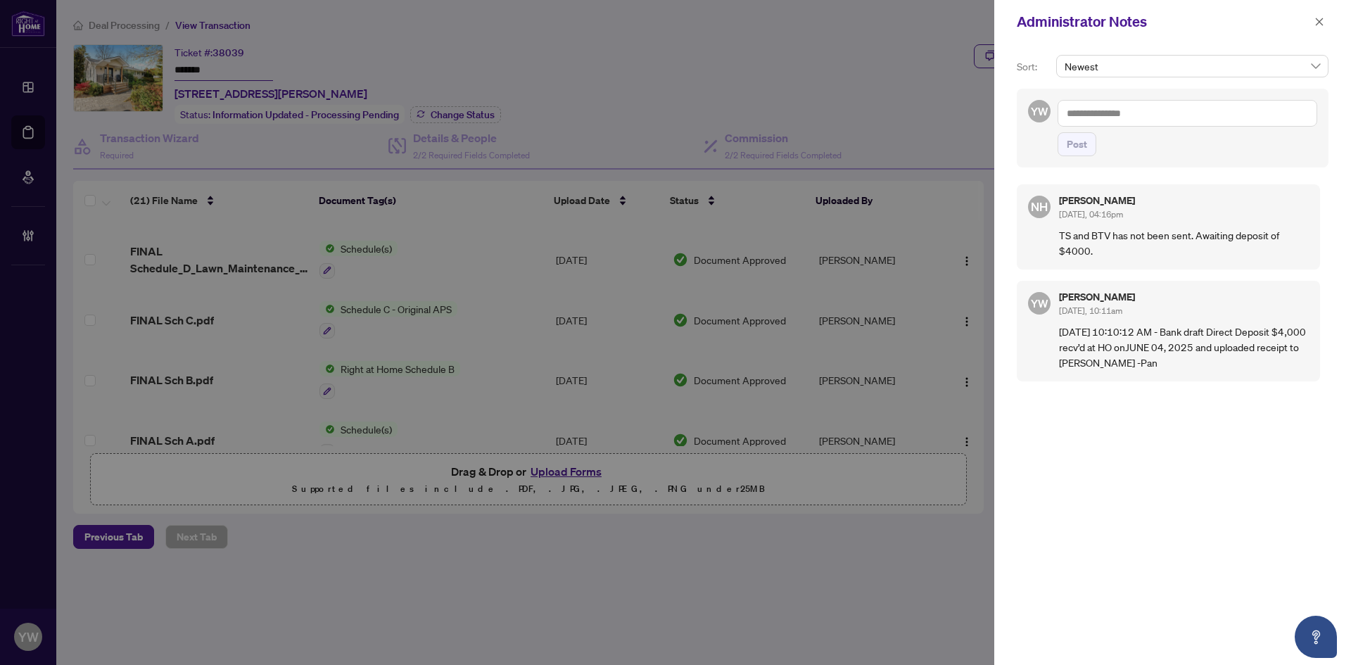
click at [1123, 110] on textarea at bounding box center [1188, 113] width 260 height 27
paste textarea "**********"
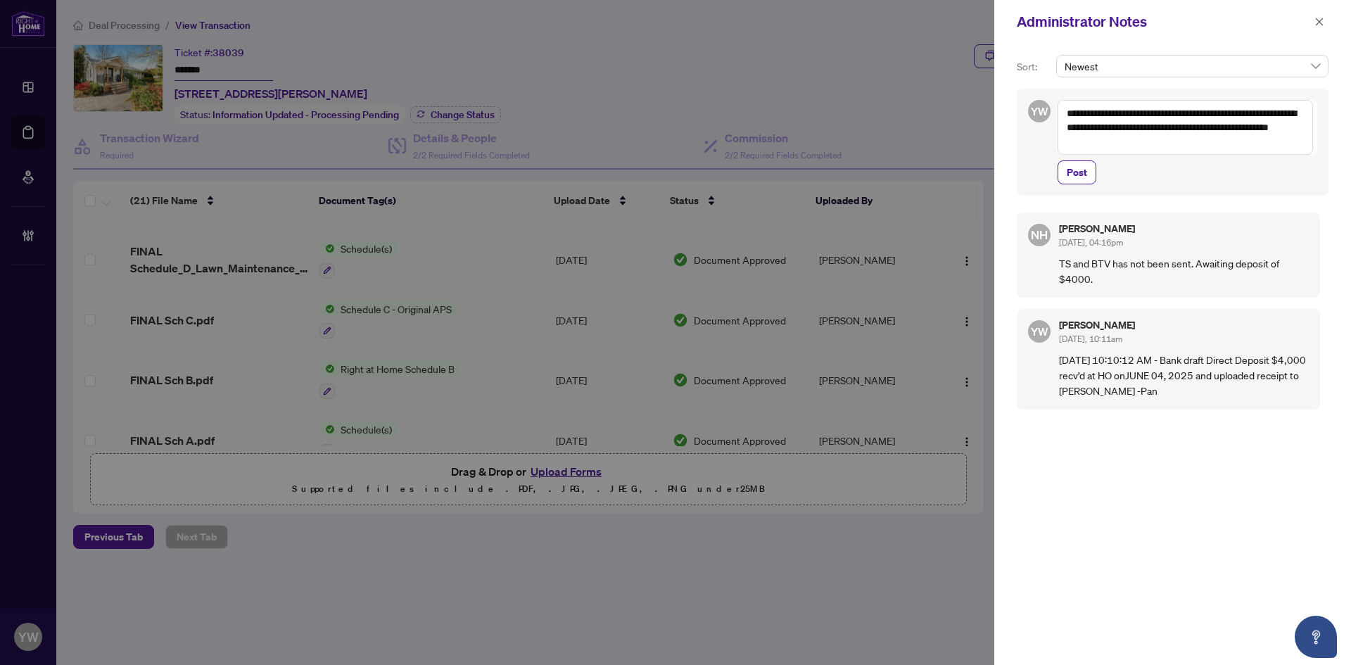
click at [1208, 125] on textarea "**********" at bounding box center [1185, 127] width 255 height 55
type textarea "**********"
click at [1084, 174] on span "Post" at bounding box center [1077, 172] width 20 height 23
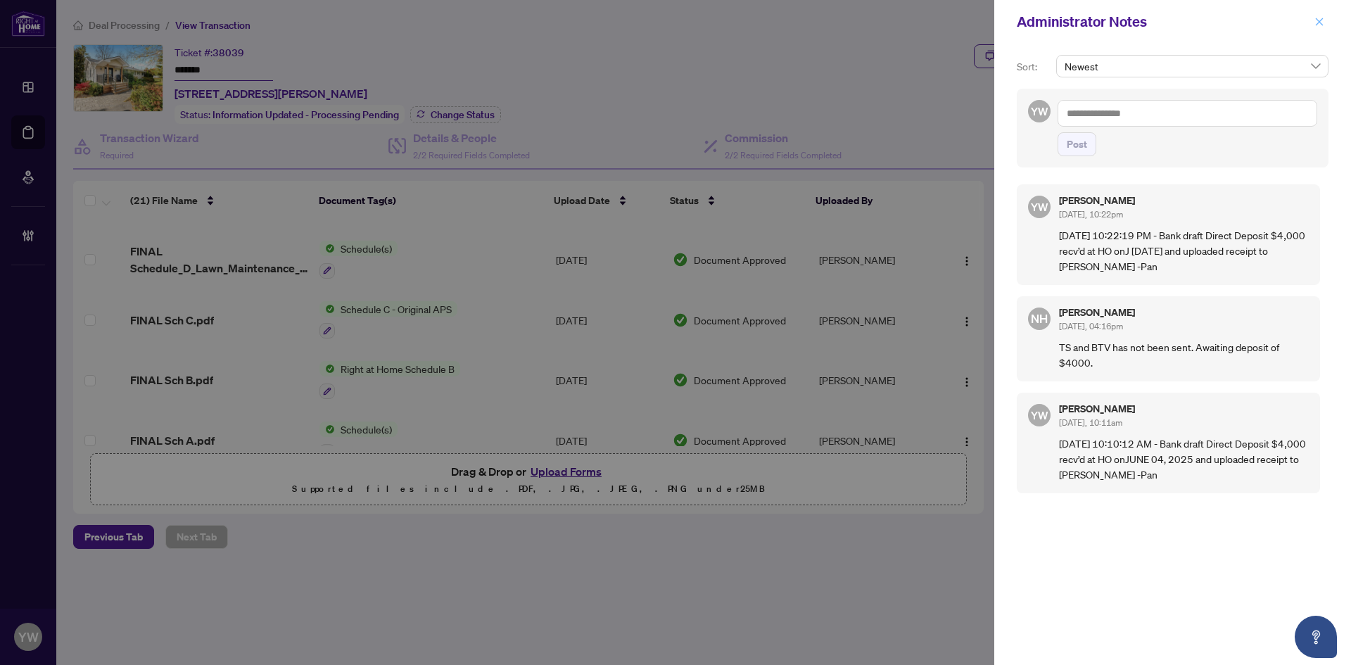
click at [1328, 18] on button "button" at bounding box center [1319, 21] width 18 height 17
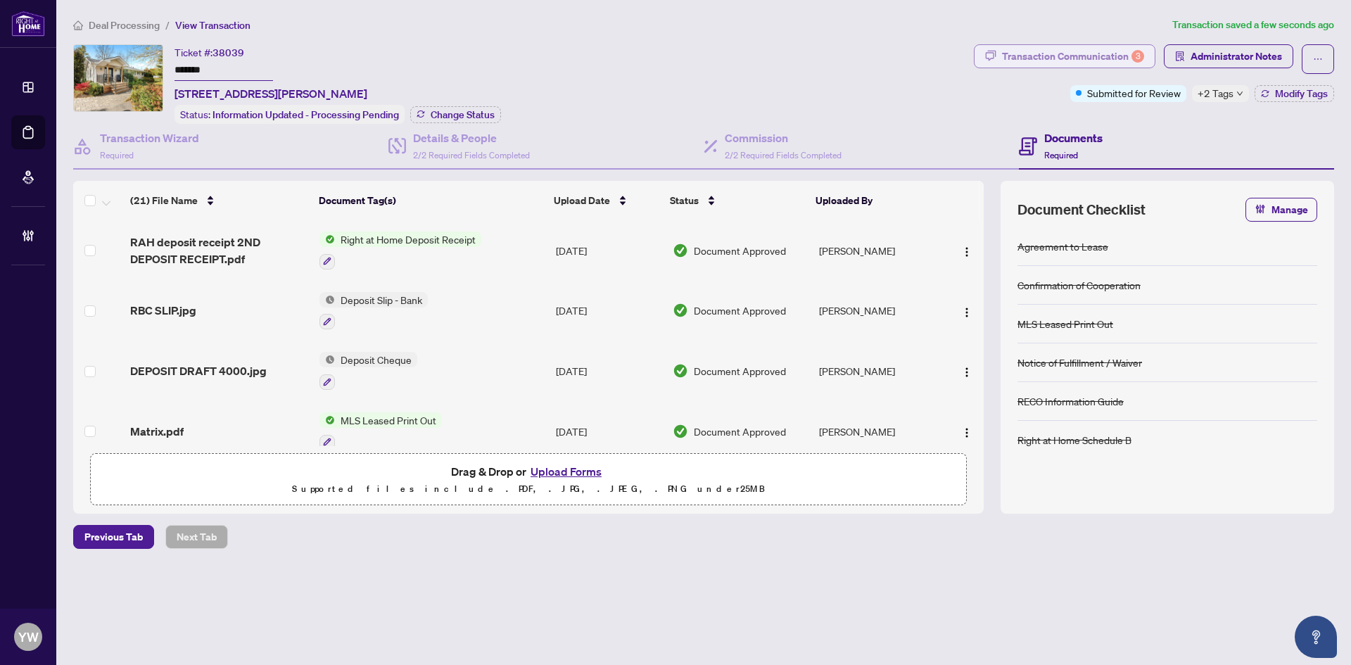
click at [1089, 59] on div "Transaction Communication 3" at bounding box center [1073, 56] width 142 height 23
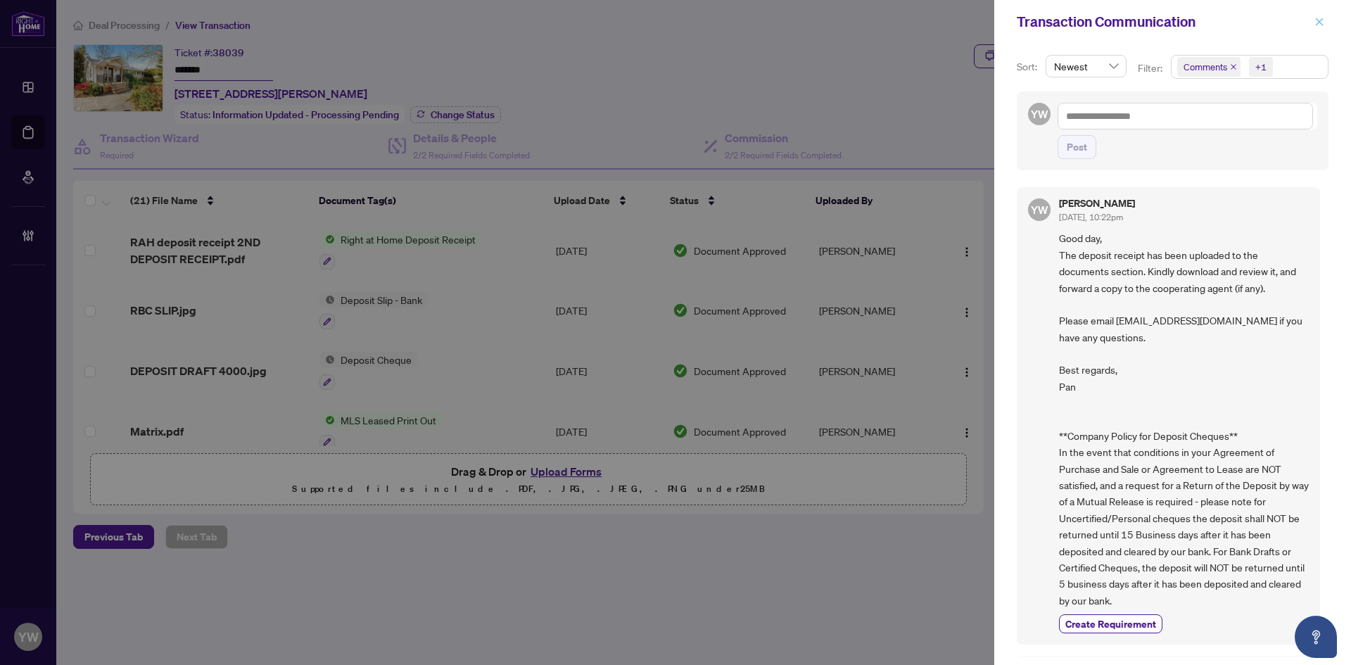
click at [1326, 22] on button "button" at bounding box center [1319, 21] width 18 height 17
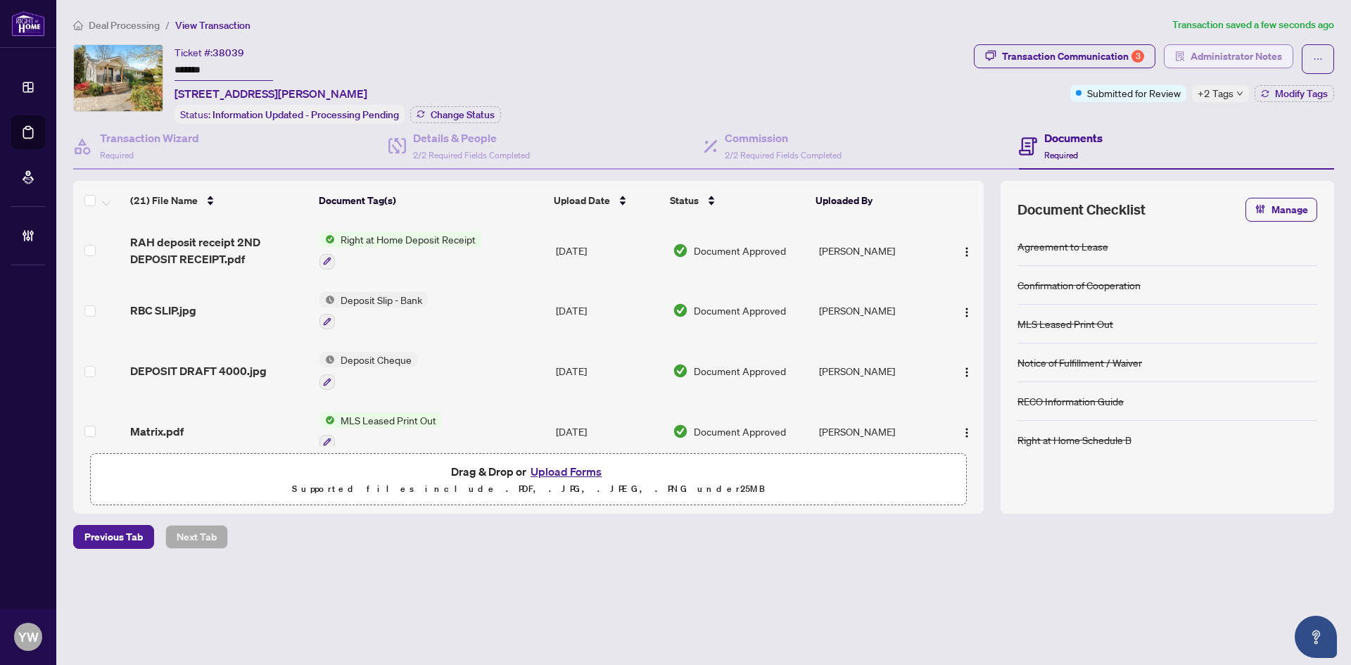
click at [1250, 55] on span "Administrator Notes" at bounding box center [1236, 56] width 91 height 23
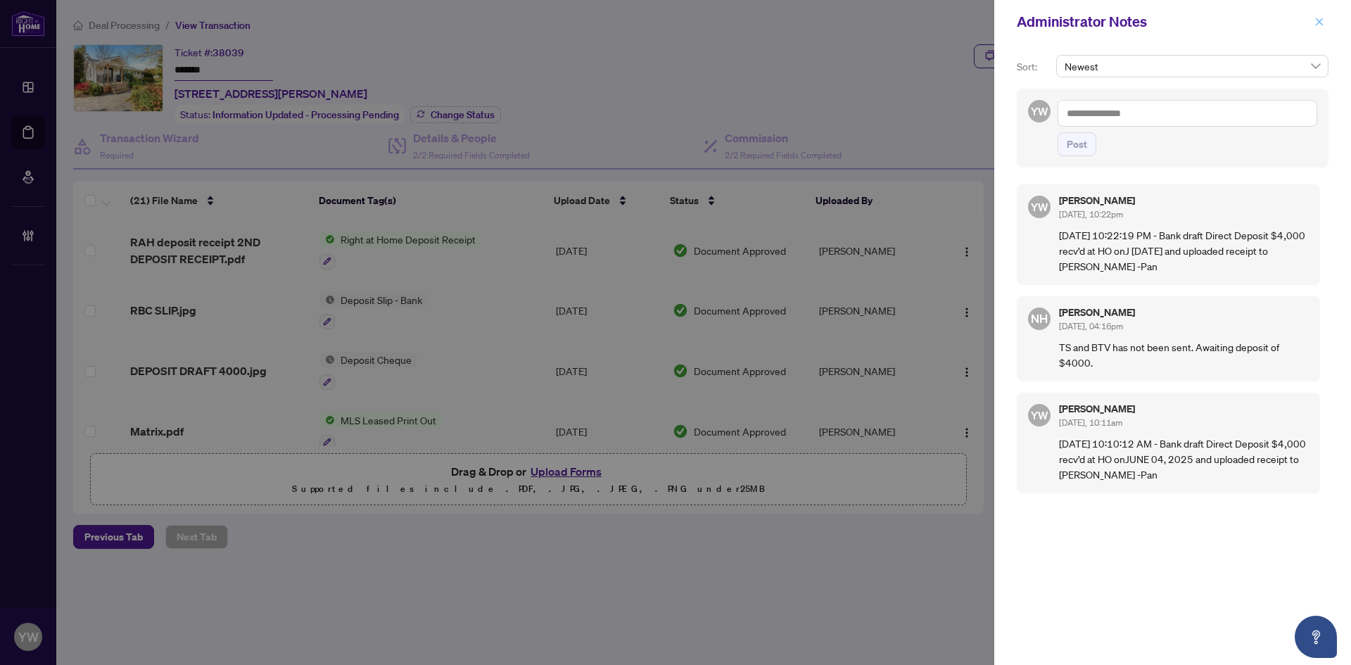
click at [1315, 23] on icon "close" at bounding box center [1320, 22] width 10 height 10
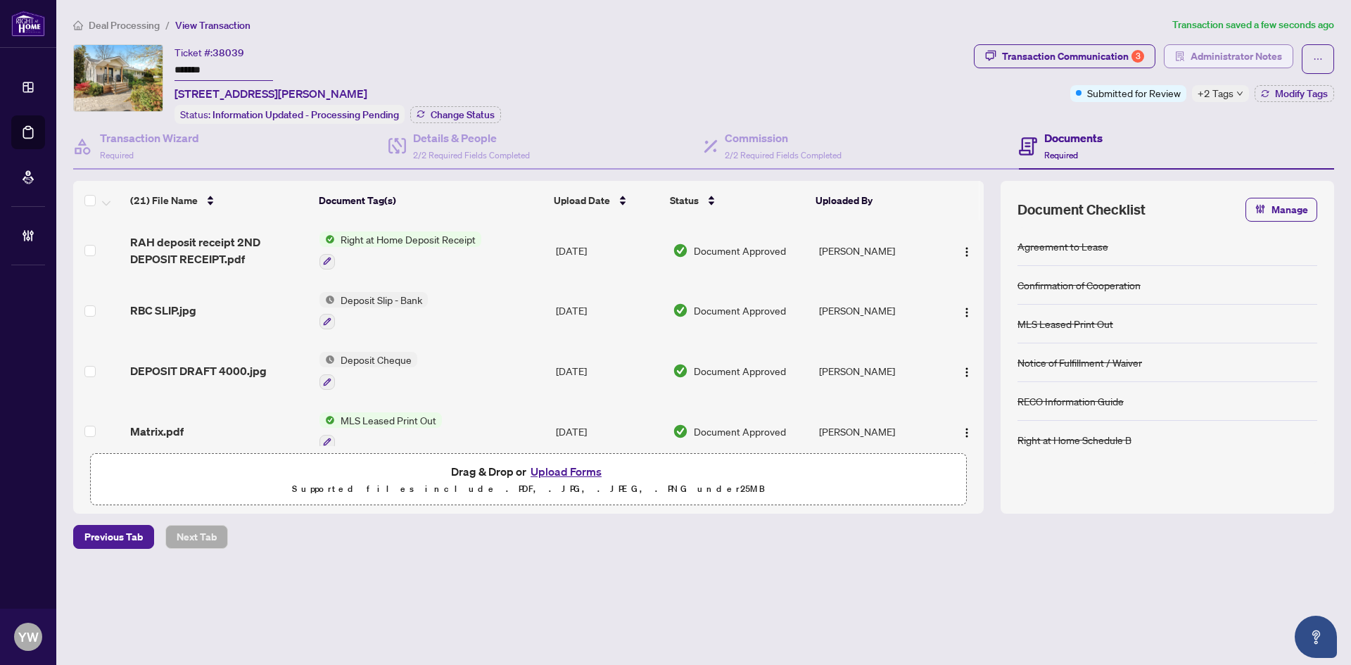
click at [1224, 57] on span "Administrator Notes" at bounding box center [1236, 56] width 91 height 23
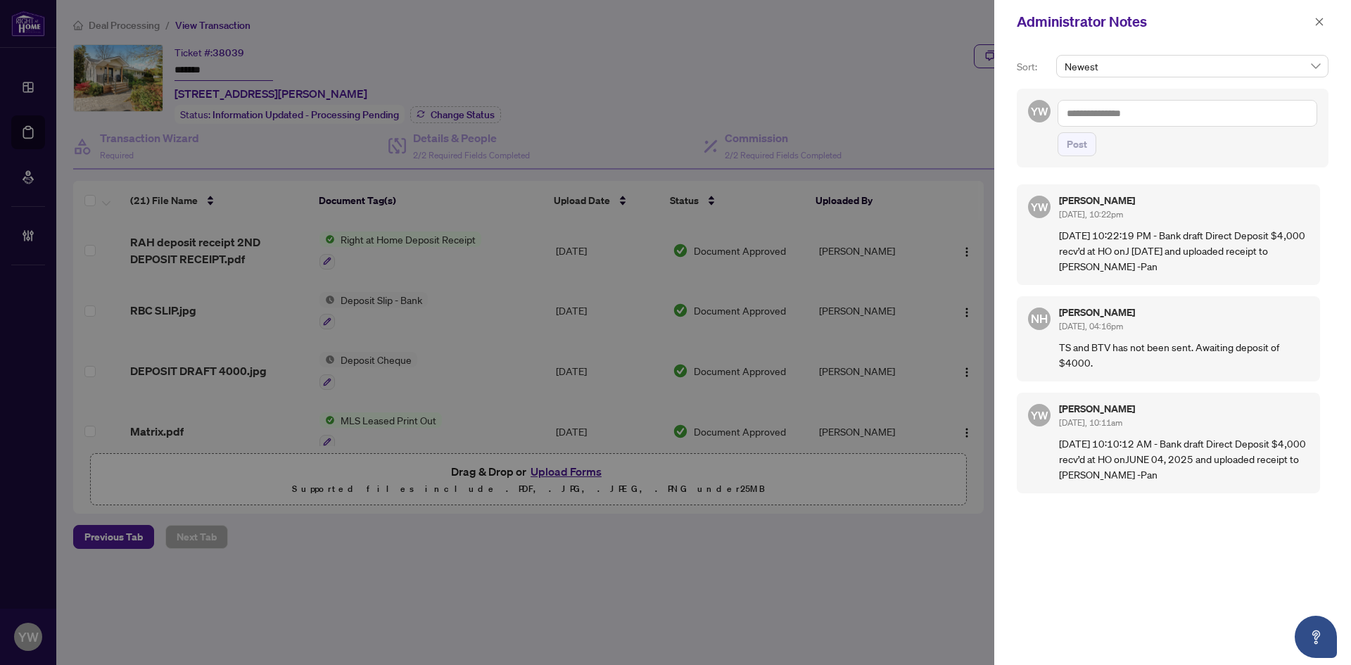
click at [1167, 117] on textarea at bounding box center [1188, 113] width 260 height 27
drag, startPoint x: 1137, startPoint y: 120, endPoint x: 1299, endPoint y: 155, distance: 166.2
click at [1141, 120] on span "[PERSON_NAME]" at bounding box center [1155, 123] width 100 height 13
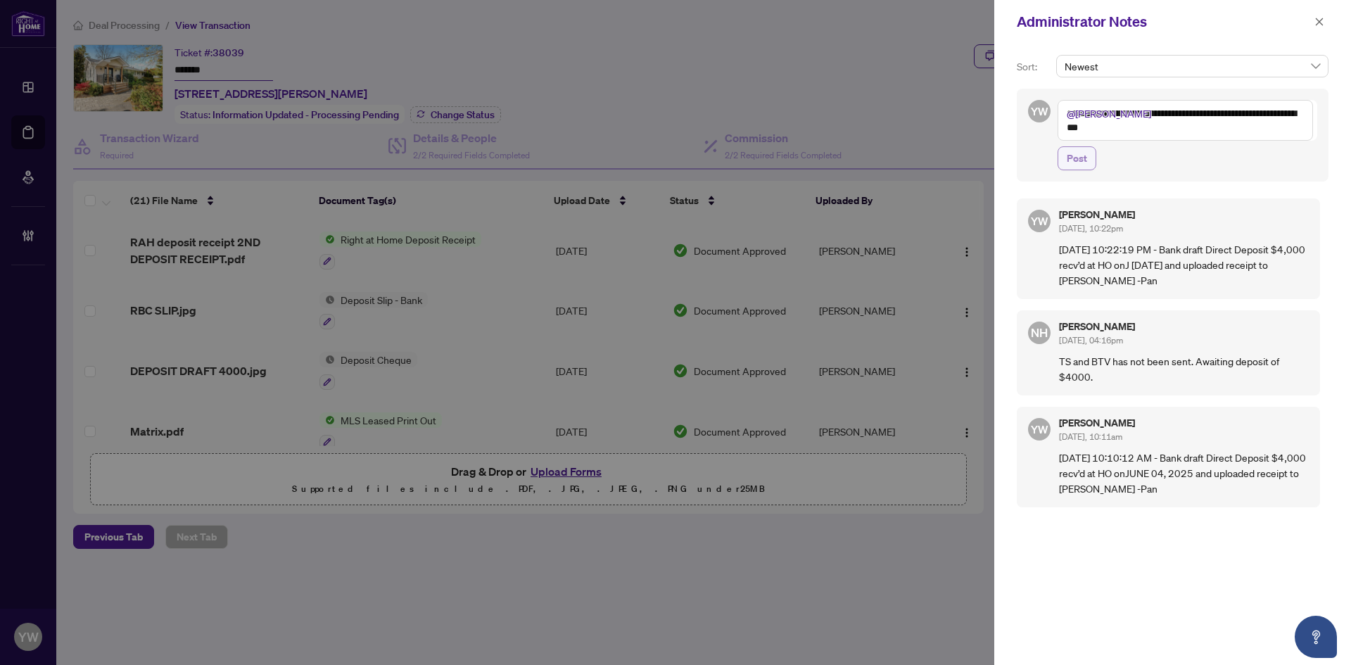
type textarea "**********"
click at [1082, 155] on span "Post" at bounding box center [1077, 158] width 20 height 23
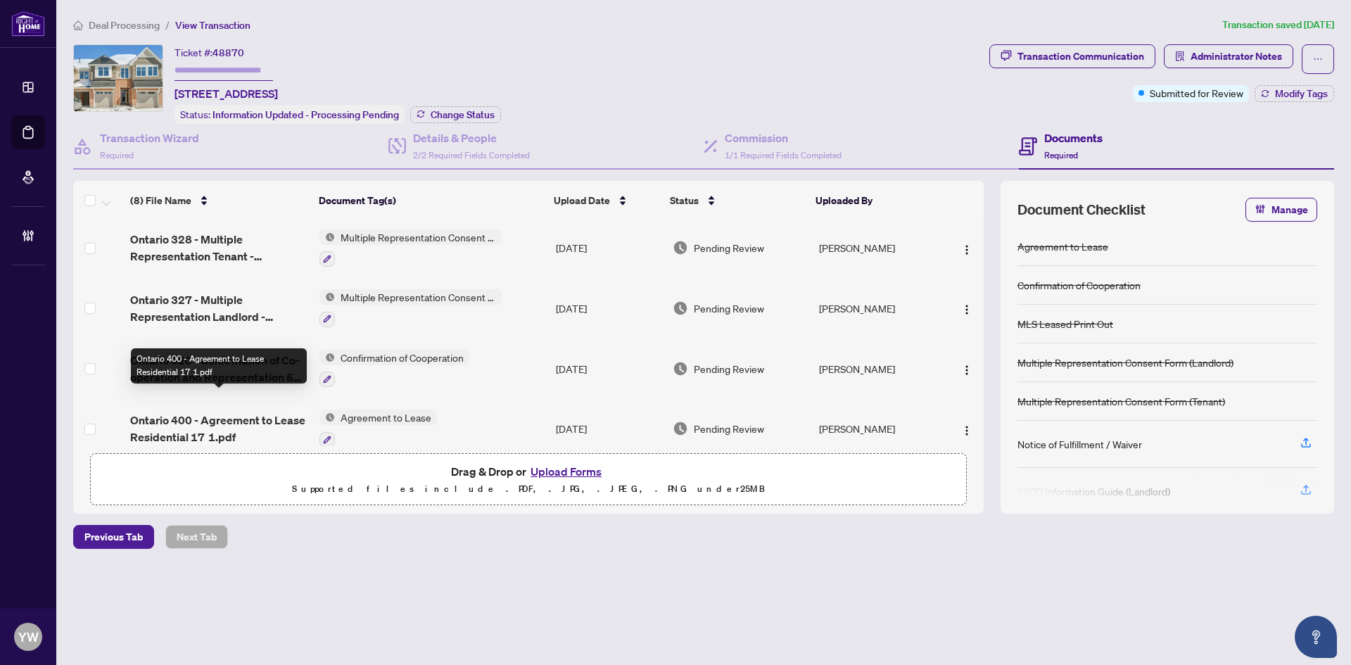
scroll to position [259, 0]
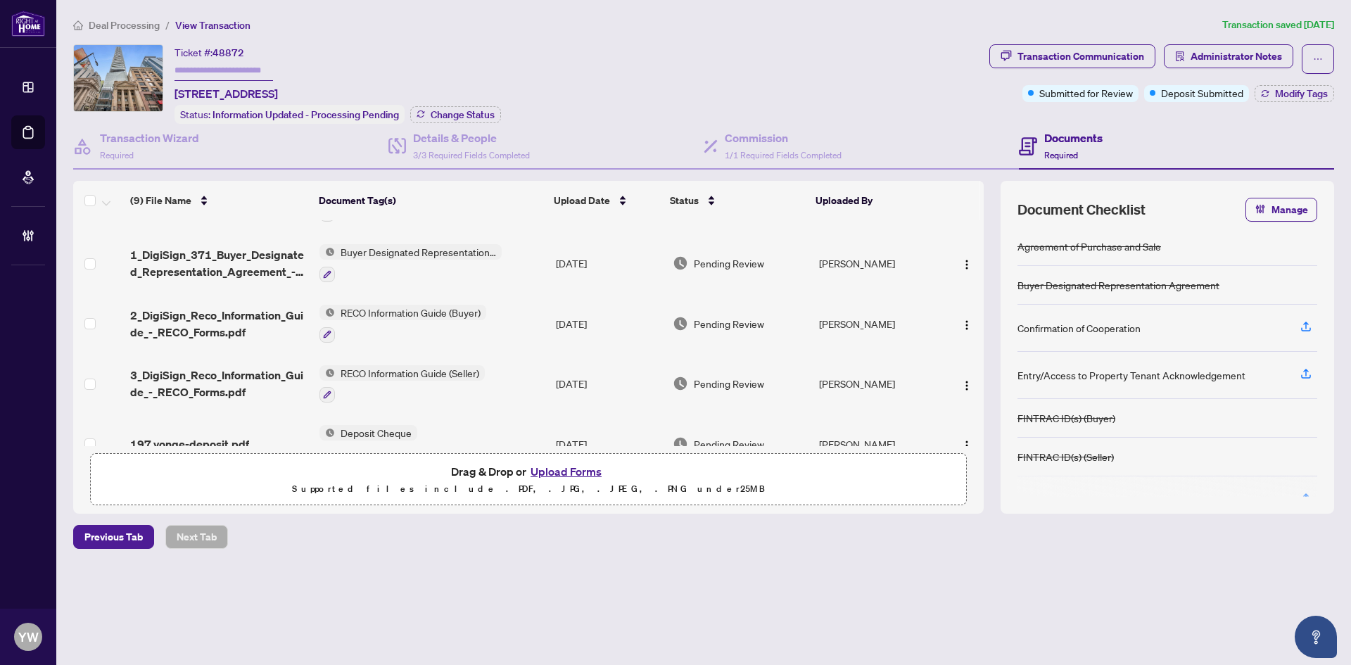
scroll to position [178, 0]
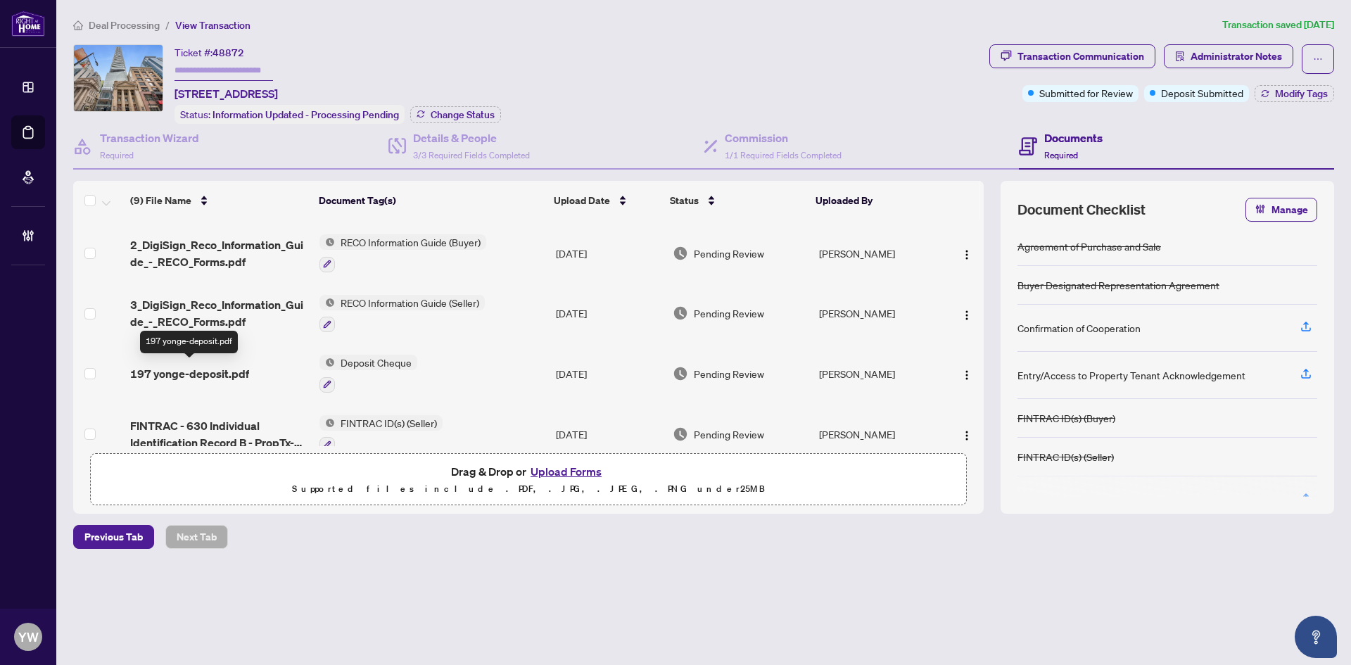
click at [197, 372] on span "197 yonge-deposit.pdf" at bounding box center [189, 373] width 119 height 17
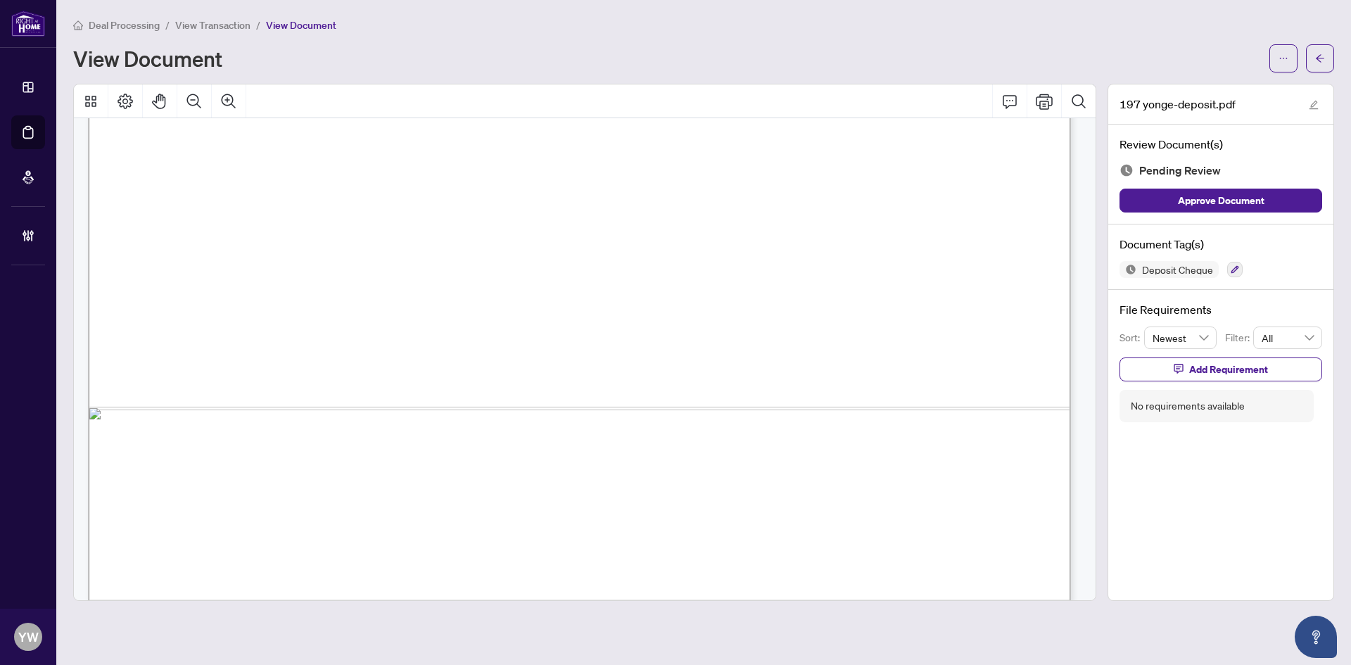
scroll to position [818, 0]
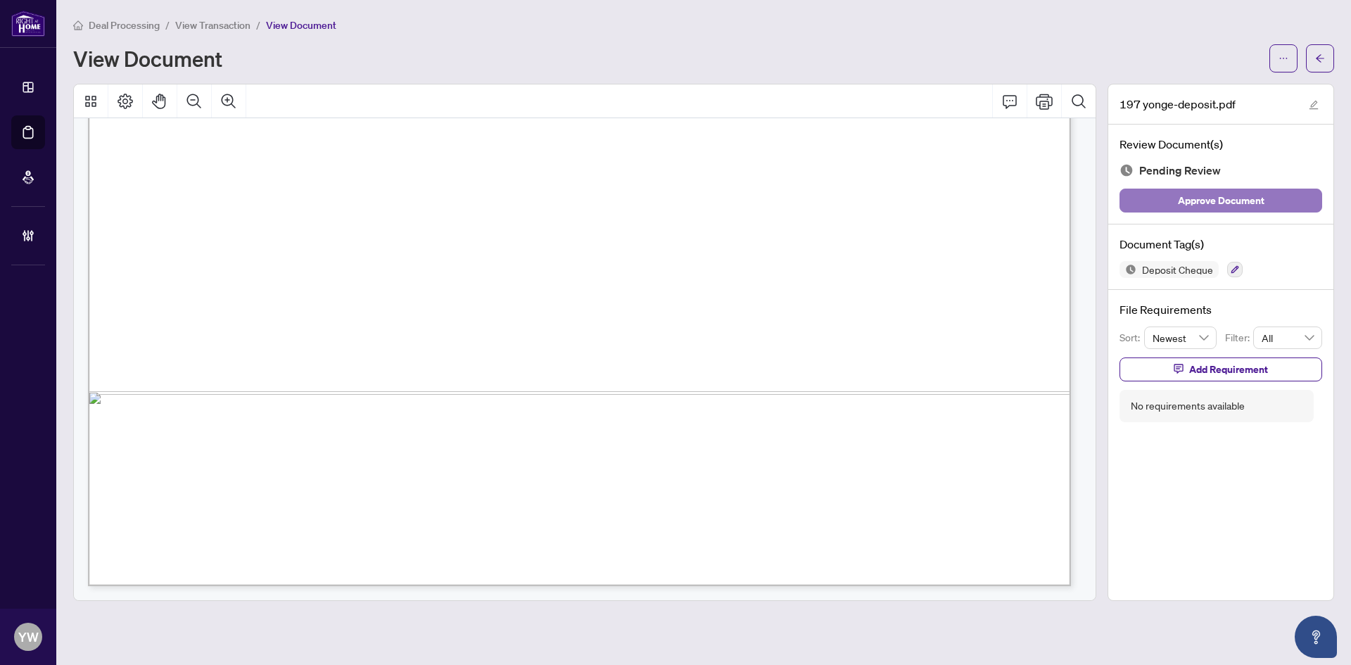
click at [1201, 193] on span "Approve Document" at bounding box center [1221, 200] width 87 height 23
click at [1307, 101] on button "button" at bounding box center [1313, 104] width 17 height 17
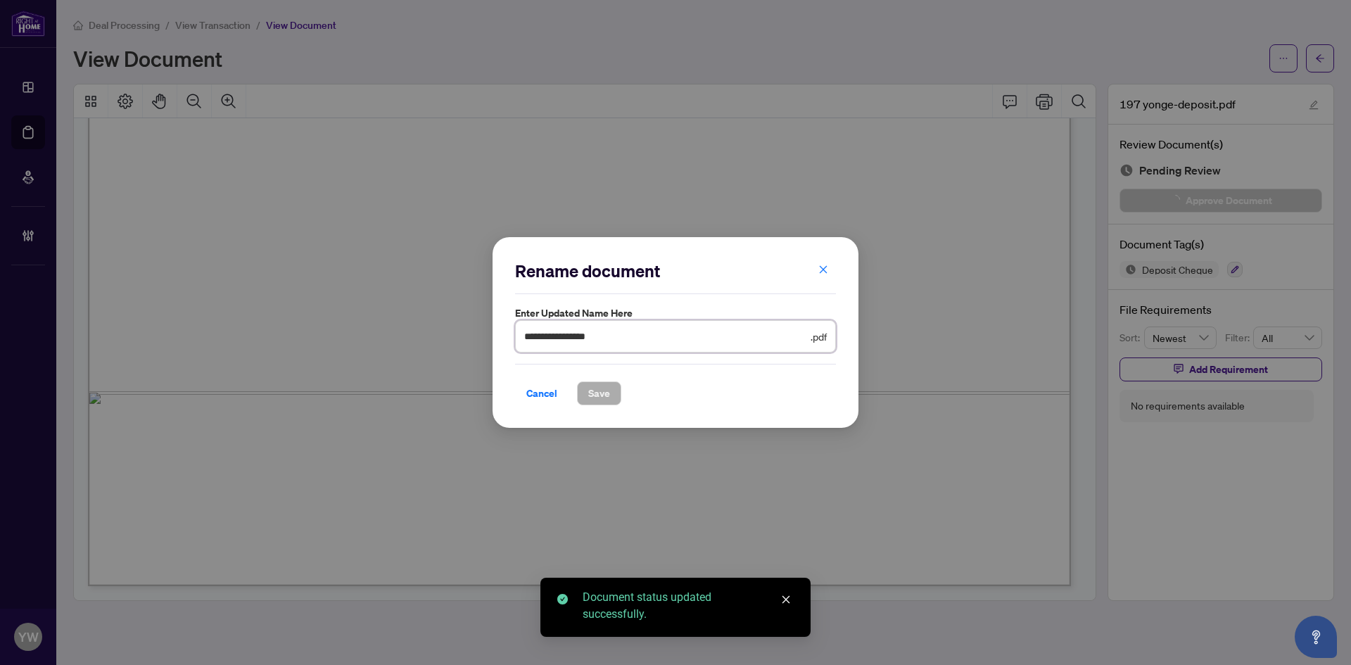
drag, startPoint x: 483, startPoint y: 341, endPoint x: 437, endPoint y: 348, distance: 46.2
click at [437, 348] on div "**********" at bounding box center [675, 332] width 1351 height 665
type input "**********"
click at [606, 396] on span "Save" at bounding box center [599, 393] width 22 height 23
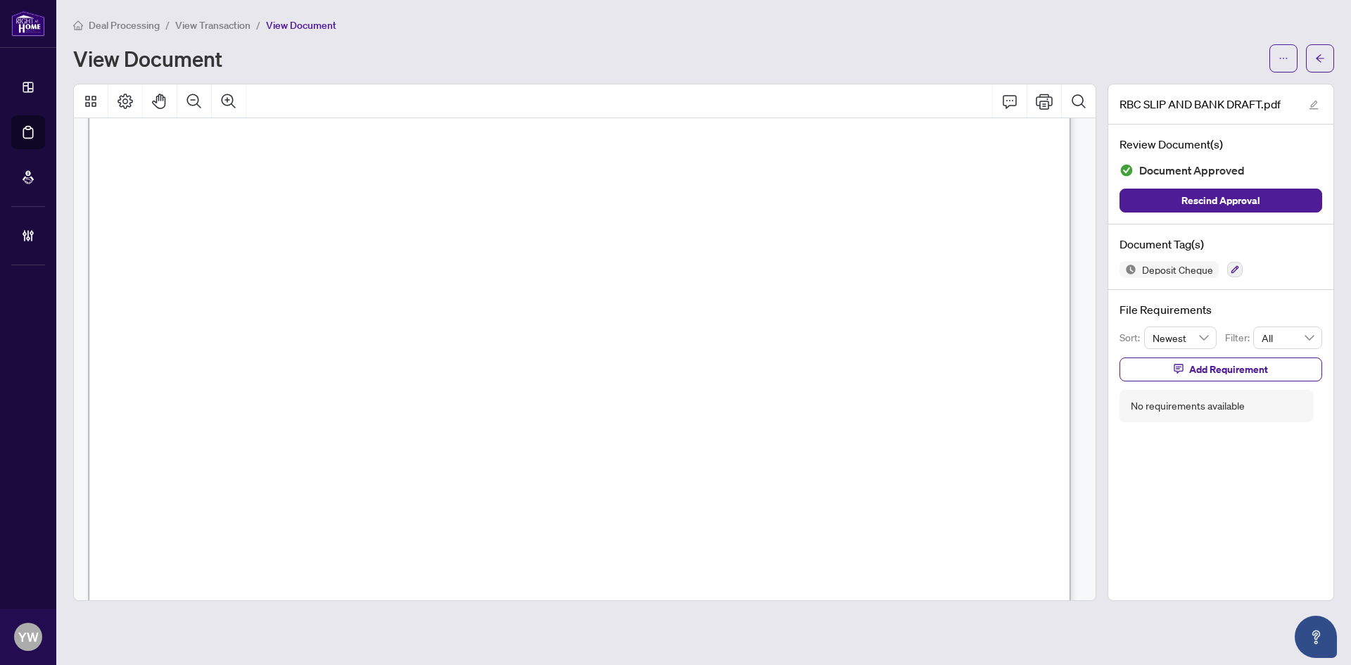
scroll to position [396, 0]
click at [1329, 58] on button "button" at bounding box center [1320, 58] width 28 height 28
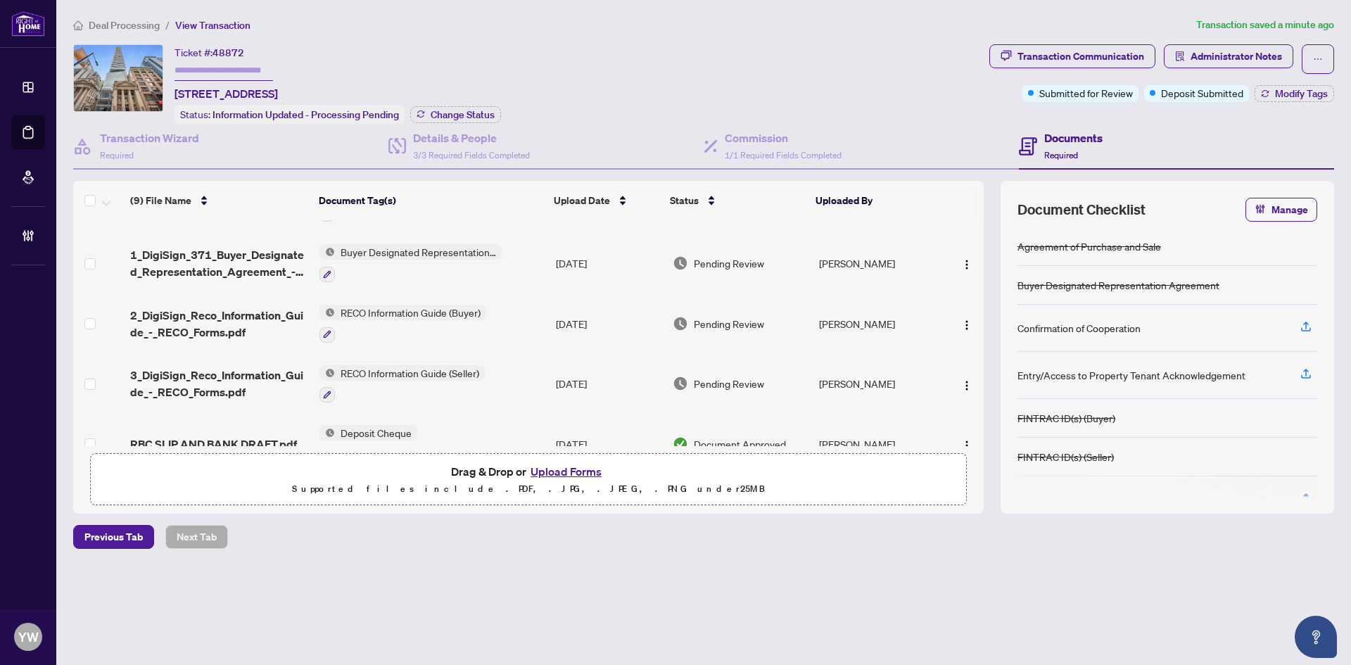
scroll to position [178, 0]
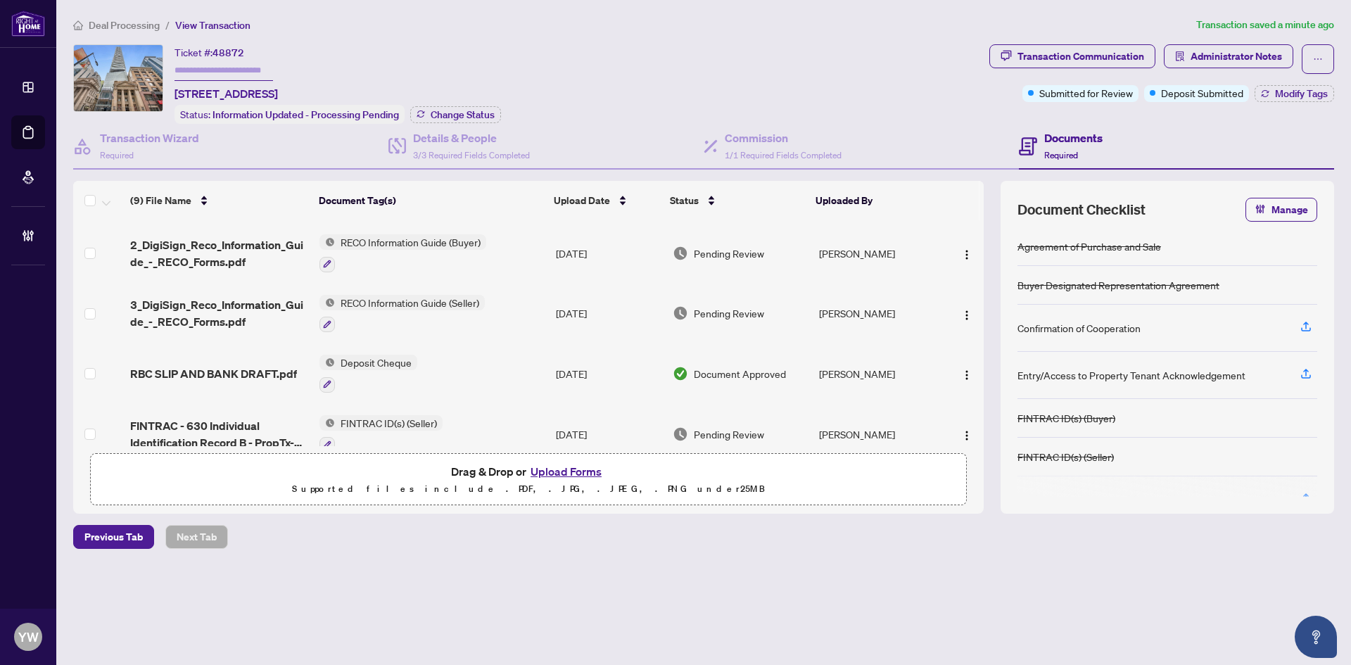
click at [273, 375] on span "RBC SLIP AND BANK DRAFT.pdf" at bounding box center [213, 373] width 167 height 17
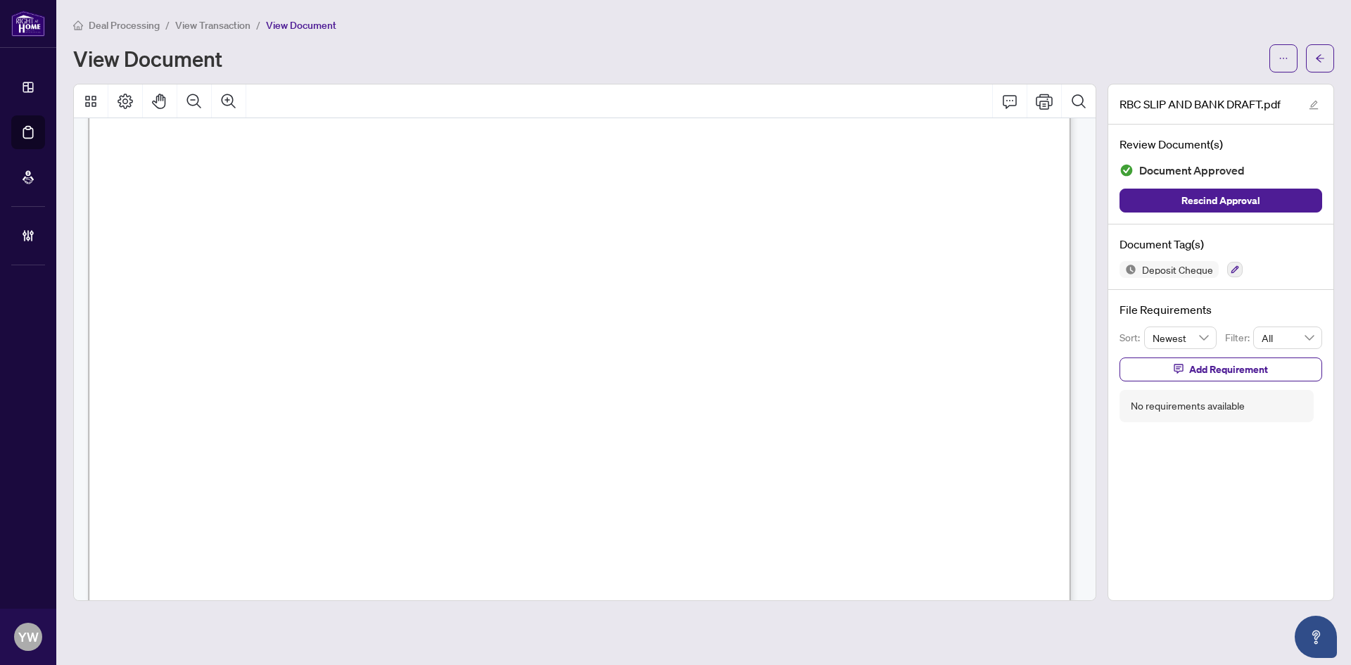
scroll to position [493, 0]
click at [1329, 49] on button "button" at bounding box center [1320, 58] width 28 height 28
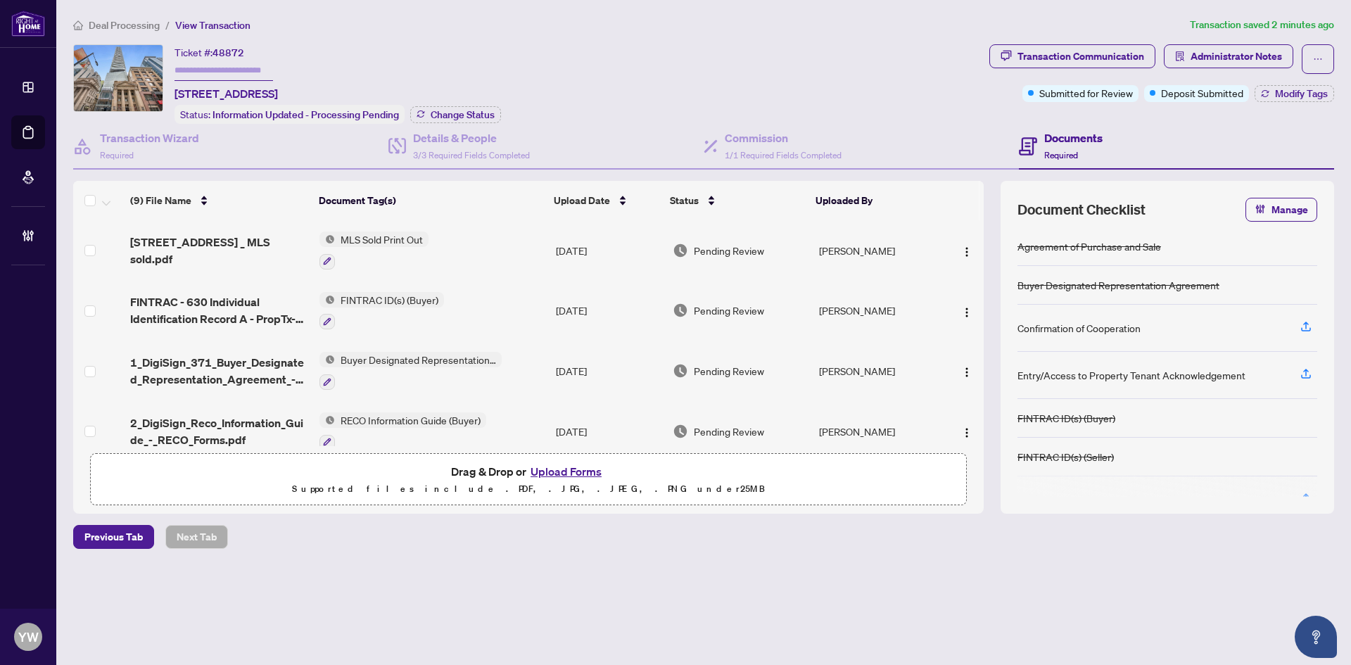
drag, startPoint x: 502, startPoint y: 606, endPoint x: 854, endPoint y: 664, distance: 356.6
click at [506, 605] on main "Deal Processing / View Transaction Transaction saved 2 minutes ago Ticket #: 48…" at bounding box center [703, 332] width 1295 height 665
click at [588, 505] on div "(9) File Name Document Tag(s) Upload Date Status Uploaded By [STREET_ADDRESS] _…" at bounding box center [528, 347] width 911 height 333
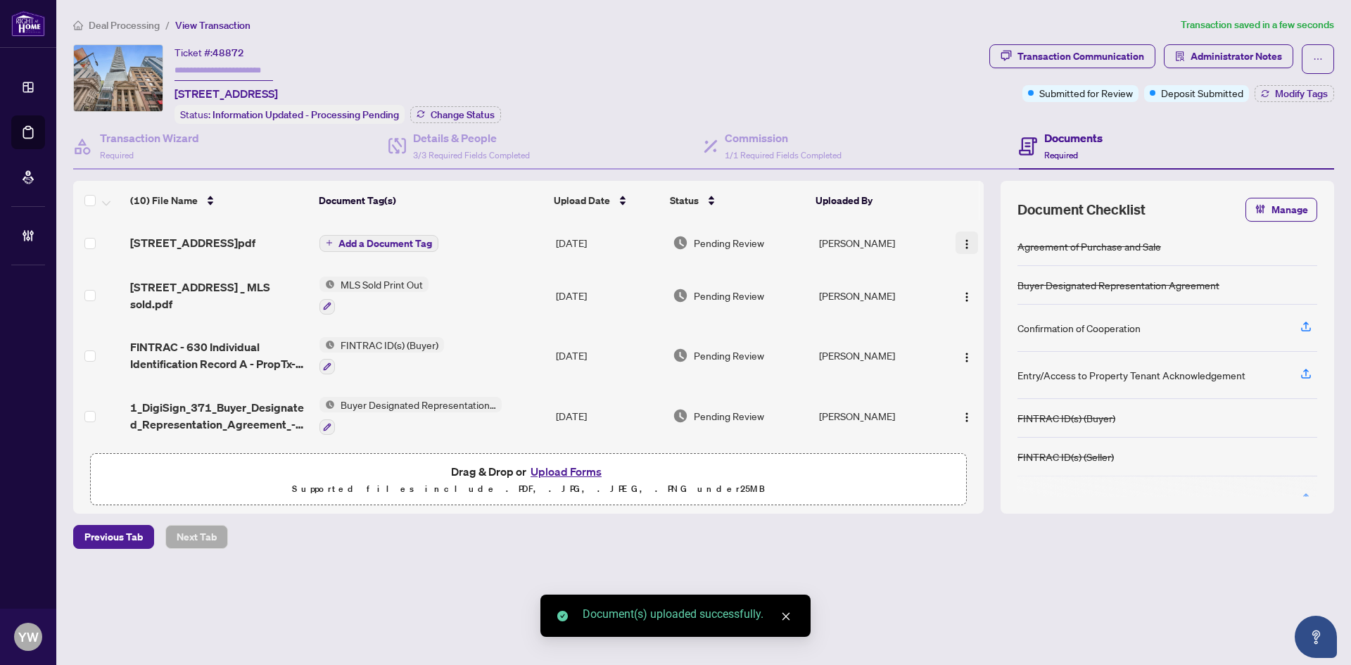
drag, startPoint x: 960, startPoint y: 239, endPoint x: 961, endPoint y: 248, distance: 9.2
click at [961, 239] on img "button" at bounding box center [966, 244] width 11 height 11
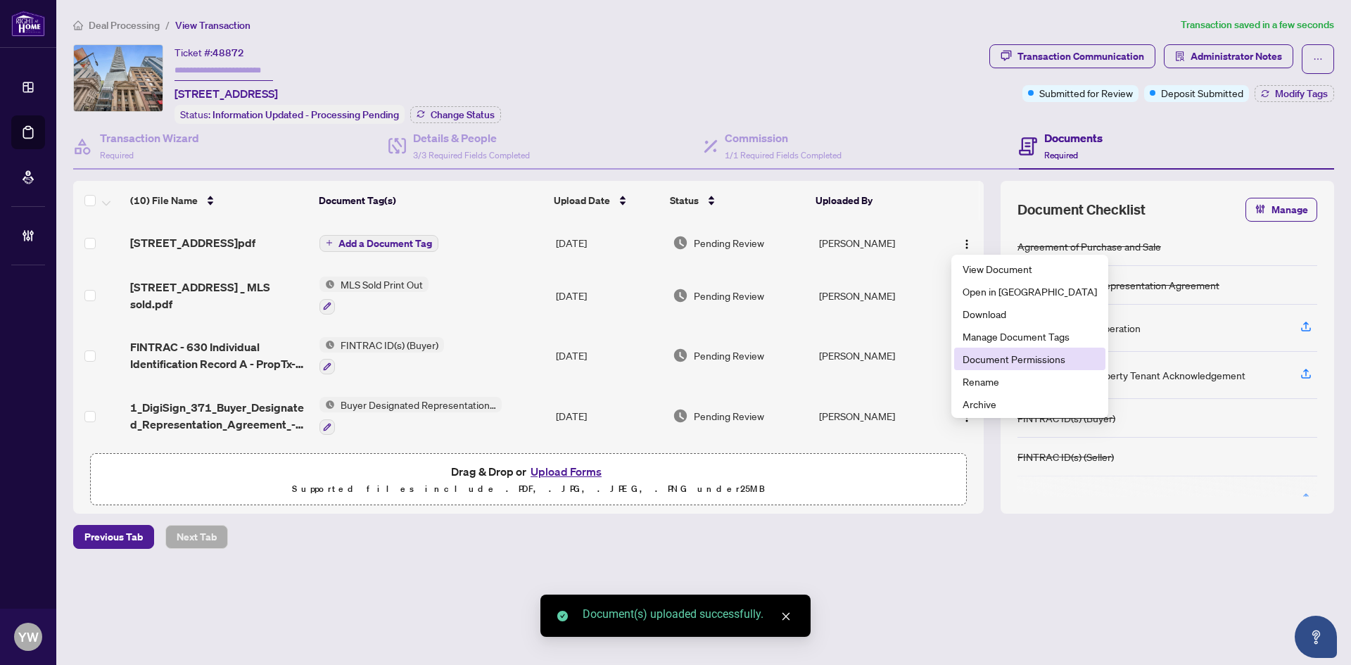
click at [987, 357] on span "Document Permissions" at bounding box center [1030, 358] width 134 height 15
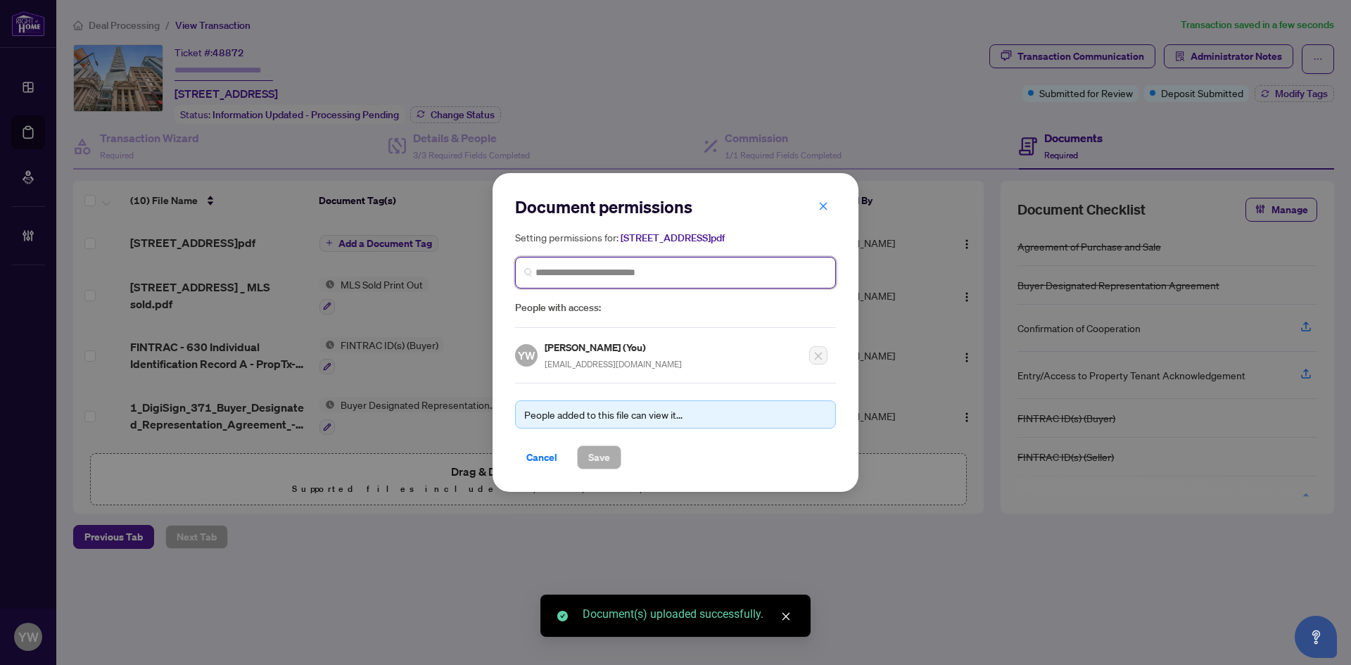
click at [693, 268] on input "search" at bounding box center [681, 272] width 291 height 15
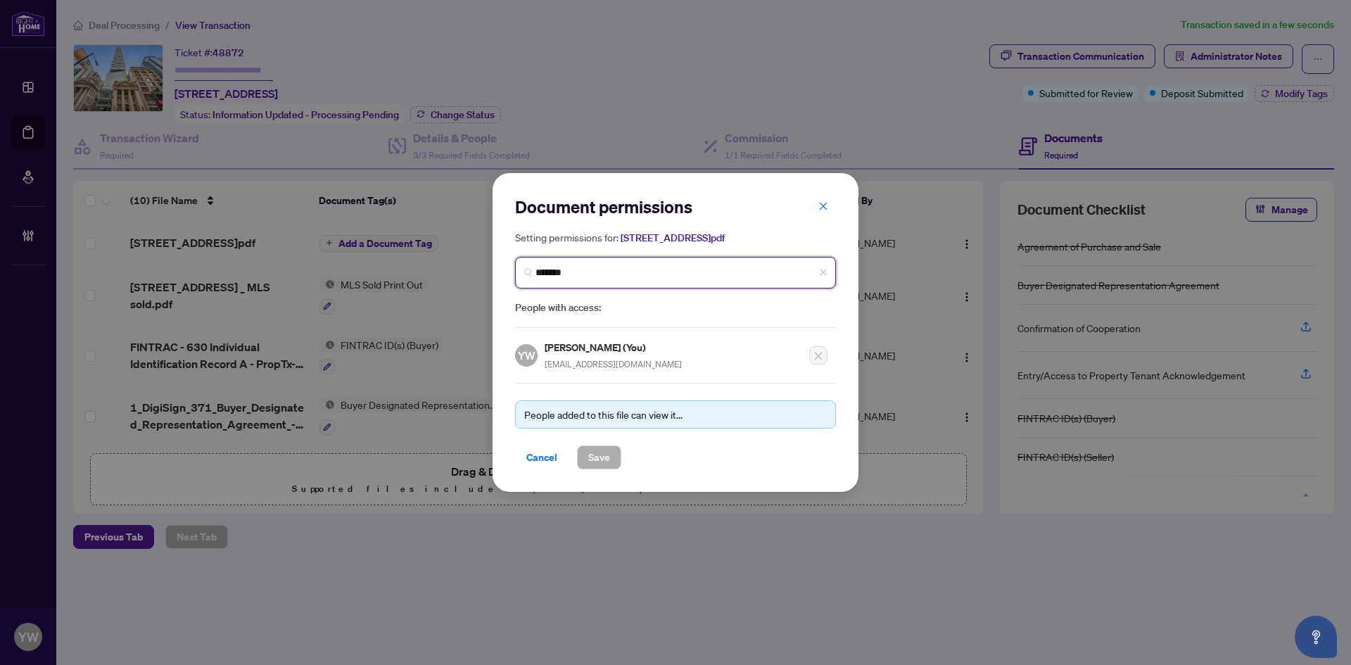
type input "********"
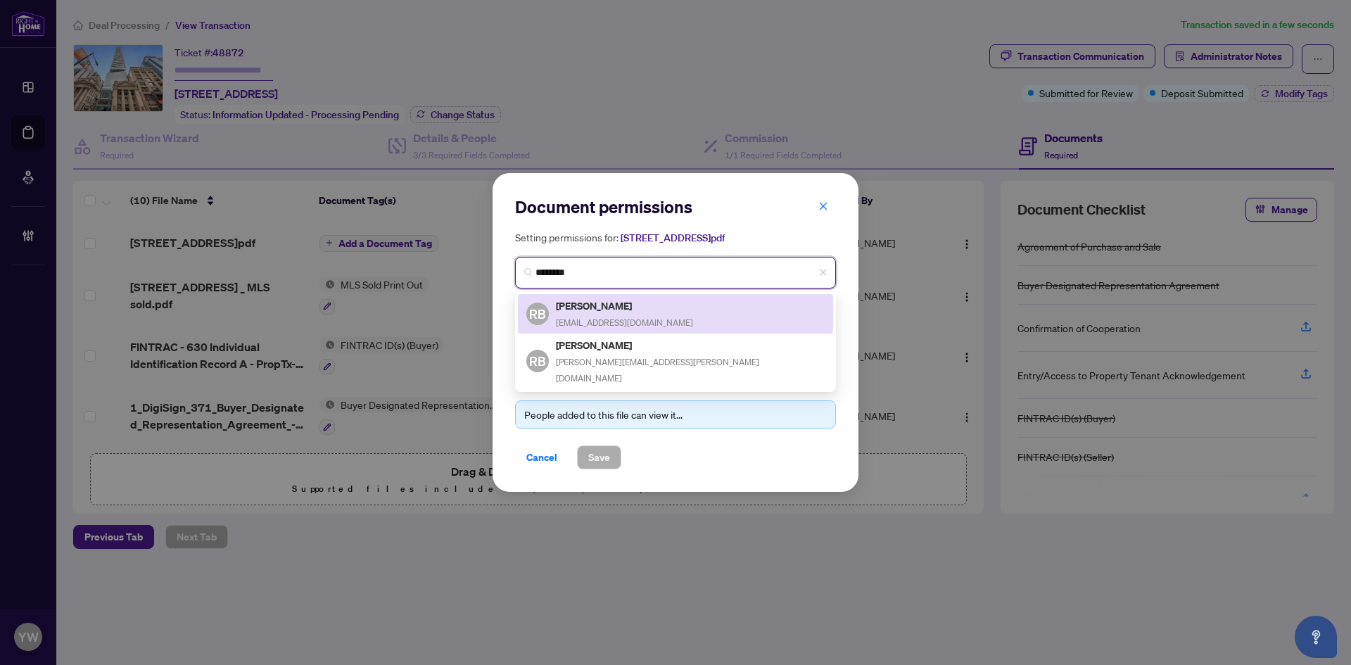
click at [659, 309] on h5 "[PERSON_NAME]" at bounding box center [624, 306] width 137 height 16
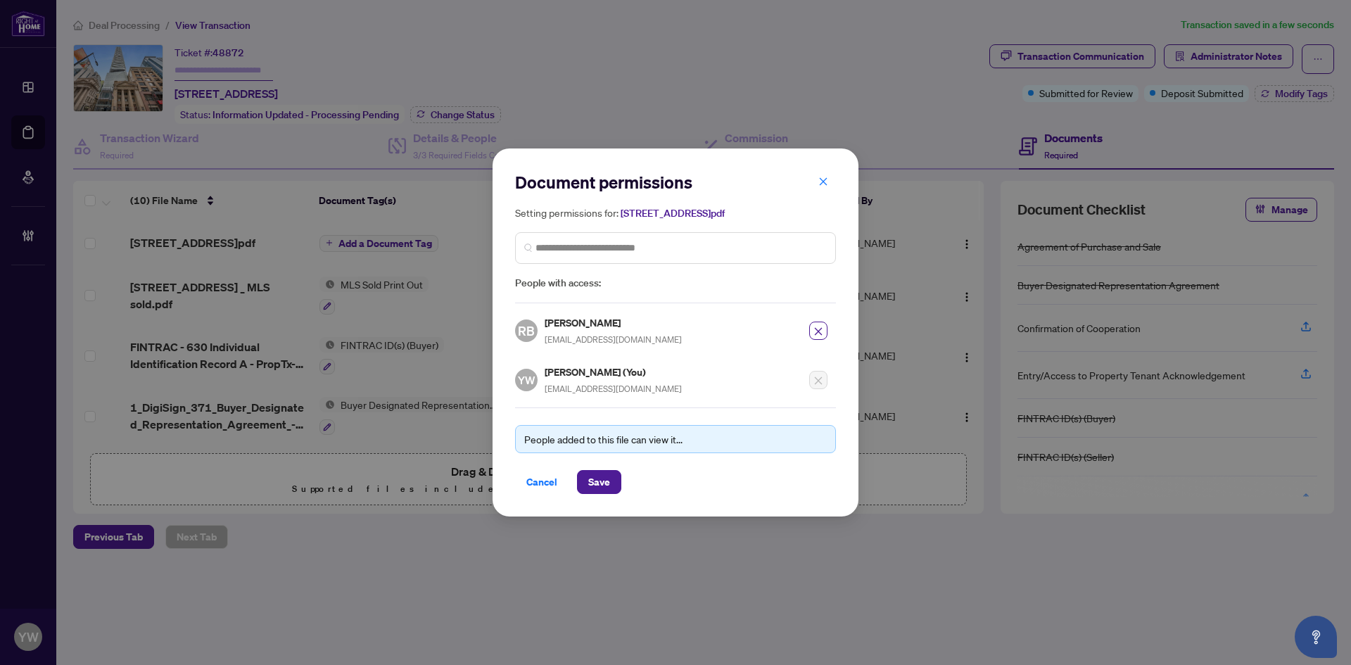
drag, startPoint x: 612, startPoint y: 484, endPoint x: 555, endPoint y: 521, distance: 67.7
click at [612, 484] on button "Save" at bounding box center [599, 482] width 44 height 24
click at [475, 557] on div "Document permissions Setting permissions for: [STREET_ADDRESS]pdf 5483 RB [PERS…" at bounding box center [675, 332] width 1351 height 665
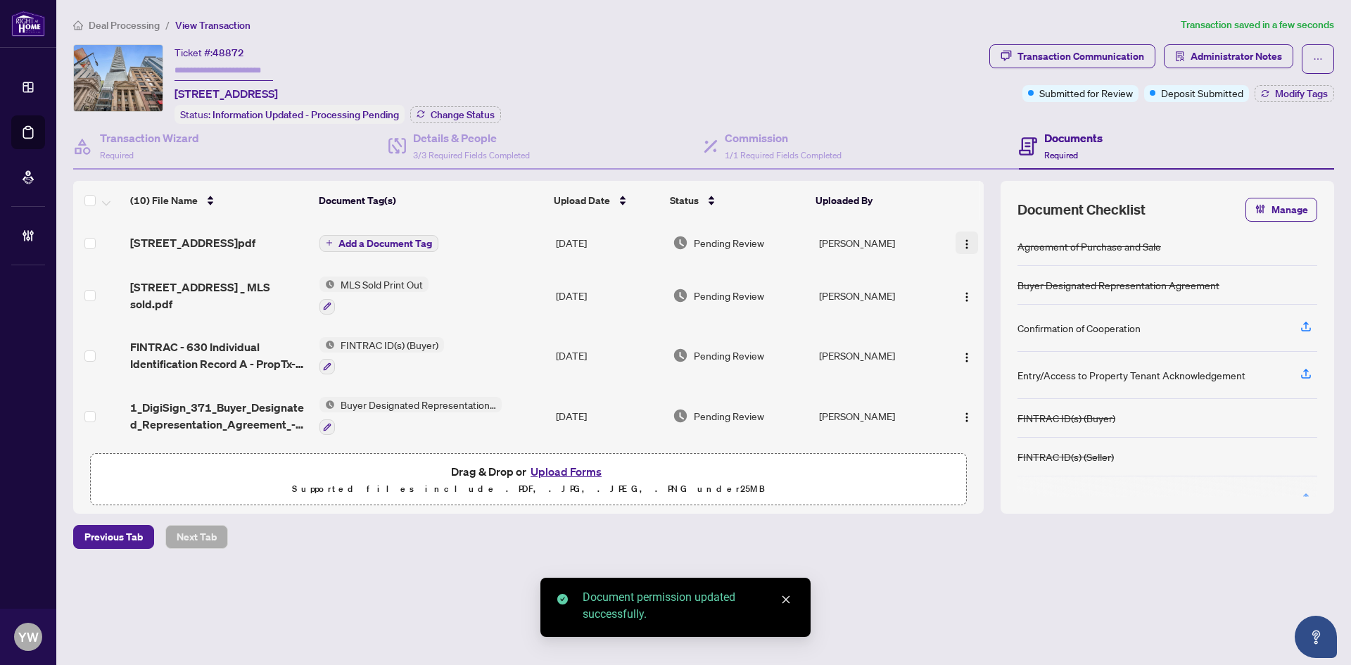
click at [966, 241] on img "button" at bounding box center [966, 244] width 11 height 11
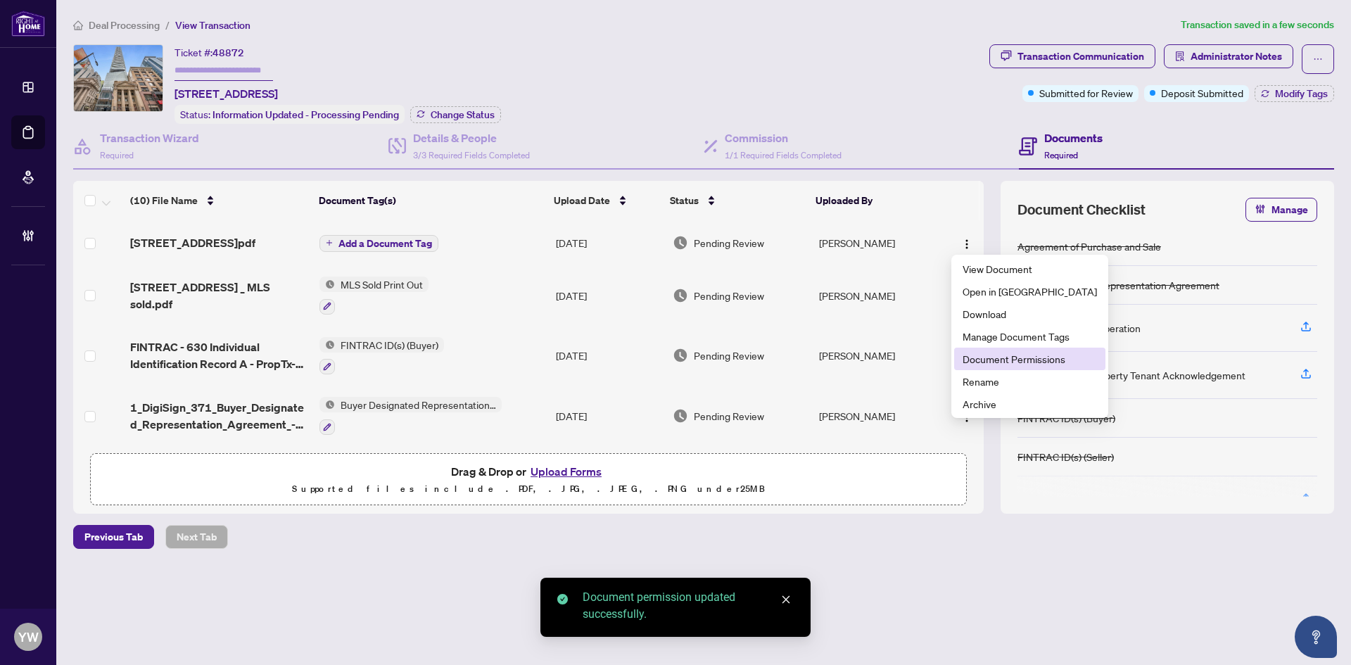
click at [985, 368] on li "Document Permissions" at bounding box center [1029, 359] width 151 height 23
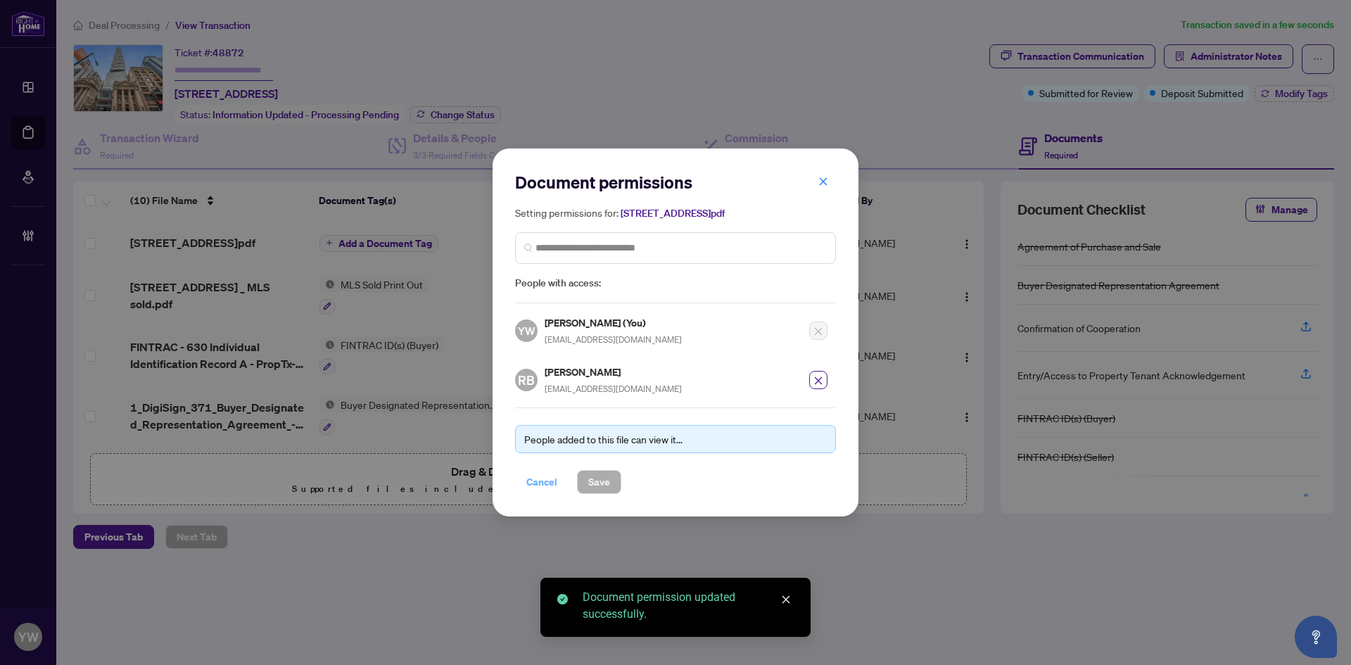
click at [540, 487] on span "Cancel" at bounding box center [541, 482] width 31 height 23
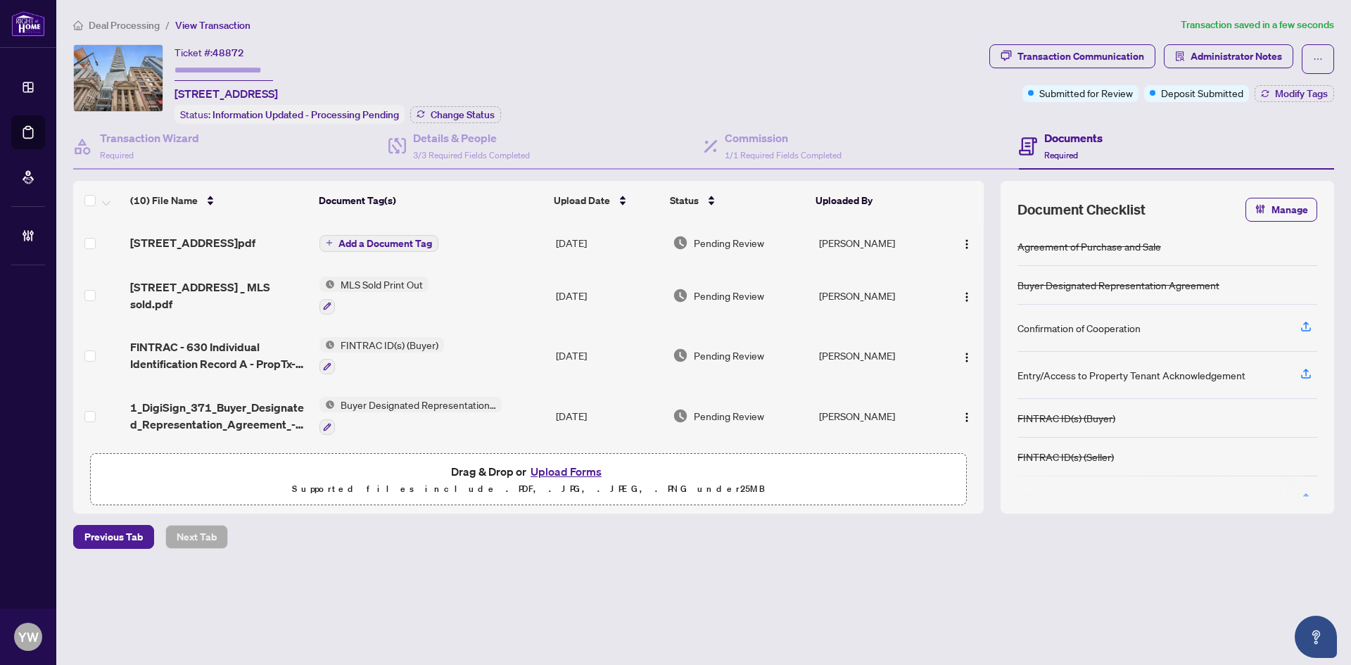
click at [375, 235] on button "Add a Document Tag" at bounding box center [378, 243] width 119 height 17
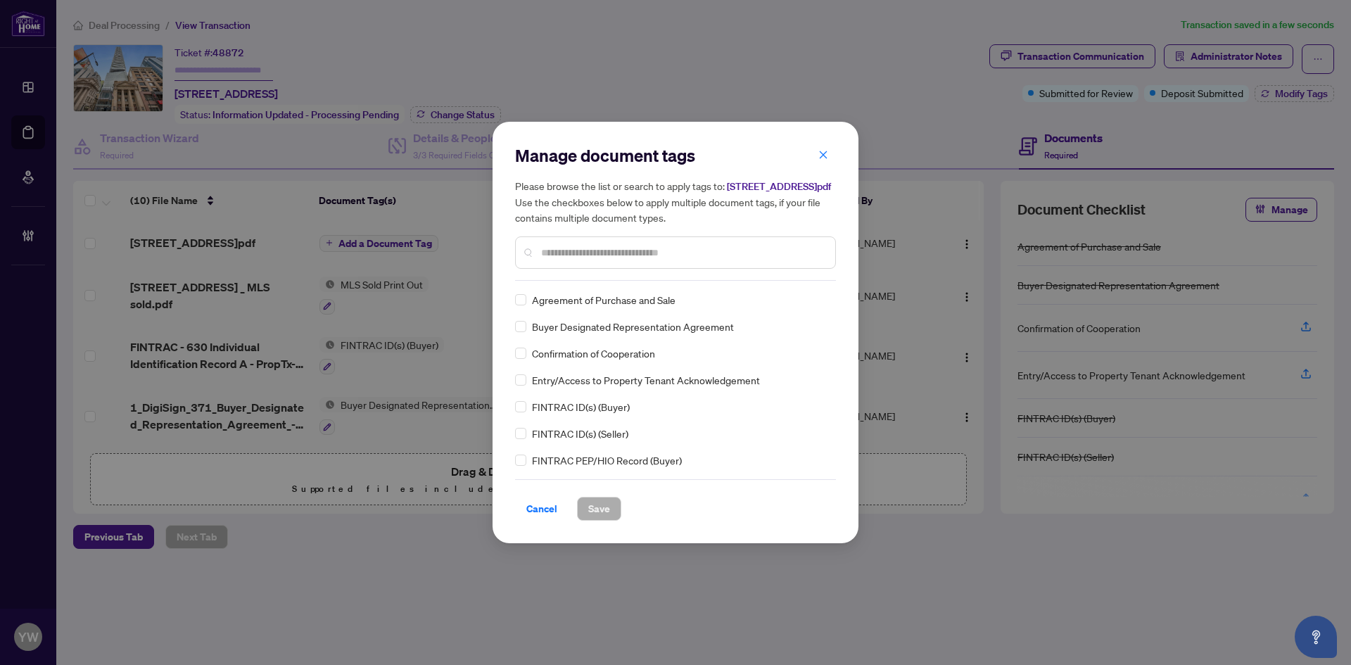
click at [637, 253] on input "text" at bounding box center [682, 252] width 283 height 15
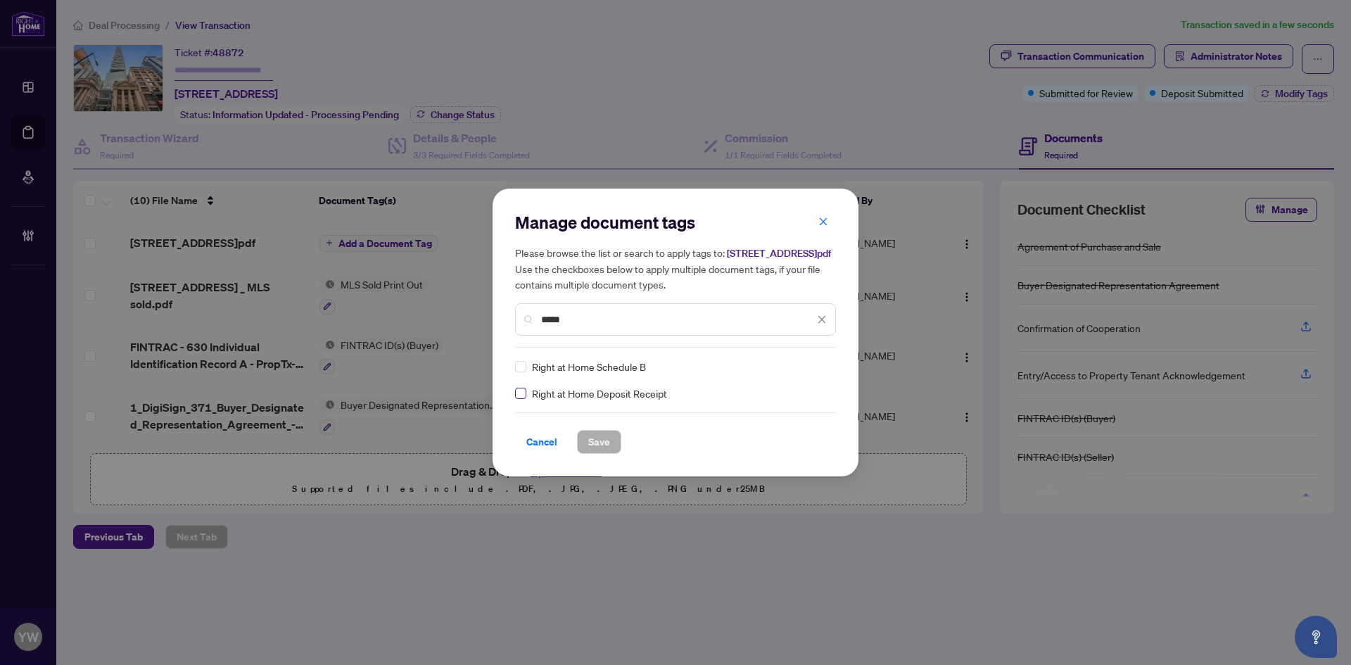
type input "*****"
click at [808, 362] on img at bounding box center [807, 367] width 14 height 14
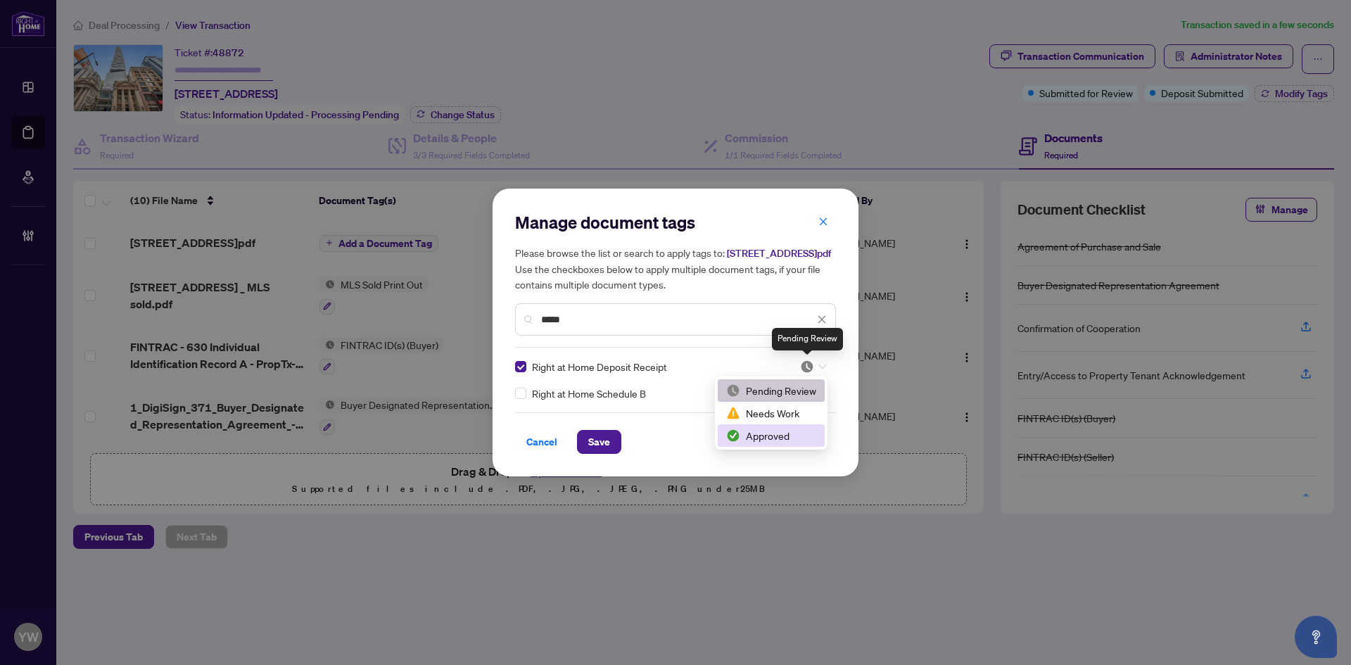
click at [752, 435] on div "Approved" at bounding box center [771, 435] width 90 height 15
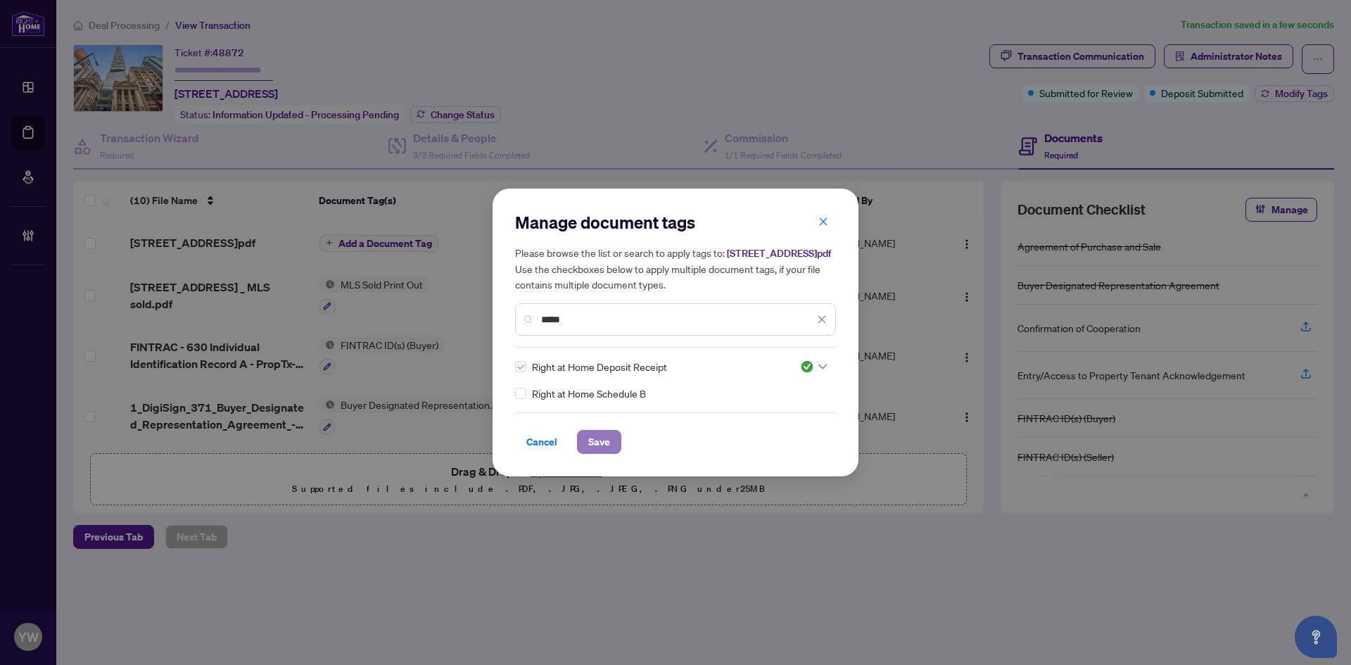
click at [603, 444] on span "Save" at bounding box center [599, 442] width 22 height 23
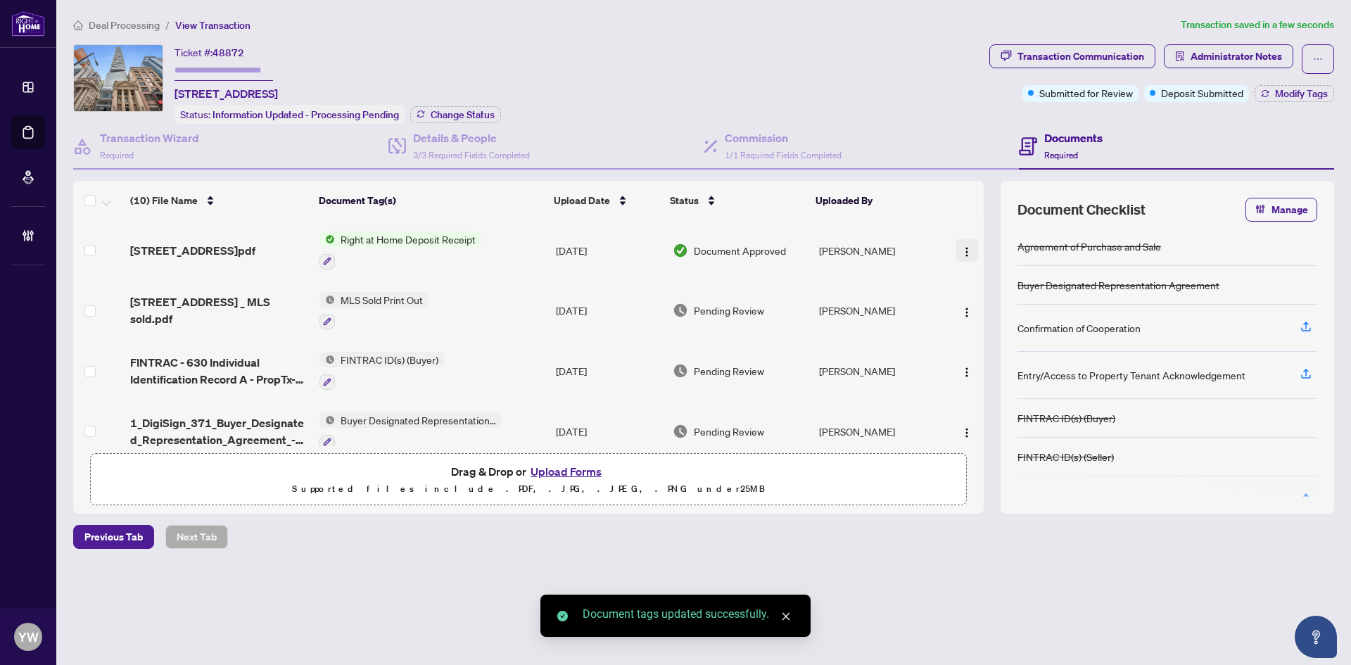
click at [961, 250] on img "button" at bounding box center [966, 251] width 11 height 11
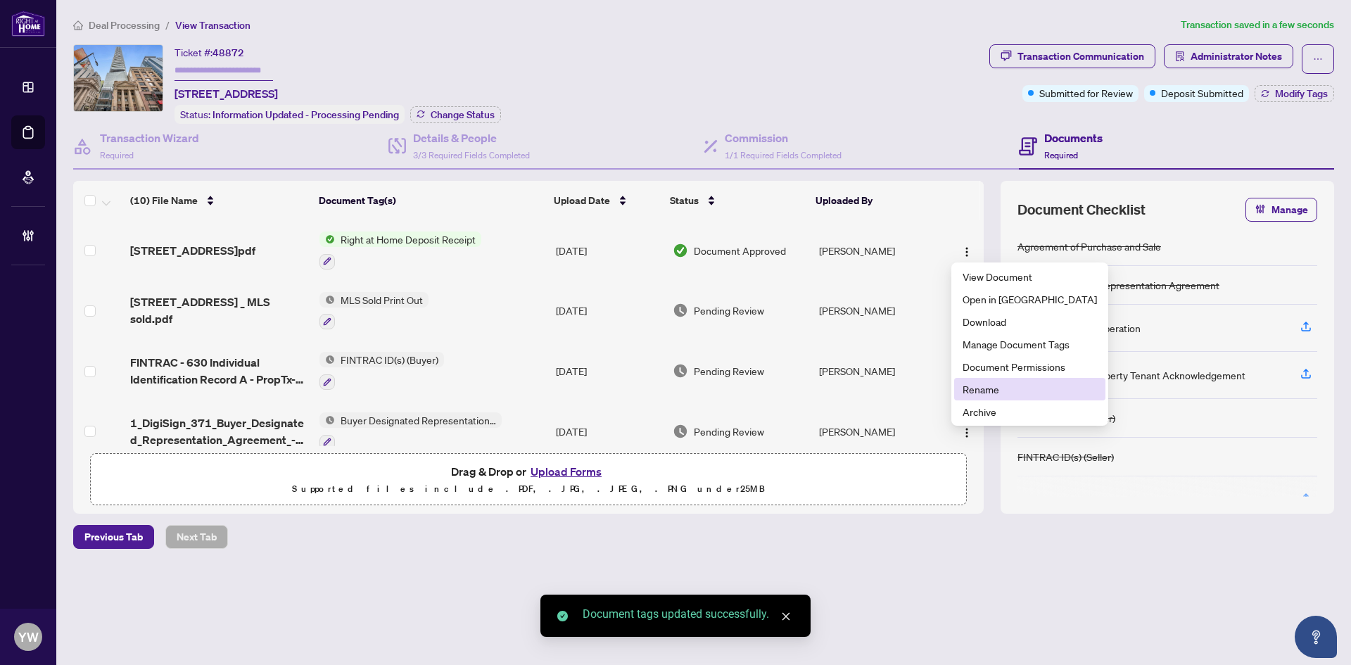
click at [972, 392] on span "Rename" at bounding box center [1030, 388] width 134 height 15
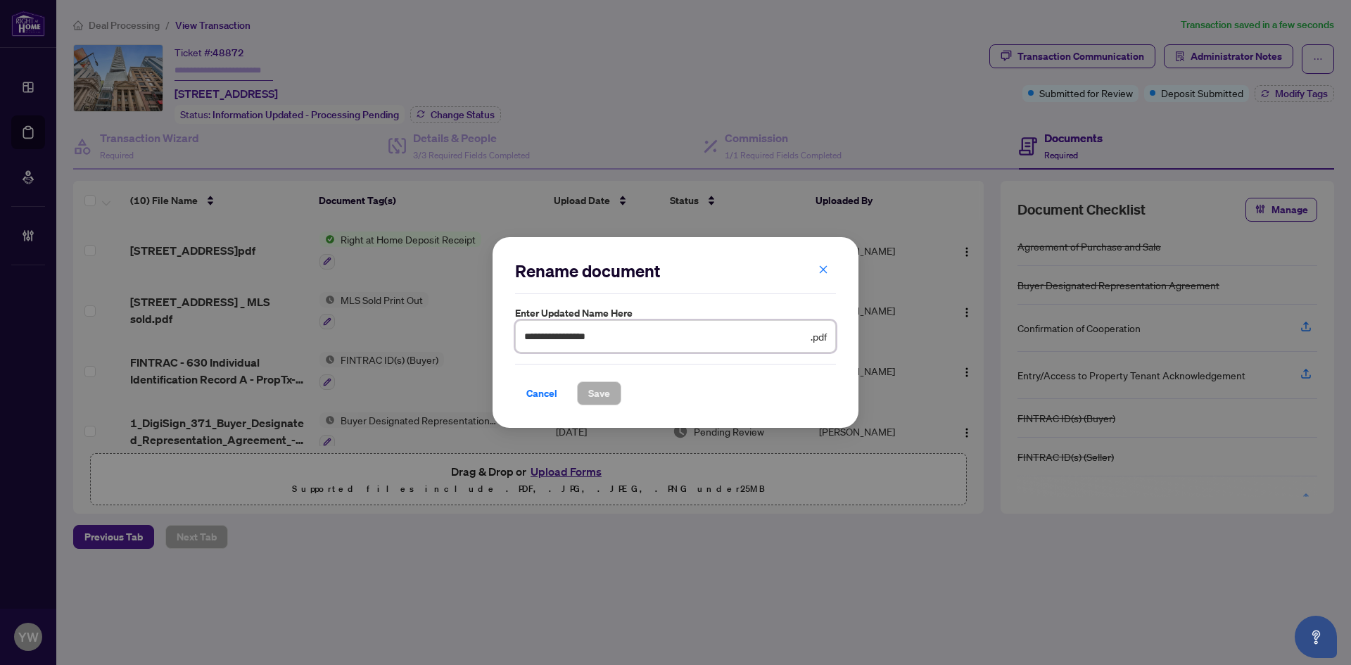
drag, startPoint x: 671, startPoint y: 330, endPoint x: 448, endPoint y: 339, distance: 222.6
click at [448, 339] on div "**********" at bounding box center [675, 332] width 1351 height 665
type input "**********"
click at [610, 389] on button "Save" at bounding box center [599, 393] width 44 height 24
click at [603, 534] on div "**********" at bounding box center [675, 332] width 1351 height 665
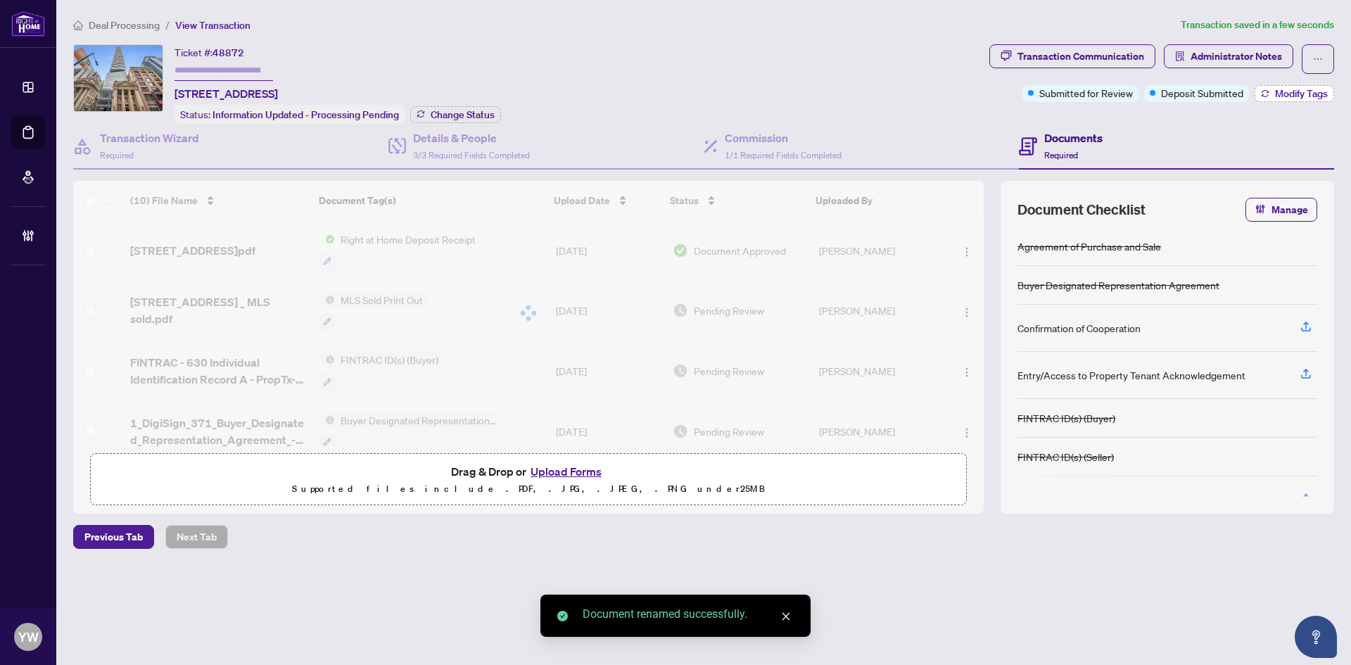
click at [1300, 92] on span "Modify Tags" at bounding box center [1301, 94] width 53 height 10
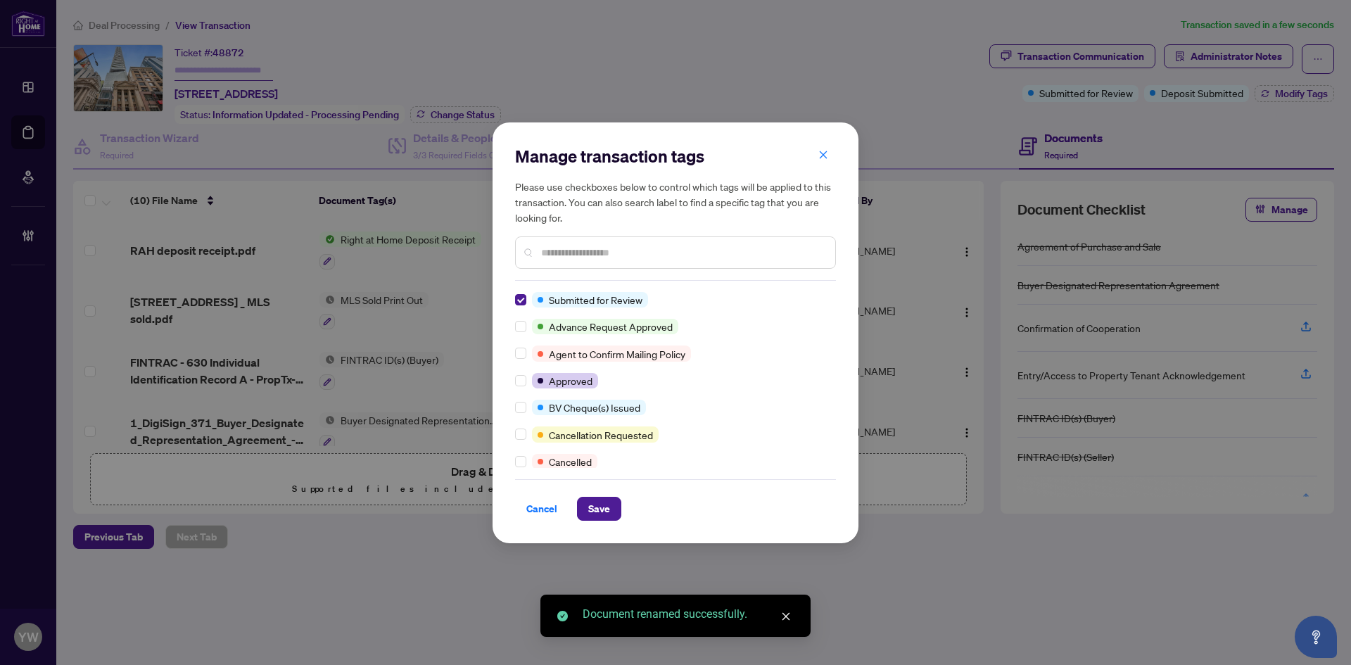
click at [607, 517] on span "Save" at bounding box center [599, 509] width 22 height 23
click at [350, 564] on div "Manage transaction tags Please use checkboxes below to control which tags will …" at bounding box center [675, 332] width 1351 height 665
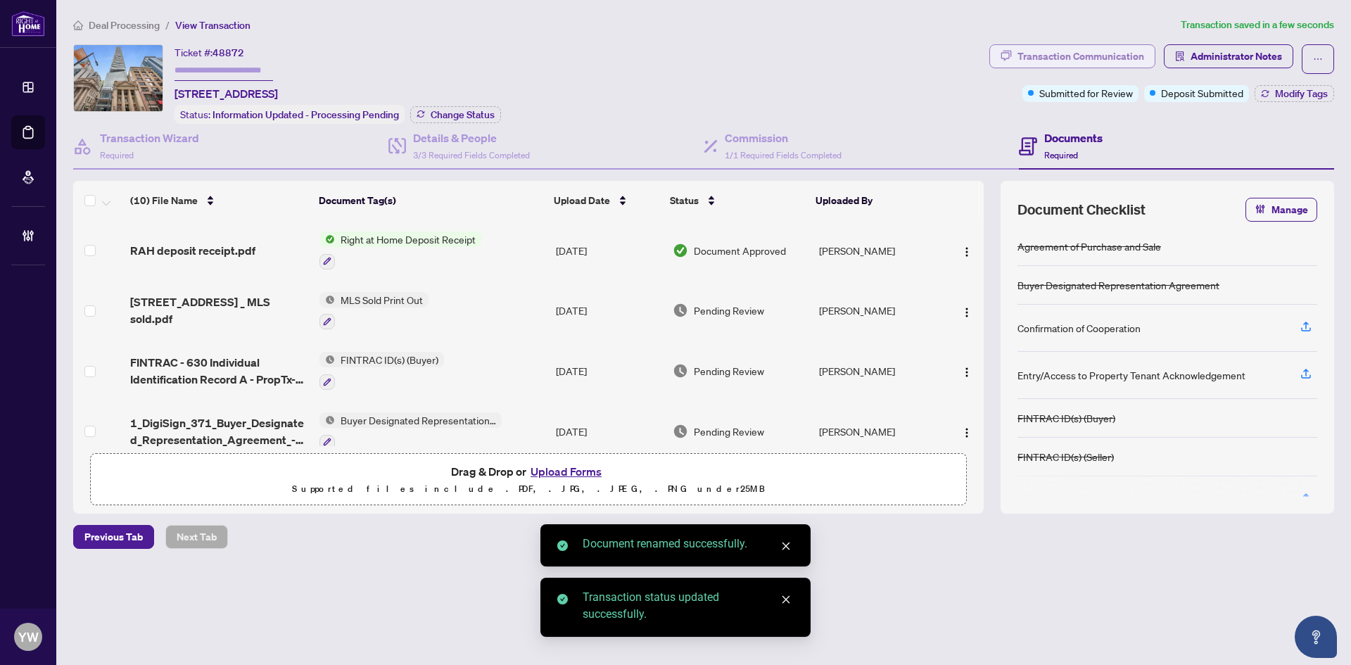
click at [1042, 56] on div "Transaction Communication" at bounding box center [1081, 56] width 127 height 23
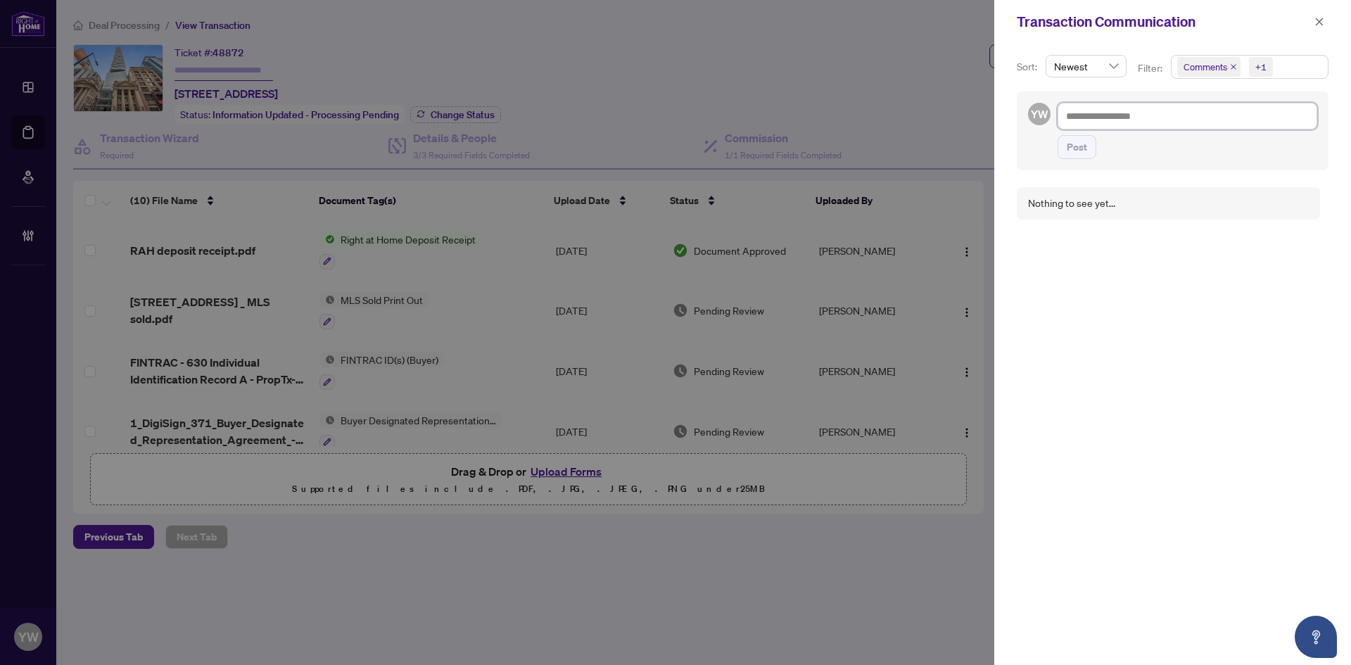
click at [1096, 115] on textarea at bounding box center [1188, 116] width 260 height 27
paste textarea "**********"
type textarea "**********"
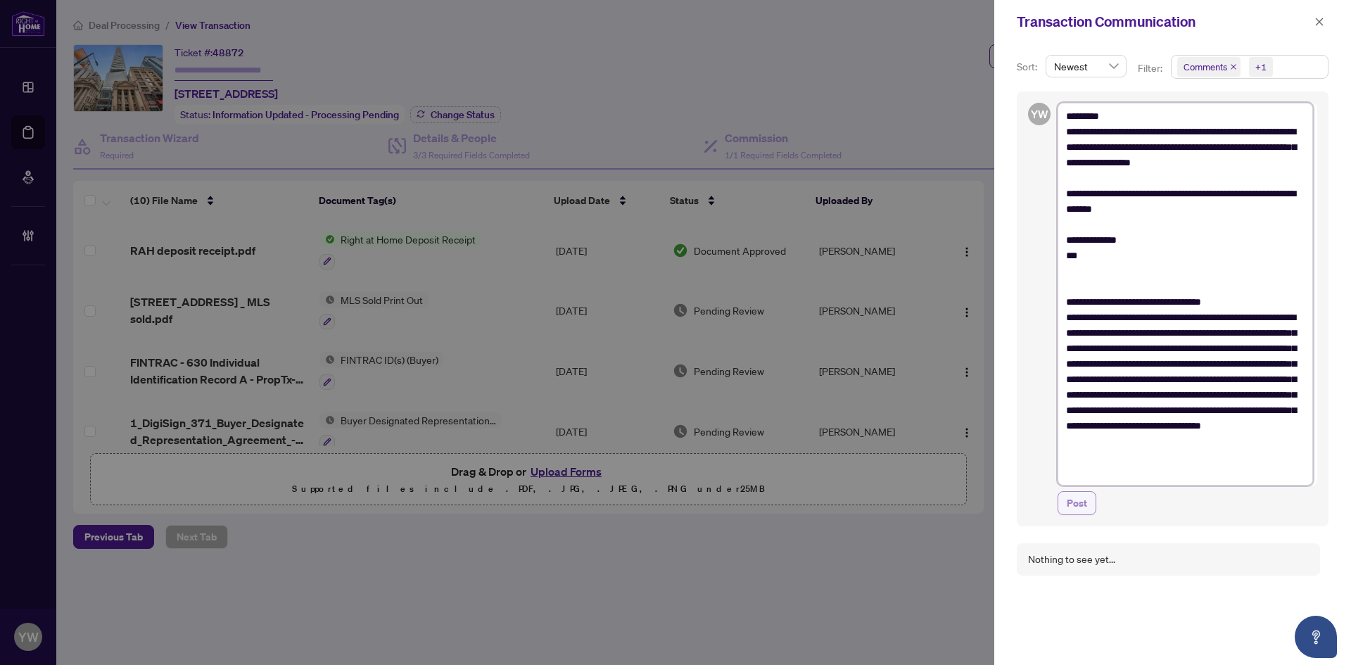
type textarea "**********"
click at [1079, 499] on span "Post" at bounding box center [1077, 503] width 20 height 23
click at [1312, 24] on button "button" at bounding box center [1319, 21] width 18 height 17
type textarea "**********"
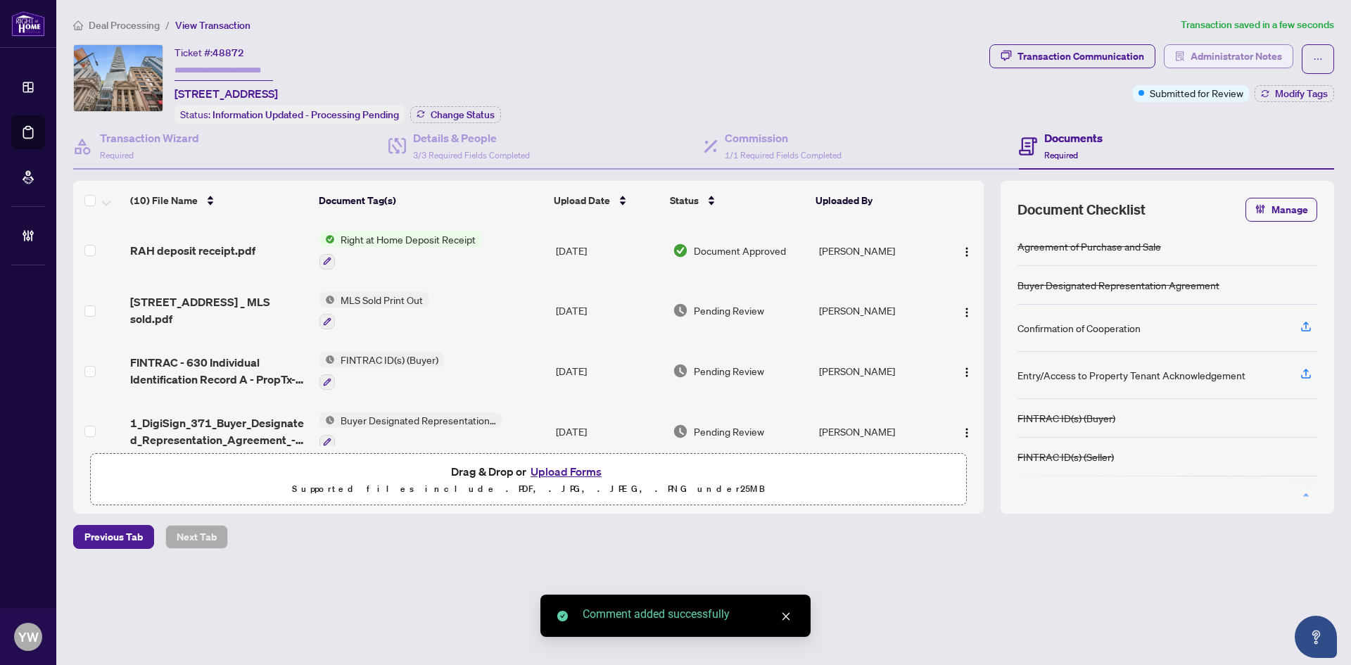
click at [1247, 61] on span "Administrator Notes" at bounding box center [1236, 56] width 91 height 23
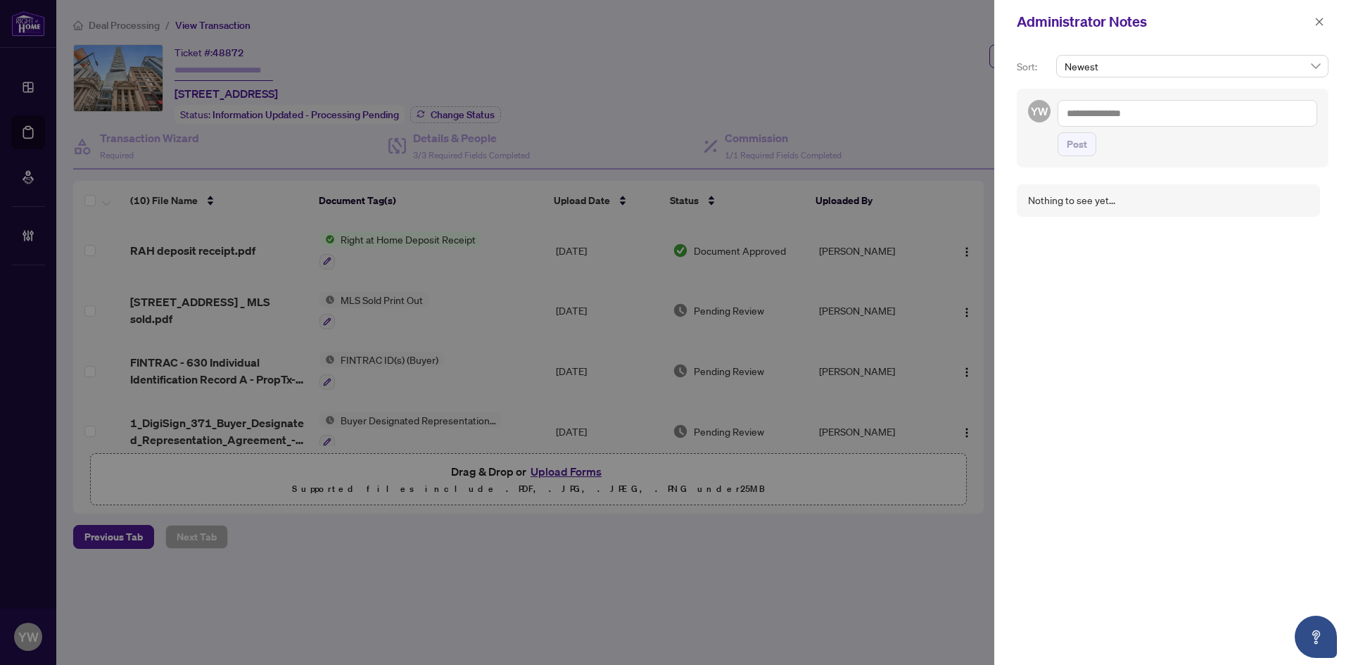
click at [1157, 114] on textarea at bounding box center [1188, 113] width 260 height 27
paste textarea "**********"
type textarea "**********"
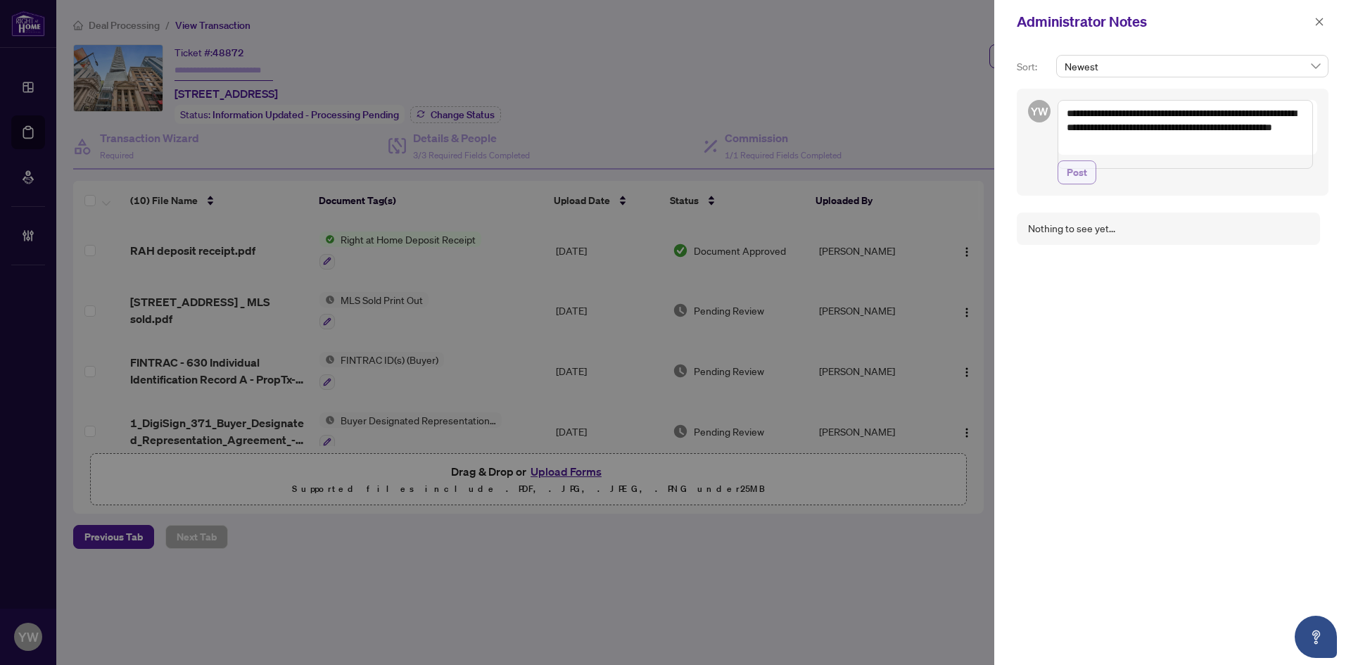
drag, startPoint x: 1086, startPoint y: 175, endPoint x: 1085, endPoint y: 186, distance: 10.6
click at [1085, 180] on span "Post" at bounding box center [1077, 172] width 20 height 23
